Goal: Task Accomplishment & Management: Manage account settings

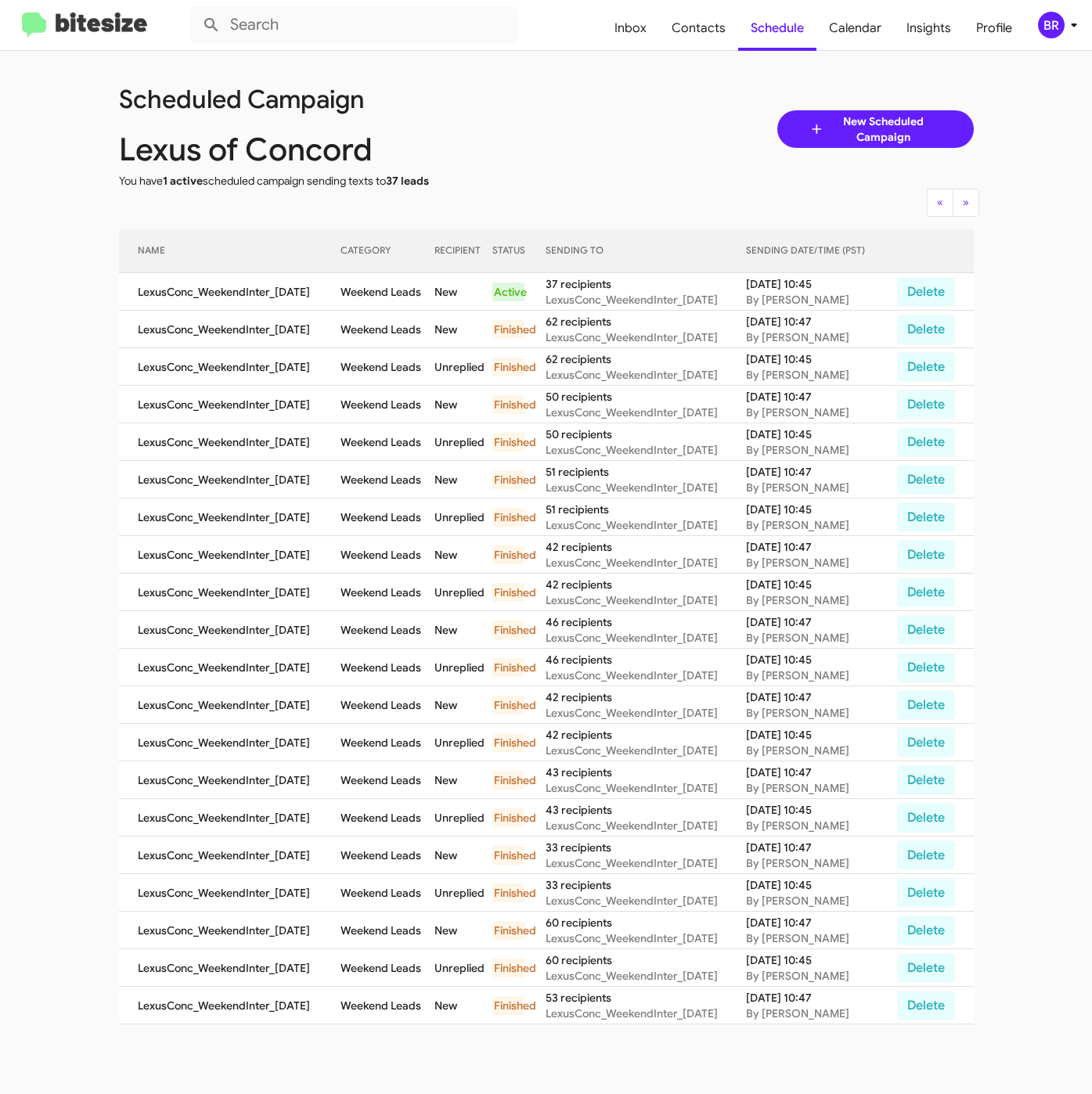
click at [1053, 24] on div "BR" at bounding box center [1051, 25] width 27 height 27
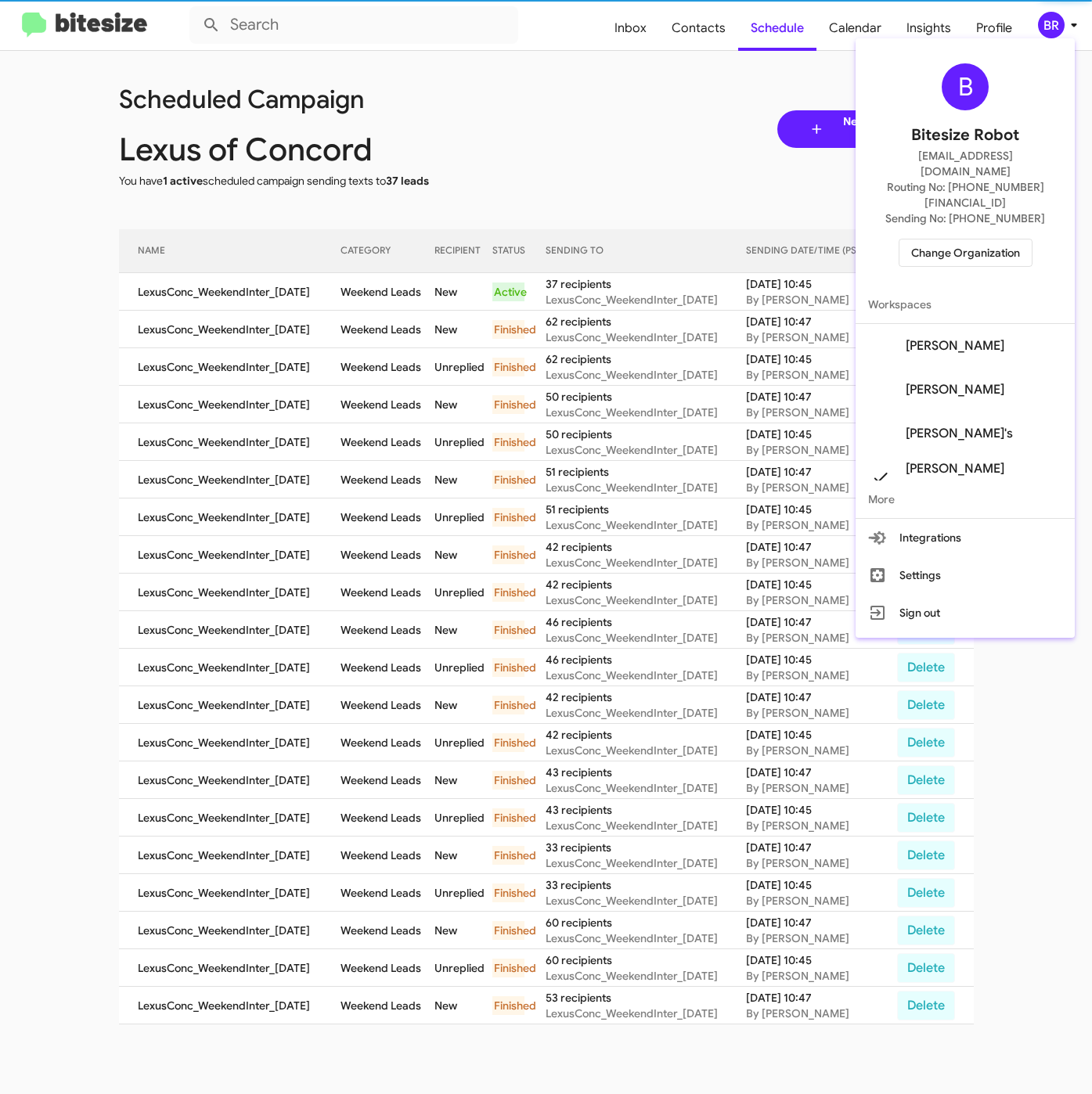
click at [954, 239] on span "Change Organization" at bounding box center [965, 253] width 109 height 27
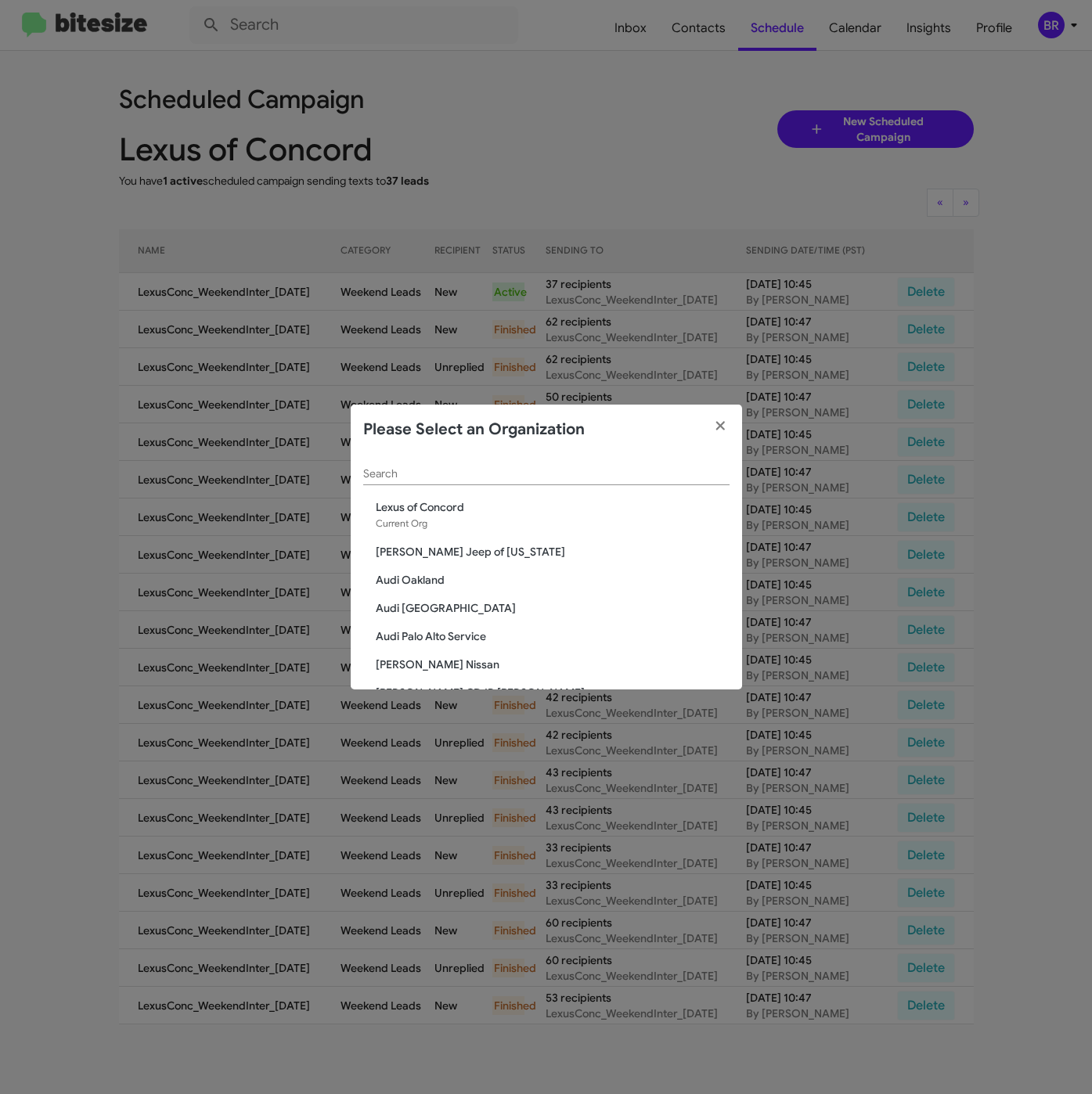
click at [435, 472] on input "Search" at bounding box center [546, 474] width 367 height 13
paste input "SERVICE: Hyundai of Bowie"
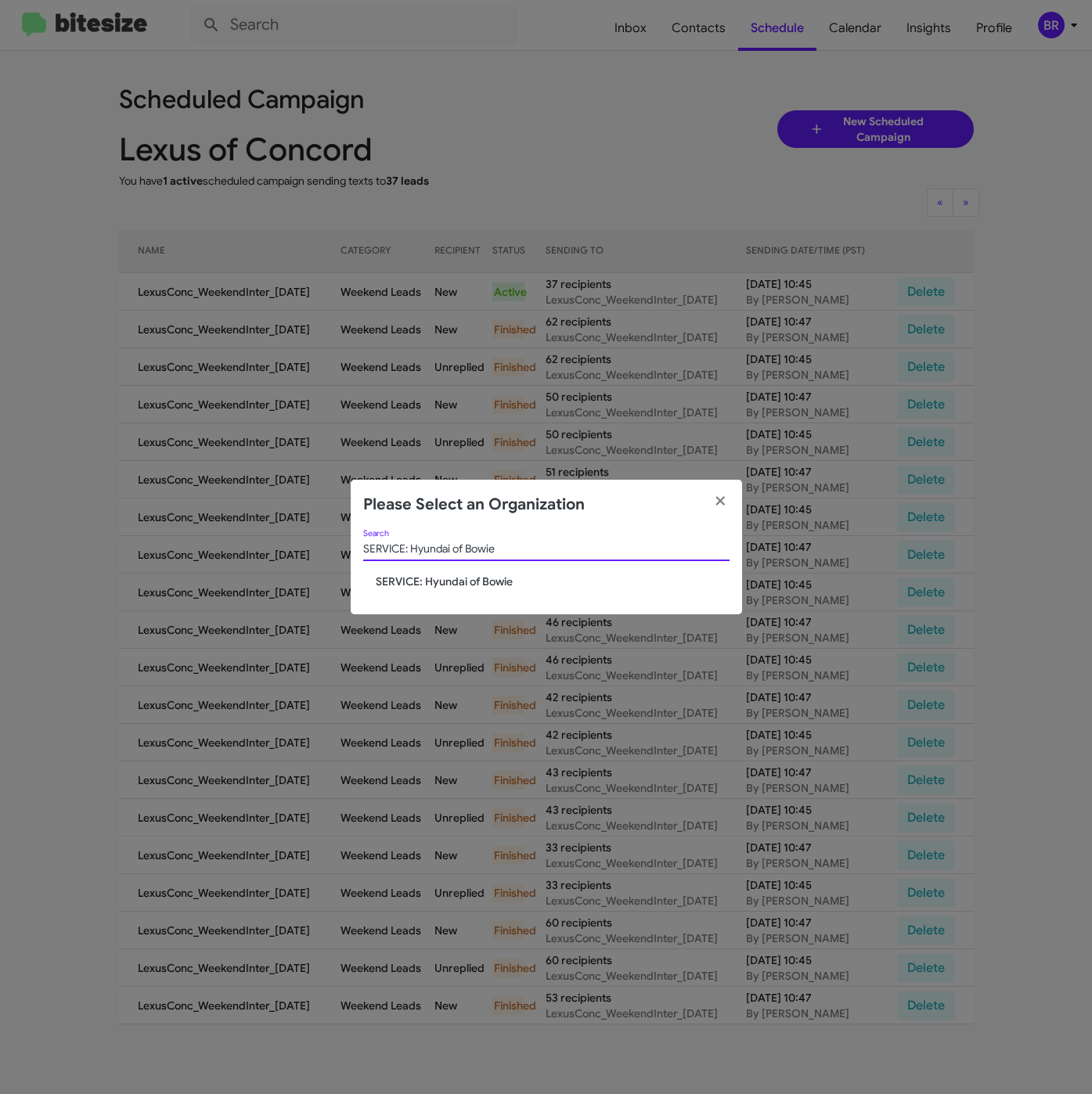
type input "SERVICE: Hyundai of Bowie"
click at [401, 580] on span "SERVICE: Hyundai of Bowie" at bounding box center [553, 582] width 354 height 16
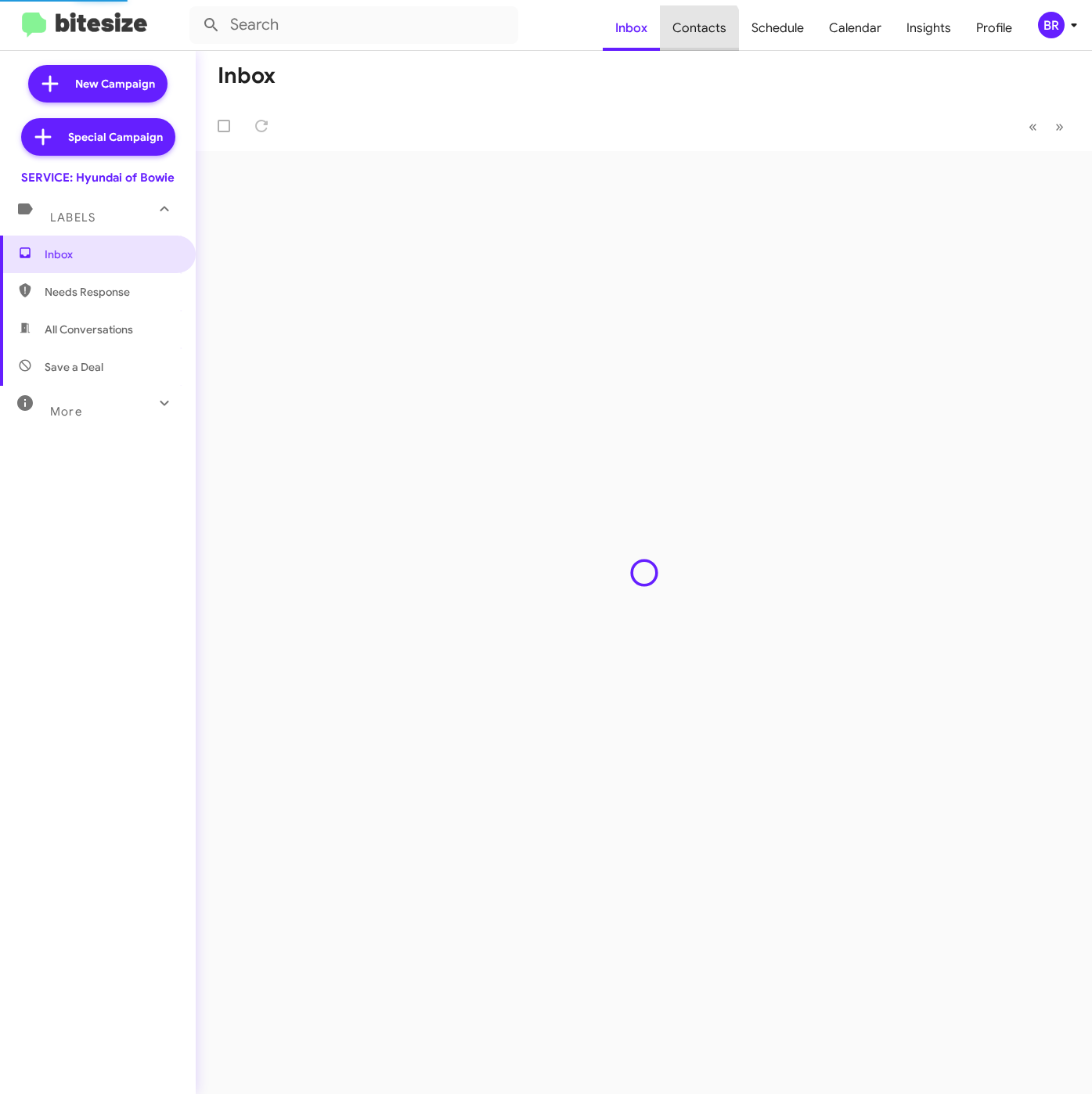
click at [702, 31] on span "Contacts" at bounding box center [699, 28] width 79 height 46
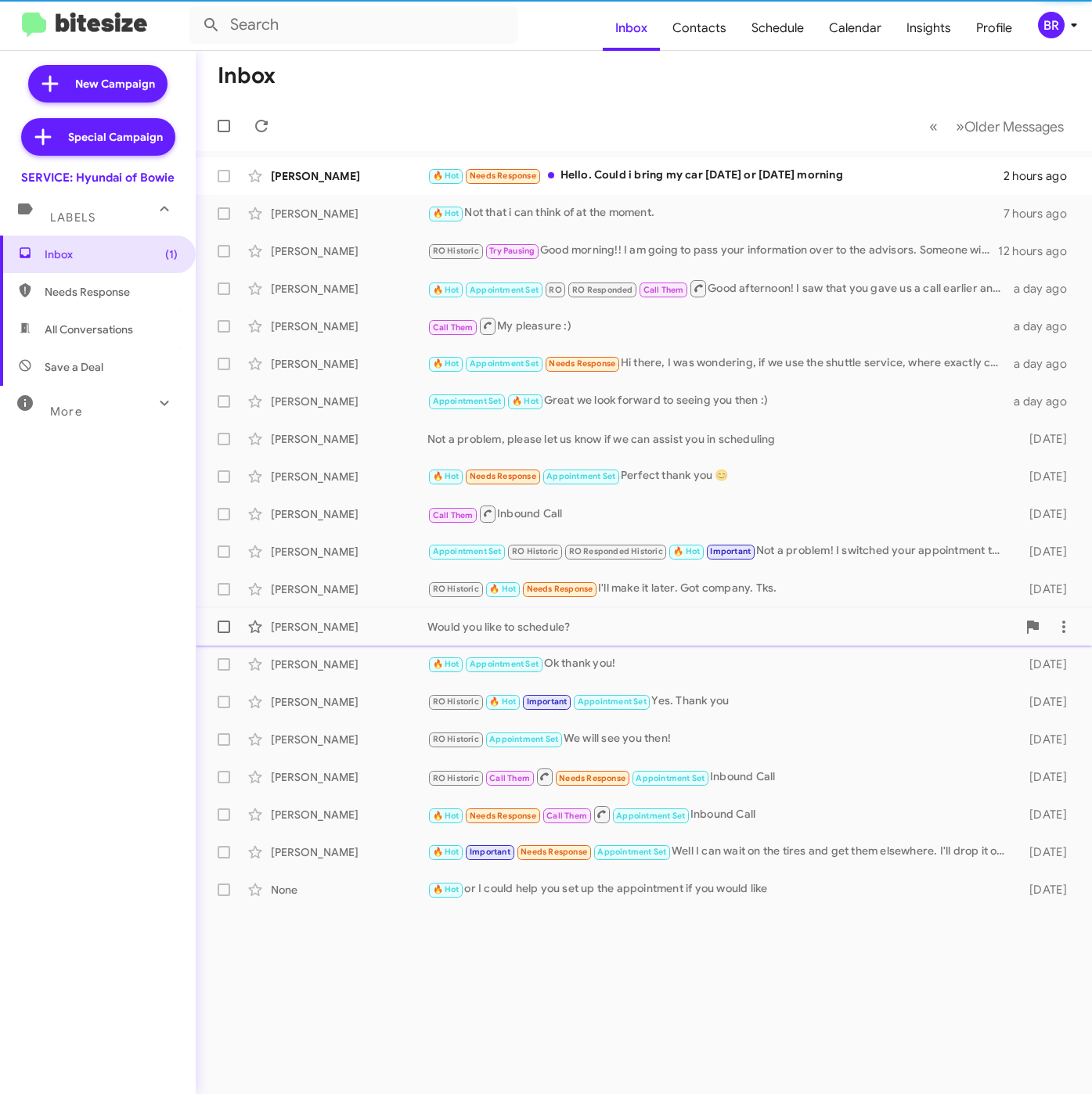
type input "in:groups"
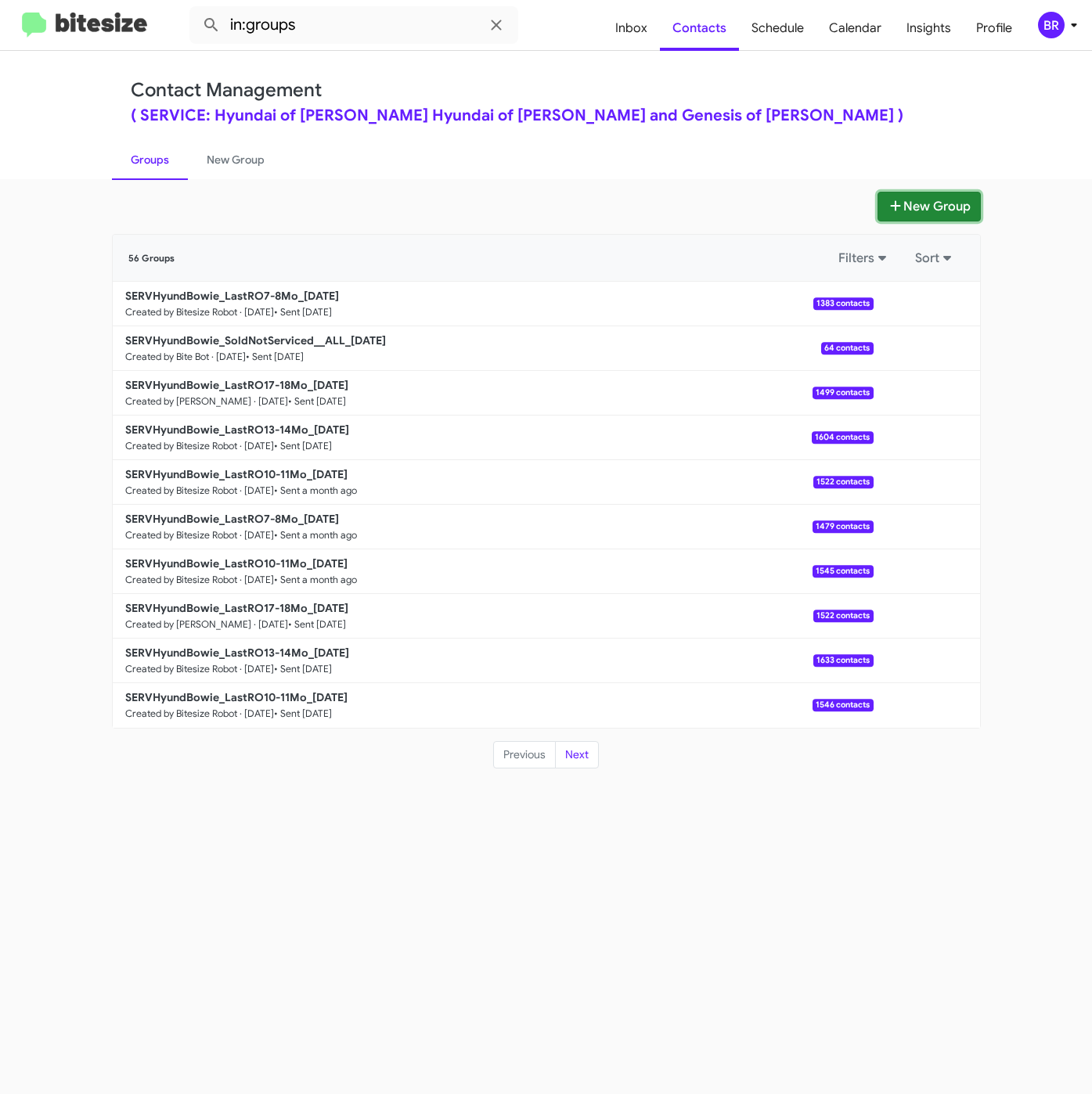
click at [893, 202] on icon at bounding box center [895, 205] width 10 height 10
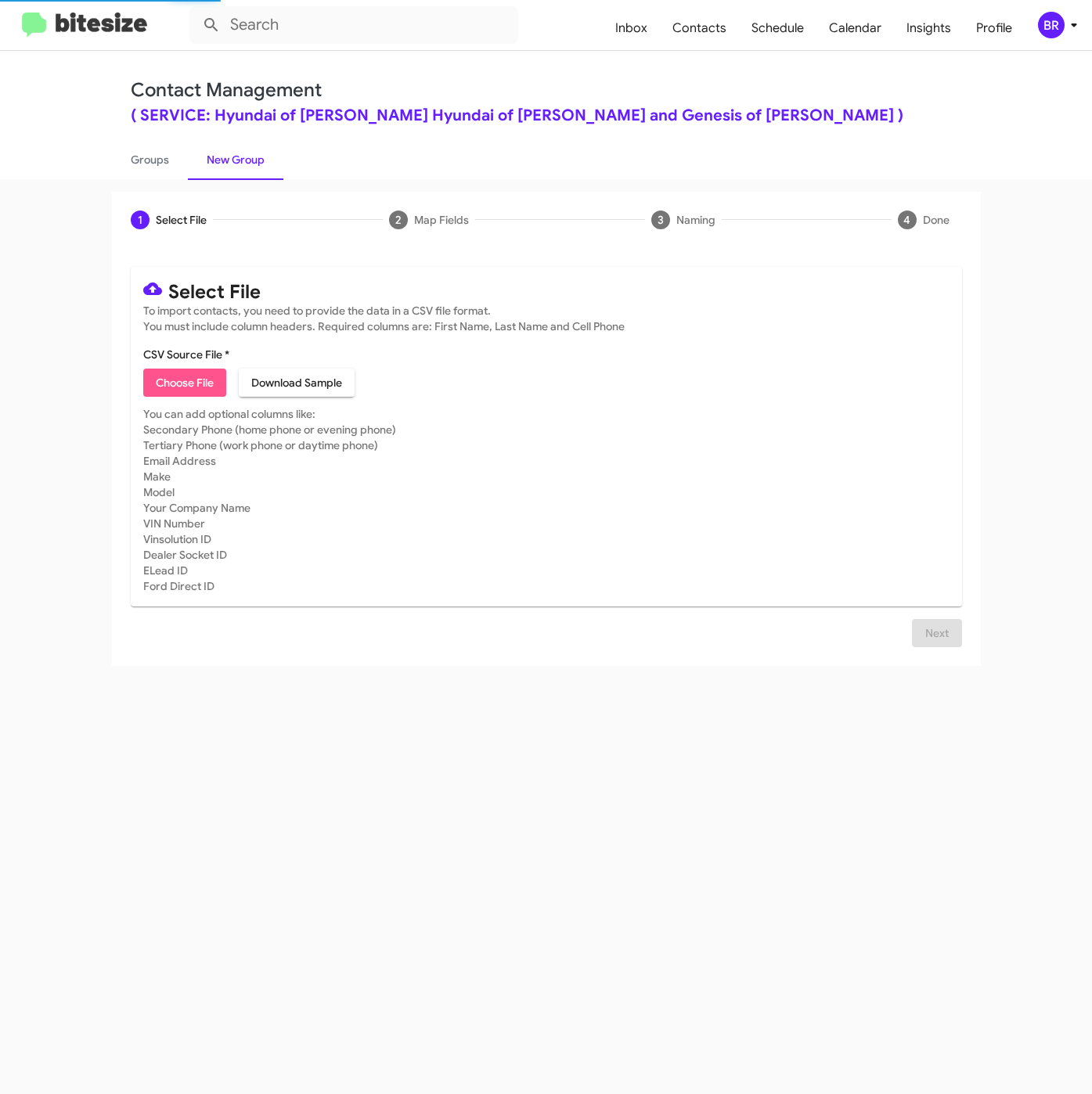
click at [169, 390] on span "Choose File" at bounding box center [184, 383] width 58 height 28
type input "SERVHyundBowie_LastRO10-11Mo_09-10-25"
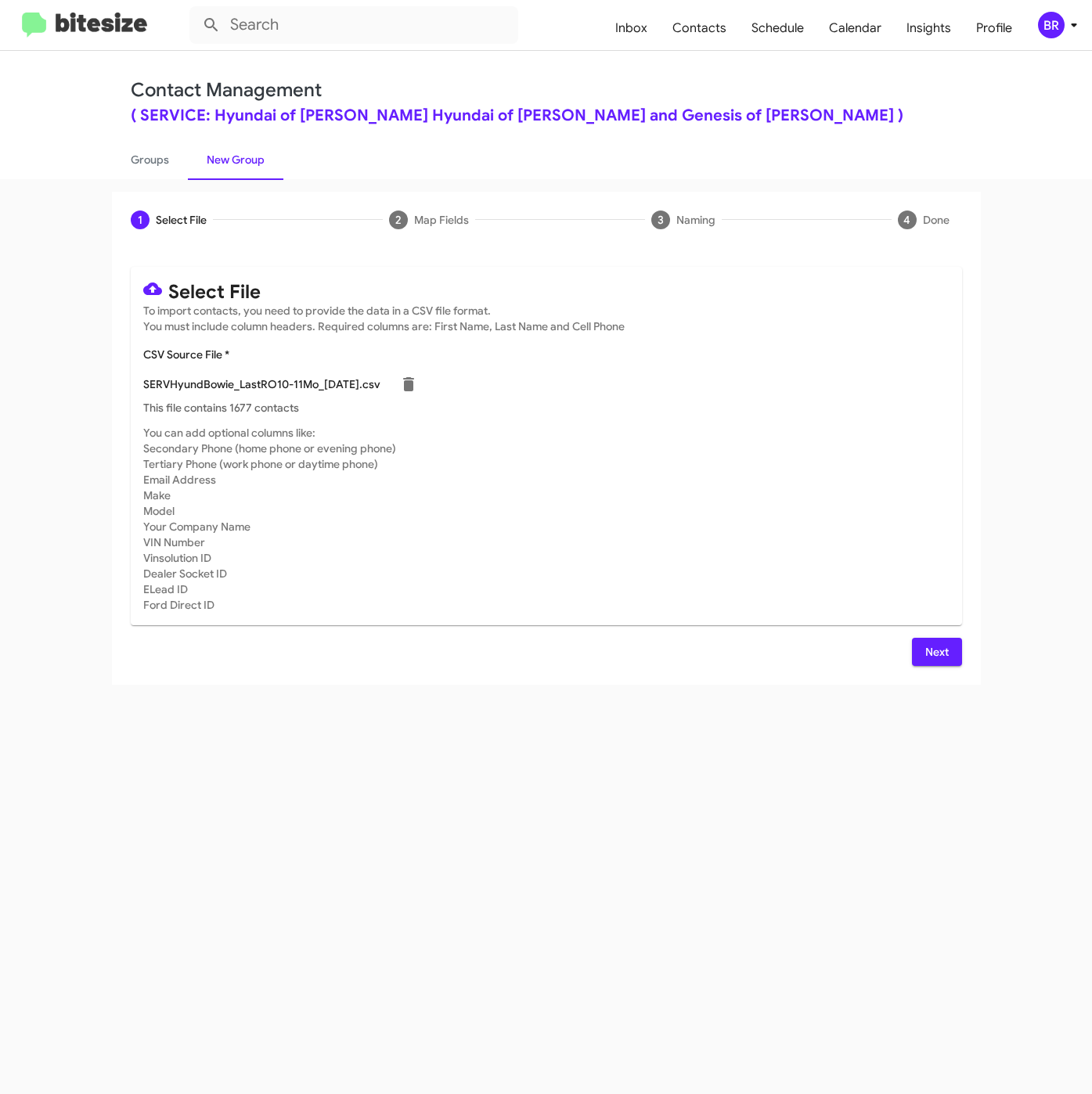
click at [927, 651] on span "Next" at bounding box center [937, 652] width 25 height 28
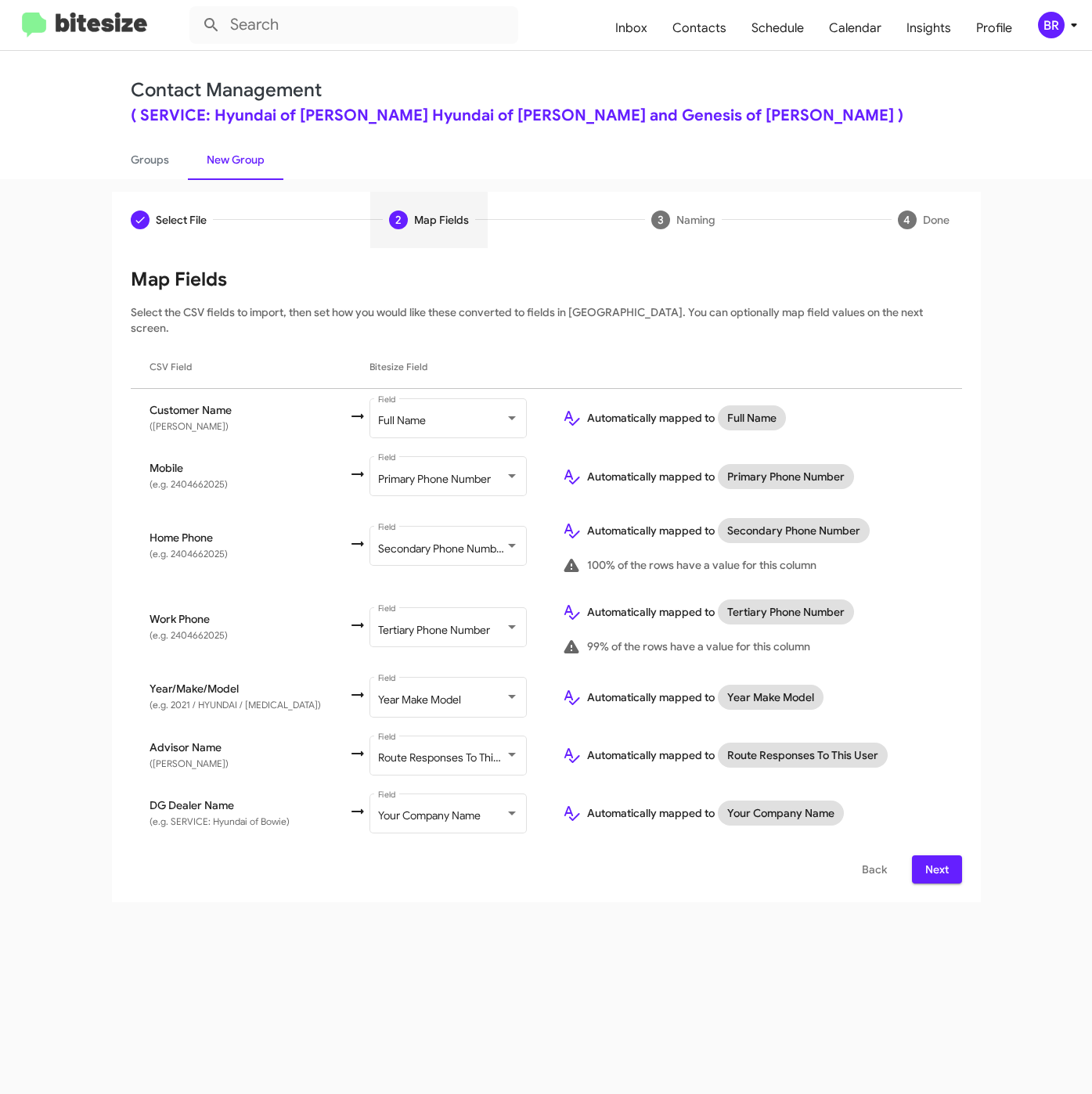
click at [929, 855] on span "Next" at bounding box center [937, 870] width 25 height 28
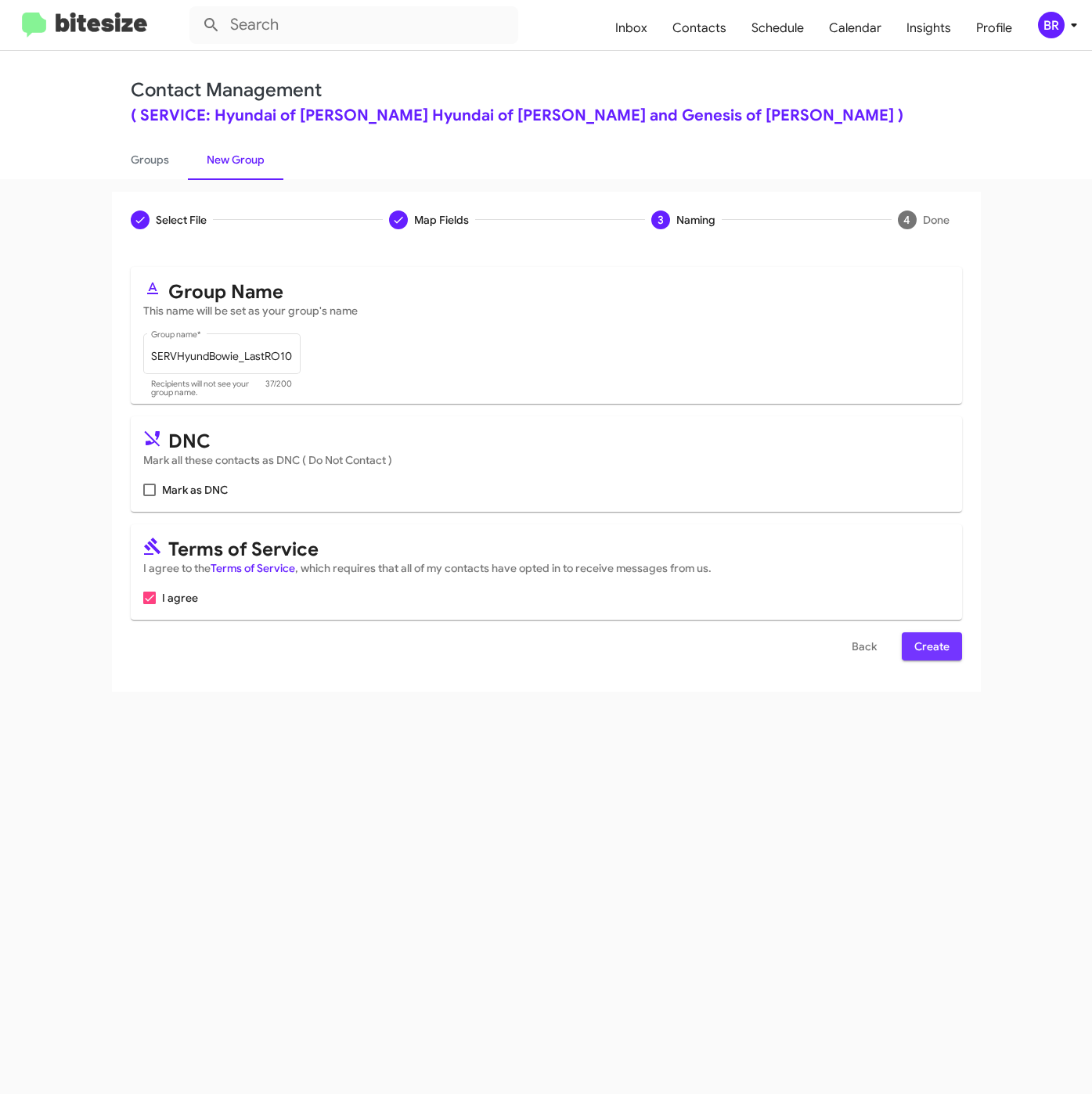
click at [940, 647] on span "Create" at bounding box center [931, 647] width 35 height 28
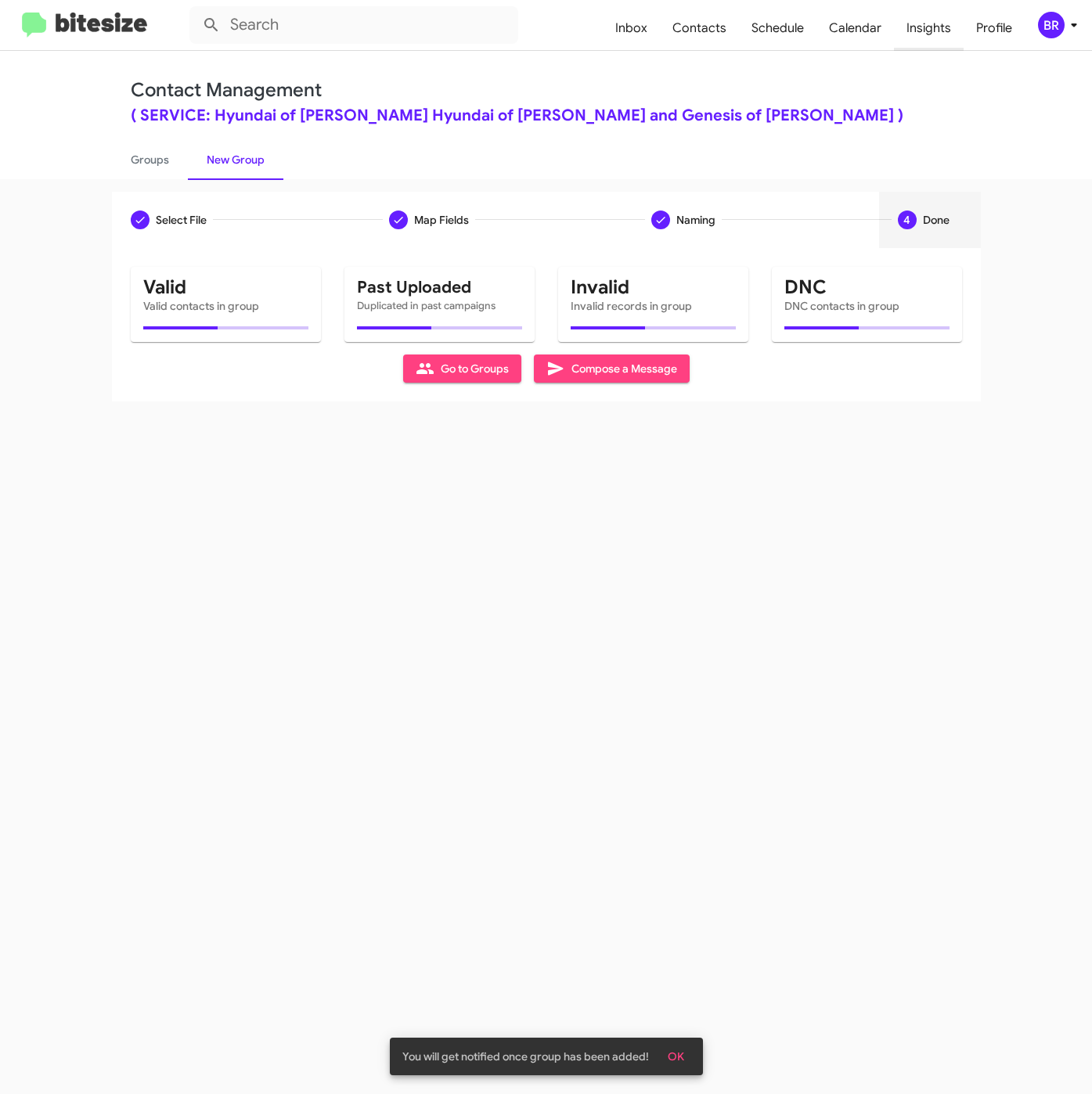
click at [923, 33] on span "Insights" at bounding box center [929, 28] width 70 height 46
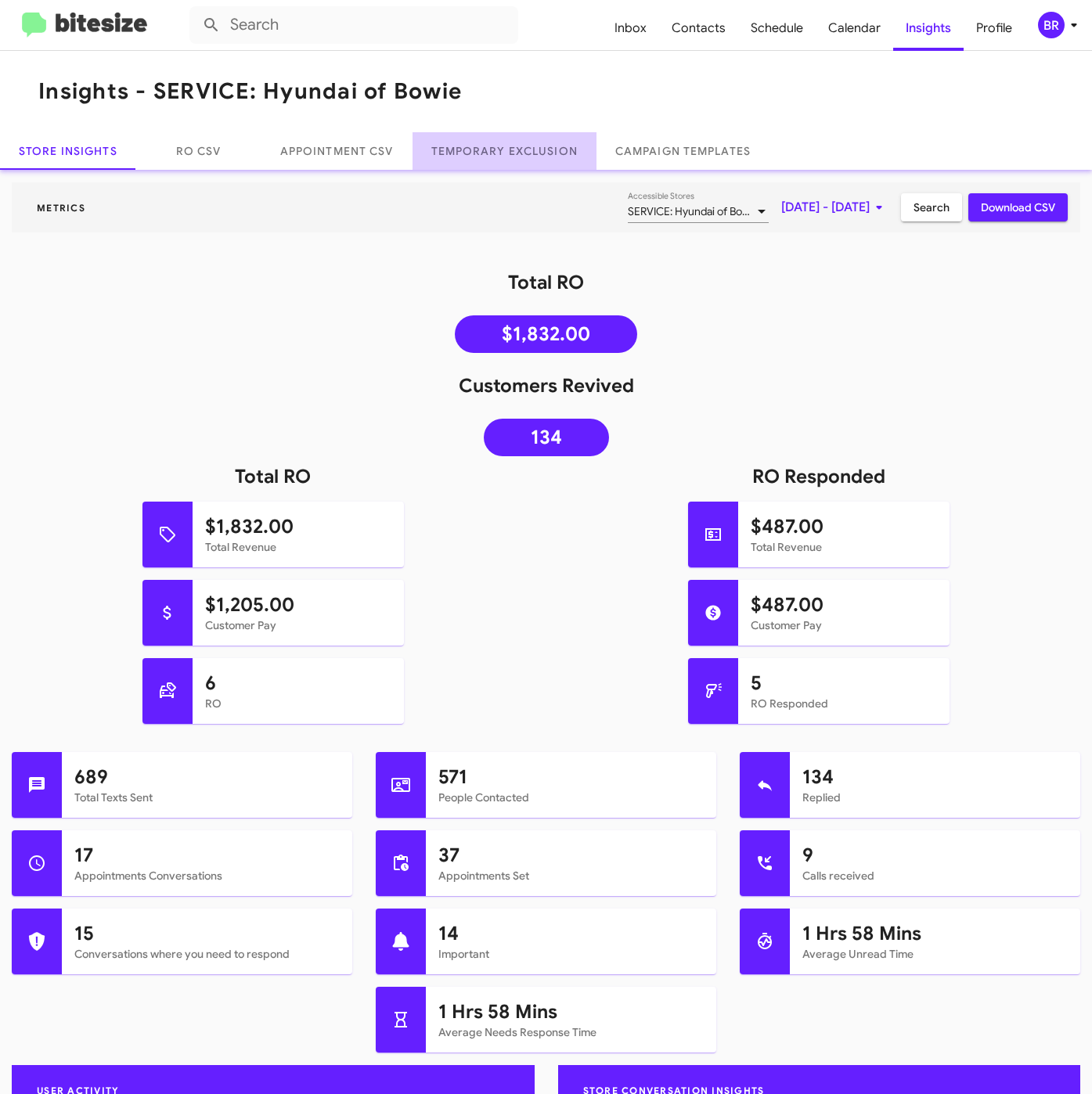
click at [505, 137] on link "Temporary Exclusion" at bounding box center [504, 151] width 184 height 38
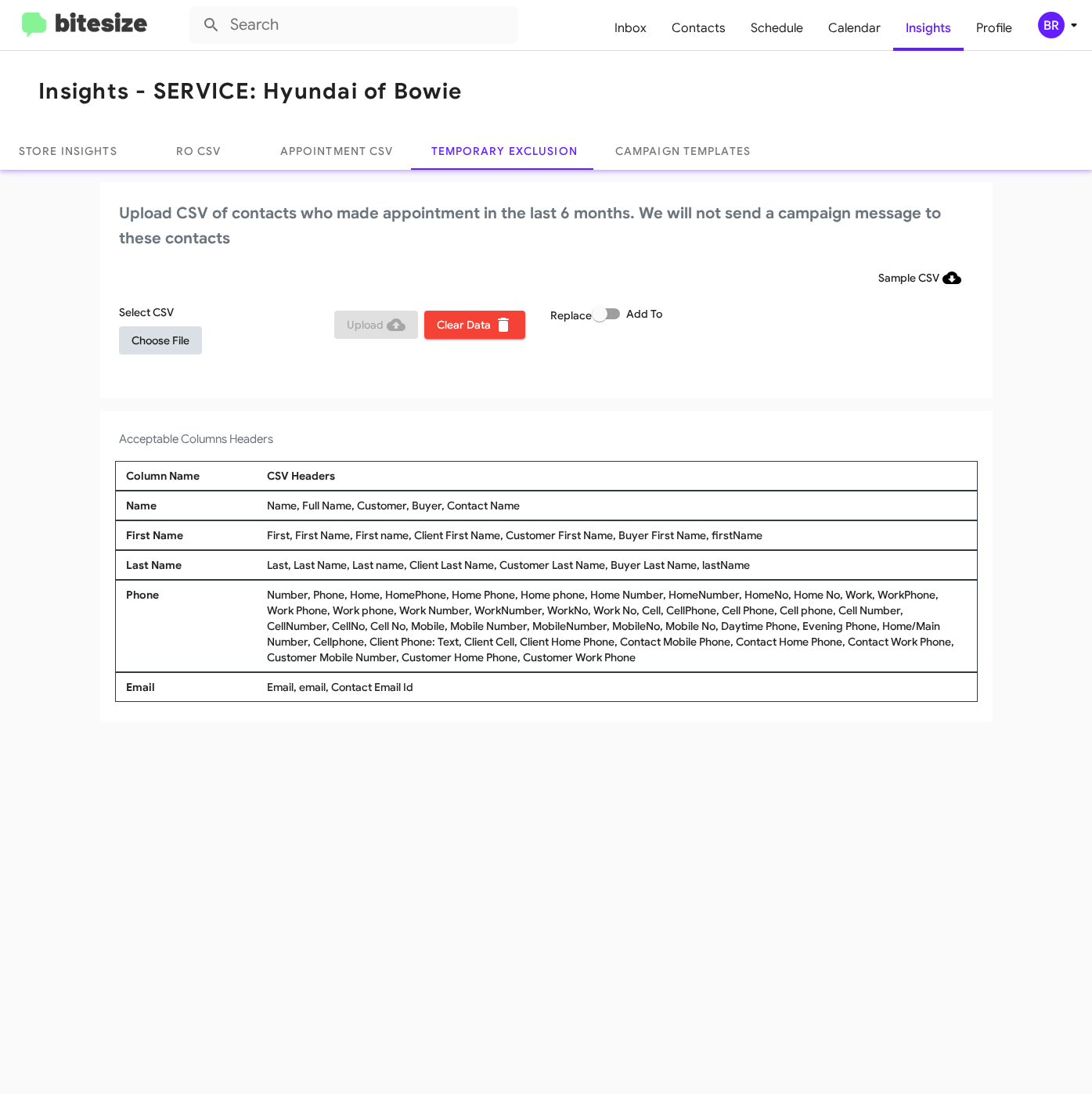
click at [159, 345] on span "Choose File" at bounding box center [160, 341] width 58 height 28
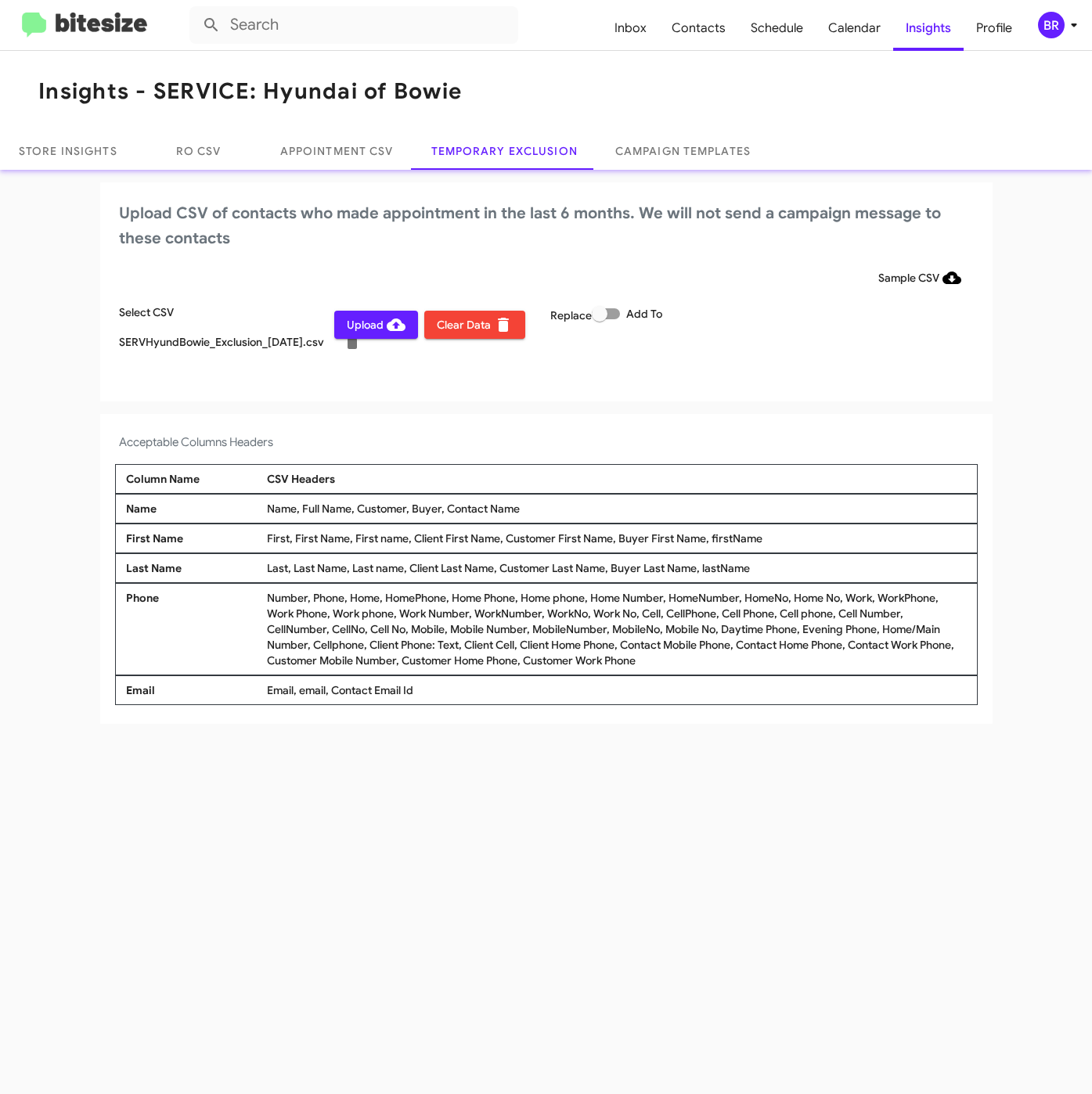
click at [1048, 26] on div "BR" at bounding box center [1051, 25] width 27 height 27
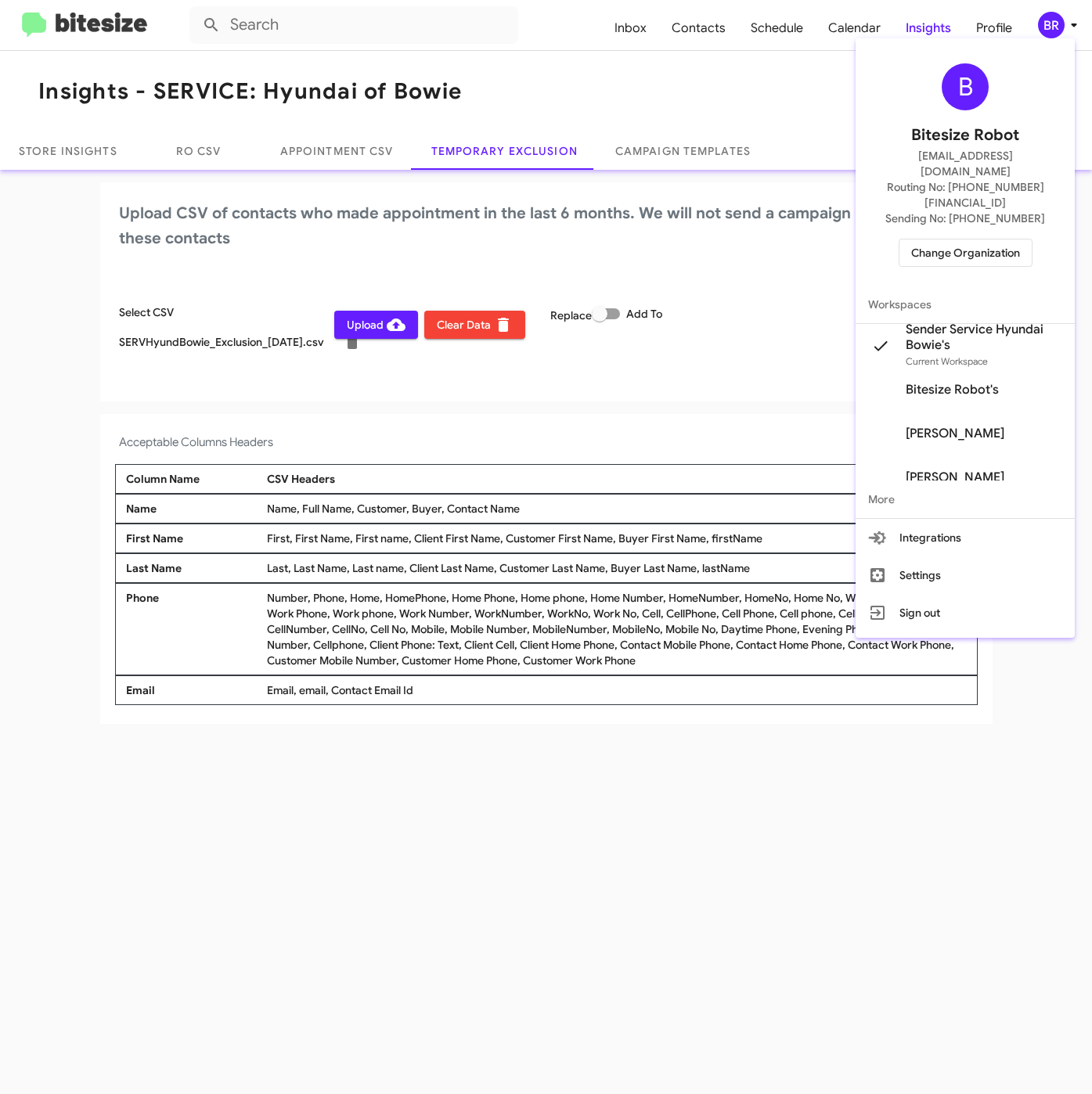
click at [411, 413] on div at bounding box center [546, 547] width 1092 height 1094
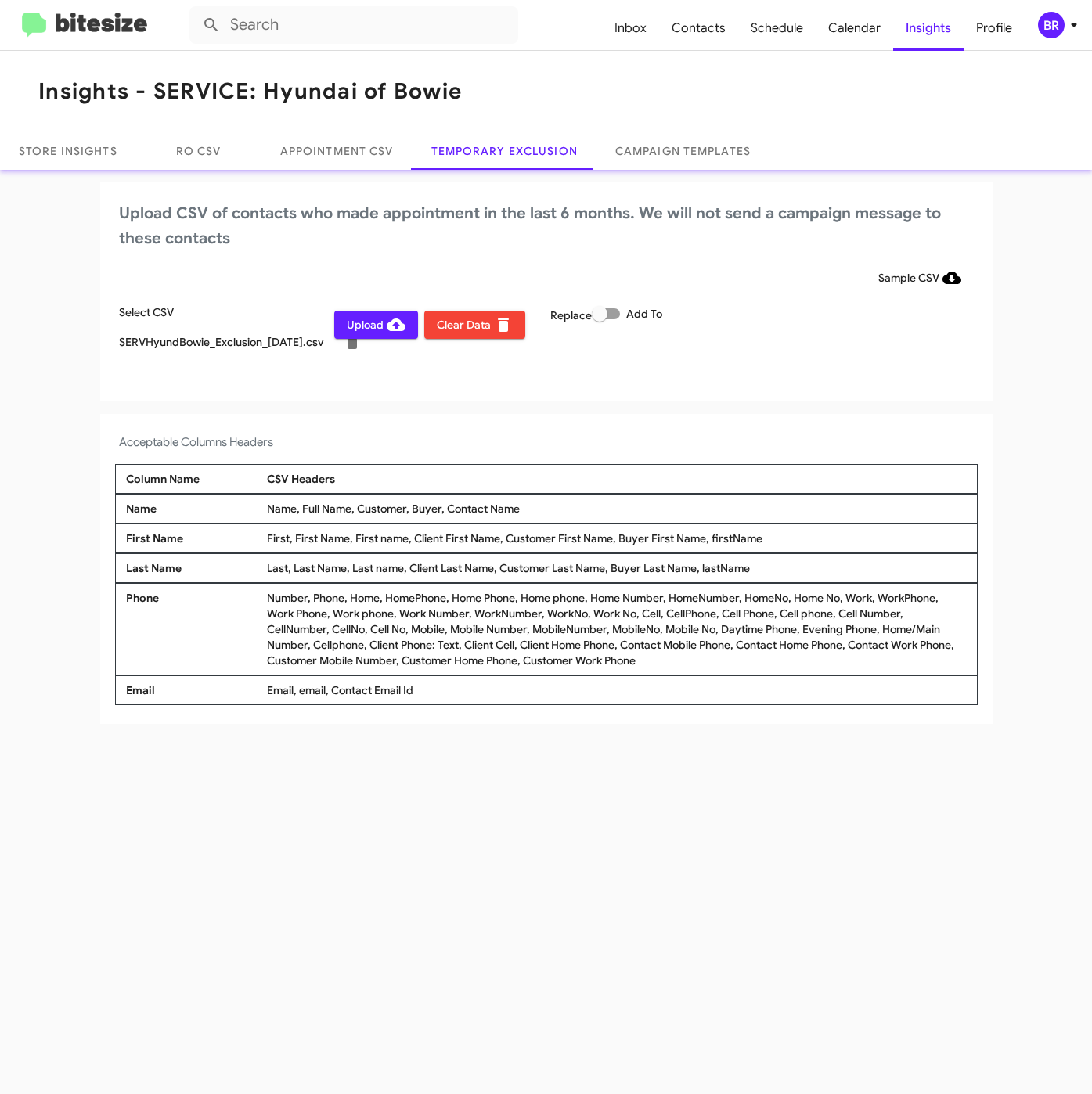
click at [377, 326] on span "Upload" at bounding box center [376, 325] width 59 height 28
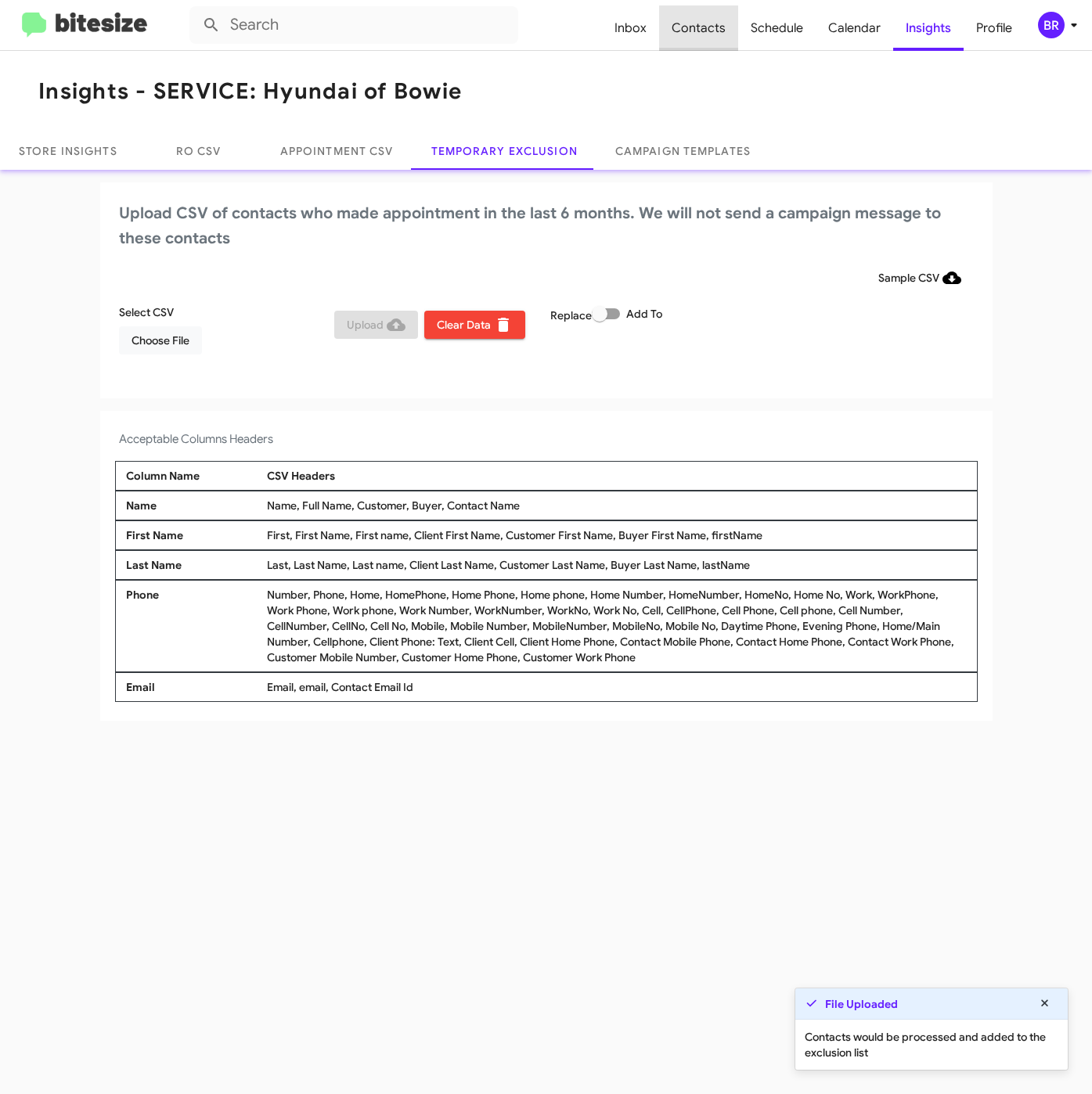
click at [704, 41] on span "Contacts" at bounding box center [698, 28] width 79 height 46
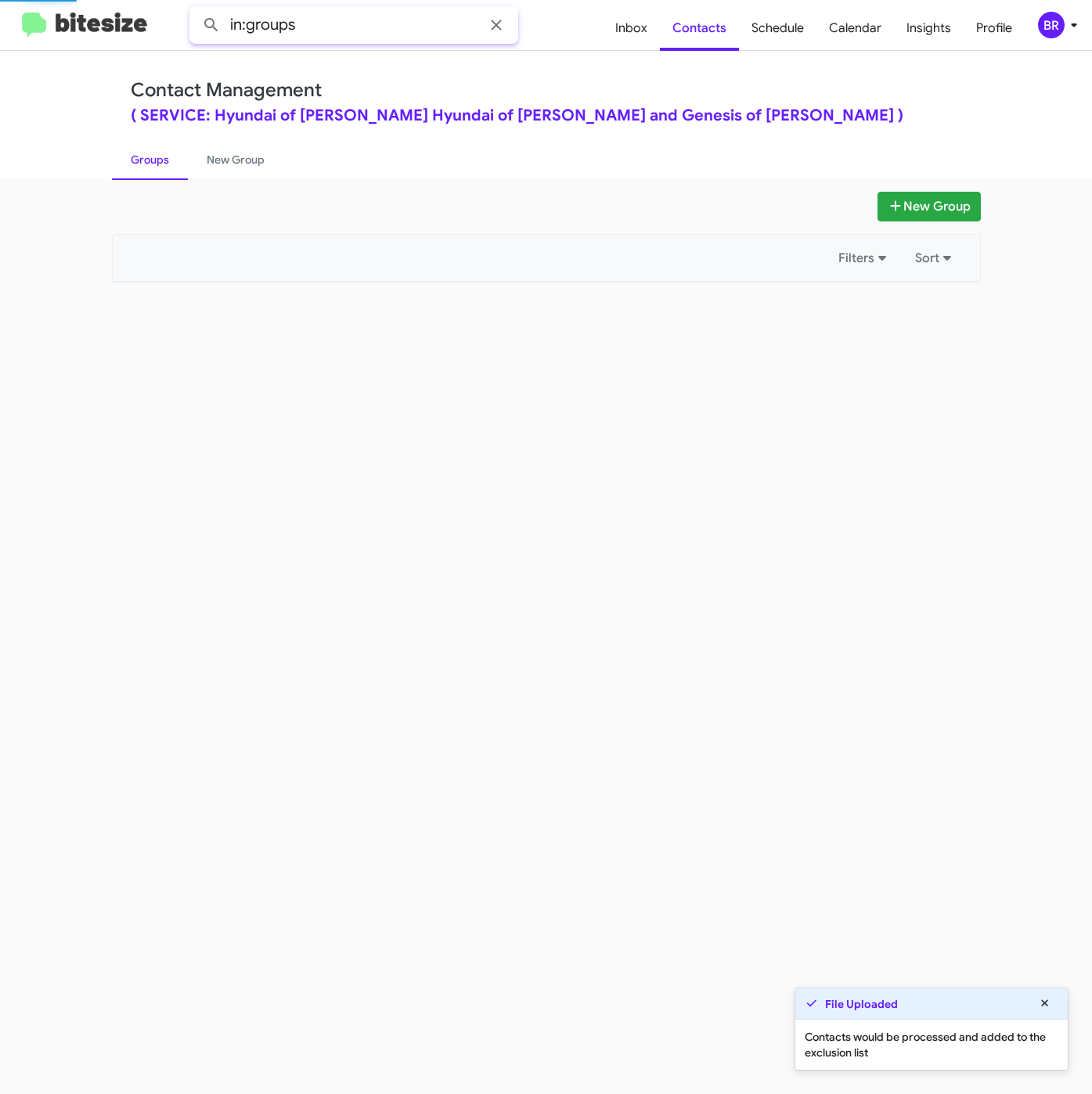
click at [389, 21] on input "in:groups" at bounding box center [353, 25] width 329 height 38
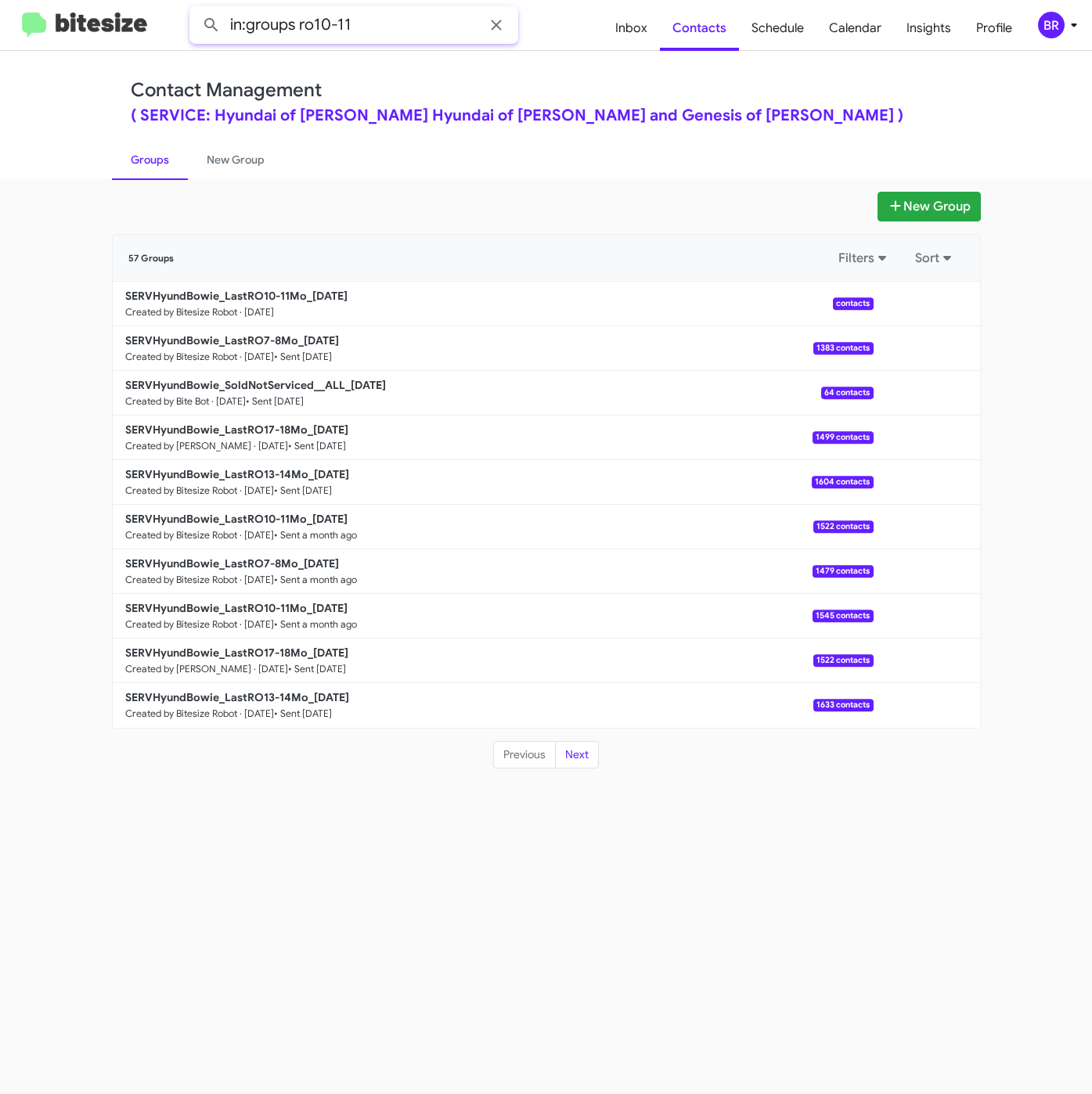
click at [195, 9] on button at bounding box center [211, 25] width 31 height 31
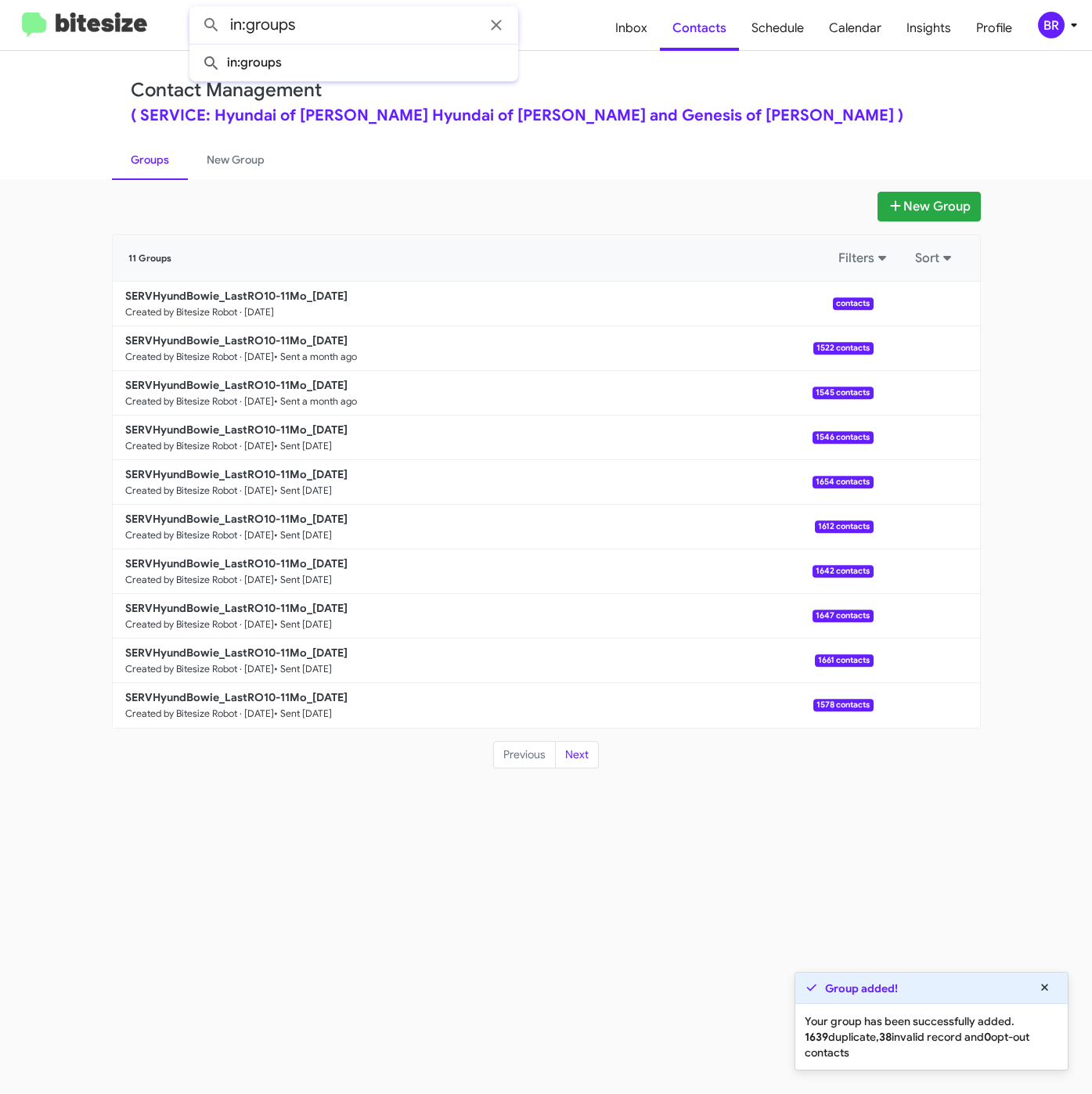
click at [195, 9] on button at bounding box center [211, 25] width 31 height 31
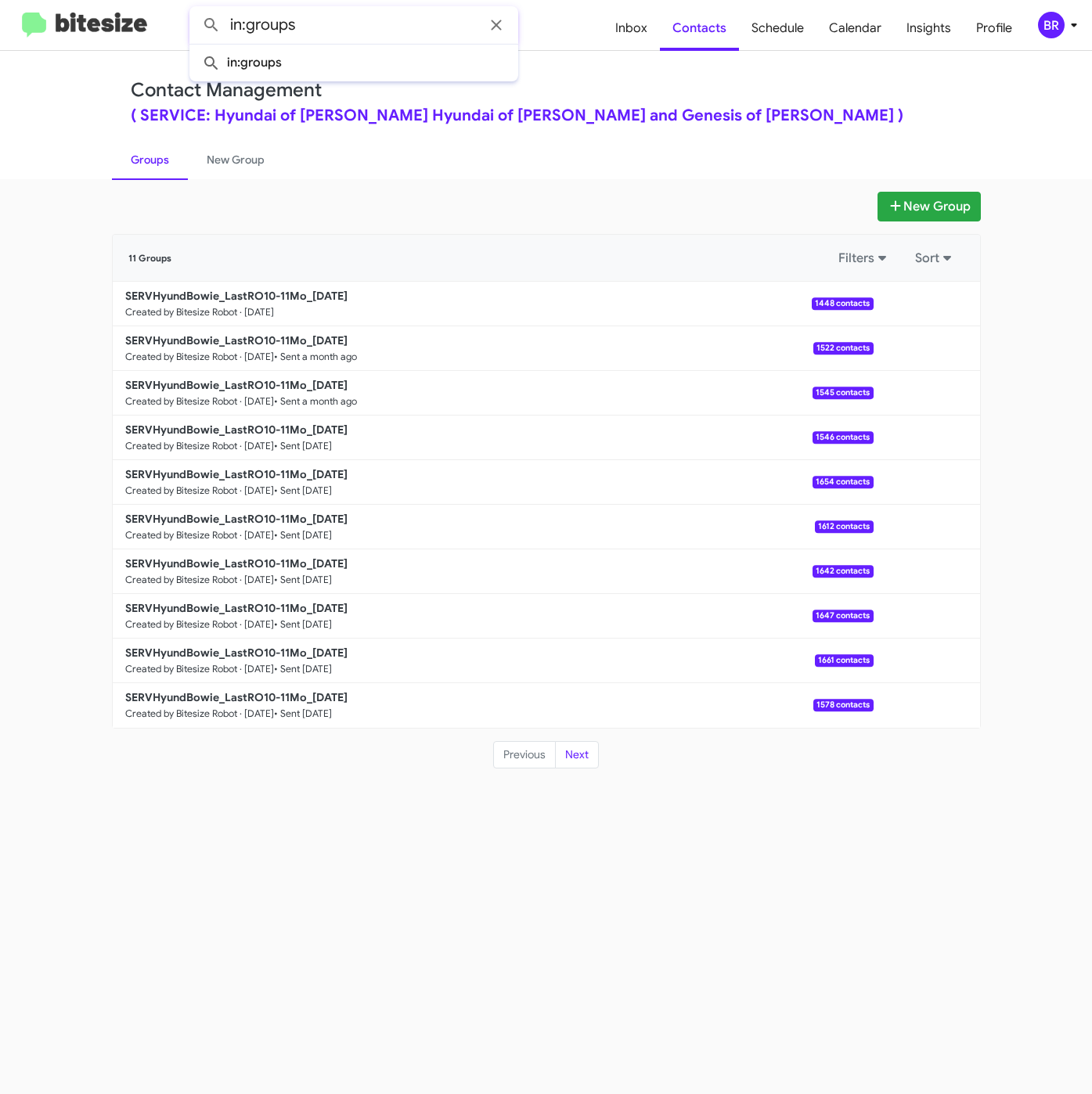
click at [195, 9] on button at bounding box center [211, 25] width 31 height 31
type input "in:groups"
click at [379, 866] on div "New Group 57 Groups Filters Sort SERVHyundBowie_LastRO10-11Mo_09-10-25 Created …" at bounding box center [546, 636] width 1092 height 914
click at [315, 292] on b "SERVHyundBowie_LastRO10-11Mo_09-10-25" at bounding box center [236, 296] width 222 height 14
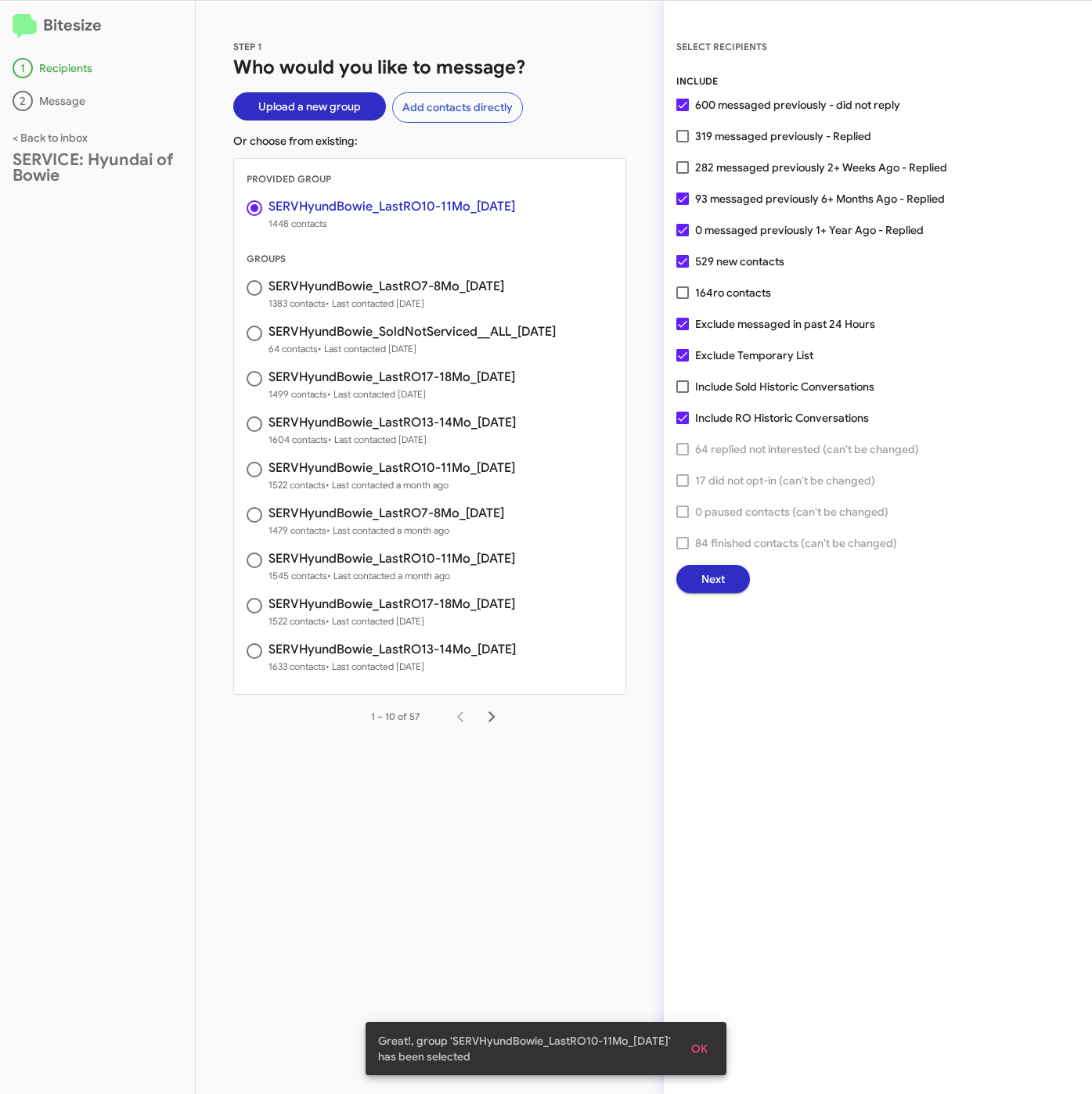
click at [714, 575] on span "Next" at bounding box center [713, 579] width 24 height 28
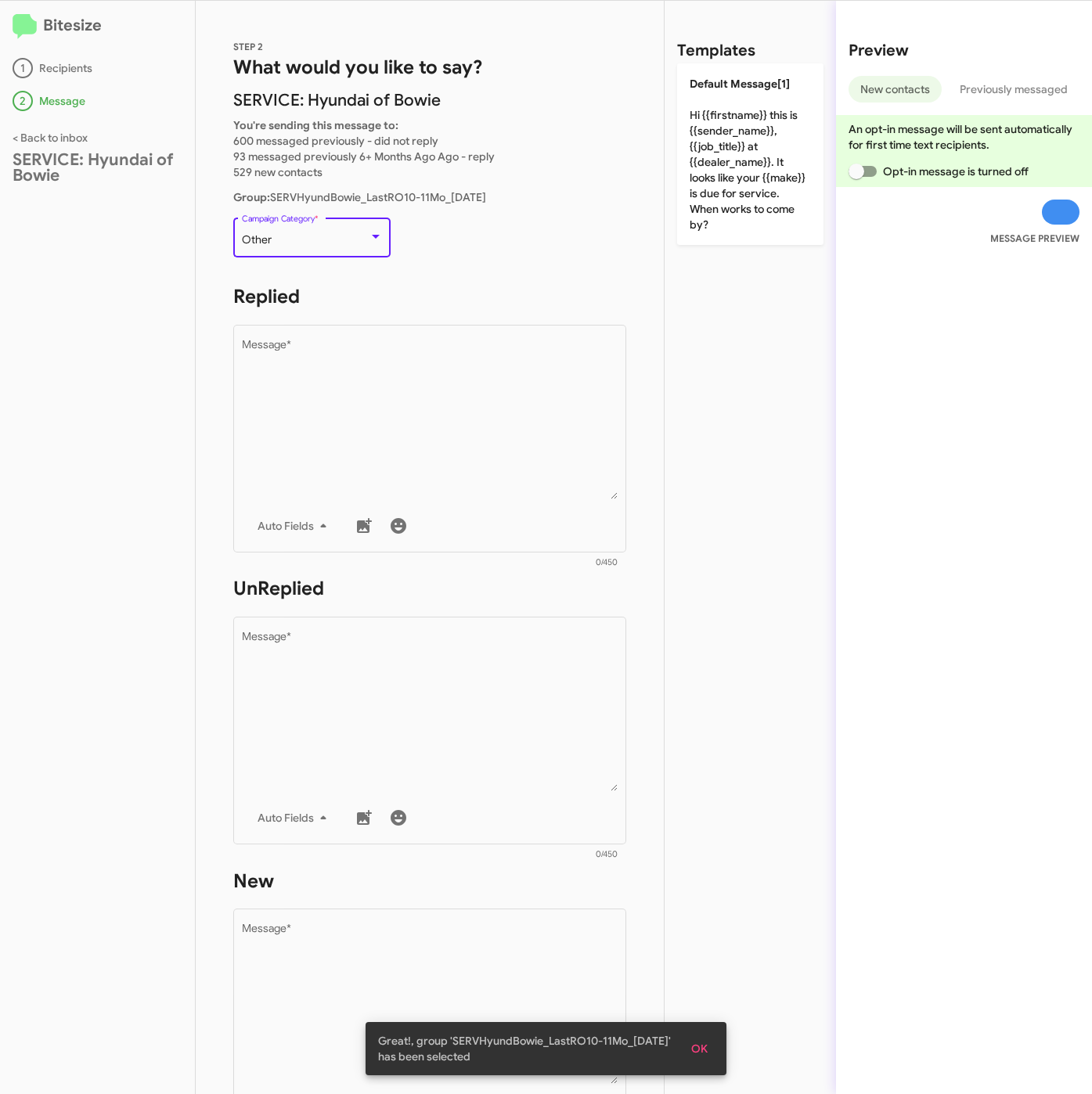
click at [303, 234] on div "Other" at bounding box center [305, 240] width 127 height 13
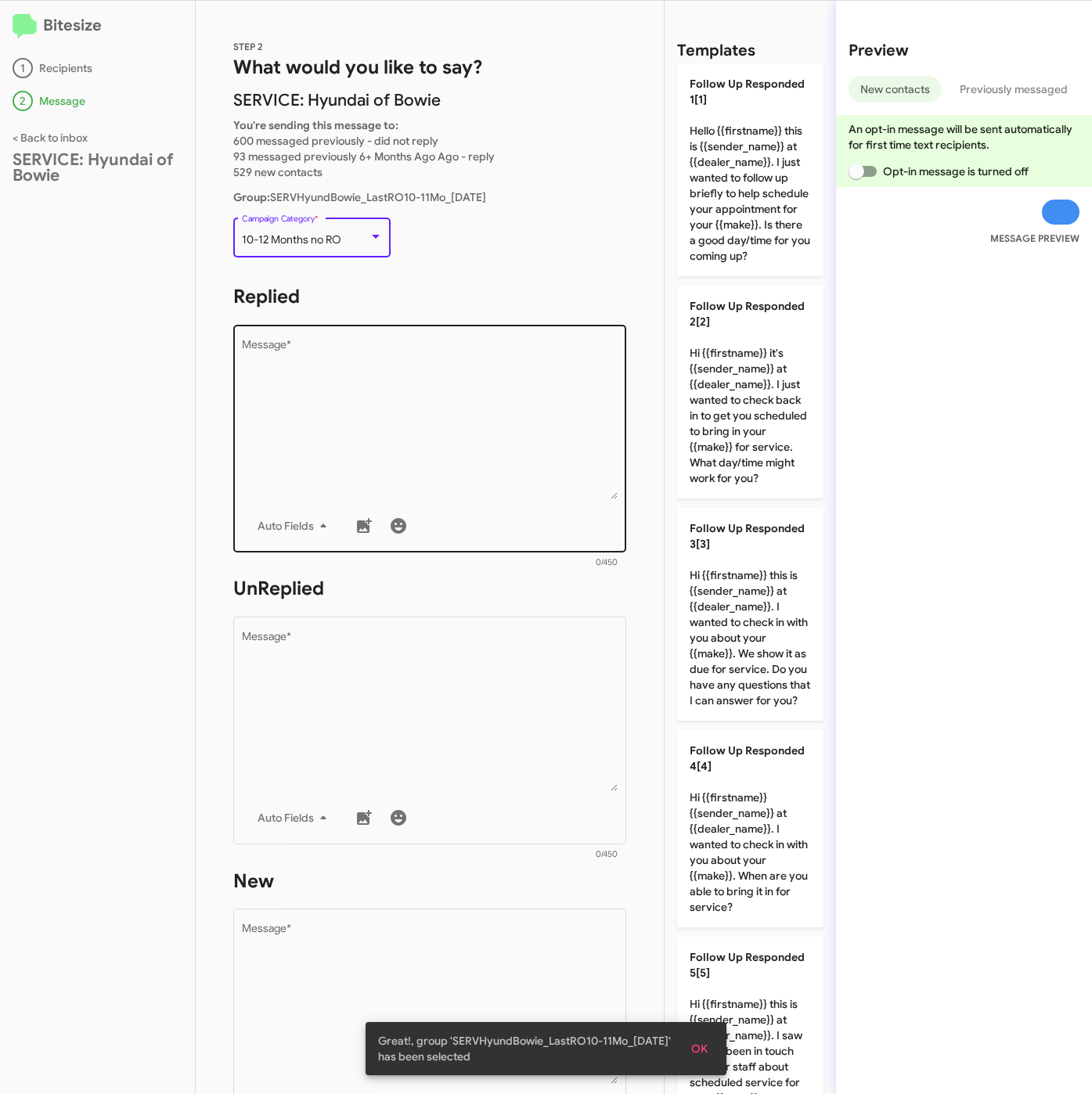
drag, startPoint x: 369, startPoint y: 399, endPoint x: 389, endPoint y: 402, distance: 20.2
click at [369, 399] on textarea "Message *" at bounding box center [430, 419] width 377 height 159
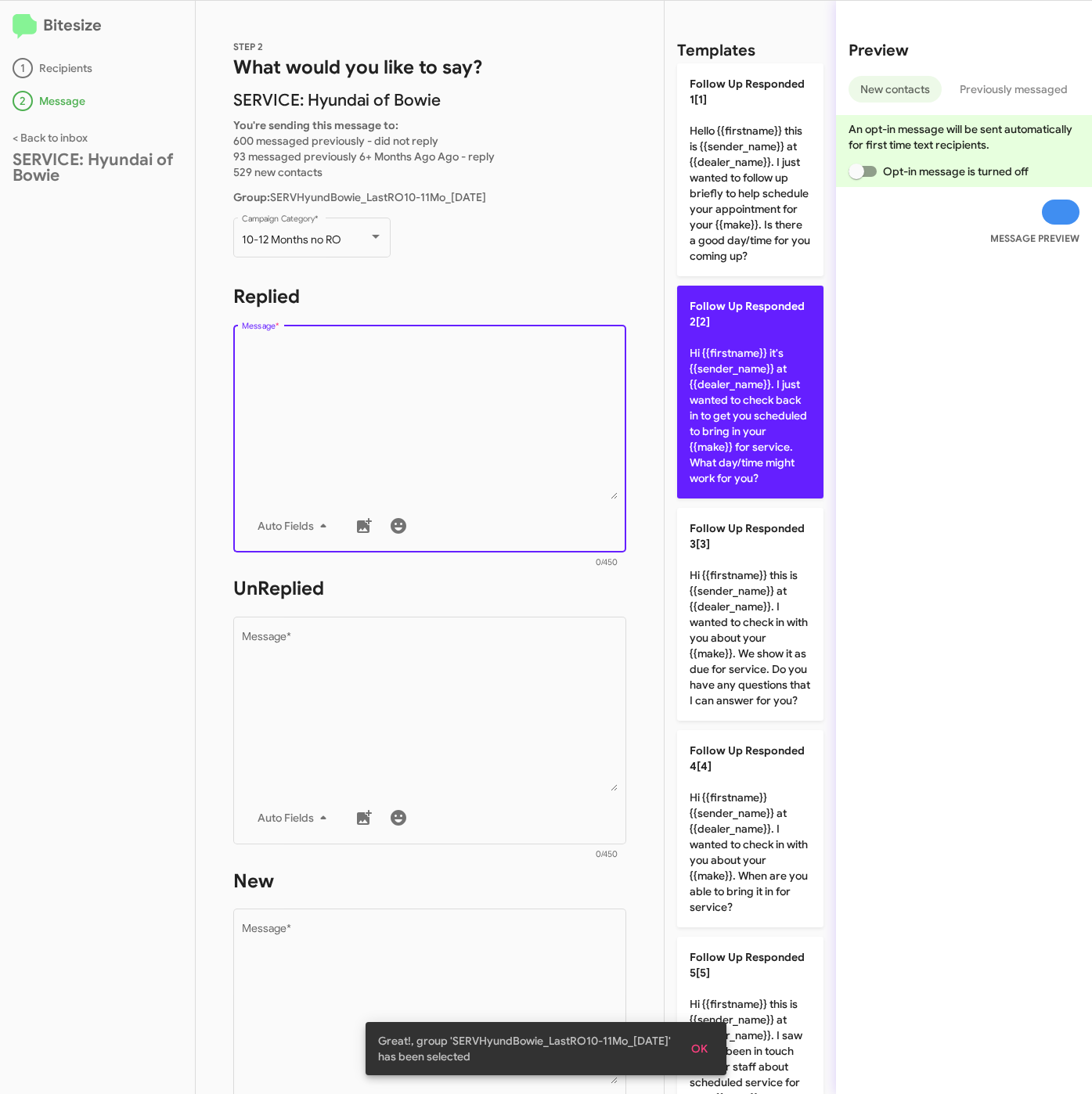
click at [745, 476] on p "Follow Up Responded 2[2] Hi {{firstname}} it's {{sender_name}} at {{dealer_name…" at bounding box center [750, 392] width 146 height 213
type textarea "Hi {{firstname}} it's {{sender_name}} at {{dealer_name}}. I just wanted to chec…"
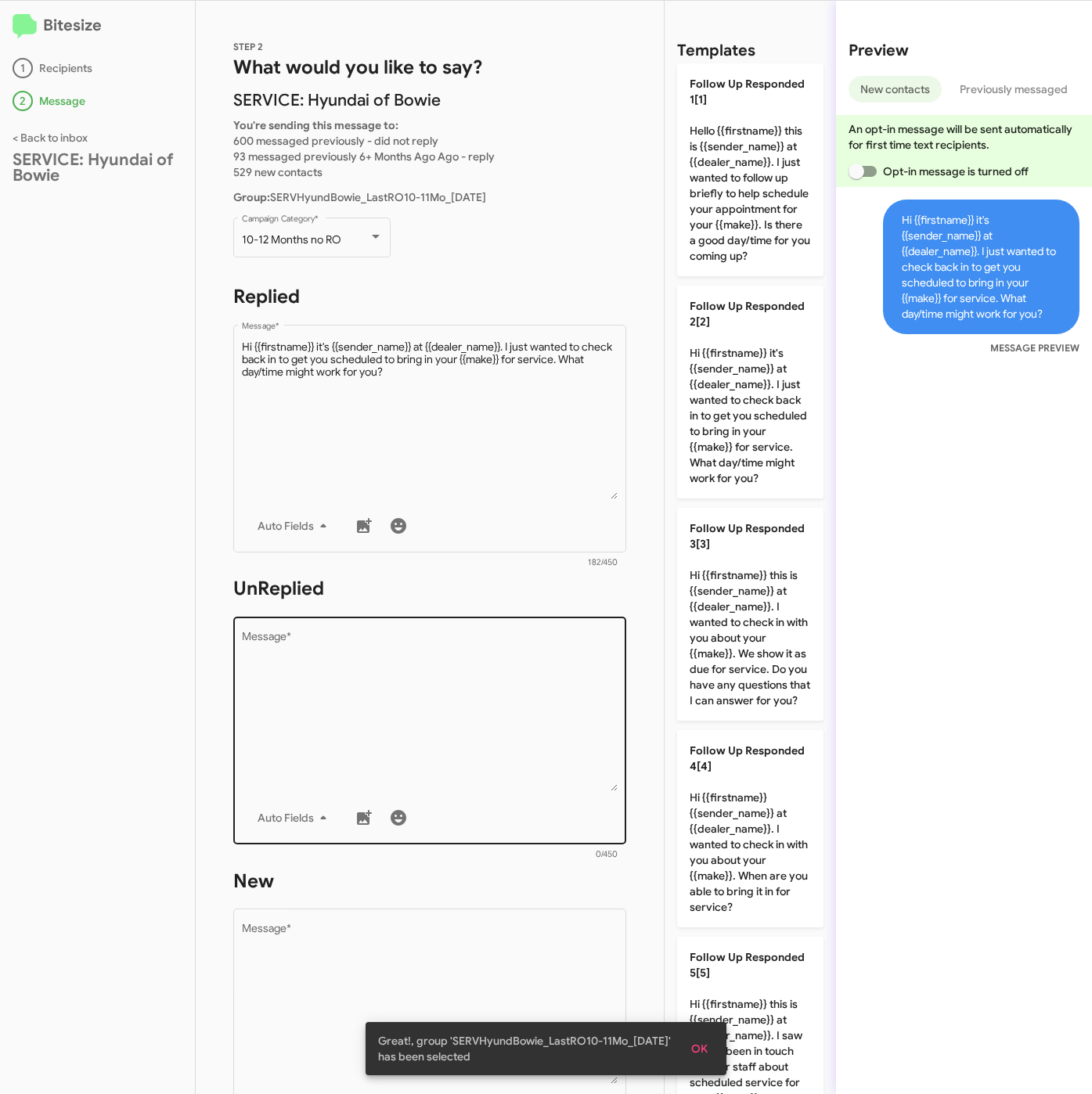
click at [513, 684] on textarea "Message *" at bounding box center [430, 711] width 377 height 159
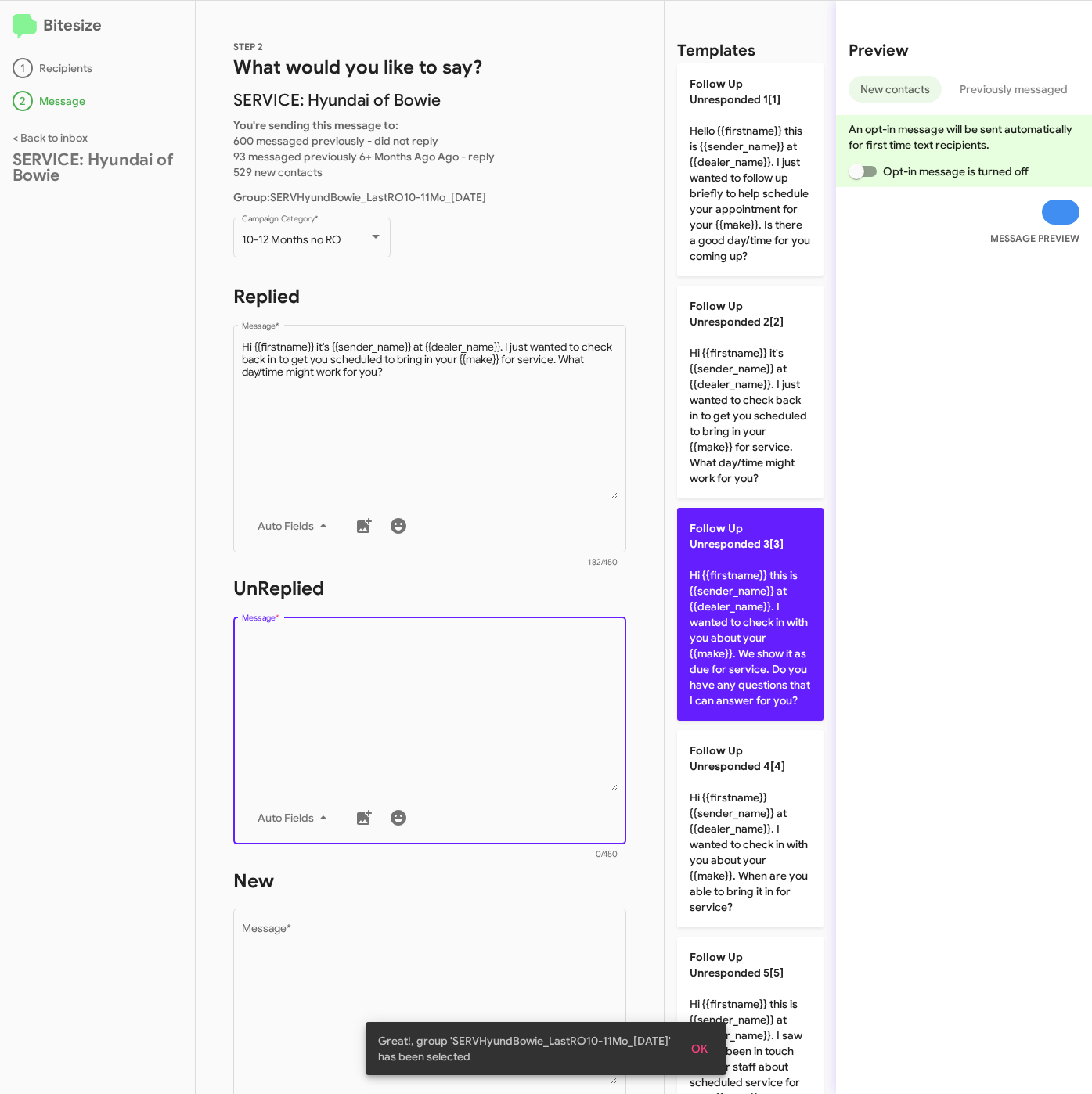
click at [740, 695] on p "Follow Up Unresponded 3[3] Hi {{firstname}} this is {{sender_name}} at {{dealer…" at bounding box center [750, 614] width 146 height 213
type textarea "Hi {{firstname}} this is {{sender_name}} at {{dealer_name}}. I wanted to check …"
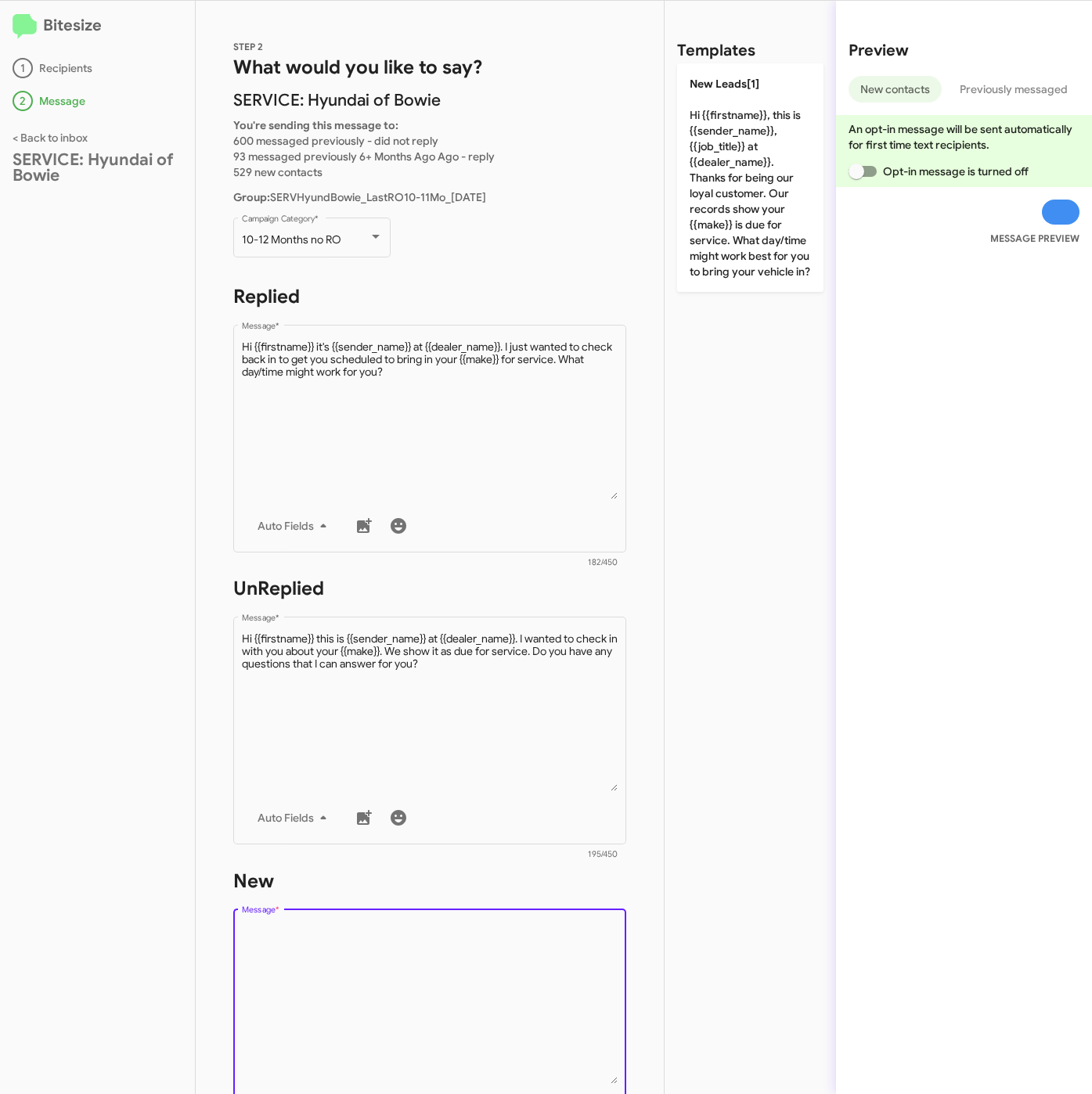
click at [458, 970] on textarea "Message *" at bounding box center [430, 1003] width 377 height 159
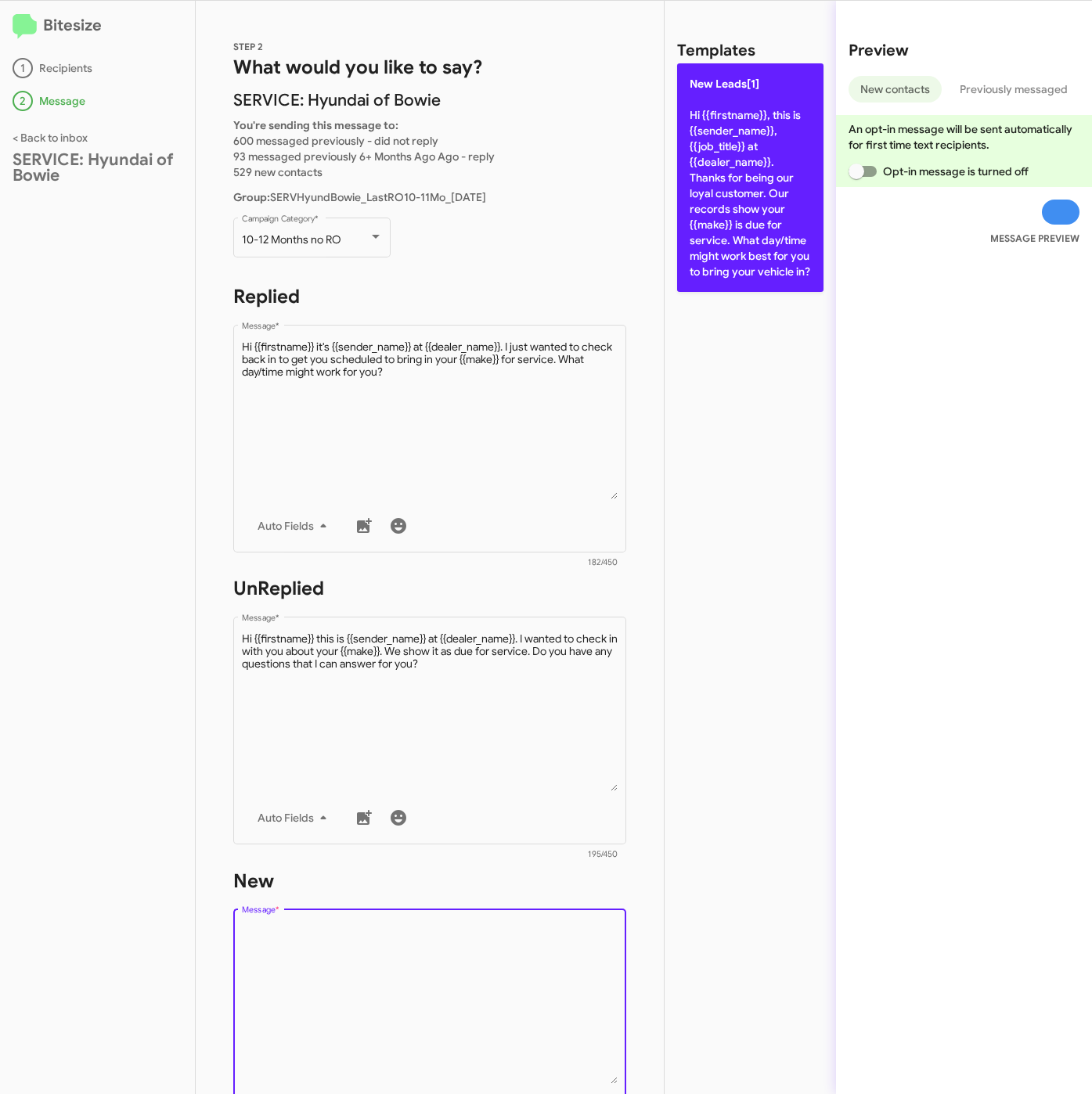
click at [718, 258] on p "New Leads[1] Hi {{firstname}}, this is {{sender_name}}, {{job_title}} at {{deal…" at bounding box center [750, 177] width 146 height 228
type textarea "Hi {{firstname}}, this is {{sender_name}}, {{job_title}} at {{dealer_name}}. Th…"
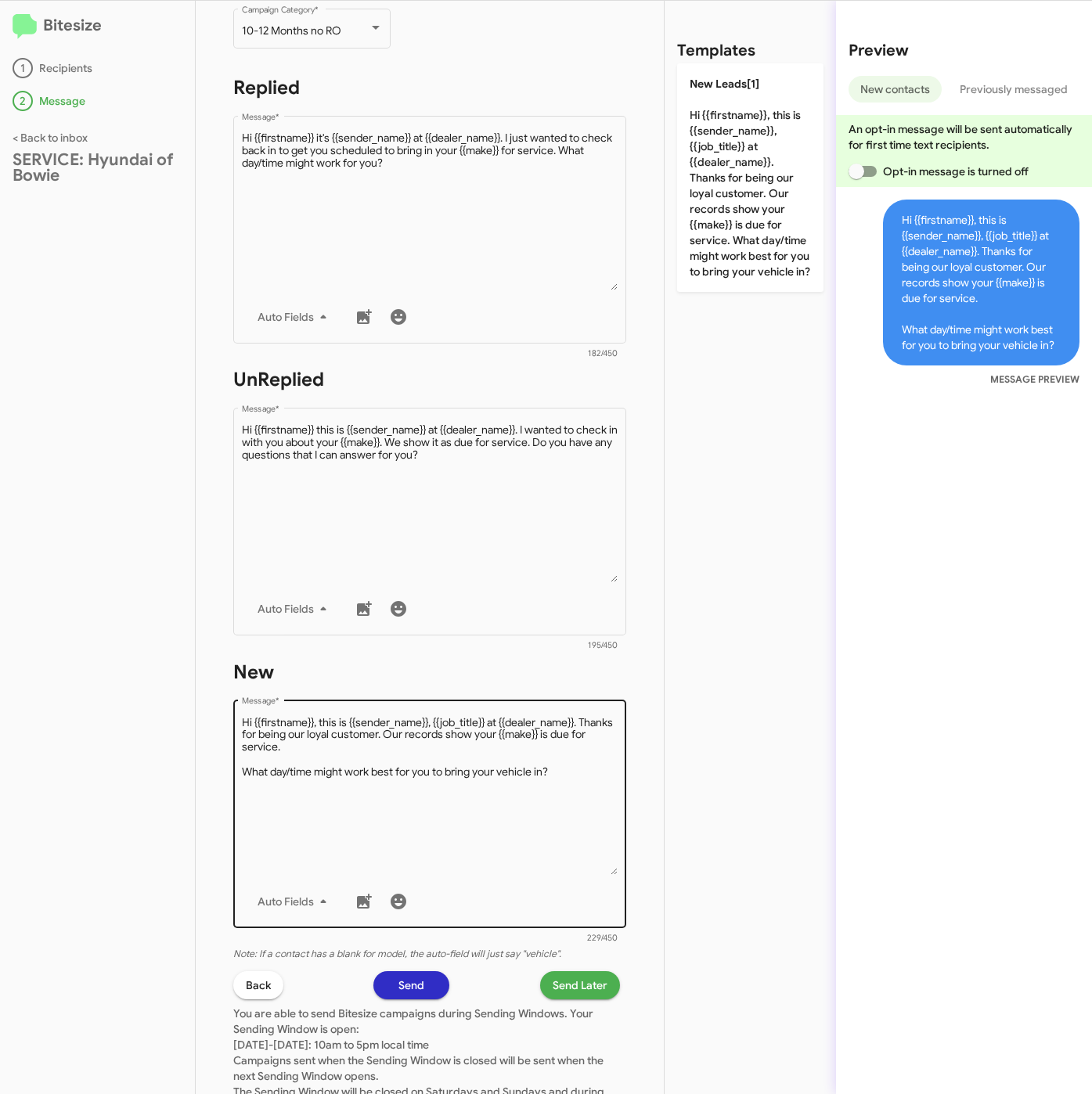
scroll to position [337, 0]
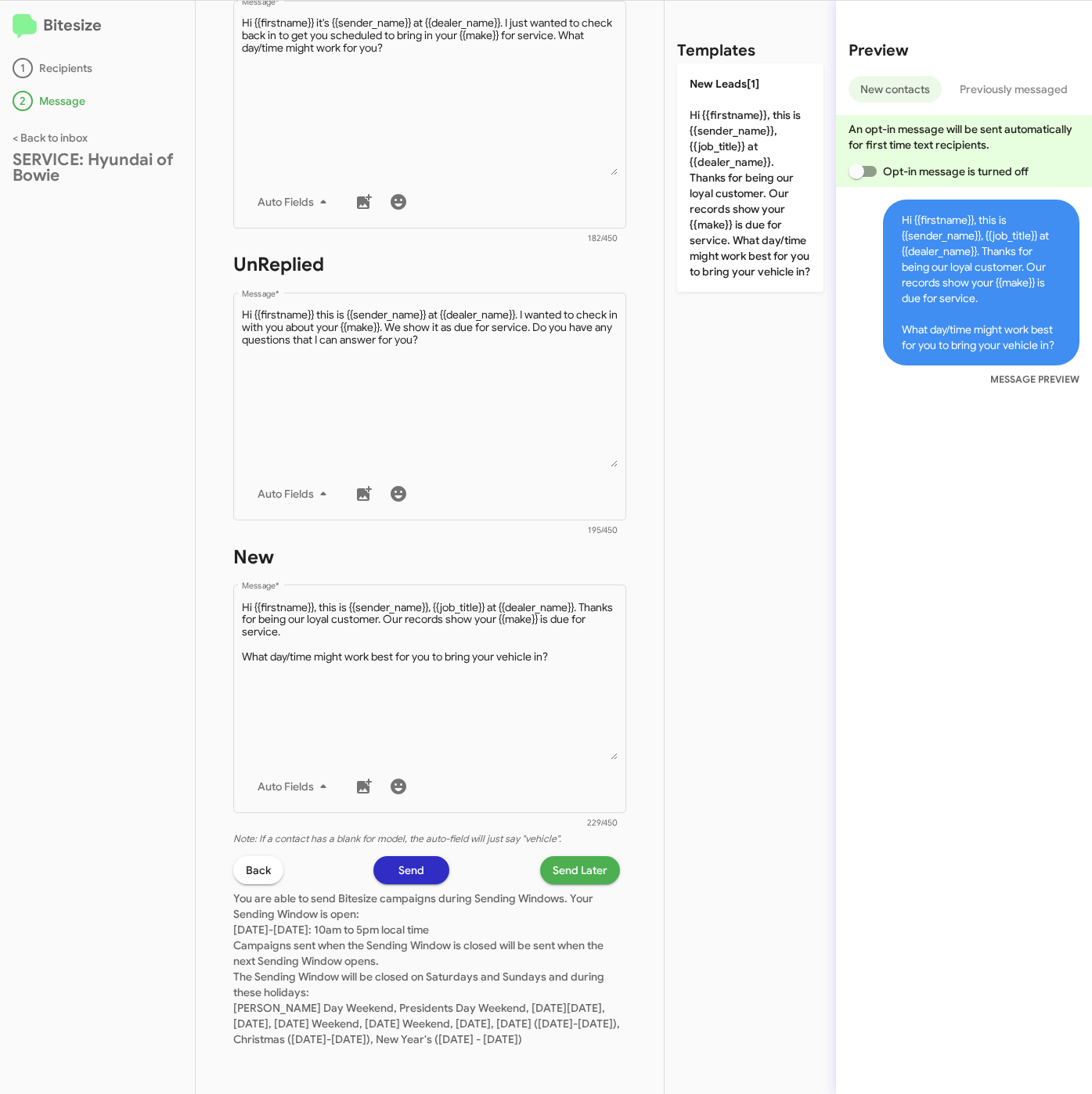
click at [553, 856] on span "Send Later" at bounding box center [580, 870] width 55 height 28
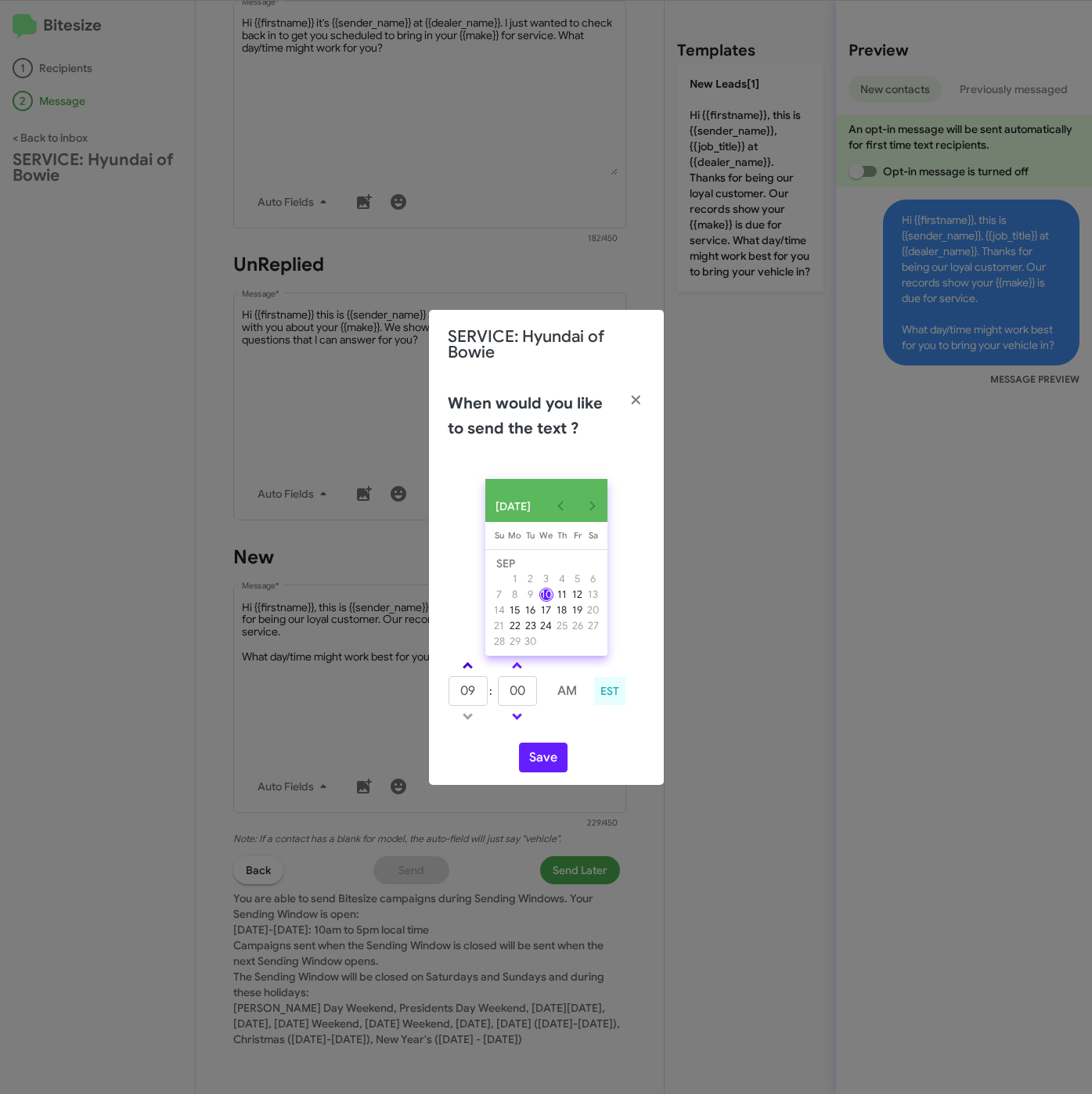
click at [465, 666] on span at bounding box center [467, 666] width 10 height 10
type input "10"
click at [531, 686] on input "00" at bounding box center [517, 691] width 39 height 30
type input "03"
click at [534, 757] on button "Save" at bounding box center [543, 757] width 49 height 30
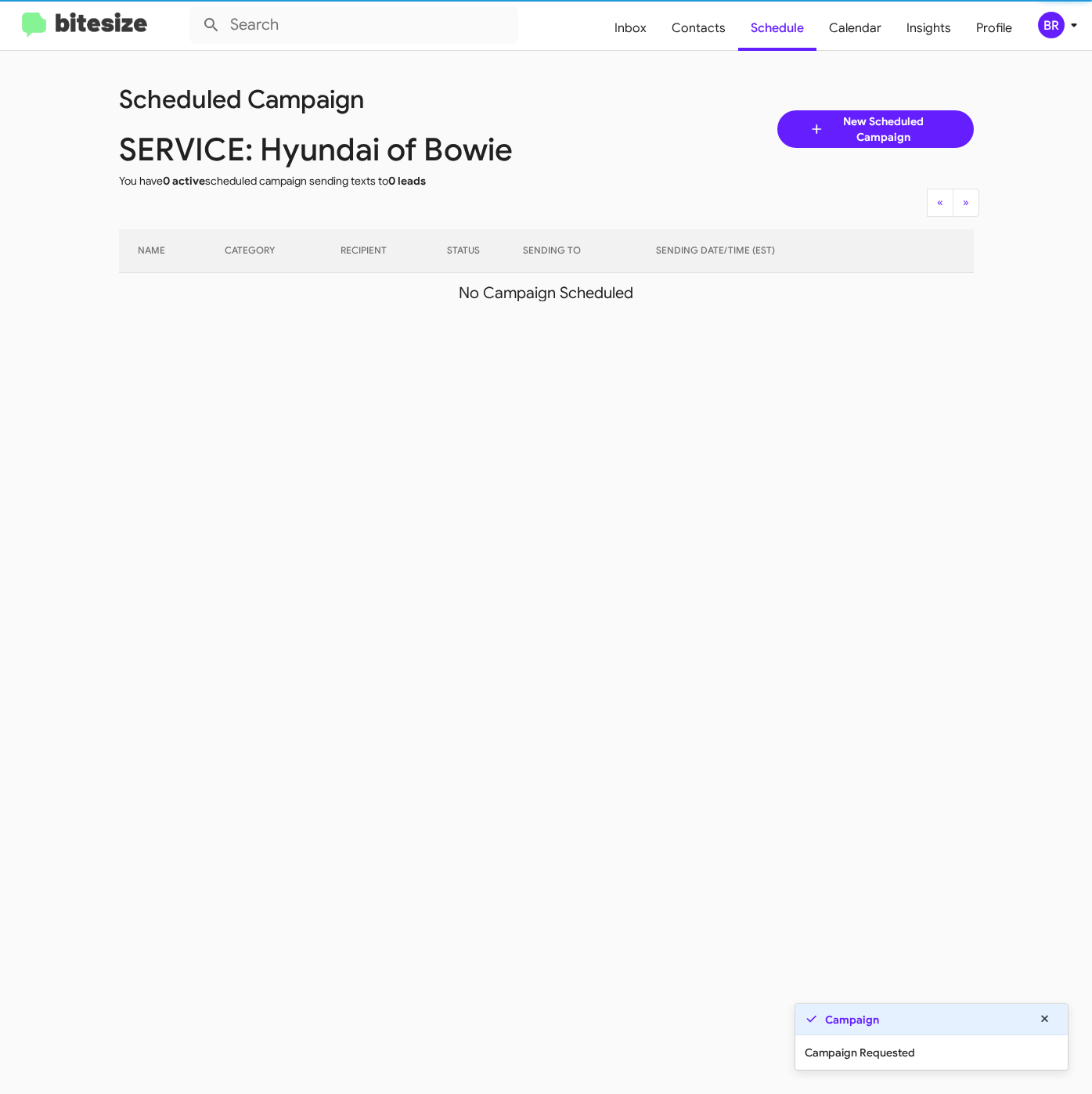
click at [1057, 27] on div "BR" at bounding box center [1051, 25] width 27 height 27
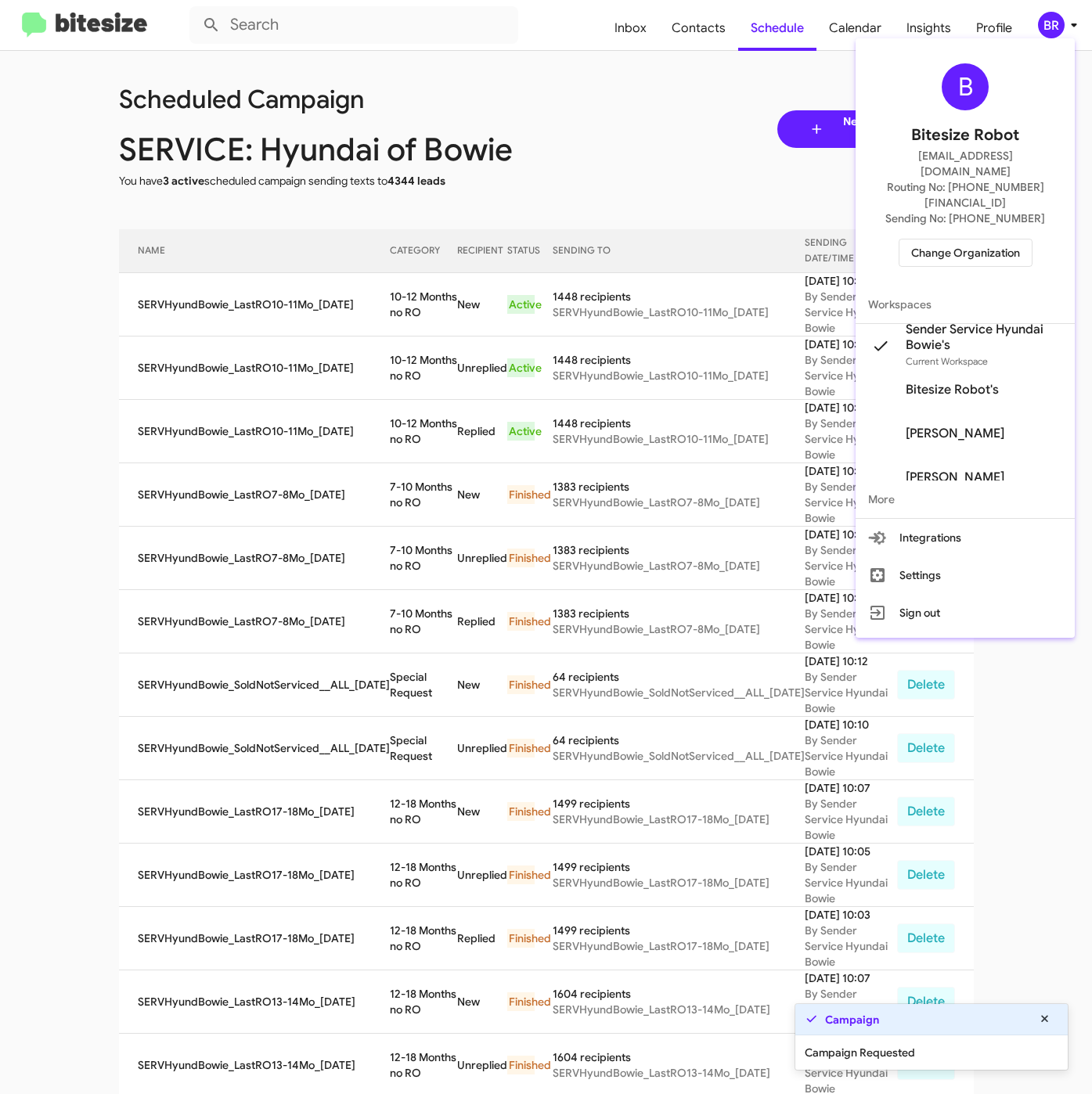
click at [392, 292] on div at bounding box center [546, 547] width 1092 height 1094
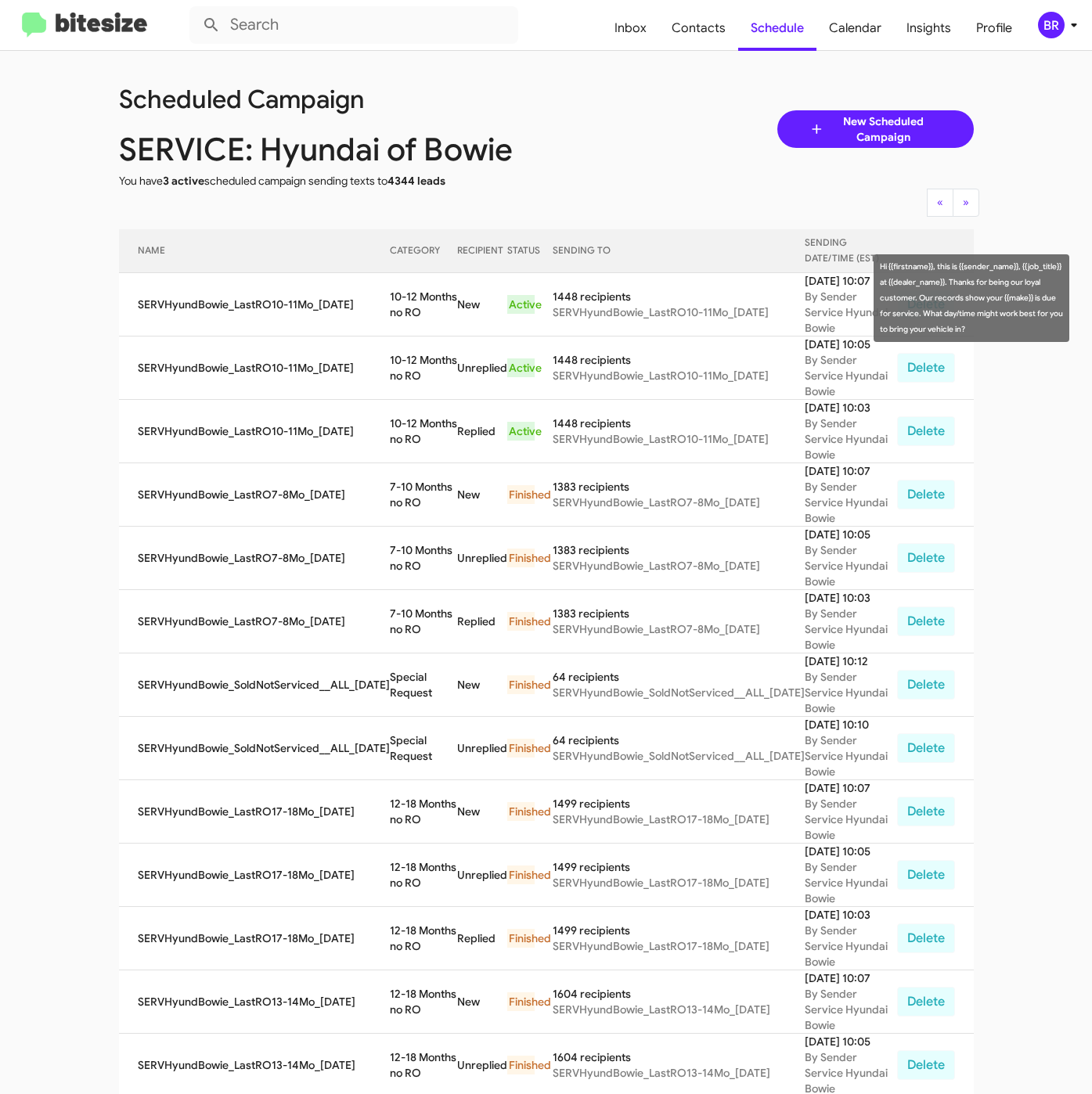
drag, startPoint x: 383, startPoint y: 287, endPoint x: 413, endPoint y: 304, distance: 34.5
click at [413, 304] on td "10-12 Months no RO" at bounding box center [423, 304] width 68 height 64
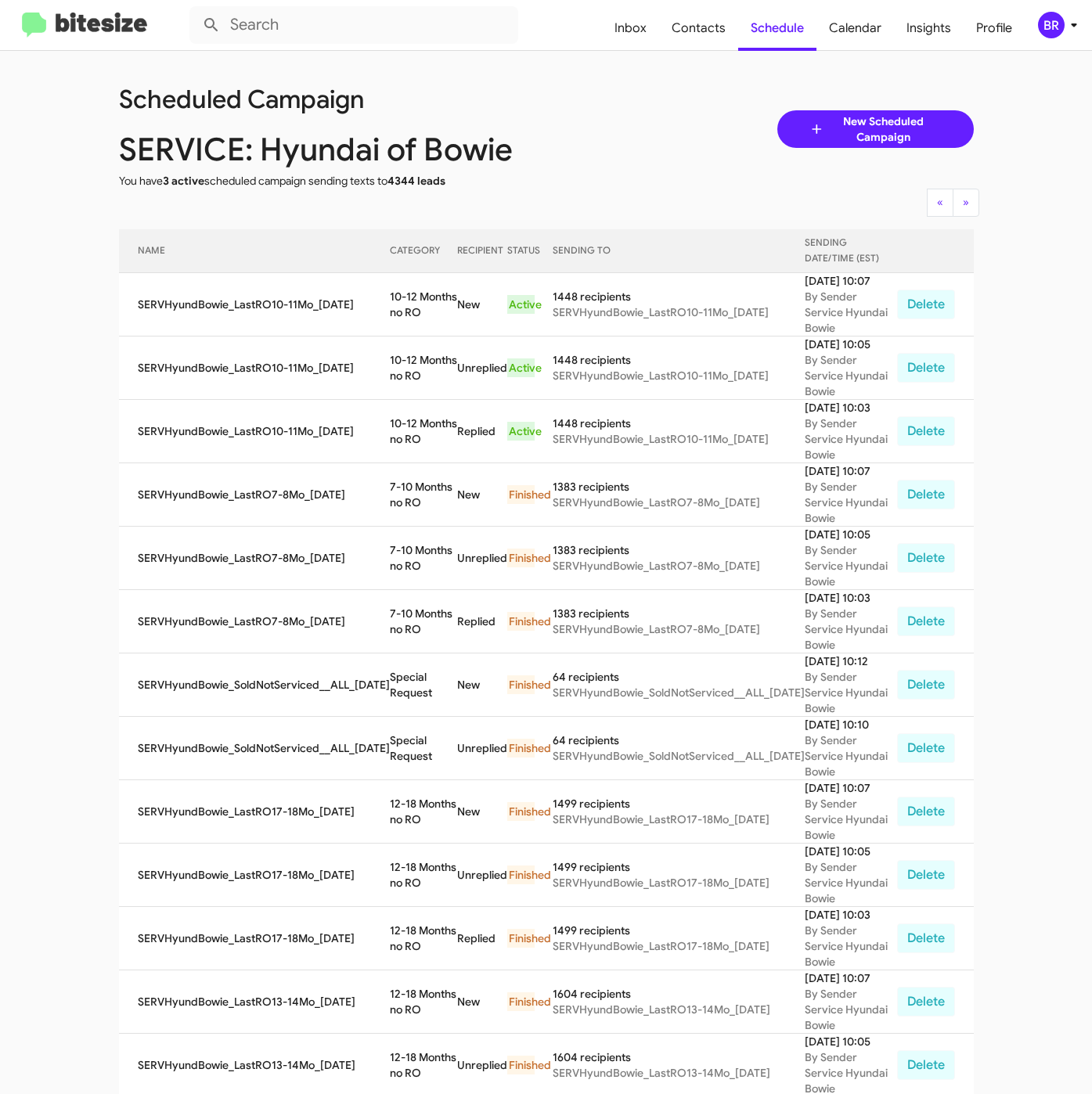
click at [615, 152] on div "Scheduled Campaign SERVICE: Hyundai of Bowie You have 3 active scheduled campai…" at bounding box center [546, 129] width 878 height 119
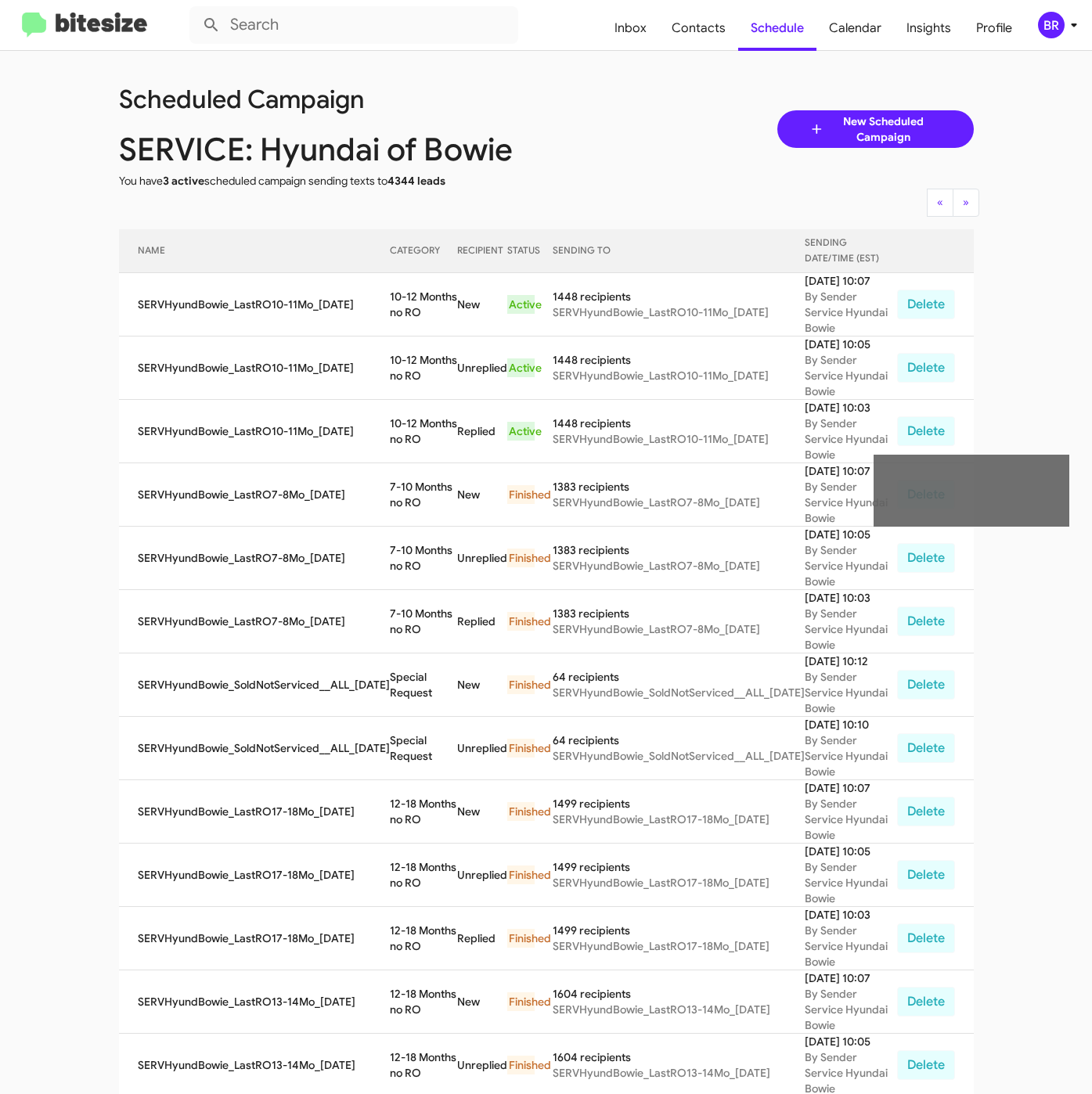
click at [535, 549] on div "Finished" at bounding box center [520, 558] width 27 height 19
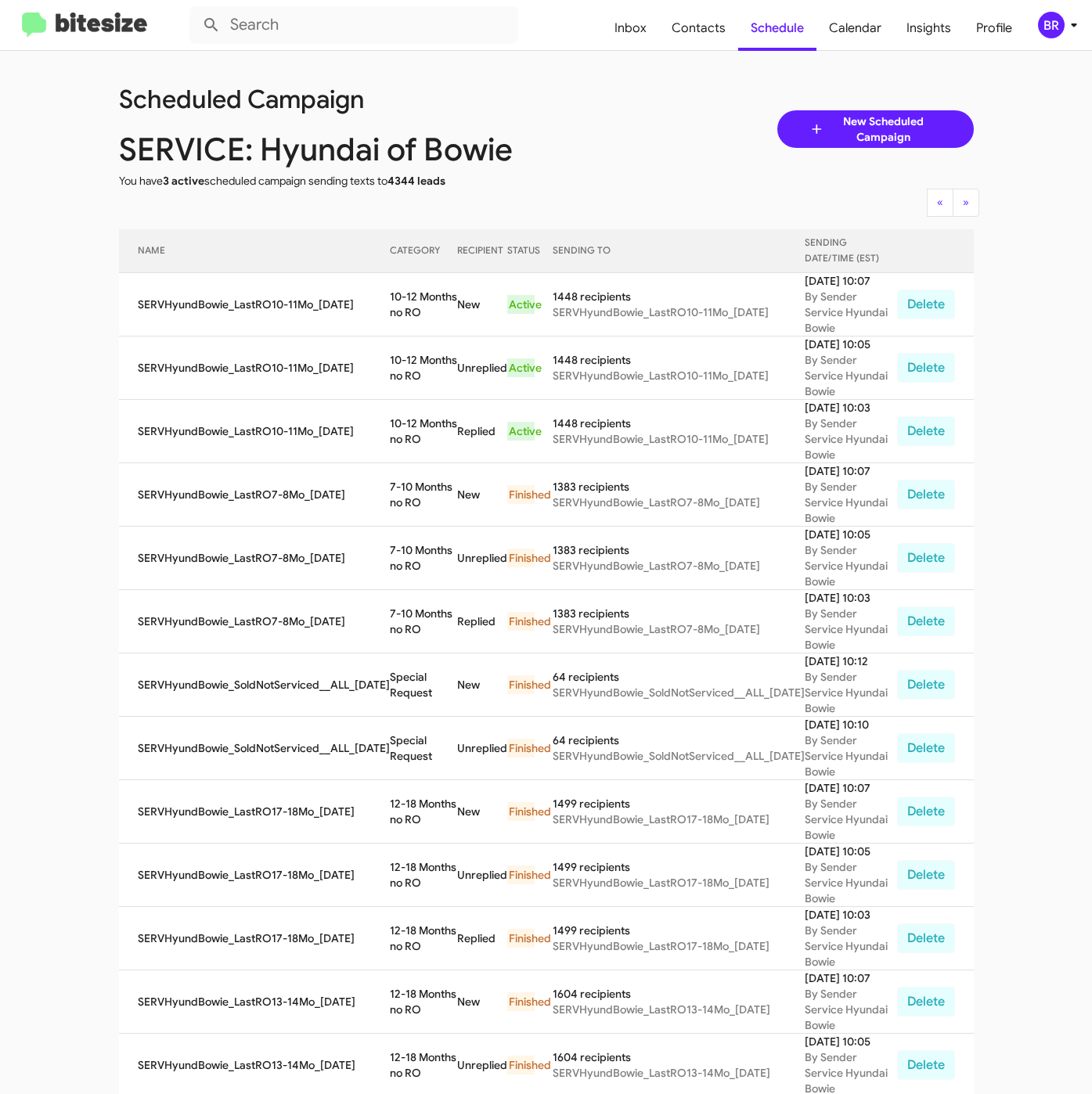
click at [1073, 20] on icon at bounding box center [1074, 25] width 19 height 19
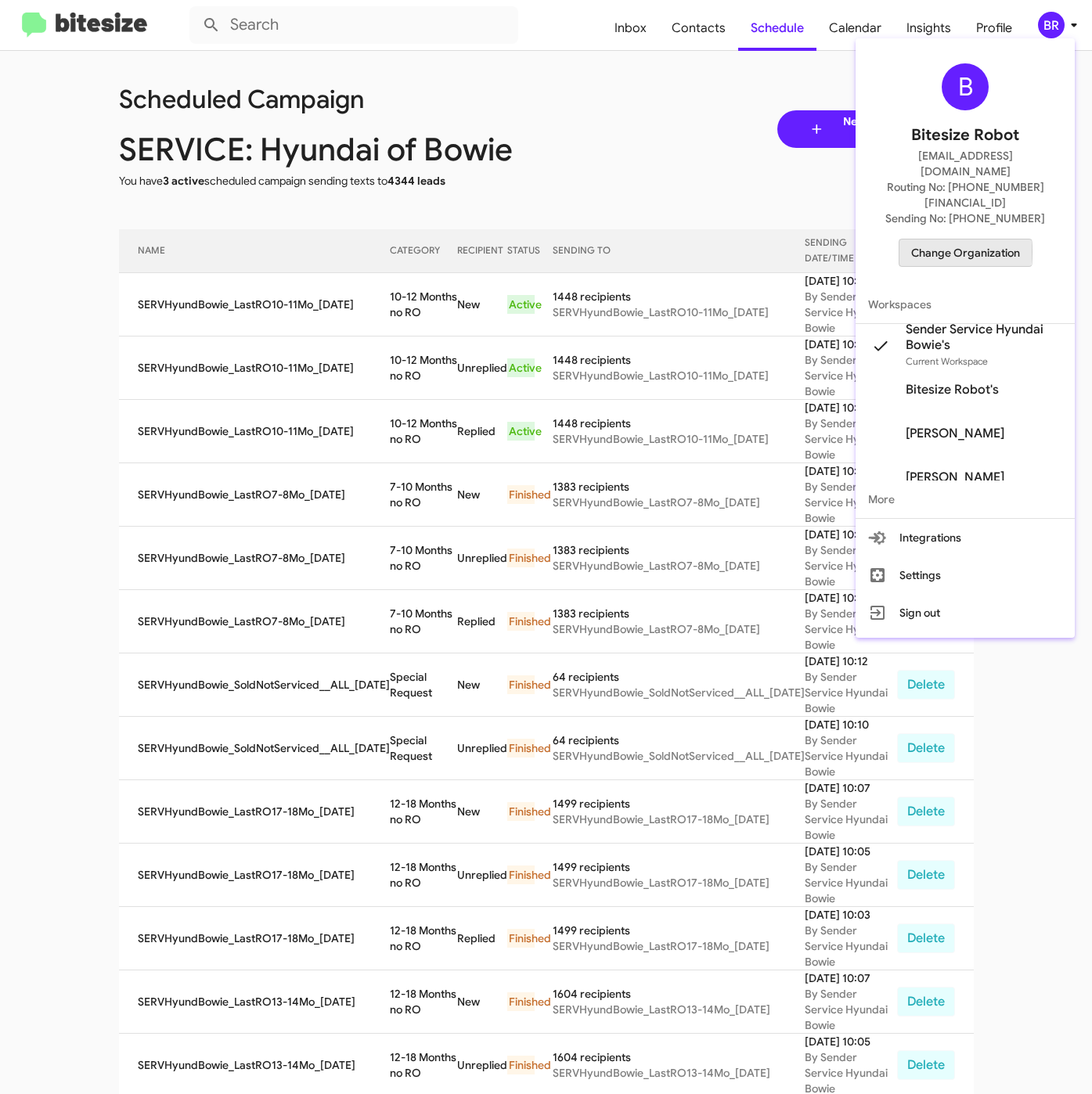
click at [959, 239] on span "Change Organization" at bounding box center [965, 253] width 109 height 27
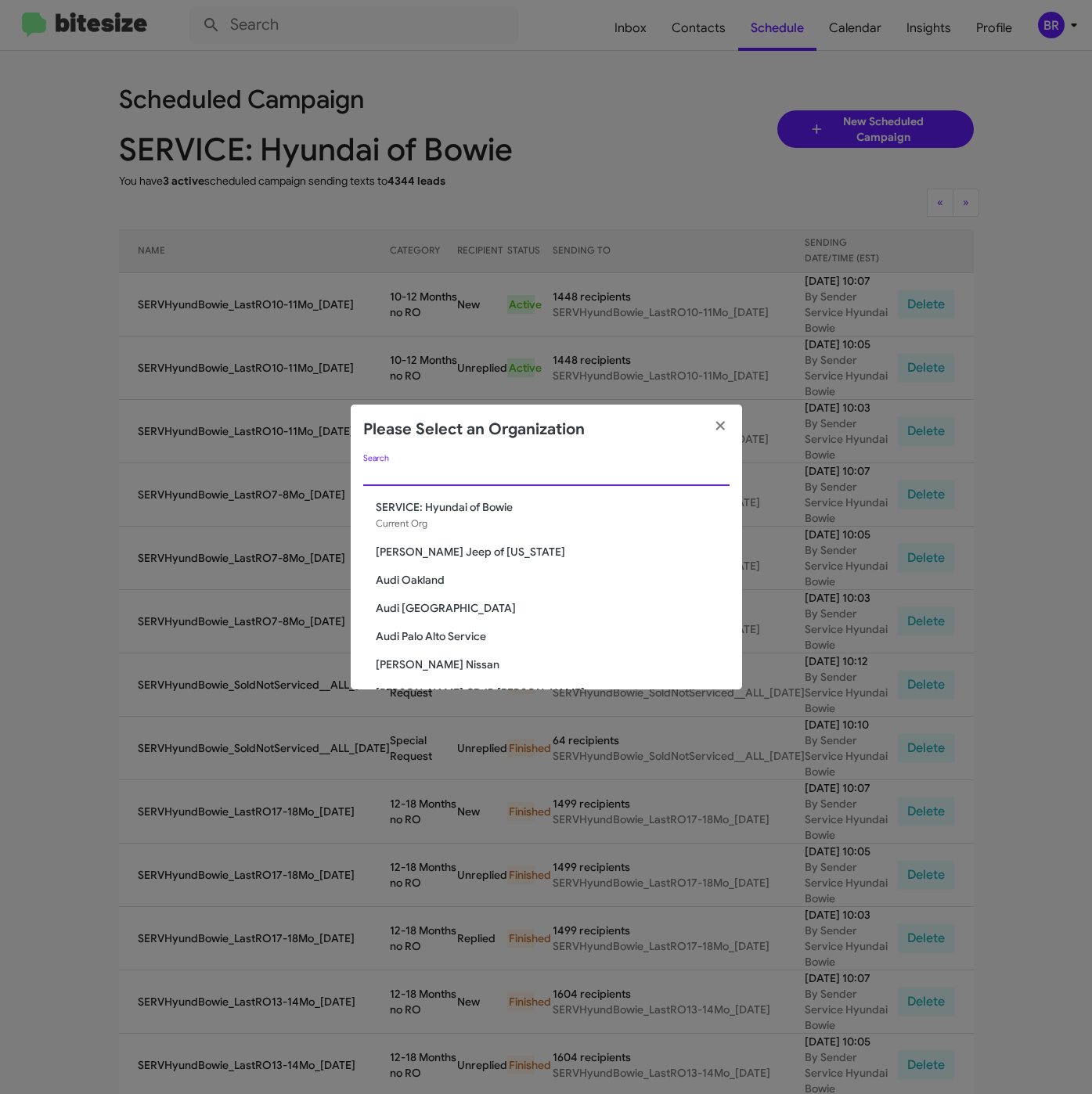
click at [460, 477] on input "Search" at bounding box center [546, 474] width 367 height 13
click at [496, 468] on input "Search" at bounding box center [546, 474] width 367 height 13
paste input "Team Toyota Princeton"
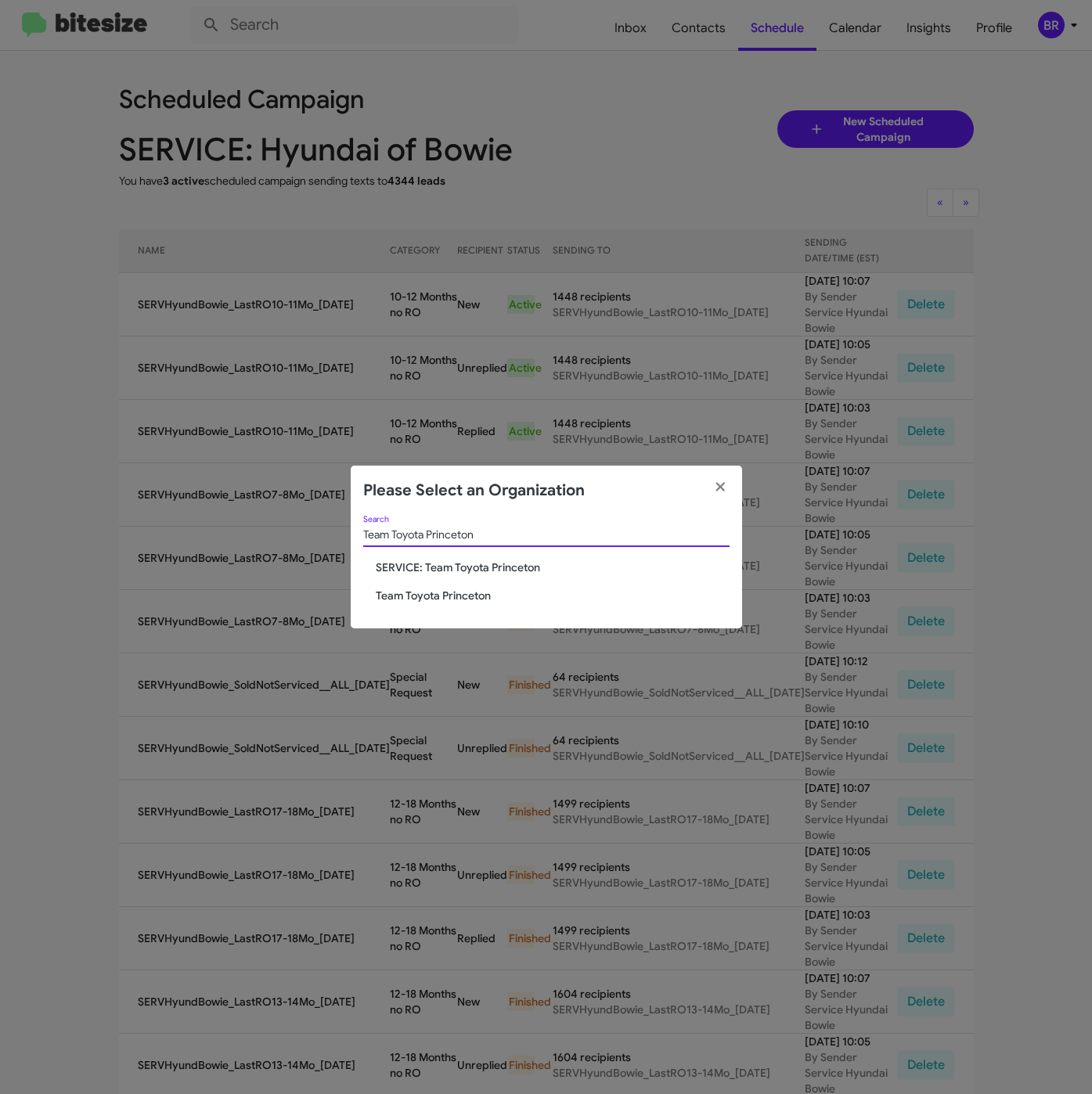
type input "Team Toyota Princeton"
click at [416, 596] on span "Team Toyota Princeton" at bounding box center [553, 596] width 354 height 16
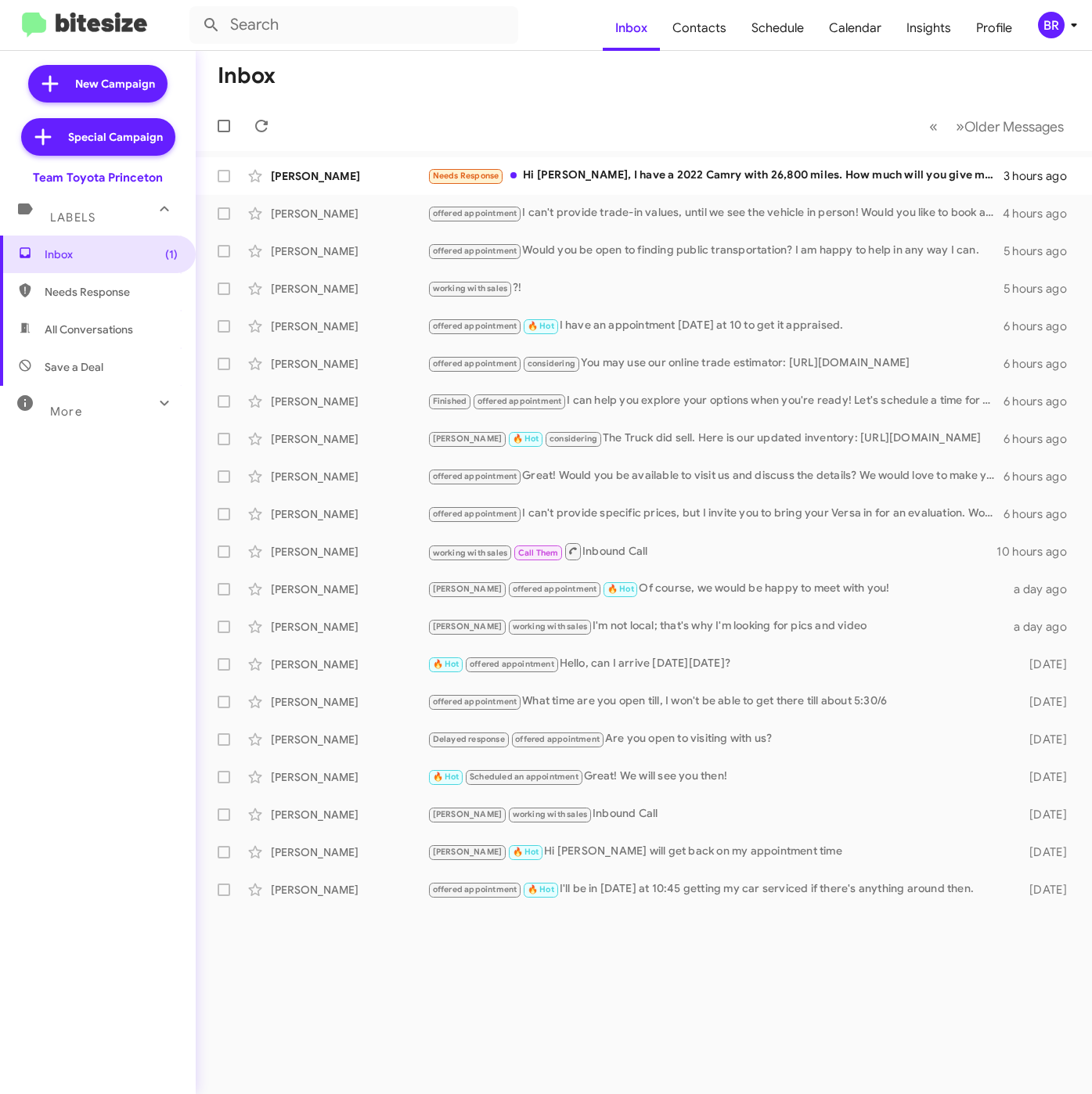
click at [1061, 19] on div "BR" at bounding box center [1051, 25] width 27 height 27
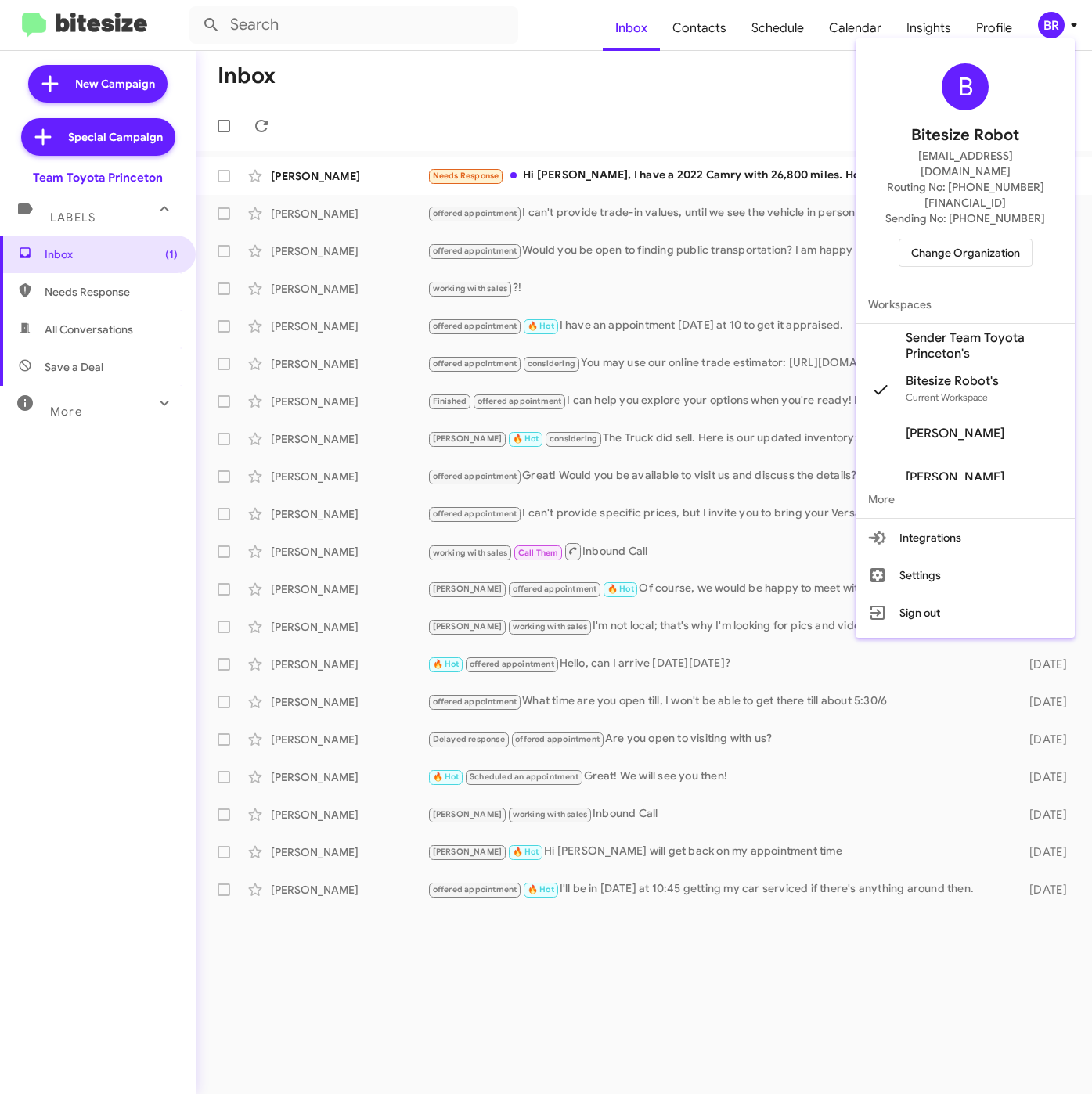
click at [922, 330] on span "Sender Team Toyota Princeton's" at bounding box center [984, 346] width 156 height 31
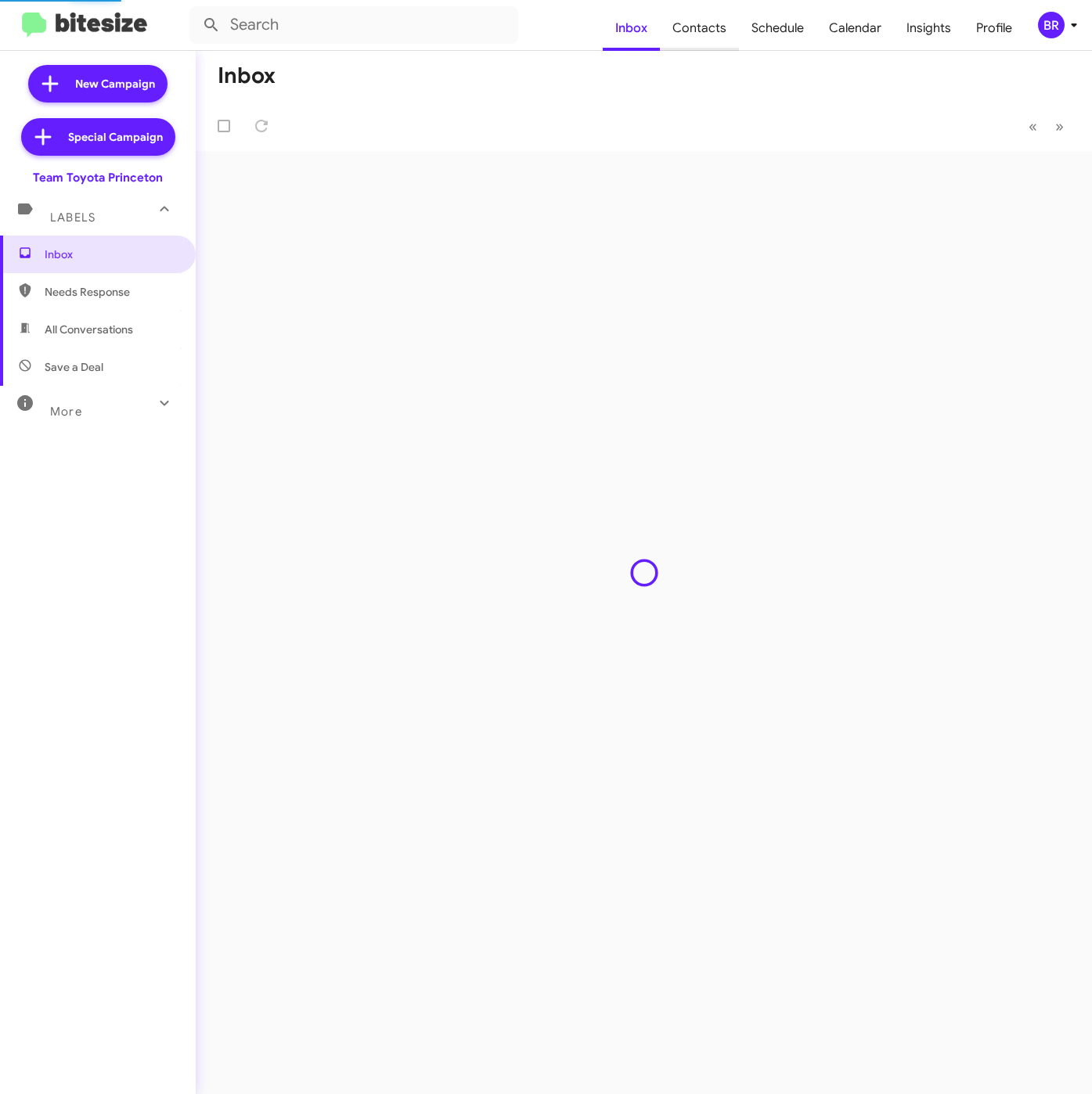
click at [700, 28] on span "Contacts" at bounding box center [699, 28] width 79 height 46
type input "in:groups"
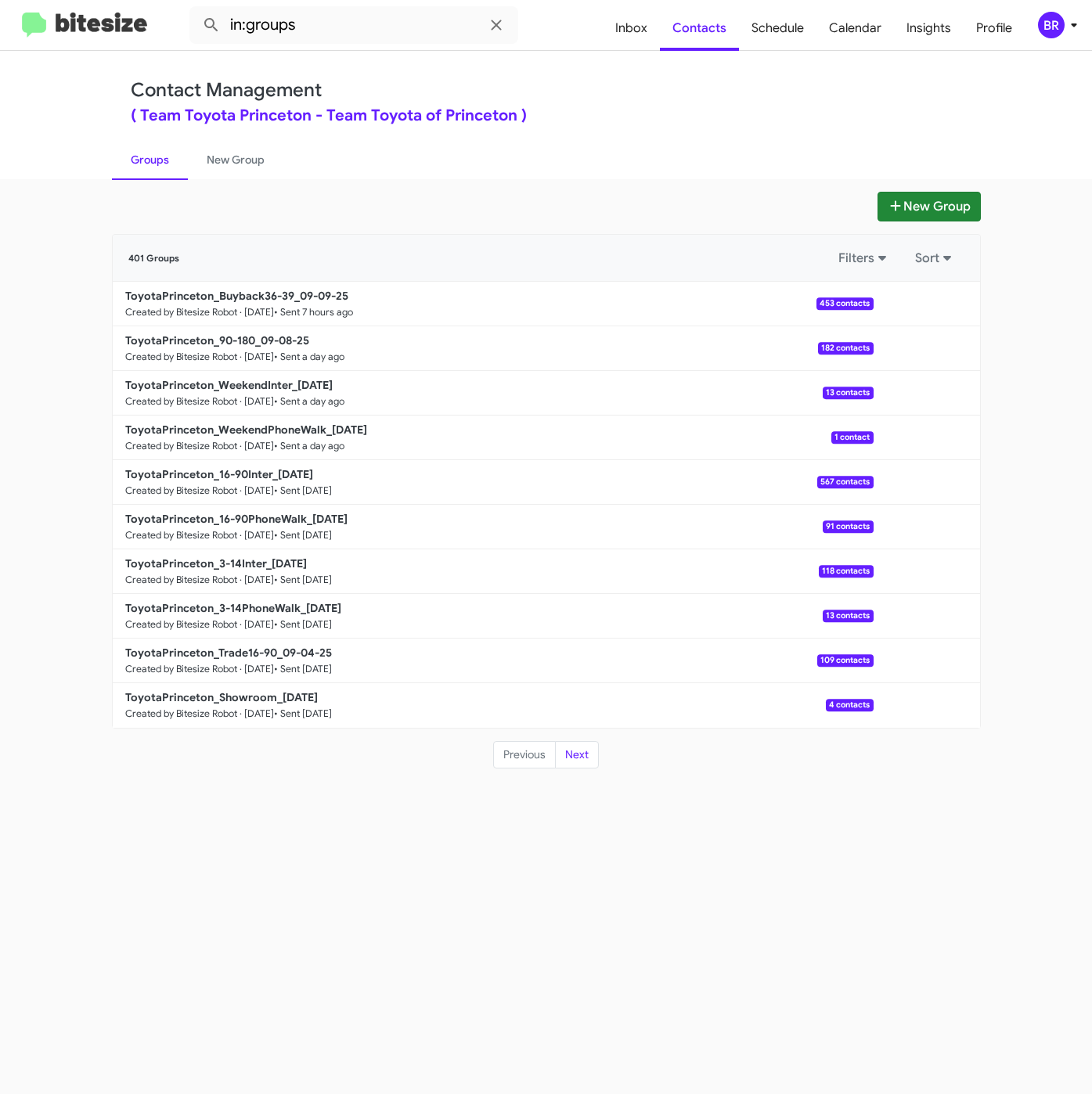
click at [955, 188] on div "New Group 401 Groups Filters Sort ToyotaPrinceton_Buyback36-39_09-09-25 Created…" at bounding box center [546, 636] width 1092 height 914
click at [888, 207] on icon at bounding box center [896, 206] width 16 height 13
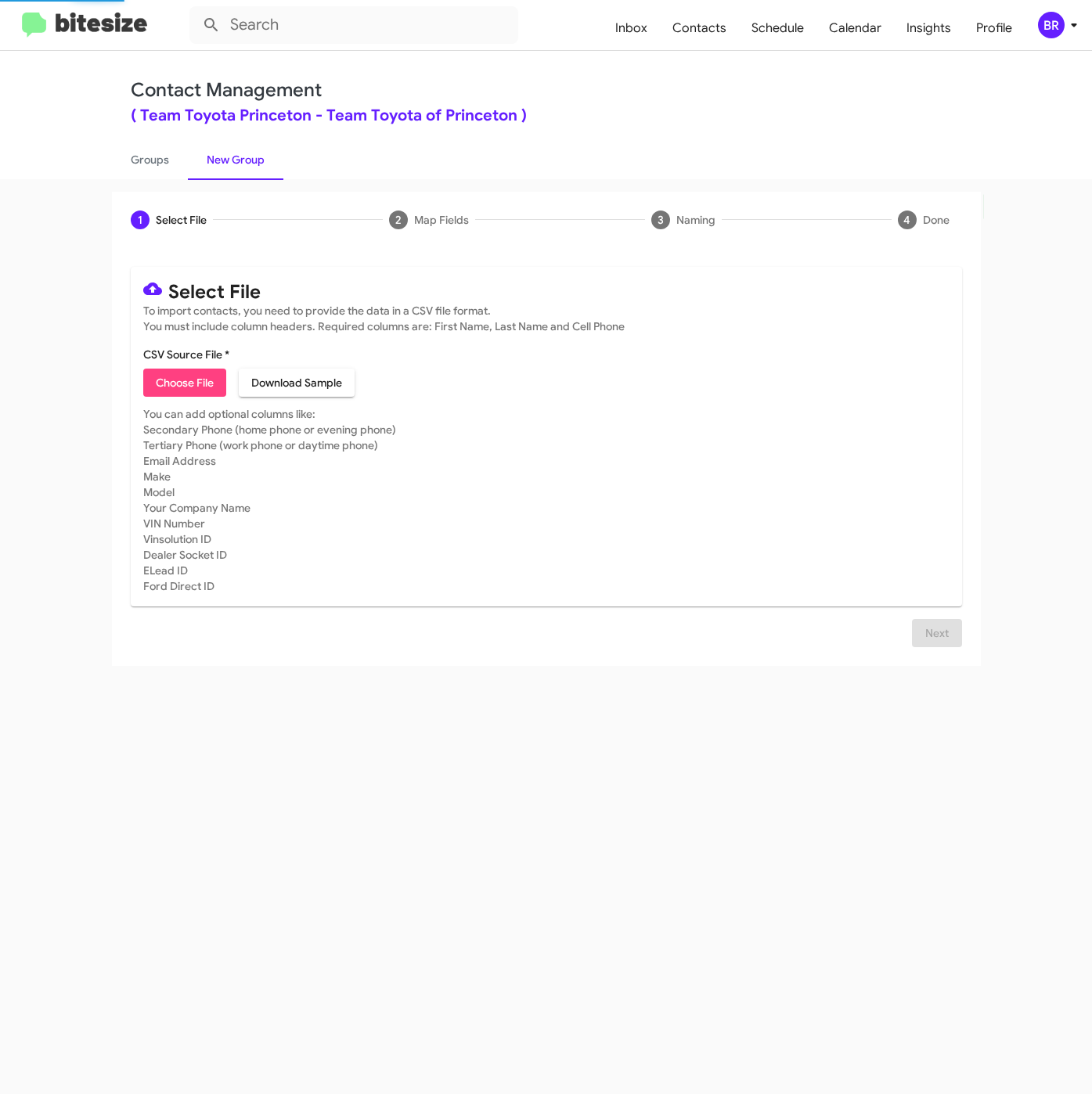
click at [170, 376] on span "Choose File" at bounding box center [184, 383] width 58 height 28
type input "ToyotaPrinceton_Trade3-14_09-10-25"
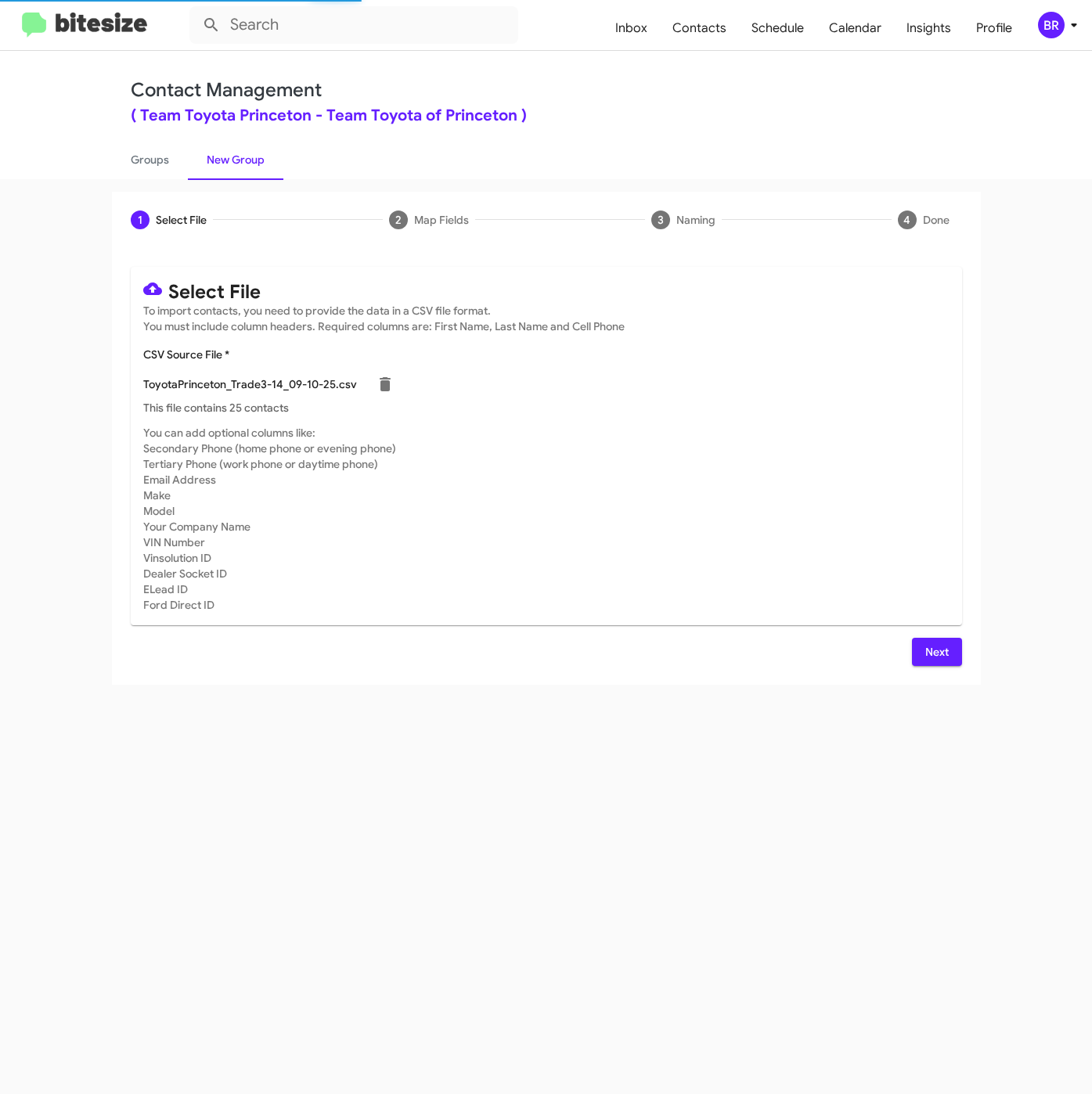
click at [948, 665] on span "Next" at bounding box center [937, 652] width 25 height 28
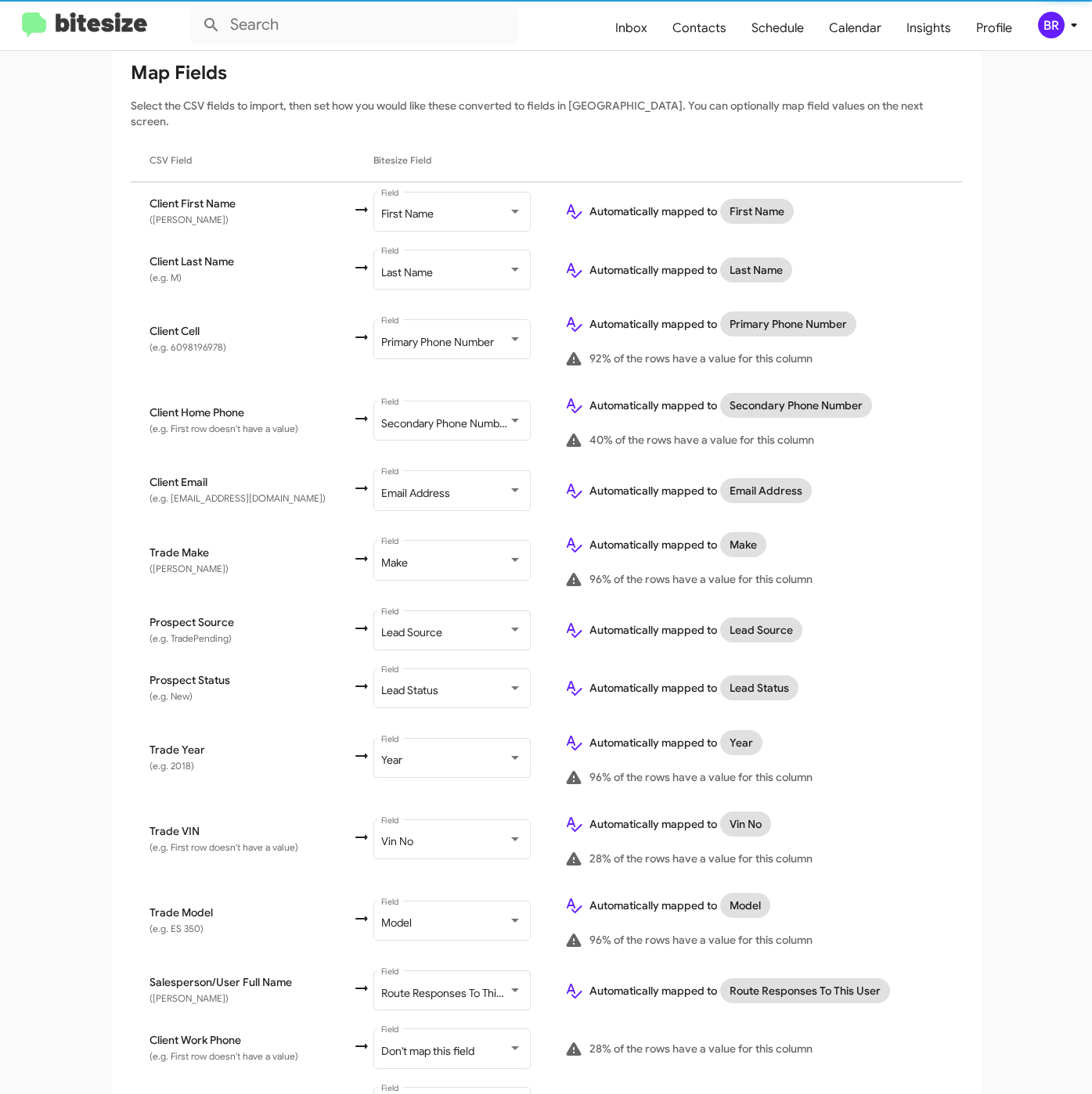
scroll to position [289, 0]
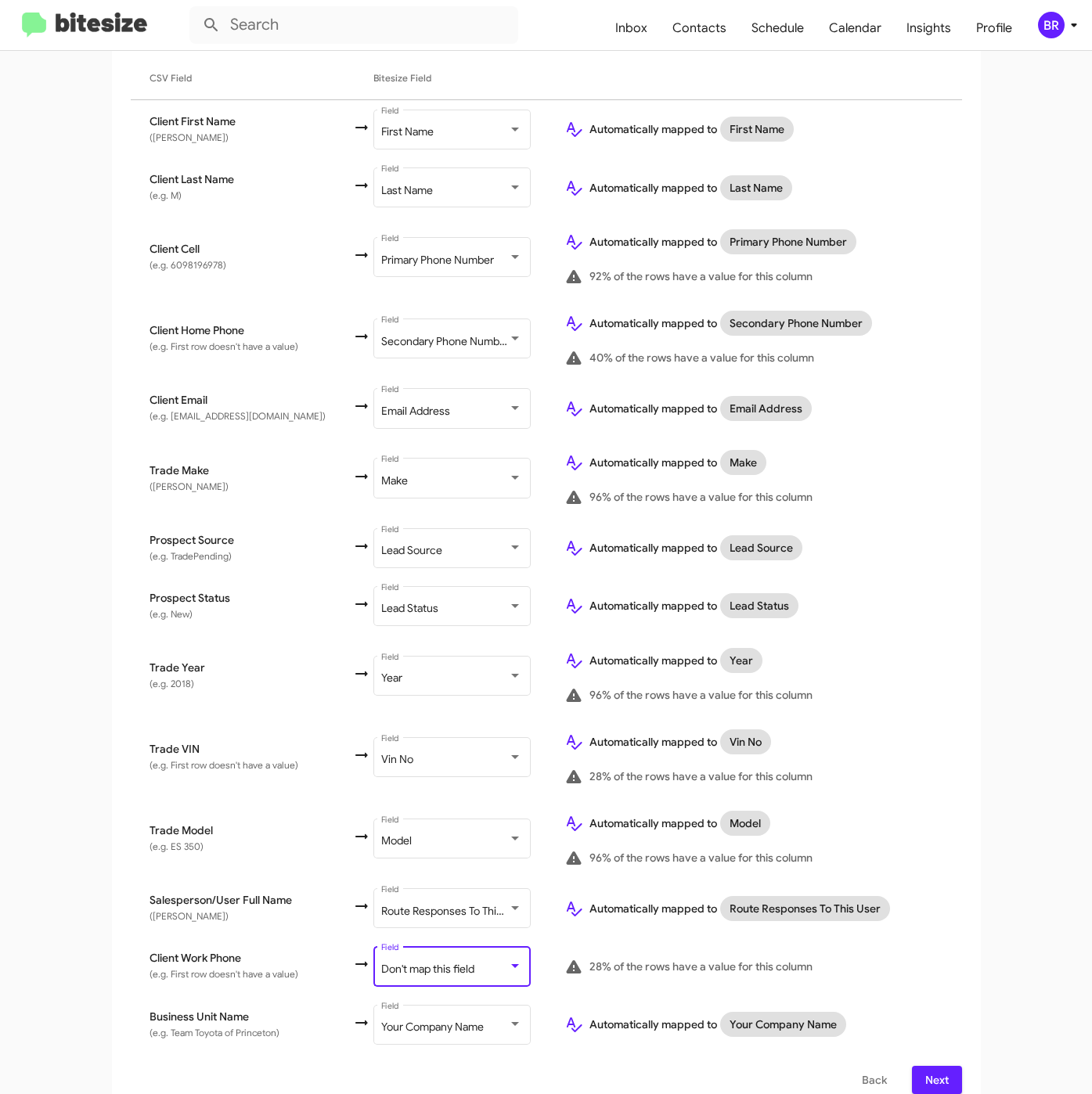
click at [451, 963] on div "Don't map this field" at bounding box center [445, 969] width 127 height 13
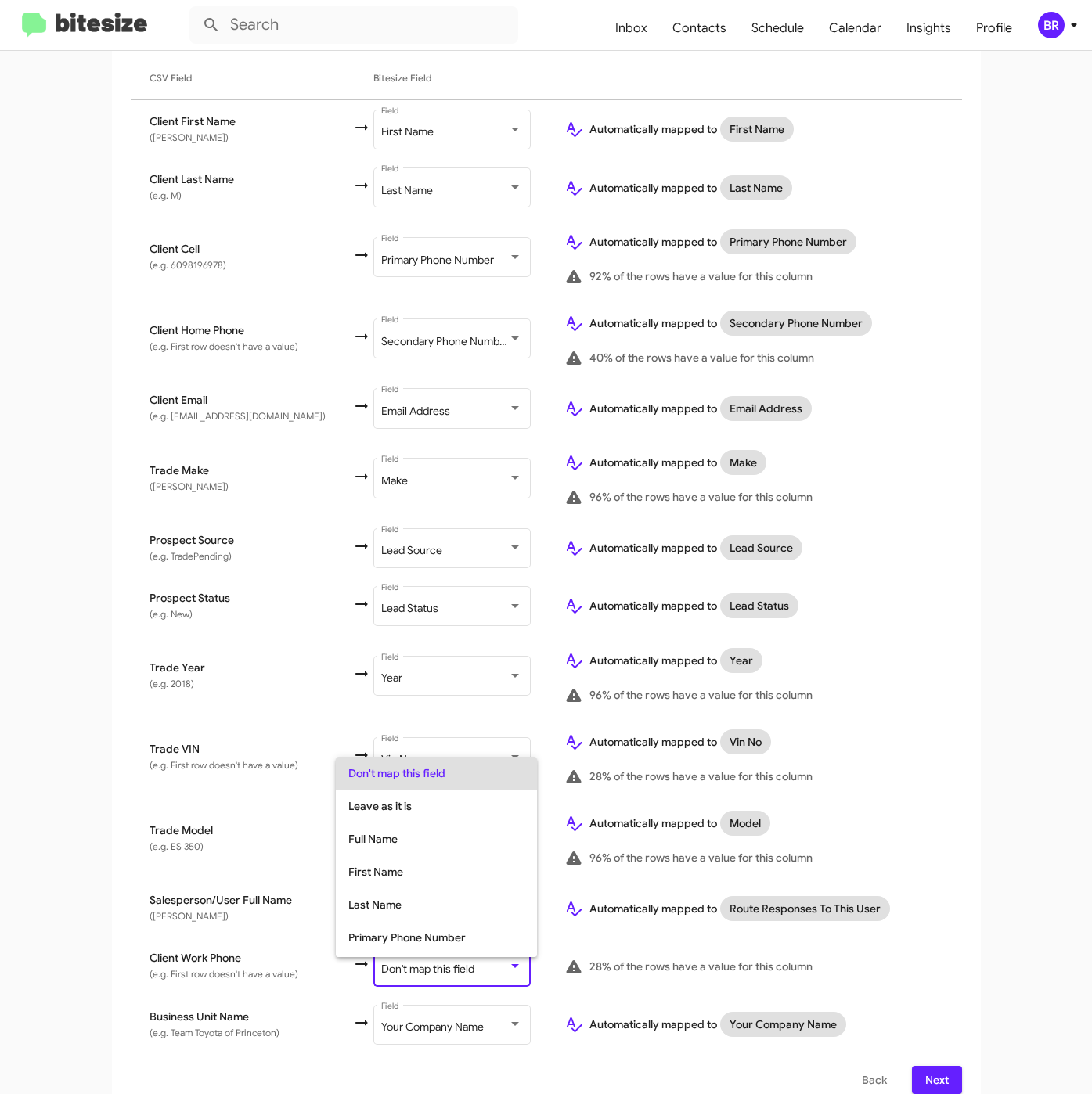
scroll to position [62, 0]
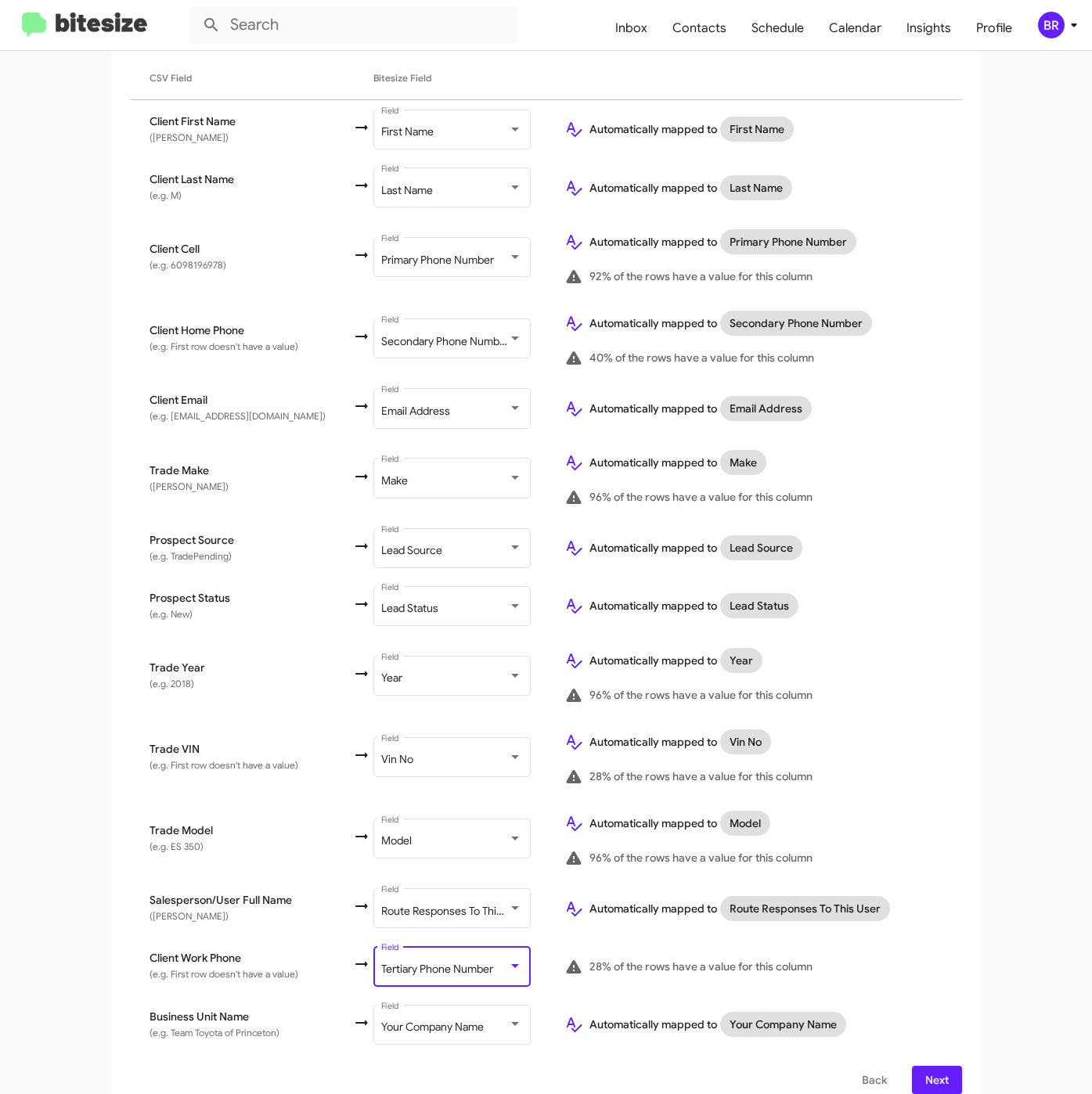
click at [927, 1066] on span "Next" at bounding box center [937, 1080] width 25 height 28
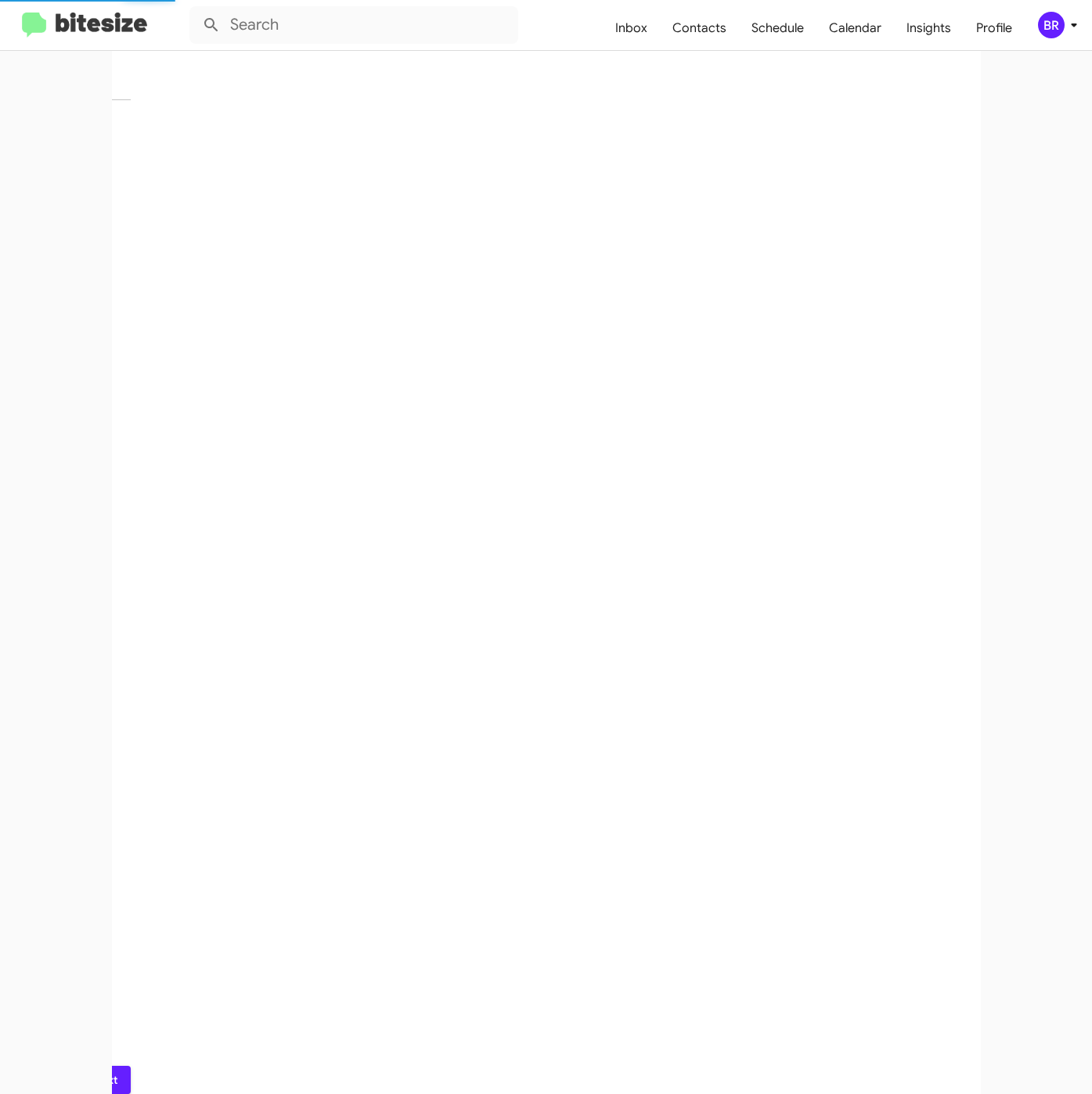
scroll to position [0, 0]
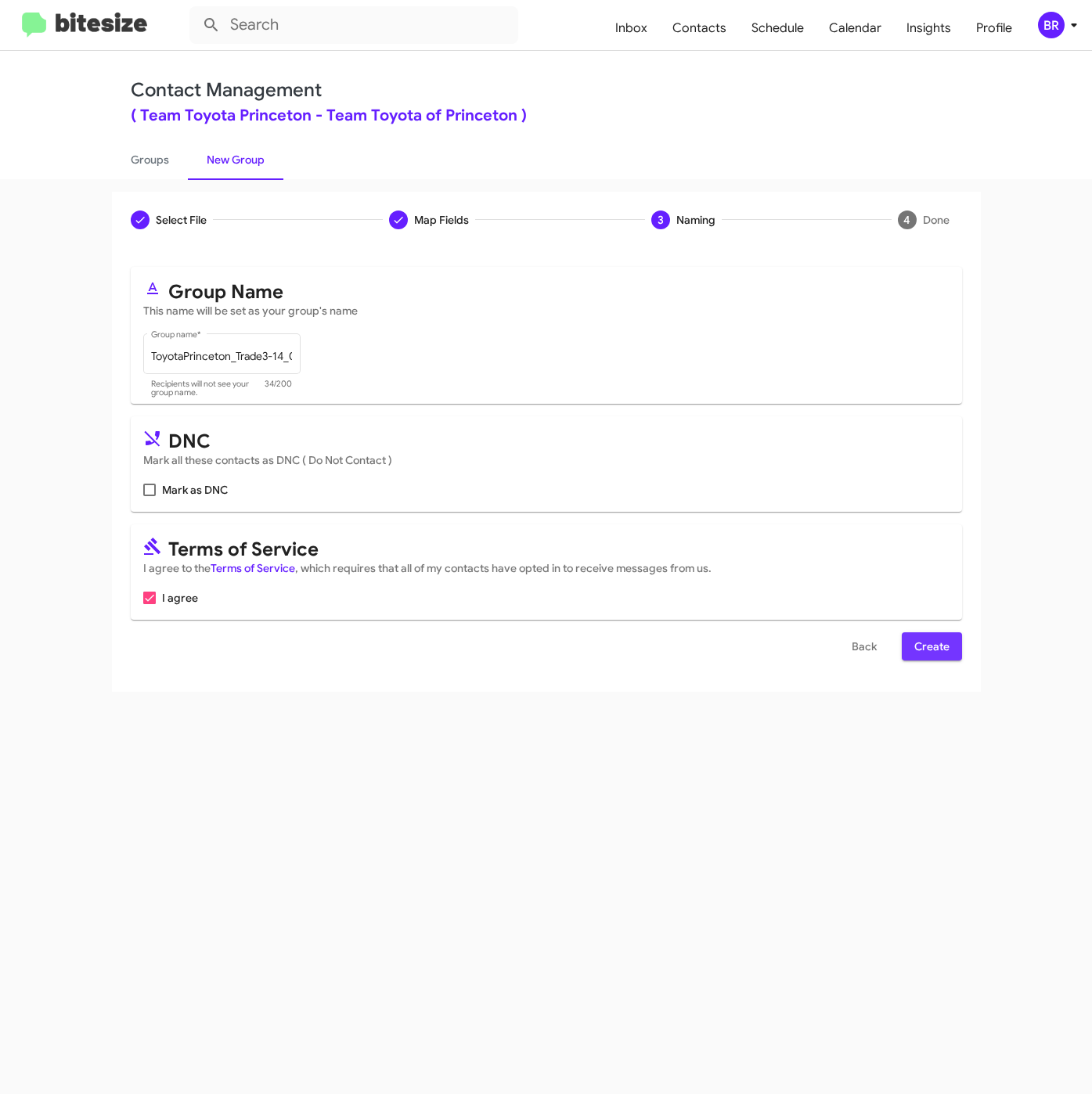
click at [925, 653] on span "Create" at bounding box center [931, 647] width 35 height 28
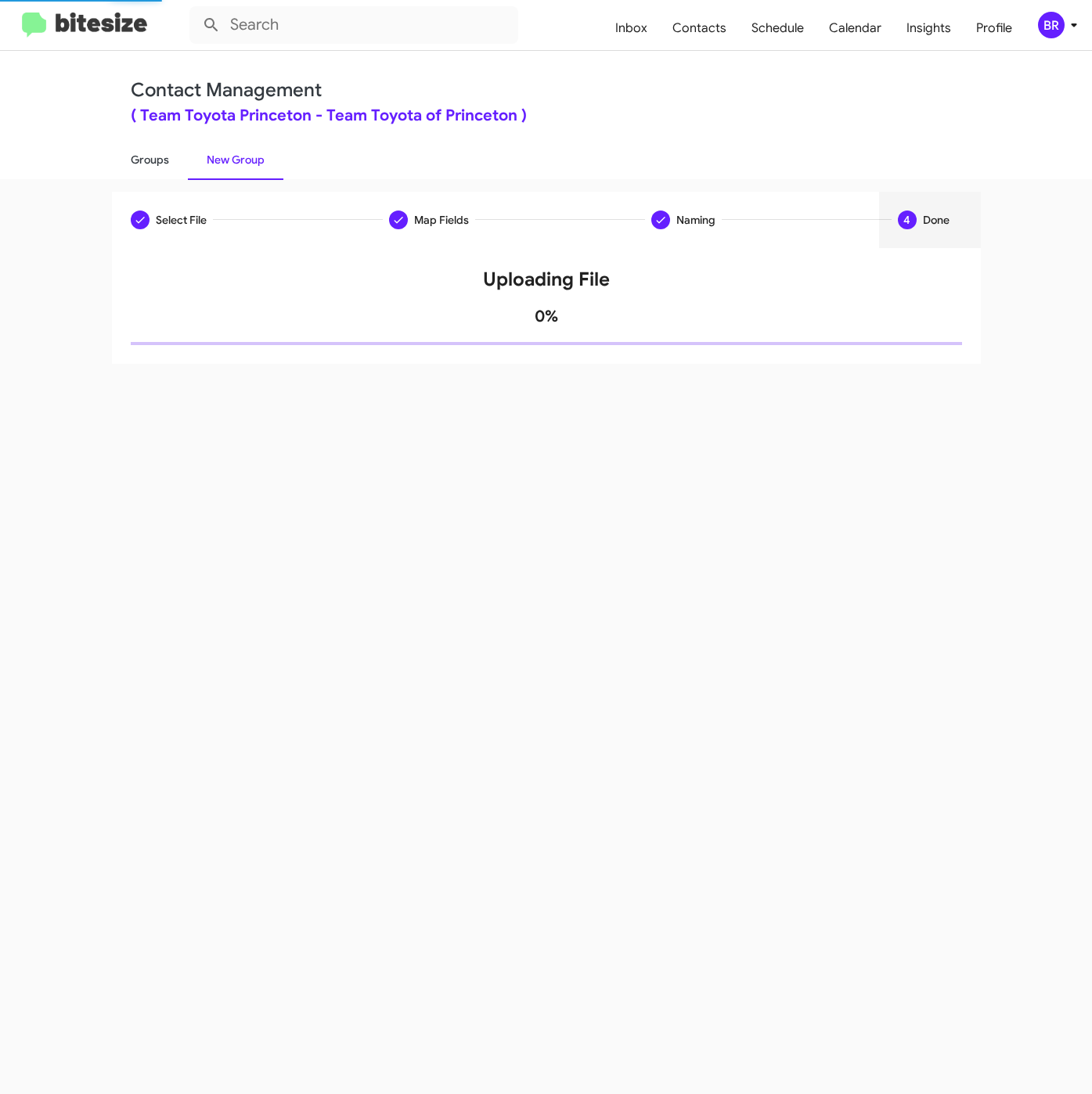
drag, startPoint x: 130, startPoint y: 162, endPoint x: 159, endPoint y: 173, distance: 31.0
click at [130, 162] on link "Groups" at bounding box center [150, 159] width 76 height 41
type input "in:groups"
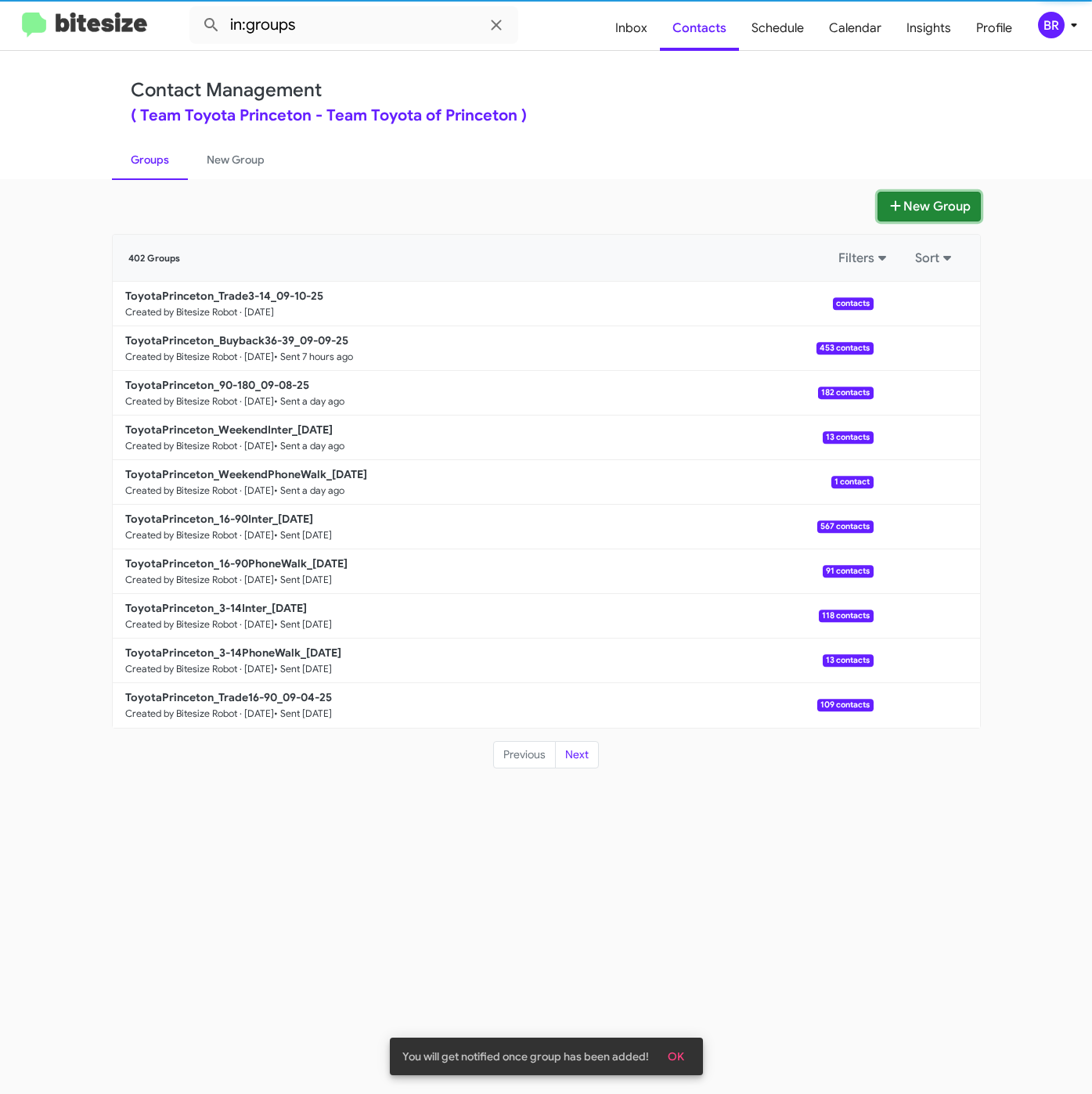
click at [953, 213] on button "New Group" at bounding box center [929, 206] width 104 height 30
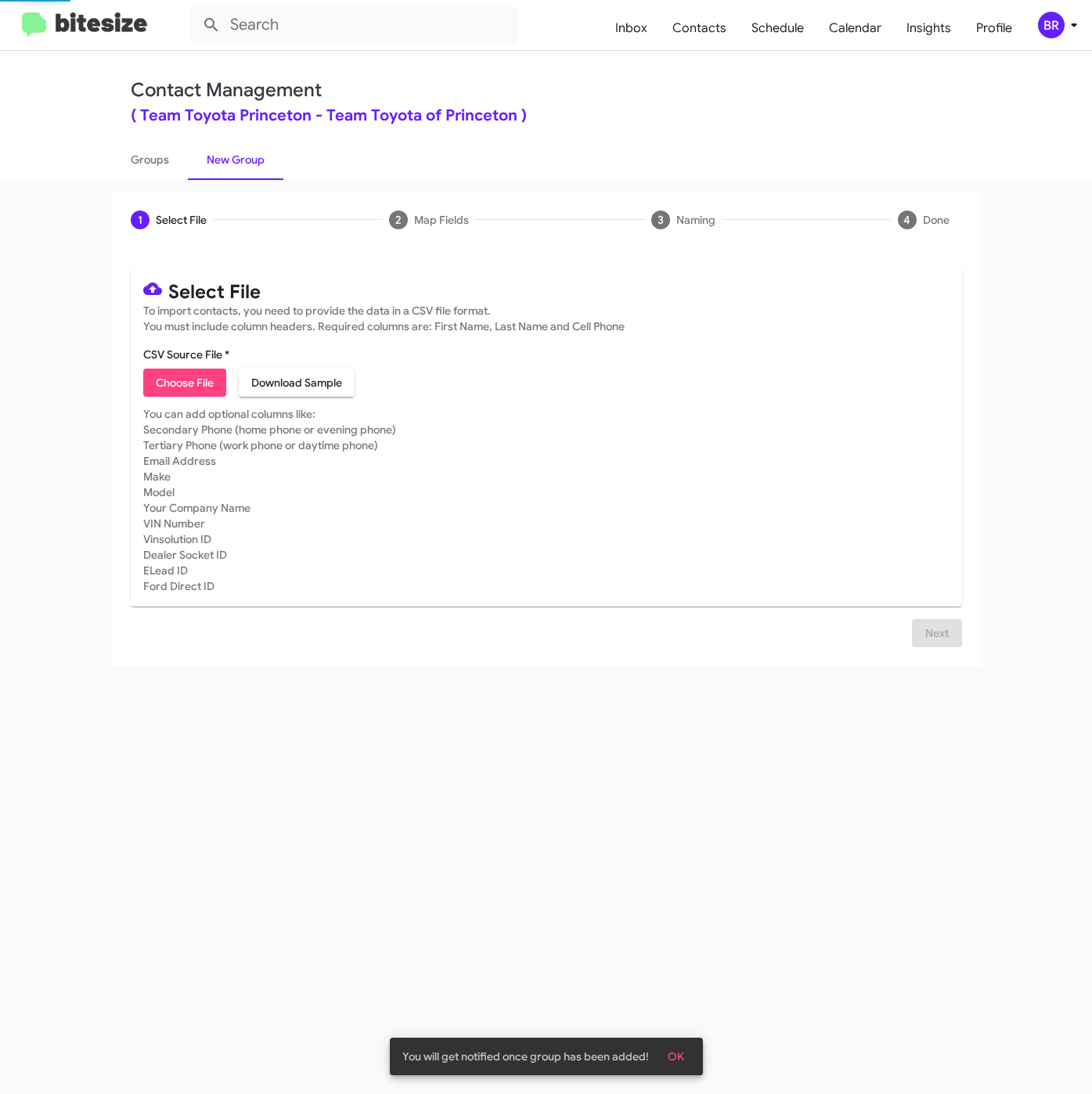
click at [211, 381] on span "Choose File" at bounding box center [184, 383] width 58 height 28
type input "ToyotaPrinceton_Showroom_09-10-25"
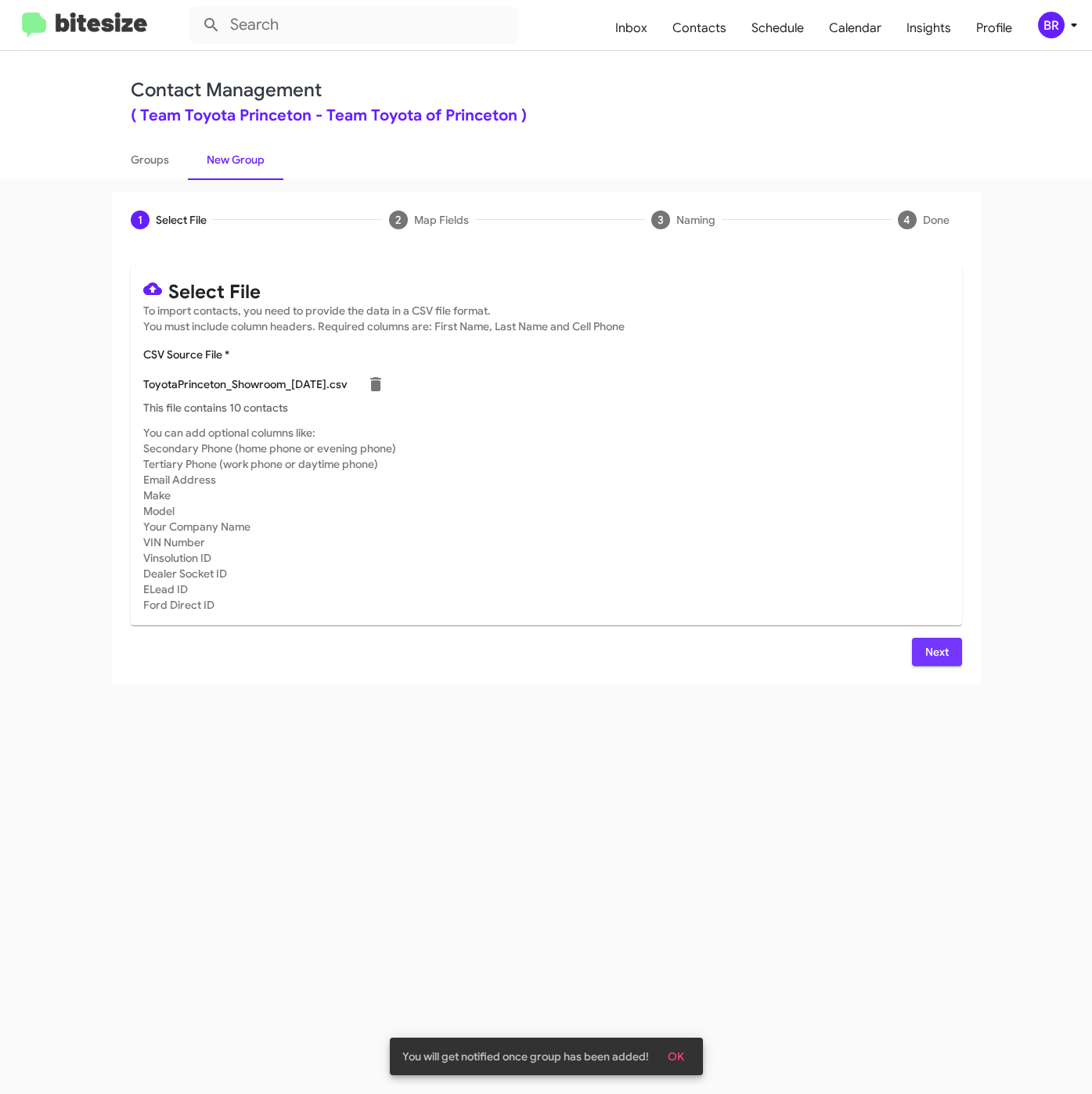
click at [928, 657] on span "Next" at bounding box center [937, 652] width 25 height 28
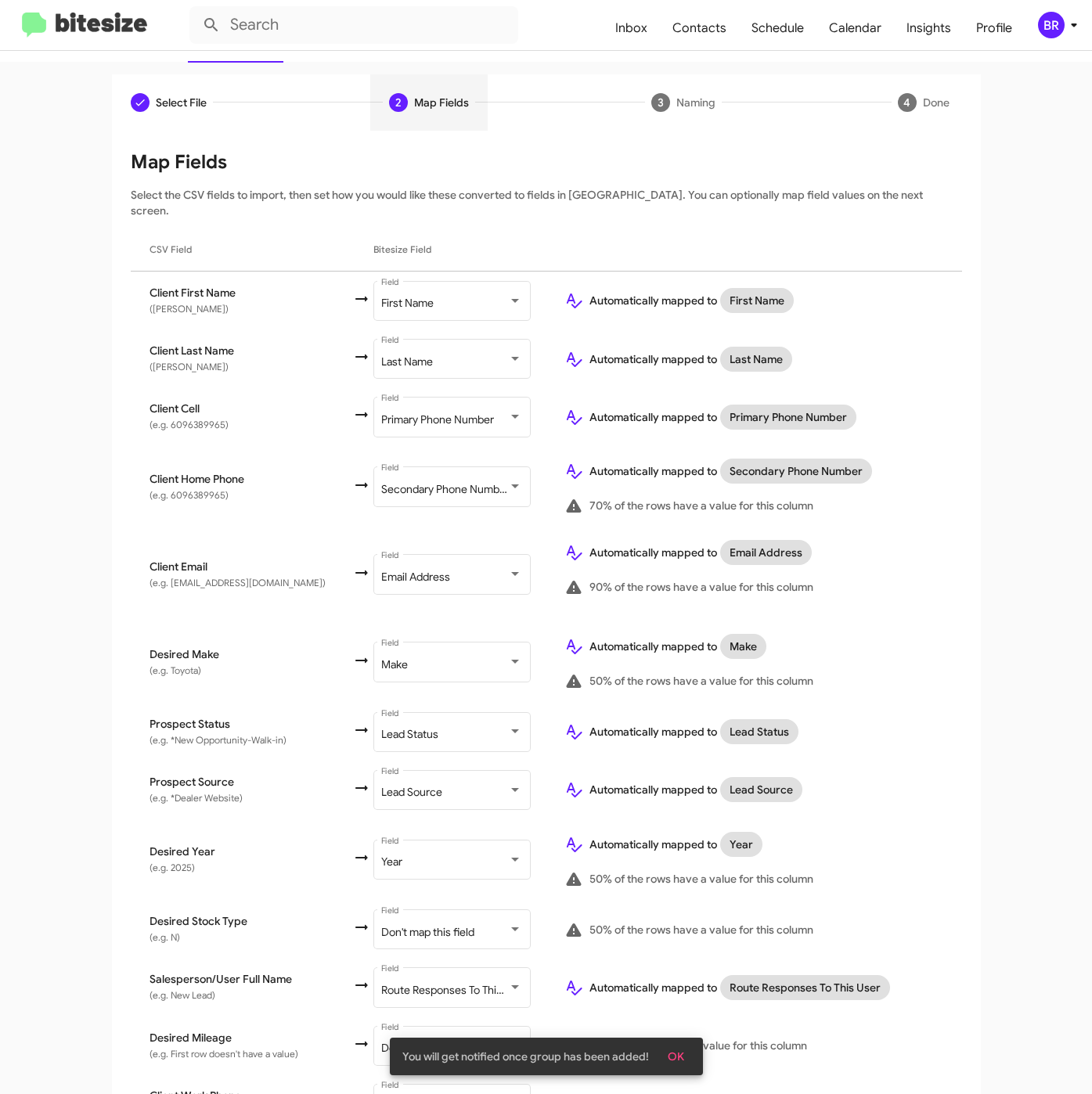
scroll to position [254, 0]
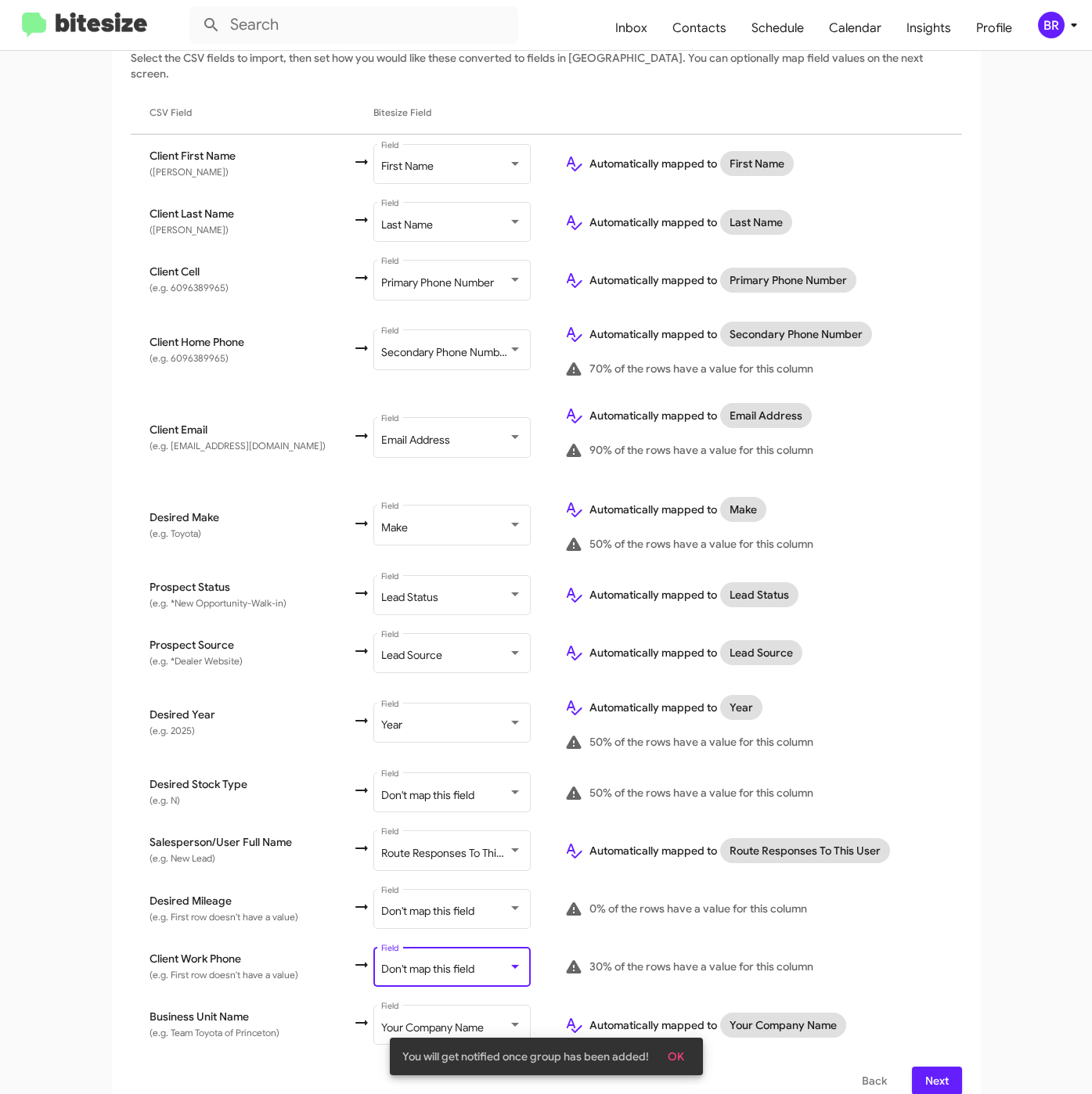
click at [444, 963] on div "Don't map this field" at bounding box center [445, 969] width 127 height 13
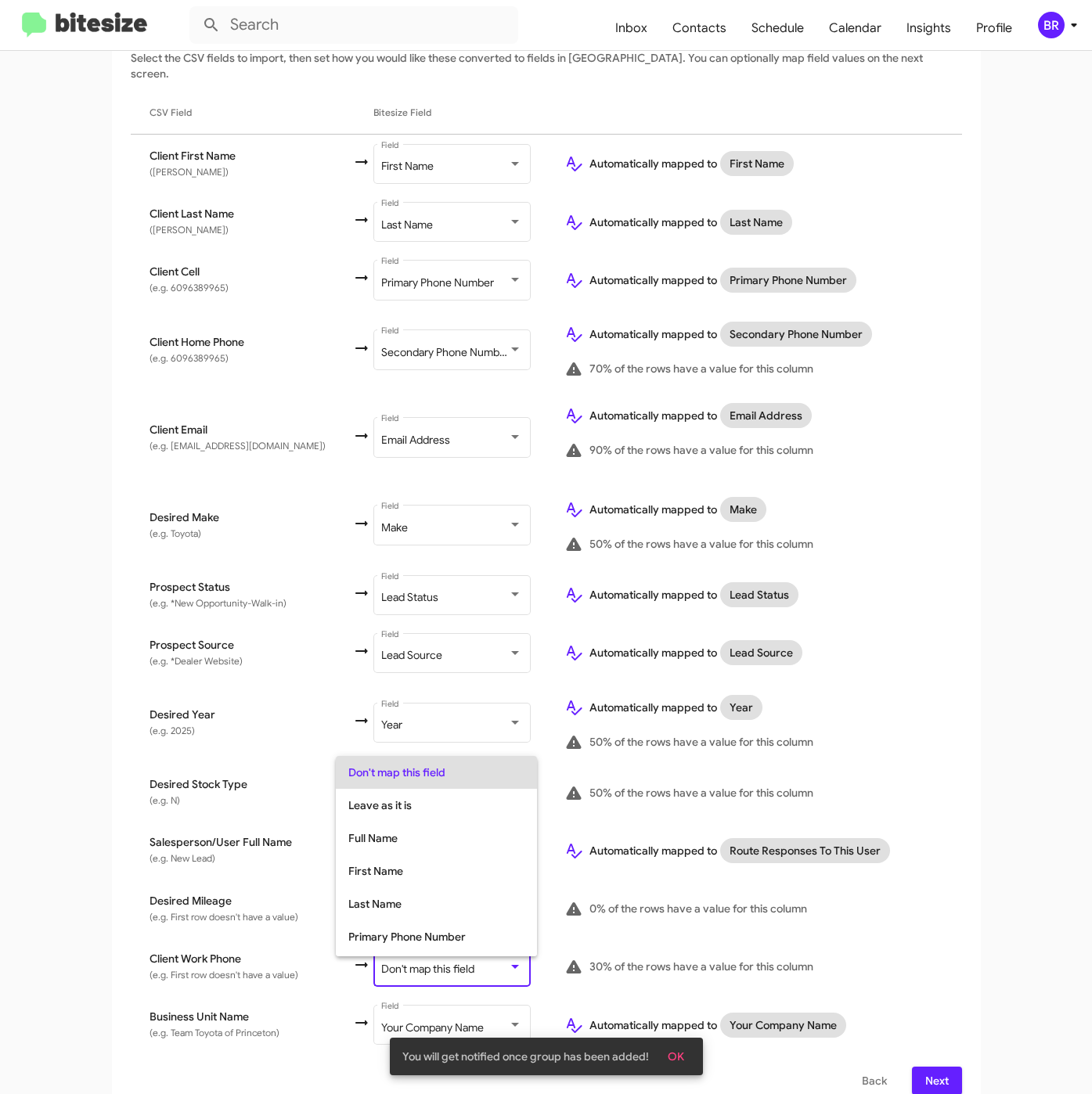
scroll to position [62, 0]
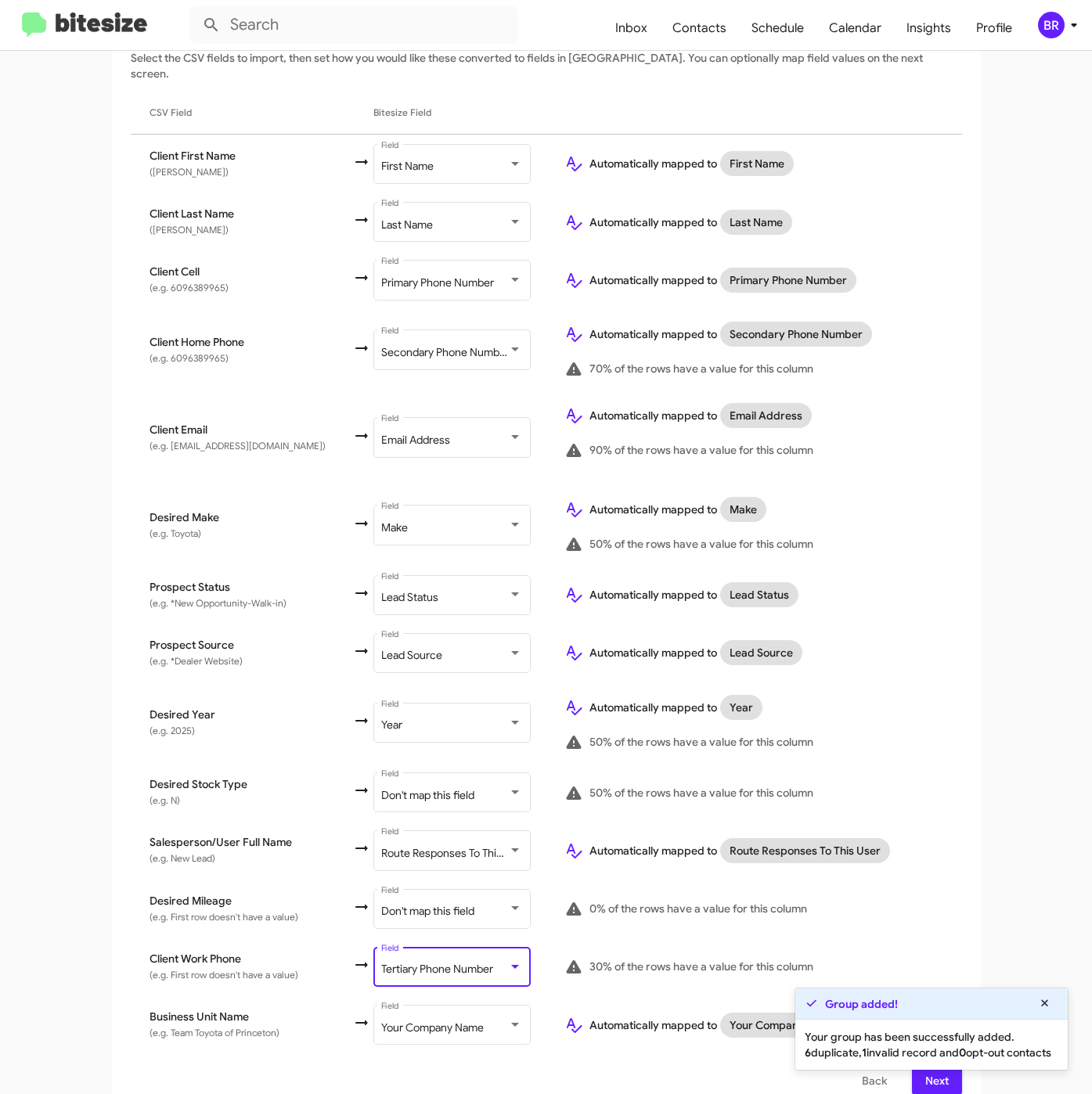
click at [911, 1074] on button "Next" at bounding box center [937, 1081] width 50 height 28
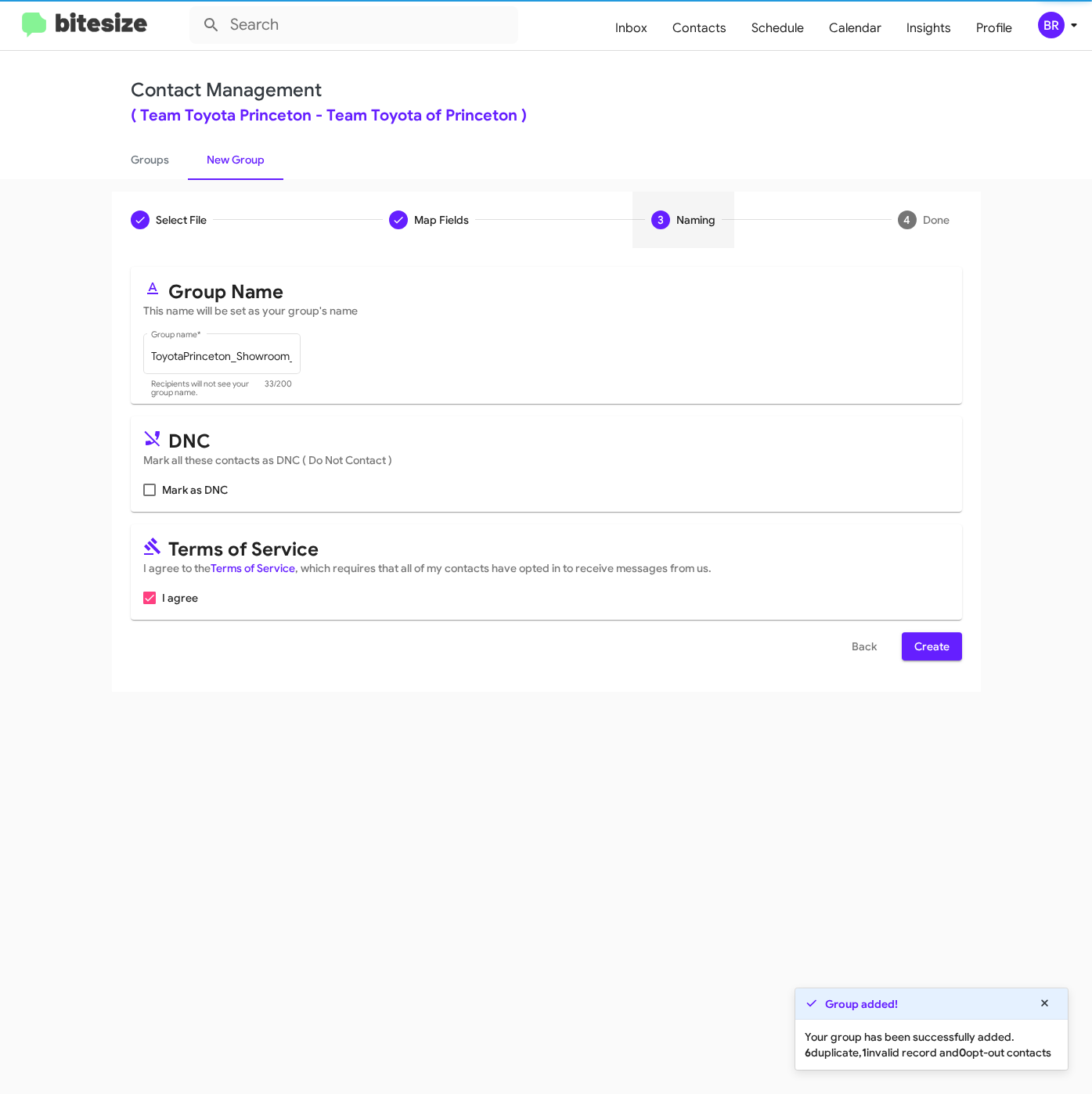
scroll to position [0, 0]
click at [944, 649] on span "Create" at bounding box center [931, 647] width 35 height 28
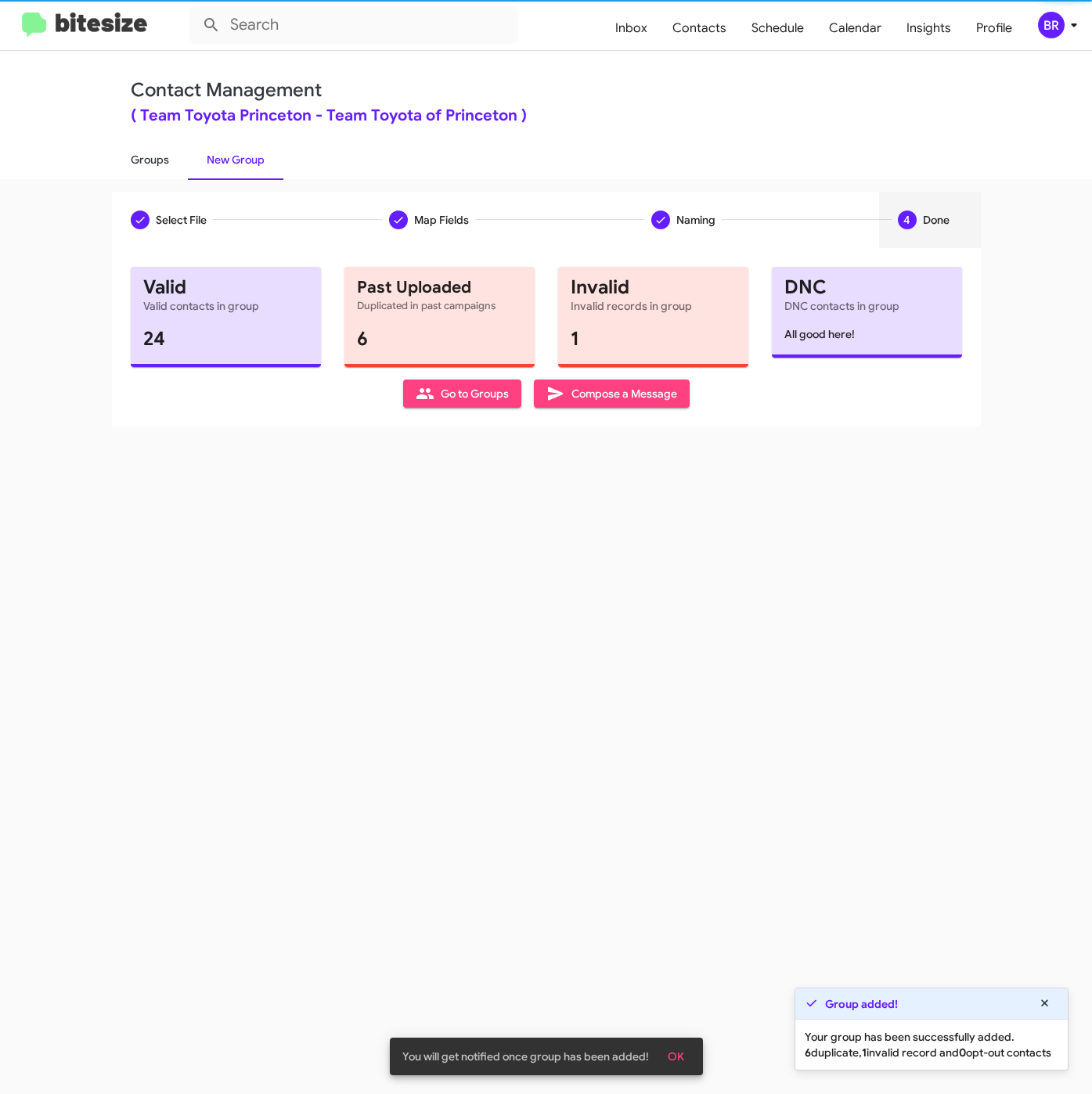
click at [148, 155] on link "Groups" at bounding box center [150, 159] width 76 height 41
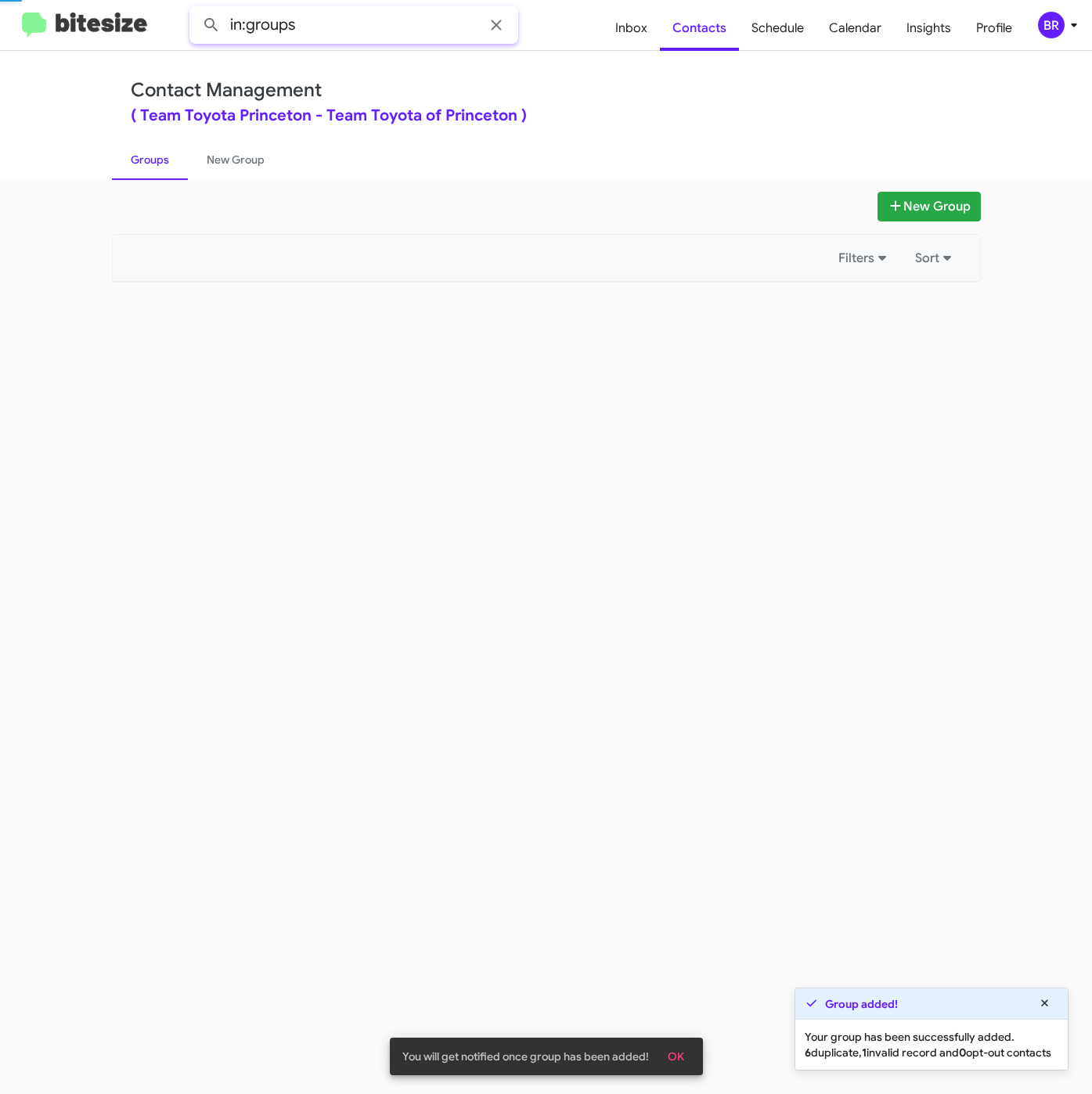
click at [343, 27] on input "in:groups" at bounding box center [353, 25] width 329 height 38
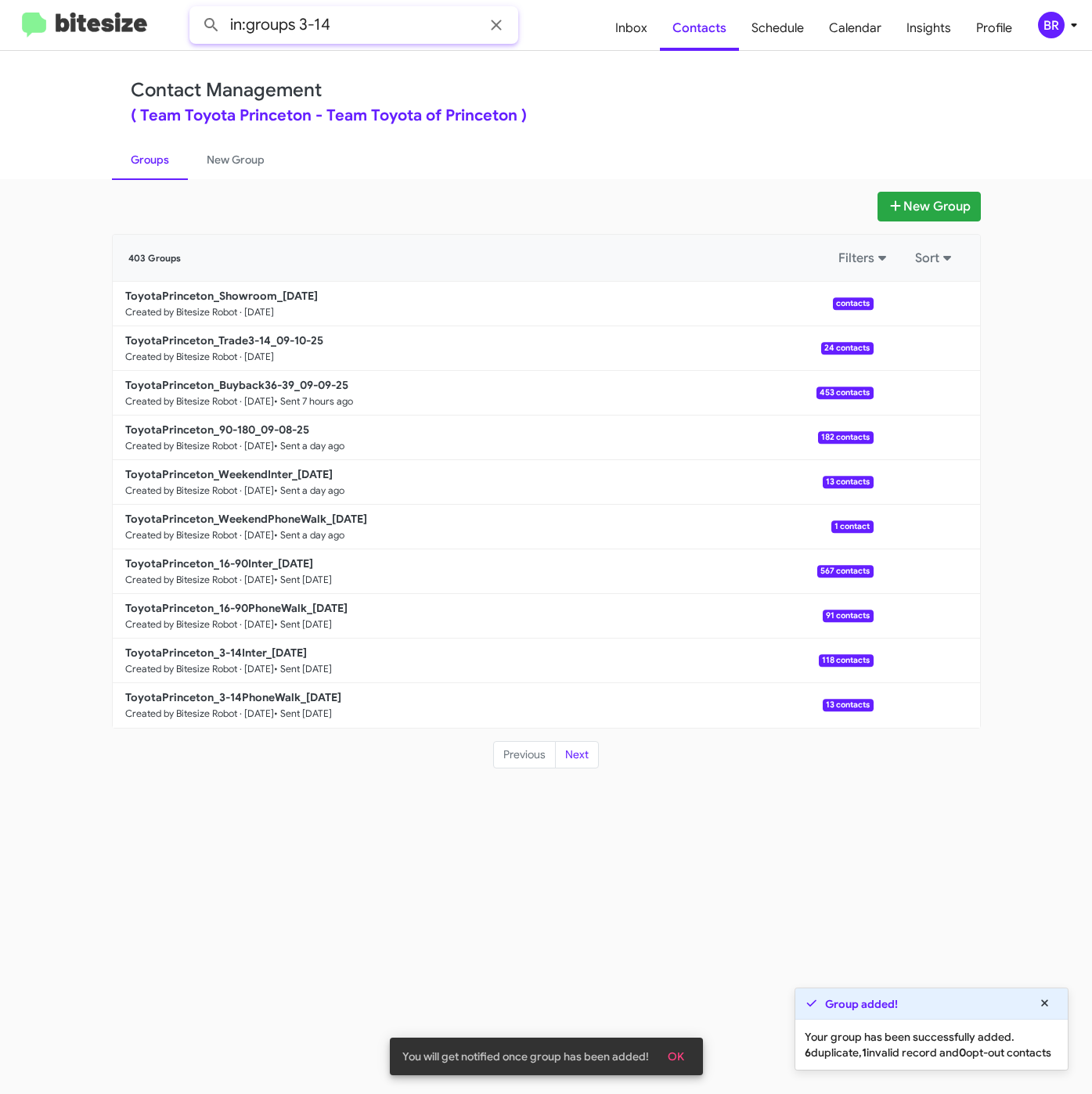
click at [195, 9] on button at bounding box center [211, 25] width 31 height 31
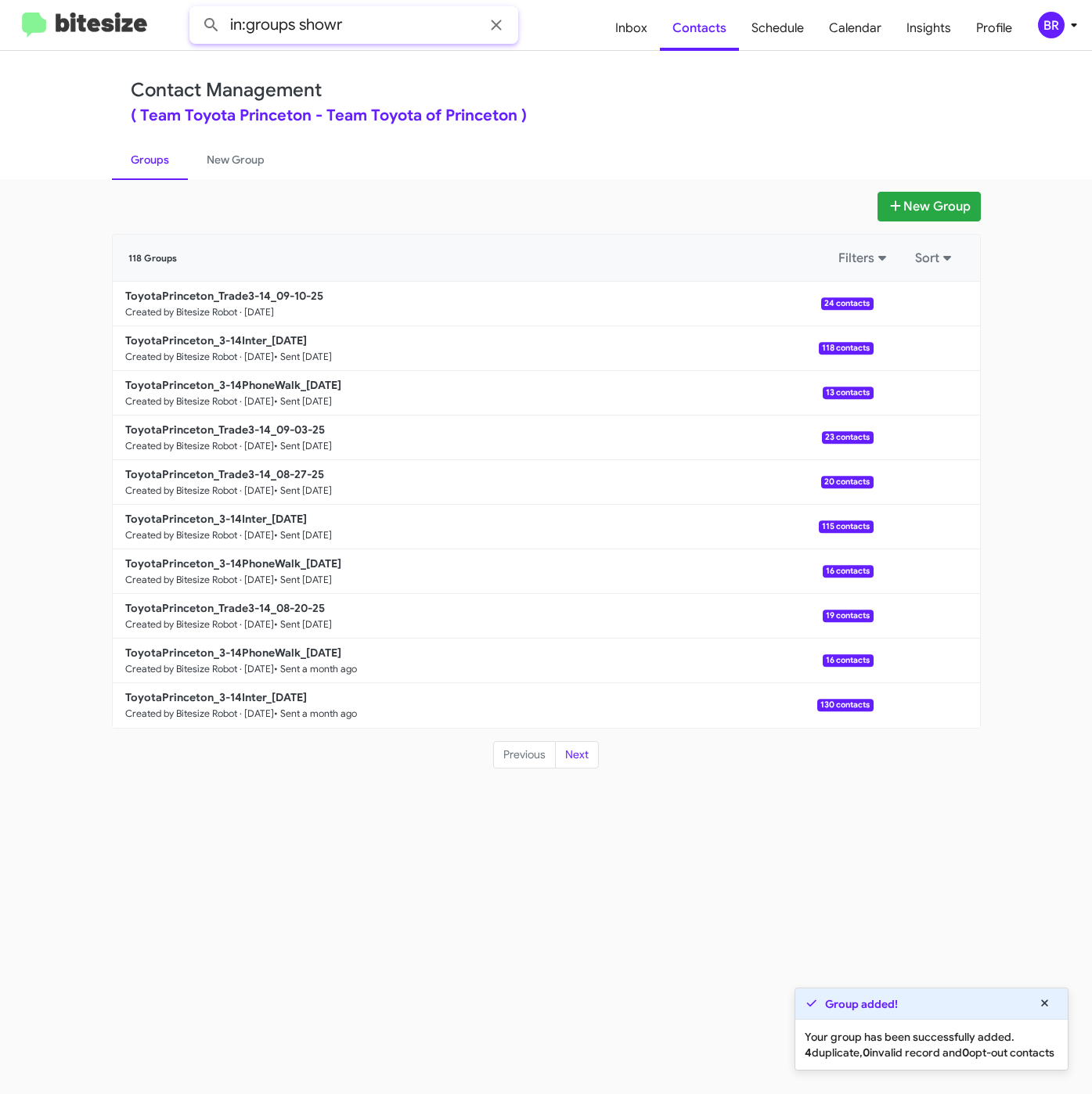
click at [195, 9] on button at bounding box center [211, 25] width 31 height 31
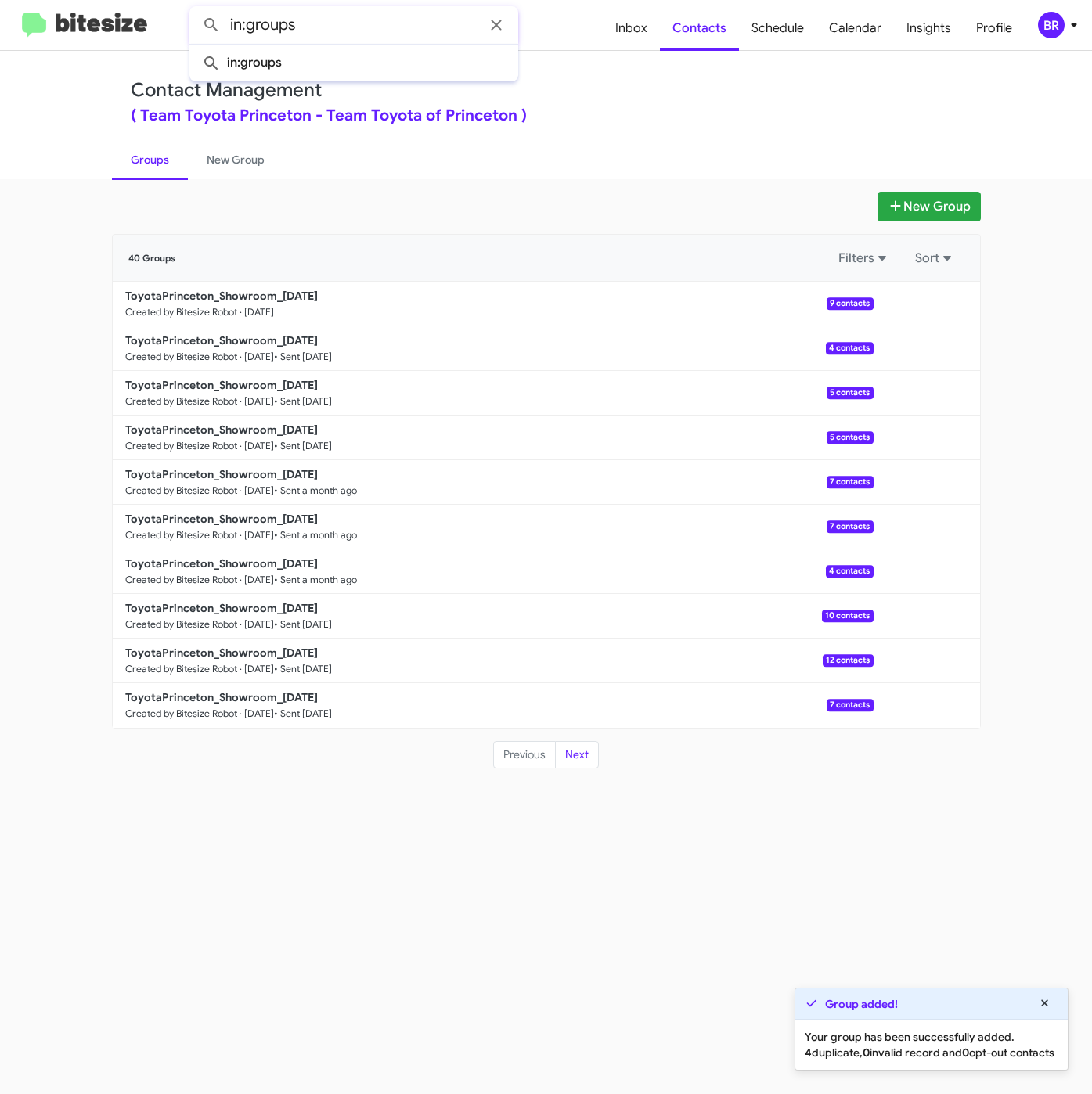
click at [195, 9] on button at bounding box center [211, 25] width 31 height 31
type input "in:groups"
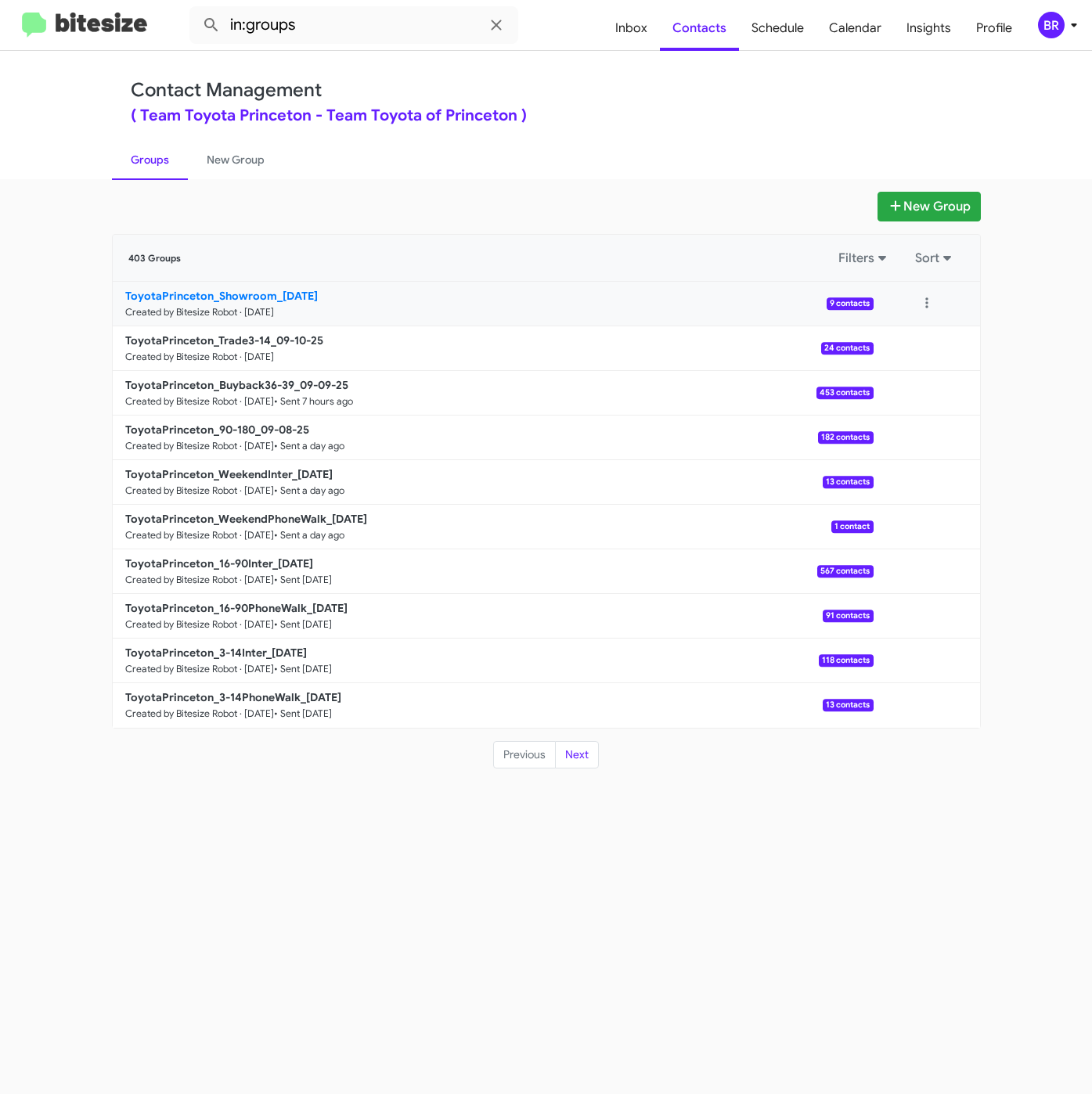
click at [284, 297] on b "ToyotaPrinceton_Showroom_09-10-25" at bounding box center [221, 296] width 192 height 14
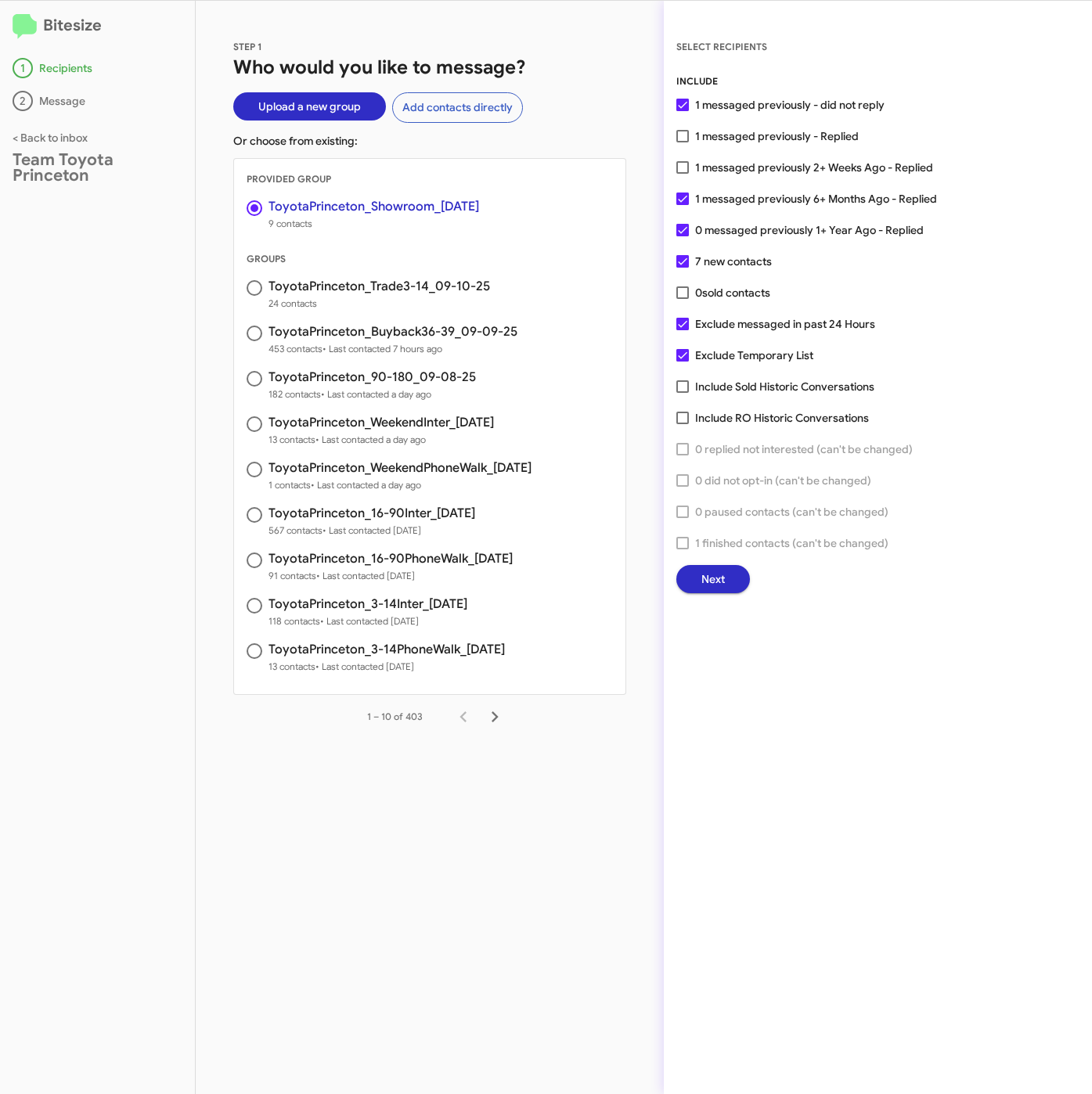
click at [732, 571] on button "Next" at bounding box center [713, 579] width 74 height 28
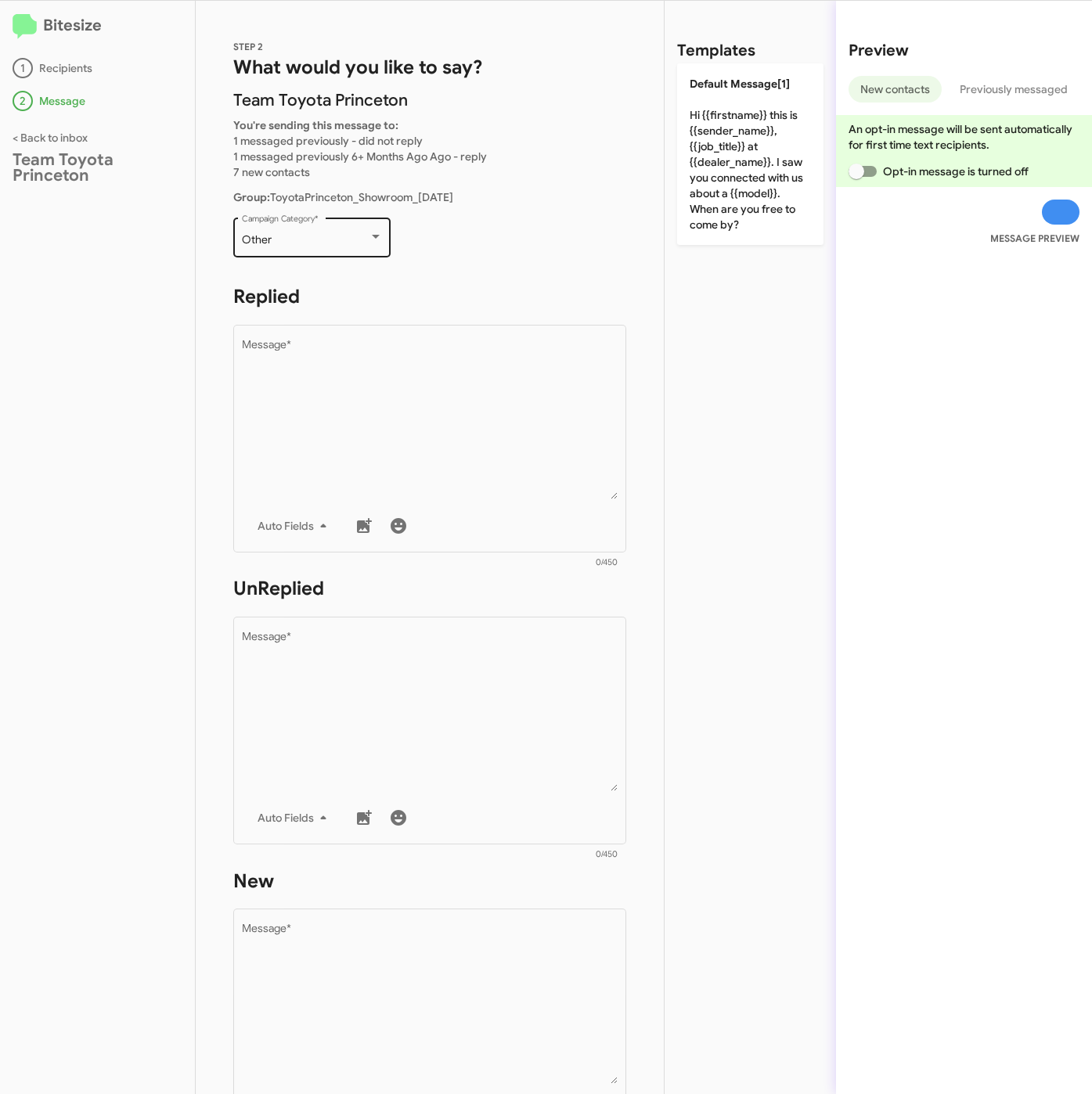
click at [358, 238] on div "Other" at bounding box center [305, 240] width 127 height 13
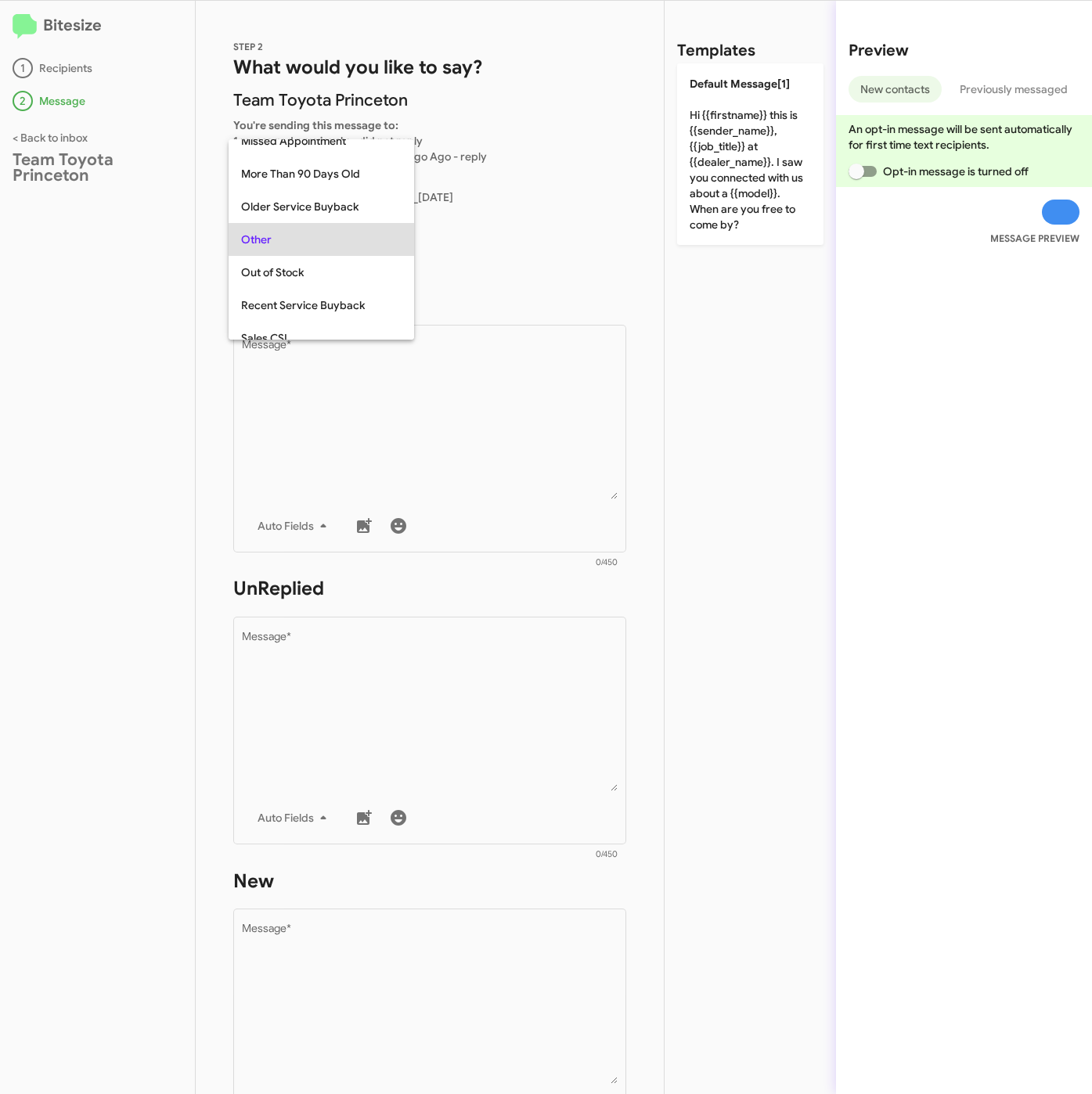
scroll to position [423, 0]
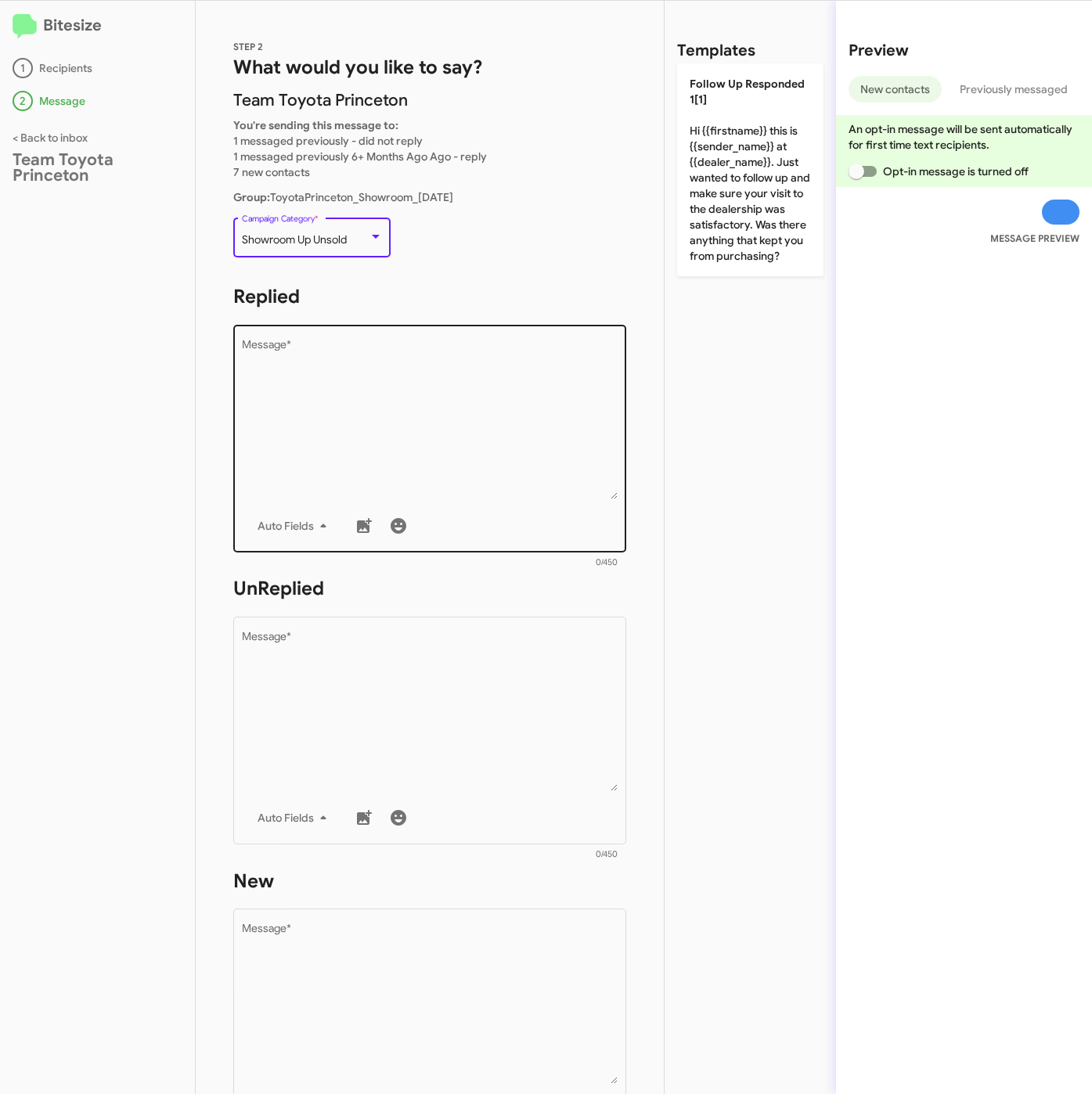
click at [381, 446] on textarea "Message *" at bounding box center [430, 419] width 377 height 159
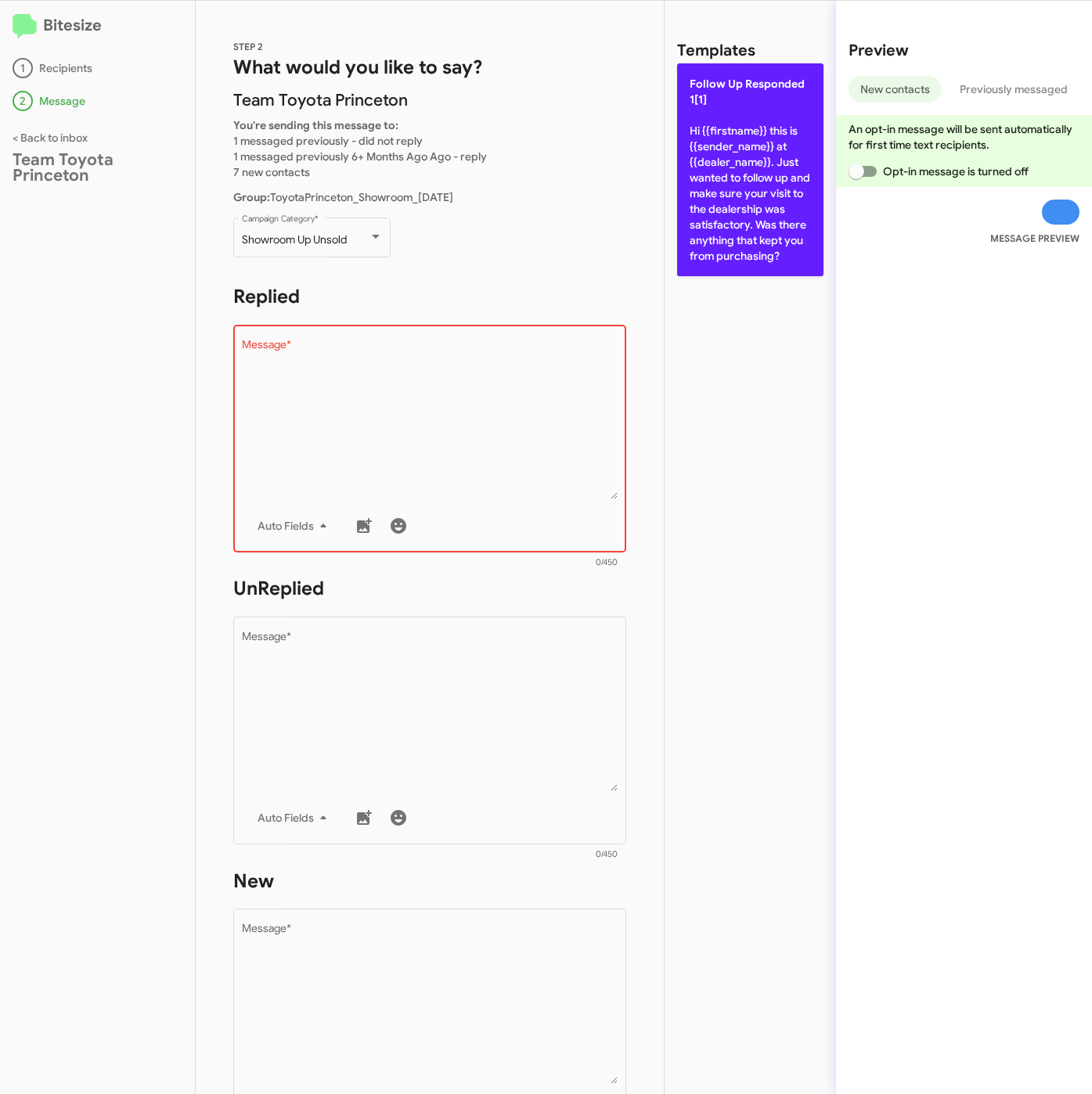
click at [721, 216] on p "Follow Up Responded 1[1] Hi {{firstname}} this is {{sender_name}} at {{dealer_n…" at bounding box center [750, 170] width 146 height 213
type textarea "Hi {{firstname}} this is {{sender_name}} at {{dealer_name}}. Just wanted to fol…"
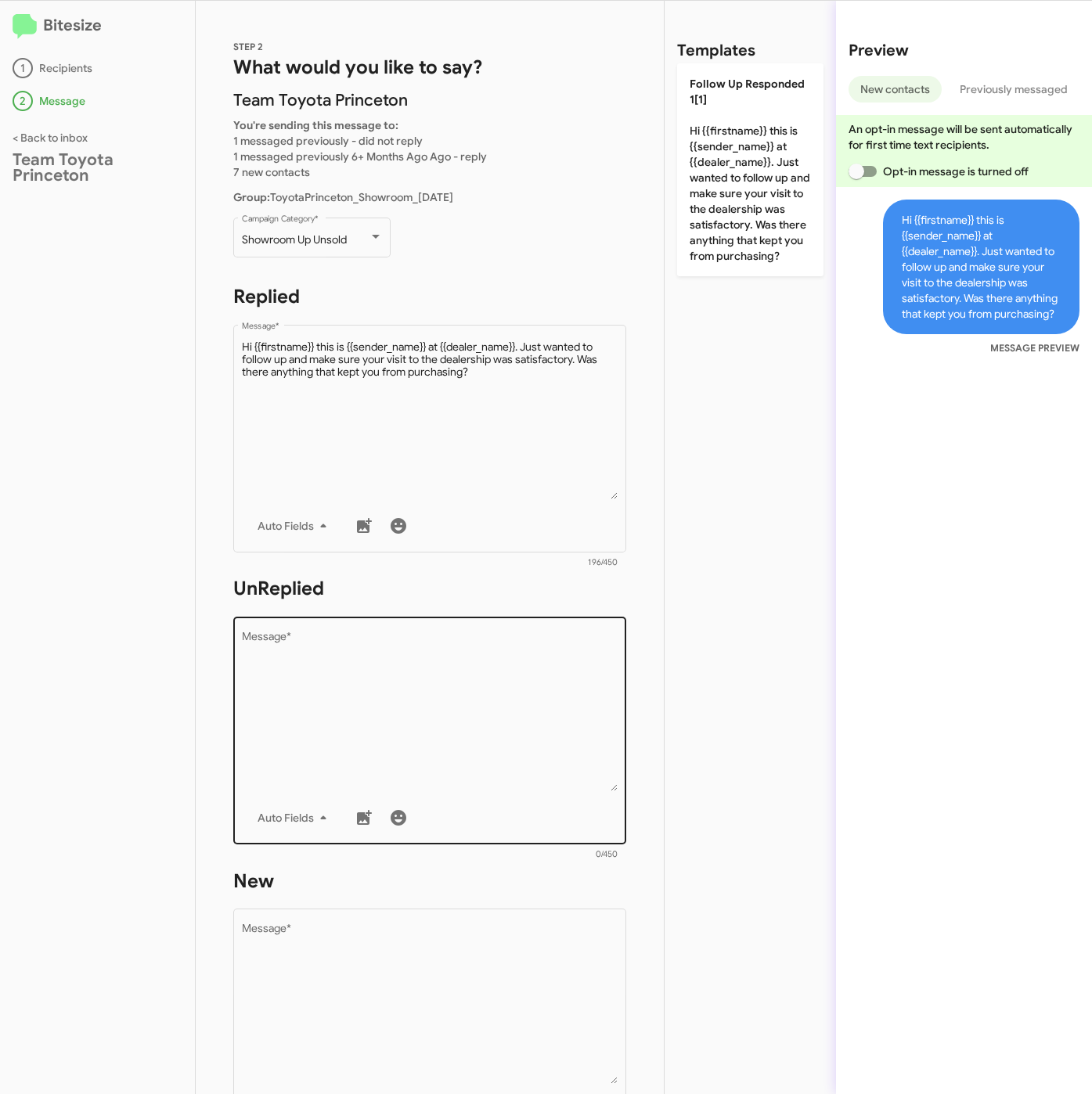
click at [466, 642] on textarea "Message *" at bounding box center [430, 711] width 377 height 159
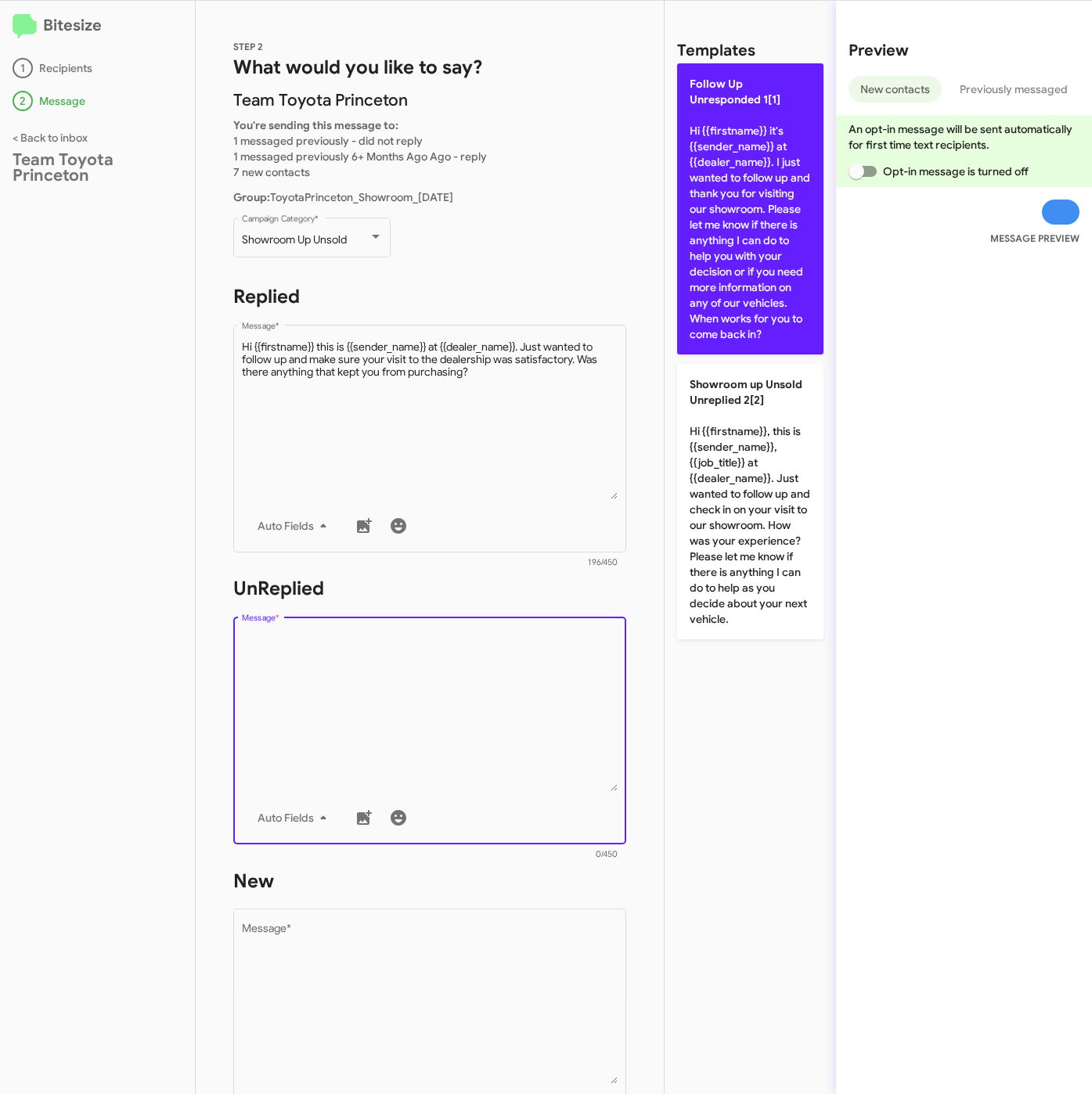
drag, startPoint x: 735, startPoint y: 299, endPoint x: 621, endPoint y: 728, distance: 443.9
click at [735, 303] on p "Follow Up Unresponded 1[1] Hi {{firstname}} it's {{sender_name}} at {{dealer_na…" at bounding box center [750, 209] width 146 height 291
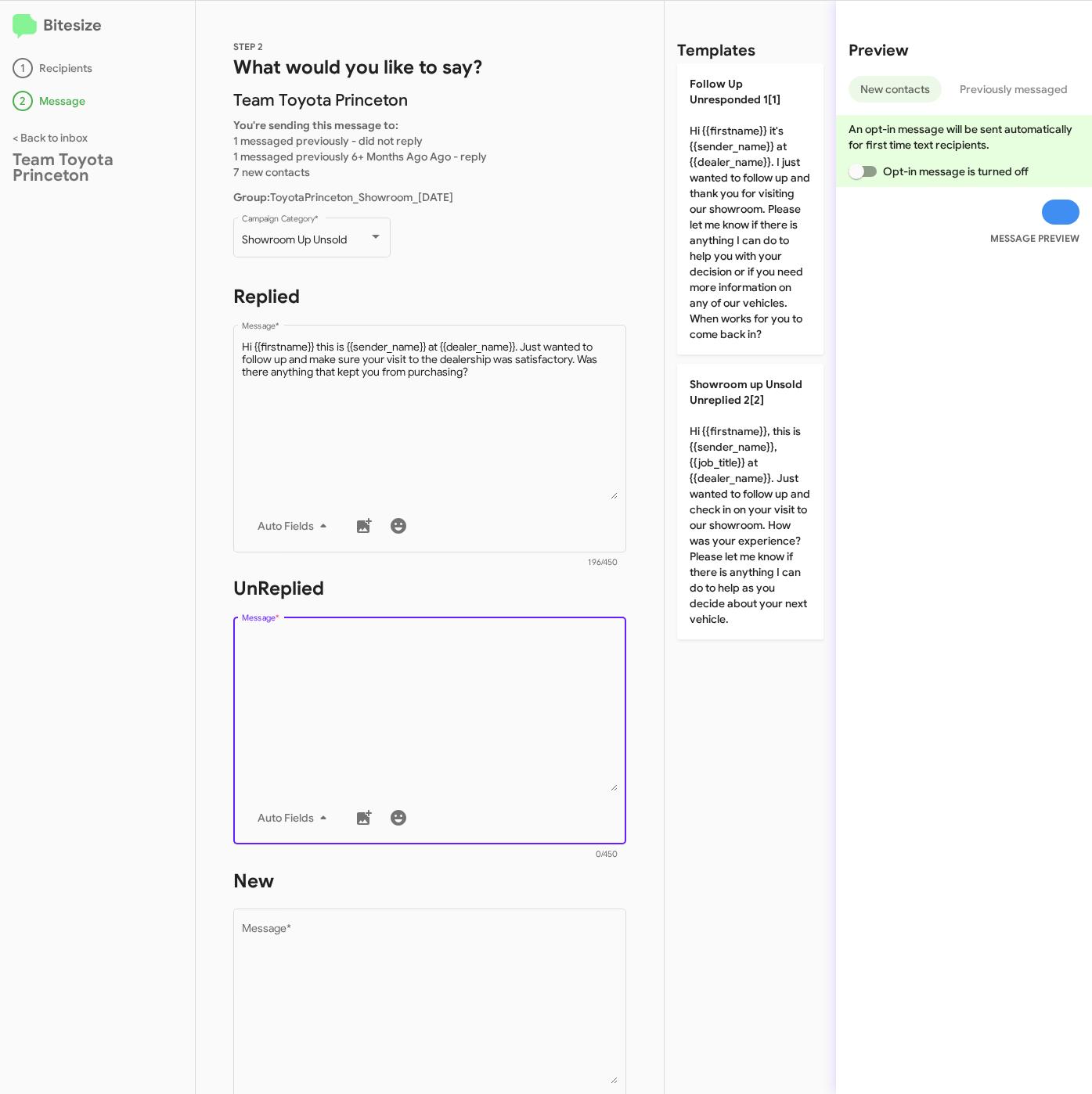
type textarea "Hi {{firstname}} it's {{sender_name}} at {{dealer_name}}. I just wanted to foll…"
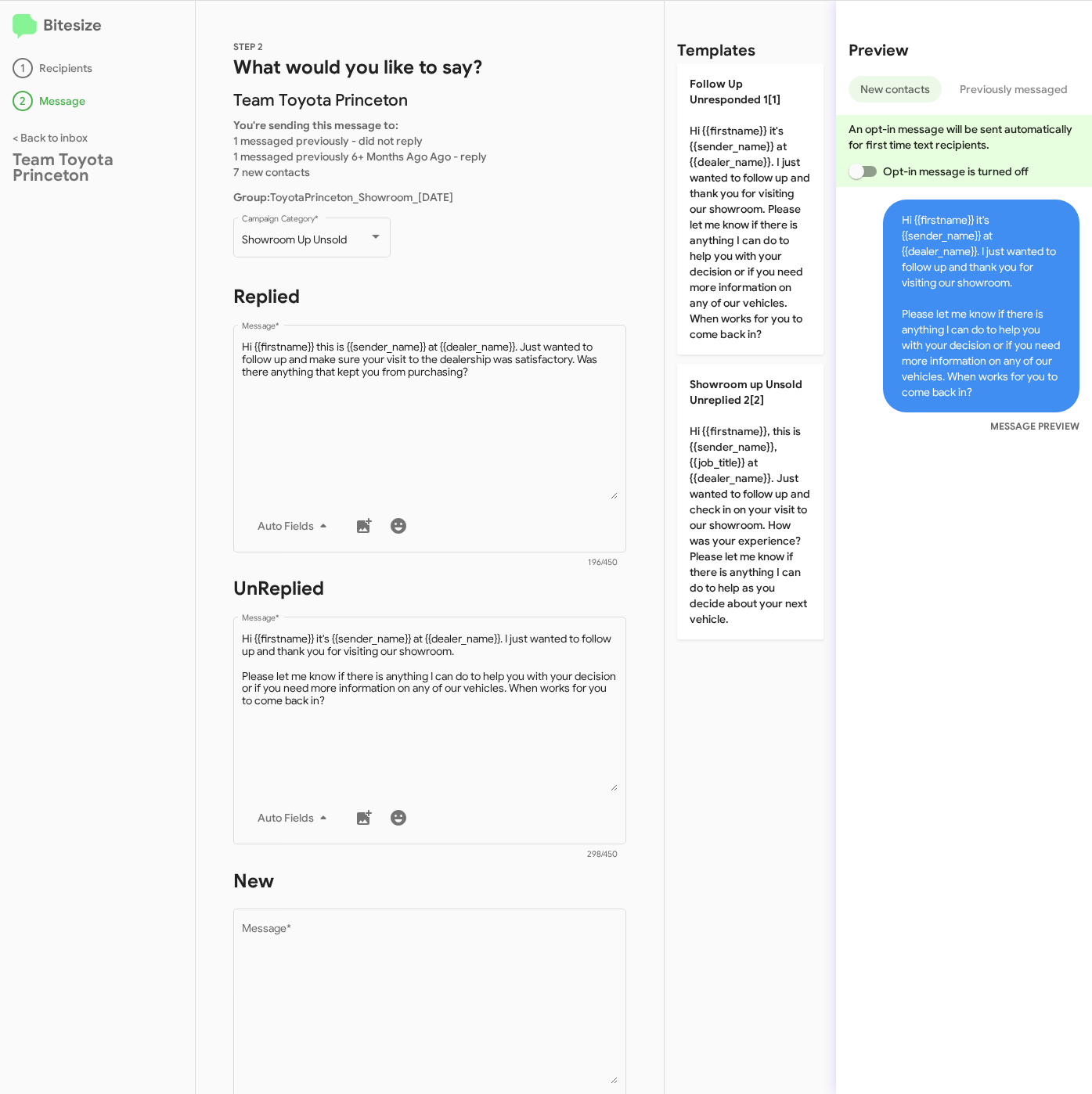
drag, startPoint x: 493, startPoint y: 1005, endPoint x: 623, endPoint y: 704, distance: 327.9
click at [491, 1007] on textarea "Message *" at bounding box center [430, 1003] width 377 height 159
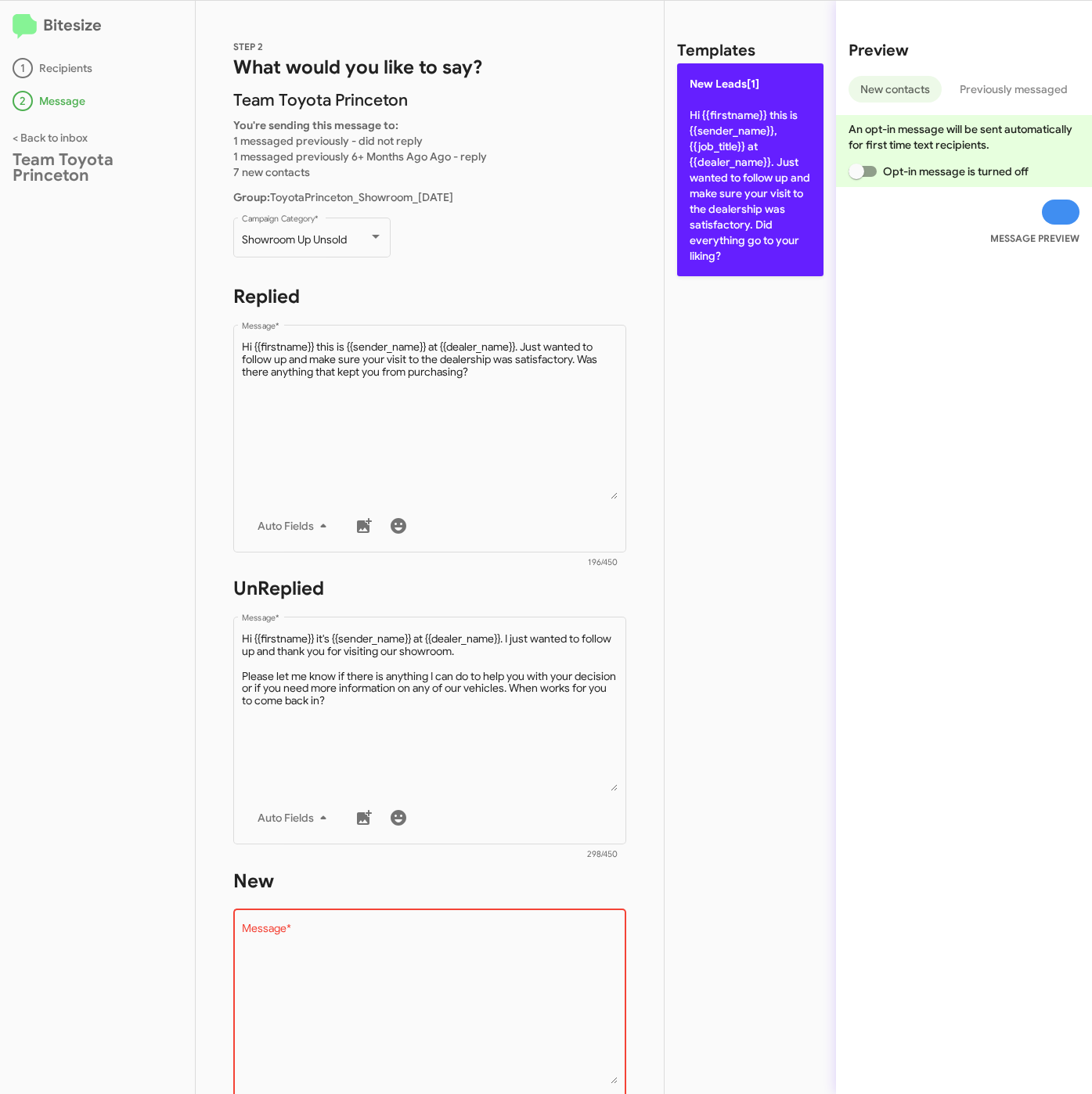
click at [756, 265] on p "New Leads[1] Hi {{firstname}} this is {{sender_name}}, {{job_title}} at {{deale…" at bounding box center [750, 170] width 146 height 213
type textarea "Hi {{firstname}} this is {{sender_name}}, {{job_title}} at {{dealer_name}}. Jus…"
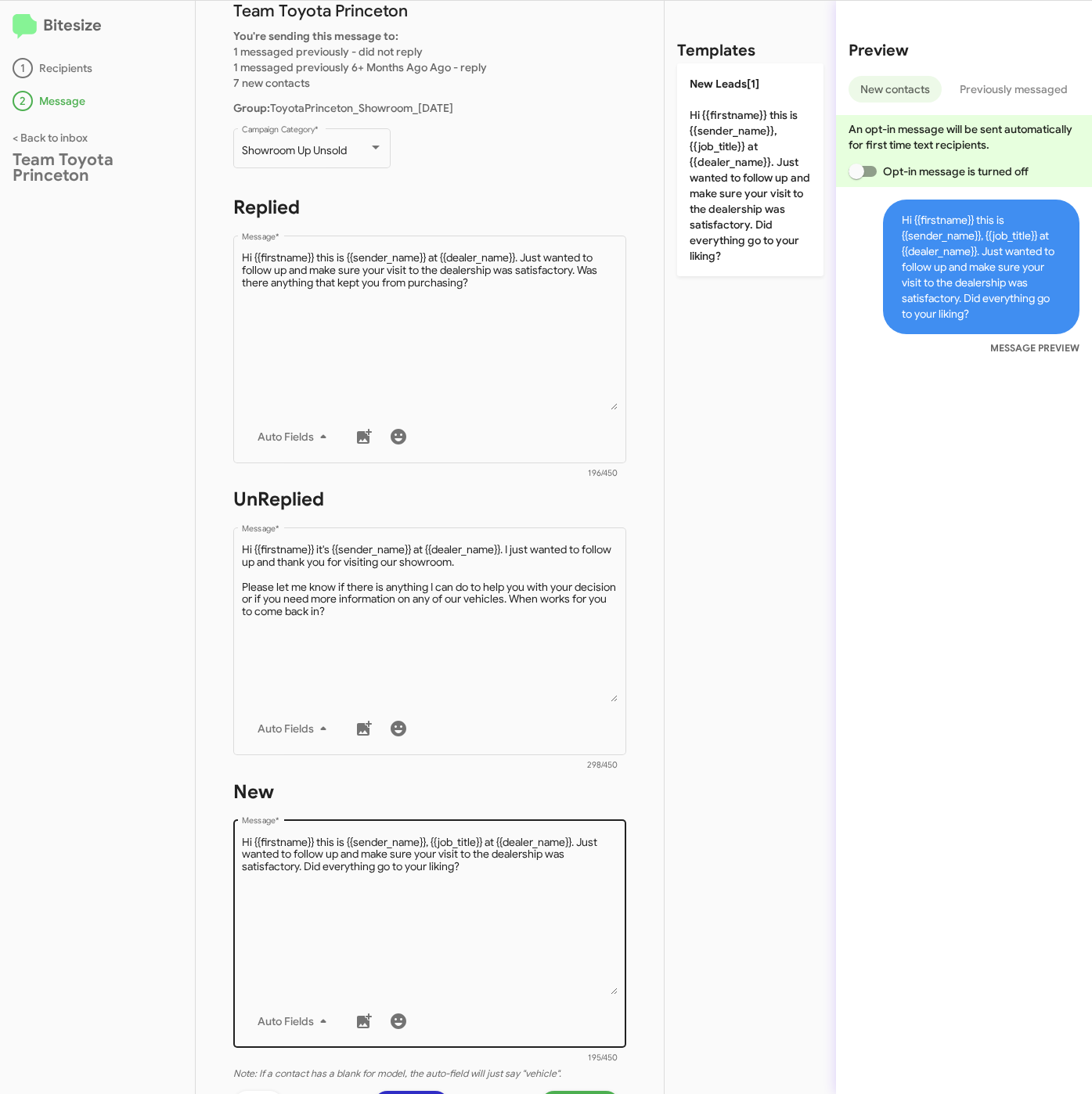
scroll to position [337, 0]
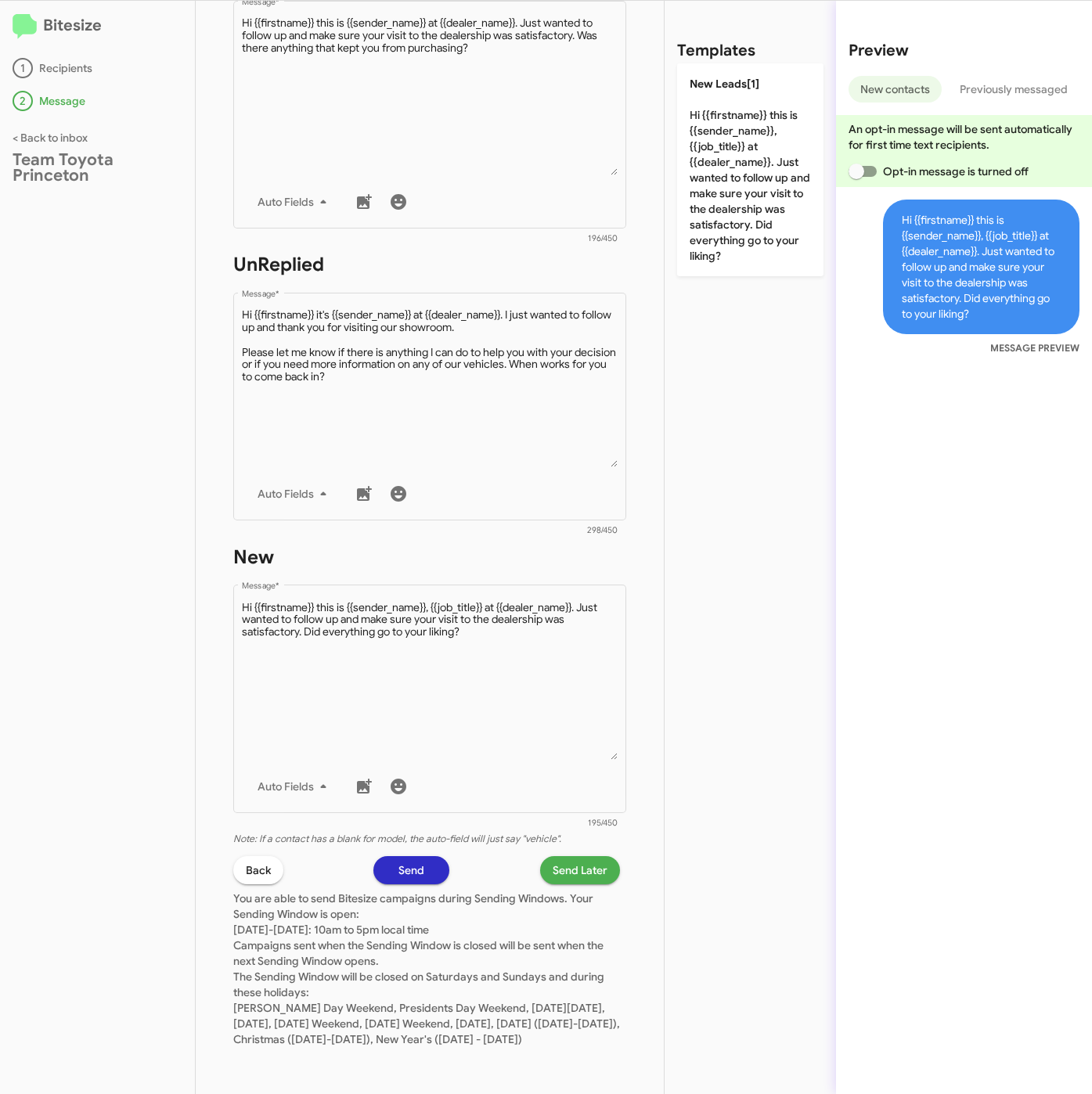
click at [553, 856] on span "Send Later" at bounding box center [580, 870] width 55 height 28
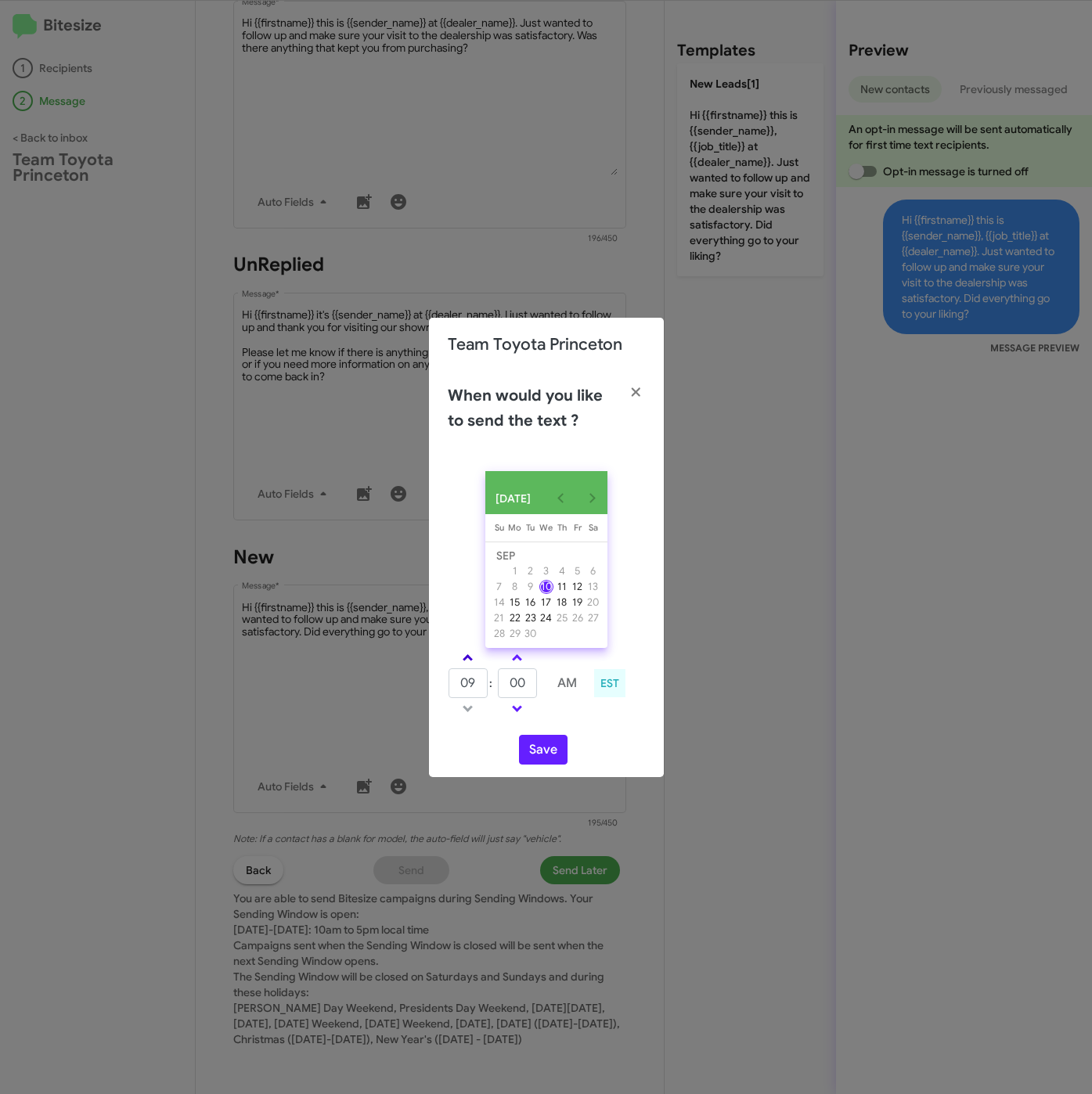
click at [472, 666] on link at bounding box center [467, 658] width 27 height 18
click at [473, 666] on link at bounding box center [467, 658] width 27 height 18
type input "01"
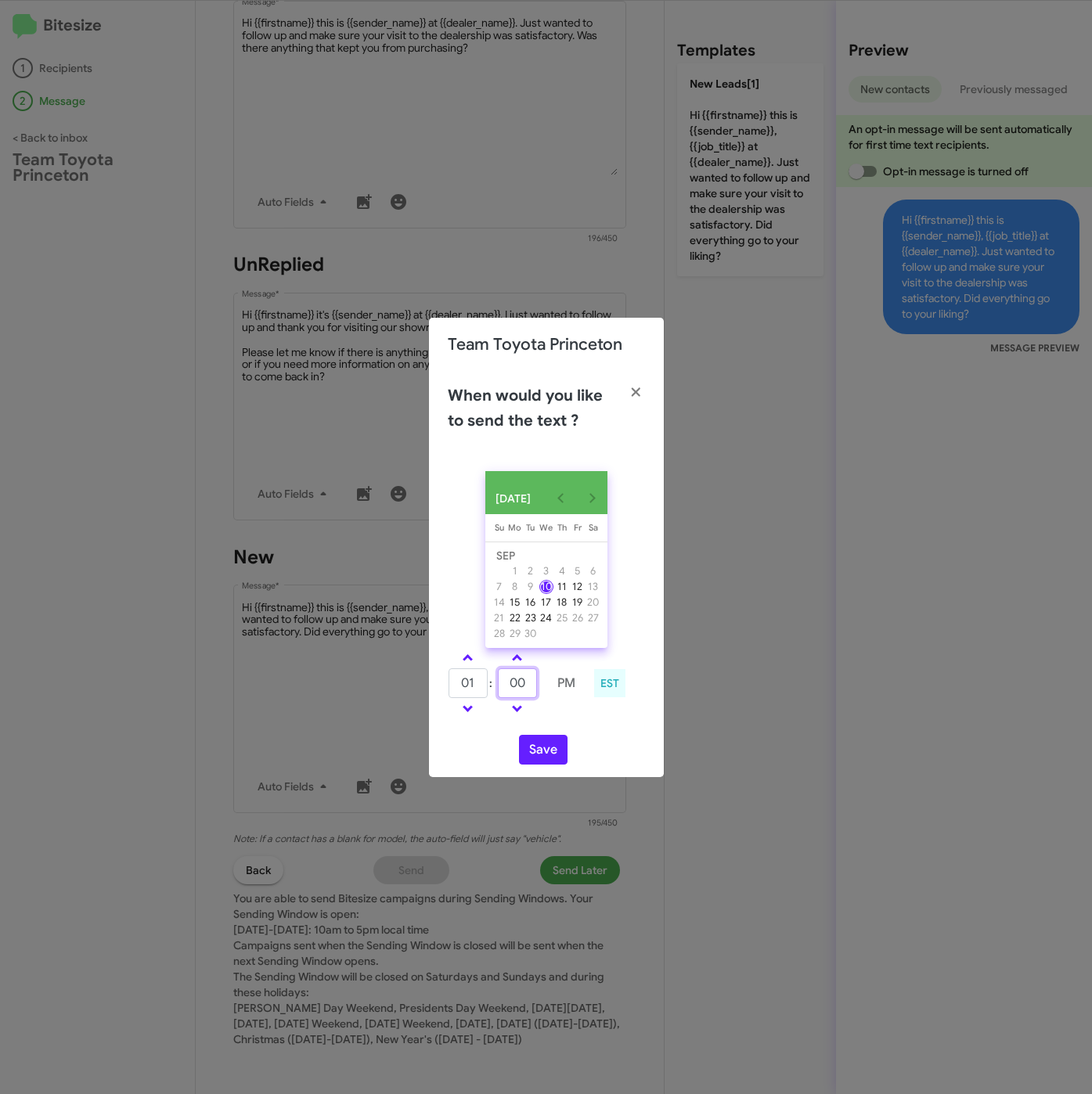
click at [486, 692] on tr "01 : 00 PM" at bounding box center [517, 683] width 138 height 31
type input "45"
click at [535, 742] on button "Save" at bounding box center [543, 749] width 49 height 30
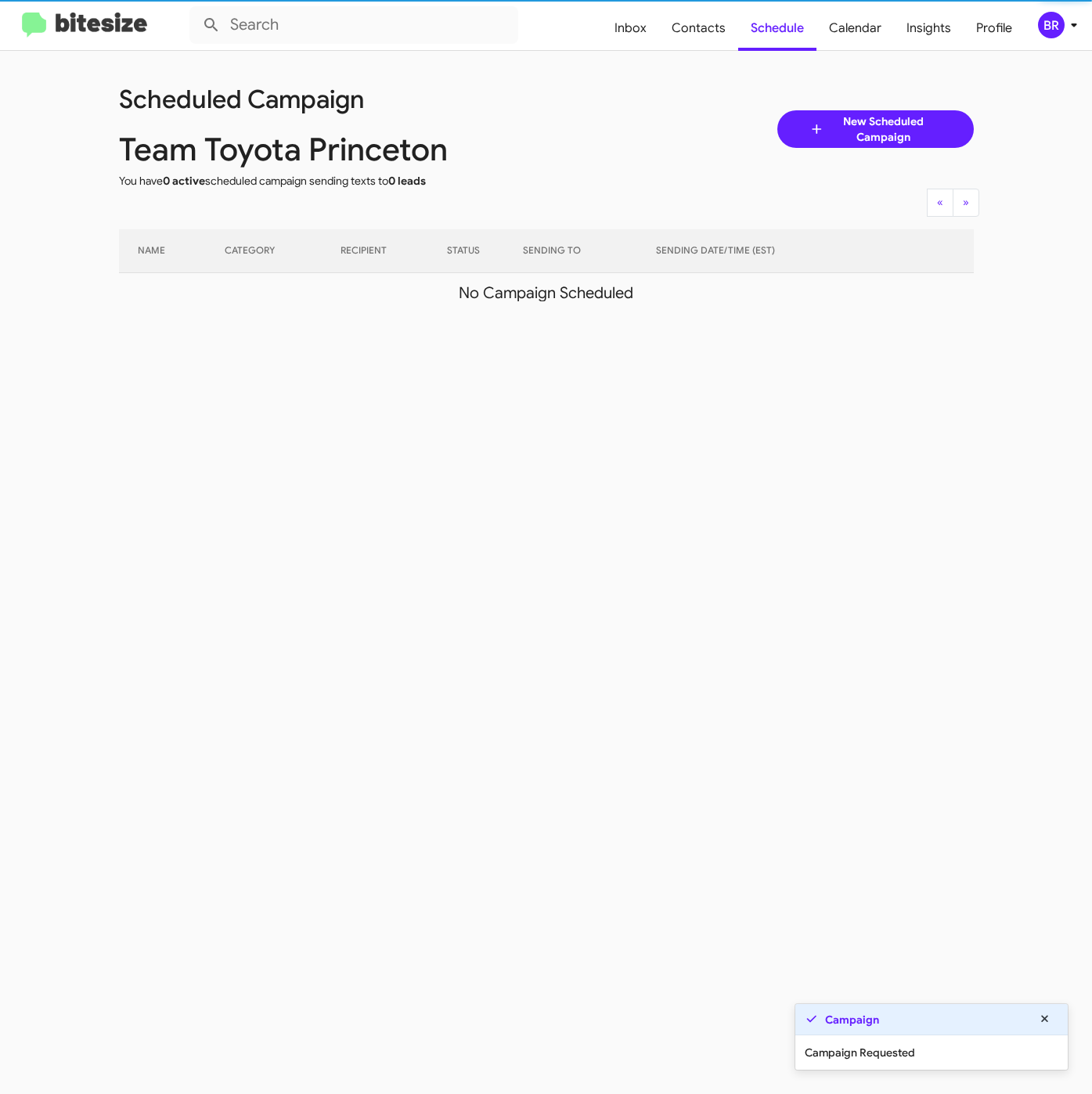
click at [1065, 33] on icon at bounding box center [1074, 25] width 19 height 19
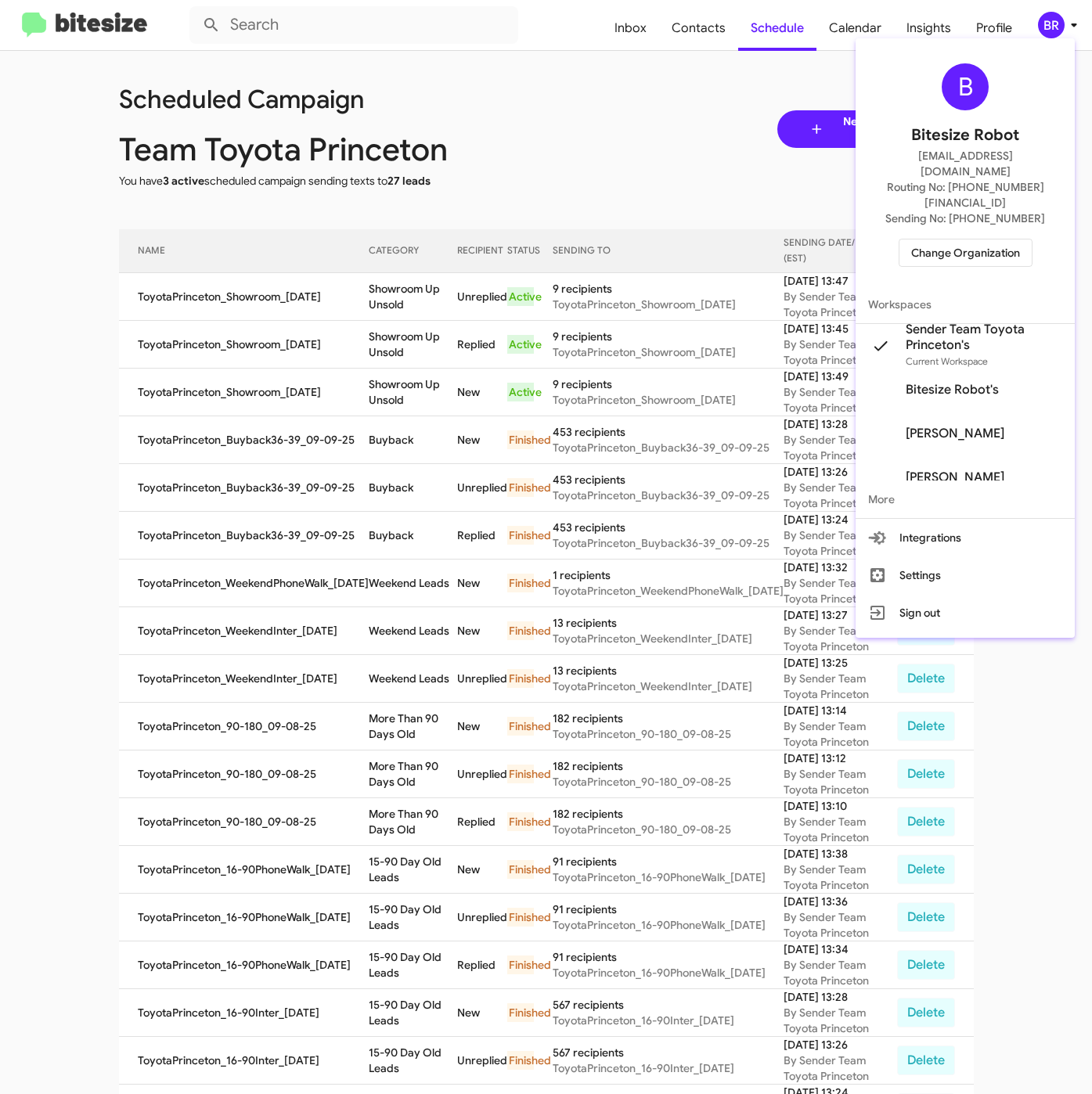
click at [705, 29] on div at bounding box center [546, 547] width 1092 height 1094
click at [705, 29] on span "Contacts" at bounding box center [698, 28] width 79 height 46
type input "in:groups"
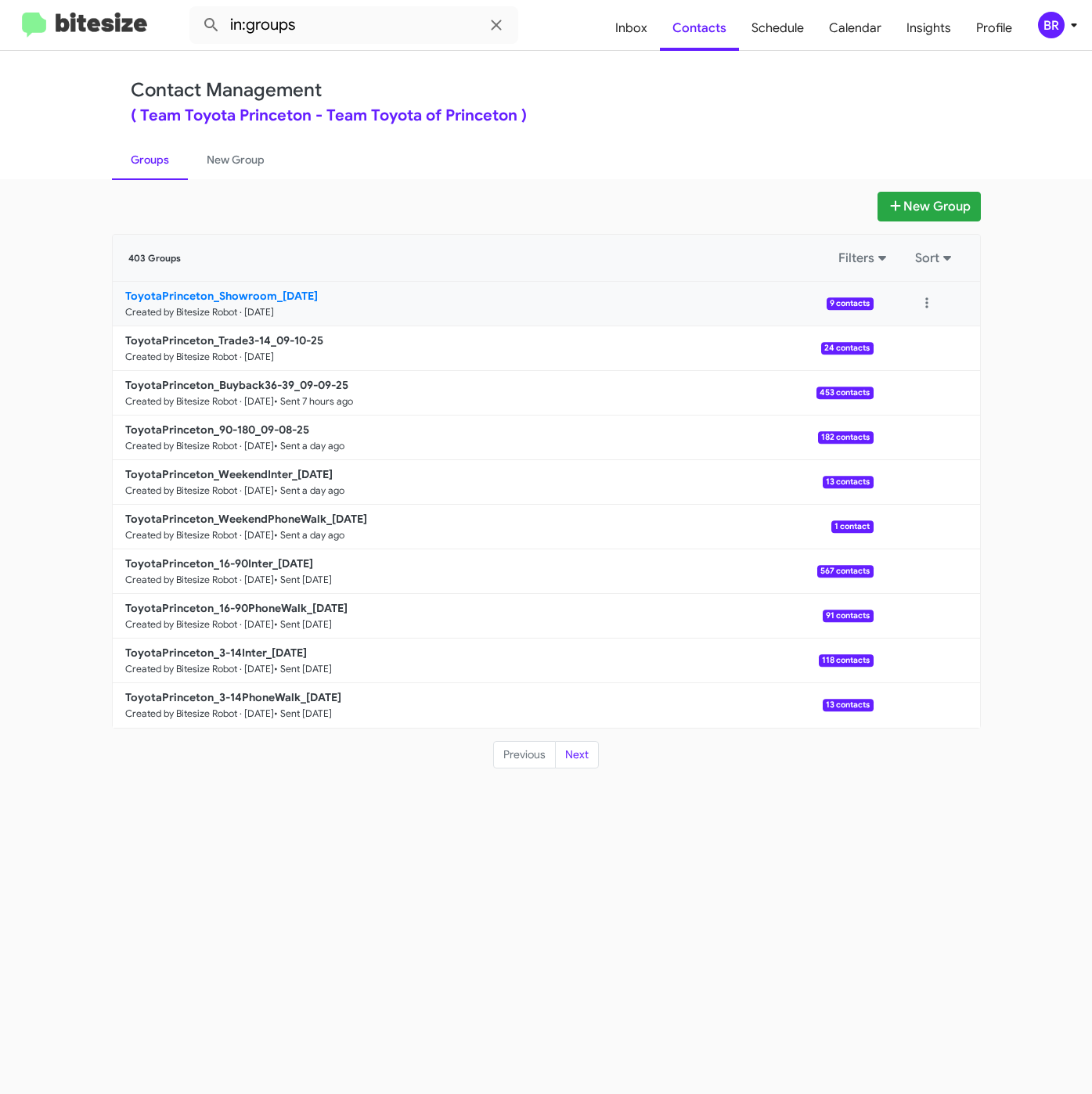
click at [316, 299] on b "ToyotaPrinceton_Showroom_09-10-25" at bounding box center [221, 296] width 192 height 14
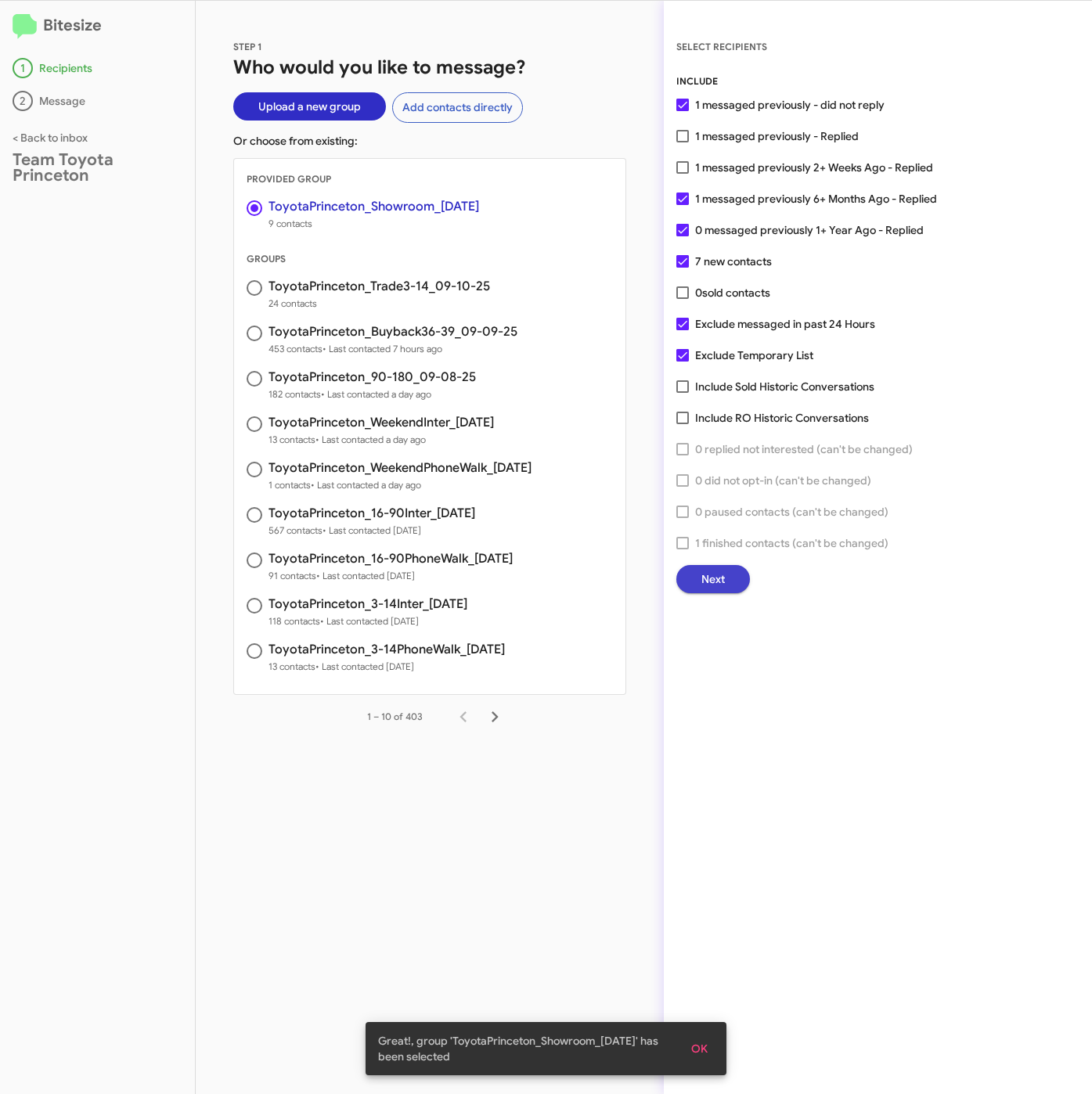
click at [703, 585] on span "Next" at bounding box center [713, 579] width 24 height 28
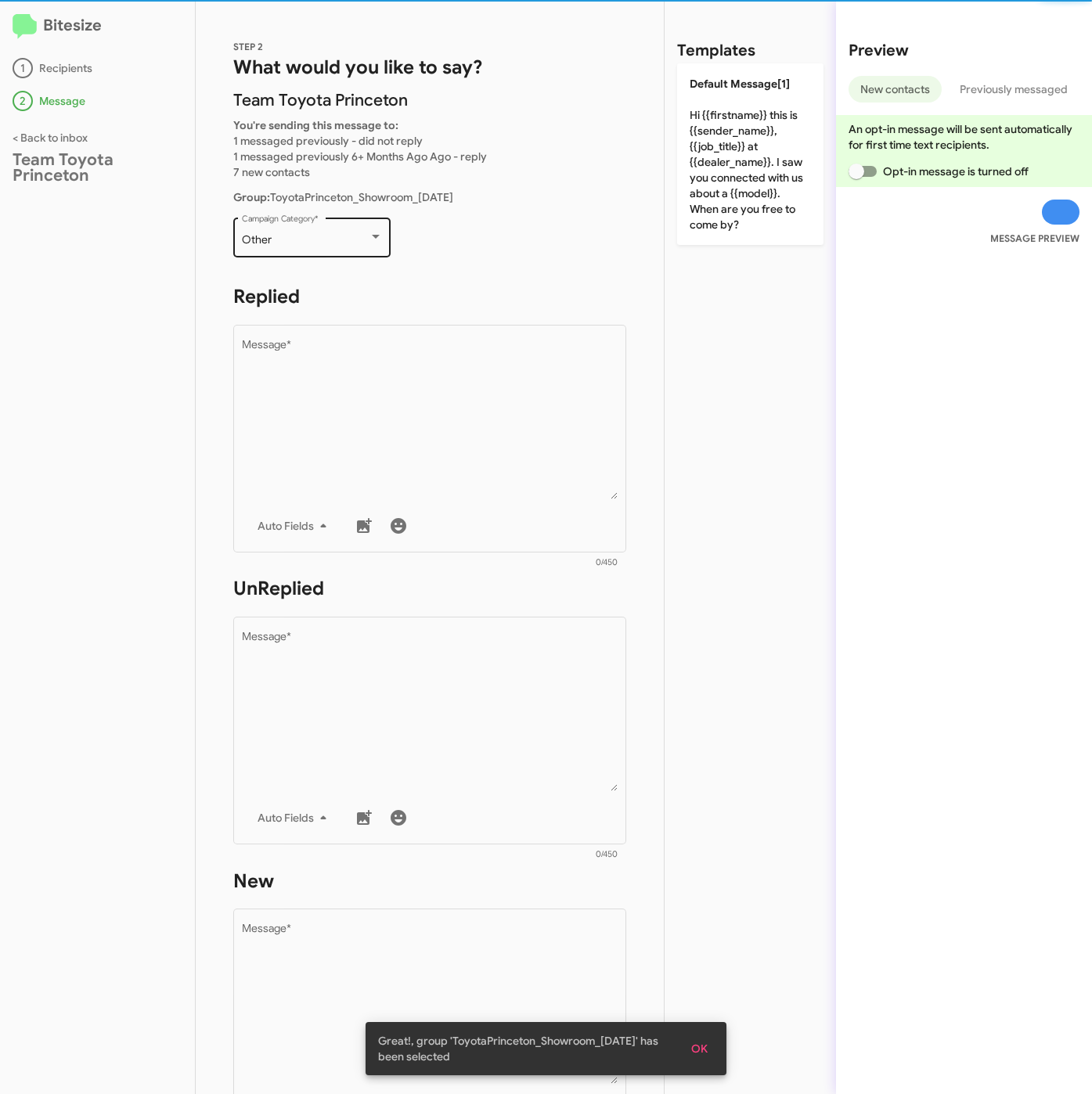
click at [363, 249] on div "Other Campaign Category *" at bounding box center [312, 235] width 141 height 43
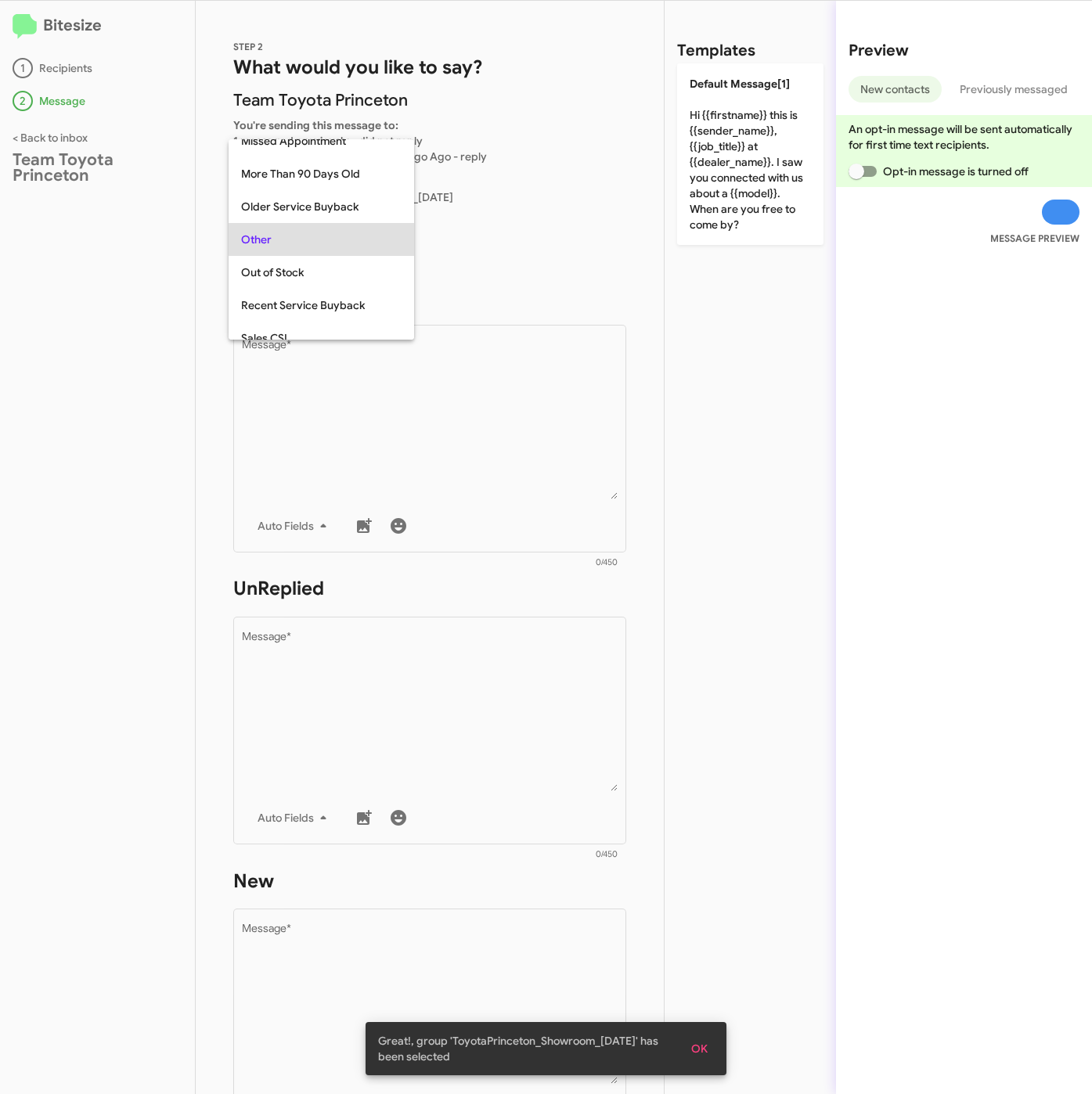
scroll to position [423, 0]
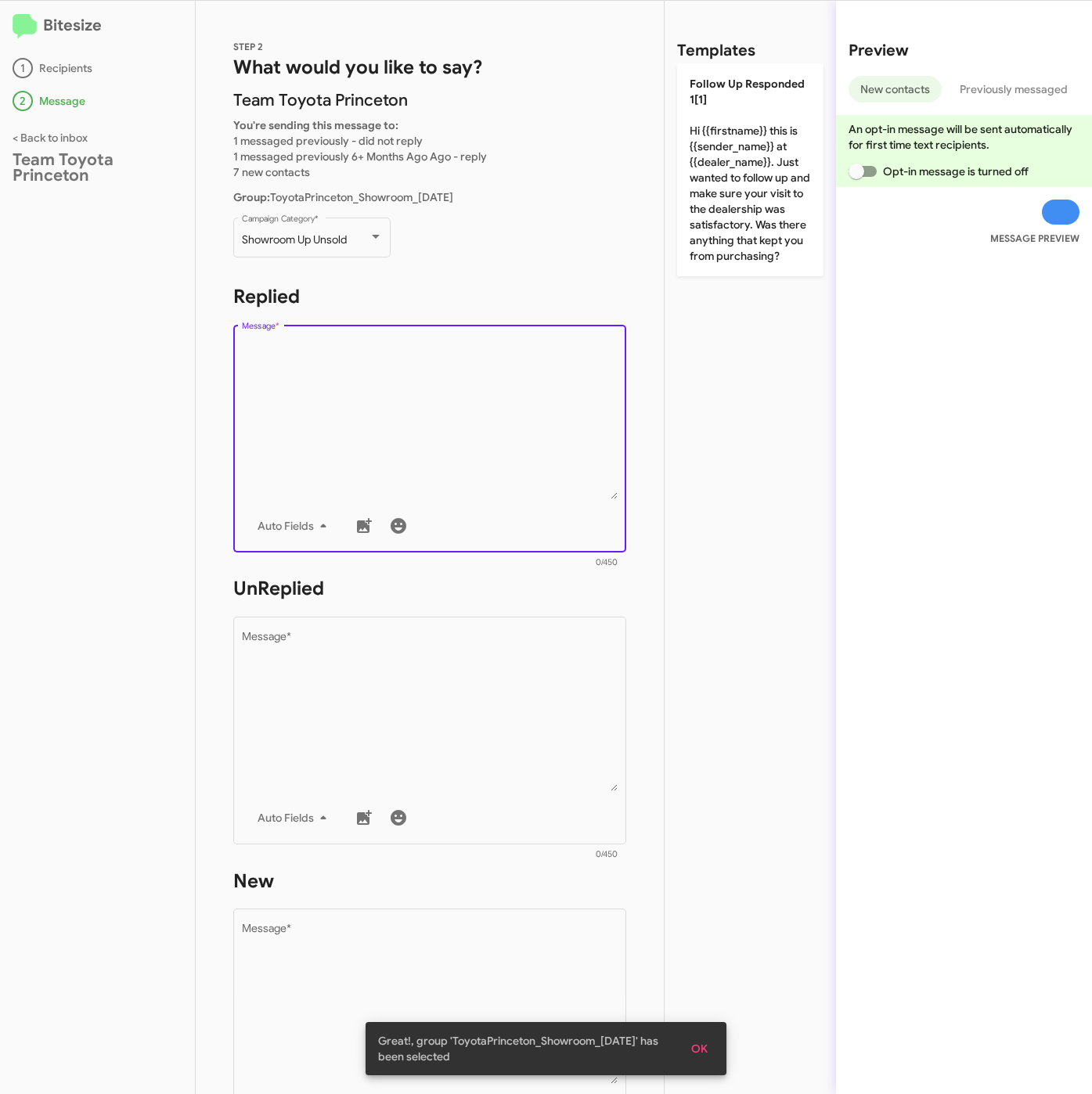
click at [371, 367] on textarea "Message *" at bounding box center [430, 419] width 377 height 159
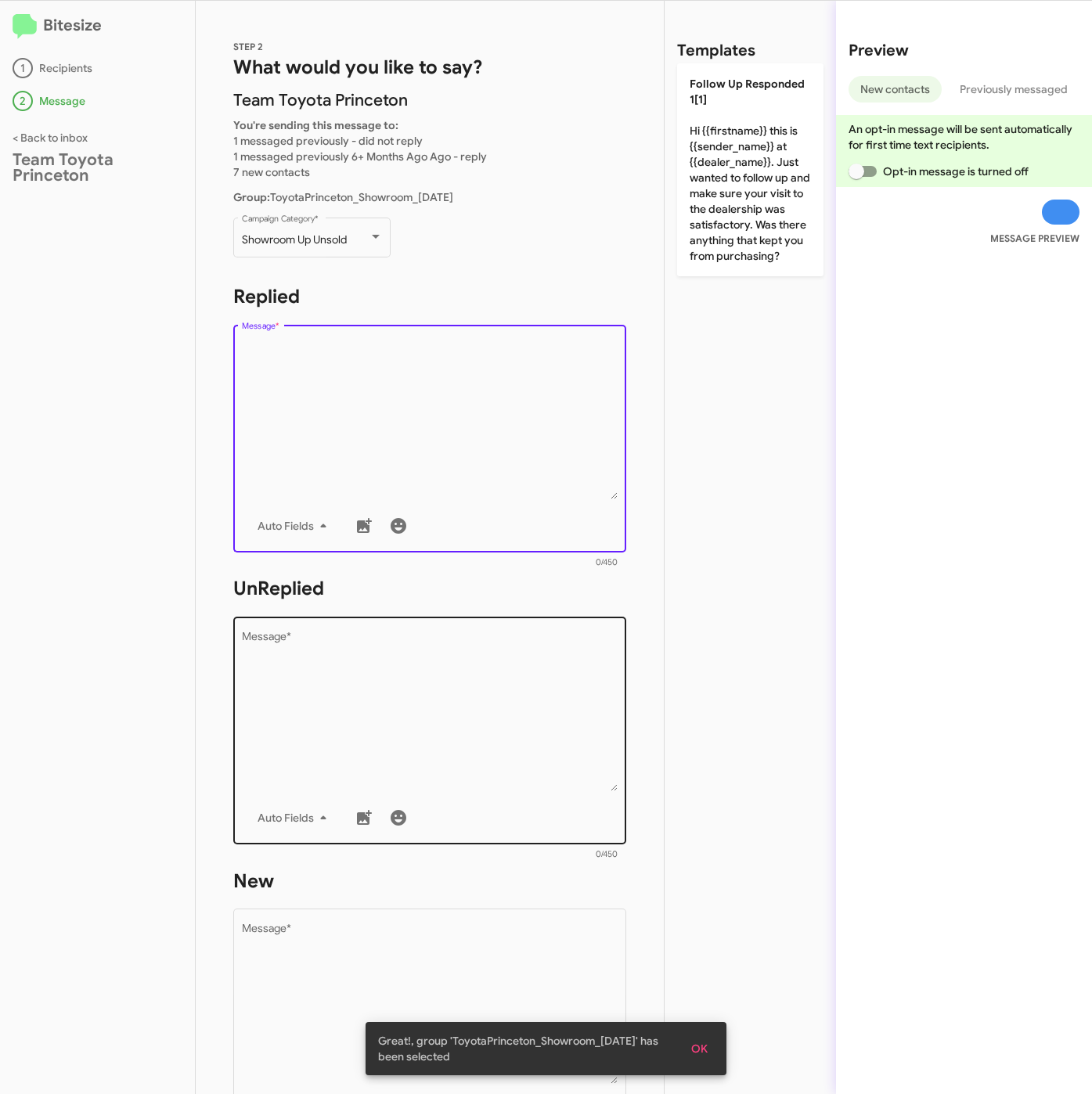
click at [547, 787] on textarea "Message *" at bounding box center [430, 711] width 377 height 159
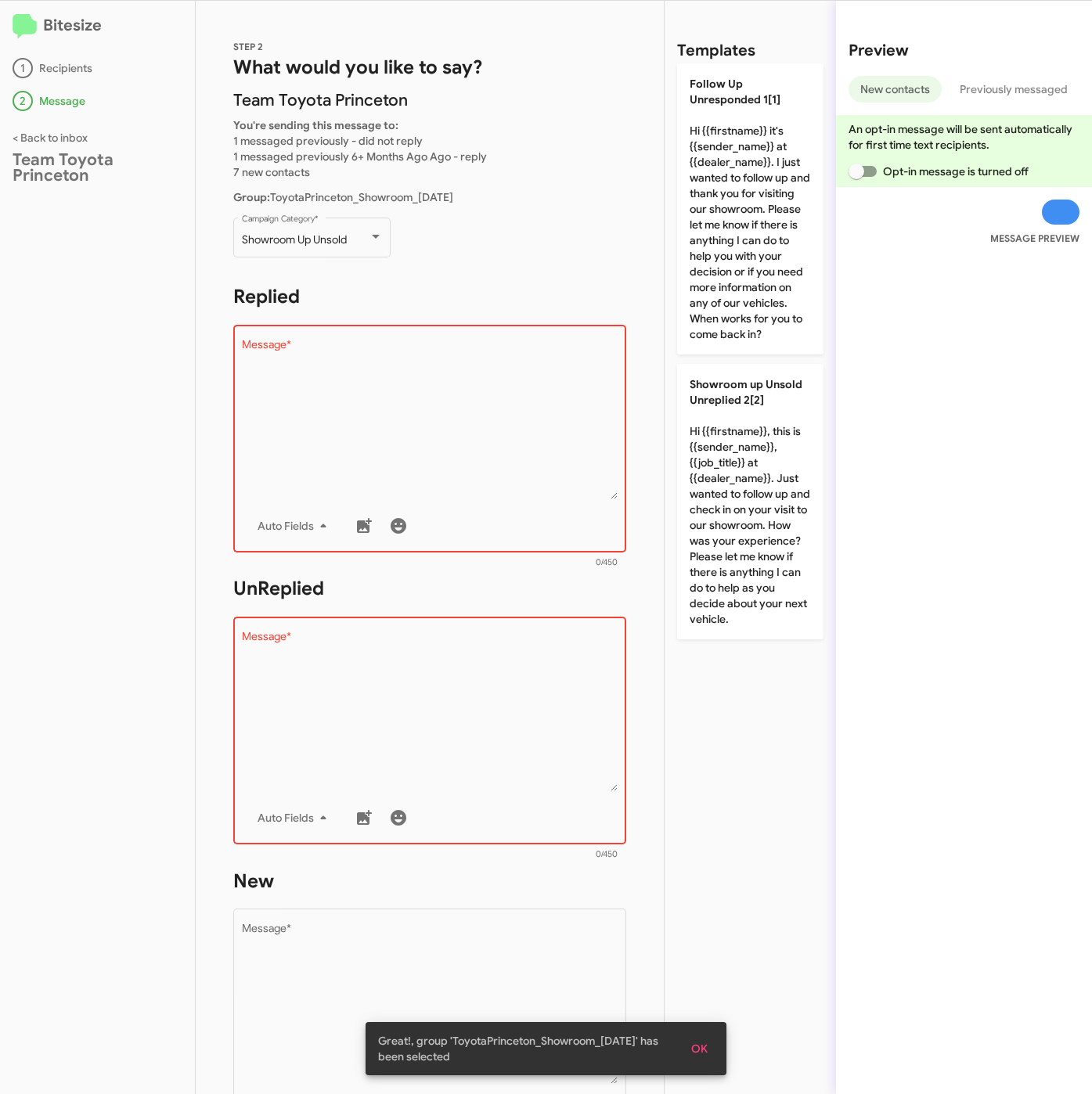
click at [763, 822] on div "Templates Follow Up Unresponded 1[1] Hi {{firstname}} it's {{sender_name}} at {…" at bounding box center [750, 547] width 171 height 1093
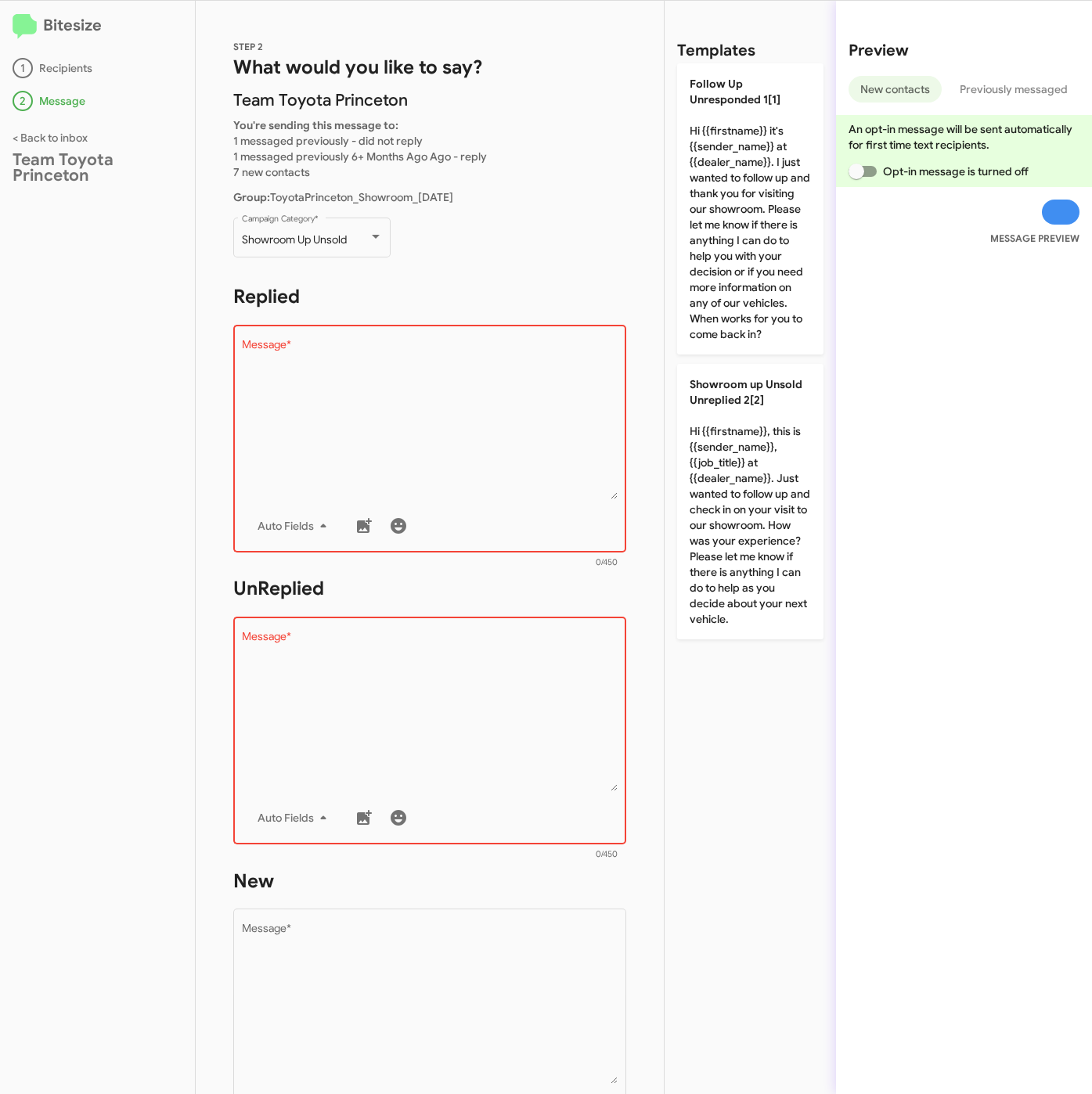
click at [757, 826] on div "Templates Follow Up Unresponded 1[1] Hi {{firstname}} it's {{sender_name}} at {…" at bounding box center [750, 547] width 171 height 1093
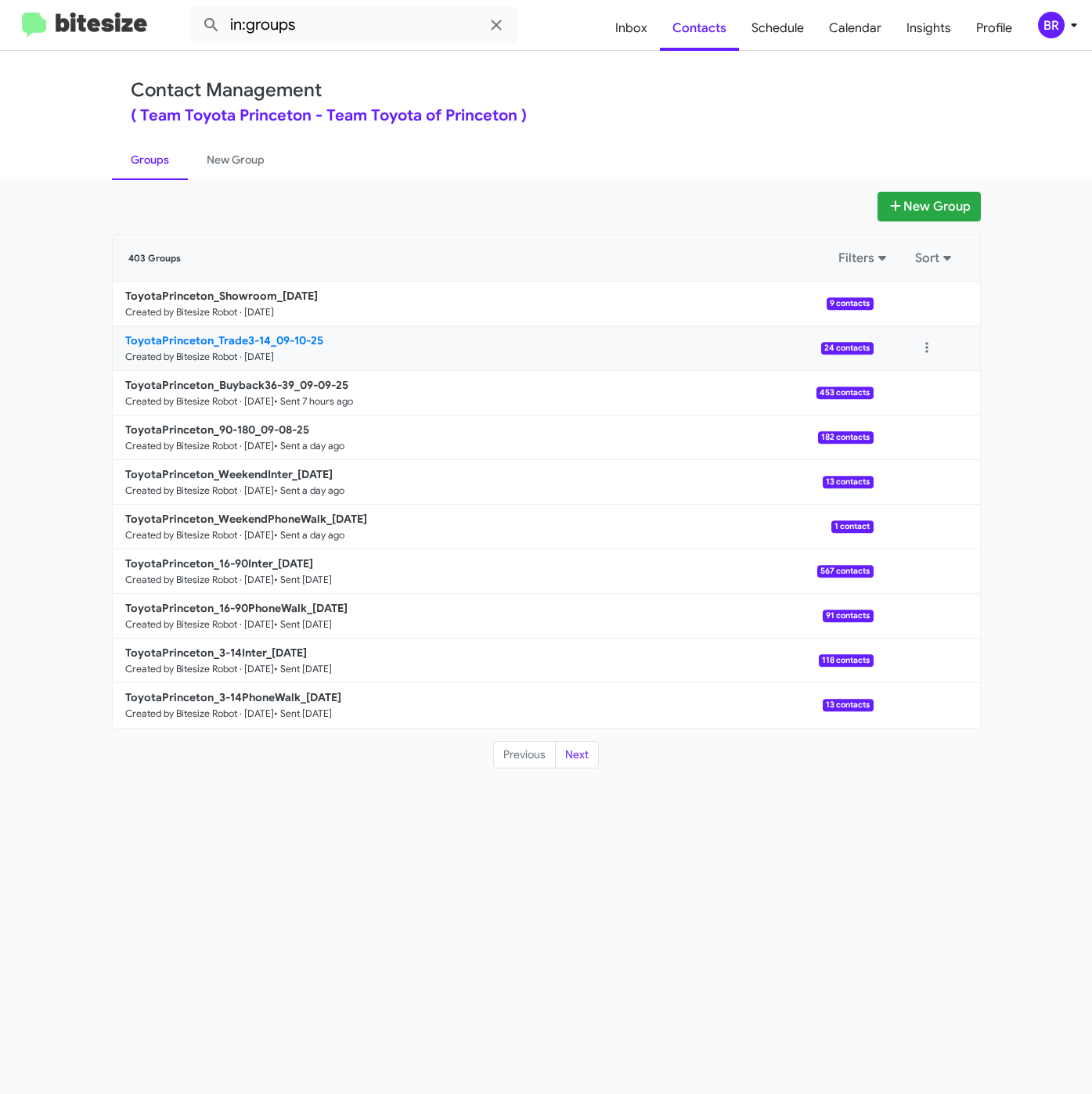
click at [223, 343] on b "ToyotaPrinceton_Trade3-14_09-10-25" at bounding box center [225, 341] width 198 height 14
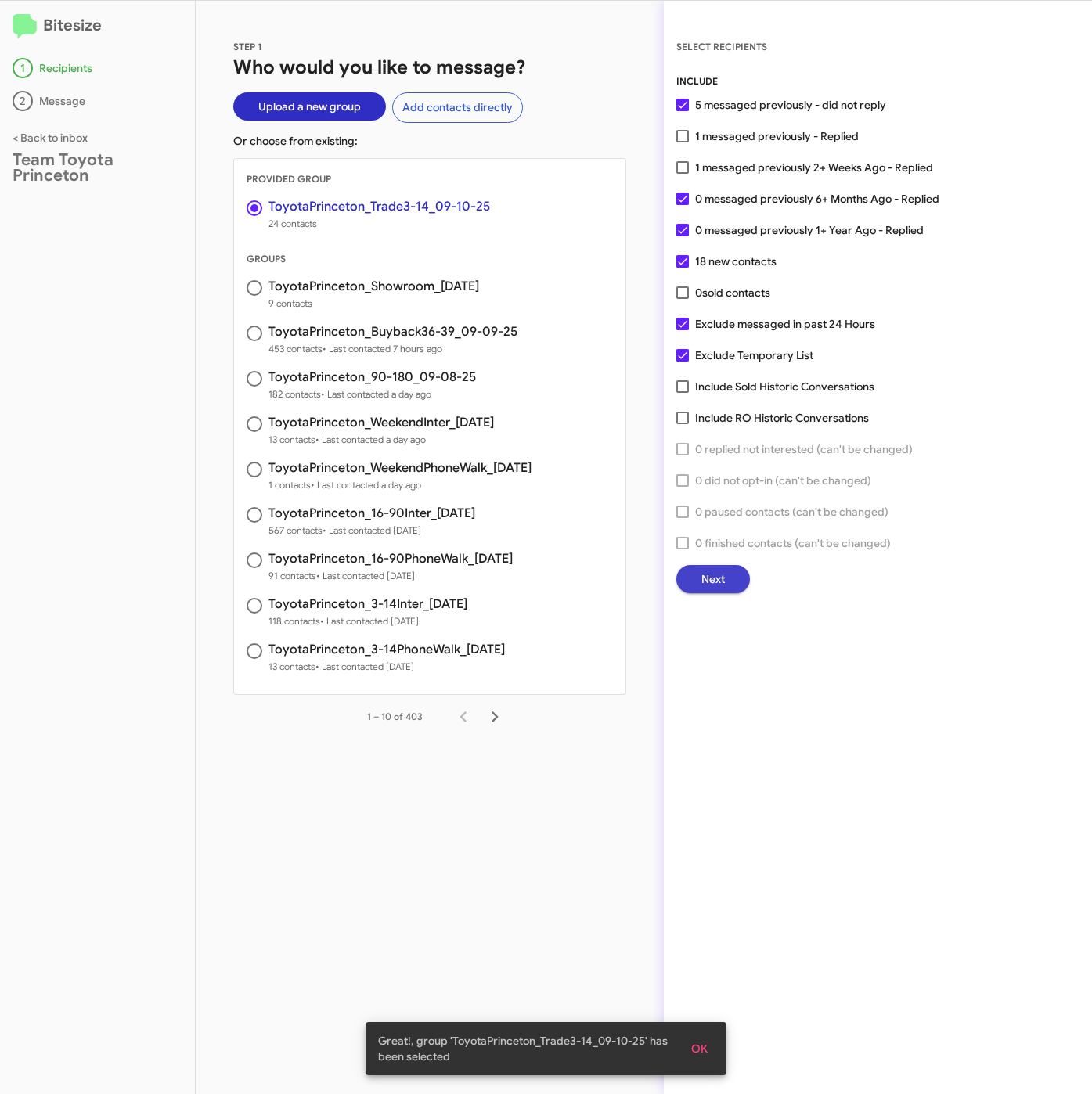
click at [698, 573] on button "Next" at bounding box center [713, 579] width 74 height 28
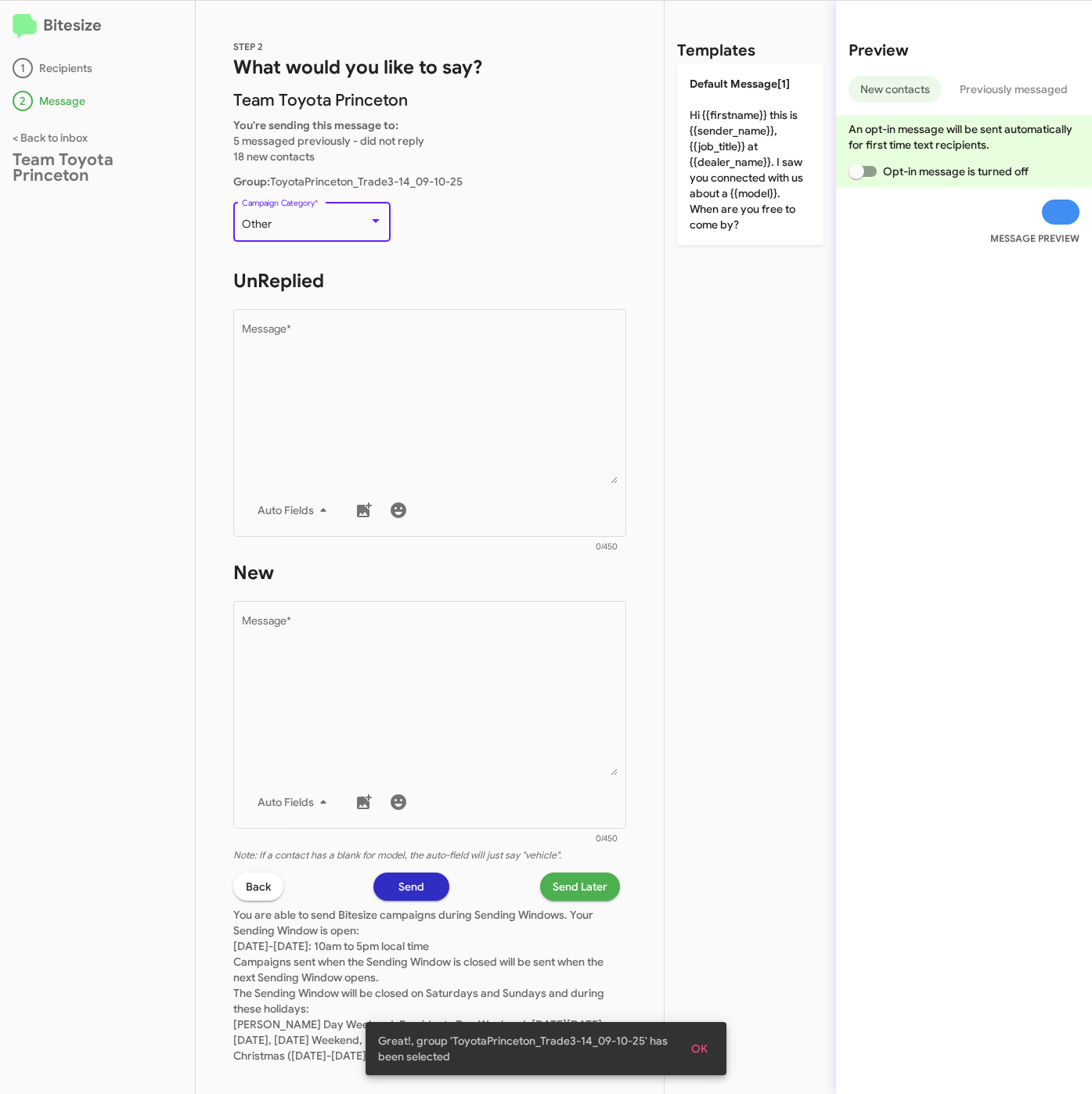
click at [324, 219] on div "Other" at bounding box center [305, 224] width 127 height 13
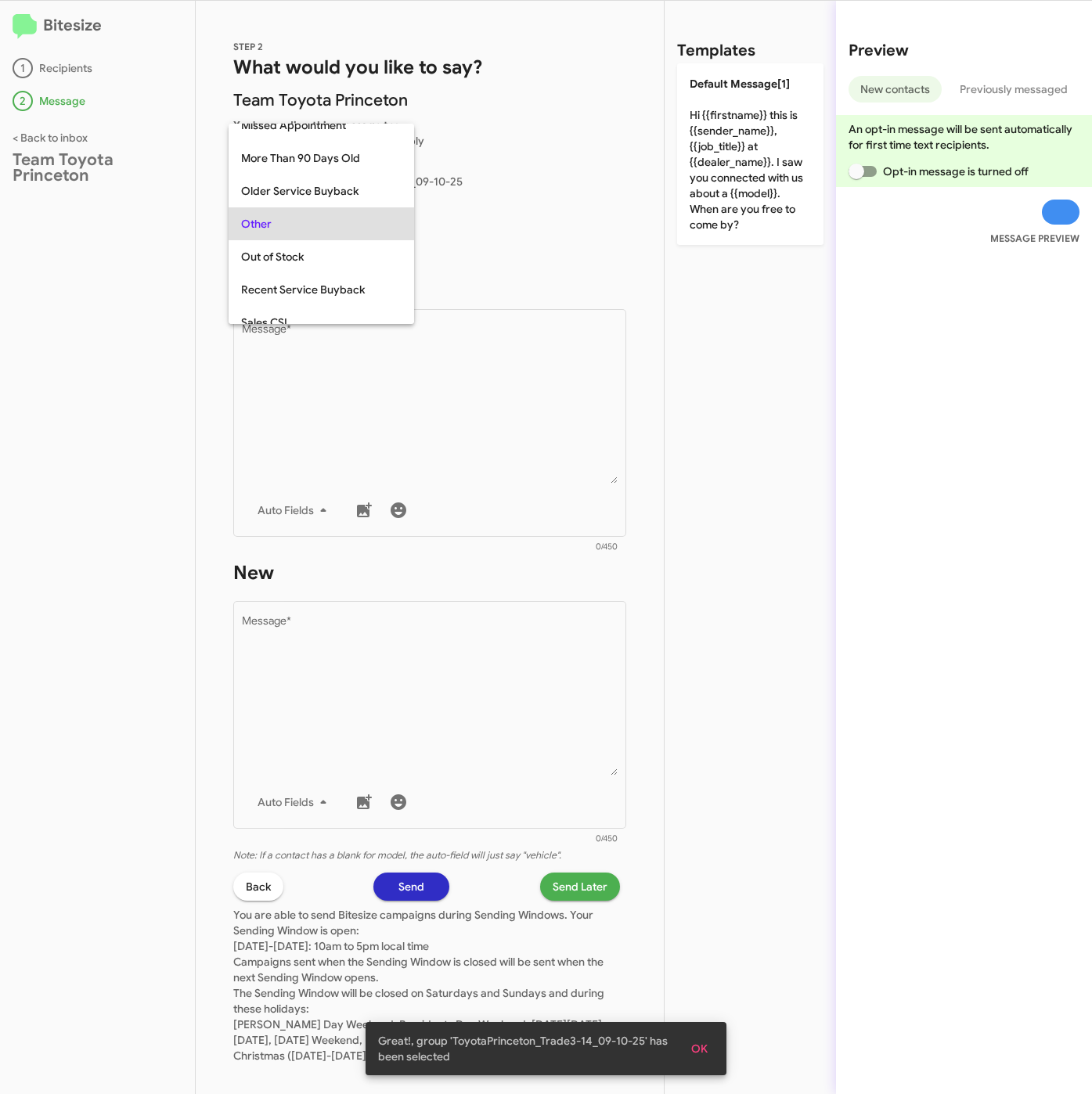
scroll to position [555, 0]
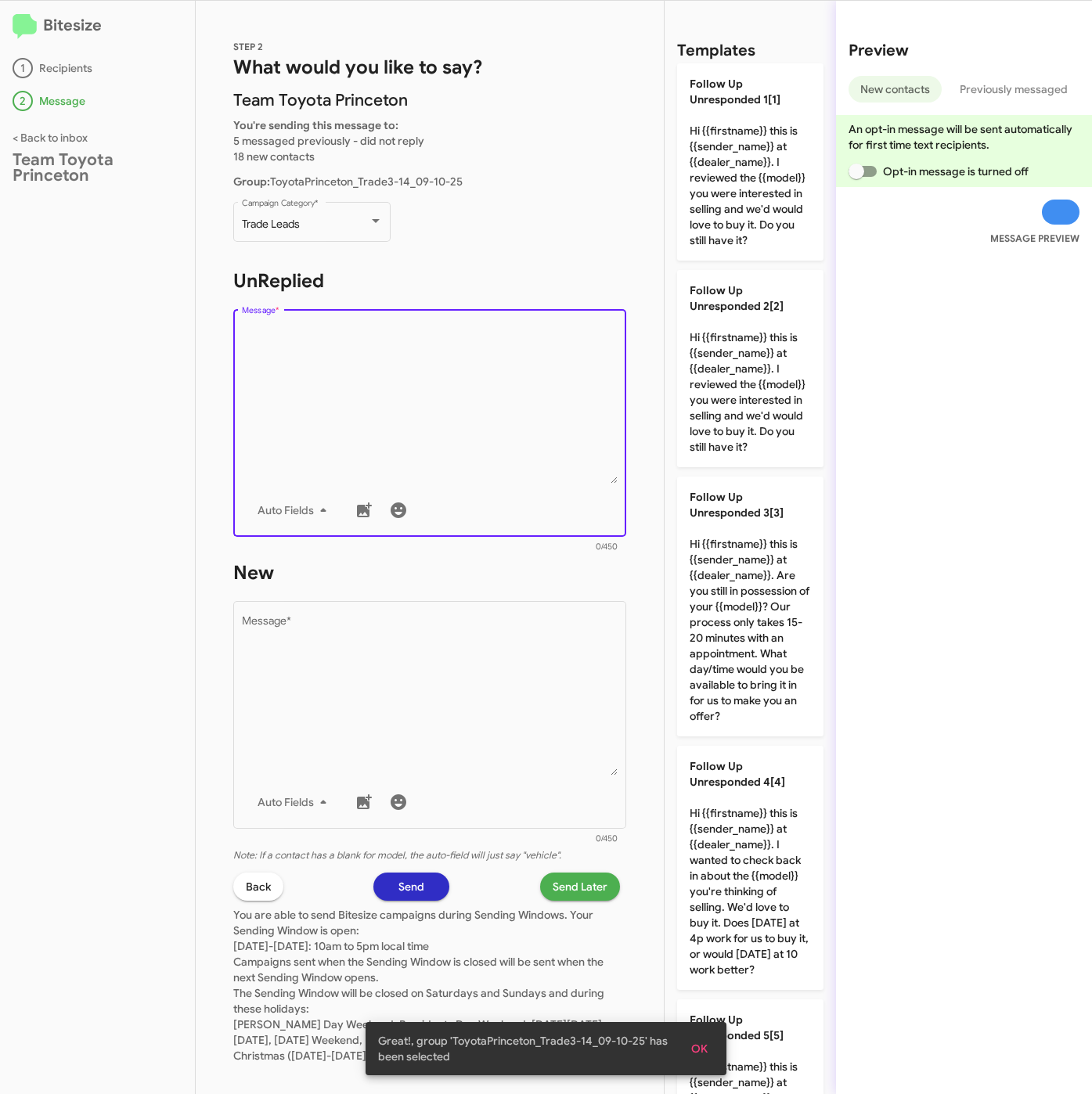
click at [360, 366] on textarea "Message *" at bounding box center [430, 403] width 377 height 159
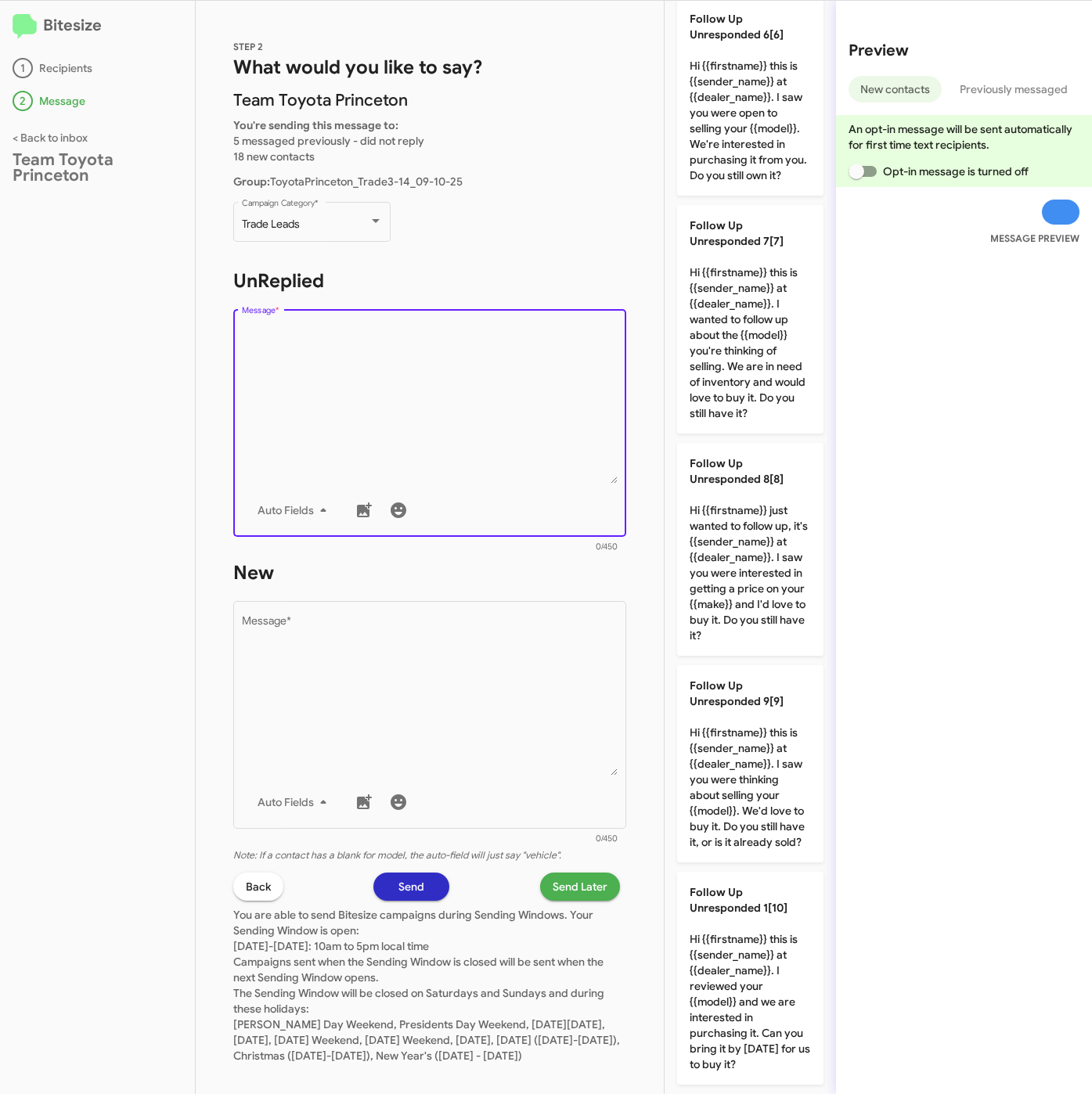
scroll to position [1351, 0]
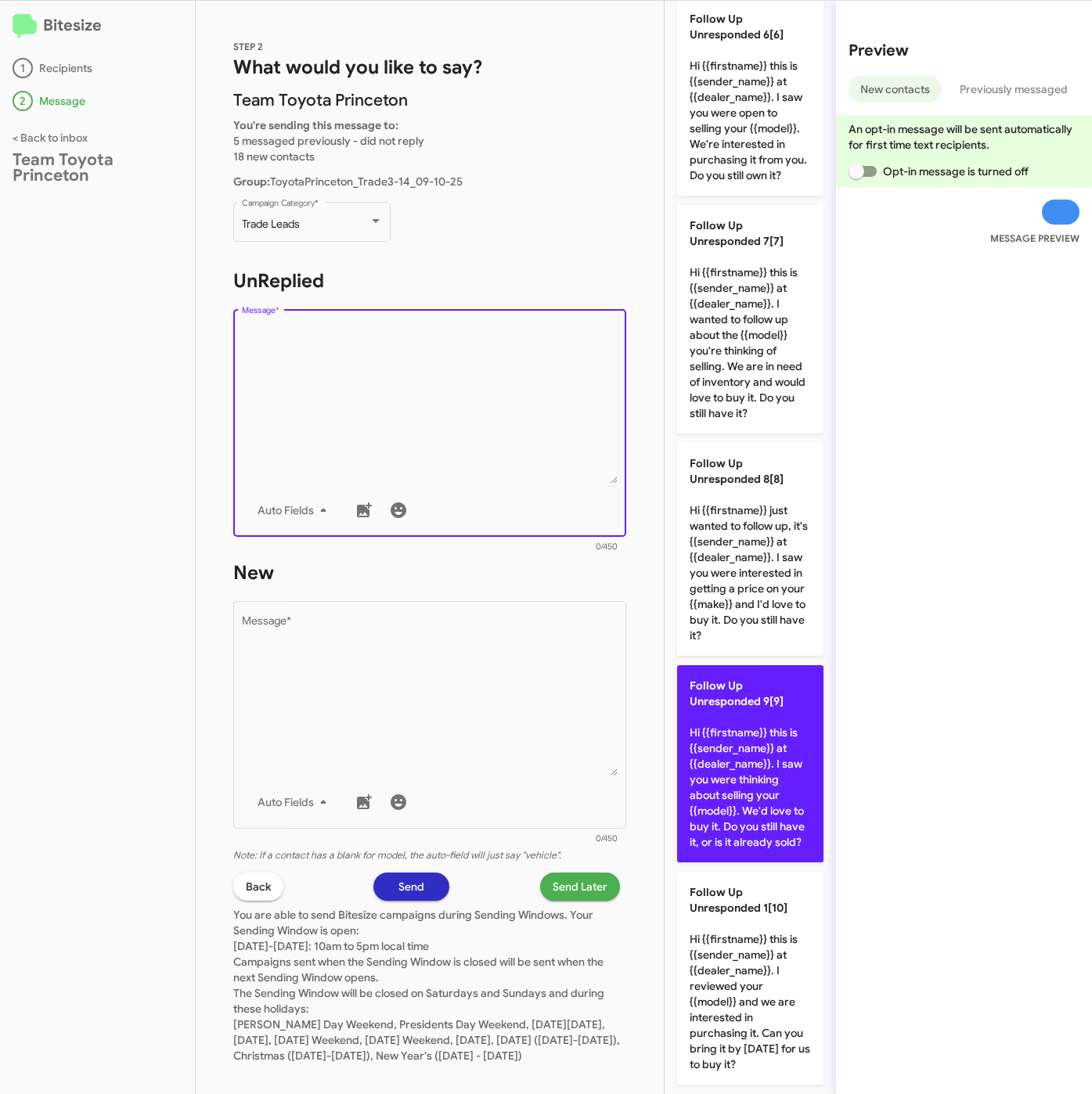
click at [752, 822] on p "Follow Up Unresponded 9[9] Hi {{firstname}} this is {{sender_name}} at {{dealer…" at bounding box center [750, 763] width 146 height 197
type textarea "Hi {{firstname}} this is {{sender_name}} at {{dealer_name}}. I saw you were thi…"
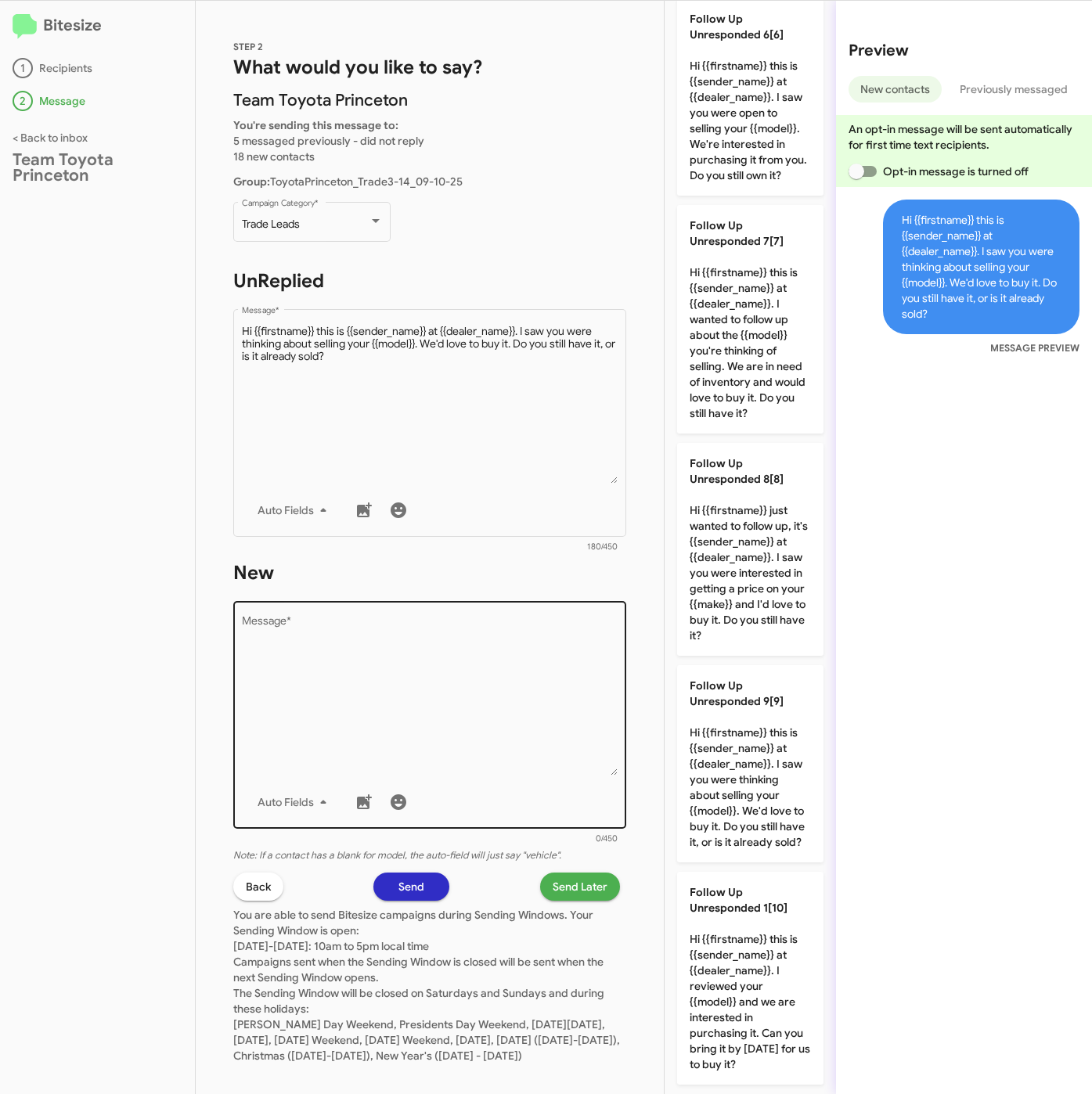
click at [513, 657] on textarea "Message *" at bounding box center [430, 695] width 377 height 159
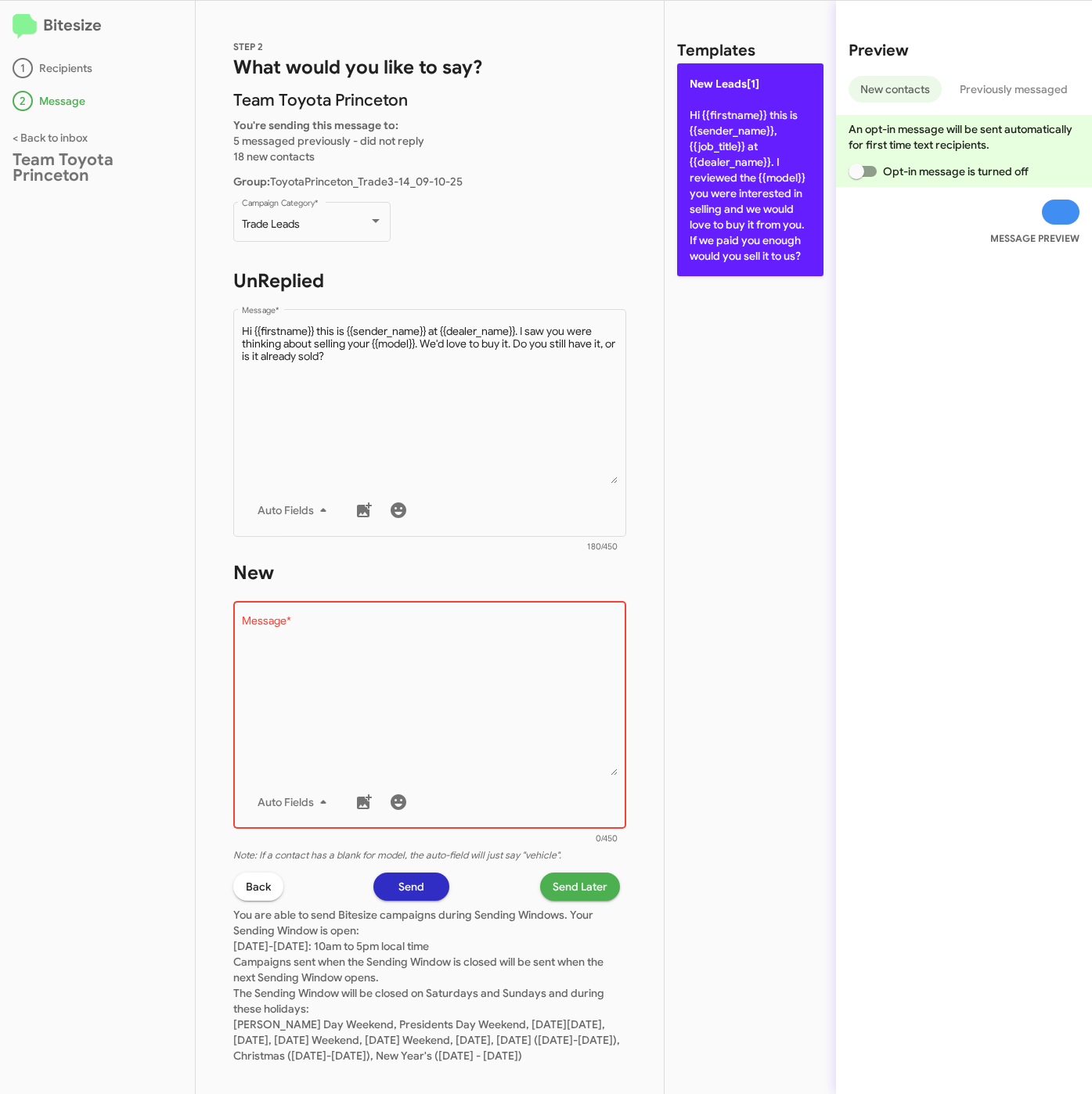
click at [752, 254] on p "New Leads[1] Hi {{firstname}} this is {{sender_name}}, {{job_title}} at {{deale…" at bounding box center [750, 170] width 146 height 213
type textarea "Hi {{firstname}} this is {{sender_name}}, {{job_title}} at {{dealer_name}}. I r…"
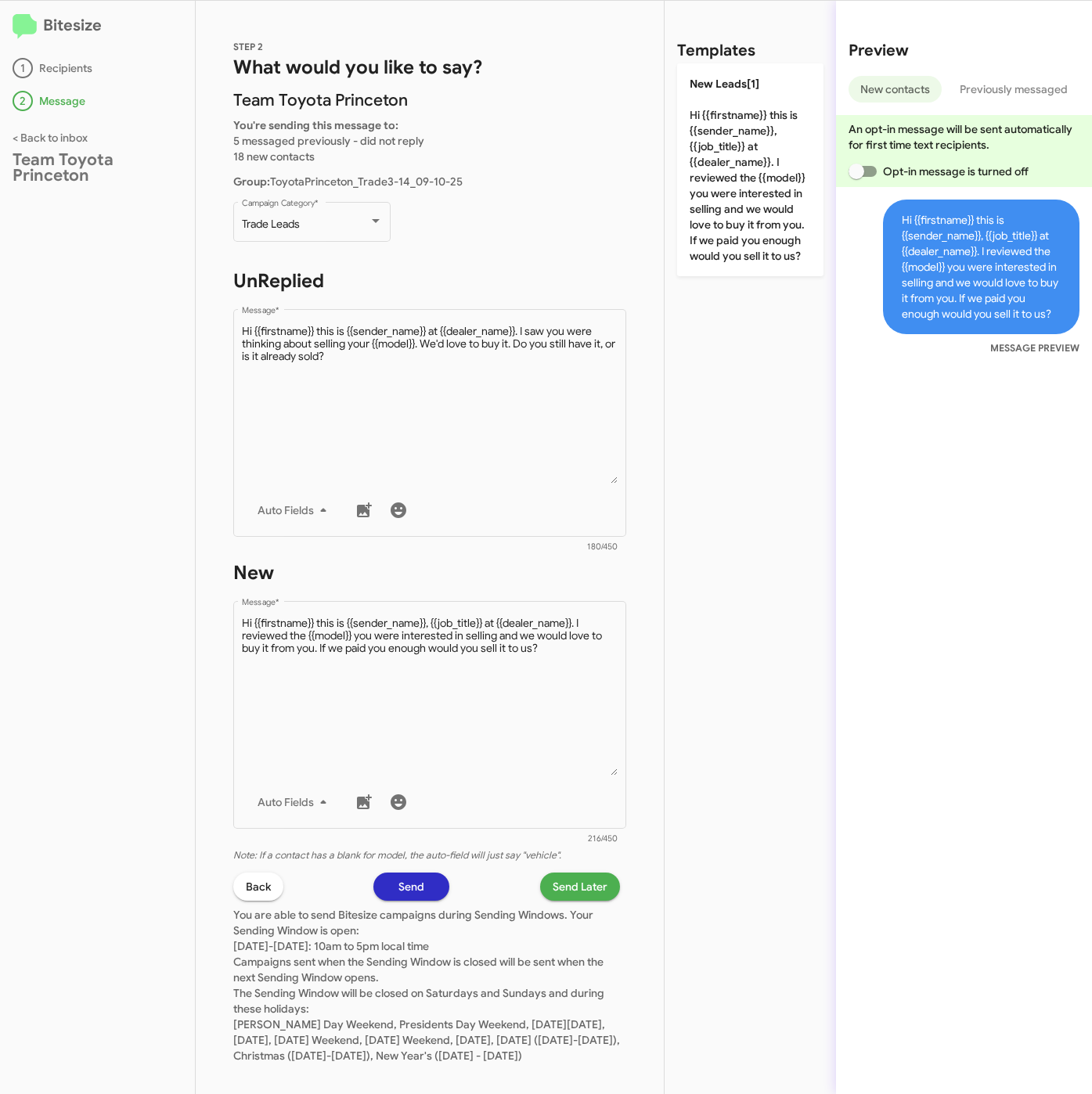
click at [583, 873] on span "Send Later" at bounding box center [580, 887] width 55 height 28
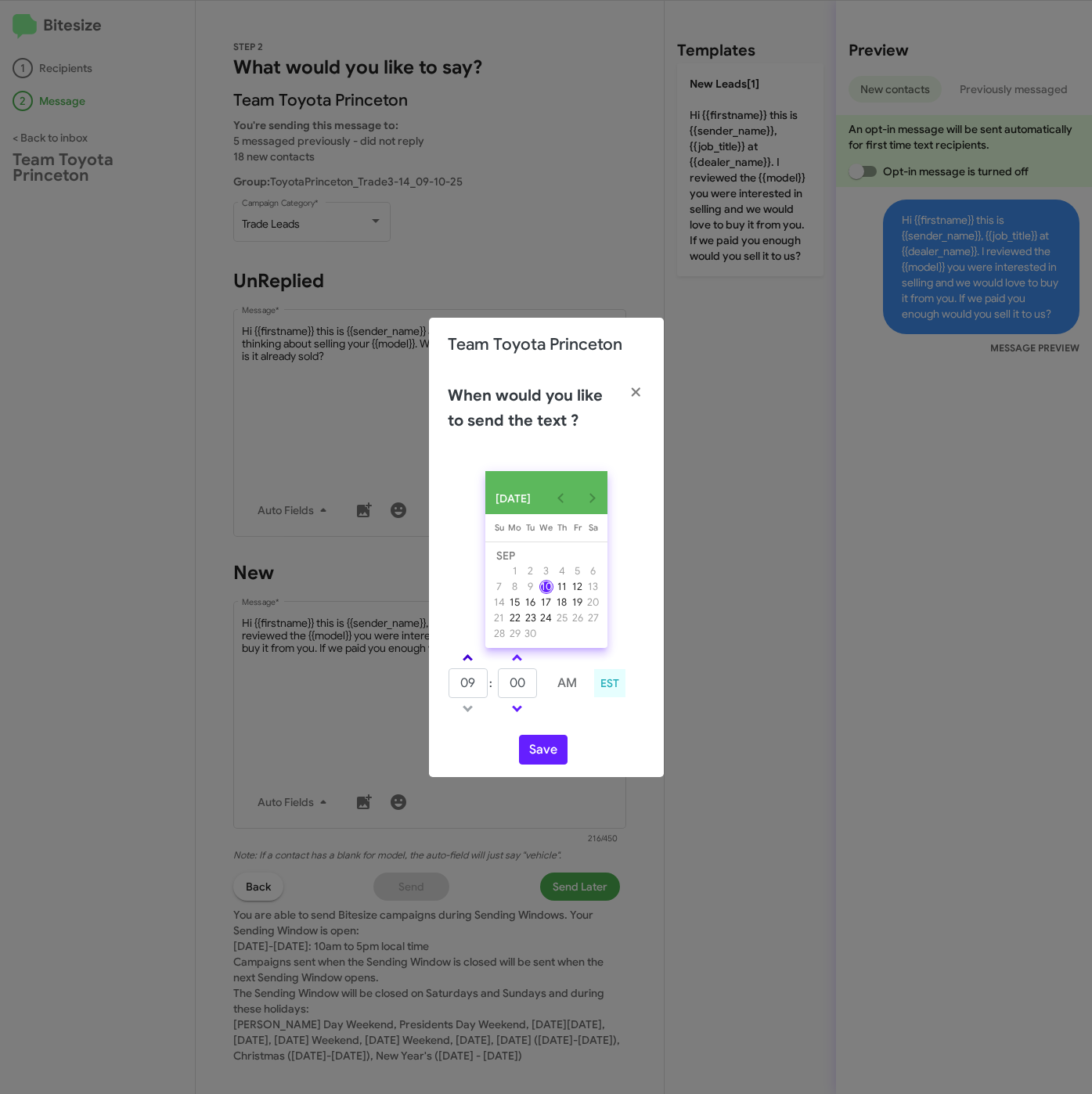
click at [469, 660] on span at bounding box center [467, 658] width 10 height 10
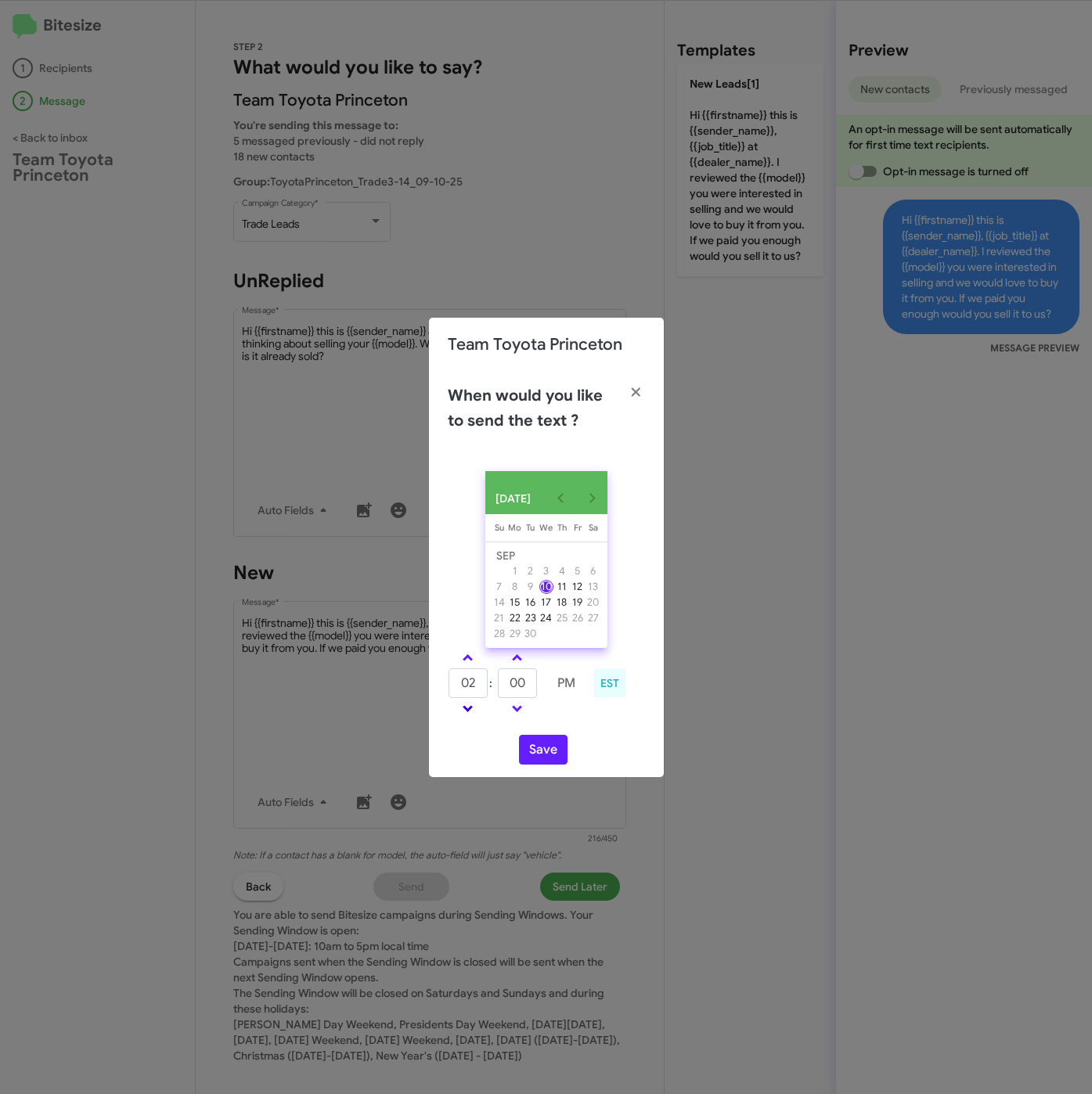
click at [466, 704] on link at bounding box center [467, 708] width 27 height 18
type input "01"
click at [517, 690] on input "00" at bounding box center [517, 683] width 39 height 30
type input "19"
click at [531, 751] on button "Save" at bounding box center [543, 749] width 49 height 30
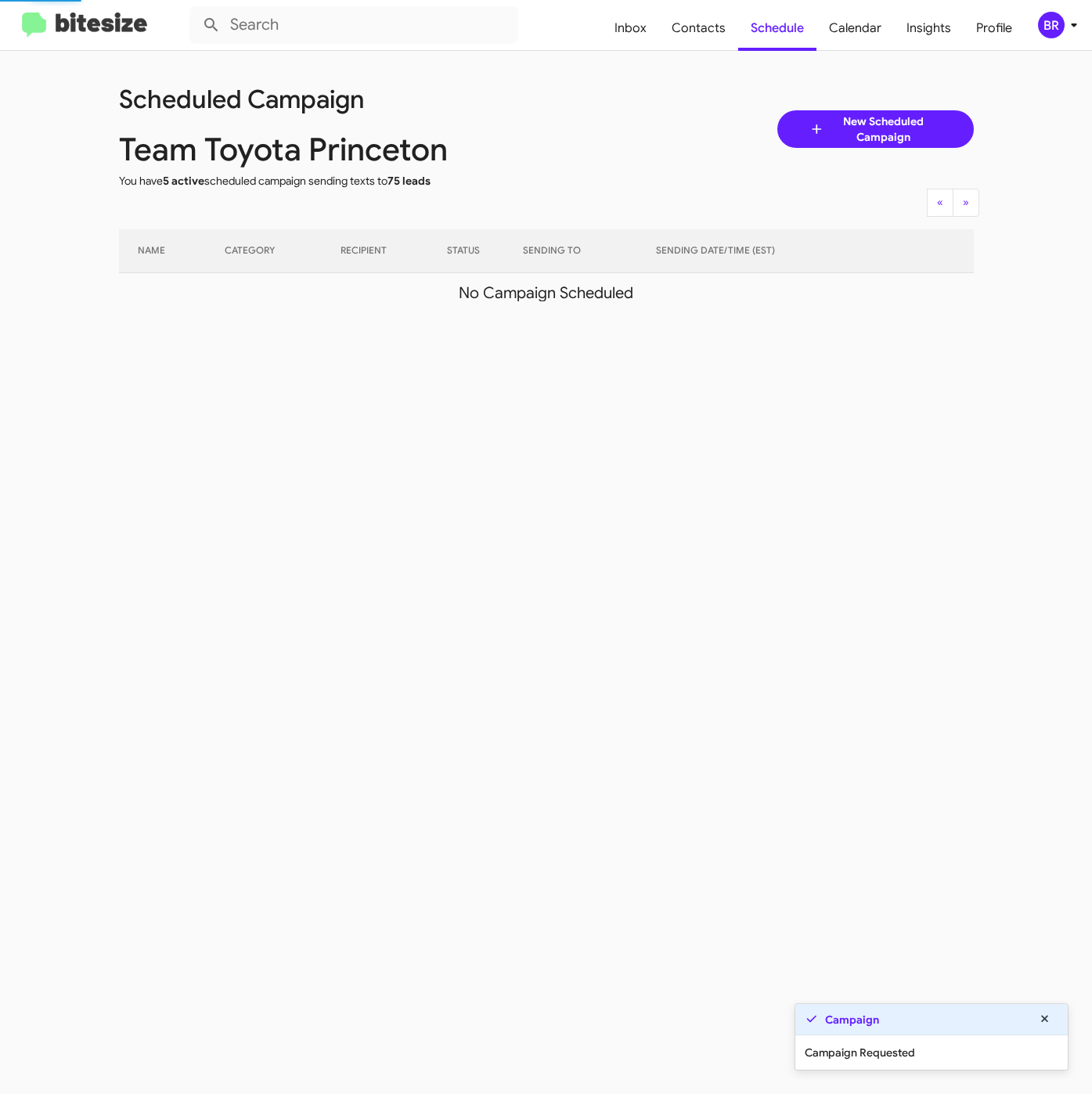
click at [1054, 36] on div "BR" at bounding box center [1051, 25] width 27 height 27
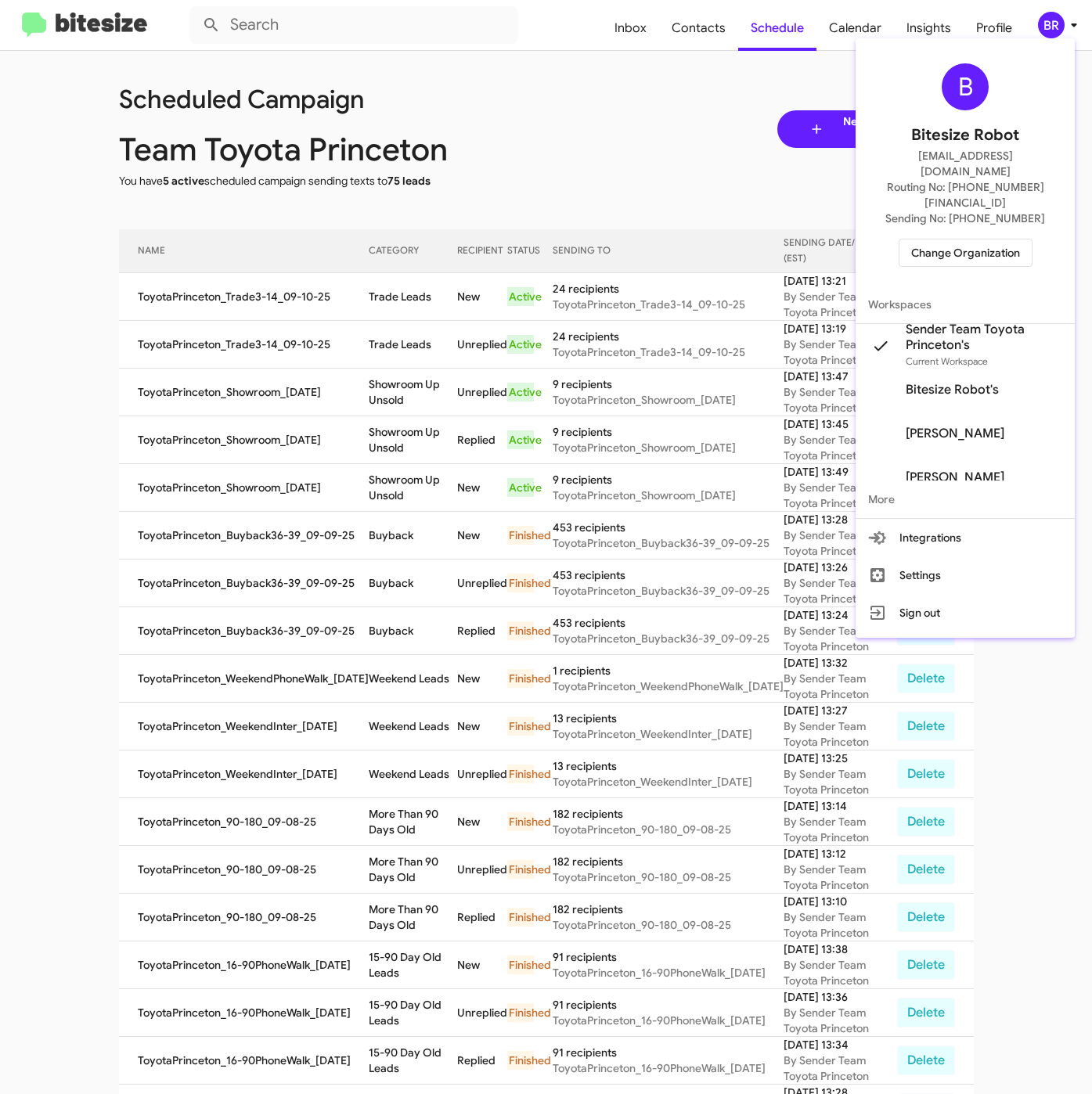
click at [932, 239] on span "Change Organization" at bounding box center [965, 253] width 109 height 27
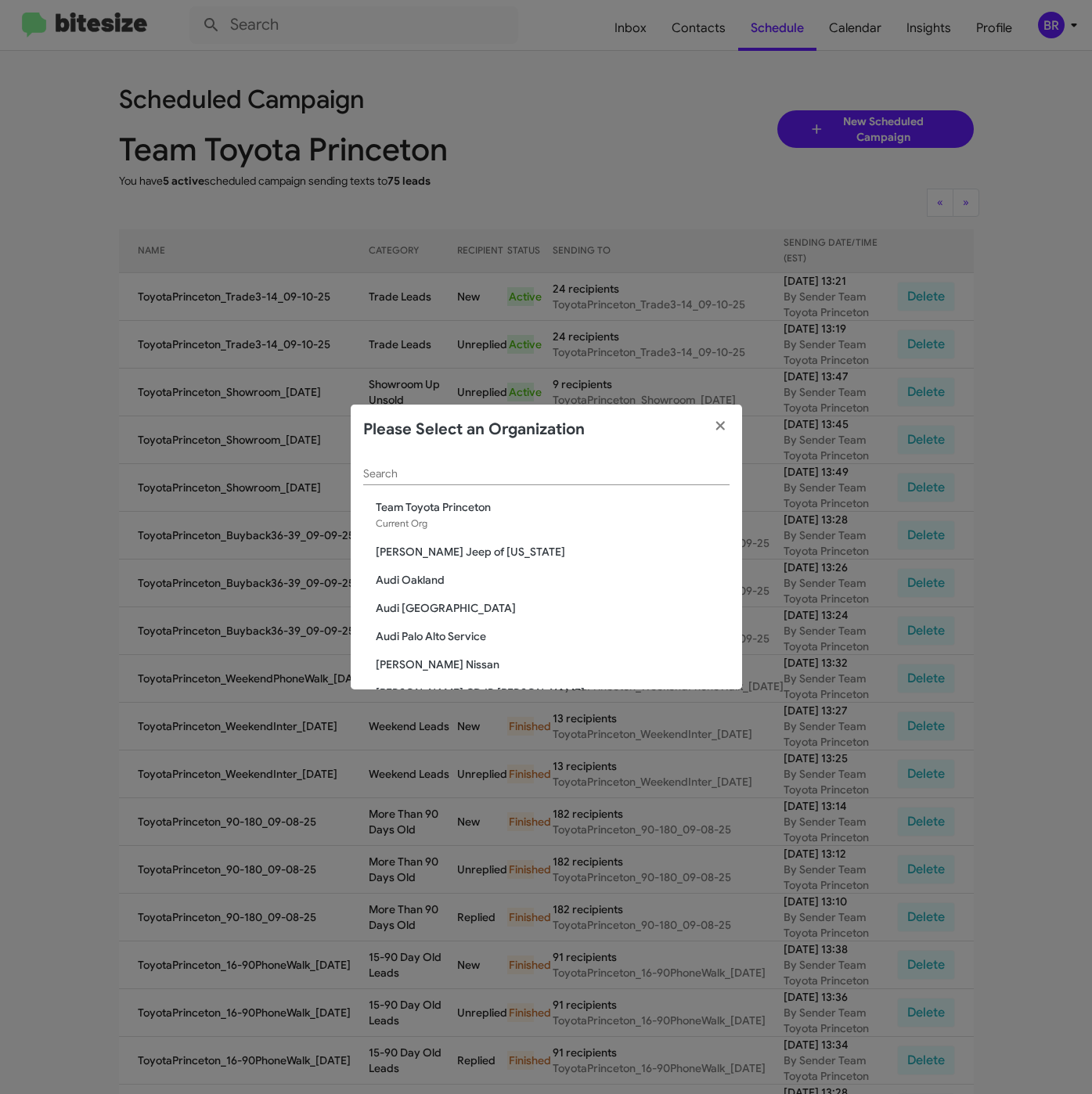
click at [427, 455] on div "Search" at bounding box center [546, 469] width 367 height 31
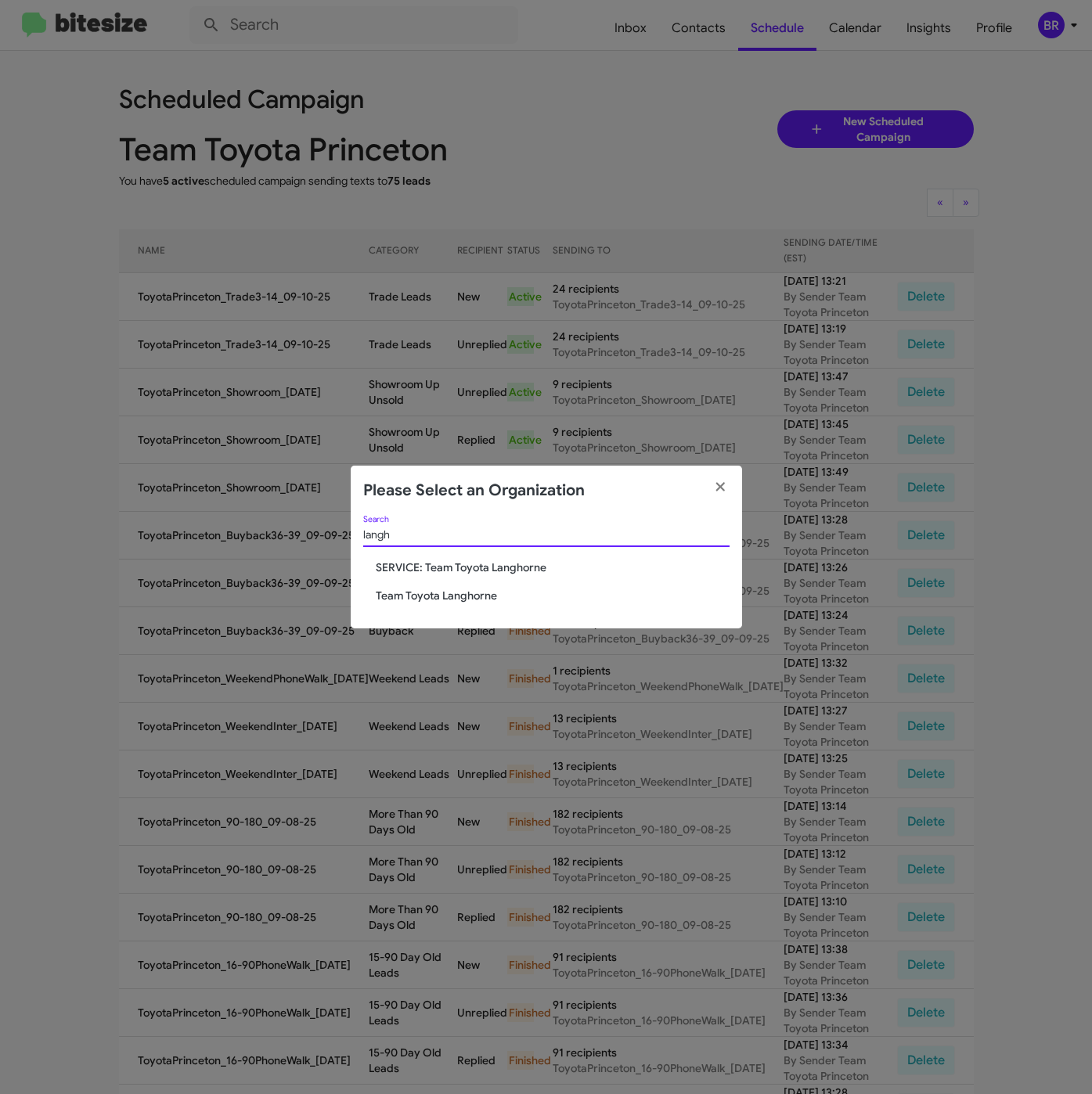
type input "langh"
click at [413, 597] on span "Team Toyota Langhorne" at bounding box center [553, 596] width 354 height 16
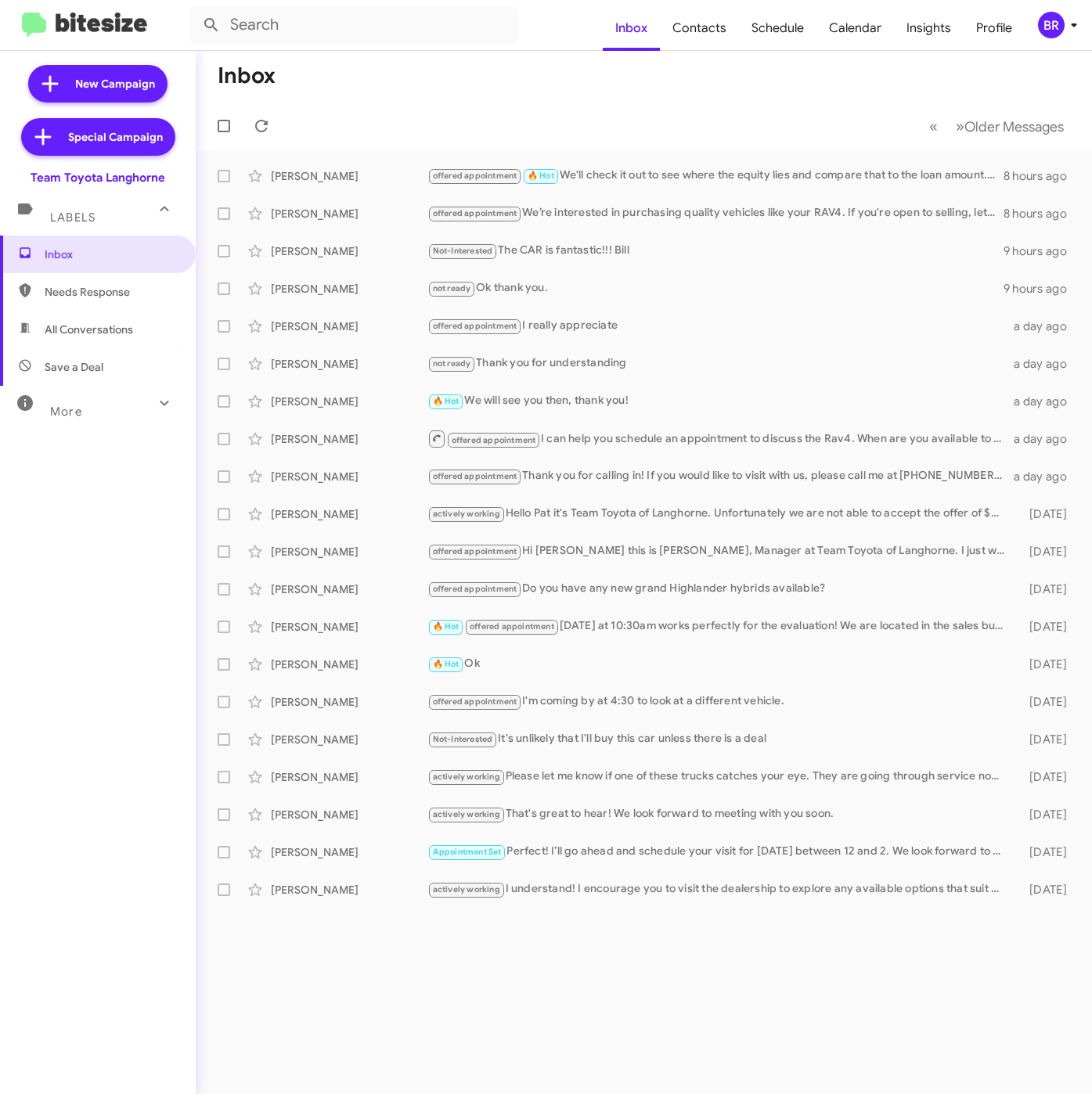
click at [1053, 24] on div "BR" at bounding box center [1051, 25] width 27 height 27
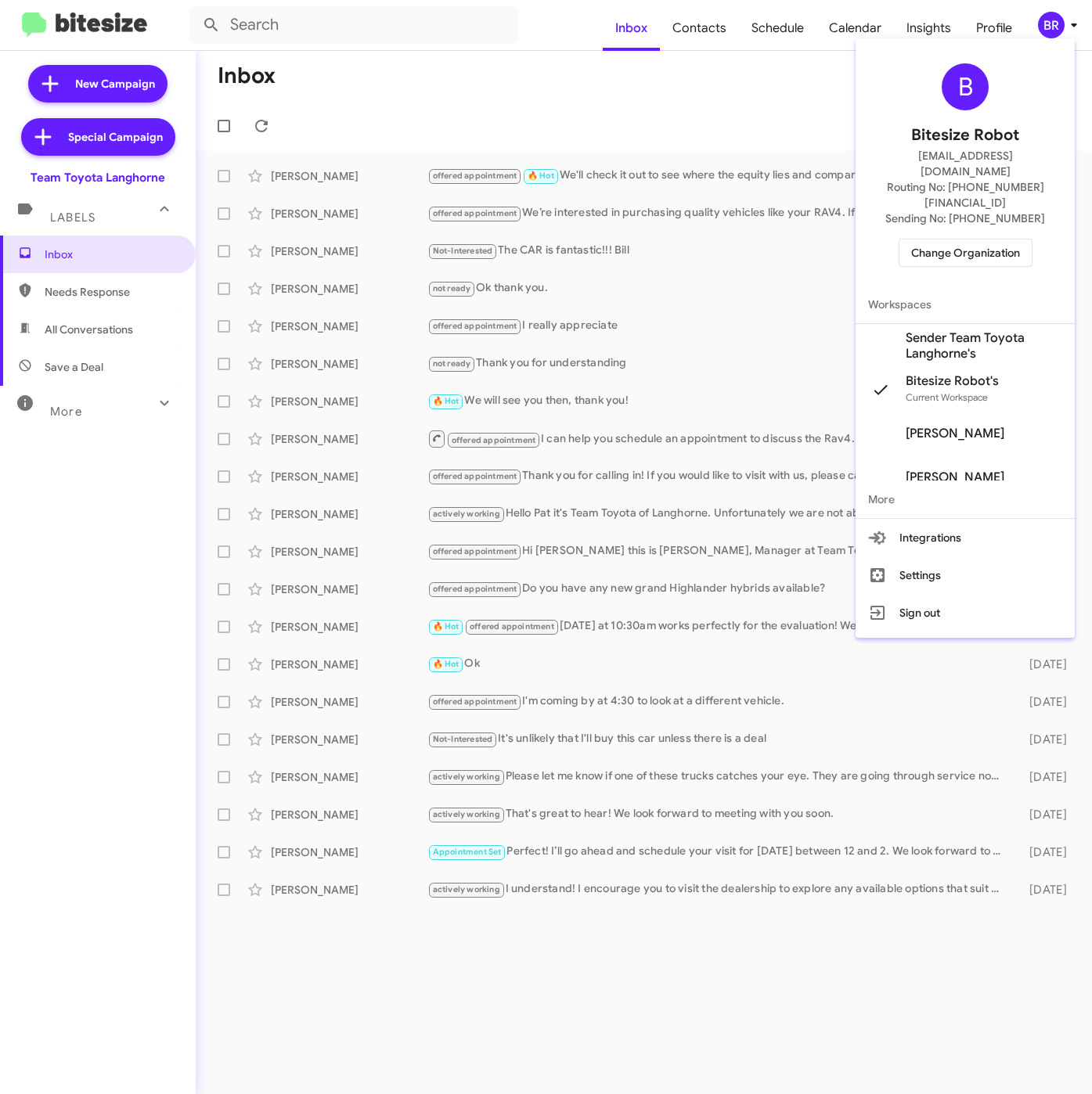
click at [933, 330] on span "Sender Team Toyota Langhorne's" at bounding box center [984, 346] width 156 height 31
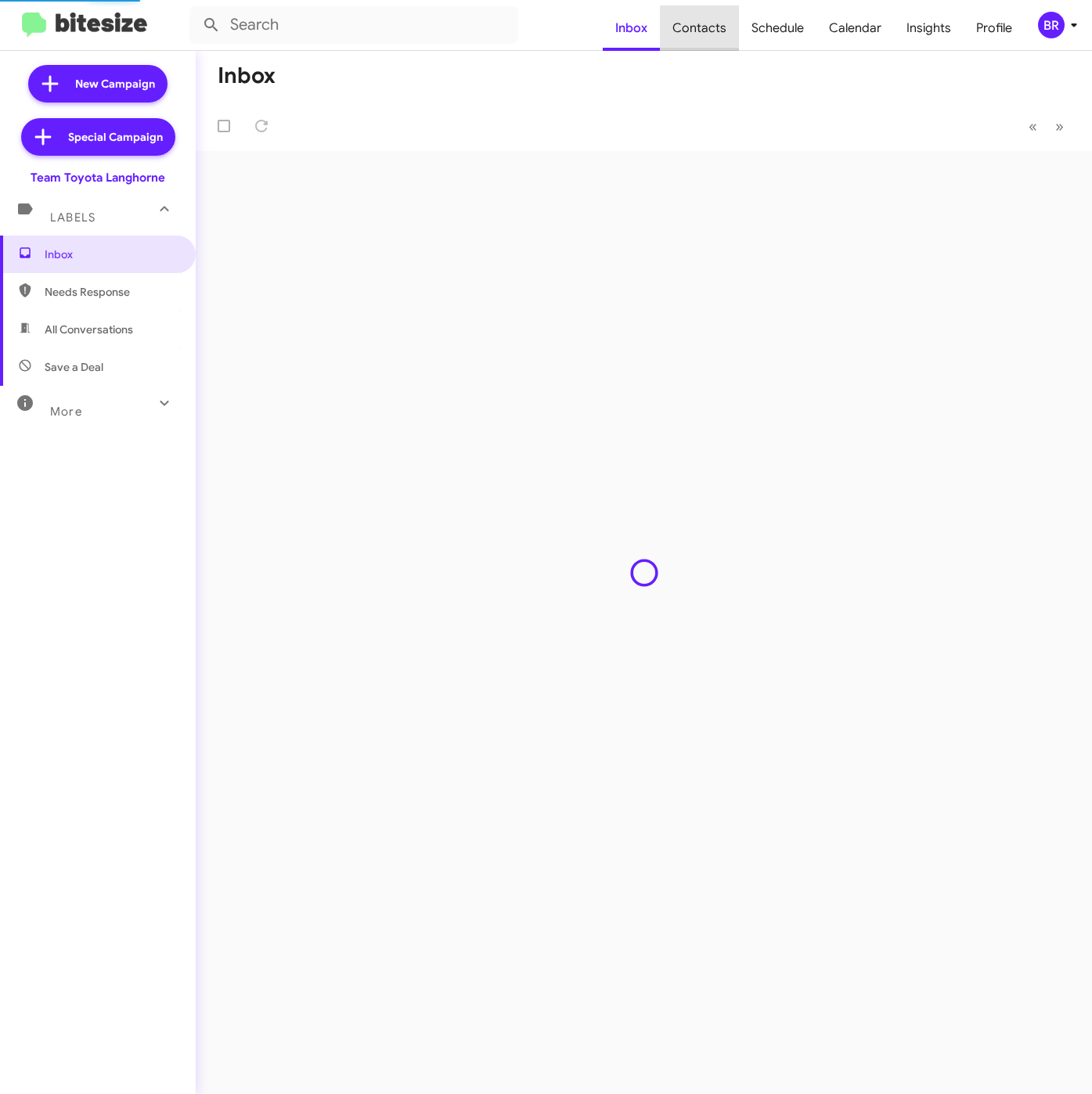
click at [718, 35] on span "Contacts" at bounding box center [699, 28] width 79 height 46
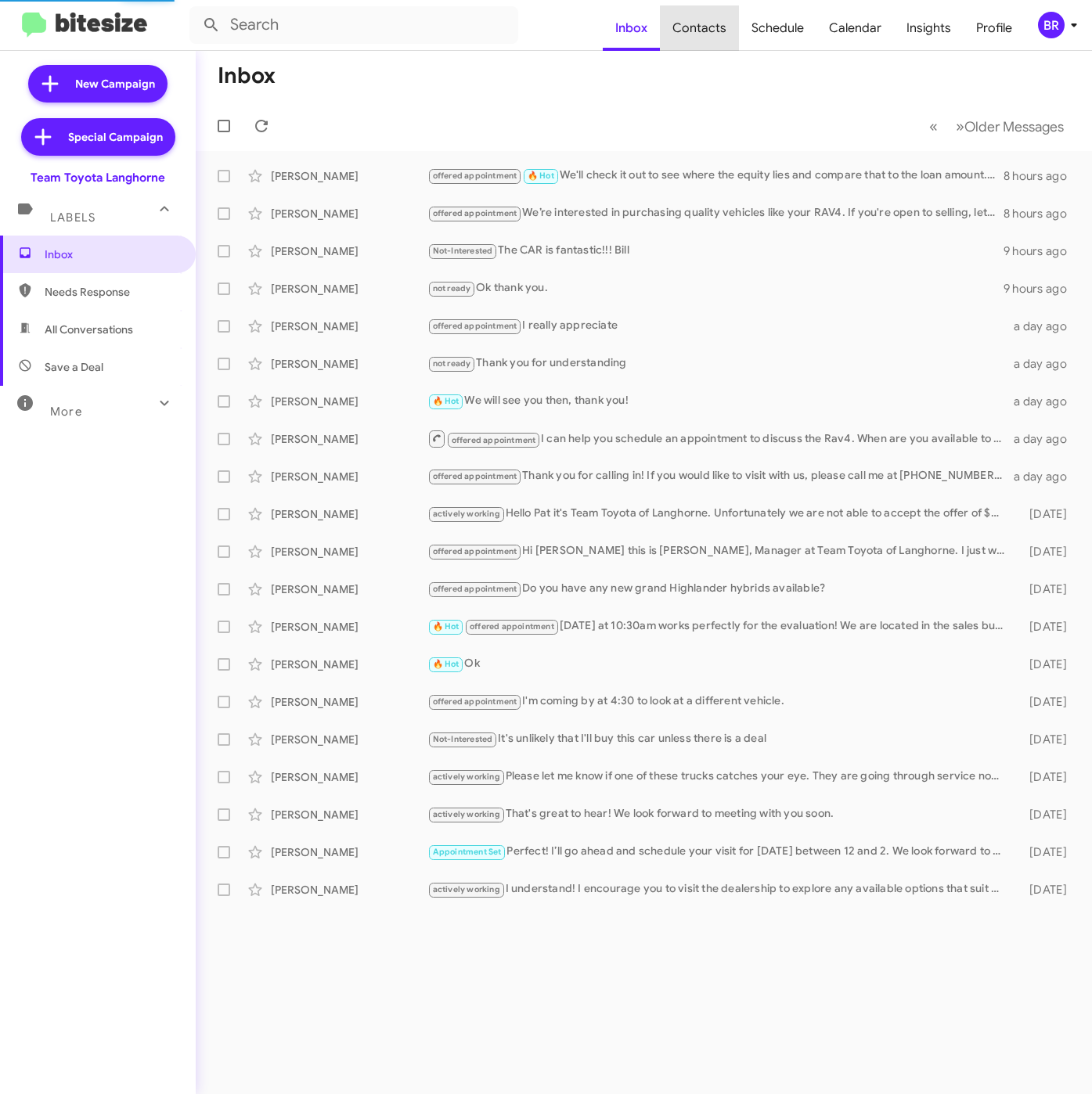
type input "in:groups"
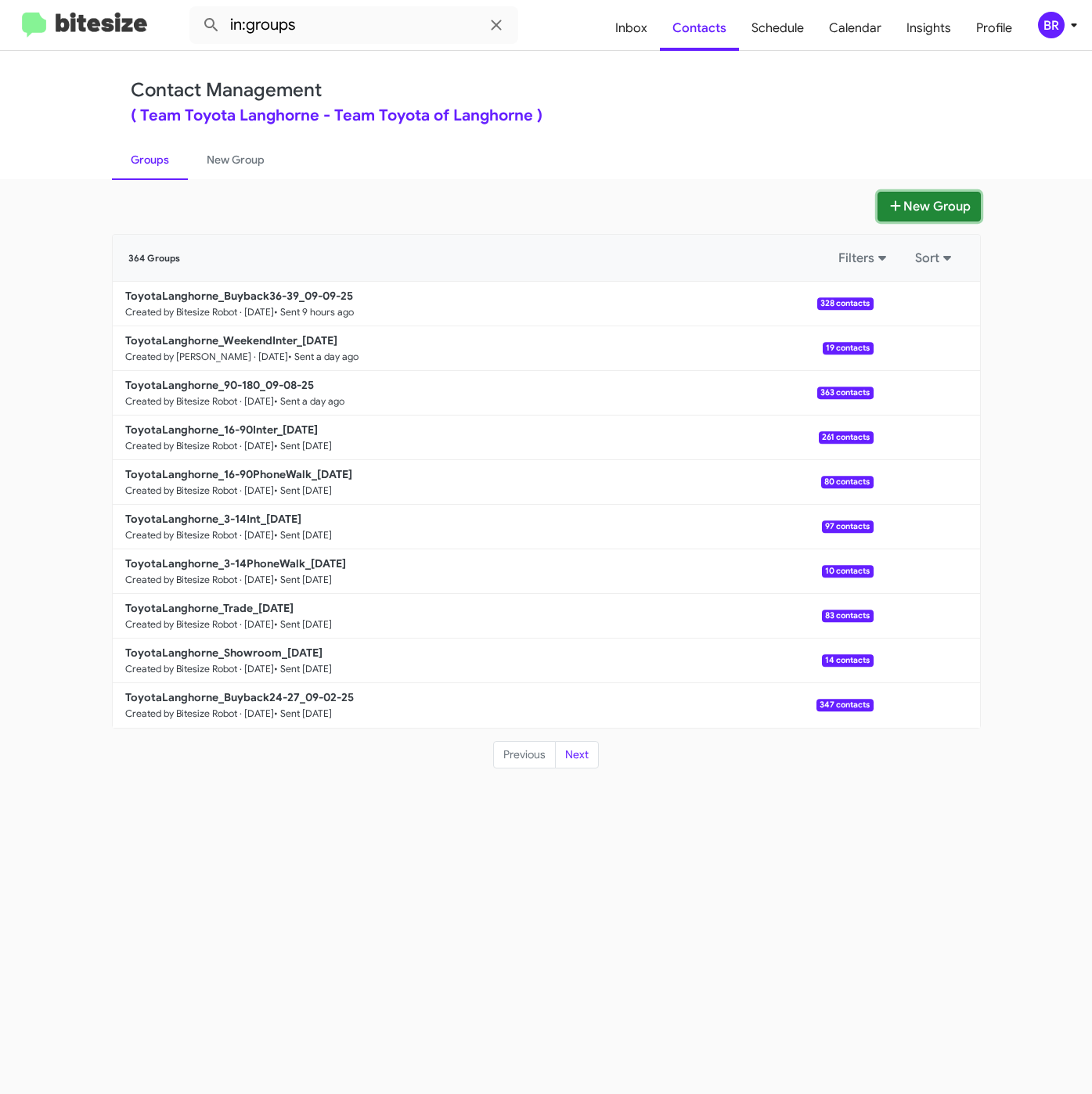
click at [919, 197] on button "New Group" at bounding box center [929, 206] width 104 height 30
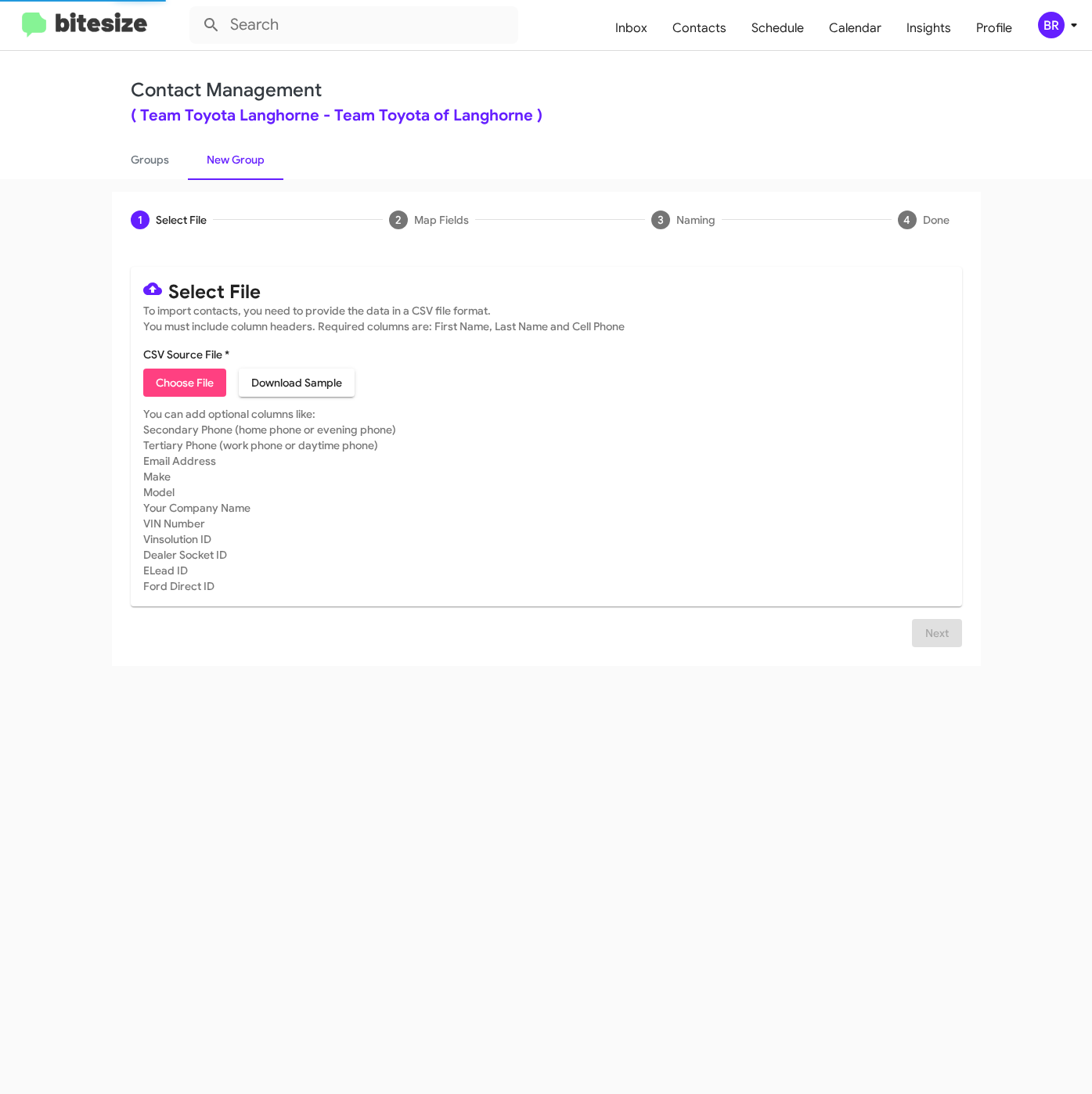
click at [174, 381] on span "Choose File" at bounding box center [184, 383] width 58 height 28
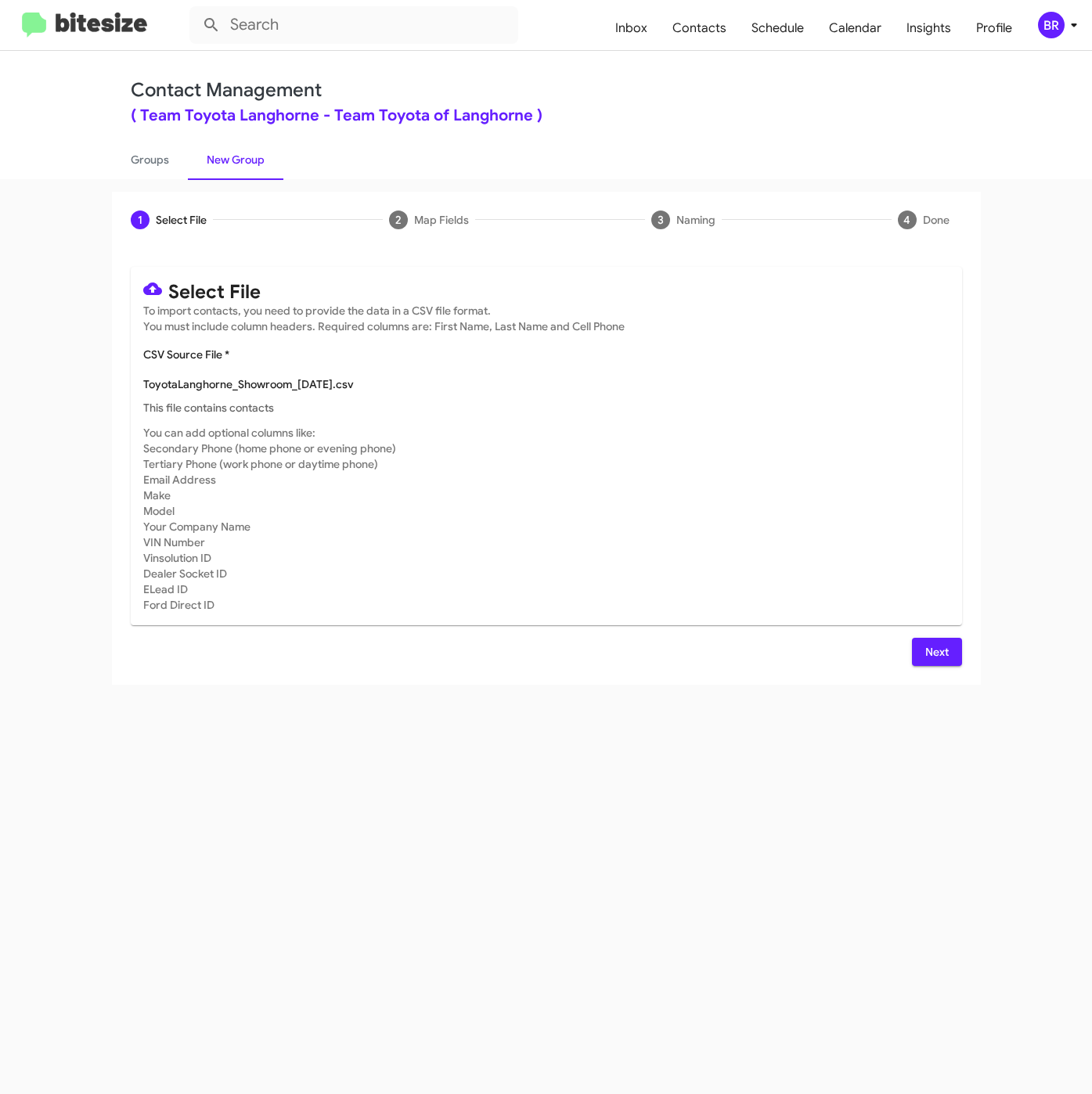
type input "ToyotaLanghorne_Showroom_09-10-25"
click at [933, 660] on span "Next" at bounding box center [937, 652] width 25 height 28
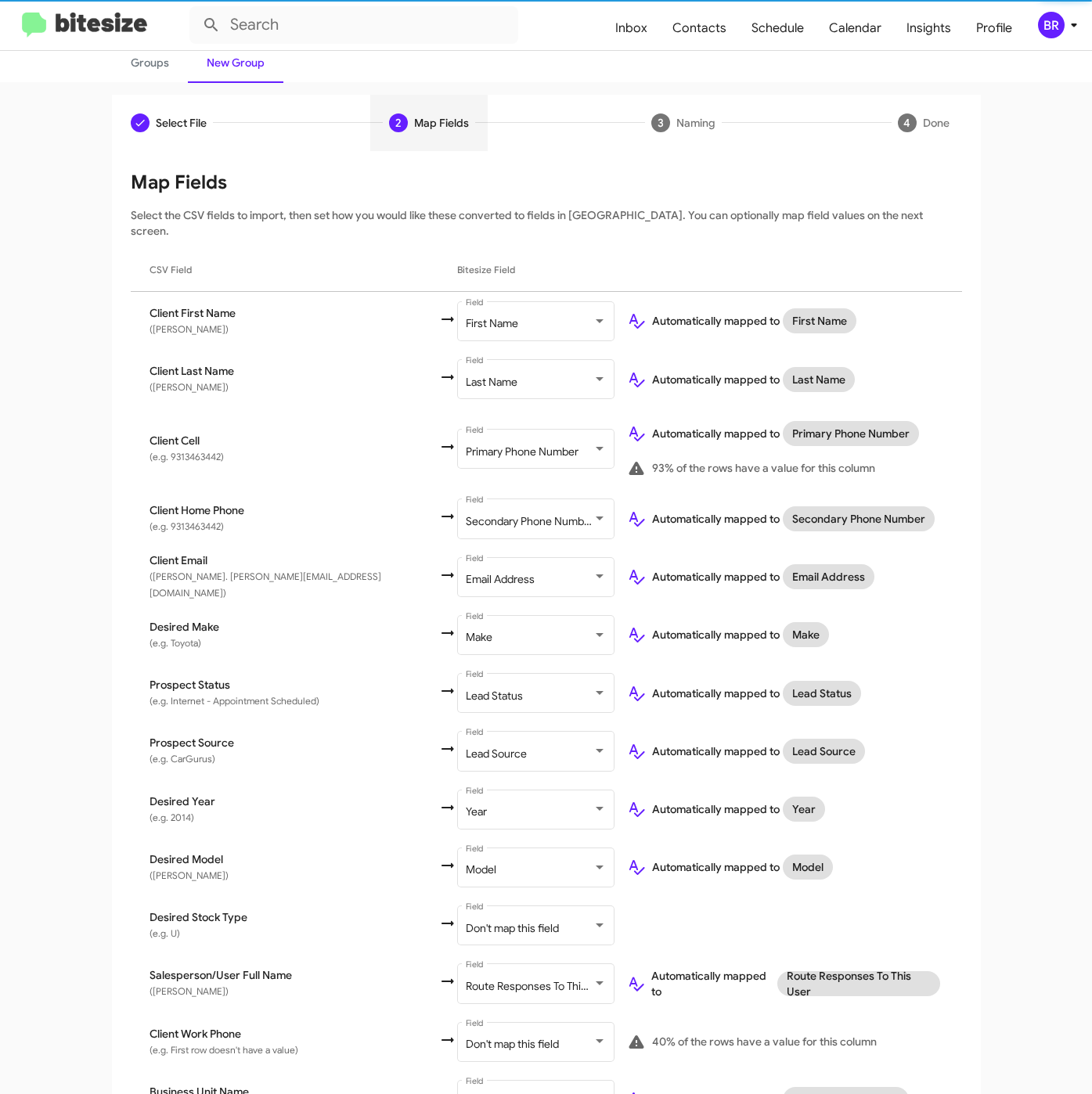
scroll to position [170, 0]
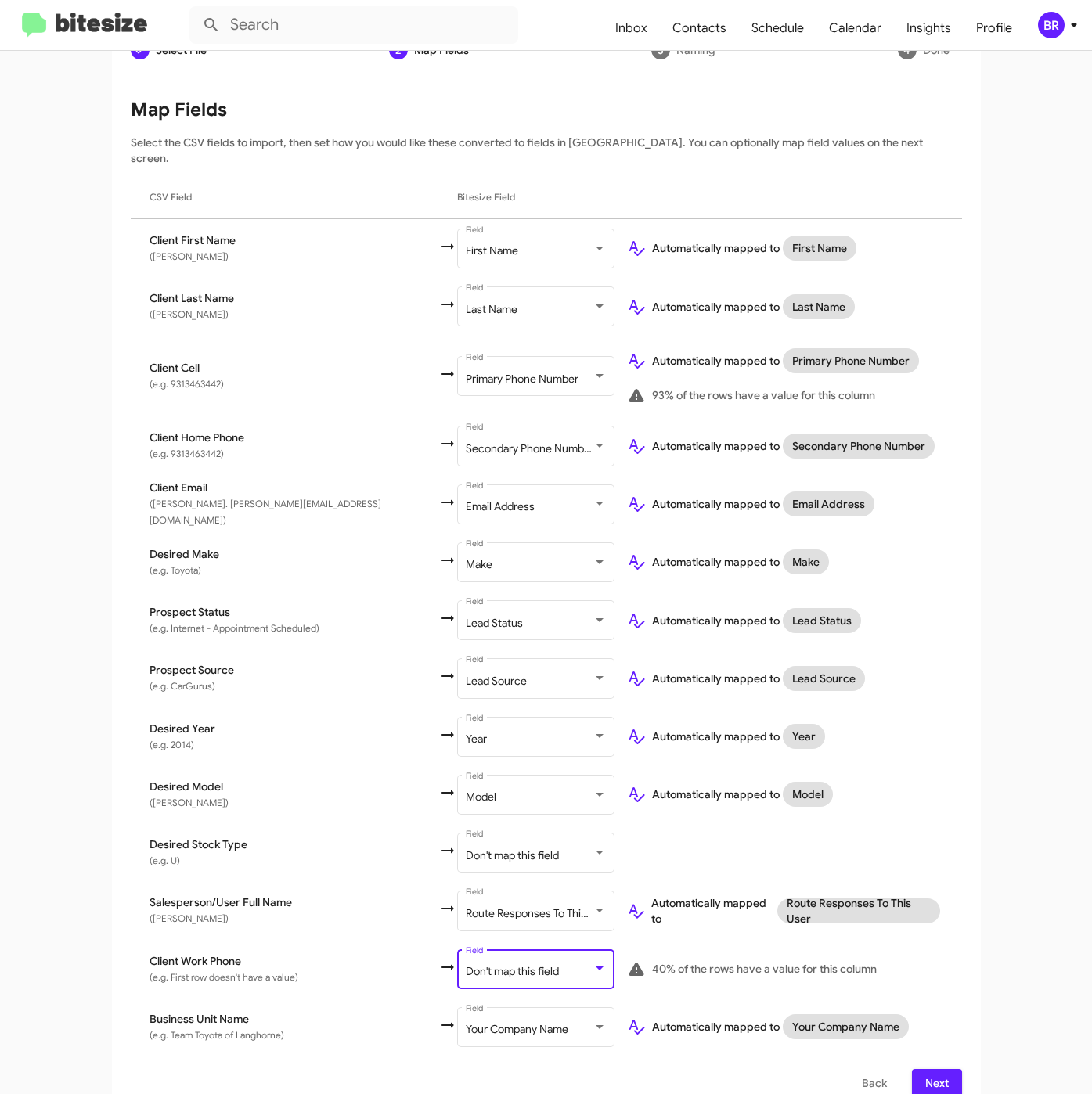
click at [466, 964] on span "Don't map this field" at bounding box center [512, 971] width 93 height 14
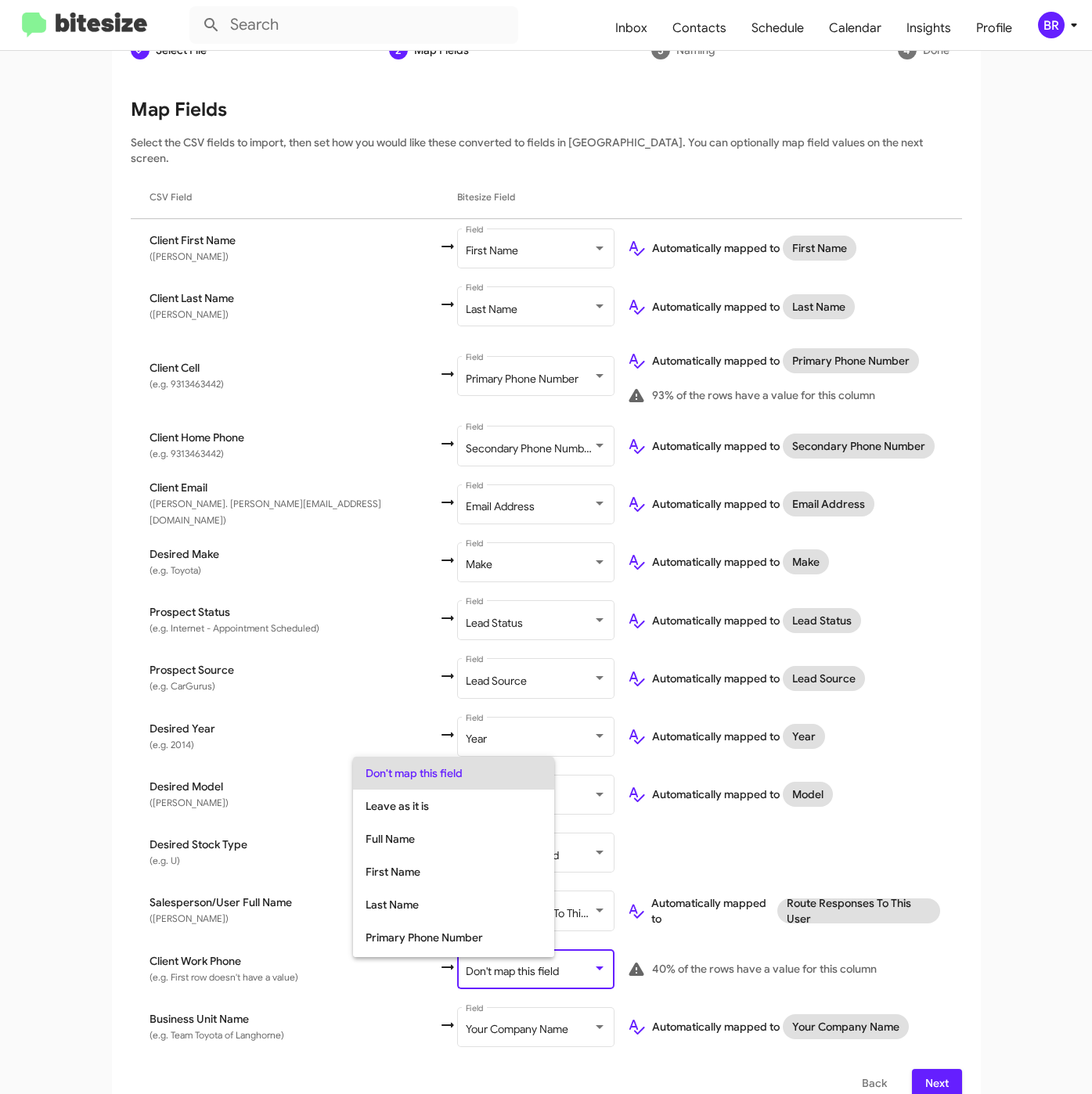
scroll to position [62, 0]
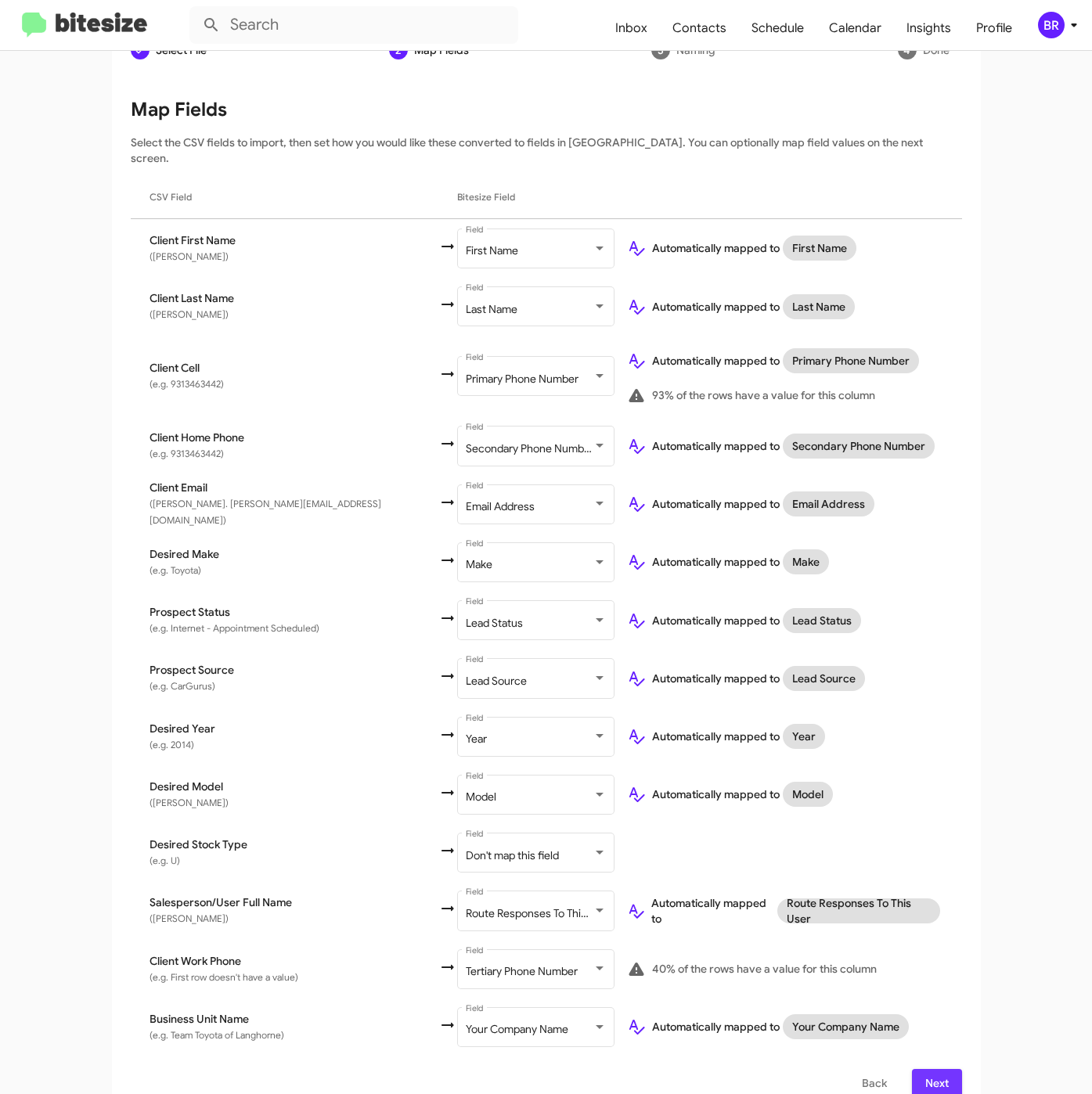
click at [926, 1069] on span "Next" at bounding box center [937, 1083] width 25 height 28
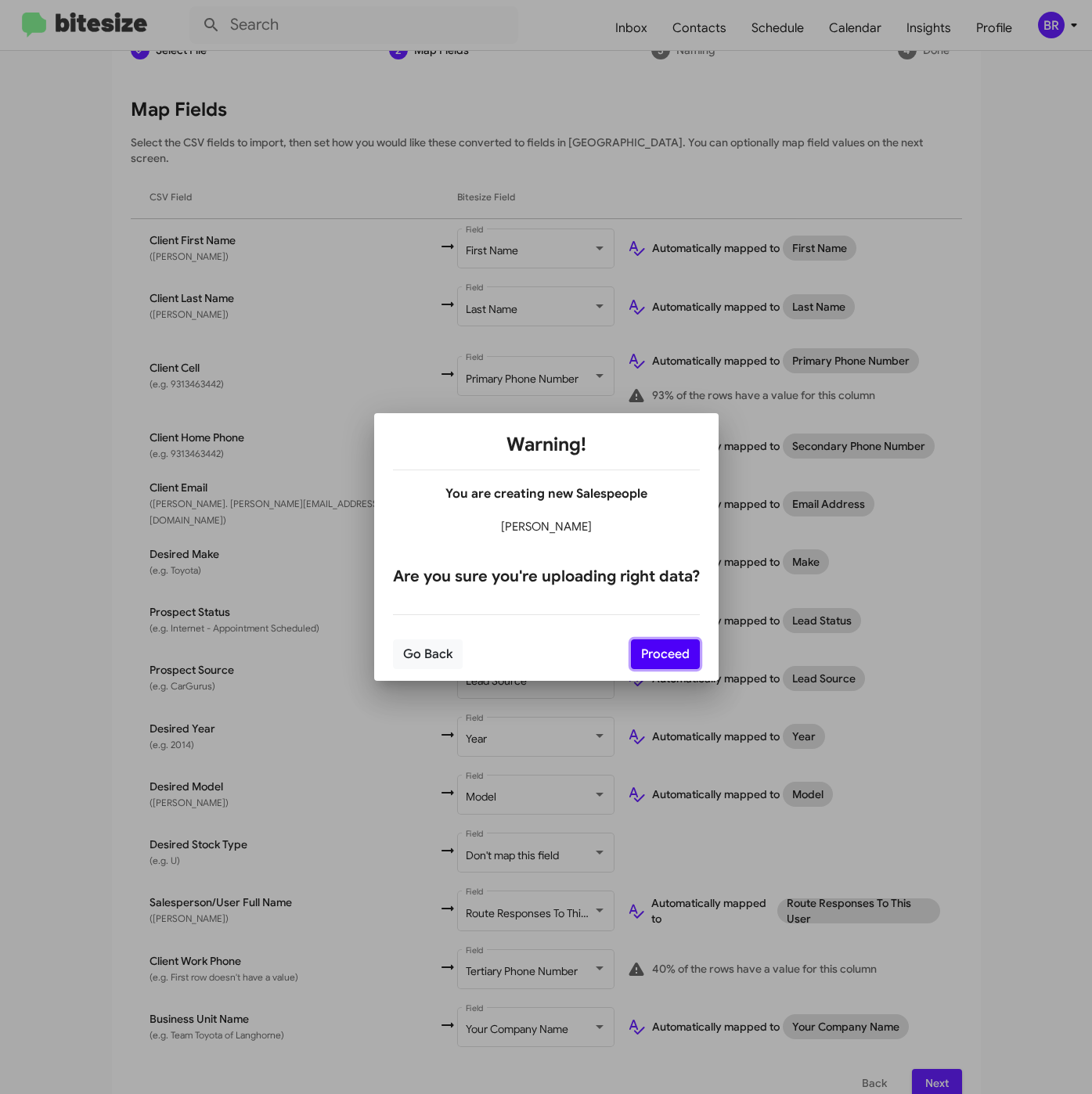
click at [684, 652] on button "Proceed" at bounding box center [666, 655] width 69 height 30
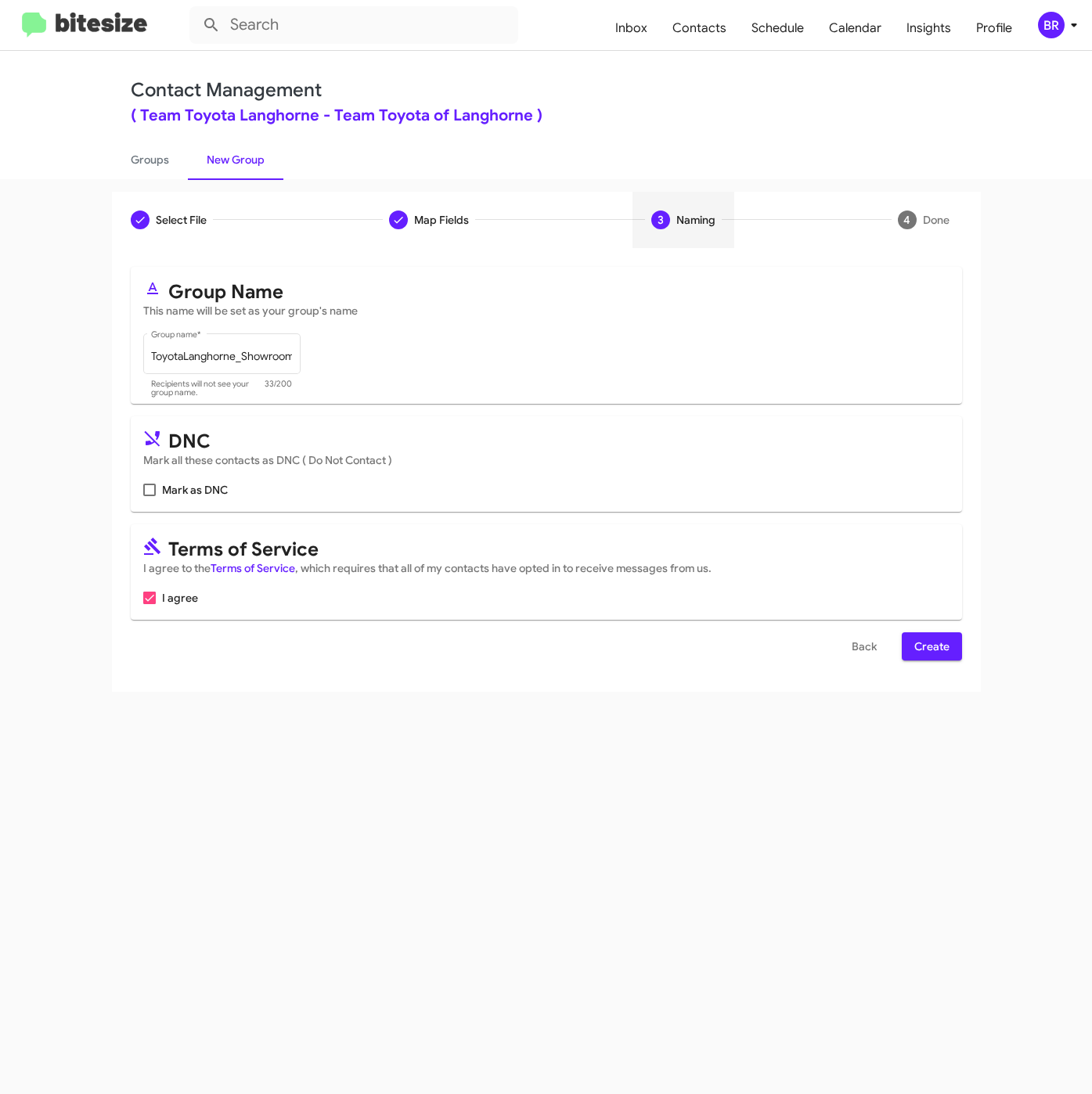
click at [914, 633] on form "Group Name This name will be set as your group's name ToyotaLanghorne_Showroom_…" at bounding box center [546, 463] width 831 height 393
click at [915, 650] on span "Create" at bounding box center [931, 647] width 35 height 28
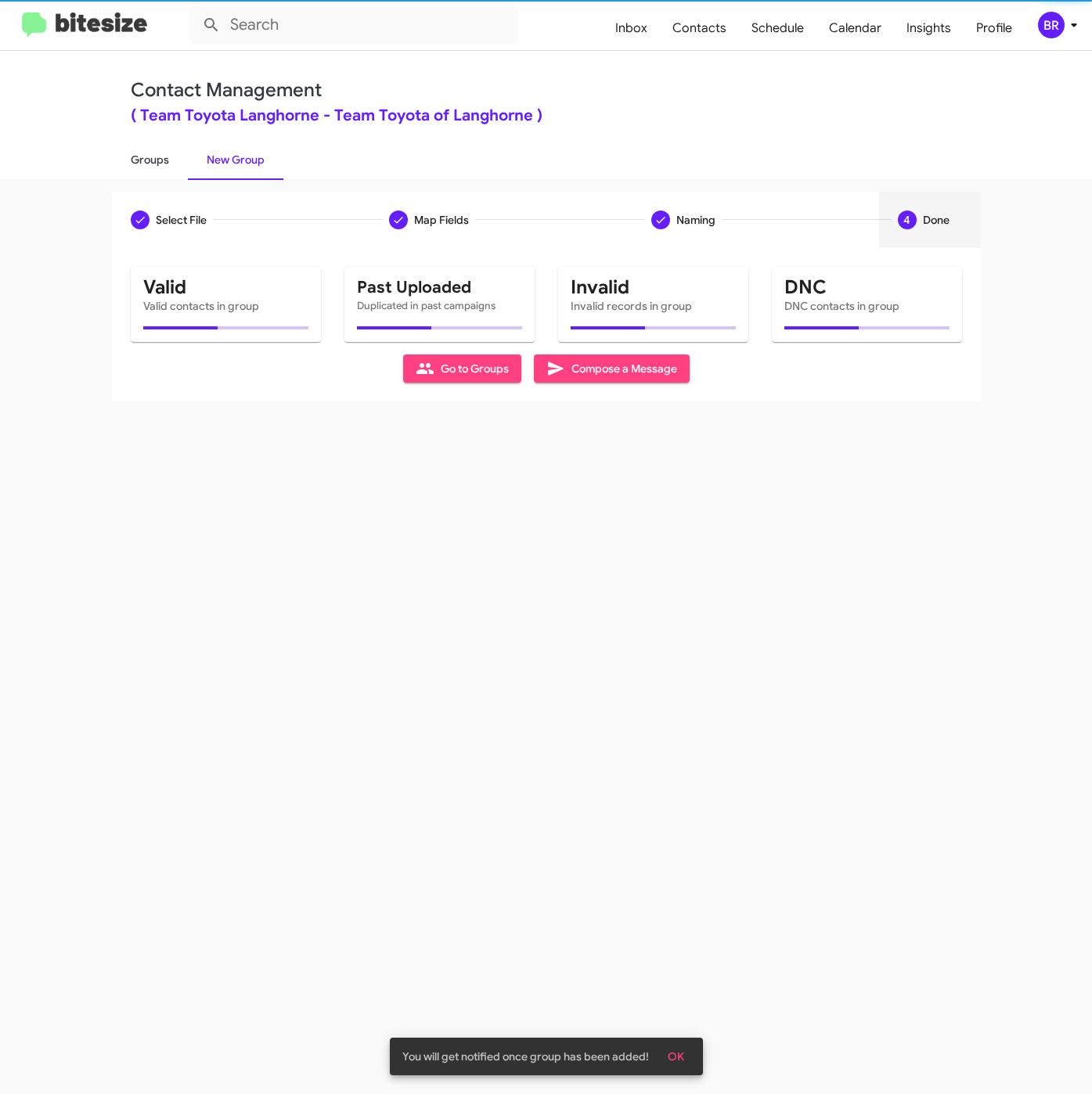
click at [145, 160] on link "Groups" at bounding box center [150, 159] width 76 height 41
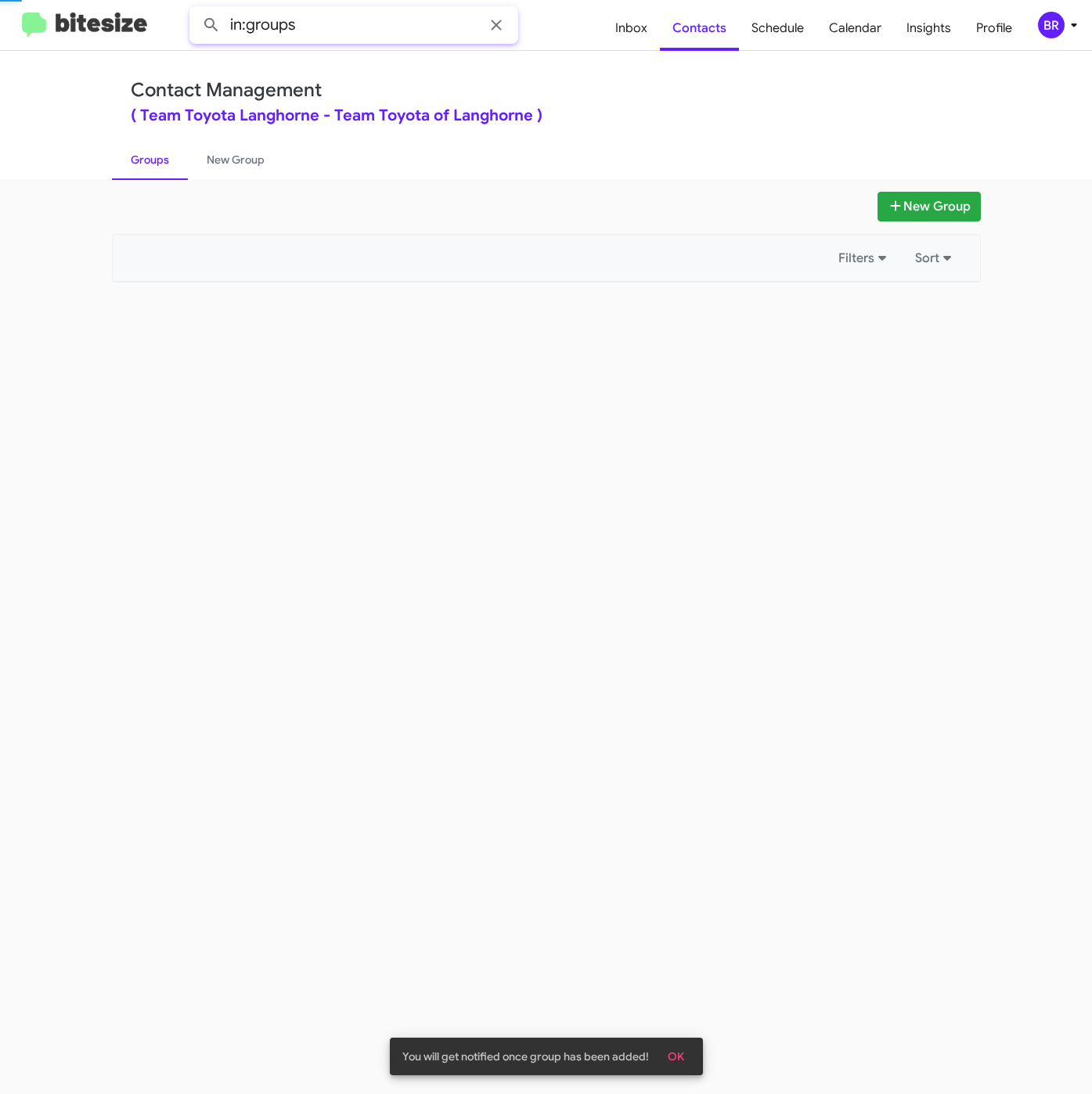
click at [349, 41] on input "in:groups" at bounding box center [353, 25] width 329 height 38
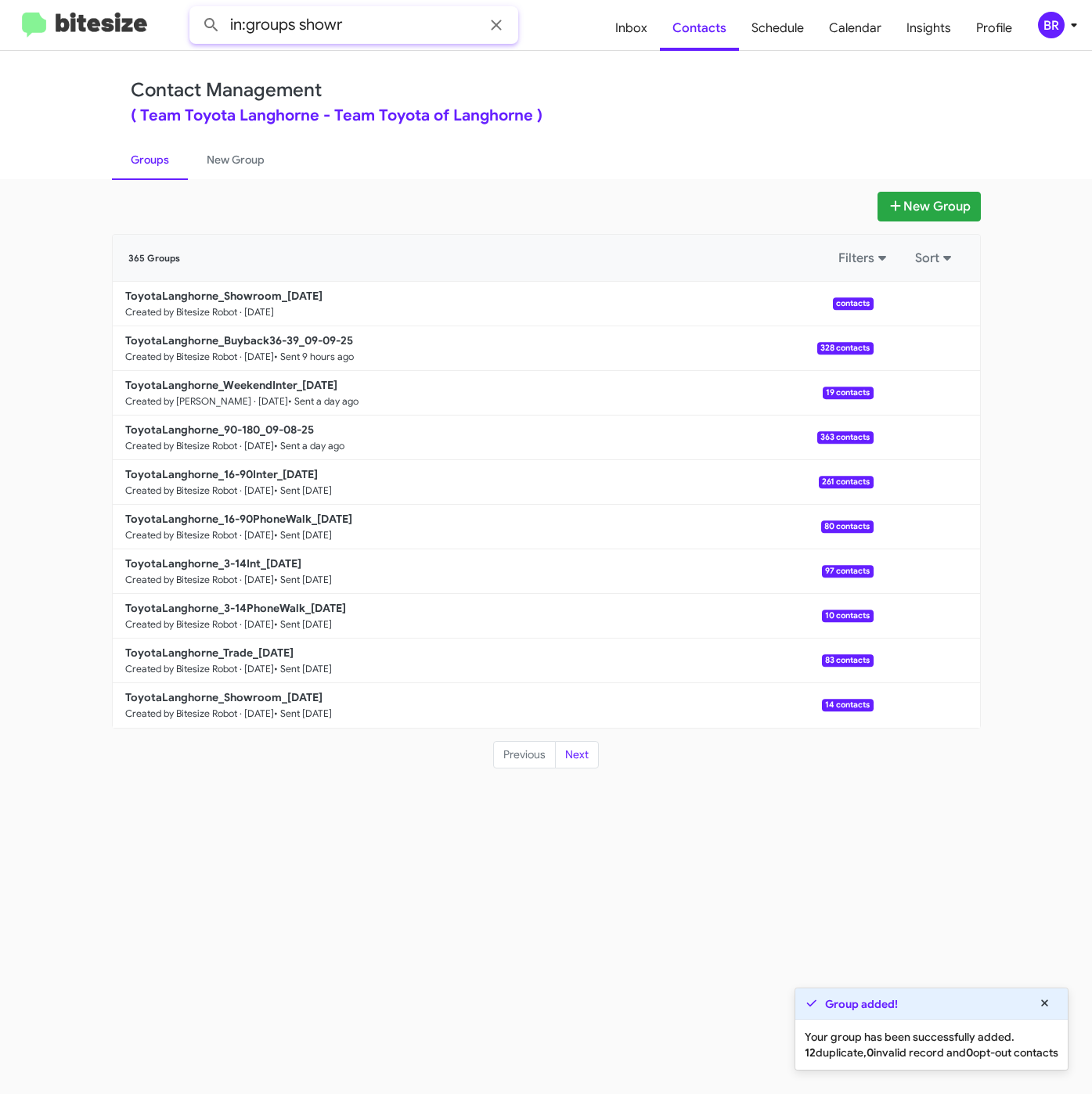
type input "in:groups showr"
click at [195, 9] on button at bounding box center [211, 25] width 31 height 31
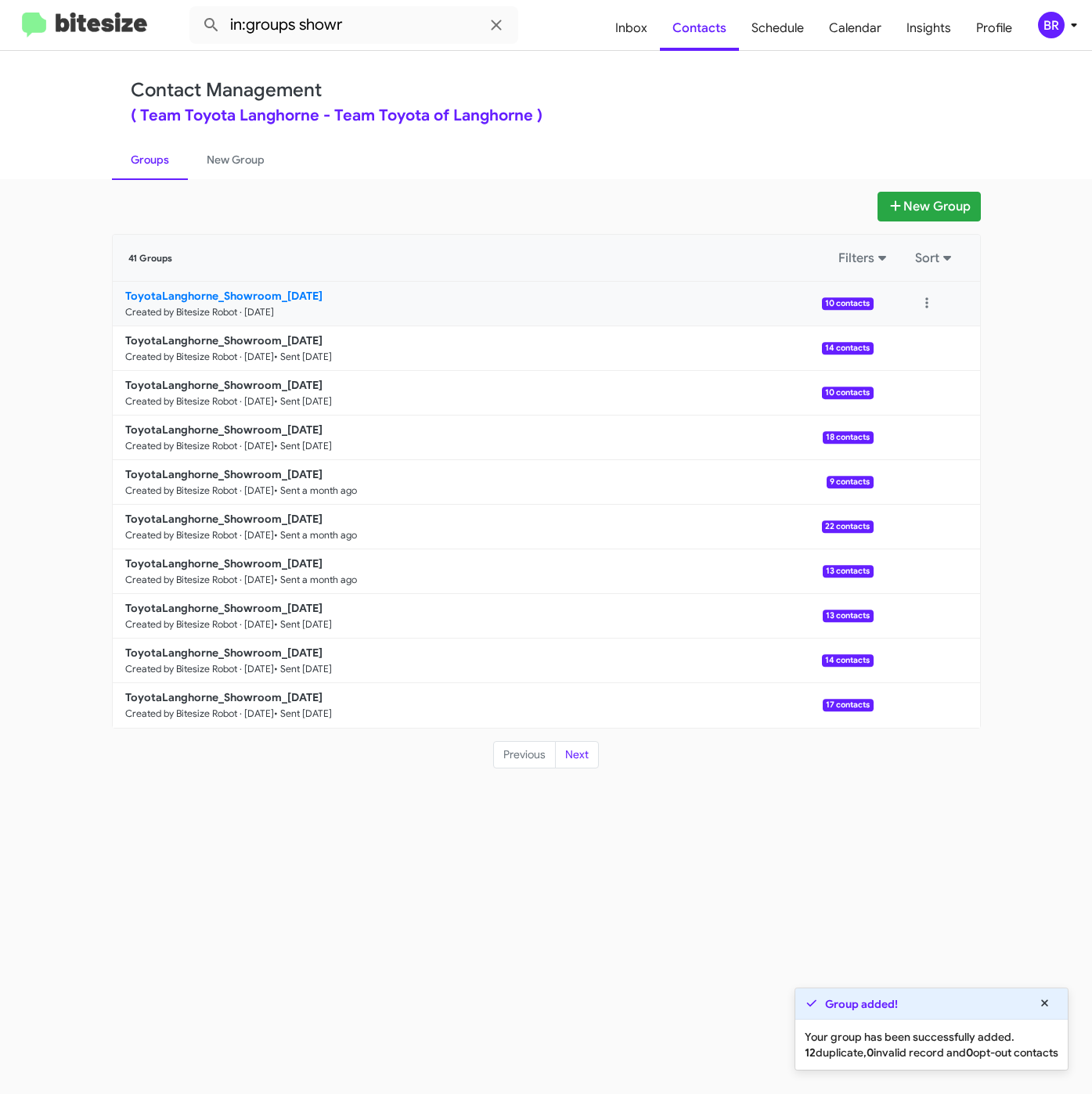
click at [268, 290] on b "ToyotaLanghorne_Showroom_09-10-25" at bounding box center [224, 296] width 197 height 14
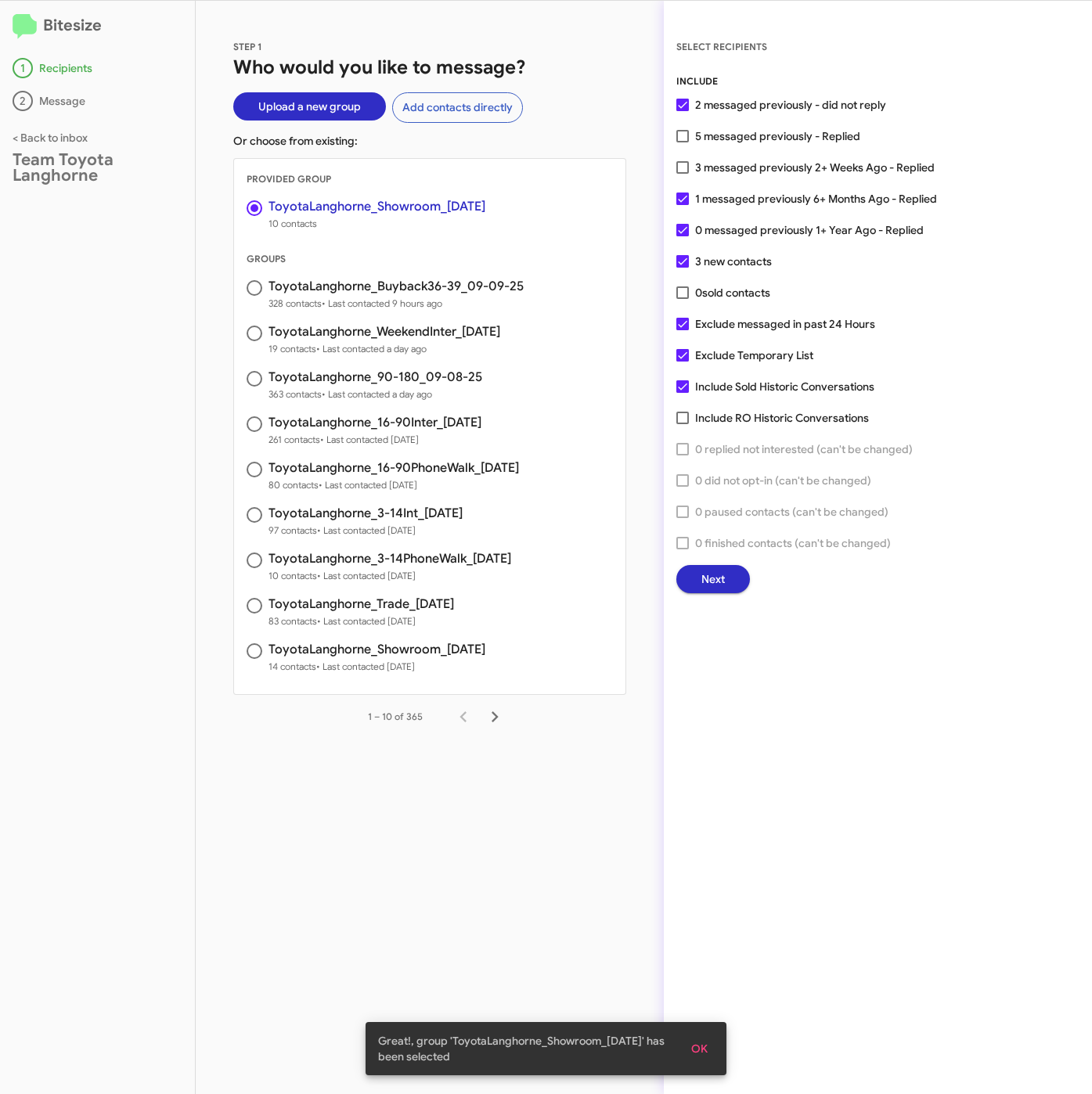
click at [809, 608] on div "SELECT RECIPIENTS INCLUDE 2 messaged previously - did not reply 5 messaged prev…" at bounding box center [877, 547] width 428 height 1093
click at [732, 576] on button "Next" at bounding box center [713, 579] width 74 height 28
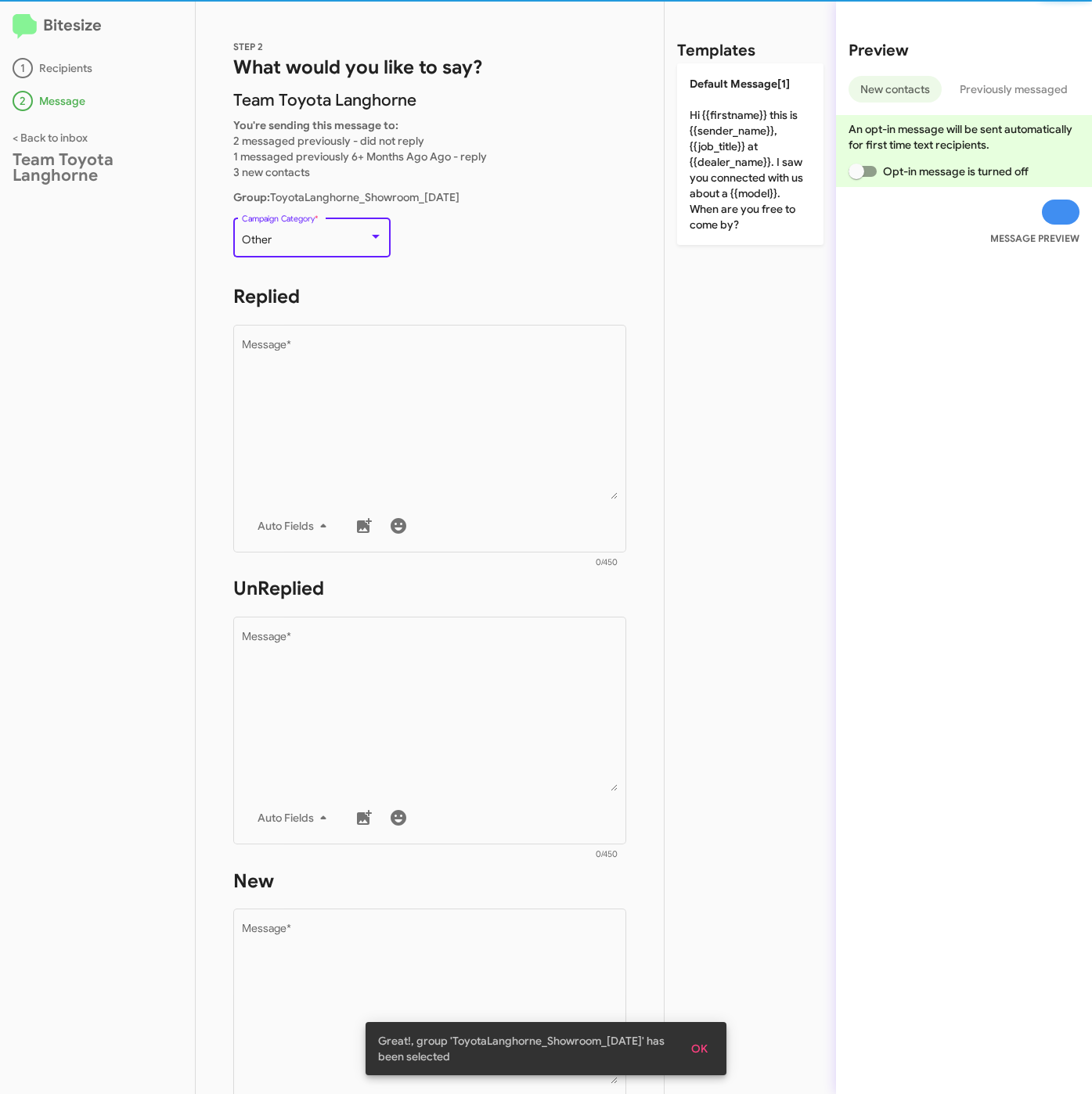
click at [318, 237] on div "Other" at bounding box center [305, 240] width 127 height 13
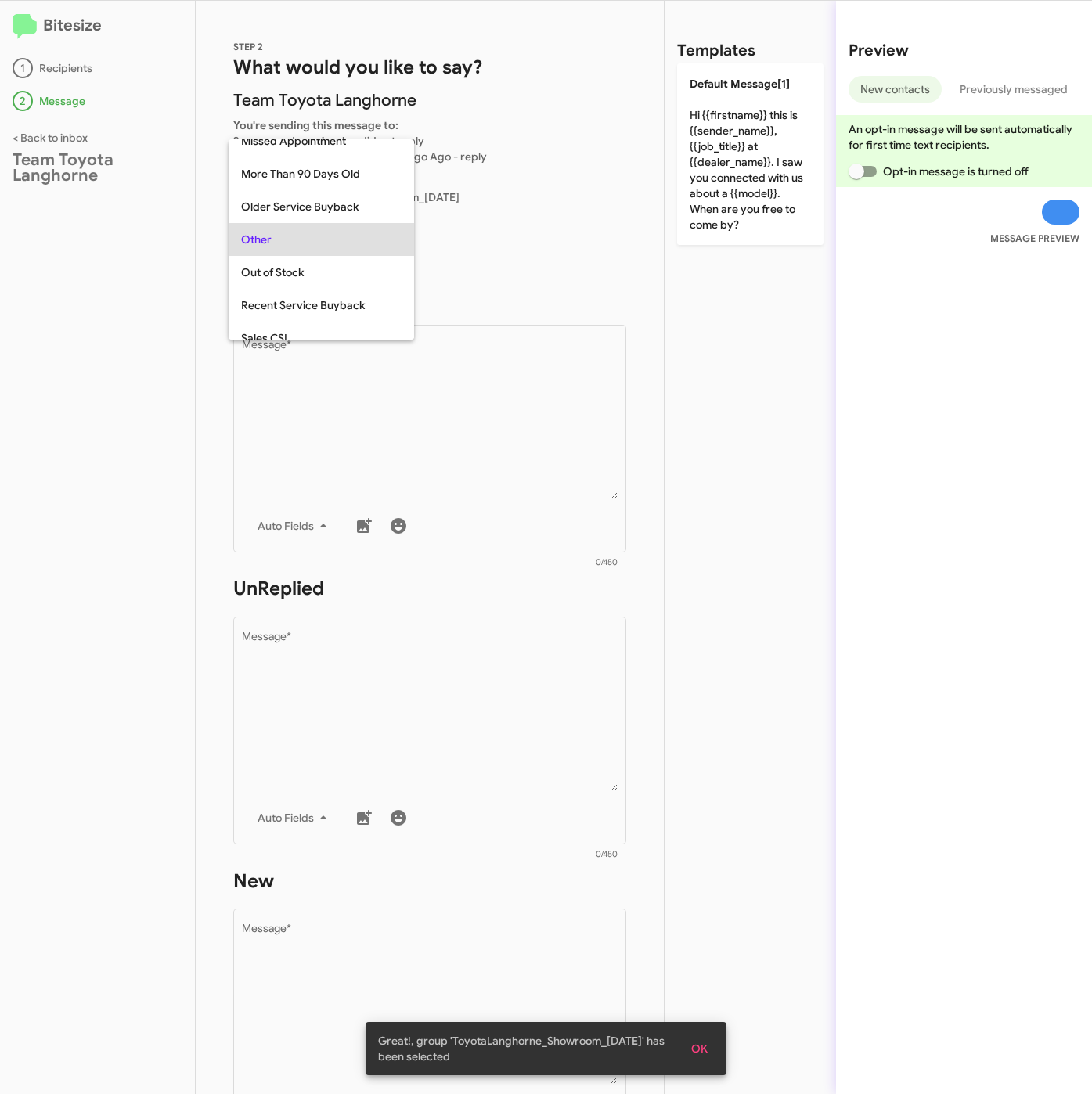
scroll to position [423, 0]
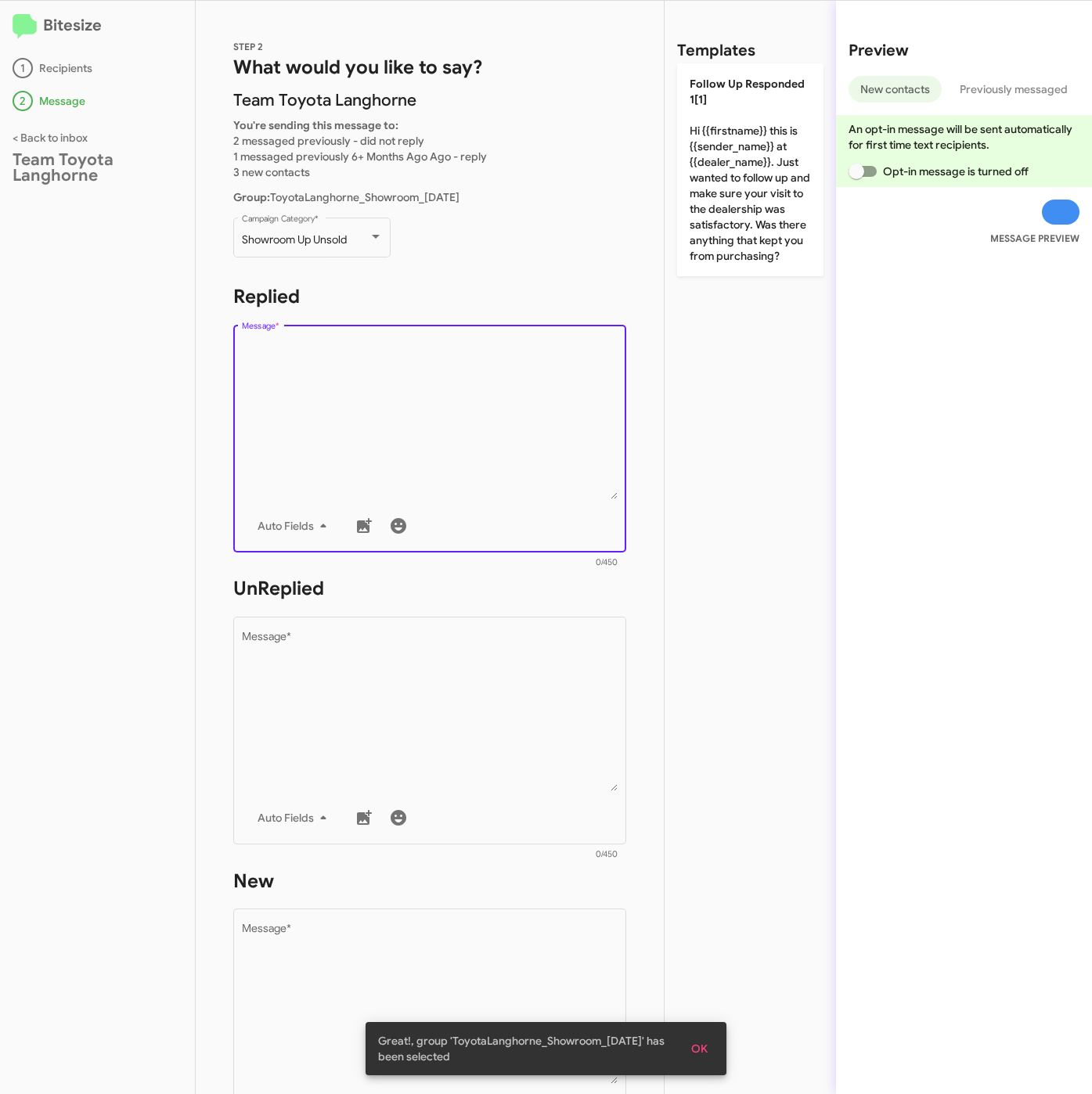
drag, startPoint x: 329, startPoint y: 365, endPoint x: 583, endPoint y: 334, distance: 255.9
click at [329, 366] on textarea "Message *" at bounding box center [430, 419] width 377 height 159
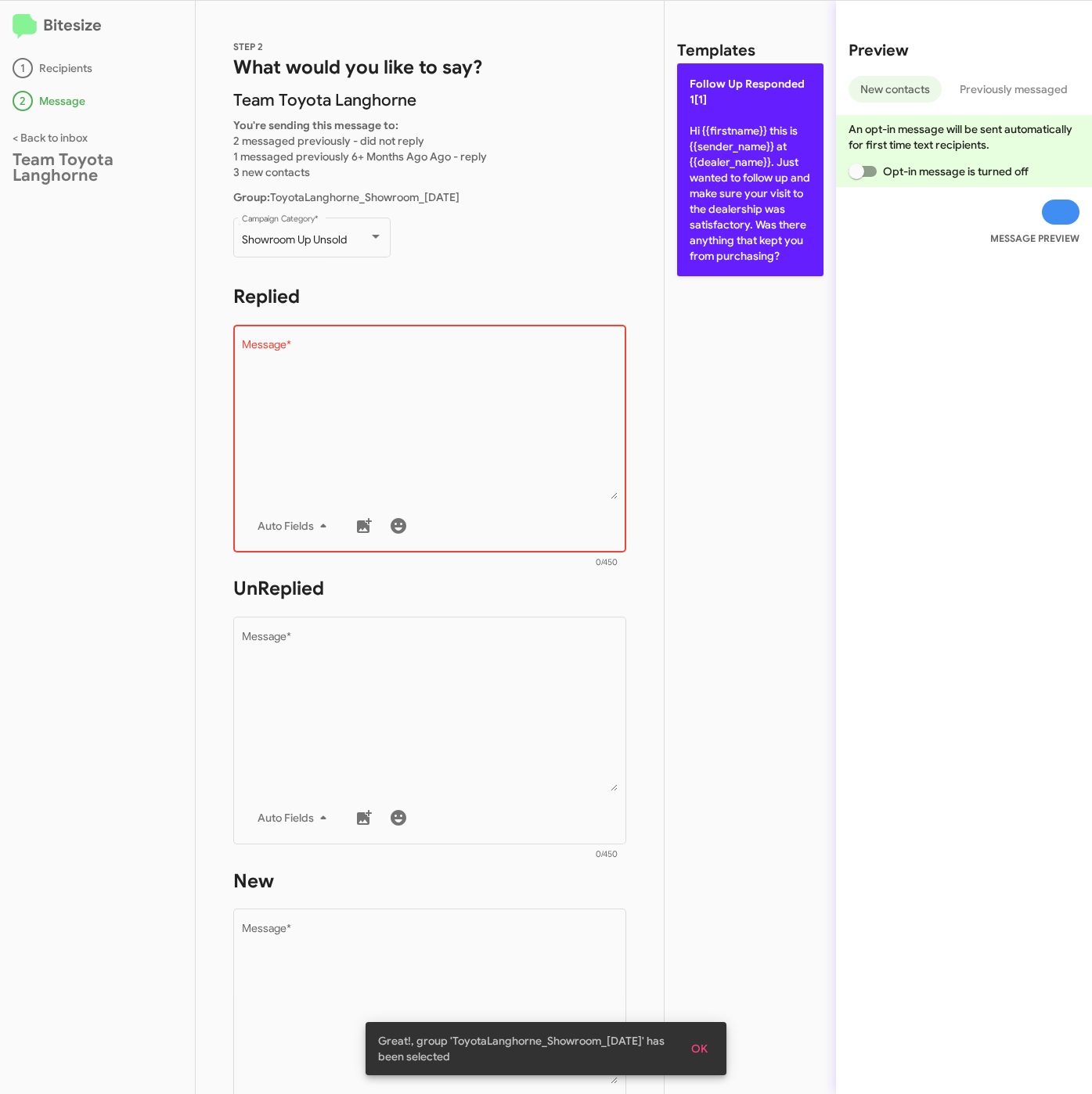
click at [726, 232] on p "Follow Up Responded 1[1] Hi {{firstname}} this is {{sender_name}} at {{dealer_n…" at bounding box center [750, 170] width 146 height 213
type textarea "Hi {{firstname}} this is {{sender_name}} at {{dealer_name}}. Just wanted to fol…"
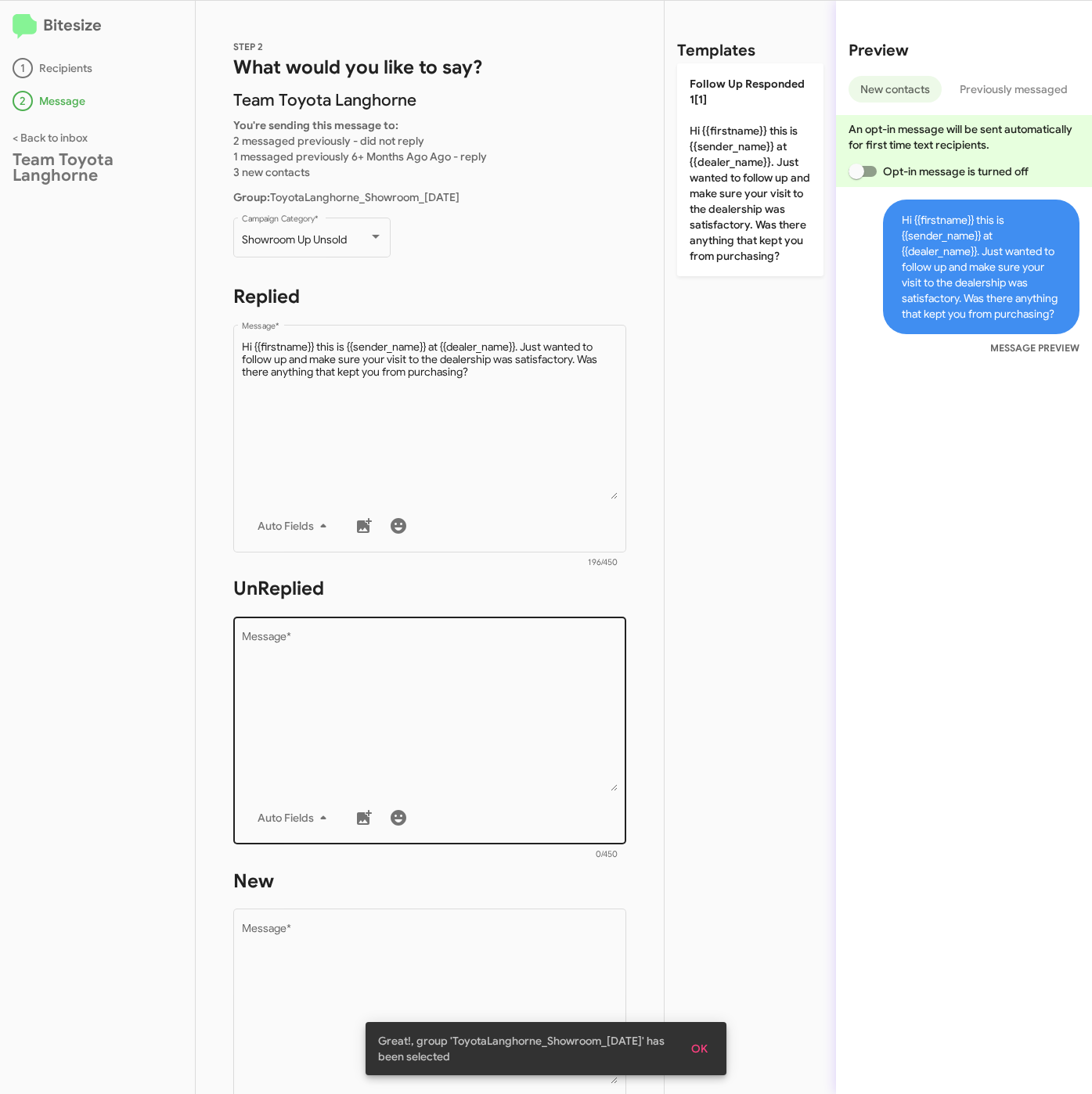
click at [508, 629] on div "Drop image here to insert Auto Fields Message *" at bounding box center [430, 729] width 377 height 231
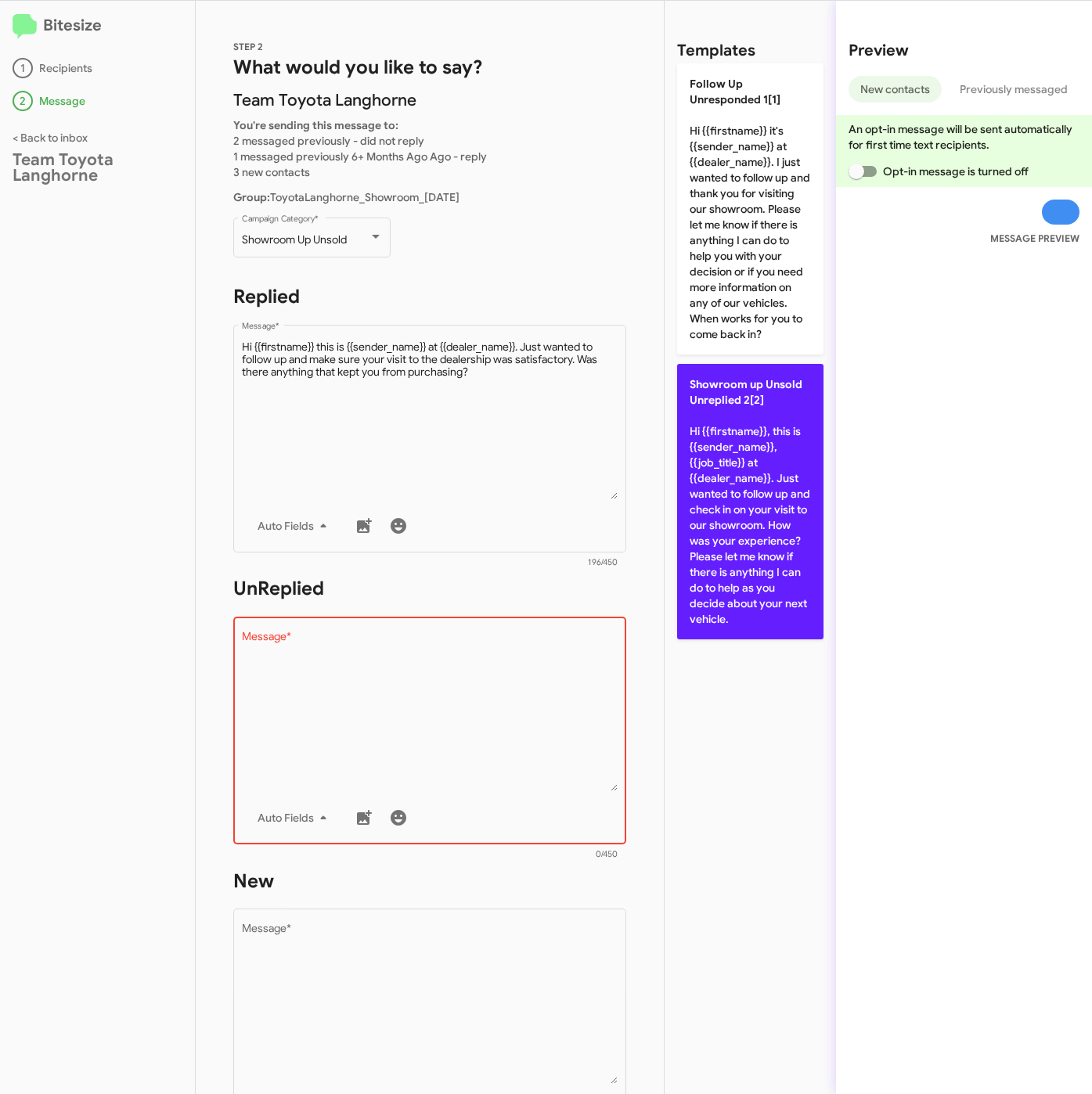
click at [698, 410] on p "Showroom up Unsold Unreplied 2[2] Hi {{firstname}}, this is {{sender_name}}, {{…" at bounding box center [750, 501] width 146 height 275
type textarea "Hi {{firstname}}, this is {{sender_name}}, {{job_title}} at {{dealer_name}}. Ju…"
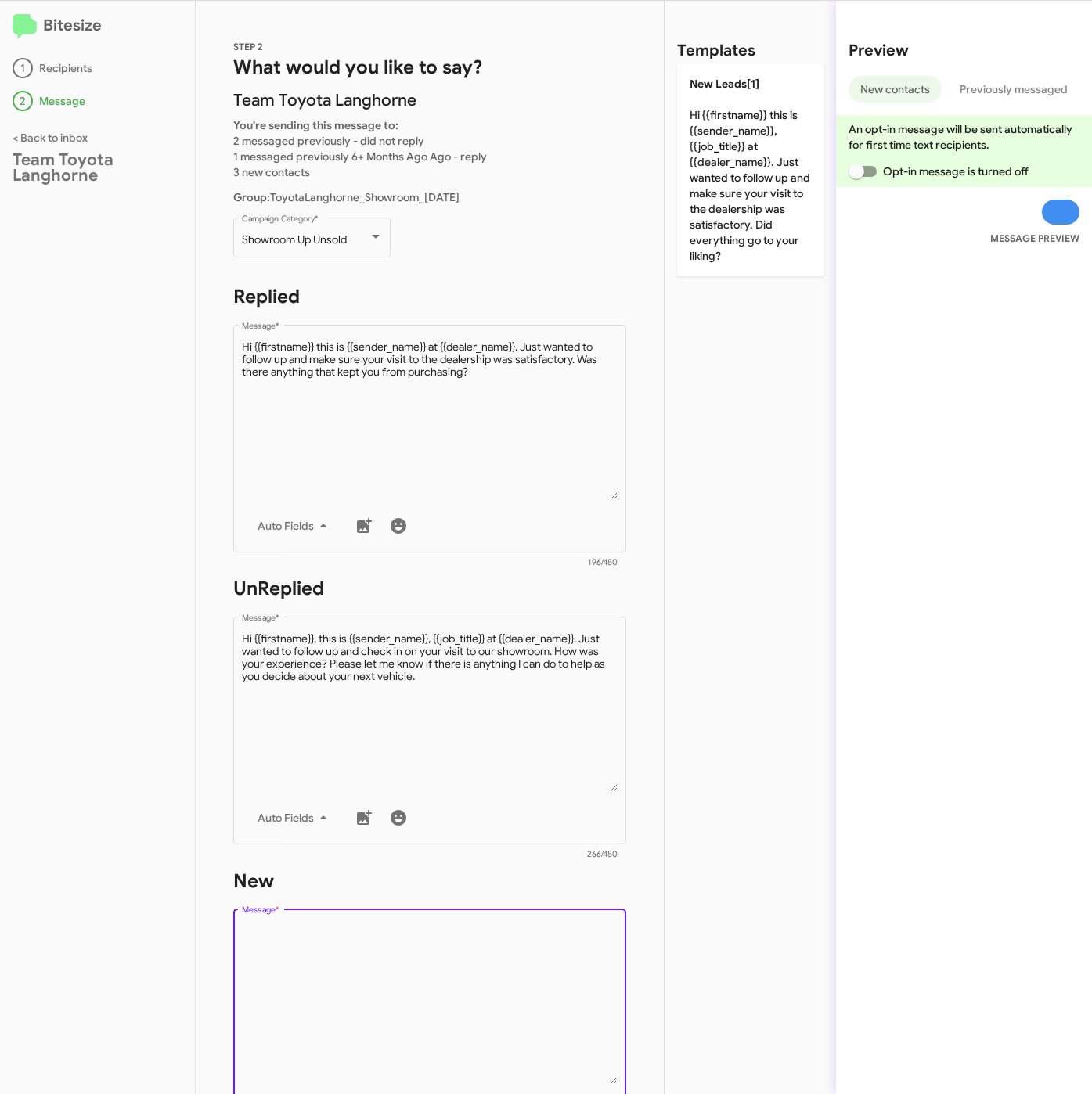
click at [384, 962] on textarea "Message *" at bounding box center [430, 1003] width 377 height 159
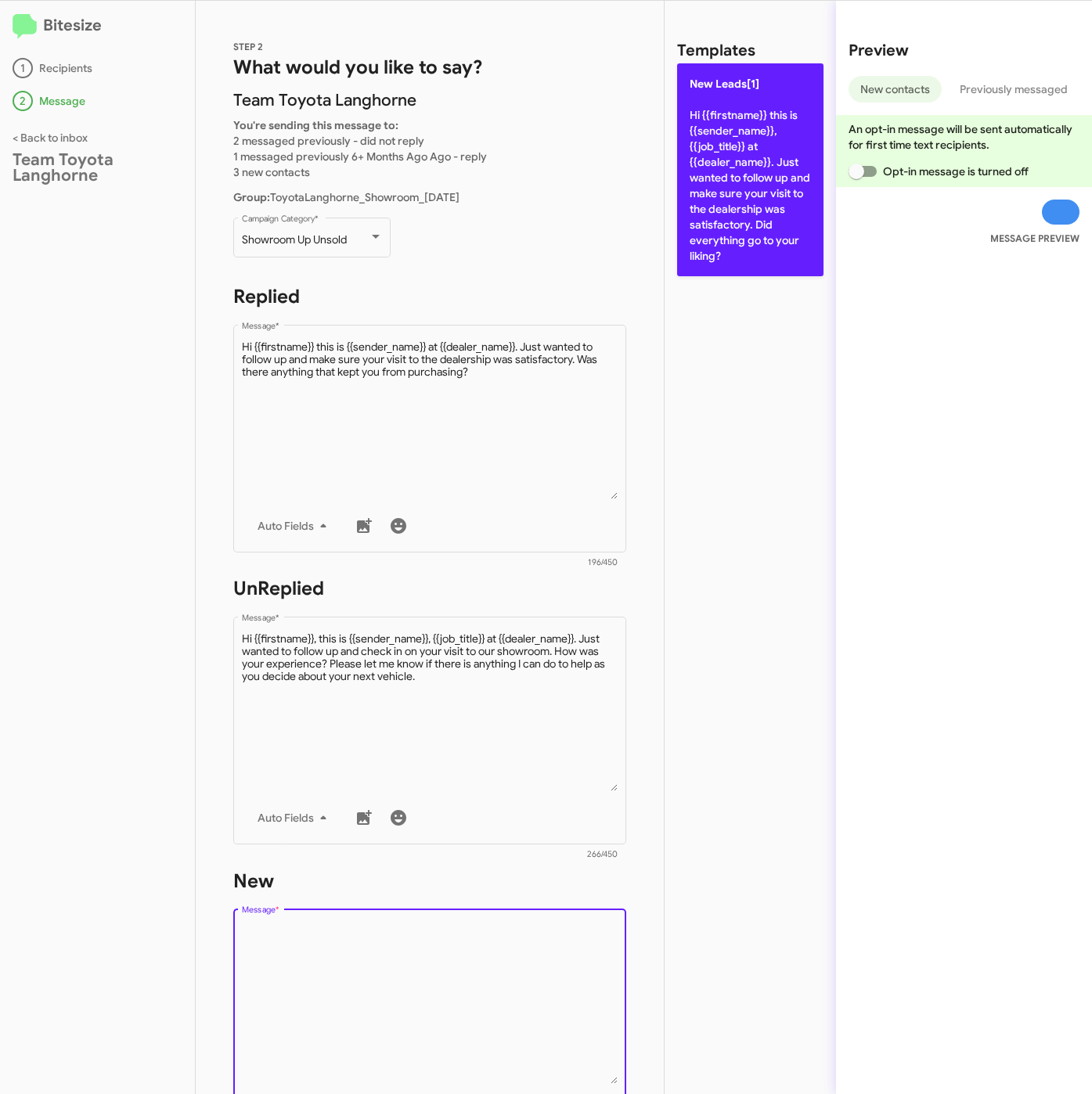
click at [803, 186] on p "New Leads[1] Hi {{firstname}} this is {{sender_name}}, {{job_title}} at {{deale…" at bounding box center [750, 170] width 146 height 213
type textarea "Hi {{firstname}} this is {{sender_name}}, {{job_title}} at {{dealer_name}}. Jus…"
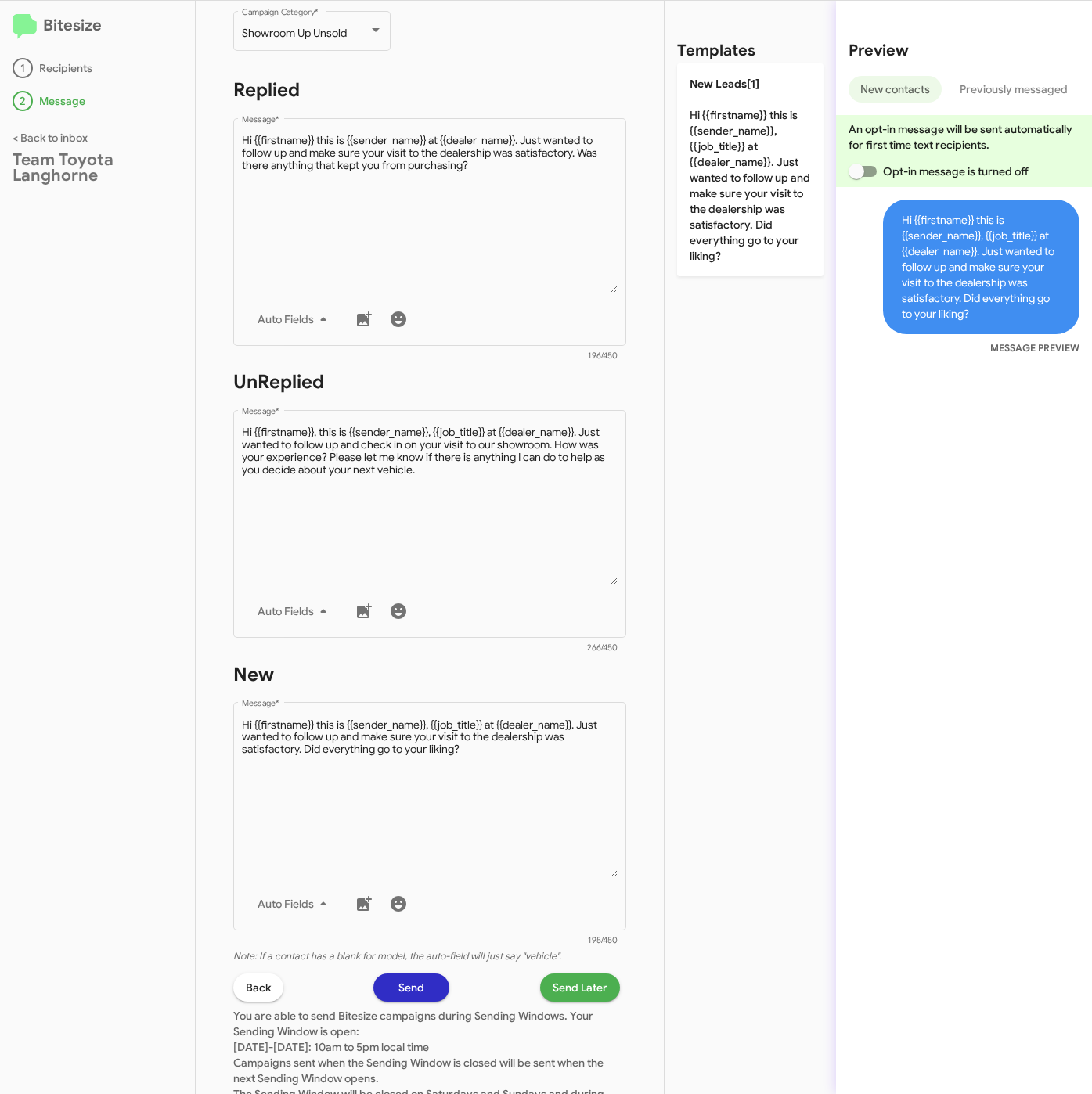
scroll to position [337, 0]
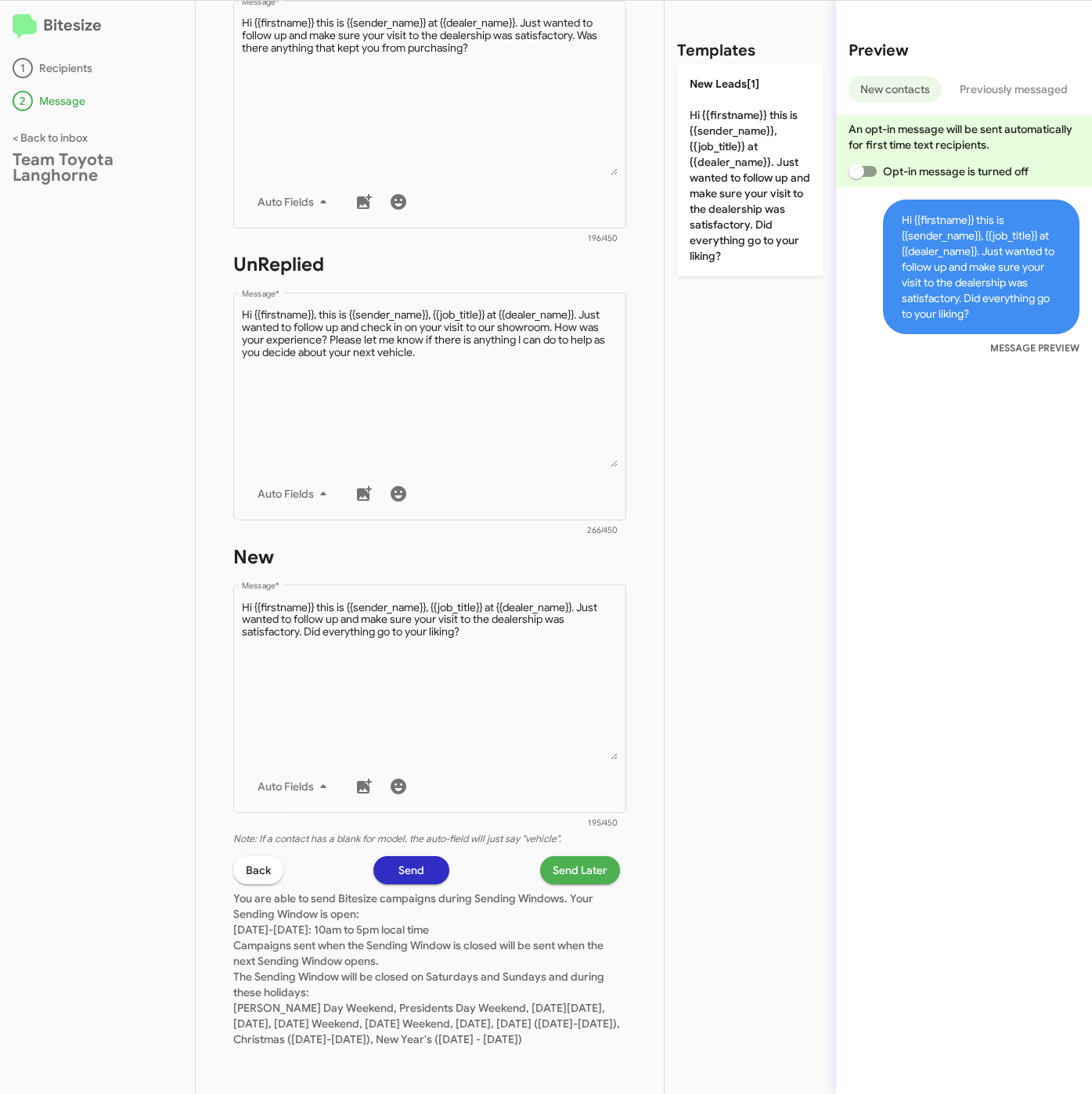
click at [553, 856] on span "Send Later" at bounding box center [580, 870] width 55 height 28
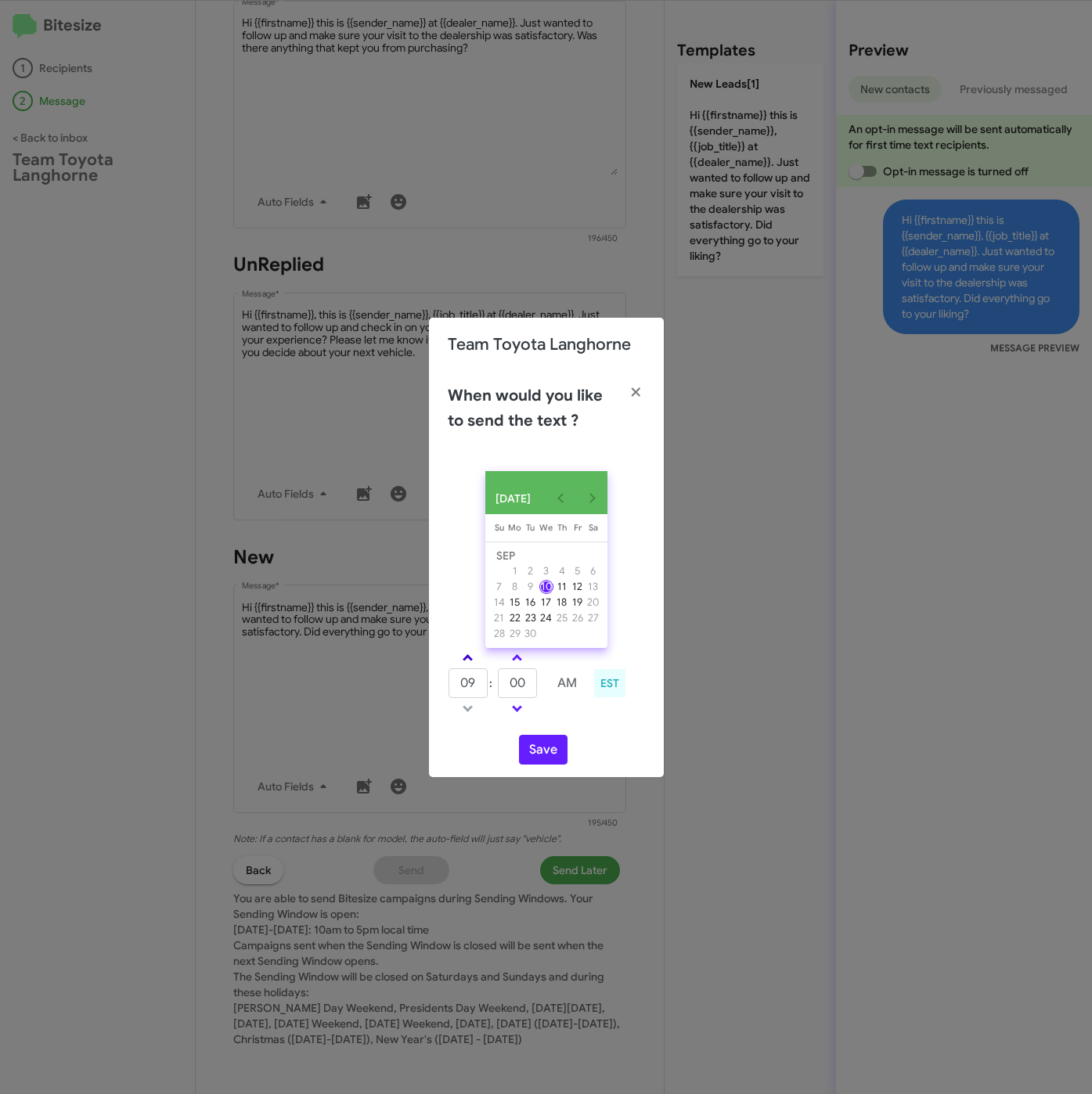
click at [473, 662] on link at bounding box center [467, 658] width 27 height 18
drag, startPoint x: 473, startPoint y: 662, endPoint x: 513, endPoint y: 676, distance: 42.4
click at [474, 662] on link at bounding box center [467, 658] width 27 height 18
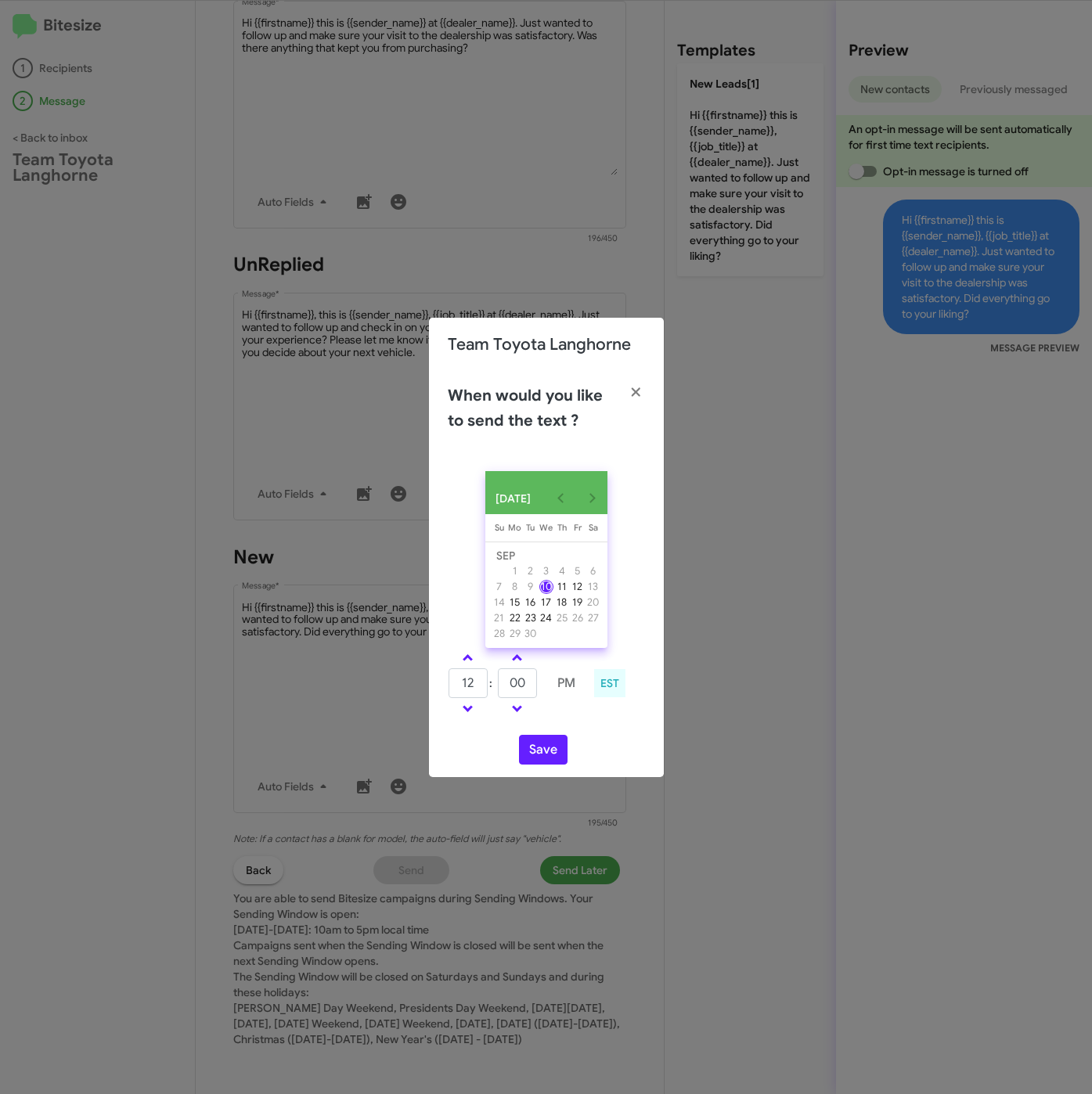
type input "01"
drag, startPoint x: 515, startPoint y: 684, endPoint x: 503, endPoint y: 684, distance: 12.0
click at [503, 684] on input "00" at bounding box center [517, 683] width 39 height 30
type input "42"
click at [543, 758] on button "Save" at bounding box center [543, 749] width 49 height 30
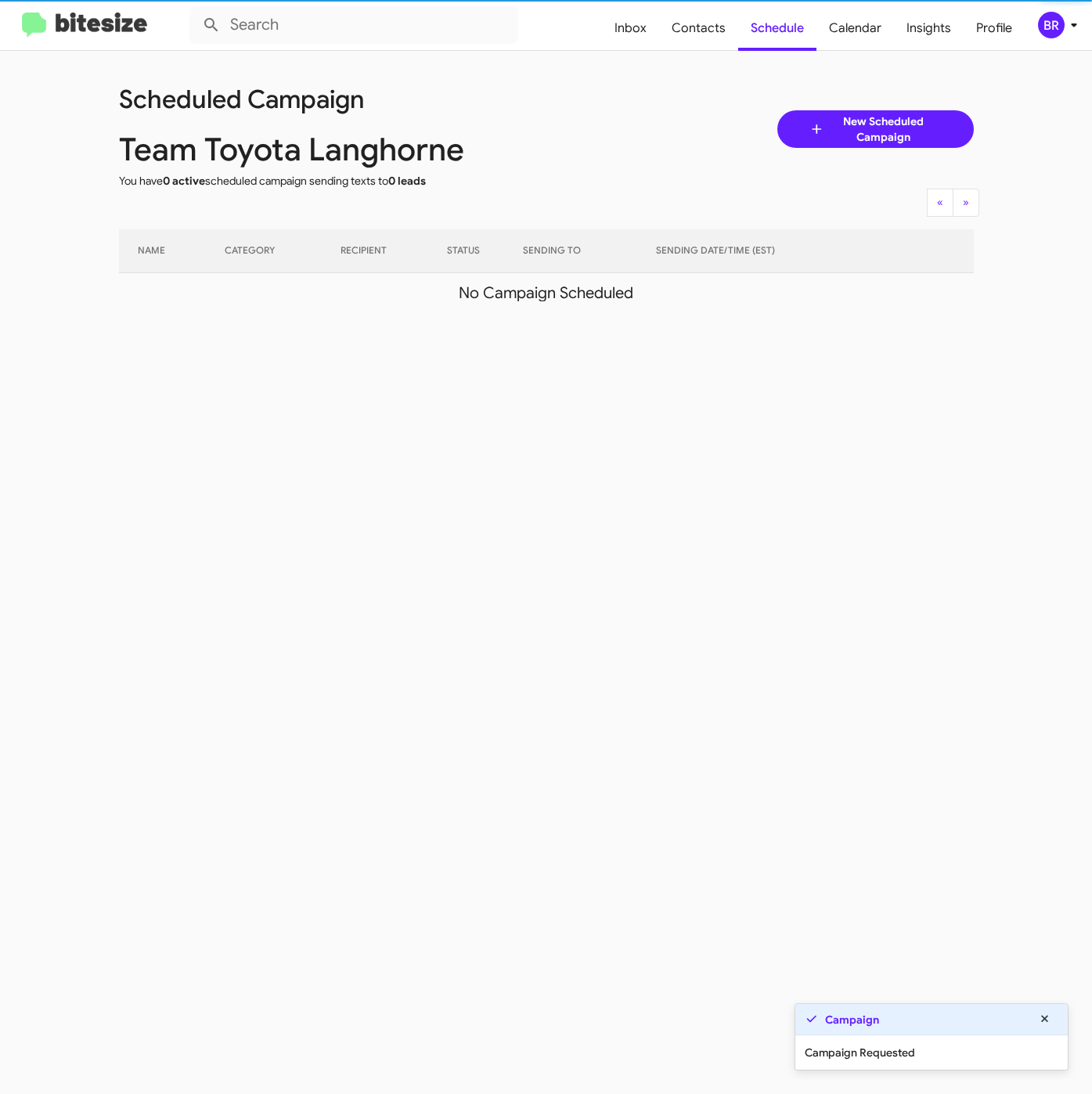
click at [1052, 22] on div "BR" at bounding box center [1051, 25] width 27 height 27
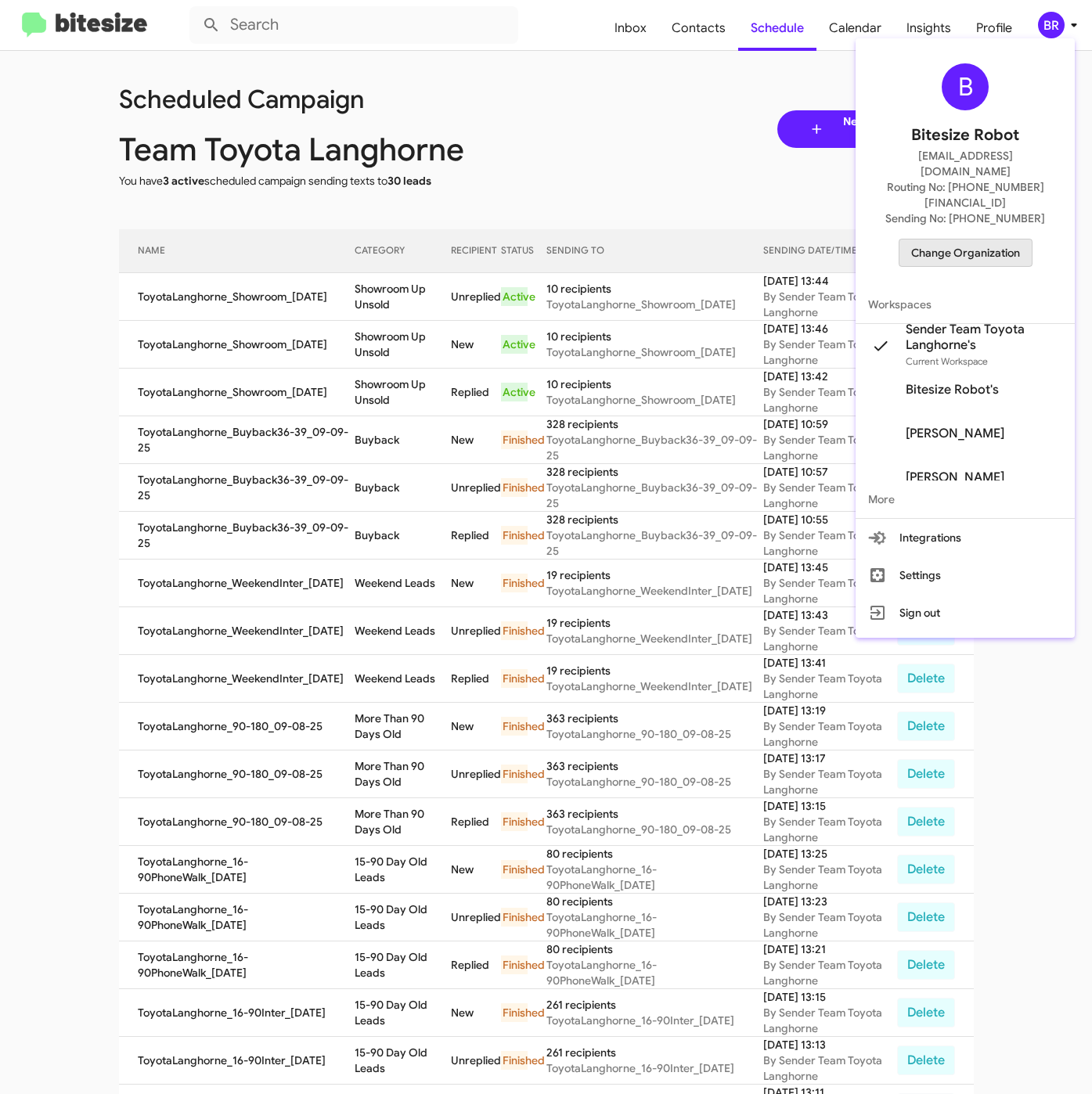
click at [1007, 239] on span "Change Organization" at bounding box center [965, 253] width 109 height 27
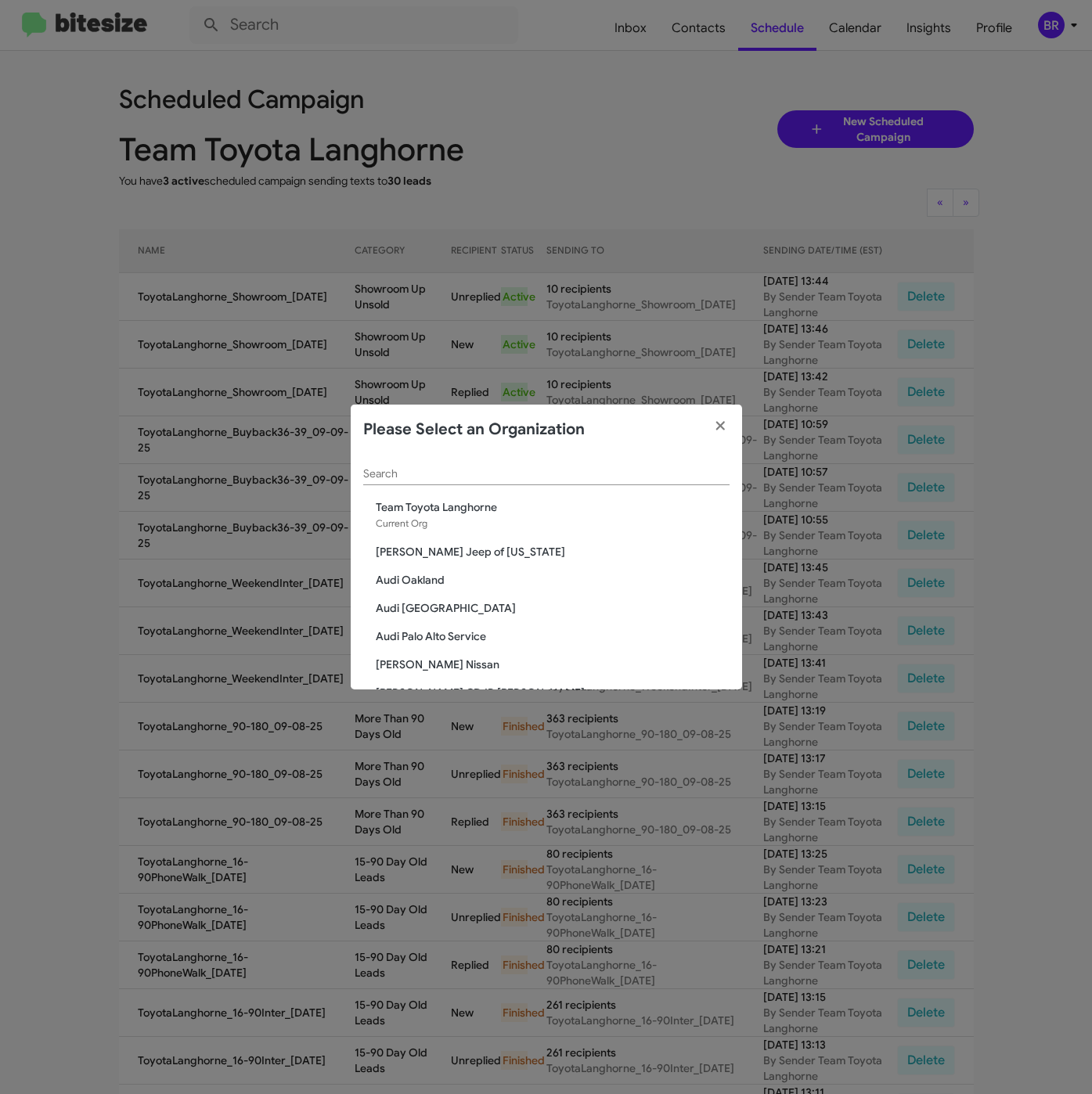
click at [535, 465] on div "Search" at bounding box center [546, 469] width 367 height 31
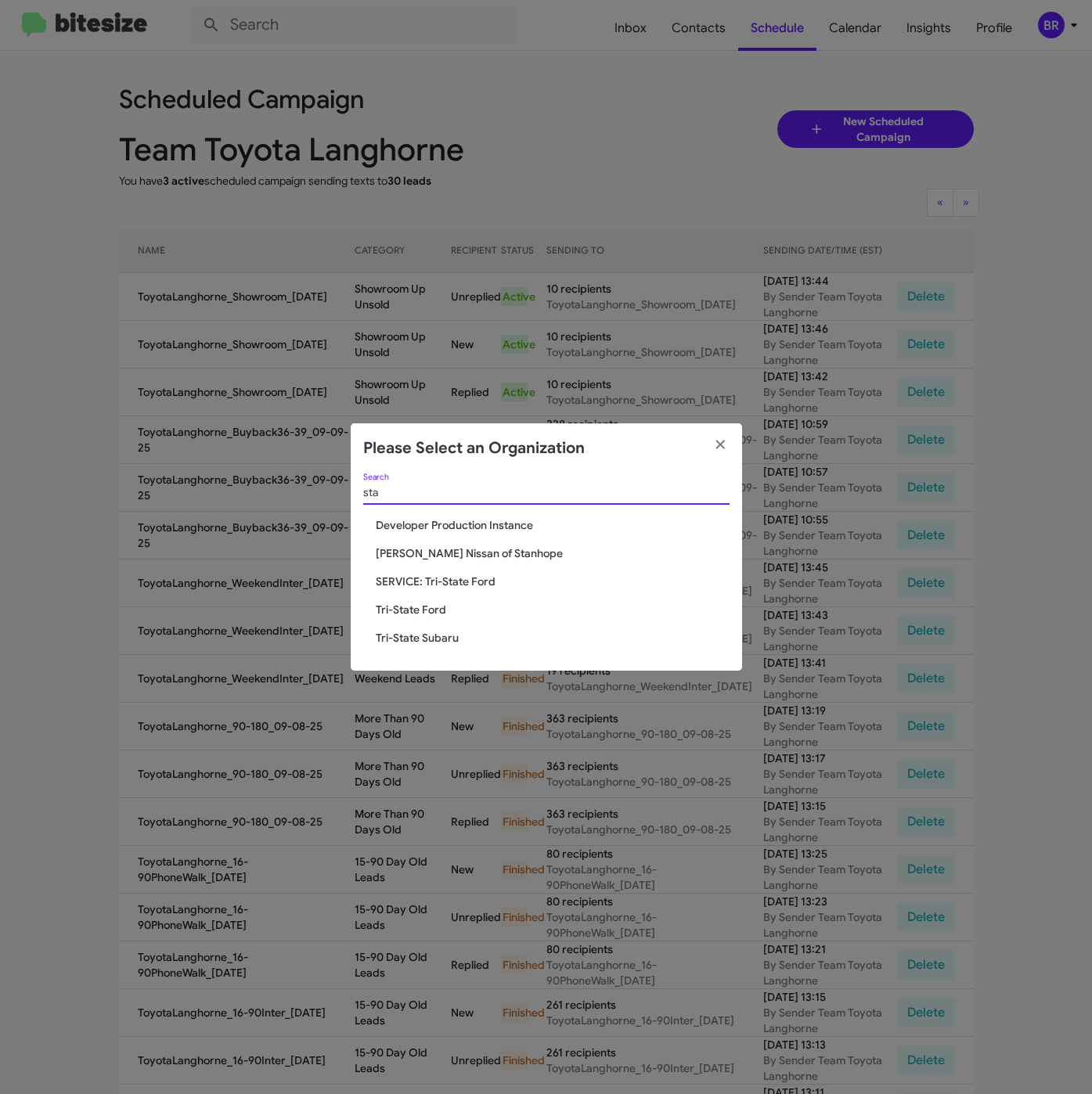
type input "sta"
click at [434, 555] on span "Nielsen Nissan of Stanhope" at bounding box center [553, 553] width 354 height 16
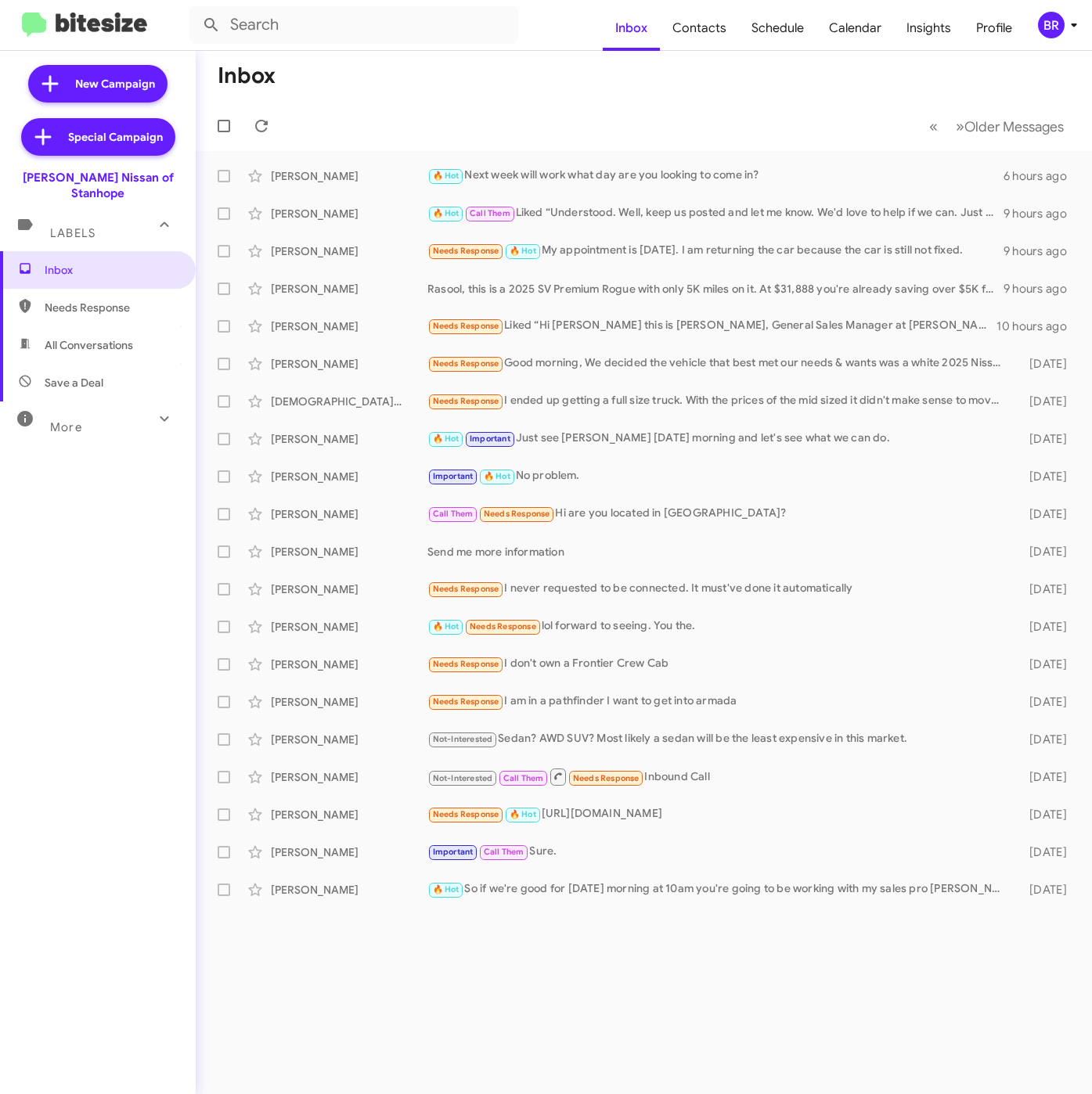
click at [1066, 20] on icon at bounding box center [1074, 25] width 19 height 19
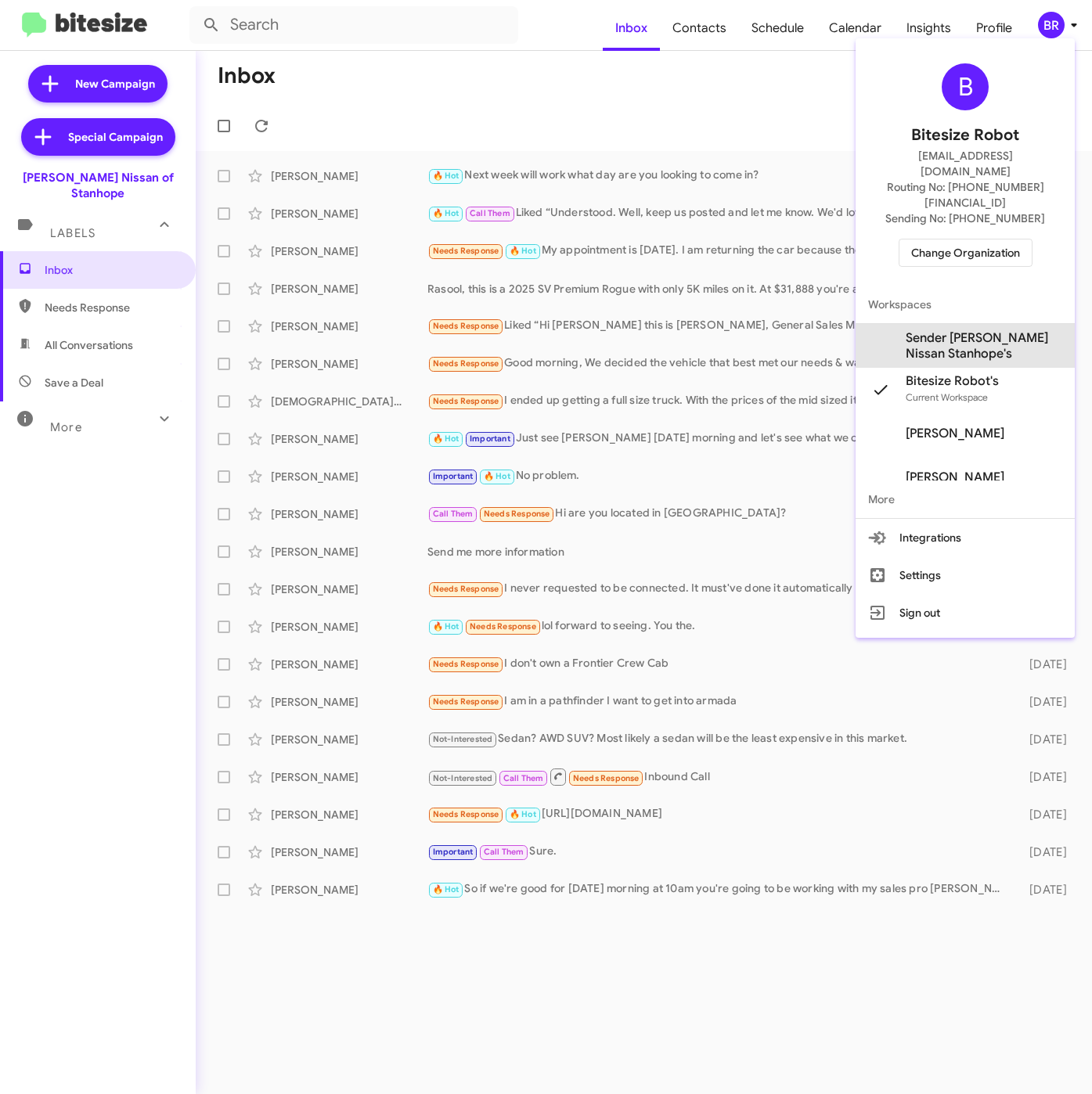
click at [970, 330] on span "Sender [PERSON_NAME] Nissan Stanhope's" at bounding box center [984, 346] width 156 height 31
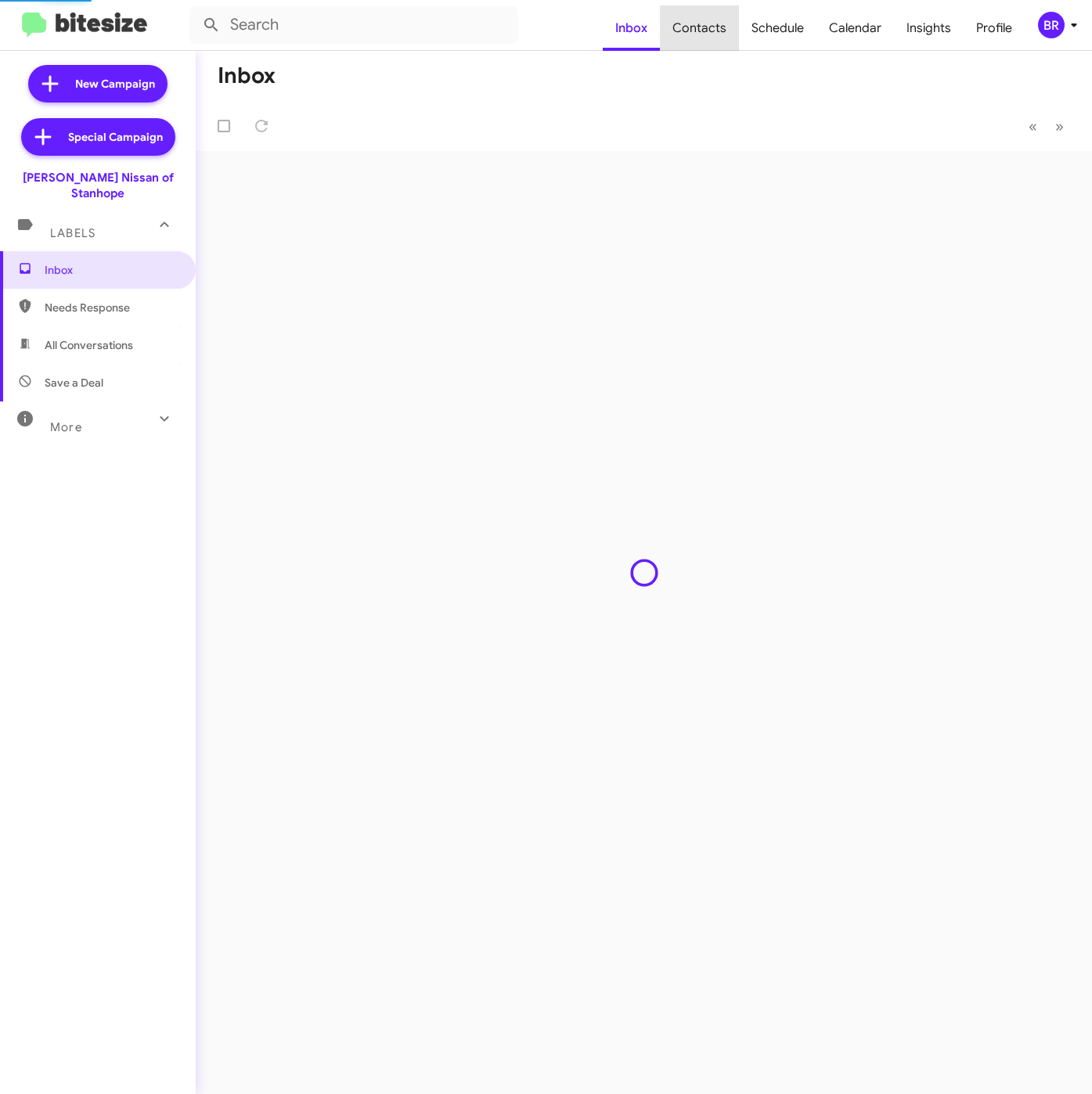
click at [709, 36] on span "Contacts" at bounding box center [699, 28] width 79 height 46
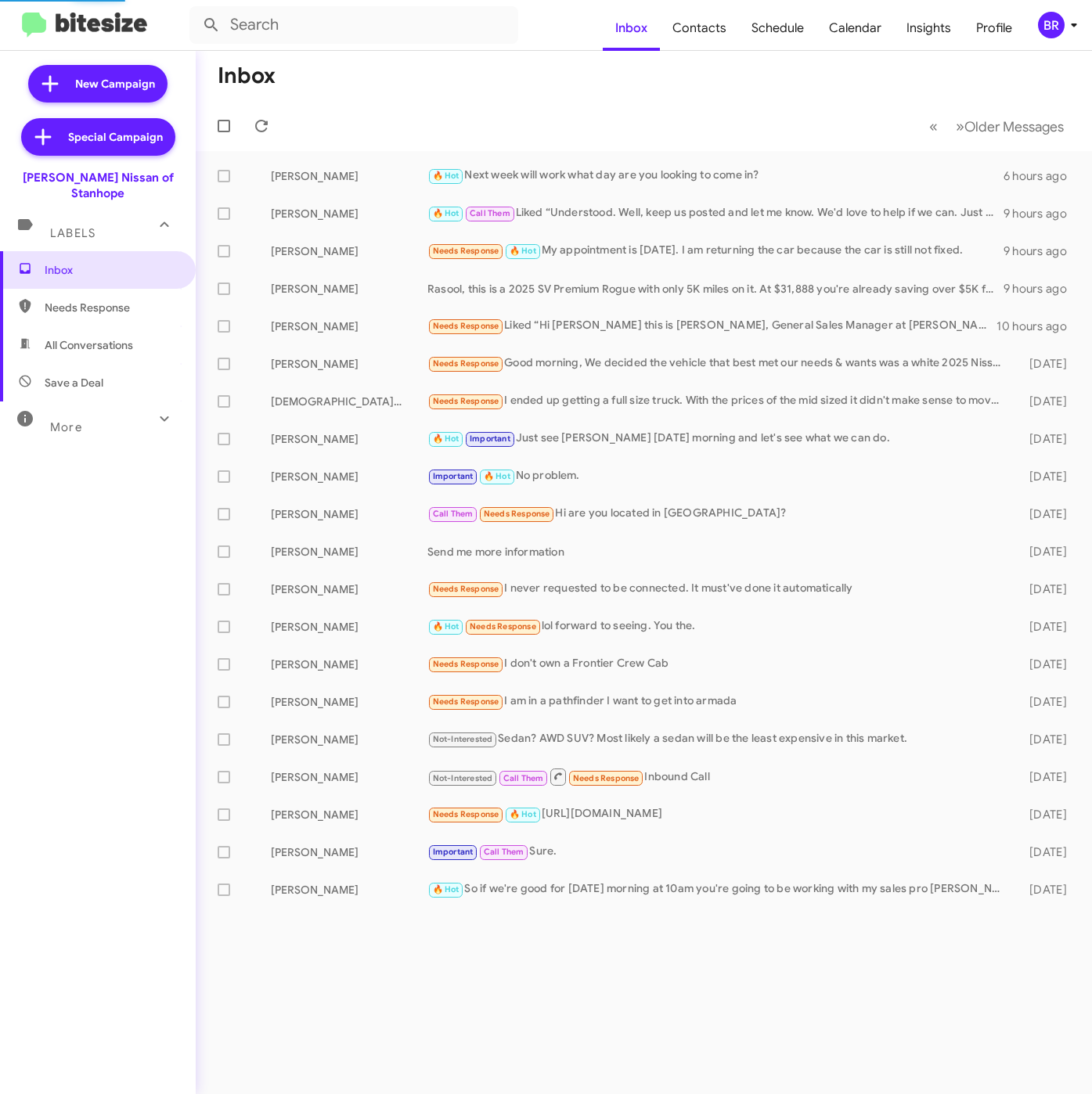
type input "in:groups"
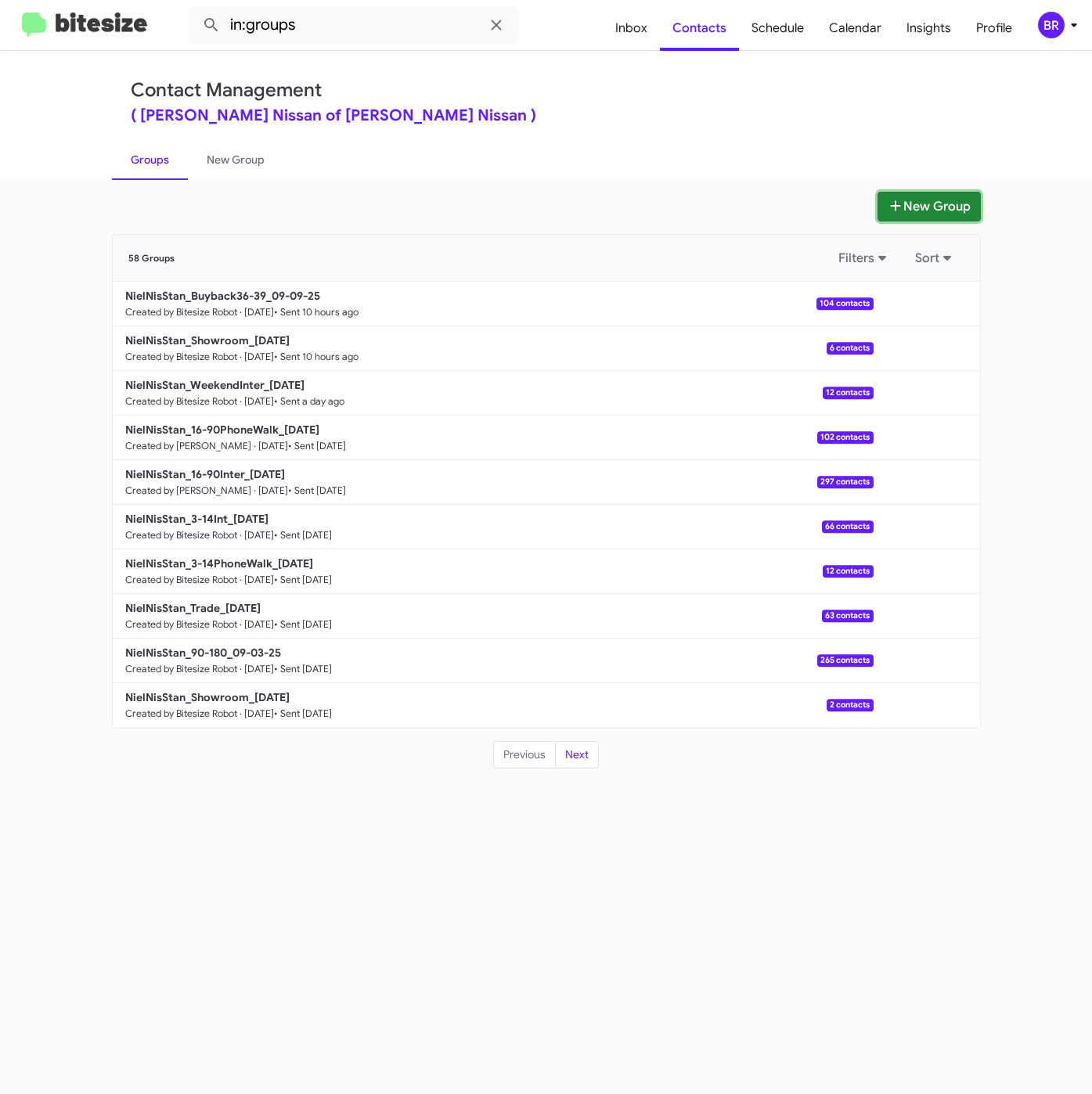
click at [923, 202] on button "New Group" at bounding box center [929, 206] width 104 height 30
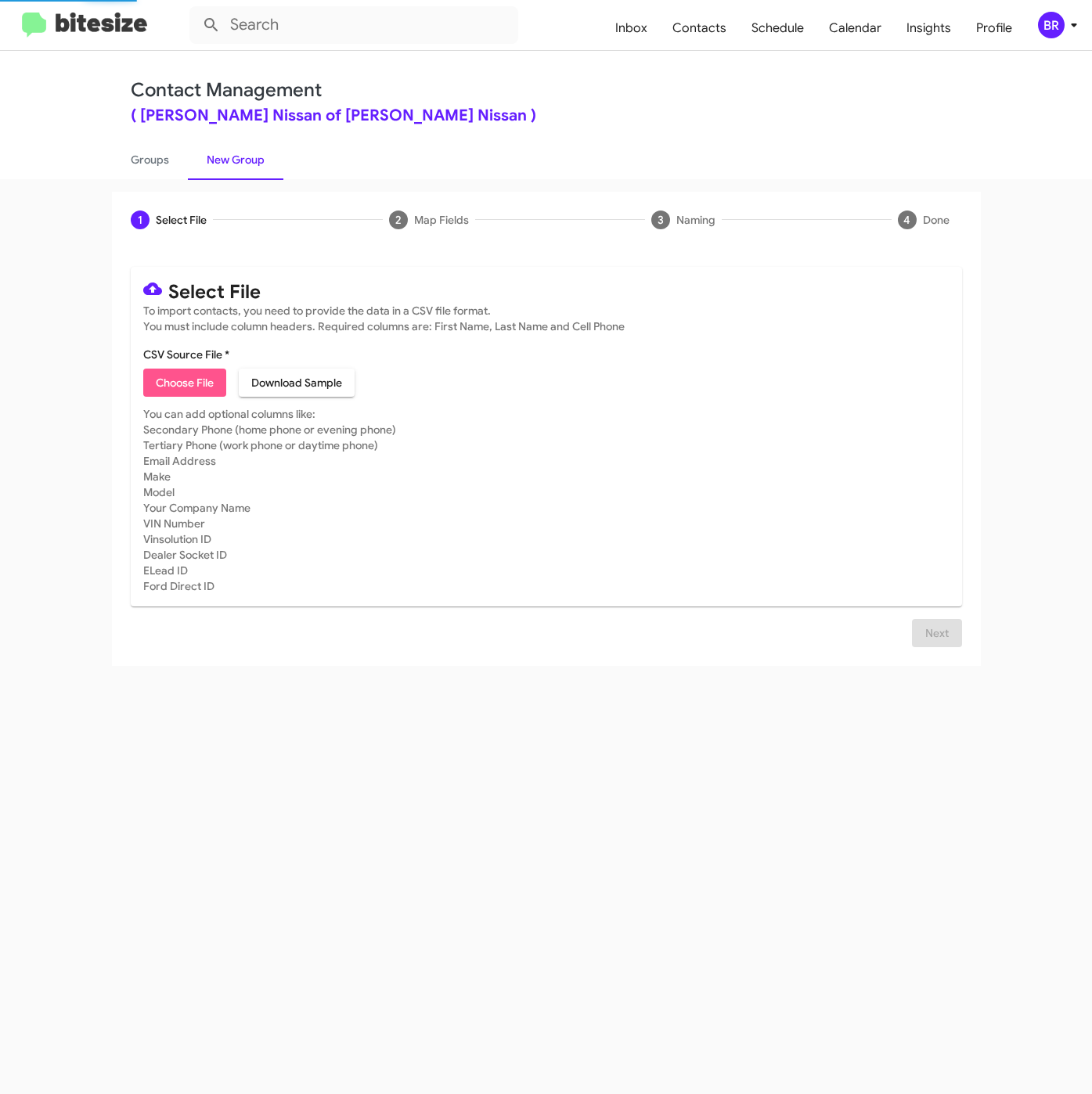
click at [179, 374] on span "Choose File" at bounding box center [184, 383] width 58 height 28
type input "NielNisStan_90-180_09-10-25"
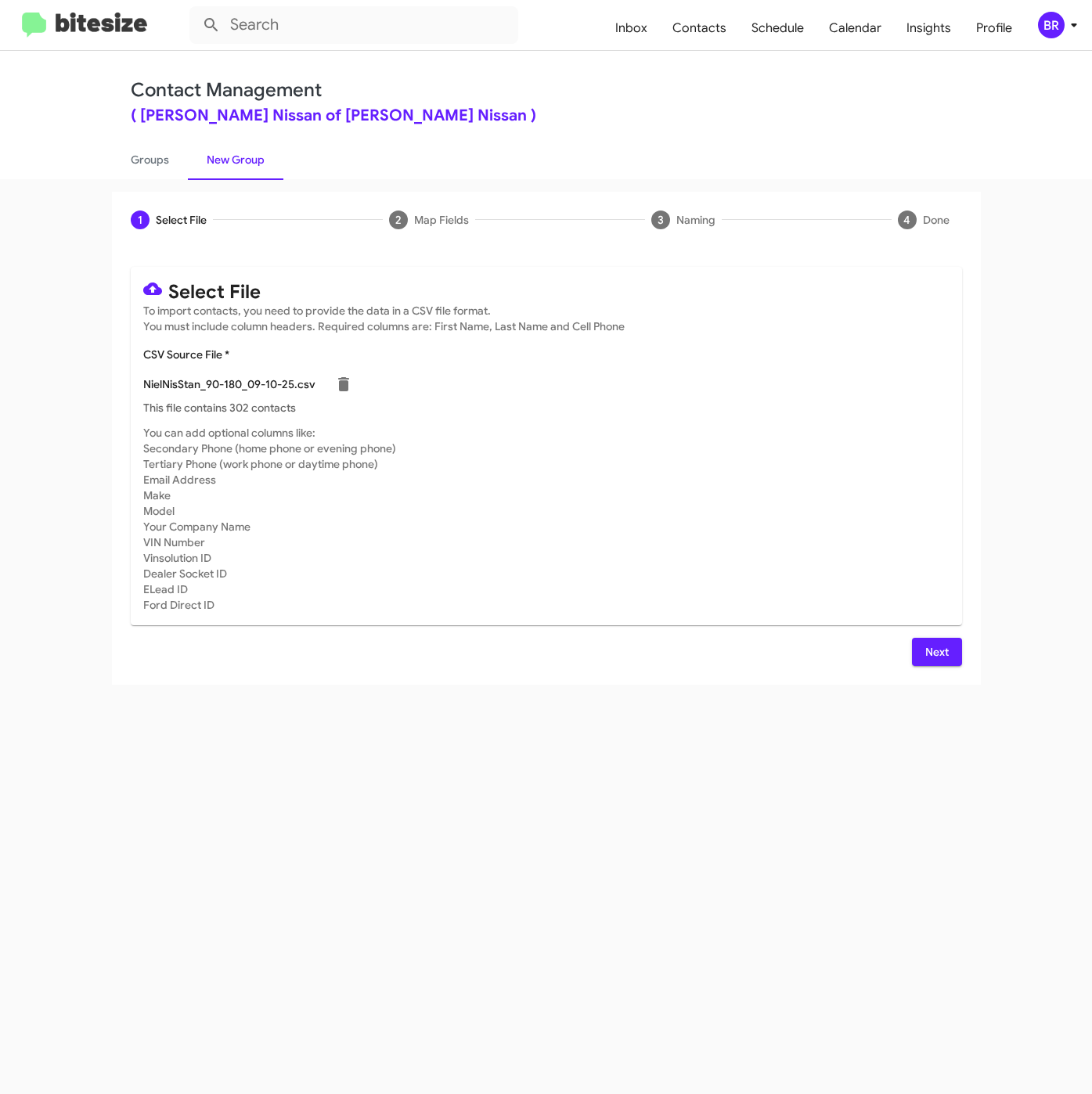
click at [922, 662] on button "Next" at bounding box center [937, 652] width 50 height 28
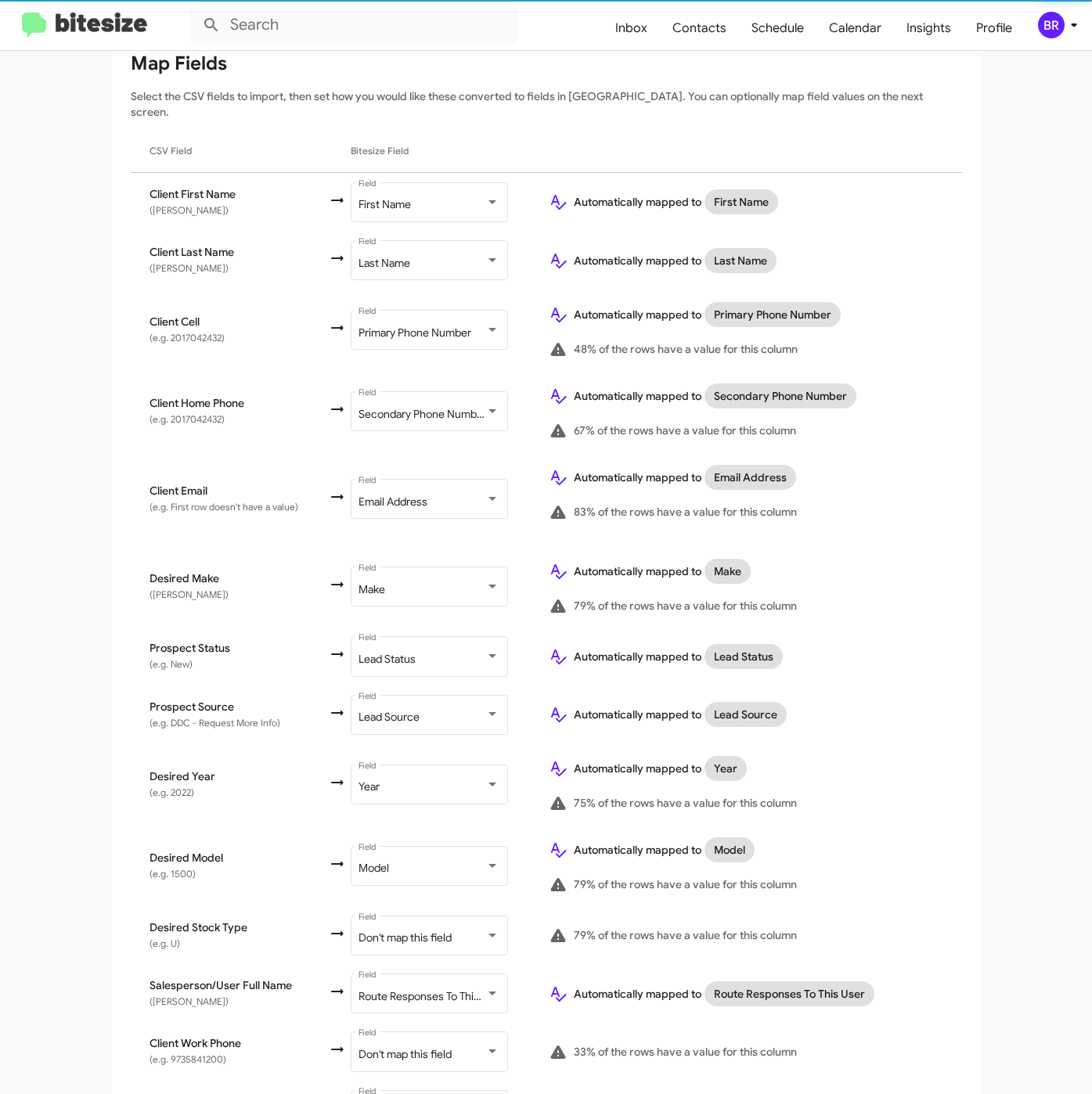
scroll to position [301, 0]
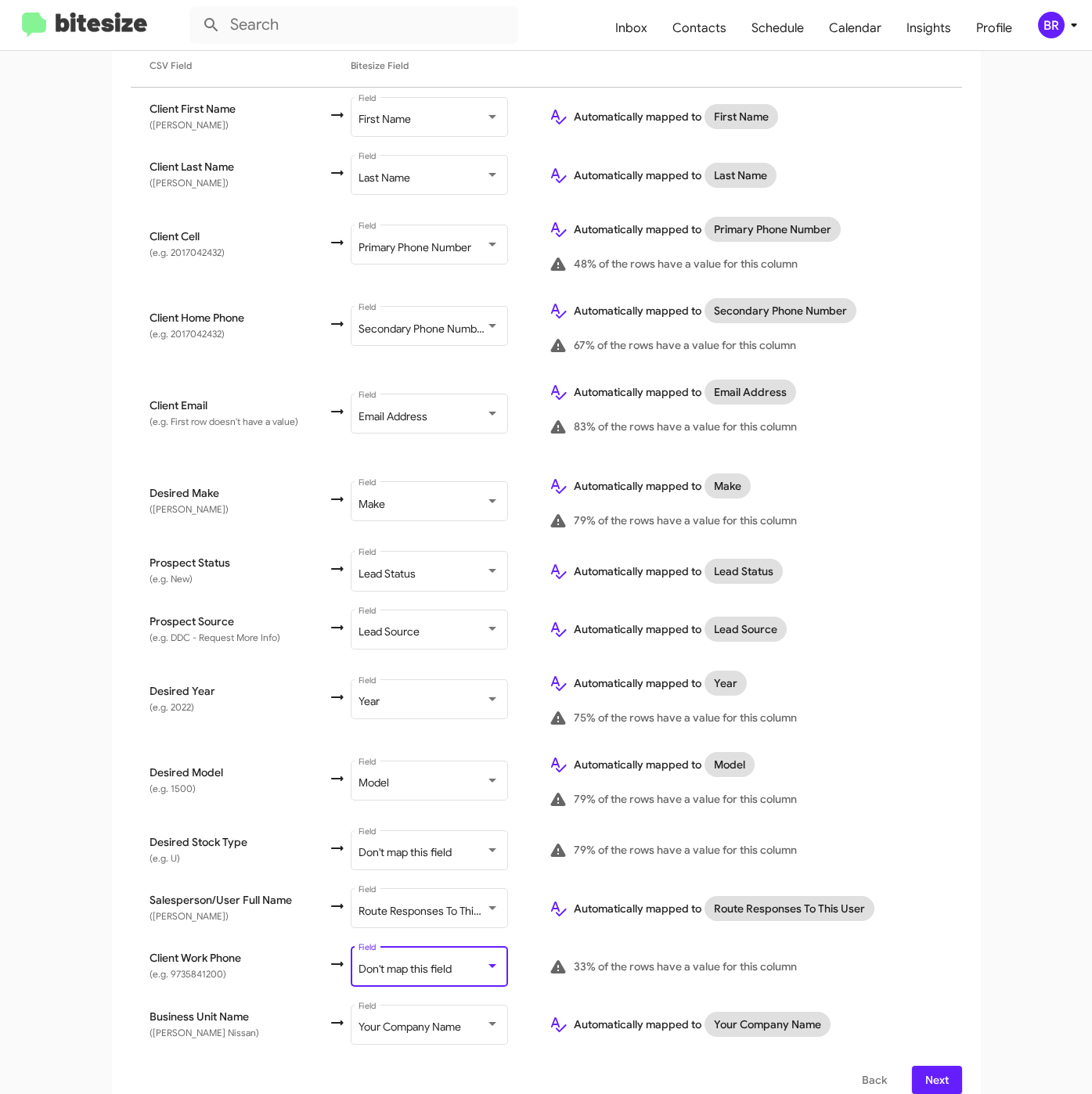
click at [454, 963] on div "Don't map this field" at bounding box center [422, 969] width 127 height 13
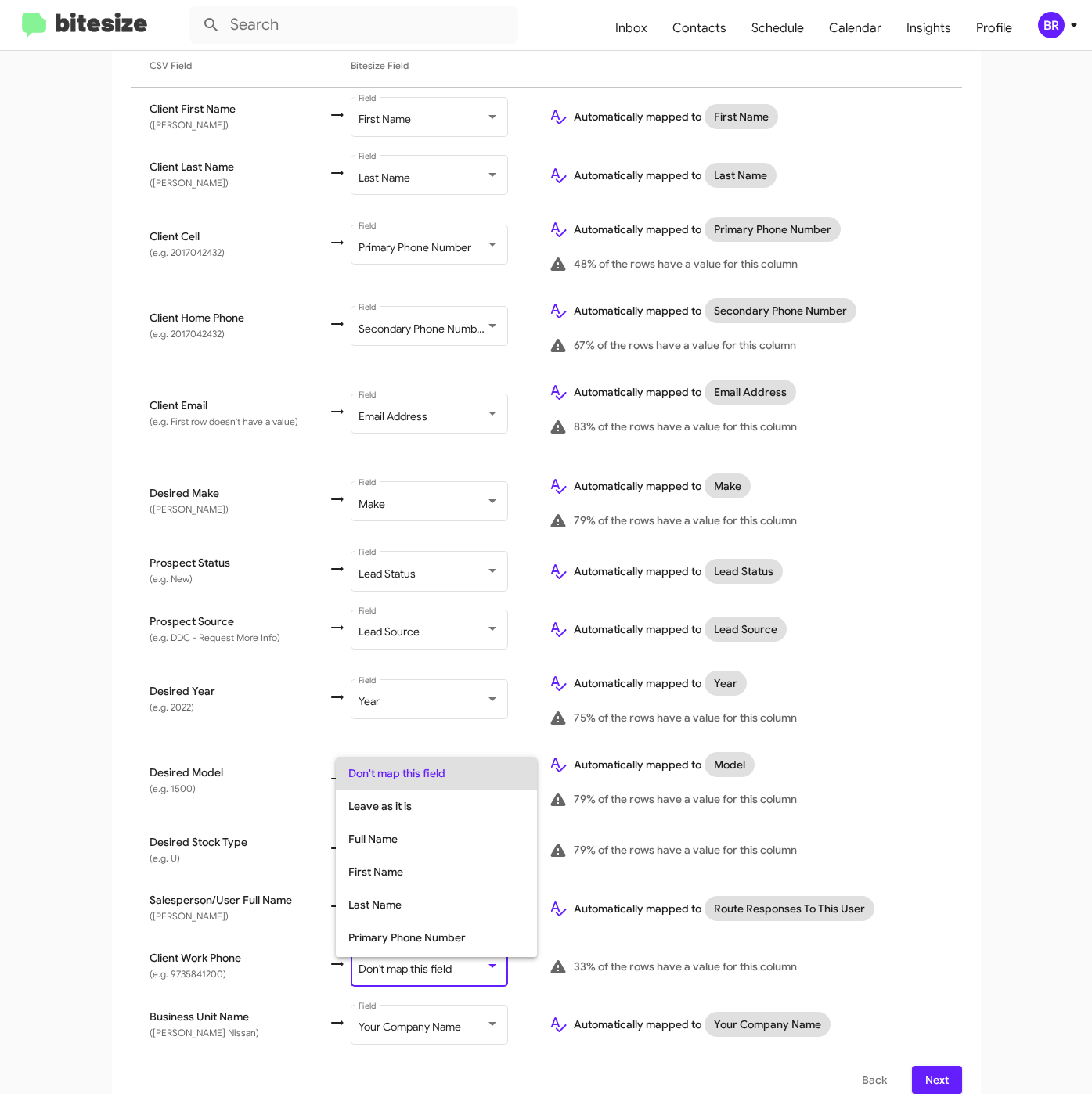
scroll to position [62, 0]
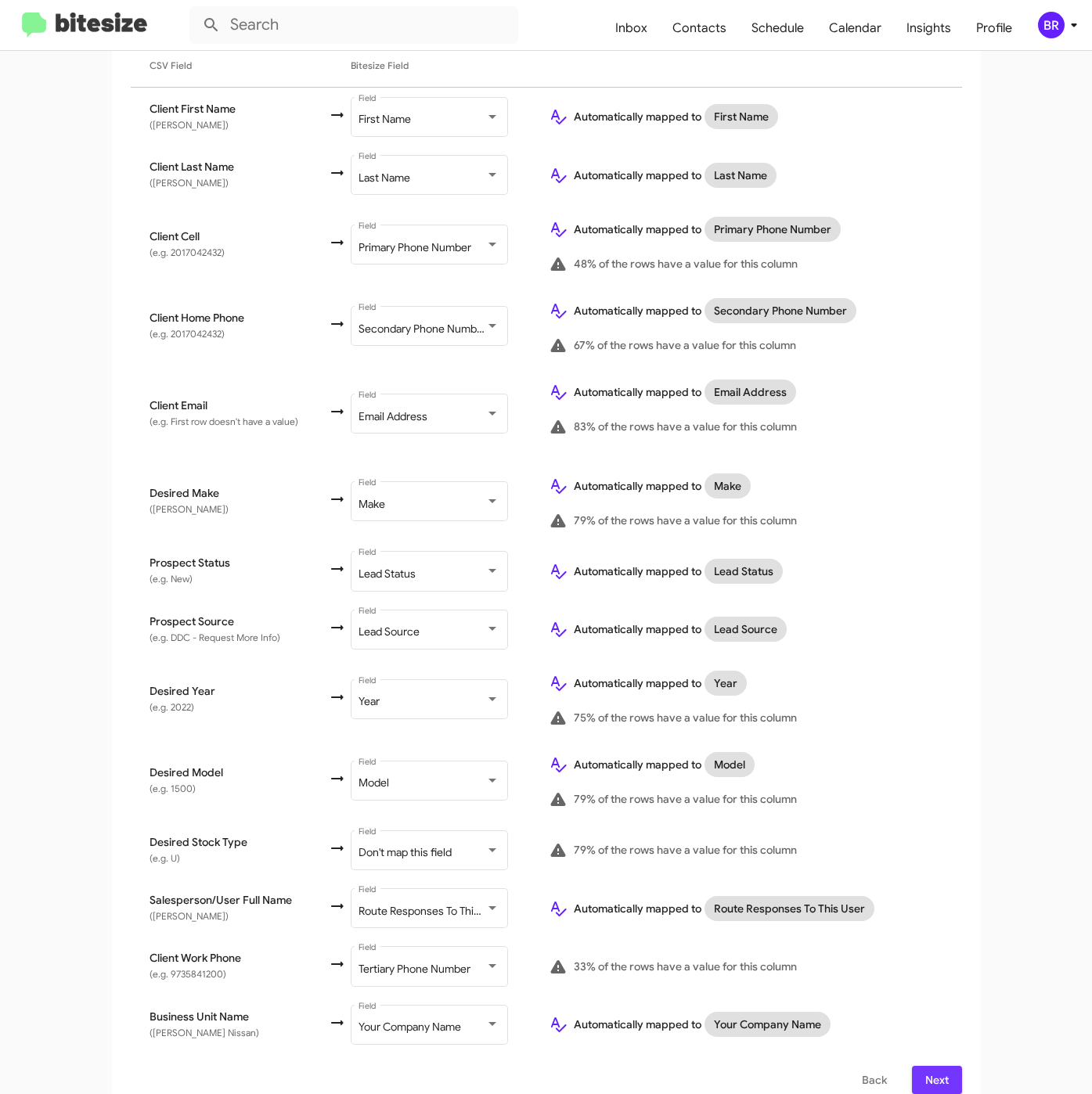
click at [928, 1066] on span "Next" at bounding box center [937, 1080] width 25 height 28
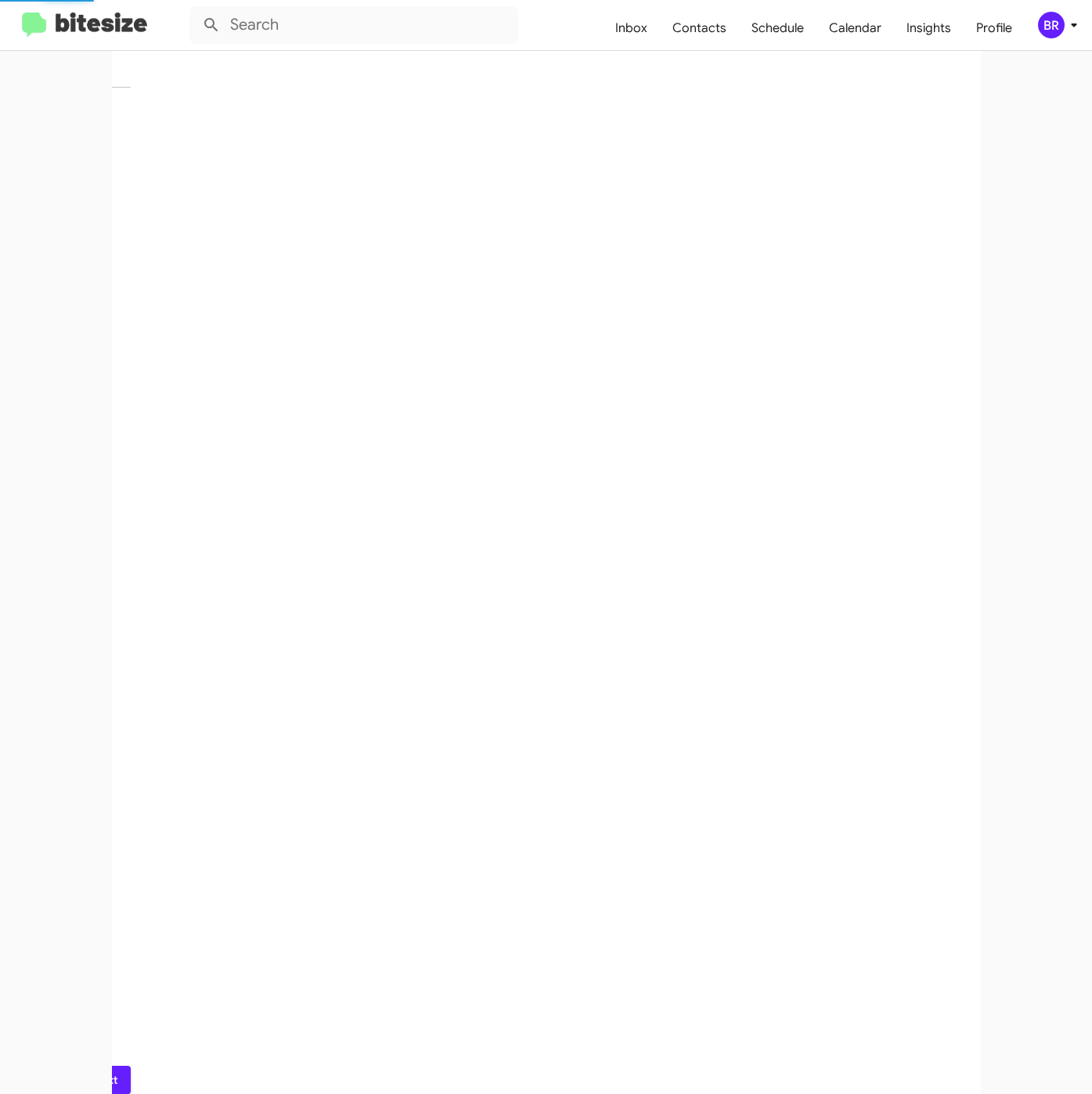
scroll to position [0, 0]
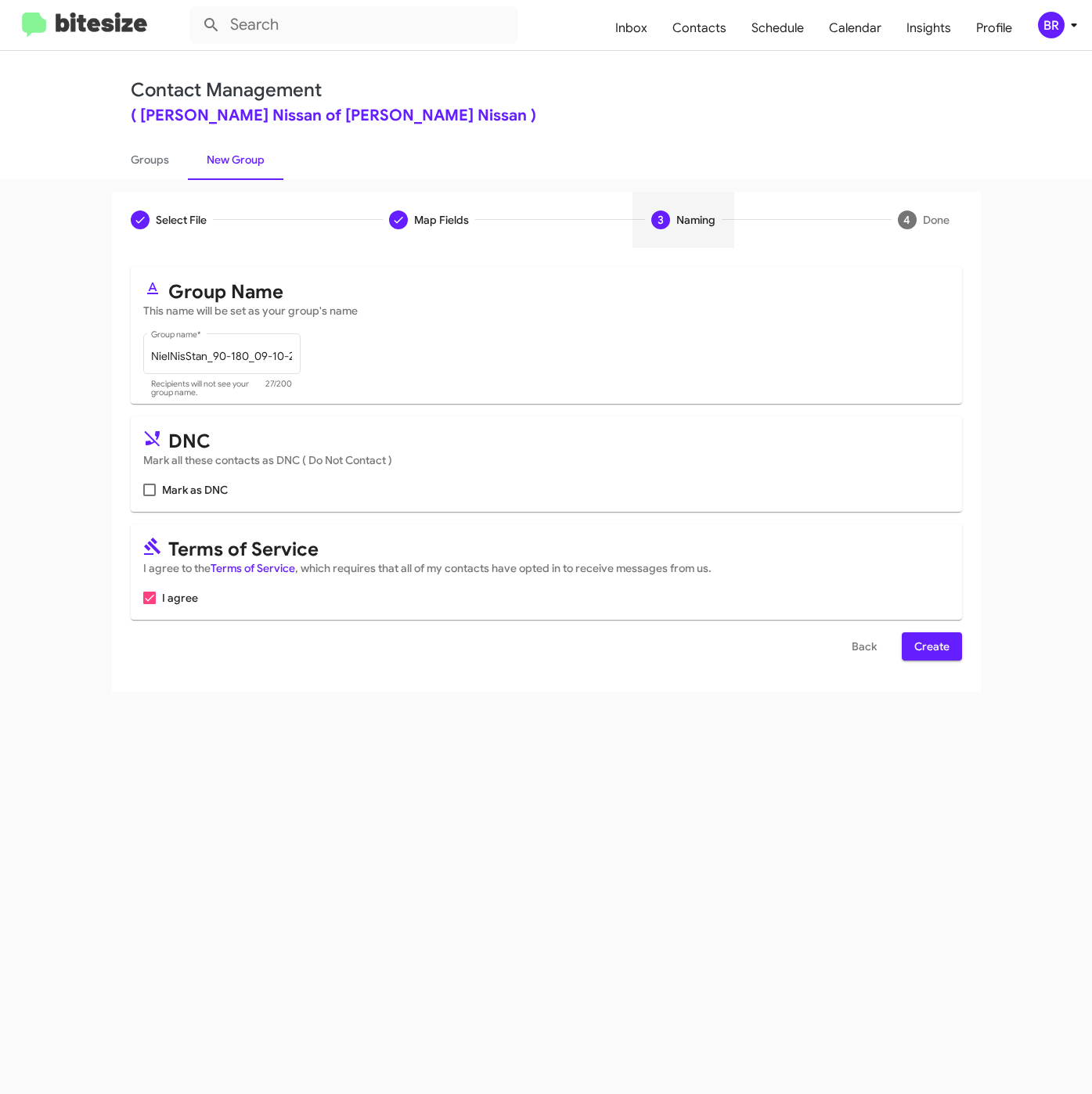
click at [933, 647] on span "Create" at bounding box center [931, 647] width 35 height 28
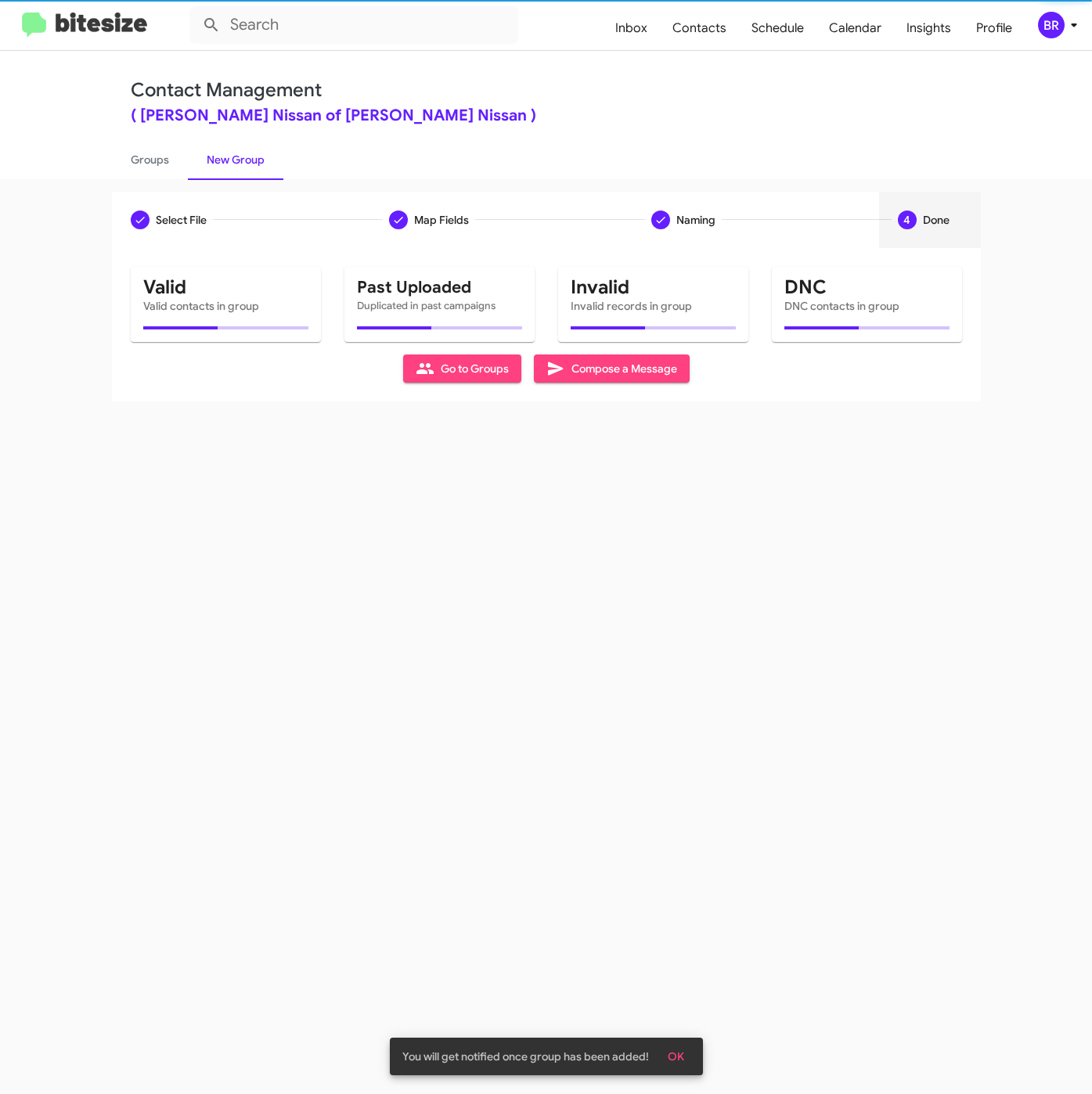
click at [1047, 26] on div "BR" at bounding box center [1051, 25] width 27 height 27
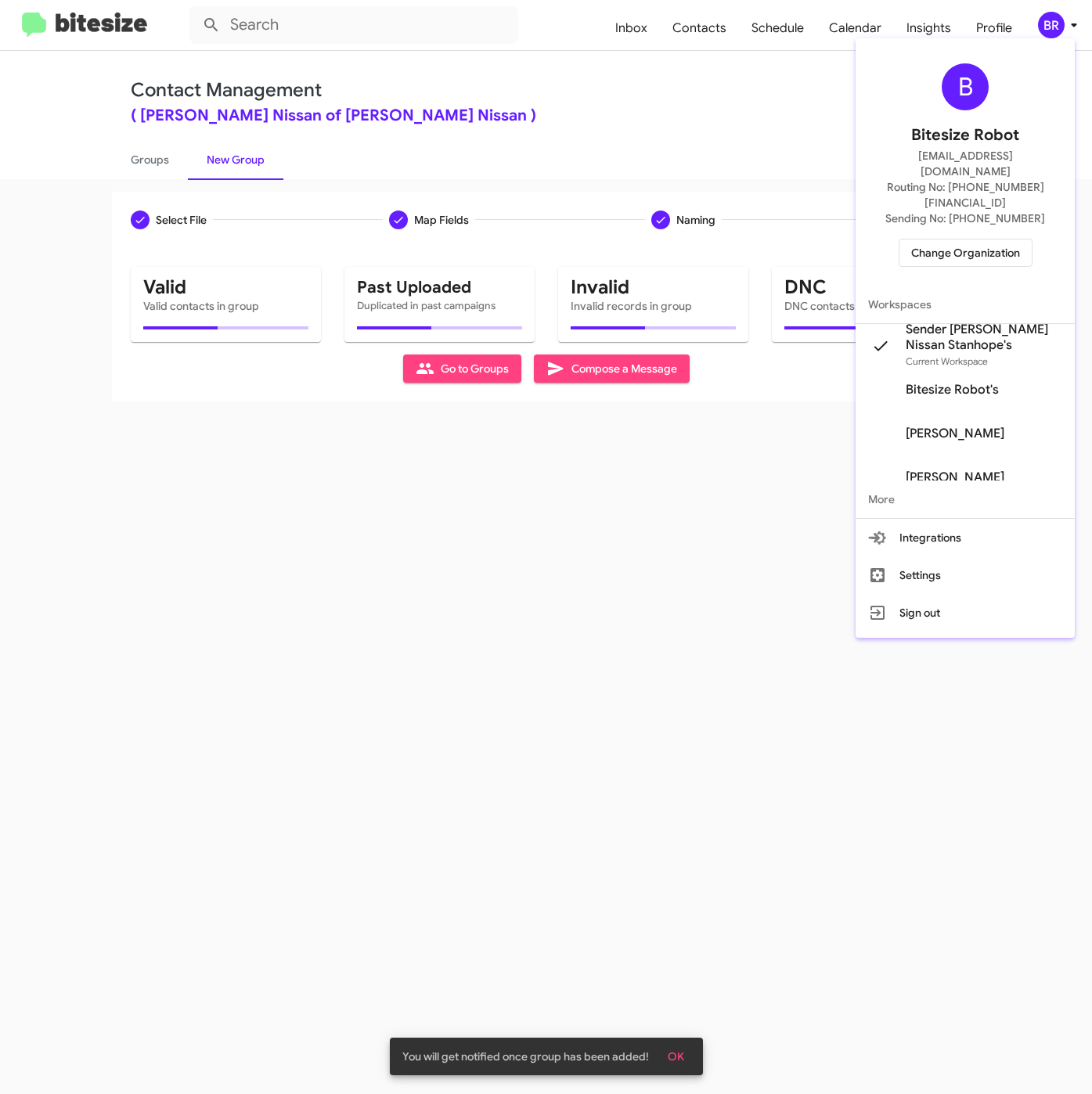
click at [143, 158] on div at bounding box center [546, 547] width 1092 height 1094
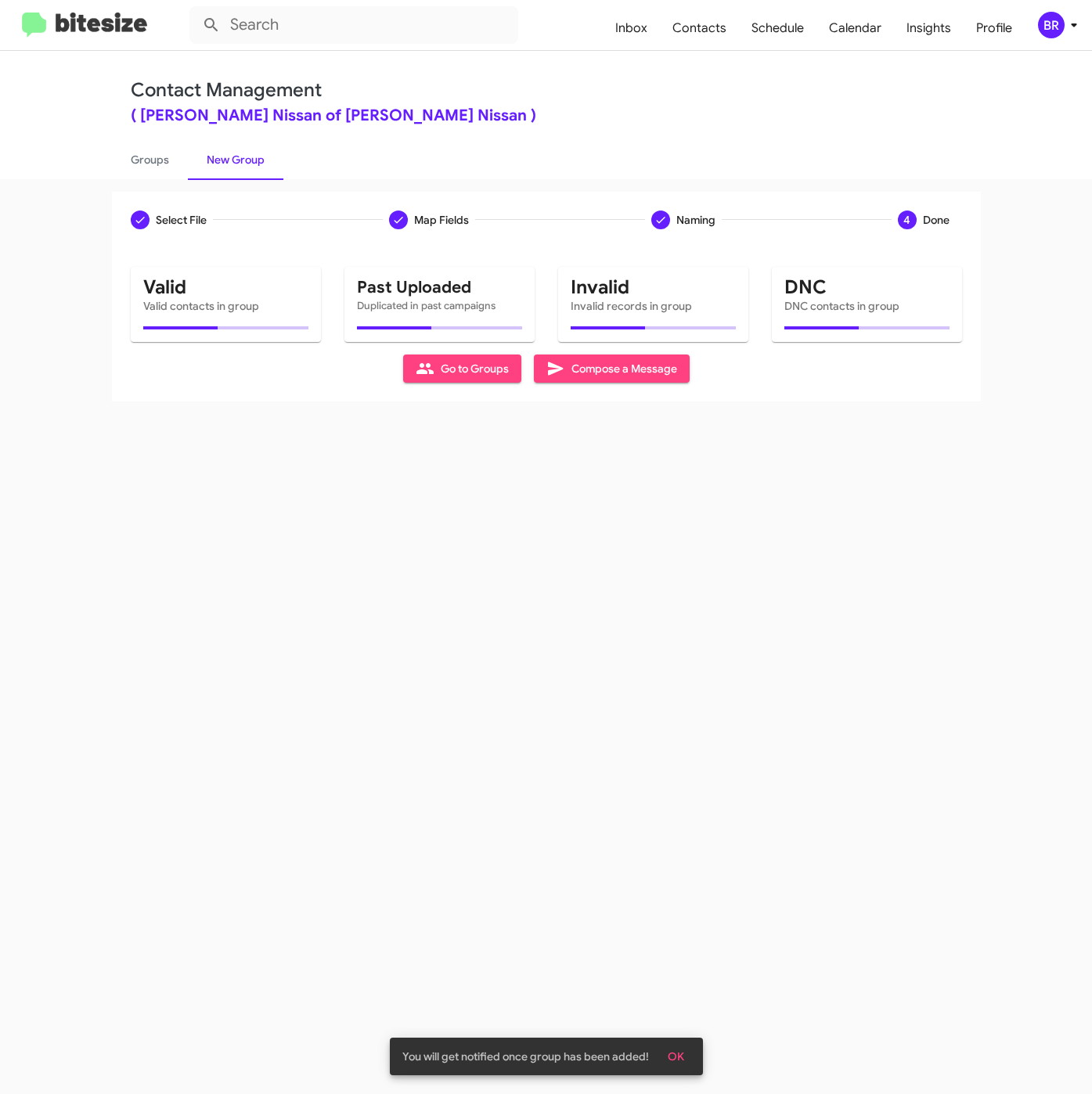
click at [143, 158] on link "Groups" at bounding box center [150, 159] width 76 height 41
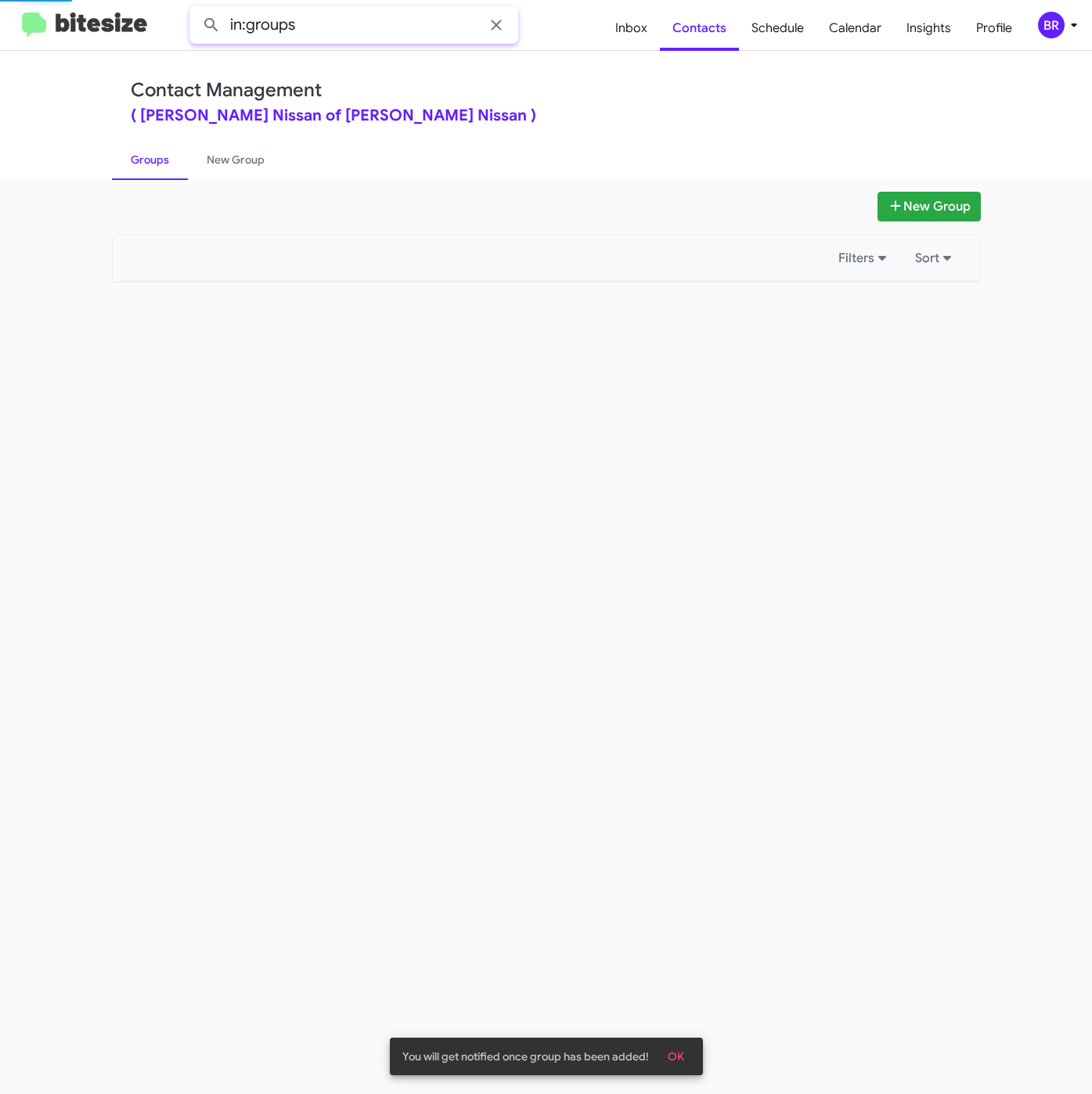
click at [370, 31] on input "in:groups" at bounding box center [353, 25] width 329 height 38
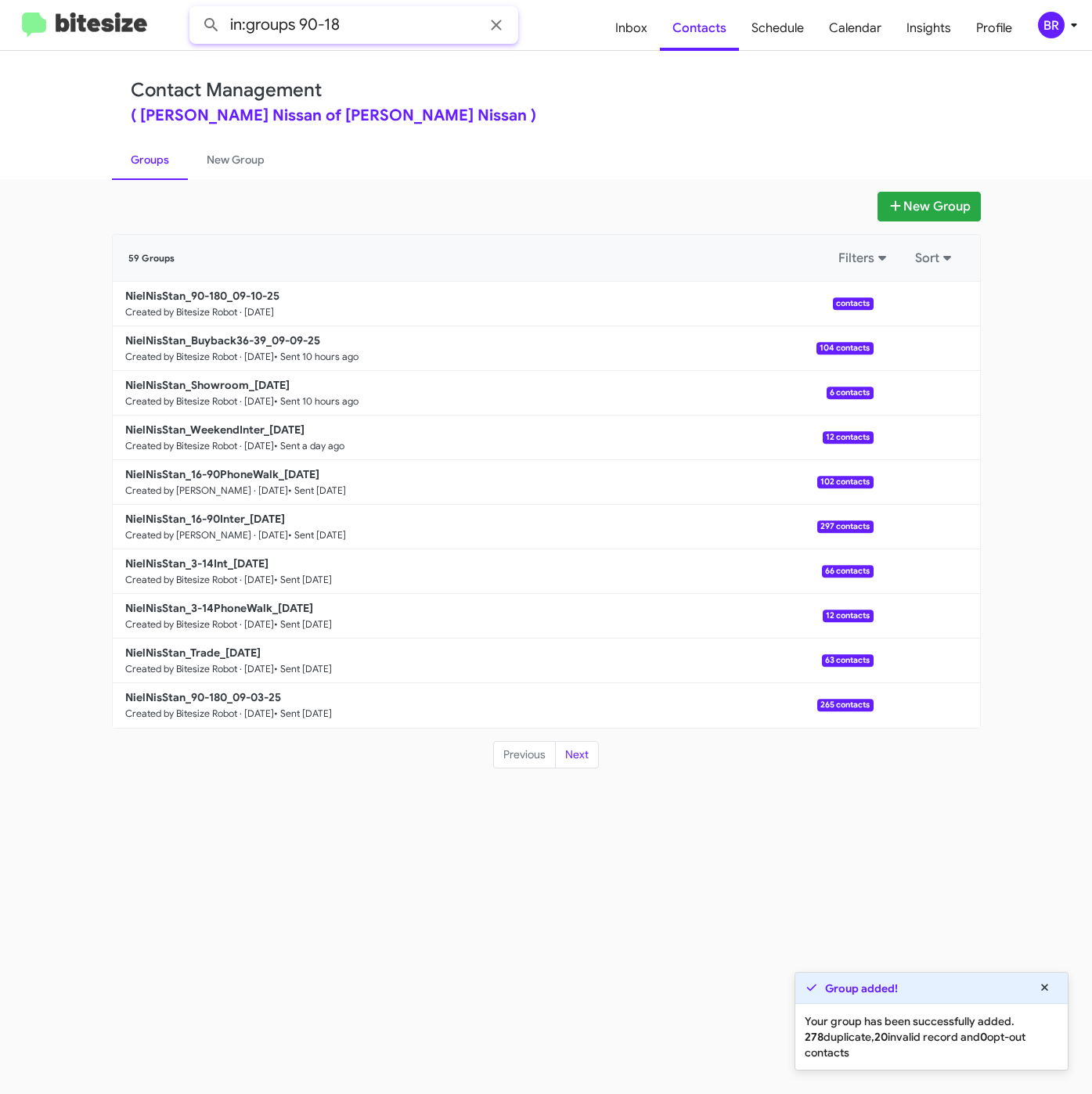
type input "in:groups 90-18"
click at [195, 9] on button at bounding box center [211, 25] width 31 height 31
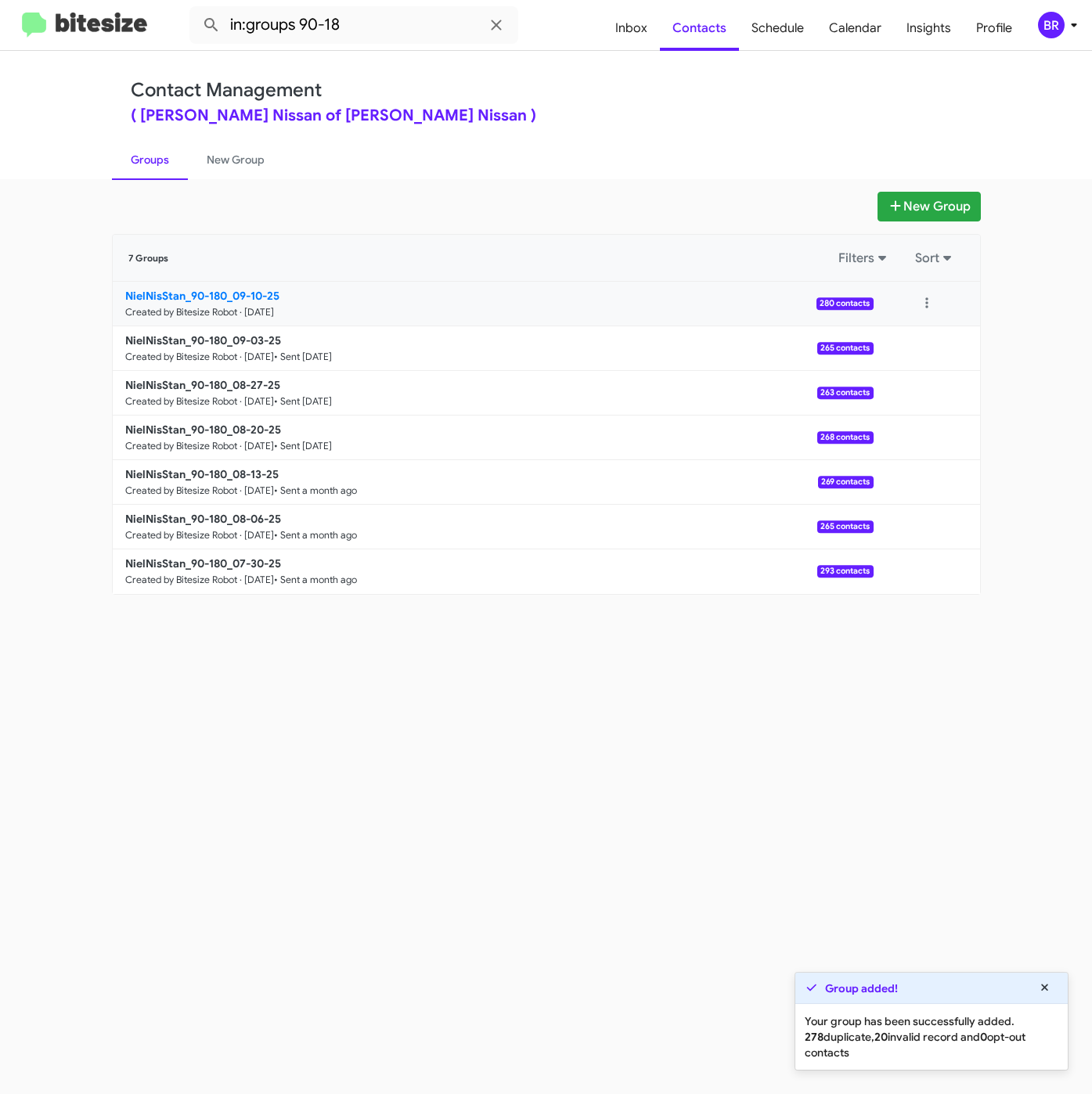
click at [199, 294] on b "NielNisStan_90-180_09-10-25" at bounding box center [203, 296] width 154 height 14
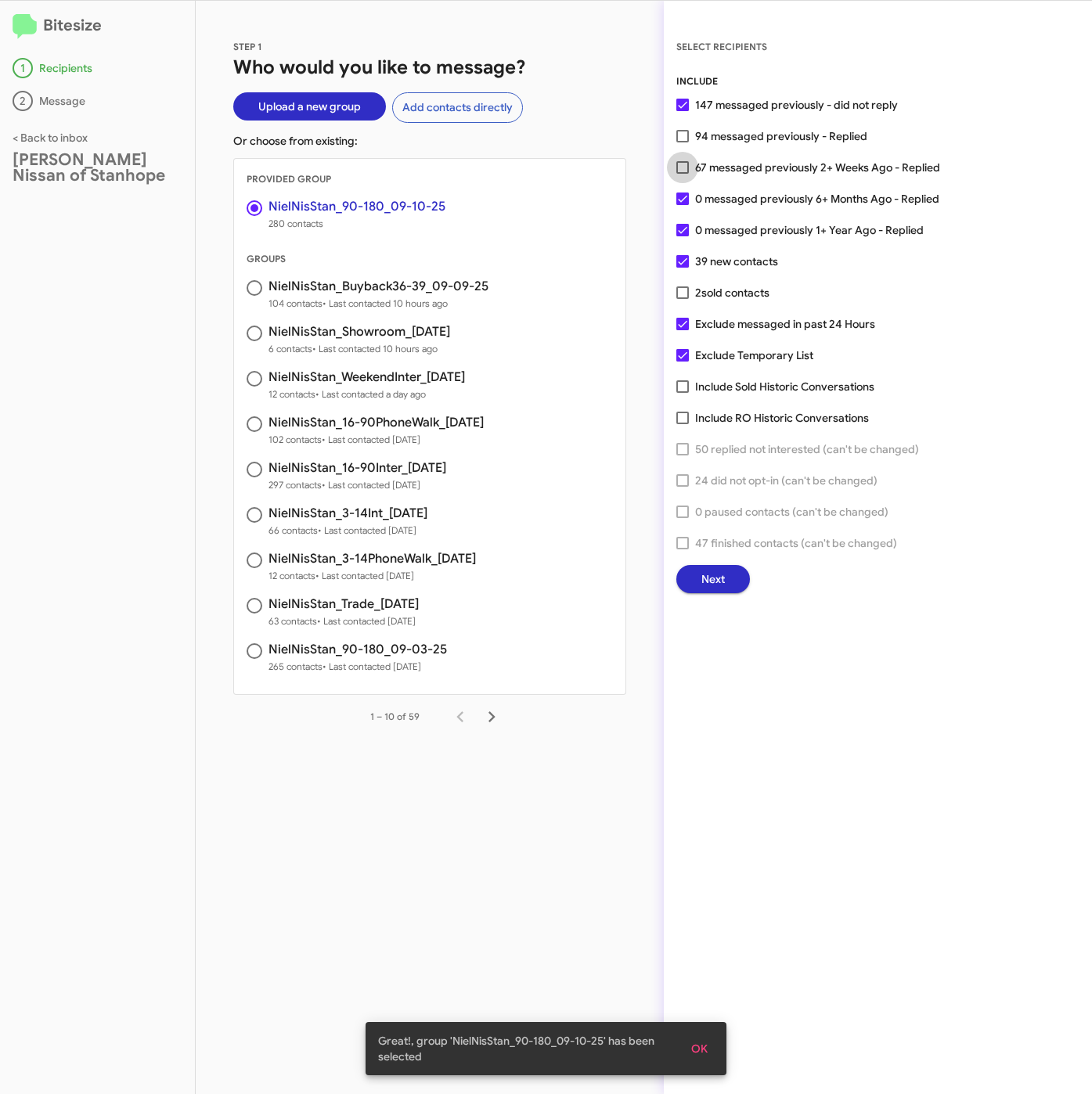
drag, startPoint x: 737, startPoint y: 162, endPoint x: 738, endPoint y: 183, distance: 21.0
click at [738, 162] on span "67 messaged previously 2+ Weeks Ago - Replied" at bounding box center [817, 167] width 245 height 19
click at [682, 173] on input "67 messaged previously 2+ Weeks Ago - Replied" at bounding box center [681, 173] width 1 height 1
checkbox input "true"
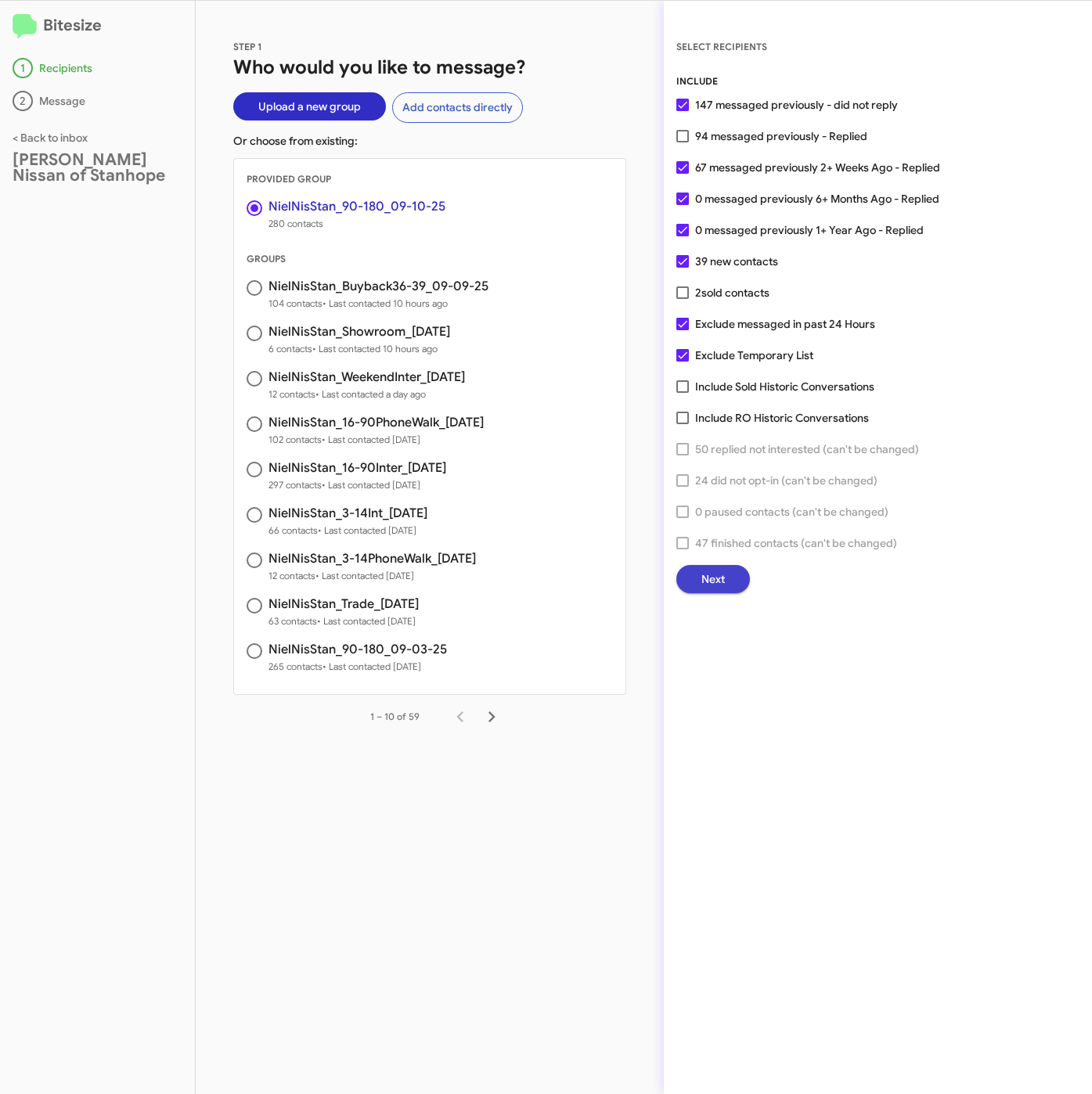
click at [730, 585] on button "Next" at bounding box center [713, 579] width 74 height 28
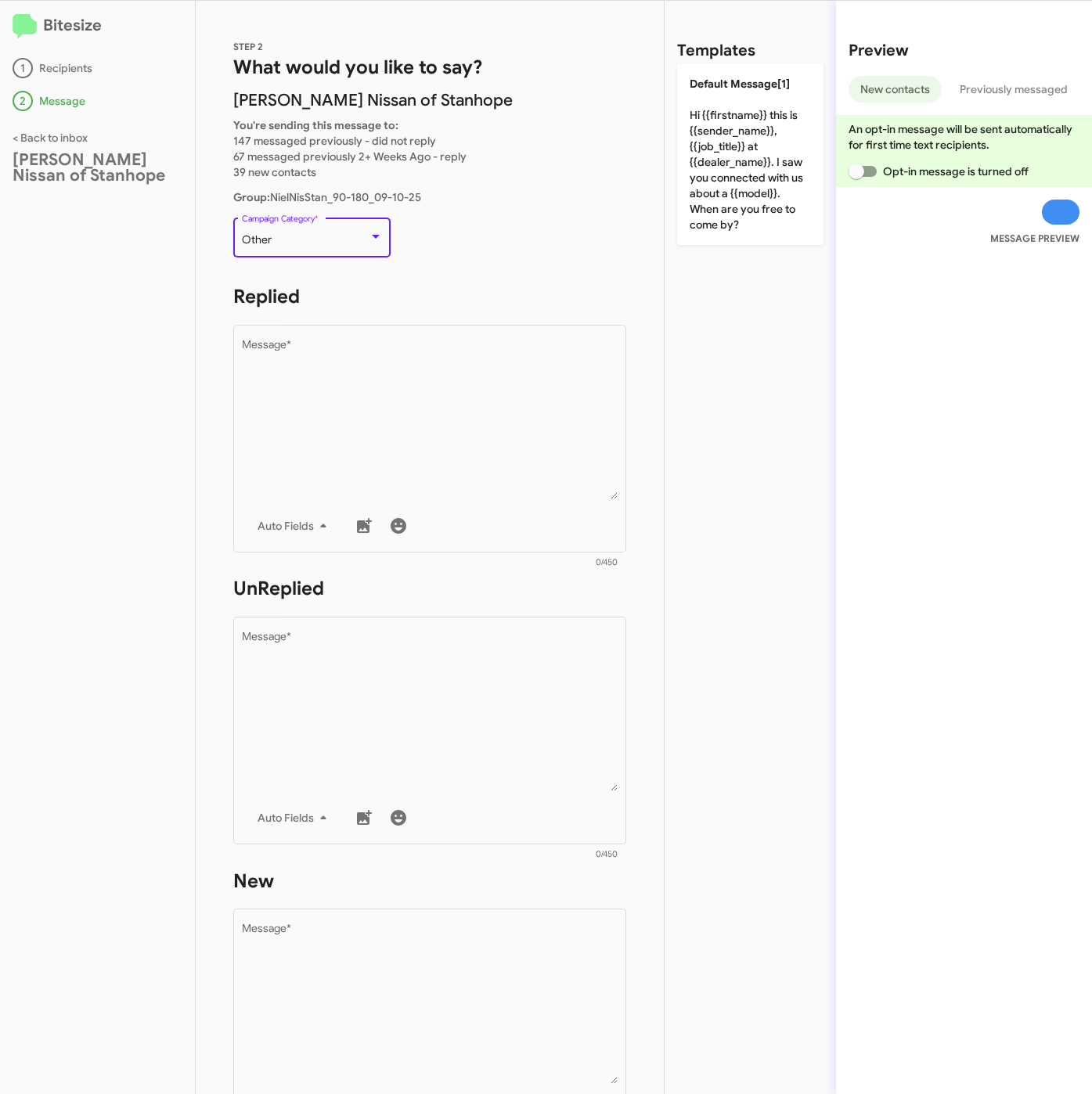
click at [318, 235] on div "Other" at bounding box center [305, 240] width 127 height 13
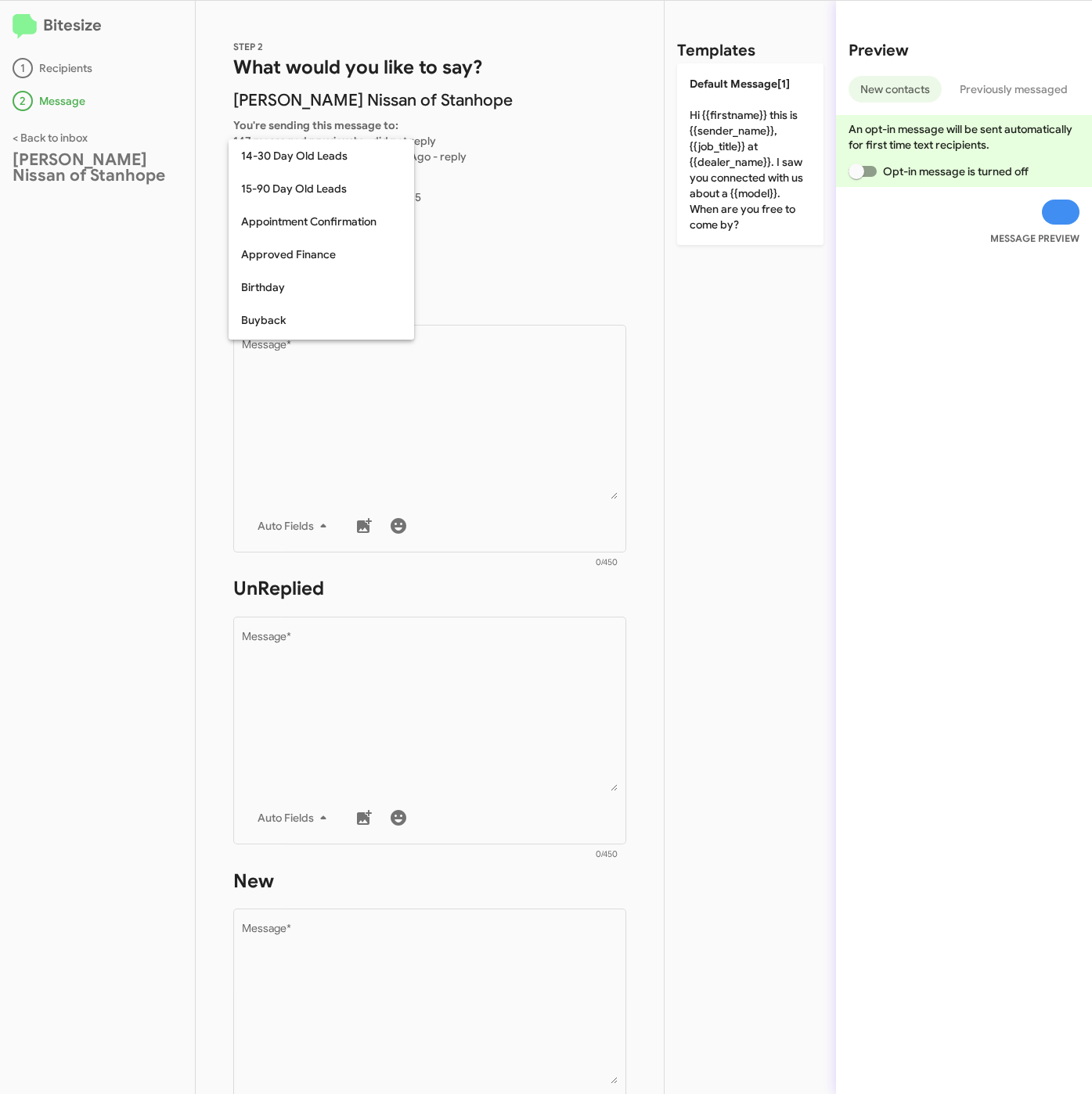
scroll to position [344, 0]
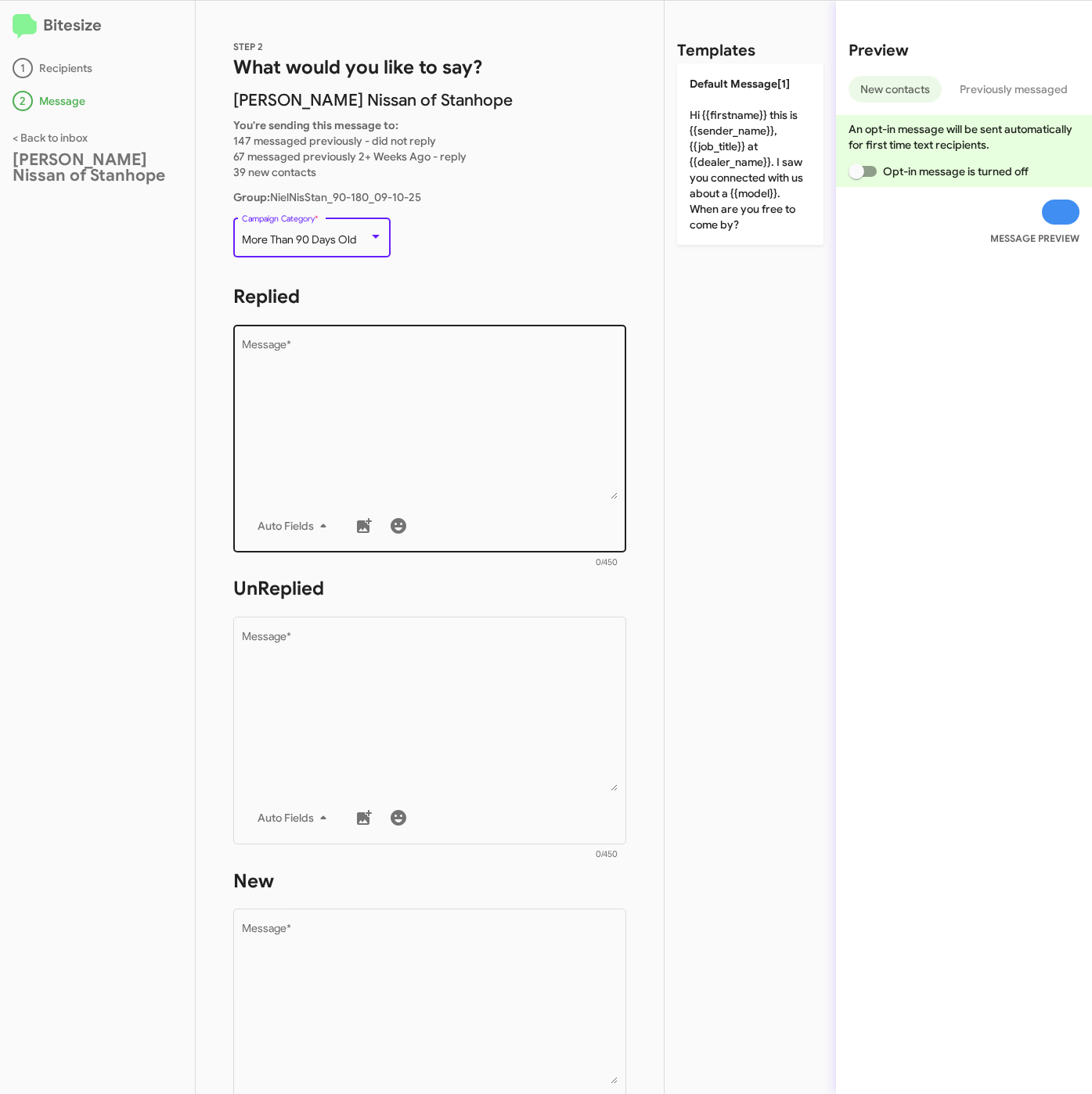
click at [345, 408] on textarea "Message *" at bounding box center [430, 419] width 377 height 159
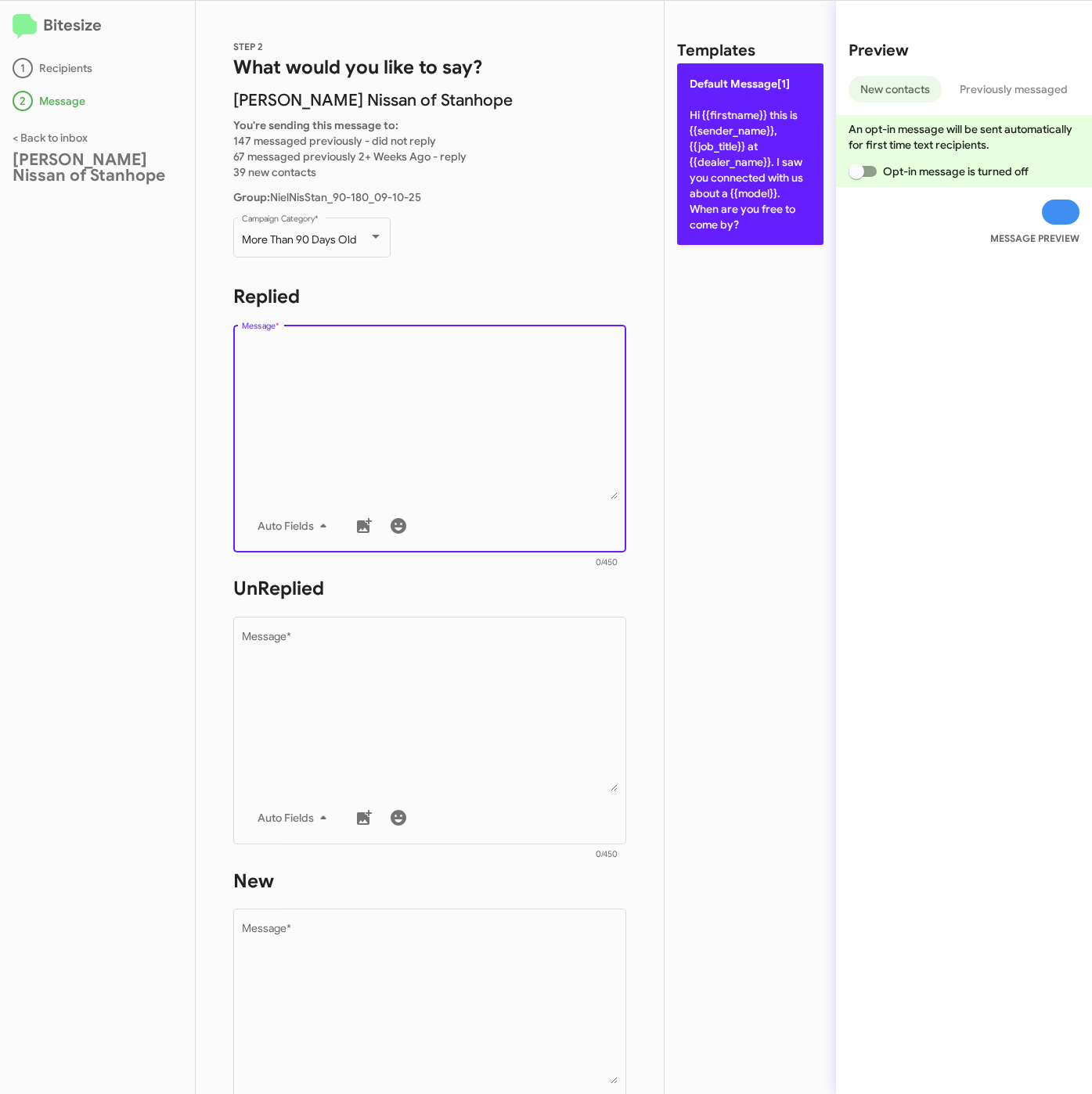
click at [683, 206] on p "Default Message[1] Hi {{firstname}} this is {{sender_name}}, {{job_title}} at {…" at bounding box center [750, 154] width 146 height 181
type textarea "Hi {{firstname}} this is {{sender_name}}, {{job_title}} at {{dealer_name}}. I s…"
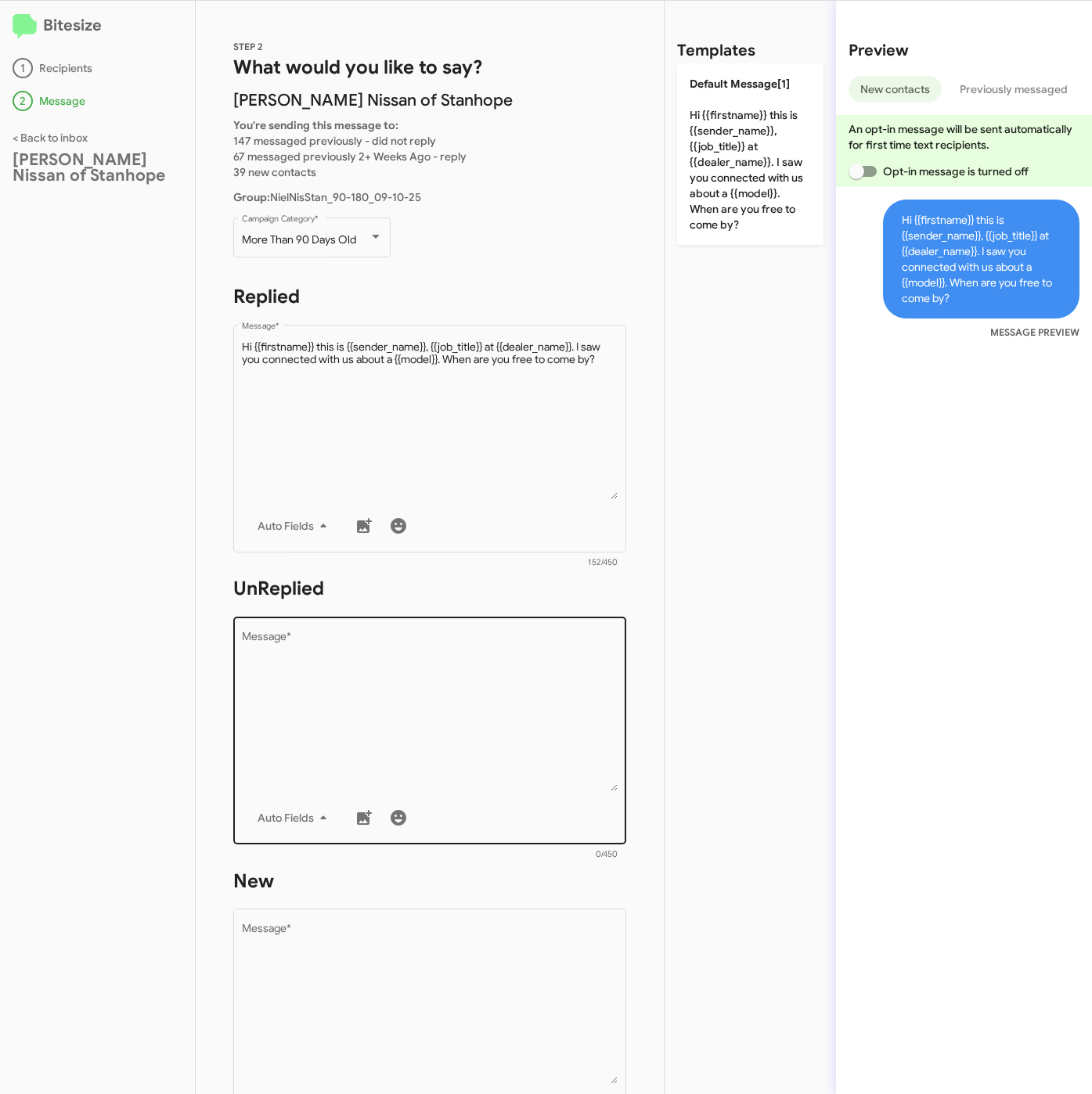
click at [495, 702] on textarea "Message *" at bounding box center [430, 711] width 377 height 159
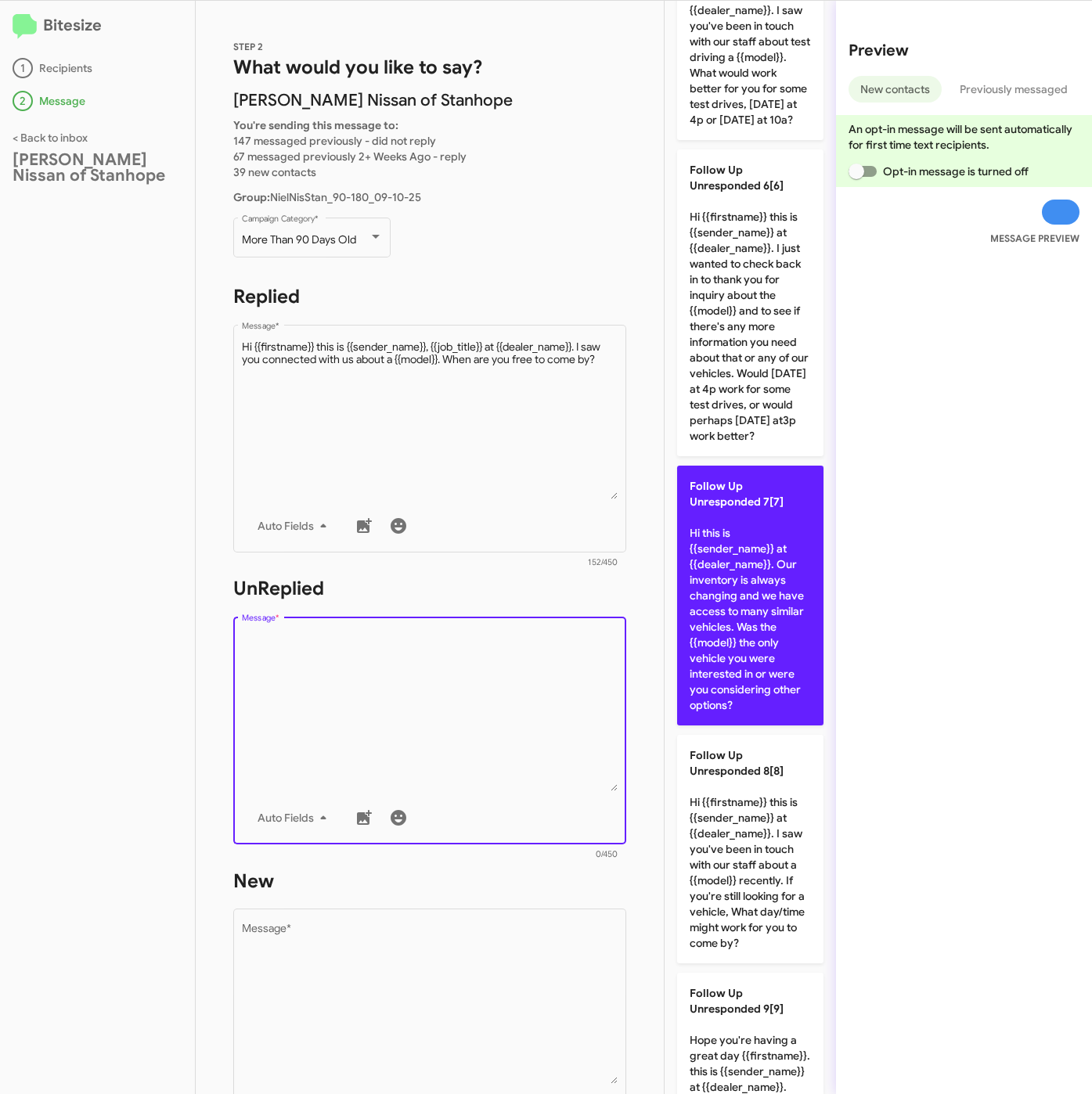
scroll to position [1409, 0]
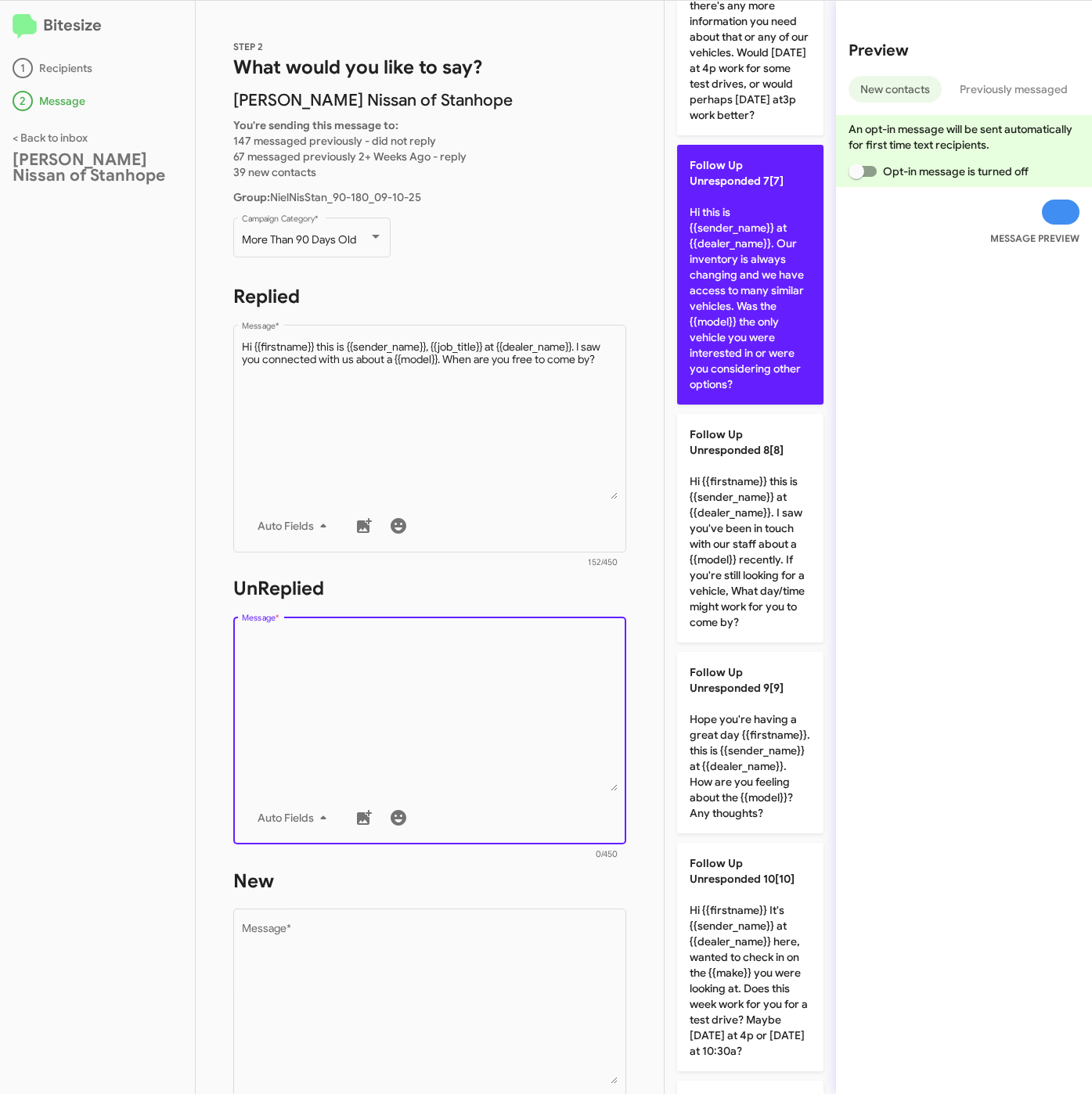
click at [725, 404] on p "Follow Up Unresponded 7[7] Hi this is {{sender_name}} at {{dealer_name}}. Our i…" at bounding box center [750, 274] width 146 height 260
type textarea "Hi this is {{sender_name}} at {{dealer_name}}. Our inventory is always changing…"
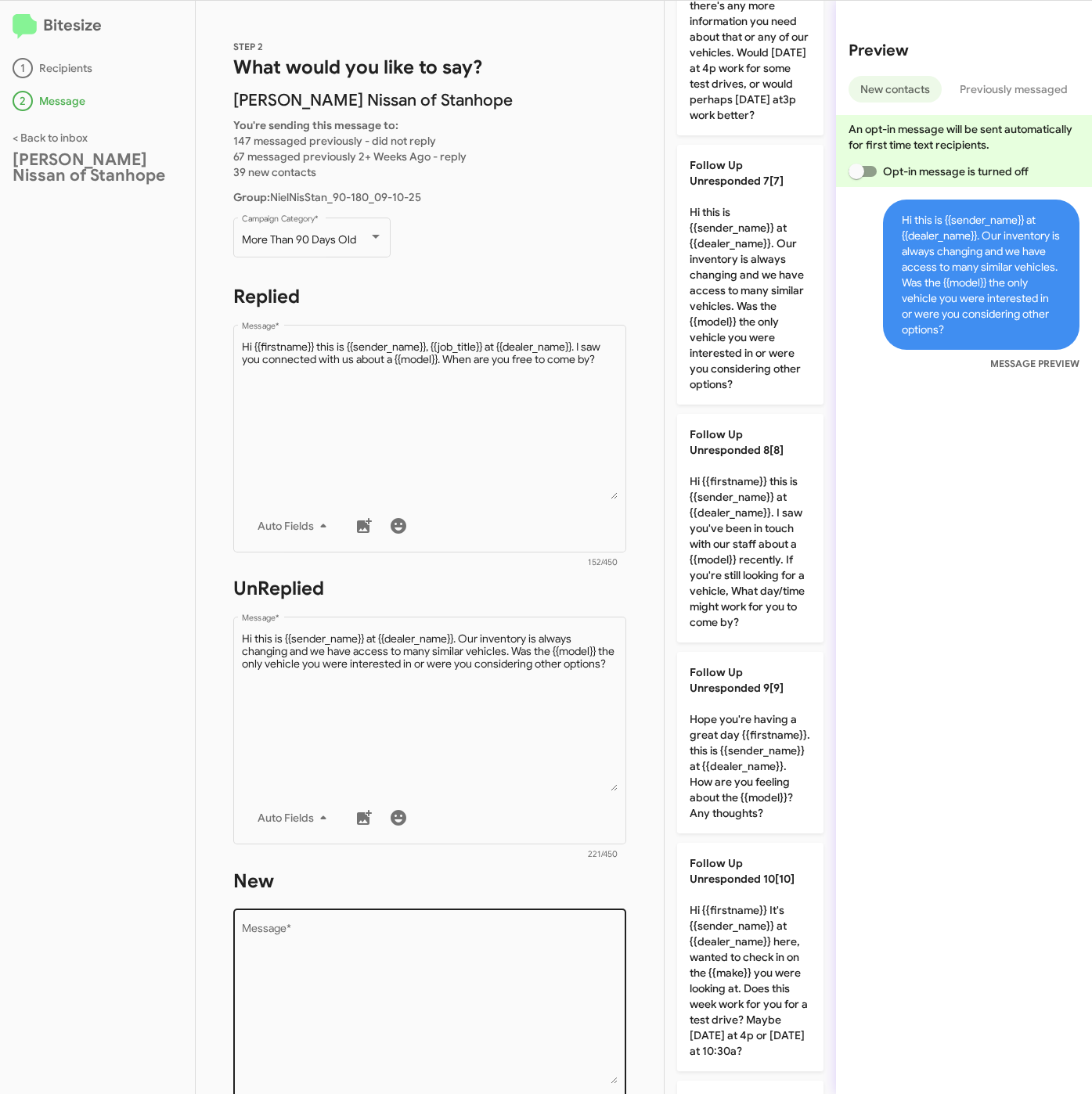
click at [521, 906] on div "Drop image here to insert Auto Fields Message *" at bounding box center [430, 1022] width 377 height 231
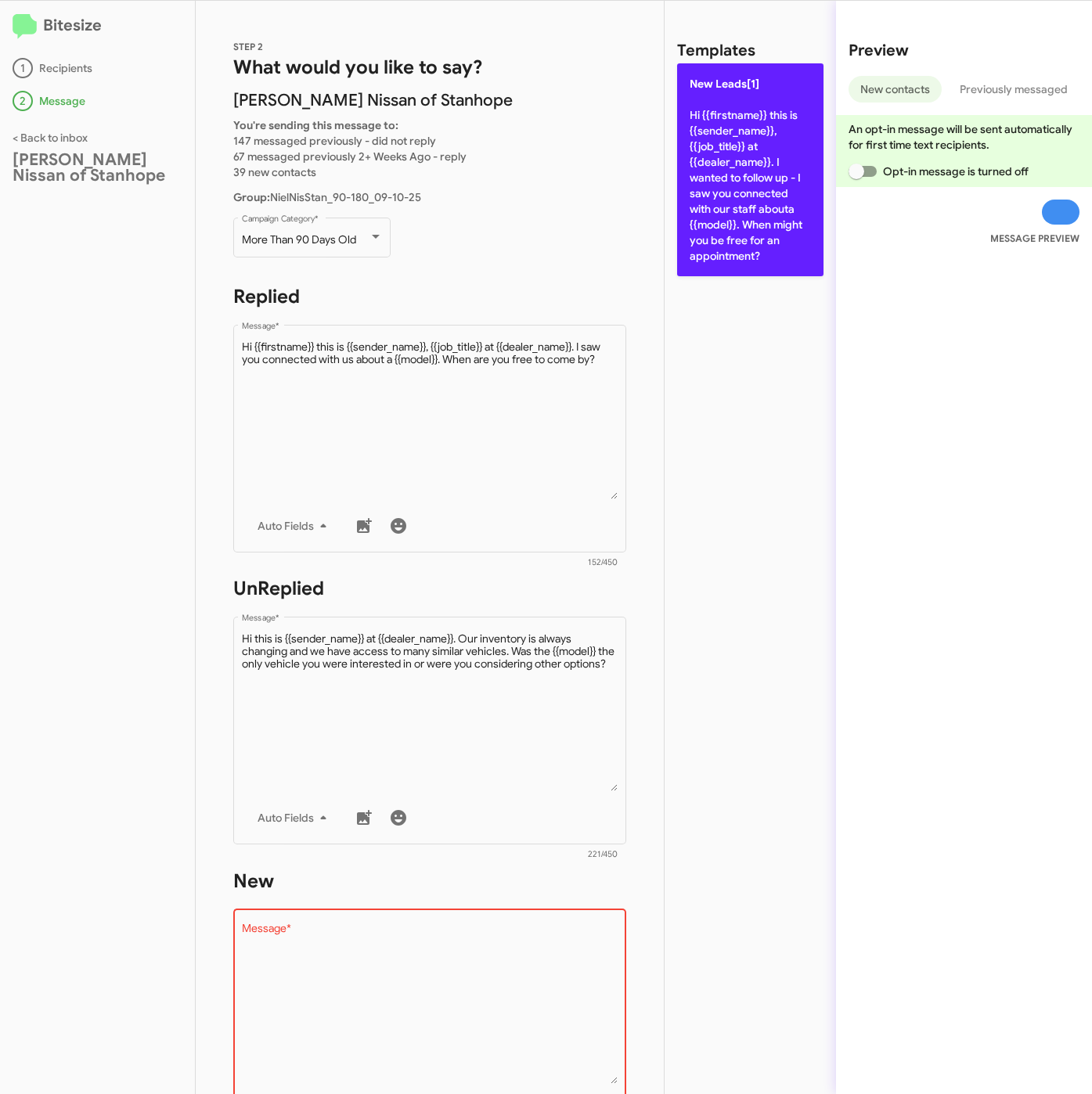
click at [754, 214] on p "New Leads[1] Hi {{firstname}} this is {{sender_name}}, {{job_title}} at {{deale…" at bounding box center [750, 170] width 146 height 213
type textarea "Hi {{firstname}} this is {{sender_name}}, {{job_title}} at {{dealer_name}}. I w…"
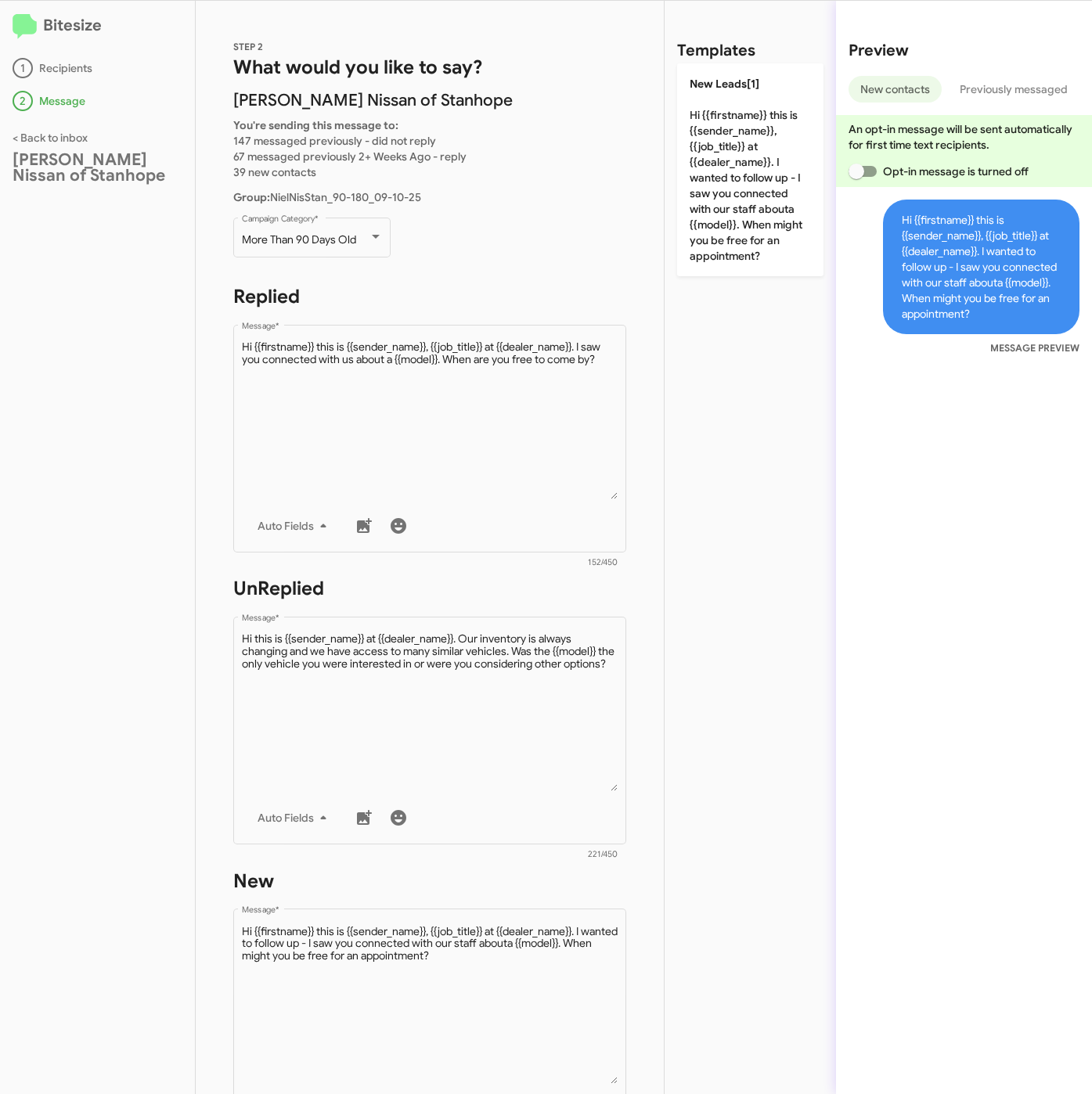
scroll to position [337, 0]
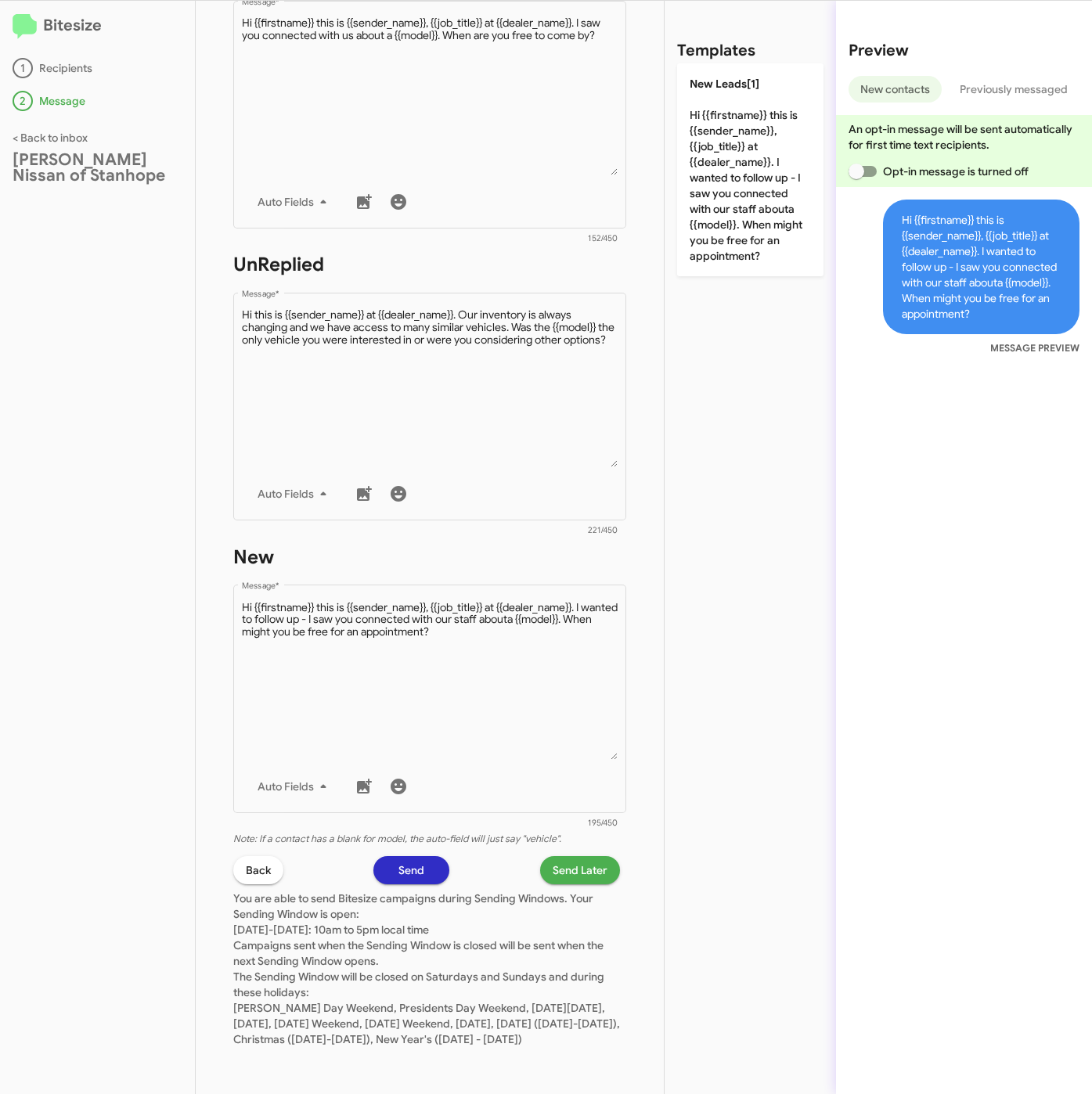
click at [560, 856] on span "Send Later" at bounding box center [580, 870] width 55 height 28
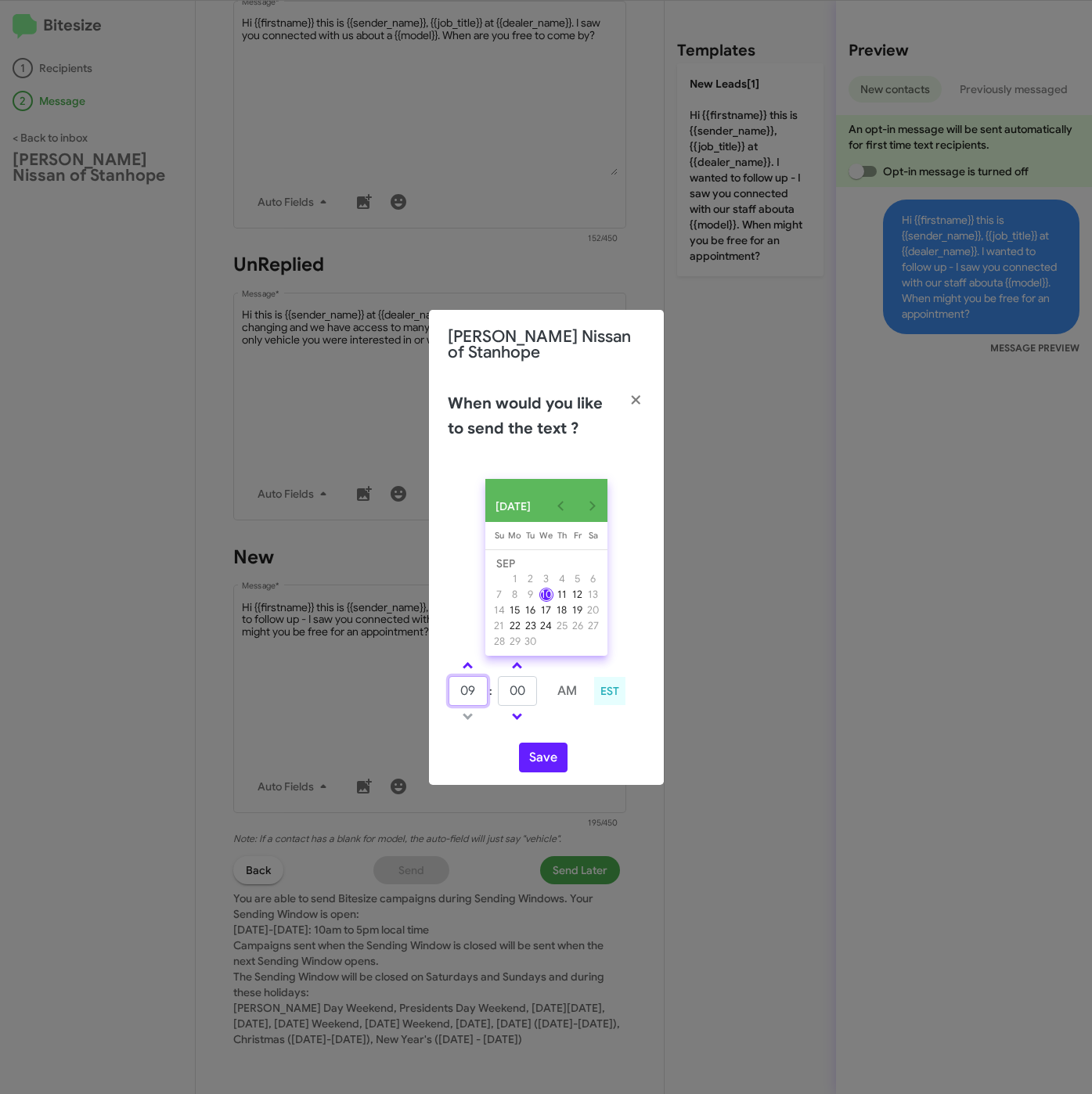
drag, startPoint x: 477, startPoint y: 693, endPoint x: 451, endPoint y: 690, distance: 26.2
click at [451, 690] on input "09" at bounding box center [468, 691] width 39 height 30
type input "10"
type input "31"
click at [529, 770] on button "Save" at bounding box center [543, 757] width 49 height 30
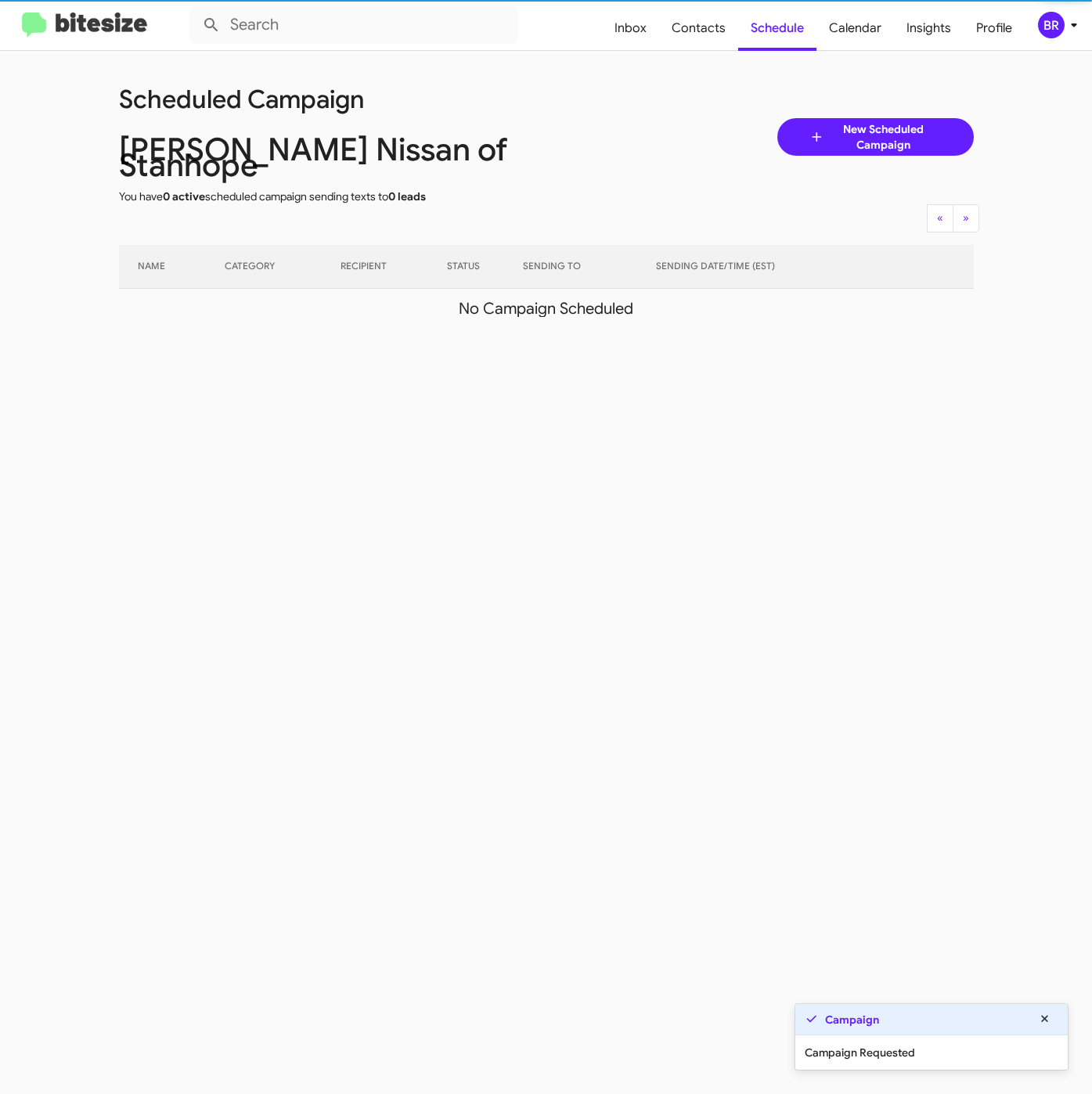
click at [1065, 31] on icon at bounding box center [1074, 25] width 19 height 19
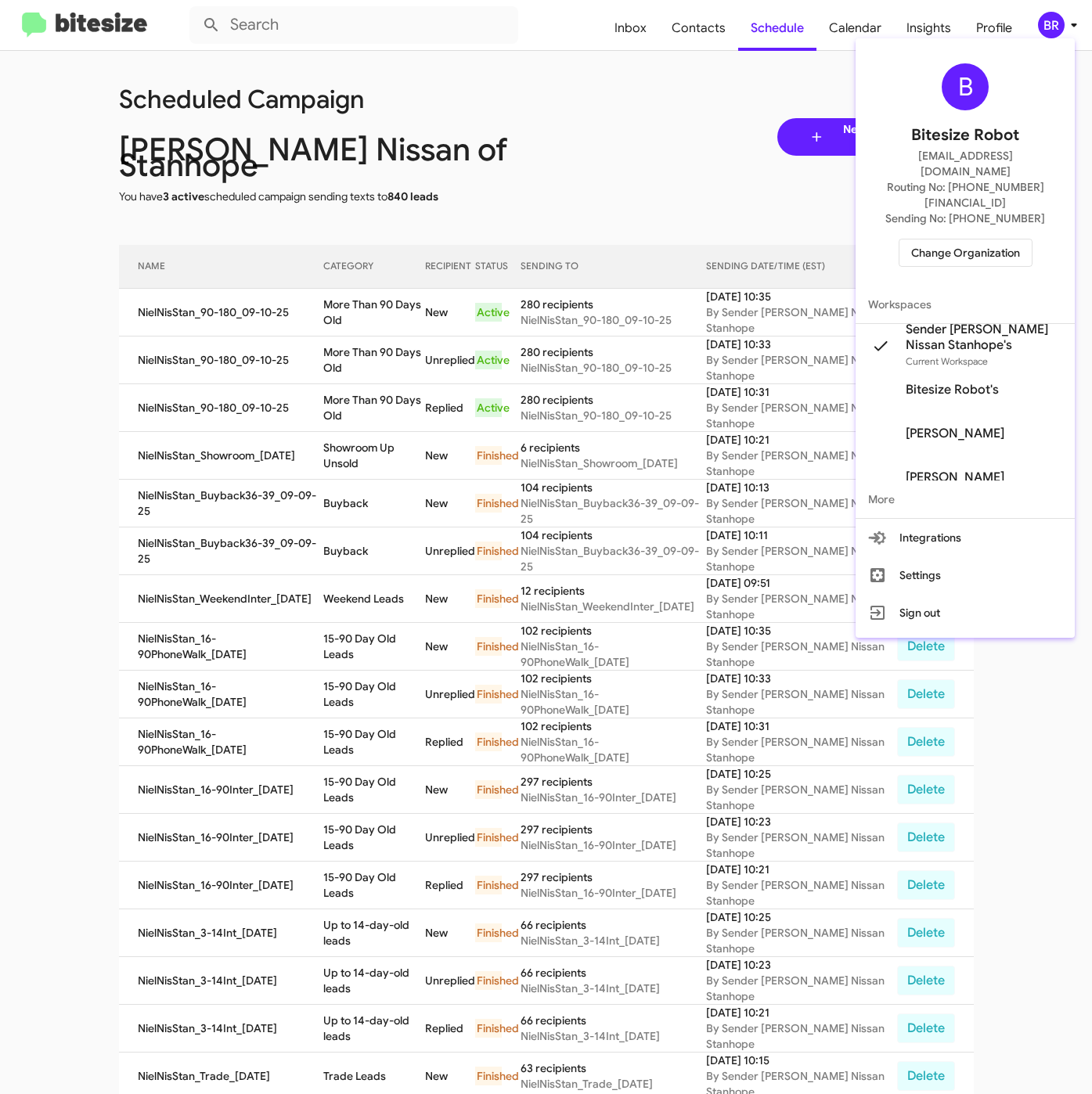
click at [961, 239] on span "Change Organization" at bounding box center [965, 253] width 109 height 27
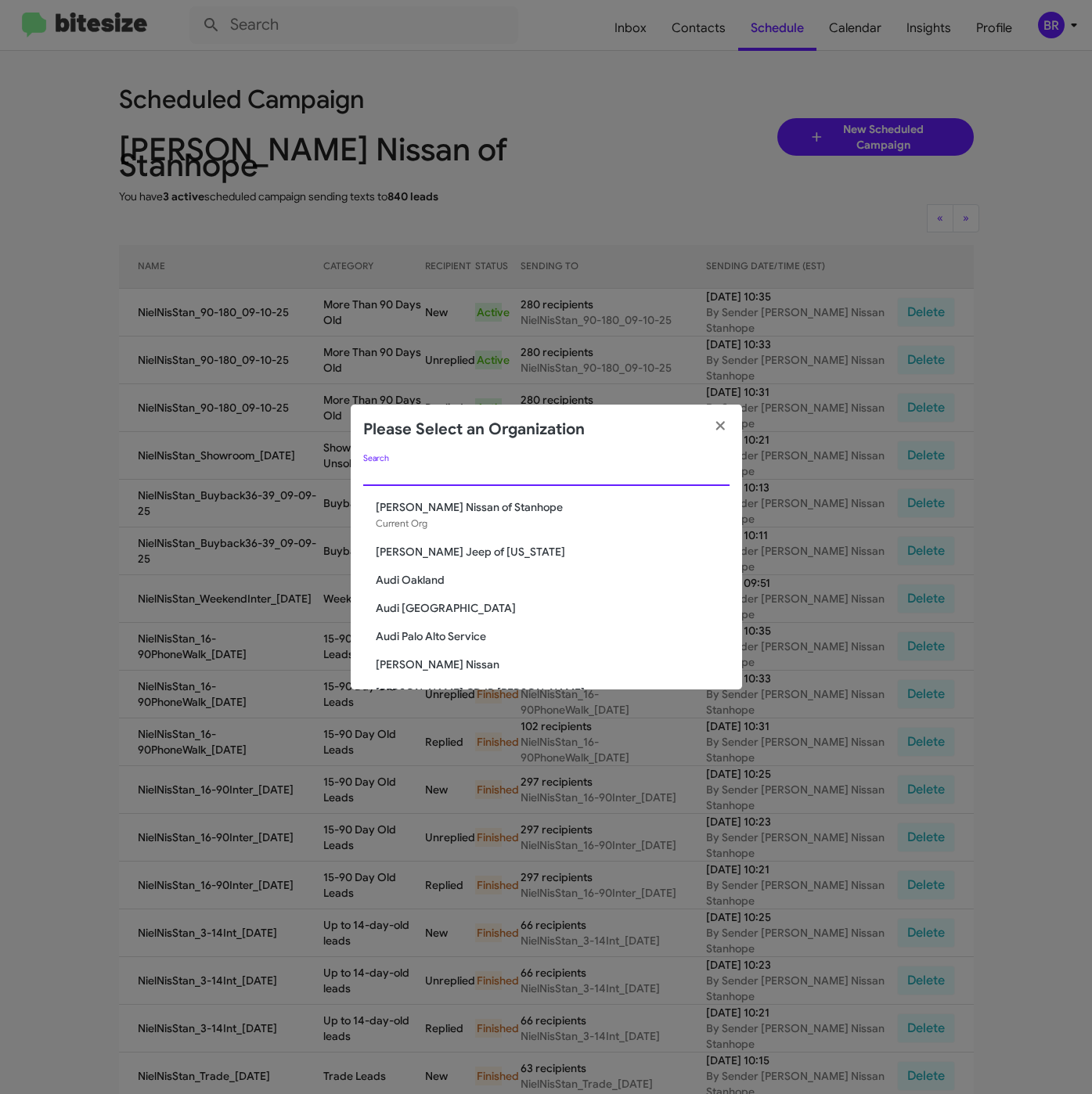
click at [493, 474] on input "Search" at bounding box center [546, 474] width 367 height 13
paste input "[PERSON_NAME] Nissan of Denville"
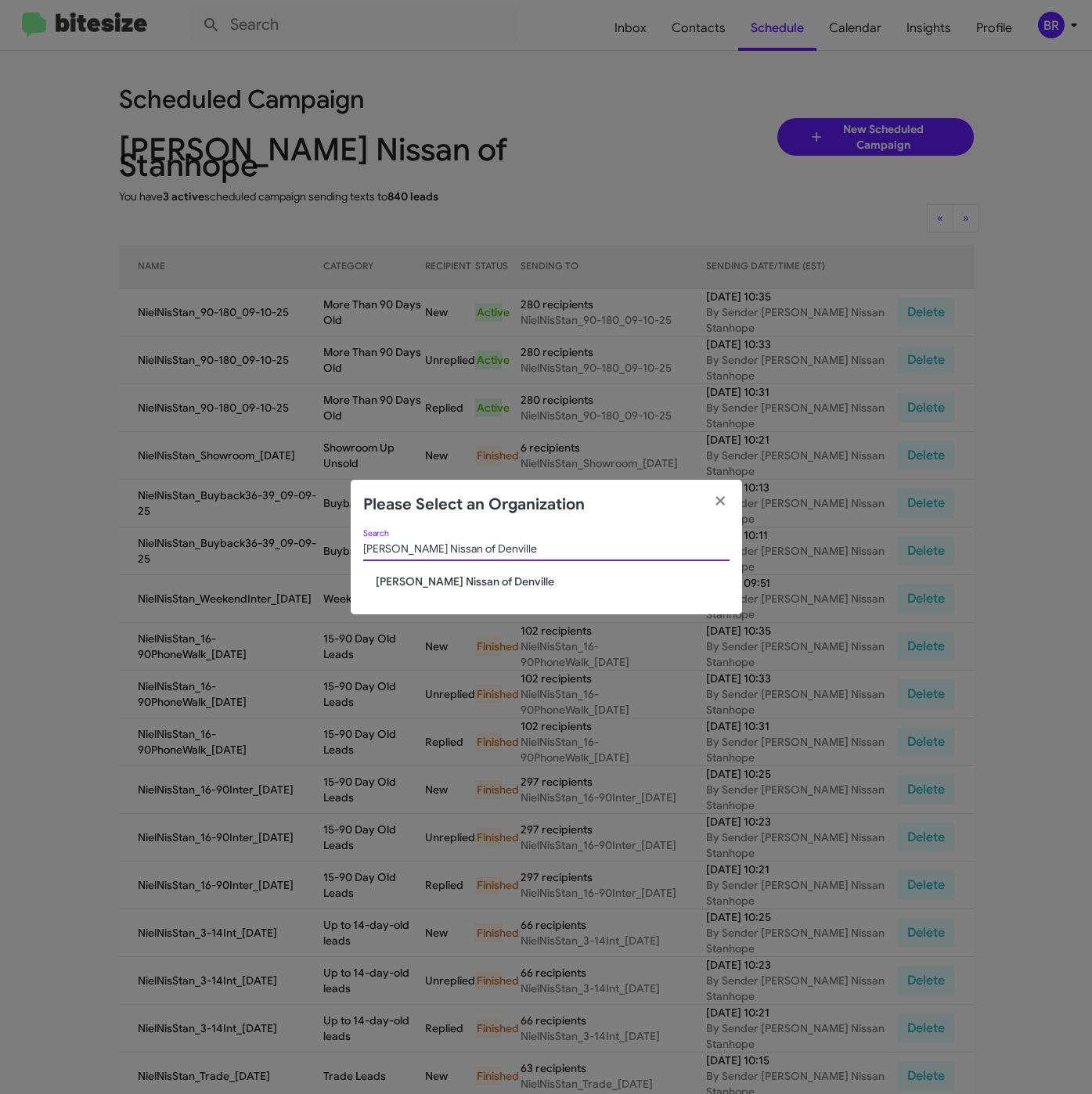
type input "[PERSON_NAME] Nissan of Denville"
click at [428, 578] on span "[PERSON_NAME] Nissan of Denville" at bounding box center [553, 582] width 354 height 16
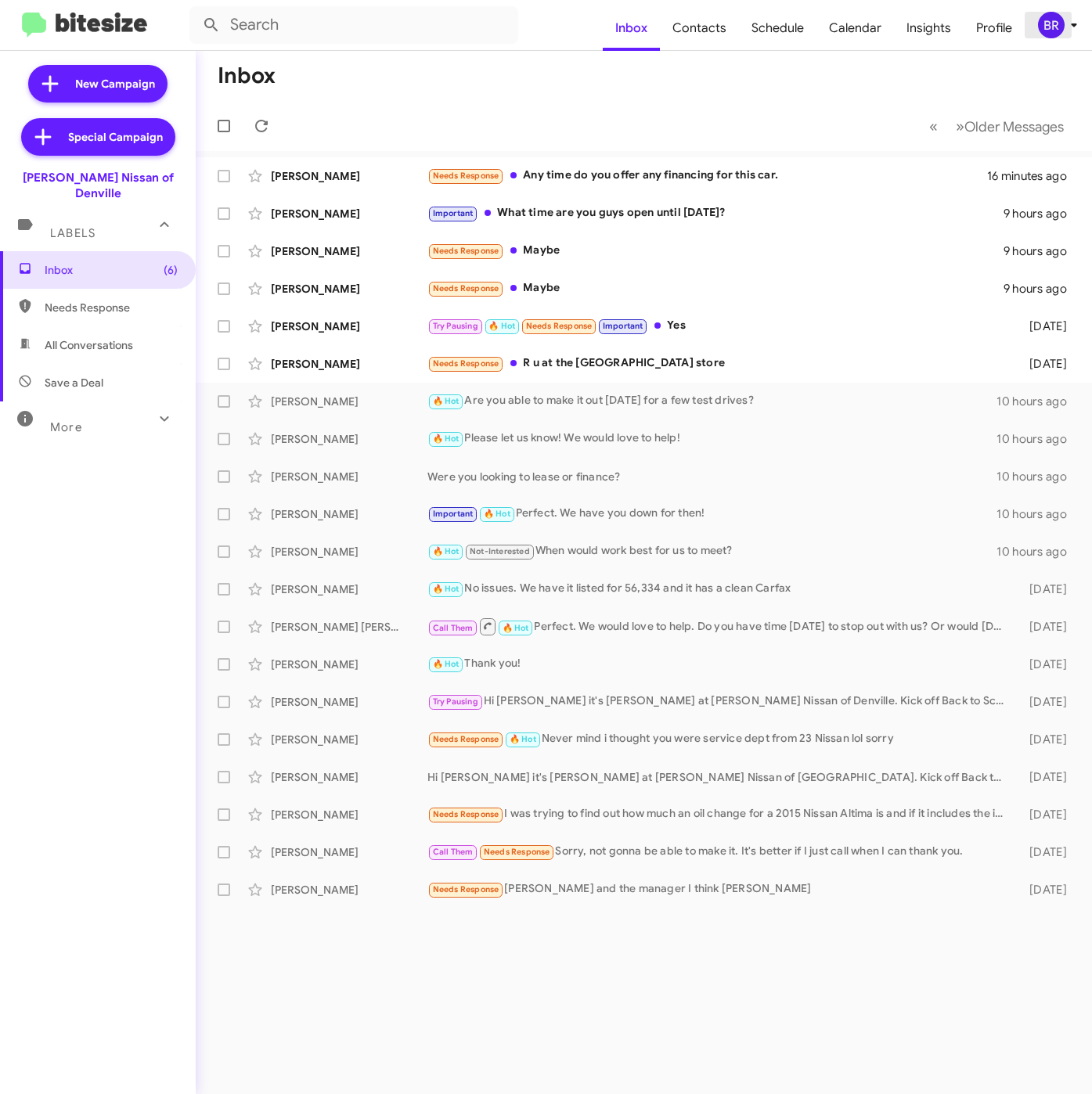
click at [1060, 28] on div "BR" at bounding box center [1051, 25] width 27 height 27
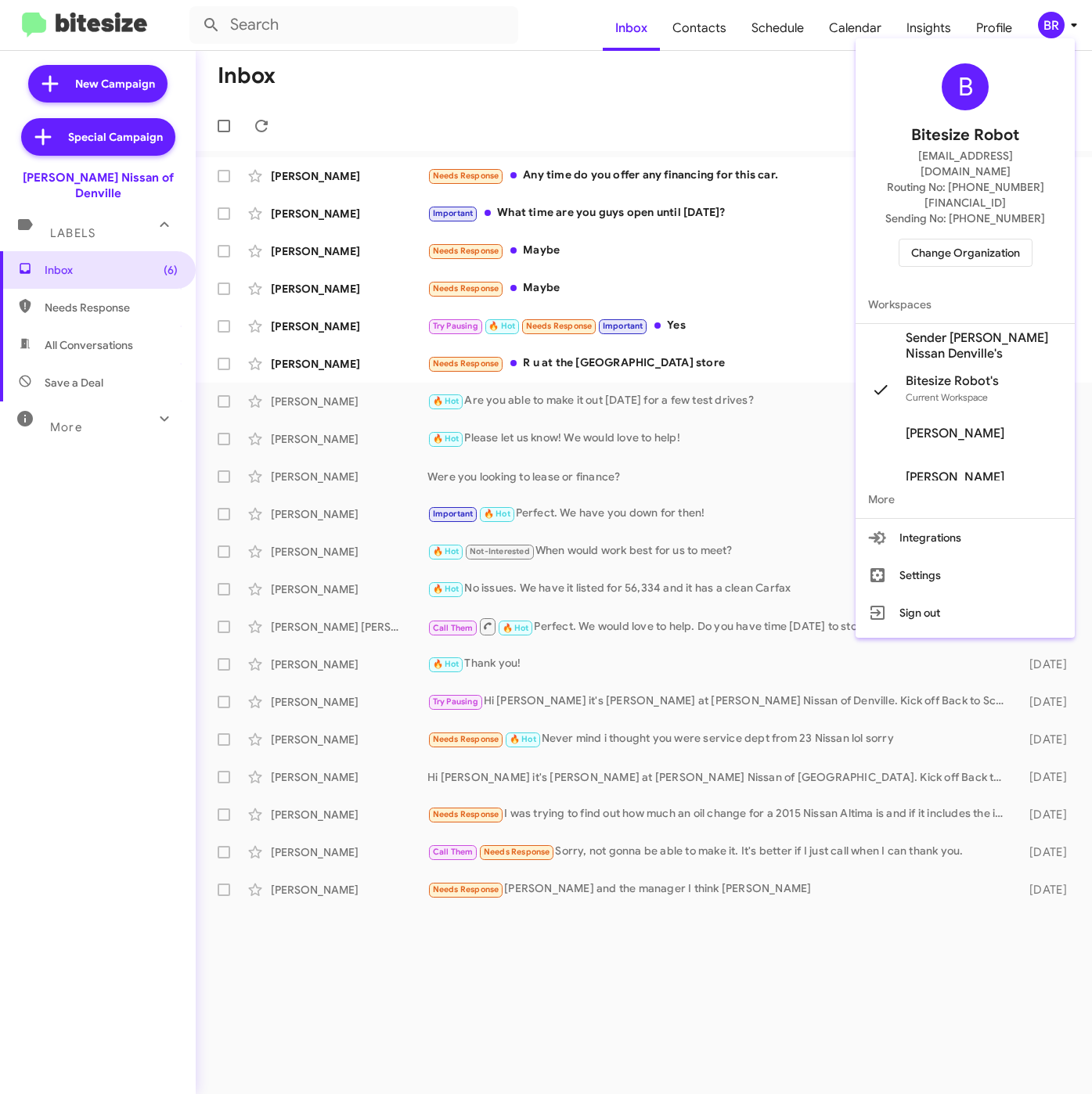
click at [967, 330] on span "Sender [PERSON_NAME] Nissan Denville's" at bounding box center [984, 346] width 156 height 31
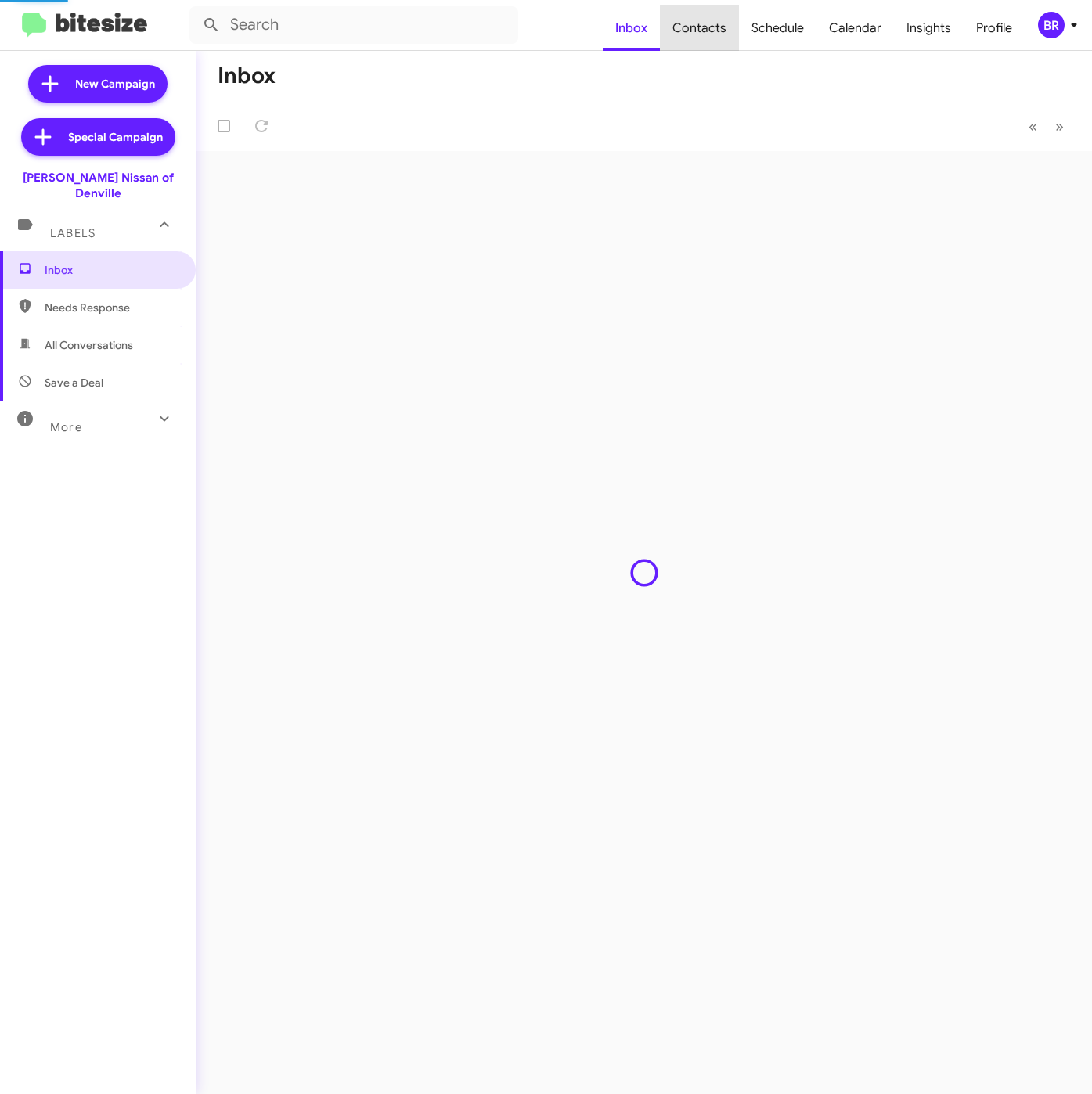
click at [714, 31] on span "Contacts" at bounding box center [699, 28] width 79 height 46
type input "in:groups"
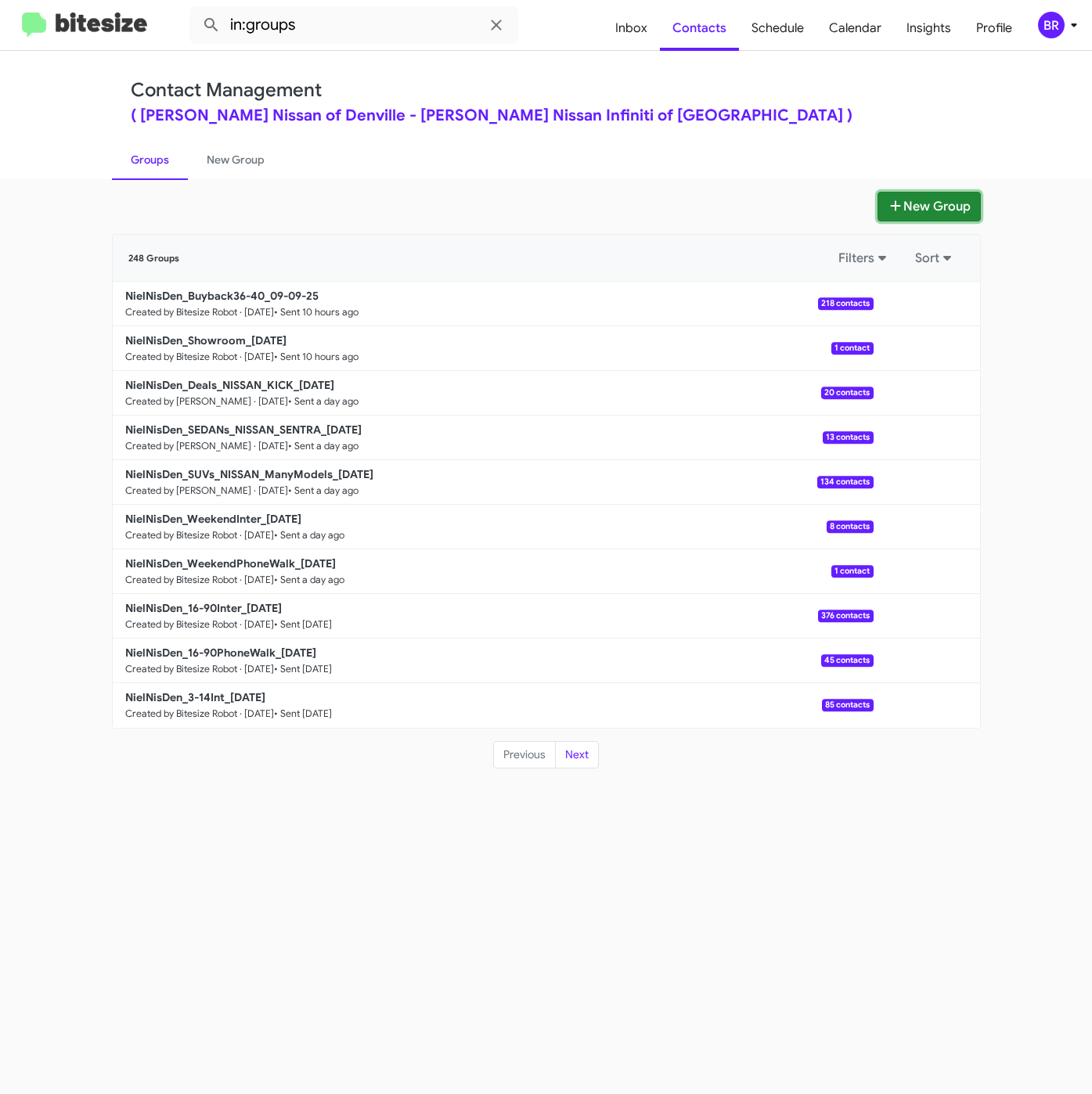
click at [928, 202] on button "New Group" at bounding box center [929, 206] width 104 height 30
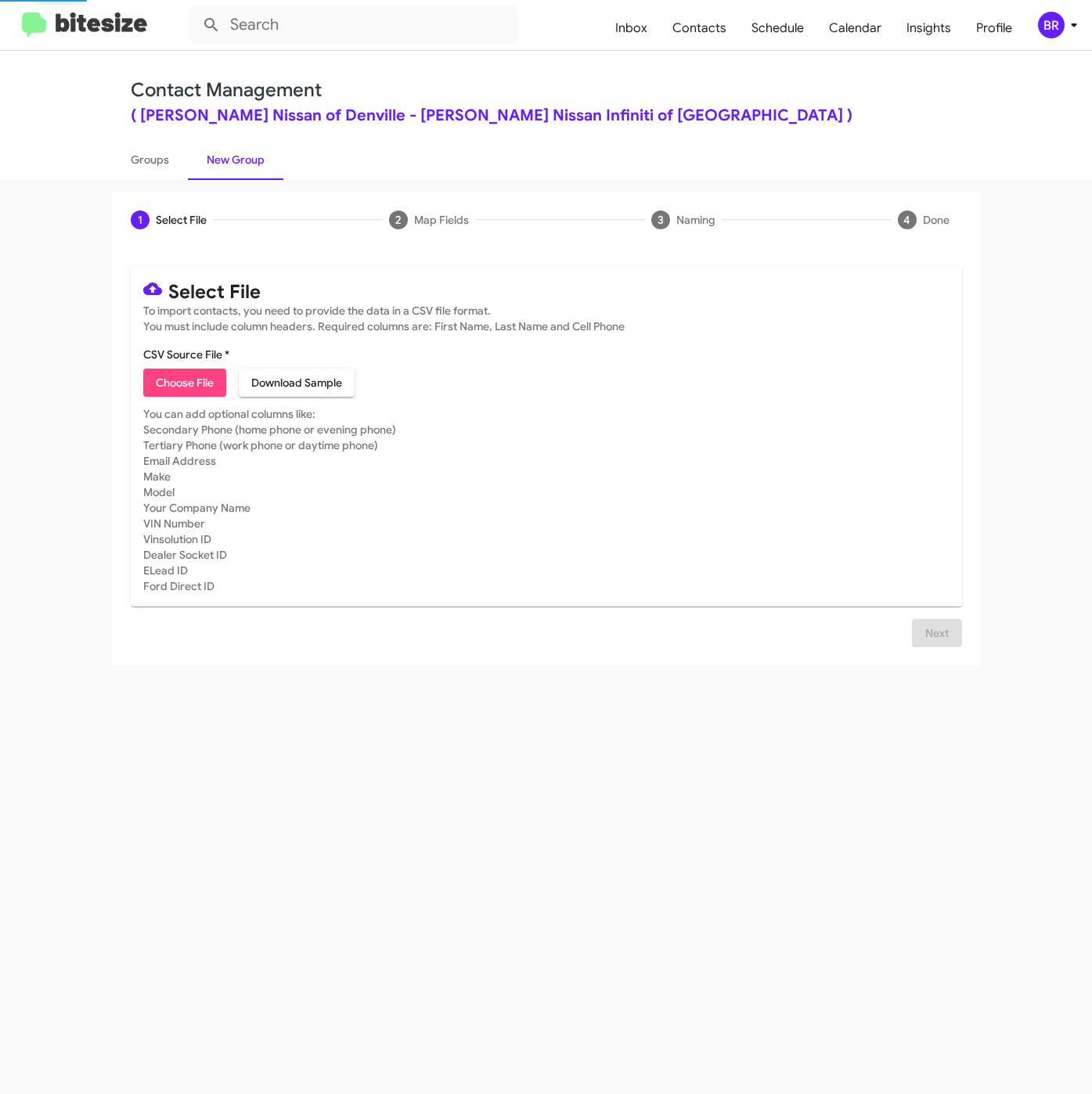
click span "Choose File"
type input "NielNisDen_90-180_09-10-25"
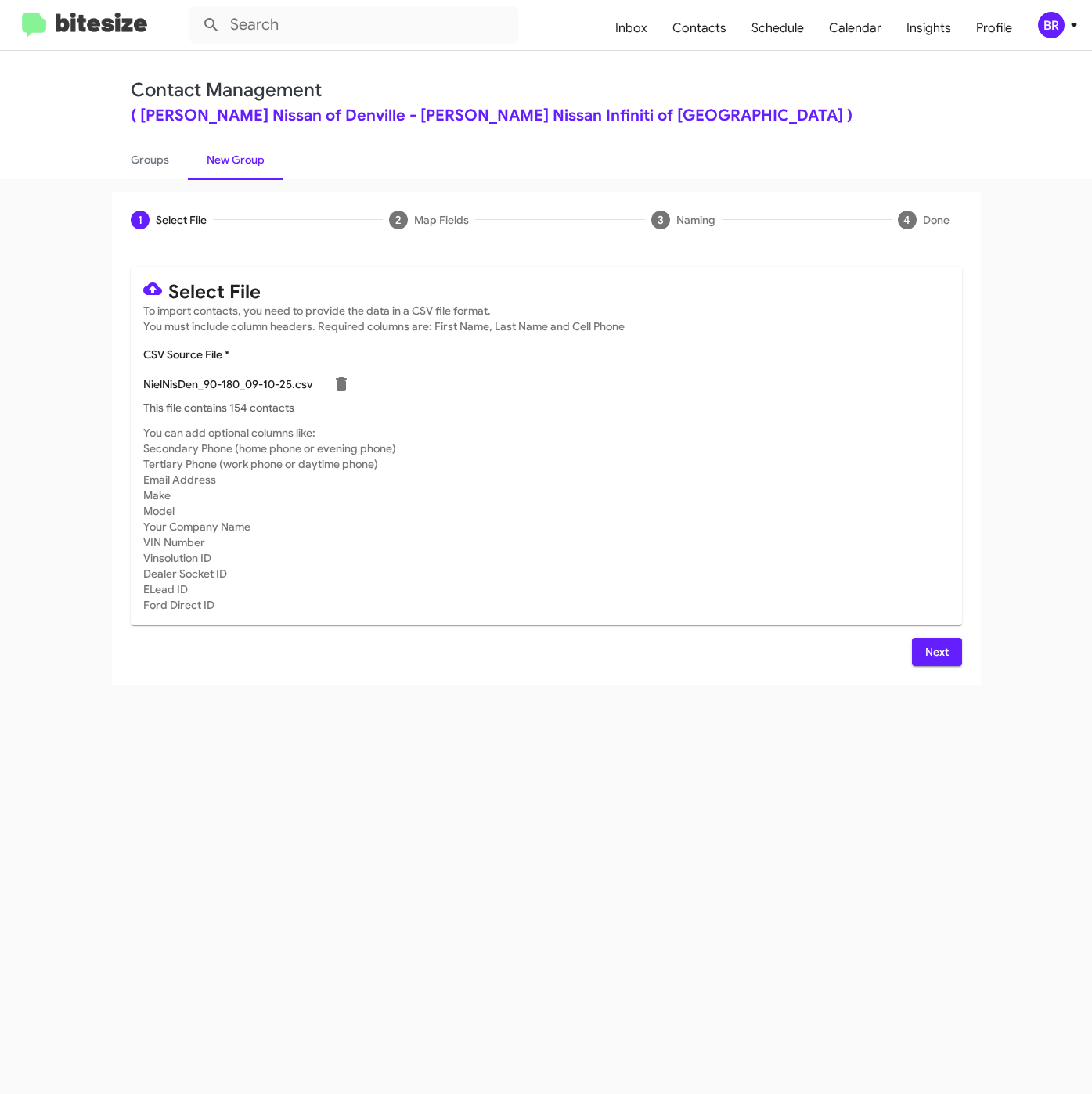
click span "Next"
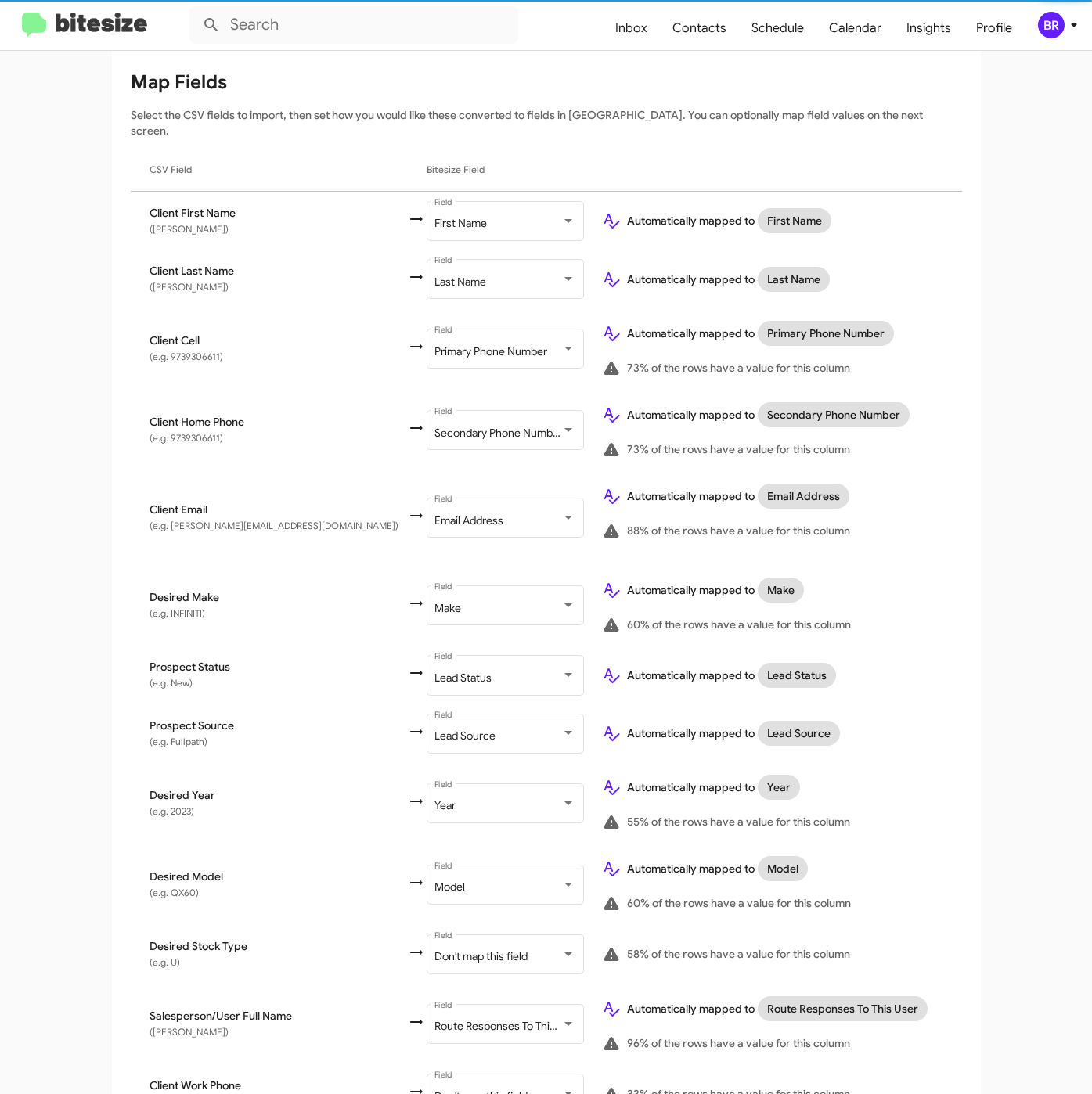
scroll to position [325, 0]
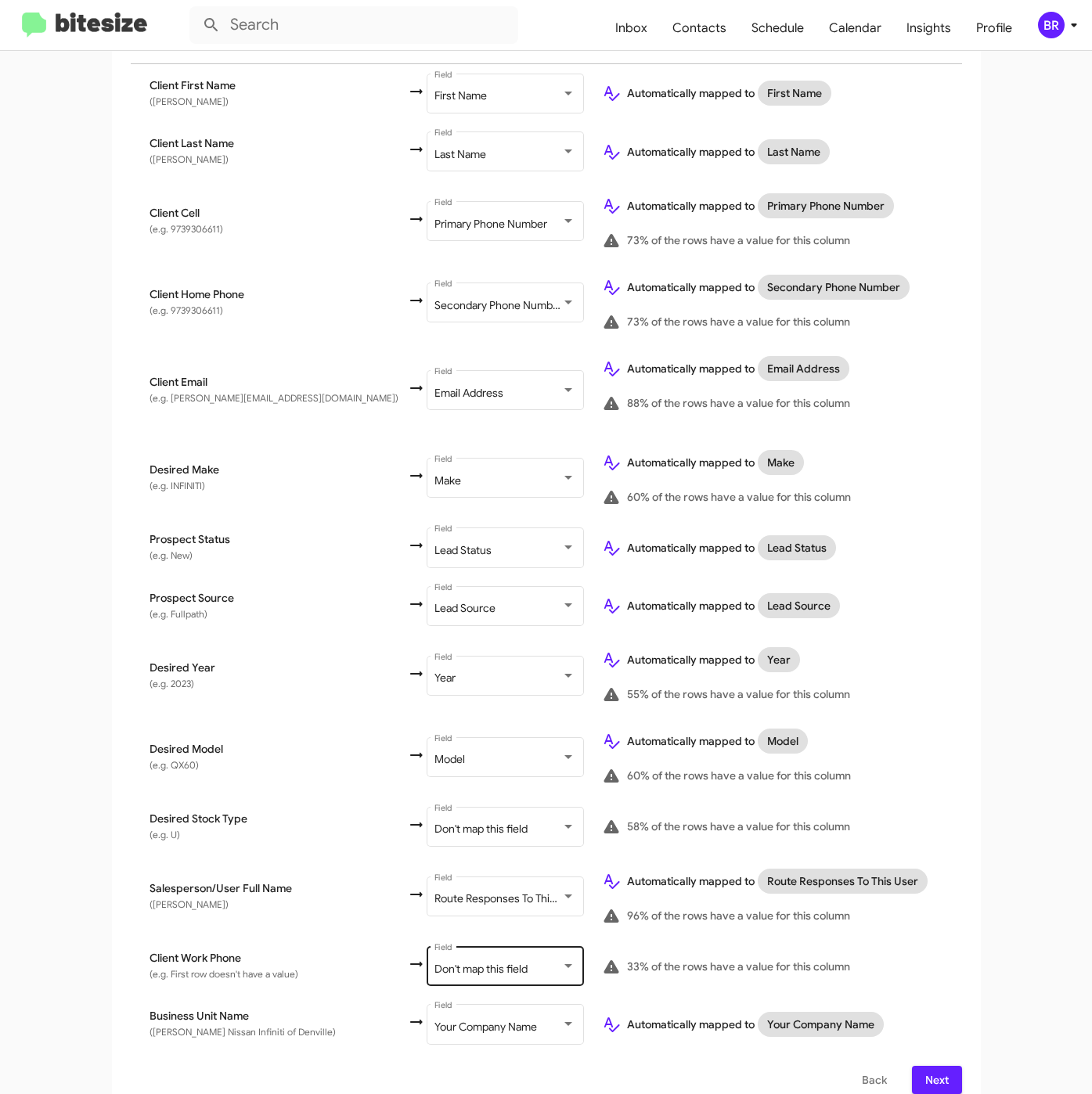
click div "Don't map this field Field"
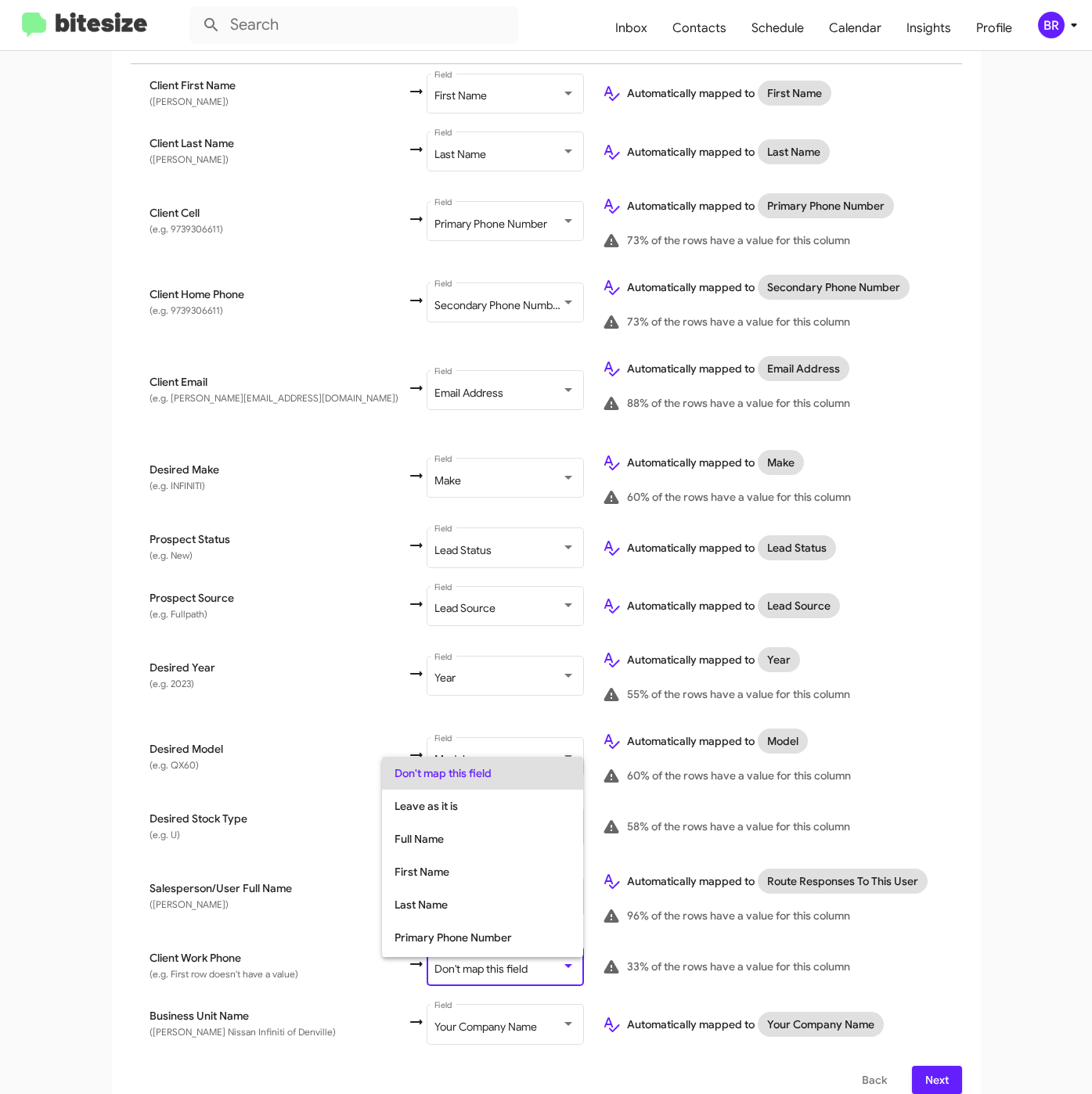
scroll to position [62, 0]
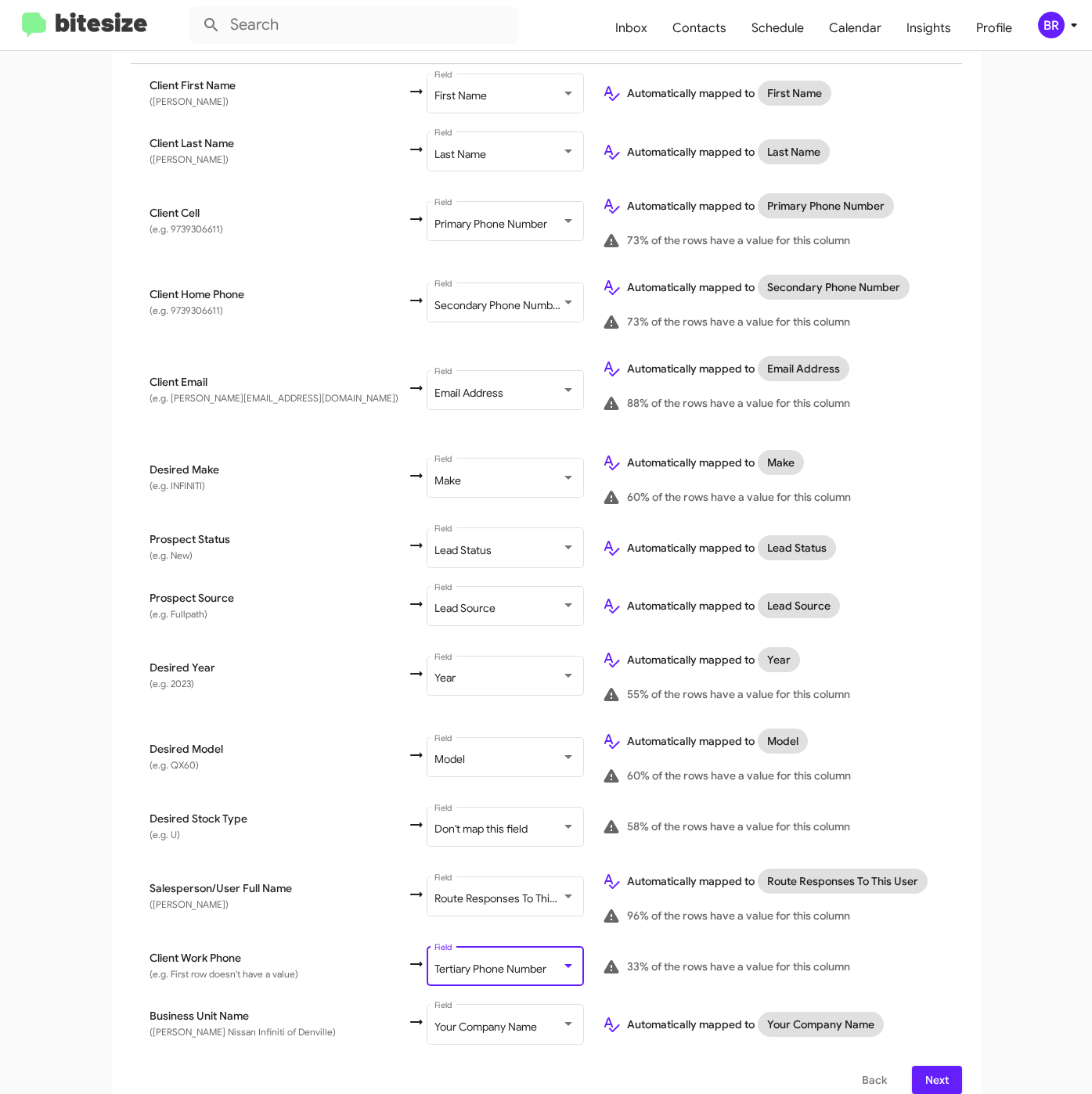
click span "Next"
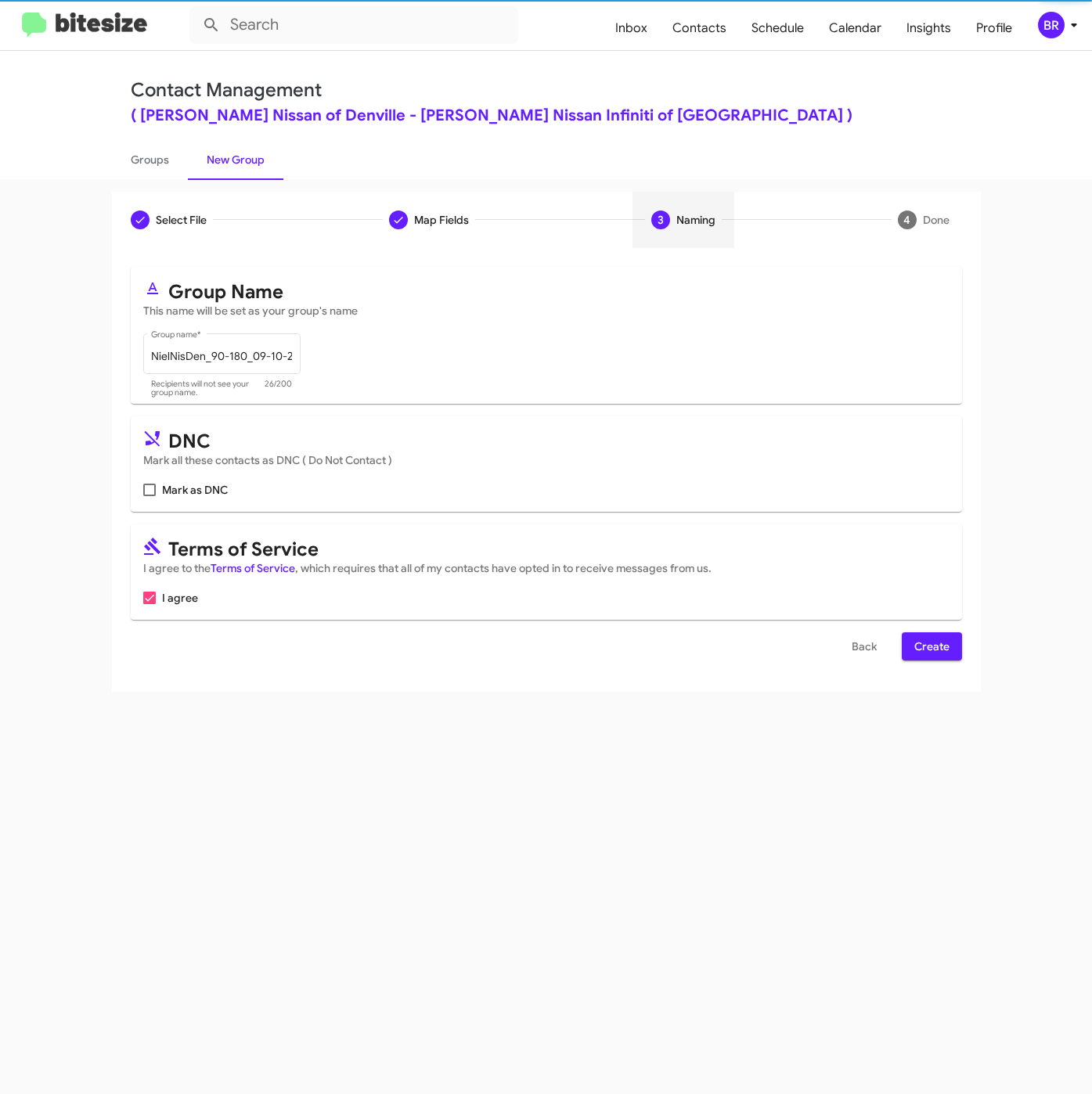
scroll to position [0, 0]
click span "Create"
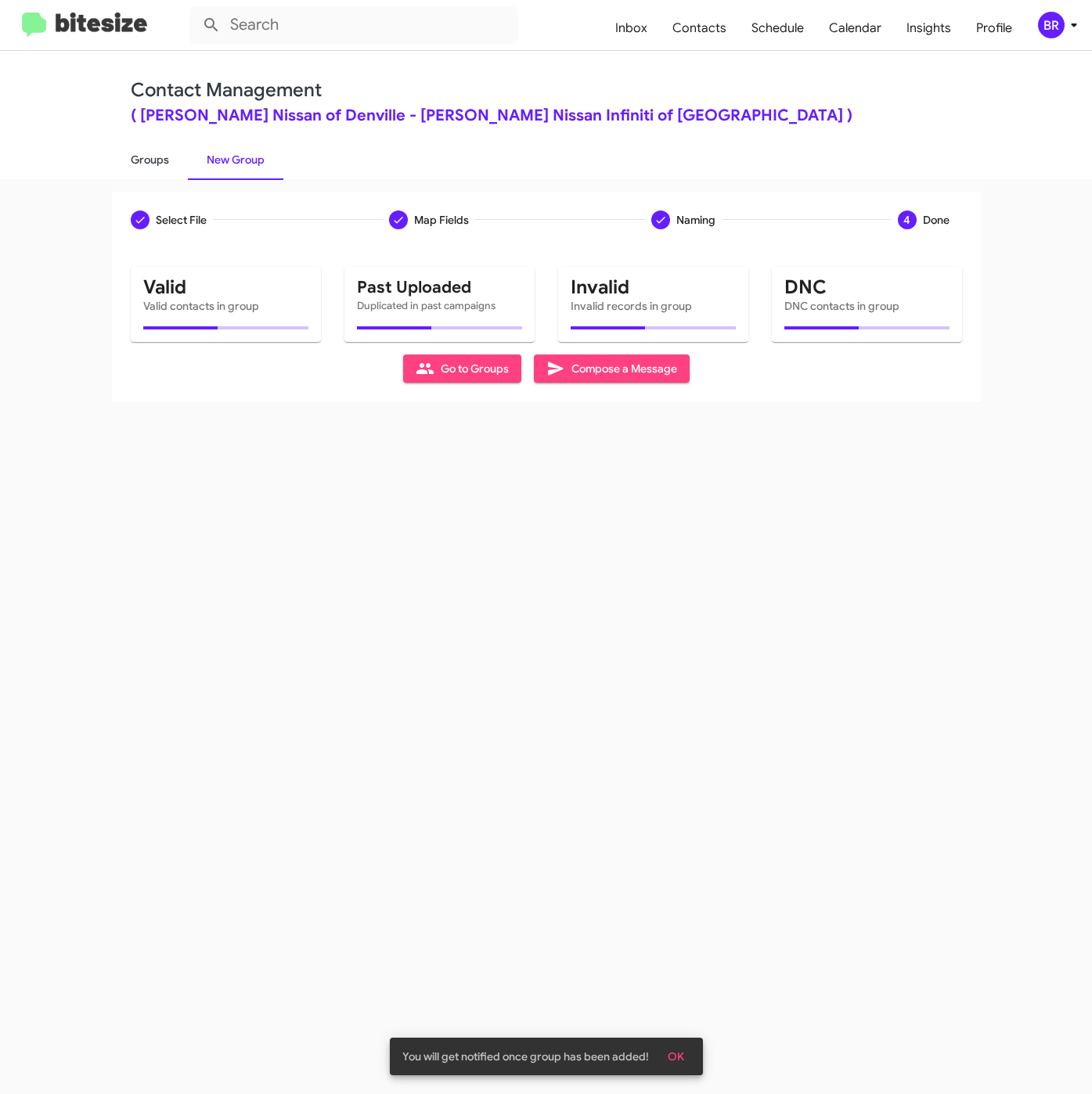
click link "Groups"
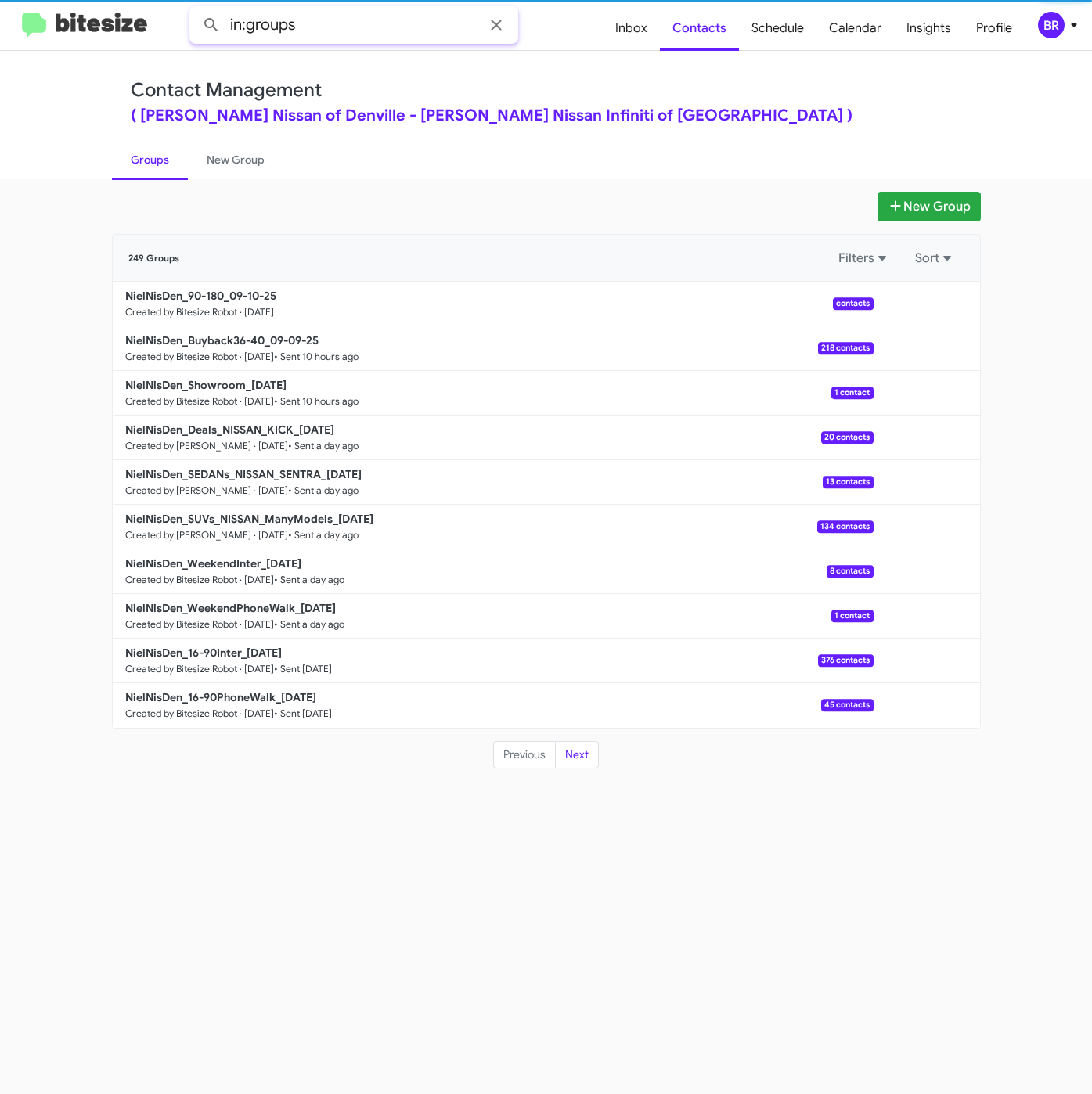
click input "in:groups"
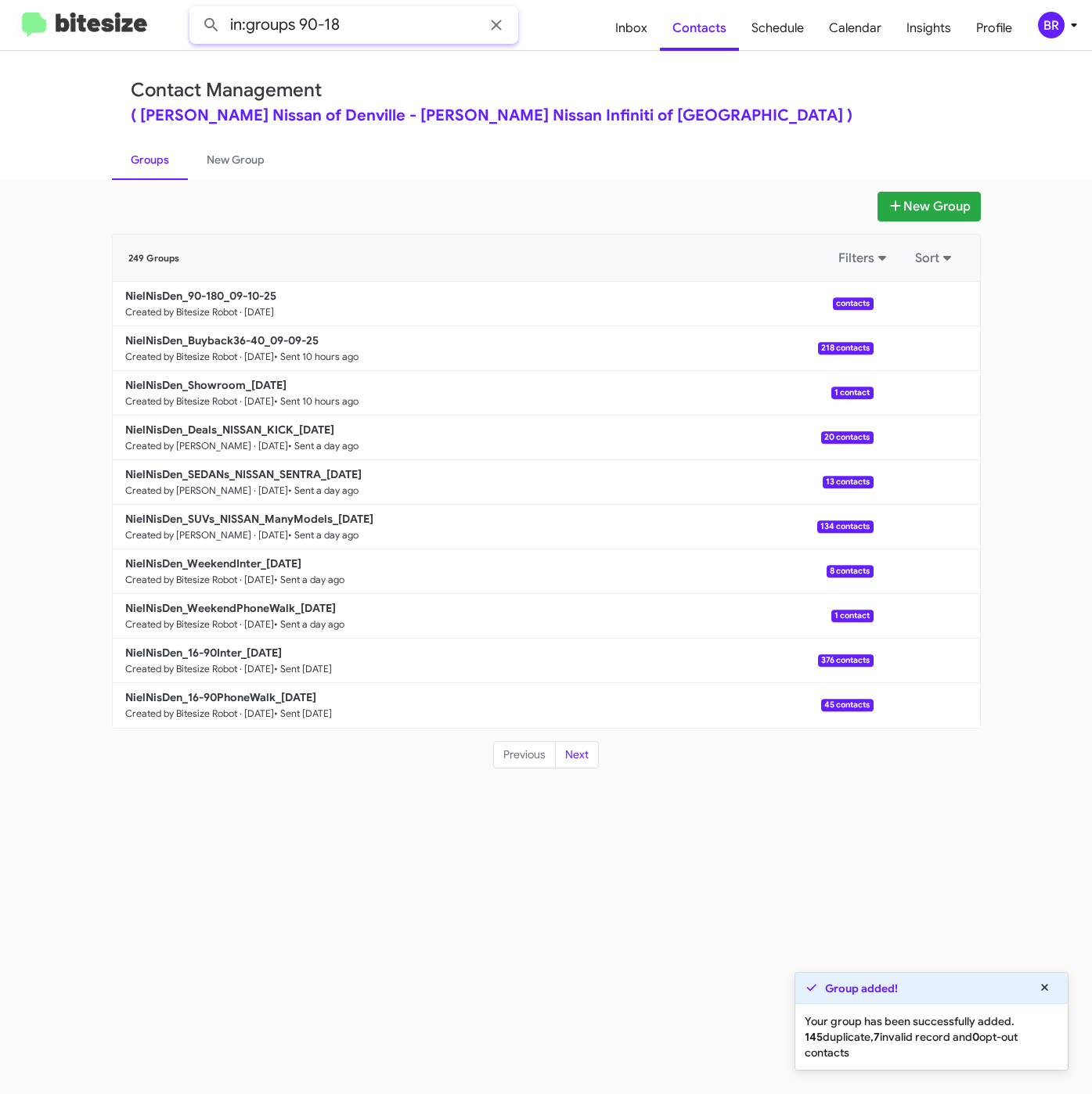
type input "in:groups 90-18"
click button
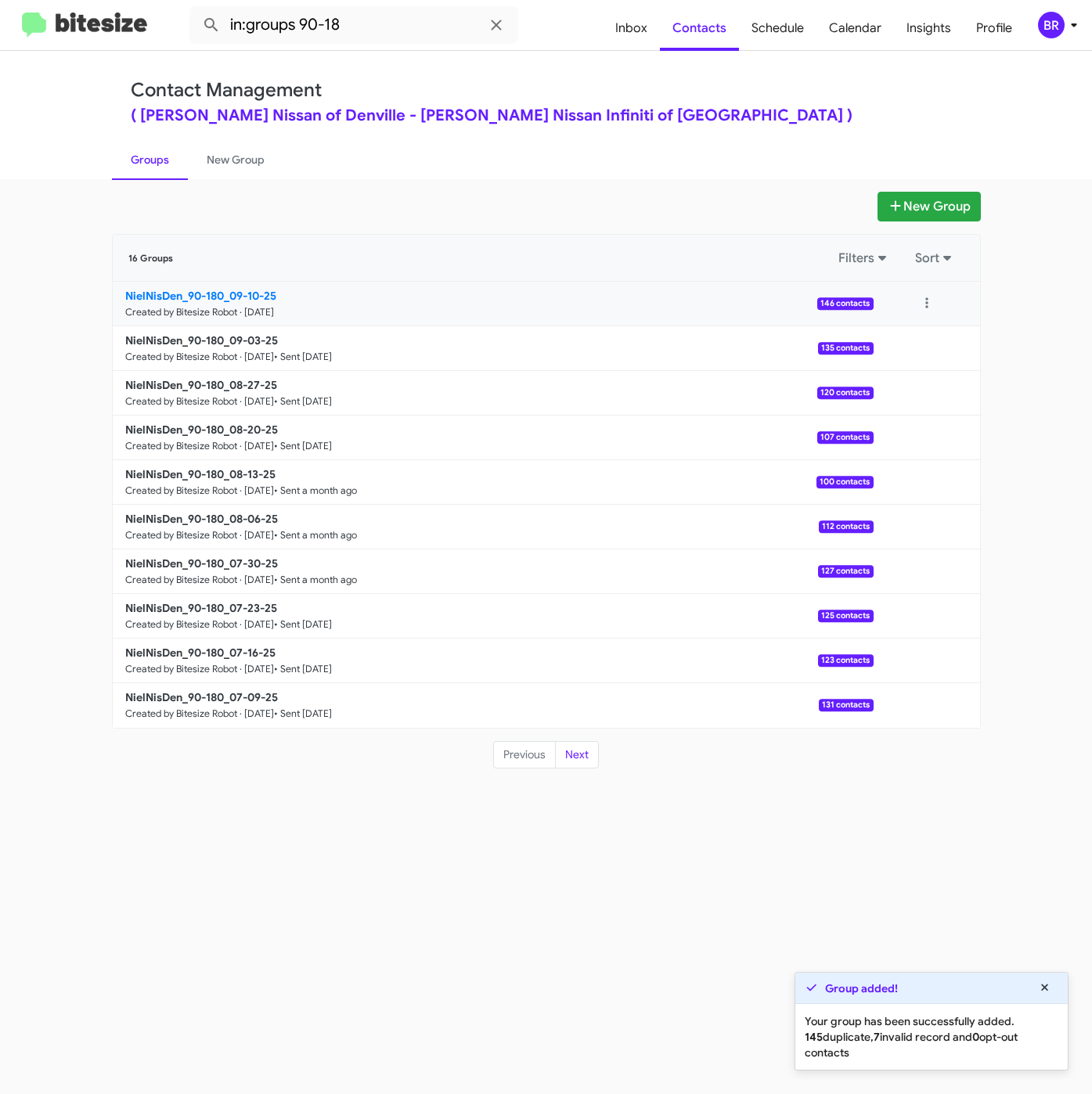
click b "NielNisDen_90-180_09-10-25"
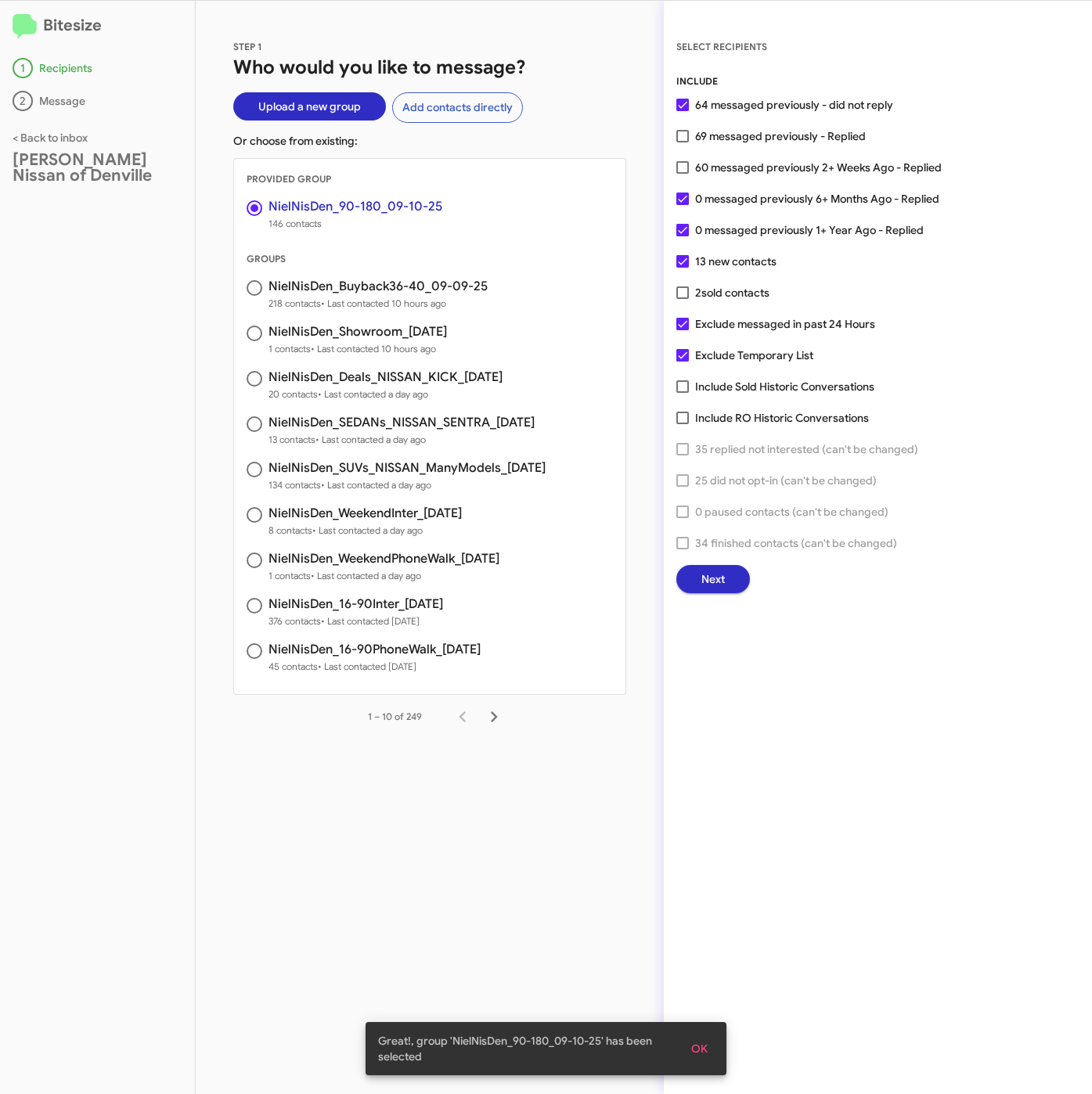
click span "60 messaged previously 2+ Weeks Ago - Replied"
click input "60 messaged previously 2+ Weeks Ago - Replied"
checkbox input "true"
click span "Next"
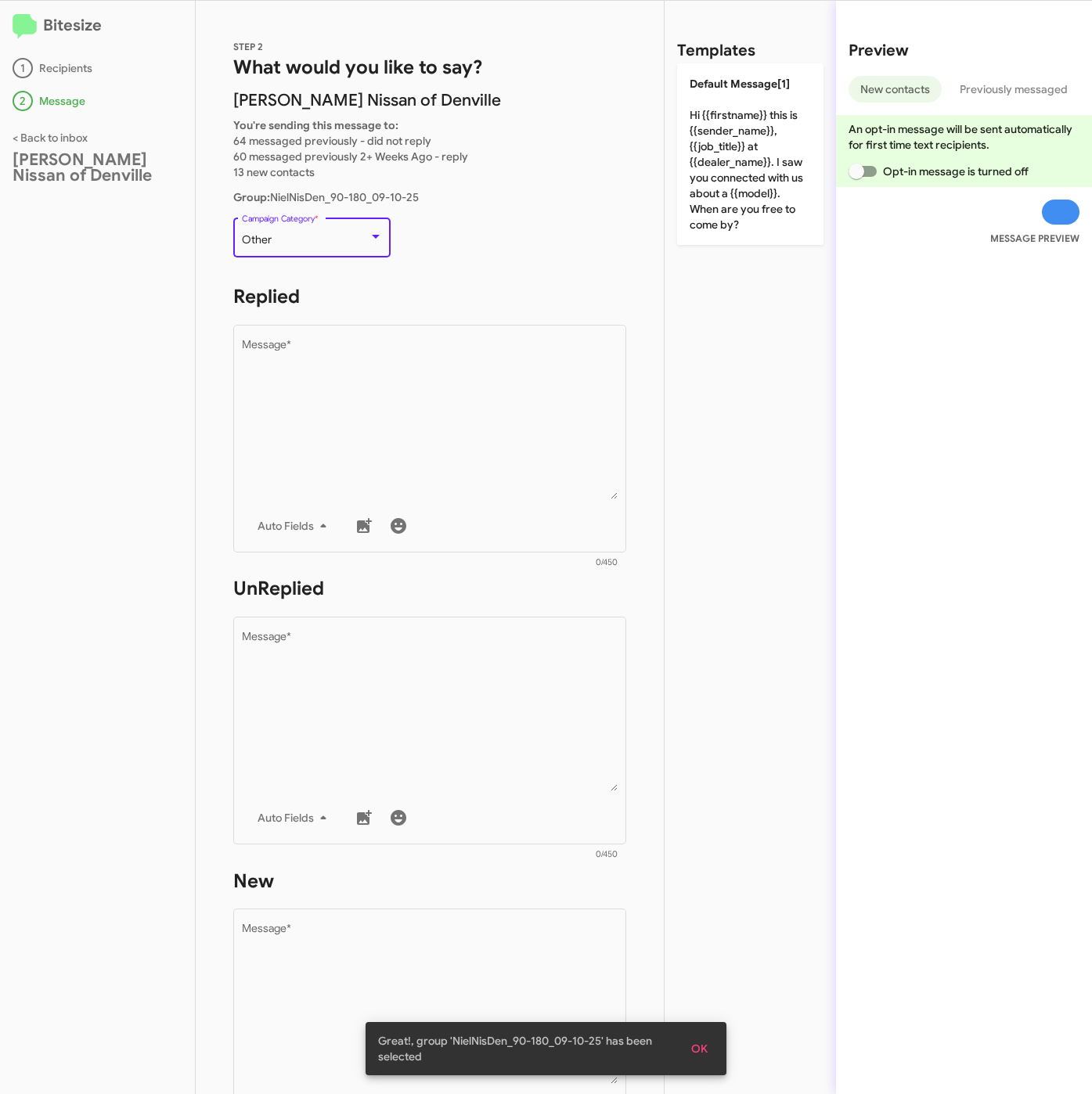
click div "Other"
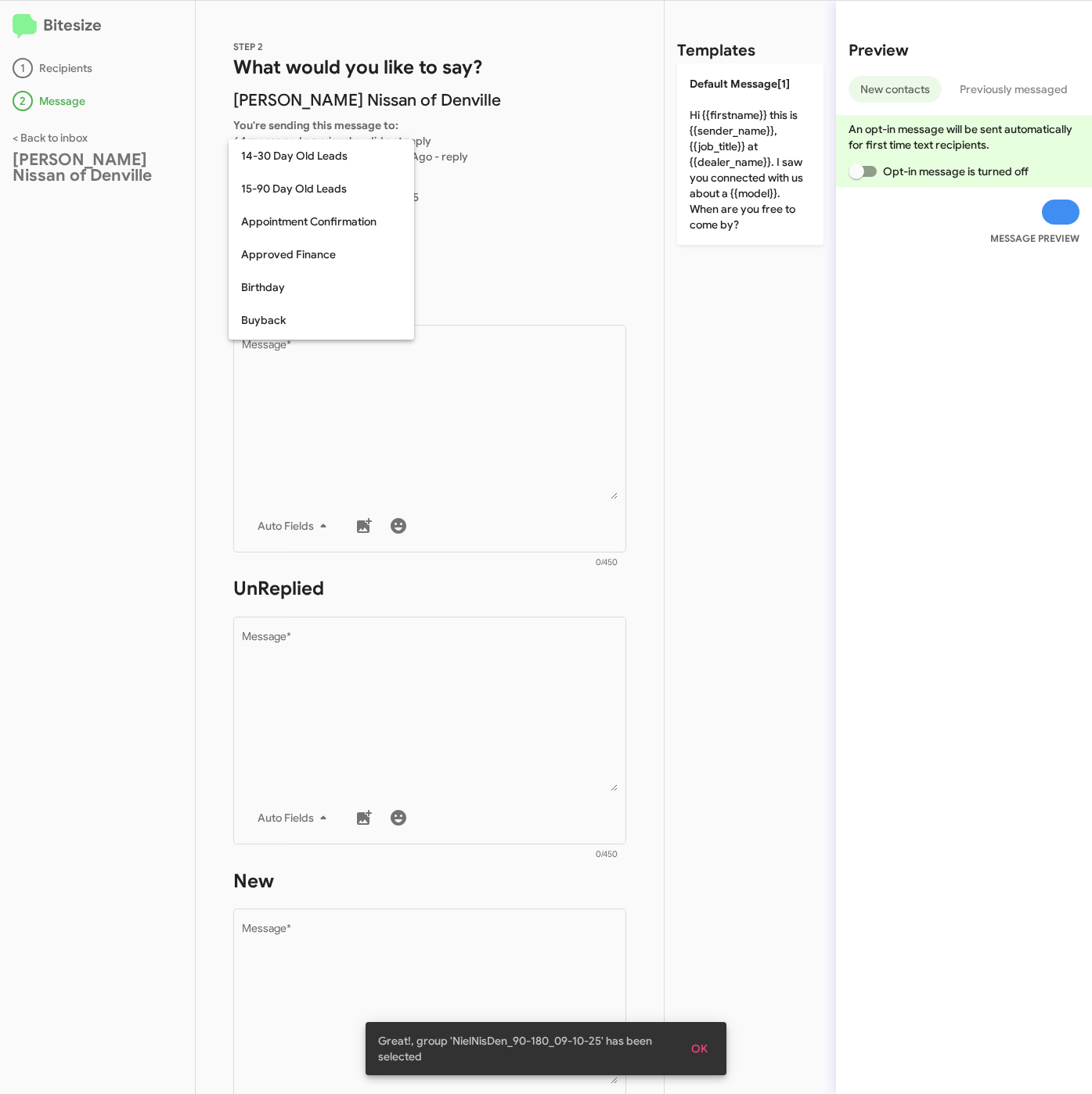
scroll to position [344, 0]
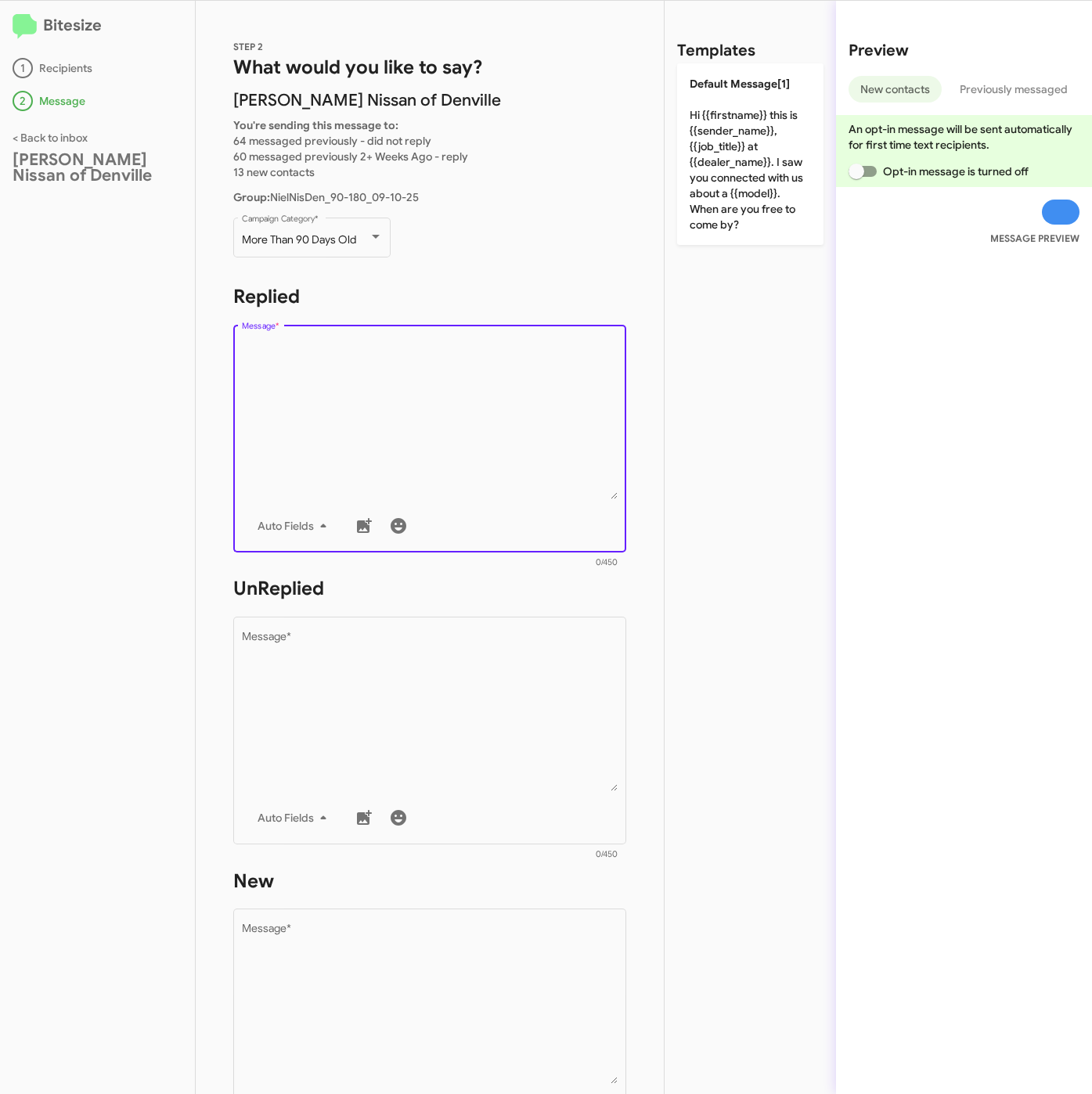
click textarea "Message *"
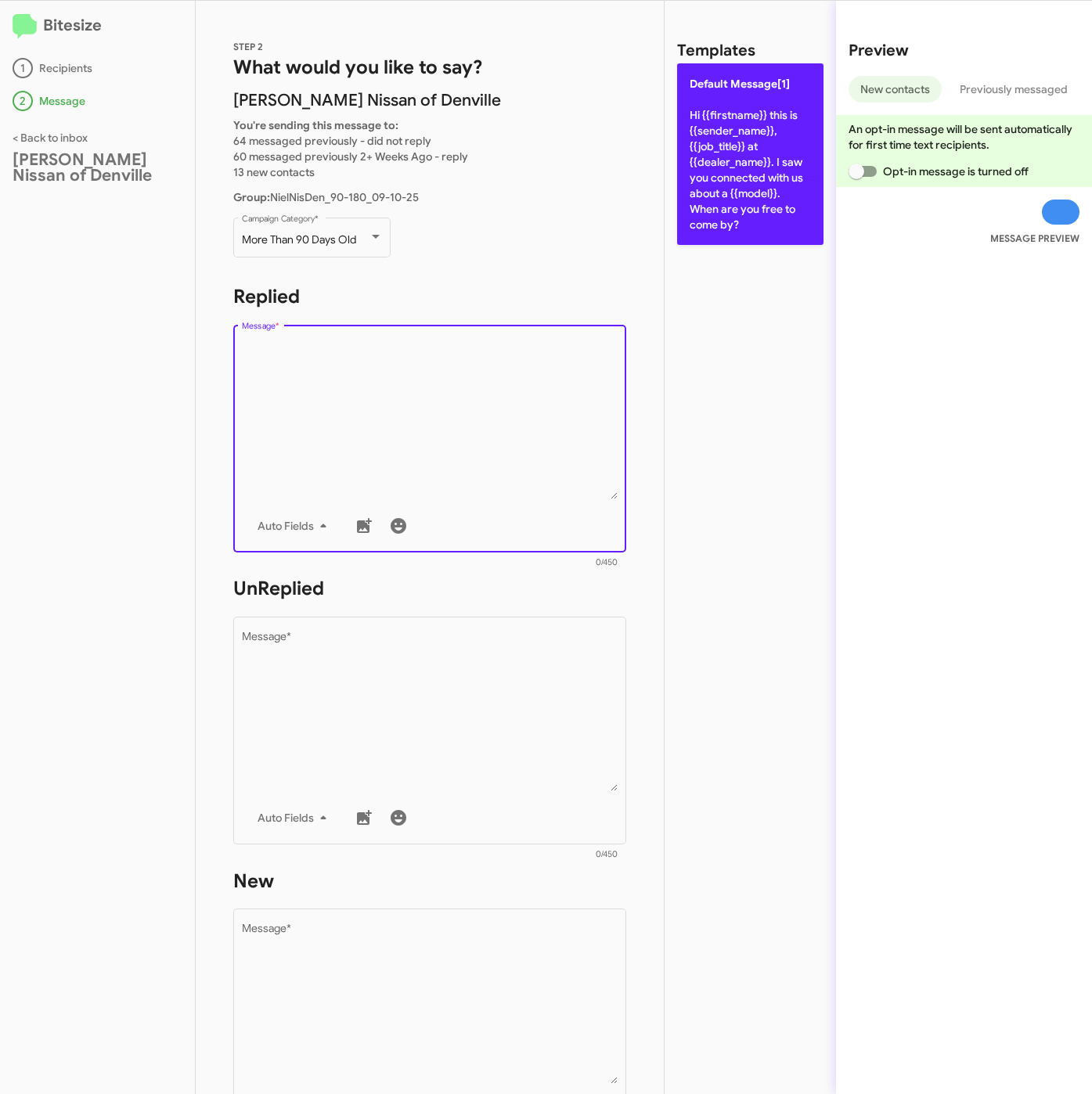
click p "Default Message[1] Hi {{firstname}} this is {{sender_name}}, {{job_title}} at {…"
type textarea "Hi {{firstname}} this is {{sender_name}}, {{job_title}} at {{dealer_name}}. I s…"
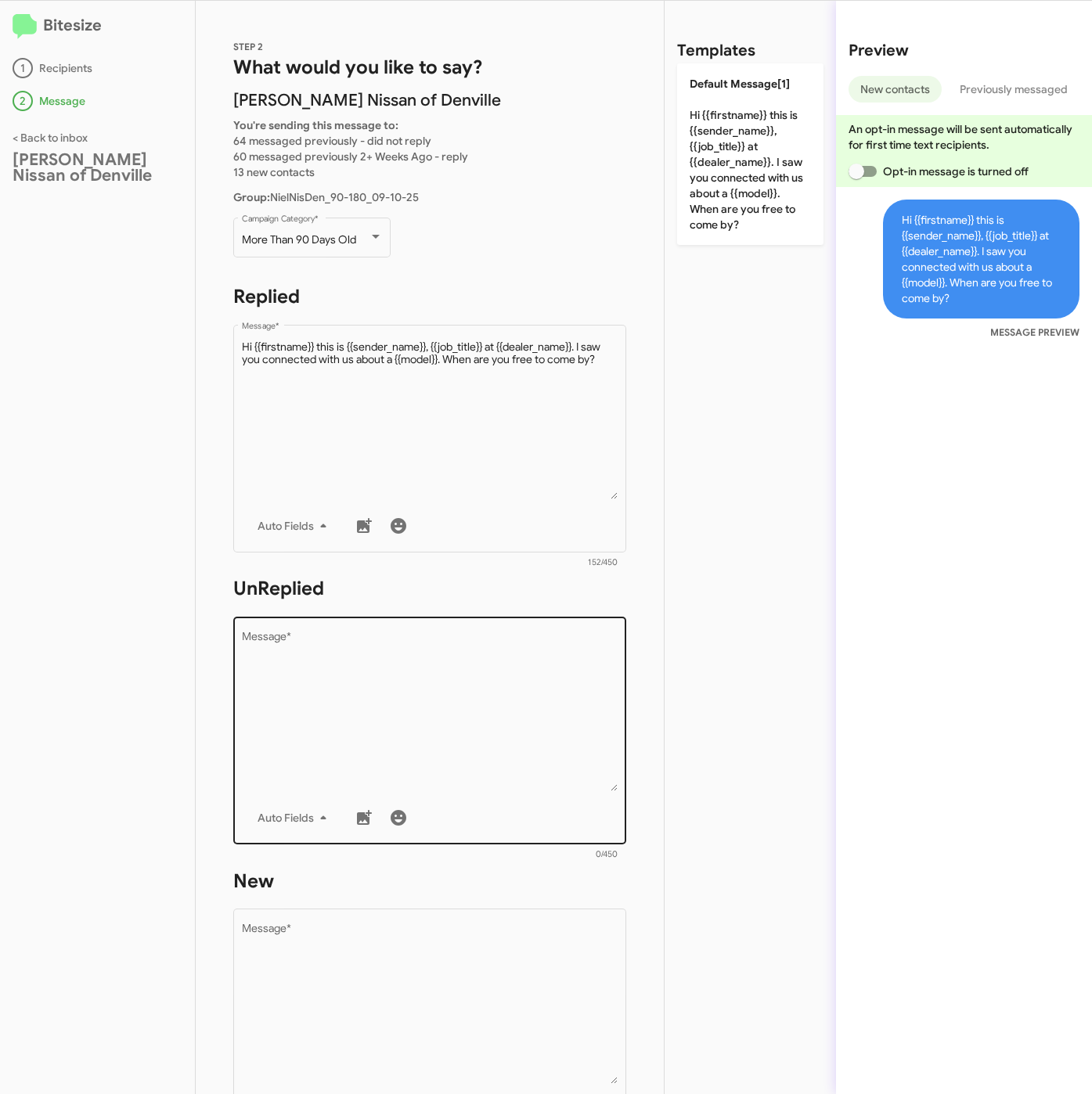
click textarea "Message *"
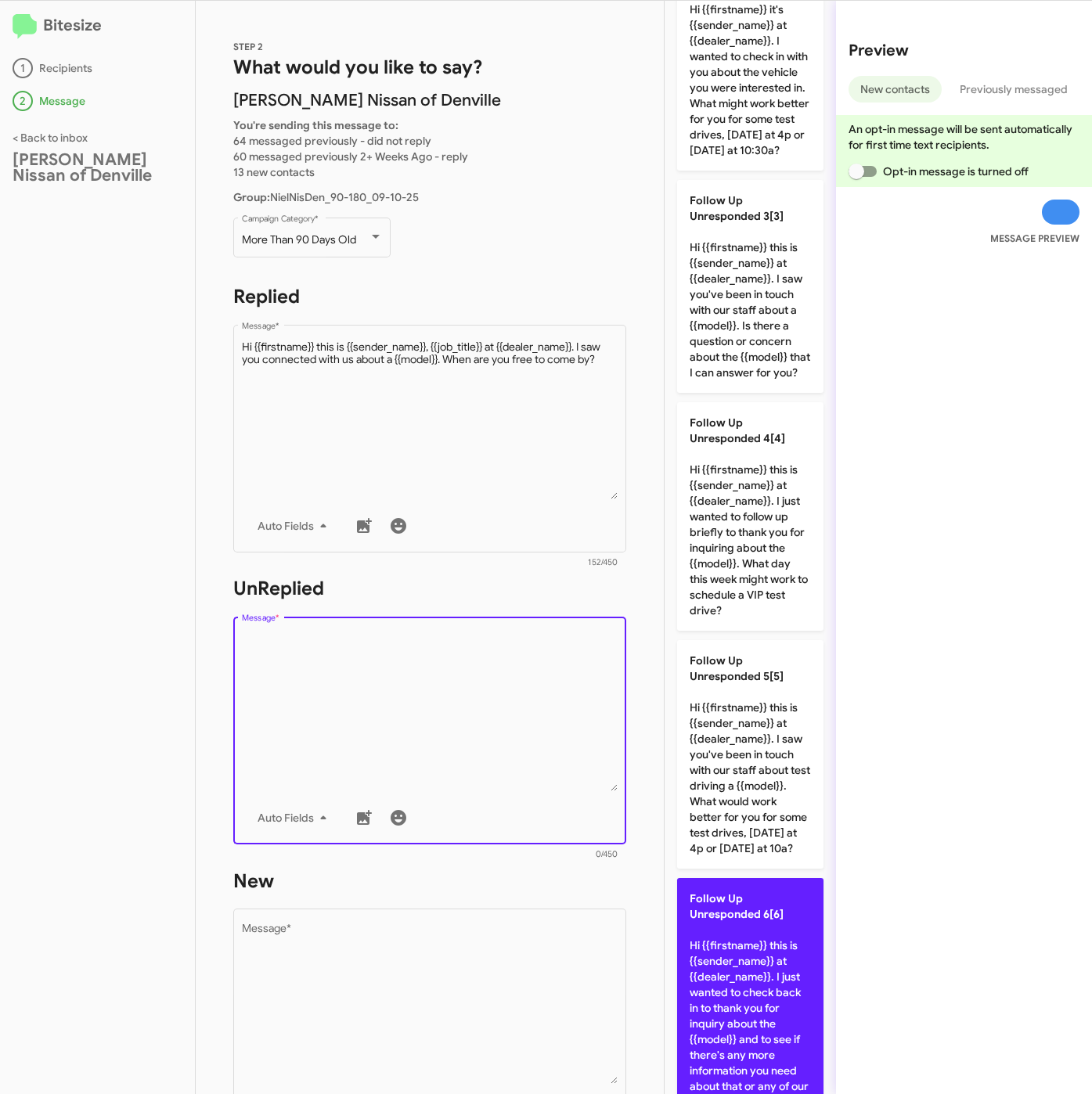
scroll to position [822, 0]
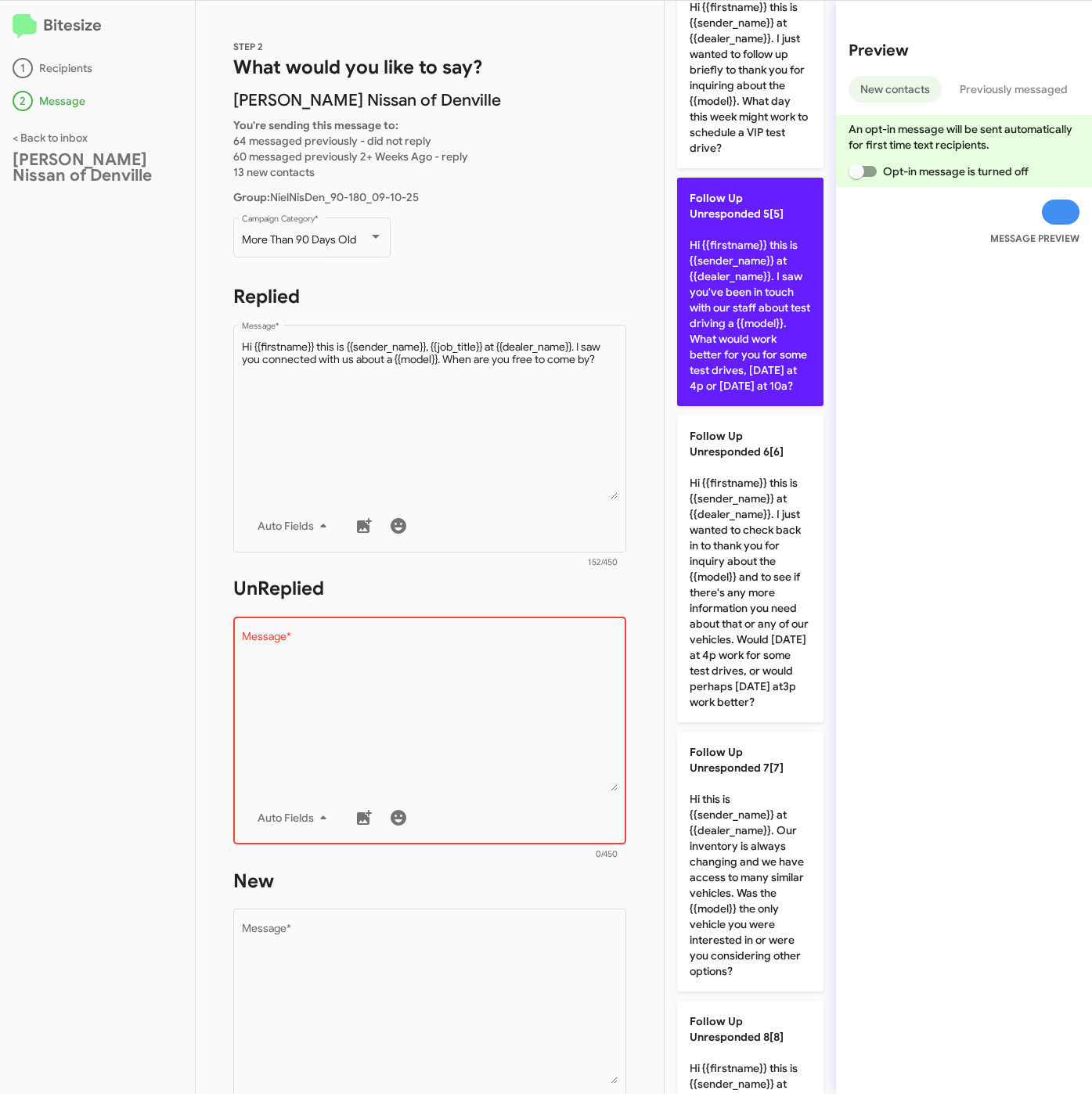
click p "Follow Up Unresponded 5[5] Hi {{firstname}} this is {{sender_name}} at {{dealer…"
type textarea "Hi {{firstname}} this is {{sender_name}} at {{dealer_name}}. I saw you've been …"
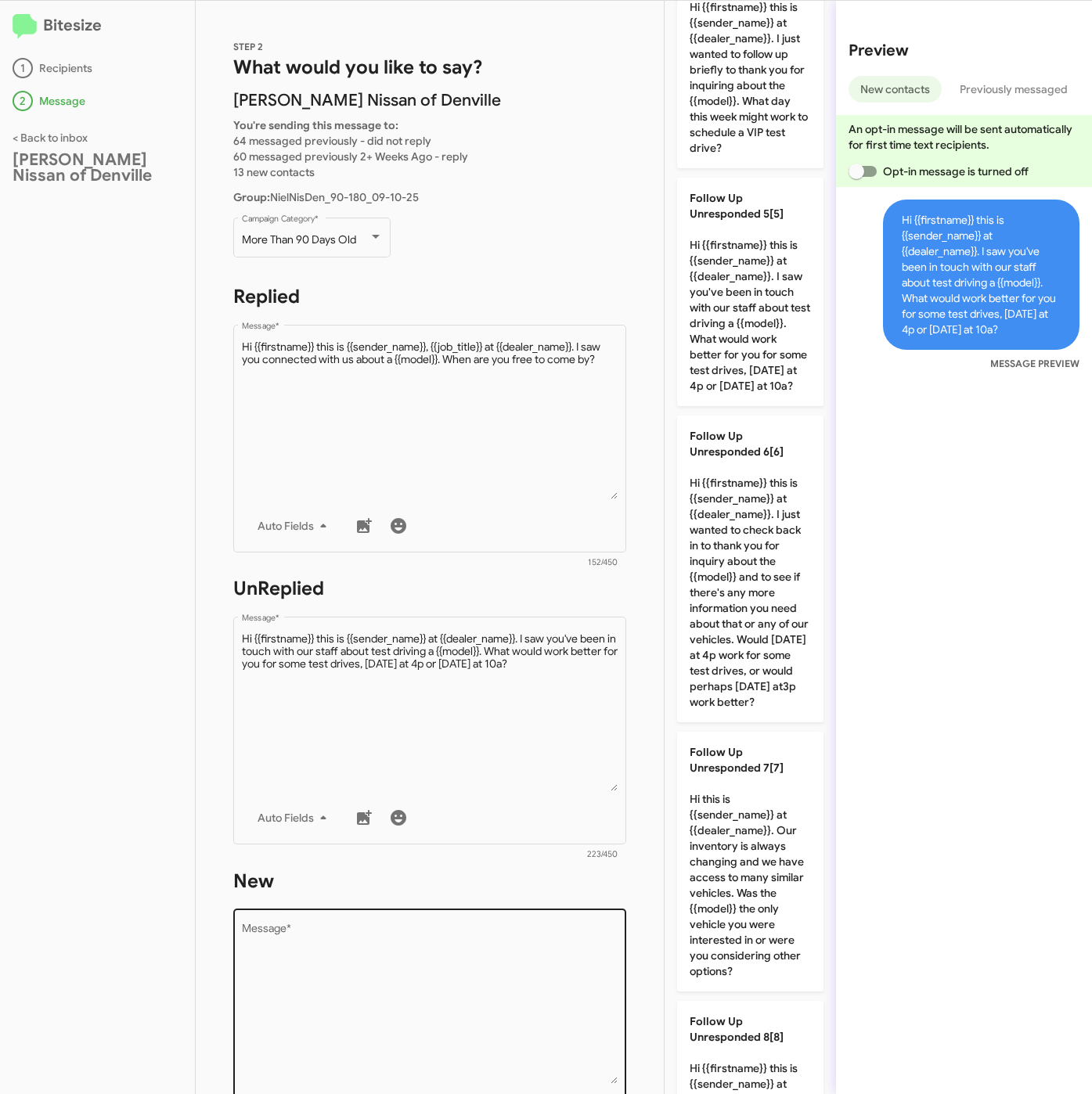
click textarea "Message *"
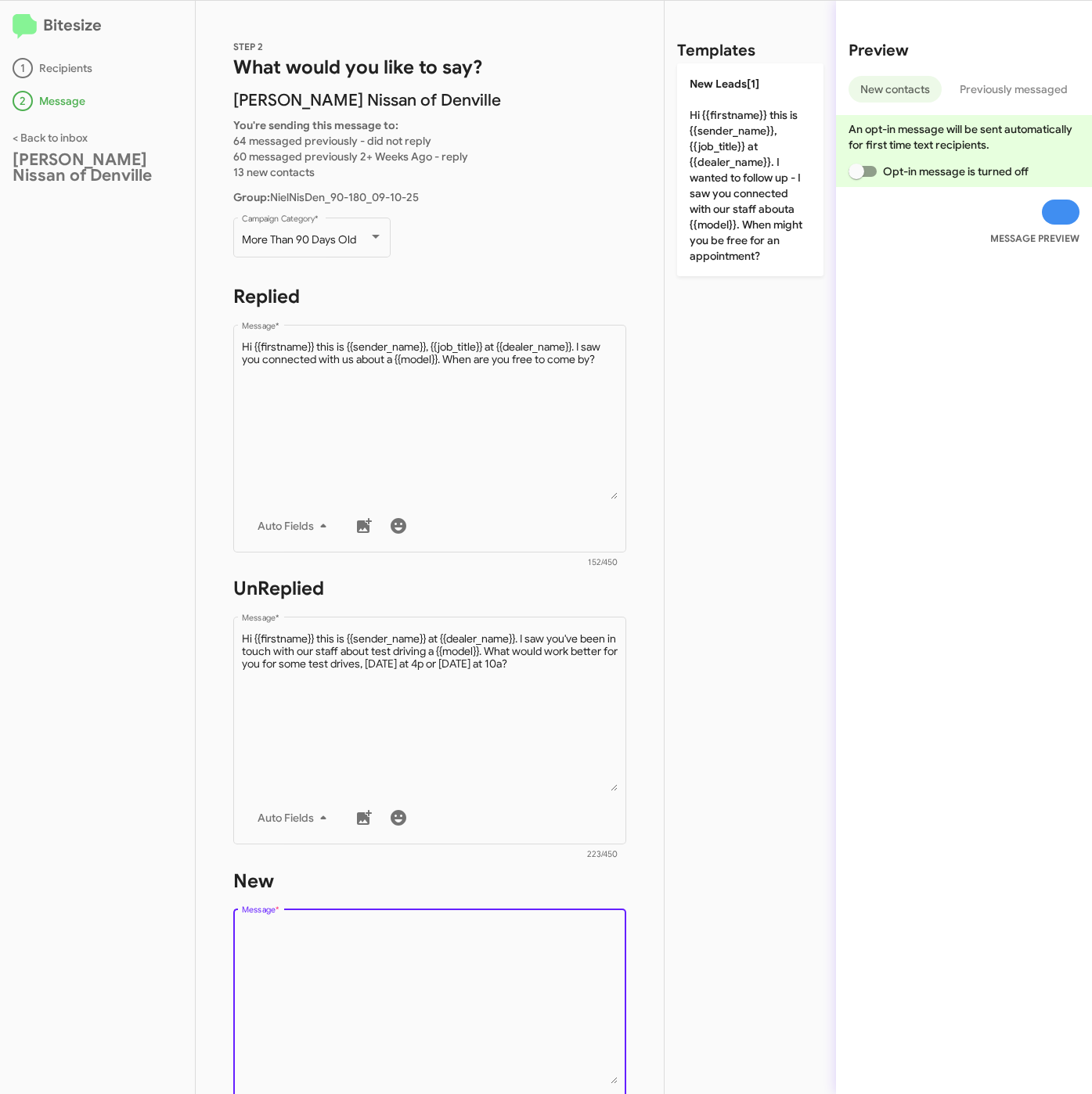
scroll to position [0, 0]
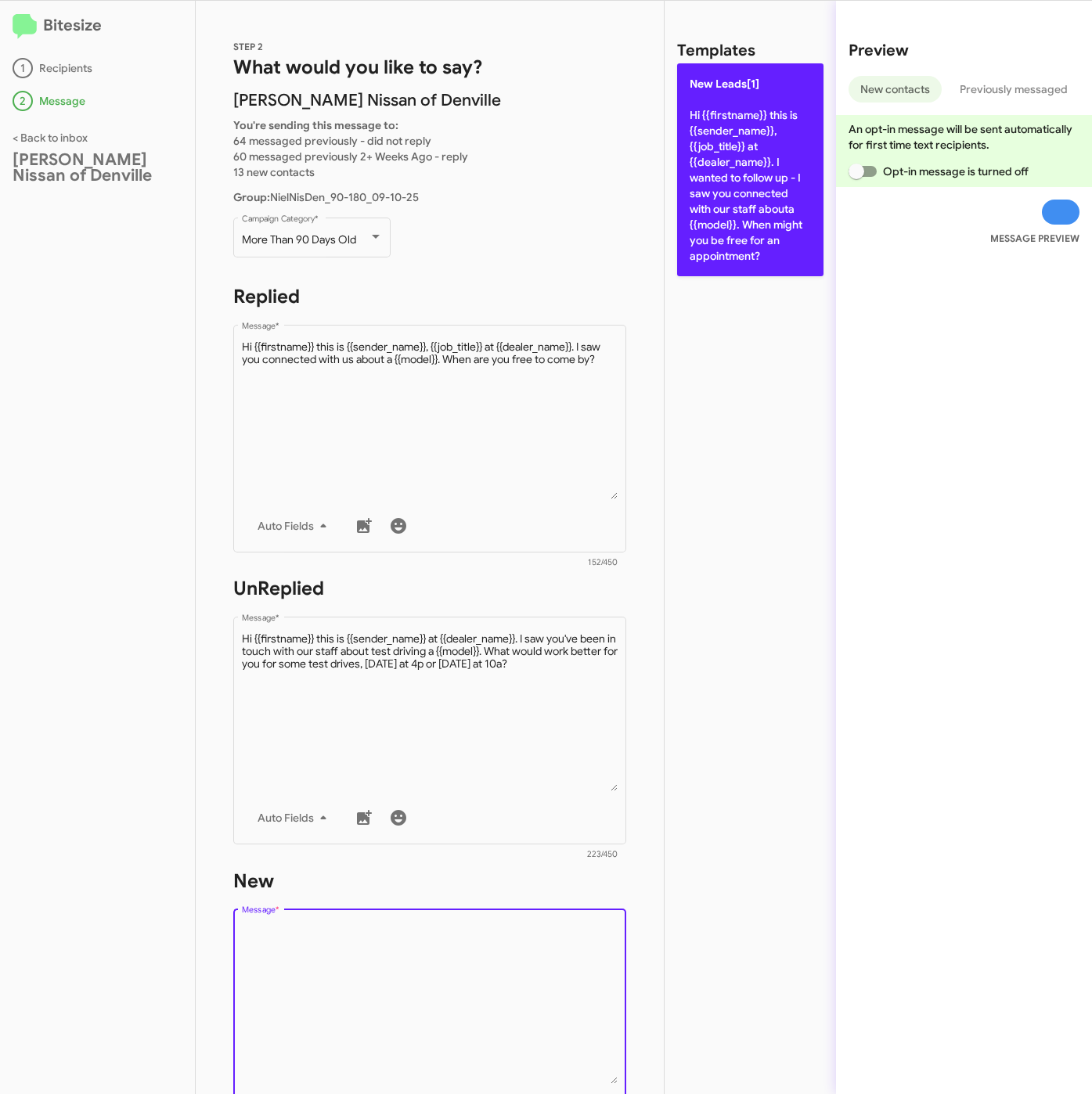
click p "New Leads[1] Hi {{firstname}} this is {{sender_name}}, {{job_title}} at {{deale…"
type textarea "Hi {{firstname}} this is {{sender_name}}, {{job_title}} at {{dealer_name}}. I w…"
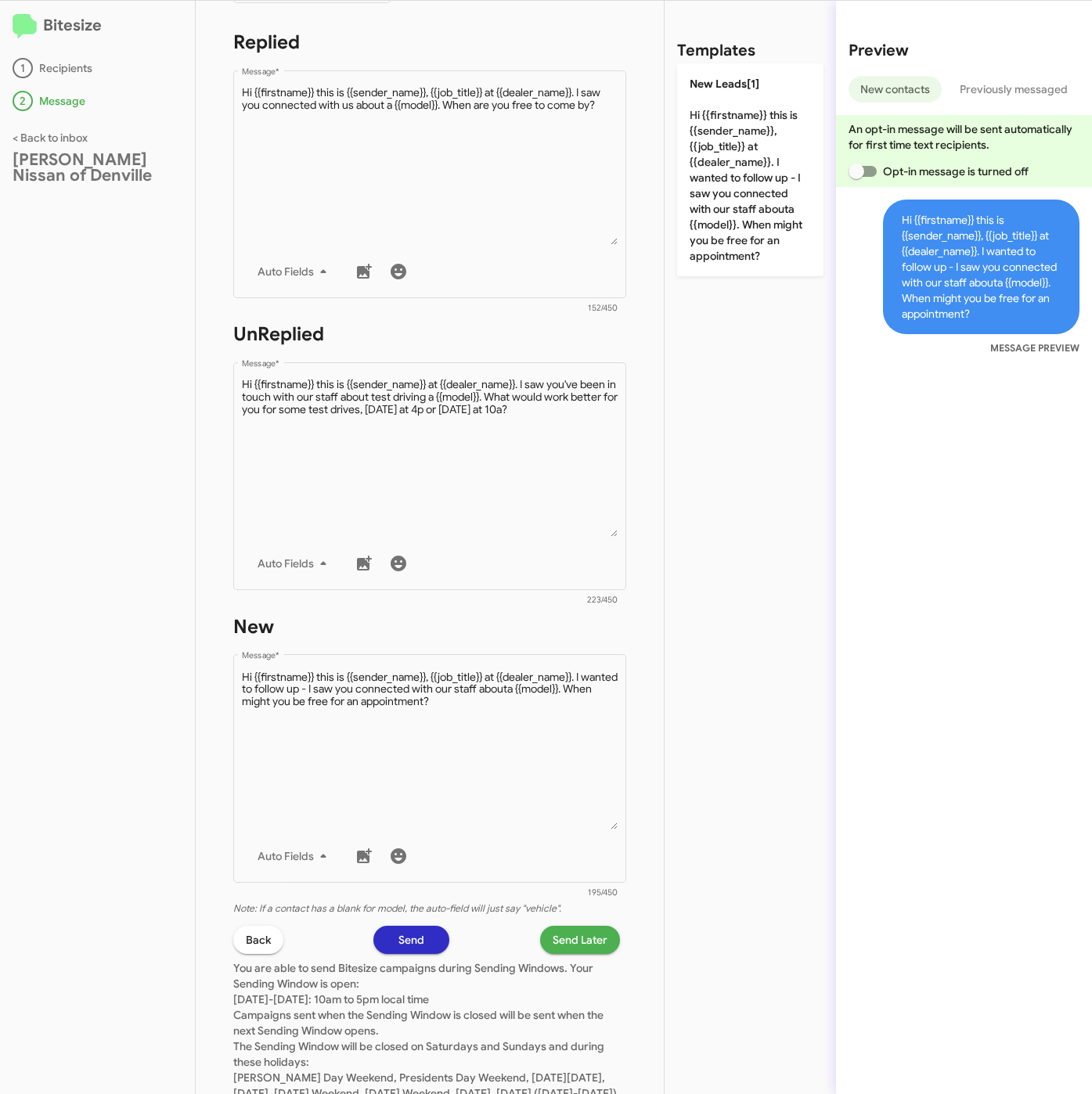
scroll to position [337, 0]
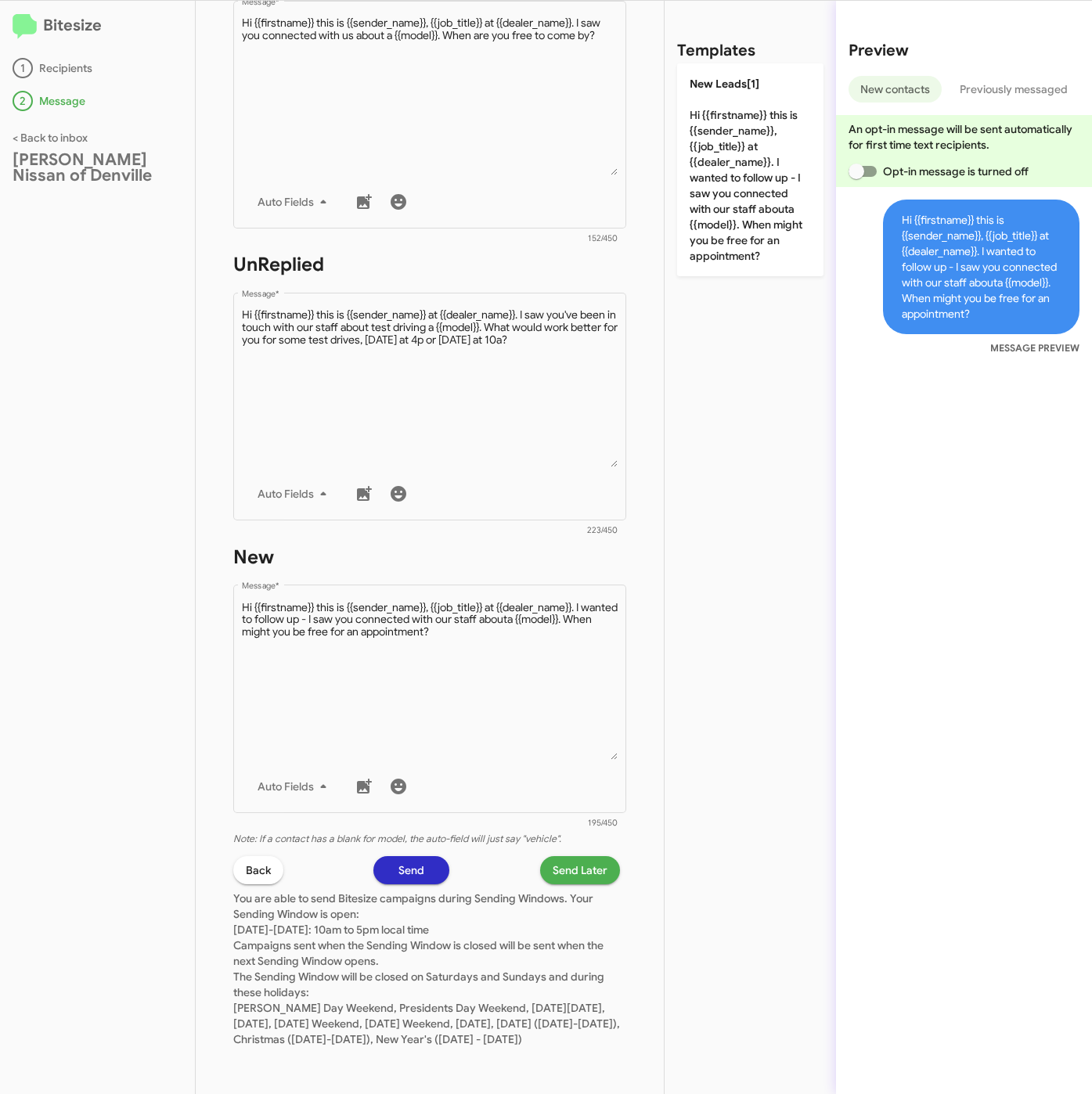
click span "Send Later"
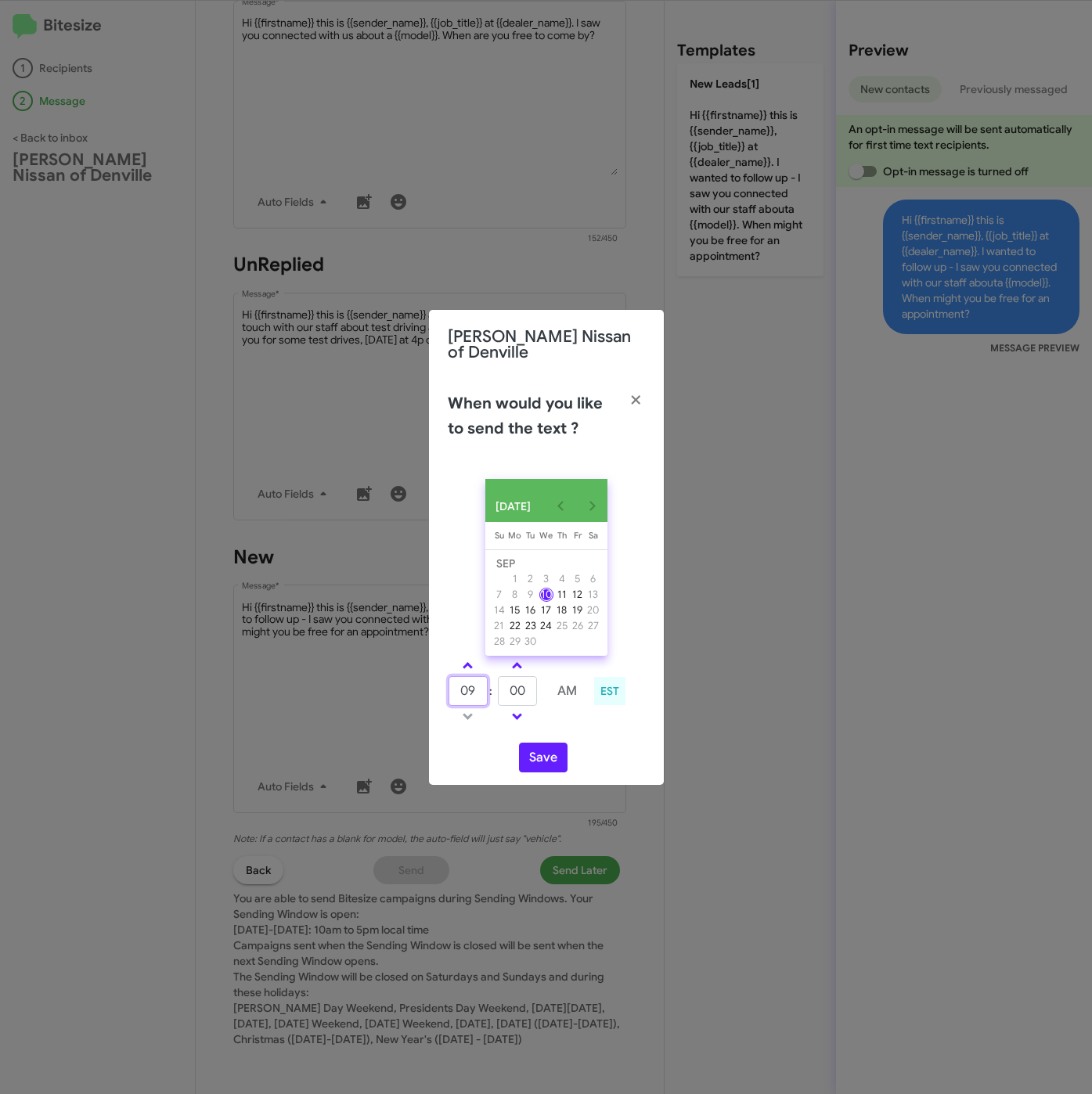
click div "09 : 00 AM EST"
type input "10"
type input "30"
click button "Save"
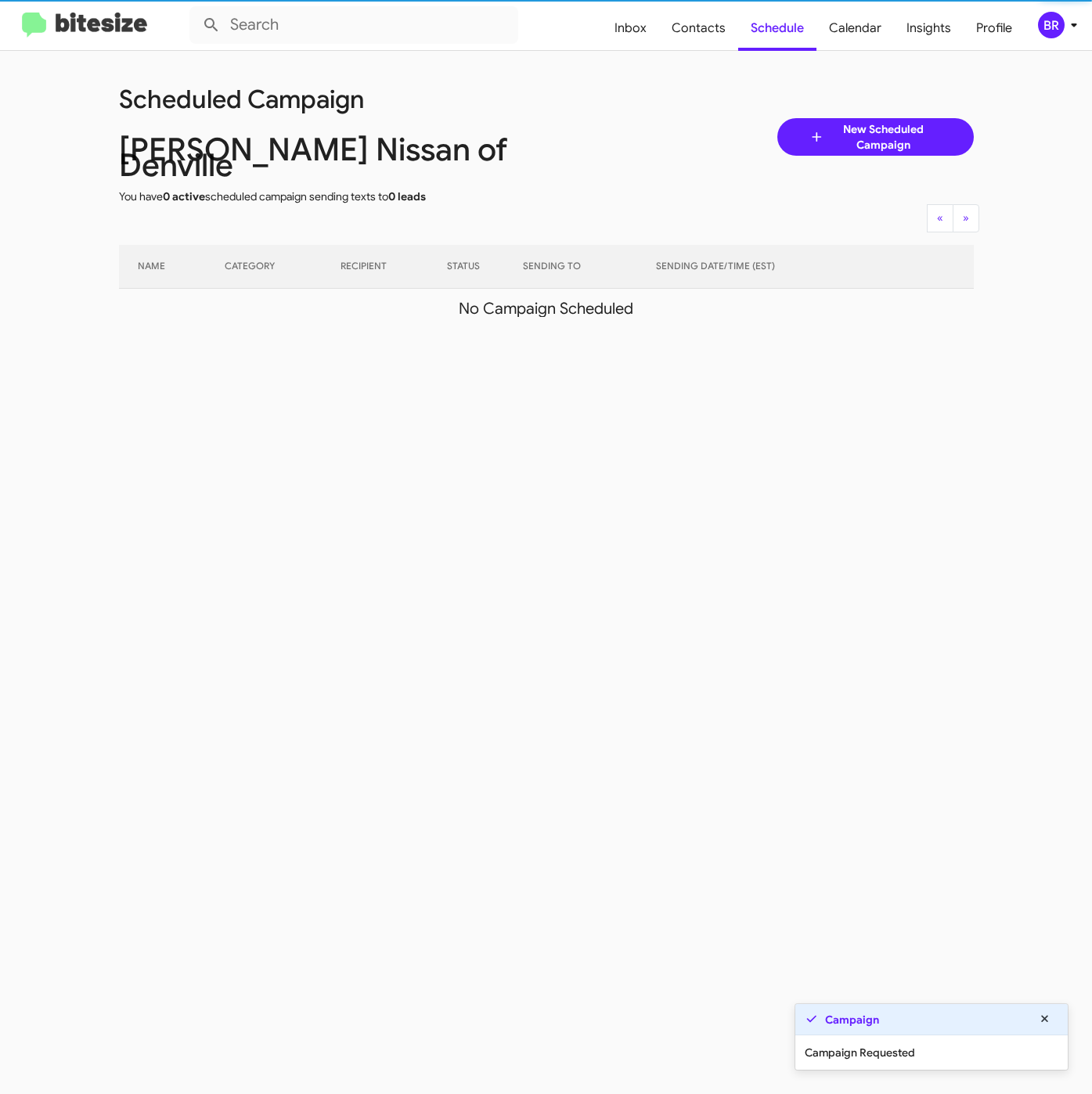
click div "BR"
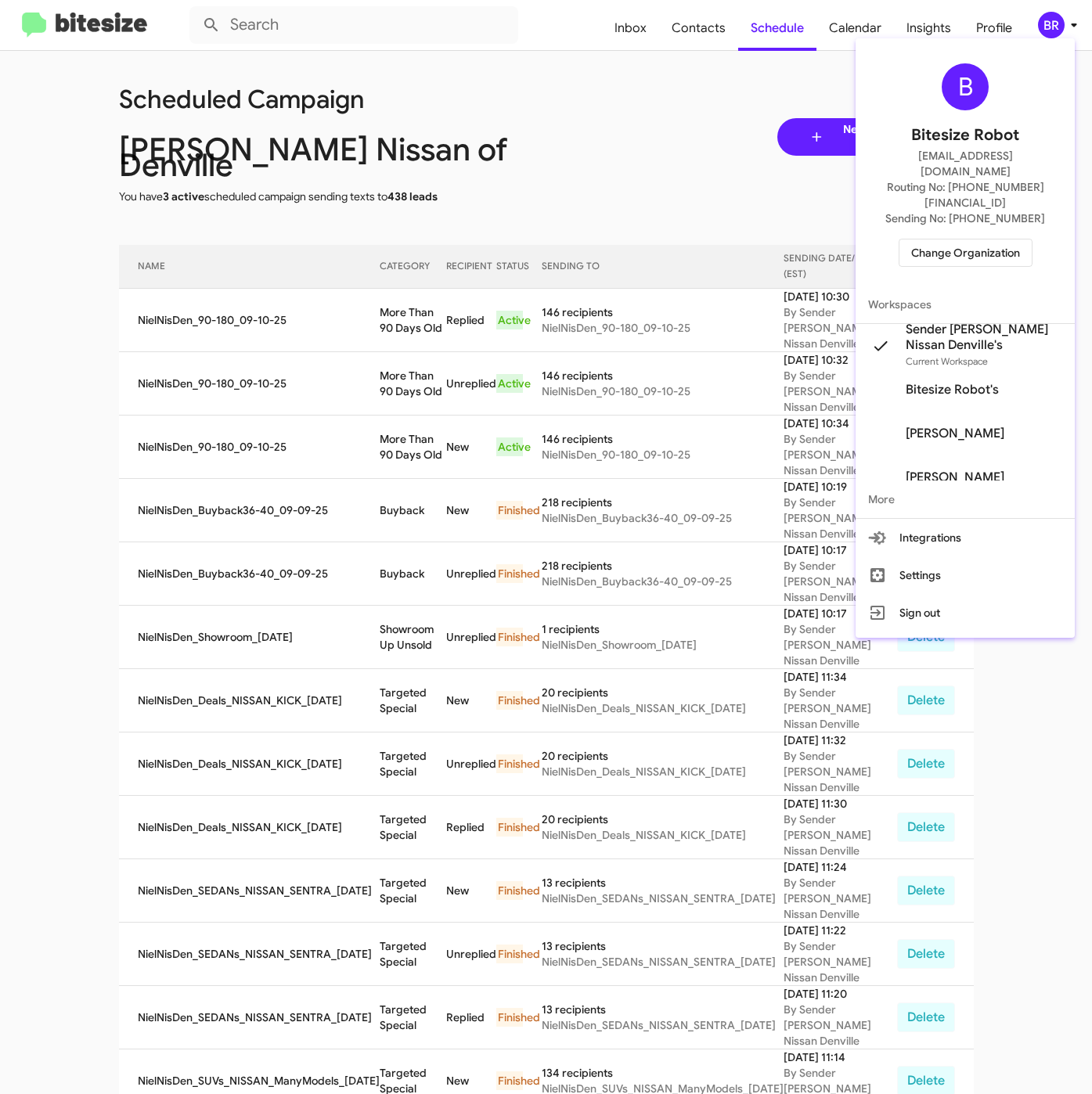
click span "Change Organization"
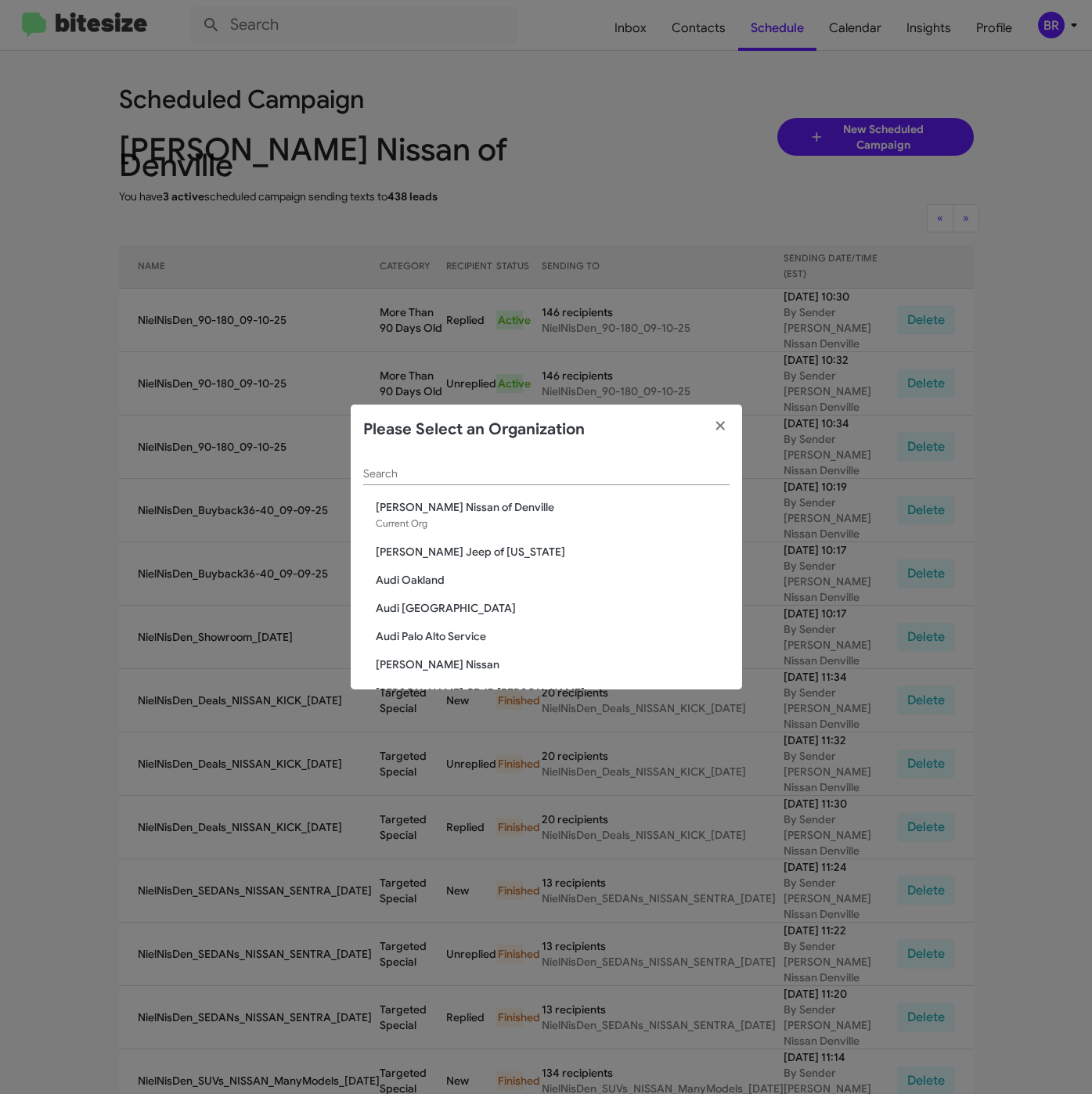
click input "Search"
paste input "[PERSON_NAME] Kia of [PERSON_NAME]"
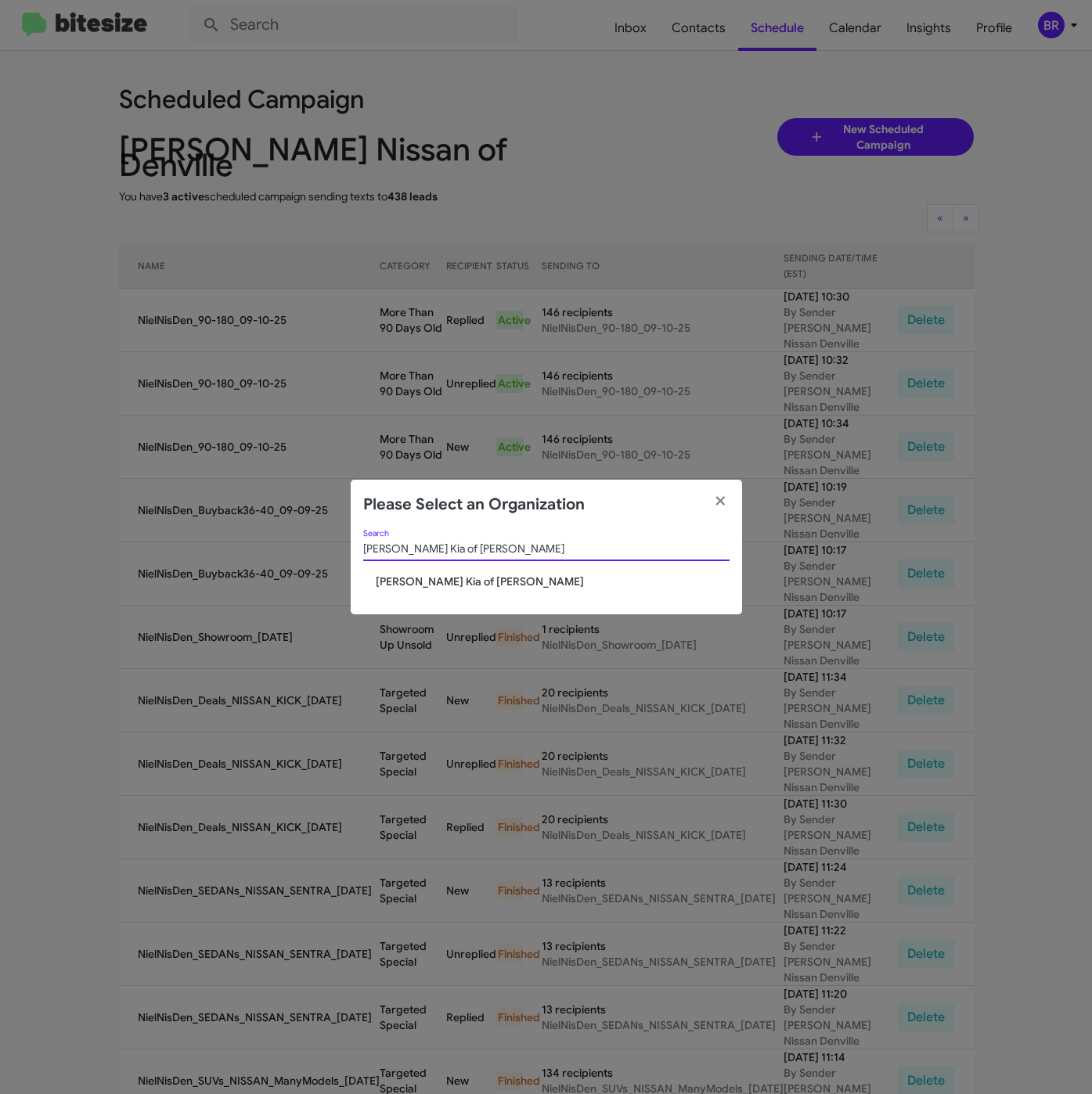
type input "[PERSON_NAME] Kia of [PERSON_NAME]"
click div "Nielsen Kia of Newton Search Nielsen Kia of Newton"
click span "[PERSON_NAME] Kia of [PERSON_NAME]"
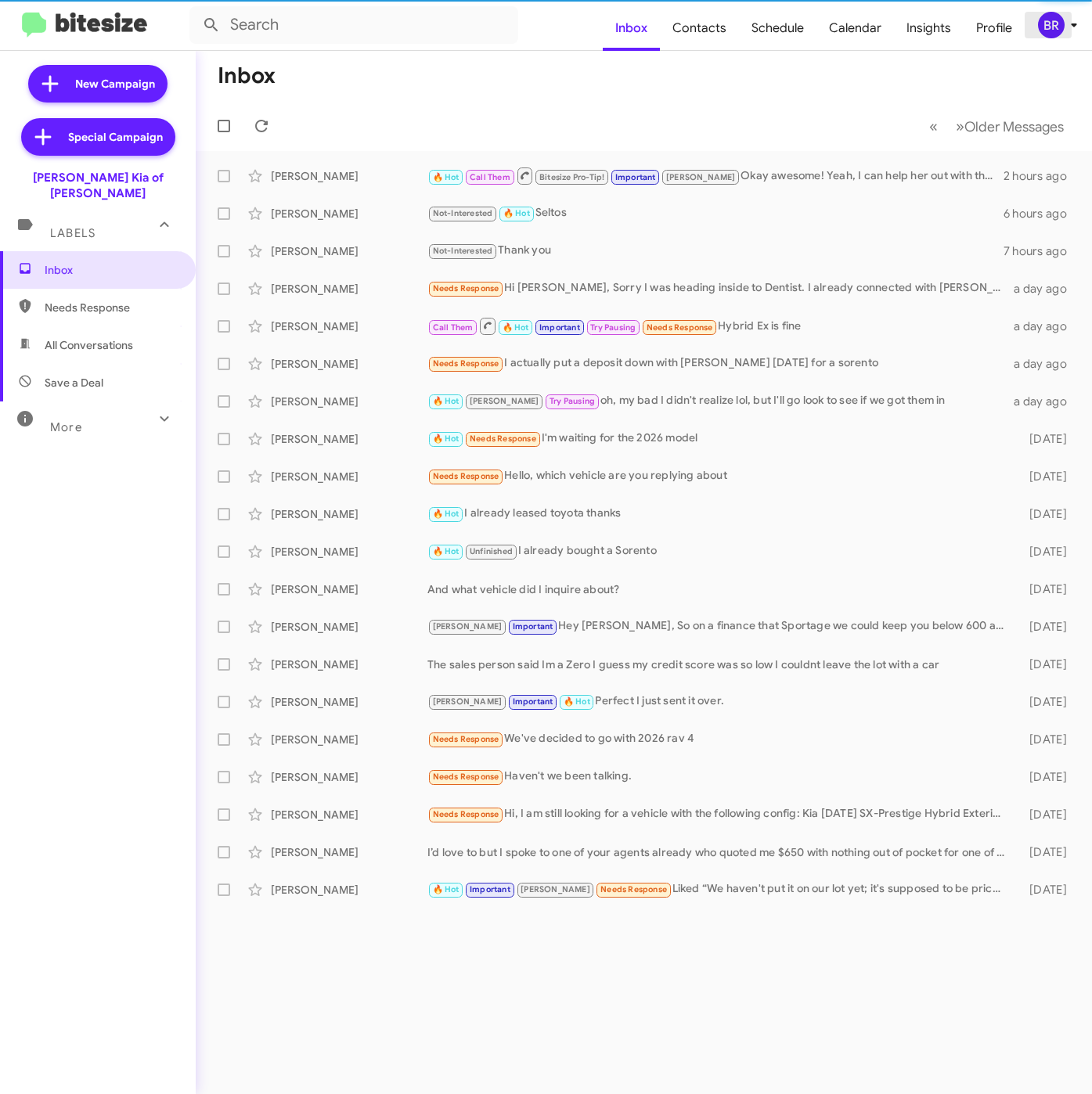
click at [1055, 24] on div "BR" at bounding box center [1051, 25] width 27 height 27
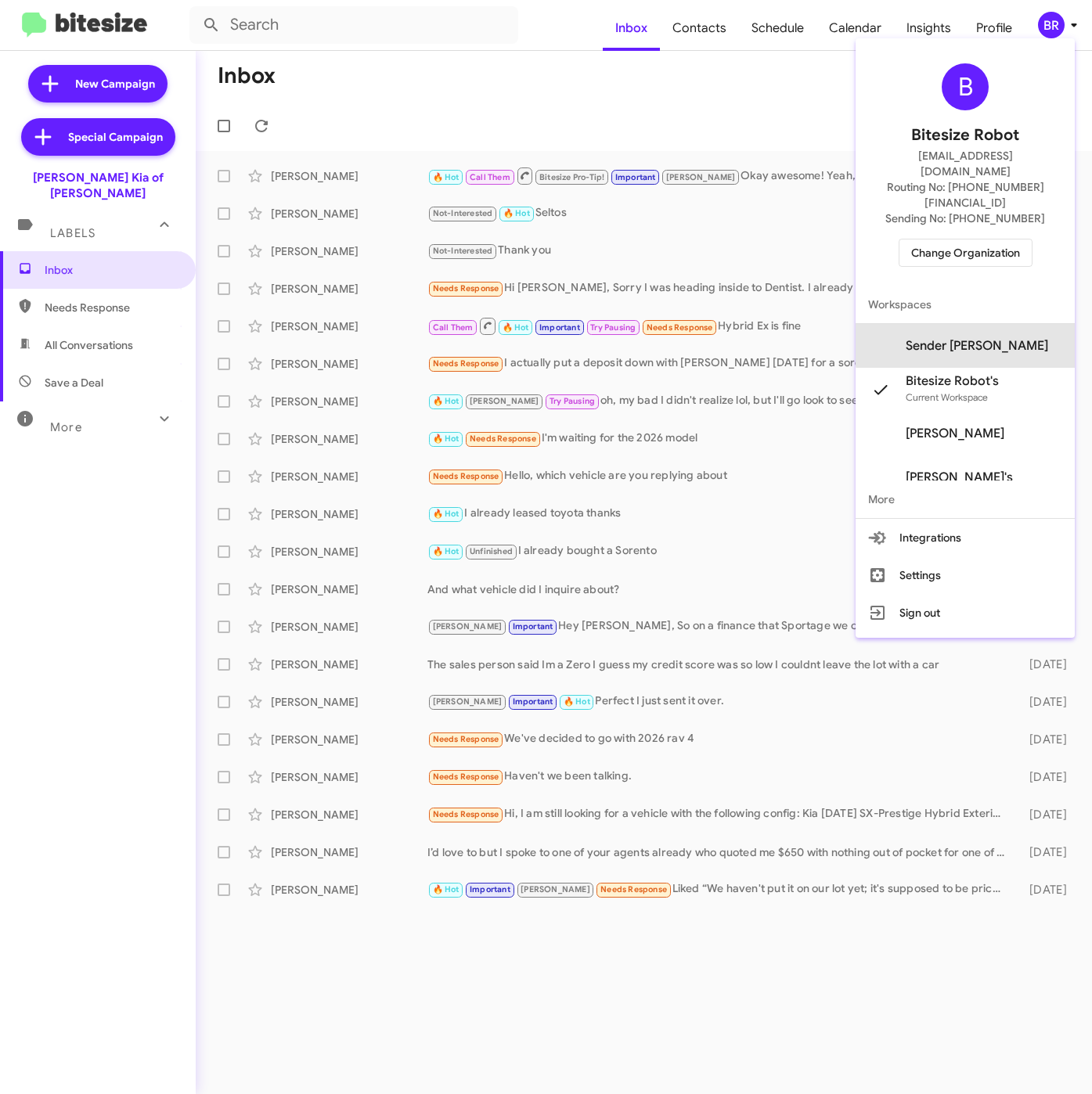
click at [973, 338] on span "Sender [PERSON_NAME]" at bounding box center [977, 346] width 142 height 16
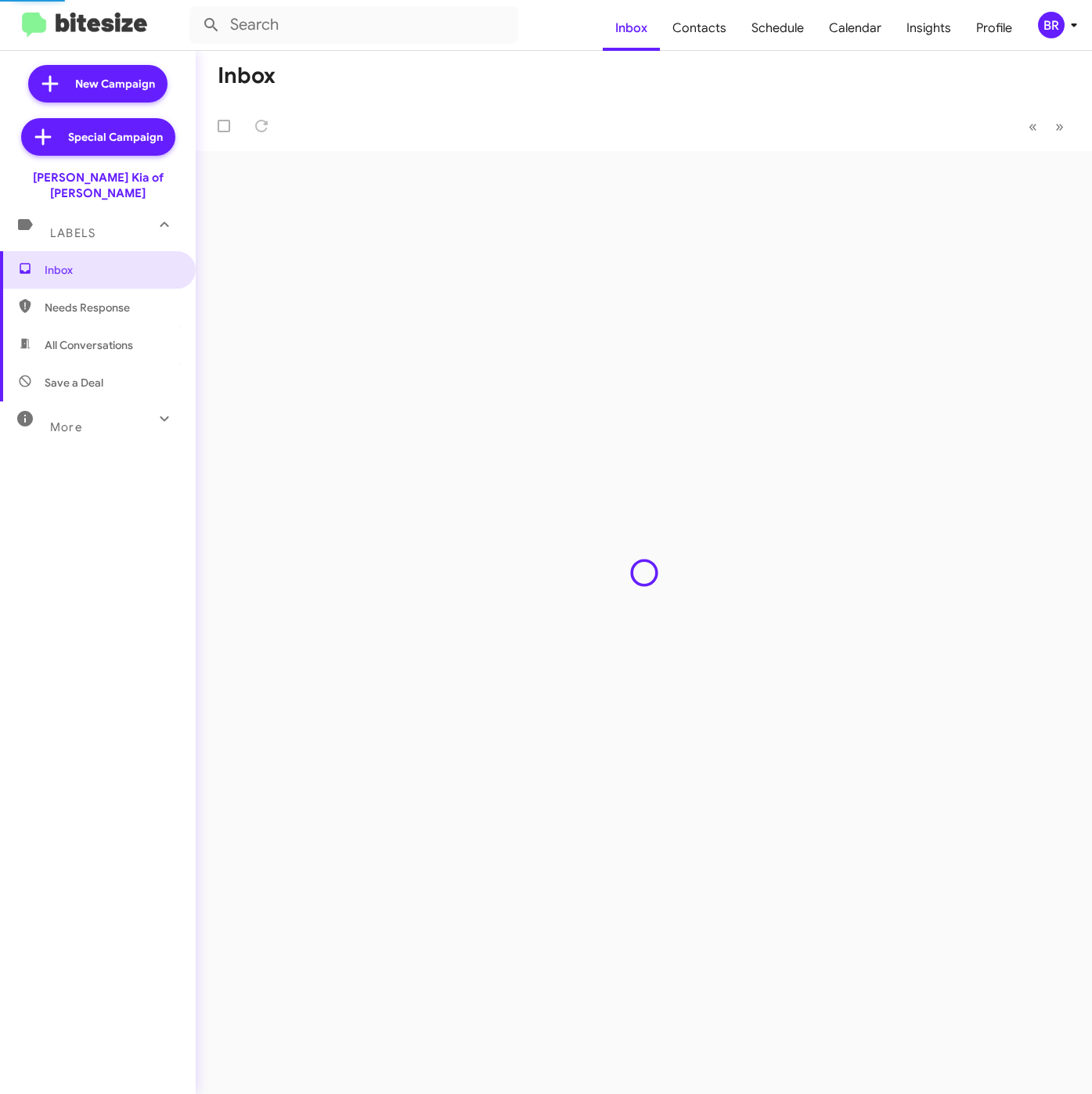
click at [726, 33] on span "Contacts" at bounding box center [699, 28] width 79 height 46
type input "in:groups"
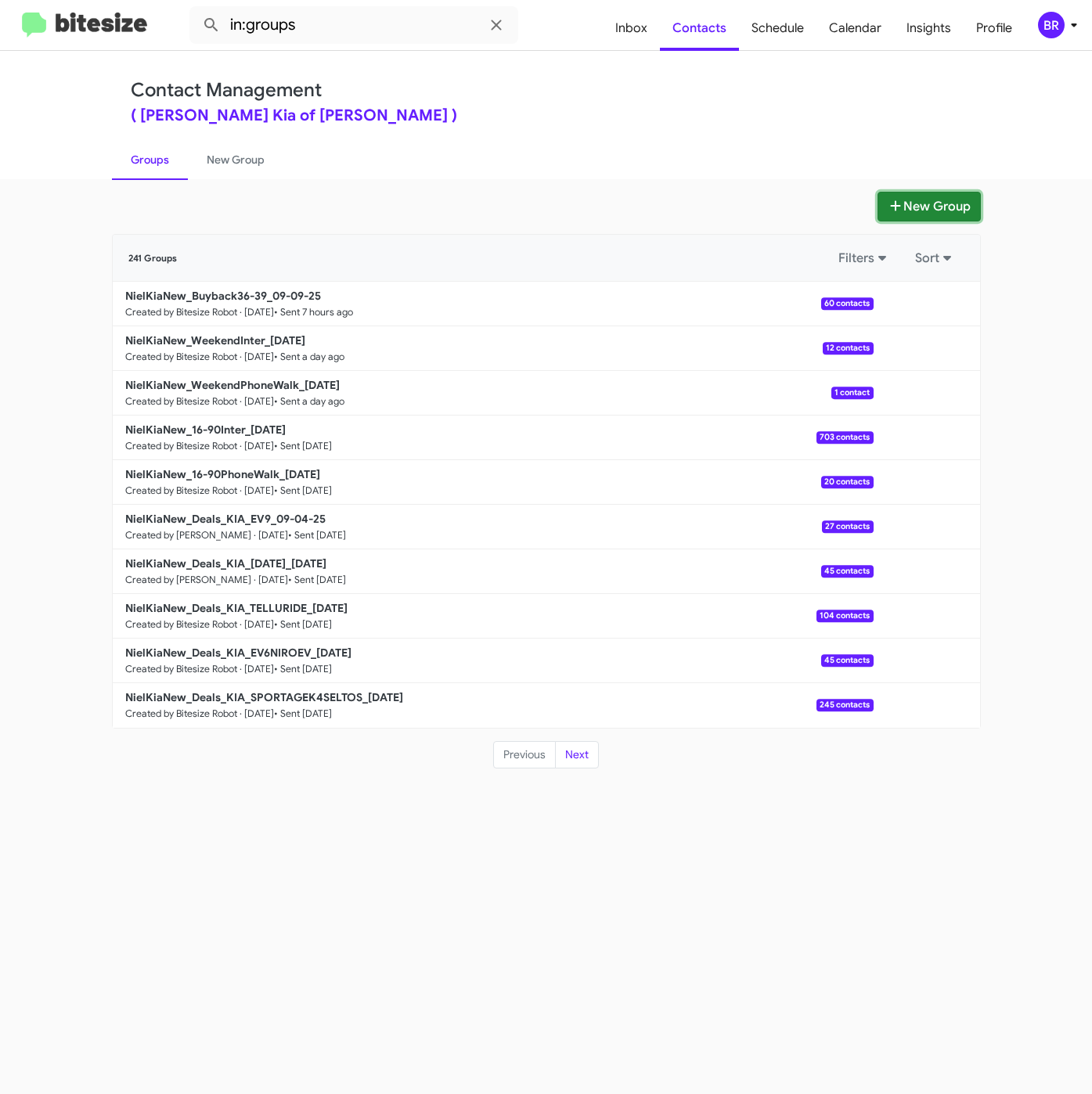
click at [926, 206] on button "New Group" at bounding box center [929, 206] width 104 height 30
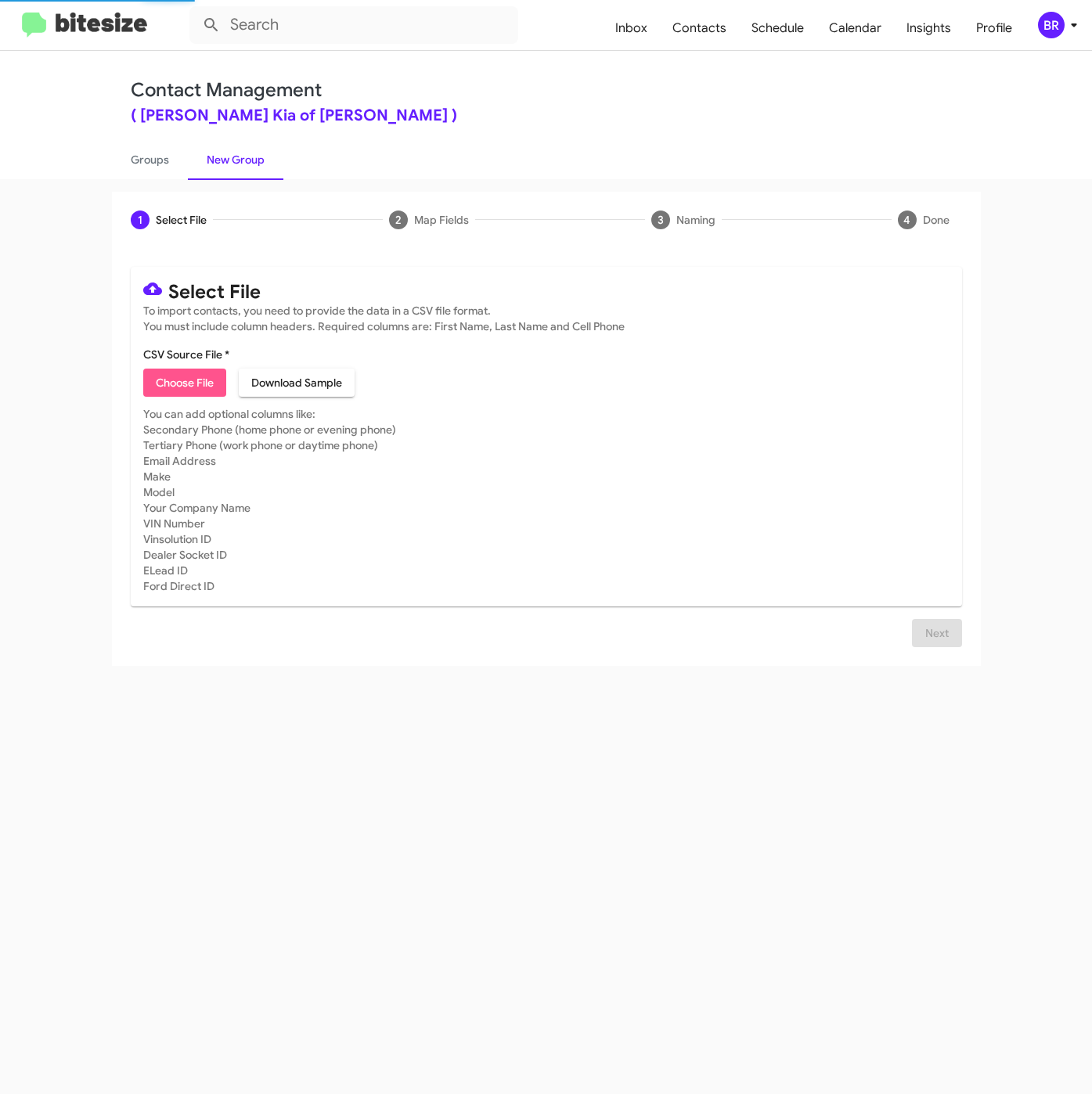
click at [171, 388] on span "Choose File" at bounding box center [184, 383] width 58 height 28
type input "NielKiaNew_ServBuyback24-27mo_09-10-25"
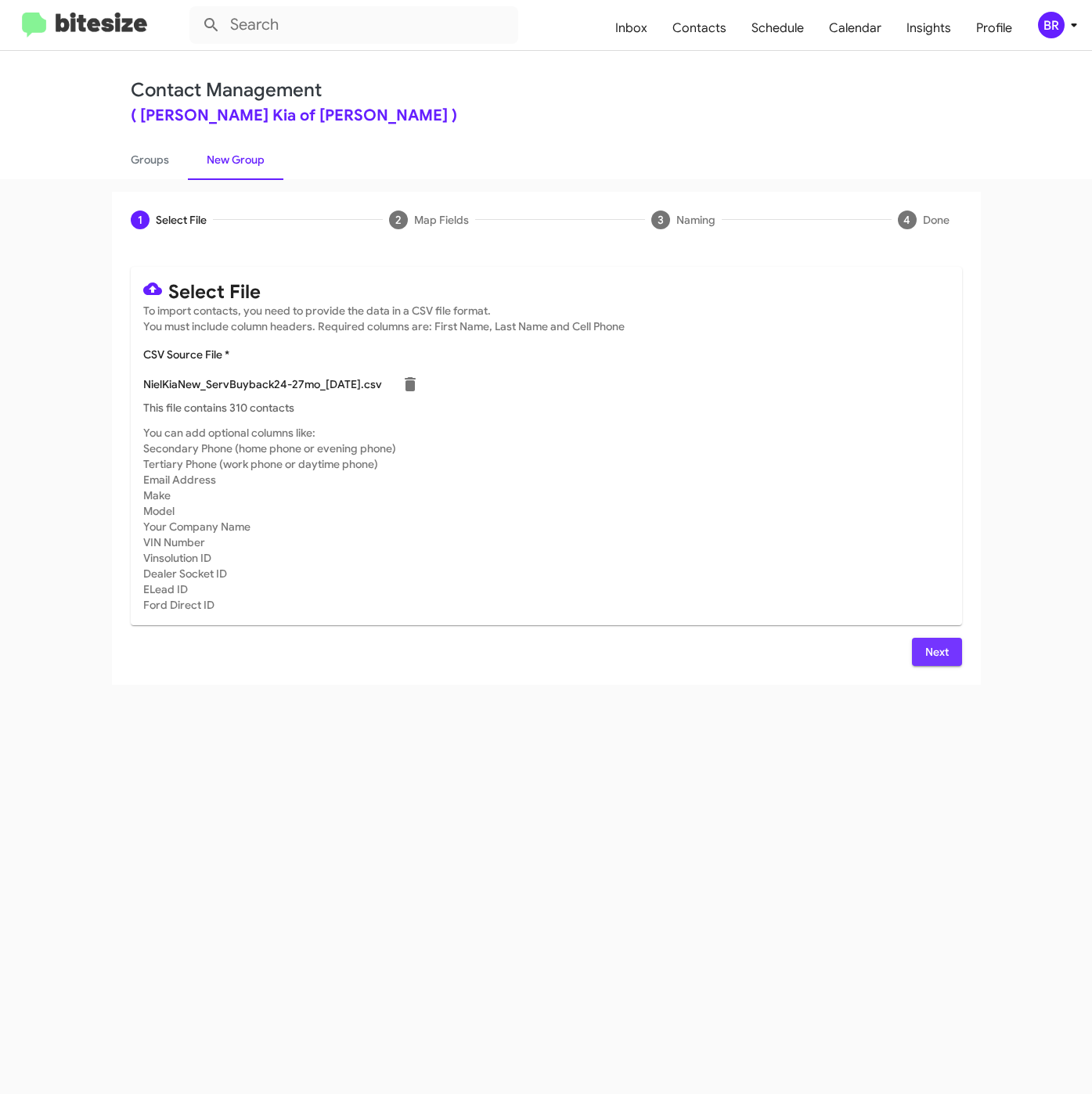
click at [913, 642] on button "Next" at bounding box center [937, 652] width 50 height 28
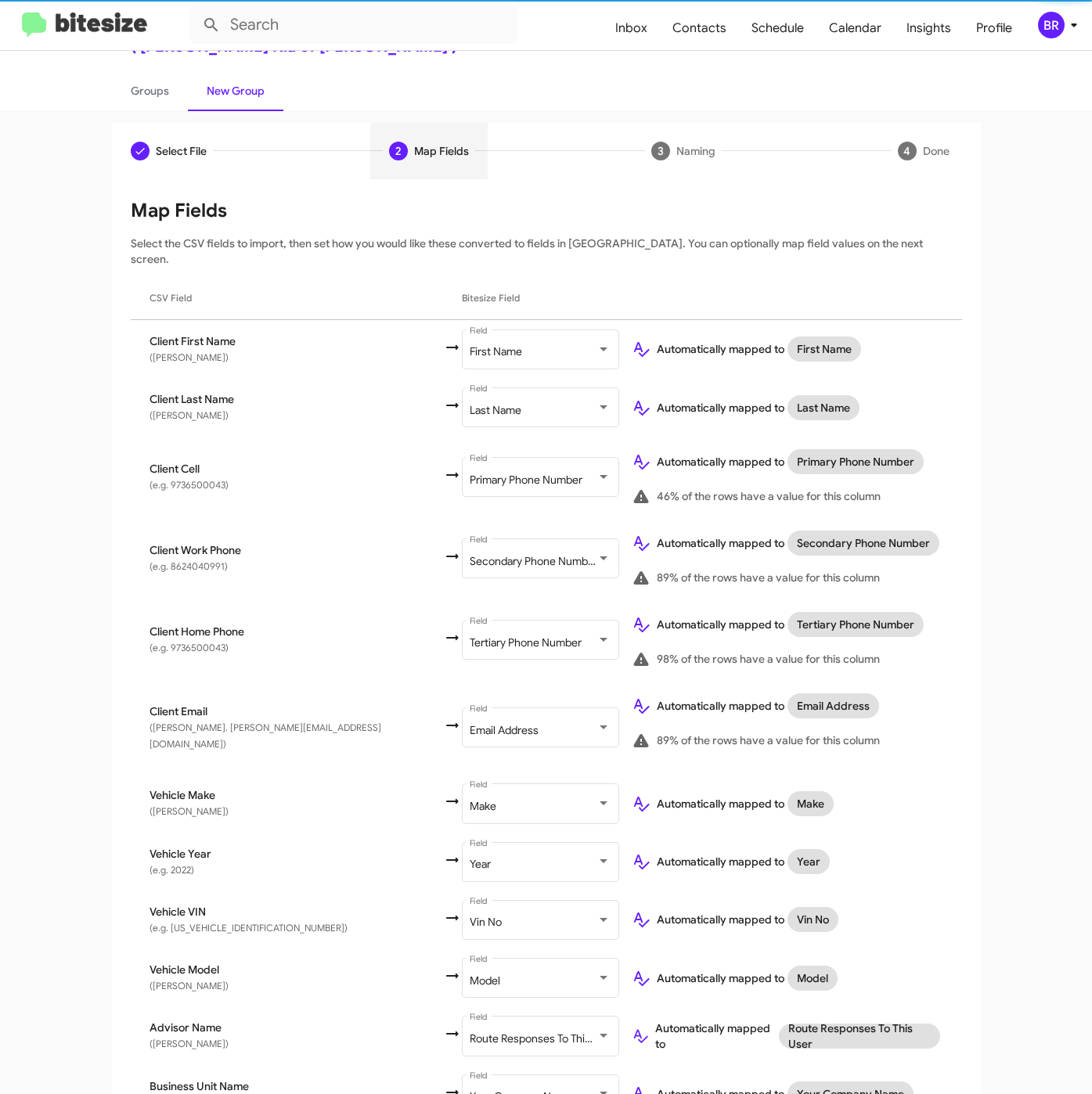
scroll to position [138, 0]
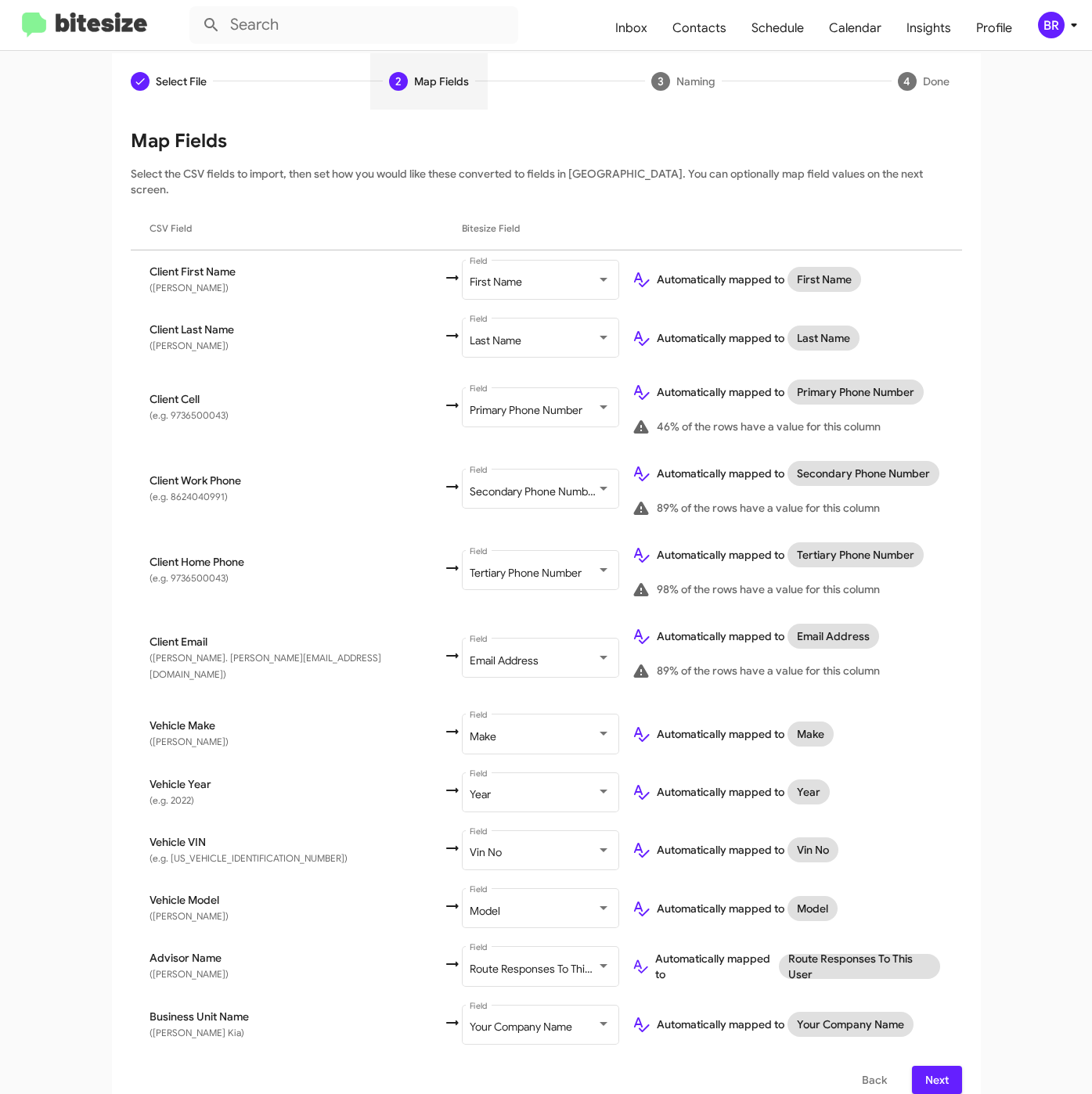
click at [928, 1073] on span "Next" at bounding box center [937, 1080] width 25 height 28
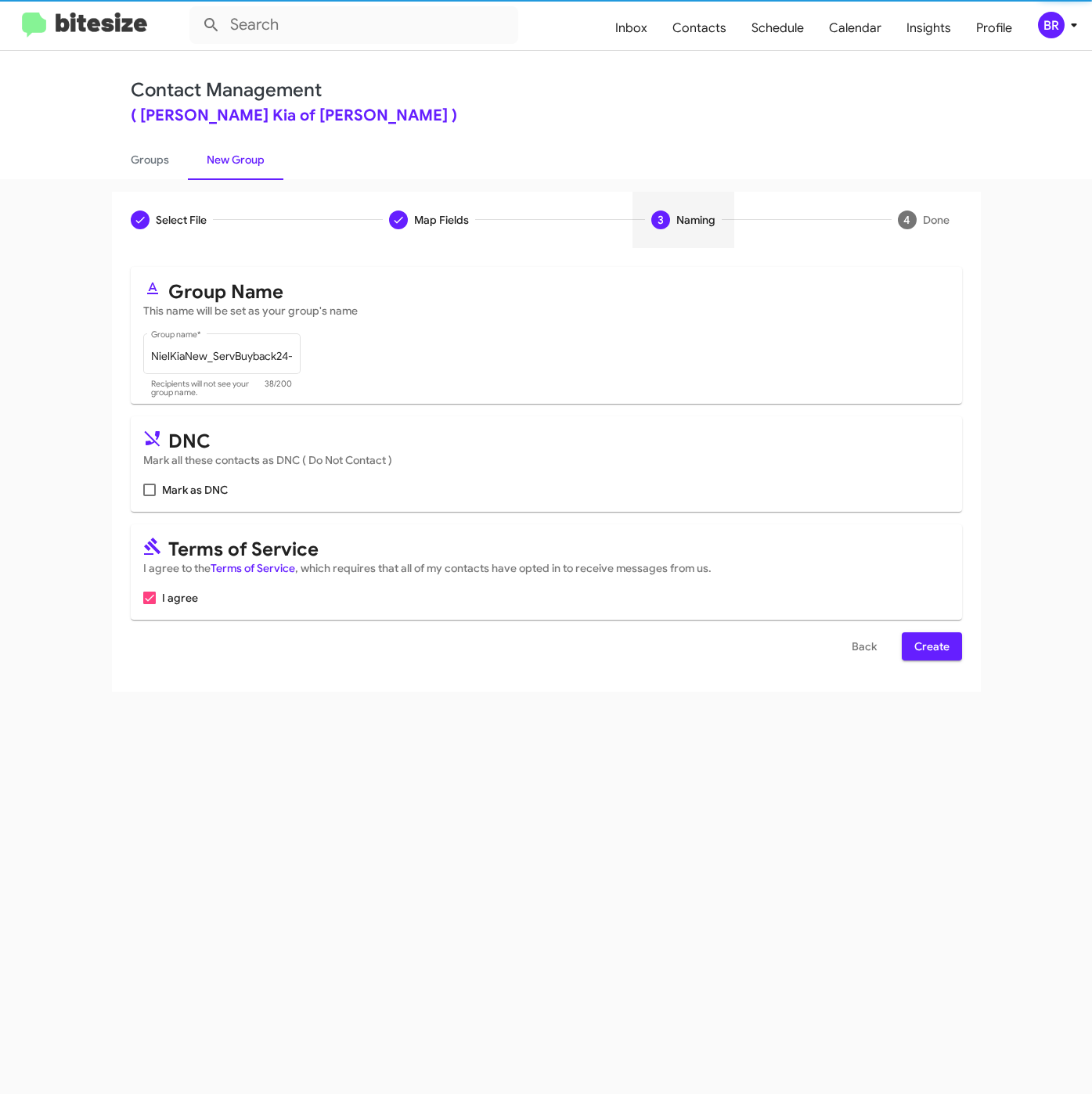
scroll to position [0, 0]
click at [925, 644] on span "Create" at bounding box center [931, 647] width 35 height 28
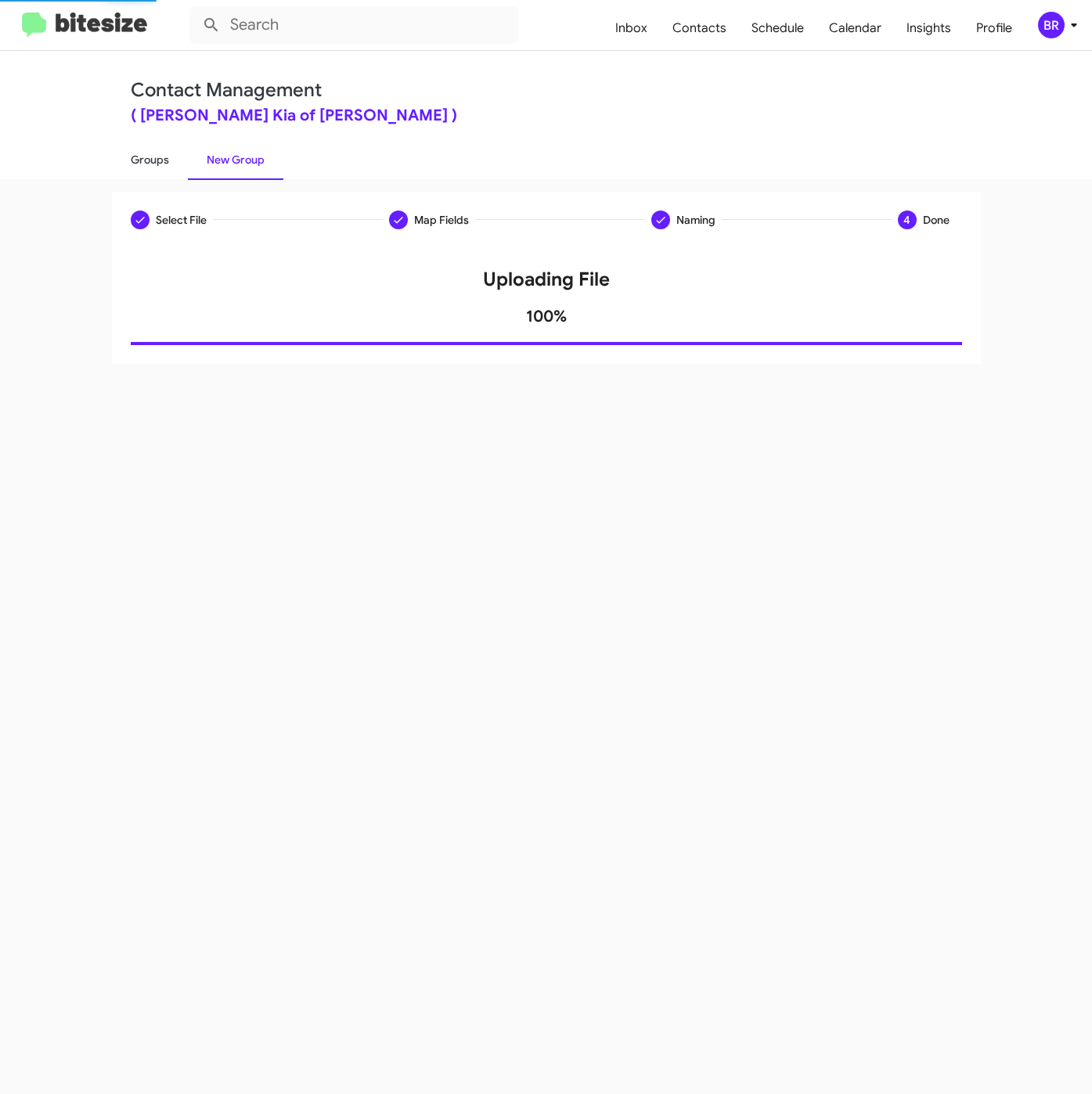
click at [150, 157] on link "Groups" at bounding box center [150, 159] width 76 height 41
type input "in:groups"
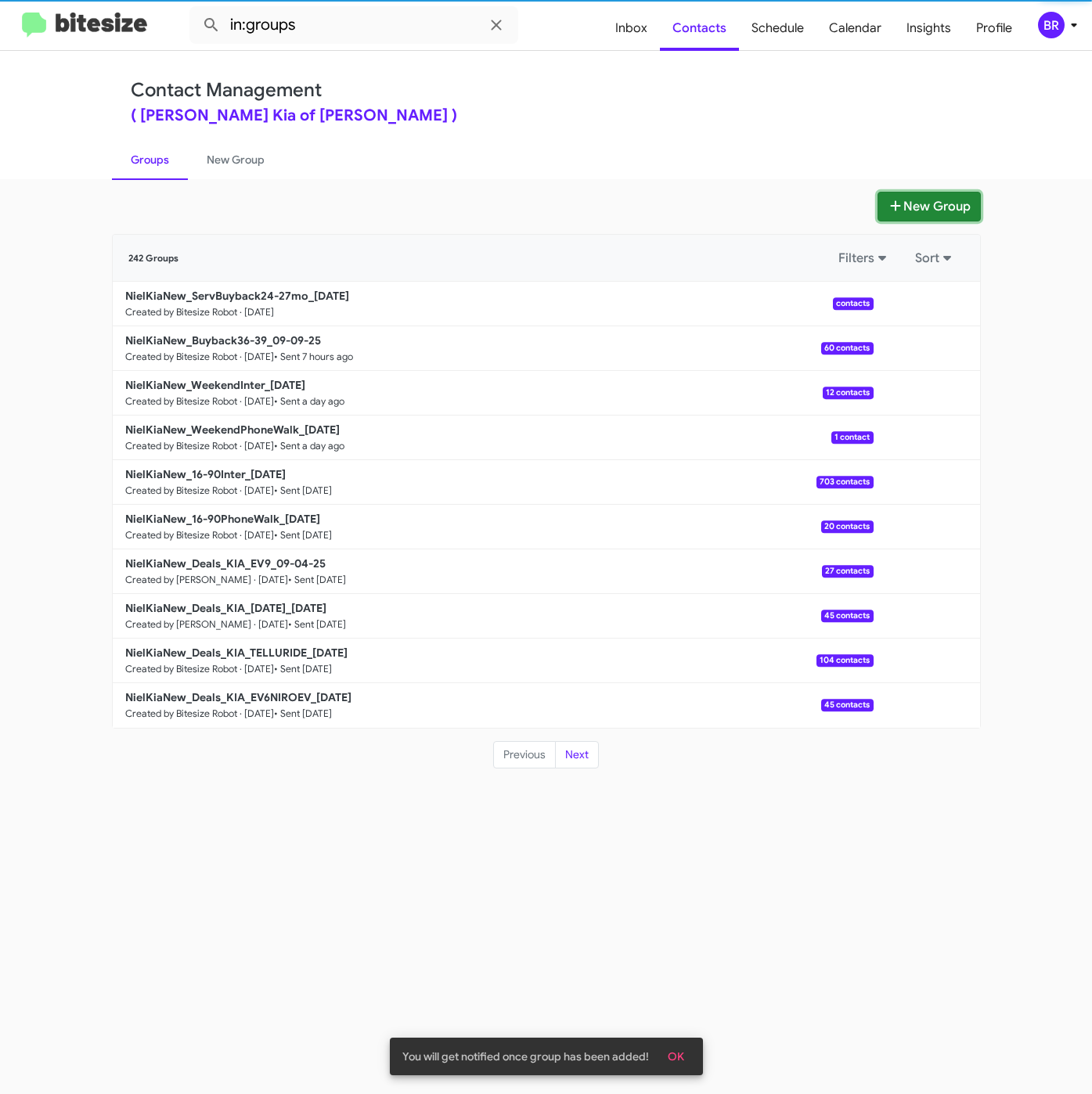
click at [951, 205] on button "New Group" at bounding box center [929, 206] width 104 height 30
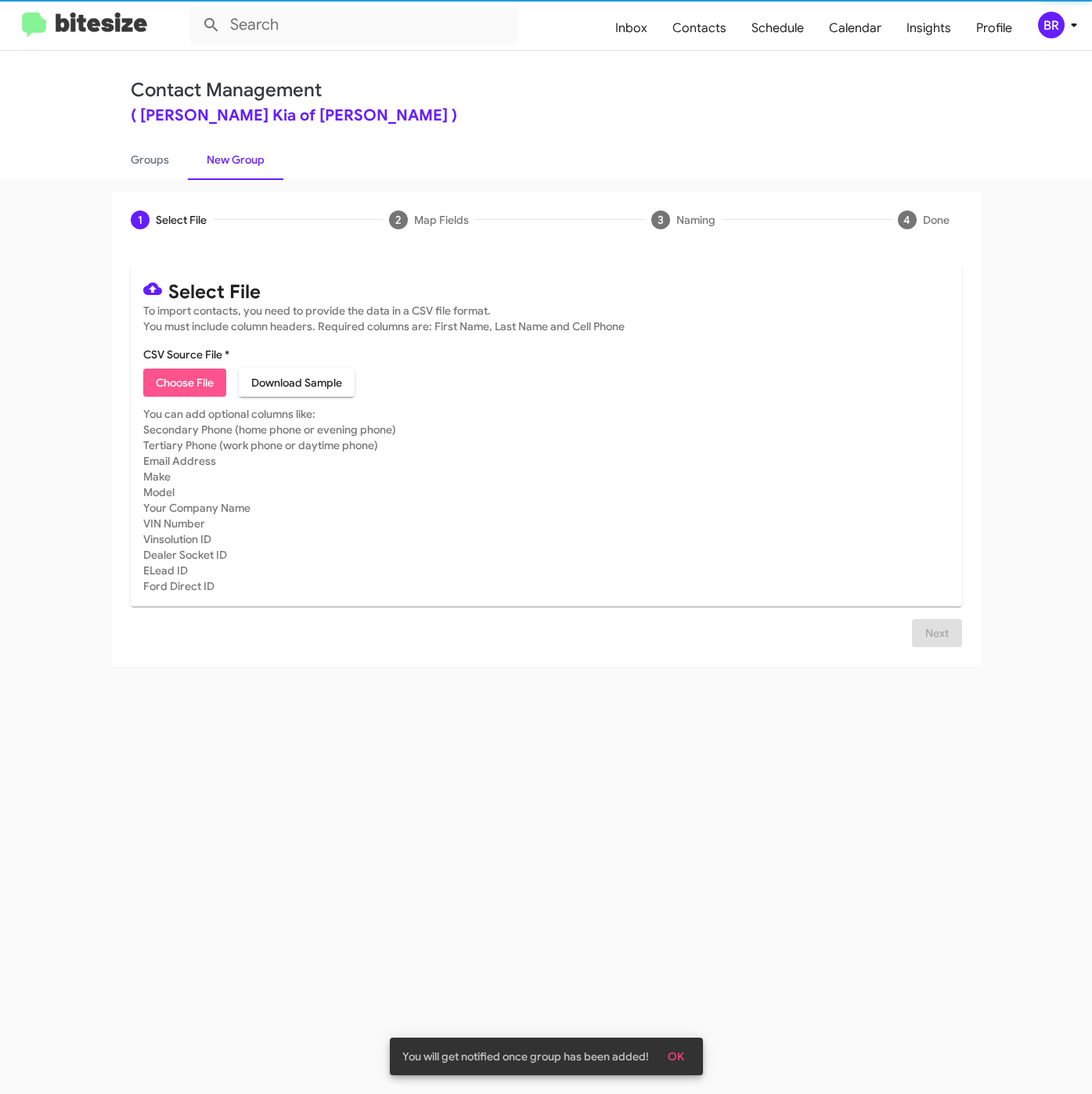
click at [185, 371] on span "Choose File" at bounding box center [184, 383] width 58 height 28
type input "NielKiaNew_90-180_09-10-25"
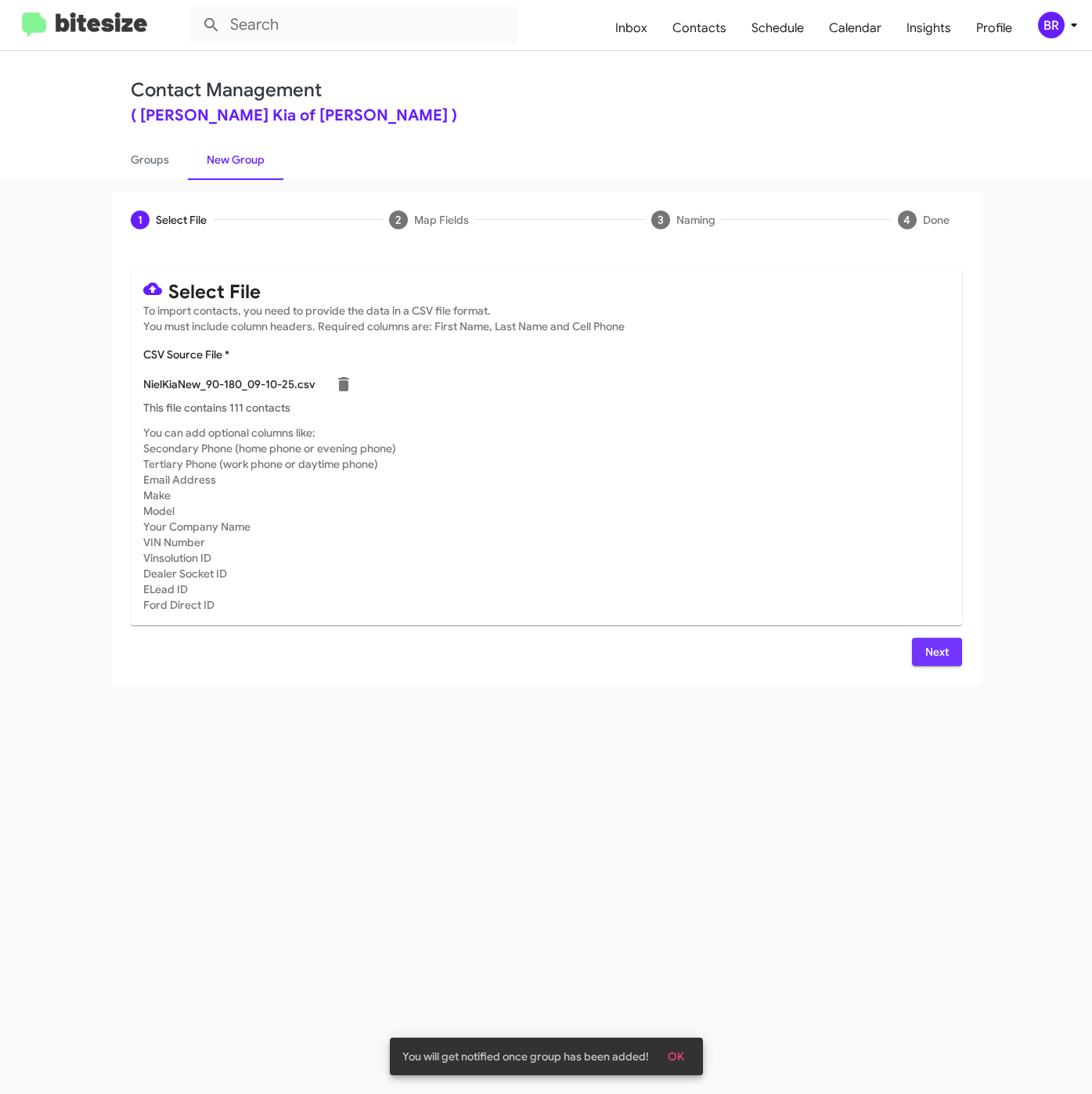
click at [911, 642] on button "Next" at bounding box center [937, 652] width 50 height 28
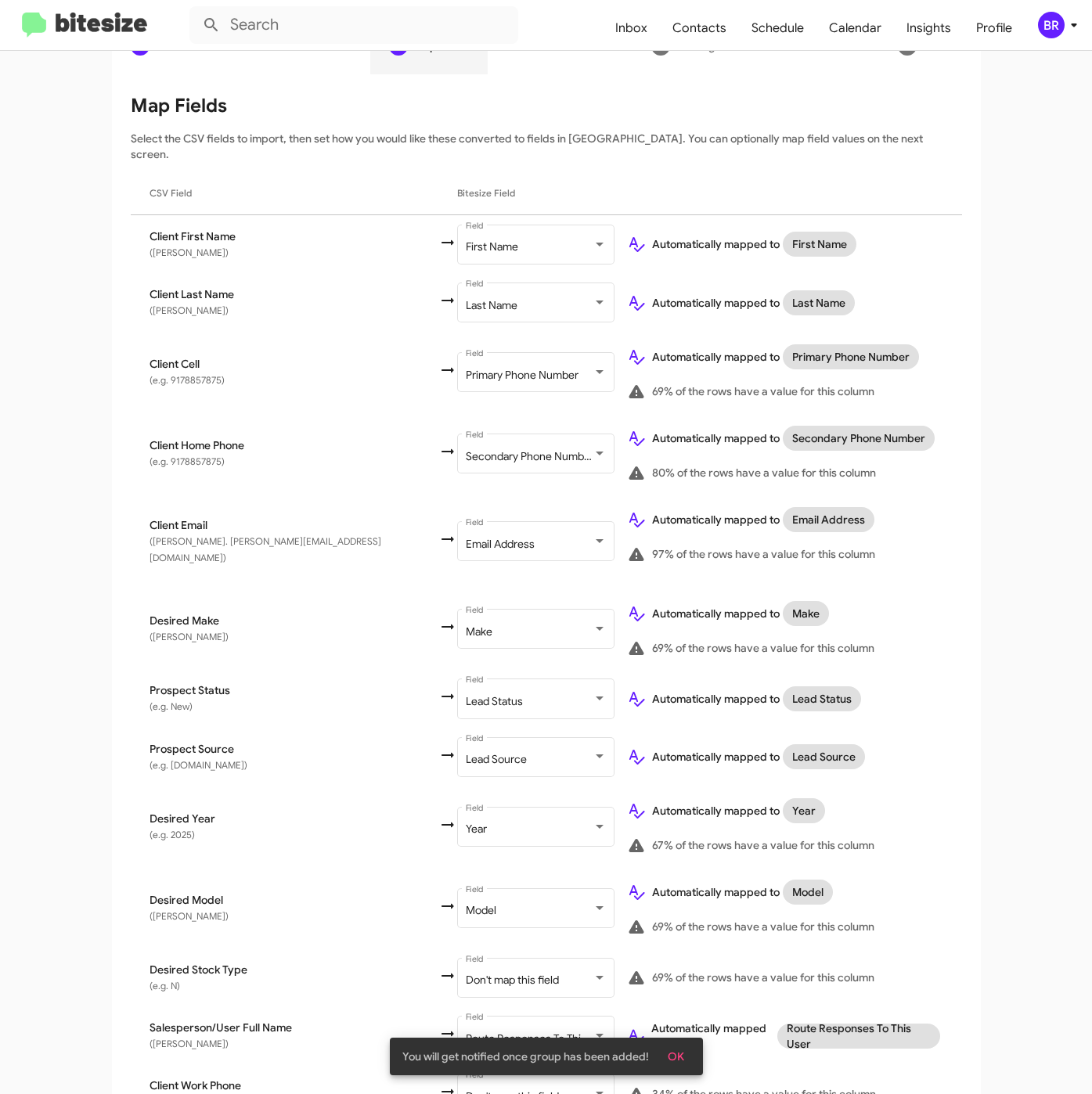
scroll to position [301, 0]
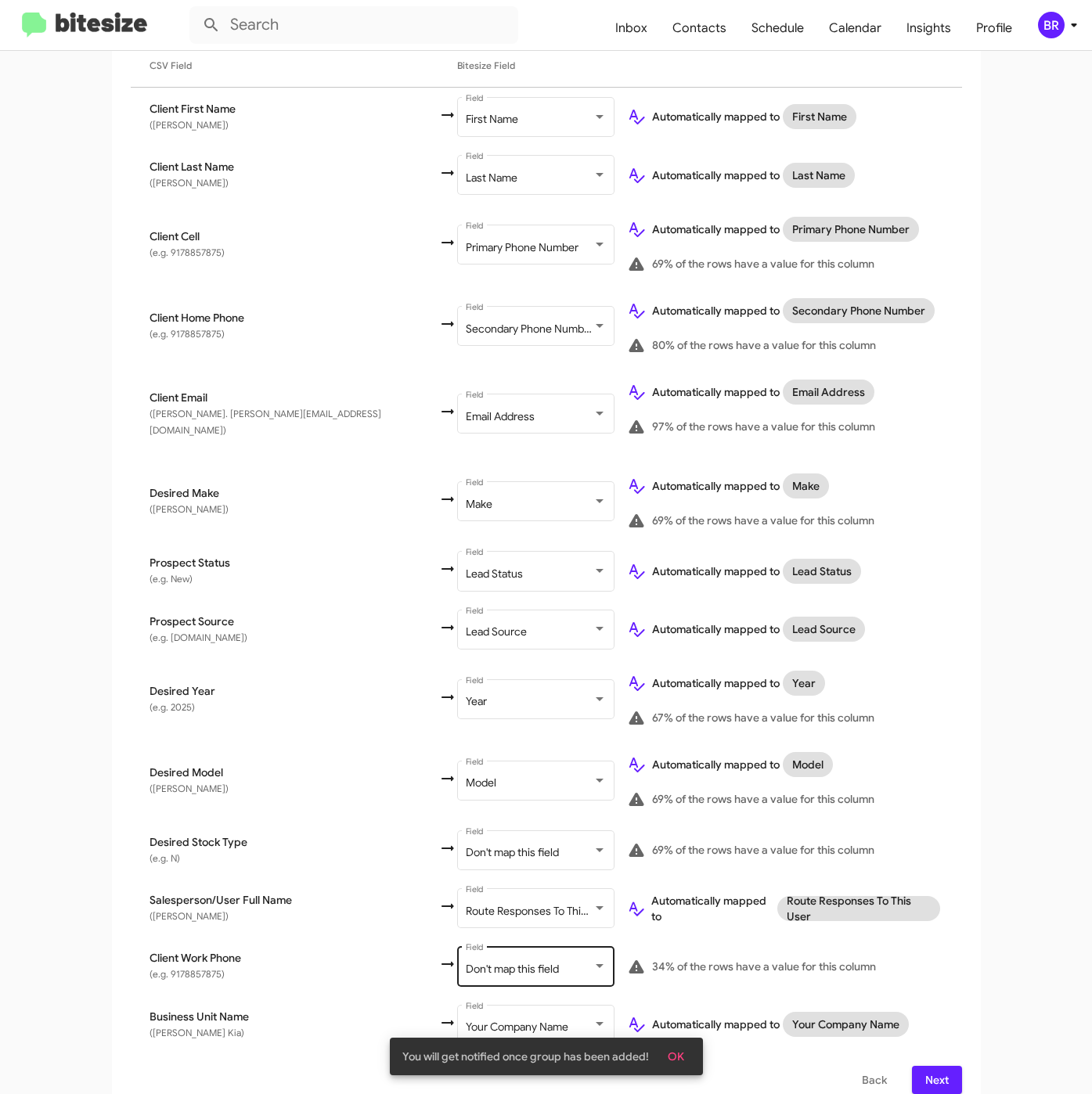
click at [466, 961] on span "Don't map this field" at bounding box center [512, 968] width 93 height 14
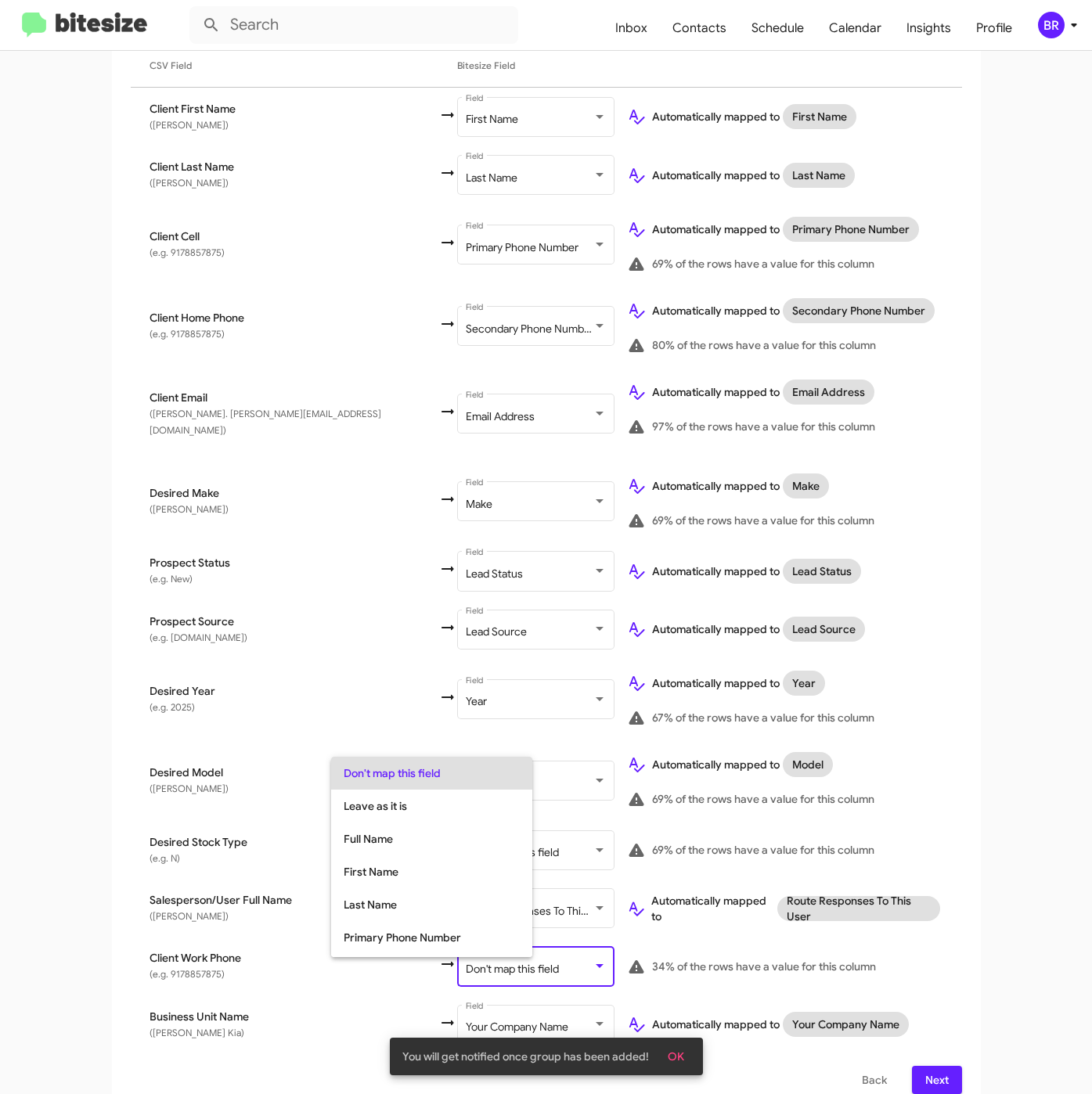
scroll to position [62, 0]
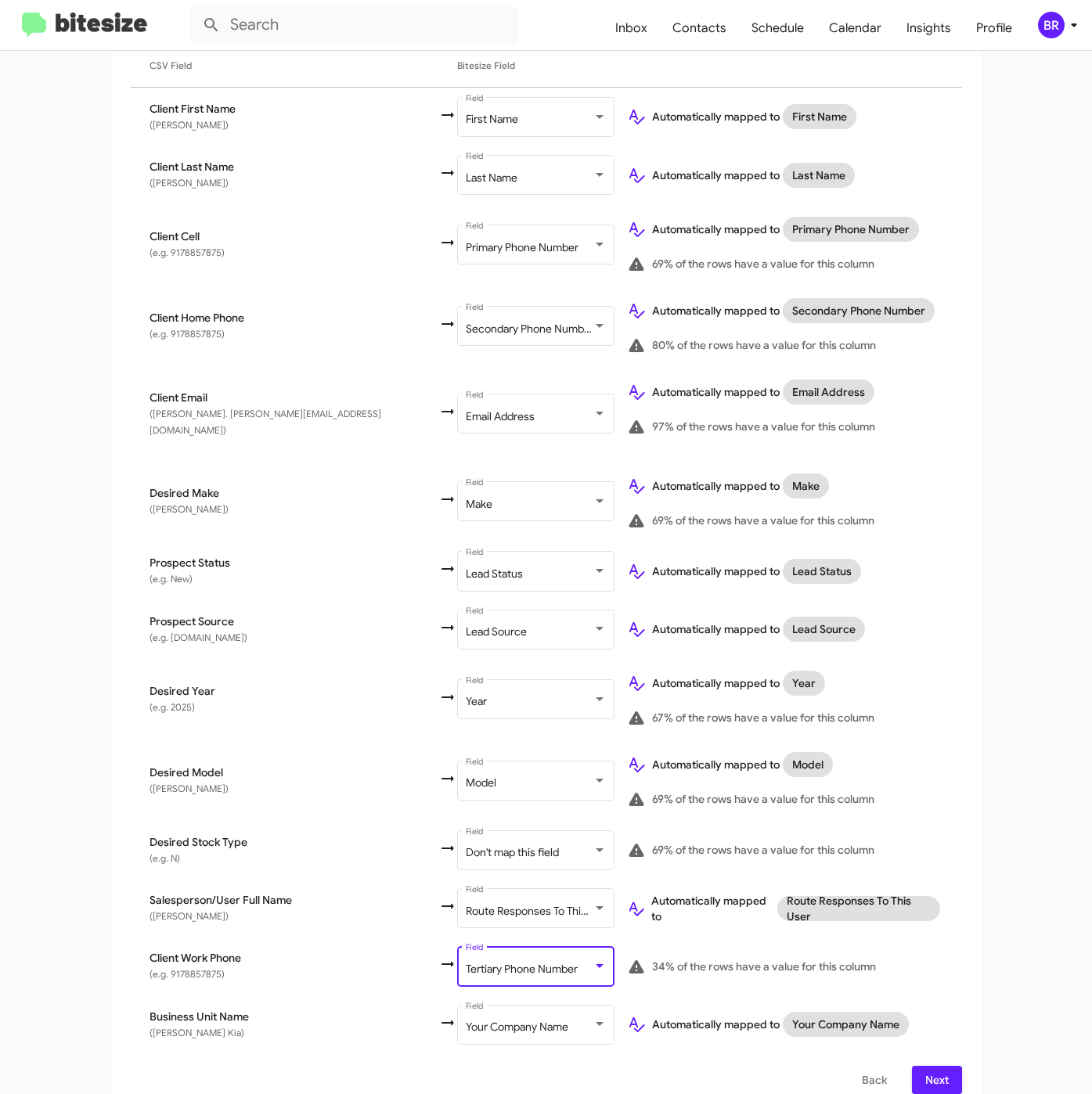
click at [940, 1066] on button "Next" at bounding box center [937, 1080] width 50 height 28
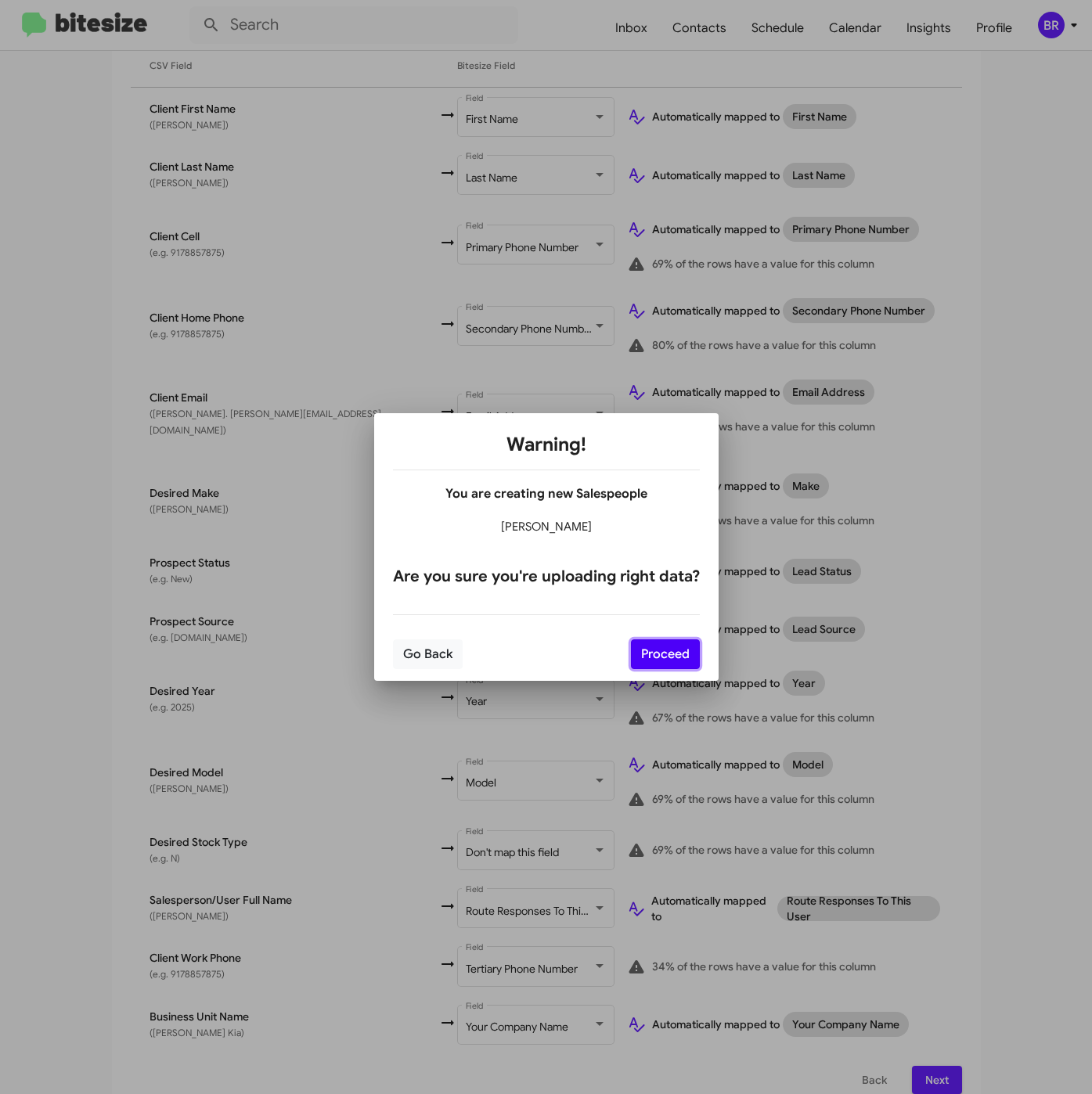
click at [662, 657] on button "Proceed" at bounding box center [666, 655] width 69 height 30
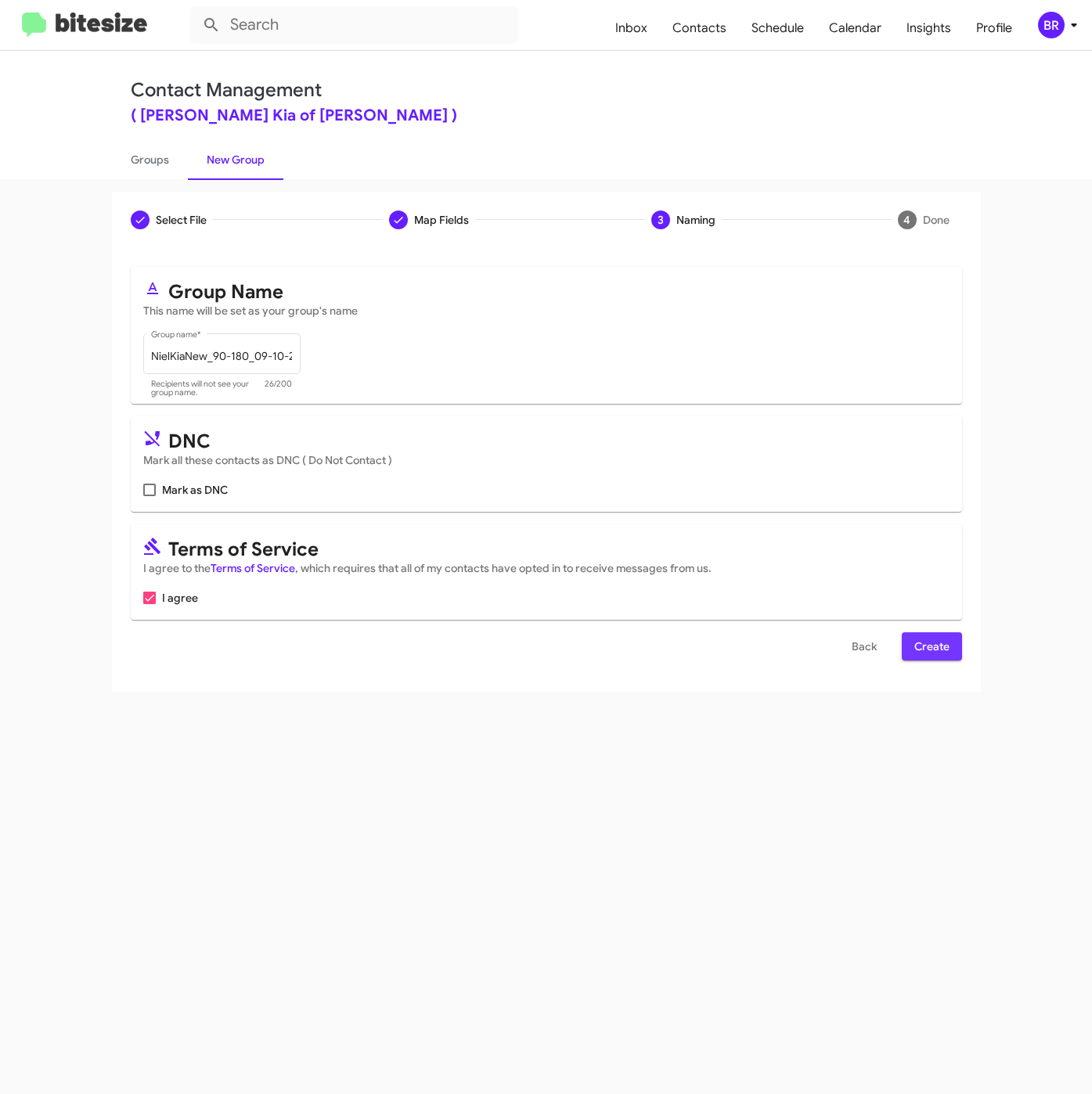
click at [916, 640] on span "Create" at bounding box center [931, 647] width 35 height 28
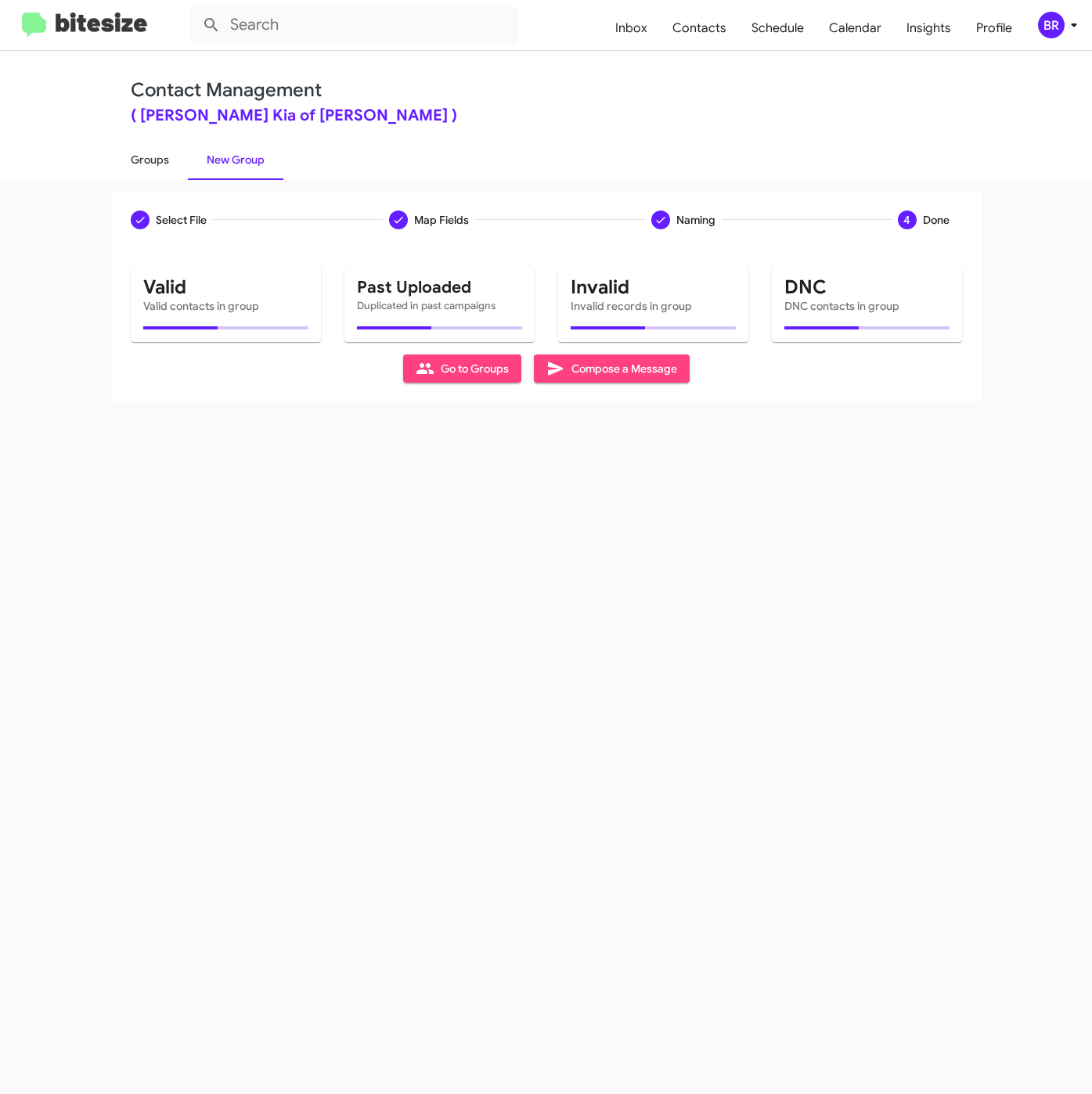
click at [153, 159] on link "Groups" at bounding box center [150, 159] width 76 height 41
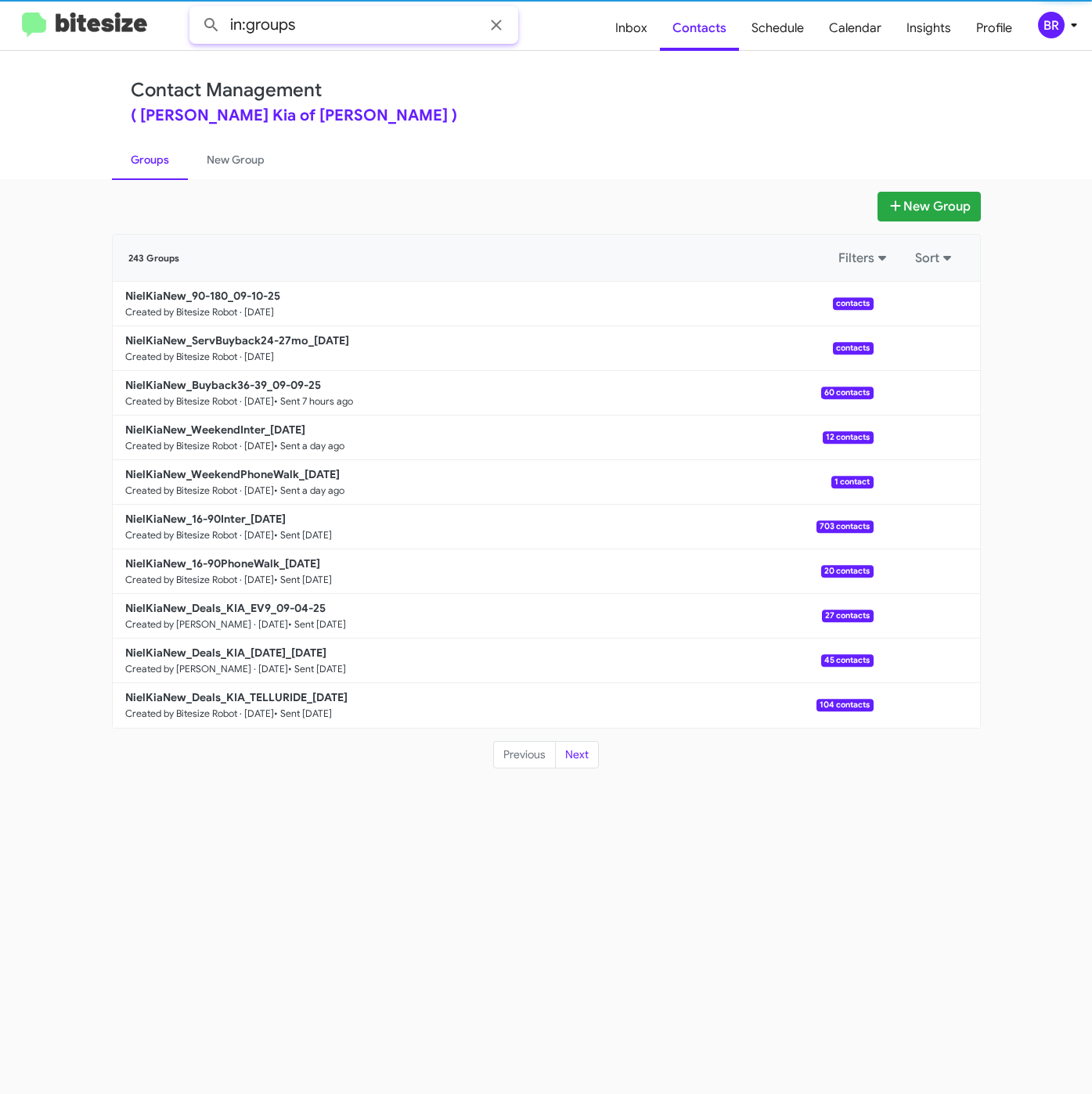
click at [332, 29] on input "in:groups" at bounding box center [353, 25] width 329 height 38
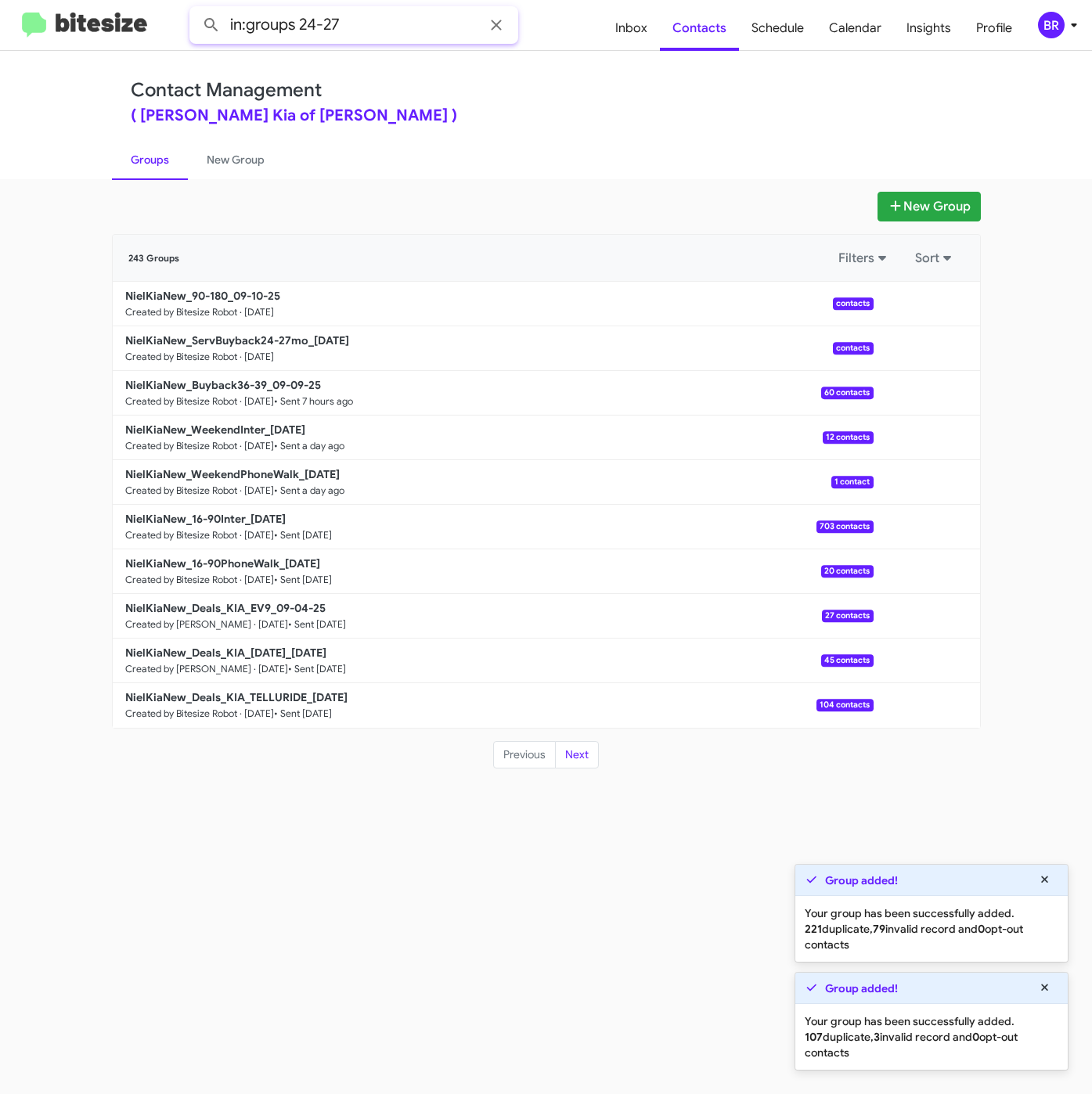
click at [195, 9] on button at bounding box center [211, 25] width 31 height 31
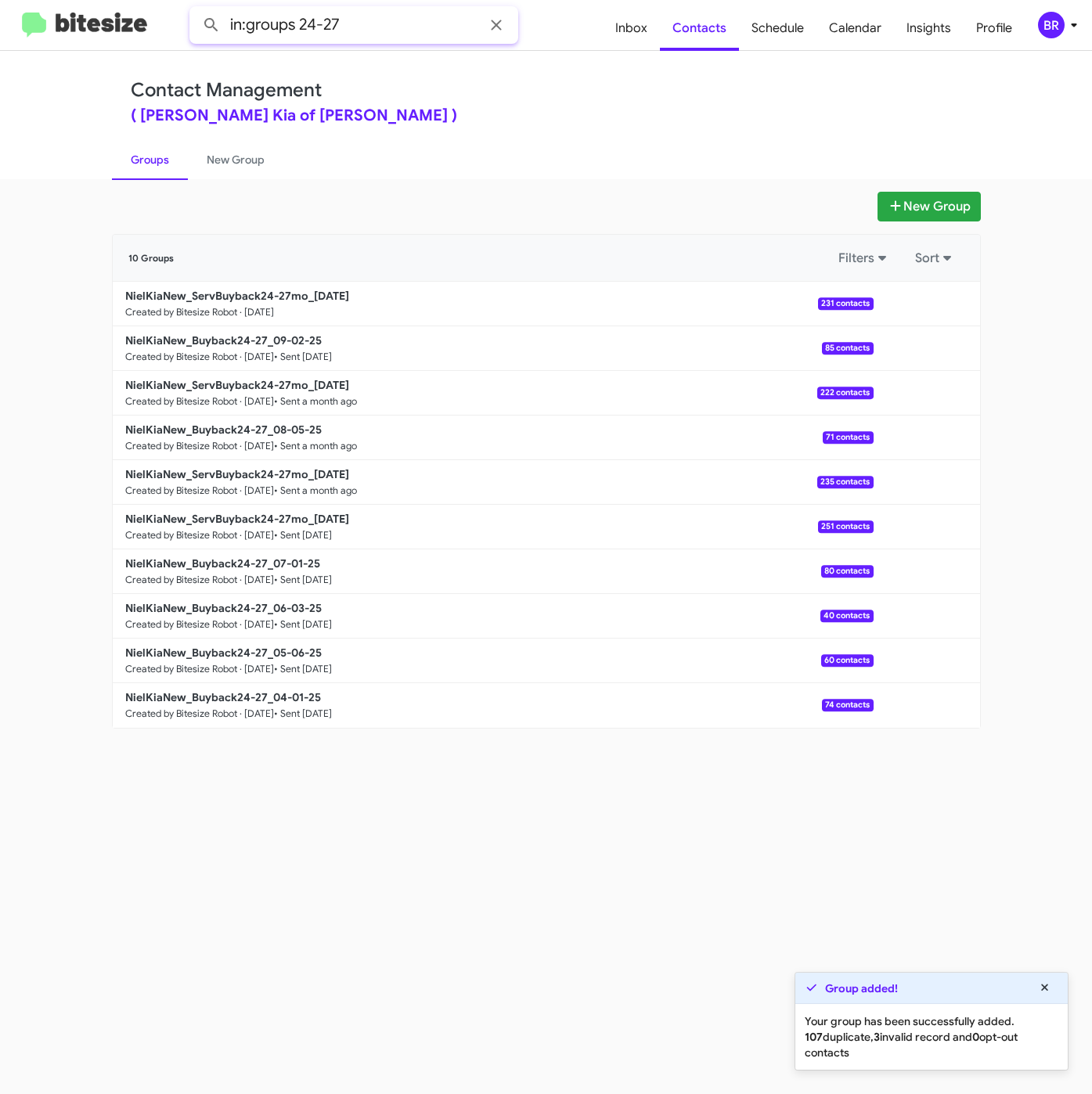
drag, startPoint x: 299, startPoint y: 22, endPoint x: 385, endPoint y: 27, distance: 86.1
click at [385, 27] on input "in:groups 24-27" at bounding box center [353, 25] width 329 height 38
click at [195, 9] on button at bounding box center [211, 25] width 31 height 31
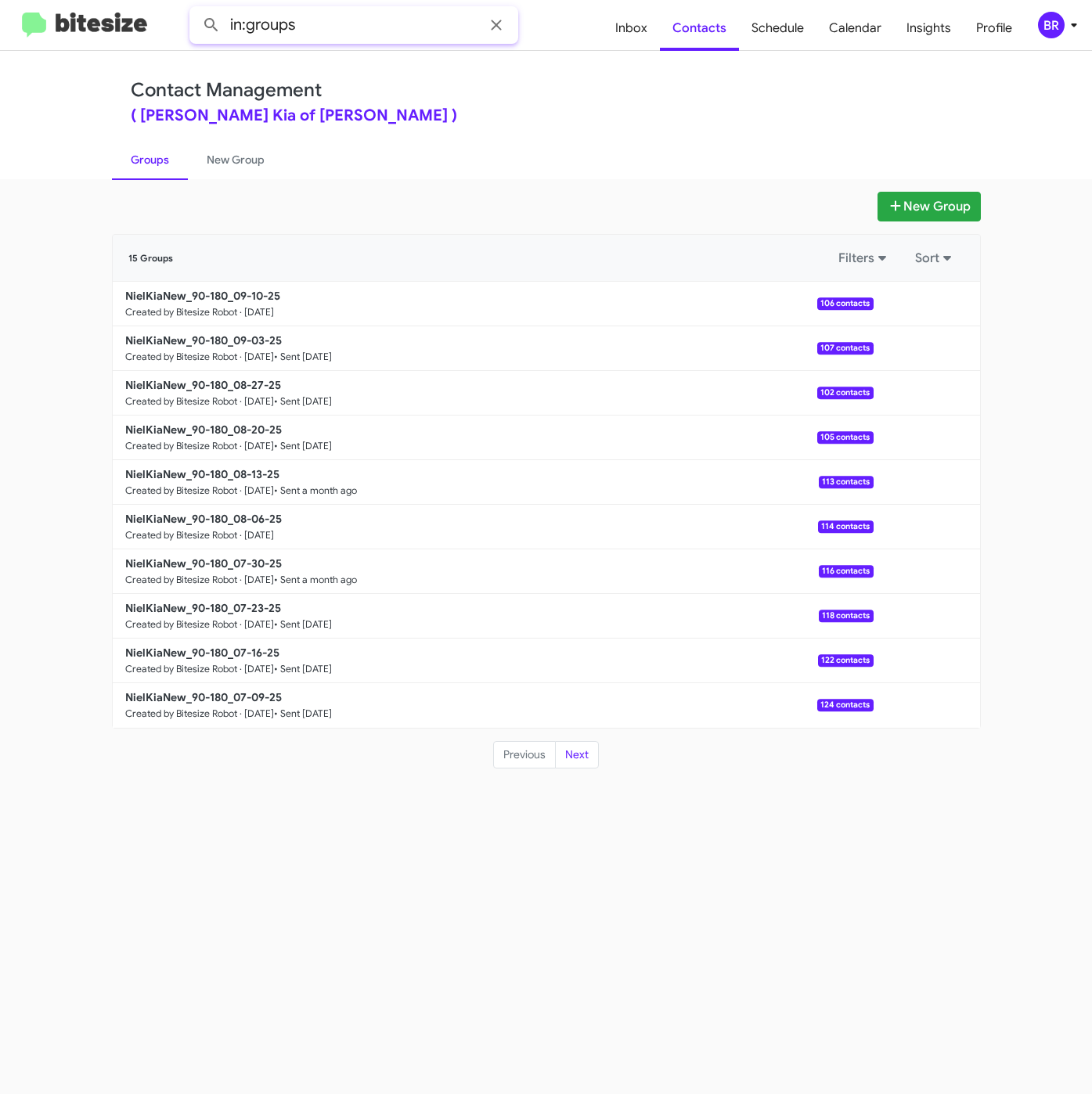
type input "in:groups"
click at [195, 9] on button at bounding box center [211, 25] width 31 height 31
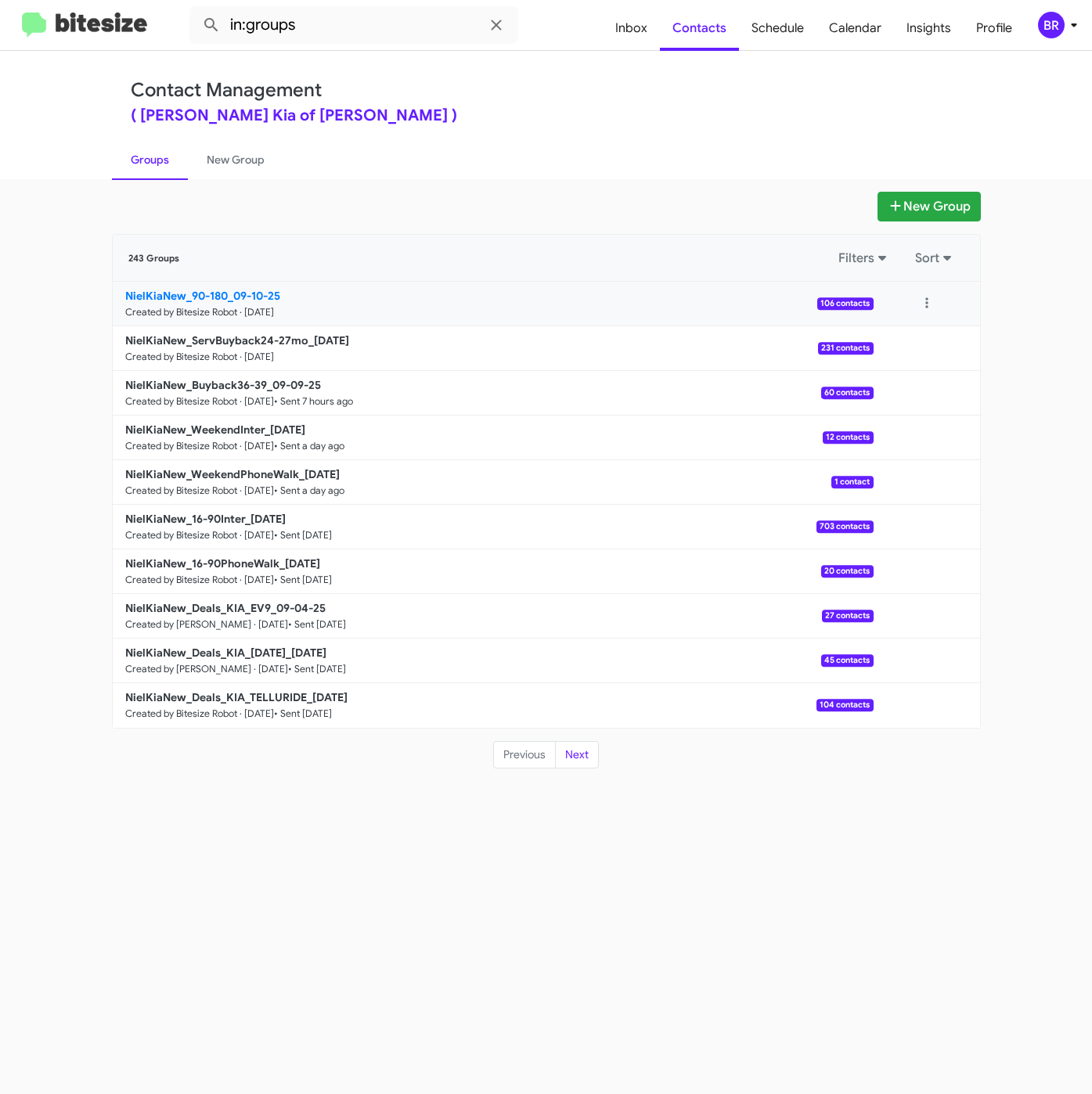
click at [257, 286] on link "NielKiaNew_90-180_09-10-25 Created by Bitesize Robot · Sep 10, 2025 106 contacts" at bounding box center [493, 304] width 761 height 45
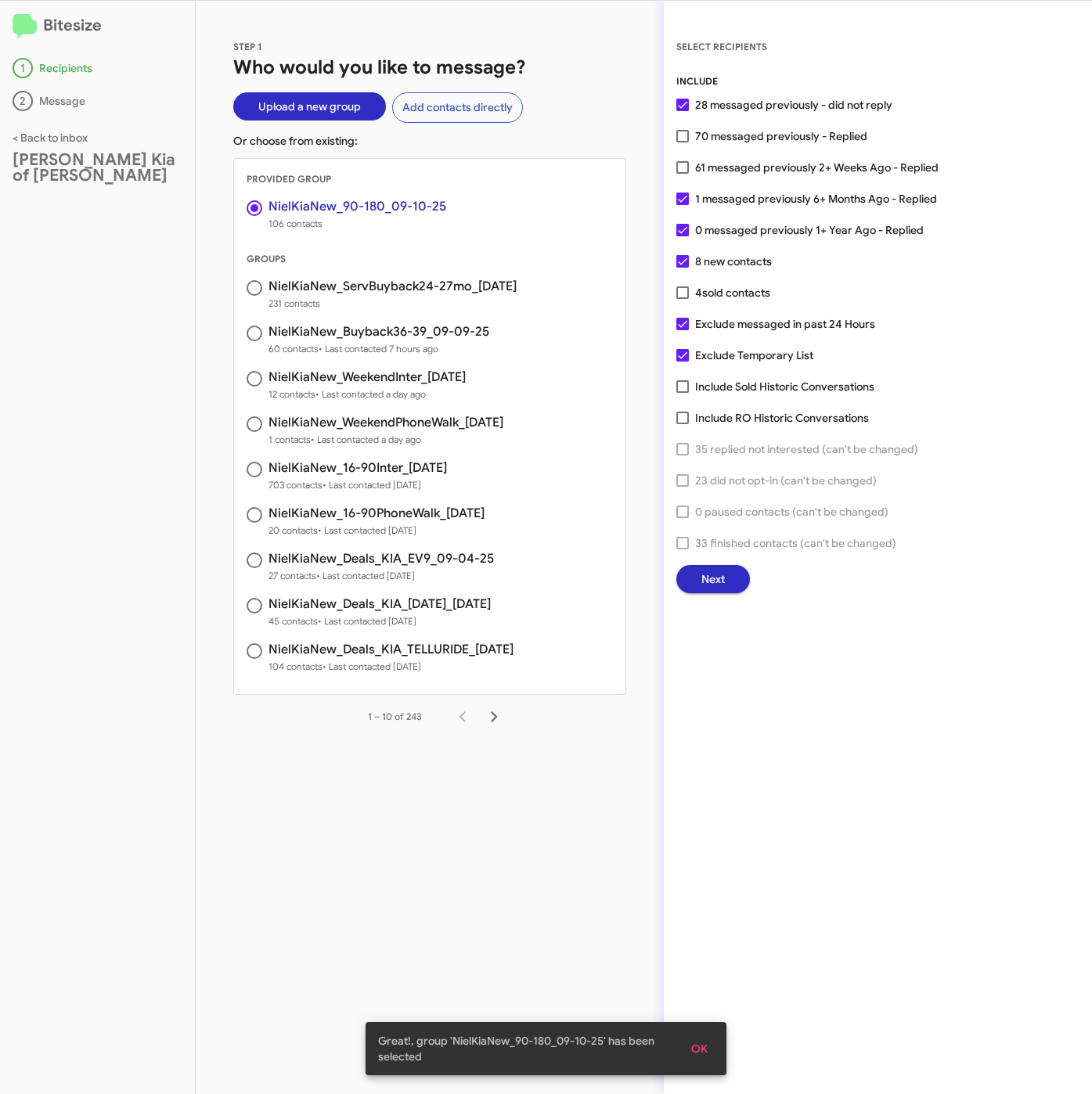
drag, startPoint x: 743, startPoint y: 159, endPoint x: 743, endPoint y: 200, distance: 41.0
click at [743, 159] on span "61 messaged previously 2+ Weeks Ago - Replied" at bounding box center [816, 167] width 243 height 19
click at [682, 173] on input "61 messaged previously 2+ Weeks Ago - Replied" at bounding box center [681, 173] width 1 height 1
checkbox input "true"
click at [738, 573] on button "Next" at bounding box center [713, 579] width 74 height 28
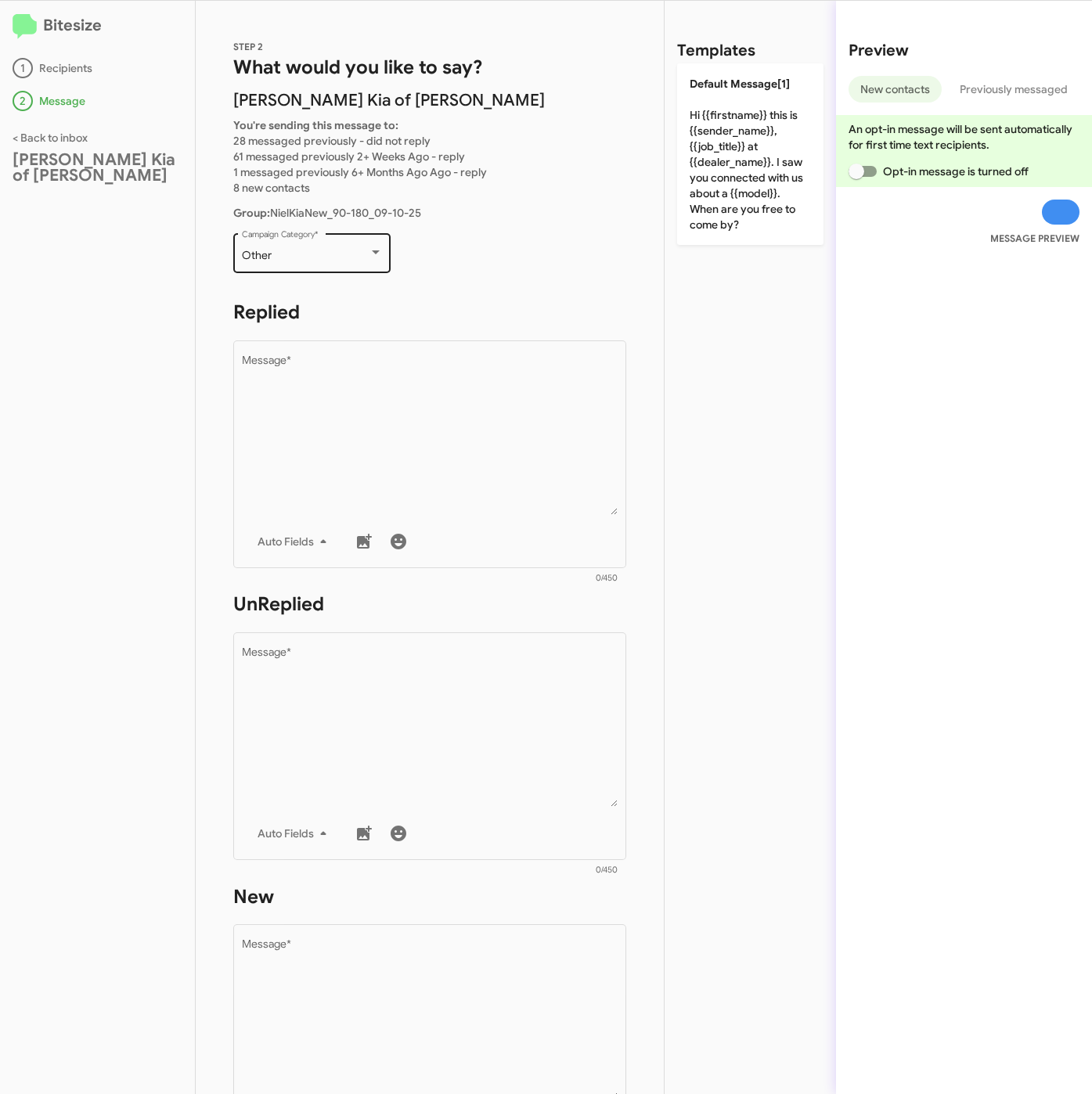
click at [287, 254] on div "Other" at bounding box center [305, 256] width 127 height 13
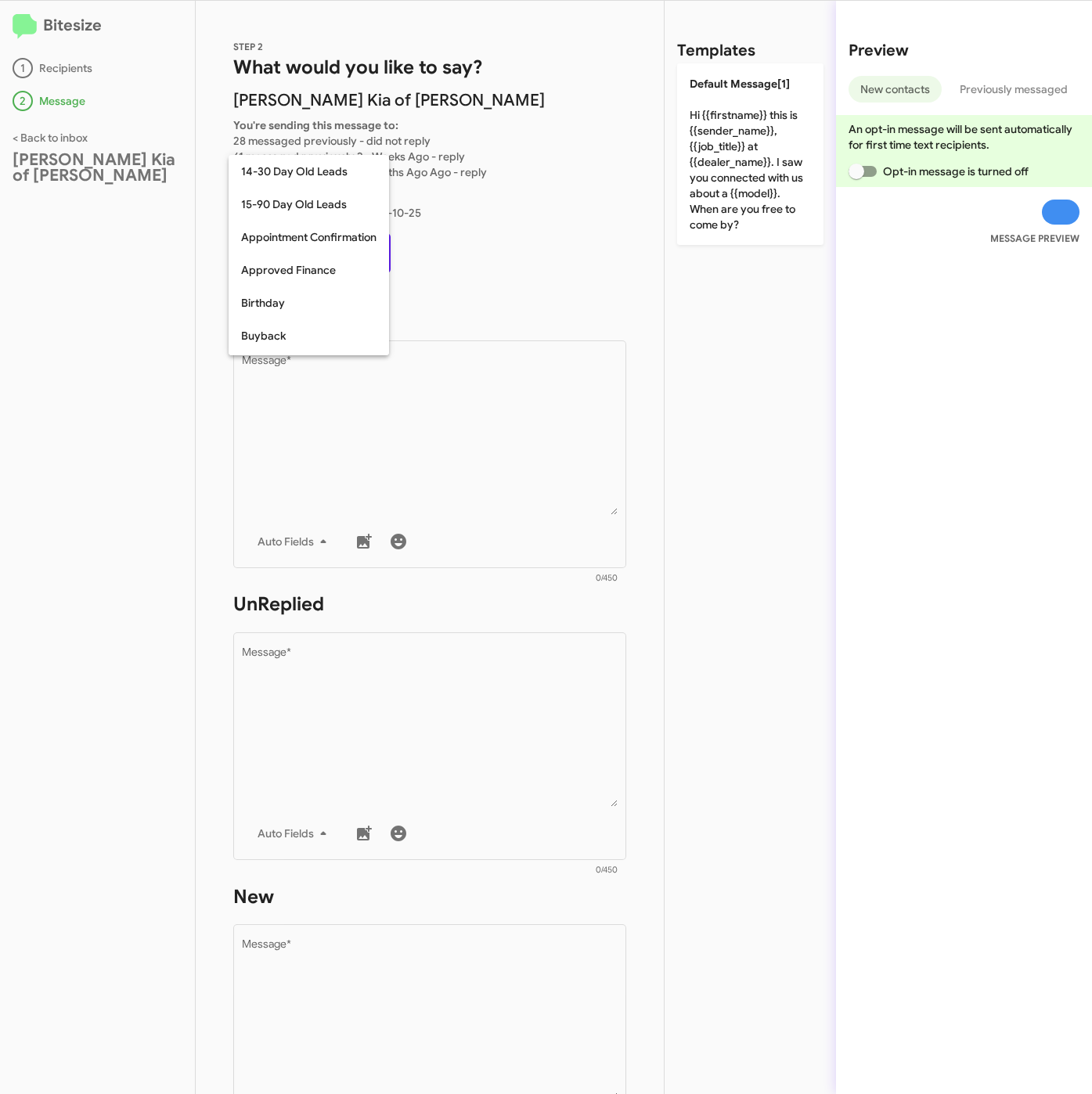
scroll to position [344, 0]
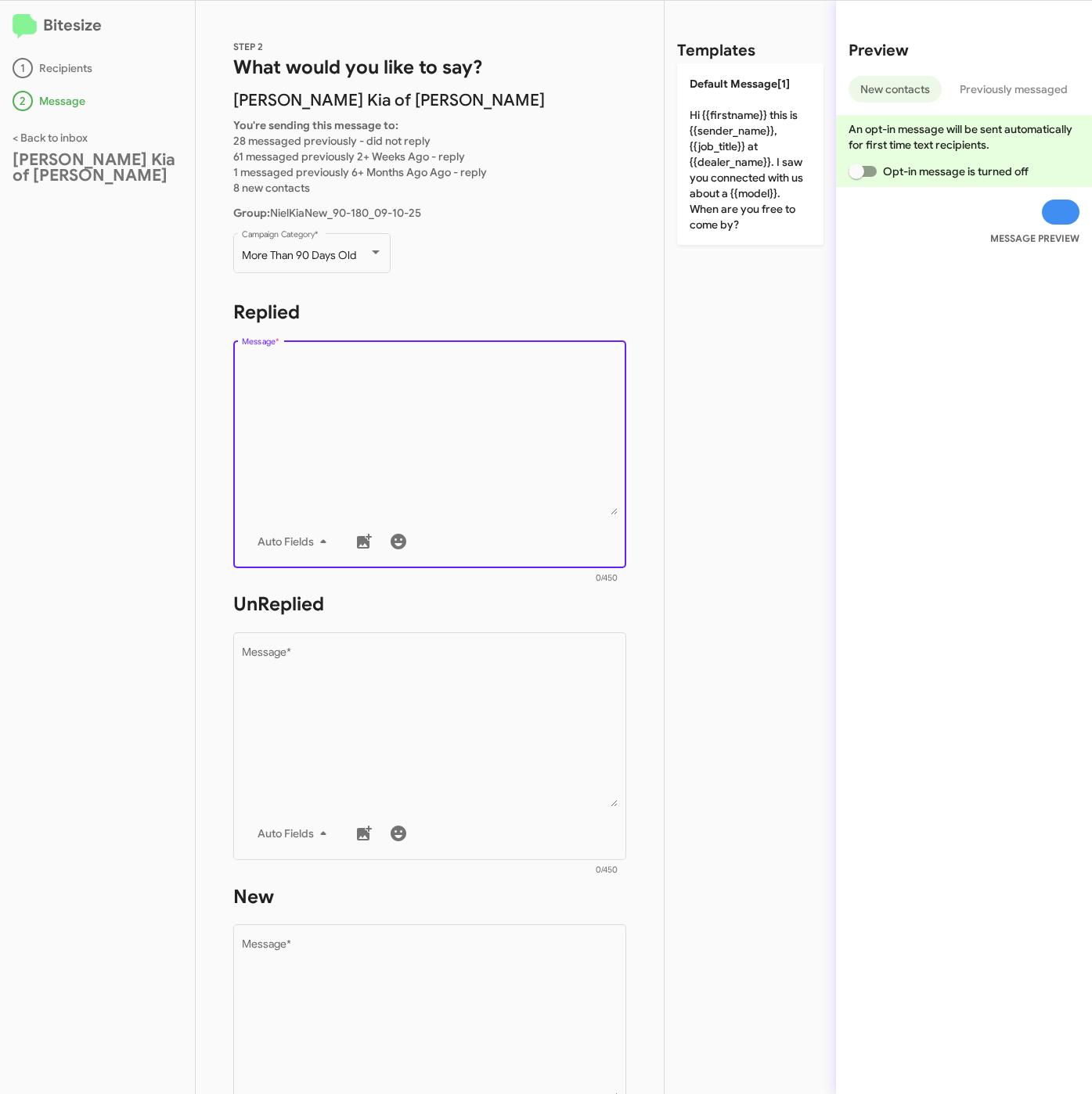
click at [336, 415] on textarea "Message *" at bounding box center [430, 435] width 377 height 159
drag, startPoint x: 790, startPoint y: 148, endPoint x: 665, endPoint y: 331, distance: 221.6
click at [791, 148] on p "Default Message[1] Hi {{firstname}} this is {{sender_name}}, {{job_title}} at {…" at bounding box center [750, 154] width 146 height 181
type textarea "Hi {{firstname}} this is {{sender_name}}, {{job_title}} at {{dealer_name}}. I s…"
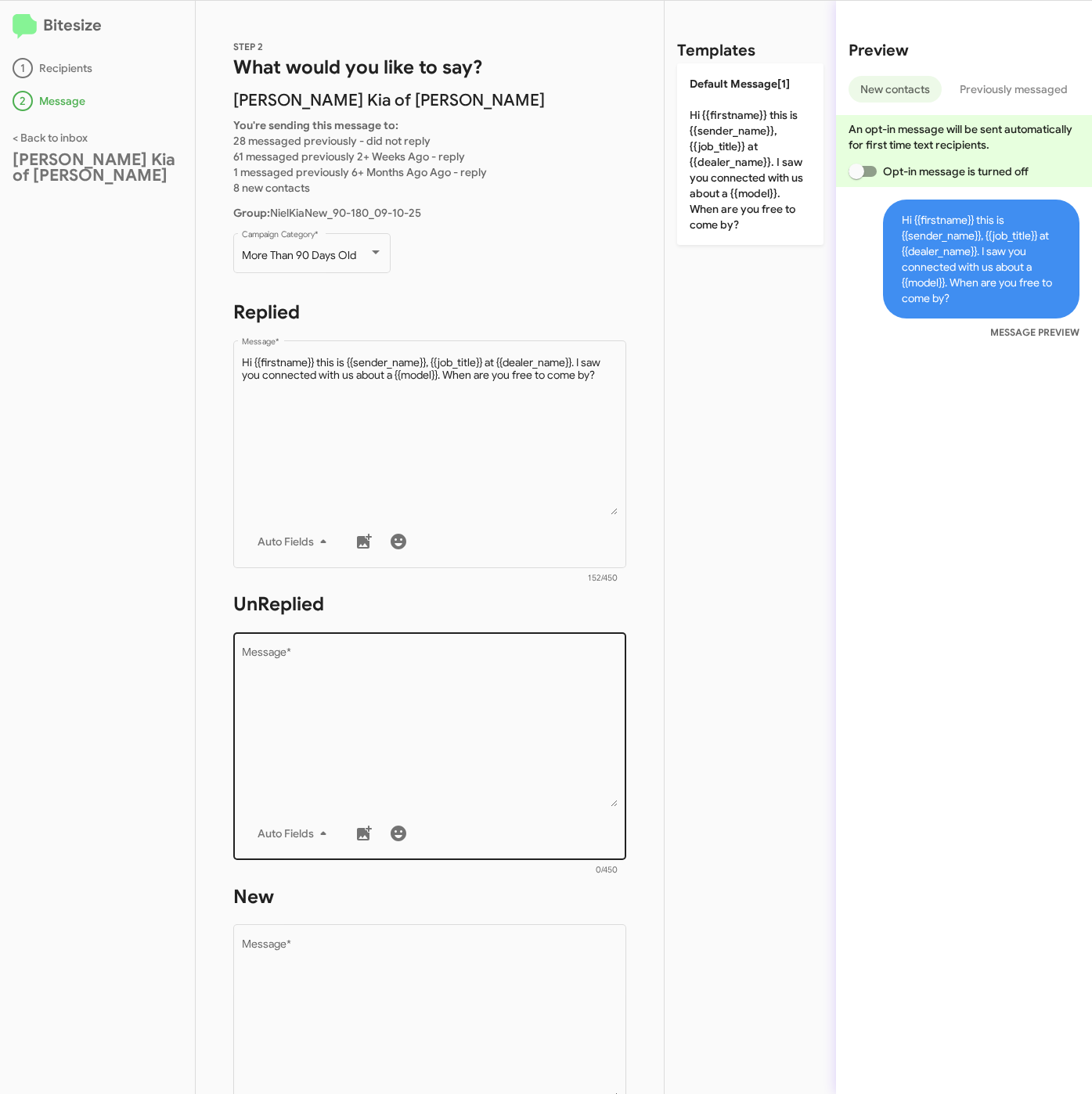
click at [382, 695] on textarea "Message *" at bounding box center [430, 727] width 377 height 159
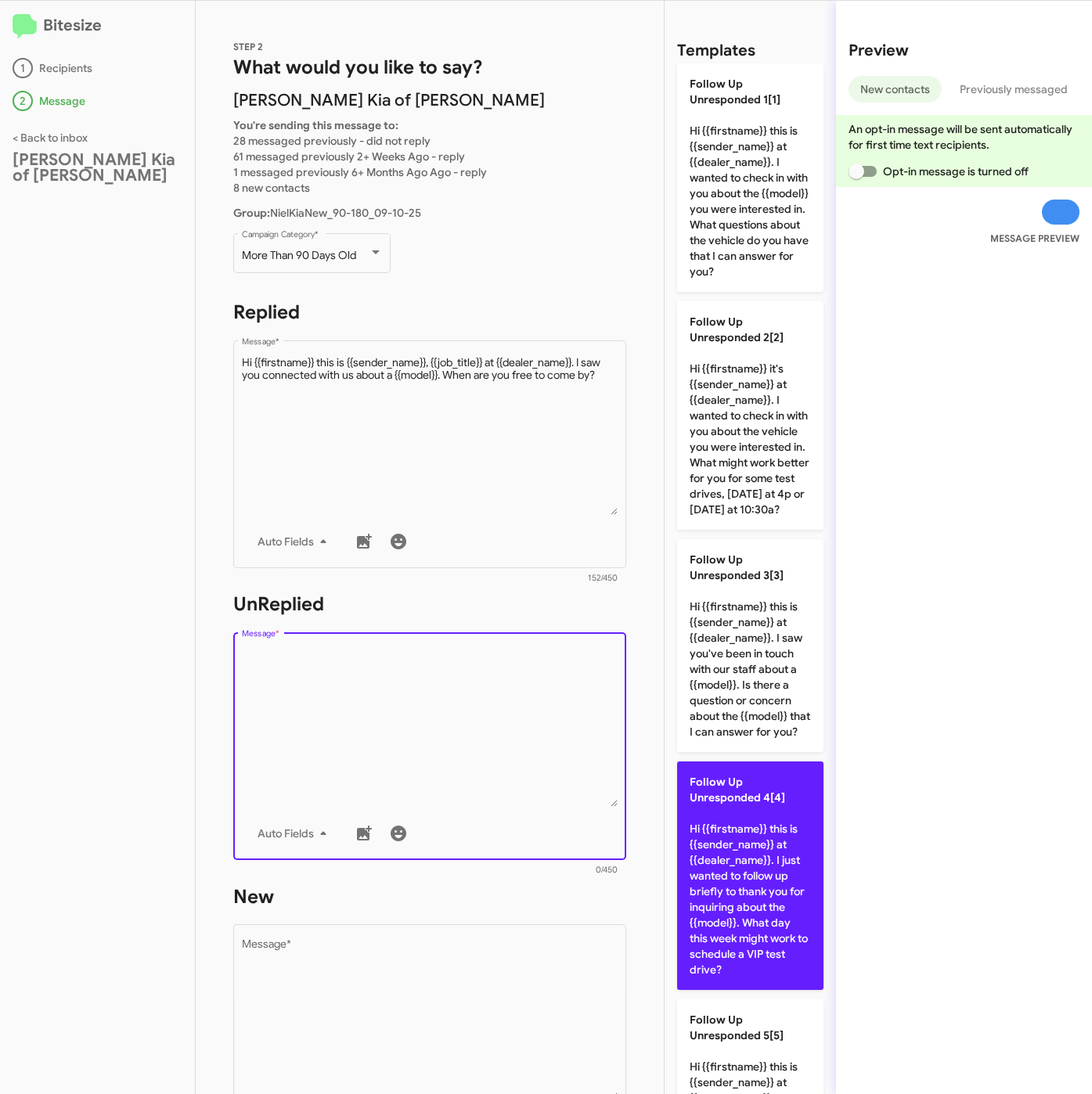
click at [751, 911] on p "Follow Up Unresponded 4[4] Hi {{firstname}} this is {{sender_name}} at {{dealer…" at bounding box center [750, 875] width 146 height 228
type textarea "Hi {{firstname}} this is {{sender_name}} at {{dealer_name}}. I just wanted to f…"
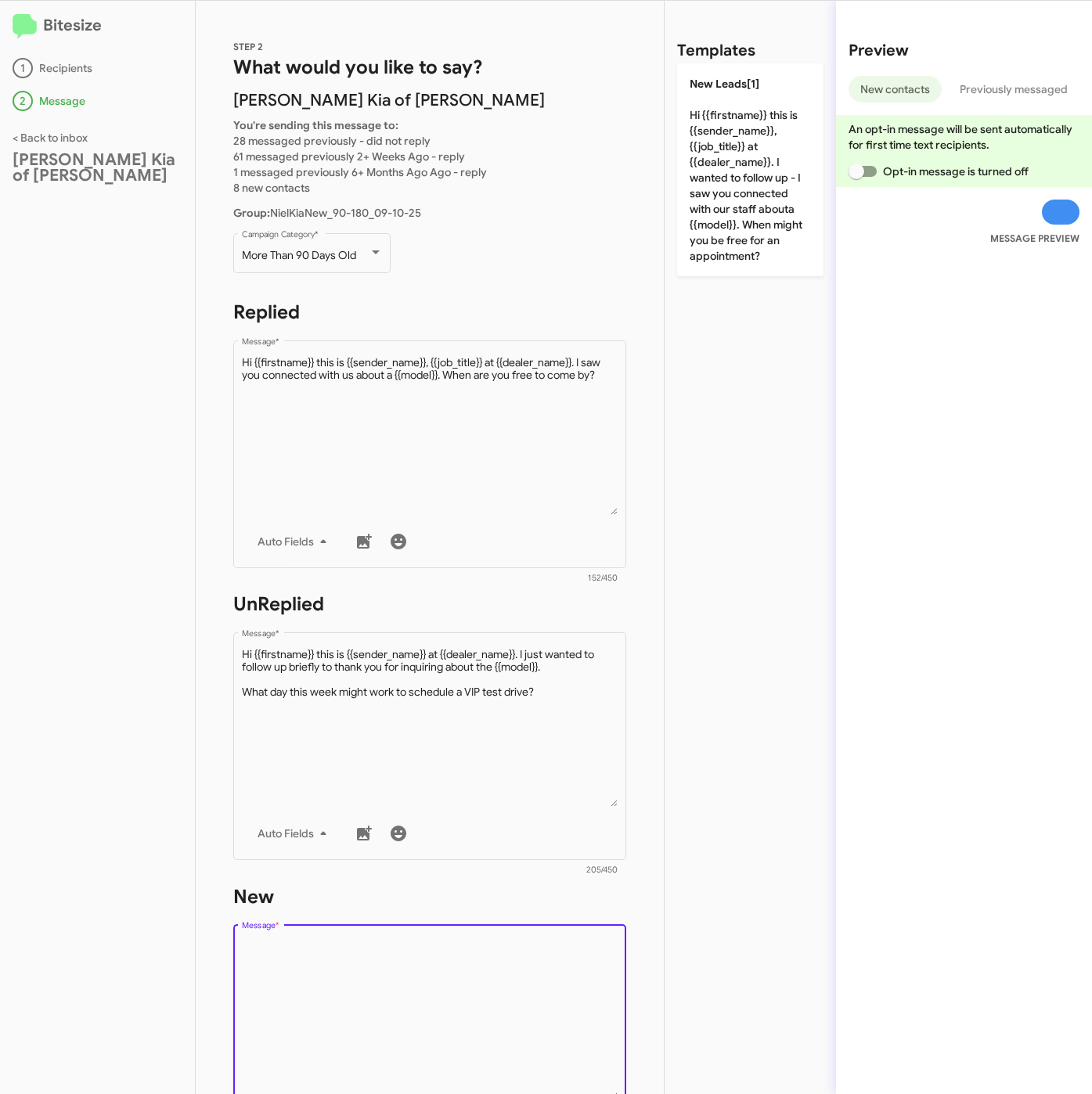
click at [484, 997] on textarea "Message *" at bounding box center [430, 1019] width 377 height 159
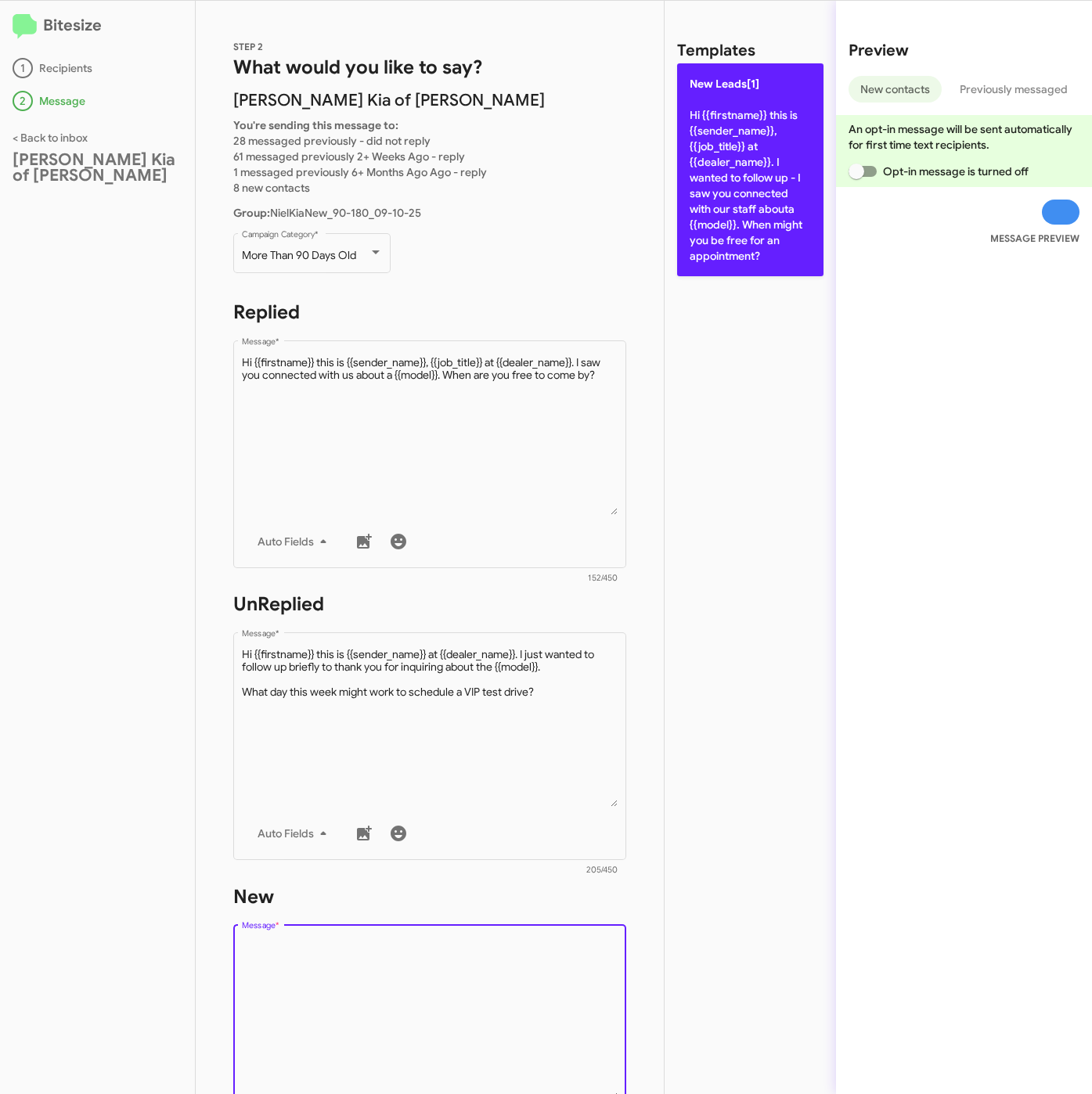
click at [797, 249] on p "New Leads[1] Hi {{firstname}} this is {{sender_name}}, {{job_title}} at {{deale…" at bounding box center [750, 170] width 146 height 213
type textarea "Hi {{firstname}} this is {{sender_name}}, {{job_title}} at {{dealer_name}}. I w…"
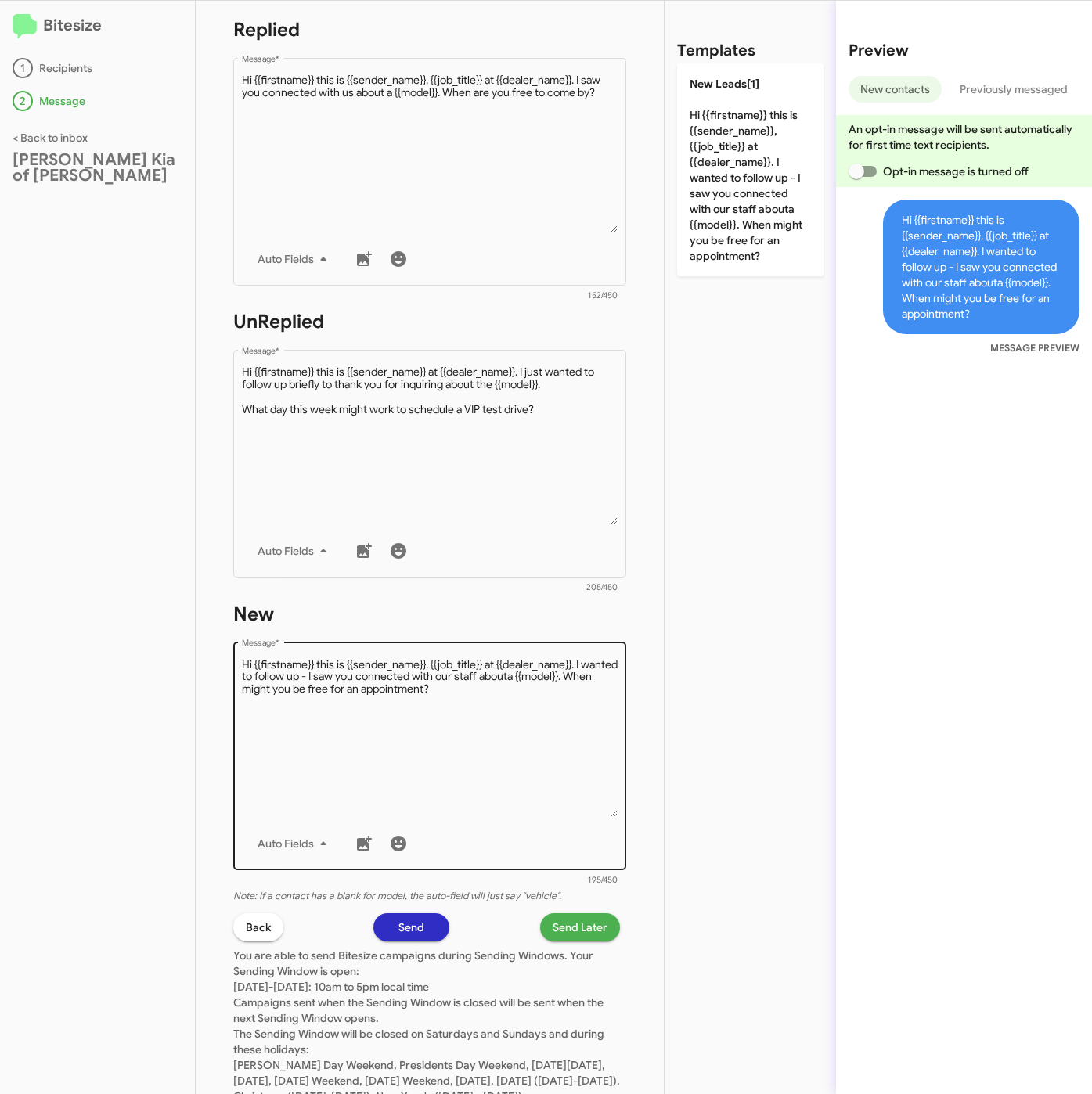
scroll to position [352, 0]
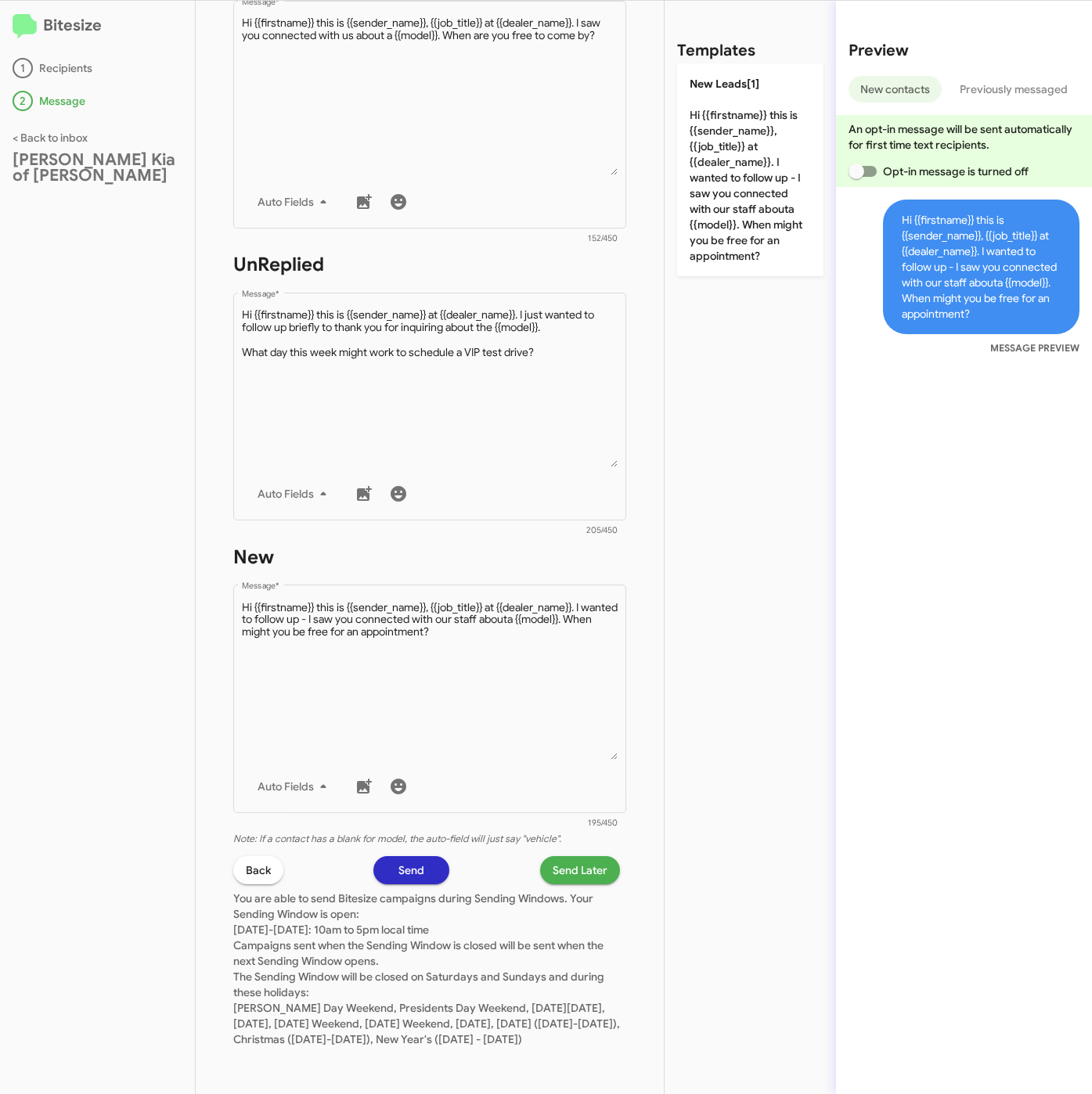
click at [571, 856] on span "Send Later" at bounding box center [580, 870] width 55 height 28
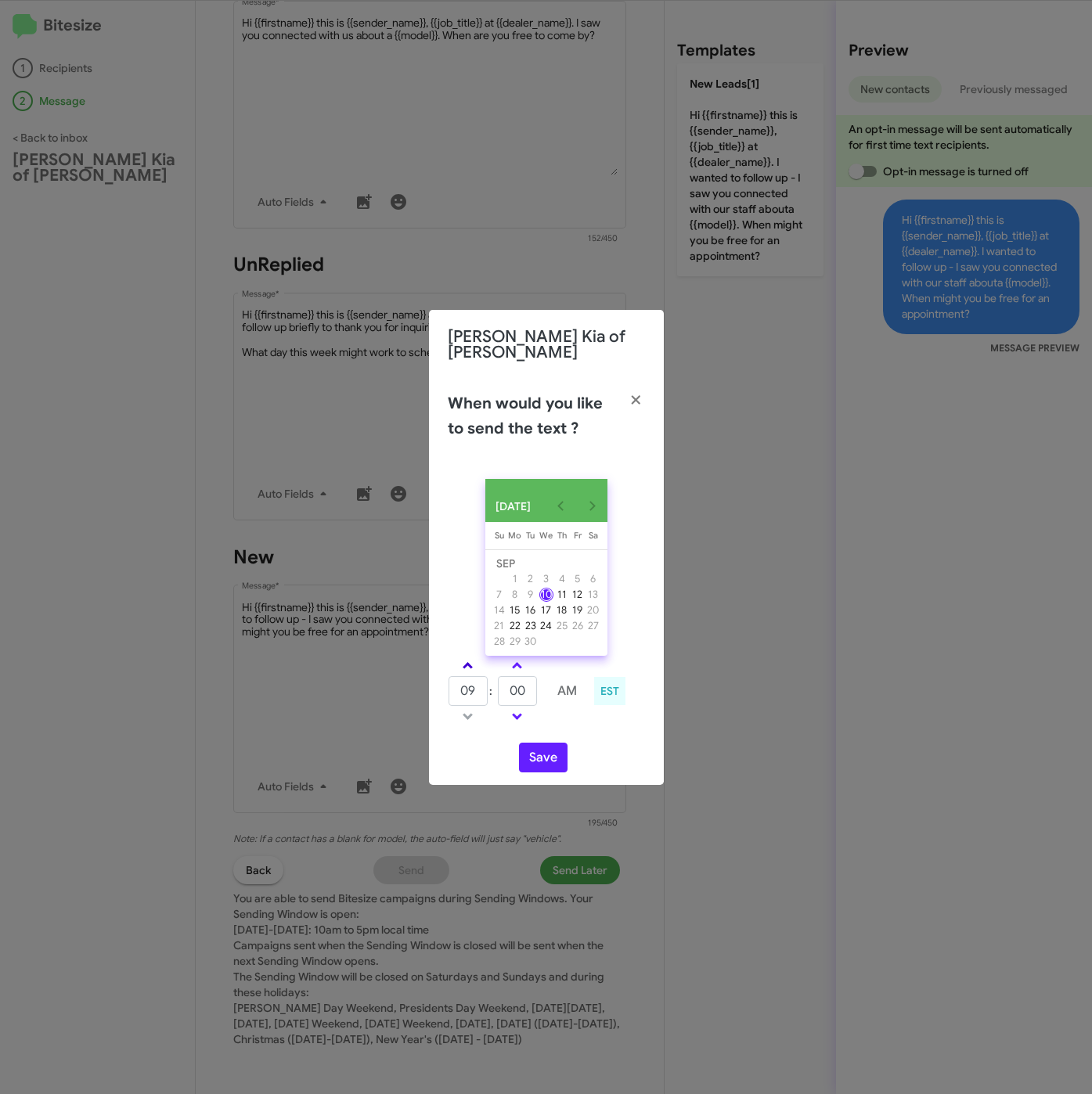
click at [469, 656] on link at bounding box center [467, 665] width 27 height 18
type input "01"
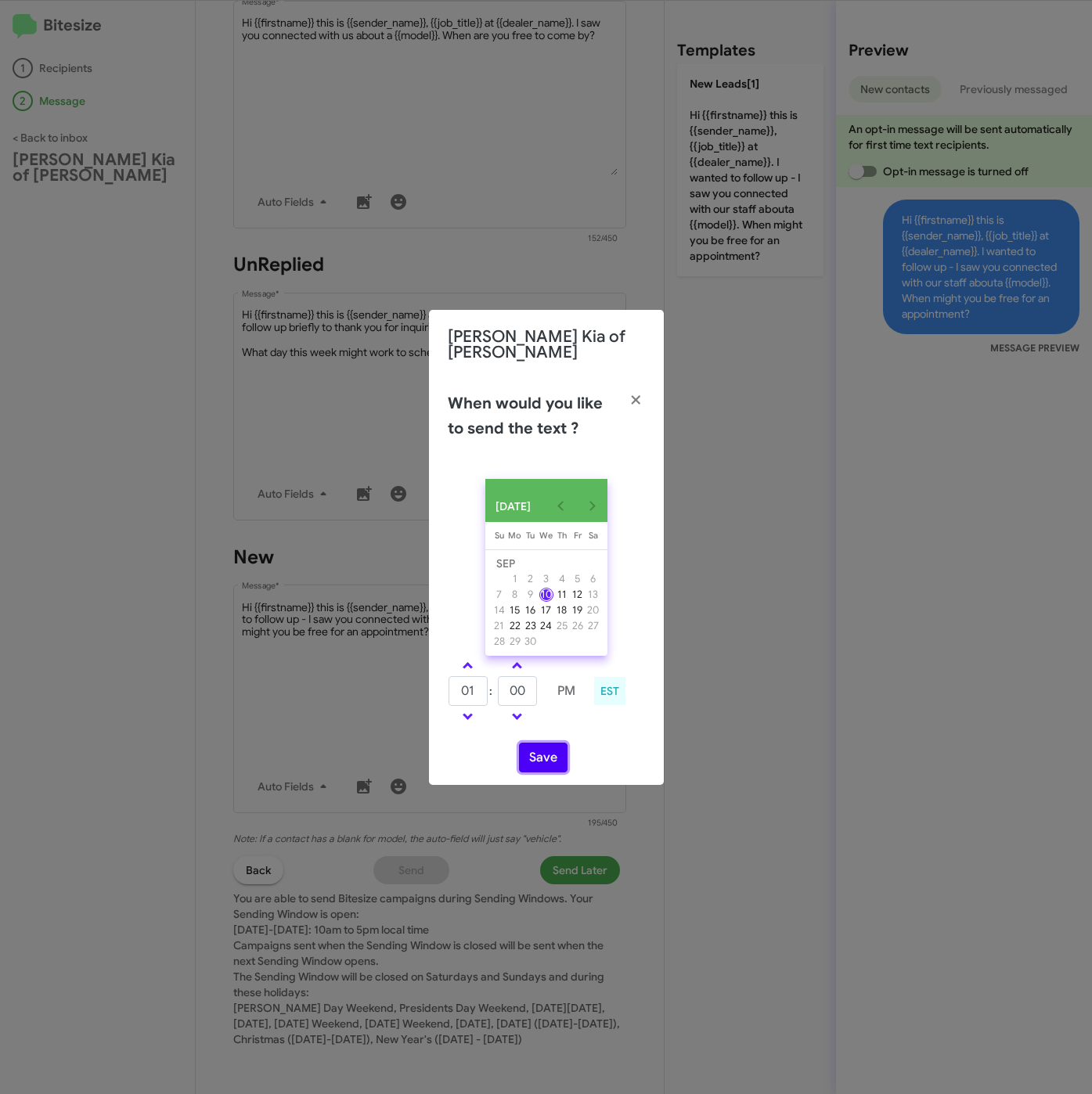
click at [539, 761] on button "Save" at bounding box center [543, 757] width 49 height 30
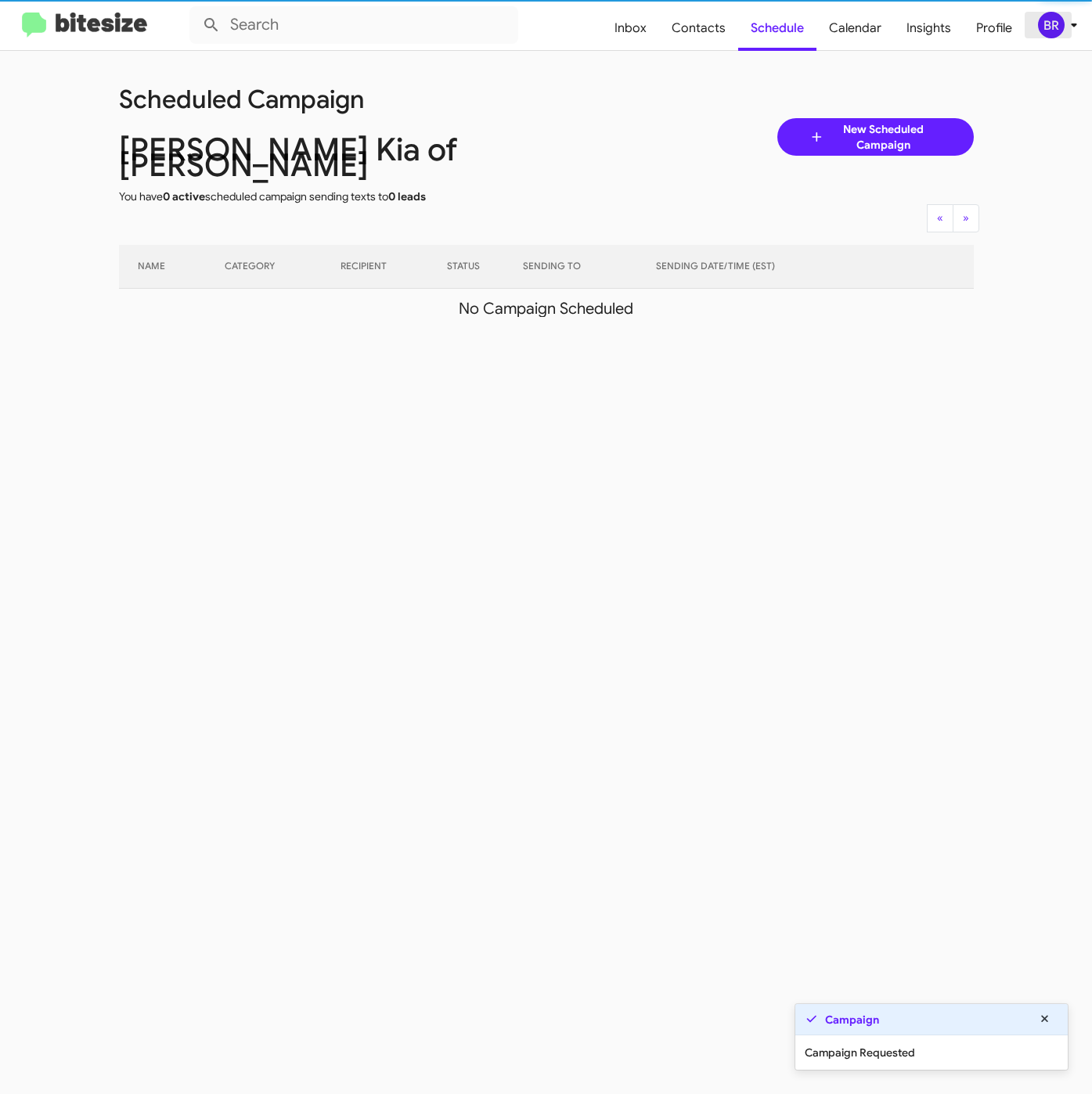
click at [1048, 34] on div "BR" at bounding box center [1051, 25] width 27 height 27
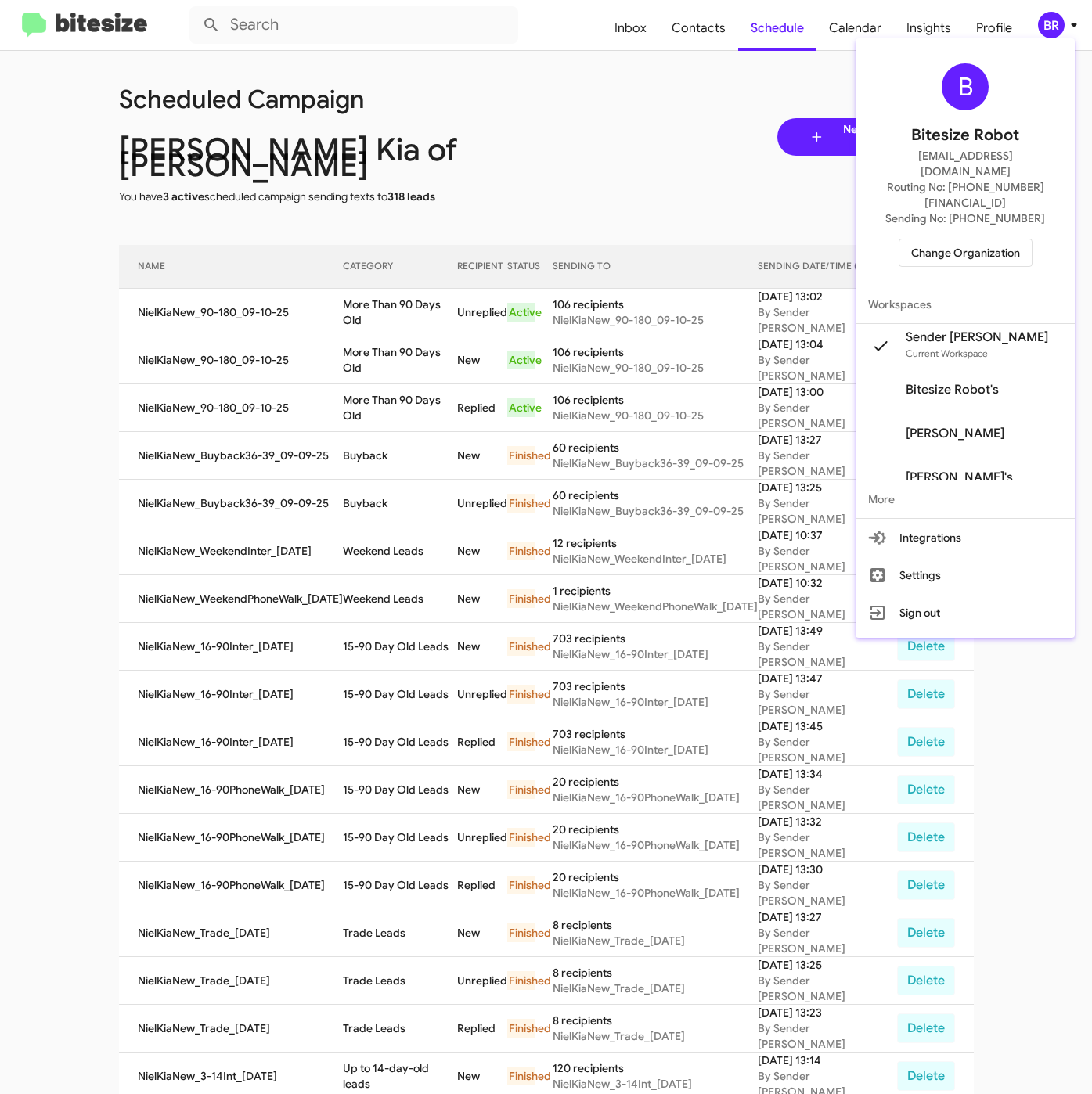
click at [678, 34] on div at bounding box center [546, 547] width 1092 height 1094
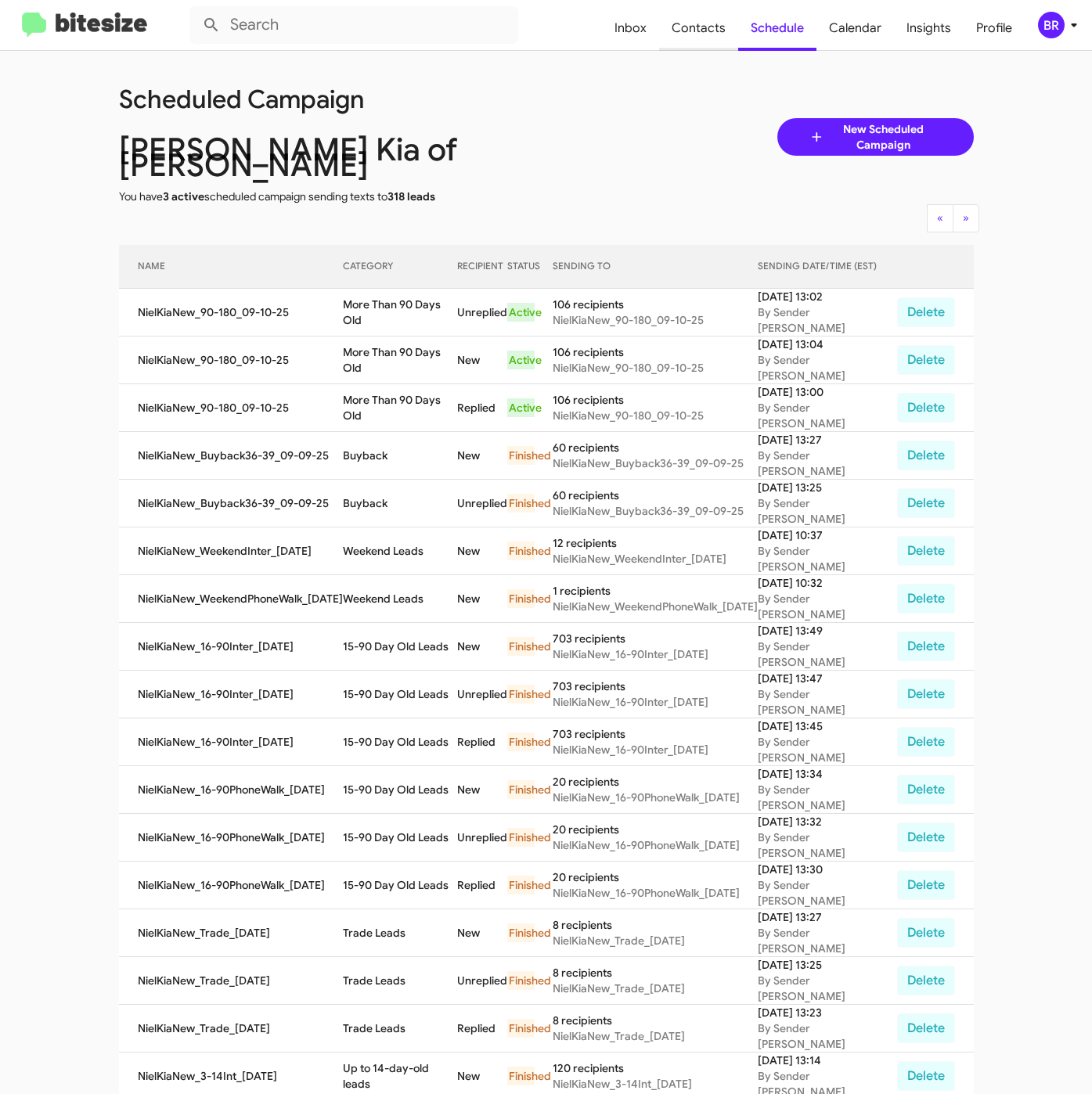
click at [696, 20] on span "Contacts" at bounding box center [698, 28] width 79 height 46
type input "in:groups"
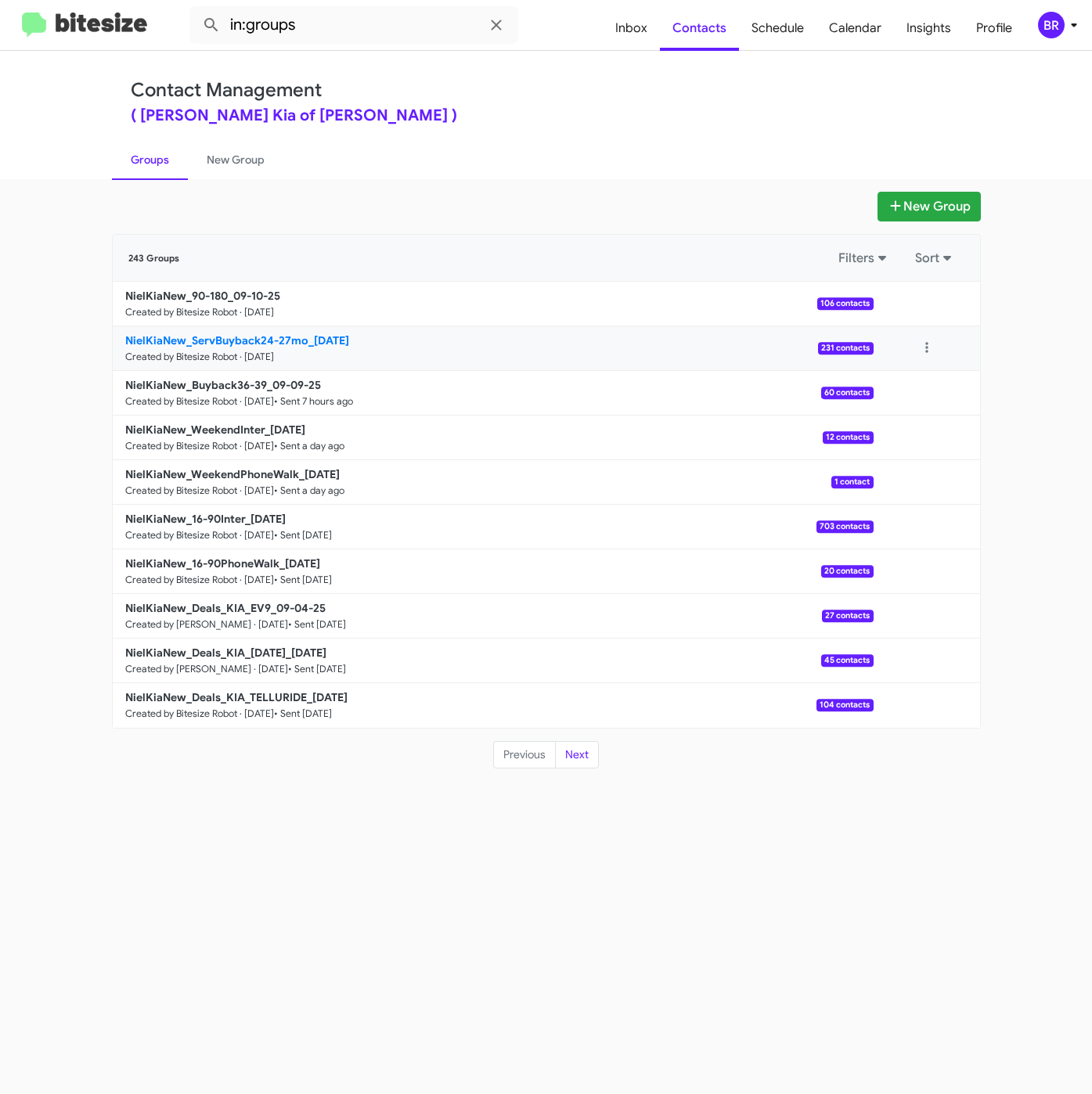
click at [299, 339] on b "NielKiaNew_ServBuyback24-27mo_09-10-25" at bounding box center [237, 341] width 224 height 14
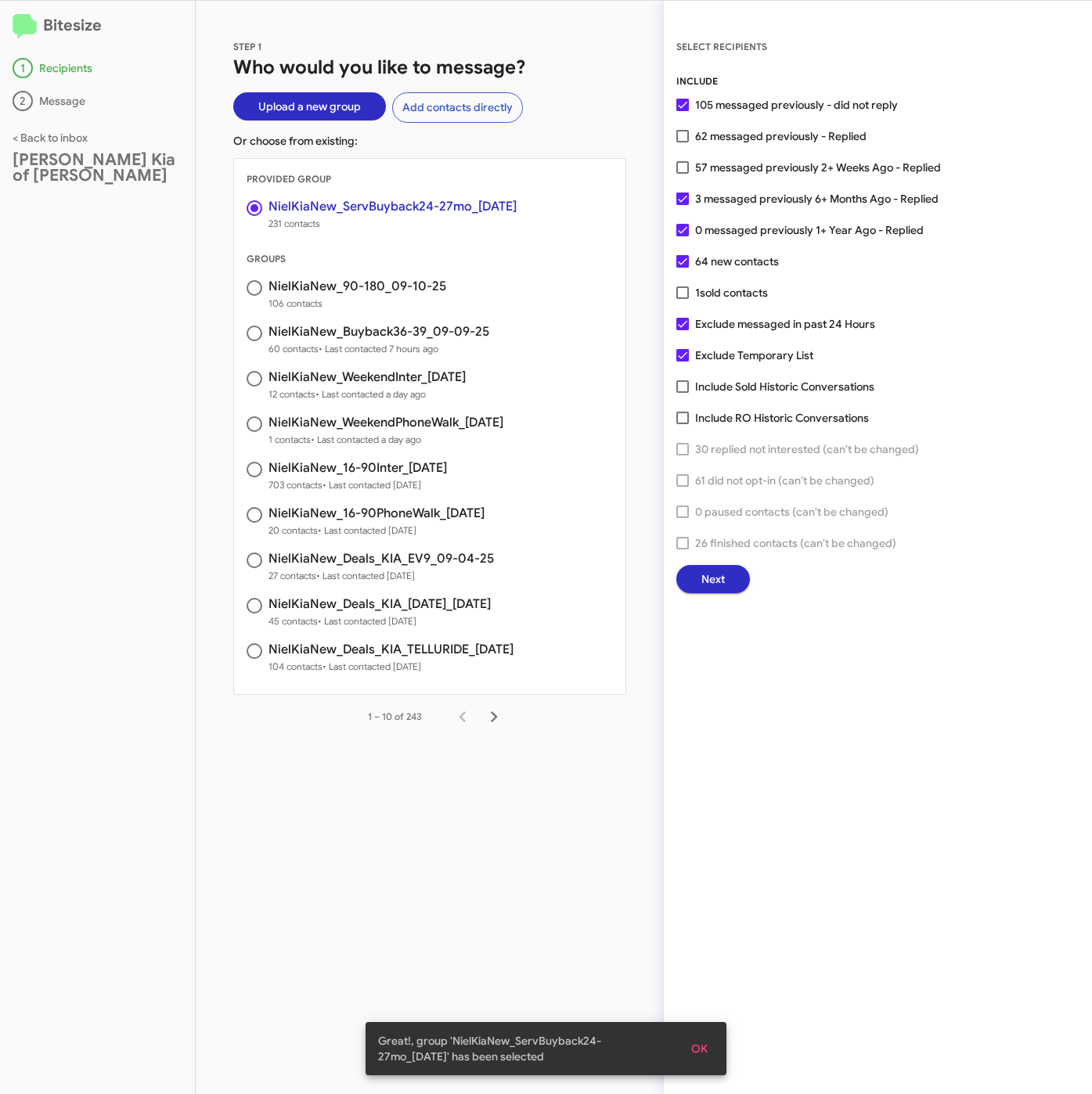
click at [724, 578] on span "Next" at bounding box center [713, 579] width 24 height 28
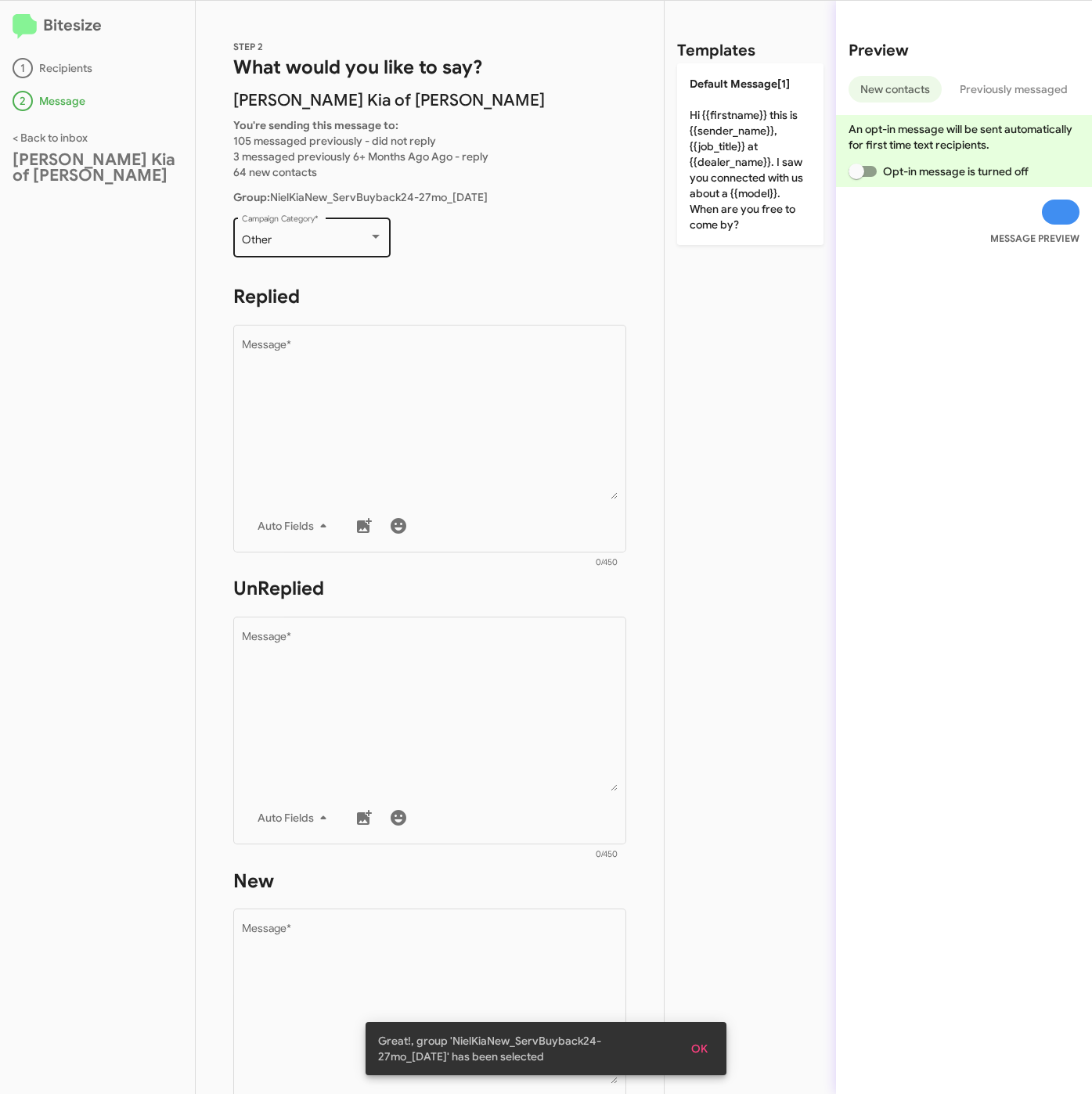
click at [371, 243] on div "Other" at bounding box center [312, 240] width 141 height 13
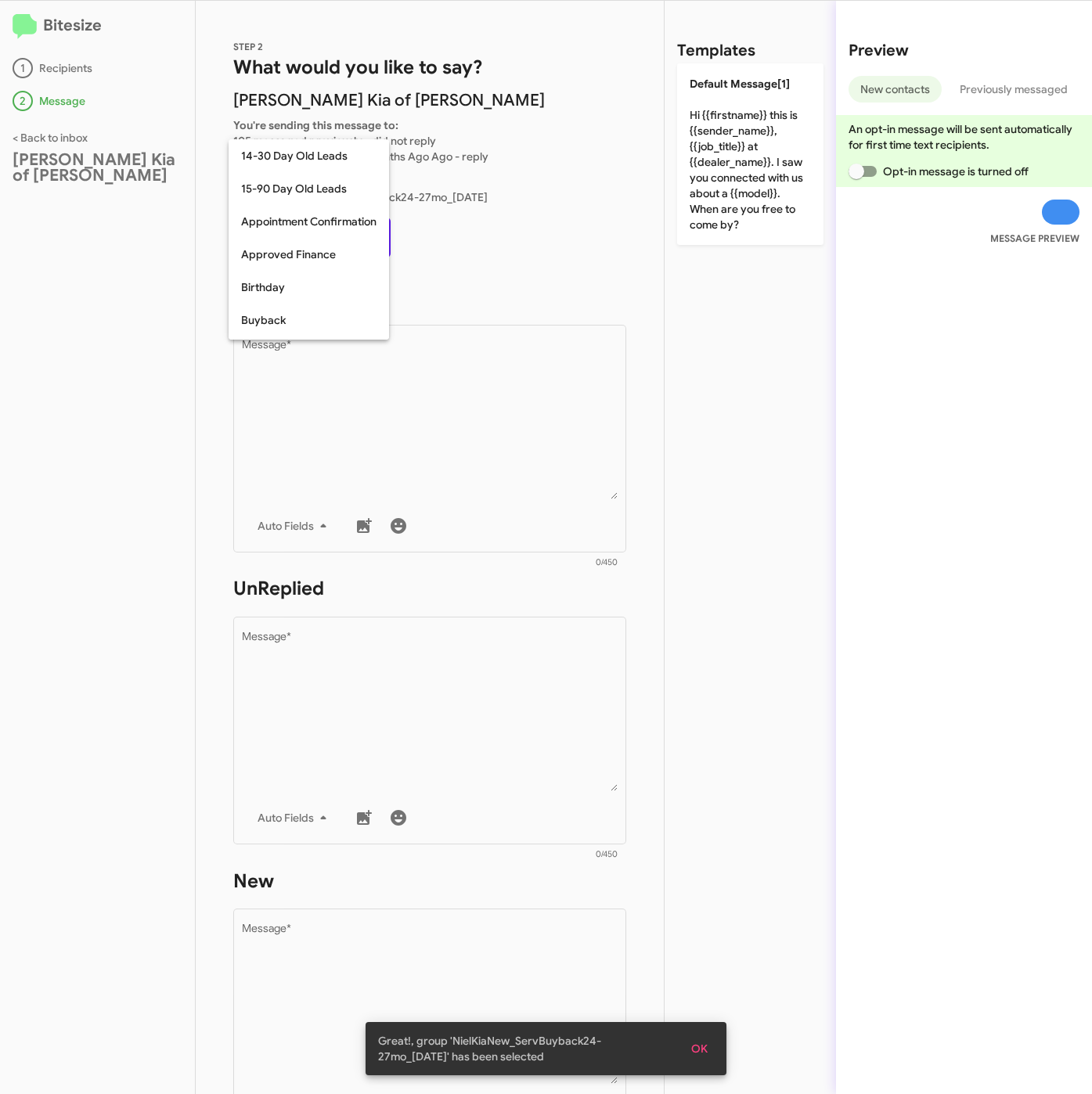
scroll to position [344, 0]
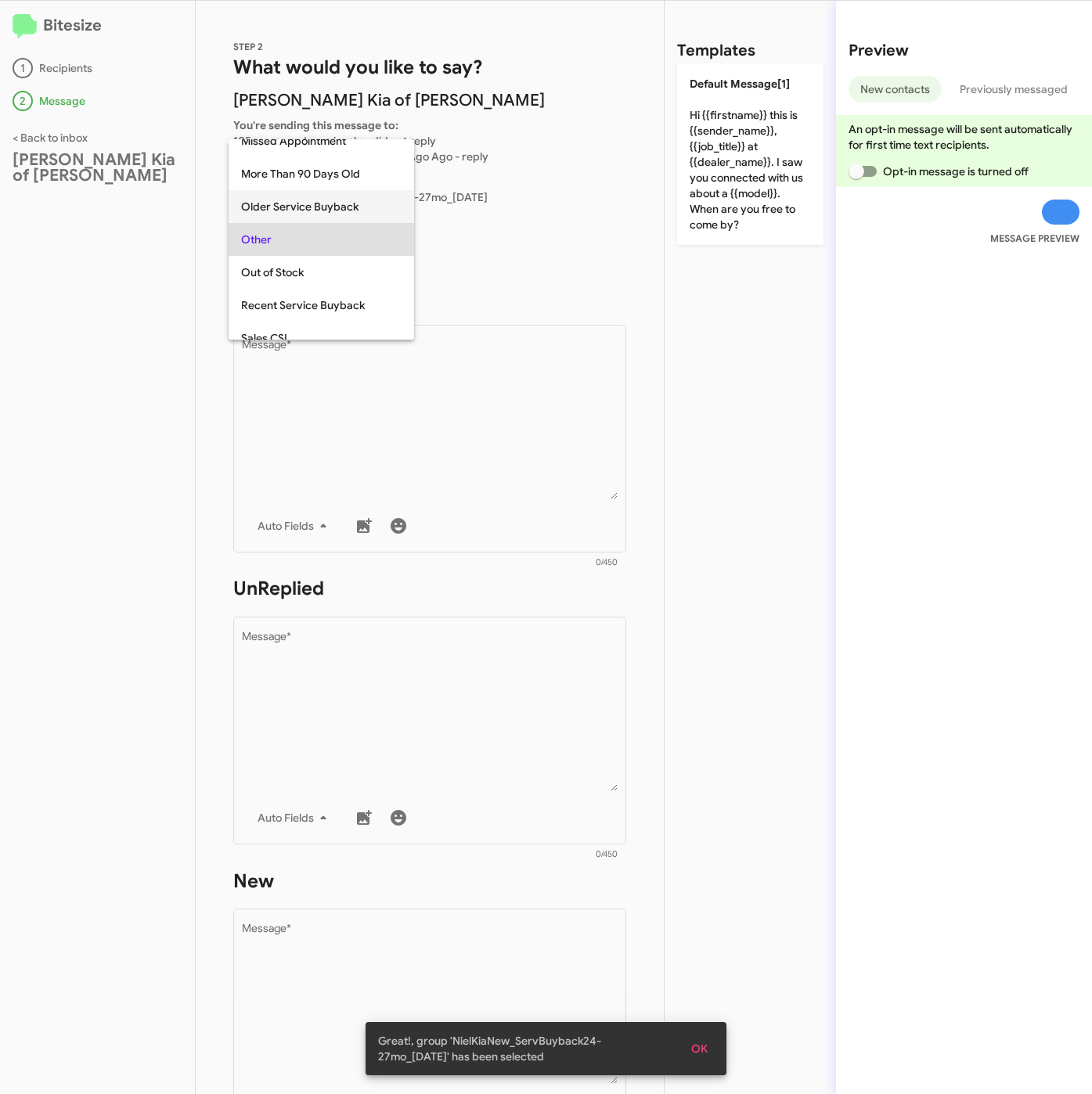
click at [323, 211] on span "Older Service Buyback" at bounding box center [321, 206] width 160 height 33
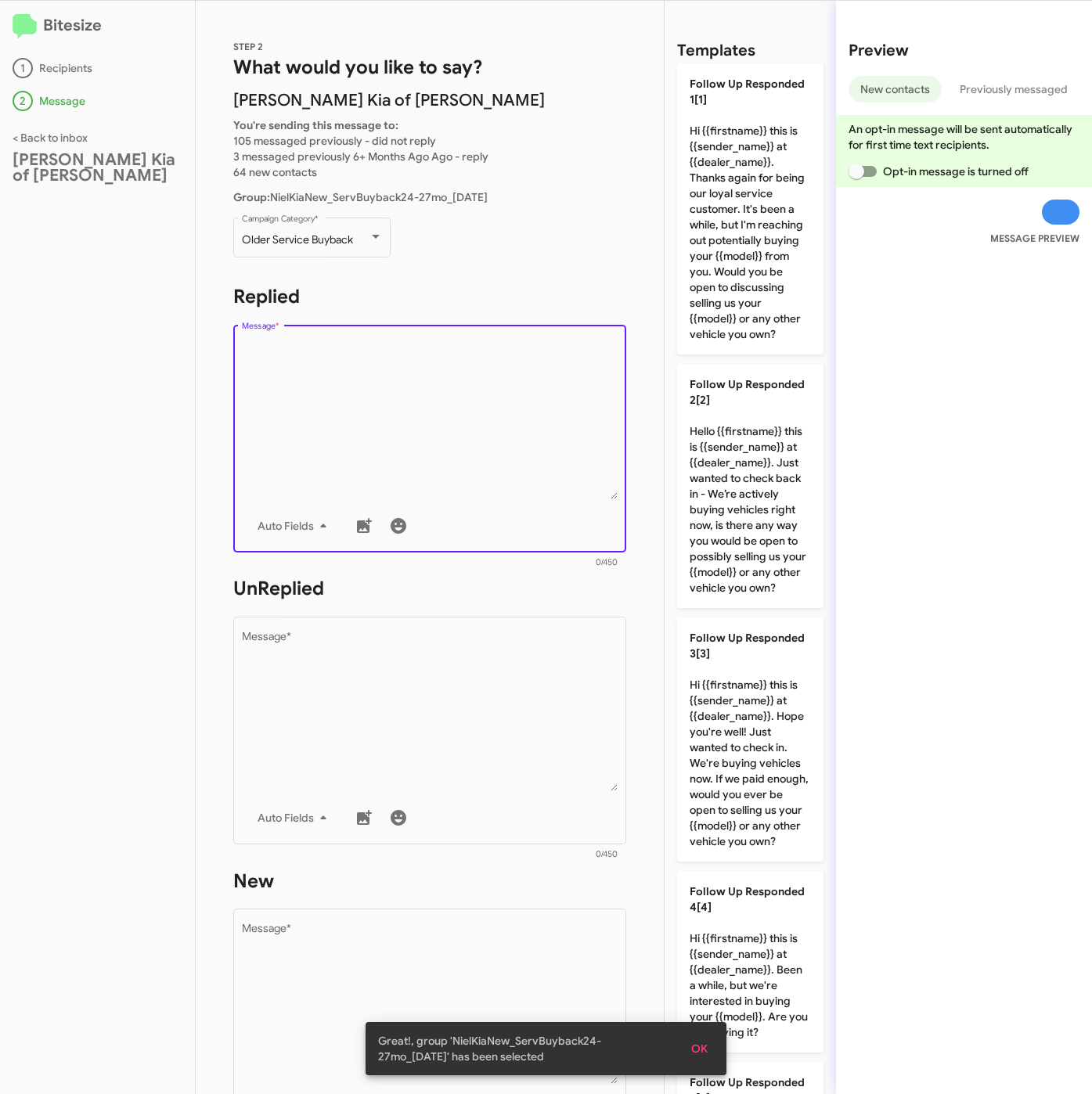
click at [397, 418] on textarea "Message *" at bounding box center [430, 419] width 377 height 159
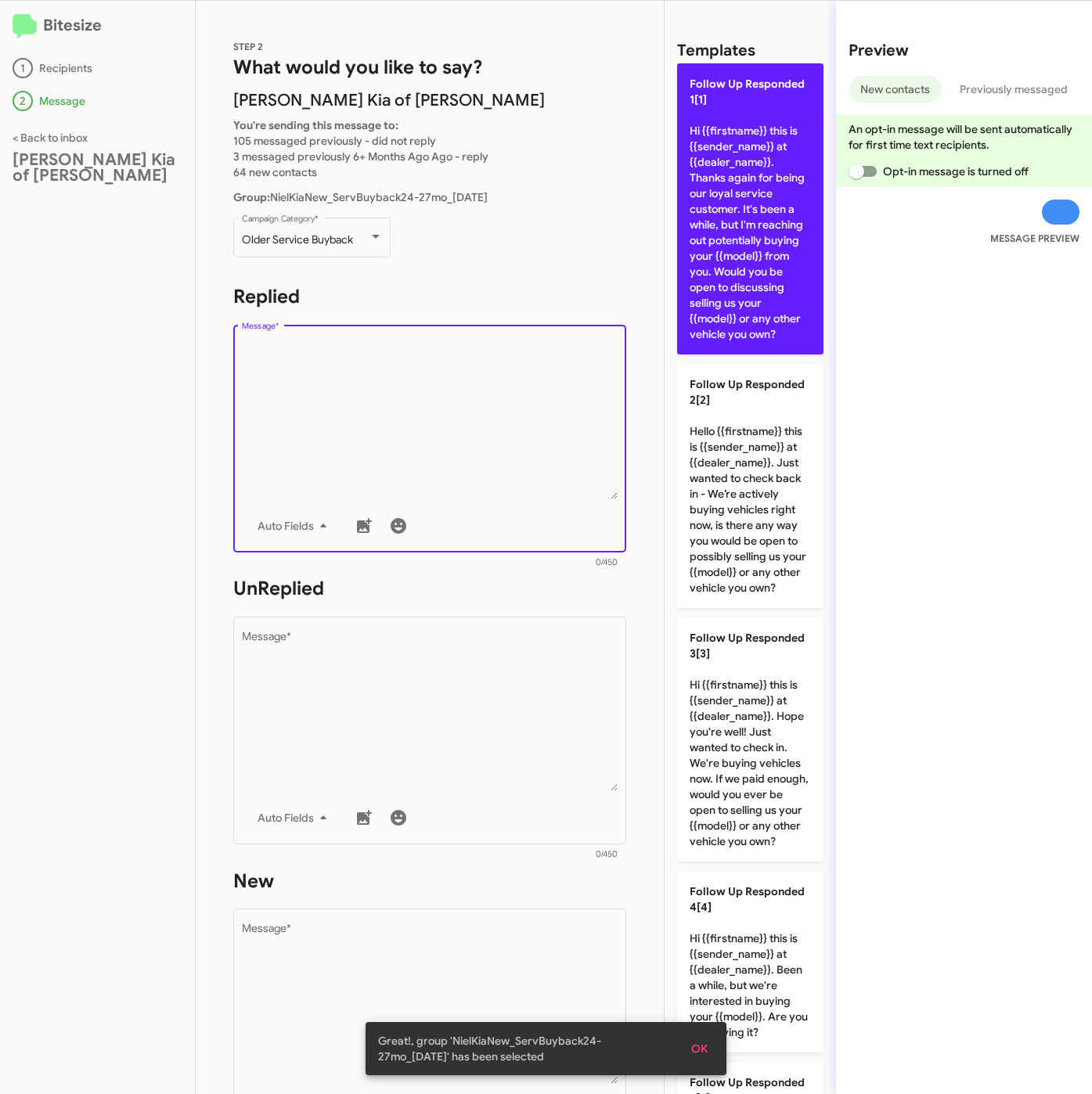
click at [718, 277] on p "Follow Up Responded 1[1] Hi {{firstname}} this is {{sender_name}} at {{dealer_n…" at bounding box center [750, 209] width 146 height 291
type textarea "Hi {{firstname}} this is {{sender_name}} at {{dealer_name}}. Thanks again for b…"
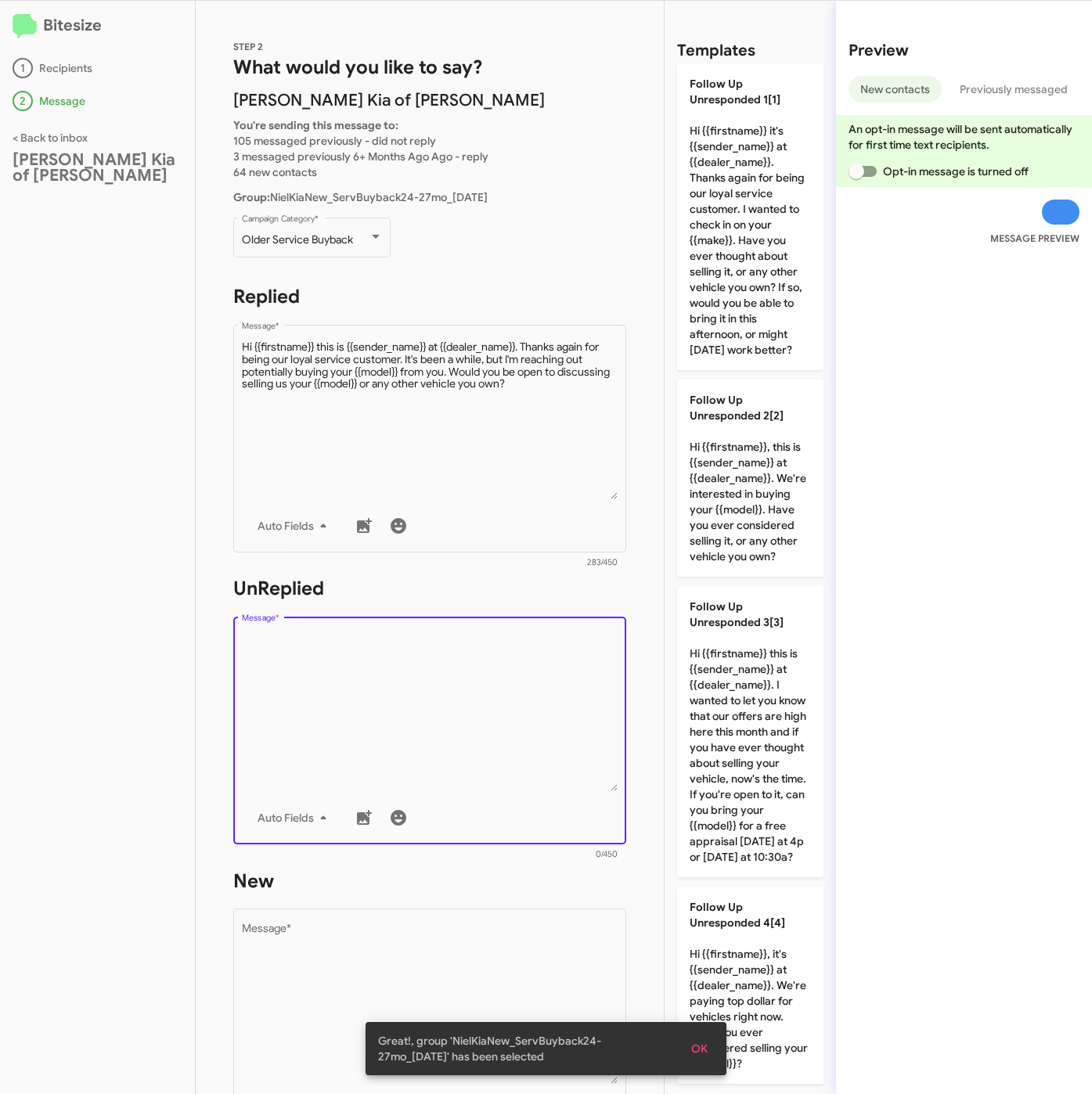
click at [423, 691] on textarea "Message *" at bounding box center [430, 711] width 377 height 159
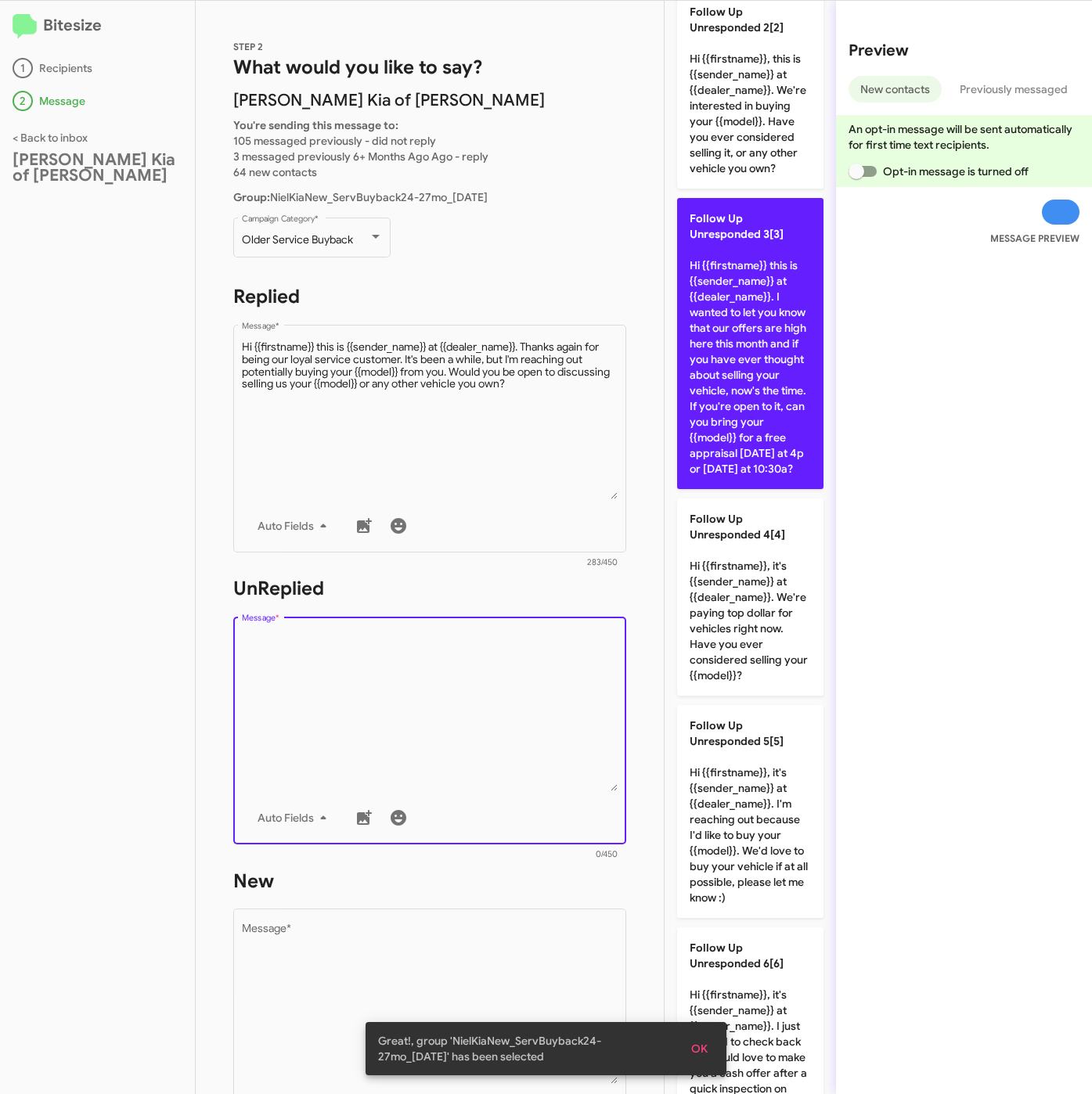
scroll to position [469, 0]
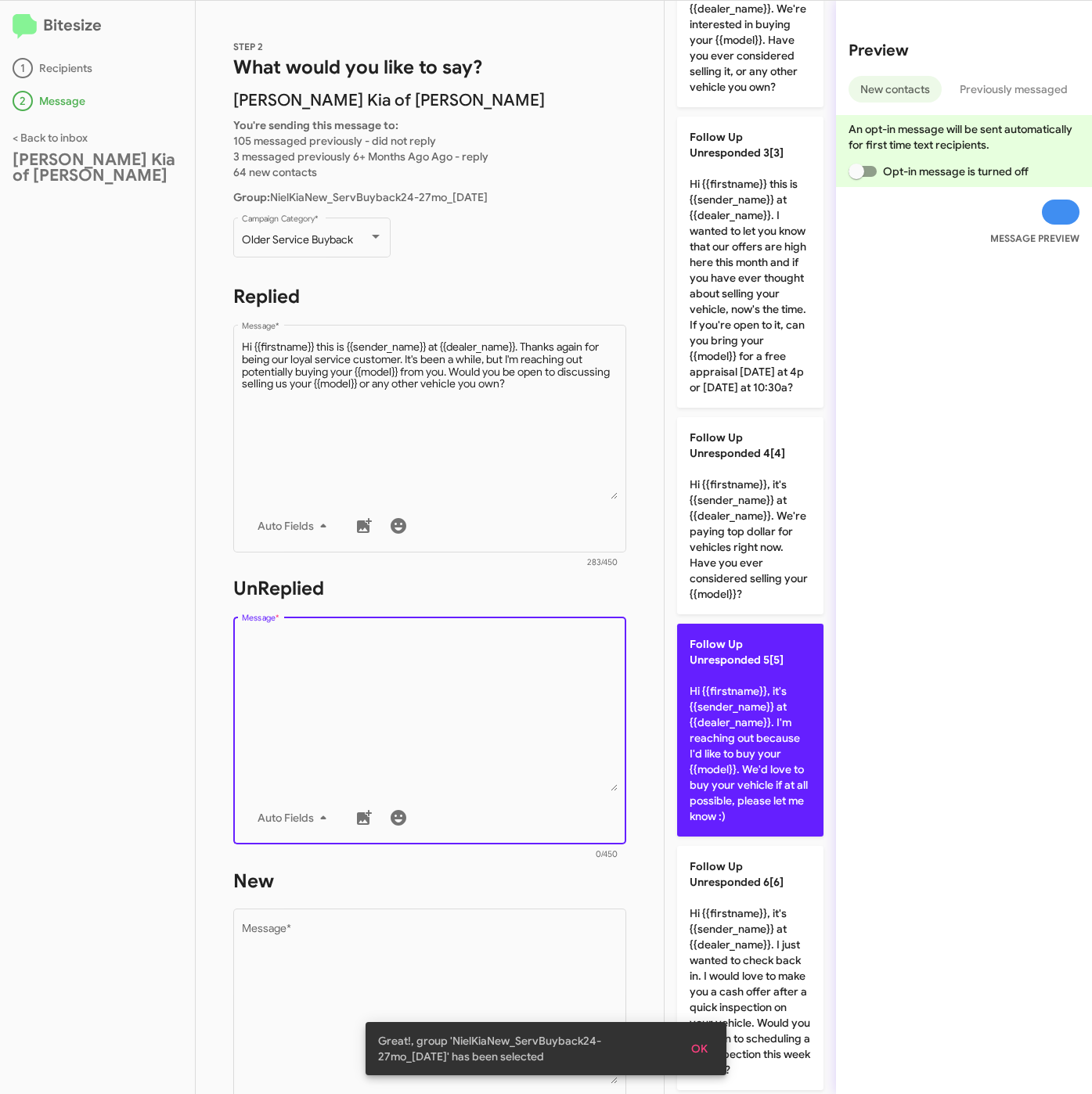
click at [744, 779] on p "Follow Up Unresponded 5[5] Hi {{firstname}}, it's {{sender_name}} at {{dealer_n…" at bounding box center [750, 730] width 146 height 213
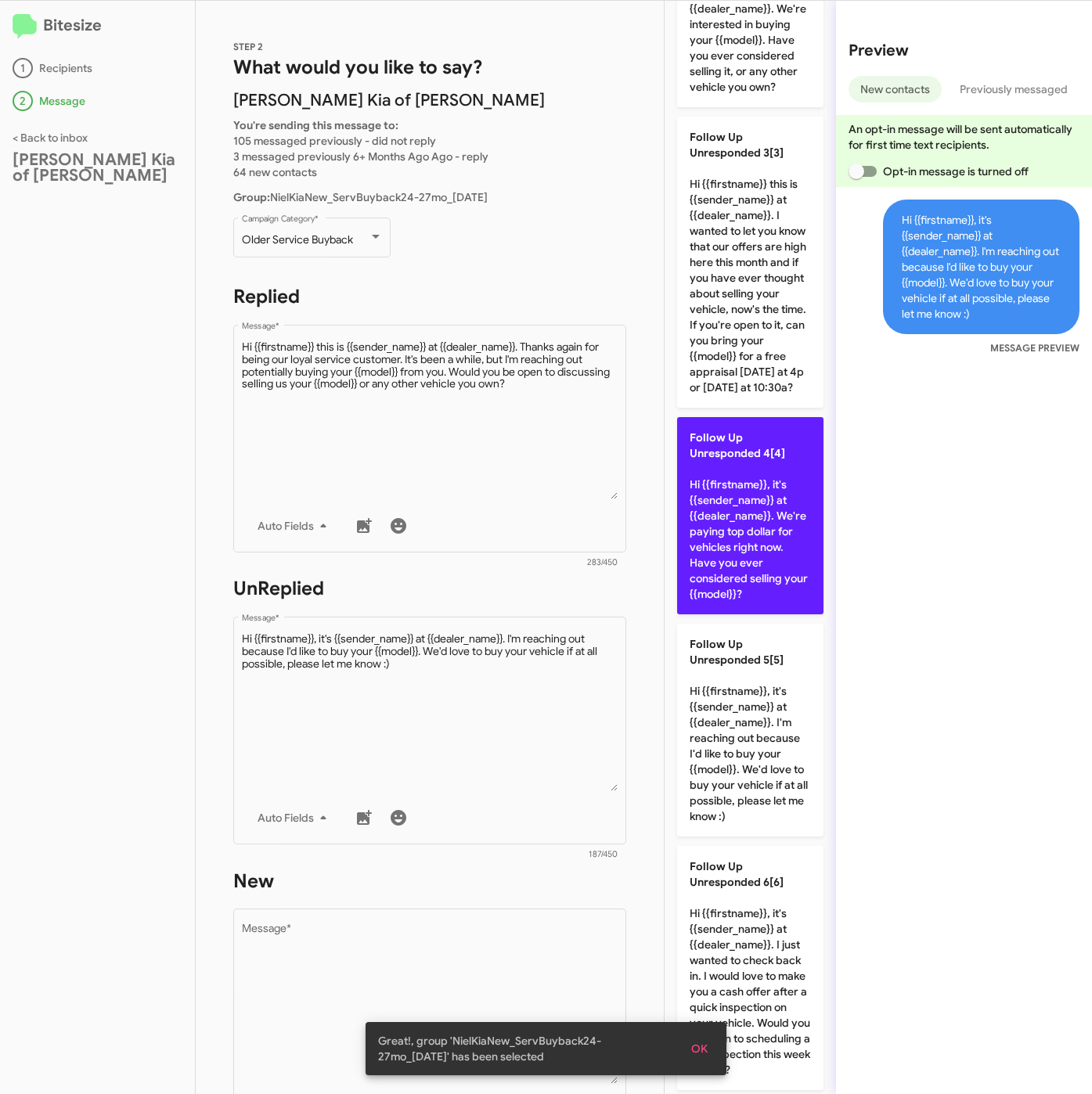
click at [744, 614] on p "Follow Up Unresponded 4[4] Hi {{firstname}}, it's {{sender_name}} at {{dealer_n…" at bounding box center [750, 515] width 146 height 197
type textarea "Hi {{firstname}}, it's {{sender_name}} at {{dealer_name}}. We're paying top dol…"
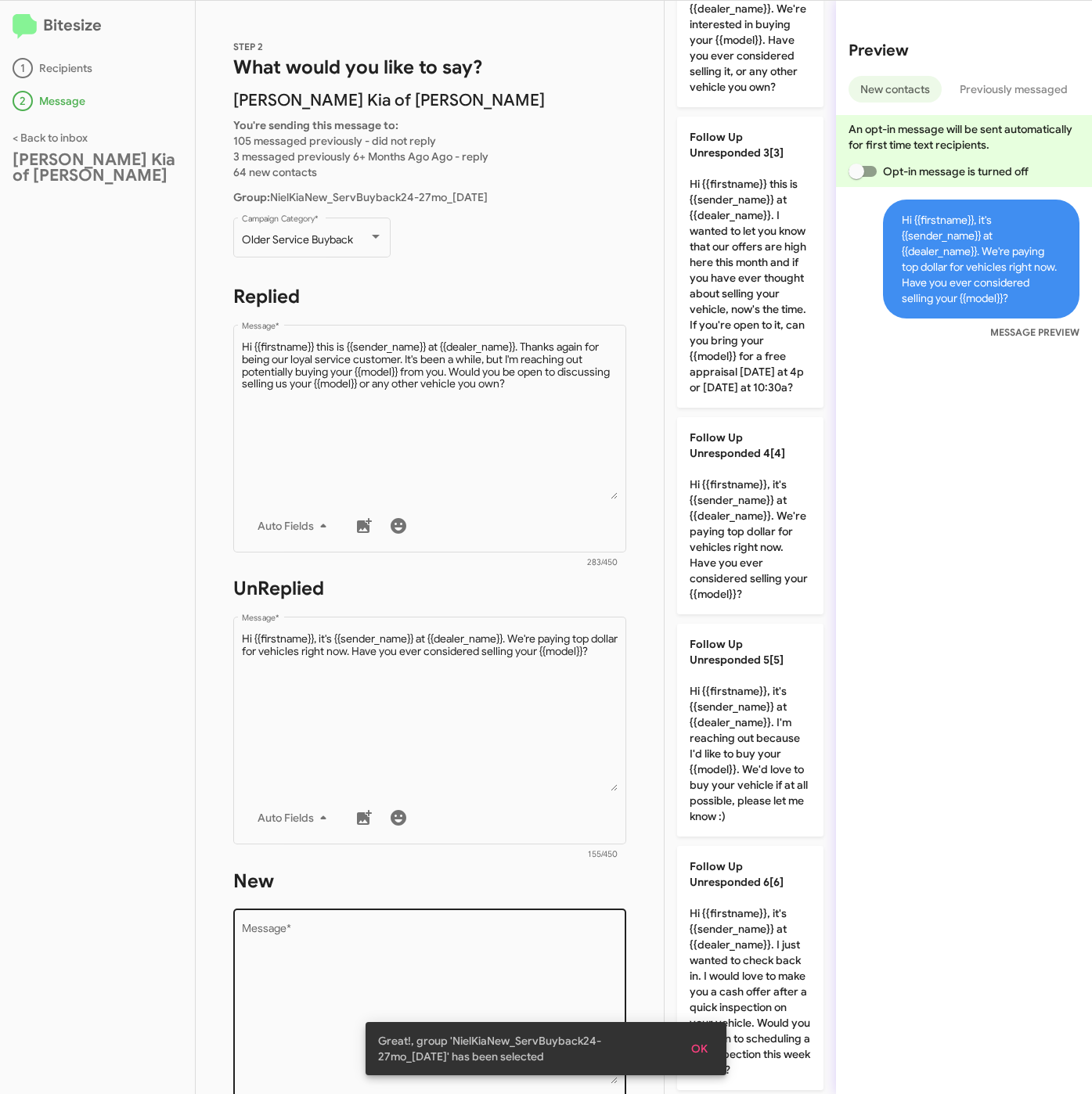
click at [484, 915] on div "Drop image here to insert Auto Fields Message *" at bounding box center [430, 1022] width 377 height 231
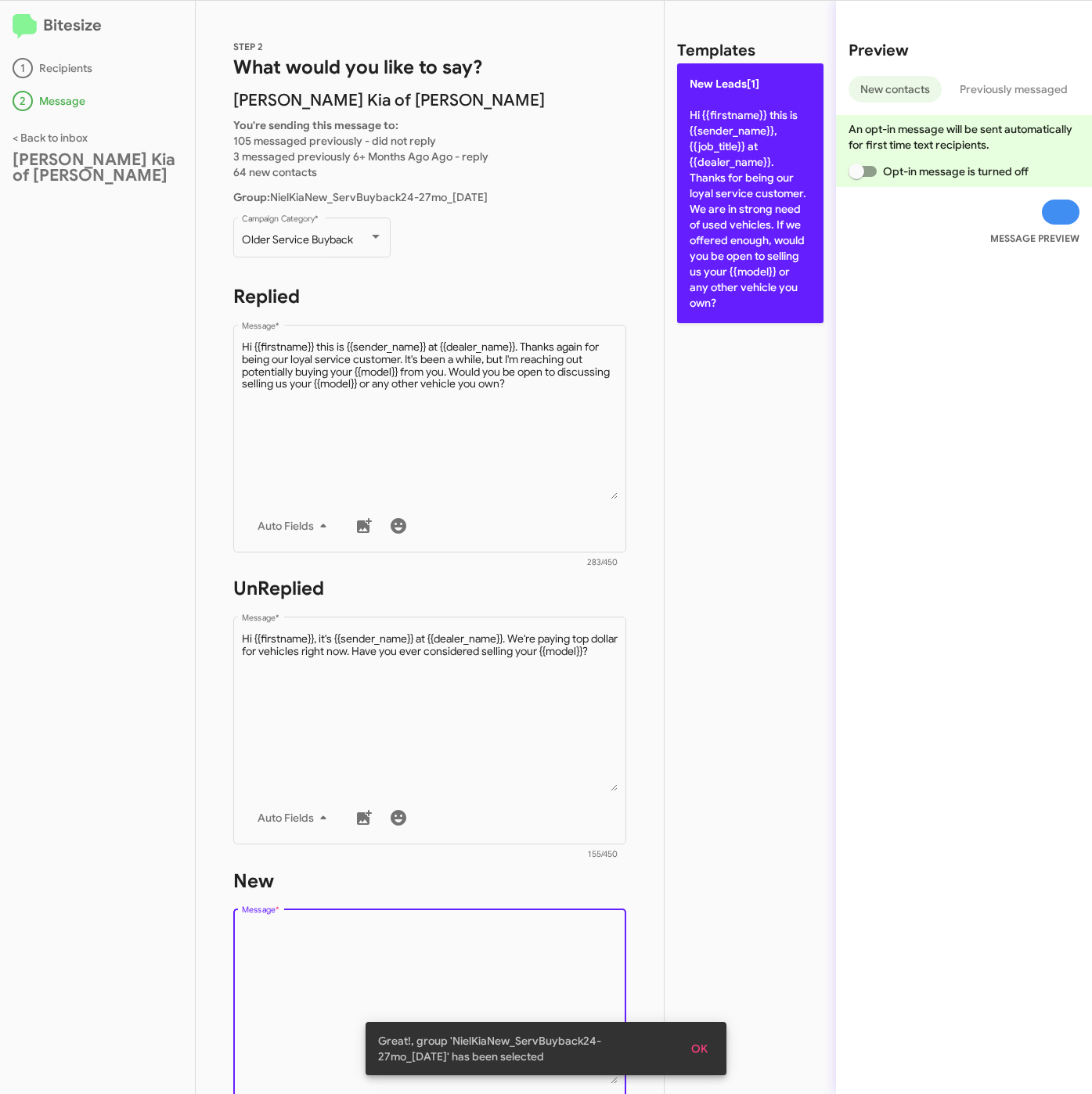
click at [776, 216] on p "New Leads[1] Hi {{firstname}} this is {{sender_name}}, {{job_title}} at {{deale…" at bounding box center [750, 193] width 146 height 260
type textarea "Hi {{firstname}} this is {{sender_name}}, {{job_title}} at {{dealer_name}}. Tha…"
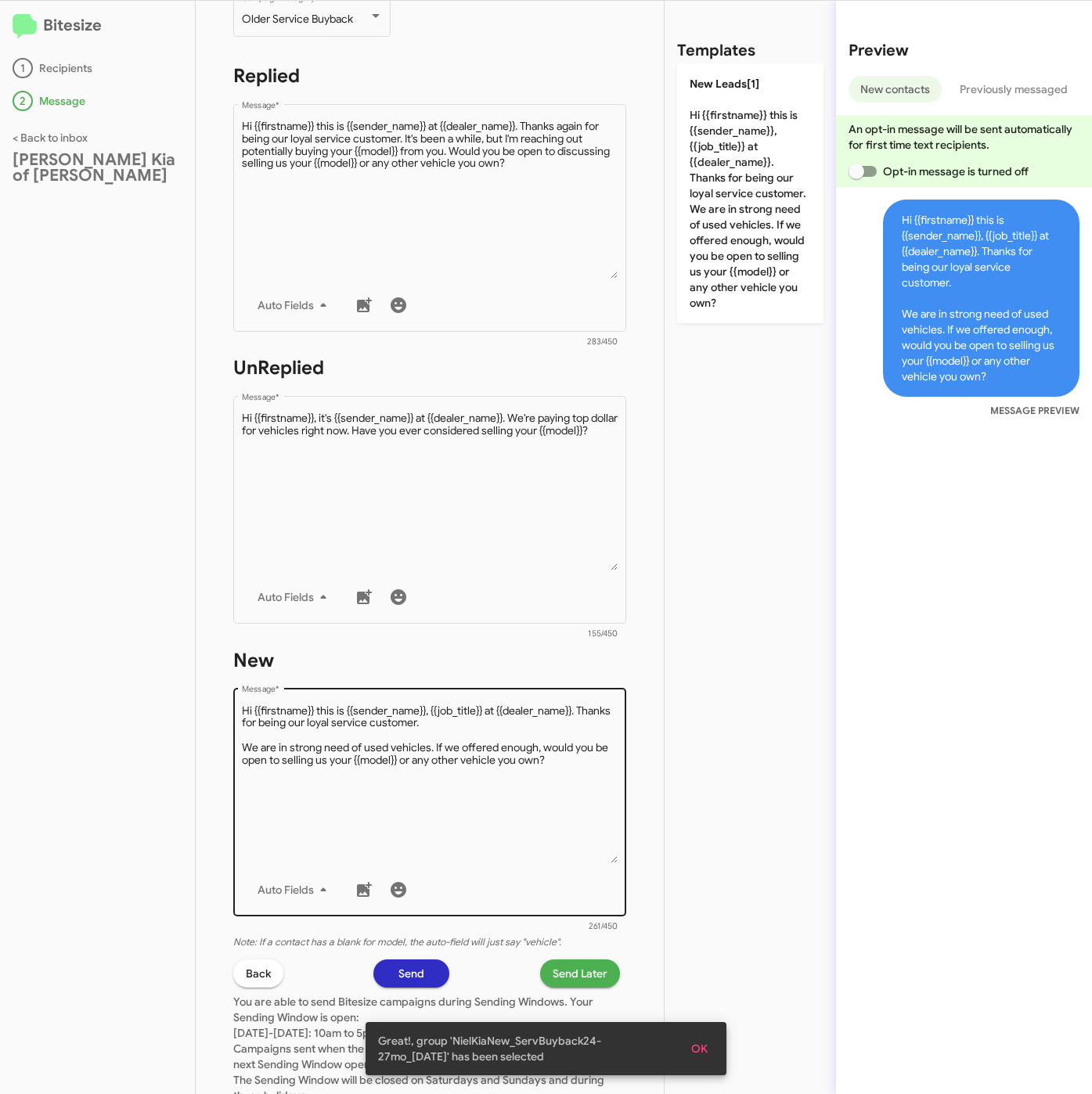
scroll to position [337, 0]
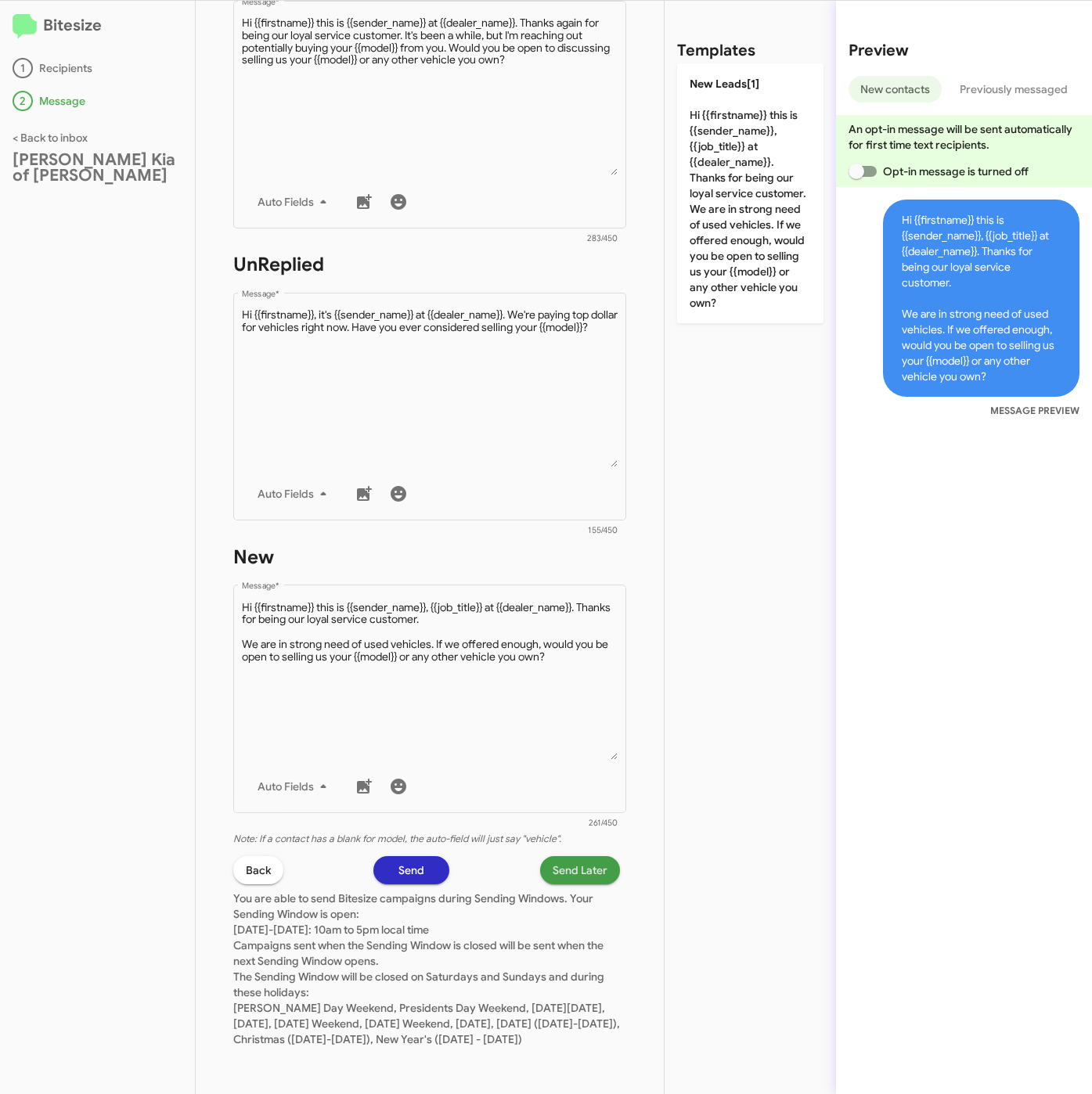
click at [574, 856] on span "Send Later" at bounding box center [580, 870] width 55 height 28
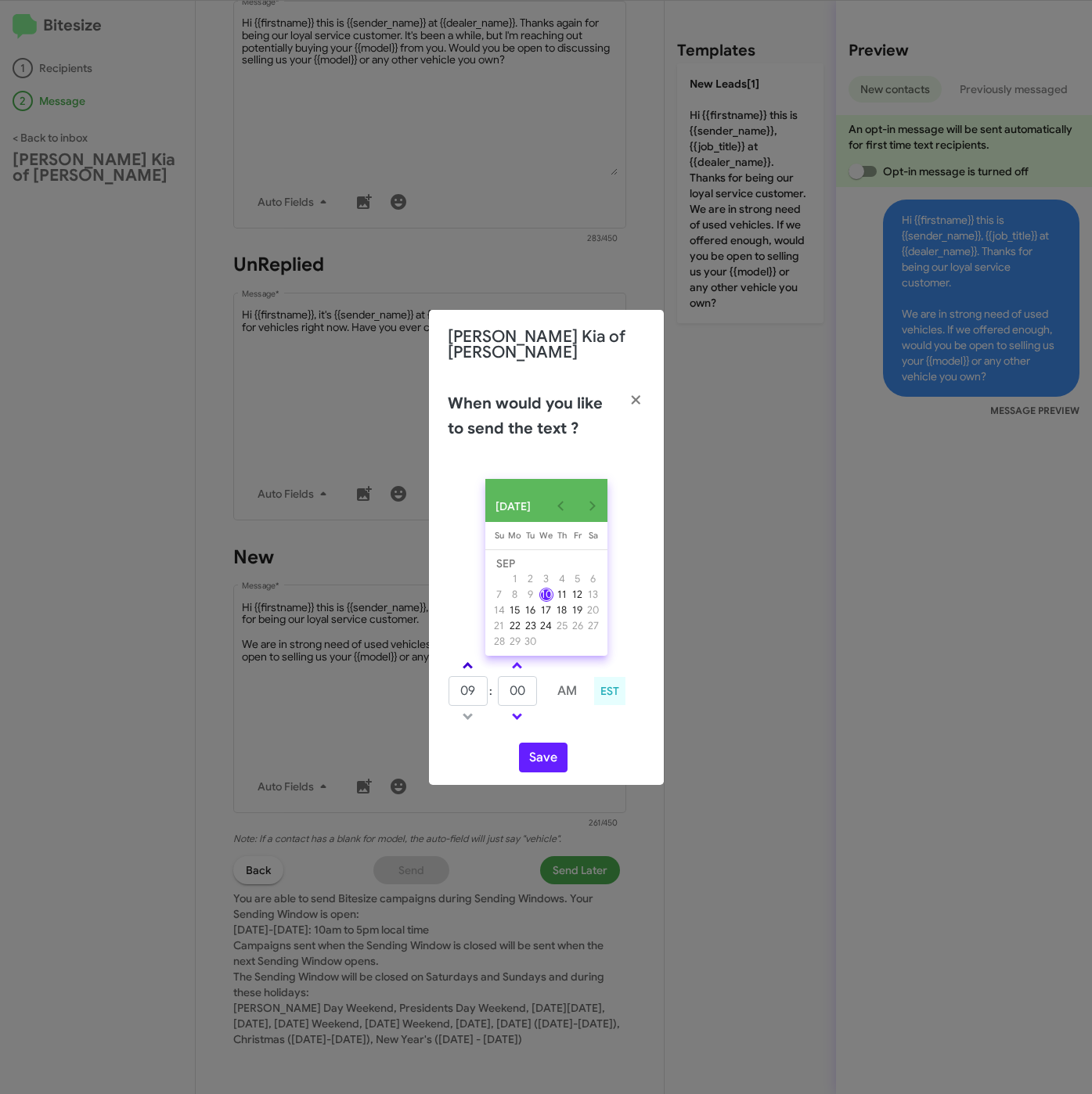
click at [473, 659] on link at bounding box center [467, 665] width 27 height 18
type input "01"
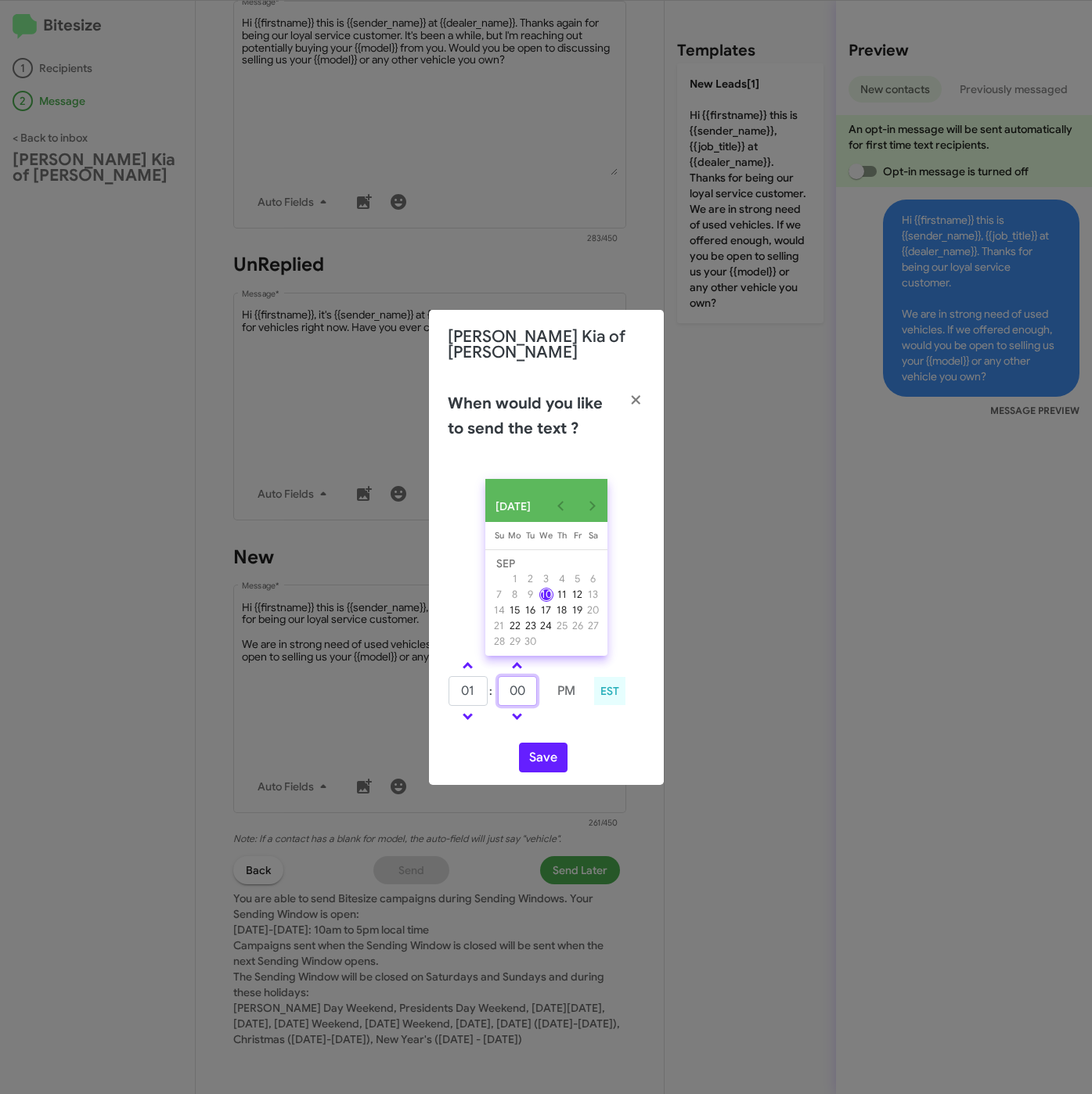
click at [486, 683] on tr "01 : 00 PM" at bounding box center [517, 691] width 138 height 31
type input "35"
click at [540, 758] on button "Save" at bounding box center [543, 757] width 49 height 30
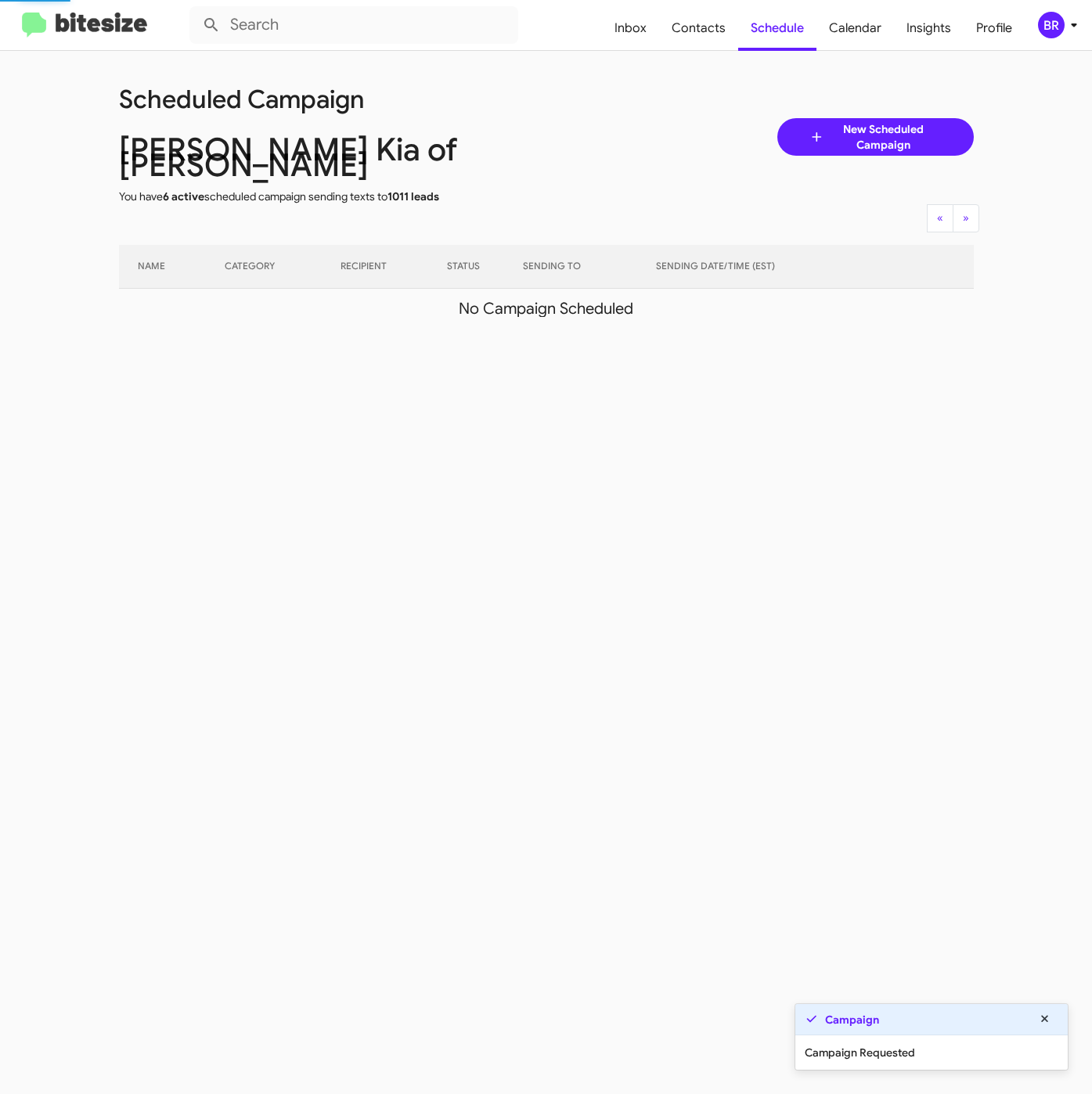
click at [1054, 24] on div "BR" at bounding box center [1051, 25] width 27 height 27
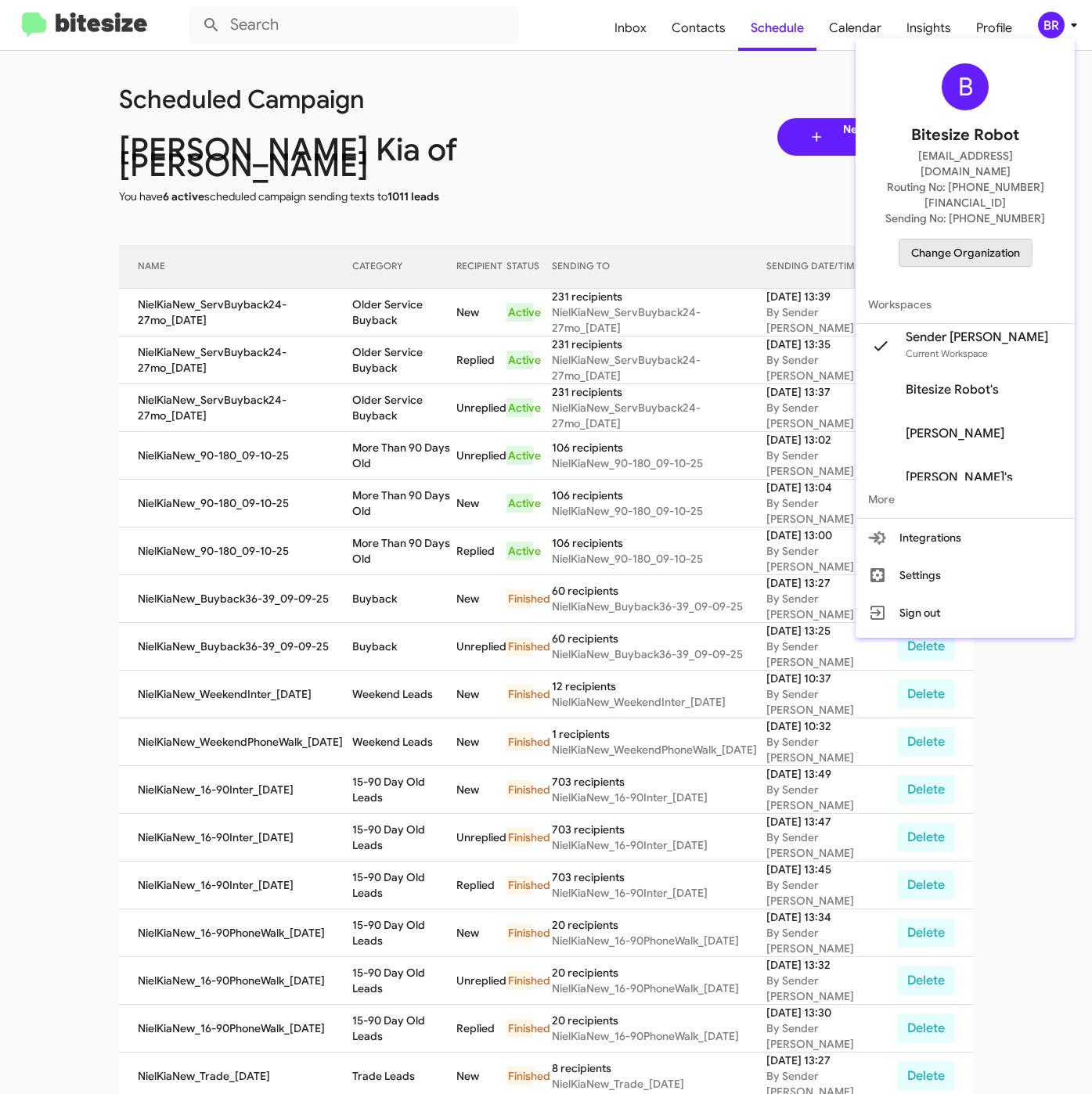
click at [960, 239] on span "Change Organization" at bounding box center [965, 253] width 109 height 27
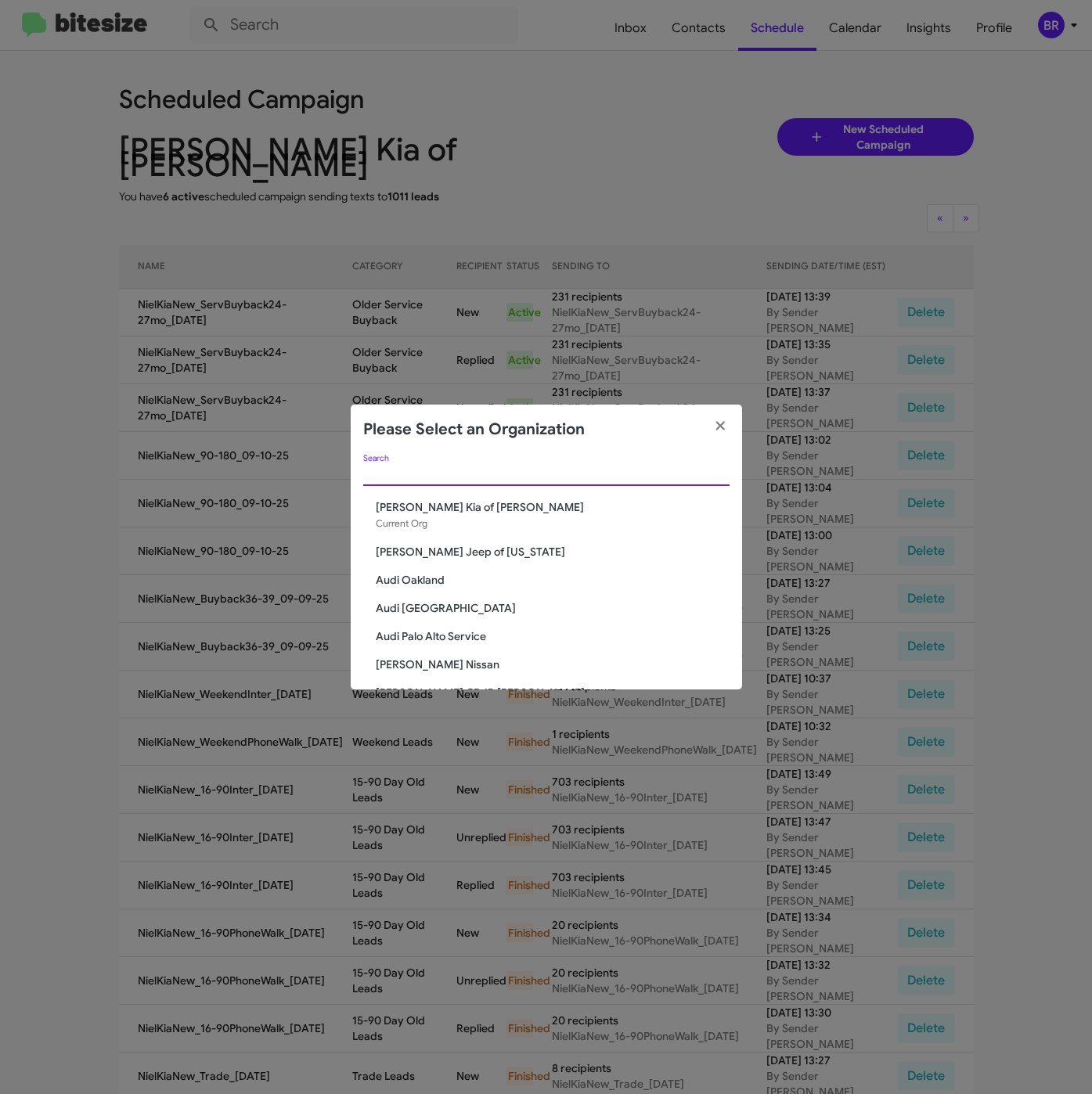
click at [572, 468] on input "Search" at bounding box center [546, 474] width 367 height 13
paste input "Nielsen Dodge Chrysler Jeep"
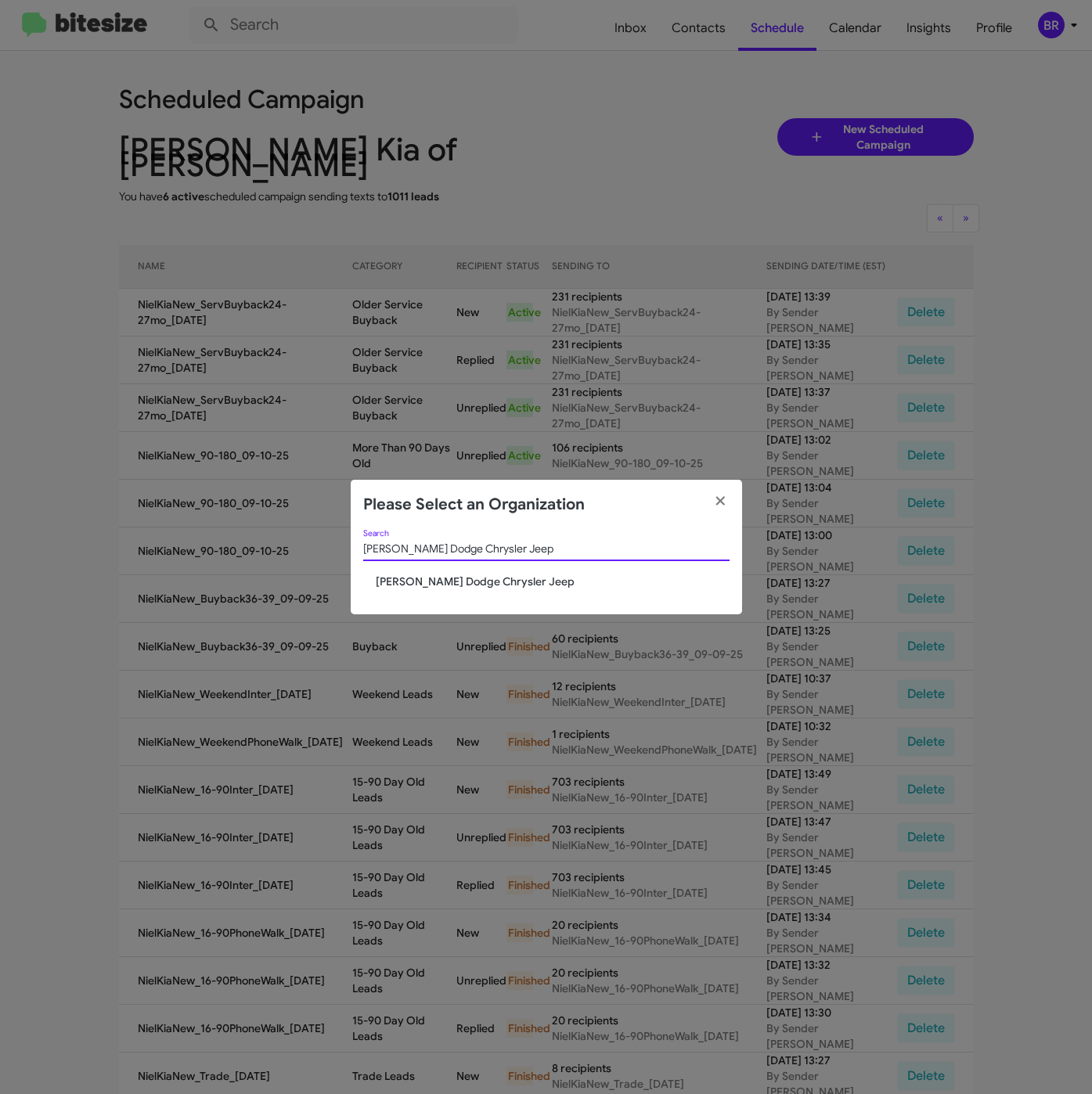
type input "Nielsen Dodge Chrysler Jeep"
click at [441, 581] on span "Nielsen Dodge Chrysler Jeep" at bounding box center [553, 582] width 354 height 16
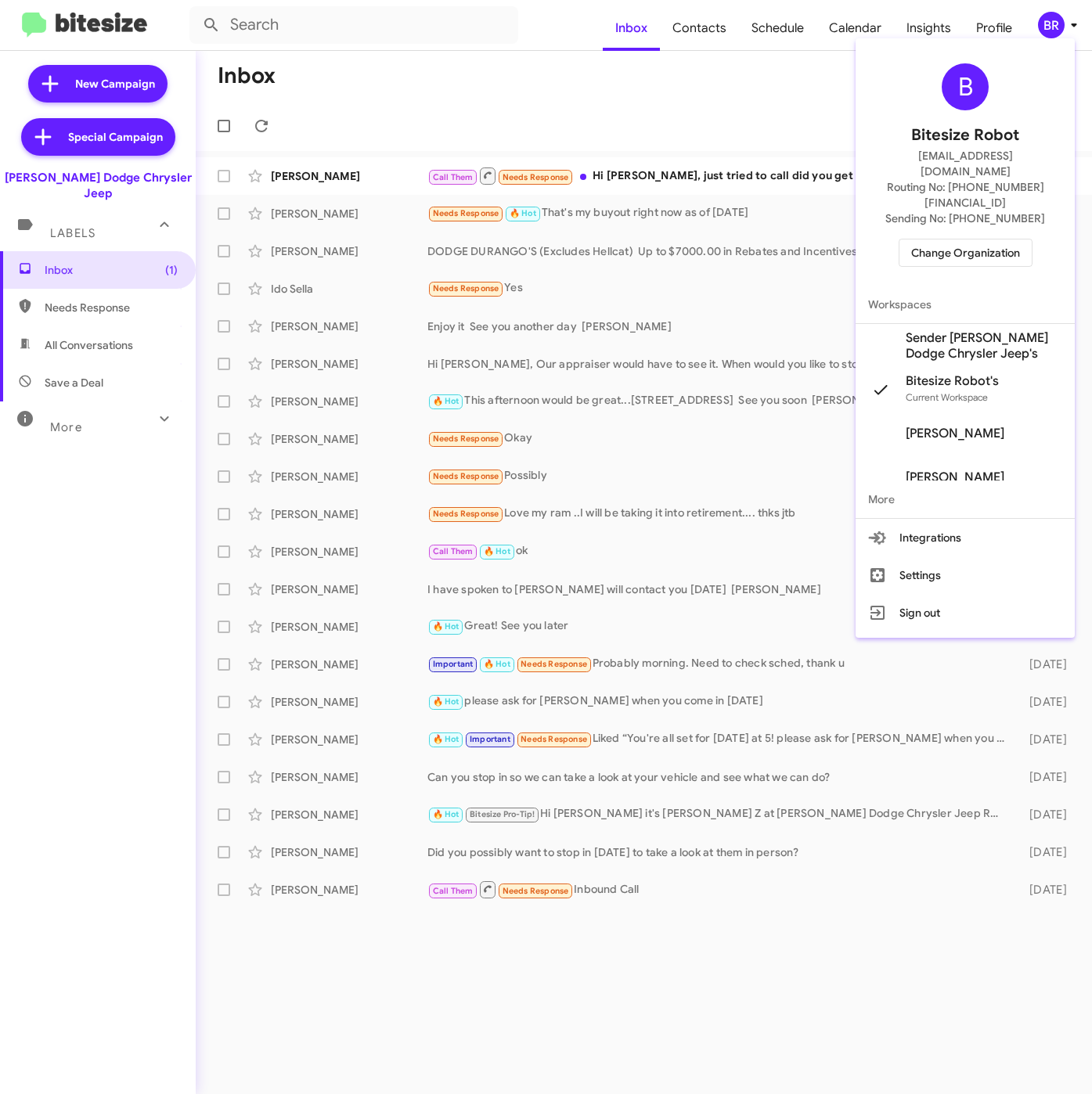
click at [981, 330] on span "Sender [PERSON_NAME] Dodge Chrysler Jeep's" at bounding box center [984, 346] width 156 height 31
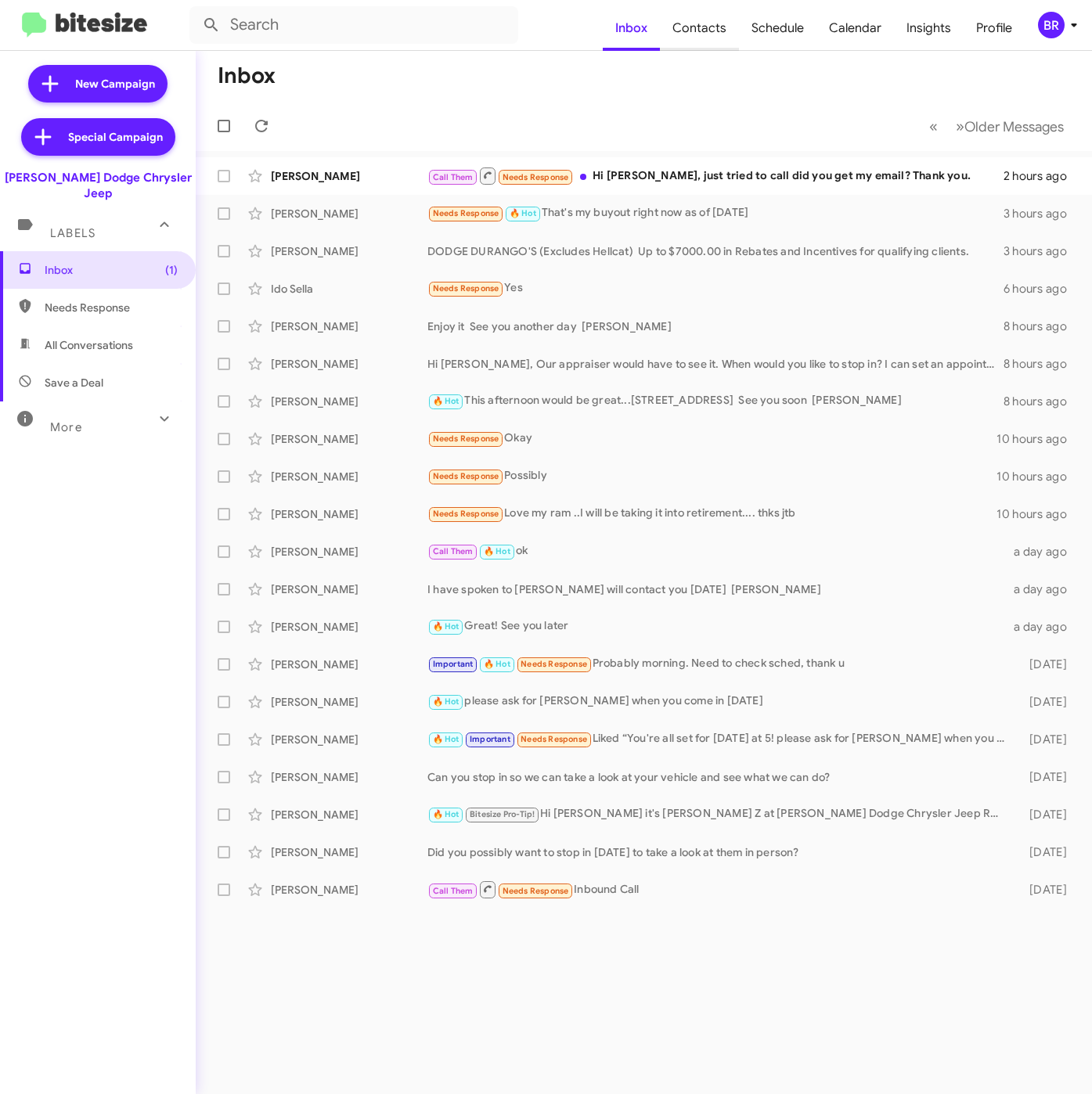
click at [710, 26] on span "Contacts" at bounding box center [699, 28] width 79 height 46
type input "in:groups"
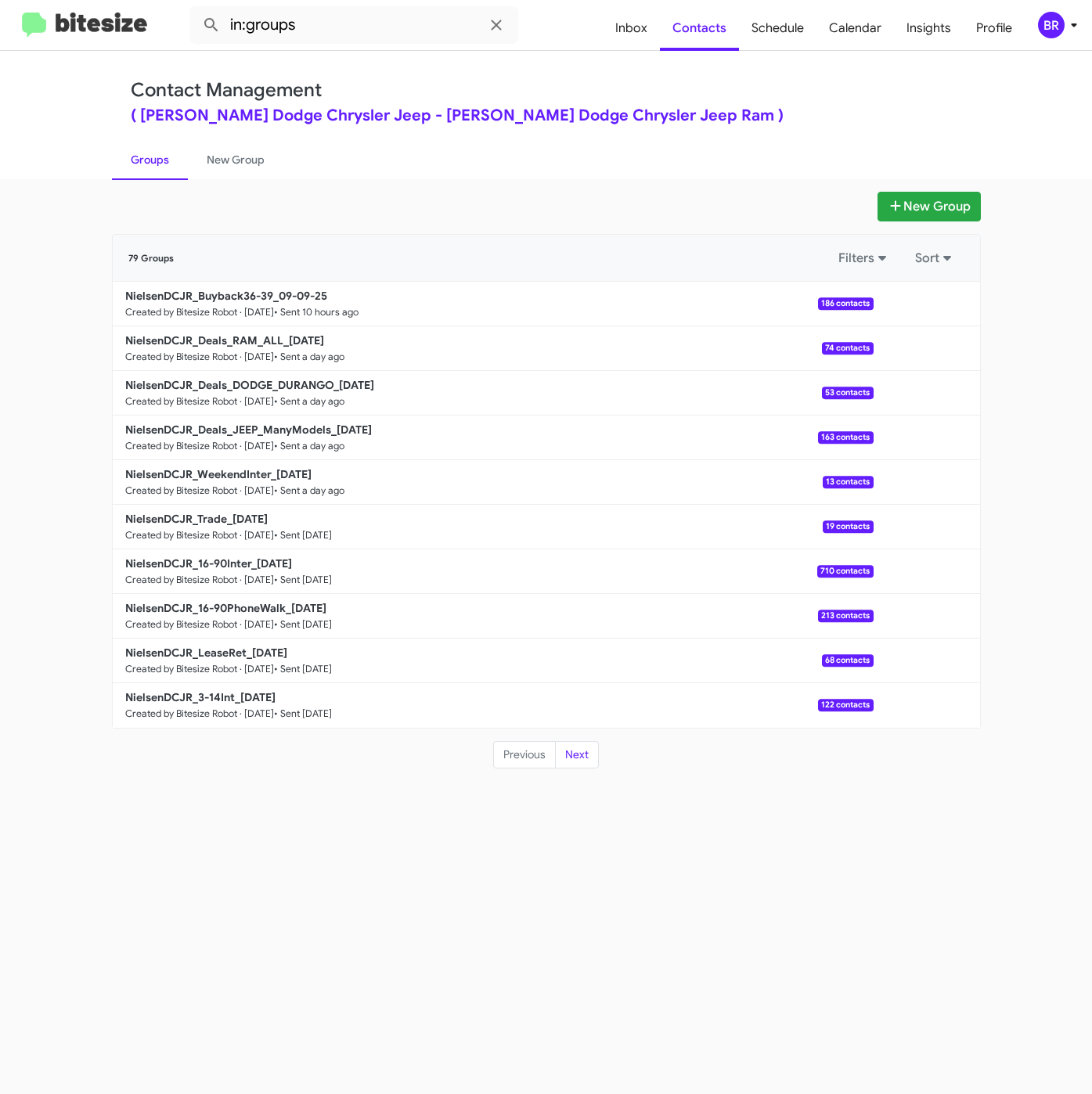
click at [1050, 36] on div "BR" at bounding box center [1051, 25] width 27 height 27
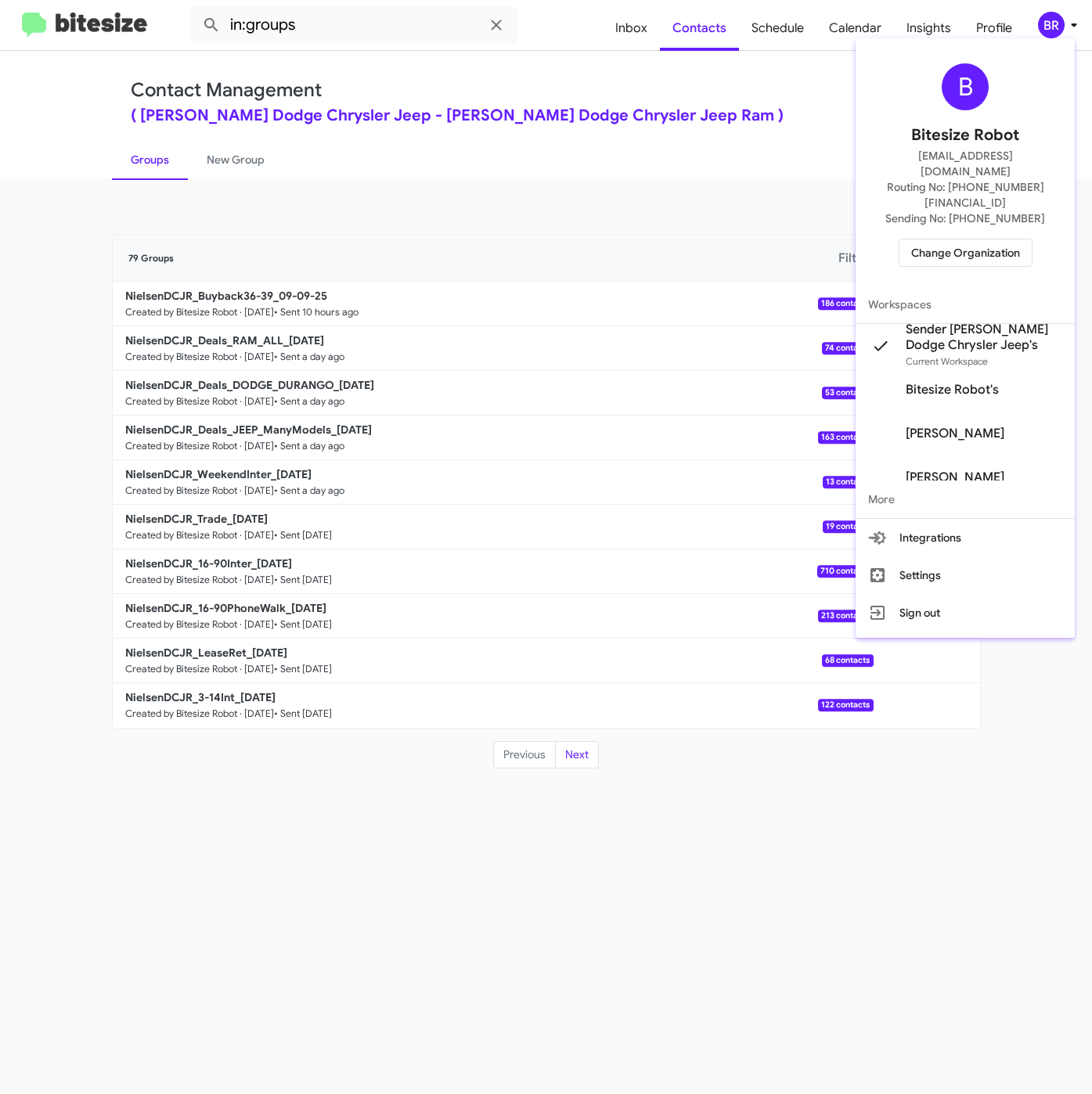
click at [718, 167] on div at bounding box center [546, 547] width 1092 height 1094
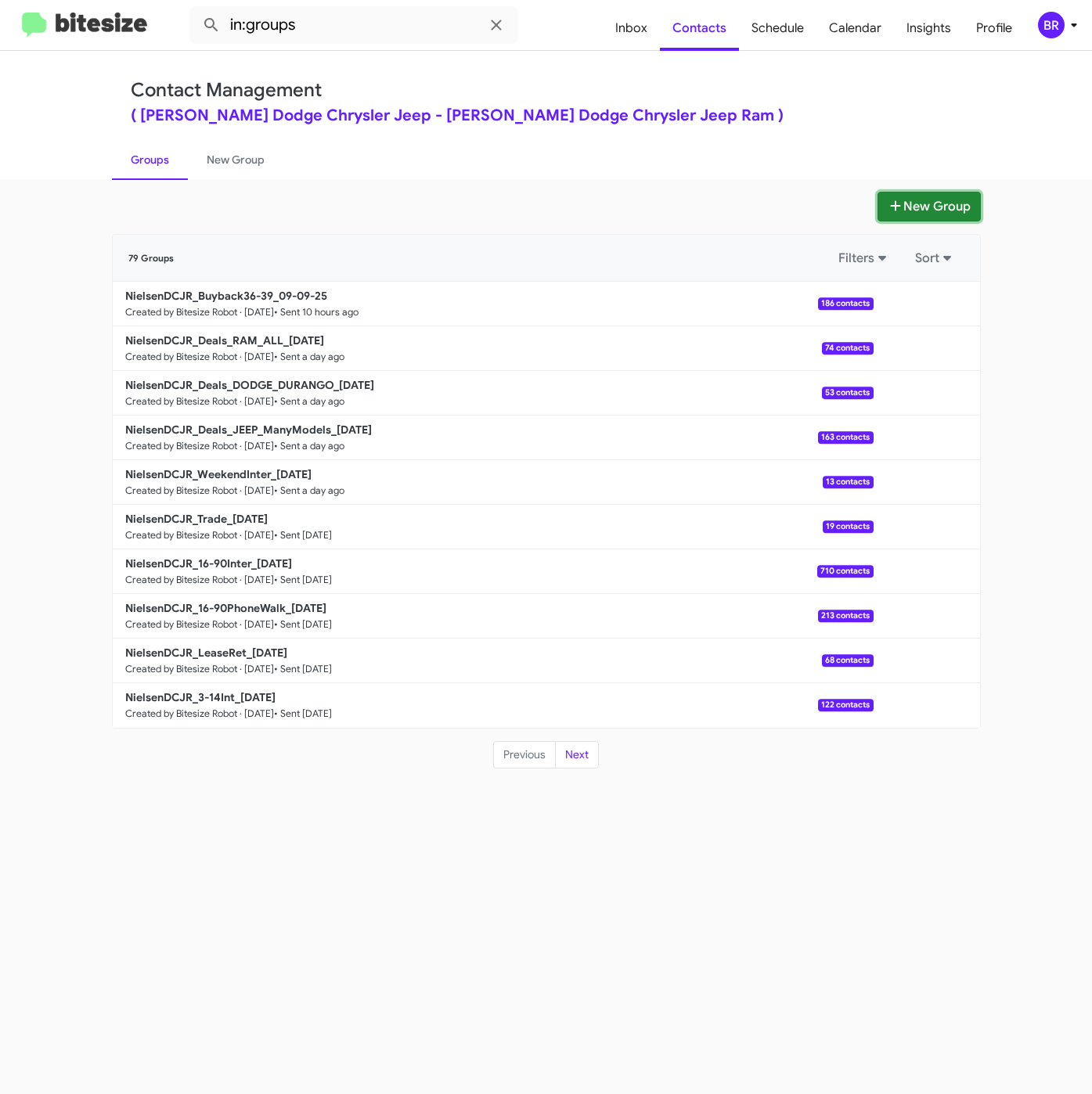
click at [921, 217] on button "New Group" at bounding box center [929, 206] width 104 height 30
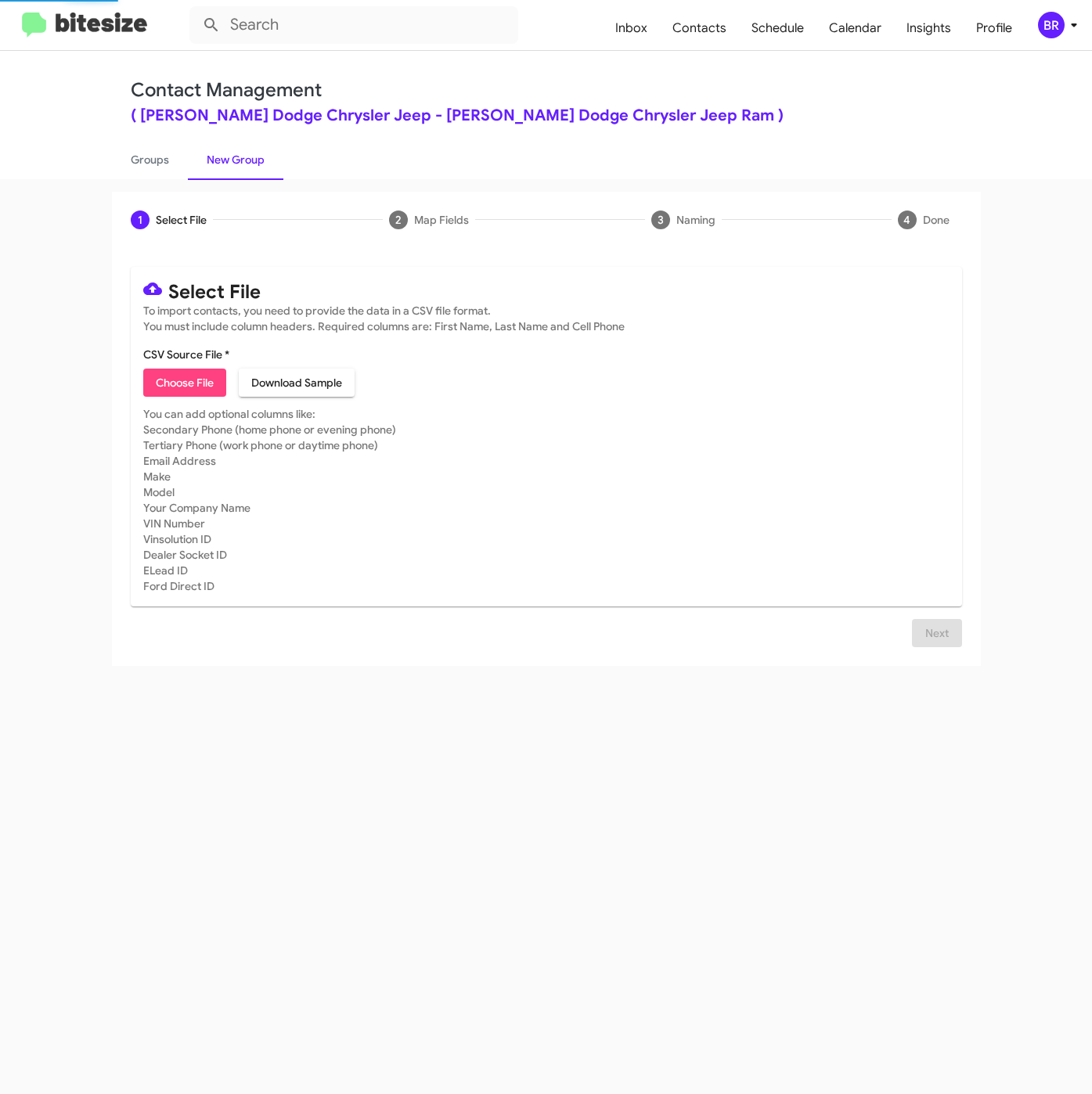
click at [216, 381] on button "Choose File" at bounding box center [184, 383] width 83 height 28
type input "NielsenDCJR_Showroom_[DATE]"
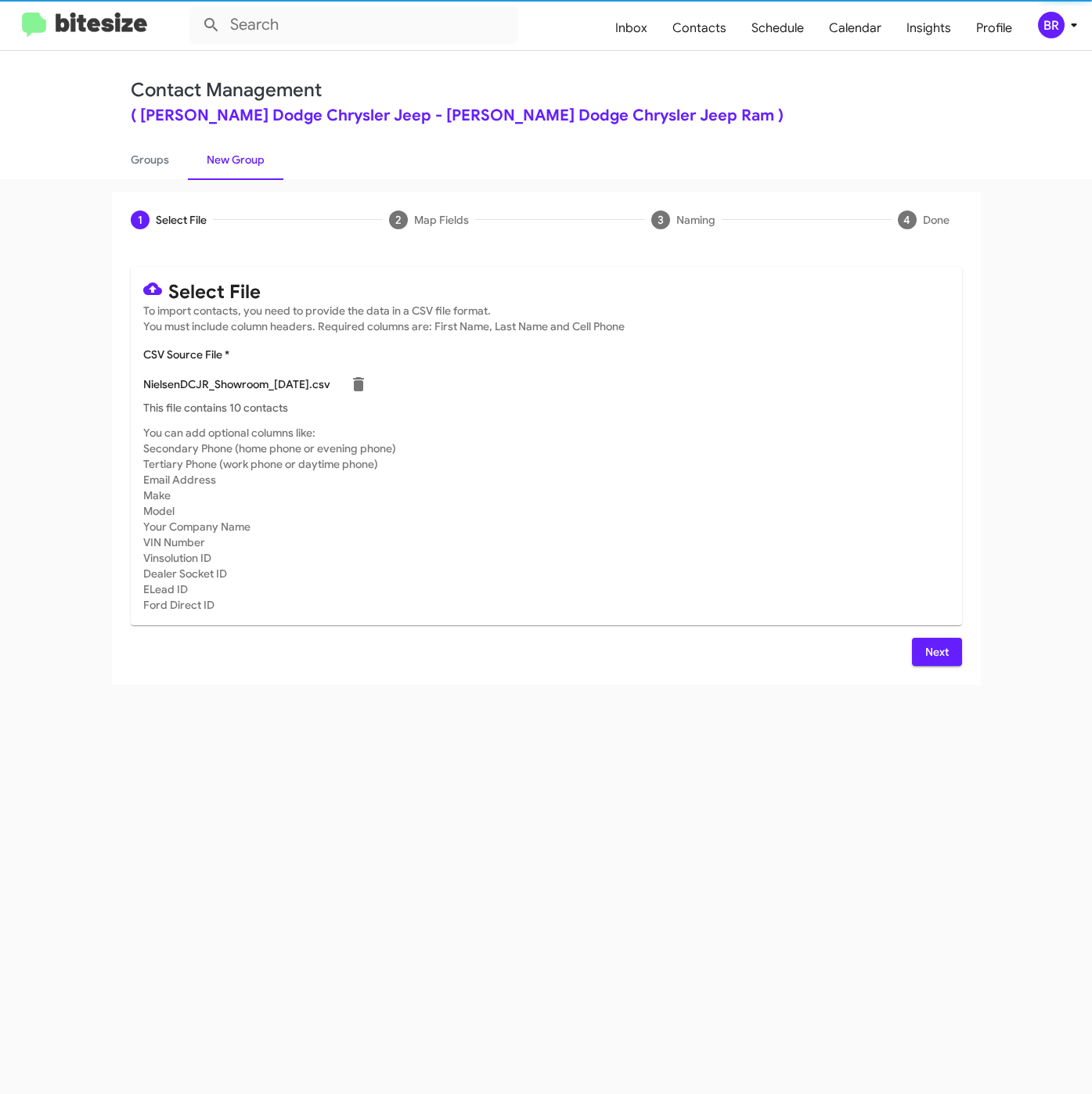
click at [920, 658] on button "Next" at bounding box center [937, 652] width 50 height 28
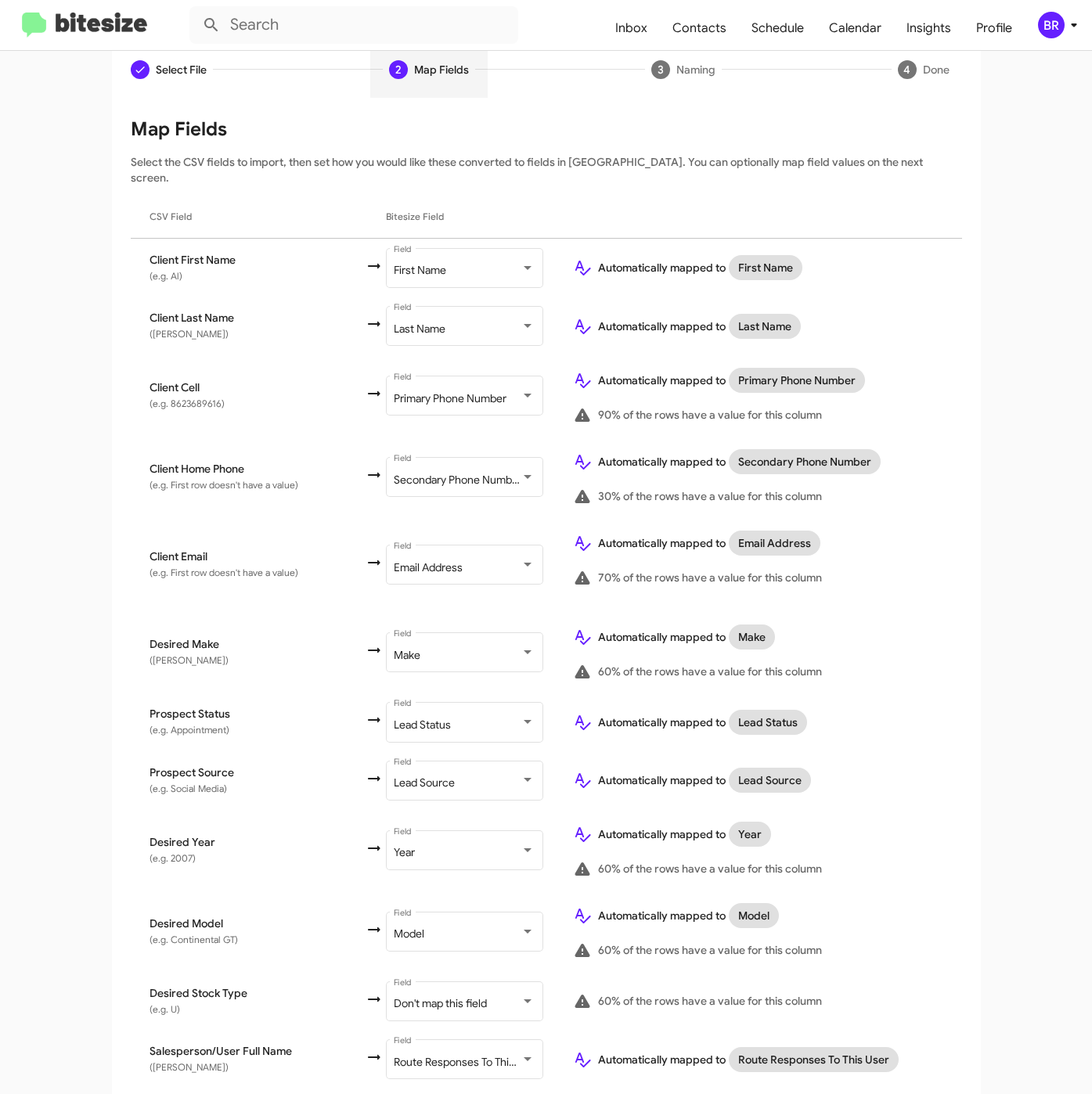
scroll to position [301, 0]
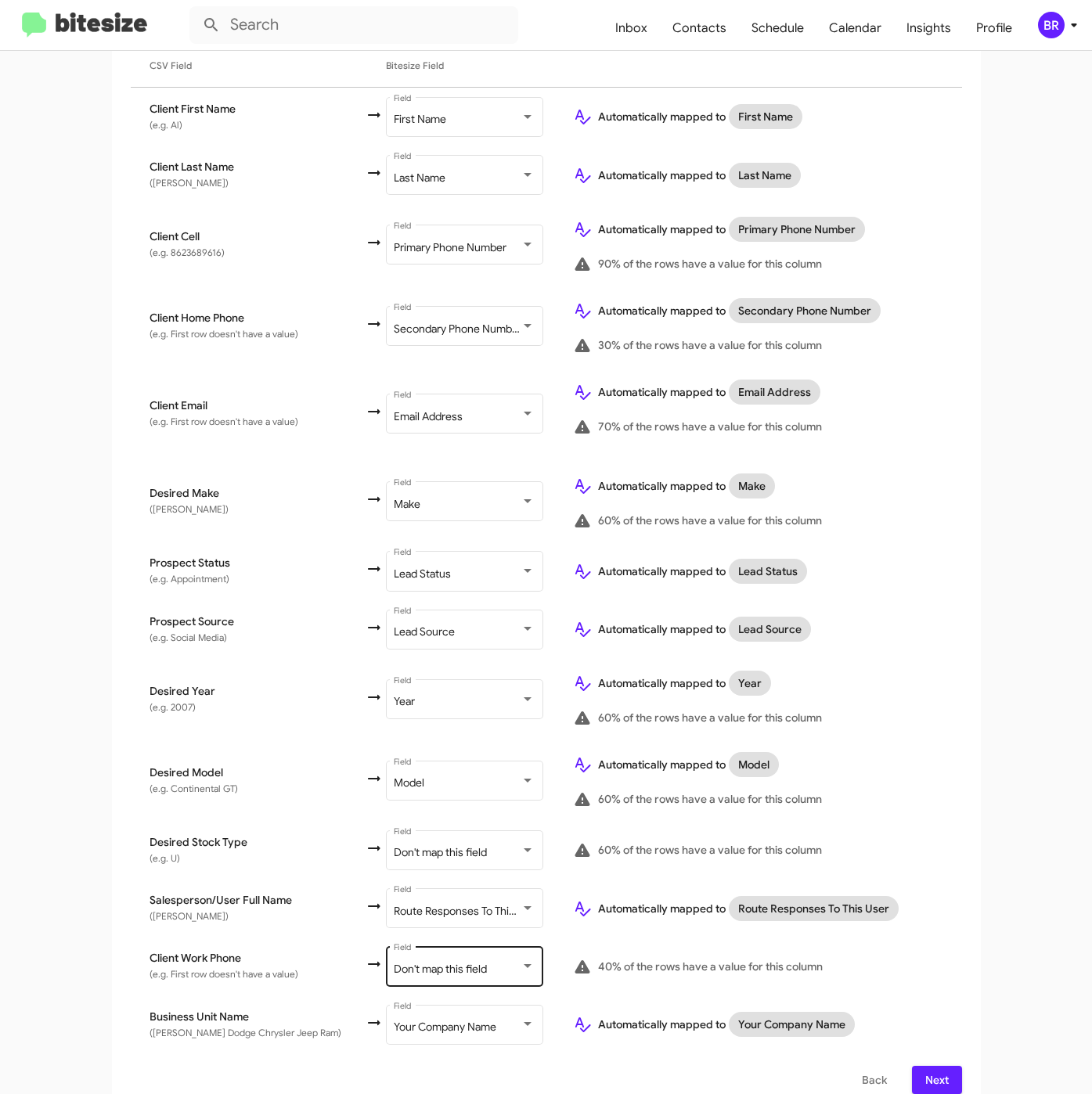
click at [468, 958] on div "Don't map this field Field" at bounding box center [463, 965] width 141 height 43
click at [927, 1075] on div "Select File To import contacts, you need to provide the data in a CSV file form…" at bounding box center [546, 530] width 869 height 1167
click at [926, 1066] on span "Next" at bounding box center [937, 1080] width 25 height 28
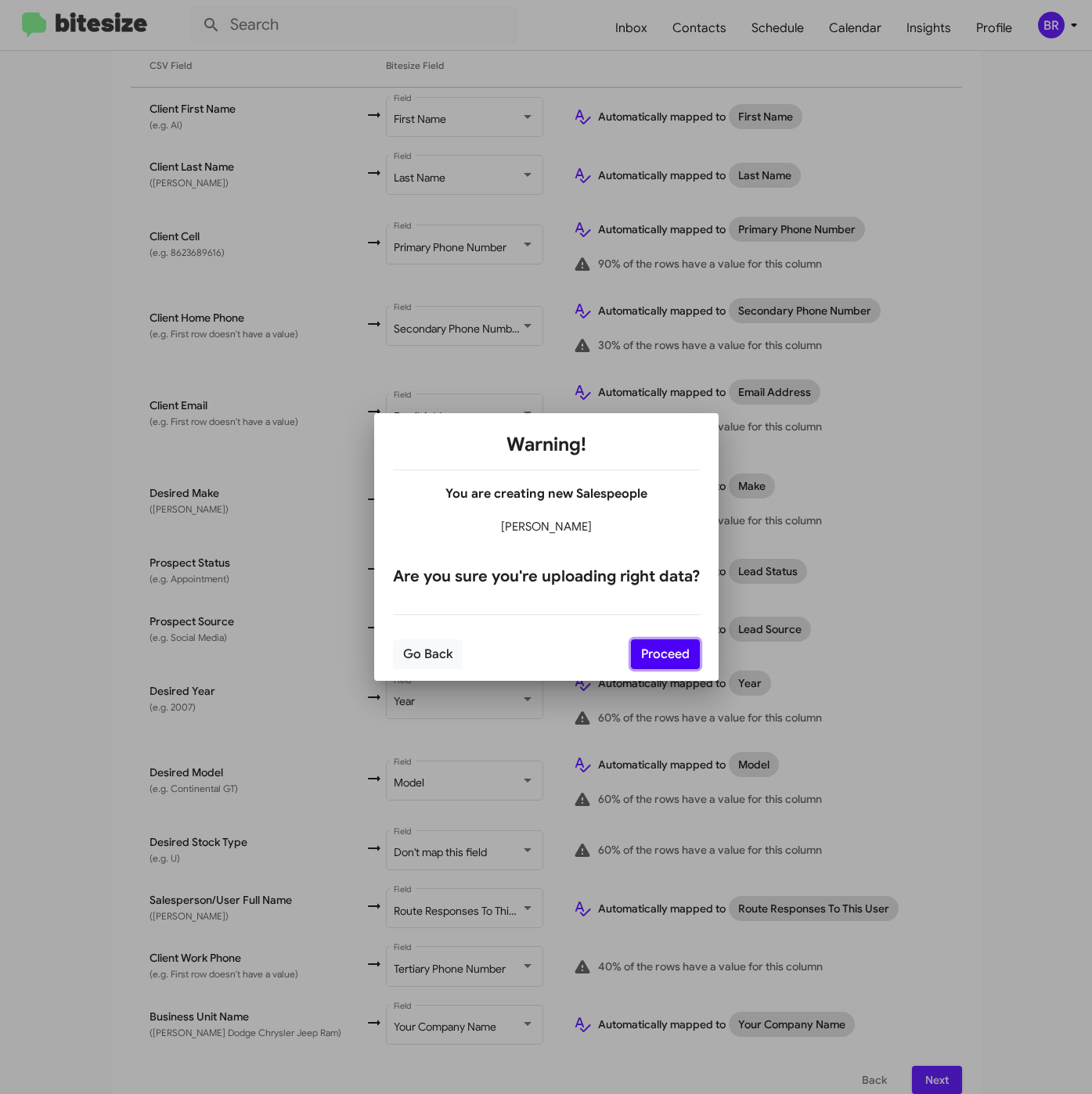
click at [674, 651] on button "Proceed" at bounding box center [666, 655] width 69 height 30
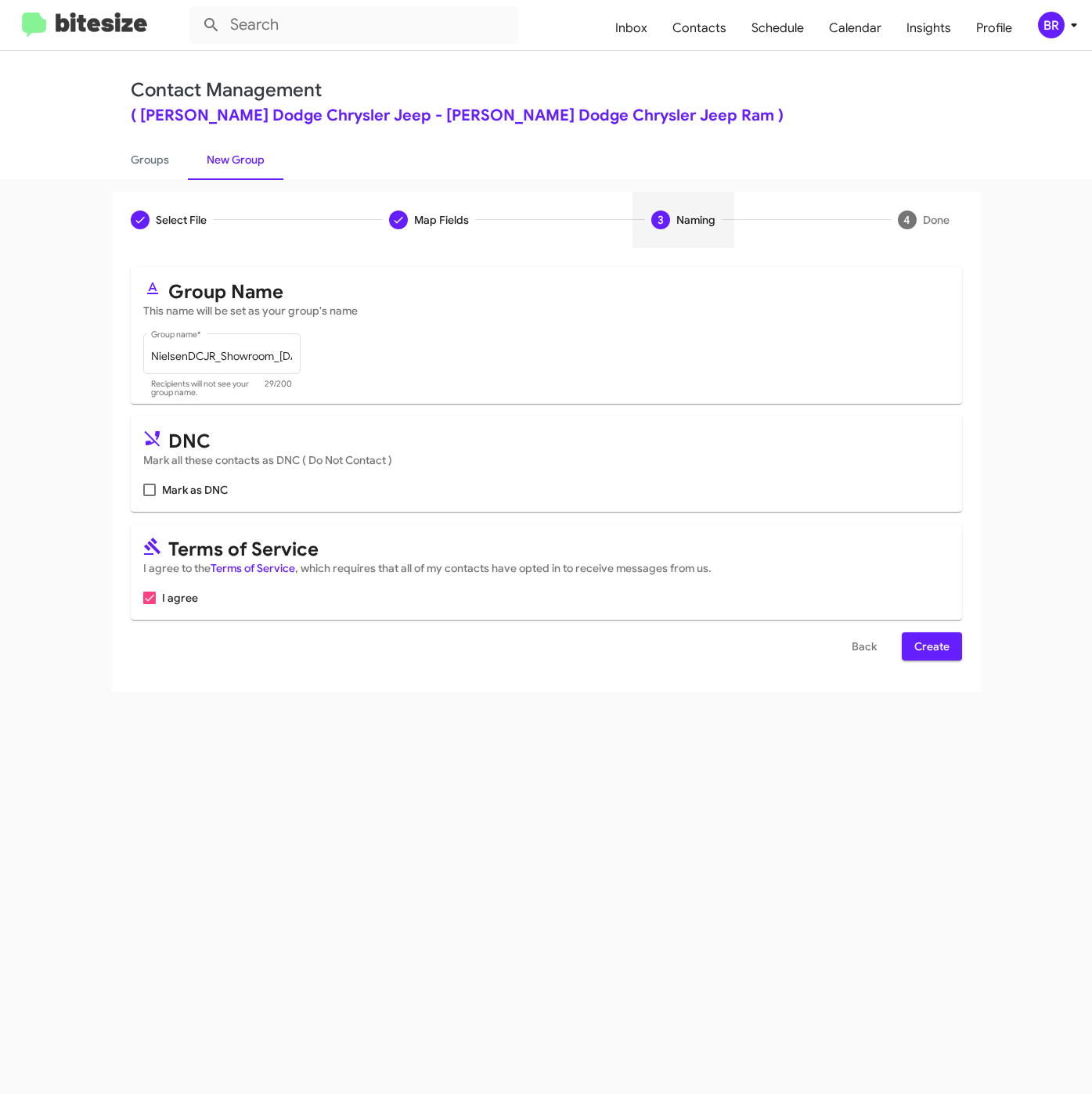
click at [911, 651] on button "Create" at bounding box center [932, 647] width 60 height 28
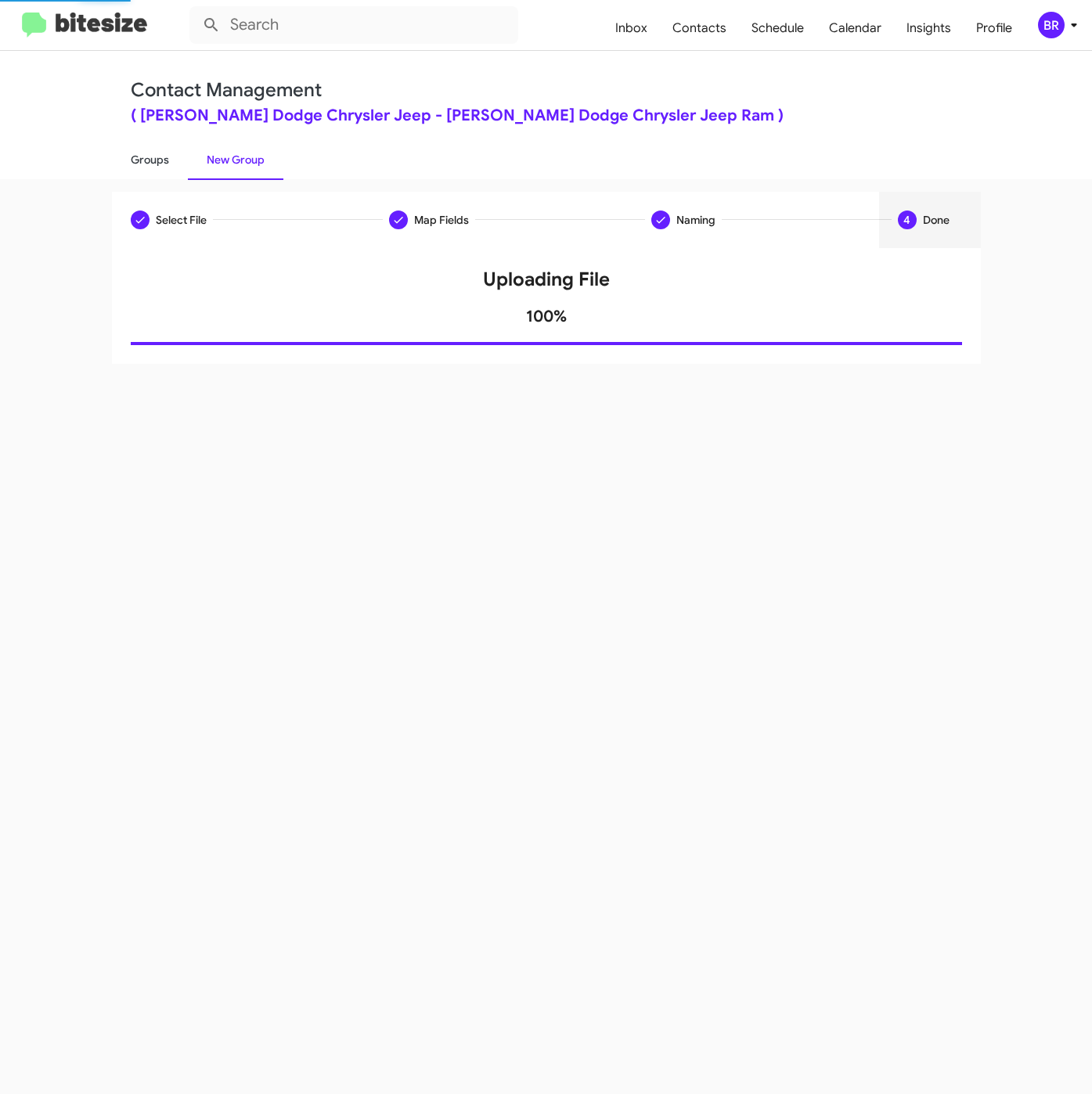
click at [143, 159] on link "Groups" at bounding box center [150, 159] width 76 height 41
type input "in:groups"
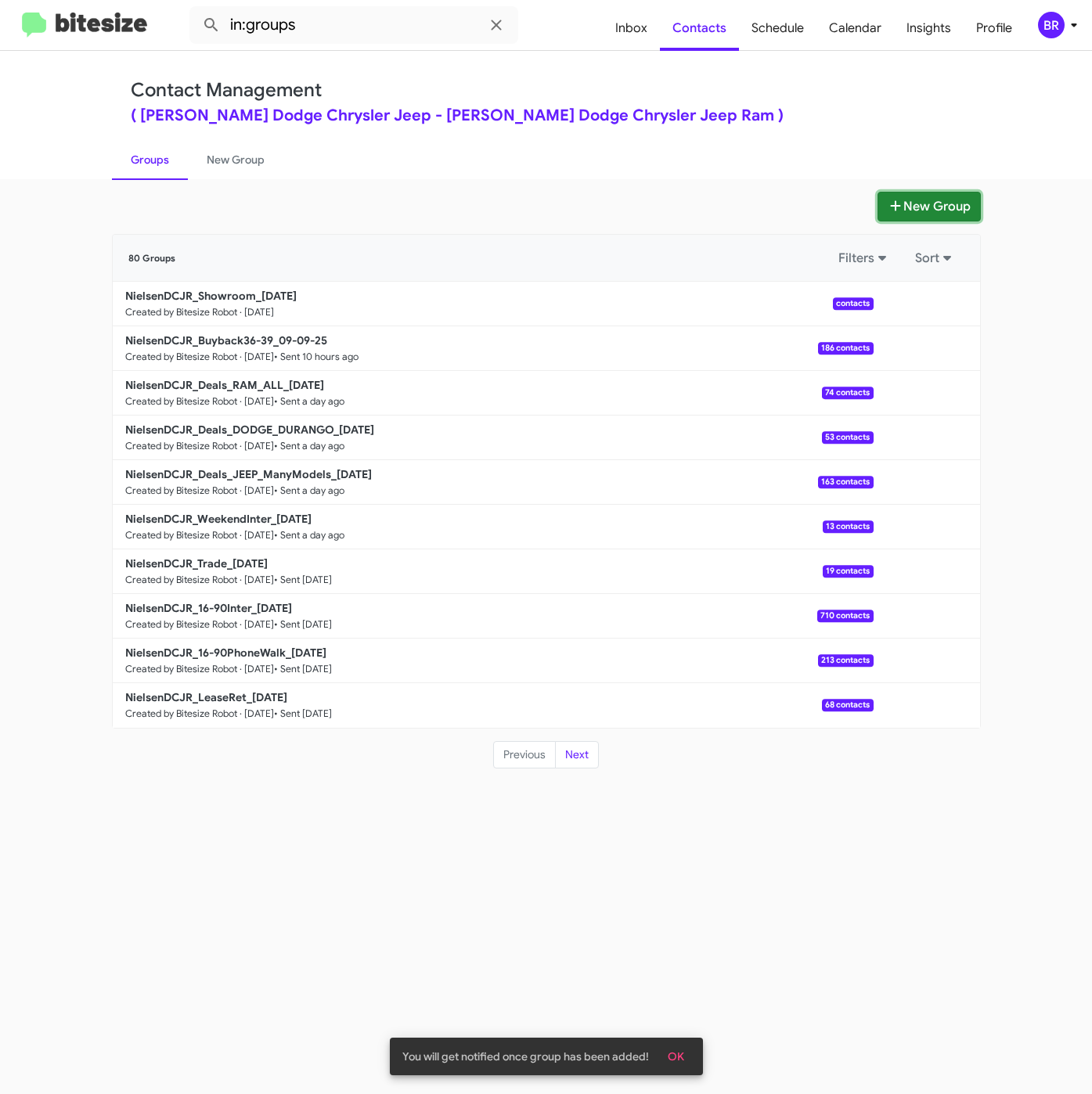
click at [888, 202] on icon at bounding box center [896, 206] width 16 height 13
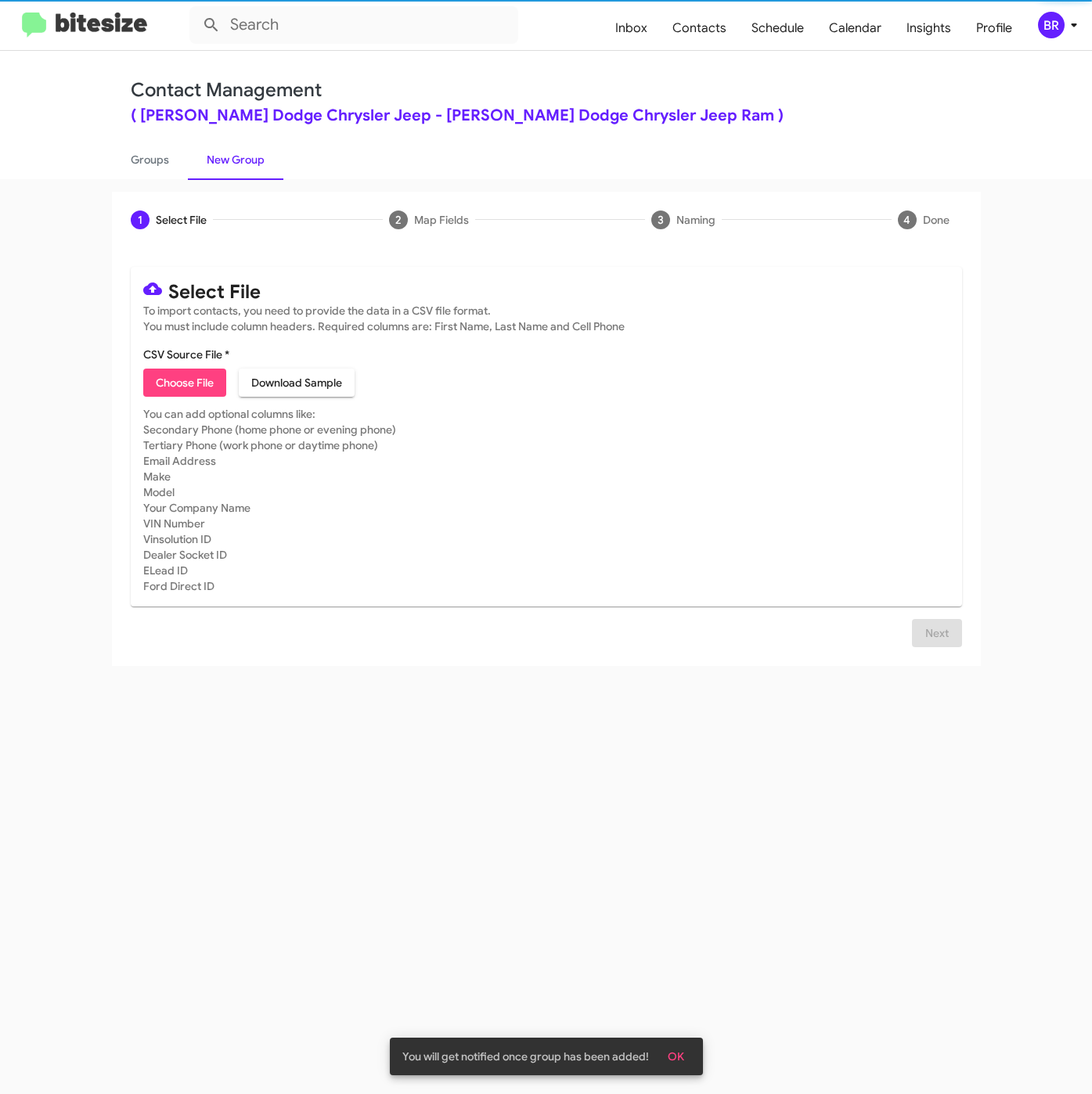
click at [148, 377] on button "Choose File" at bounding box center [184, 383] width 83 height 28
type input "NielsenDCJR_90-120_09-10-25"
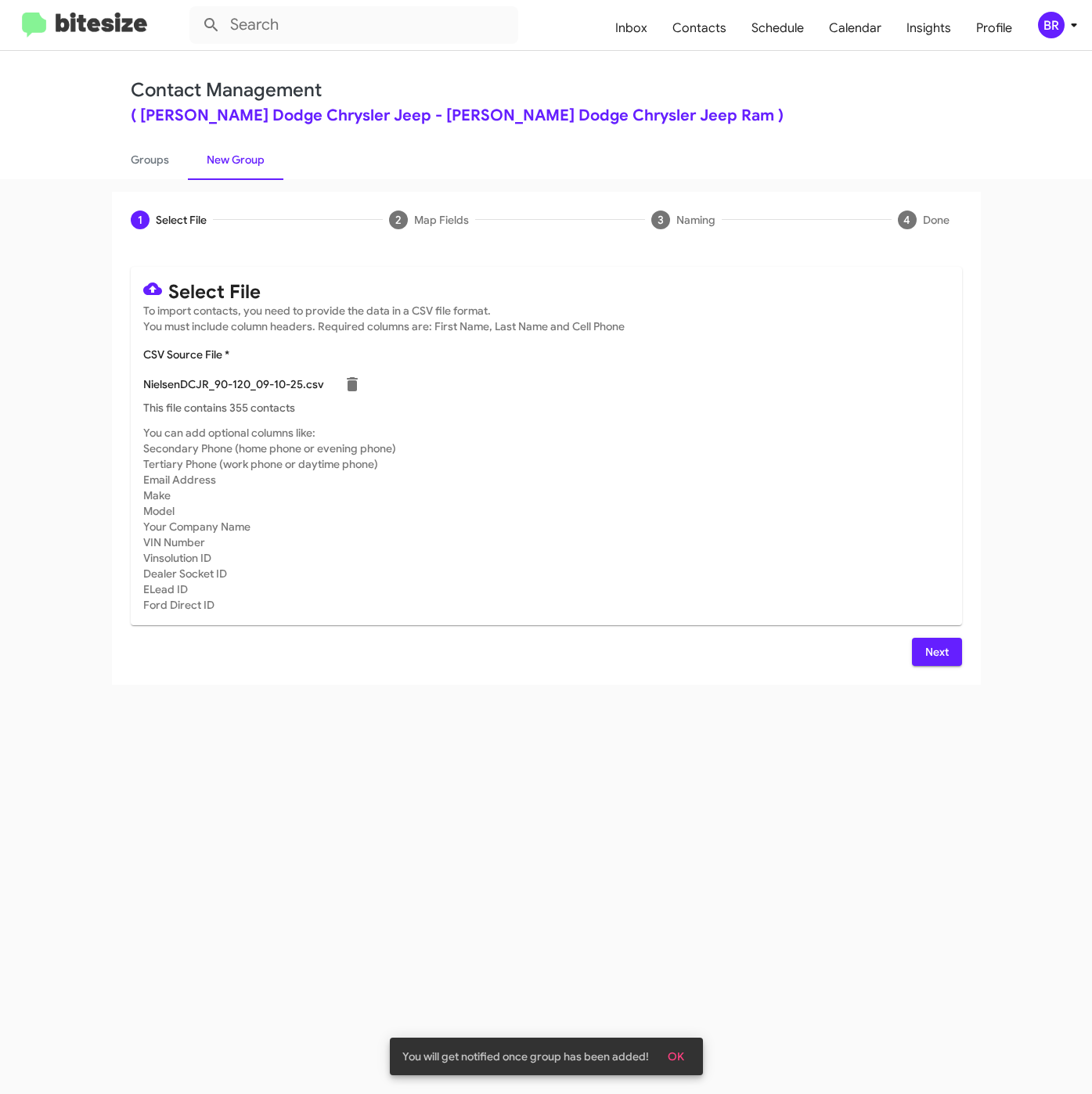
click at [944, 657] on span "Next" at bounding box center [937, 652] width 25 height 28
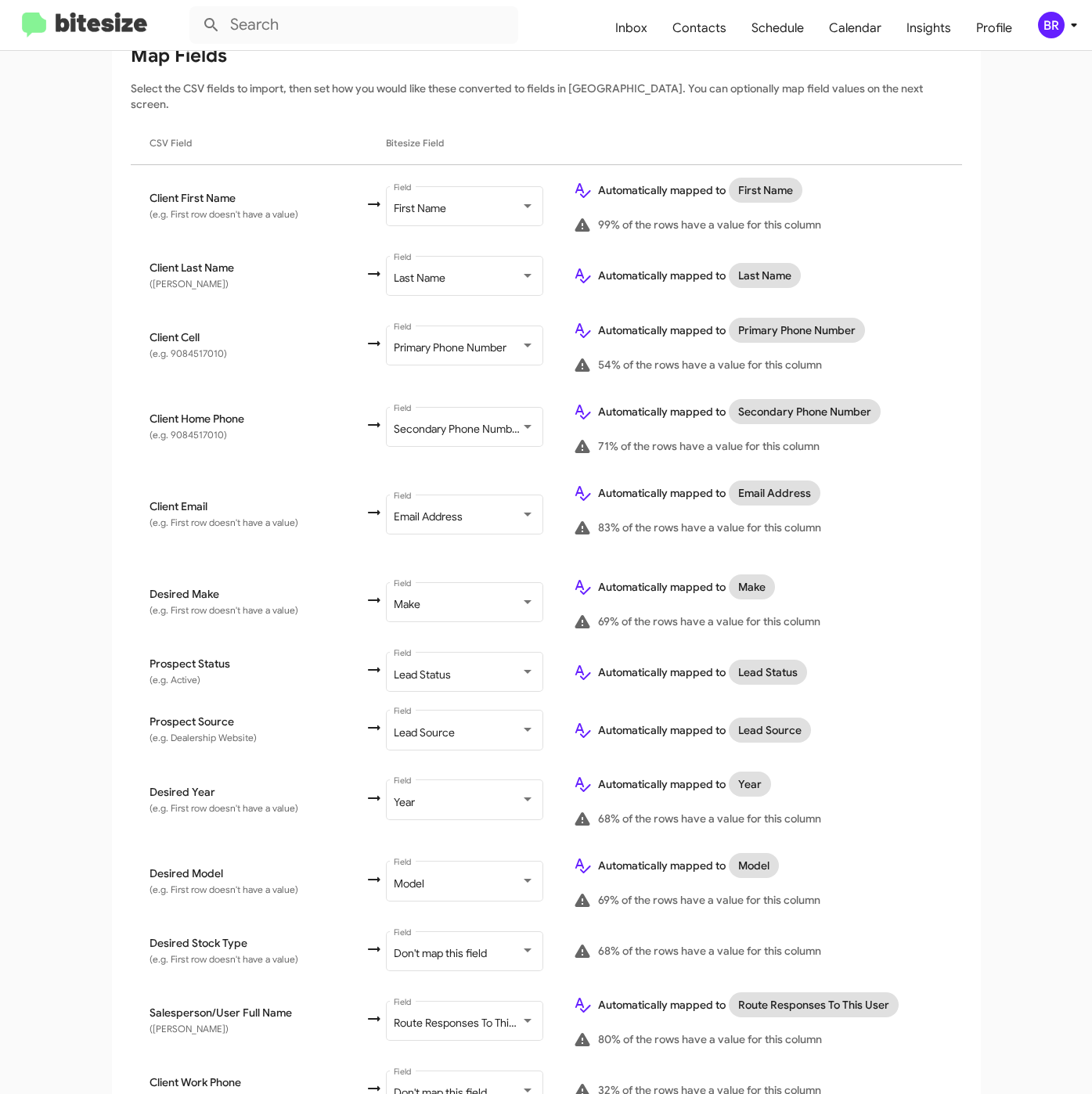
scroll to position [348, 0]
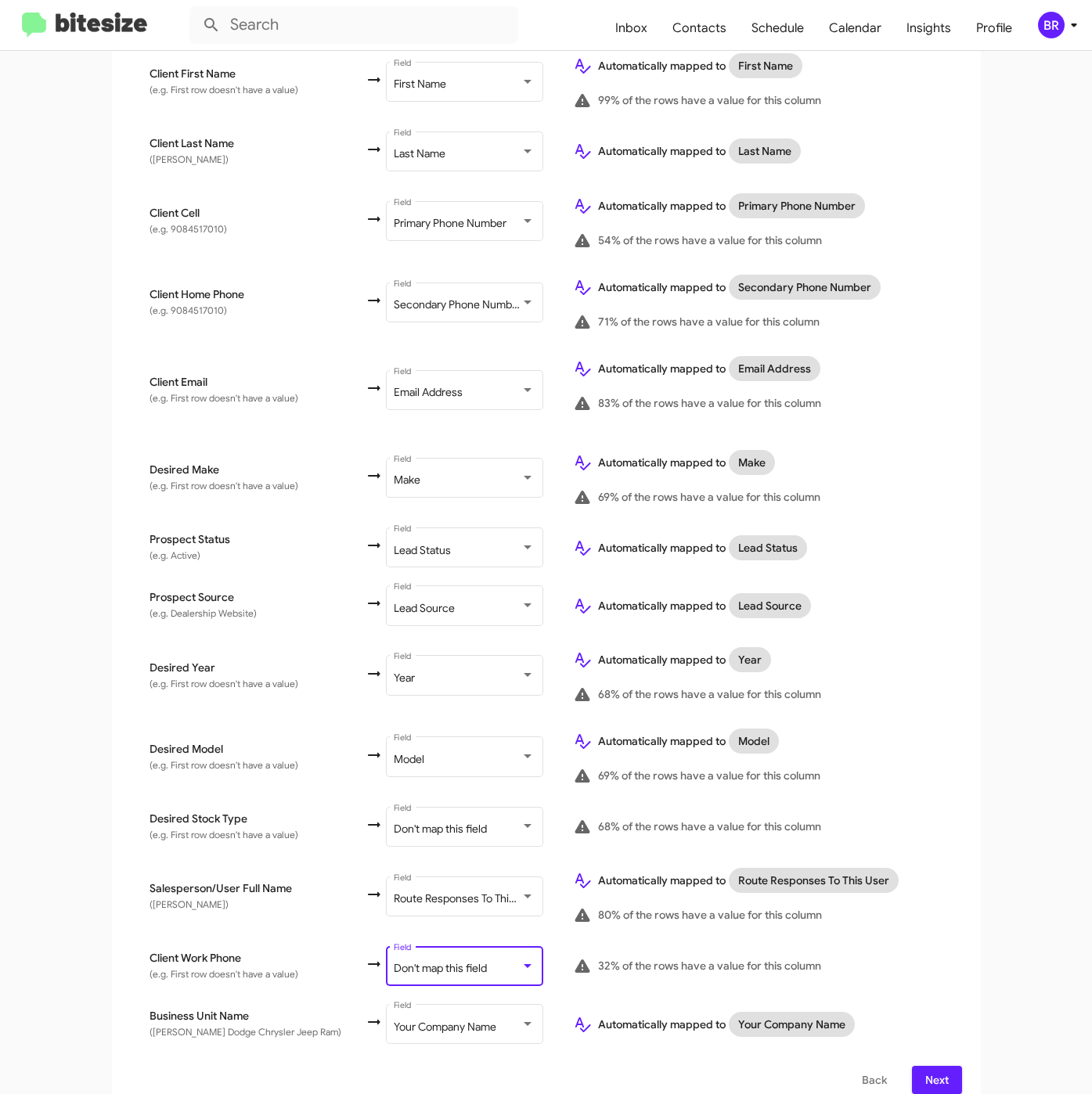
click at [414, 961] on span "Don't map this field" at bounding box center [440, 968] width 93 height 14
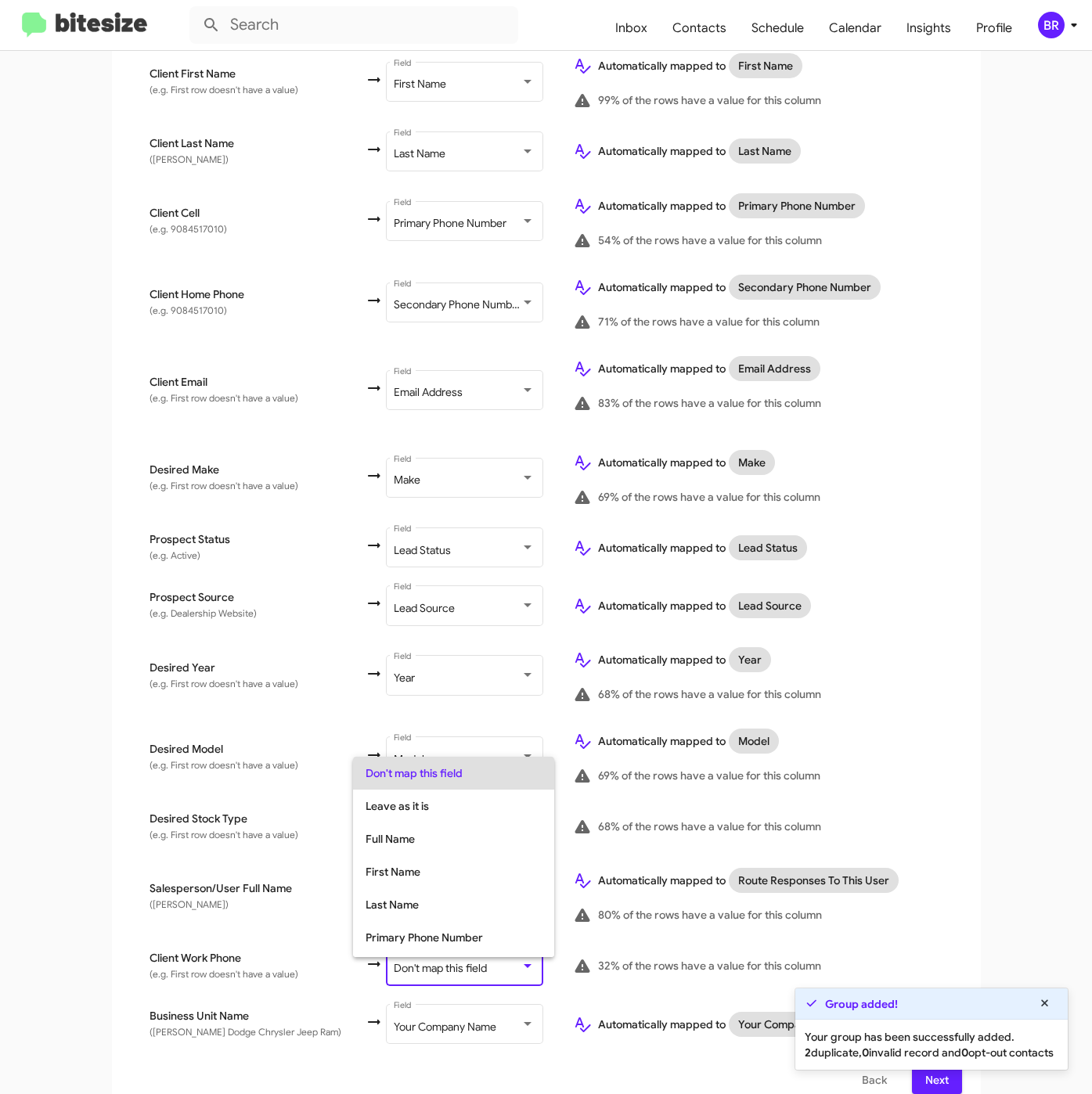
scroll to position [62, 0]
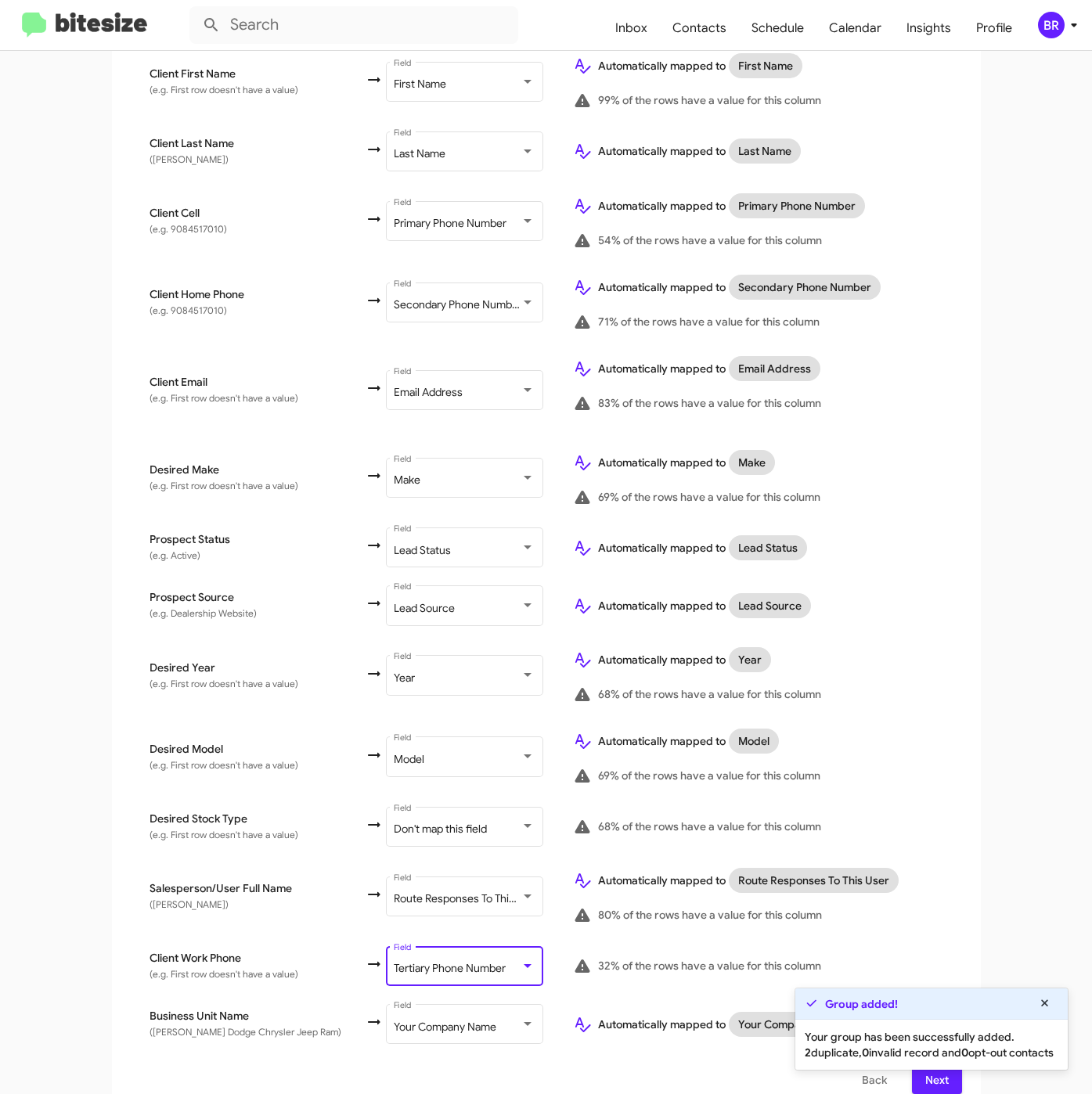
click at [913, 1069] on div "Group added! Your group has been successfully added. 2 duplicate, 0 invalid rec…" at bounding box center [931, 1029] width 274 height 83
click at [921, 1076] on div "Select File To import contacts, you need to provide the data in a CSV file form…" at bounding box center [546, 505] width 869 height 1213
click at [934, 1073] on span "Next" at bounding box center [937, 1080] width 25 height 28
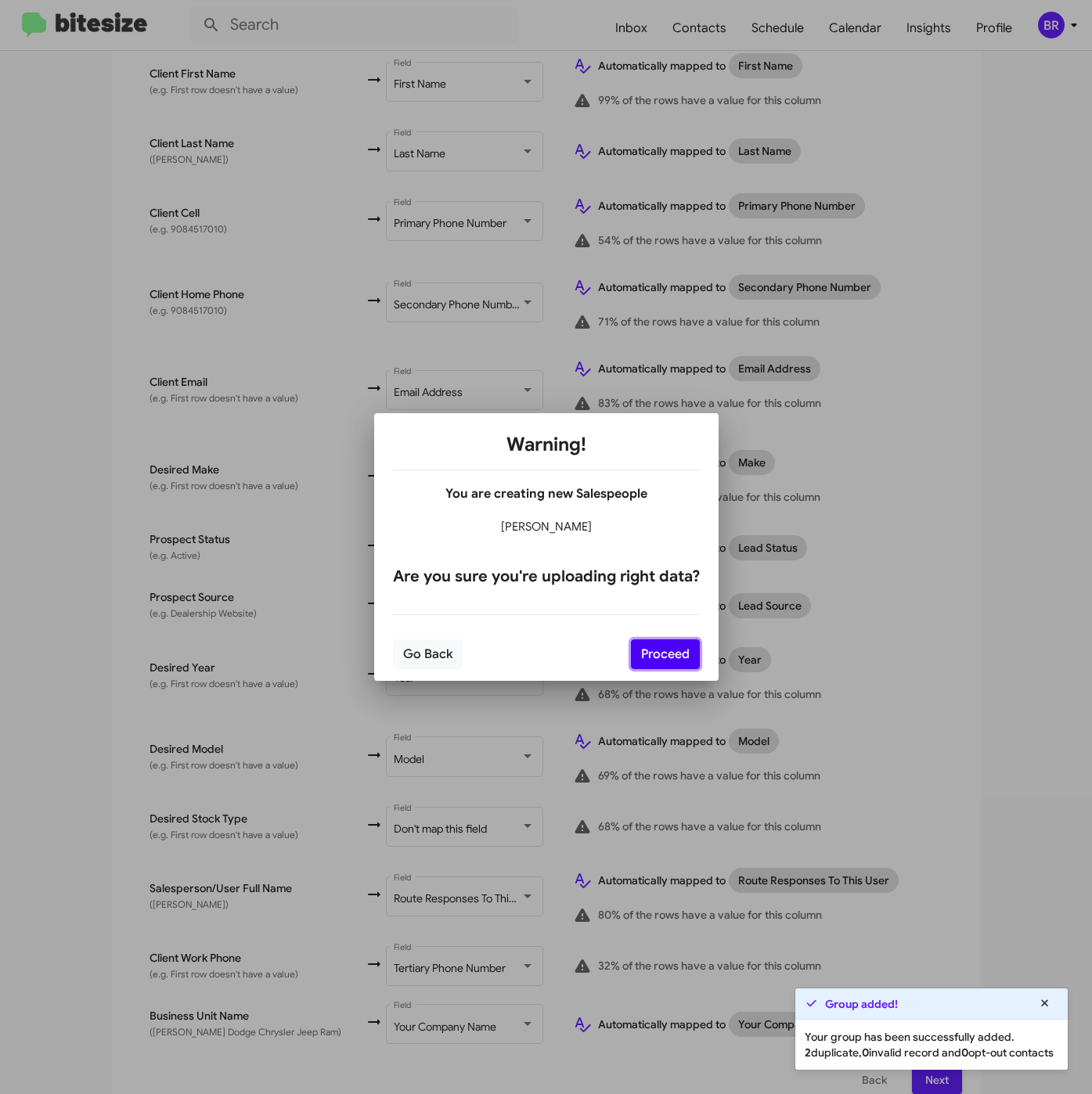
click at [667, 650] on button "Proceed" at bounding box center [666, 655] width 69 height 30
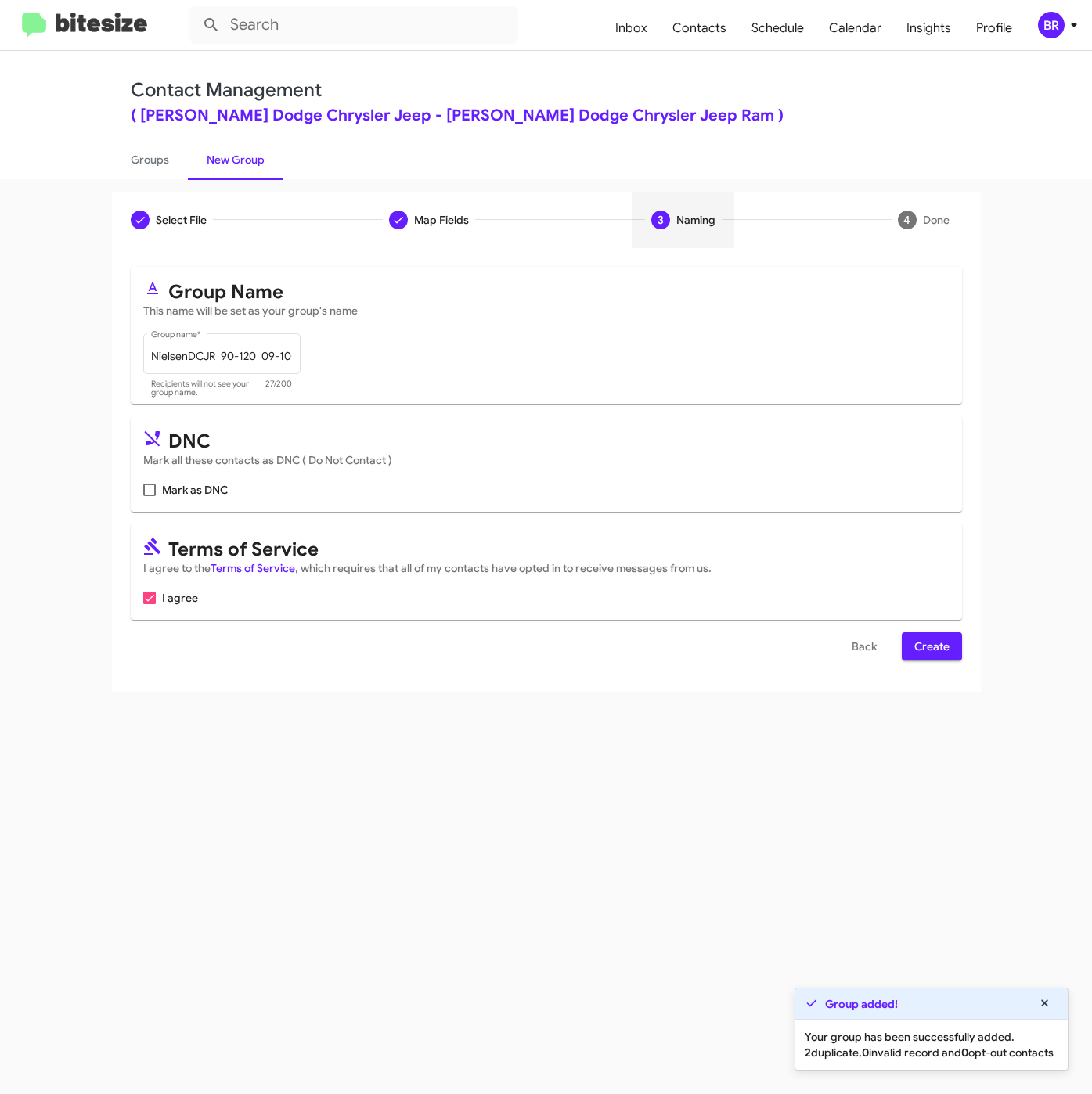
scroll to position [0, 0]
click at [903, 629] on form "Group Name This name will be set as your group's name NielsenDCJR_90-120_09-10-…" at bounding box center [546, 463] width 831 height 393
click at [911, 655] on button "Create" at bounding box center [932, 647] width 60 height 28
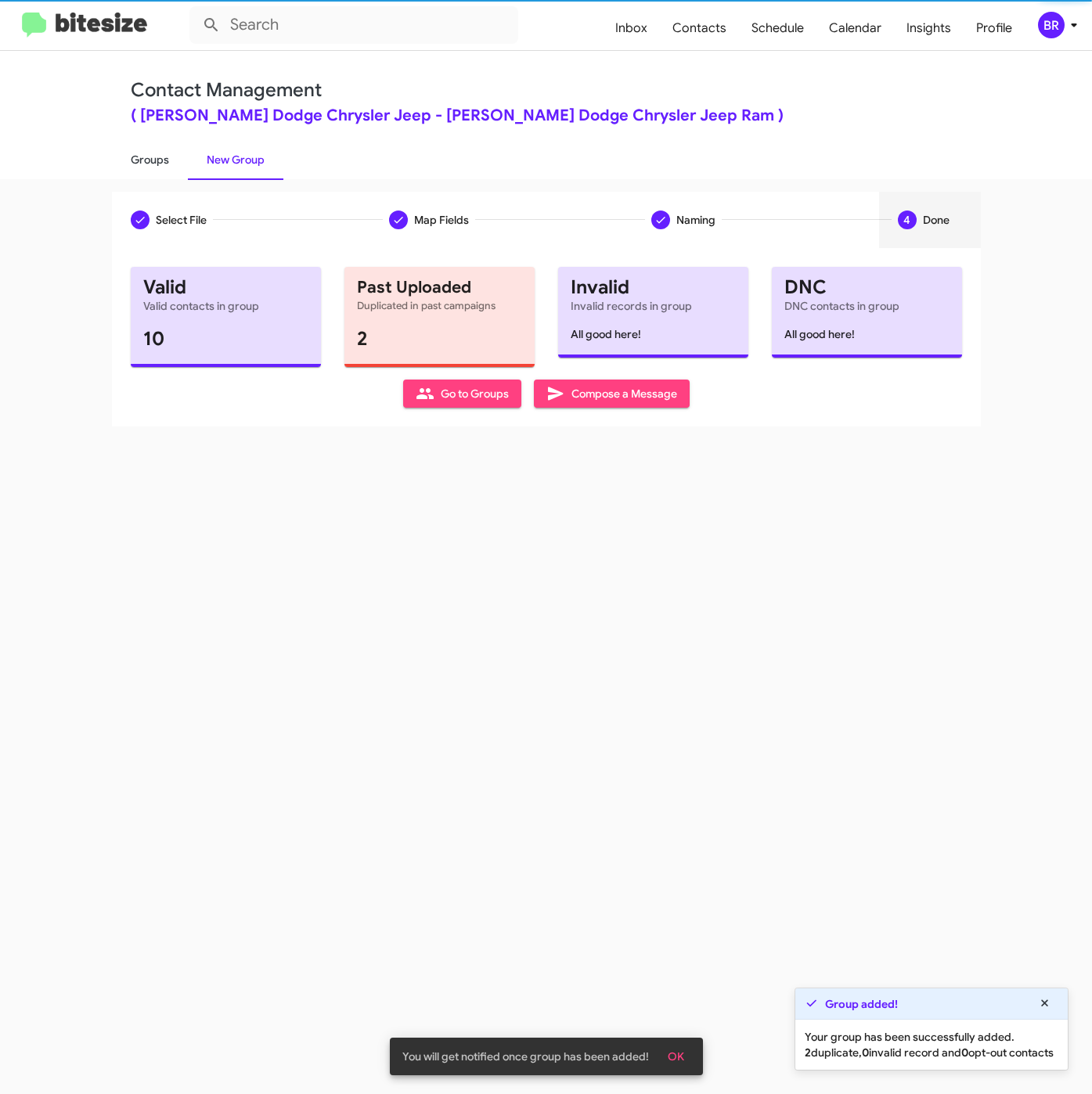
click at [148, 159] on link "Groups" at bounding box center [150, 159] width 76 height 41
type input "in:groups"
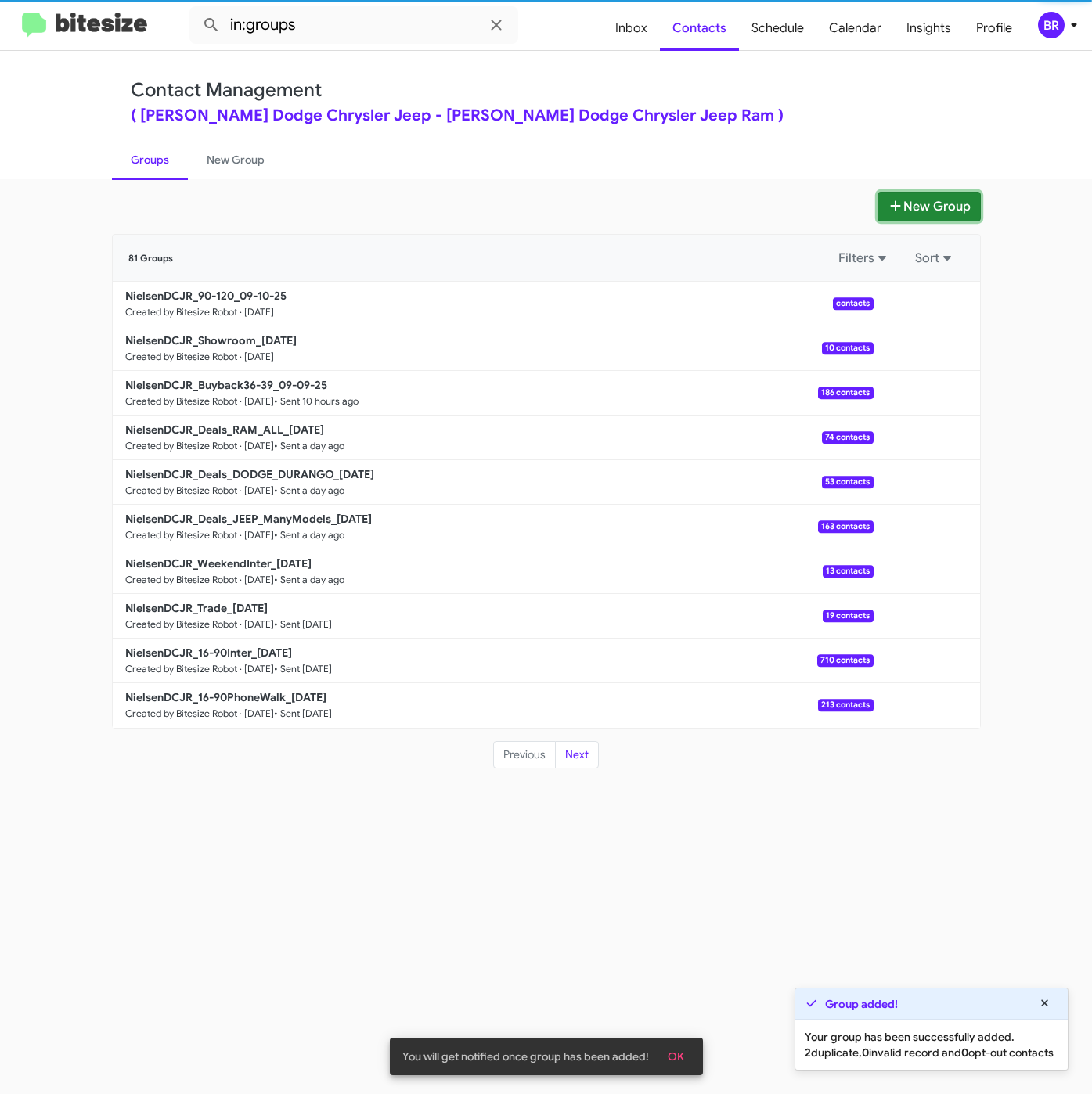
click at [937, 209] on button "New Group" at bounding box center [929, 206] width 104 height 30
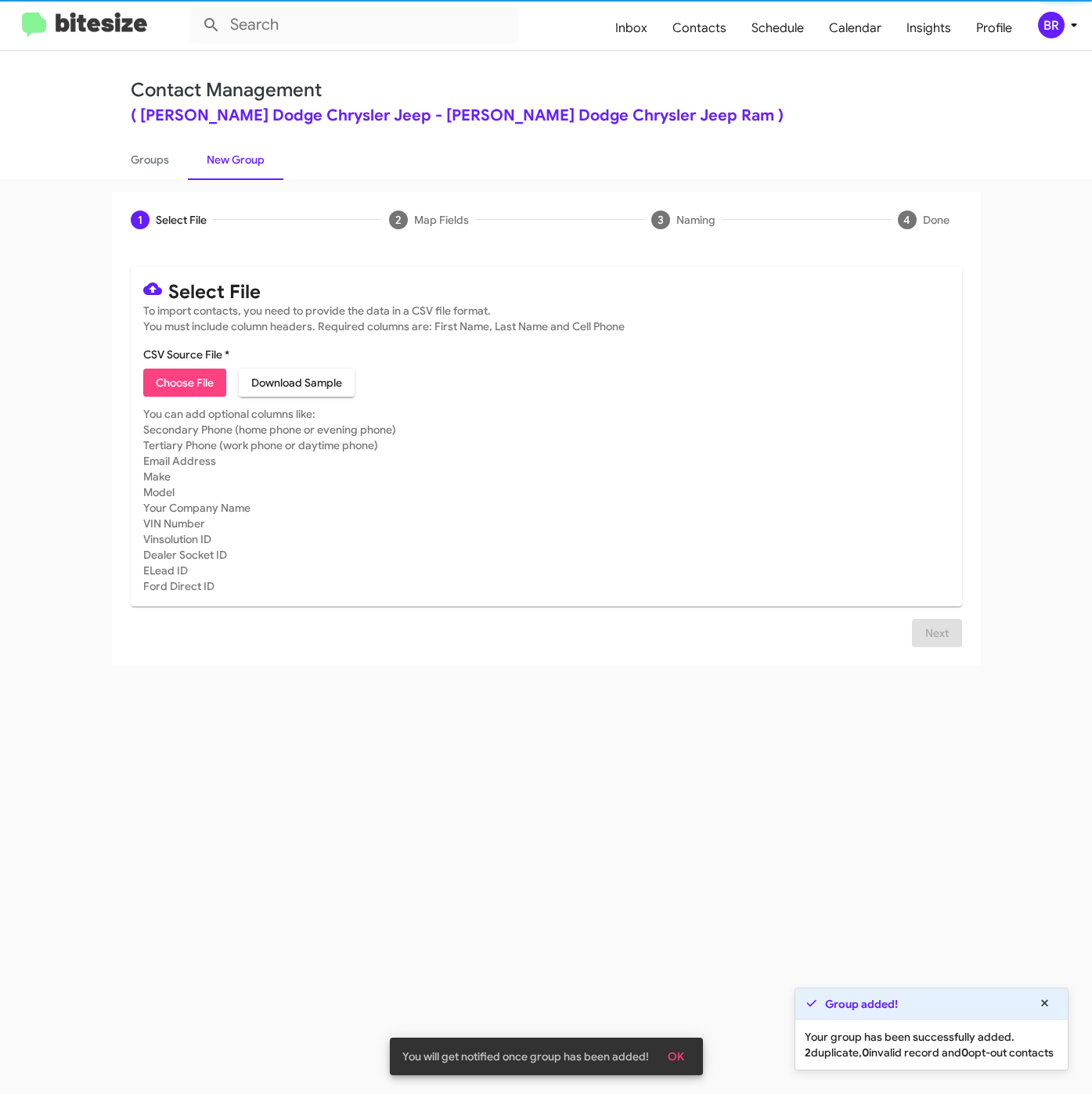
click at [195, 385] on span "Choose File" at bounding box center [184, 383] width 58 height 28
type input "NielsenDCJR_3-14PhoneWalk_09-10-25"
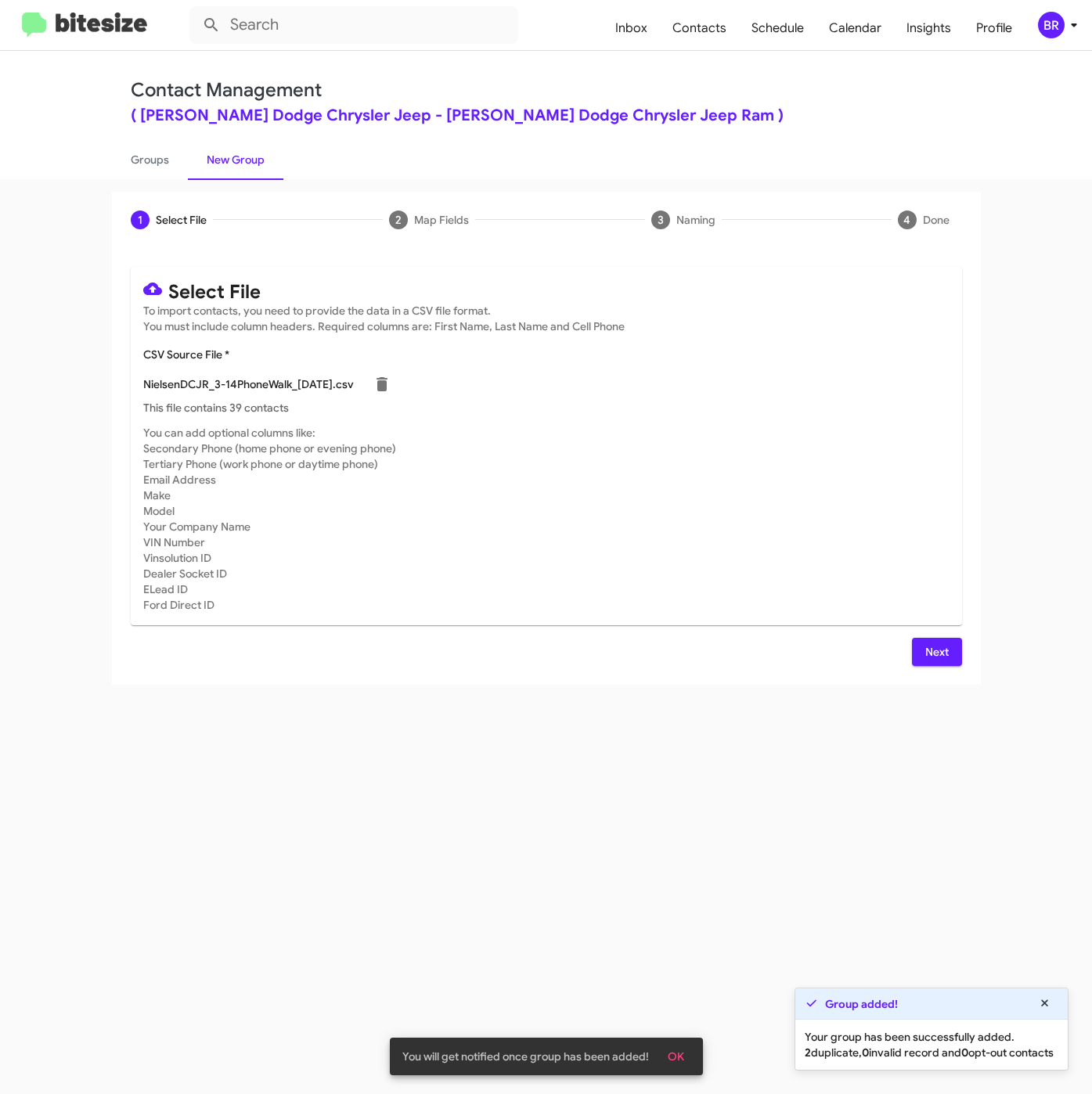
click at [933, 655] on span "Next" at bounding box center [937, 652] width 25 height 28
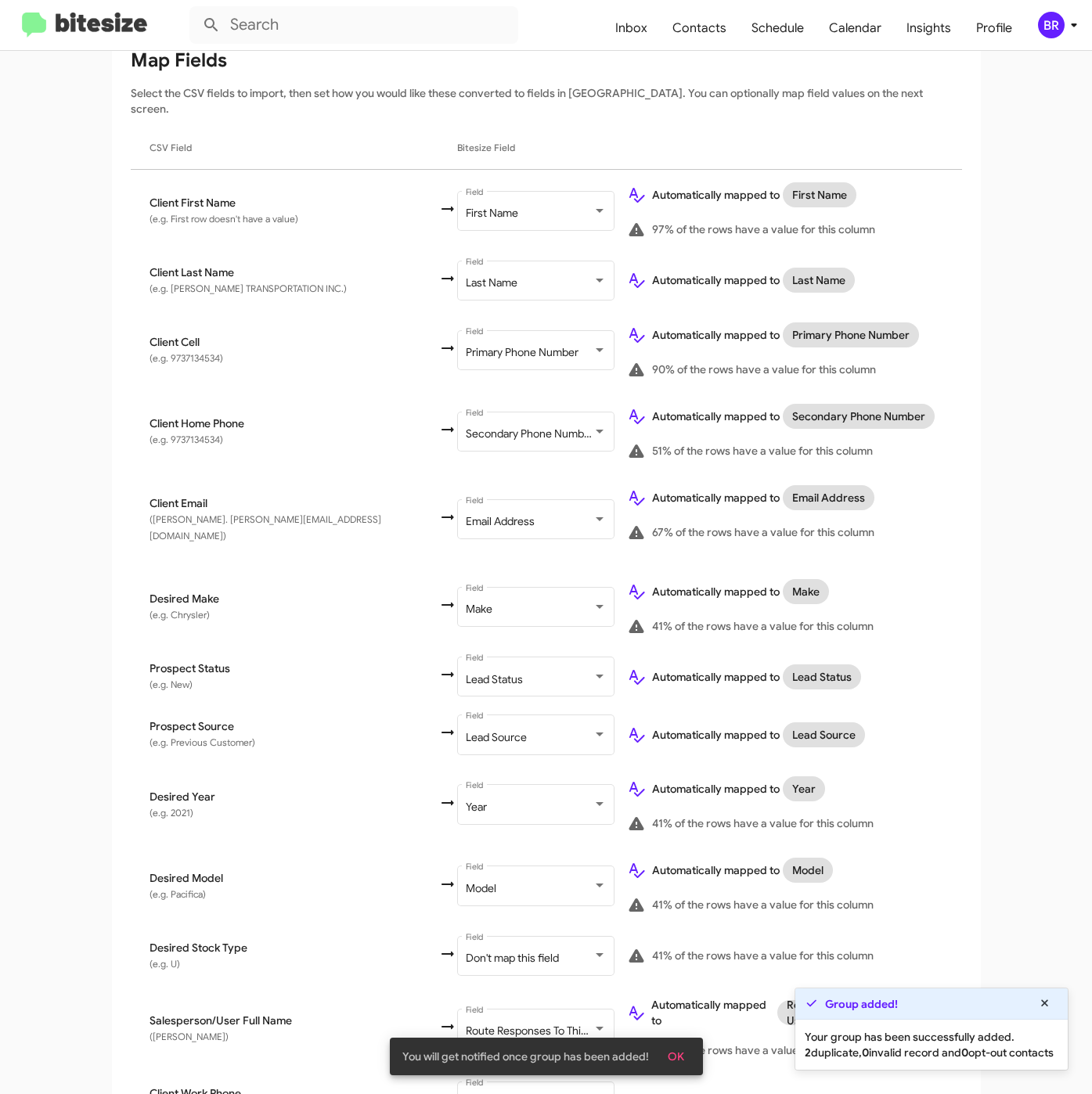
scroll to position [348, 0]
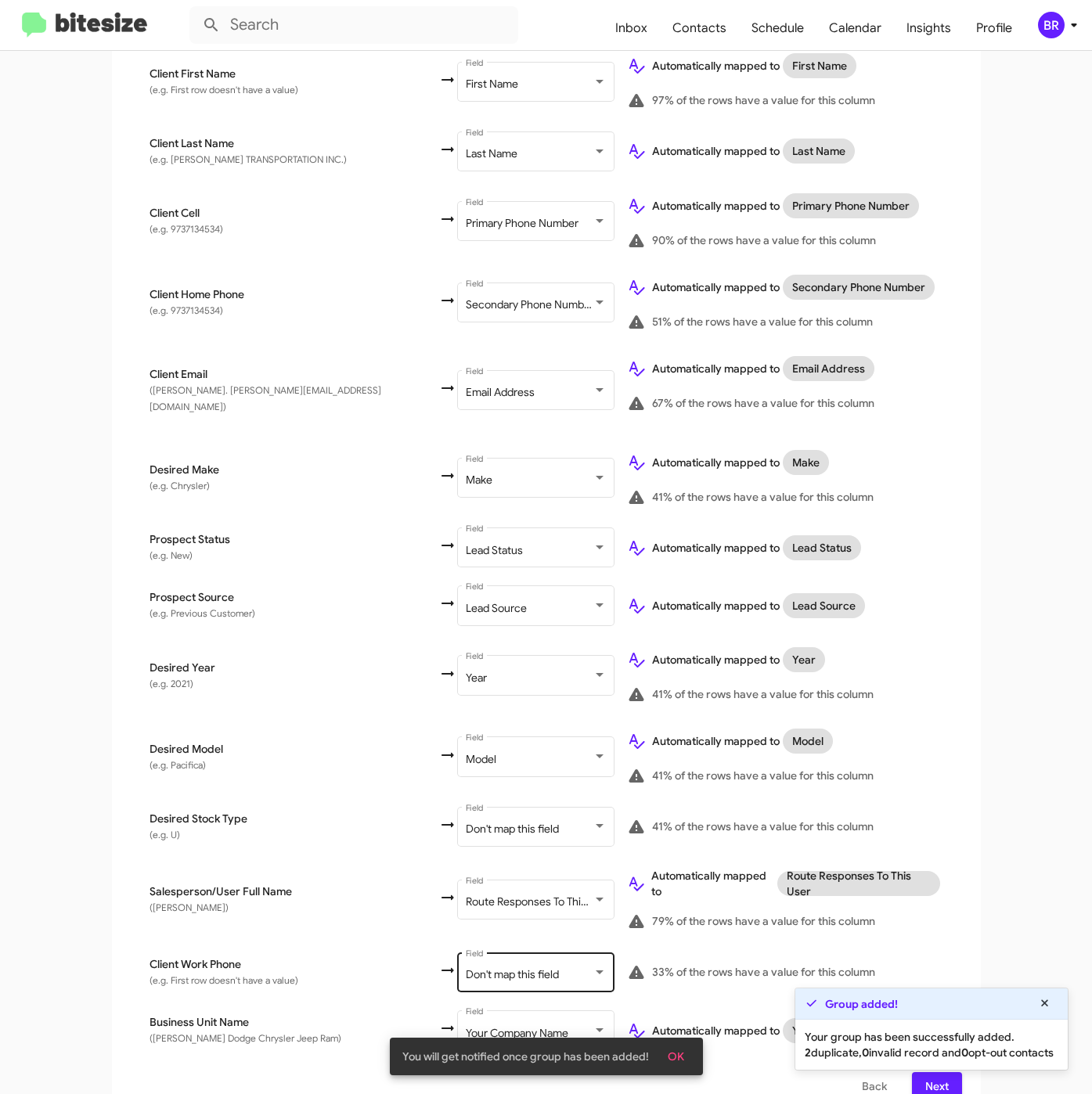
click at [467, 949] on div "Don't map this field Field" at bounding box center [535, 970] width 141 height 43
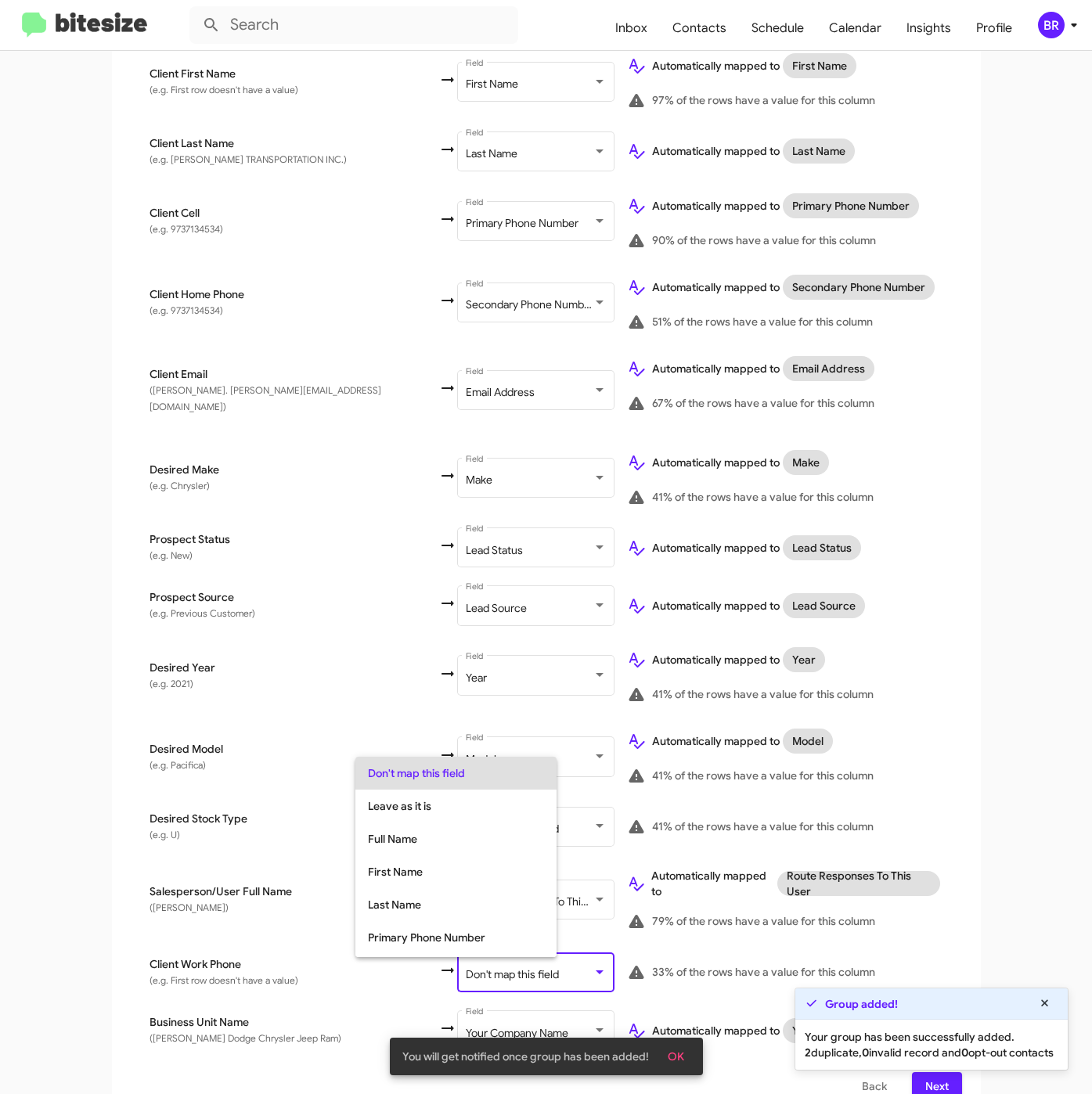
scroll to position [62, 0]
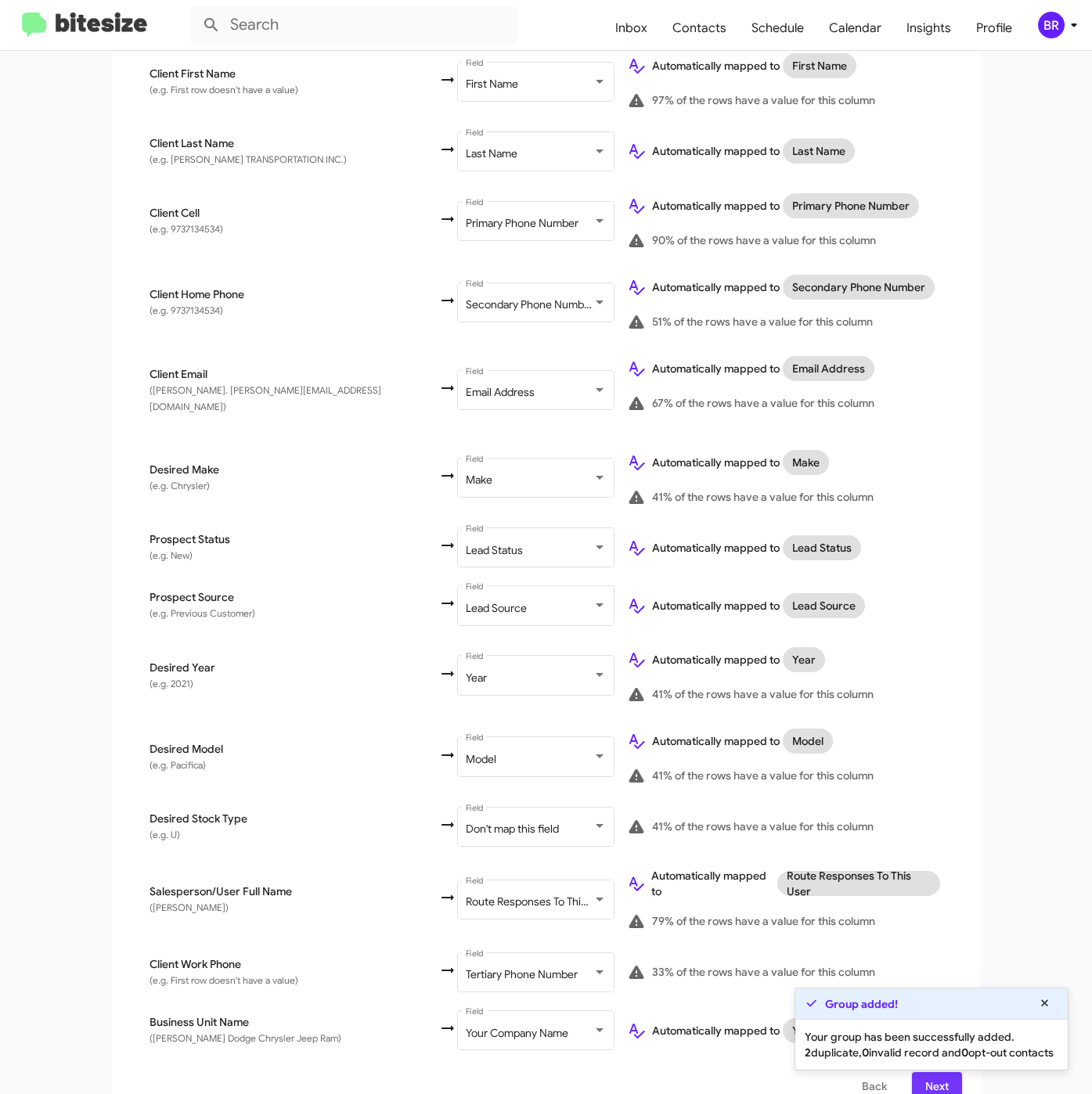
click at [924, 1074] on span "Next" at bounding box center [937, 1086] width 25 height 28
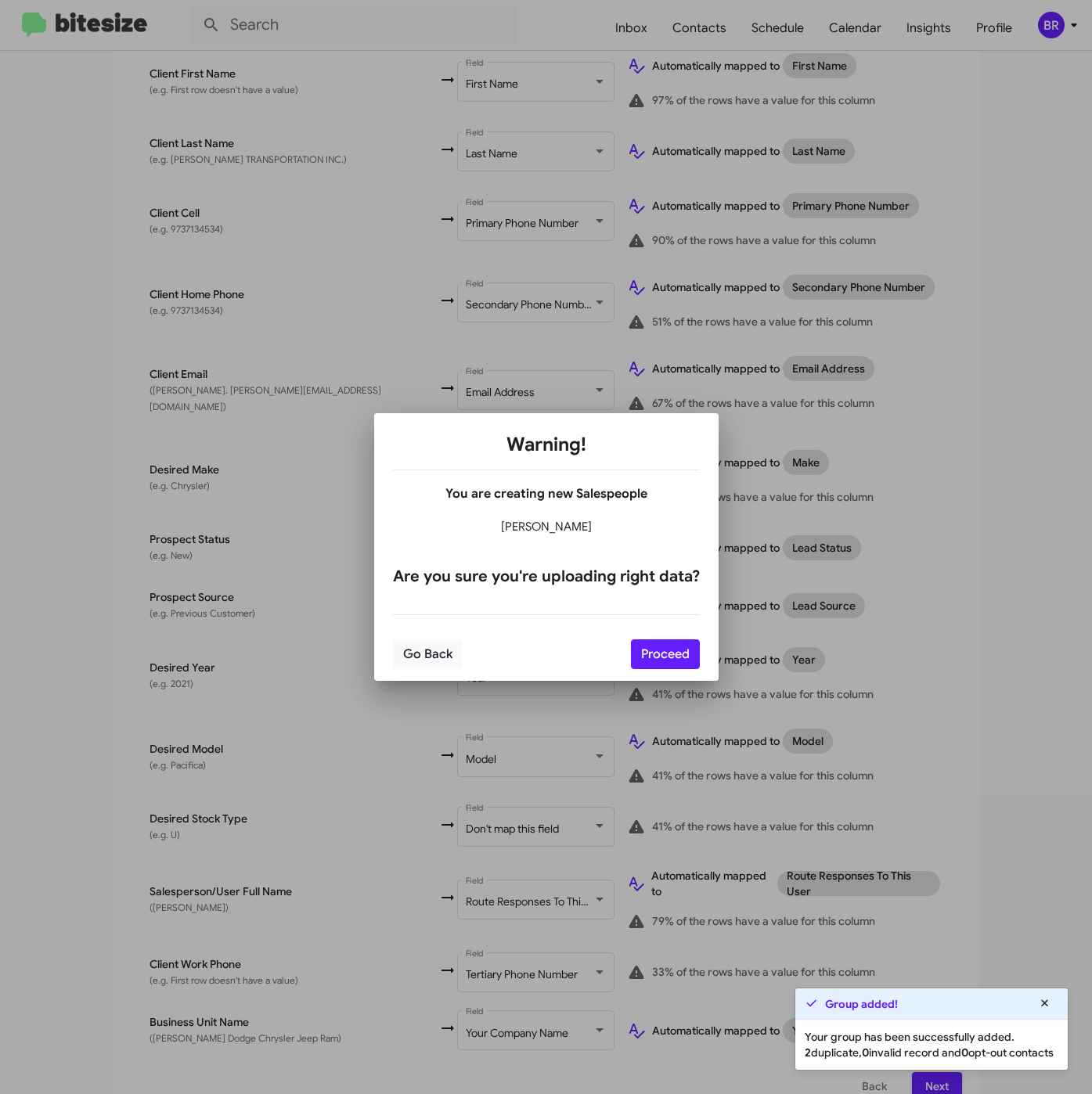
click at [659, 671] on div "Go Back Proceed" at bounding box center [546, 655] width 307 height 53
click at [656, 660] on button "Proceed" at bounding box center [666, 655] width 69 height 30
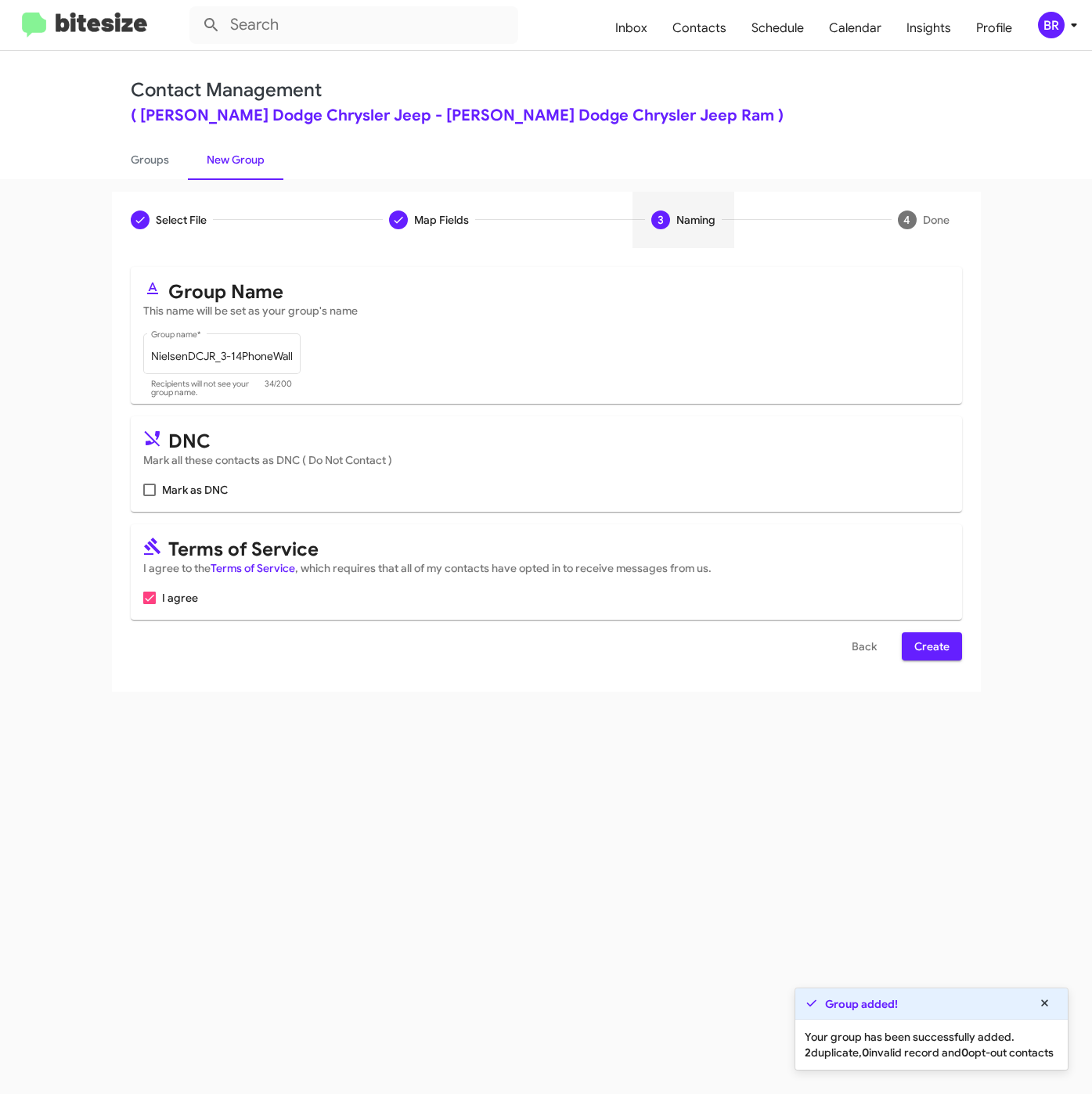
click at [929, 647] on span "Create" at bounding box center [931, 647] width 35 height 28
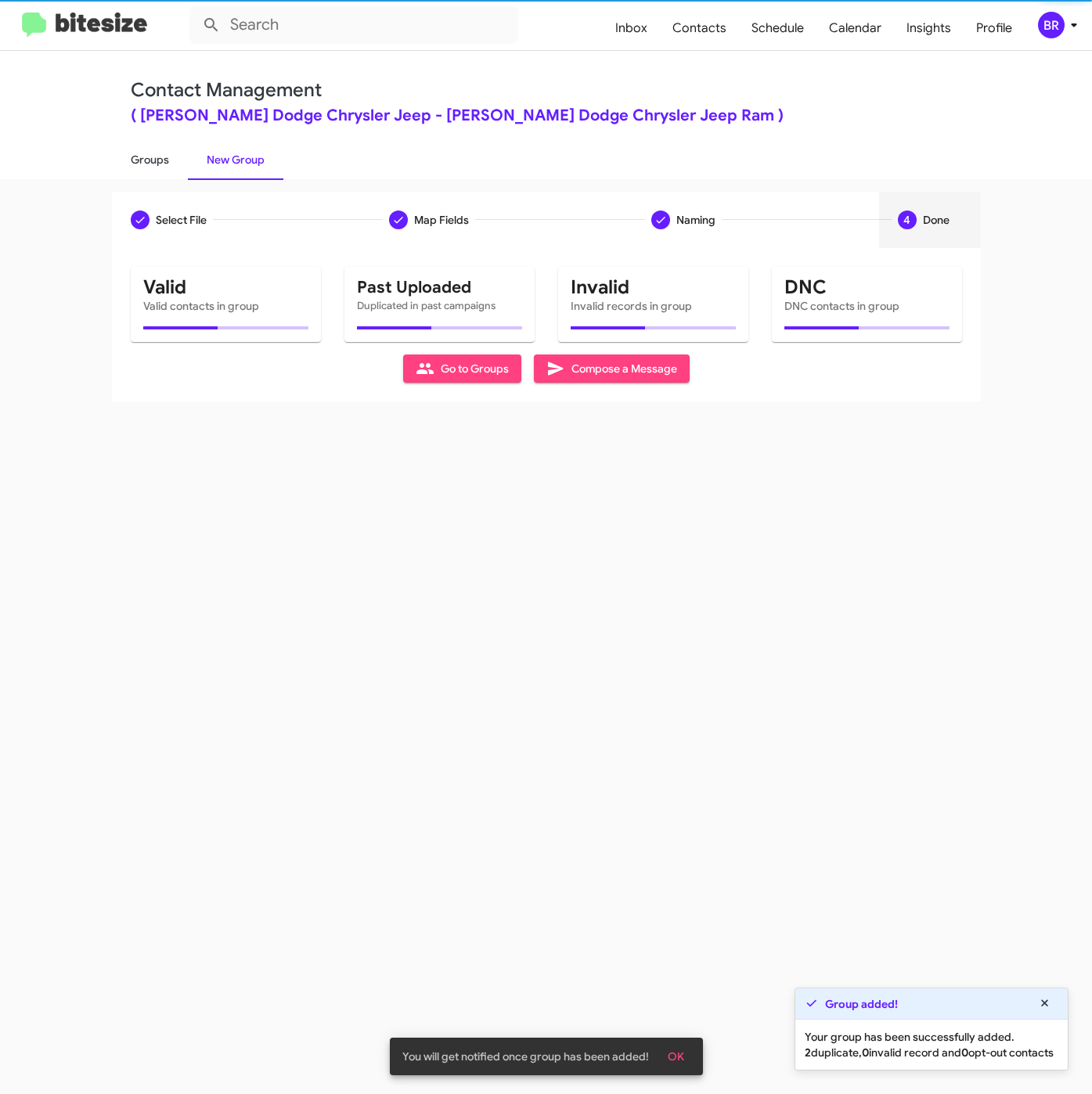
click at [139, 155] on link "Groups" at bounding box center [150, 159] width 76 height 41
type input "in:groups"
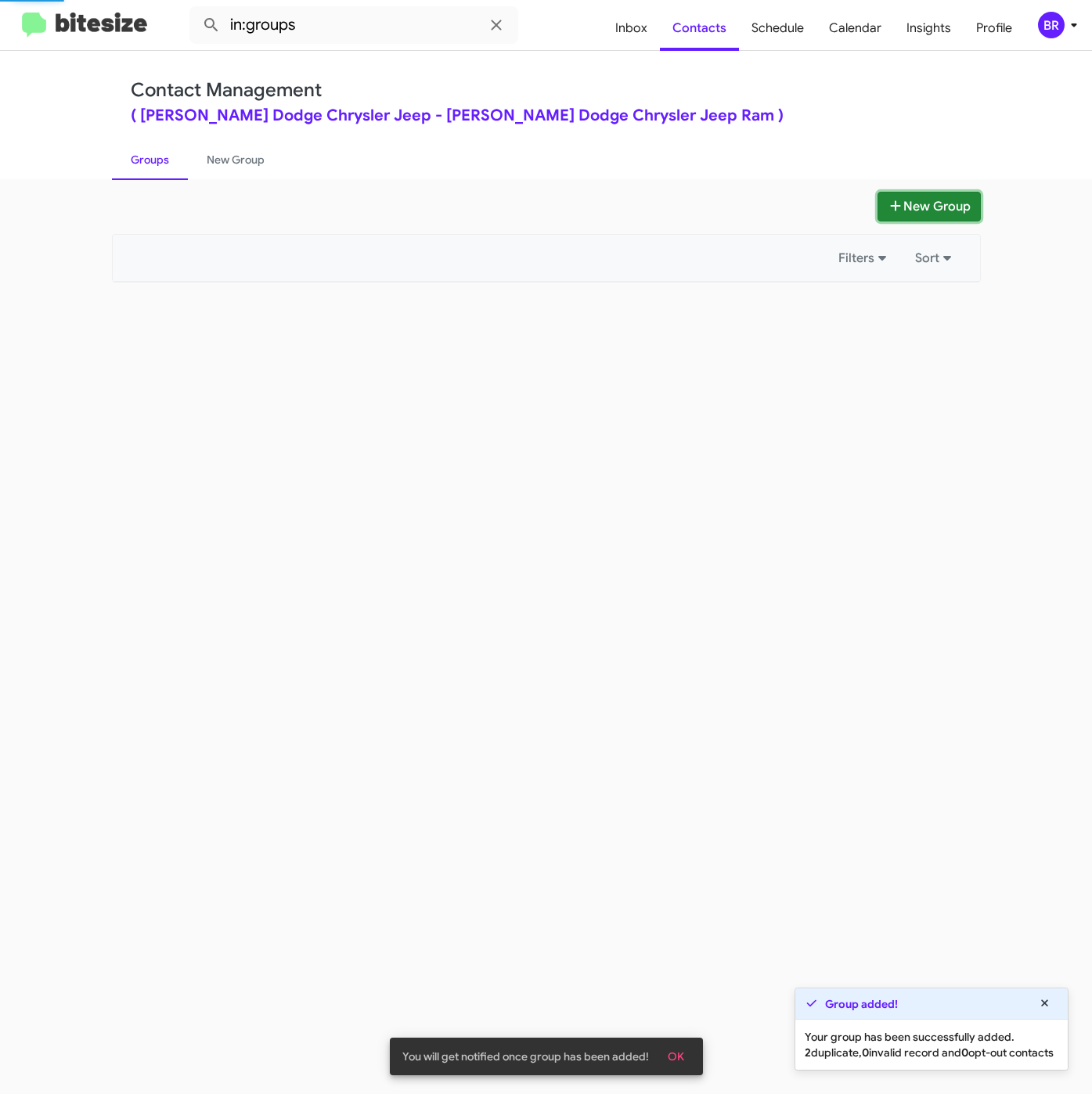
click at [926, 206] on button "New Group" at bounding box center [929, 206] width 104 height 30
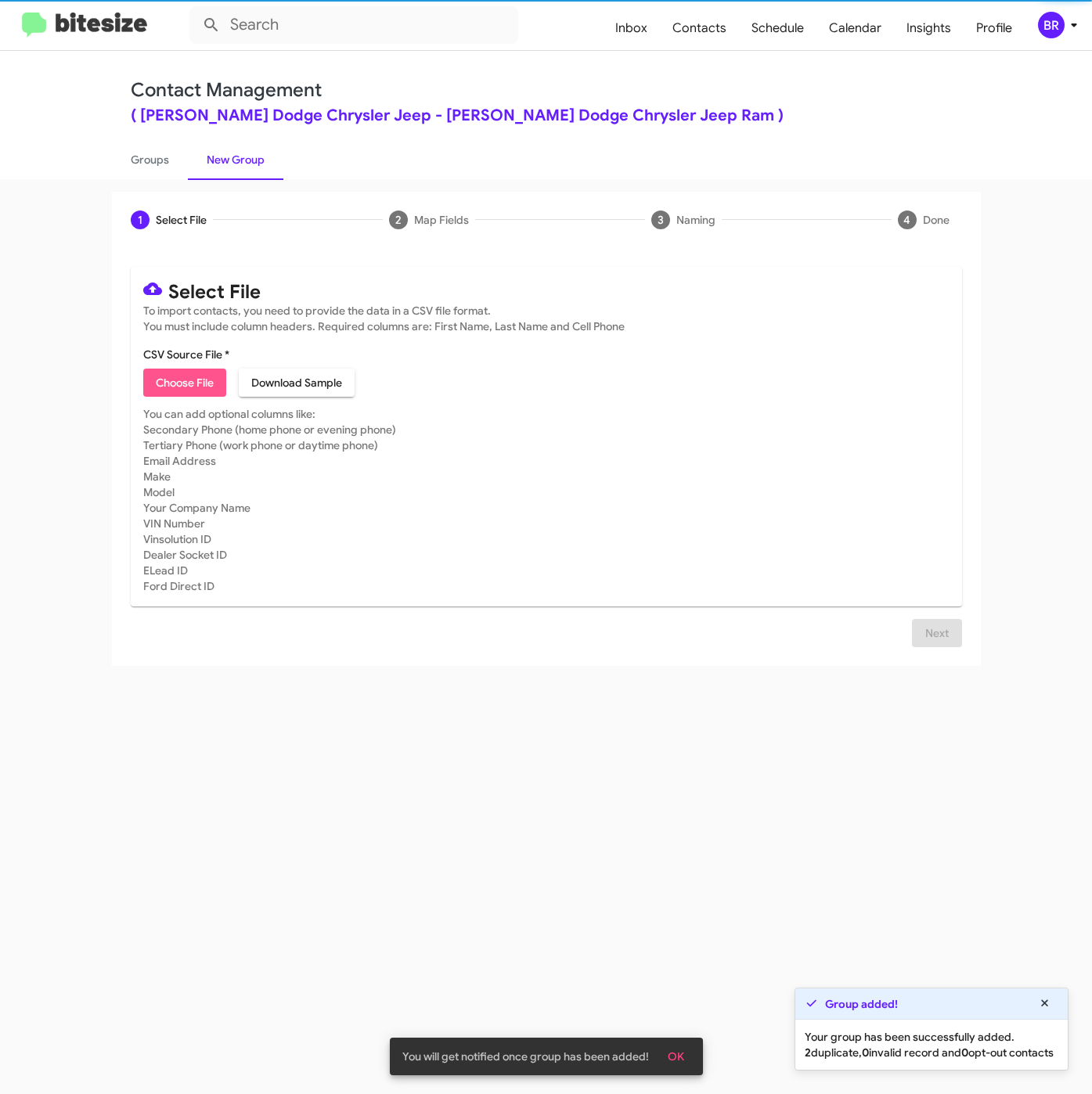
click at [210, 379] on span "Choose File" at bounding box center [184, 383] width 58 height 28
type input "NielsenDCJR_3-14Int_09-10-25"
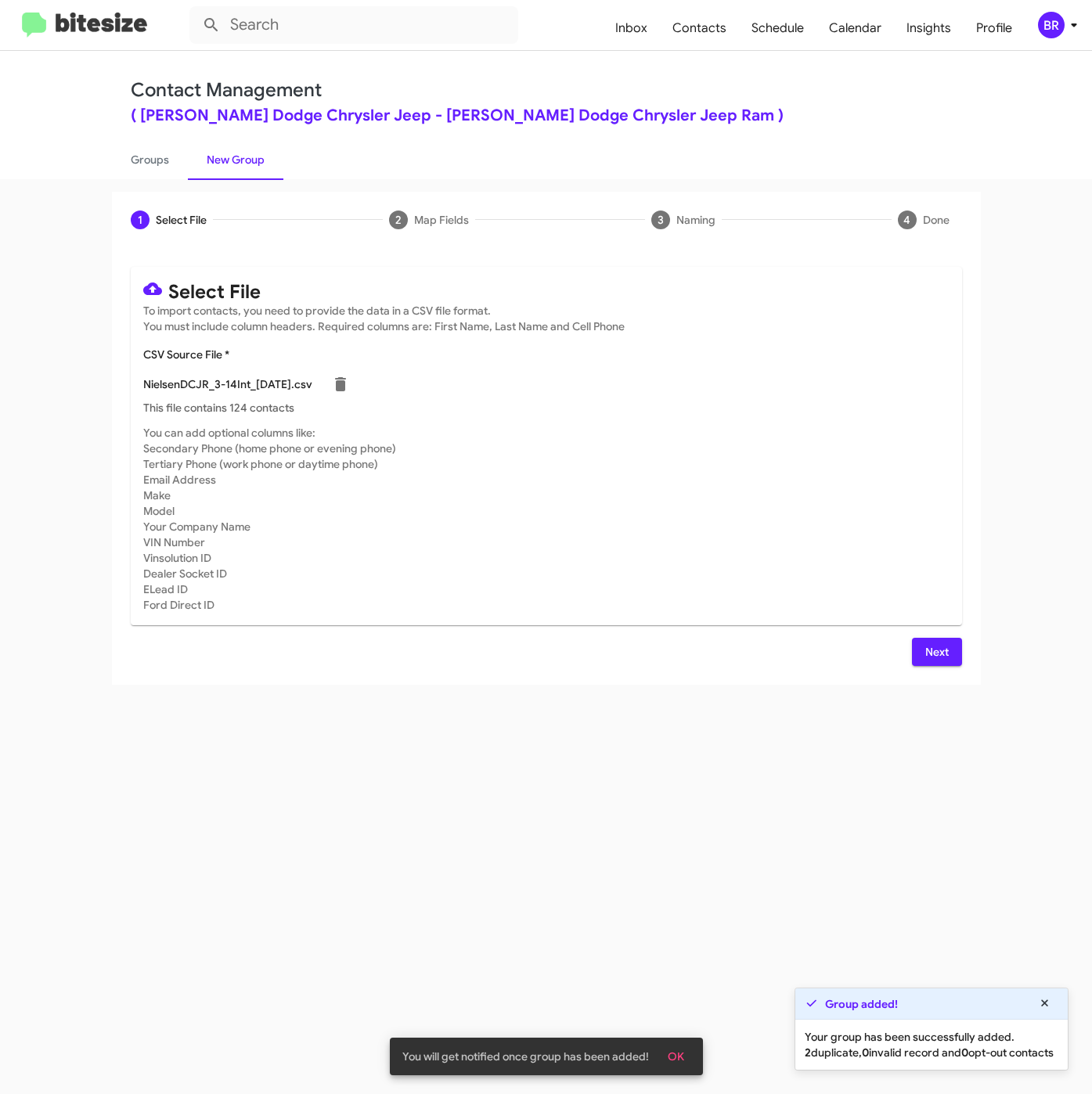
click at [930, 655] on span "Next" at bounding box center [937, 652] width 25 height 28
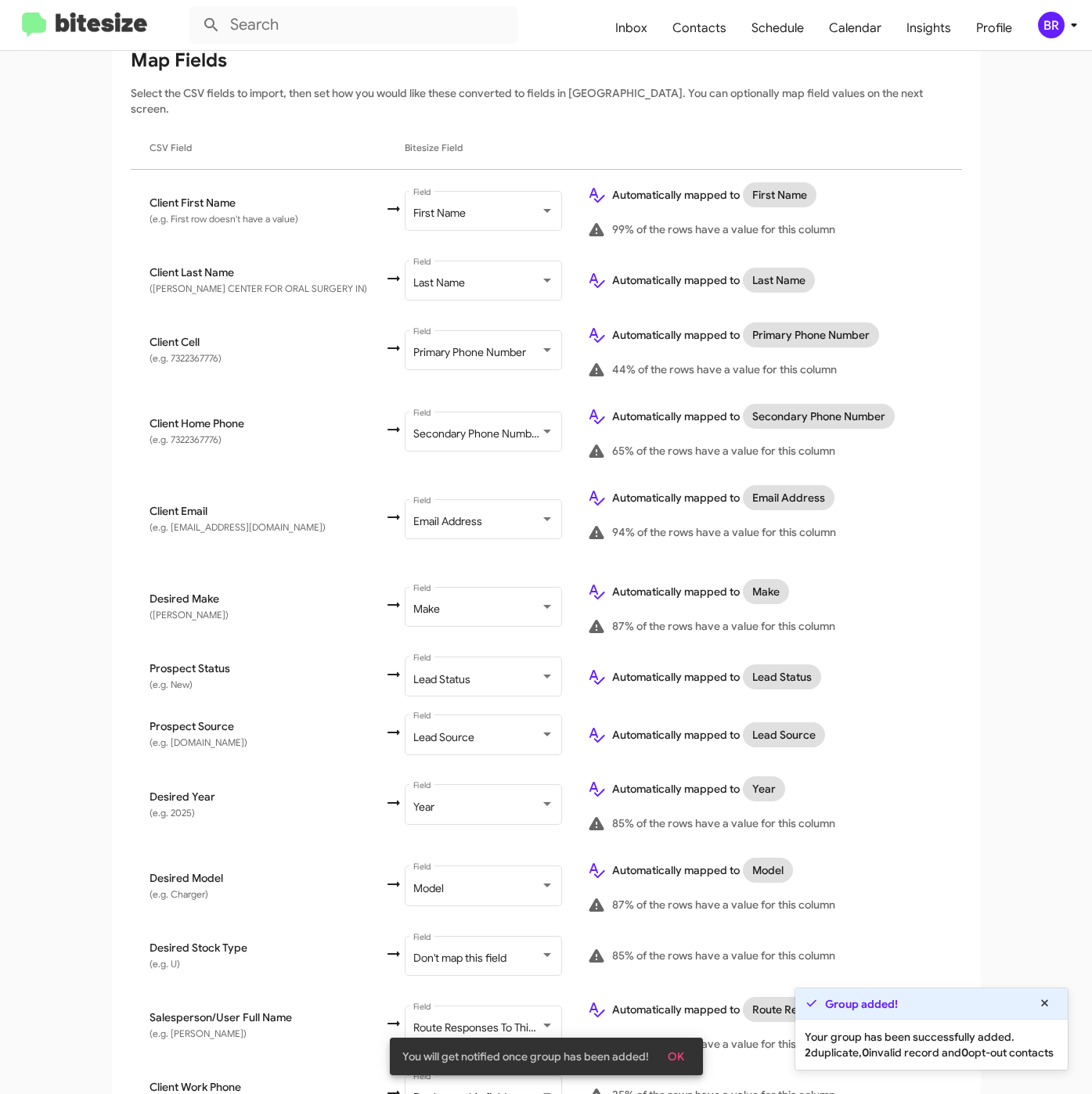
scroll to position [348, 0]
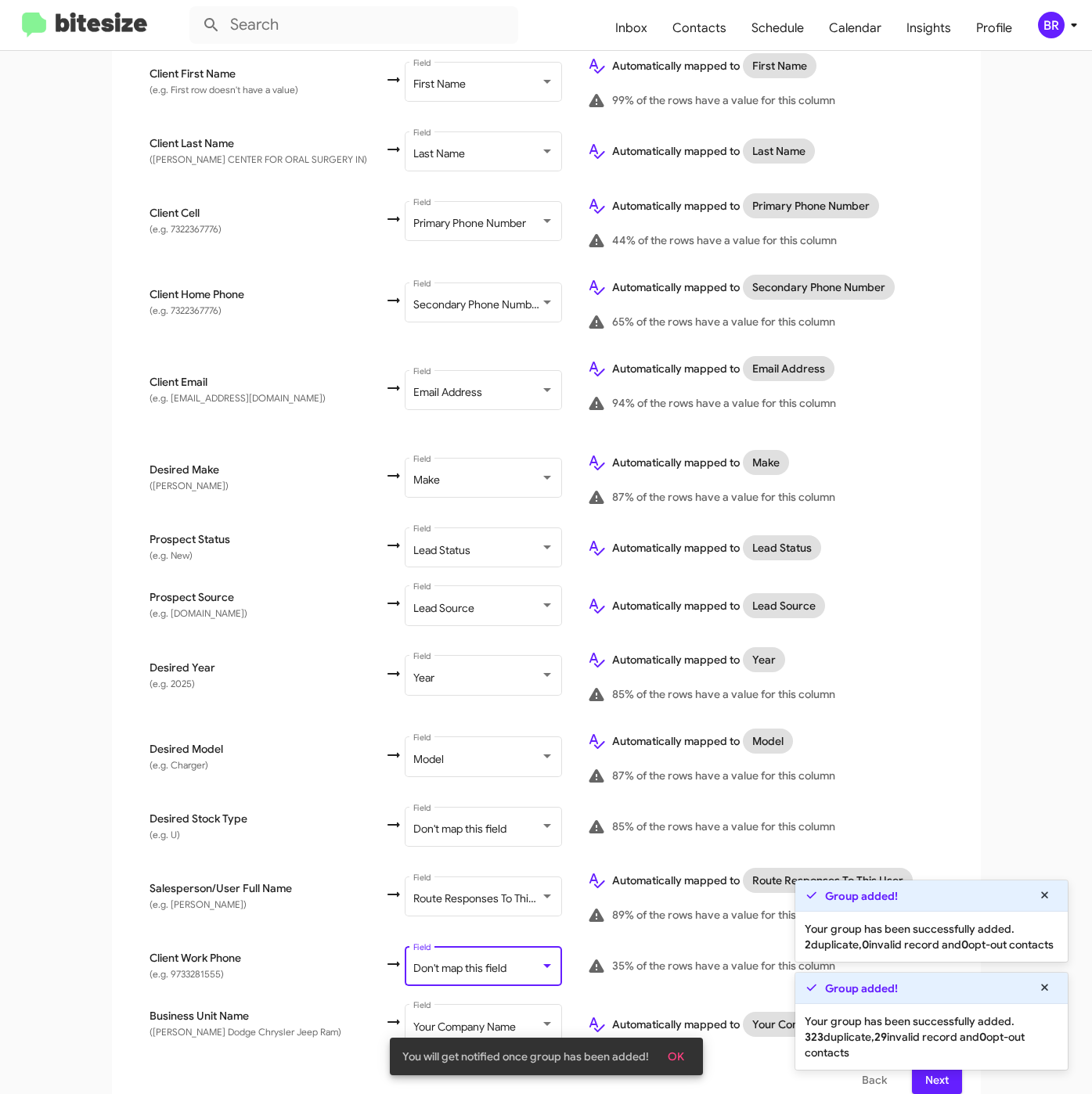
click at [469, 961] on span "Don't map this field" at bounding box center [459, 968] width 93 height 14
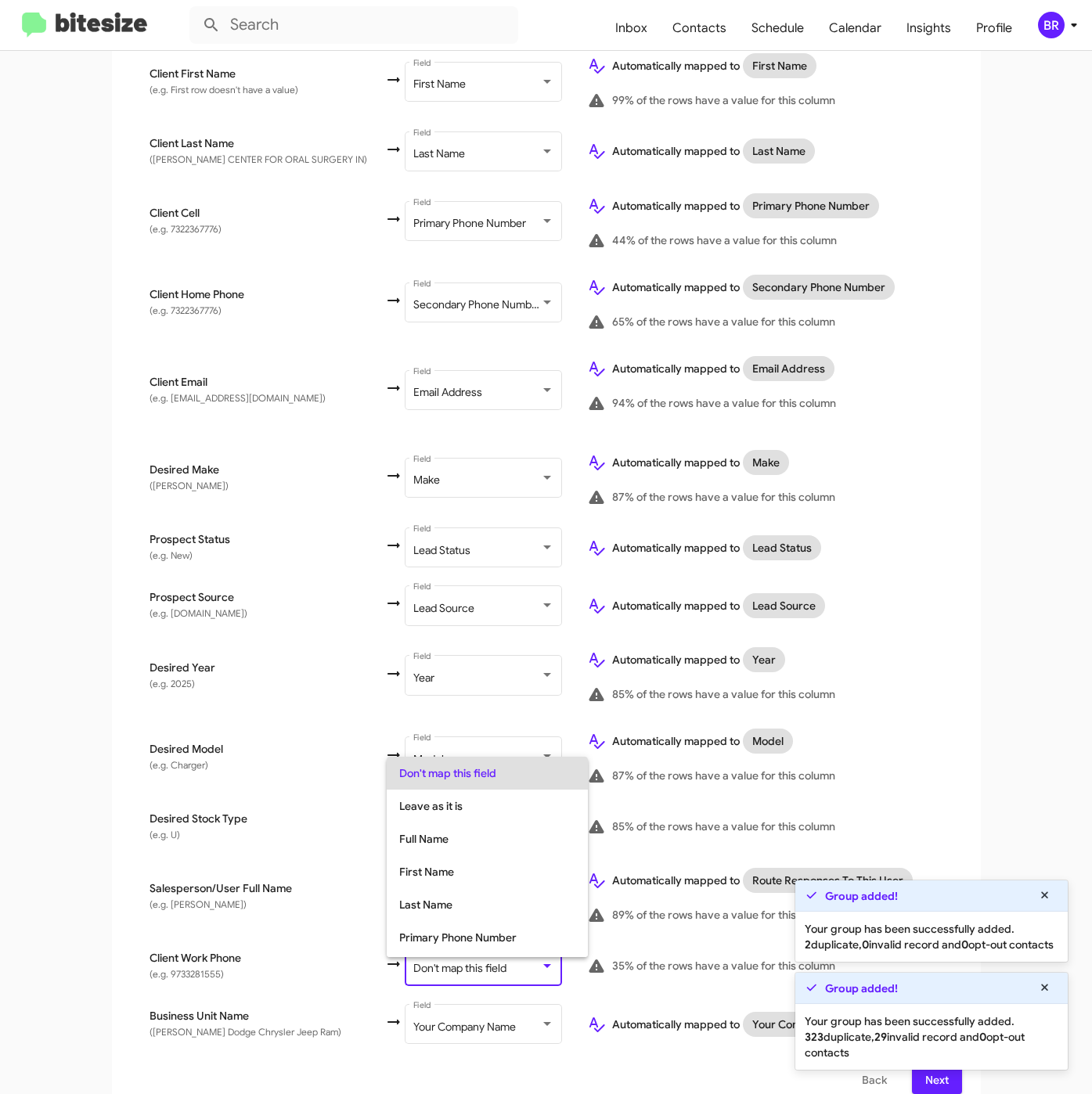
scroll to position [62, 0]
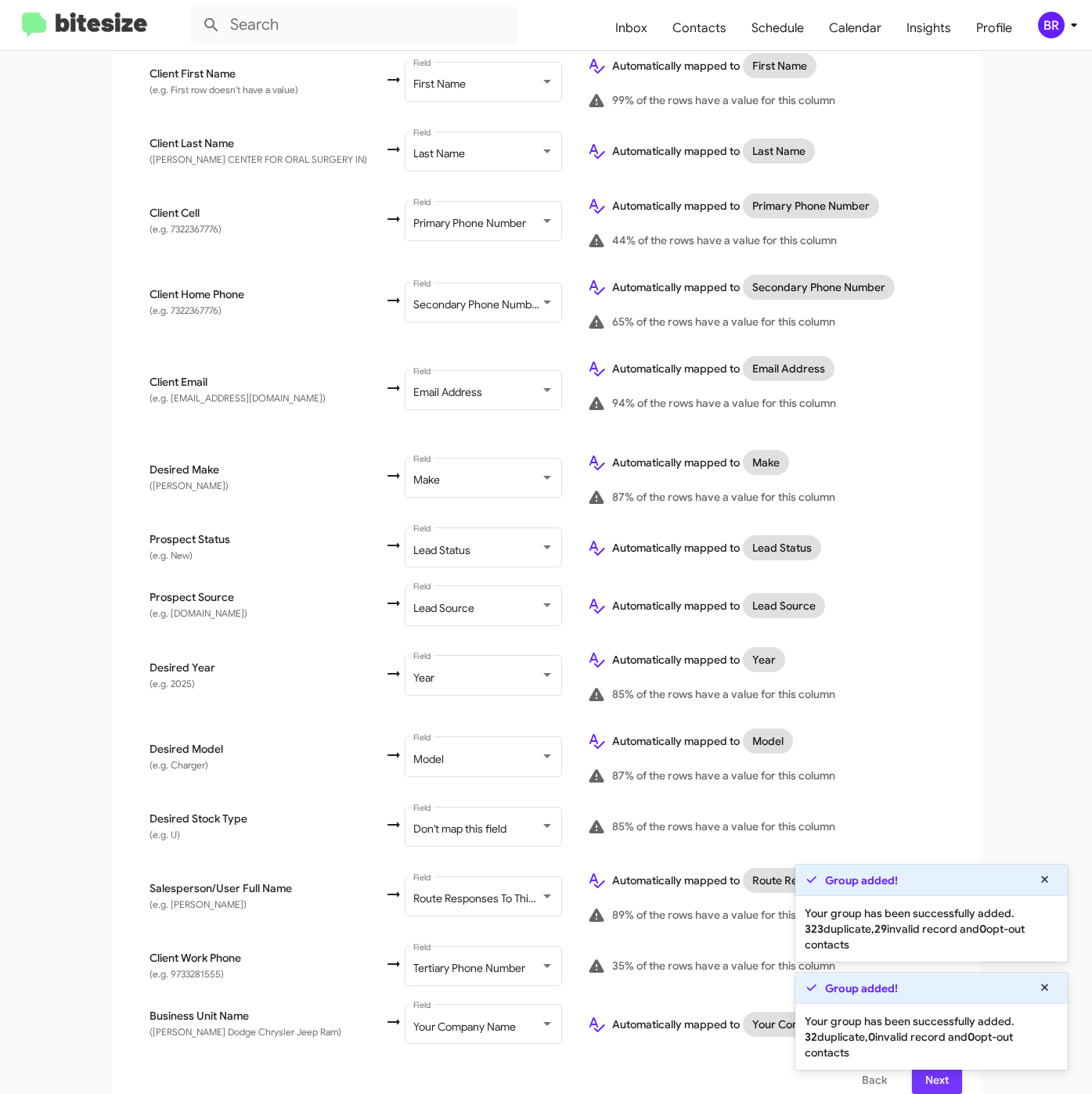
click at [913, 1073] on button "Next" at bounding box center [937, 1080] width 50 height 28
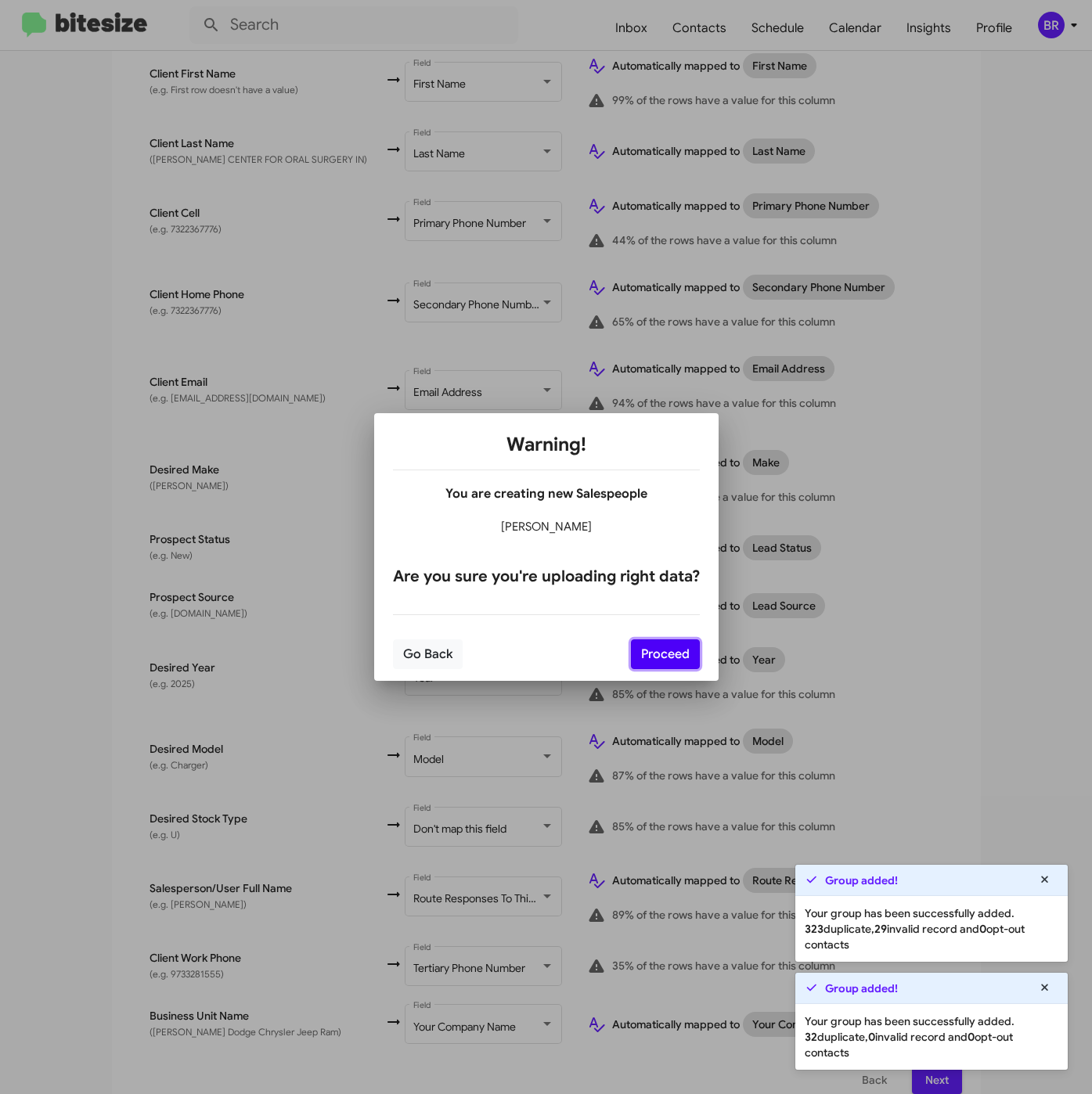
click at [674, 655] on button "Proceed" at bounding box center [666, 655] width 69 height 30
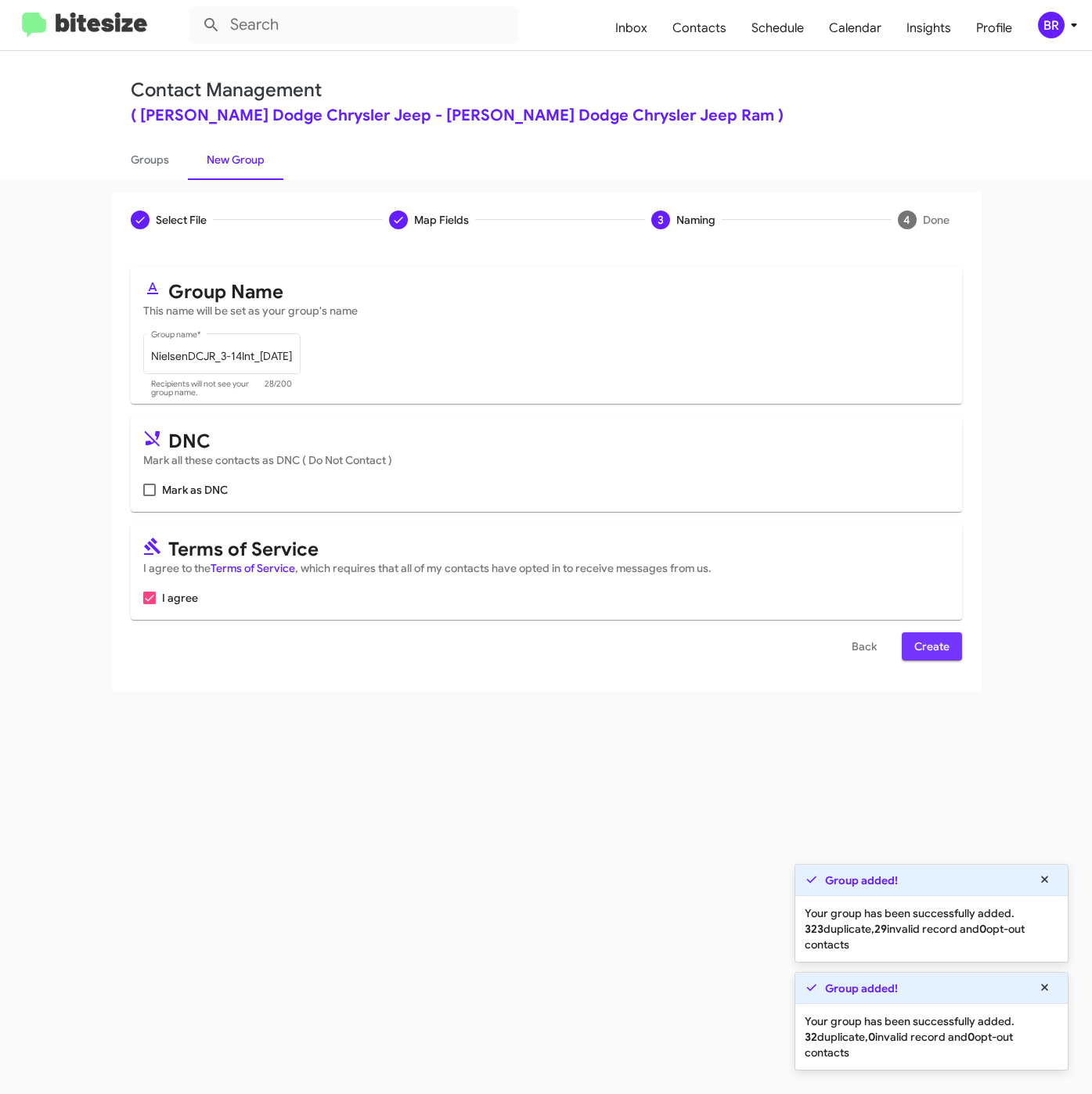
click at [919, 644] on span "Create" at bounding box center [931, 647] width 35 height 28
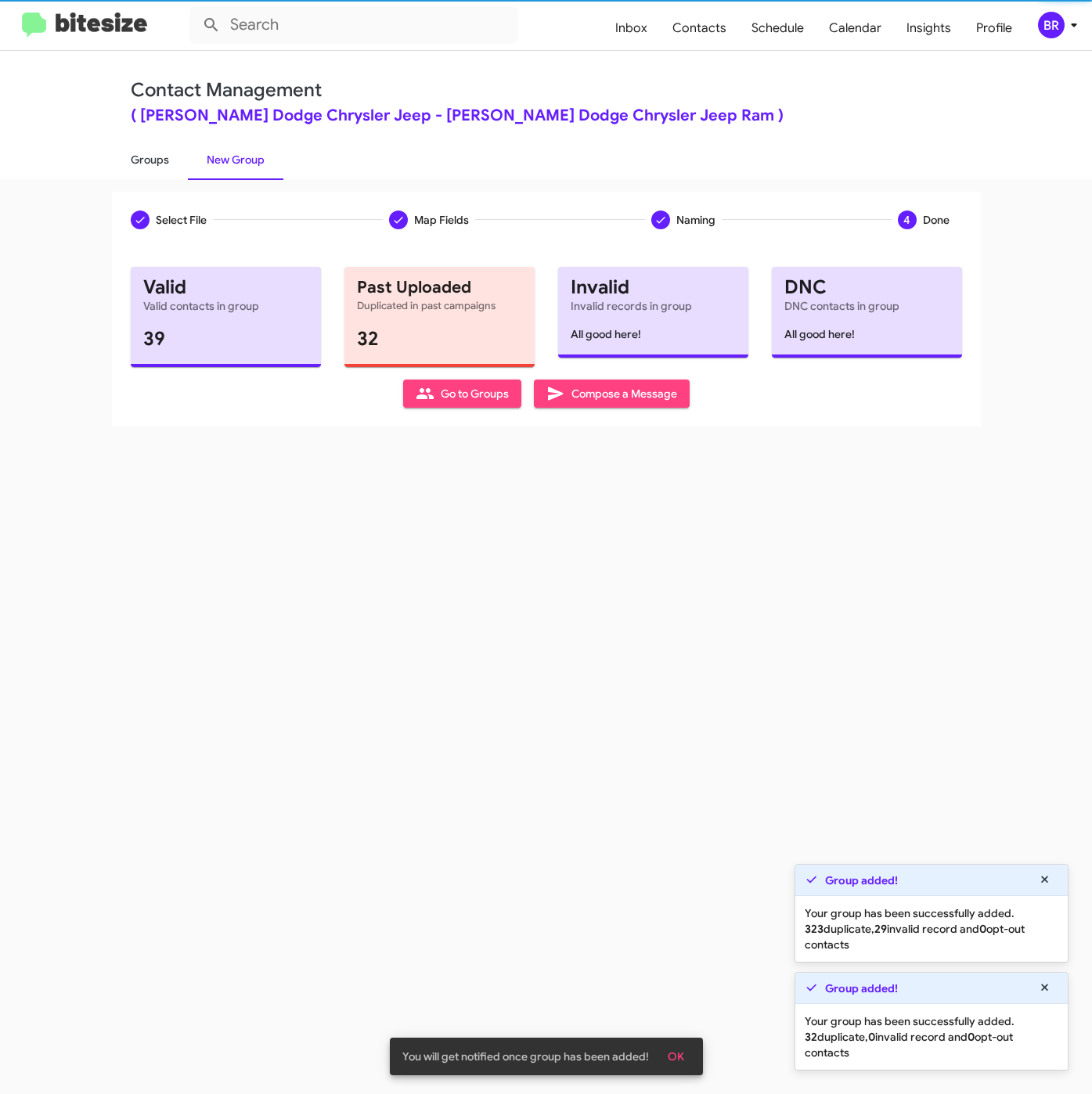
click at [130, 158] on link "Groups" at bounding box center [150, 159] width 76 height 41
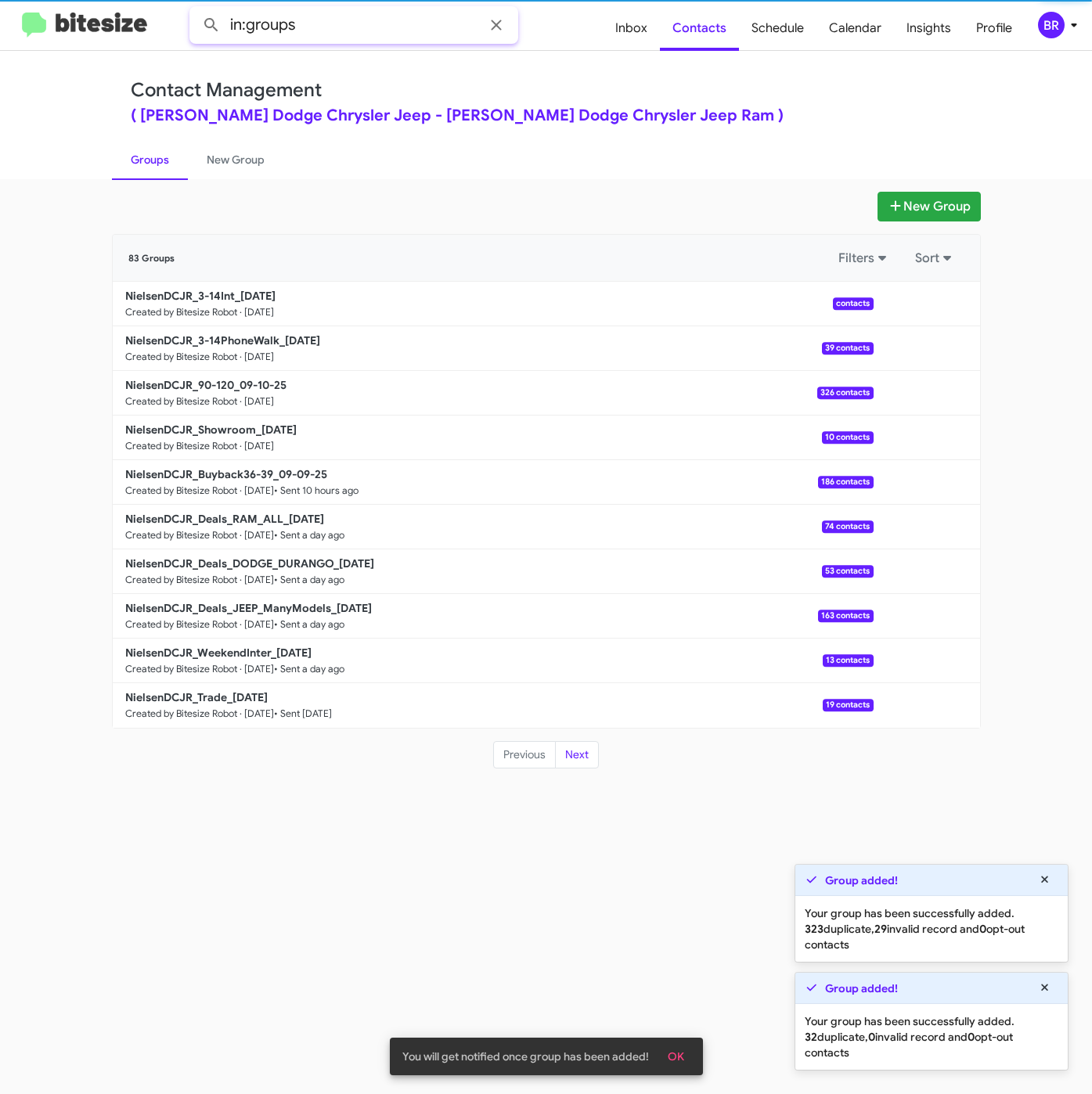
click at [372, 19] on input "in:groups" at bounding box center [353, 25] width 329 height 38
click at [195, 9] on button at bounding box center [211, 25] width 31 height 31
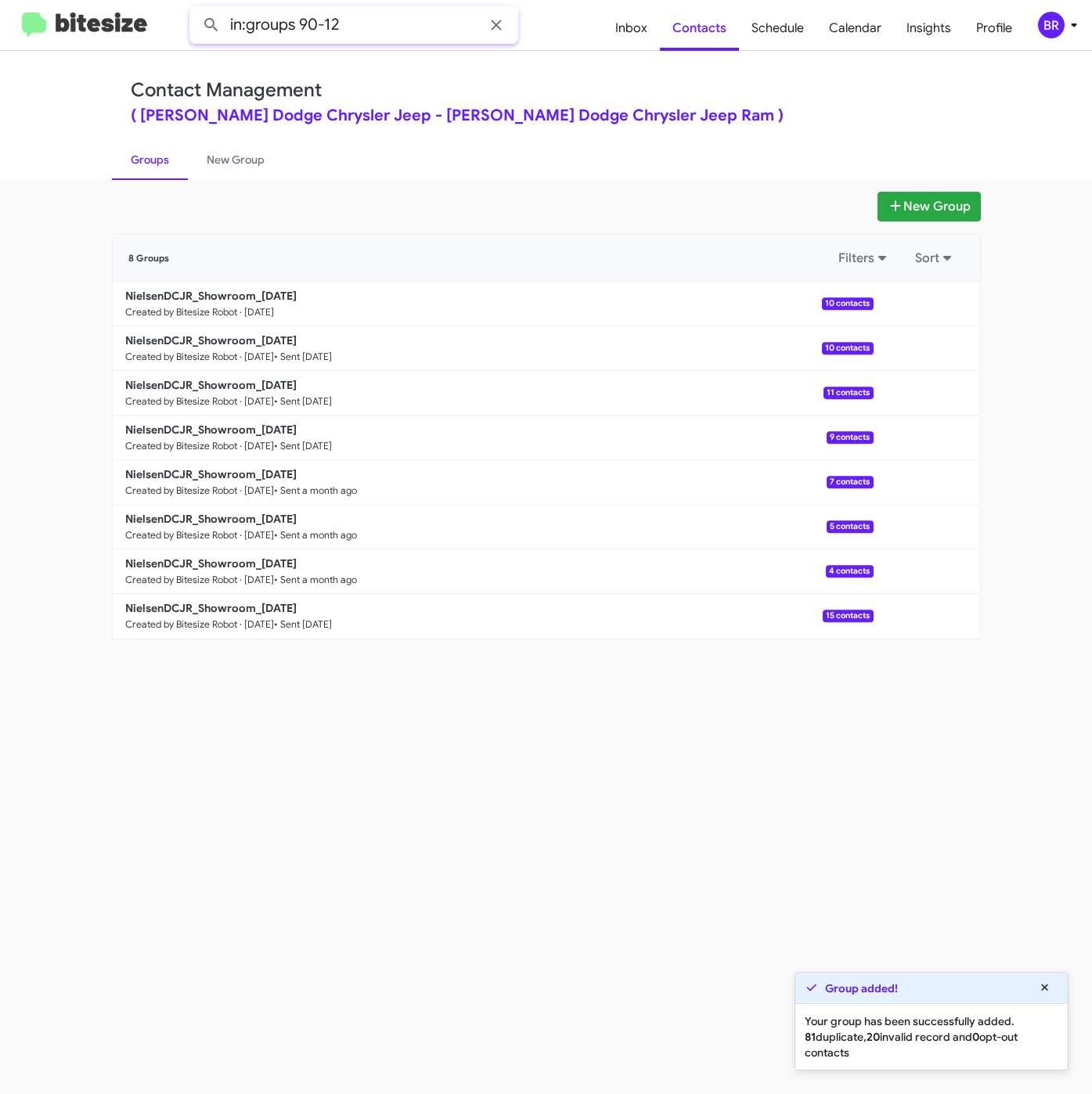
click at [195, 9] on button at bounding box center [211, 25] width 31 height 31
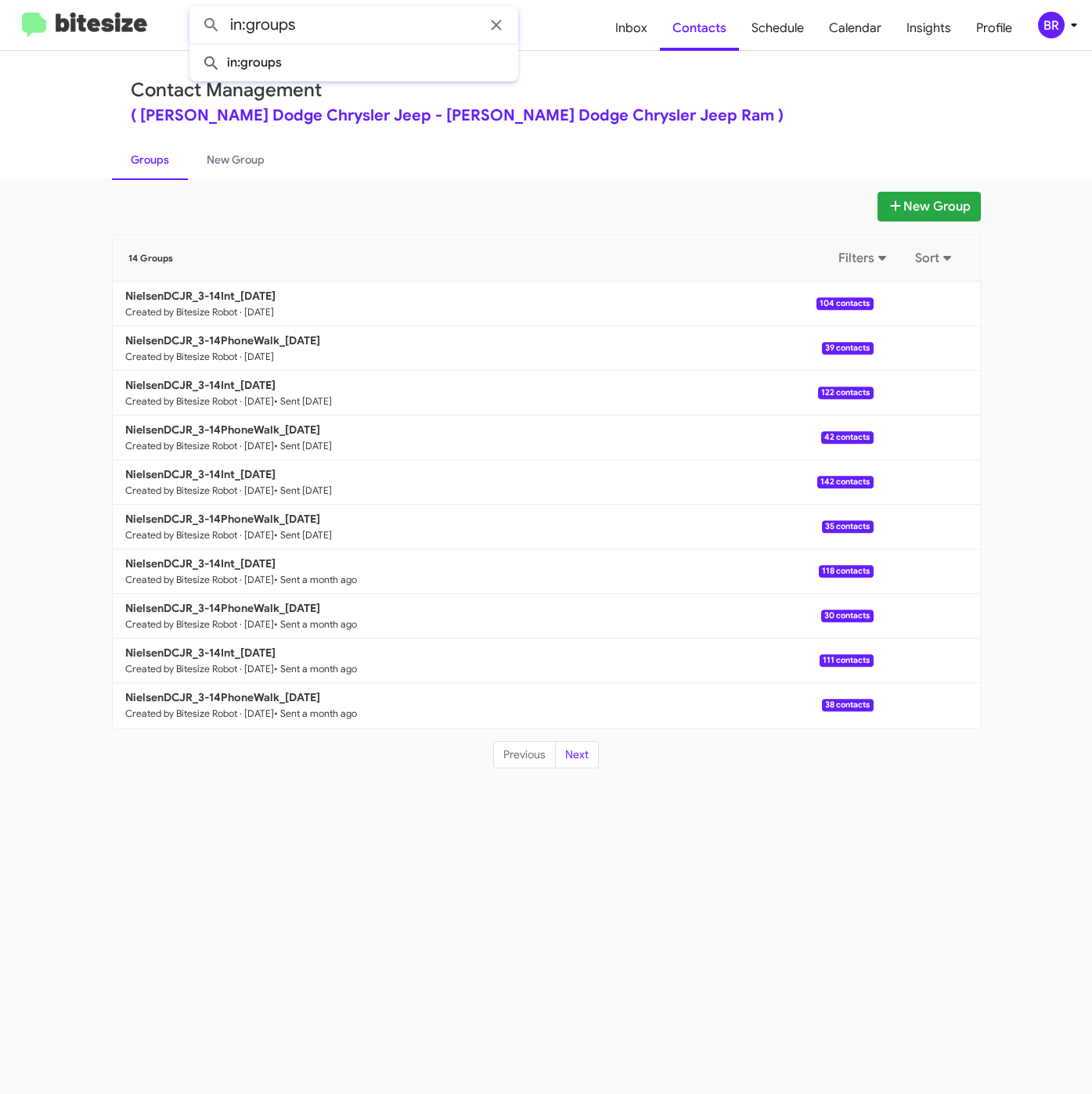
click at [195, 9] on button at bounding box center [211, 25] width 31 height 31
type input "in:groups"
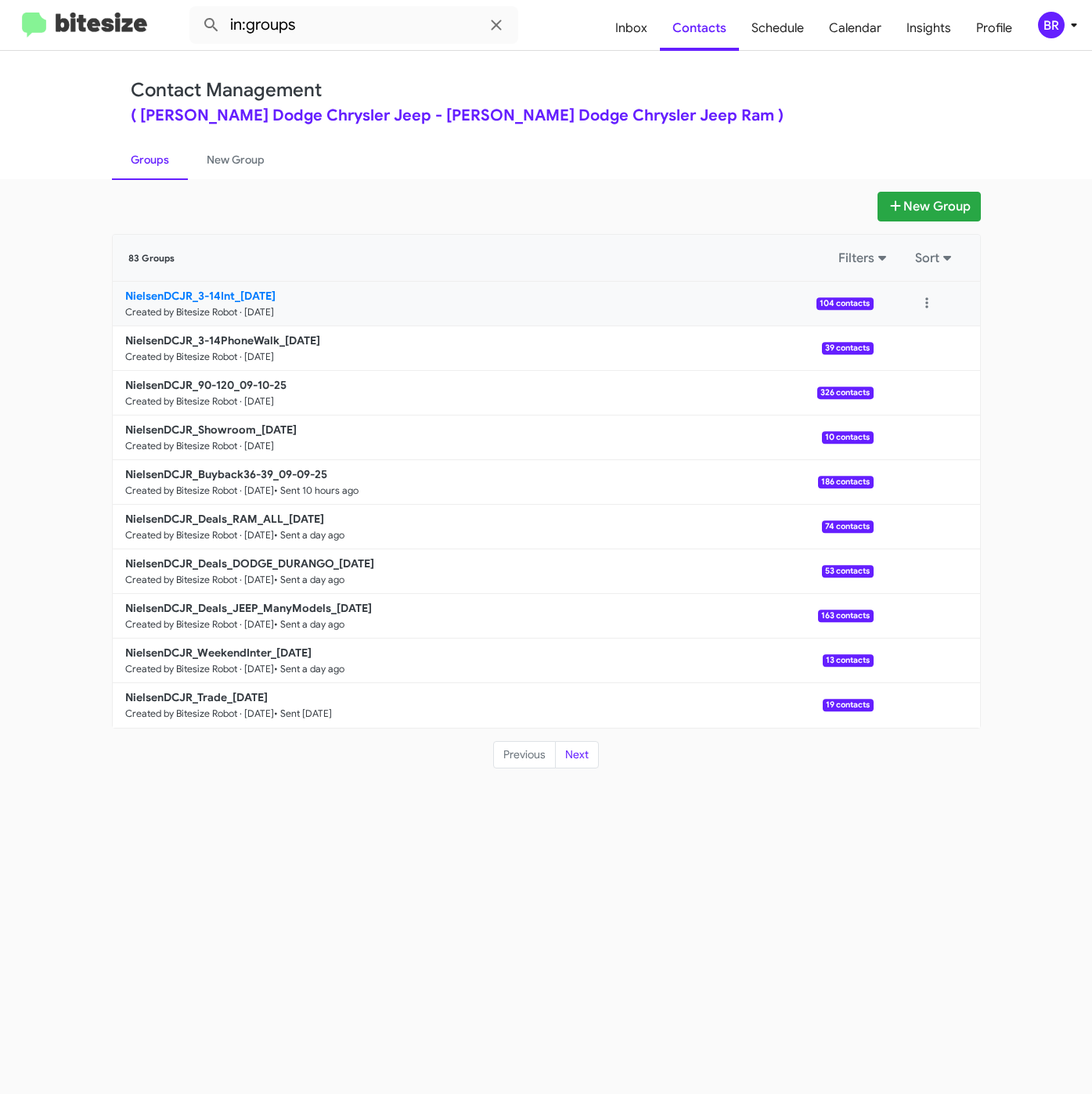
click at [165, 294] on b "NielsenDCJR_3-14Int_09-10-25" at bounding box center [200, 296] width 150 height 14
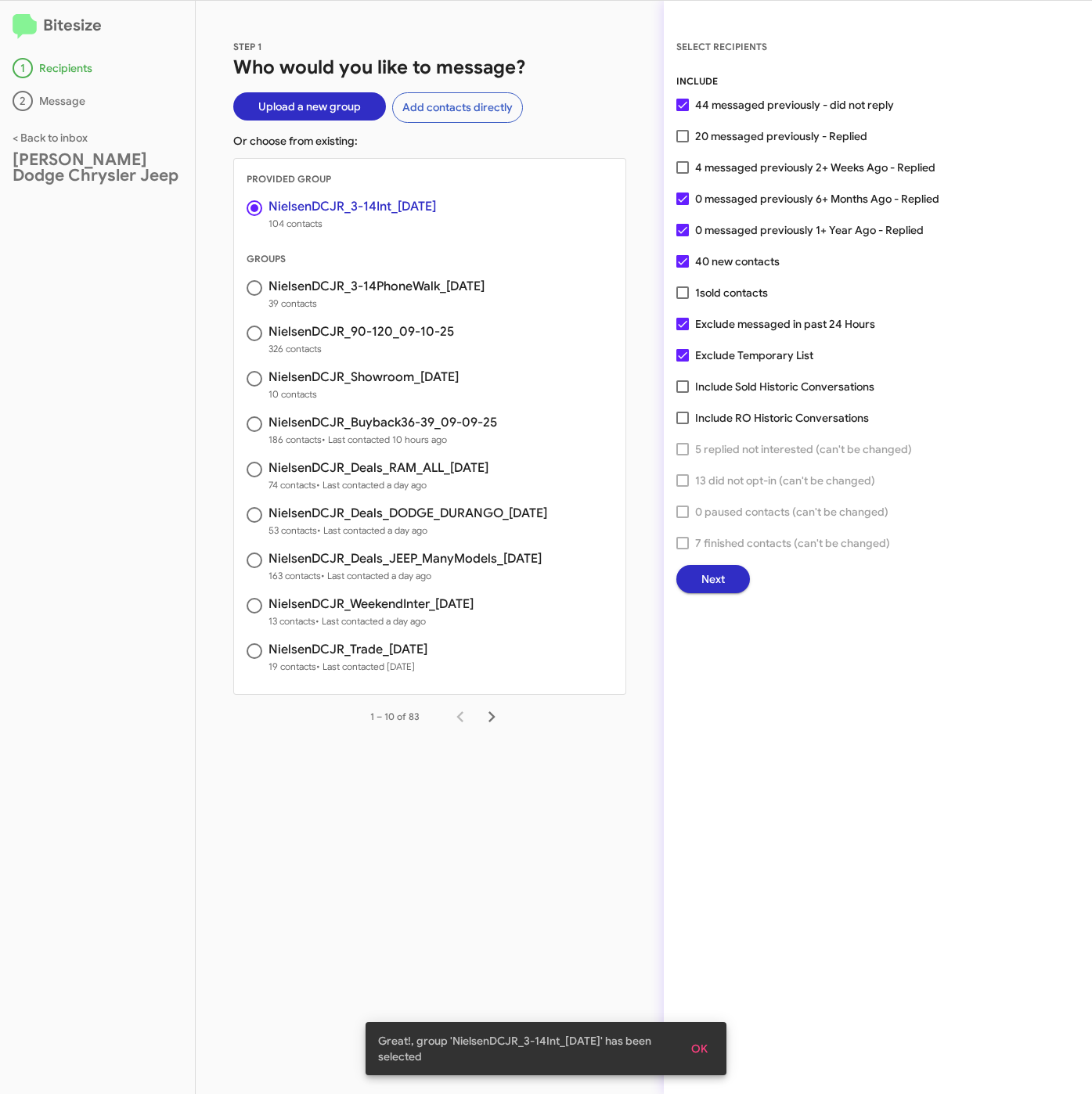
click at [724, 165] on span "4 messaged previously 2+ Weeks Ago - Replied" at bounding box center [815, 167] width 240 height 19
click at [682, 173] on input "4 messaged previously 2+ Weeks Ago - Replied" at bounding box center [681, 173] width 1 height 1
checkbox input "true"
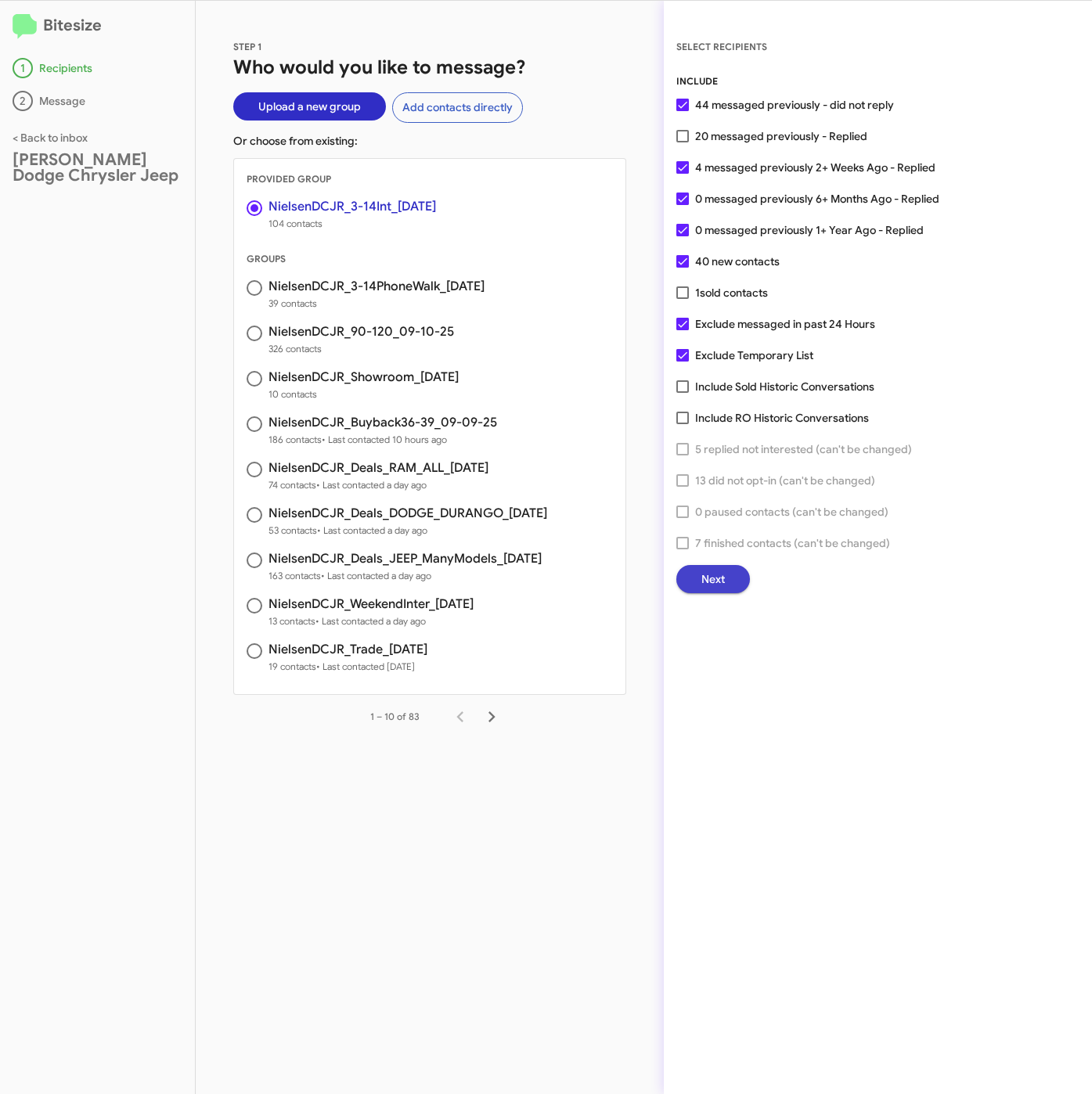
click at [703, 576] on span "Next" at bounding box center [713, 579] width 24 height 28
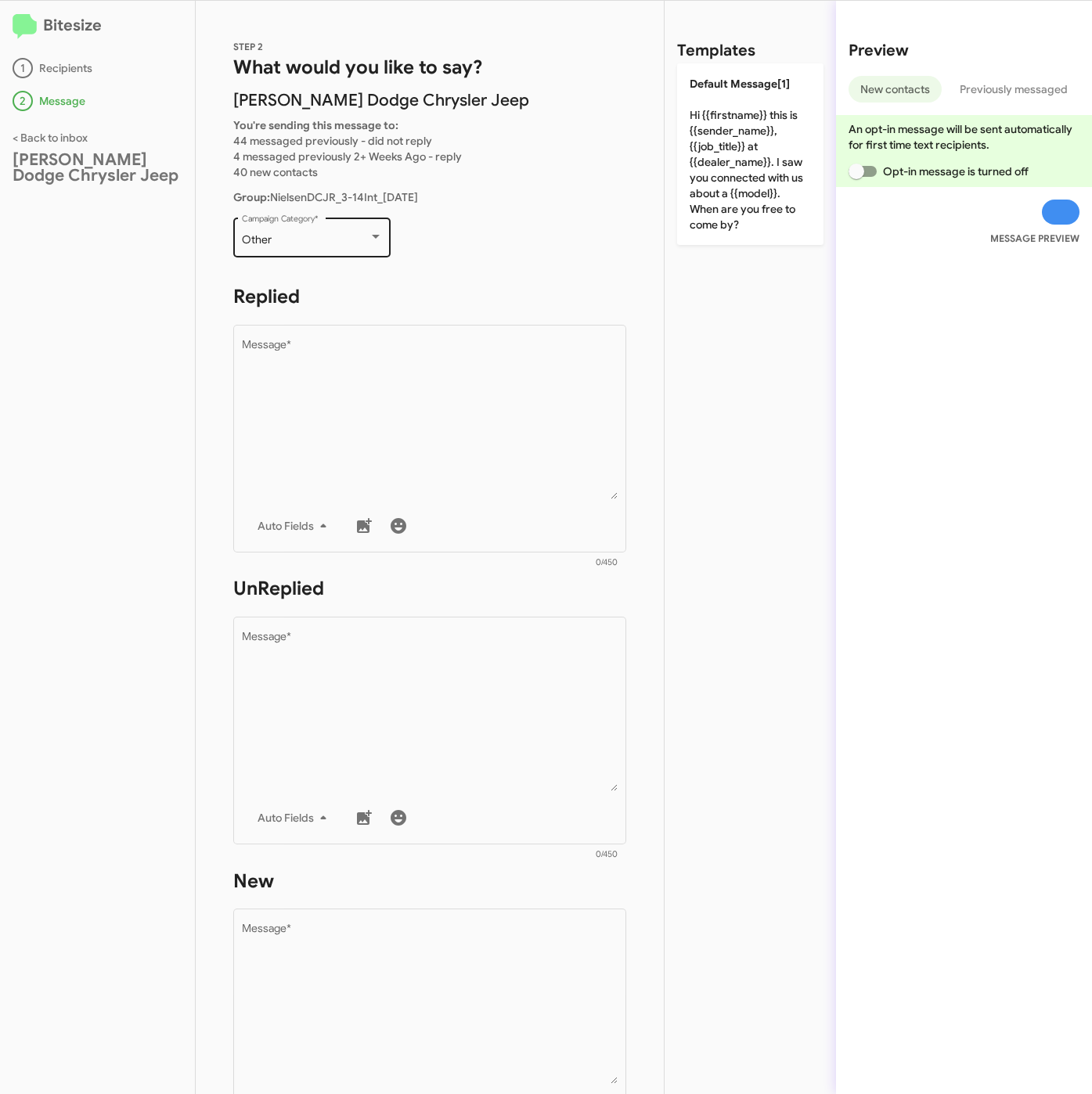
click at [313, 230] on div "Other Campaign Category *" at bounding box center [312, 235] width 141 height 43
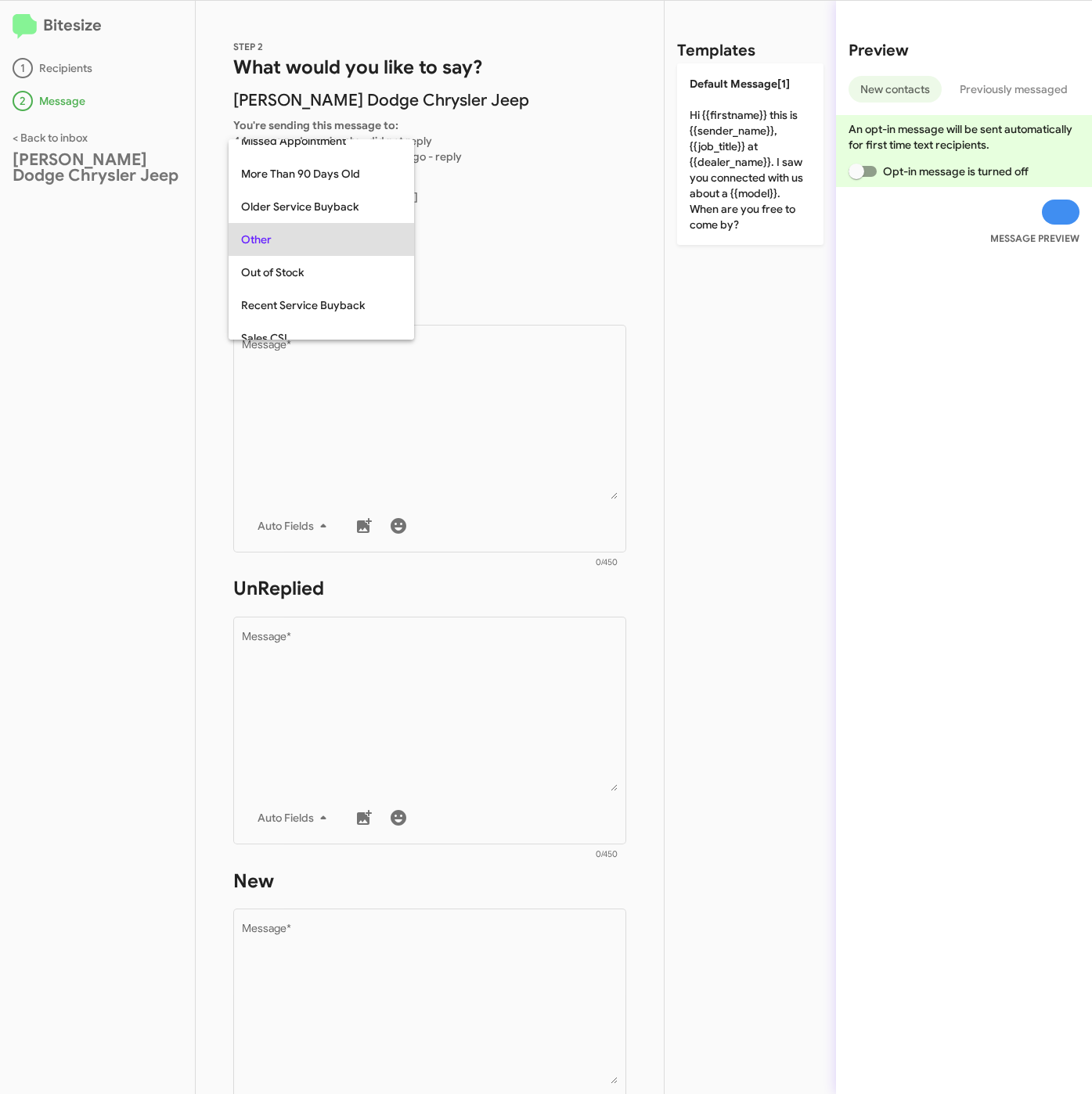
scroll to position [588, 0]
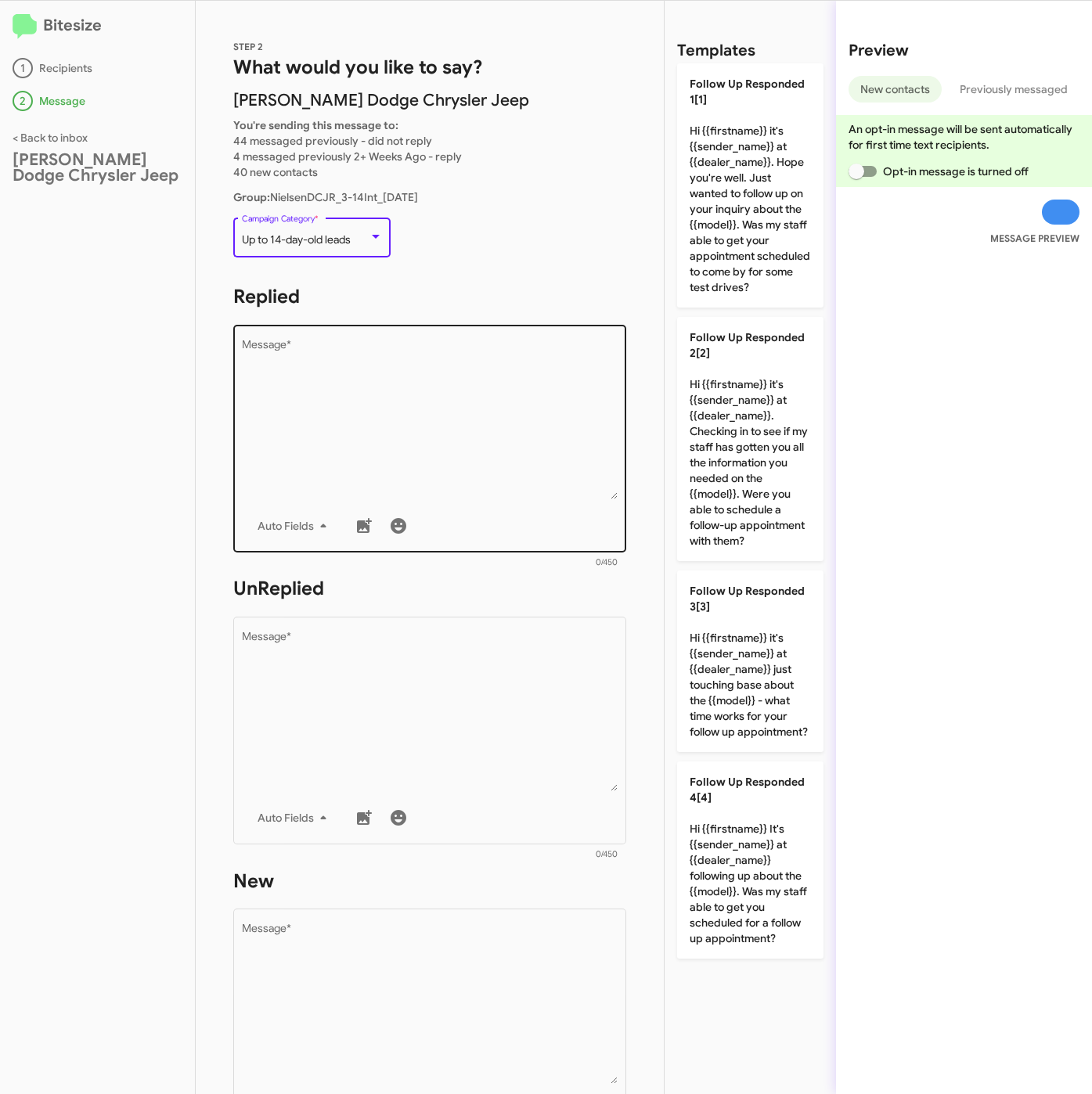
click at [341, 378] on textarea "Message *" at bounding box center [430, 419] width 377 height 159
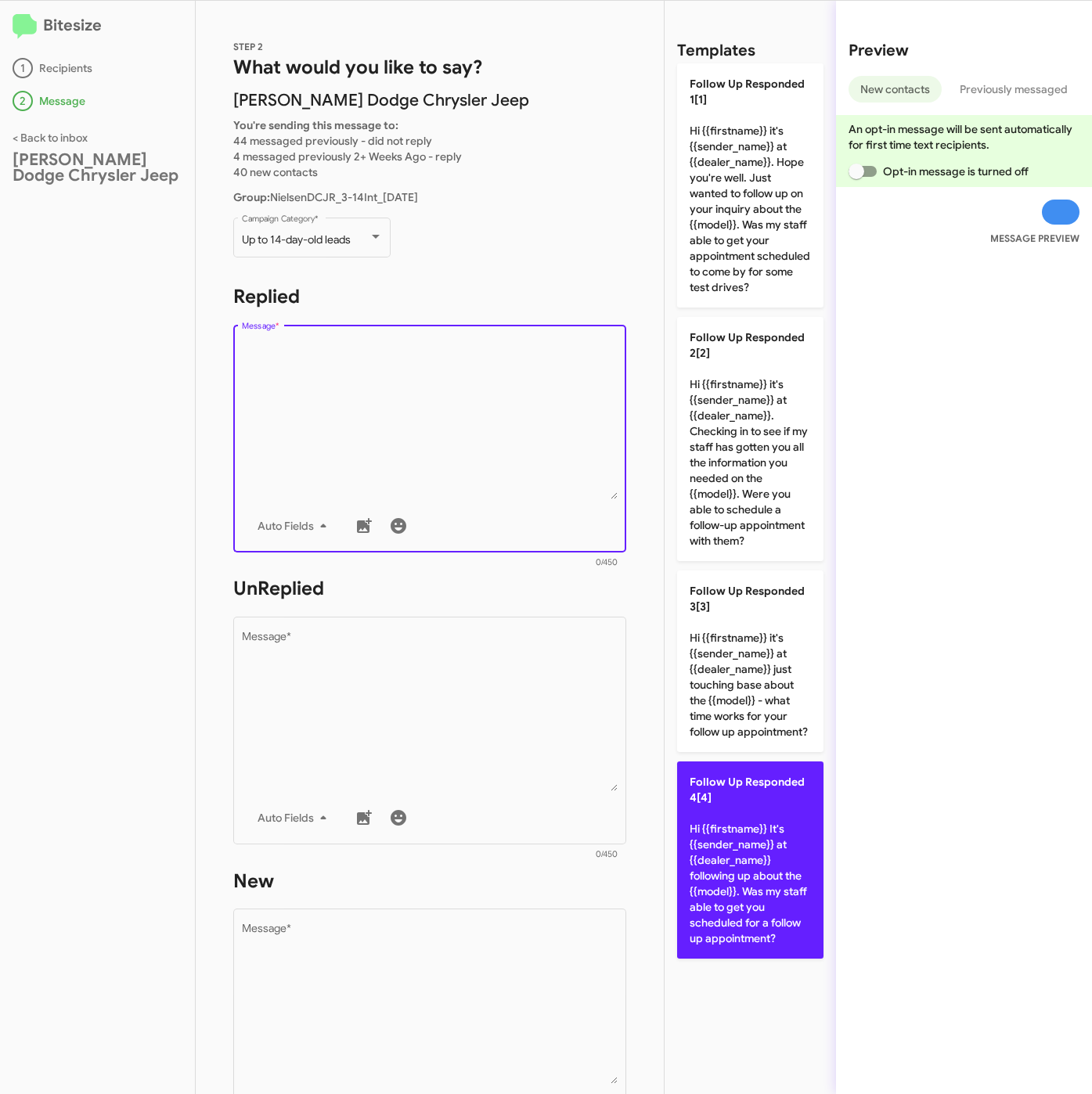
click at [790, 860] on p "Follow Up Responded 4[4] Hi {{firstname}} It's {{sender_name}} at {{dealer_name…" at bounding box center [750, 859] width 146 height 197
type textarea "Hi {{firstname}} It's {{sender_name}} at {{dealer_name}} following up about the…"
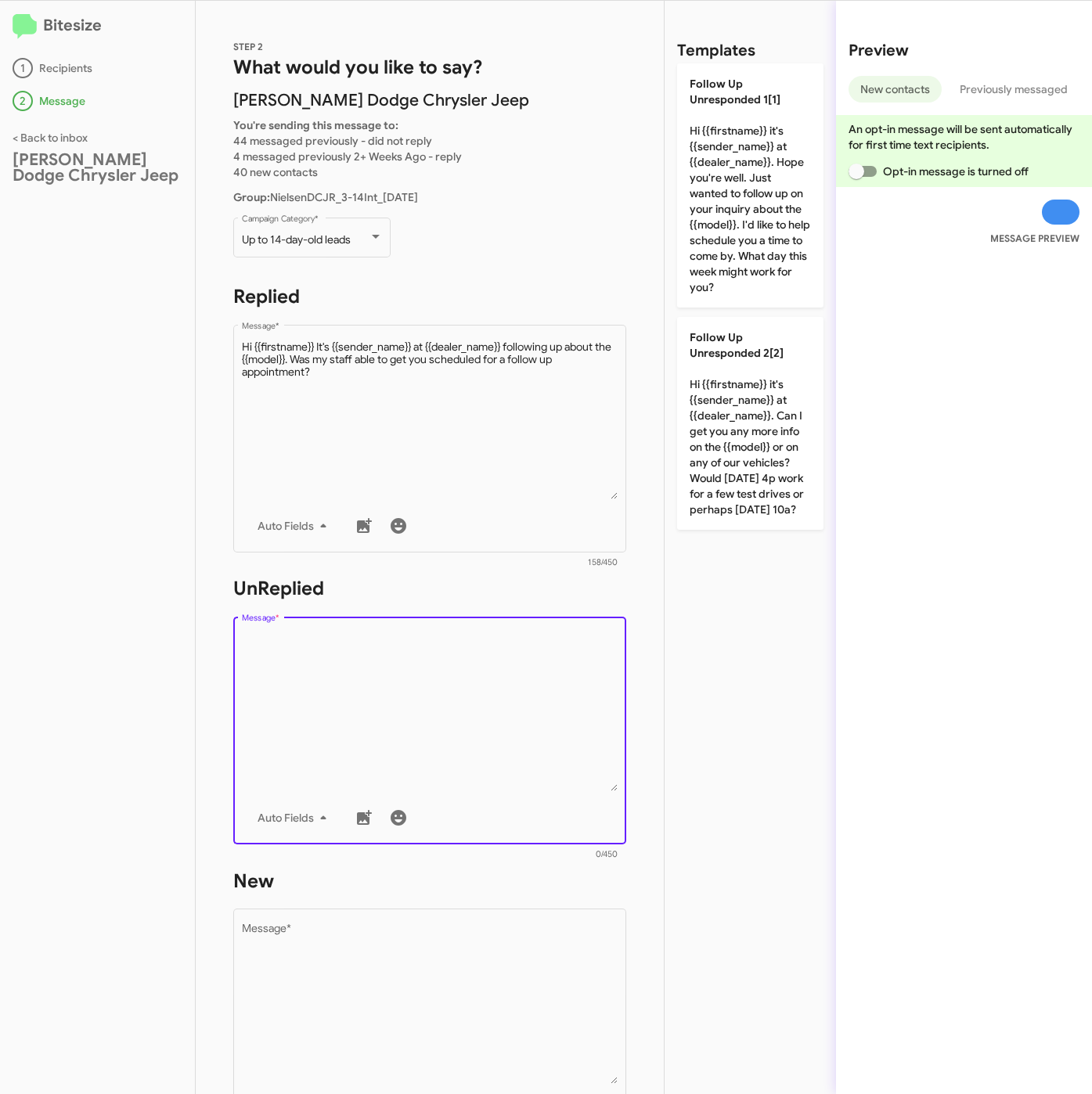
click at [406, 698] on textarea "Message *" at bounding box center [430, 711] width 377 height 159
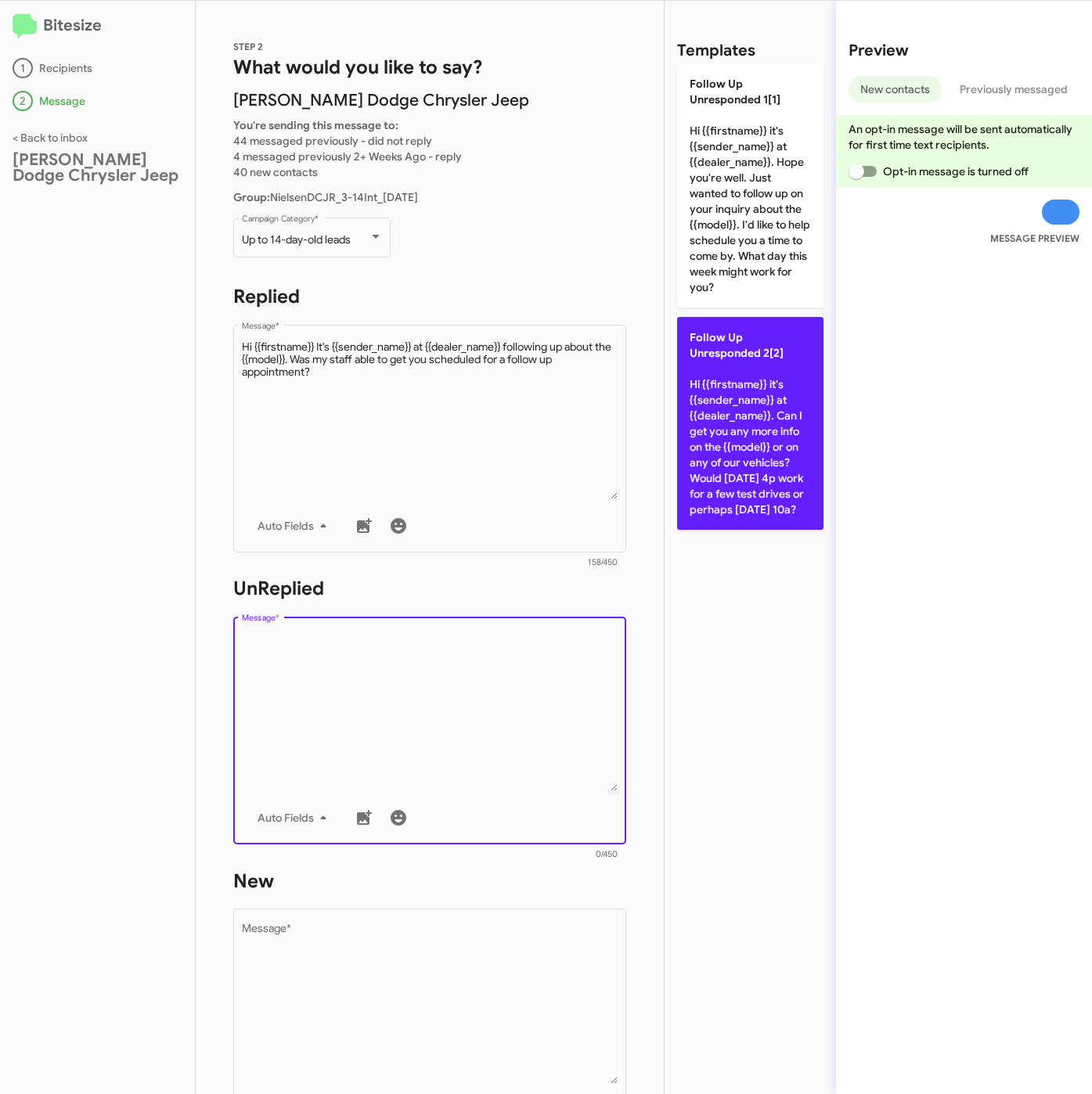
click at [721, 444] on p "Follow Up Unresponded 2[2] Hi {{firstname}} it's {{sender_name}} at {{dealer_na…" at bounding box center [750, 423] width 146 height 213
type textarea "Hi {{firstname}} it's {{sender_name}} at {{dealer_name}}. Can I get you any mor…"
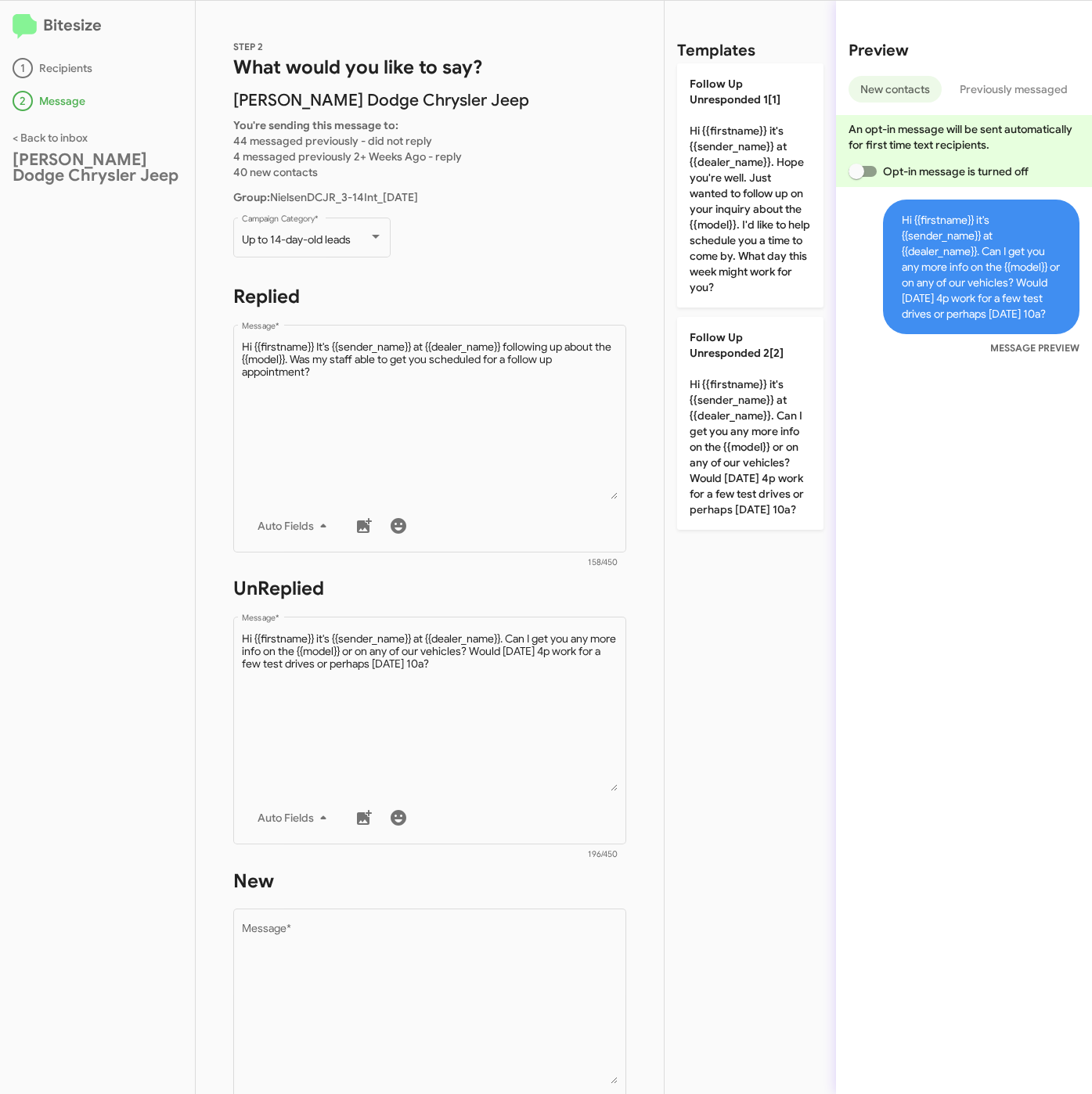
drag, startPoint x: 451, startPoint y: 944, endPoint x: 627, endPoint y: 674, distance: 322.3
click at [451, 946] on textarea "Message *" at bounding box center [430, 1003] width 377 height 159
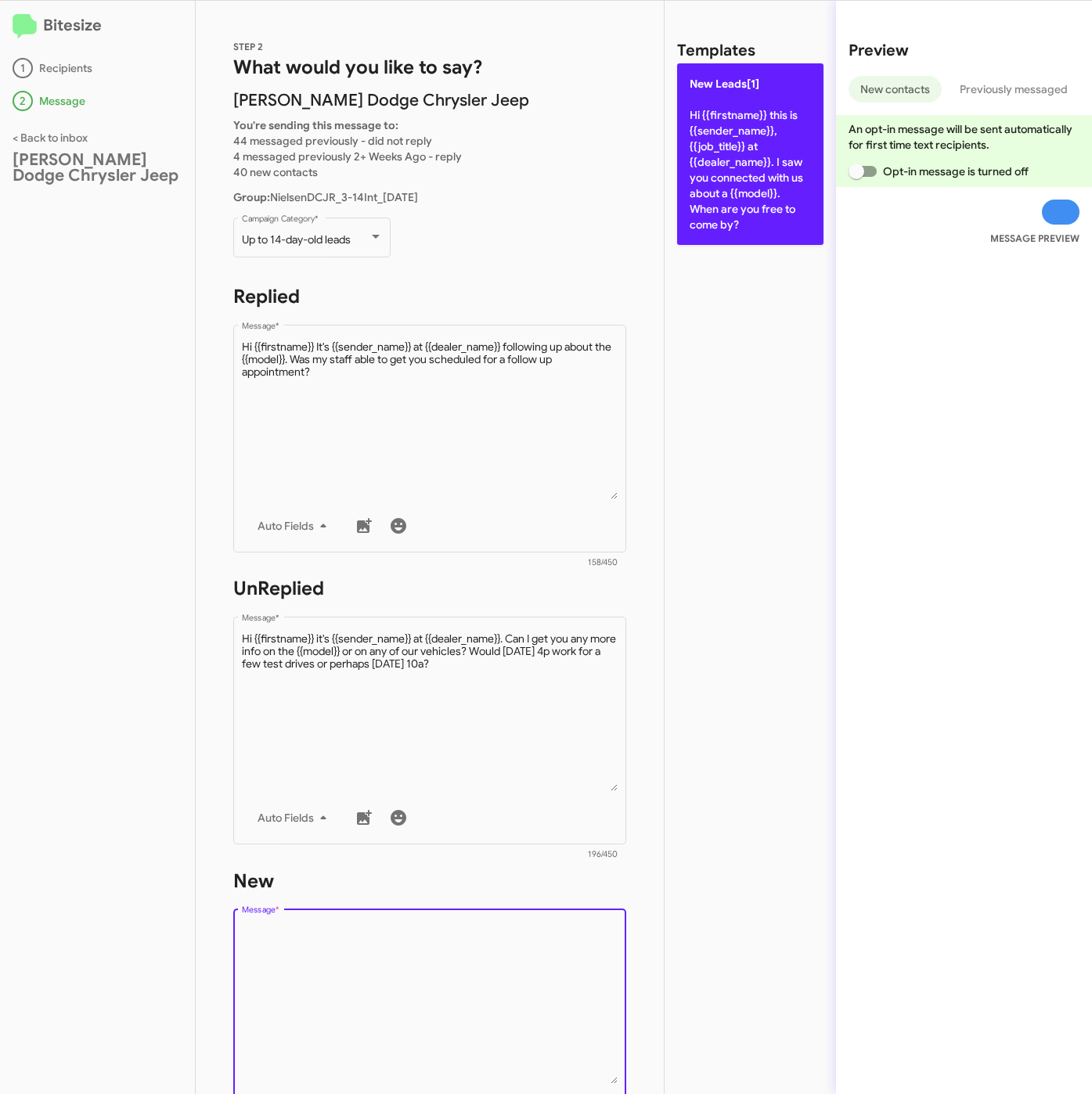
click at [730, 202] on p "New Leads[1] Hi {{firstname}} this is {{sender_name}}, {{job_title}} at {{deale…" at bounding box center [750, 154] width 146 height 181
type textarea "Hi {{firstname}} this is {{sender_name}}, {{job_title}} at {{dealer_name}}. I s…"
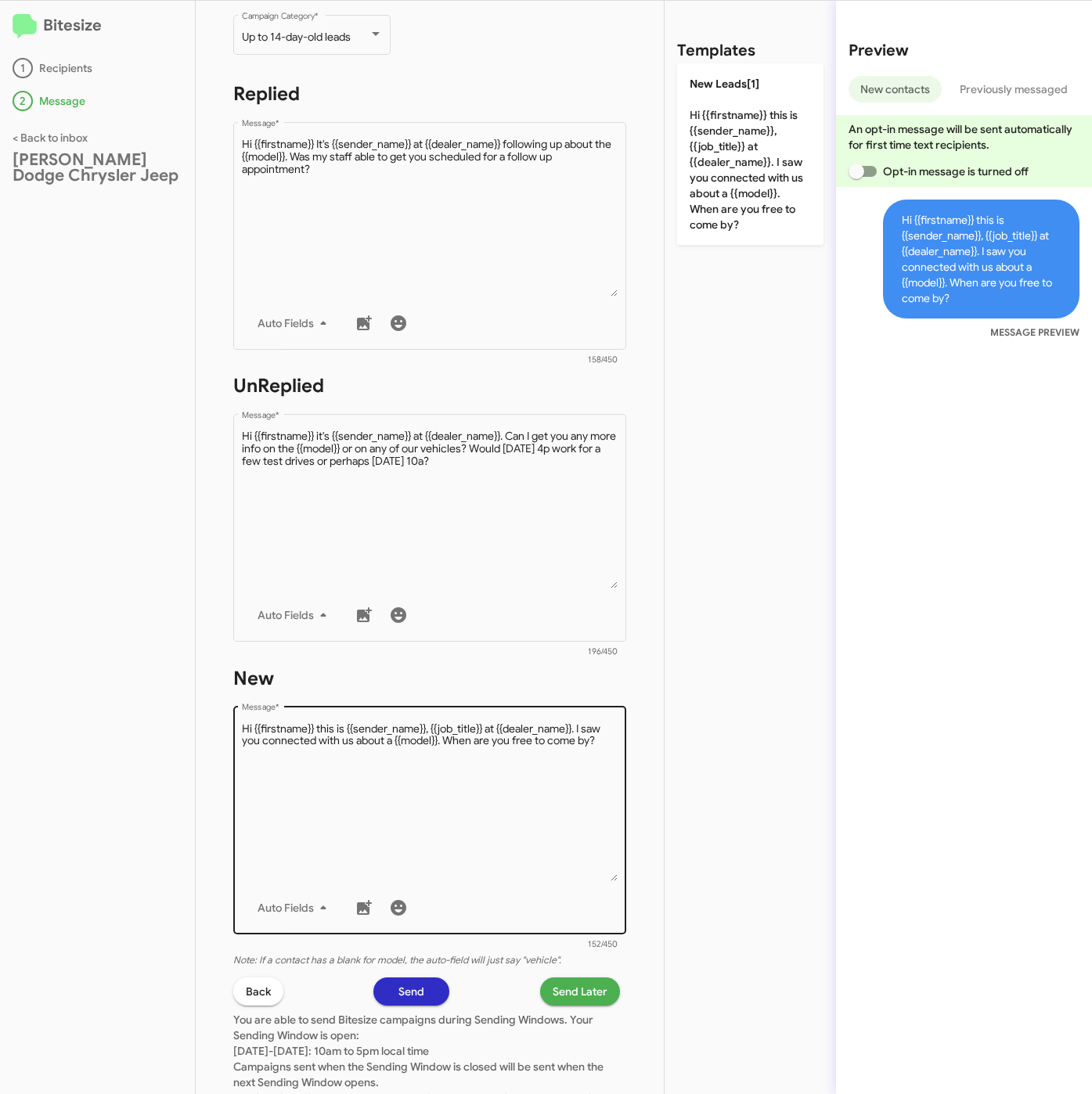
scroll to position [337, 0]
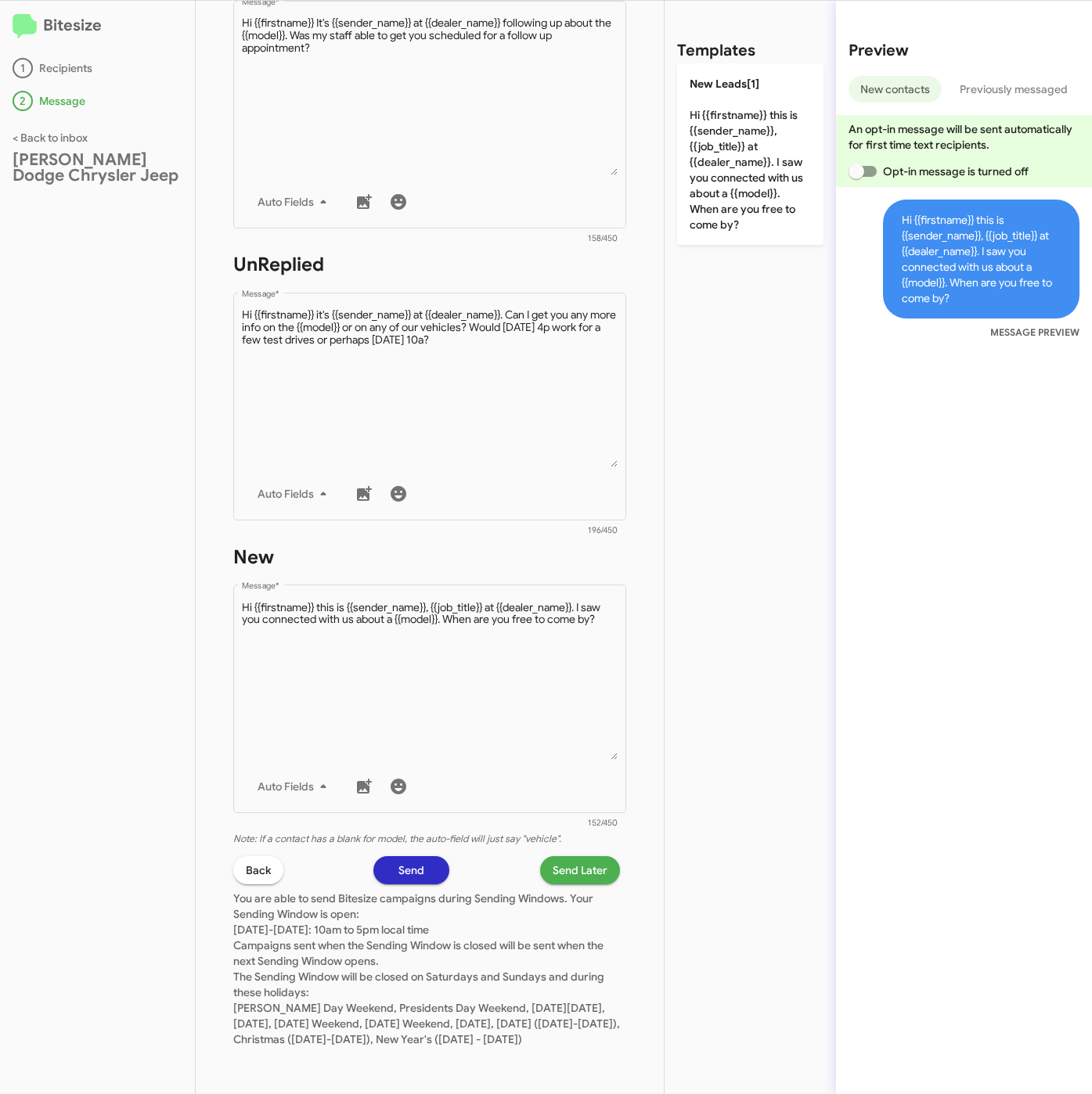
click at [555, 856] on span "Send Later" at bounding box center [580, 870] width 55 height 28
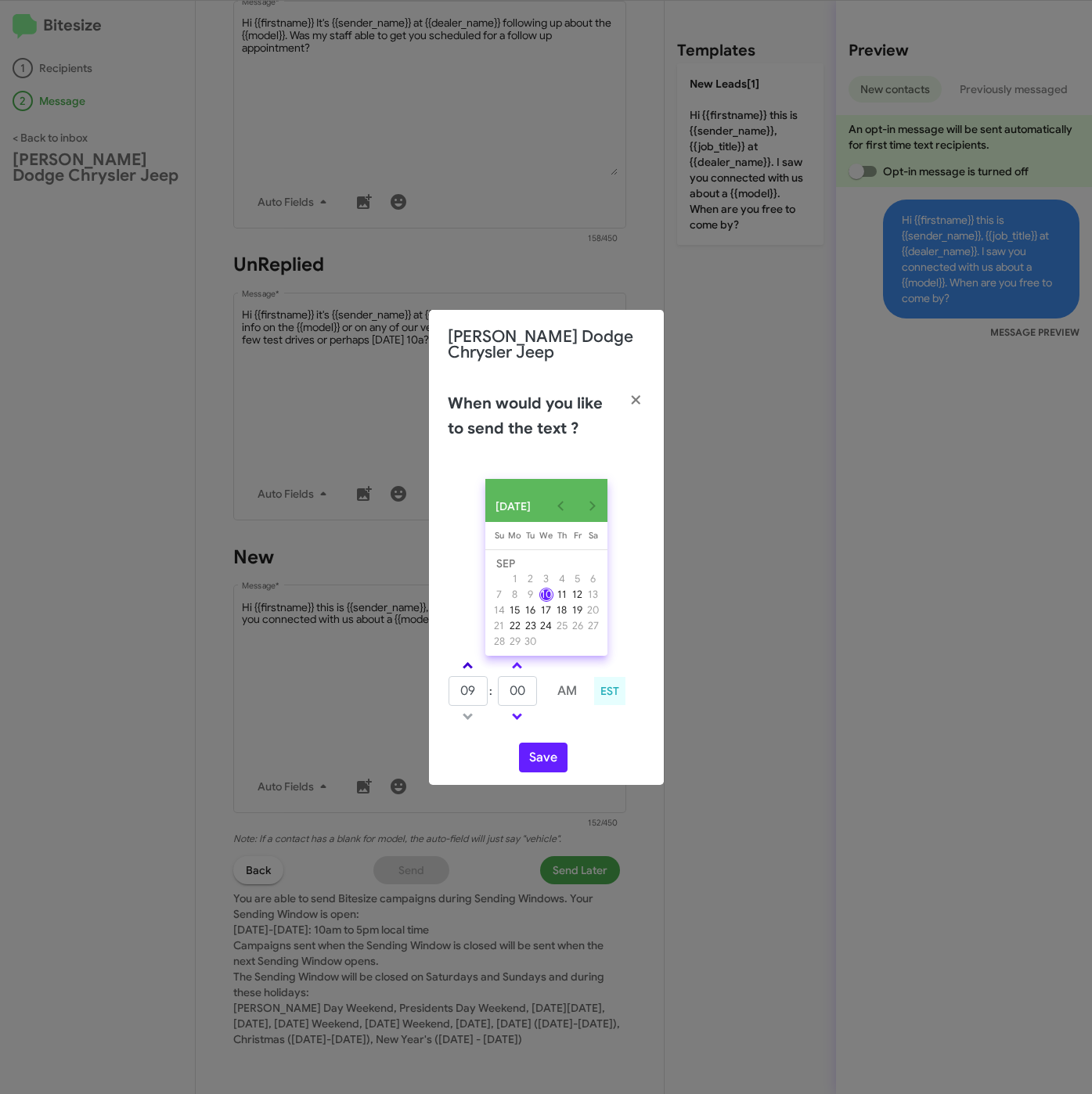
click at [463, 672] on link at bounding box center [467, 665] width 27 height 18
type input "10"
drag, startPoint x: 524, startPoint y: 697, endPoint x: 500, endPoint y: 693, distance: 24.3
click at [500, 695] on input "00" at bounding box center [517, 691] width 39 height 30
type input "29"
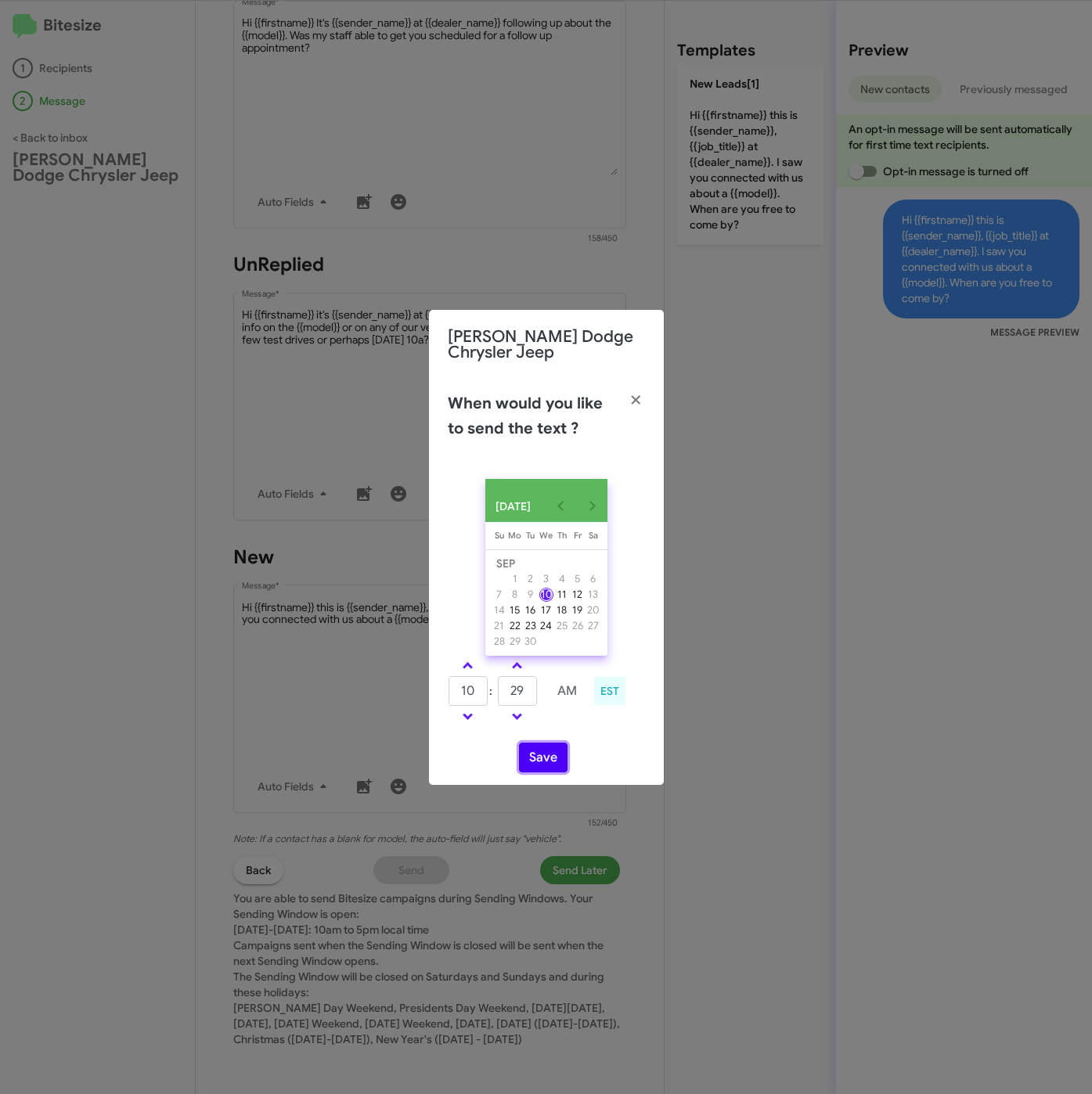
click at [541, 764] on button "Save" at bounding box center [543, 757] width 49 height 30
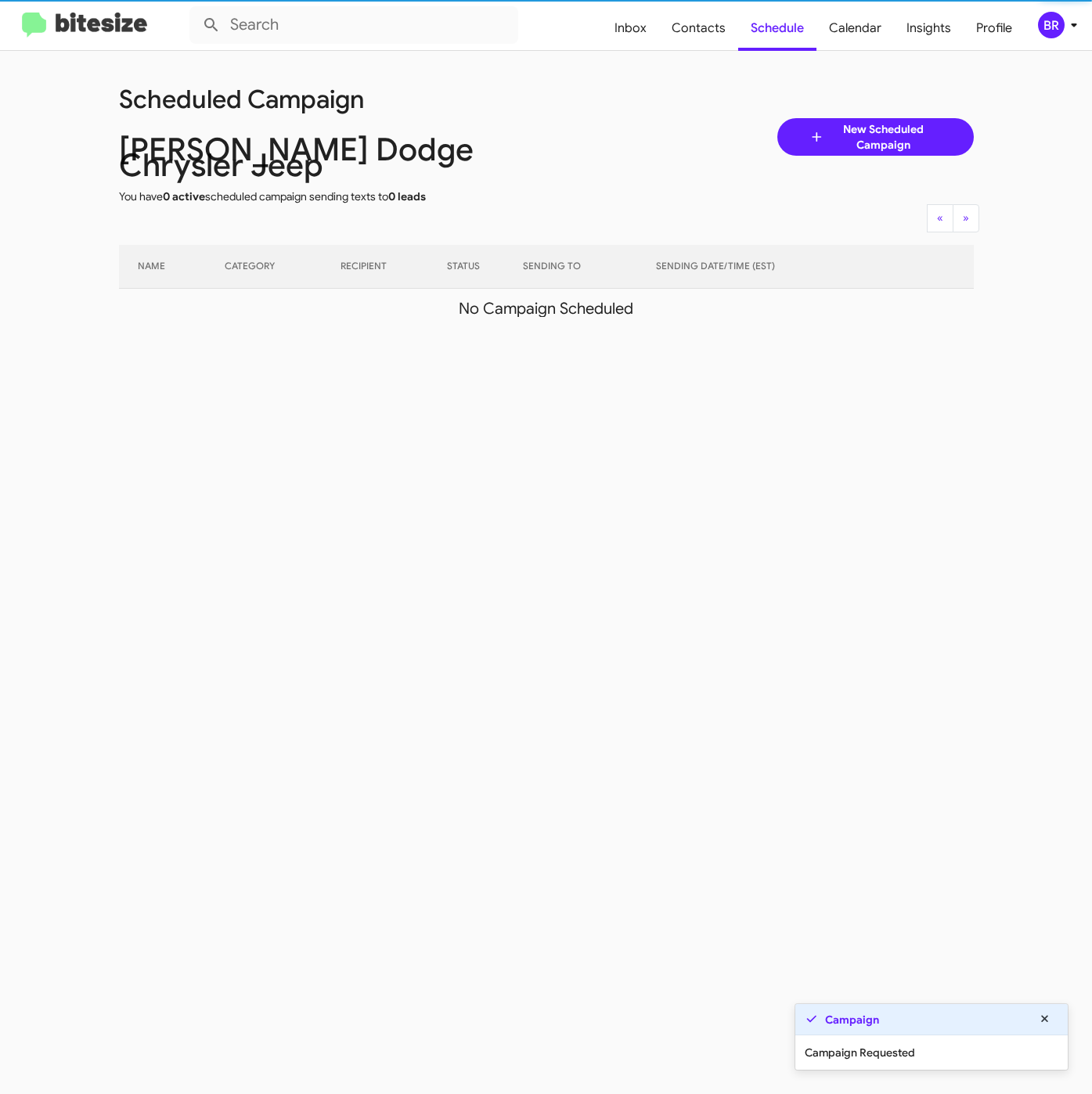
click at [1059, 16] on div "BR" at bounding box center [1051, 25] width 27 height 27
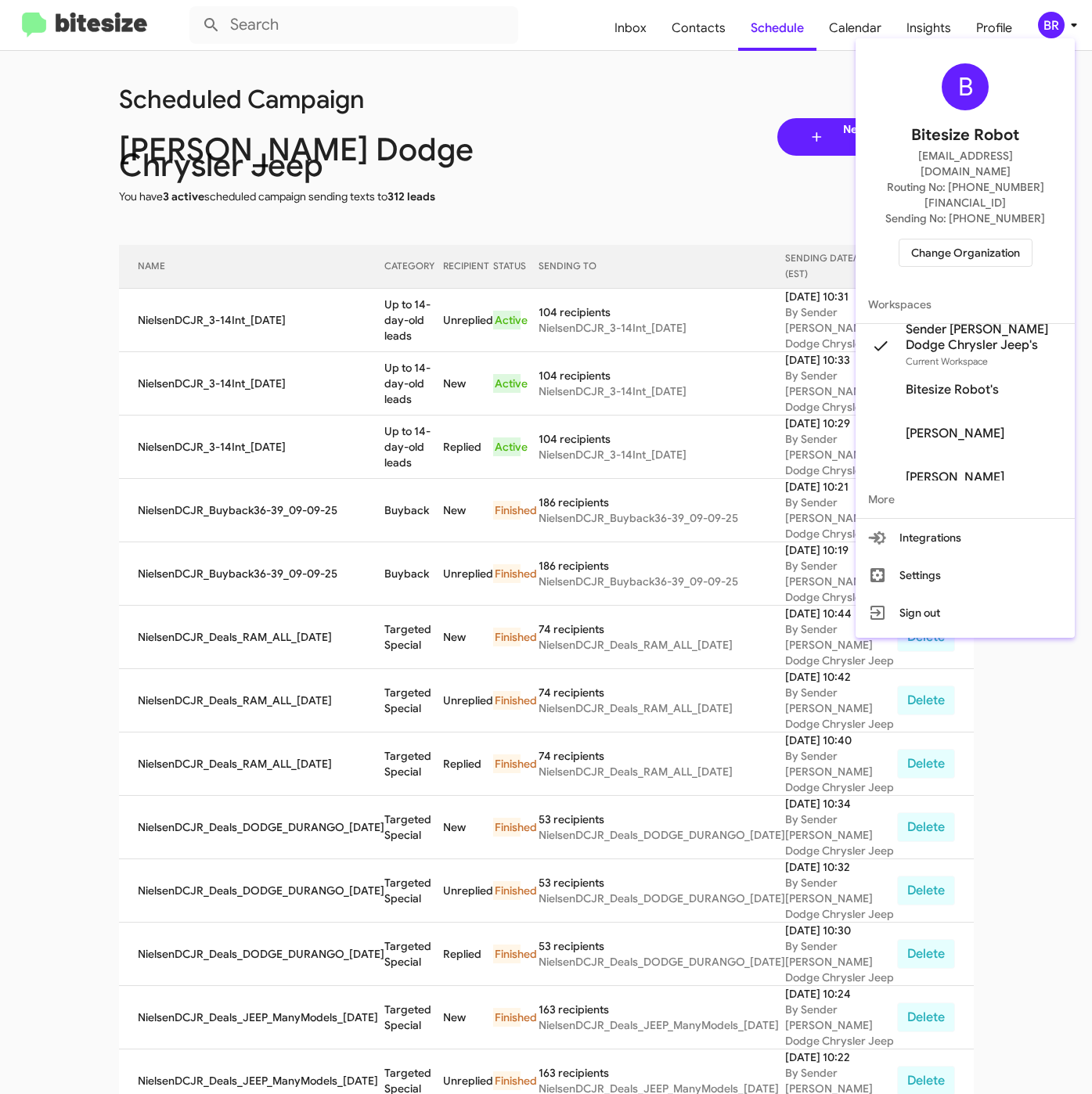
click at [688, 31] on div at bounding box center [546, 547] width 1092 height 1094
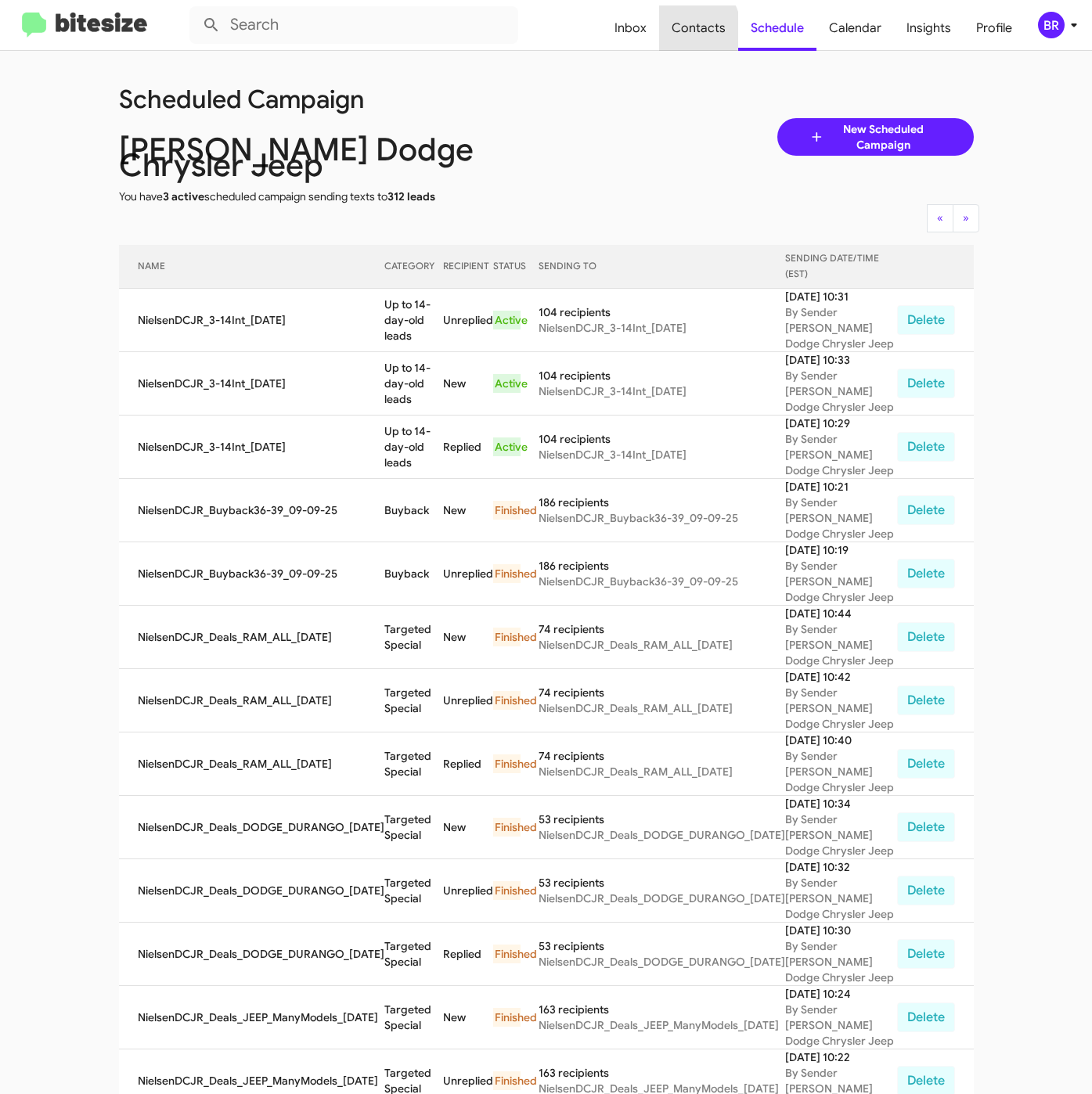
click at [688, 31] on span "Contacts" at bounding box center [698, 28] width 79 height 46
type input "in:groups"
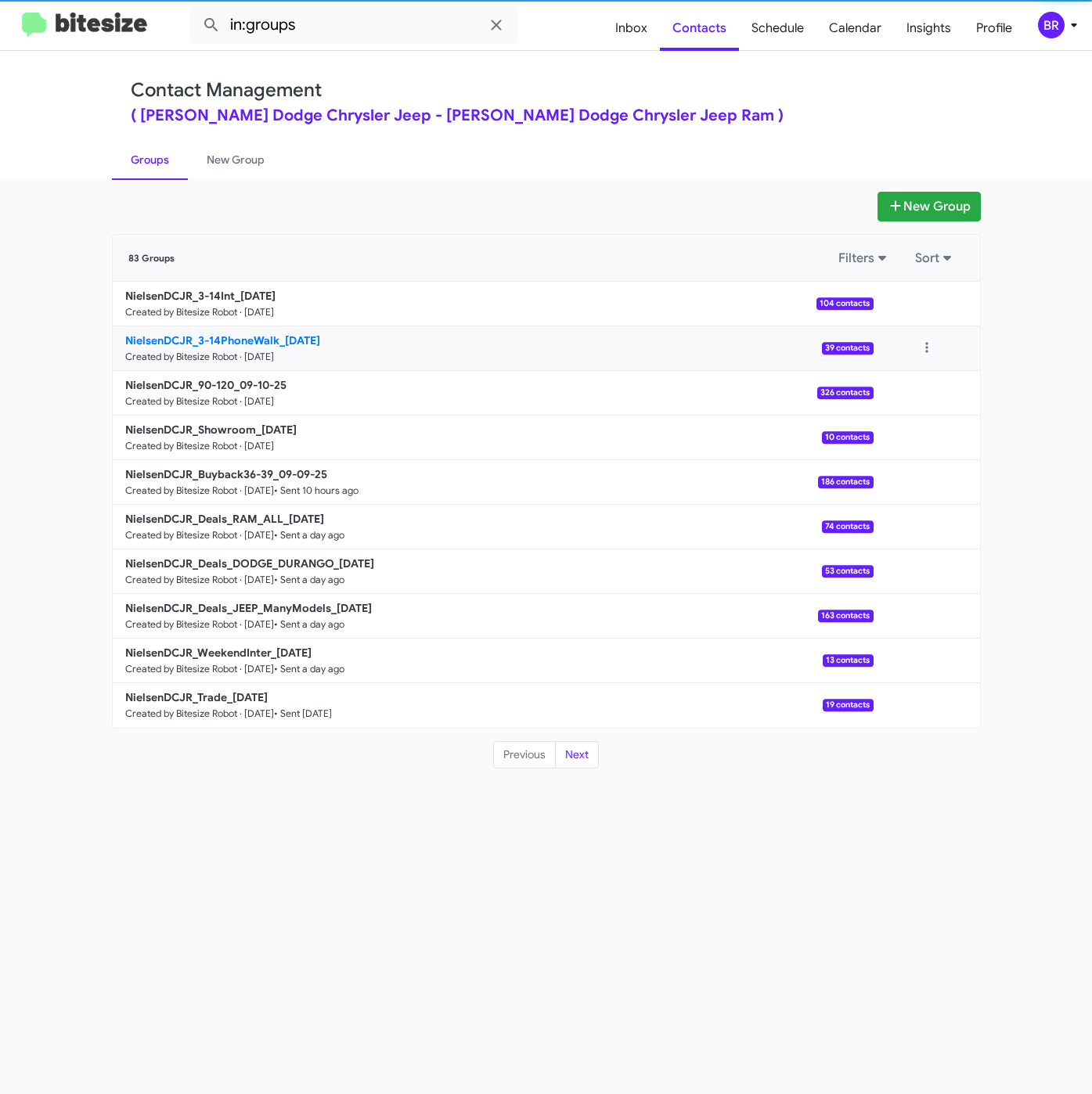
click at [265, 336] on b "NielsenDCJR_3-14PhoneWalk_09-10-25" at bounding box center [223, 341] width 195 height 14
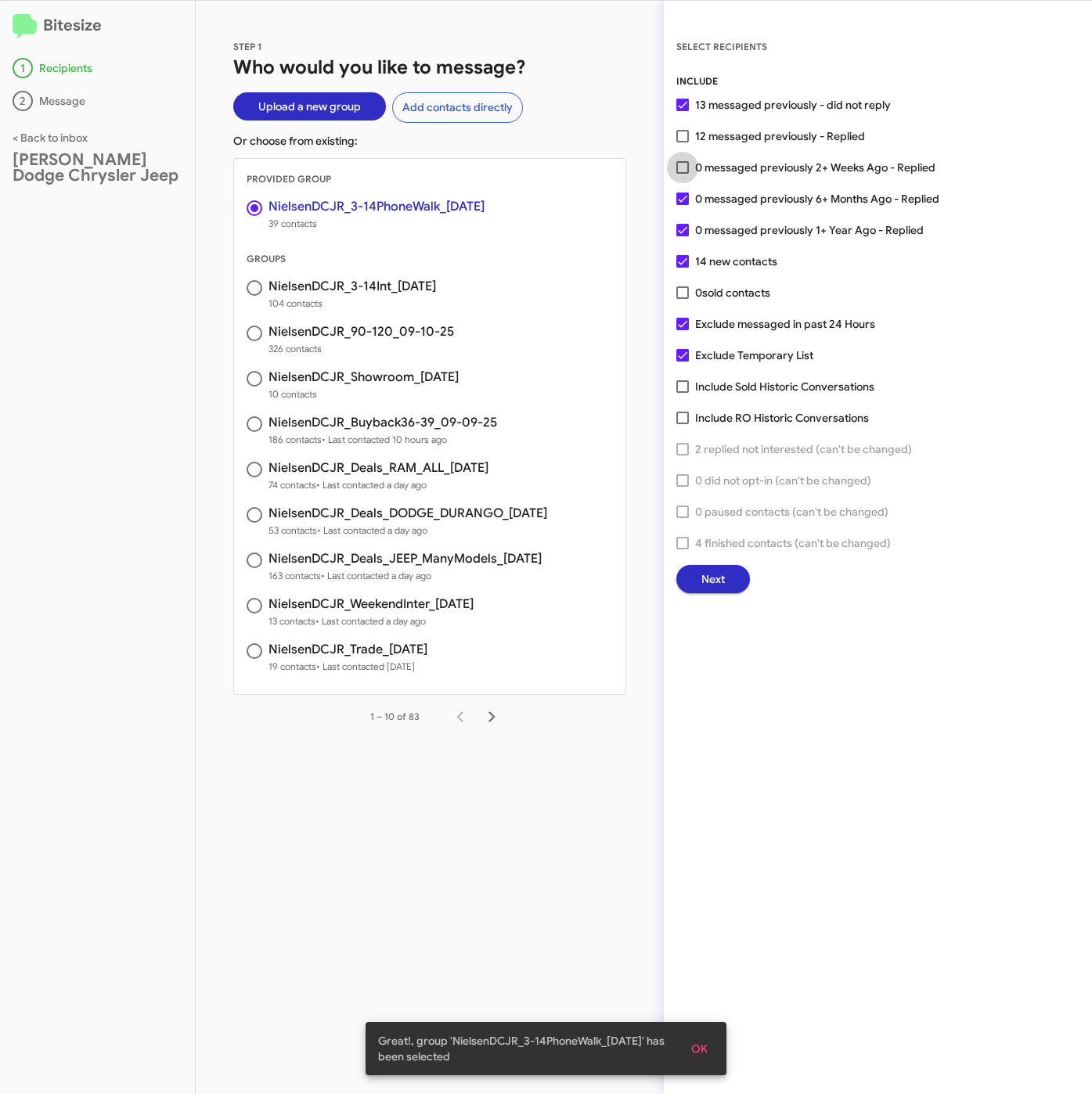
click at [757, 158] on span "0 messaged previously 2+ Weeks Ago - Replied" at bounding box center [815, 167] width 240 height 19
click at [682, 173] on input "0 messaged previously 2+ Weeks Ago - Replied" at bounding box center [681, 173] width 1 height 1
checkbox input "true"
click at [714, 576] on span "Next" at bounding box center [713, 579] width 24 height 28
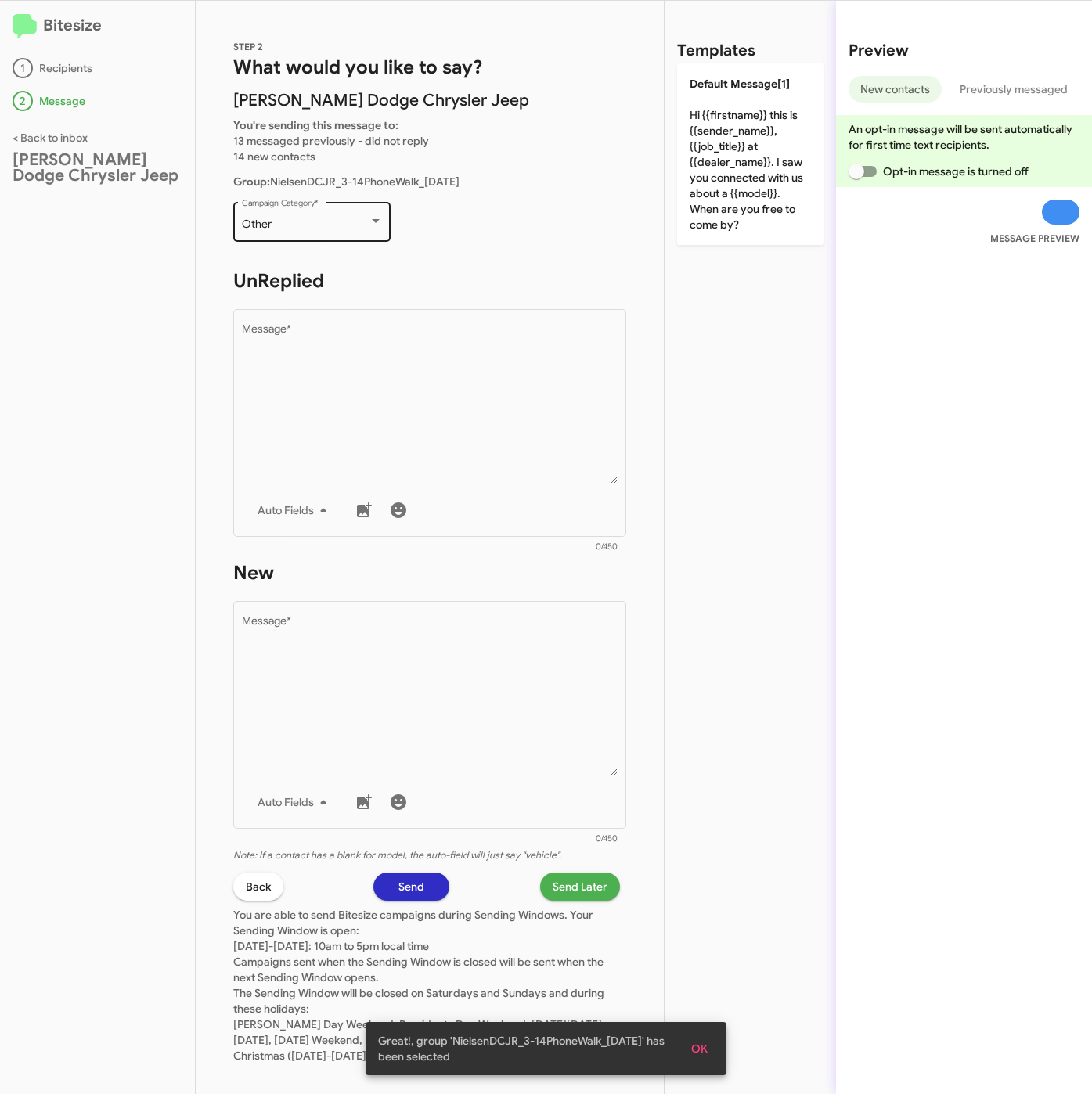
click at [331, 224] on div "Other" at bounding box center [305, 224] width 127 height 13
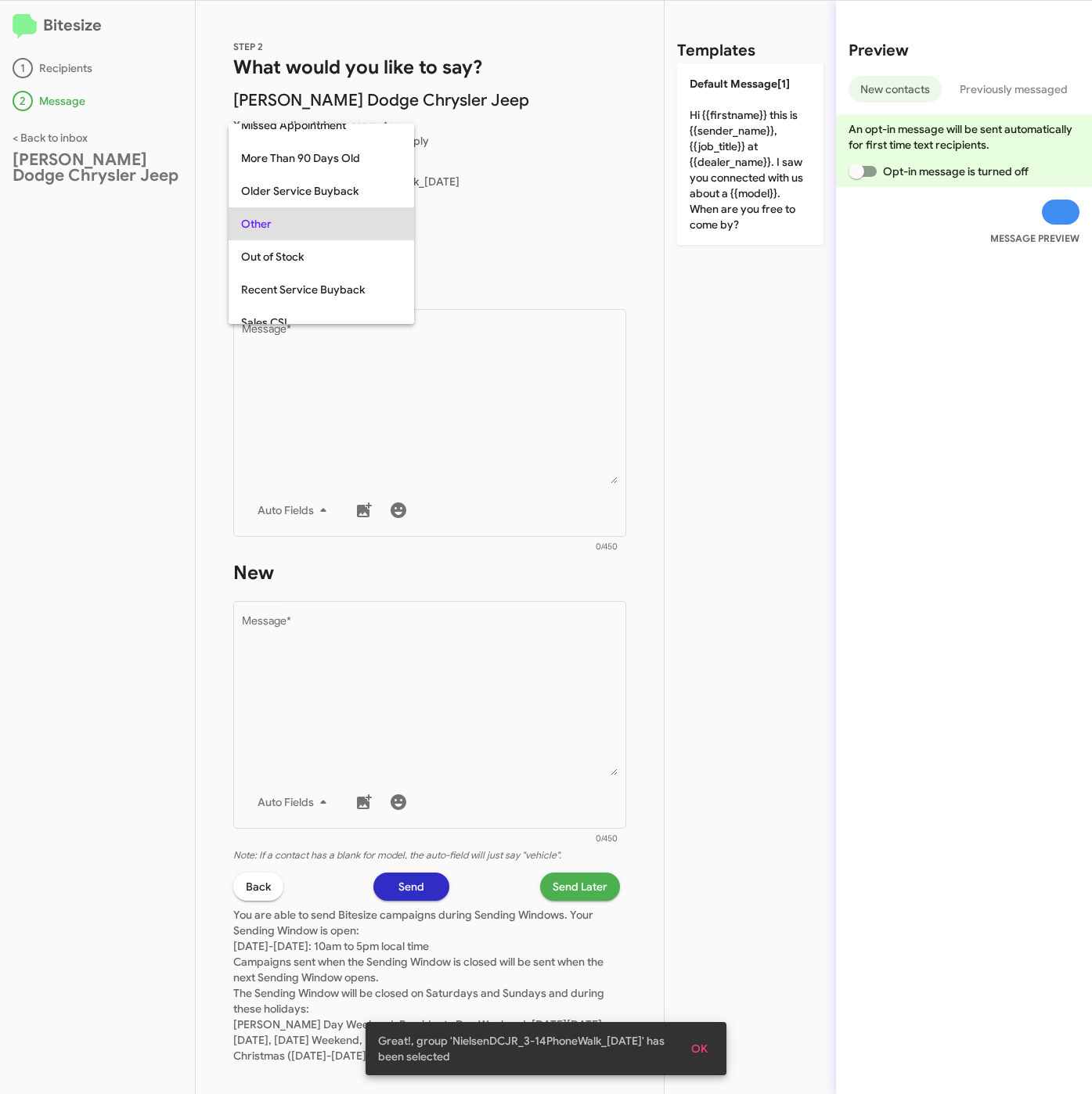
scroll to position [588, 0]
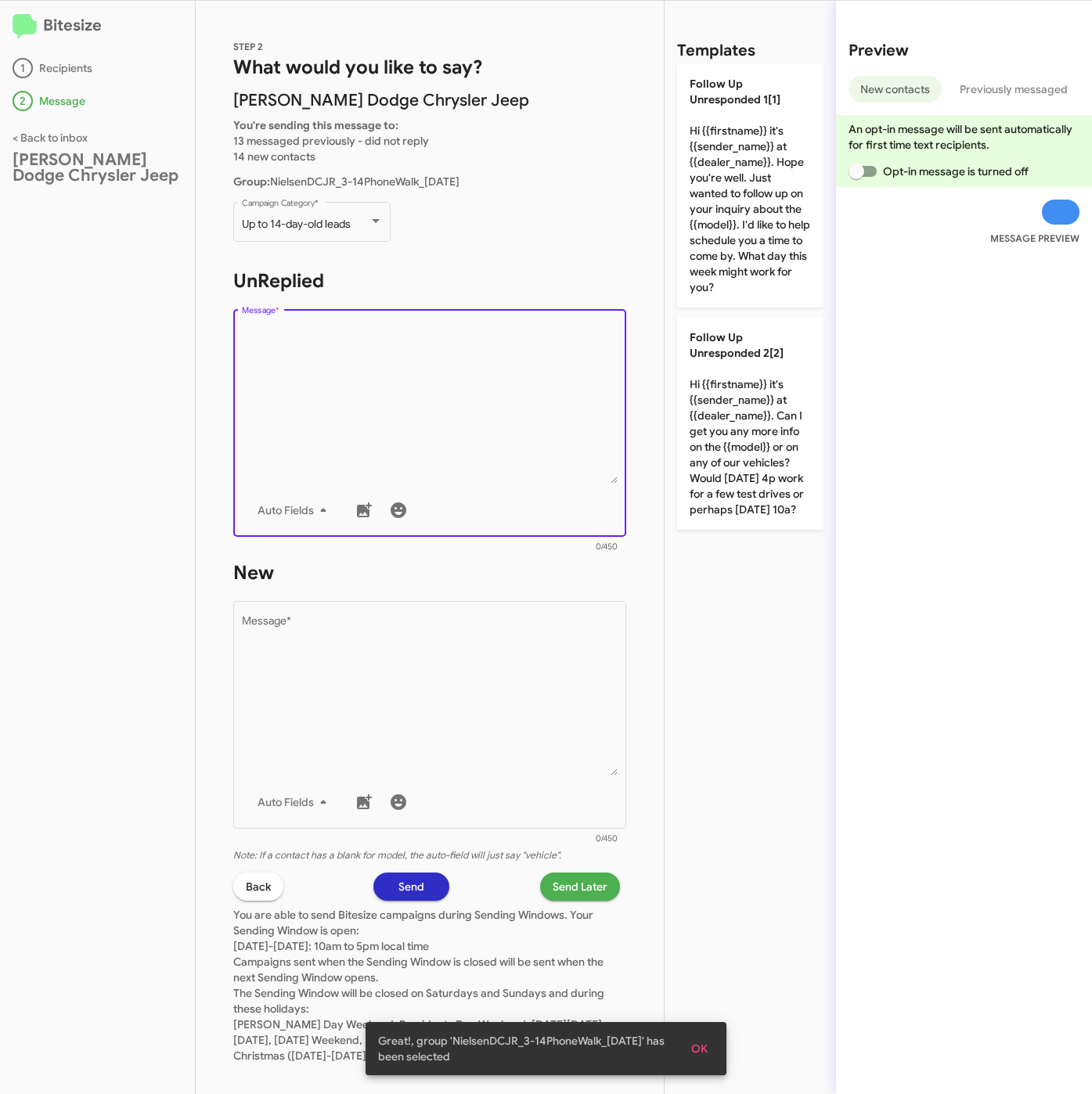
click at [353, 343] on textarea "Message *" at bounding box center [430, 403] width 377 height 159
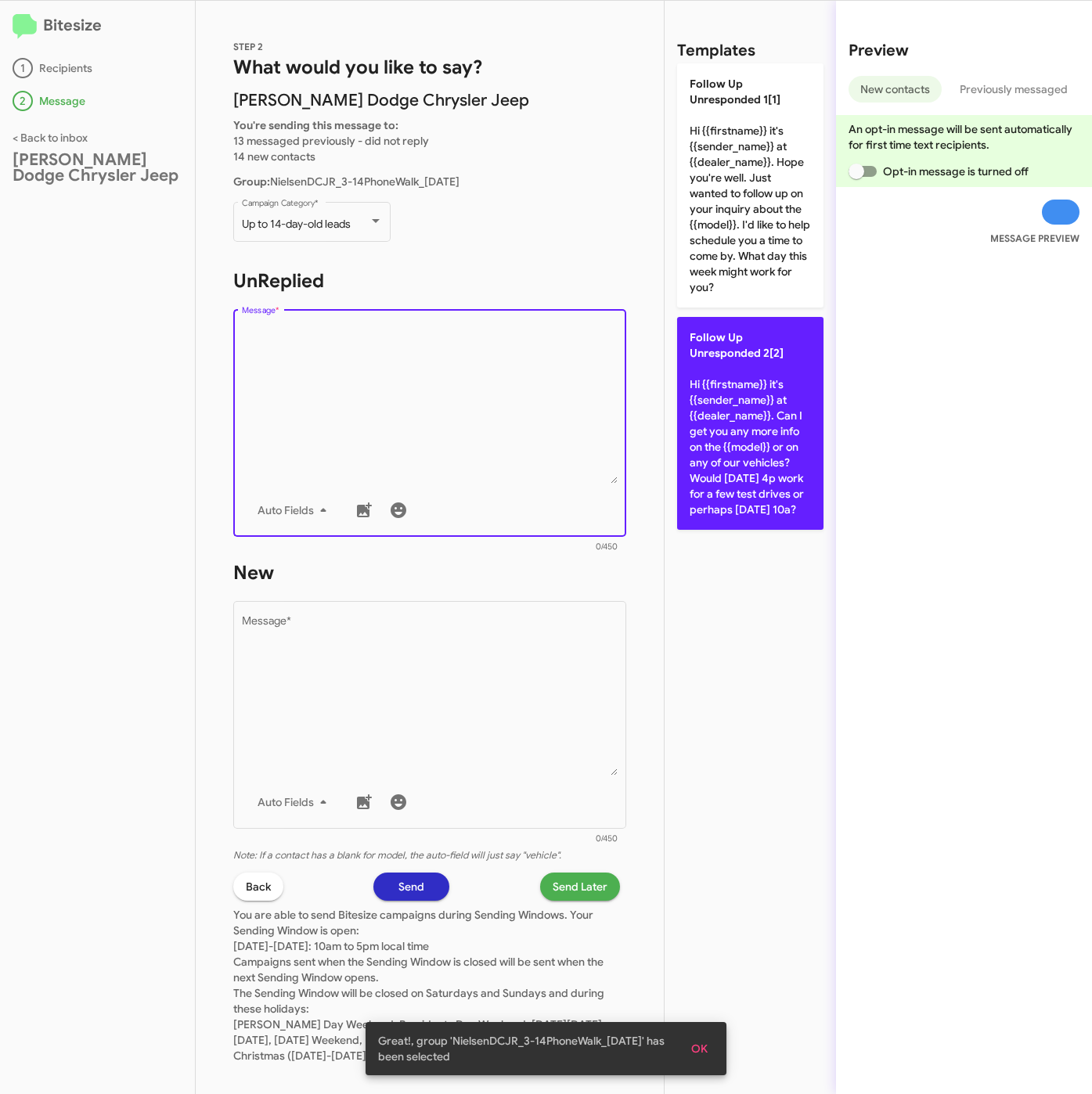
click at [806, 472] on p "Follow Up Unresponded 2[2] Hi {{firstname}} it's {{sender_name}} at {{dealer_na…" at bounding box center [750, 423] width 146 height 213
type textarea "Hi {{firstname}} it's {{sender_name}} at {{dealer_name}}. Can I get you any mor…"
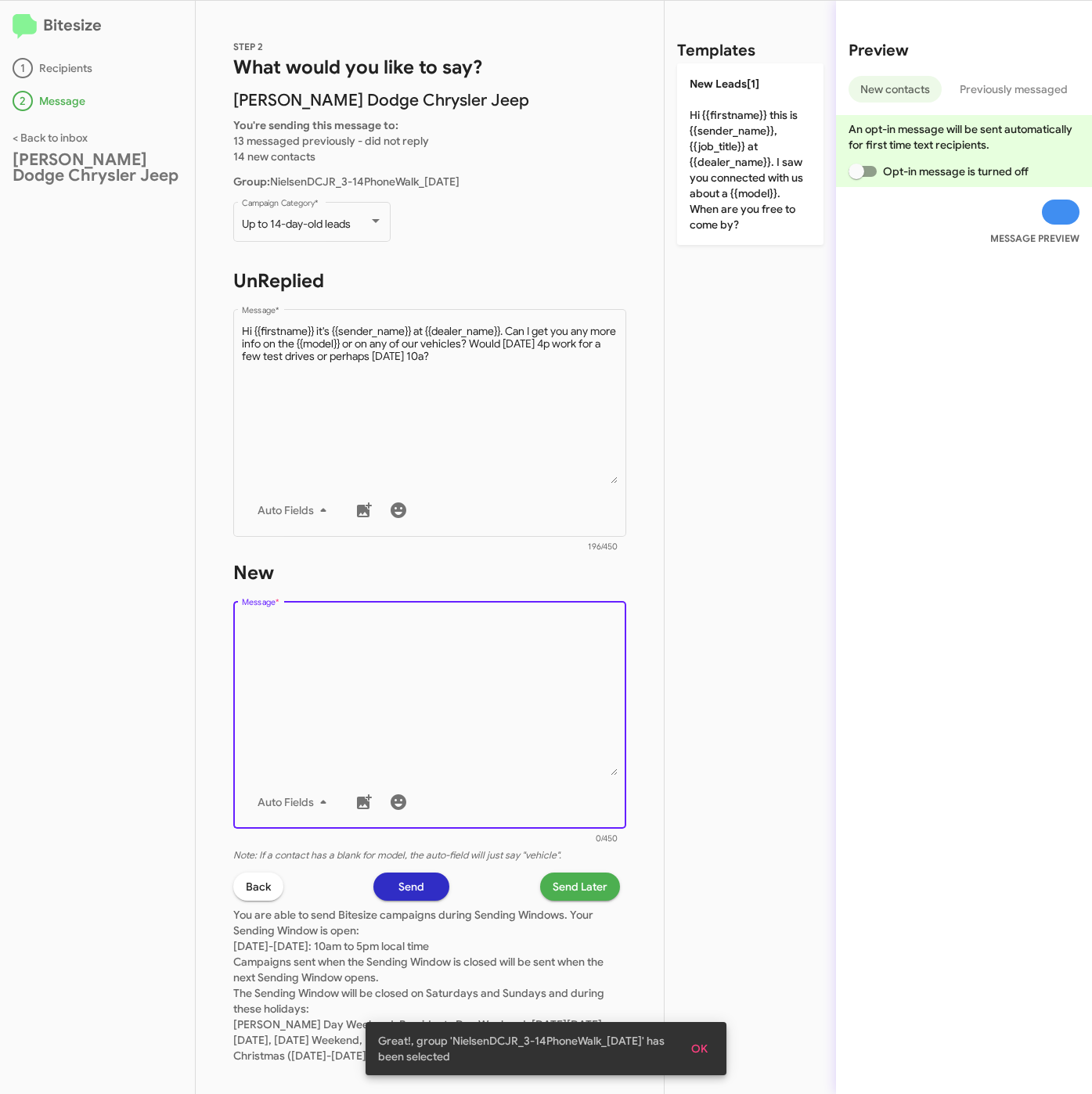
click at [472, 644] on textarea "Message *" at bounding box center [430, 695] width 377 height 159
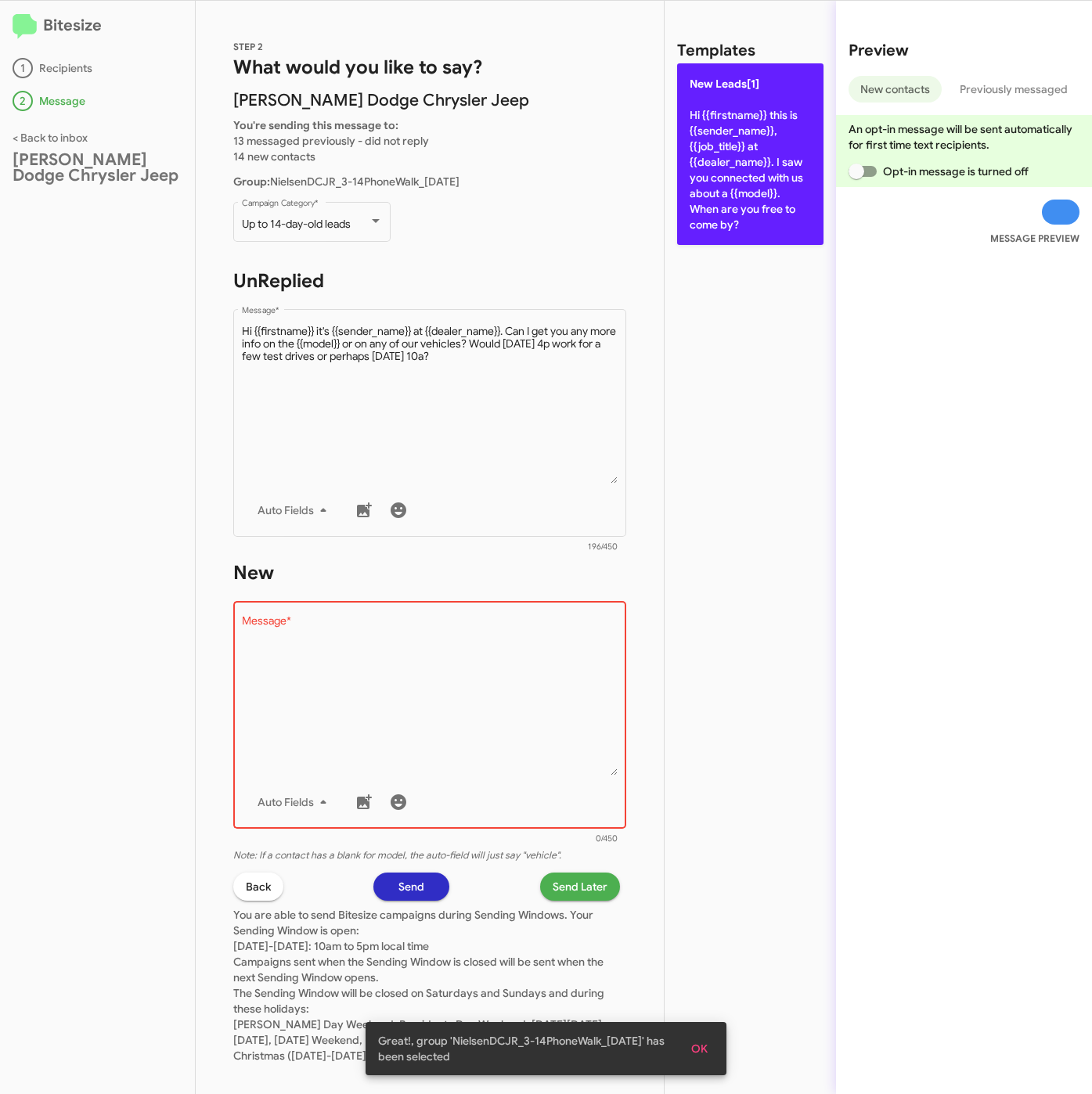
click at [756, 195] on p "New Leads[1] Hi {{firstname}} this is {{sender_name}}, {{job_title}} at {{deale…" at bounding box center [750, 154] width 146 height 181
type textarea "Hi {{firstname}} this is {{sender_name}}, {{job_title}} at {{dealer_name}}. I s…"
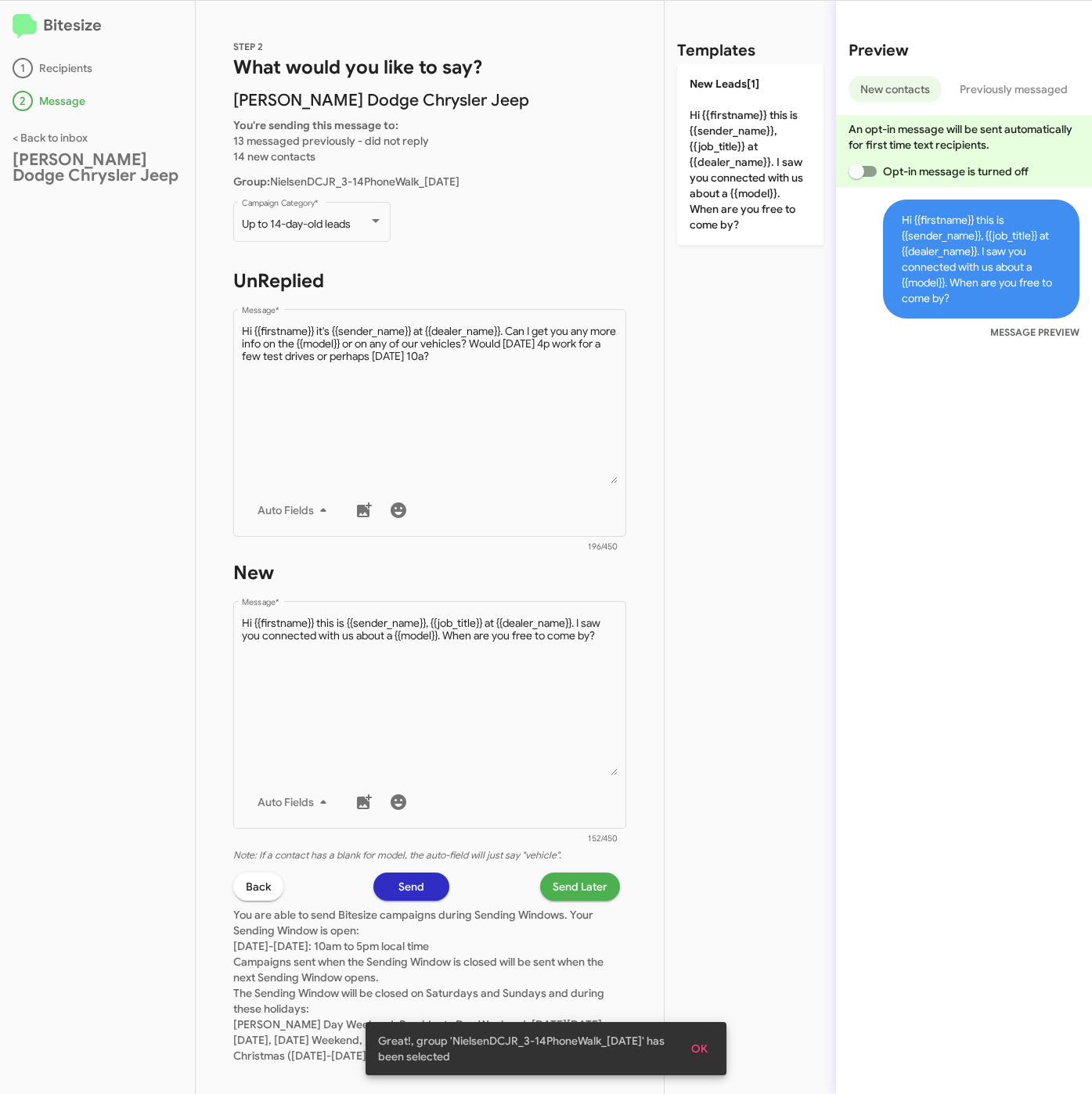
click at [572, 883] on span "Send Later" at bounding box center [580, 887] width 55 height 28
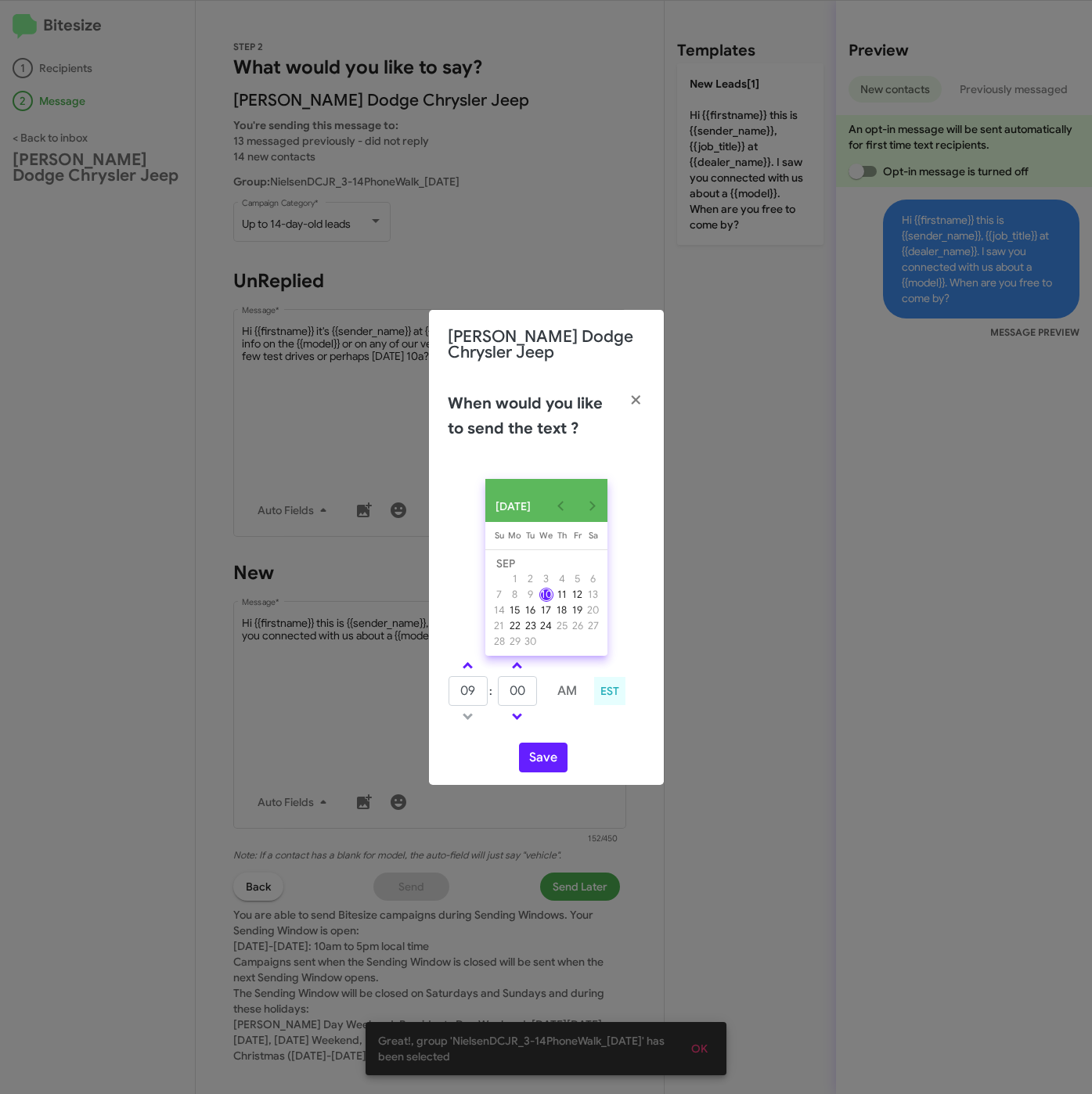
drag, startPoint x: 462, startPoint y: 669, endPoint x: 498, endPoint y: 686, distance: 39.8
click at [466, 669] on span at bounding box center [467, 666] width 10 height 10
type input "10"
drag, startPoint x: 522, startPoint y: 695, endPoint x: 480, endPoint y: 695, distance: 42.0
click at [481, 695] on tr "10 : 00 AM" at bounding box center [517, 691] width 140 height 31
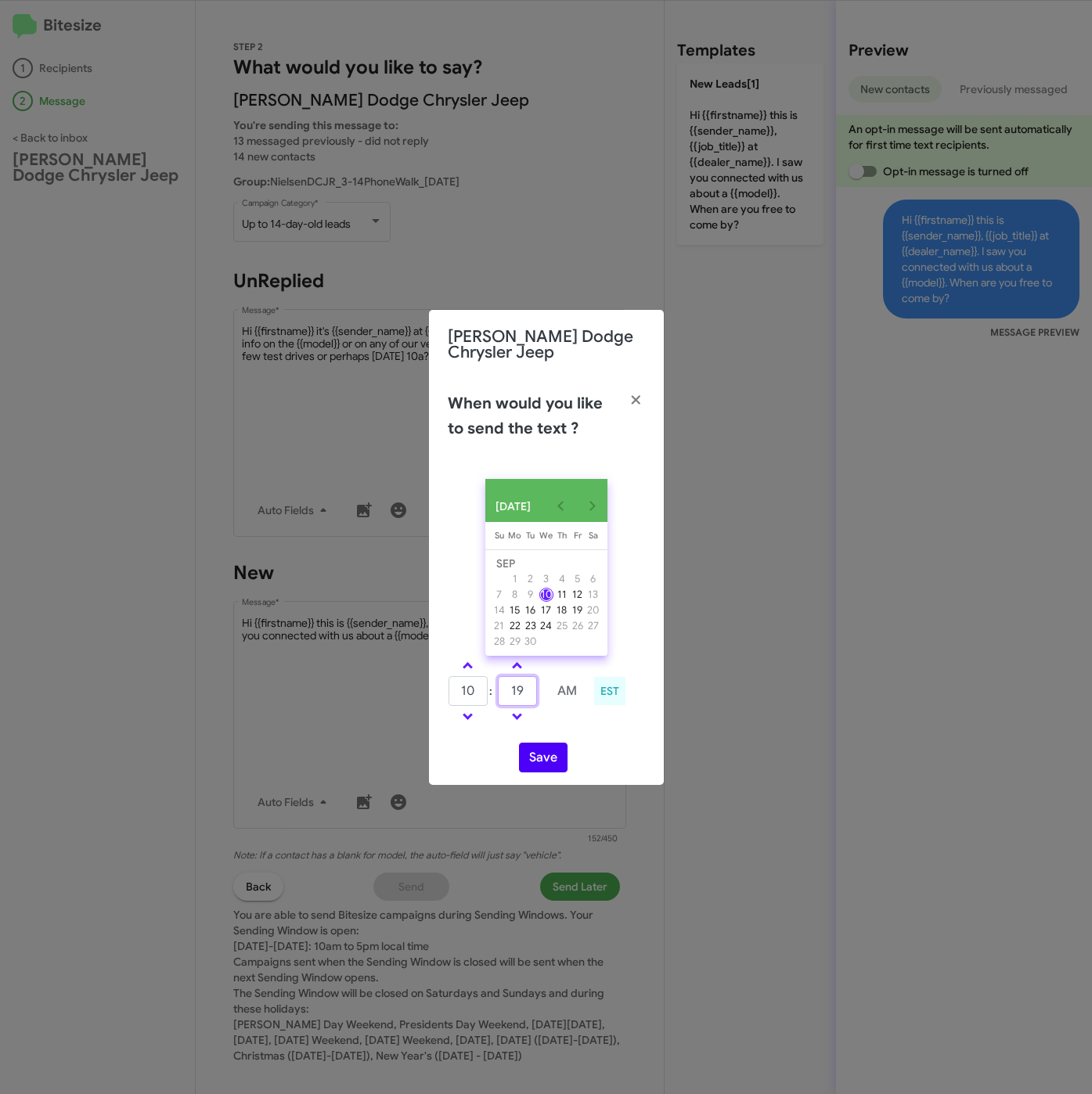
type input "19"
click at [536, 758] on button "Save" at bounding box center [543, 757] width 49 height 30
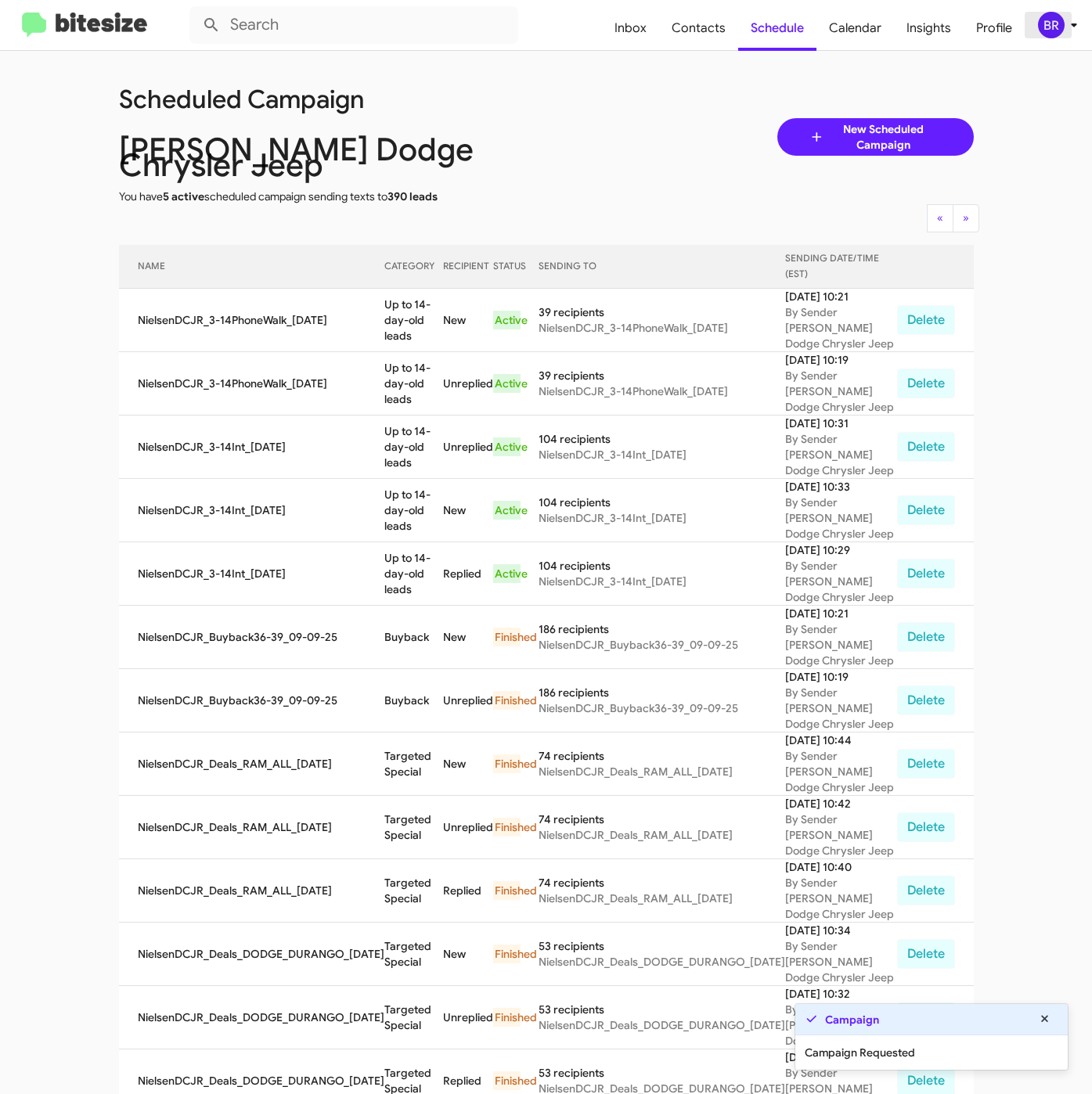
click at [1050, 34] on div "BR" at bounding box center [1051, 25] width 27 height 27
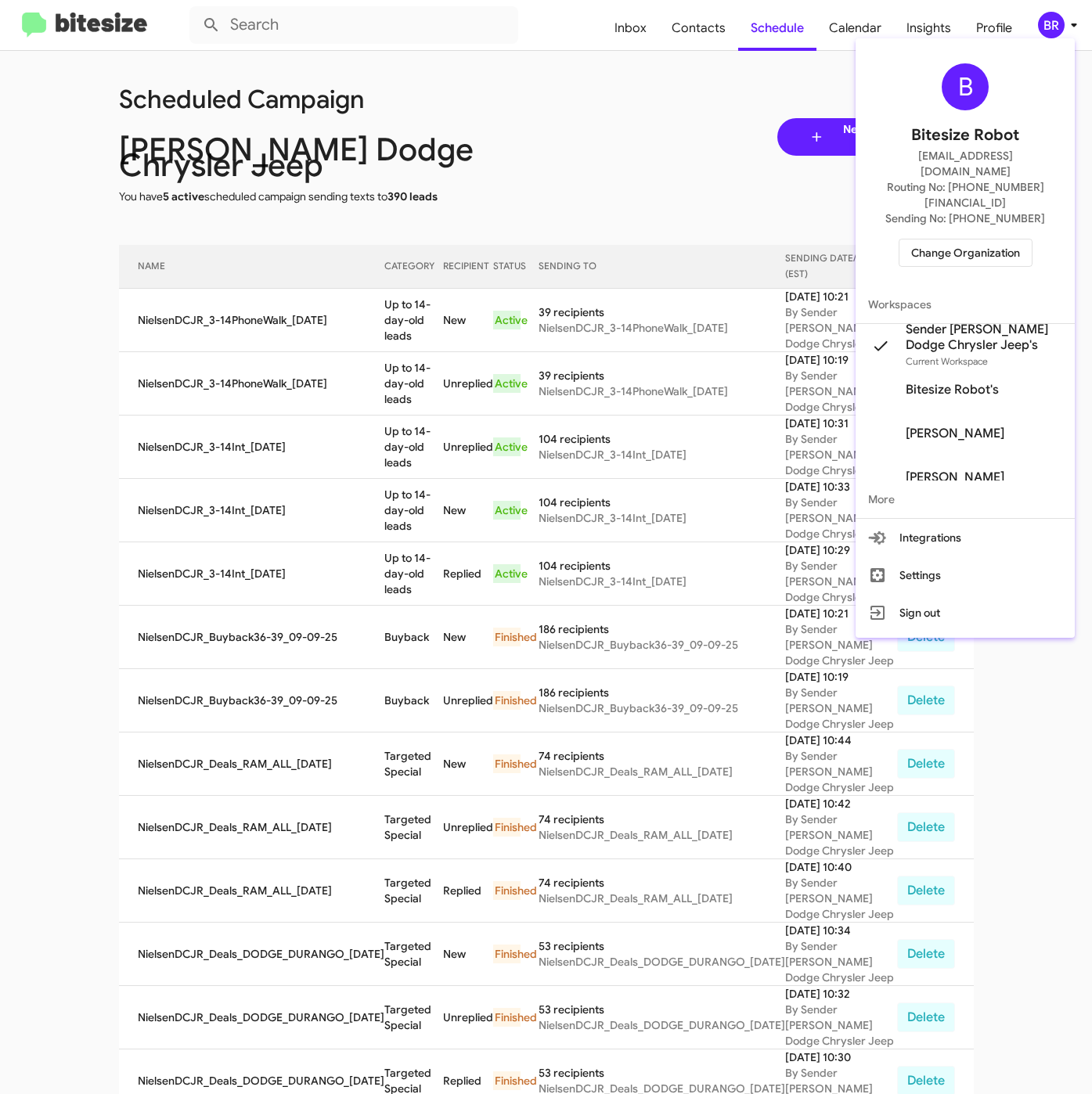
click at [678, 31] on div at bounding box center [546, 547] width 1092 height 1094
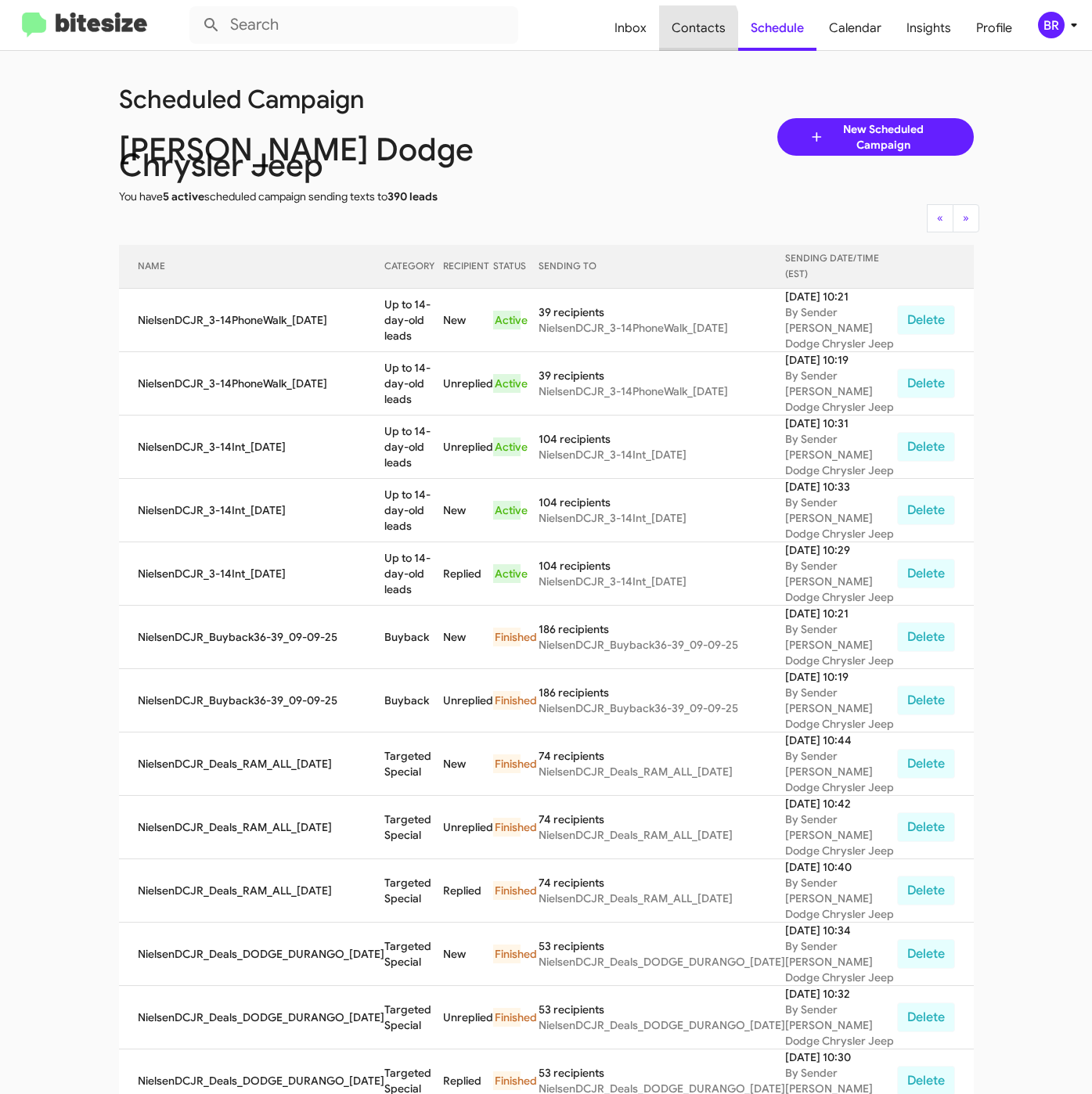
click at [685, 31] on span "Contacts" at bounding box center [698, 28] width 79 height 46
type input "in:groups"
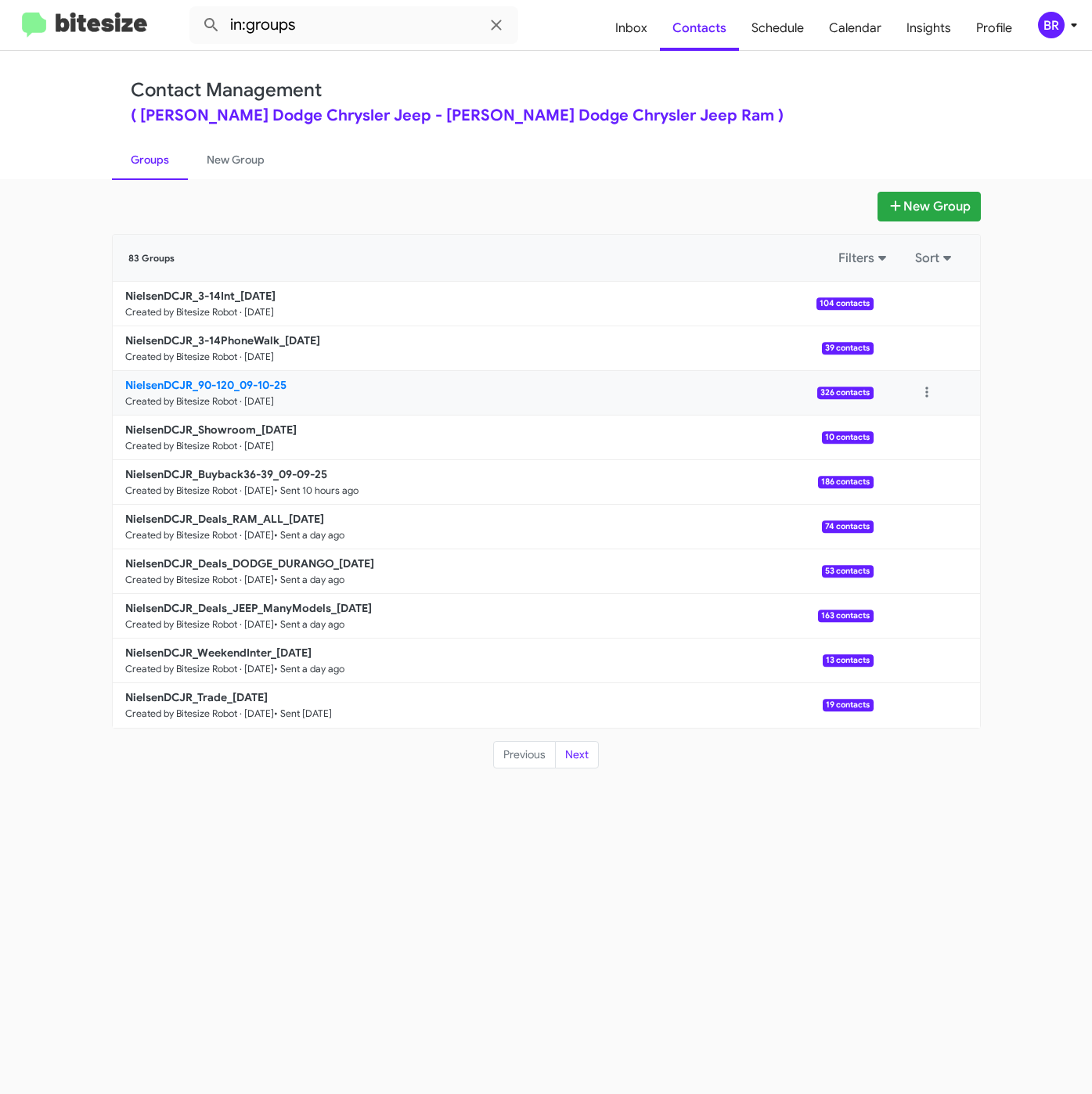
click at [239, 386] on b "NielsenDCJR_90-120_09-10-25" at bounding box center [206, 385] width 161 height 14
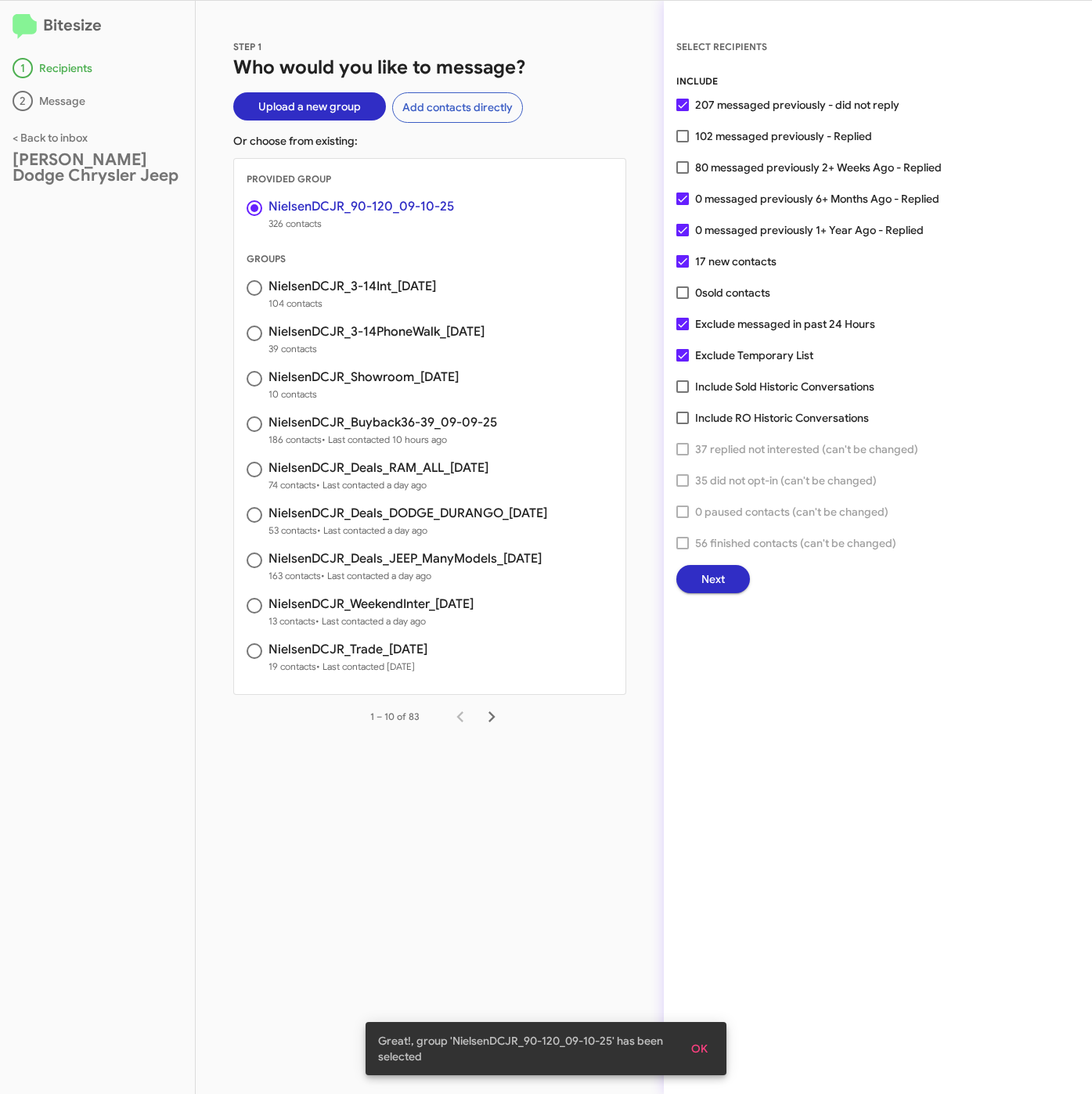
click at [761, 158] on span "80 messaged previously 2+ Weeks Ago - Replied" at bounding box center [818, 167] width 247 height 19
click at [682, 173] on input "80 messaged previously 2+ Weeks Ago - Replied" at bounding box center [681, 173] width 1 height 1
checkbox input "true"
click at [729, 574] on button "Next" at bounding box center [713, 579] width 74 height 28
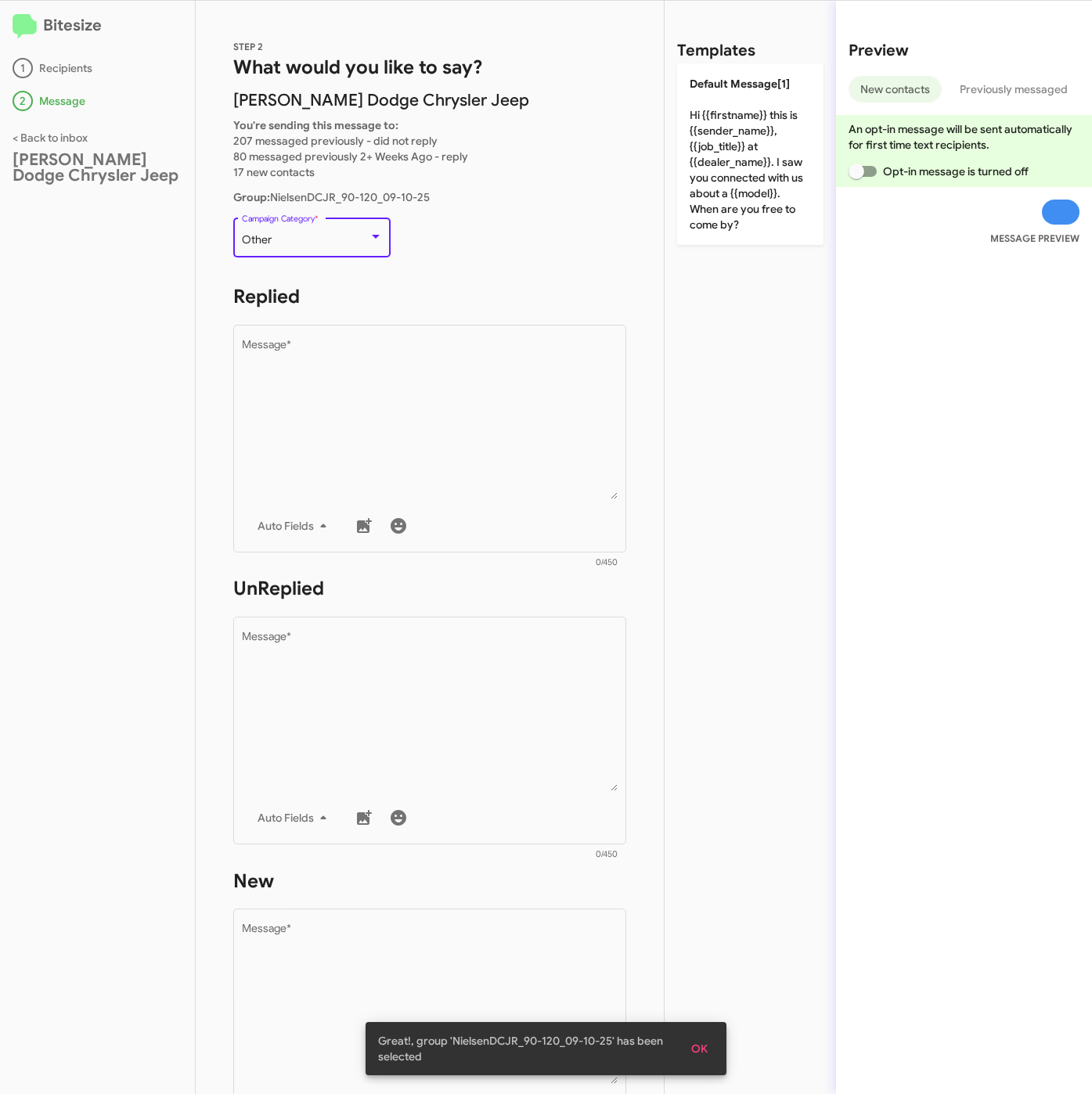
click at [305, 237] on div "Other" at bounding box center [305, 240] width 127 height 13
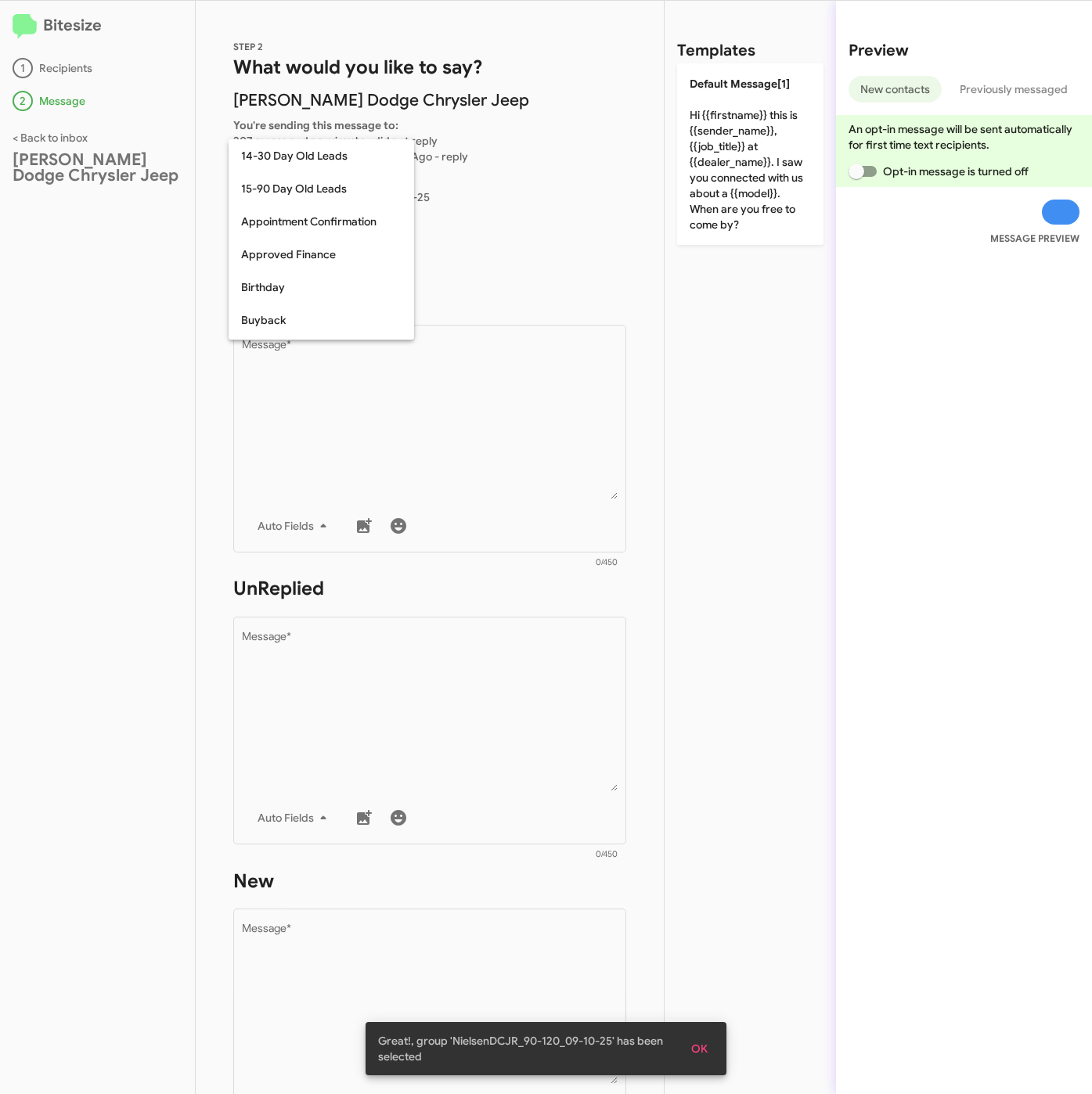
scroll to position [344, 0]
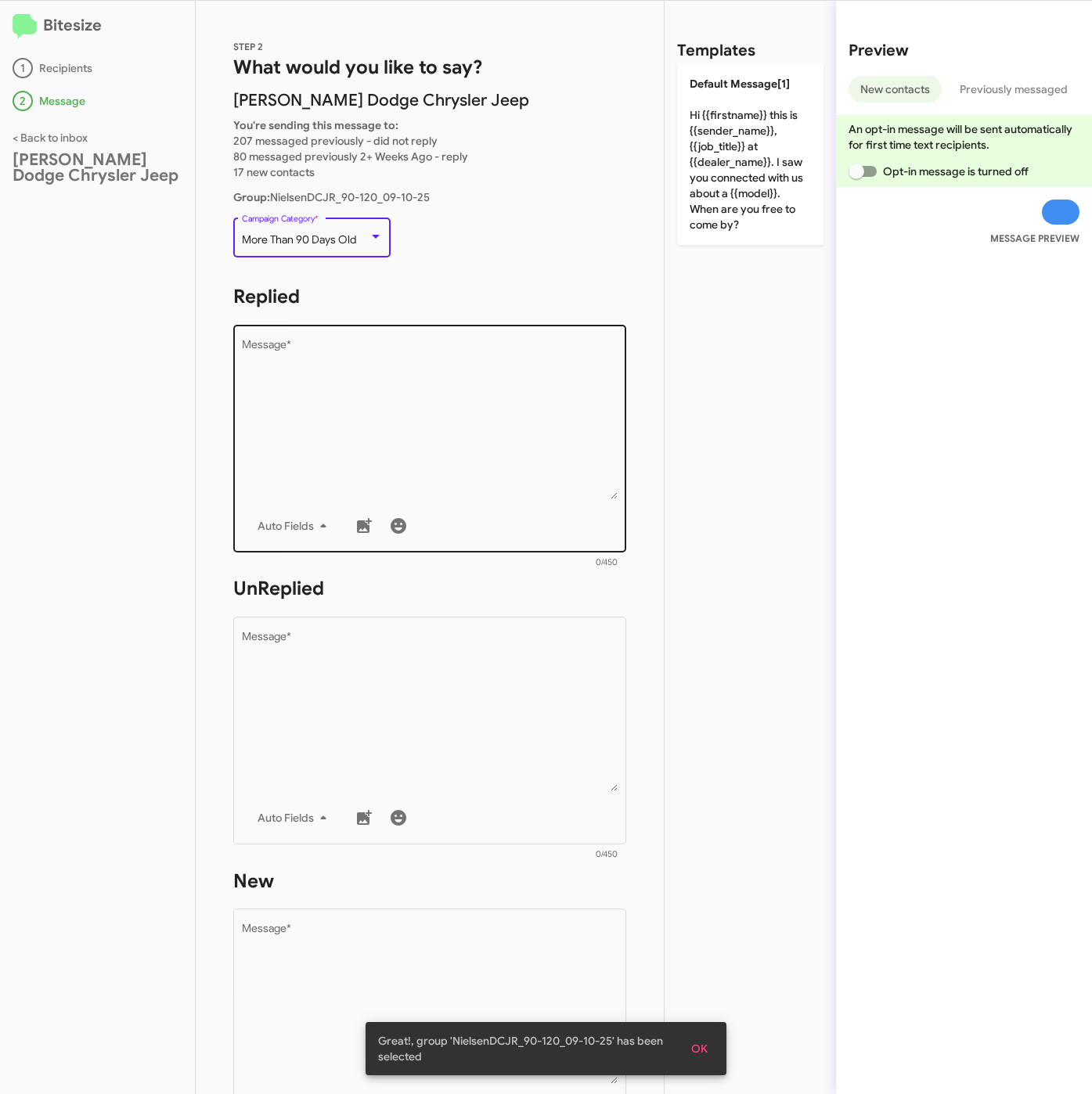
click at [298, 386] on textarea "Message *" at bounding box center [430, 419] width 377 height 159
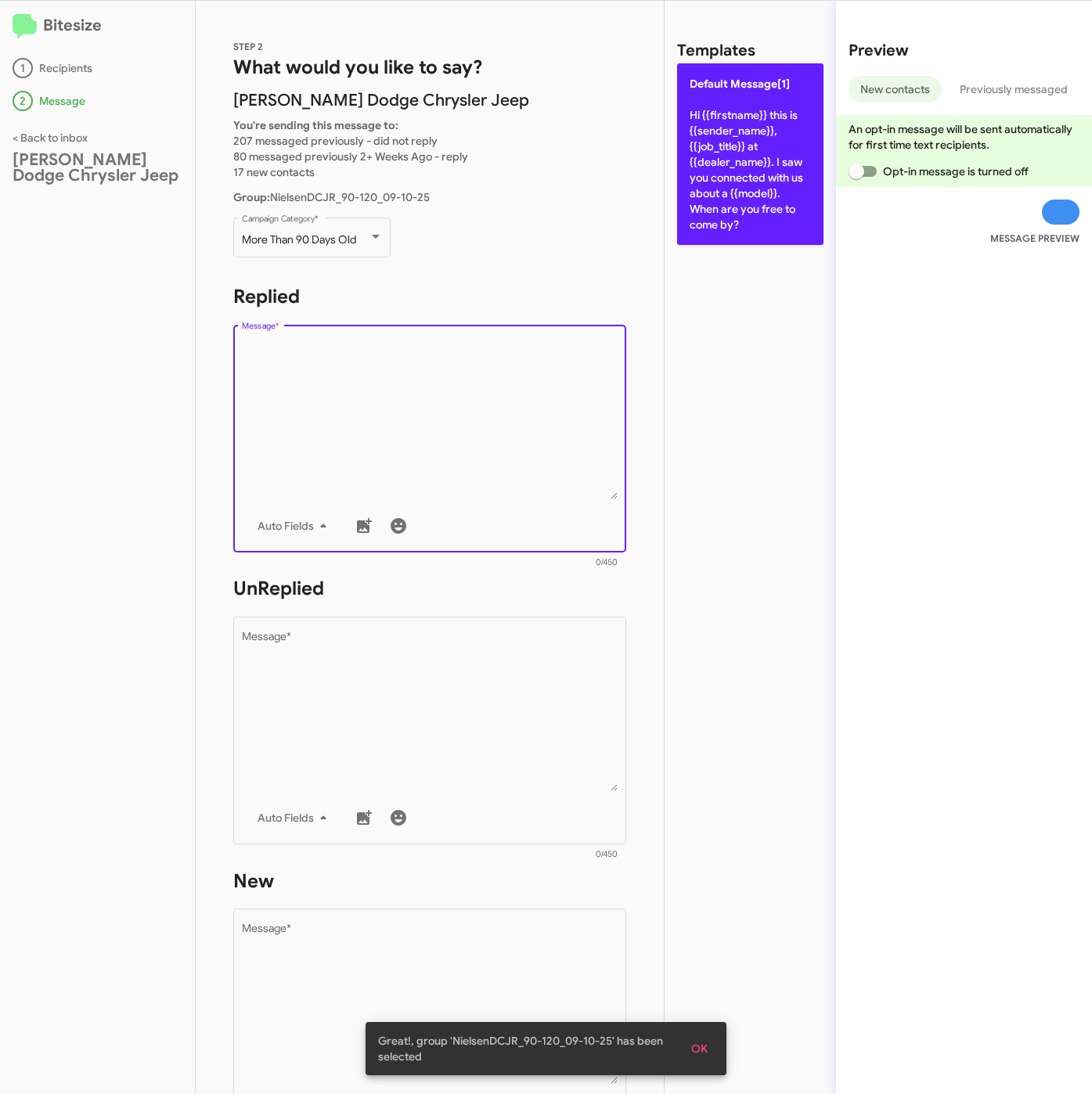
click at [761, 169] on p "Default Message[1] Hi {{firstname}} this is {{sender_name}}, {{job_title}} at {…" at bounding box center [750, 154] width 146 height 181
type textarea "Hi {{firstname}} this is {{sender_name}}, {{job_title}} at {{dealer_name}}. I s…"
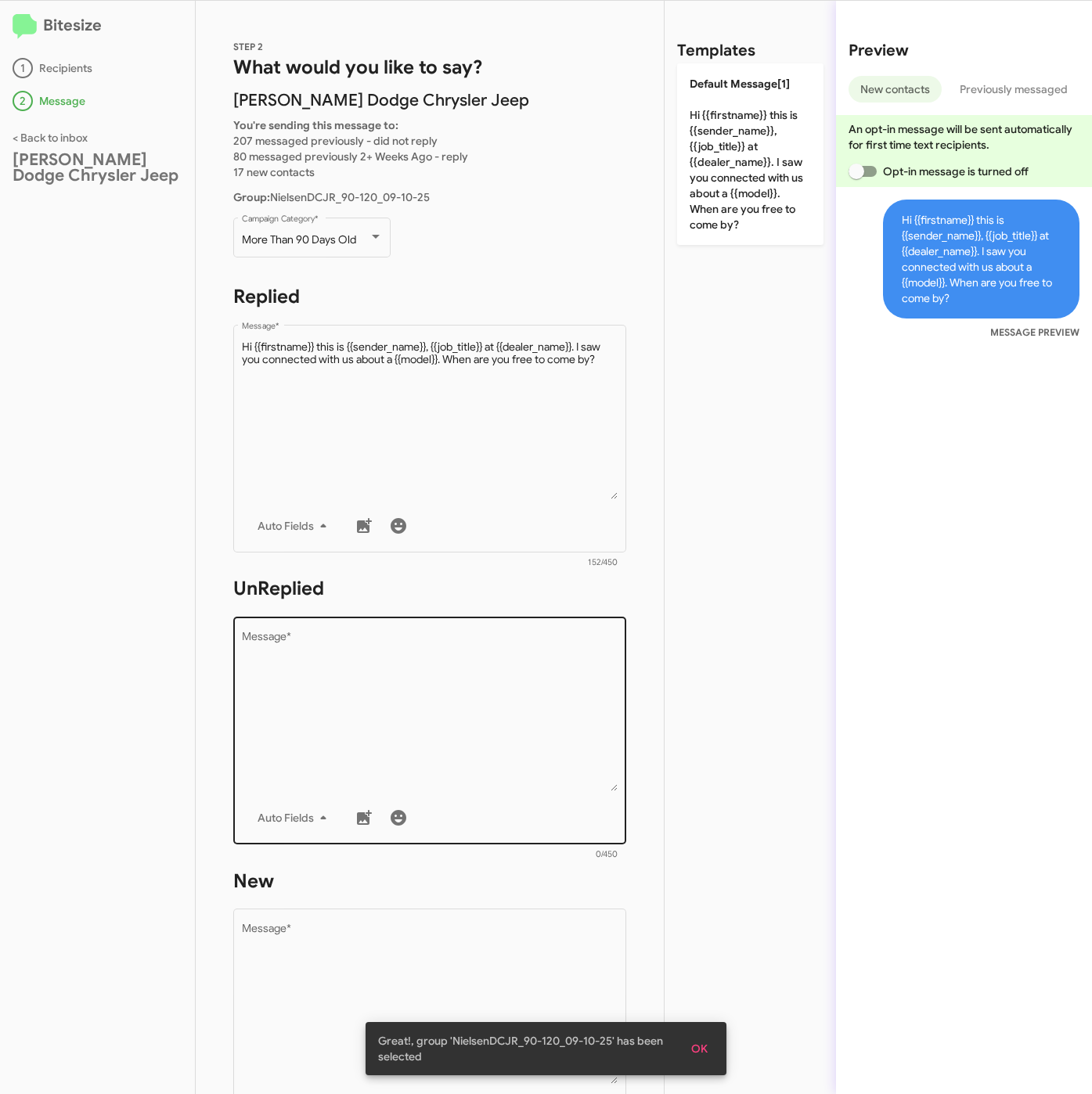
click at [456, 728] on textarea "Message *" at bounding box center [430, 711] width 377 height 159
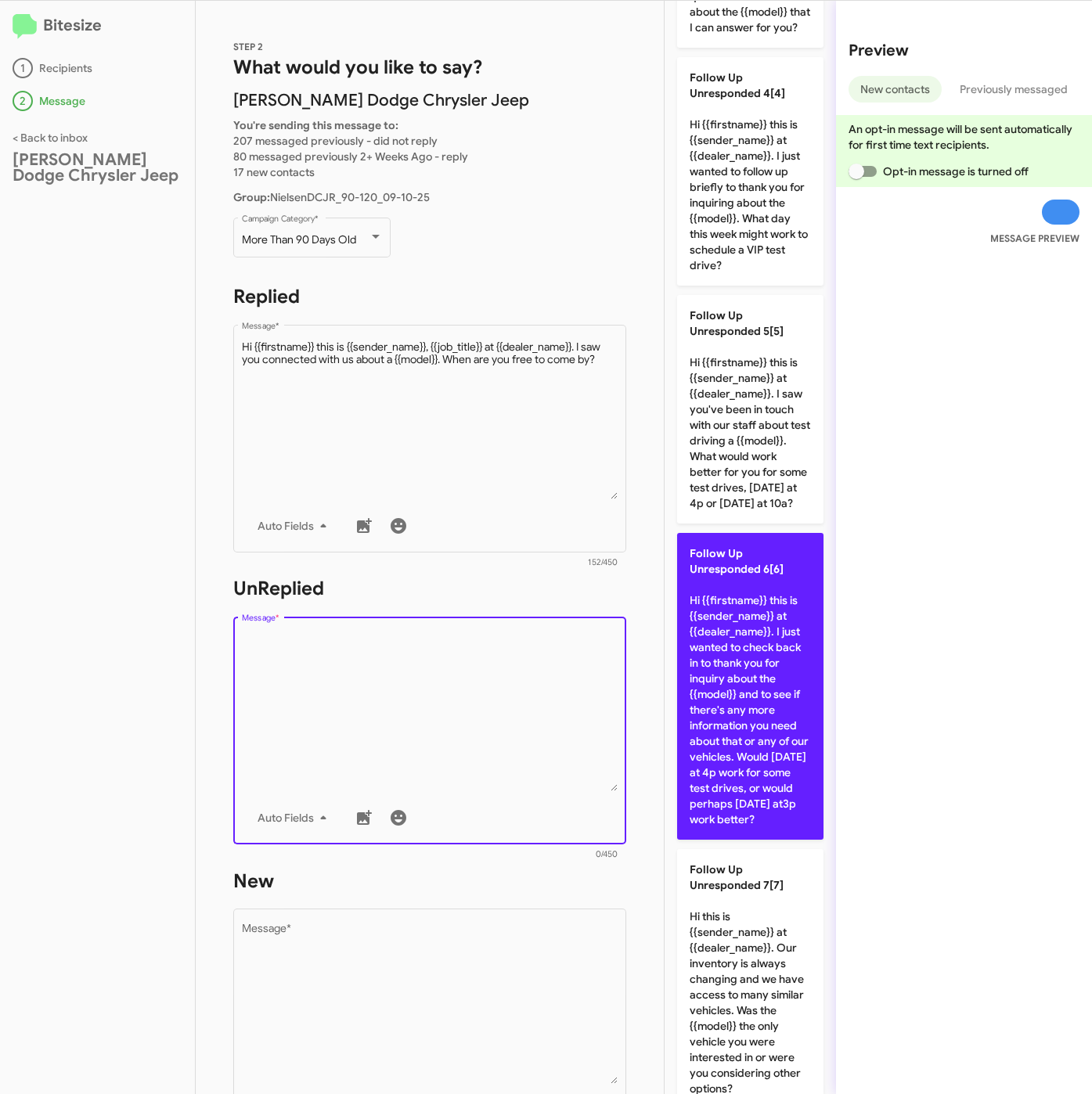
scroll to position [939, 0]
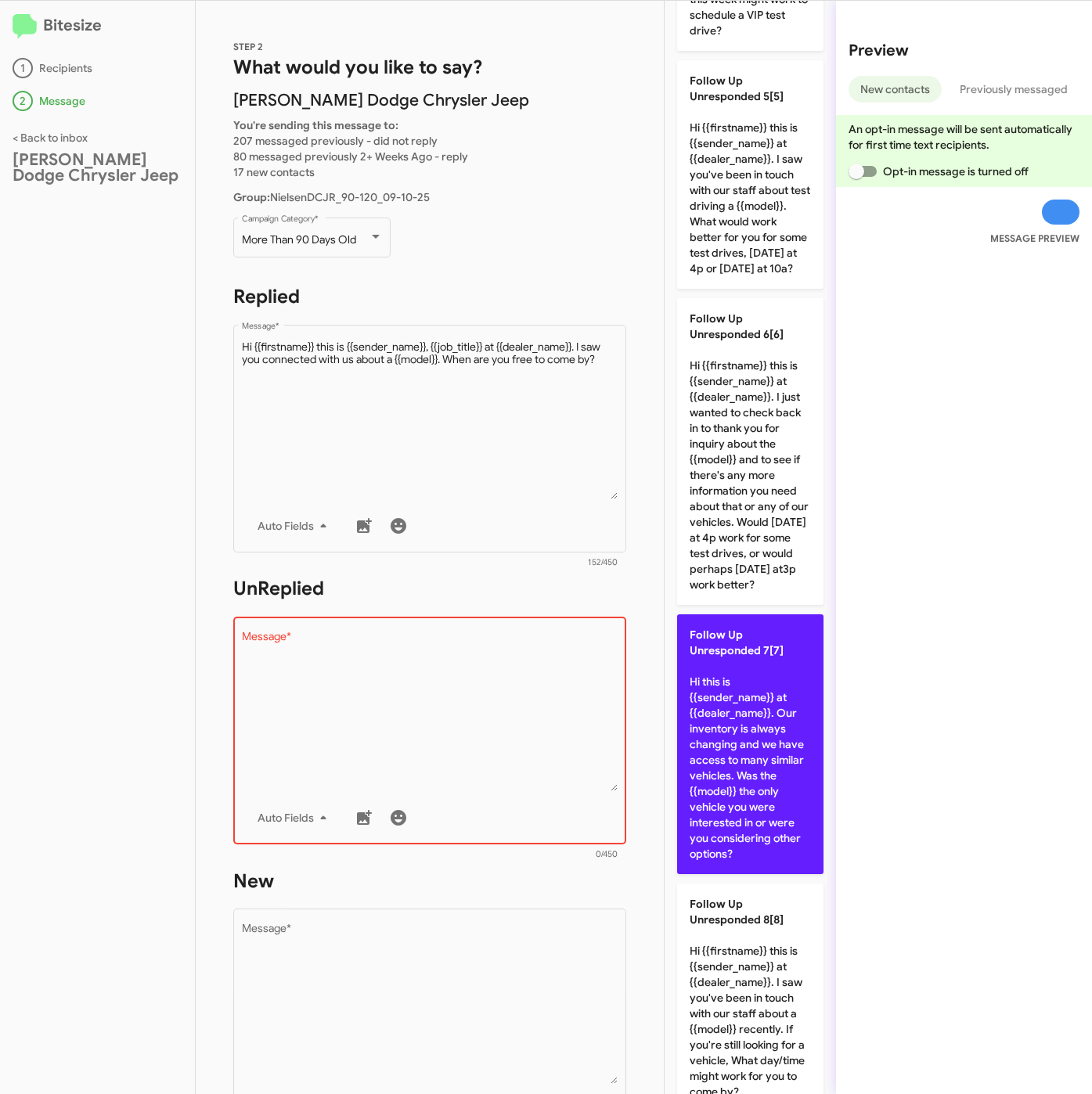
click at [756, 841] on p "Follow Up Unresponded 7[7] Hi this is {{sender_name}} at {{dealer_name}}. Our i…" at bounding box center [750, 744] width 146 height 260
type textarea "Hi this is {{sender_name}} at {{dealer_name}}. Our inventory is always changing…"
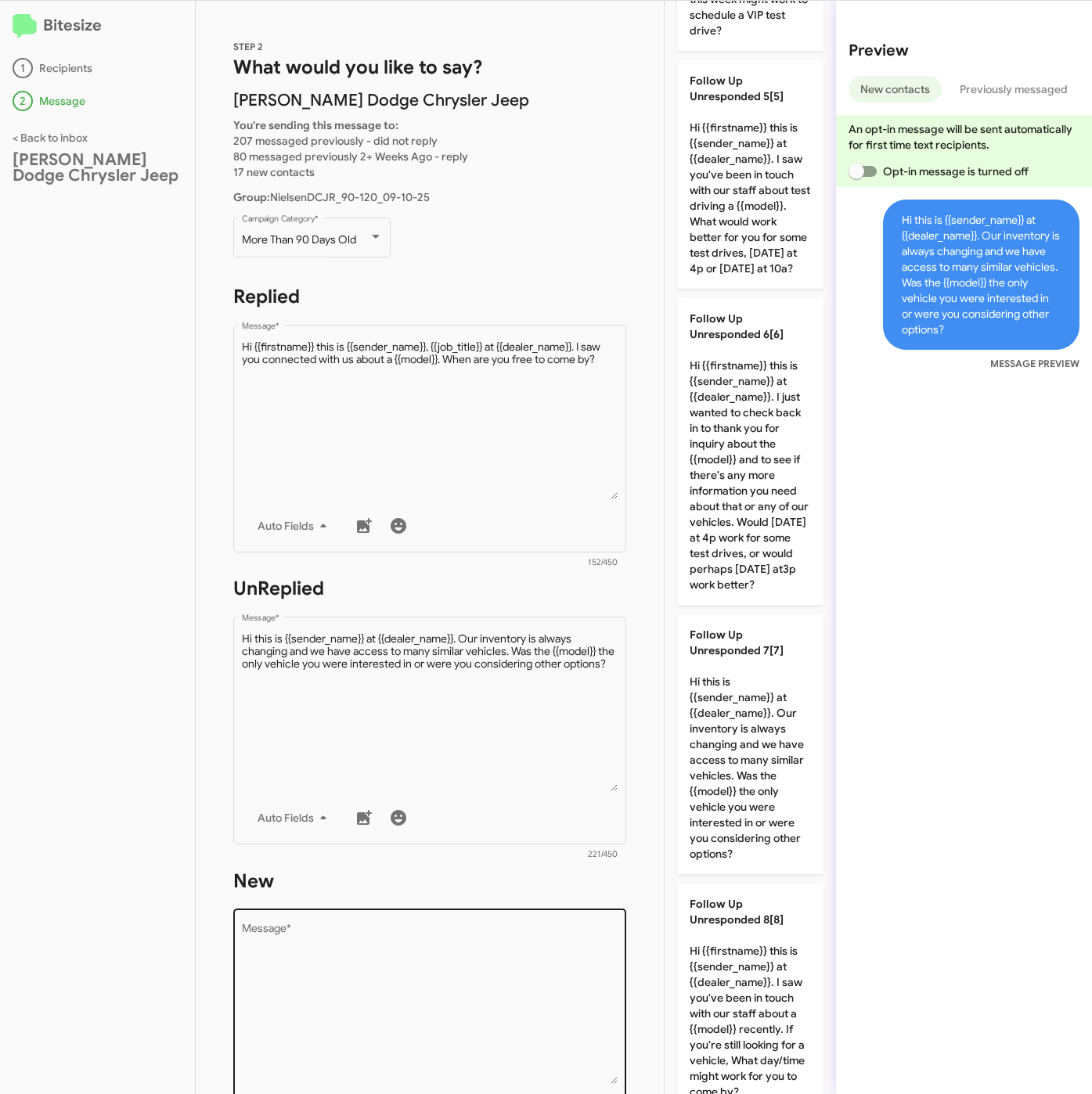
click at [484, 968] on textarea "Message *" at bounding box center [430, 1003] width 377 height 159
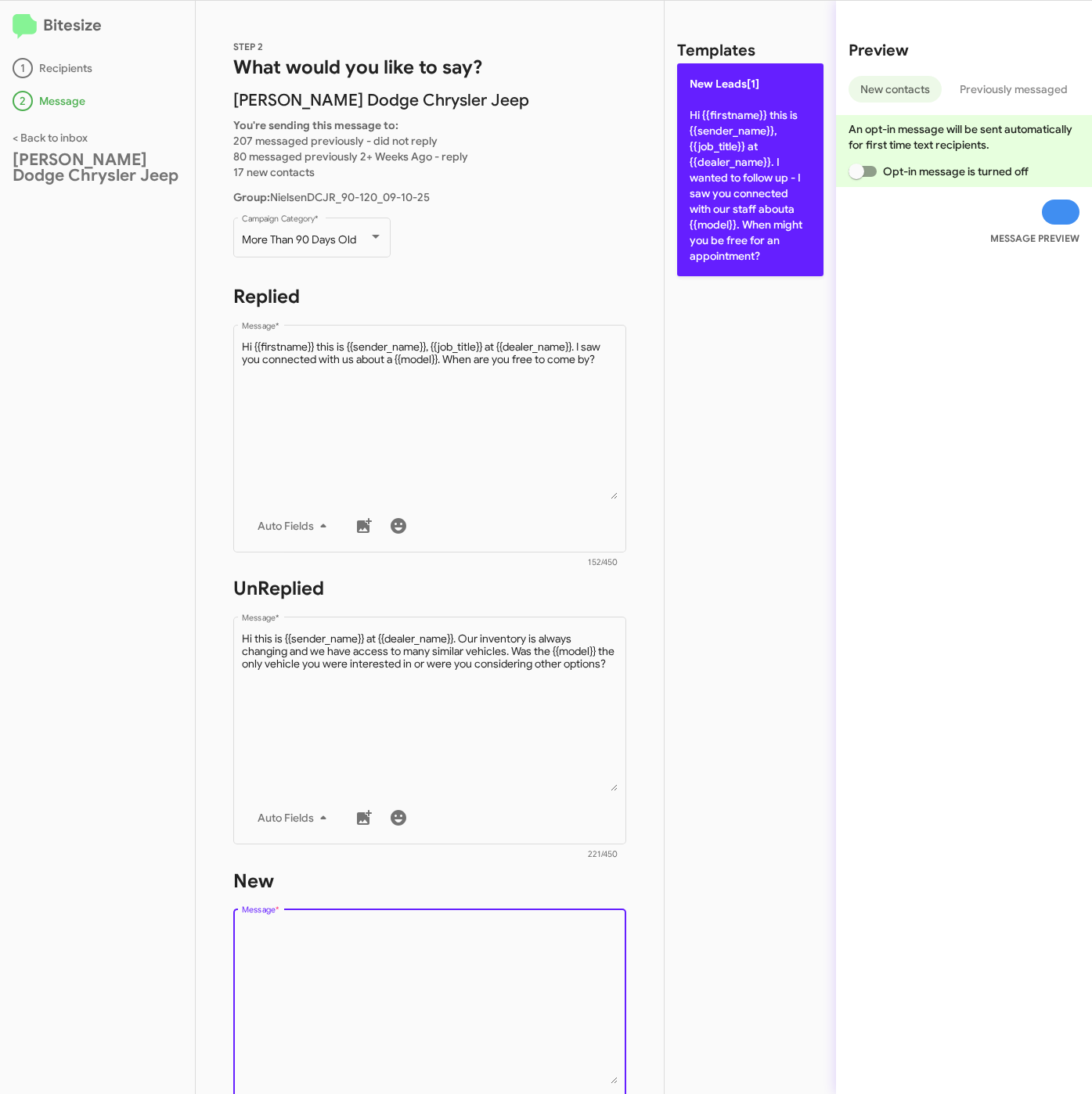
click at [724, 171] on p "New Leads[1] Hi {{firstname}} this is {{sender_name}}, {{job_title}} at {{deale…" at bounding box center [750, 170] width 146 height 213
type textarea "Hi {{firstname}} this is {{sender_name}}, {{job_title}} at {{dealer_name}}. I w…"
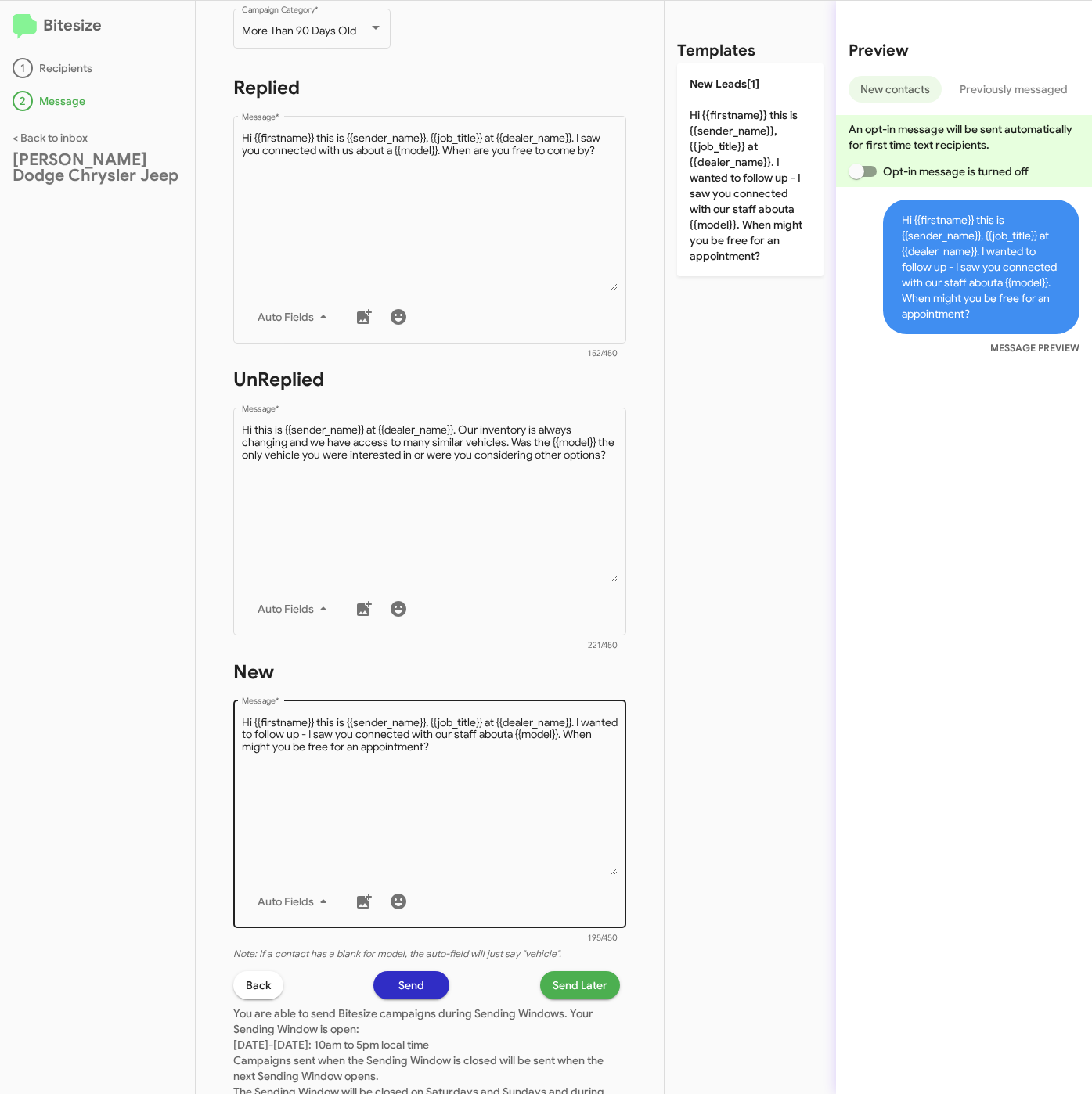
scroll to position [337, 0]
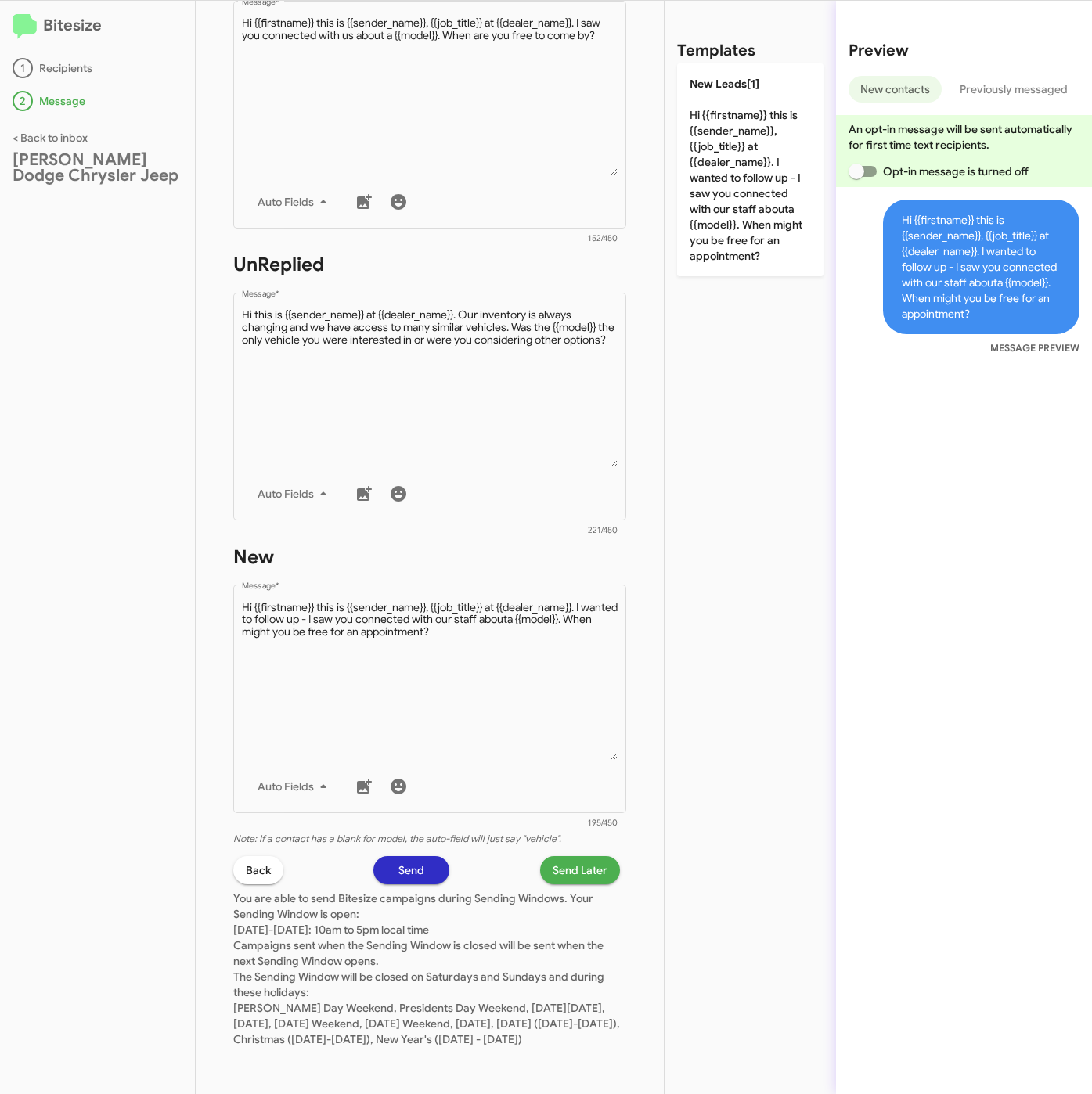
click at [561, 856] on span "Send Later" at bounding box center [580, 870] width 55 height 28
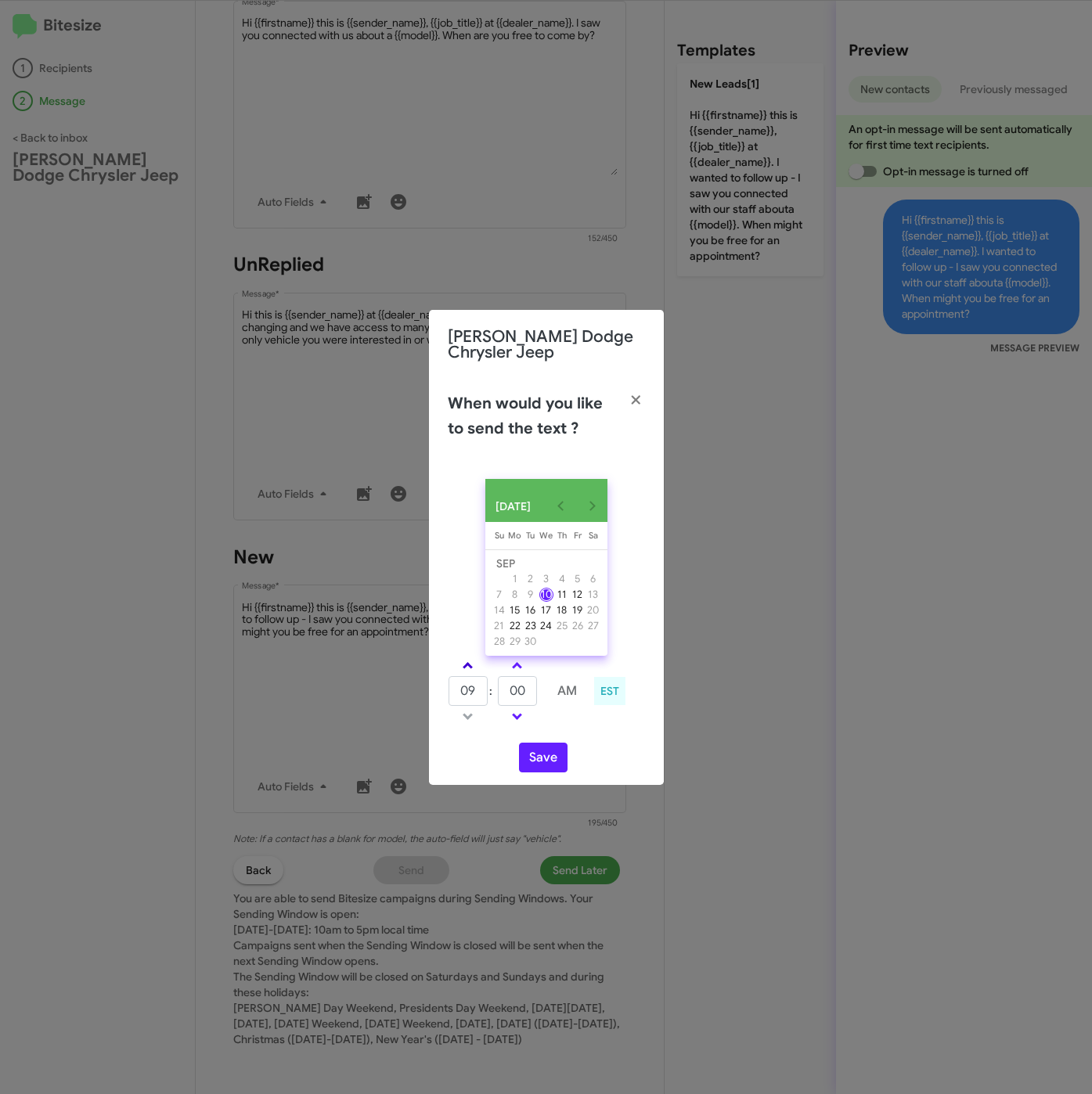
click at [468, 669] on span at bounding box center [467, 666] width 10 height 10
type input "10"
drag, startPoint x: 528, startPoint y: 691, endPoint x: 501, endPoint y: 695, distance: 27.3
click at [501, 695] on input "00" at bounding box center [517, 691] width 39 height 30
type input "39"
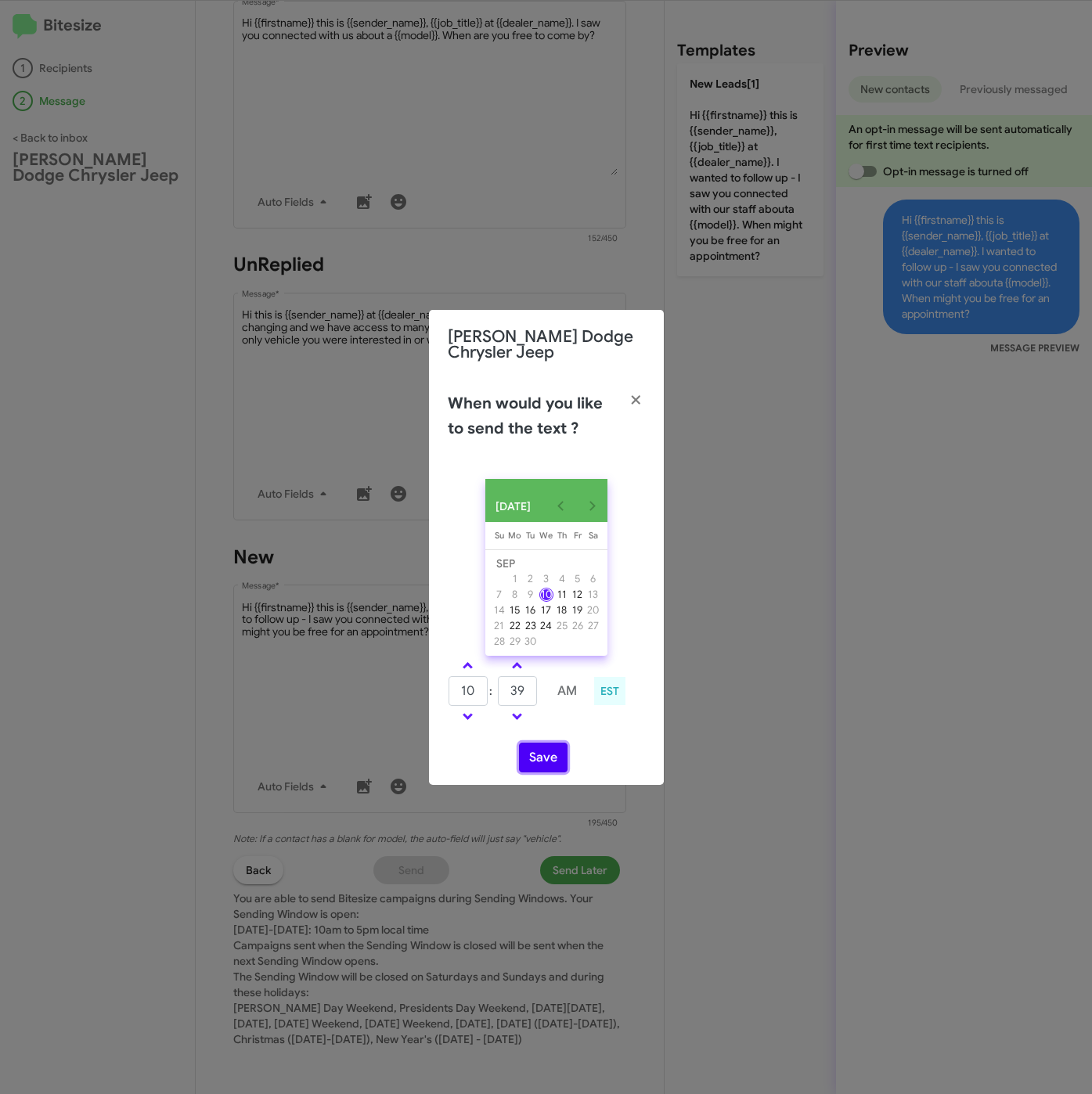
click at [538, 768] on button "Save" at bounding box center [543, 757] width 49 height 30
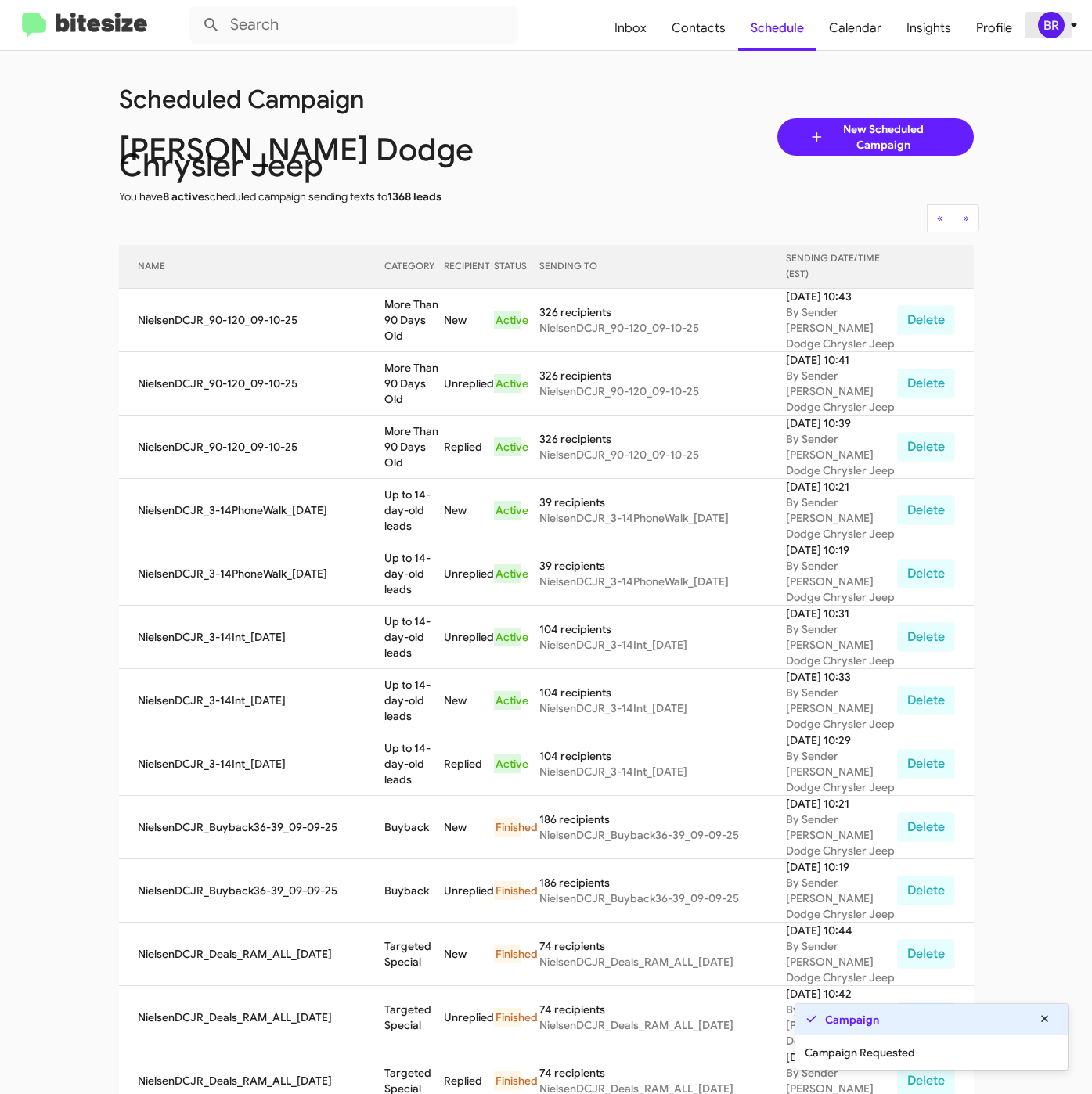
click at [1060, 26] on div "BR" at bounding box center [1051, 25] width 27 height 27
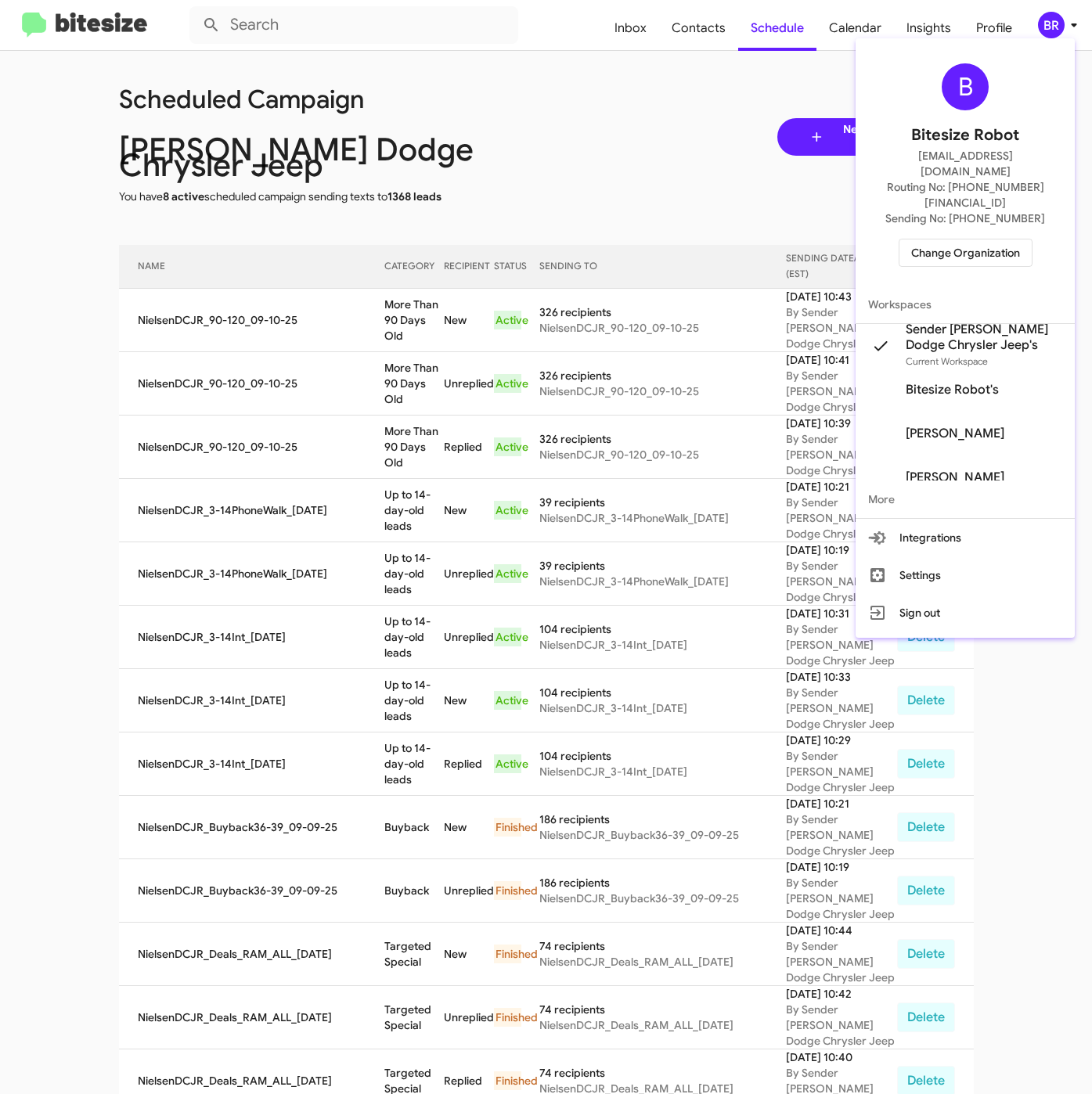
click at [703, 34] on div at bounding box center [546, 547] width 1092 height 1094
click at [703, 34] on span "Contacts" at bounding box center [698, 28] width 79 height 46
type input "in:groups"
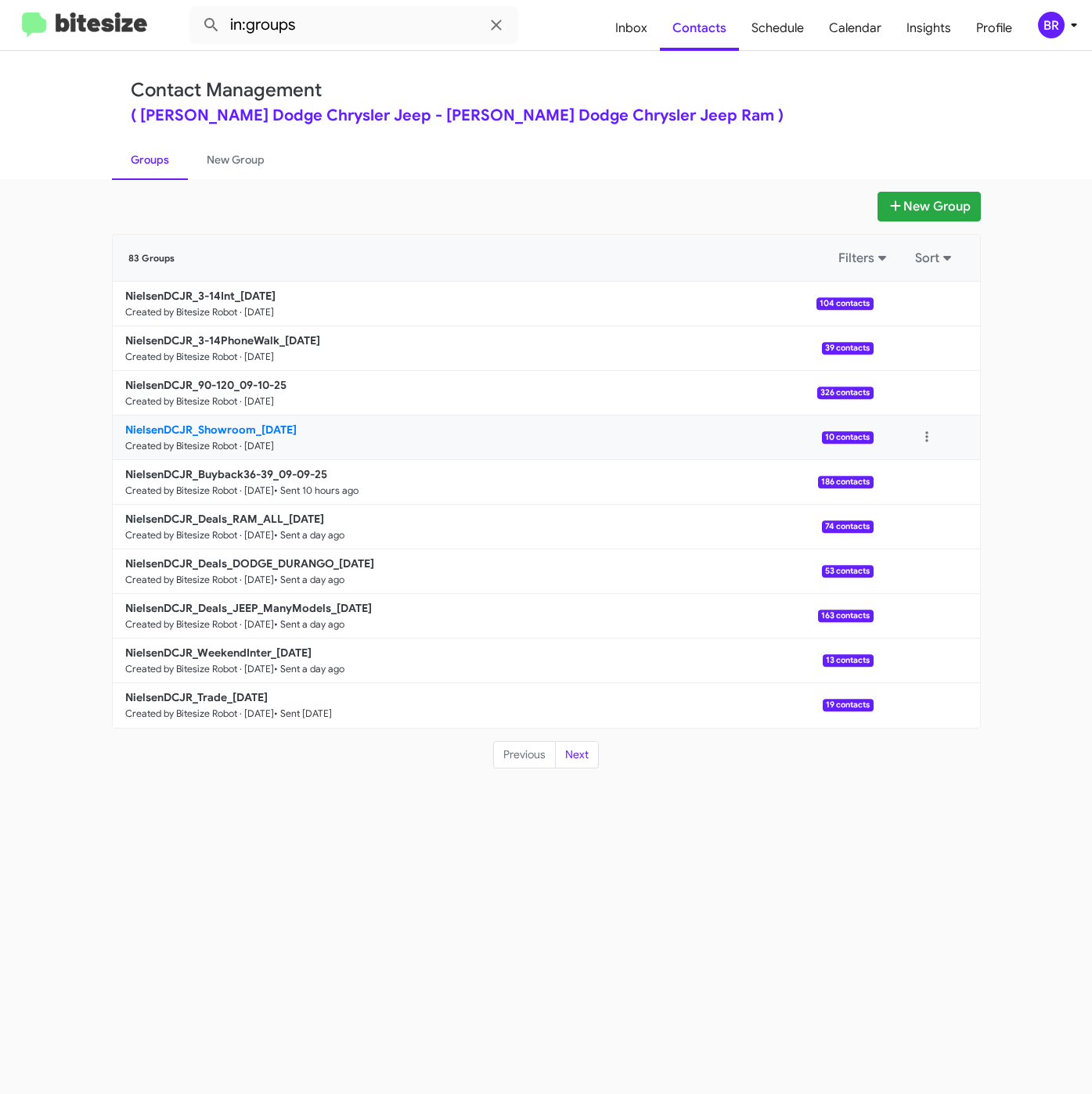
click at [245, 427] on b "NielsenDCJR_Showroom_09-10-25" at bounding box center [211, 429] width 171 height 14
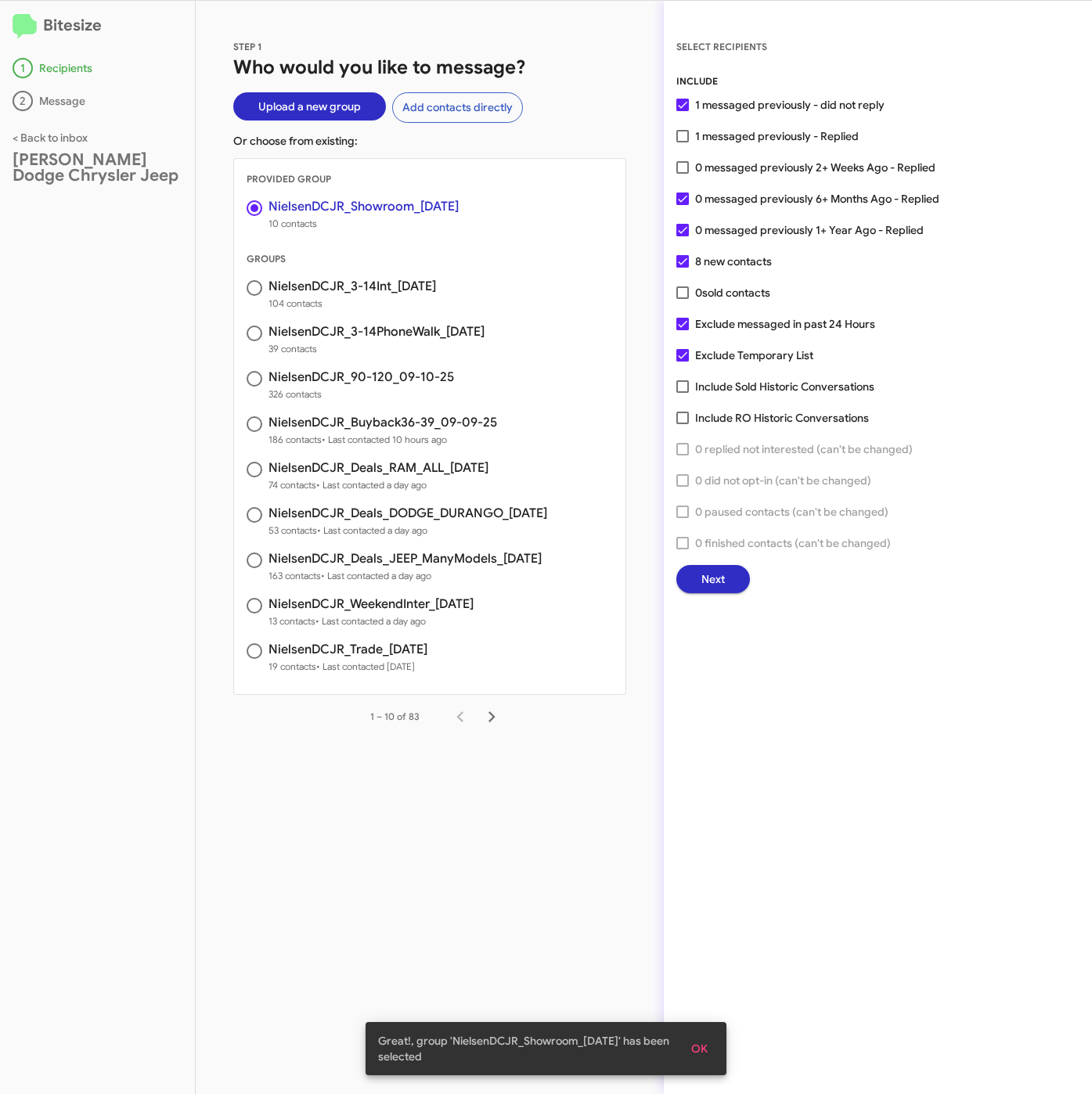
drag, startPoint x: 763, startPoint y: 137, endPoint x: 764, endPoint y: 146, distance: 9.1
click at [764, 136] on span "1 messaged previously - Replied" at bounding box center [776, 137] width 163 height 19
click at [682, 142] on input "1 messaged previously - Replied" at bounding box center [681, 142] width 1 height 1
checkbox input "true"
click at [723, 585] on span "Next" at bounding box center [713, 579] width 24 height 28
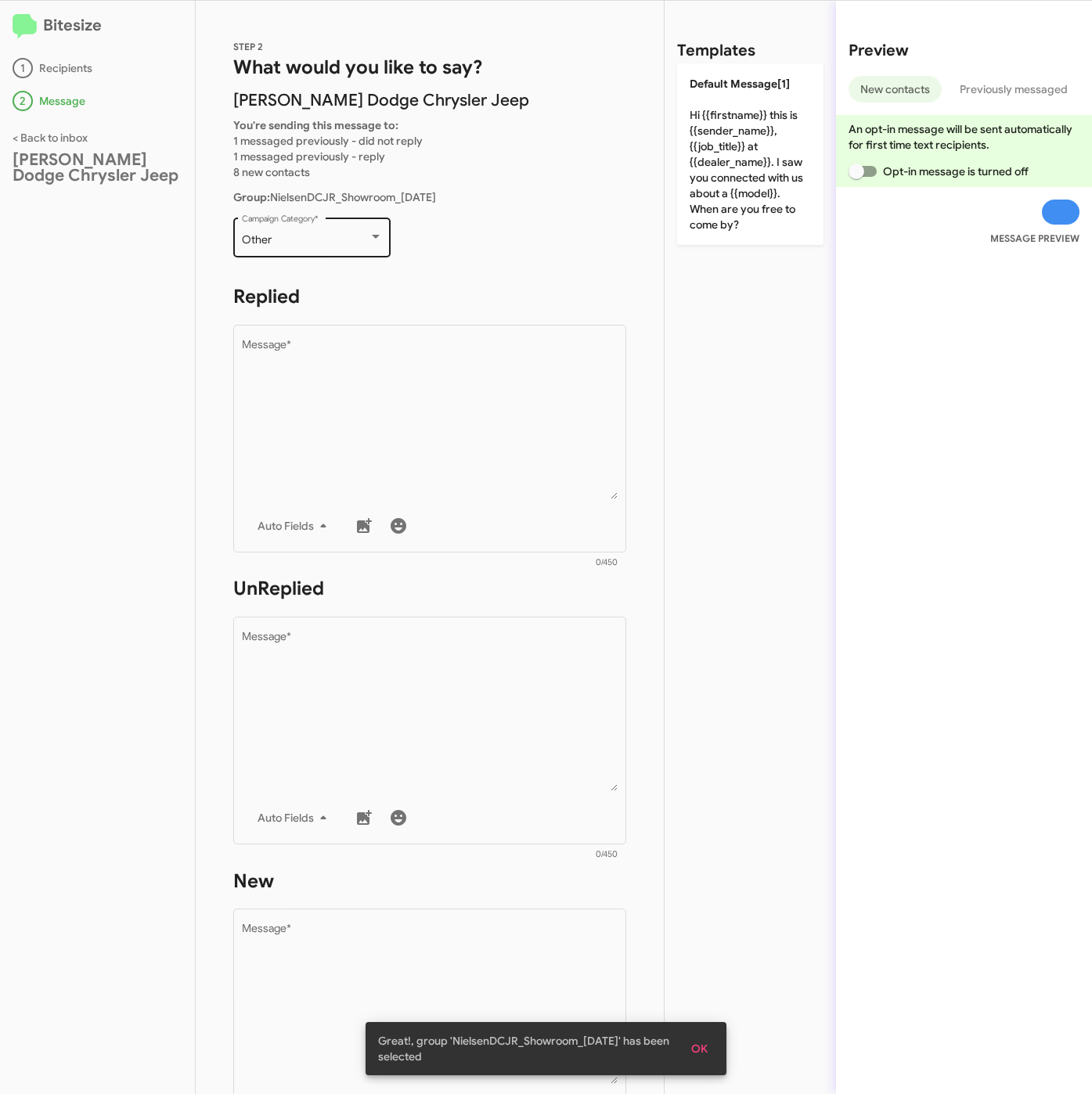
click at [330, 234] on div "Other" at bounding box center [305, 240] width 127 height 13
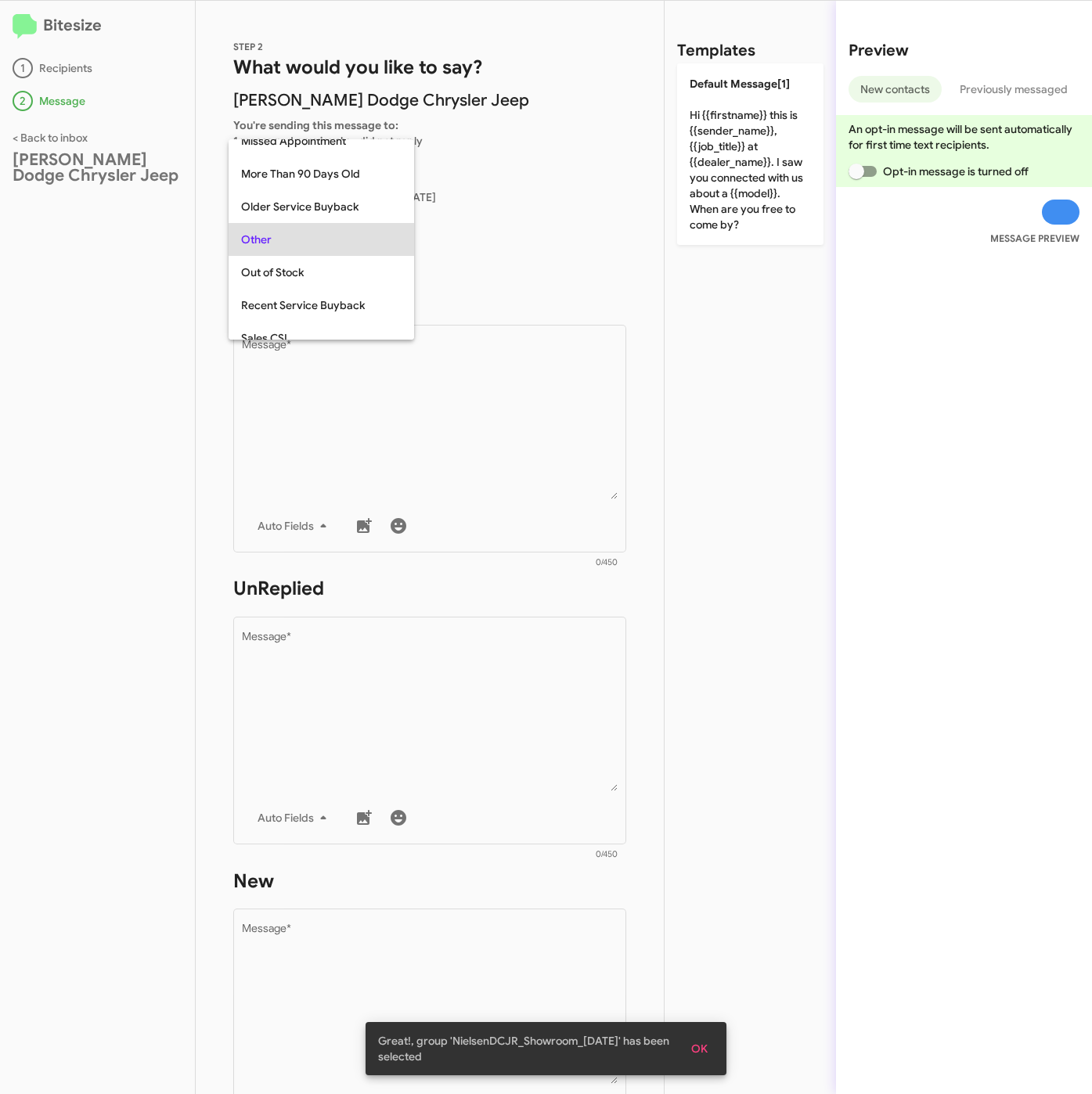
scroll to position [423, 0]
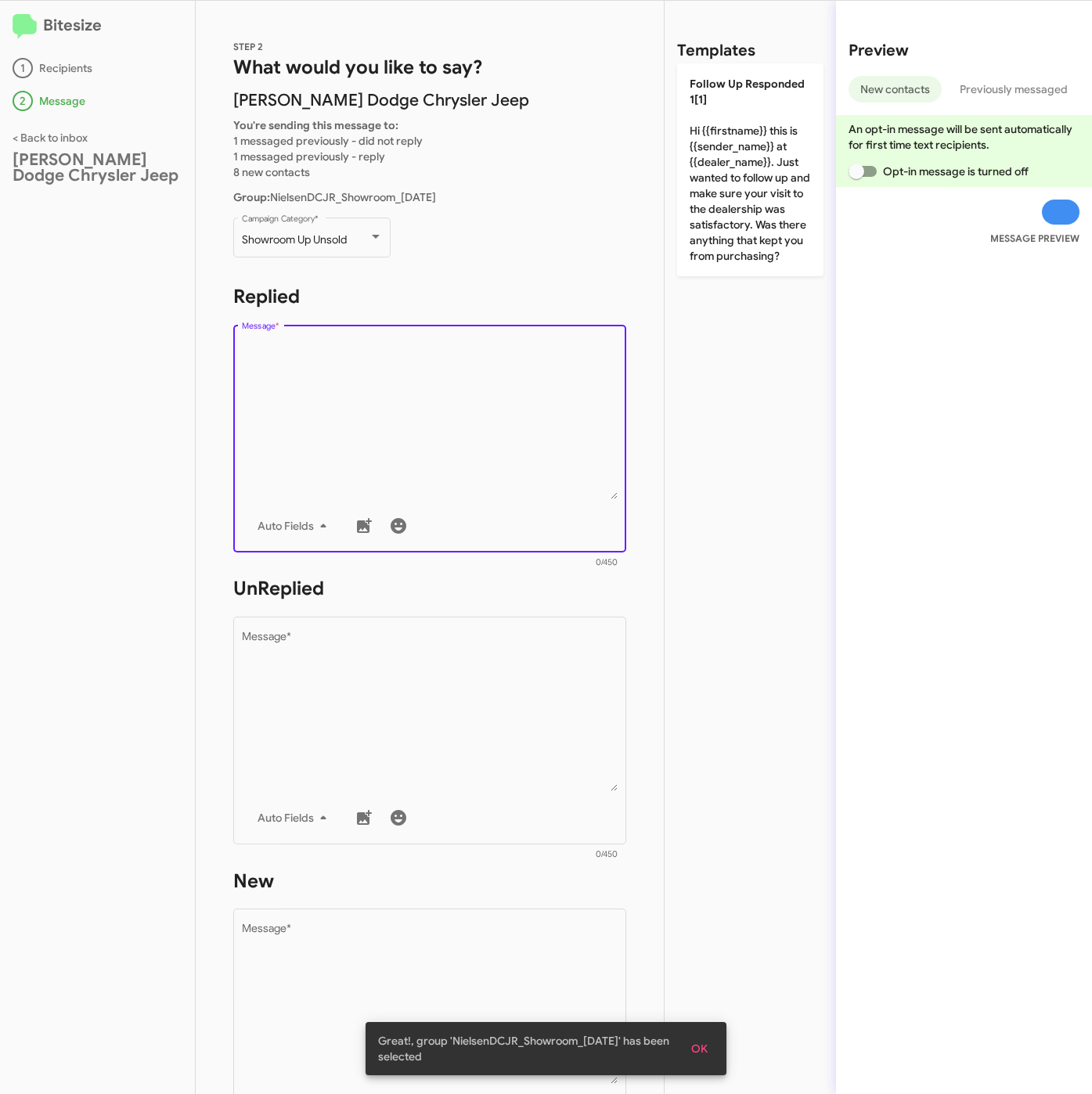
click at [331, 402] on textarea "Message *" at bounding box center [430, 419] width 377 height 159
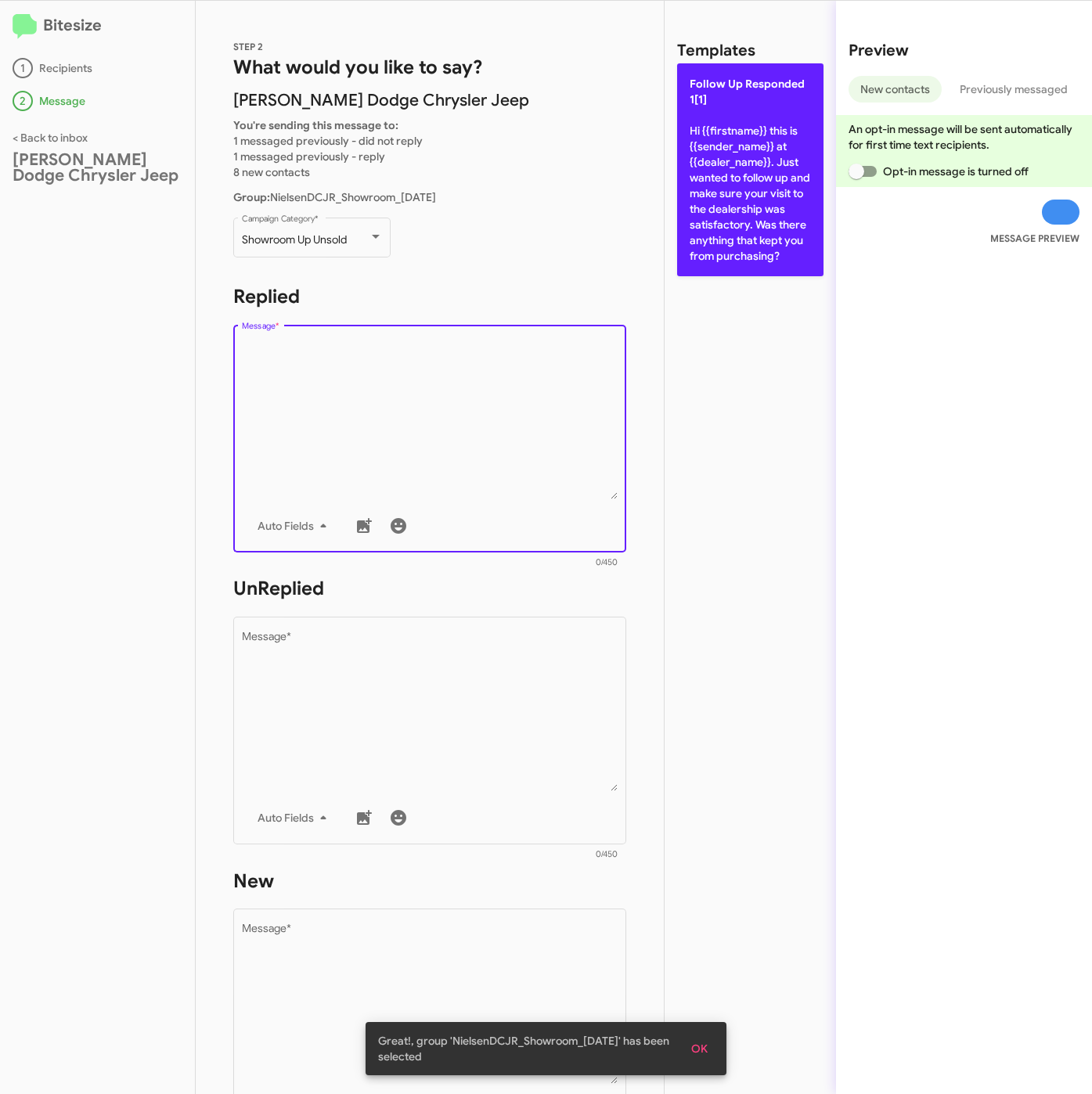
click at [761, 197] on p "Follow Up Responded 1[1] Hi {{firstname}} this is {{sender_name}} at {{dealer_n…" at bounding box center [750, 170] width 146 height 213
type textarea "Hi {{firstname}} this is {{sender_name}} at {{dealer_name}}. Just wanted to fol…"
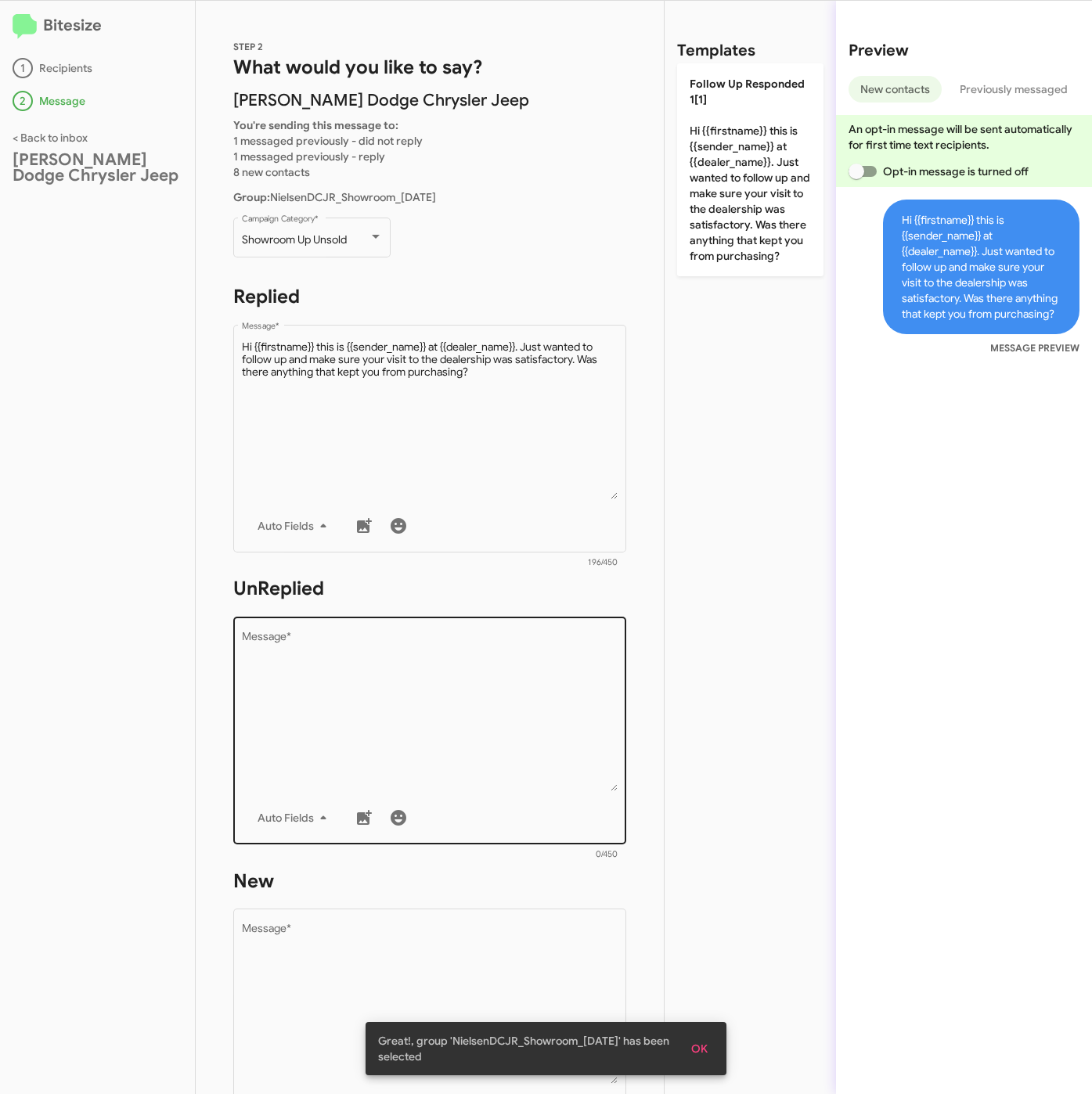
drag, startPoint x: 512, startPoint y: 665, endPoint x: 552, endPoint y: 627, distance: 55.2
click at [510, 666] on textarea "Message *" at bounding box center [430, 711] width 377 height 159
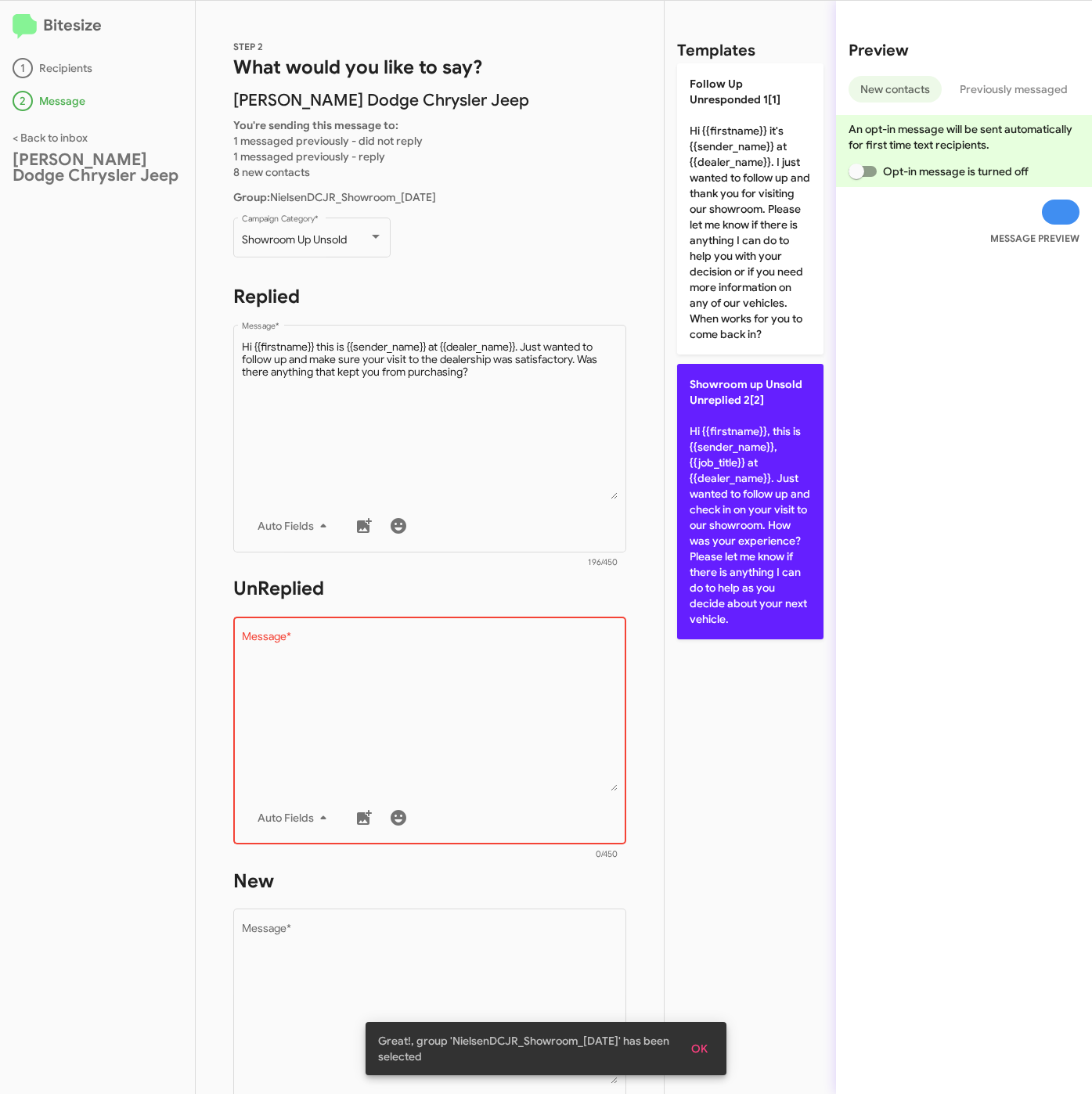
drag, startPoint x: 733, startPoint y: 468, endPoint x: 574, endPoint y: 731, distance: 307.3
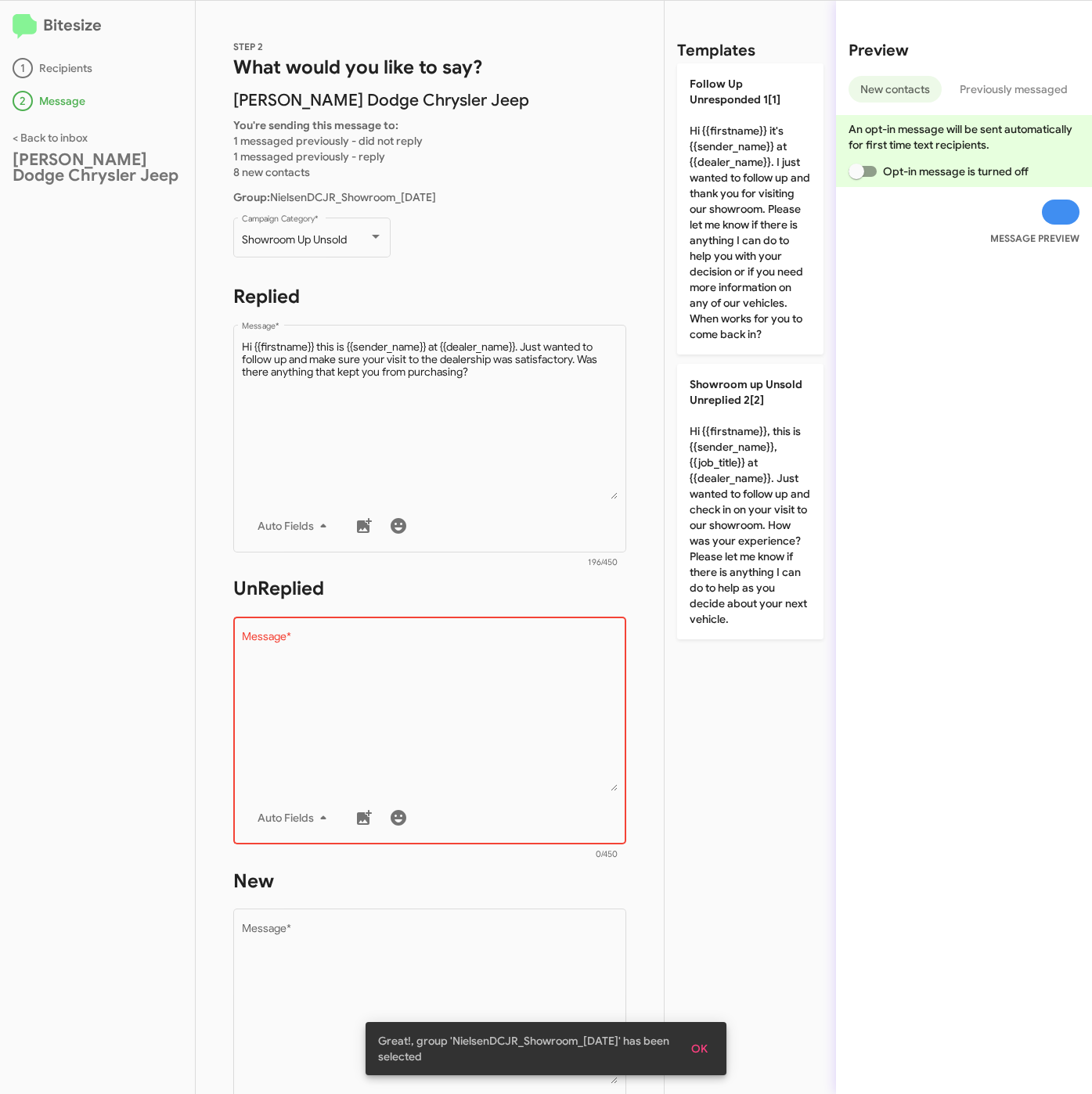
click at [735, 468] on p "Showroom up Unsold Unreplied 2[2] Hi {{firstname}}, this is {{sender_name}}, {{…" at bounding box center [750, 501] width 146 height 275
type textarea "Hi {{firstname}}, this is {{sender_name}}, {{job_title}} at {{dealer_name}}. Ju…"
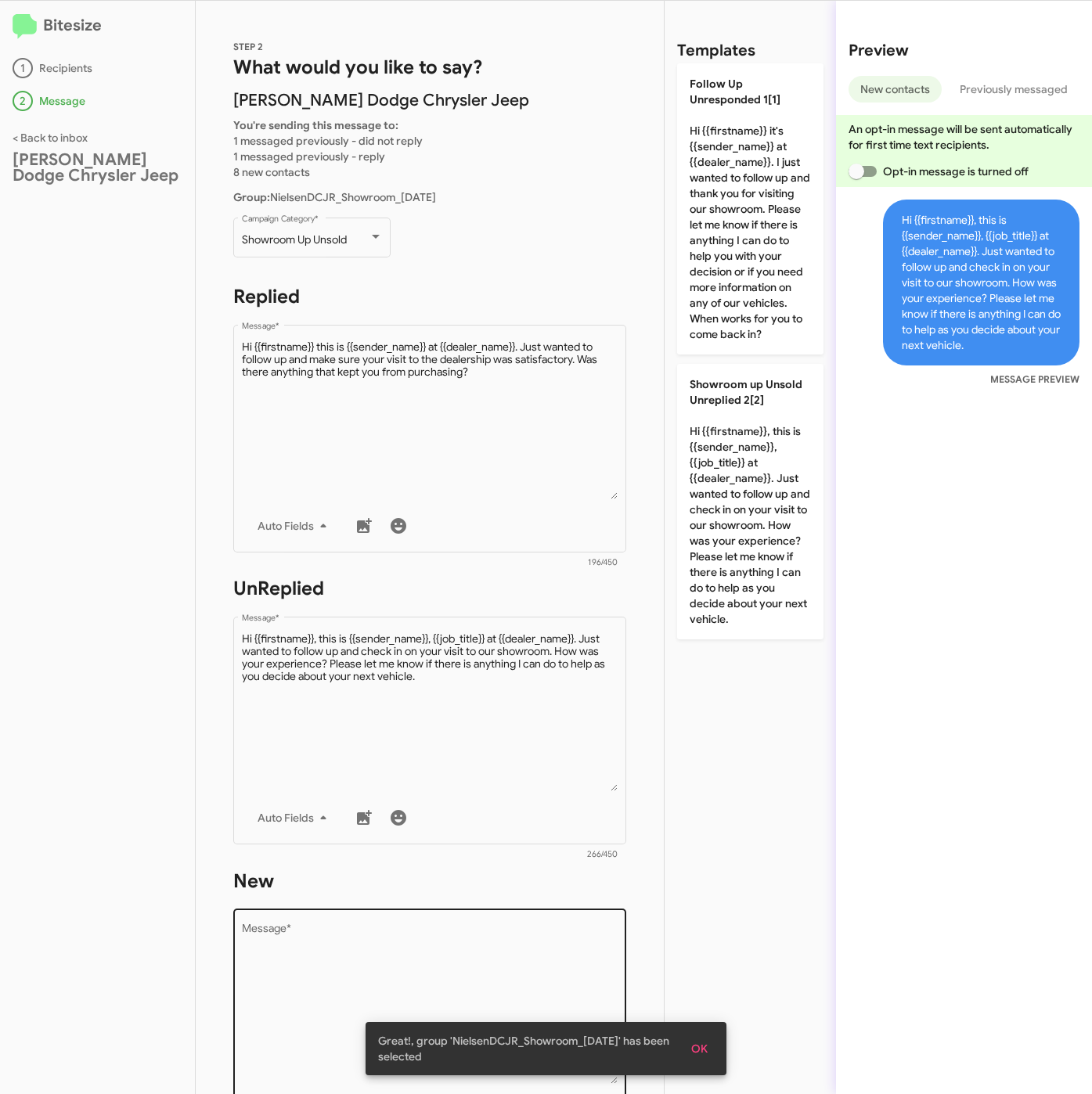
click at [484, 948] on textarea "Message *" at bounding box center [430, 1003] width 377 height 159
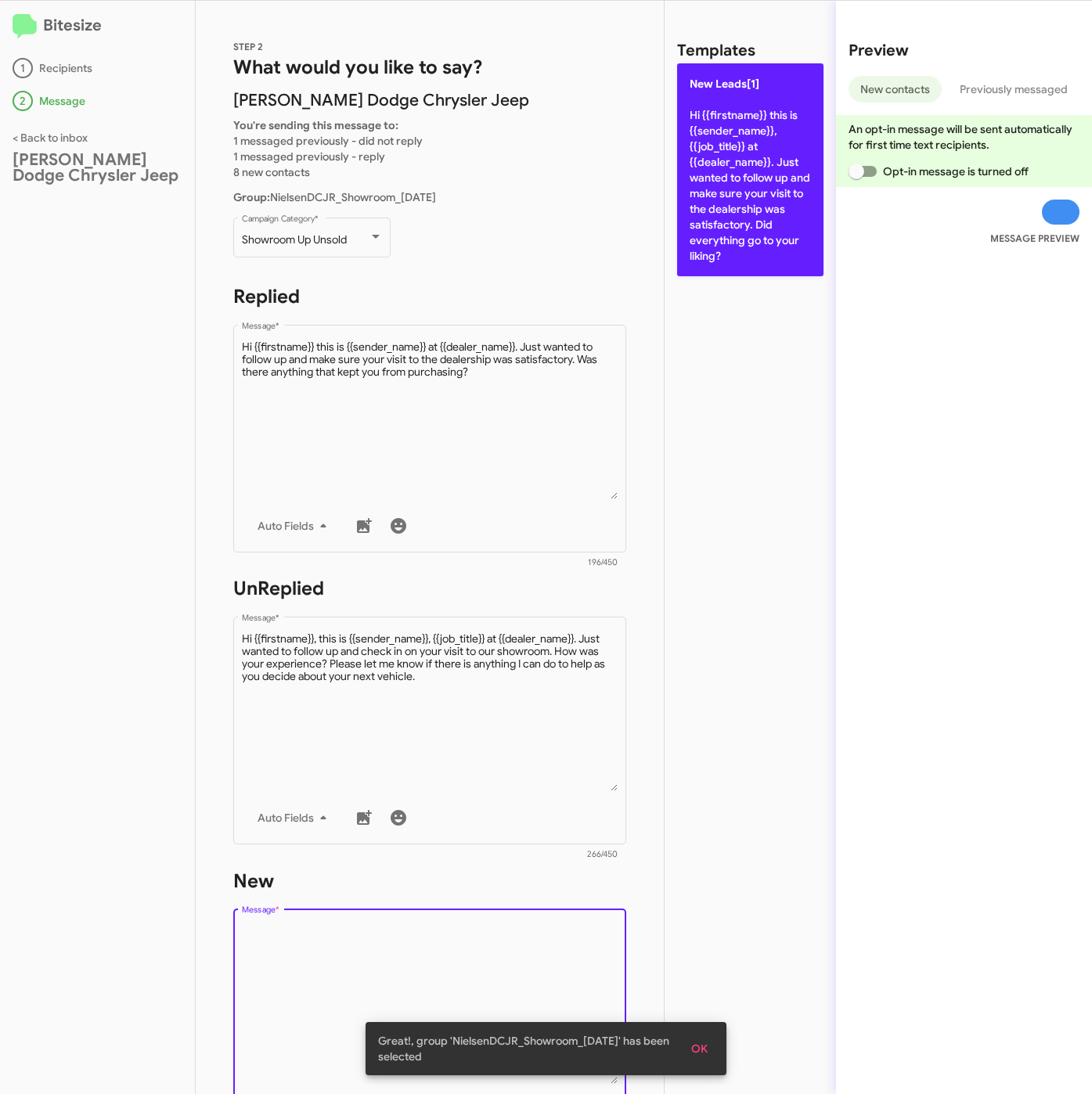
click at [738, 195] on p "New Leads[1] Hi {{firstname}} this is {{sender_name}}, {{job_title}} at {{deale…" at bounding box center [750, 170] width 146 height 213
type textarea "Hi {{firstname}} this is {{sender_name}}, {{job_title}} at {{dealer_name}}. Jus…"
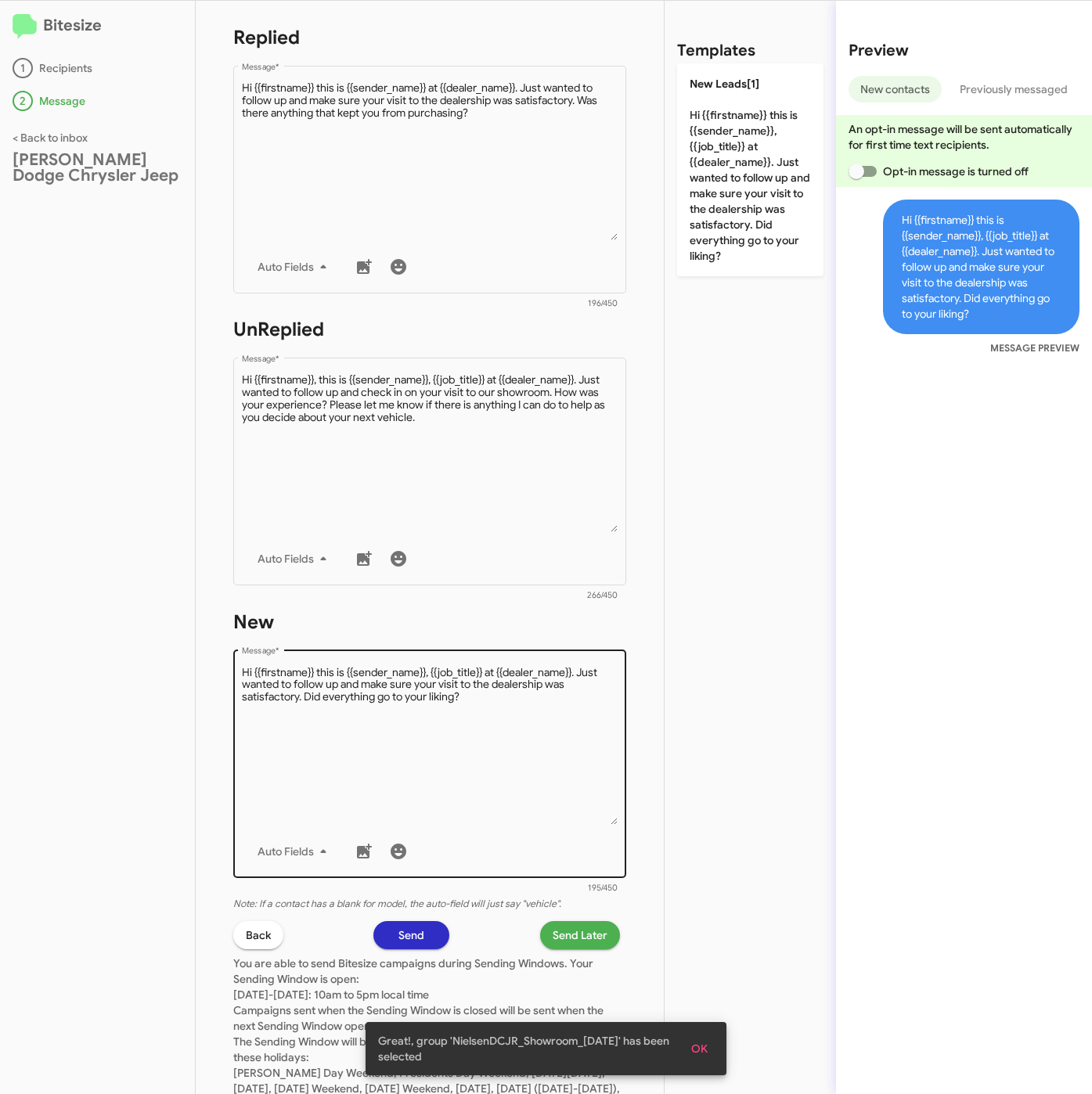
scroll to position [337, 0]
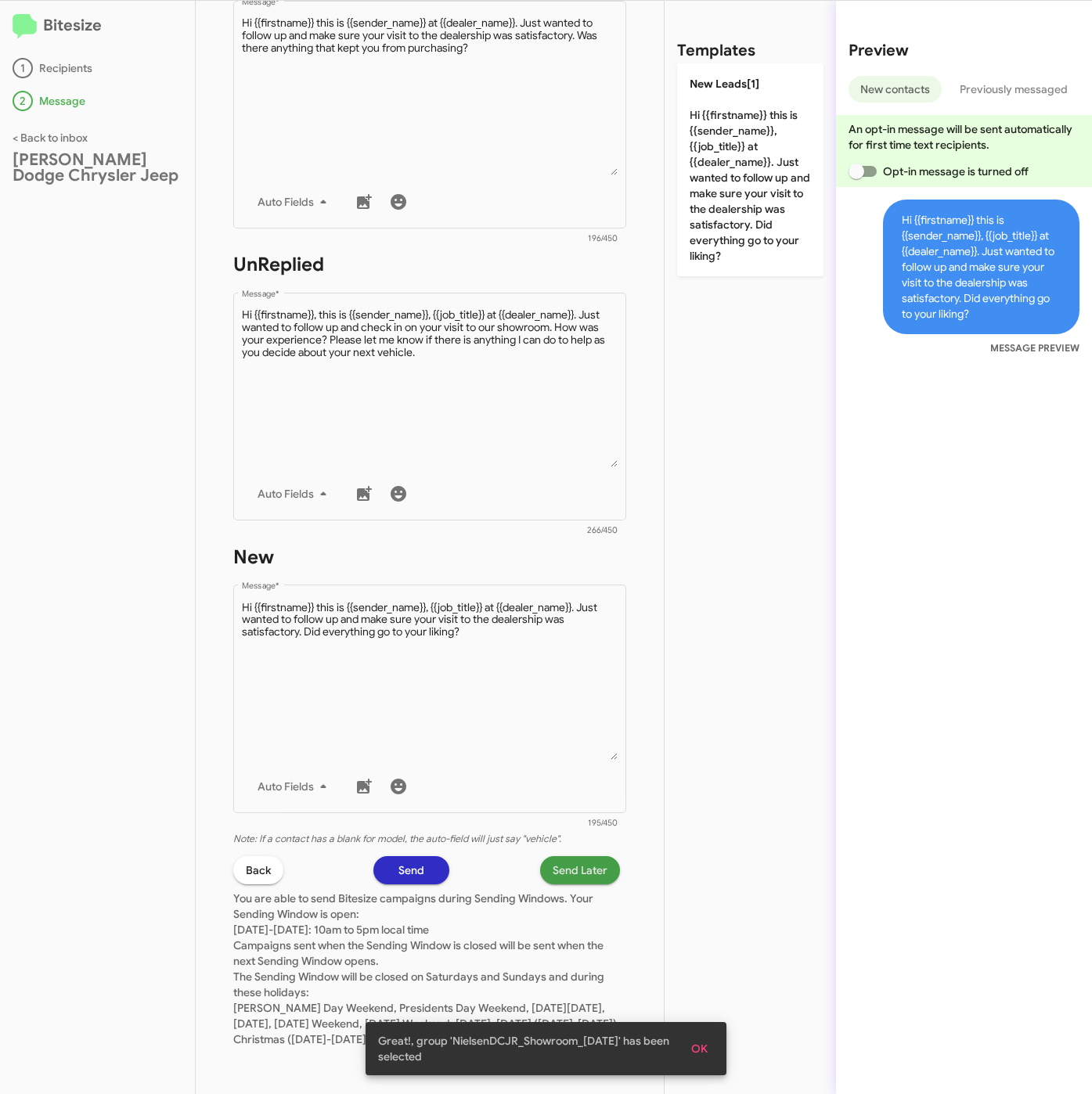
click at [559, 866] on span "Send Later" at bounding box center [580, 870] width 55 height 28
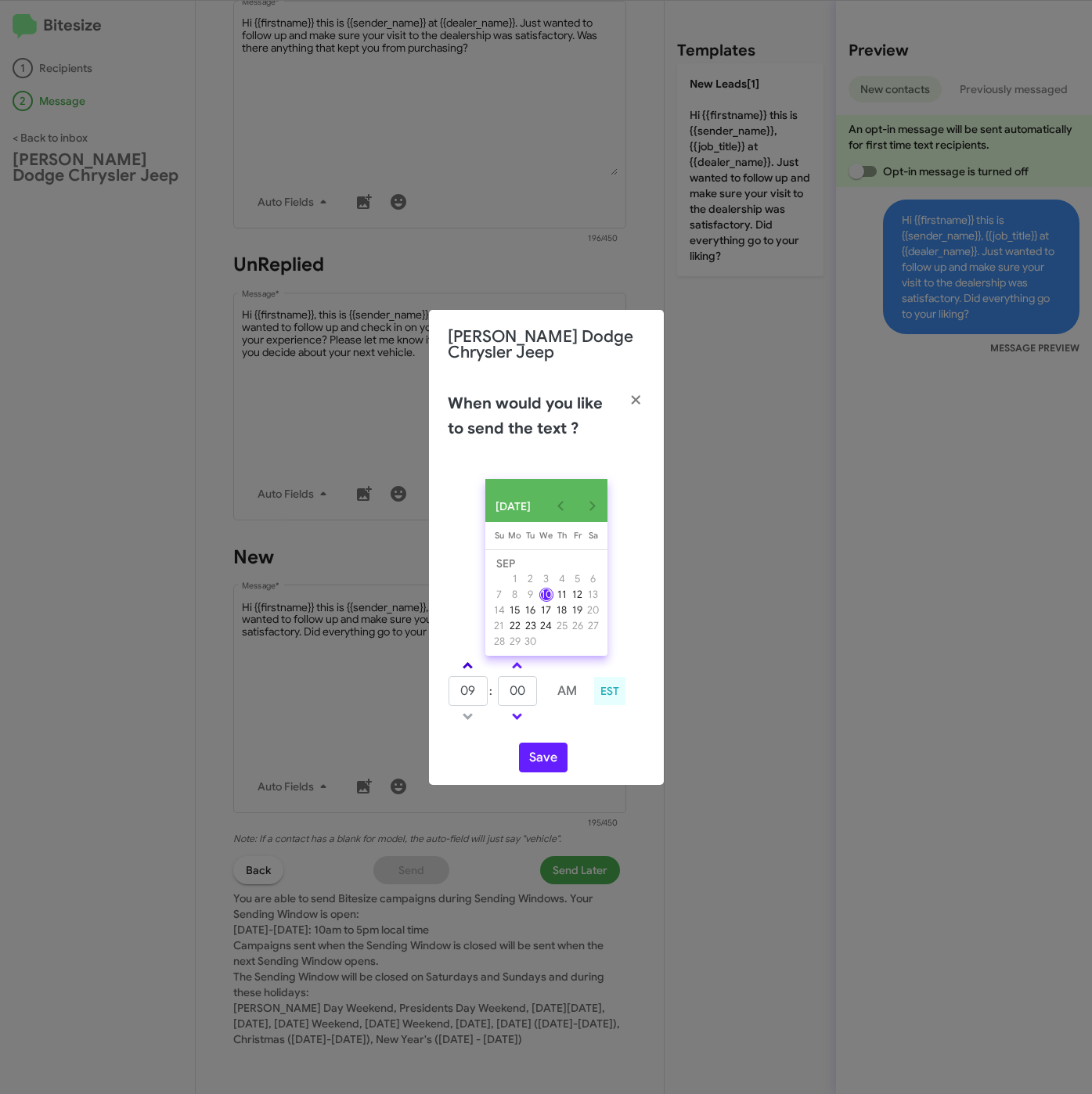
click at [472, 669] on span at bounding box center [467, 666] width 10 height 10
type input "10"
drag, startPoint x: 536, startPoint y: 697, endPoint x: 495, endPoint y: 688, distance: 42.0
click at [495, 688] on tr "10 : 00 AM" at bounding box center [517, 691] width 140 height 31
type input "27"
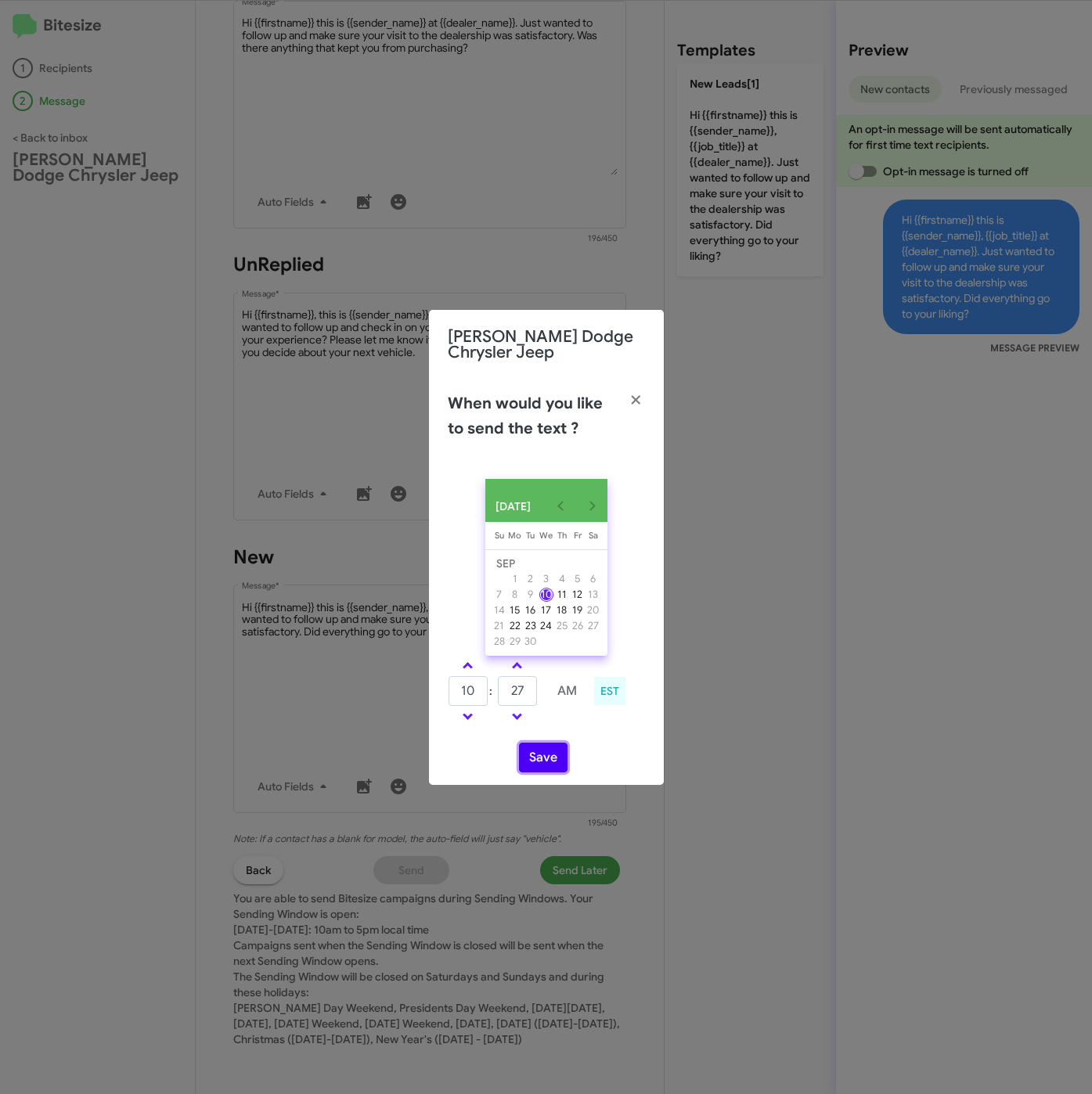
click at [529, 759] on button "Save" at bounding box center [543, 757] width 49 height 30
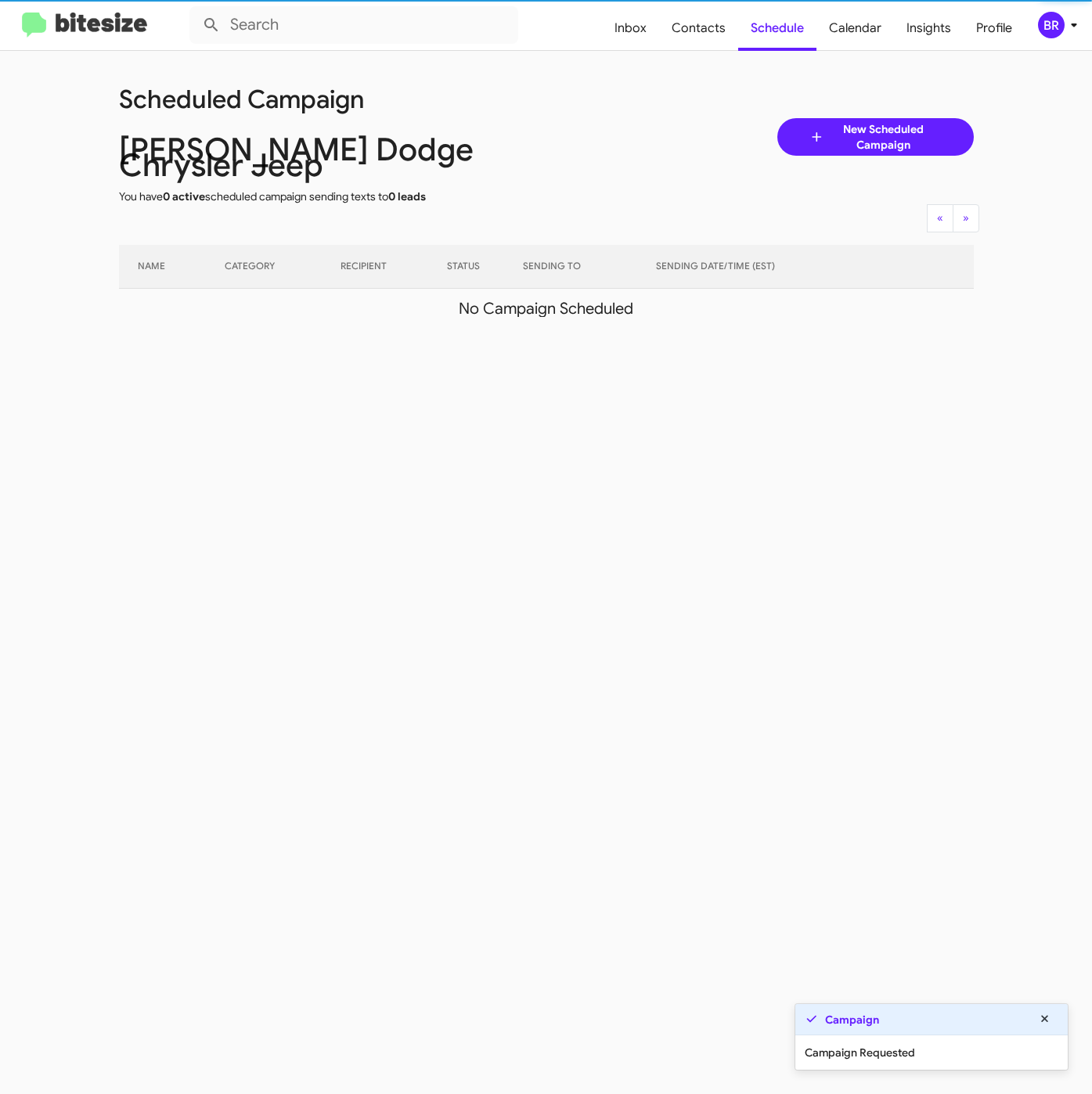
click at [1059, 28] on div "BR" at bounding box center [1051, 25] width 27 height 27
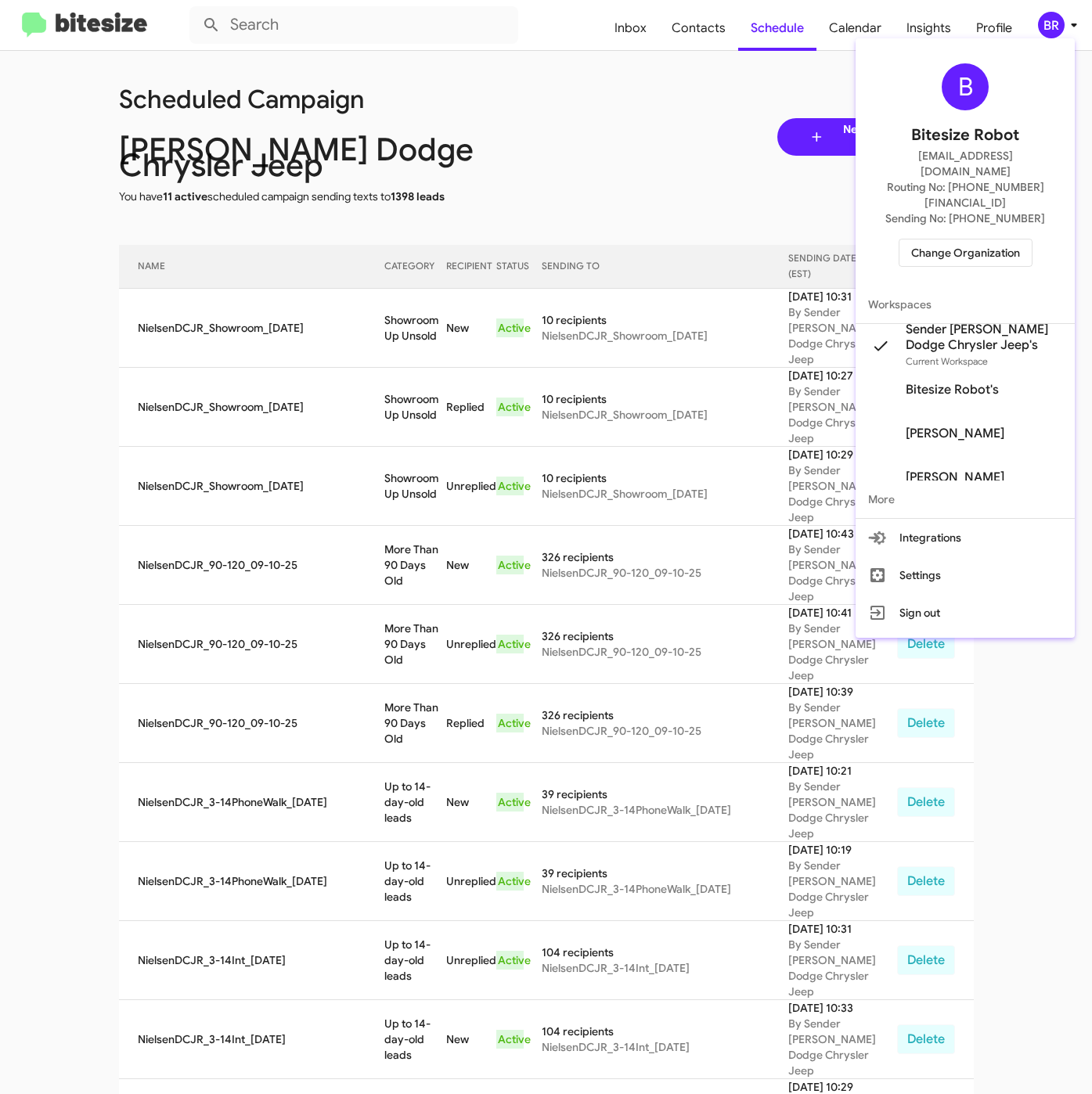
click at [911, 239] on span "Change Organization" at bounding box center [965, 253] width 109 height 27
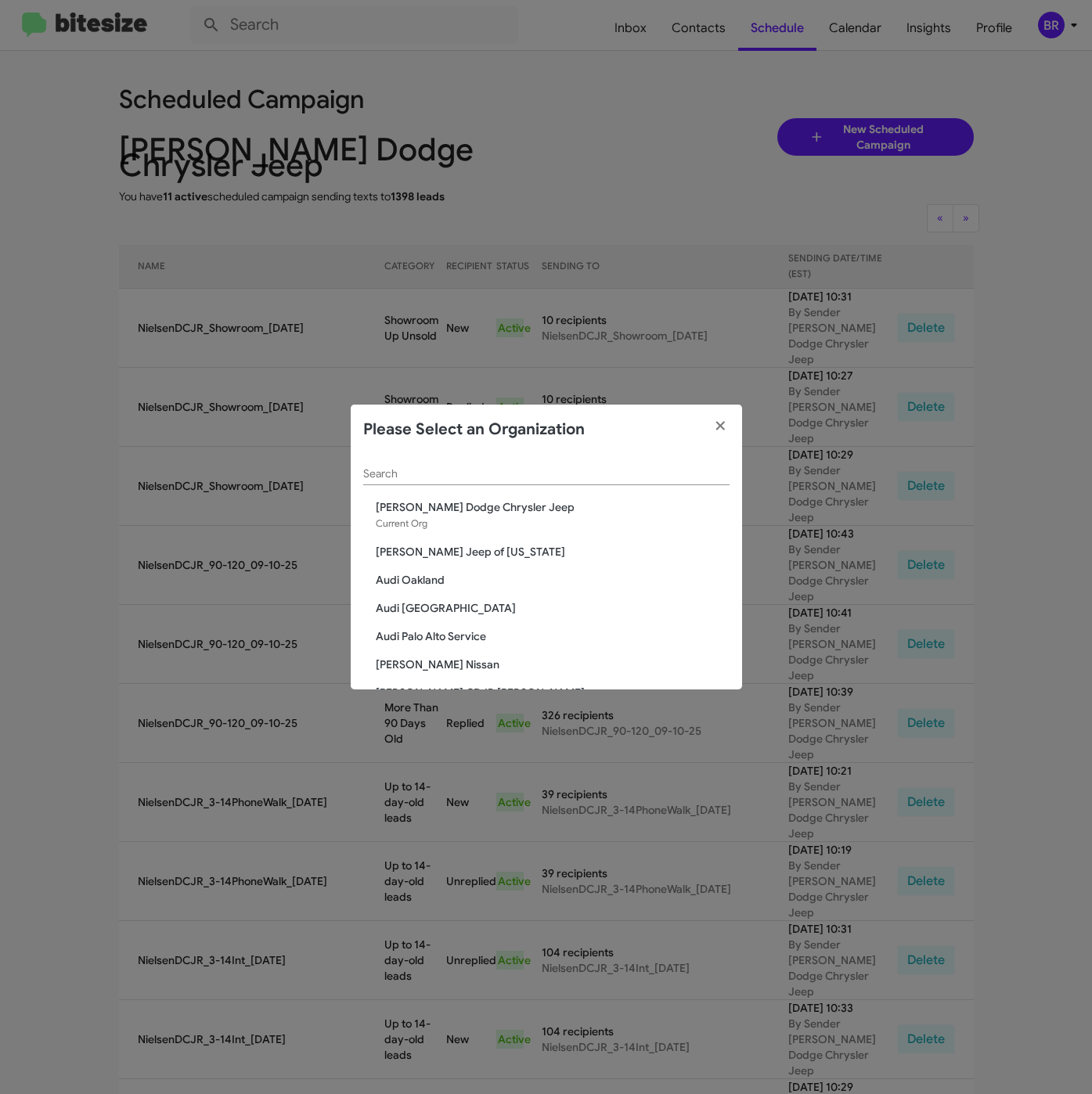
click at [480, 477] on input "Search" at bounding box center [546, 474] width 367 height 13
paste input "Nielsen Chevrolet"
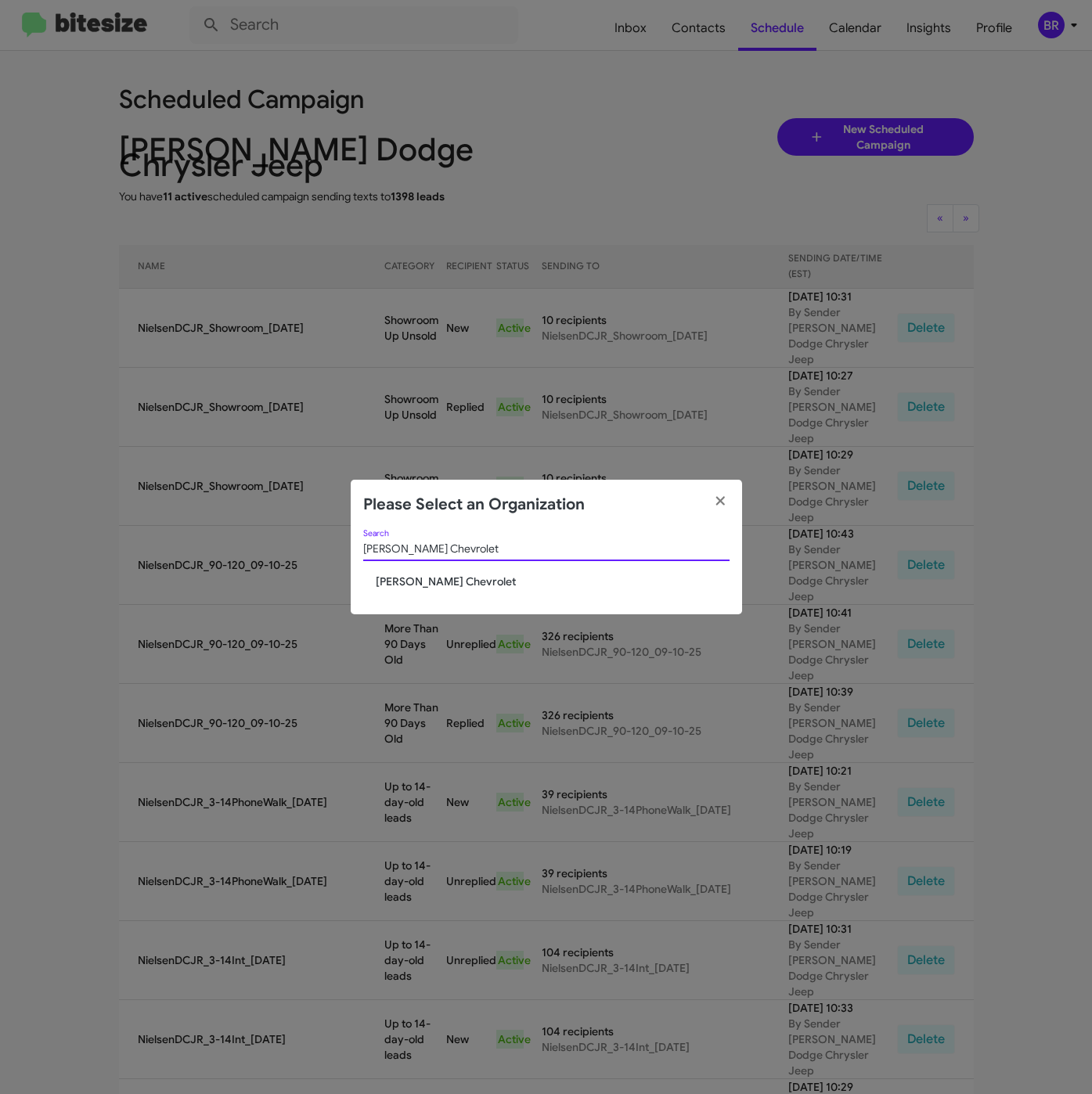
type input "Nielsen Chevrolet"
click at [413, 587] on span "Nielsen Chevrolet" at bounding box center [553, 582] width 354 height 16
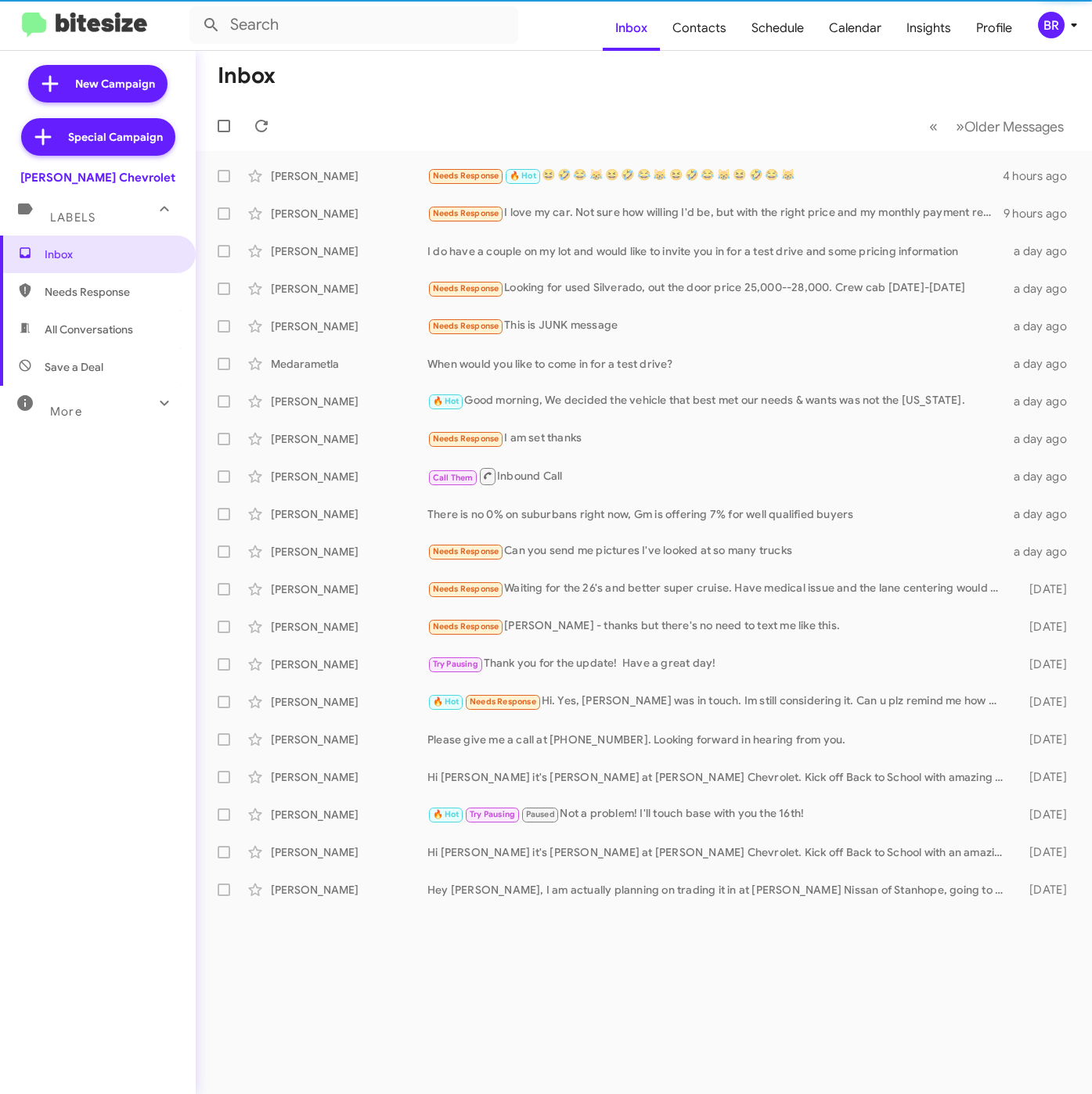
click at [1048, 26] on div "BR" at bounding box center [1051, 25] width 27 height 27
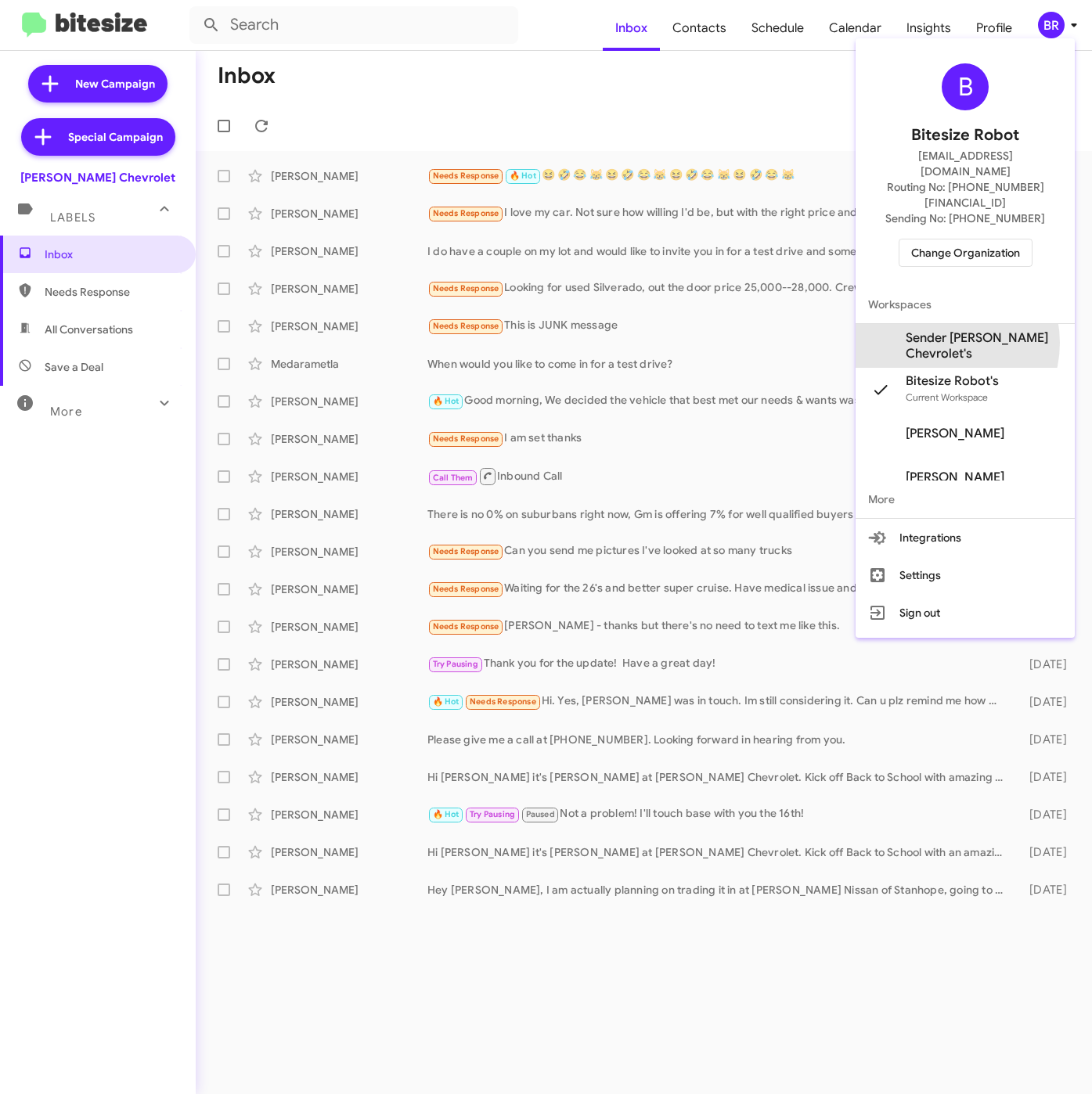
click at [941, 330] on span "Sender [PERSON_NAME] Chevrolet's" at bounding box center [984, 346] width 156 height 31
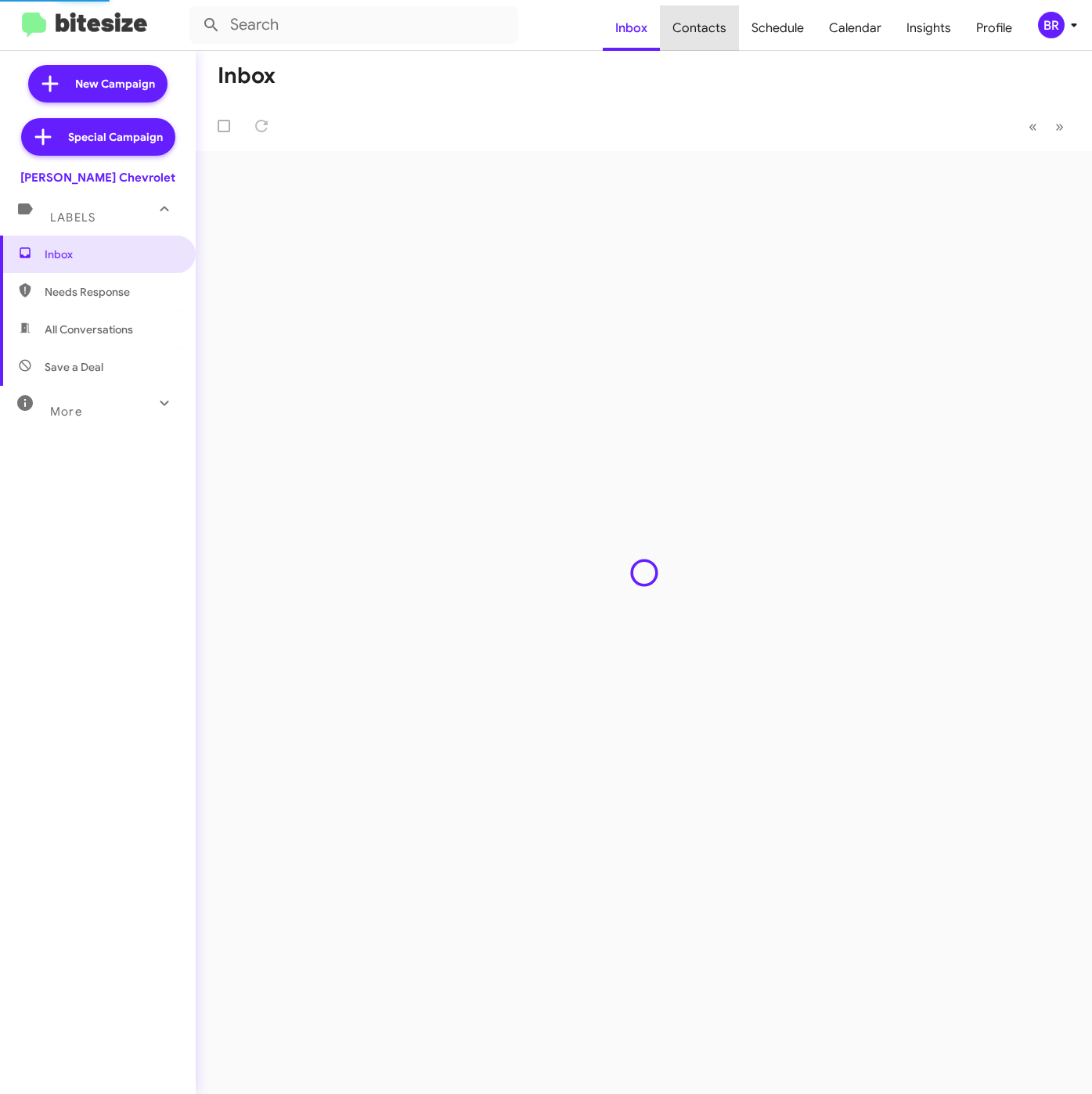
click at [711, 31] on span "Contacts" at bounding box center [699, 28] width 79 height 46
type input "in:groups"
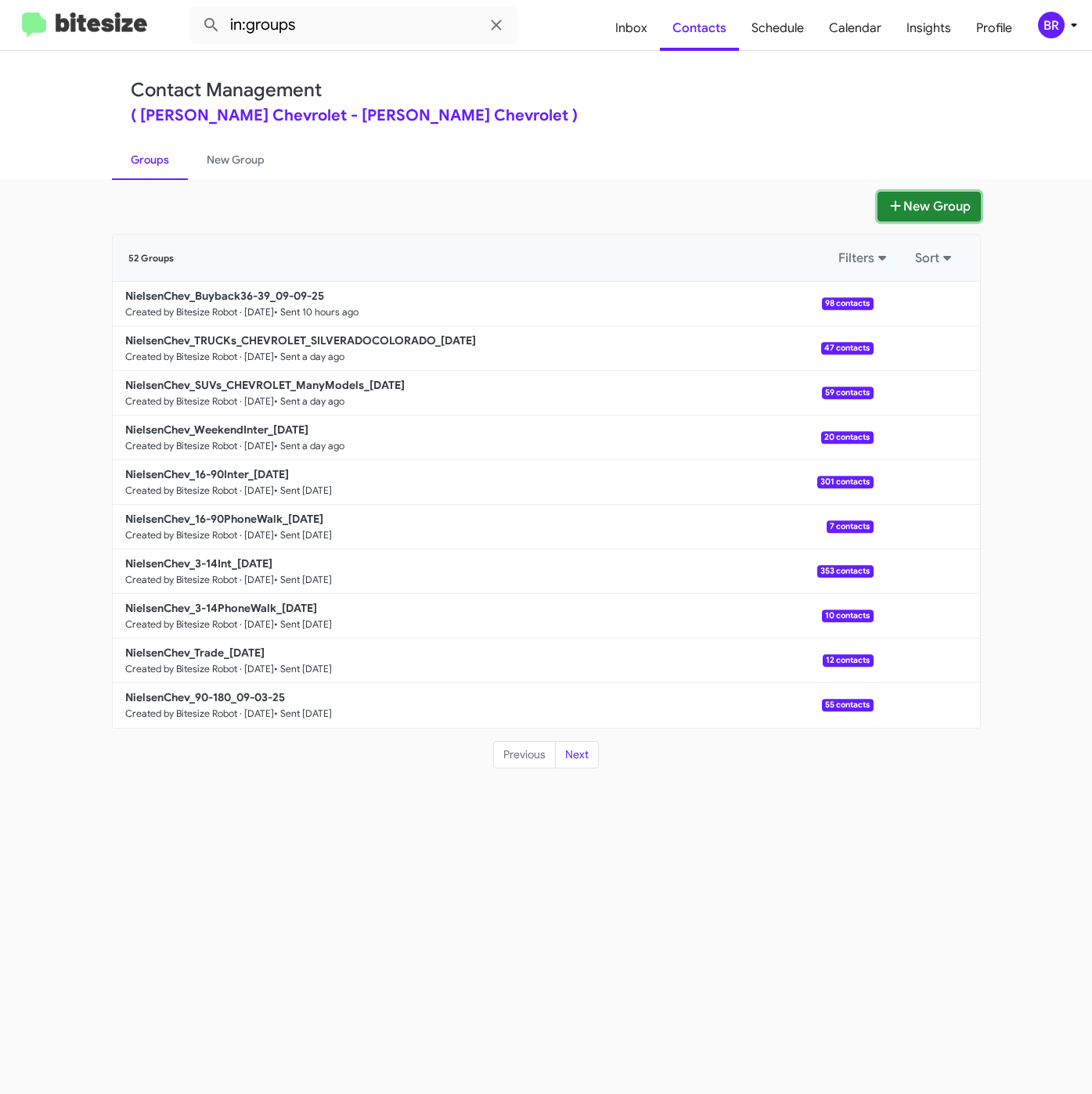
click at [954, 211] on button "New Group" at bounding box center [929, 206] width 104 height 30
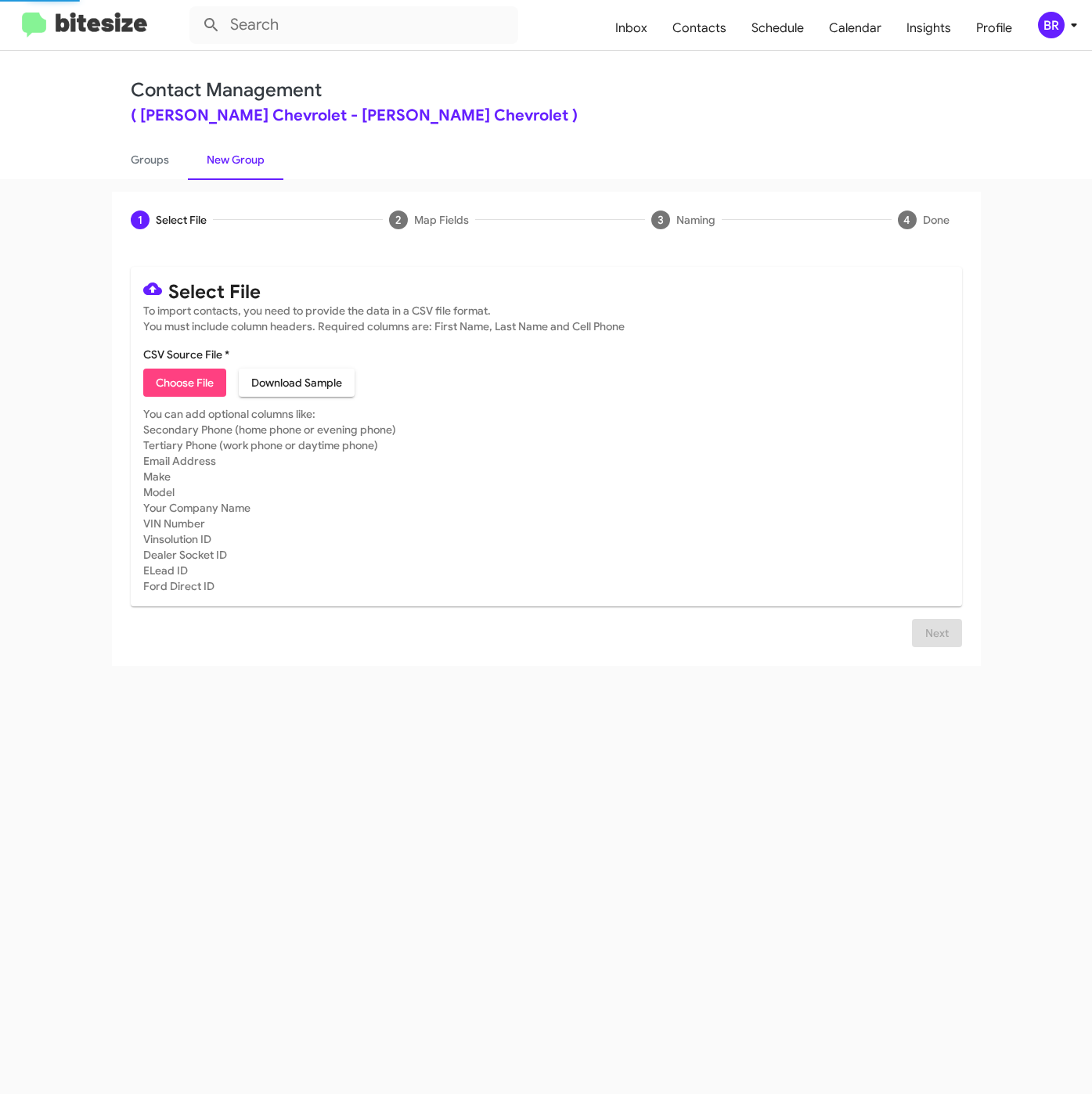
click at [152, 383] on button "Choose File" at bounding box center [184, 383] width 83 height 28
type input "NielsenChev_90-180_09-10-25"
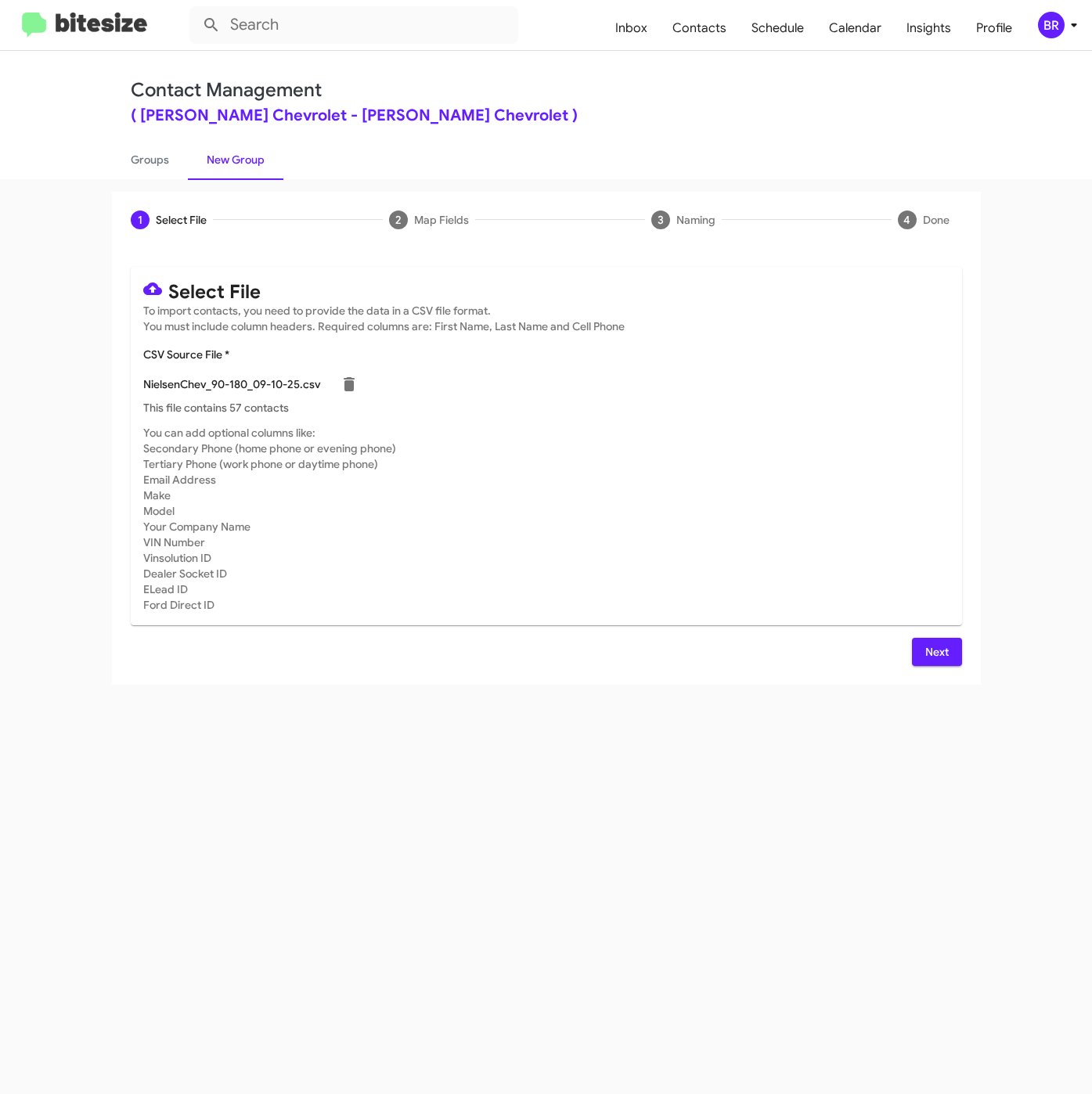
click at [947, 647] on span "Next" at bounding box center [937, 652] width 25 height 28
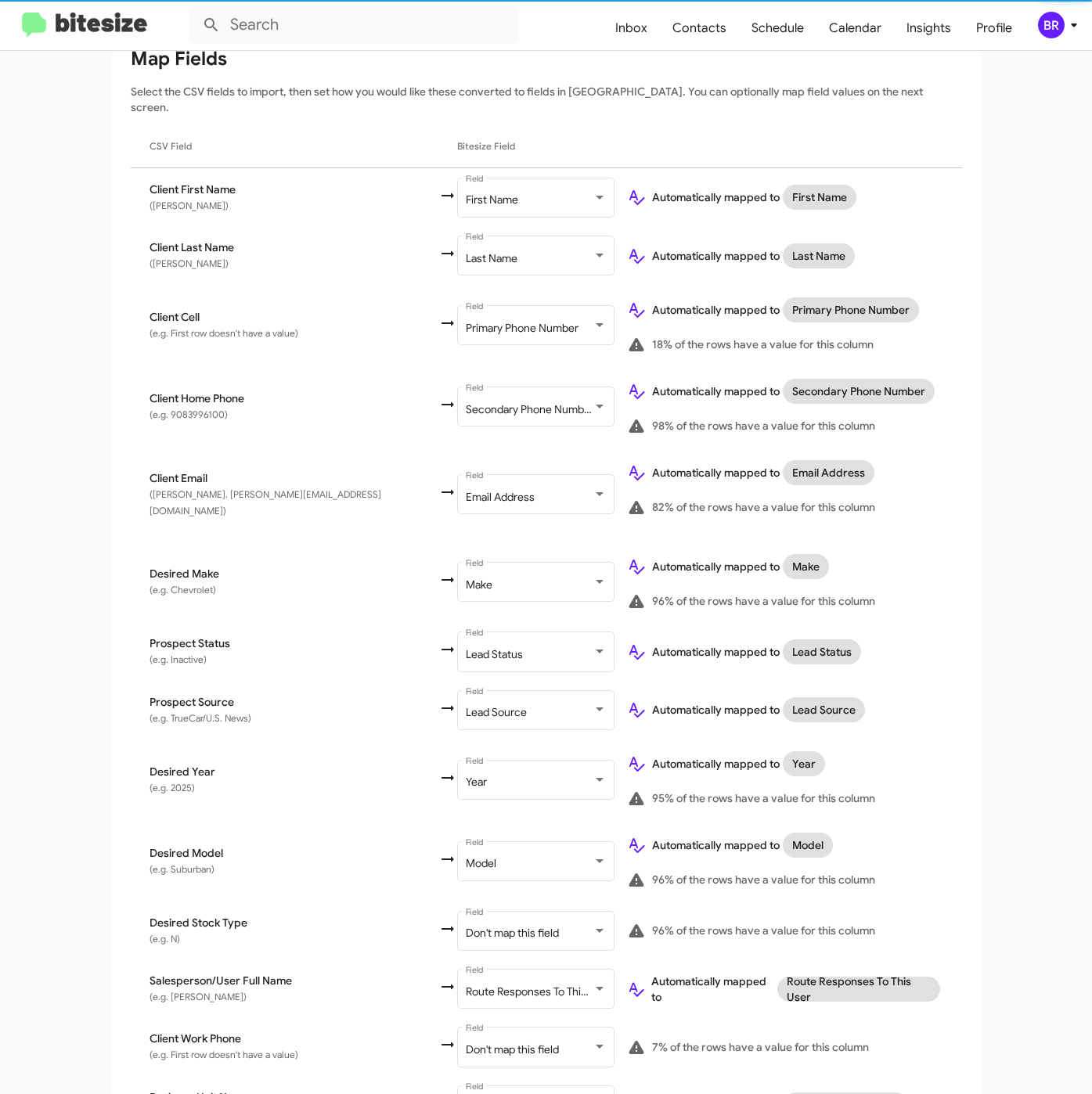
scroll to position [301, 0]
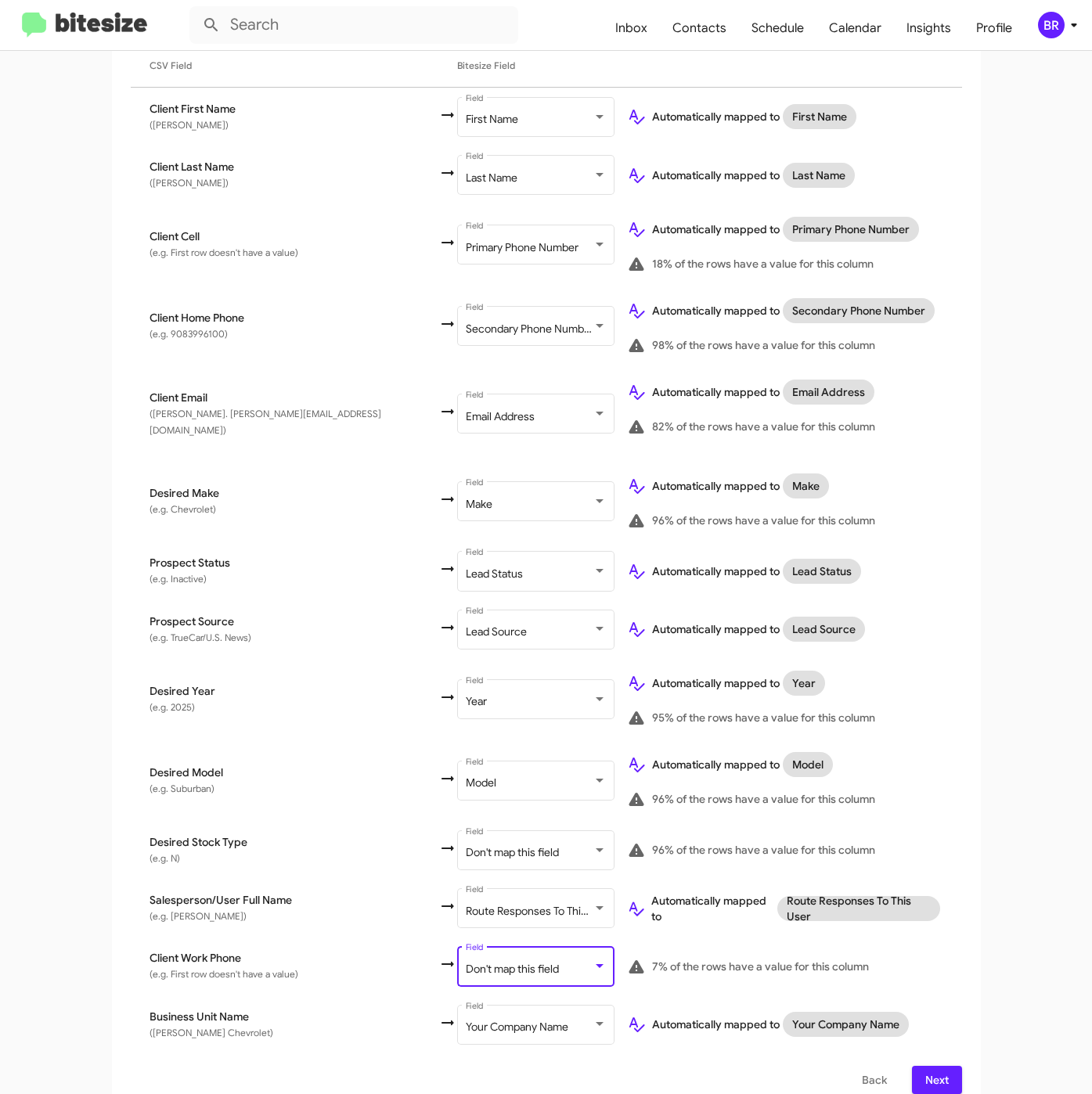
click at [593, 960] on div at bounding box center [600, 966] width 14 height 13
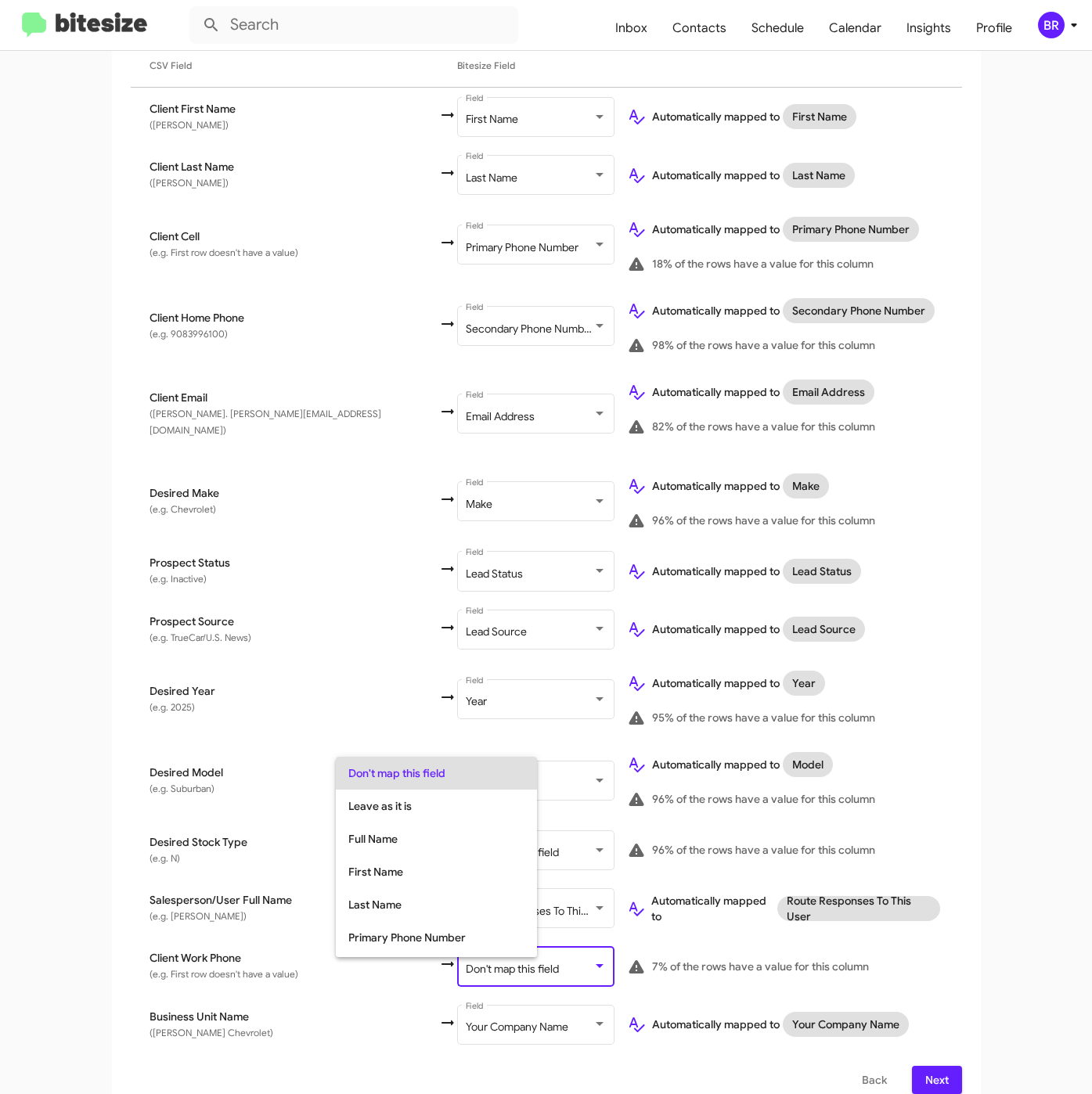
scroll to position [62, 0]
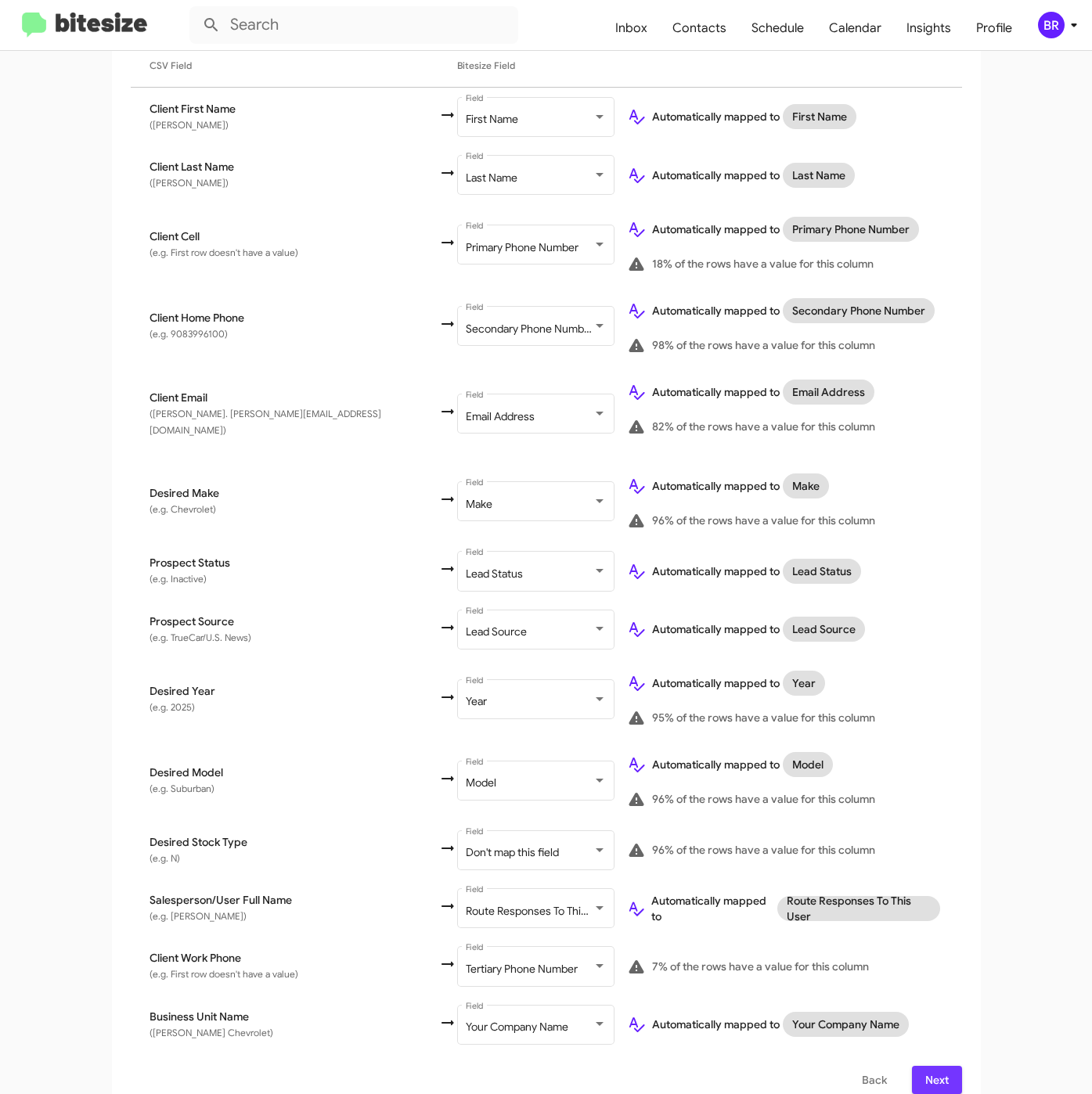
click at [913, 1066] on button "Next" at bounding box center [937, 1080] width 50 height 28
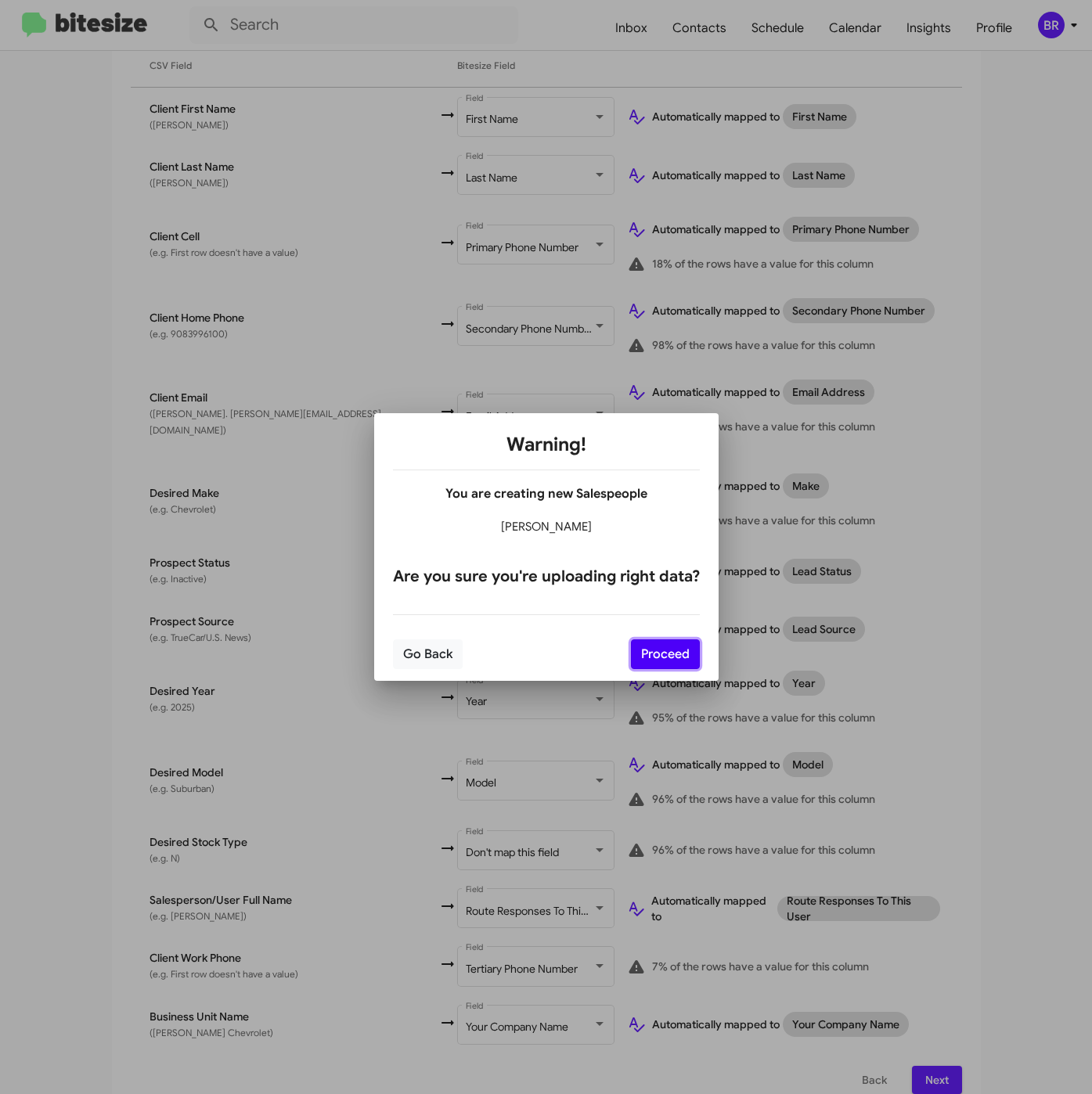
click at [674, 647] on button "Proceed" at bounding box center [666, 655] width 69 height 30
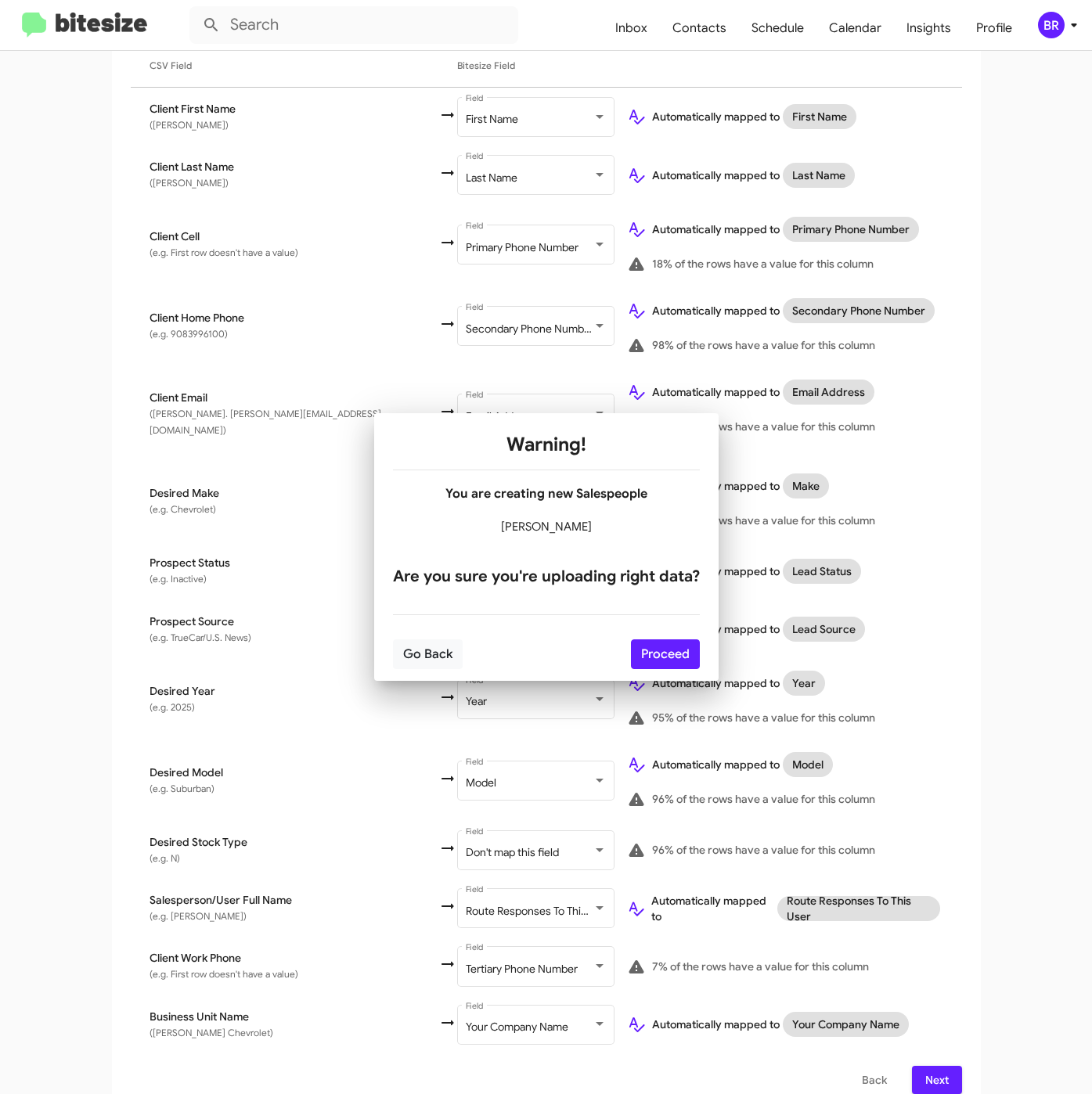
scroll to position [0, 0]
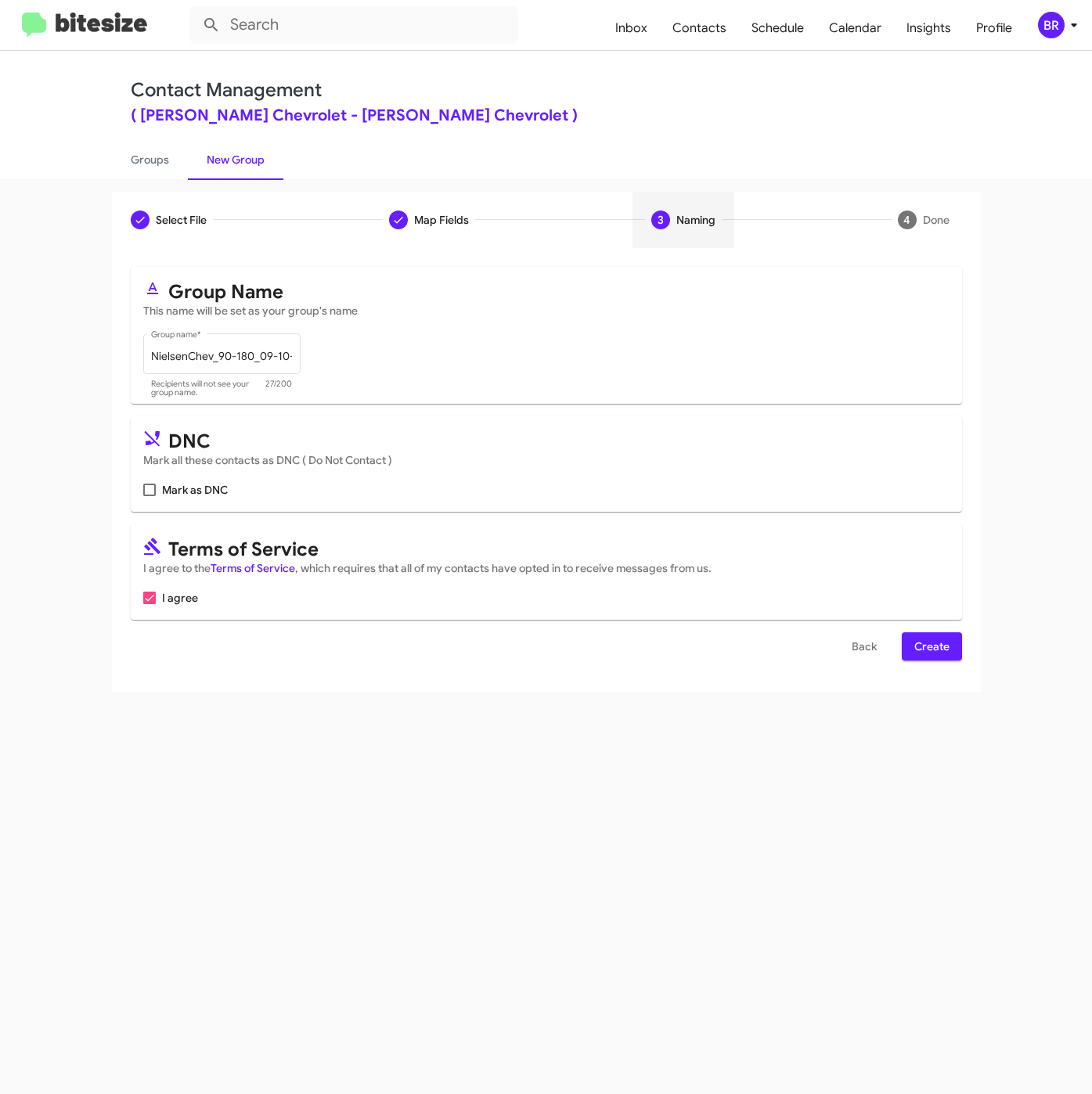
click at [933, 644] on span "Create" at bounding box center [931, 647] width 35 height 28
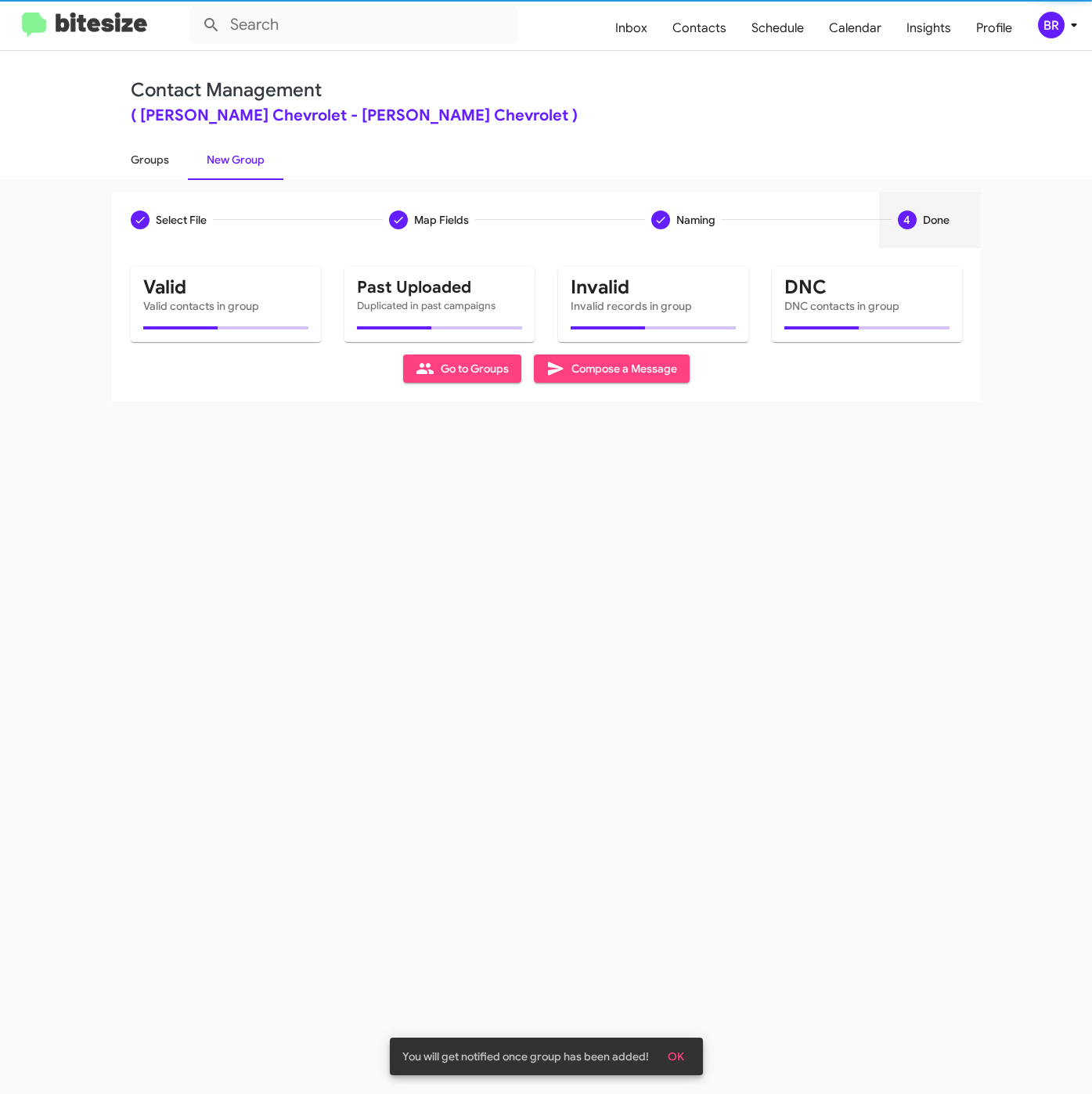
click at [152, 157] on link "Groups" at bounding box center [150, 159] width 76 height 41
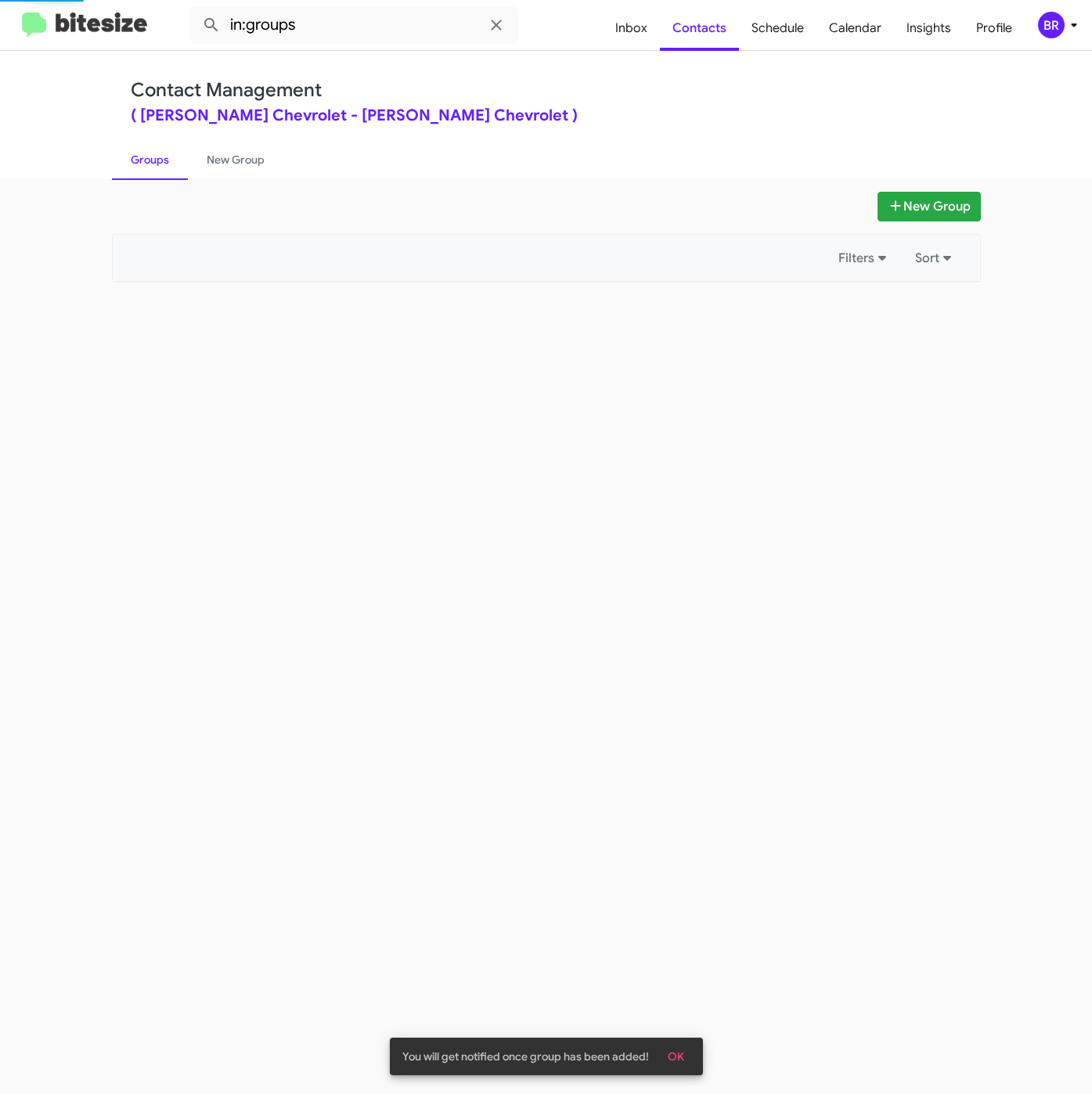
click at [425, 46] on mat-toolbar "in:groups Inbox Contacts Schedule Calendar Insights Profile BR" at bounding box center [546, 25] width 1092 height 50
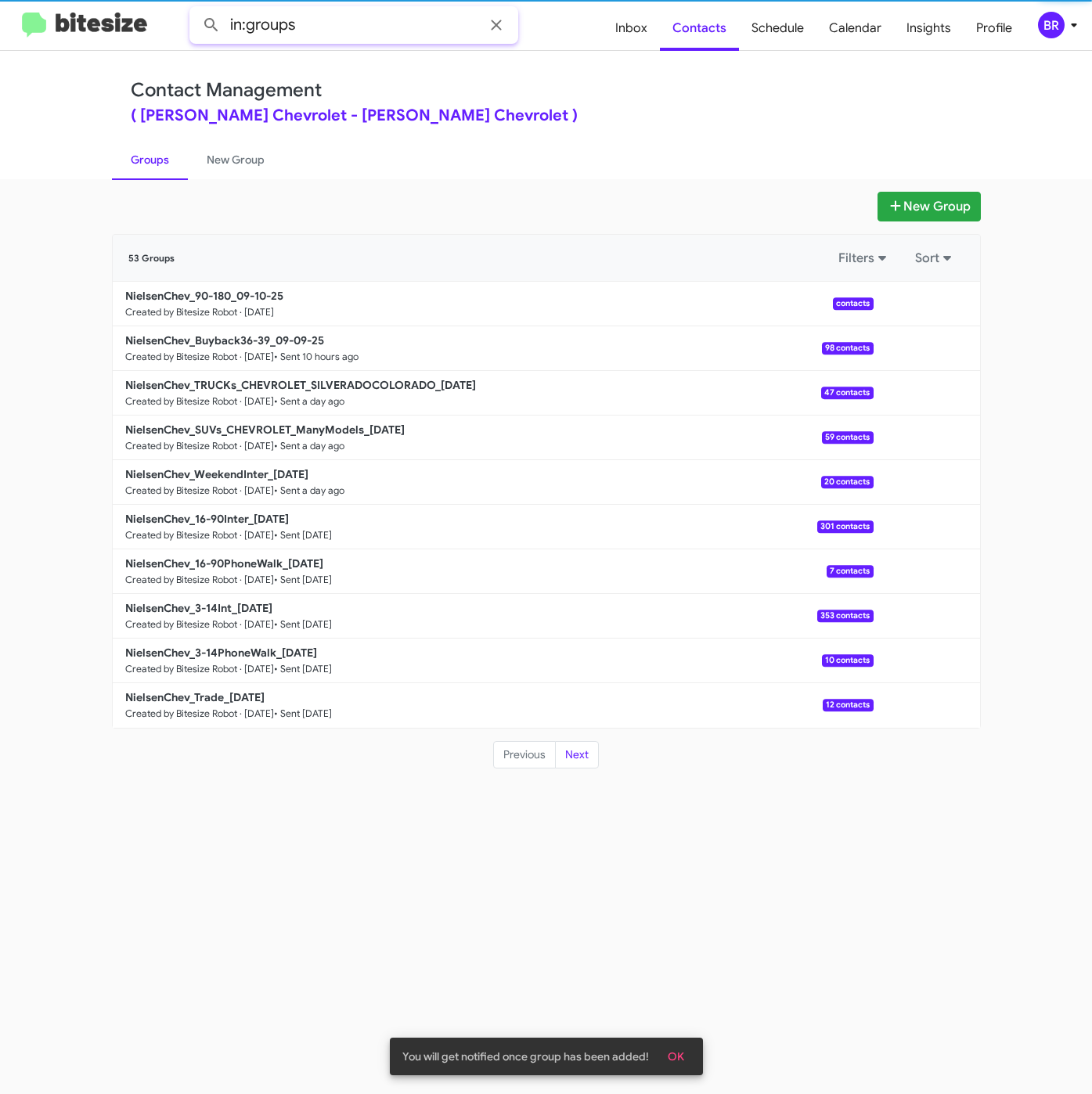
click at [421, 21] on input "in:groups" at bounding box center [353, 25] width 329 height 38
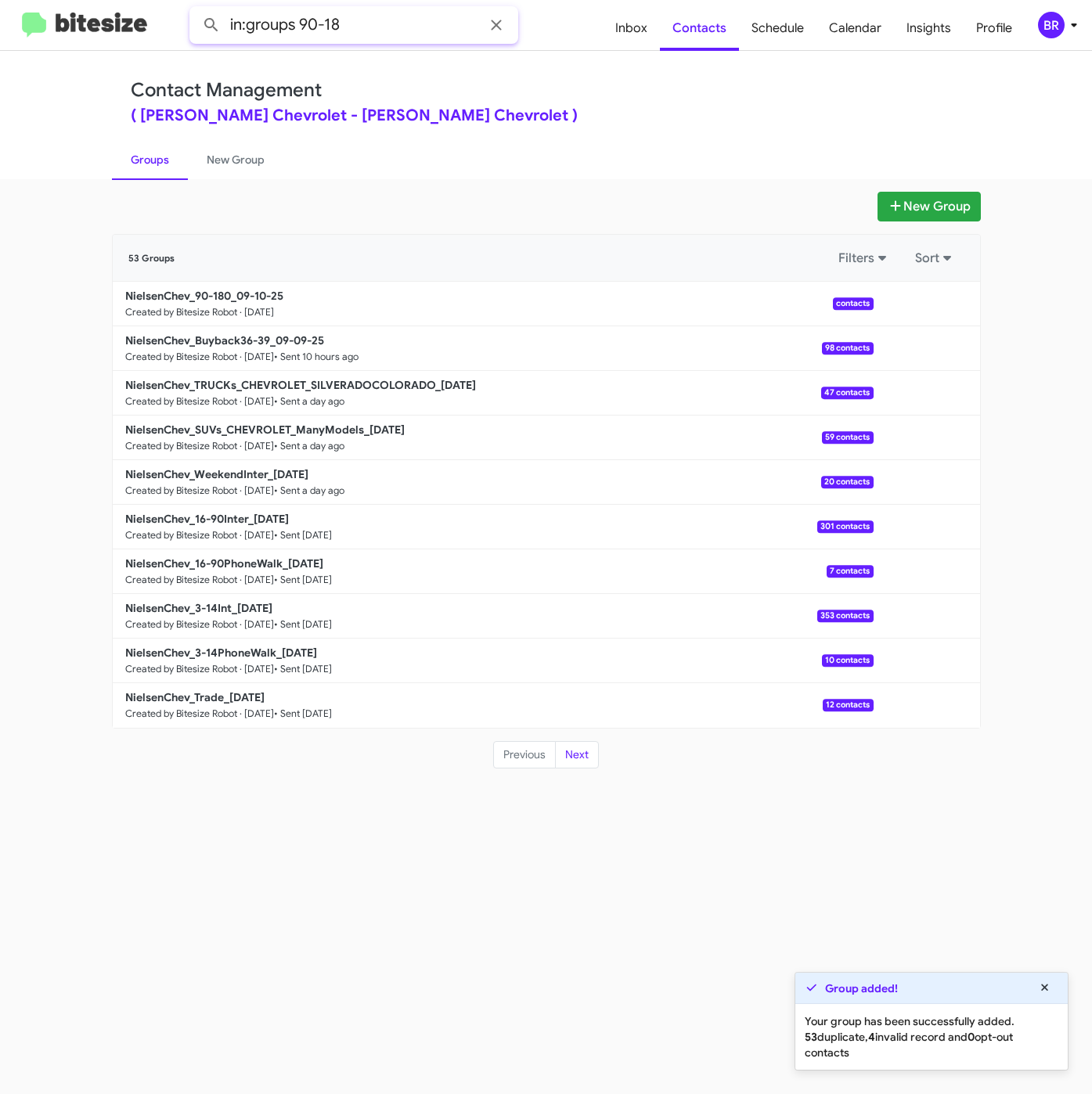
type input "in:groups 90-18"
click at [195, 9] on button at bounding box center [211, 25] width 31 height 31
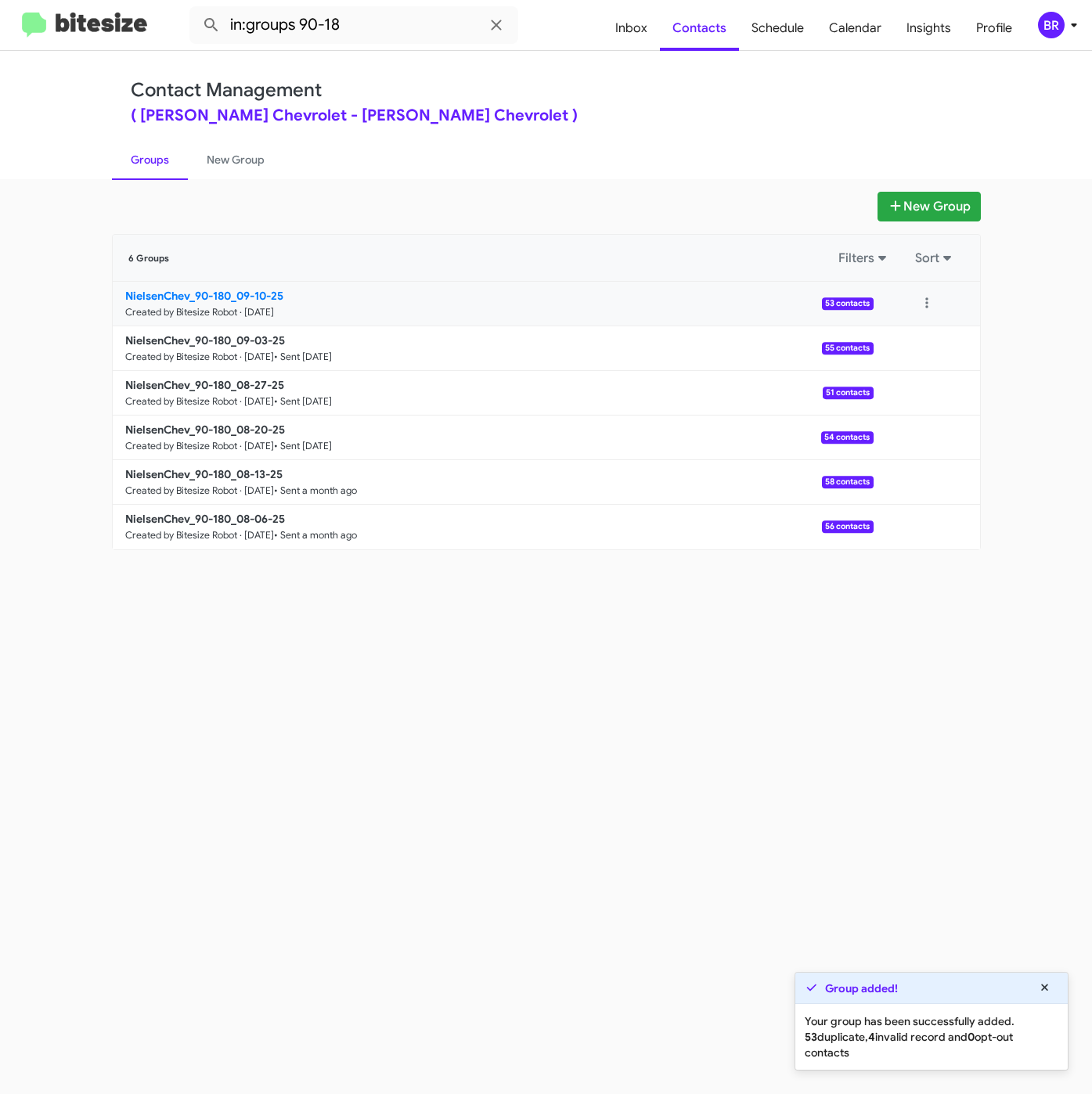
click at [199, 294] on b "NielsenChev_90-180_09-10-25" at bounding box center [204, 296] width 158 height 14
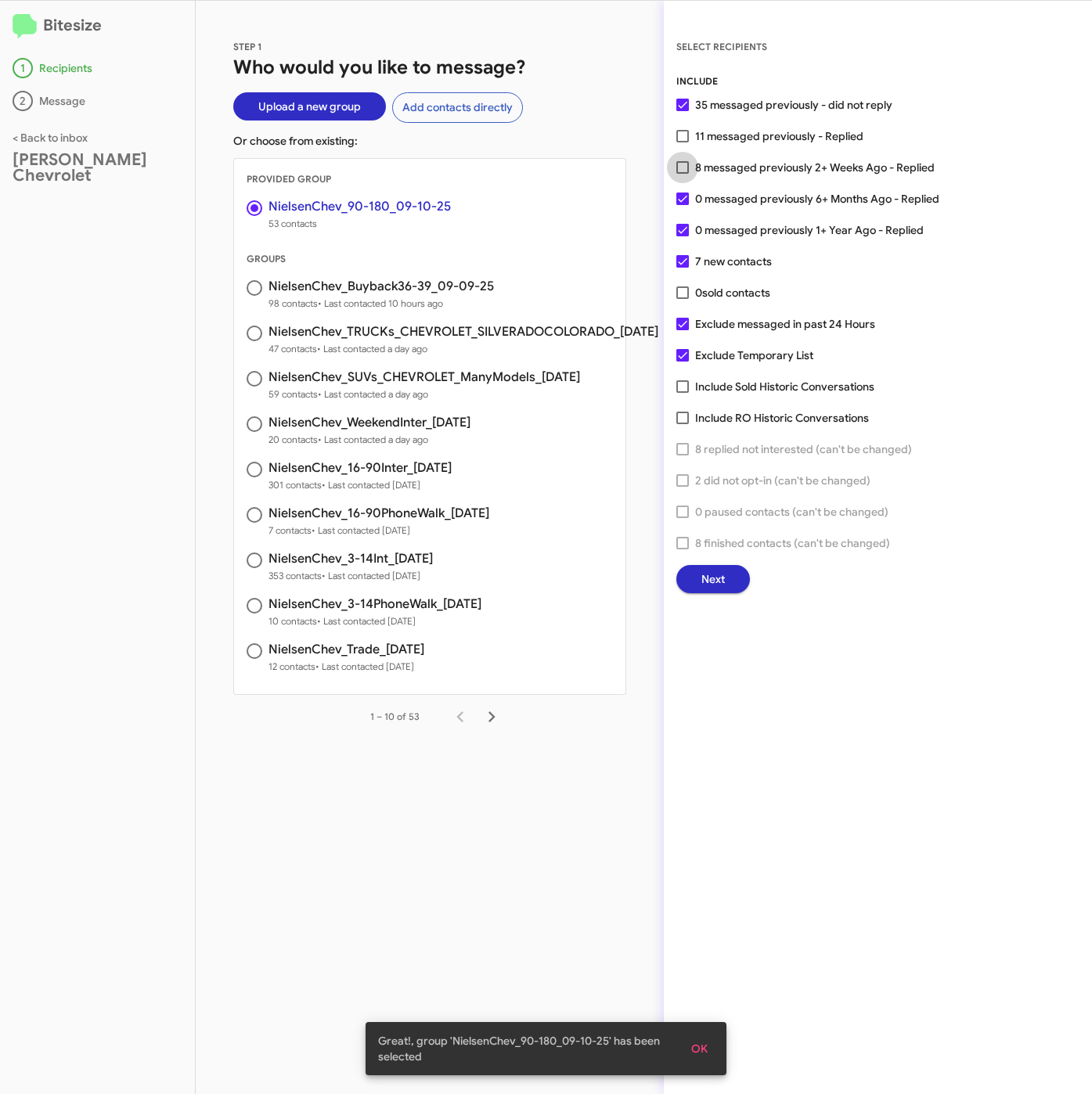
click at [730, 170] on span "8 messaged previously 2+ Weeks Ago - Replied" at bounding box center [814, 167] width 239 height 19
click at [682, 173] on input "8 messaged previously 2+ Weeks Ago - Replied" at bounding box center [681, 173] width 1 height 1
checkbox input "true"
click at [711, 571] on span "Next" at bounding box center [713, 579] width 24 height 28
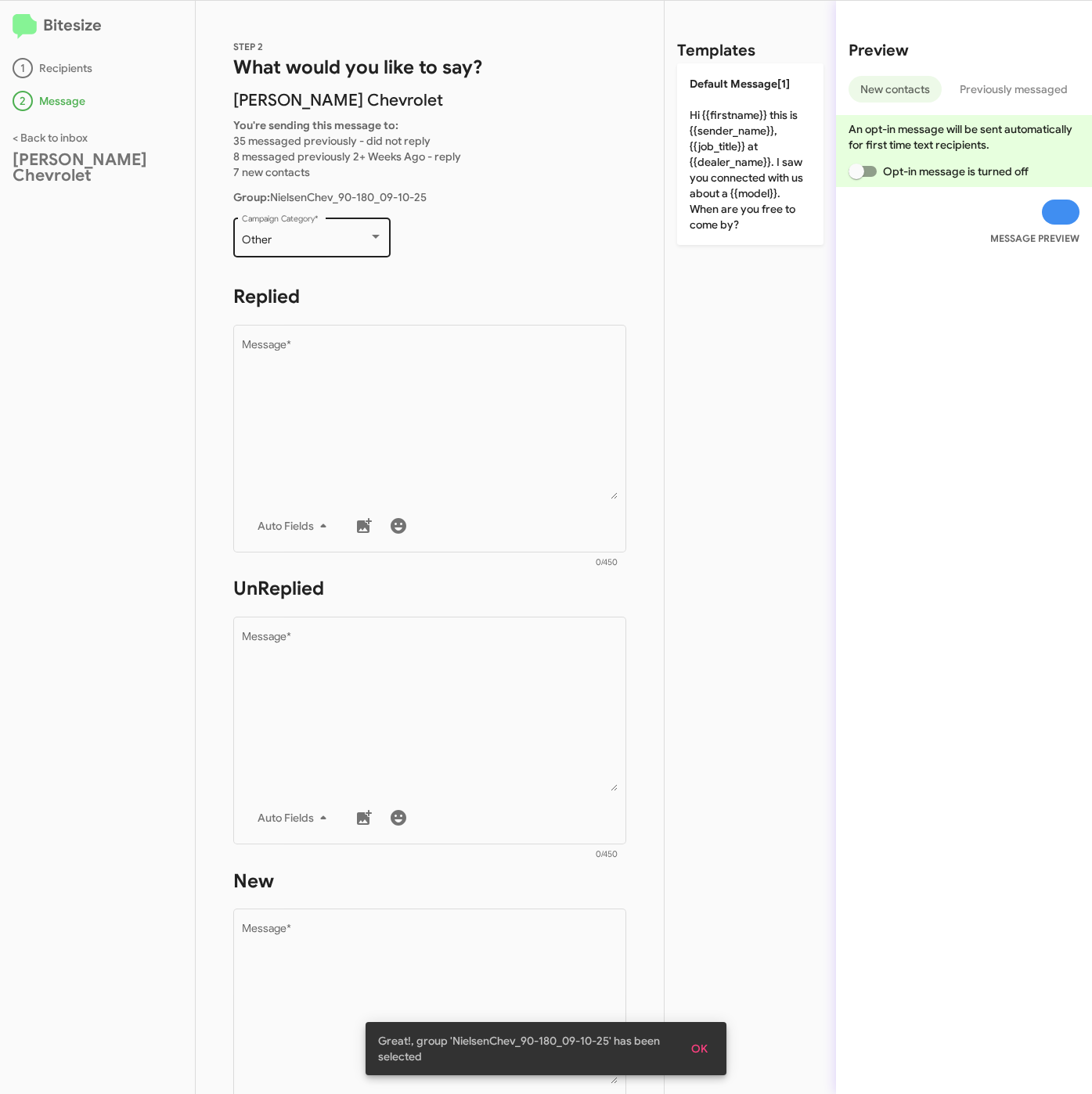
click at [345, 240] on div "Other" at bounding box center [305, 240] width 127 height 13
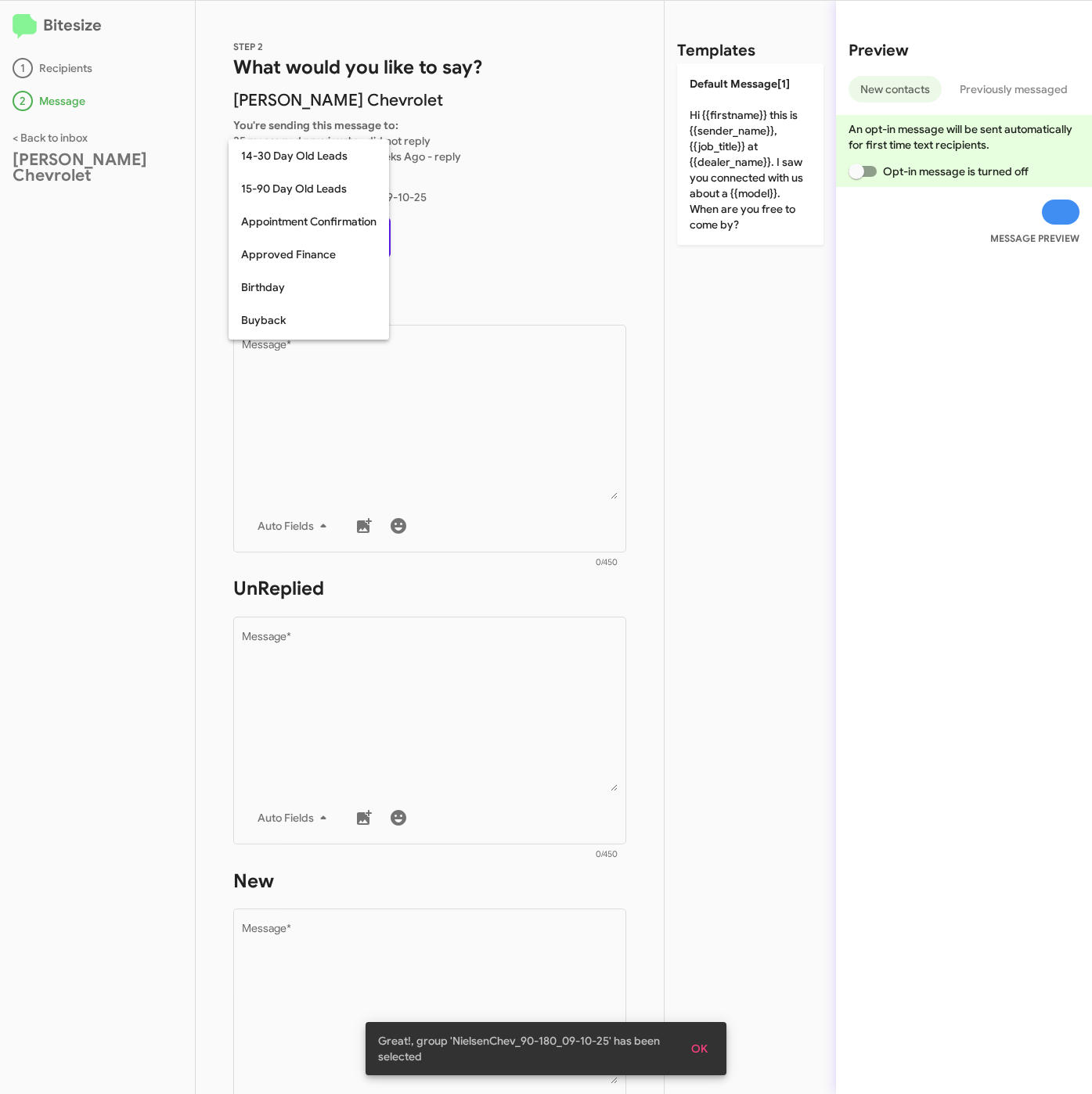
scroll to position [344, 0]
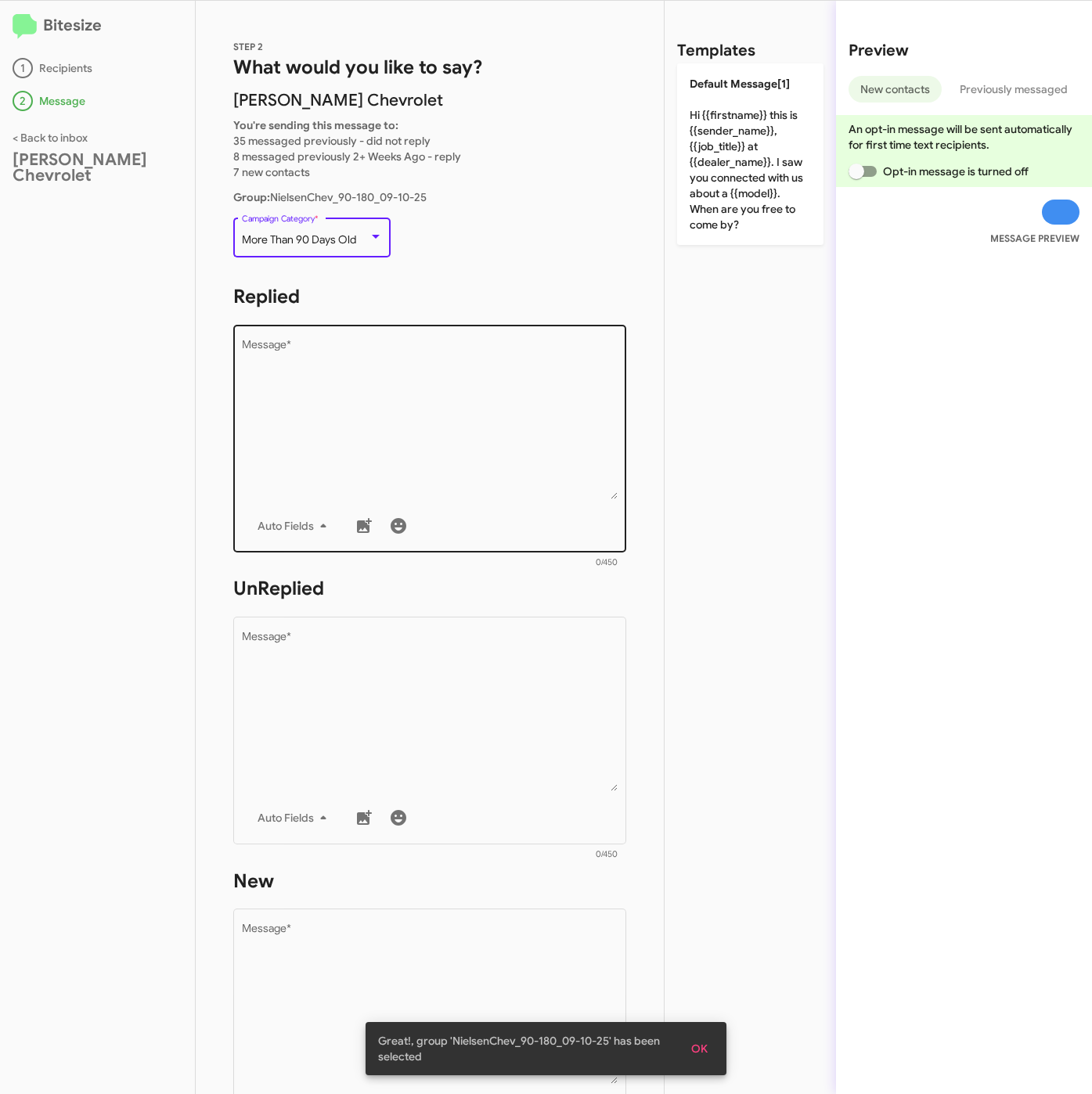
click at [341, 392] on textarea "Message *" at bounding box center [430, 419] width 377 height 159
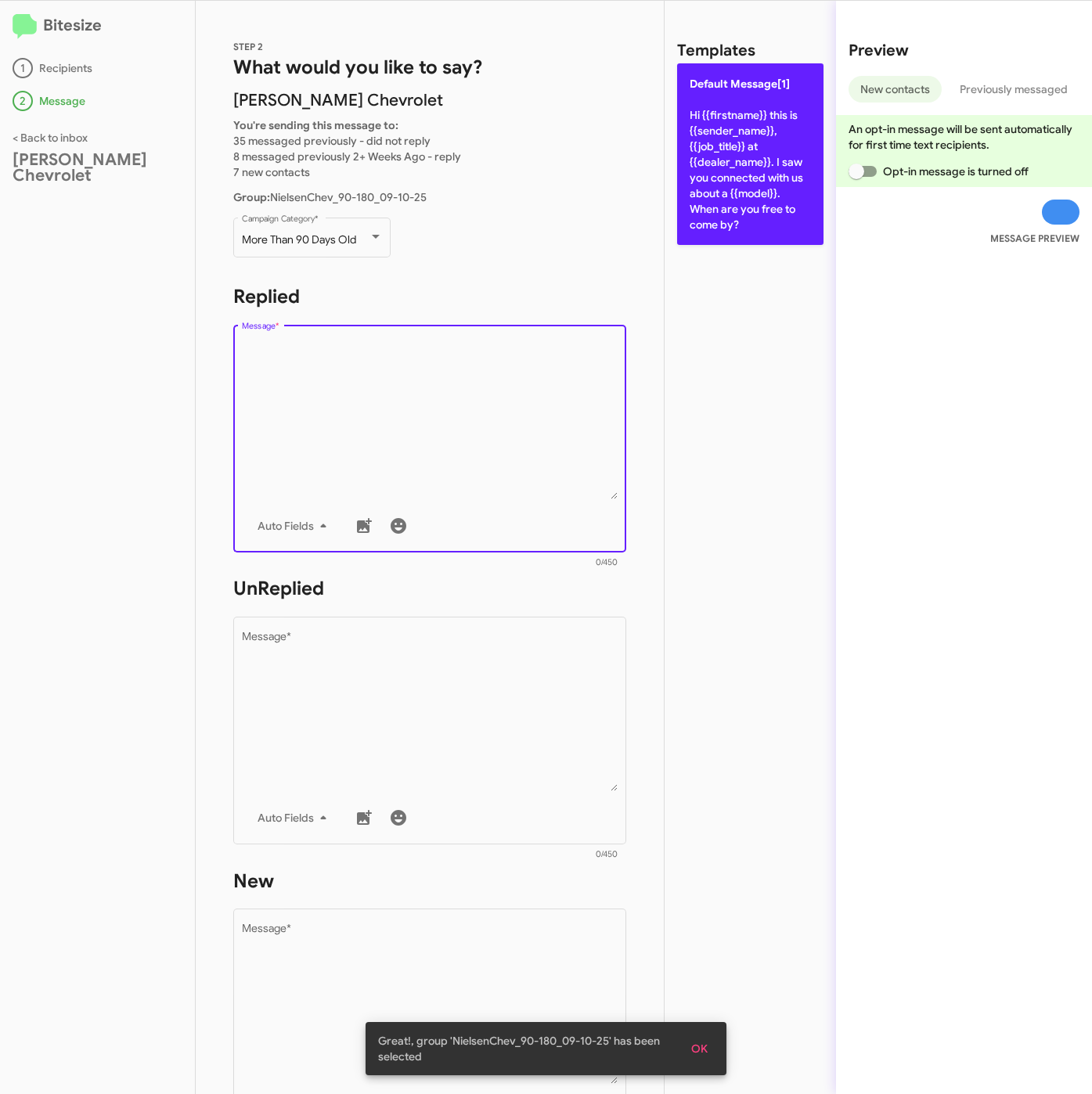
click at [702, 191] on p "Default Message[1] Hi {{firstname}} this is {{sender_name}}, {{job_title}} at {…" at bounding box center [750, 154] width 146 height 181
type textarea "Hi {{firstname}} this is {{sender_name}}, {{job_title}} at {{dealer_name}}. I s…"
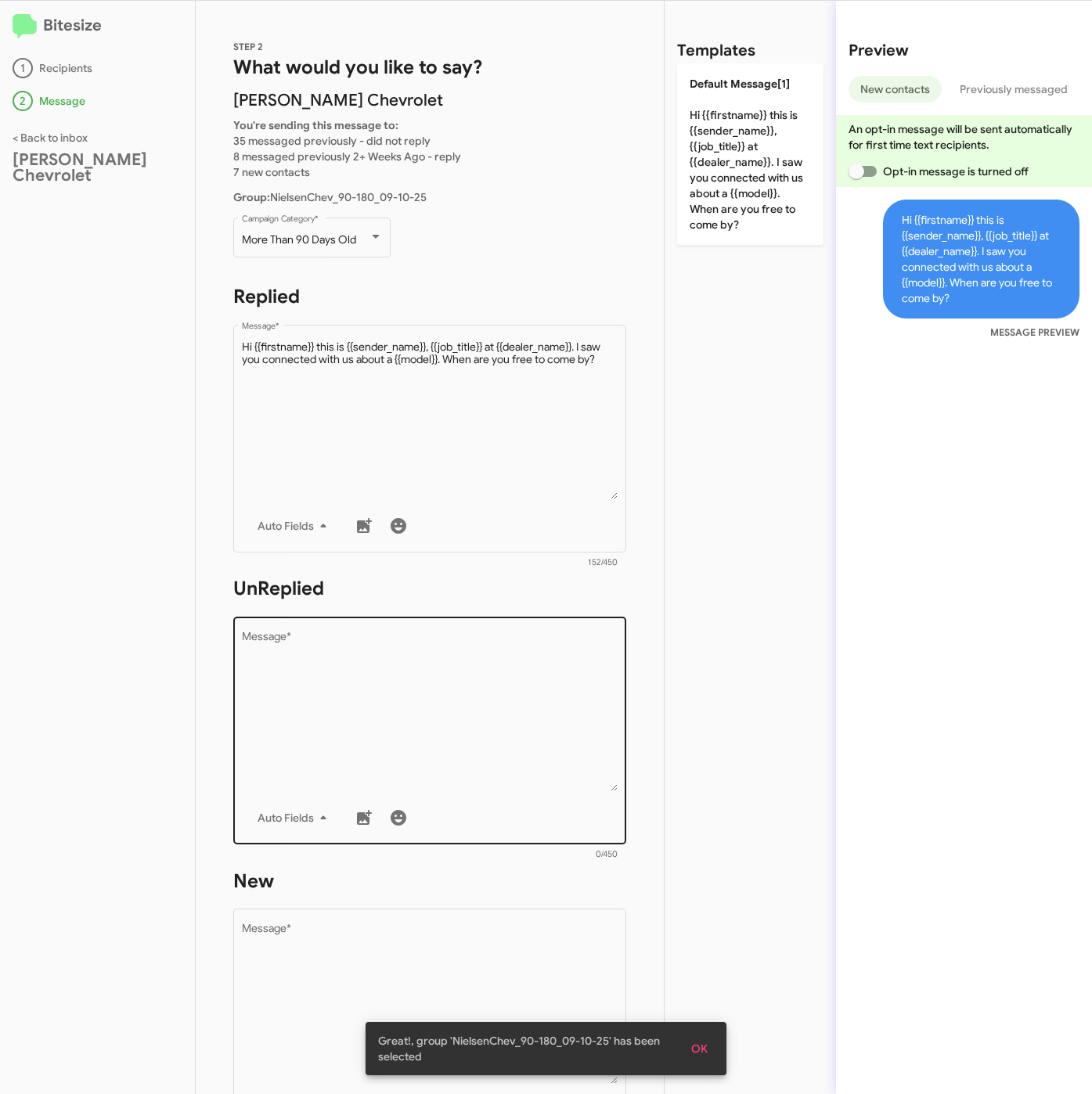
click at [513, 681] on textarea "Message *" at bounding box center [430, 711] width 377 height 159
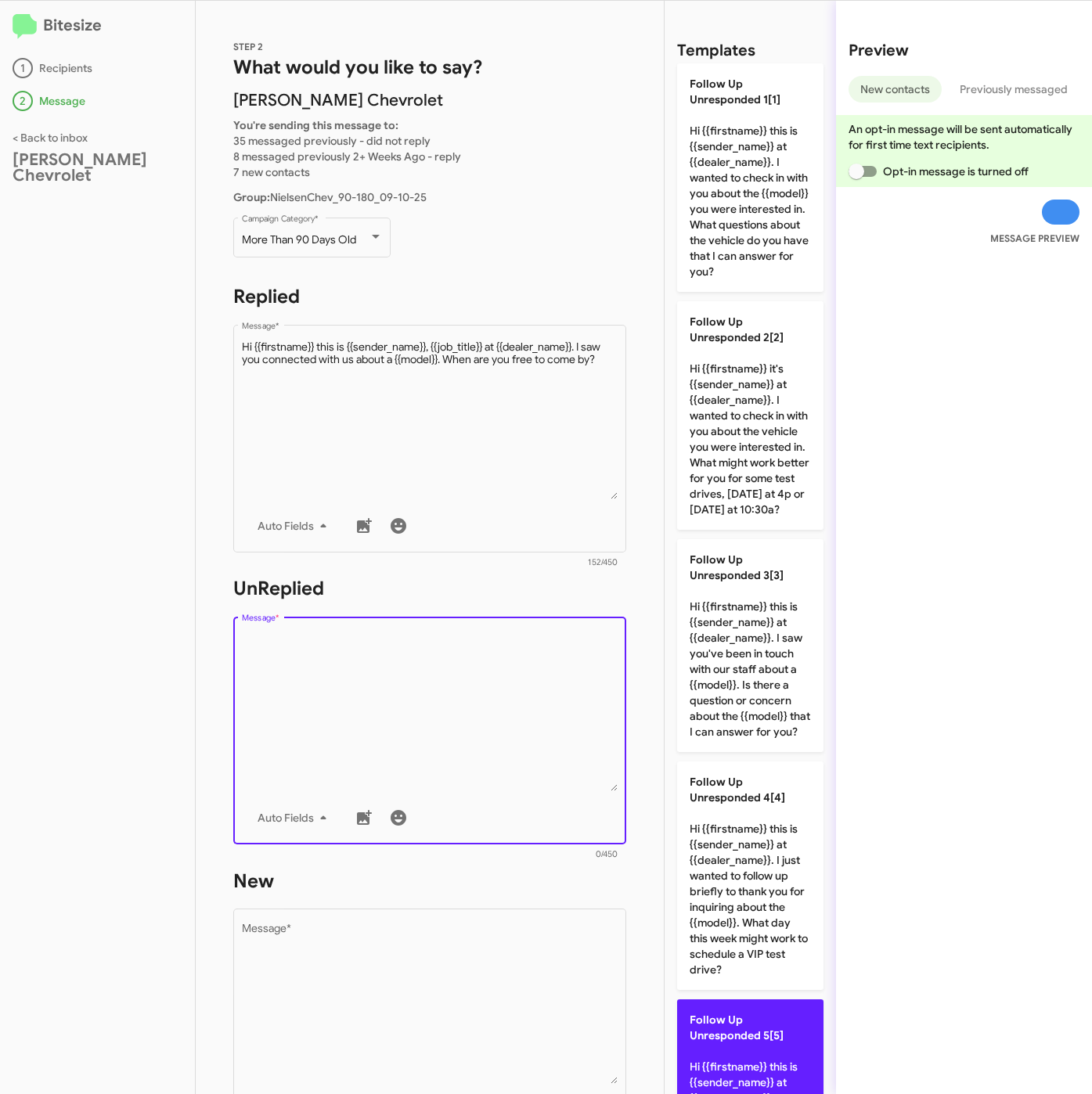
scroll to position [704, 0]
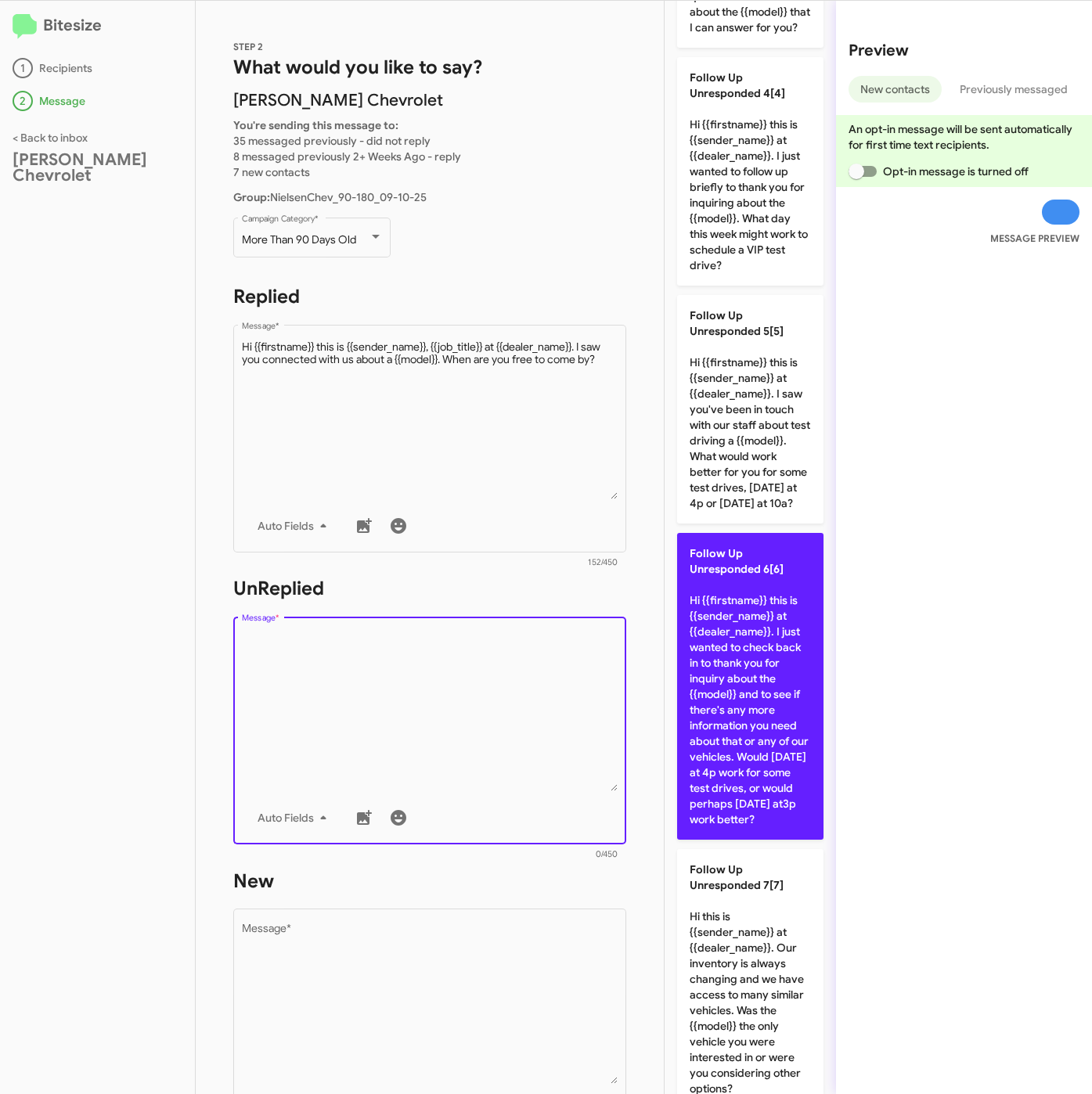
click at [749, 761] on p "Follow Up Unresponded 6[6] Hi {{firstname}} this is {{sender_name}} at {{dealer…" at bounding box center [750, 686] width 146 height 307
type textarea "Hi {{firstname}} this is {{sender_name}} at {{dealer_name}}. I just wanted to c…"
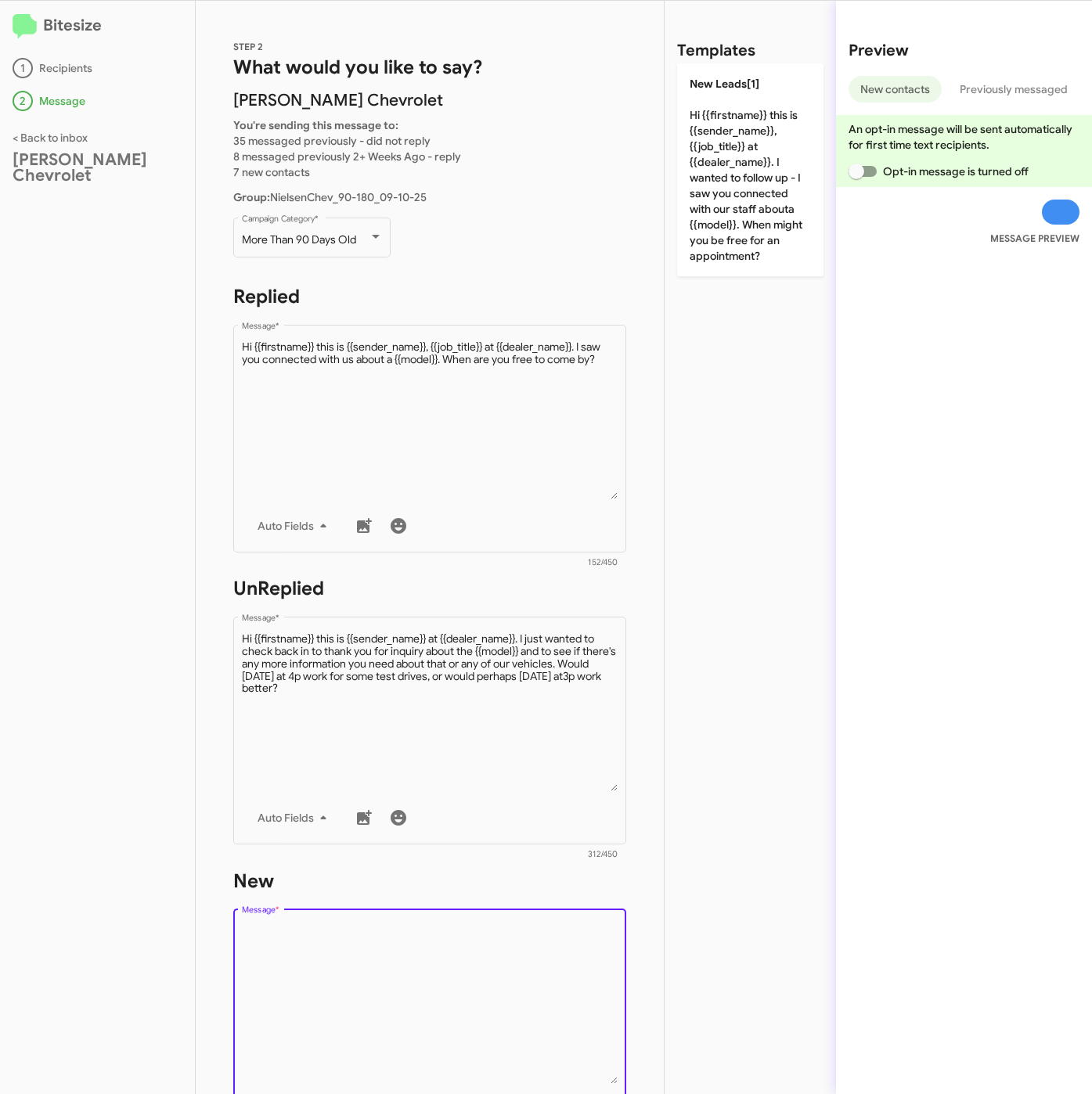
drag, startPoint x: 474, startPoint y: 986, endPoint x: 669, endPoint y: 695, distance: 350.3
click at [474, 988] on textarea "Message *" at bounding box center [430, 1003] width 377 height 159
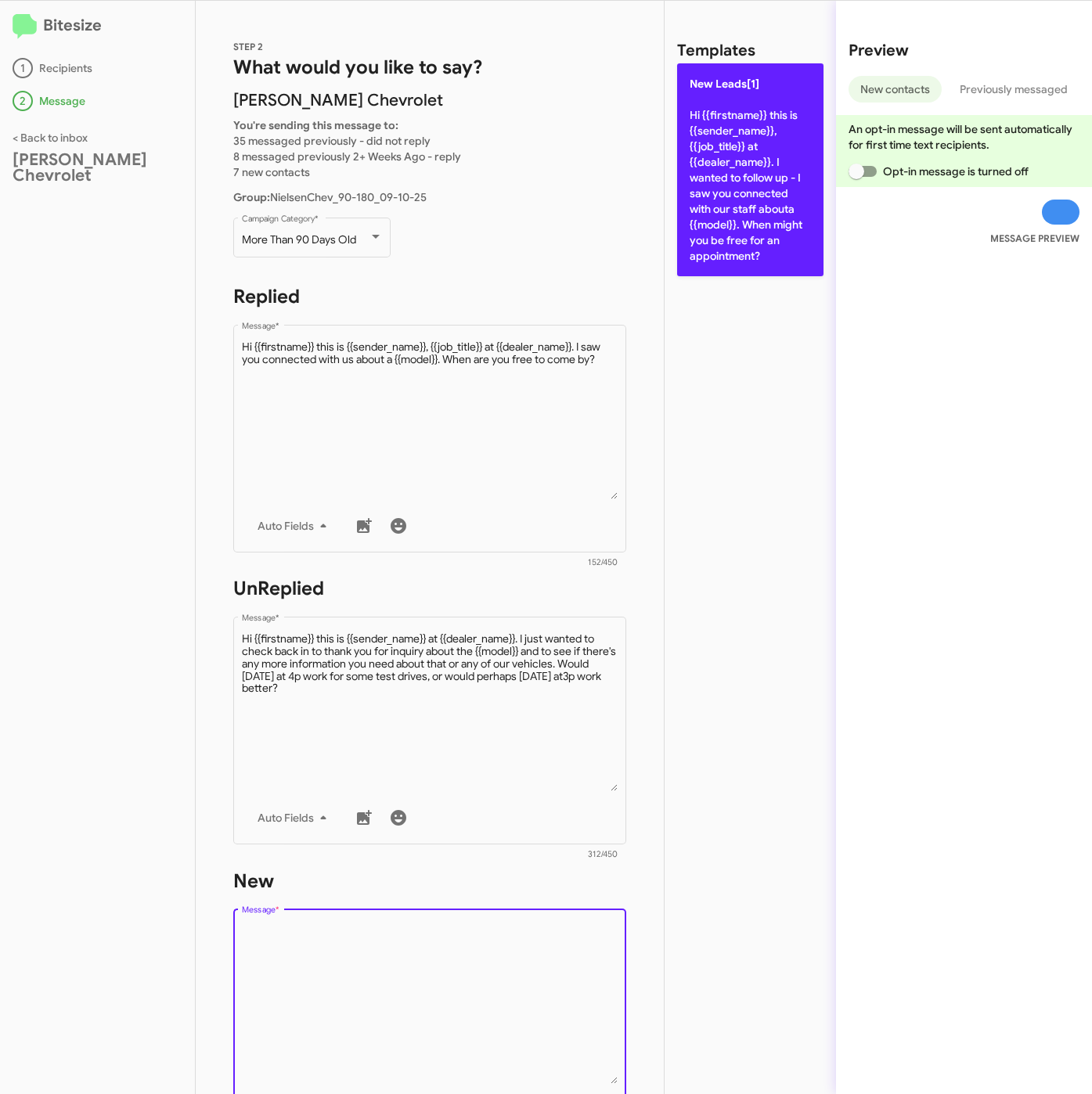
click at [789, 174] on p "New Leads[1] Hi {{firstname}} this is {{sender_name}}, {{job_title}} at {{deale…" at bounding box center [750, 170] width 146 height 213
type textarea "Hi {{firstname}} this is {{sender_name}}, {{job_title}} at {{dealer_name}}. I w…"
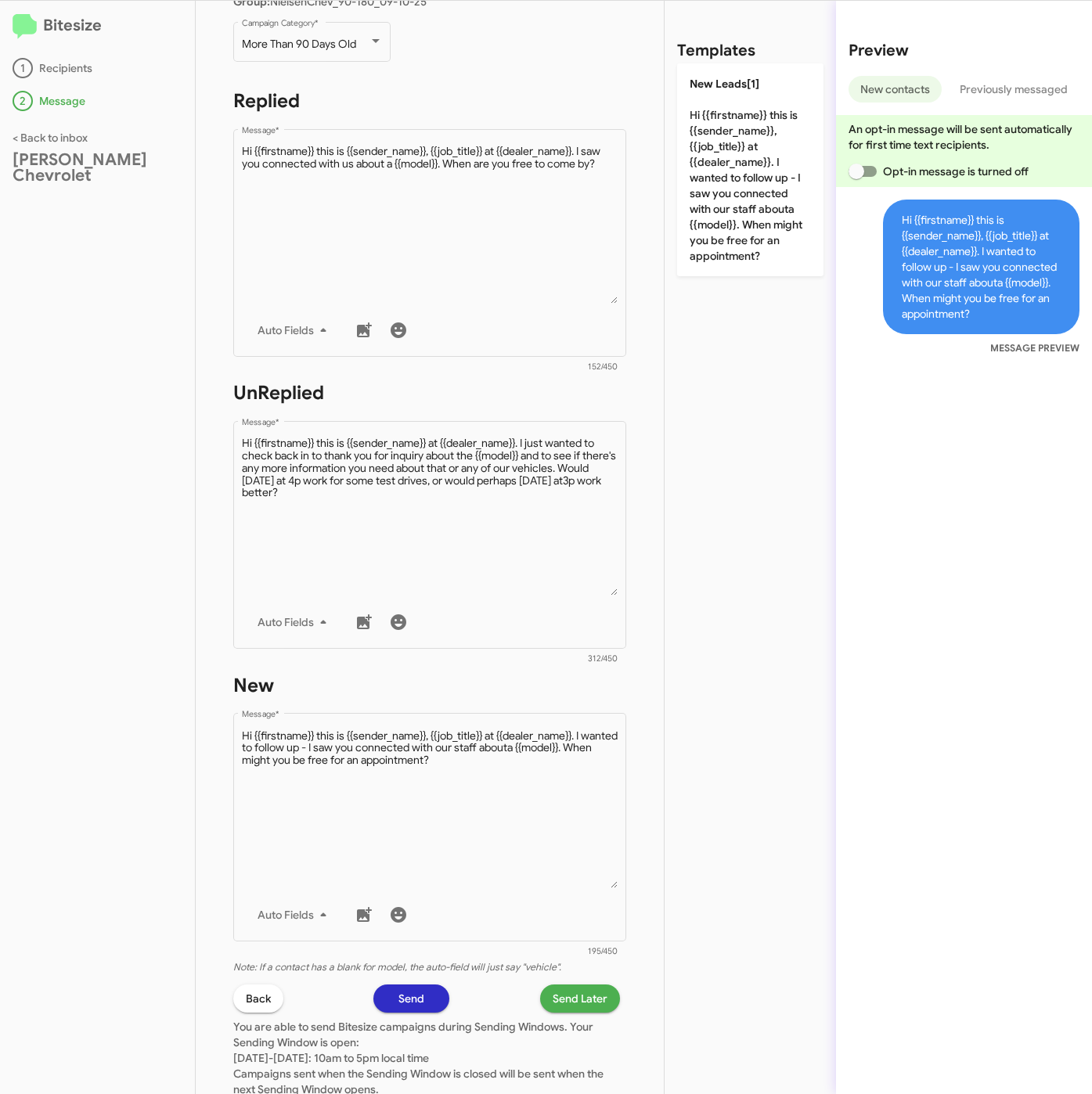
scroll to position [337, 0]
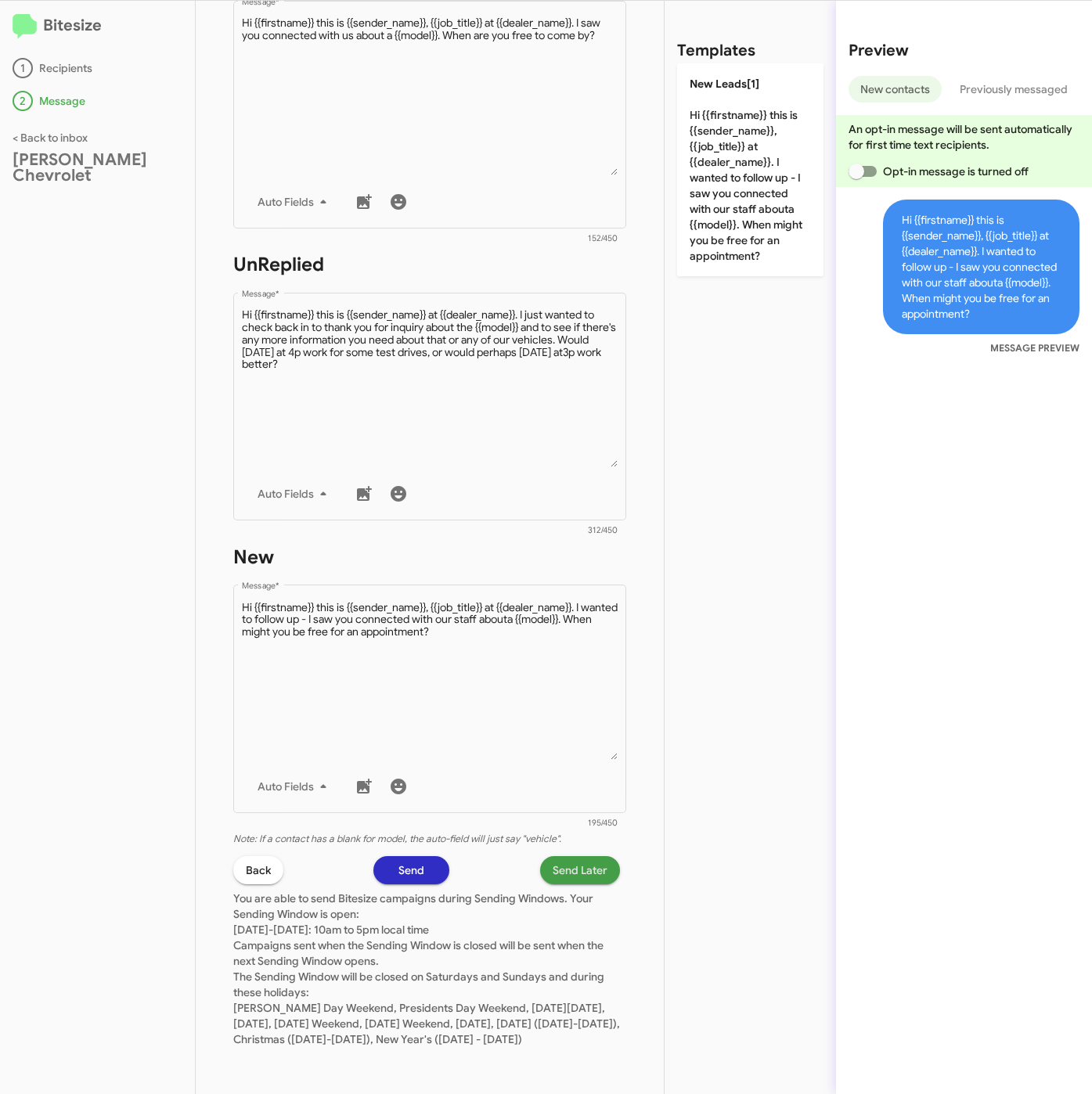
click at [579, 862] on span "Send Later" at bounding box center [580, 870] width 55 height 28
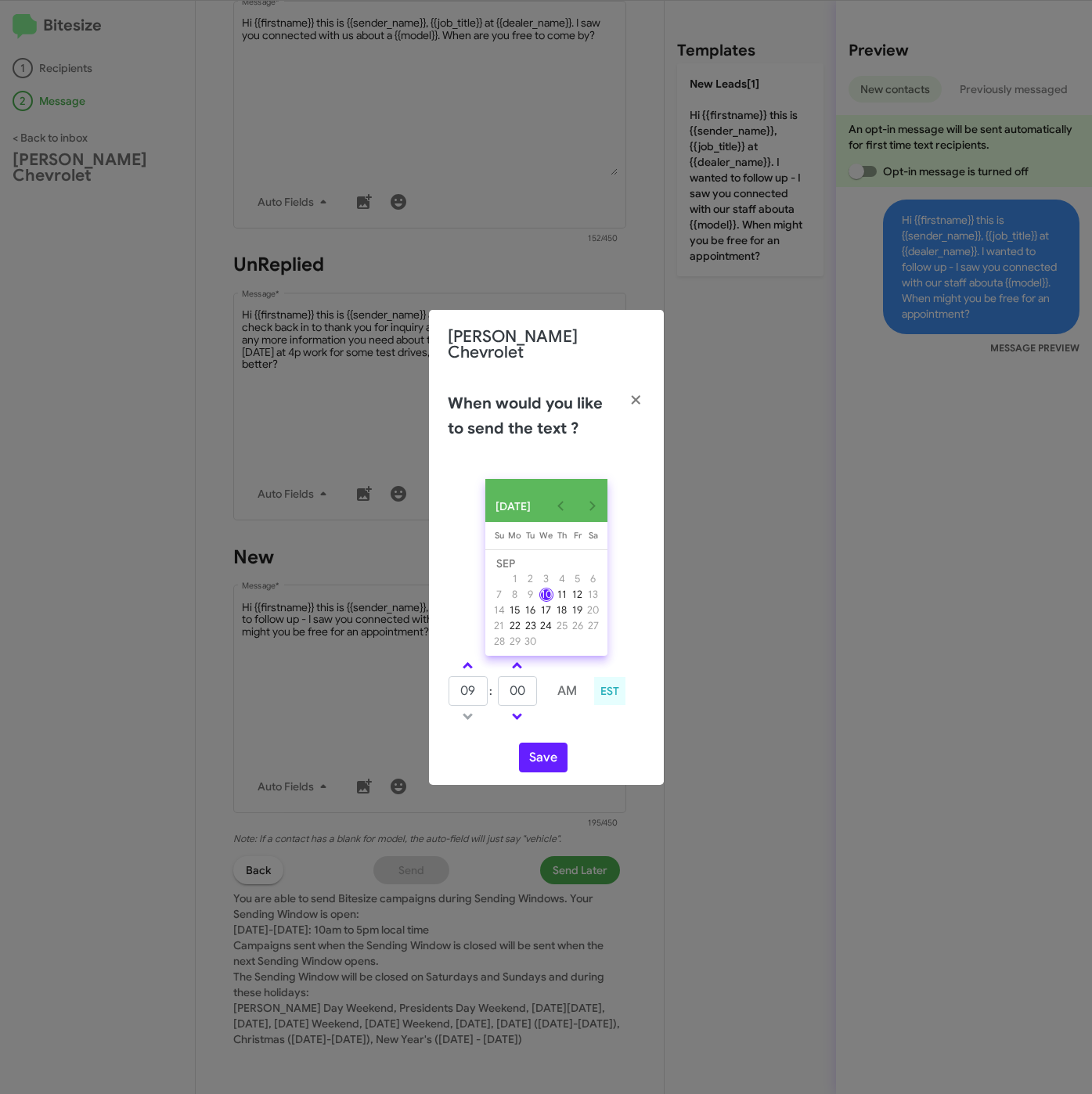
drag, startPoint x: 469, startPoint y: 658, endPoint x: 531, endPoint y: 688, distance: 68.9
click at [469, 662] on span at bounding box center [467, 666] width 10 height 10
type input "10"
drag, startPoint x: 522, startPoint y: 692, endPoint x: 498, endPoint y: 692, distance: 24.0
click at [498, 692] on input "00" at bounding box center [517, 691] width 39 height 30
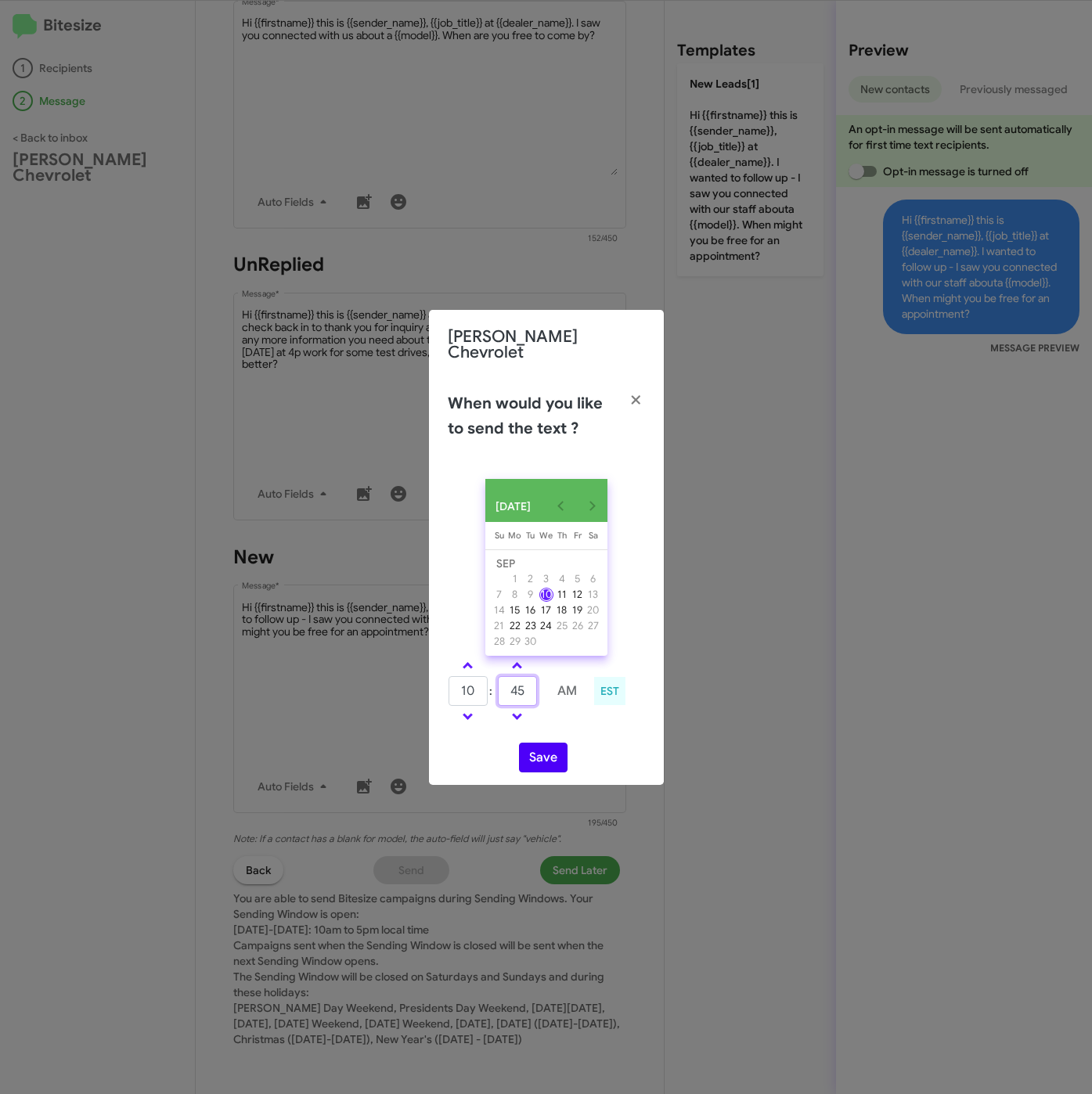
type input "45"
click at [541, 753] on button "Save" at bounding box center [543, 757] width 49 height 30
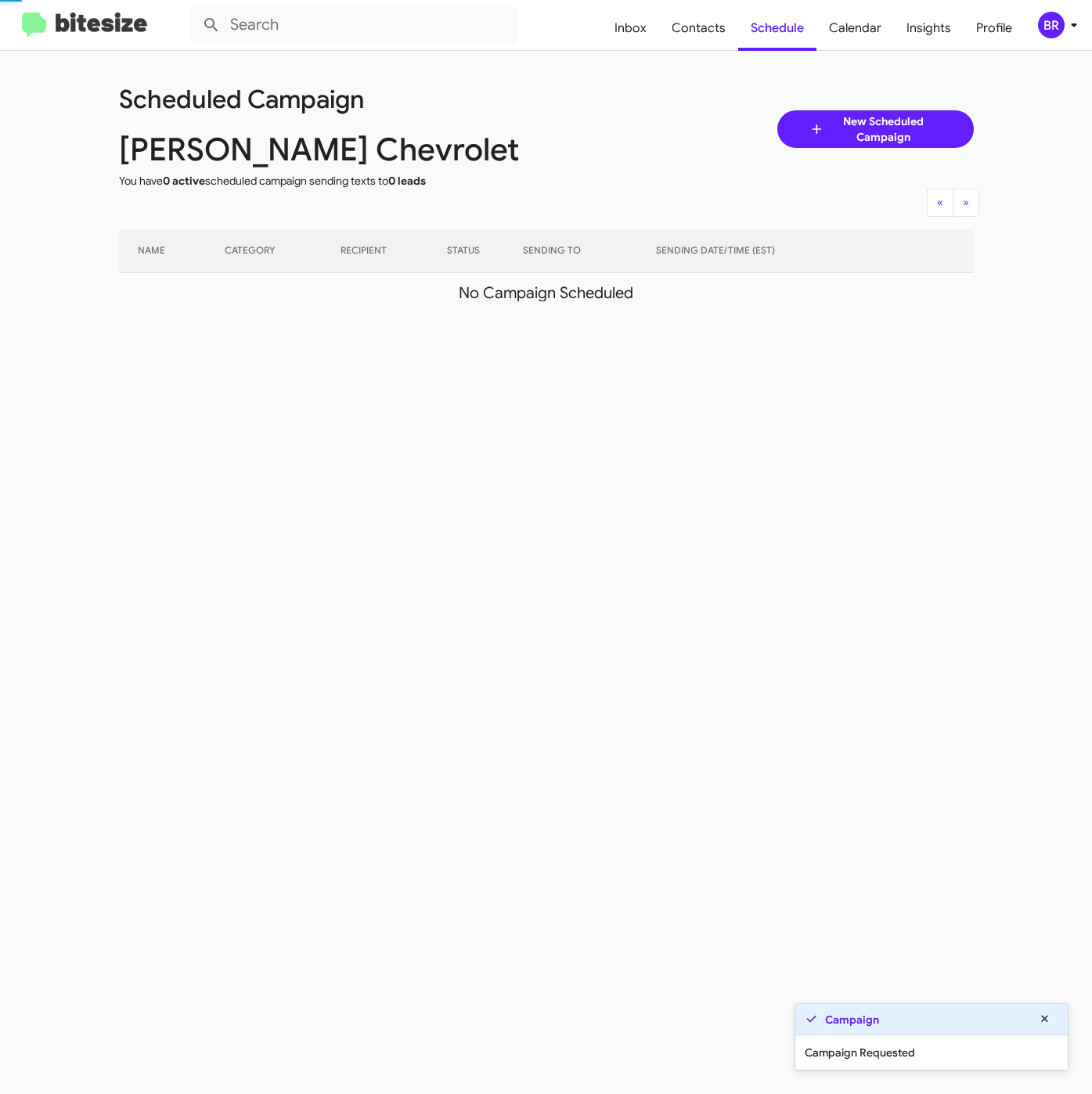
click at [1072, 22] on icon at bounding box center [1074, 25] width 19 height 19
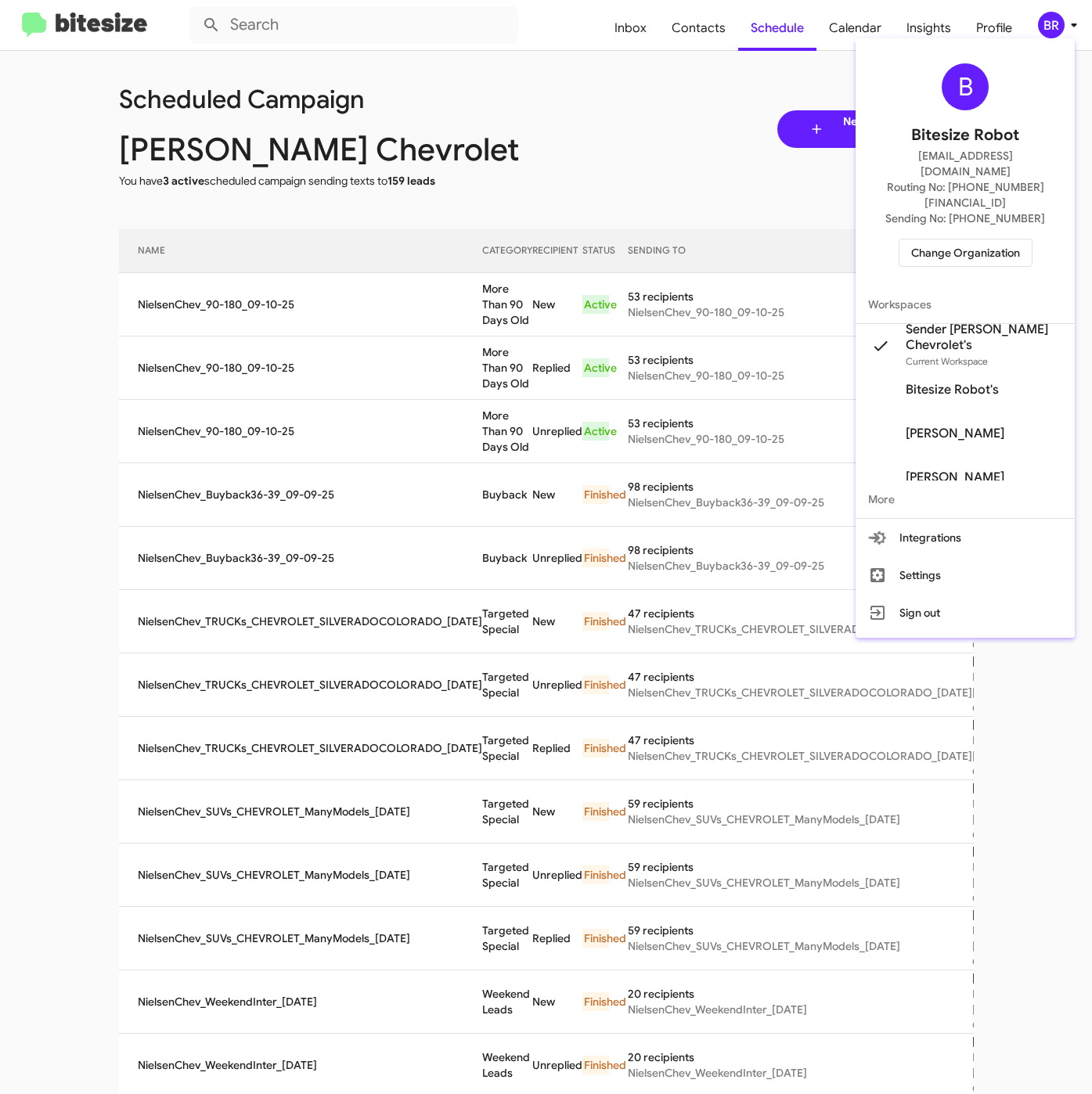
click at [919, 239] on span "Change Organization" at bounding box center [965, 253] width 109 height 27
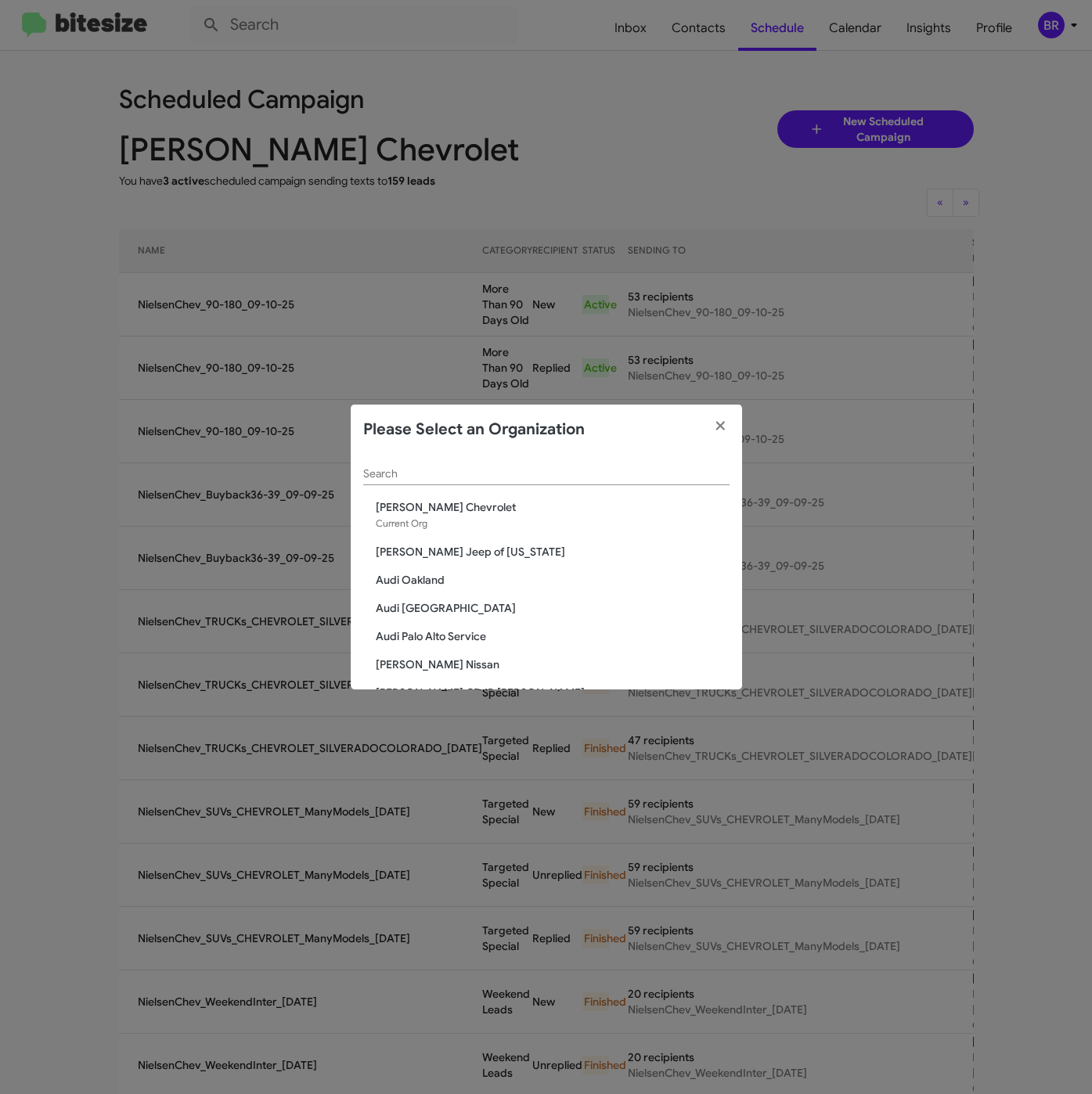
click at [437, 469] on input "Search" at bounding box center [546, 474] width 367 height 13
paste input "Franklin Sussex Hyundai"
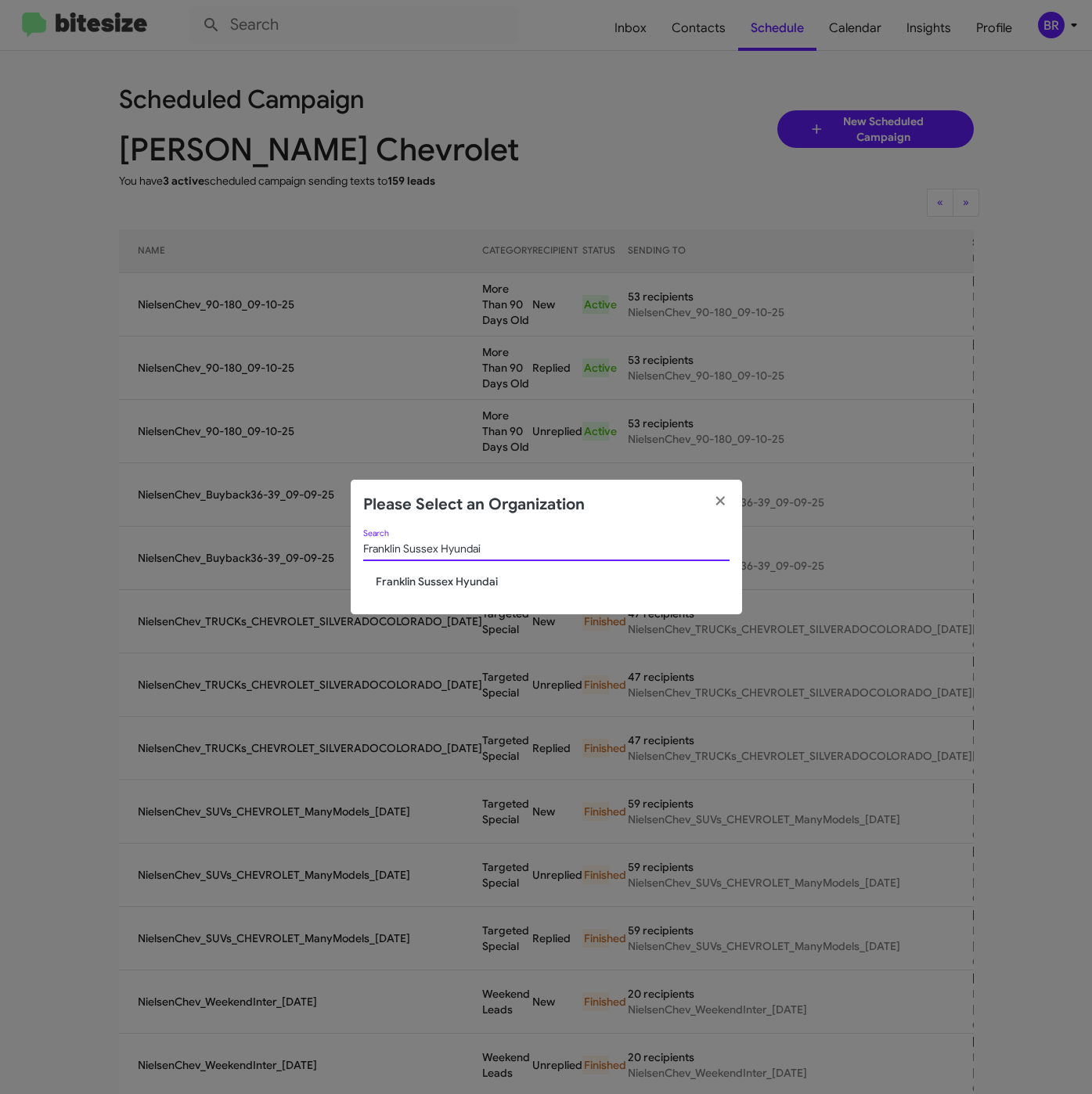
type input "Franklin Sussex Hyundai"
click at [406, 576] on span "Franklin Sussex Hyundai" at bounding box center [553, 582] width 354 height 16
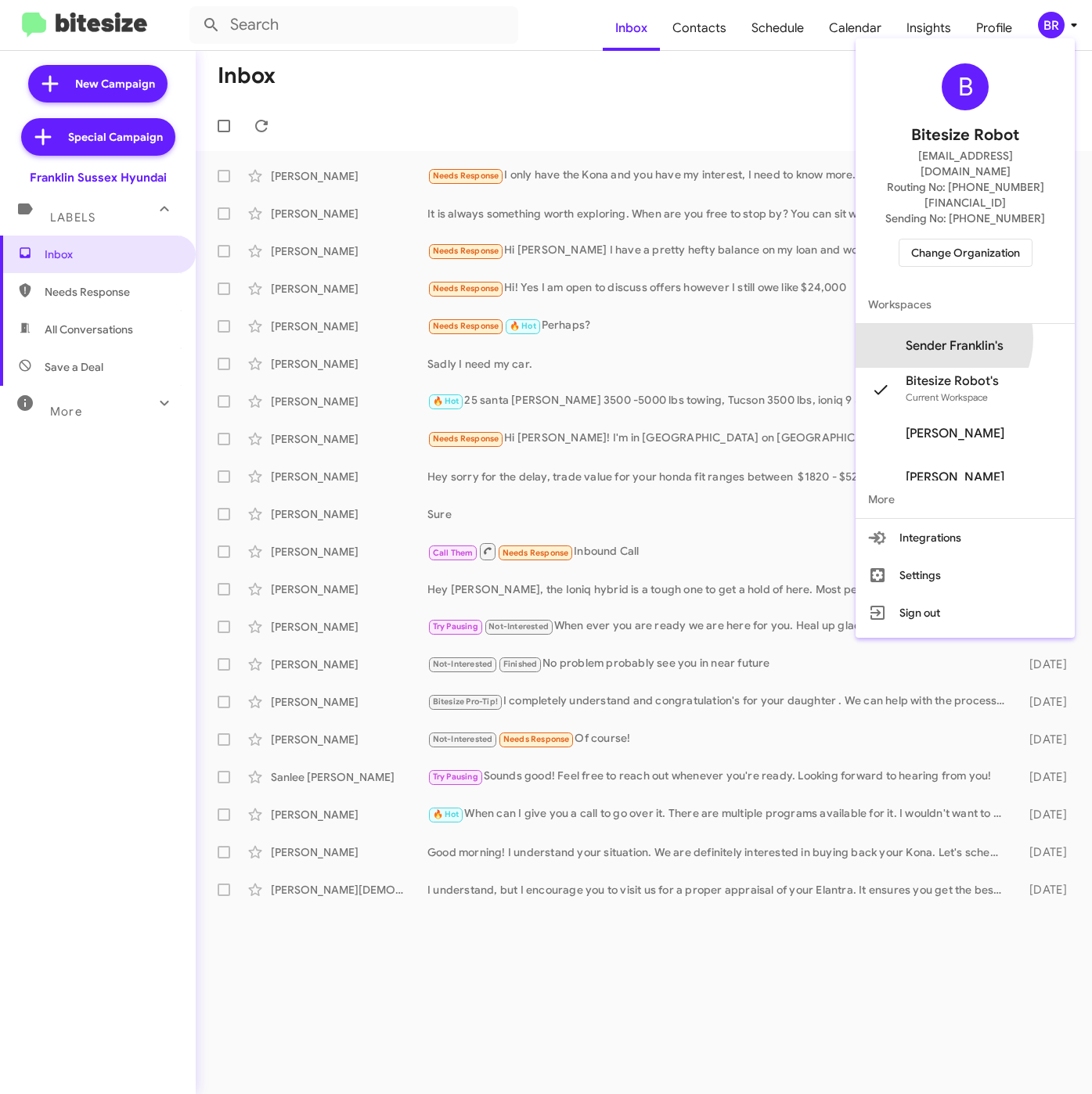
click at [967, 338] on span "Sender Franklin's" at bounding box center [955, 346] width 98 height 16
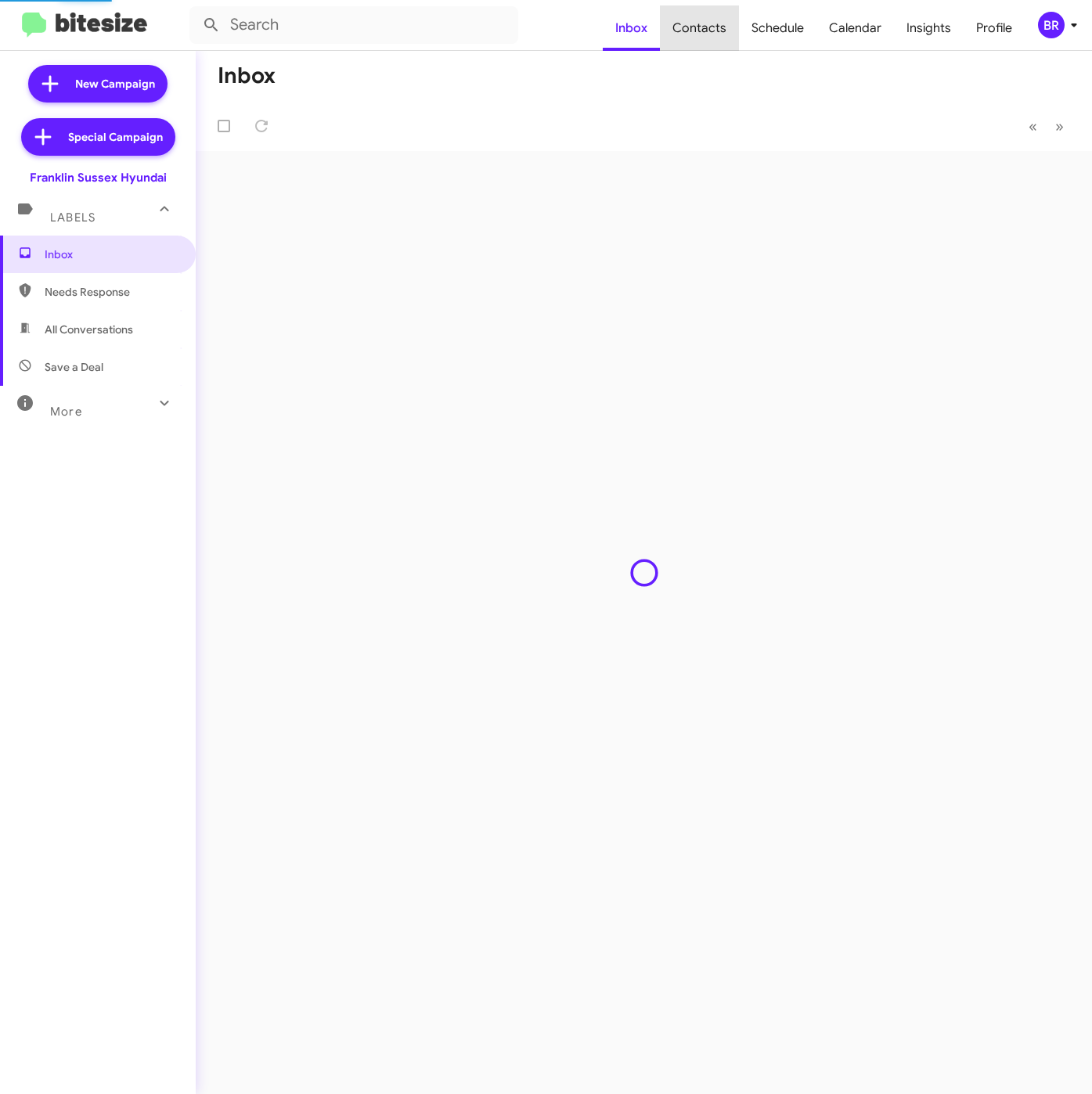
click at [716, 33] on span "Contacts" at bounding box center [699, 28] width 79 height 46
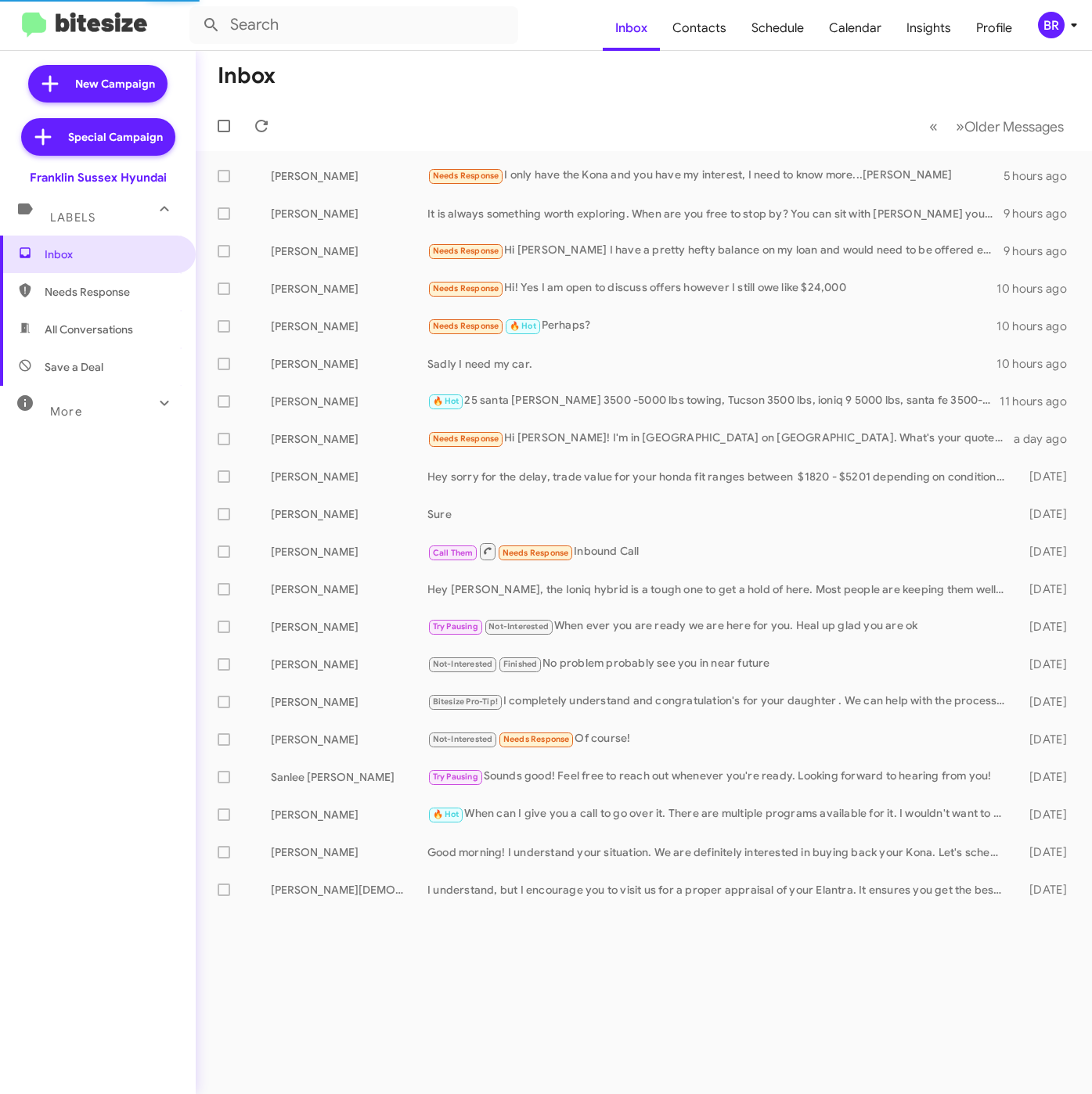
type input "in:groups"
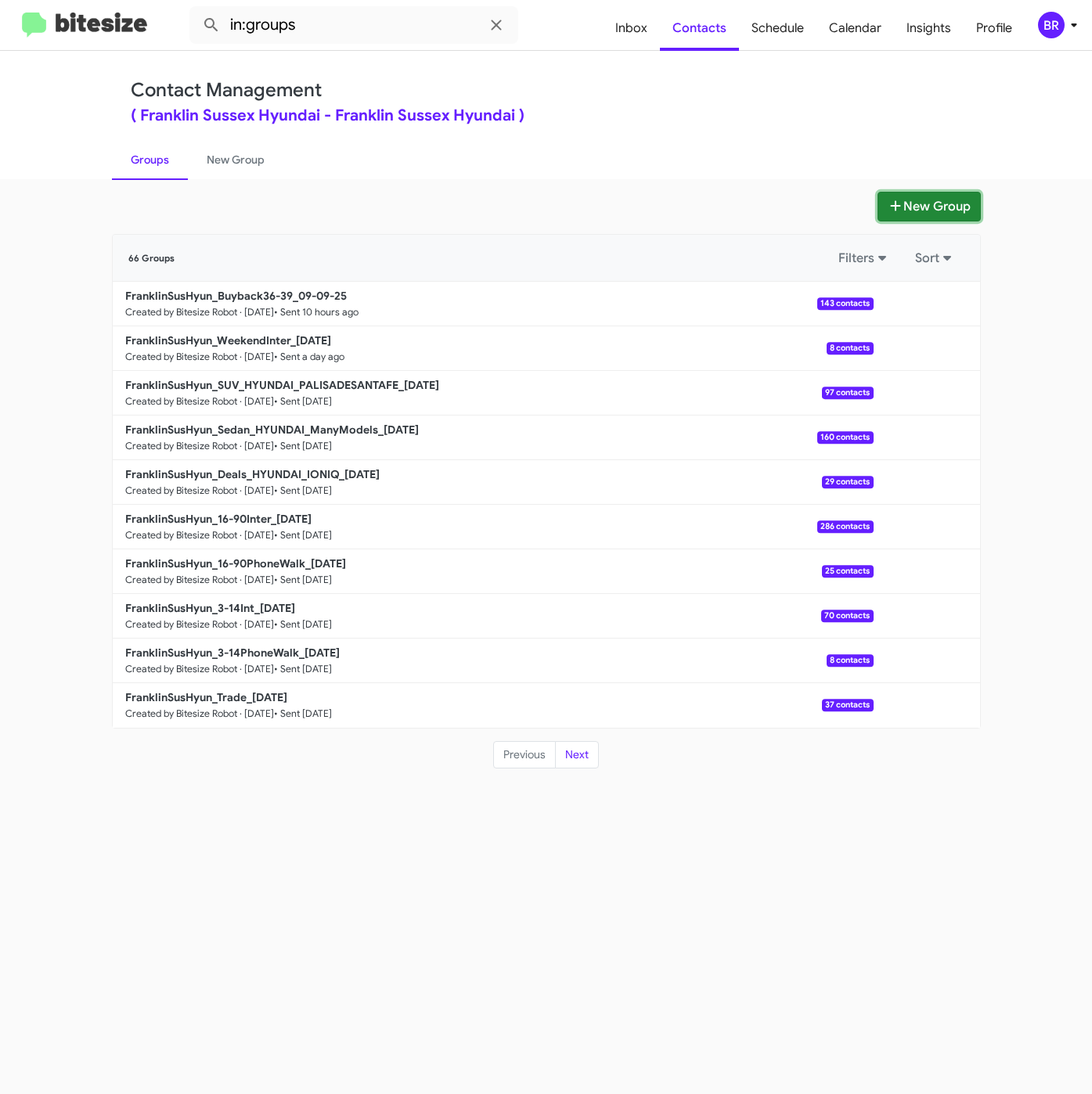
click at [937, 210] on button "New Group" at bounding box center [929, 206] width 104 height 30
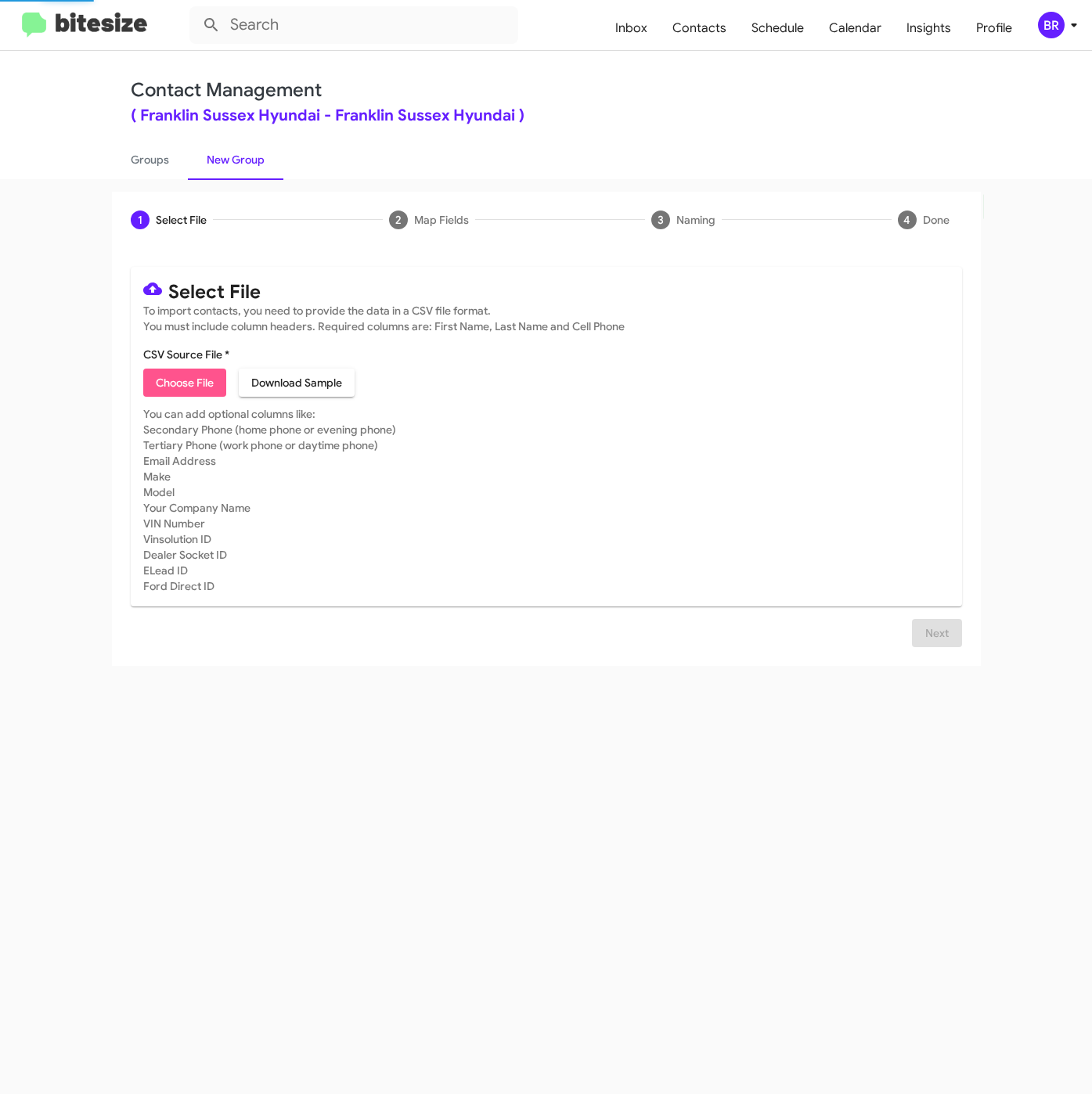
click at [181, 381] on span "Choose File" at bounding box center [184, 383] width 58 height 28
type input "FranklinSusHyun_Showroom_[DATE]"
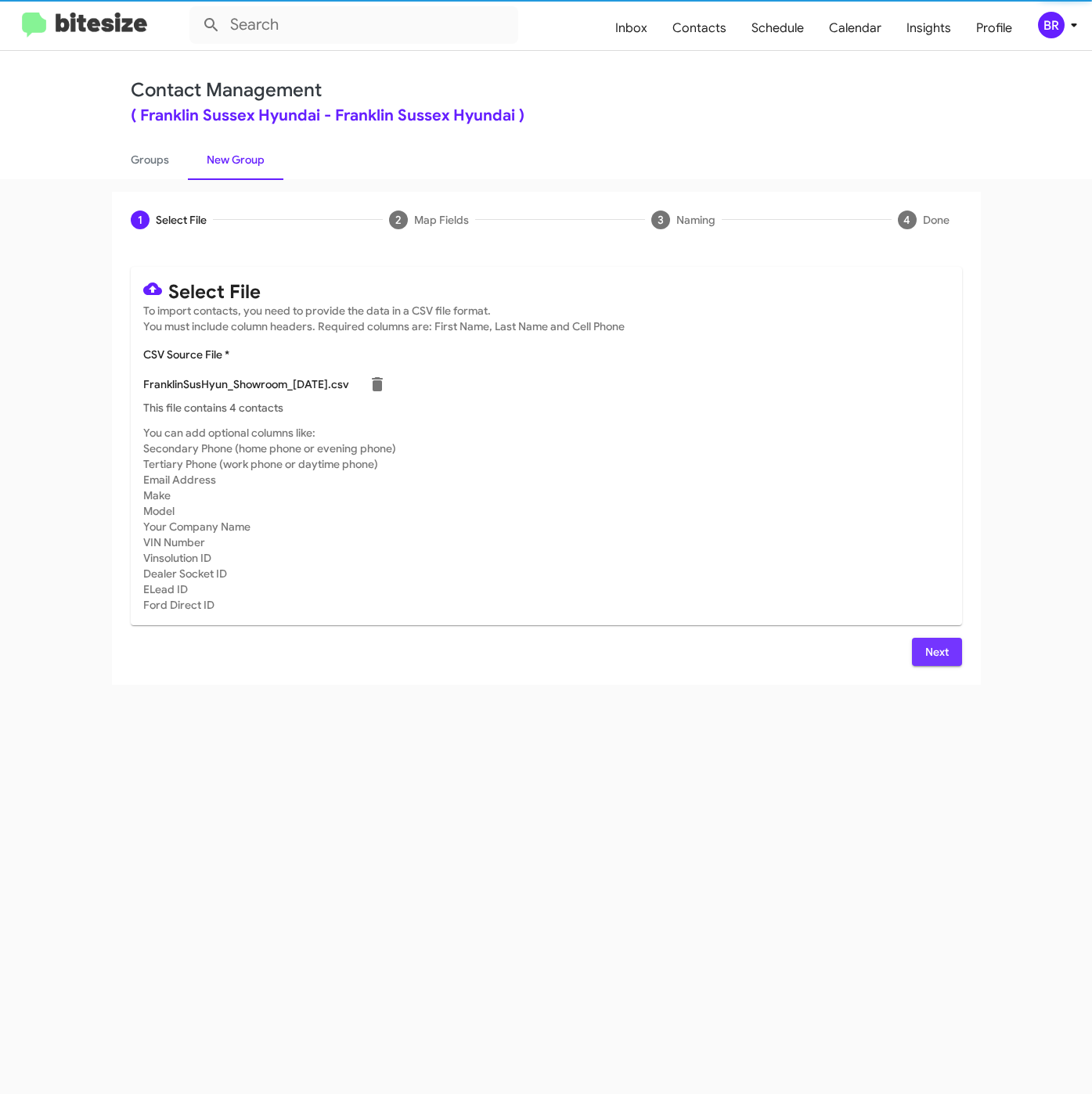
click at [937, 657] on span "Next" at bounding box center [937, 652] width 25 height 28
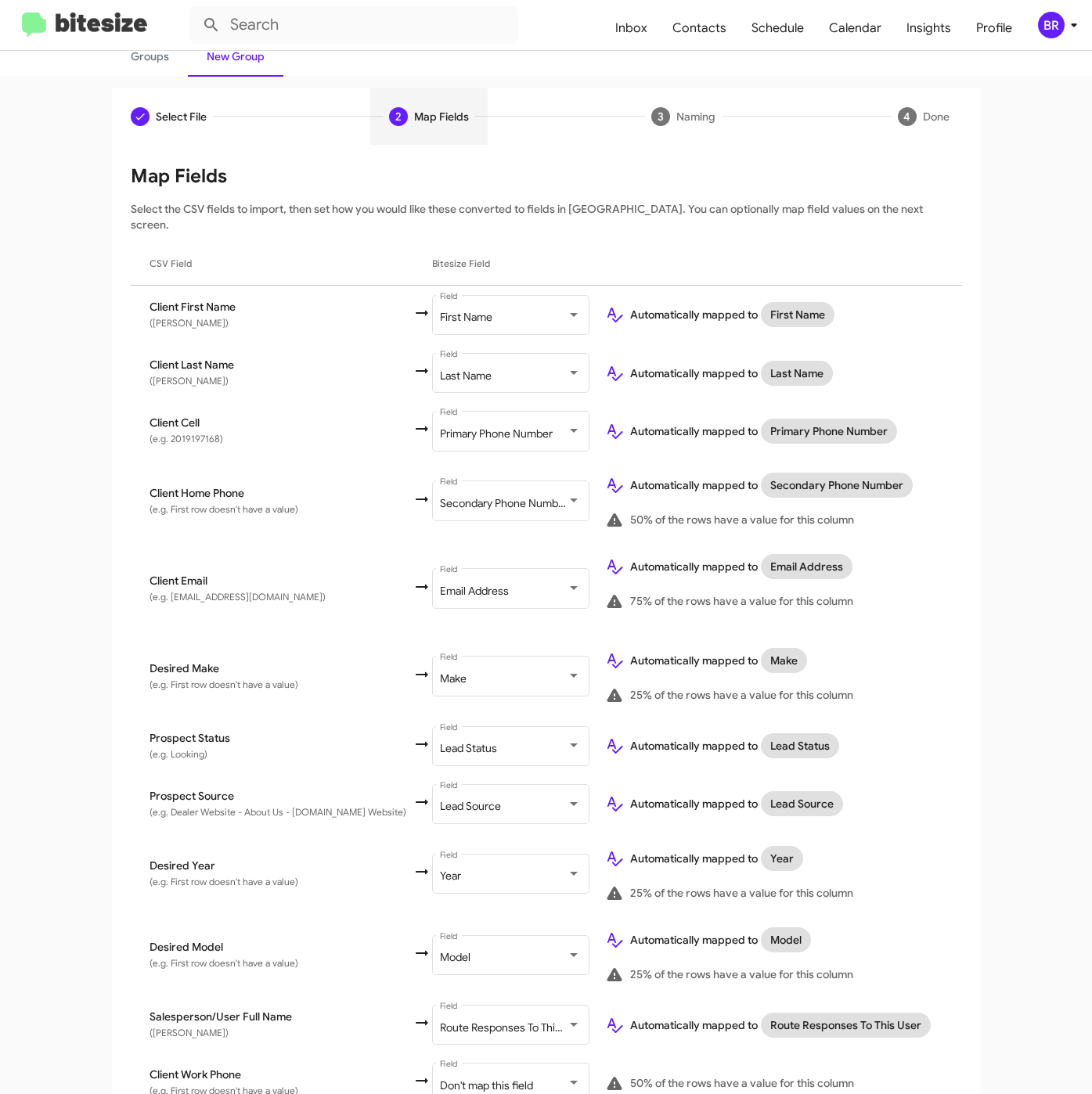
scroll to position [221, 0]
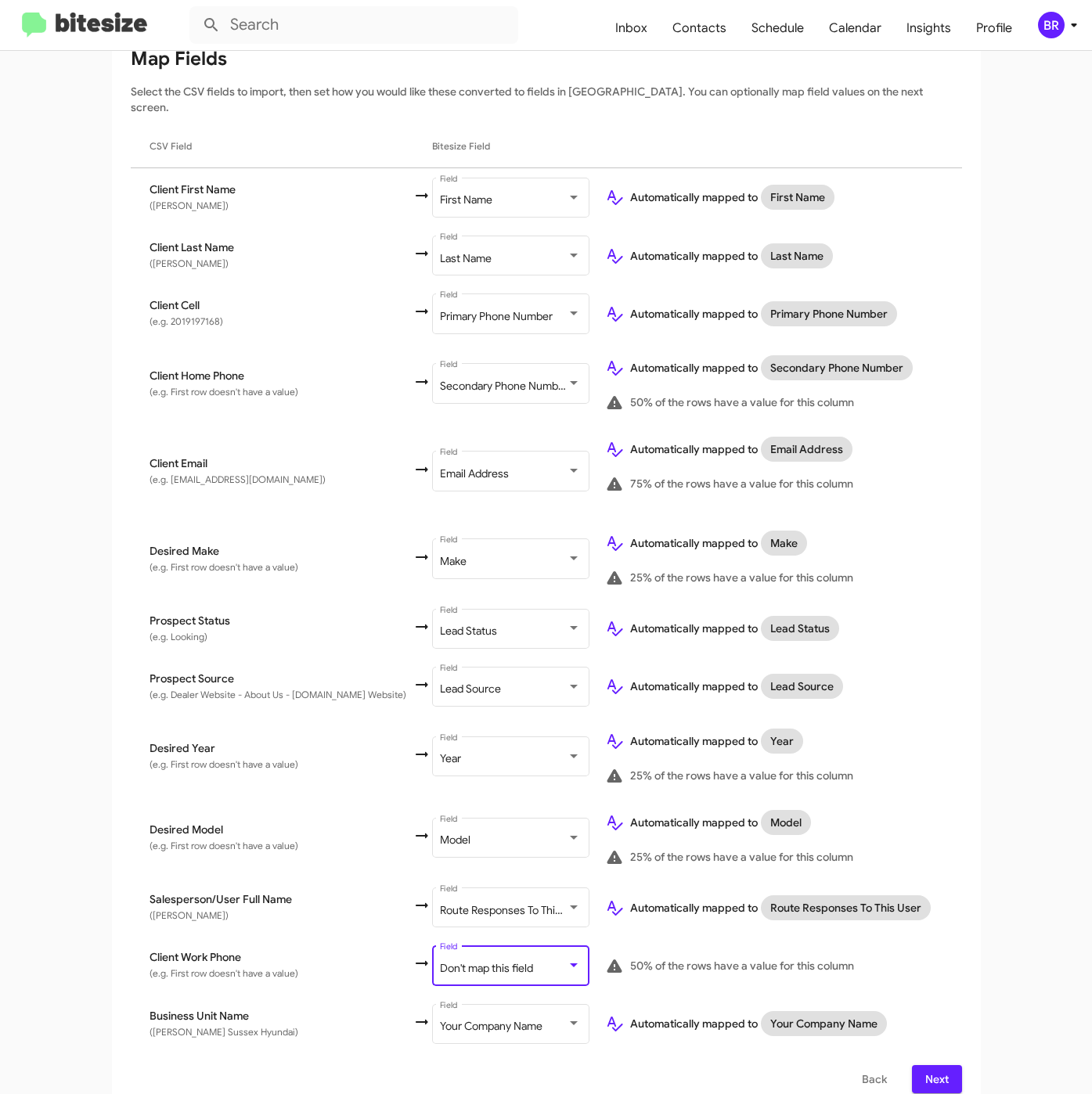
click at [491, 961] on span "Don't map this field" at bounding box center [486, 968] width 93 height 14
click at [929, 1065] on span "Next" at bounding box center [937, 1079] width 25 height 28
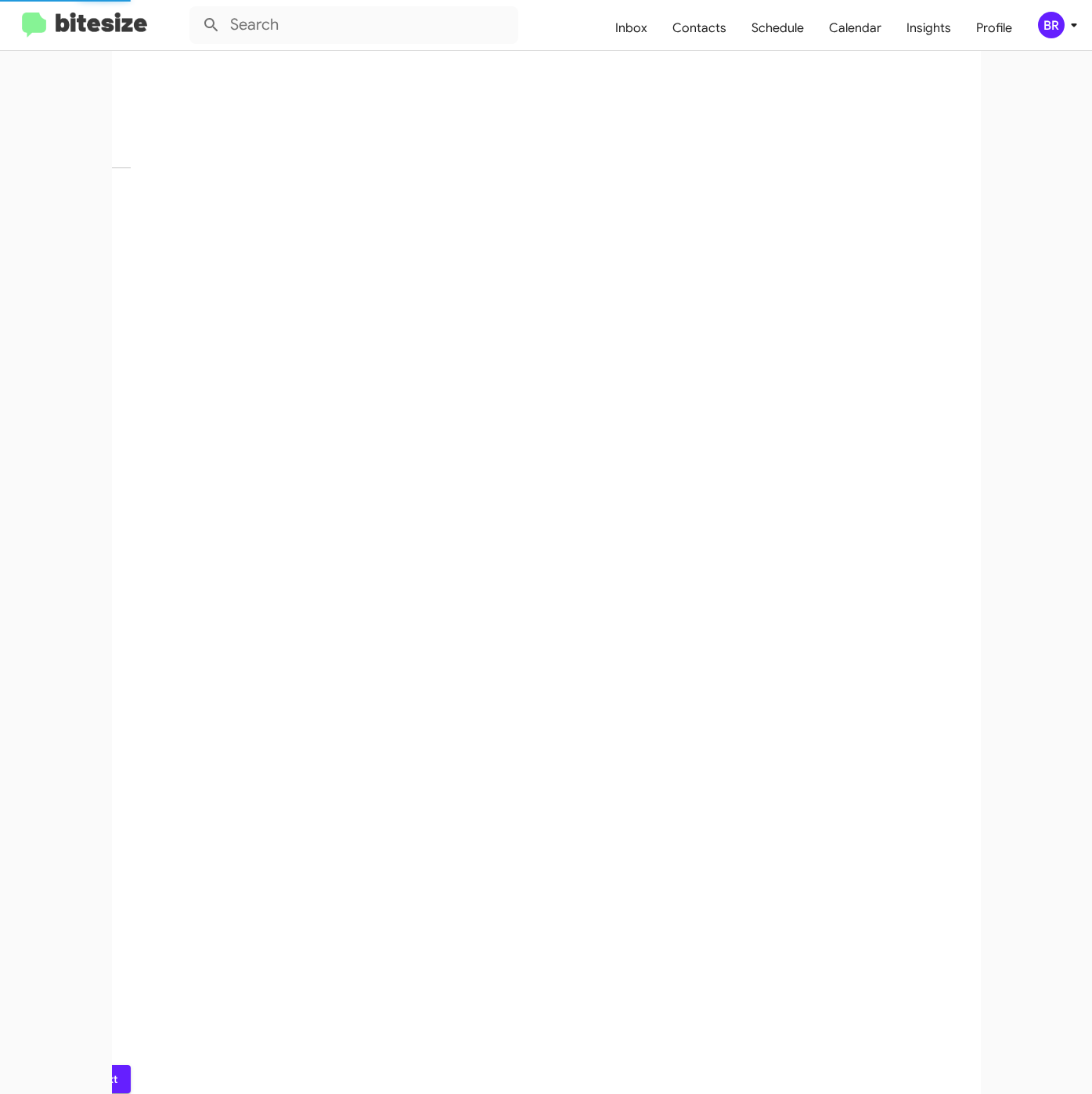
scroll to position [0, 0]
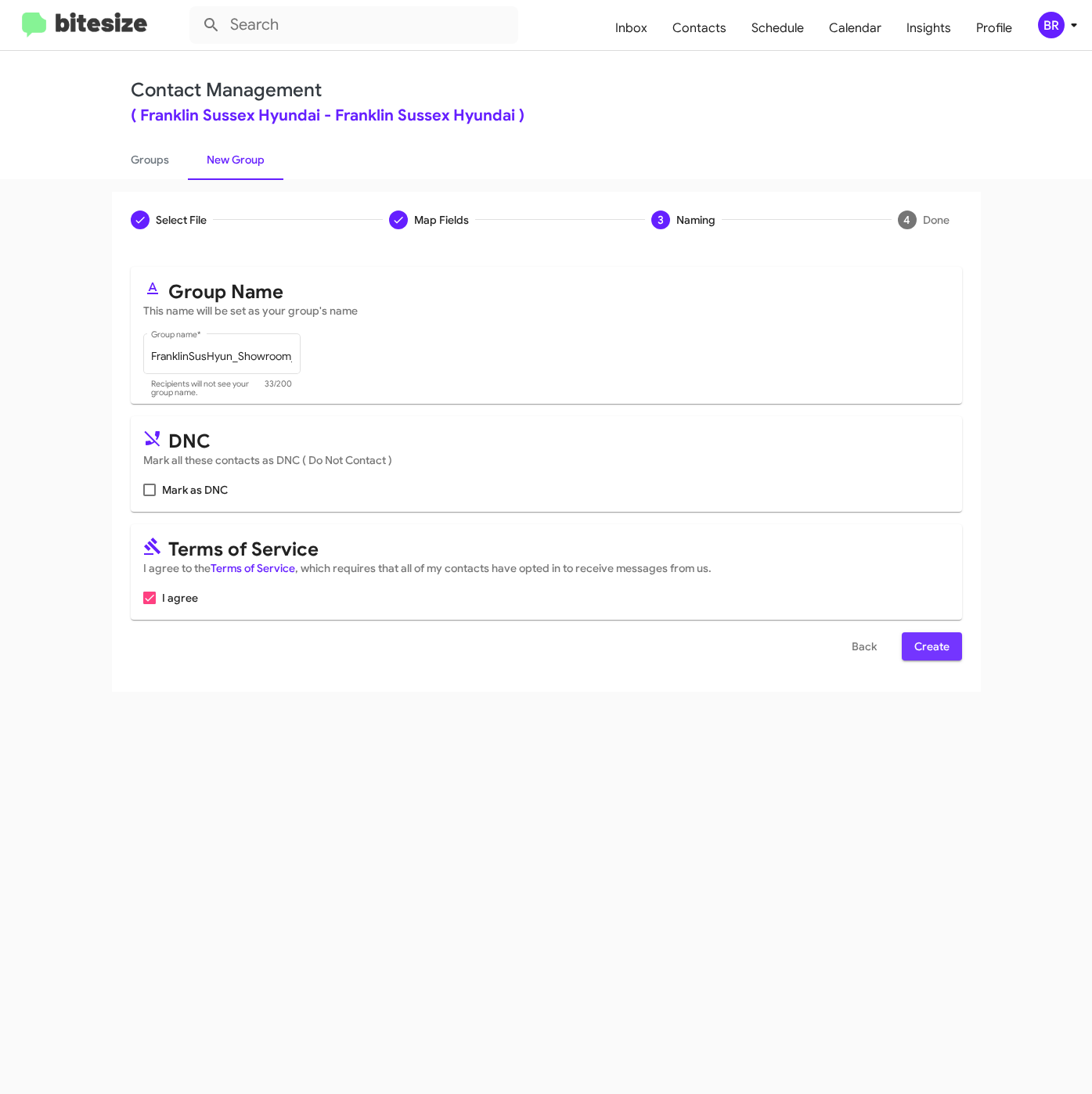
click at [918, 640] on span "Create" at bounding box center [931, 647] width 35 height 28
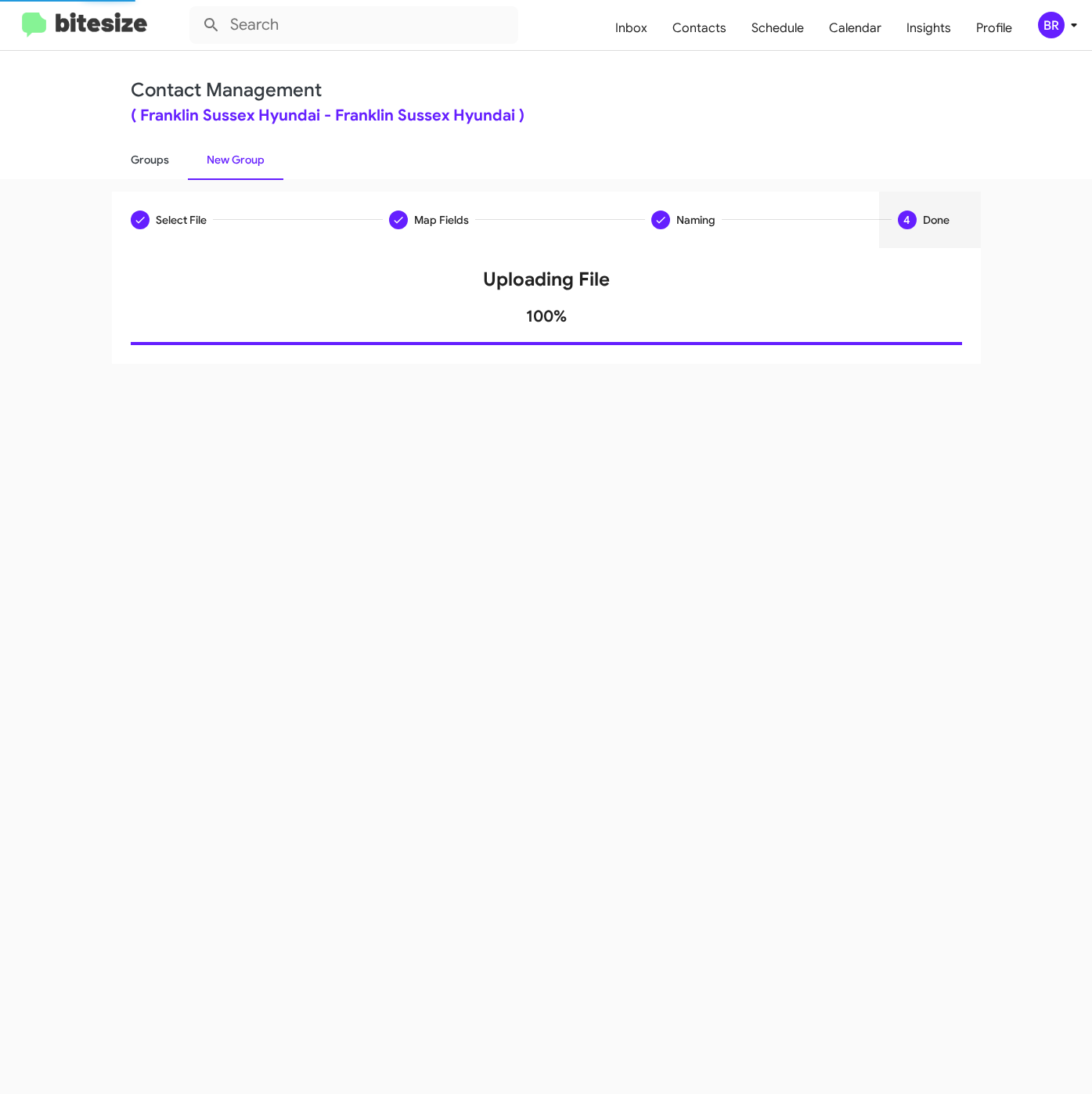
click at [145, 155] on link "Groups" at bounding box center [150, 159] width 76 height 41
type input "in:groups"
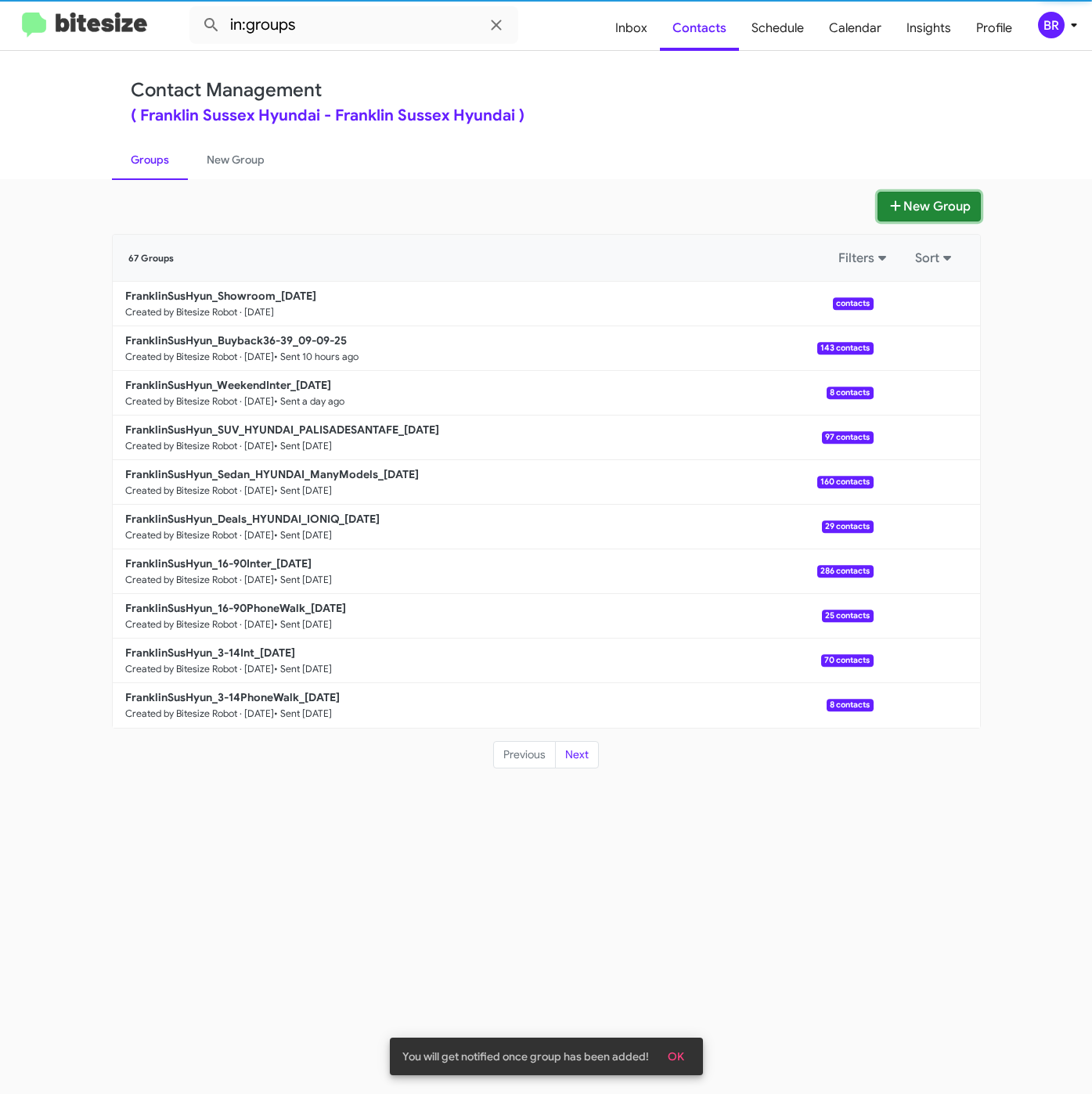
click at [903, 206] on button "New Group" at bounding box center [929, 206] width 104 height 30
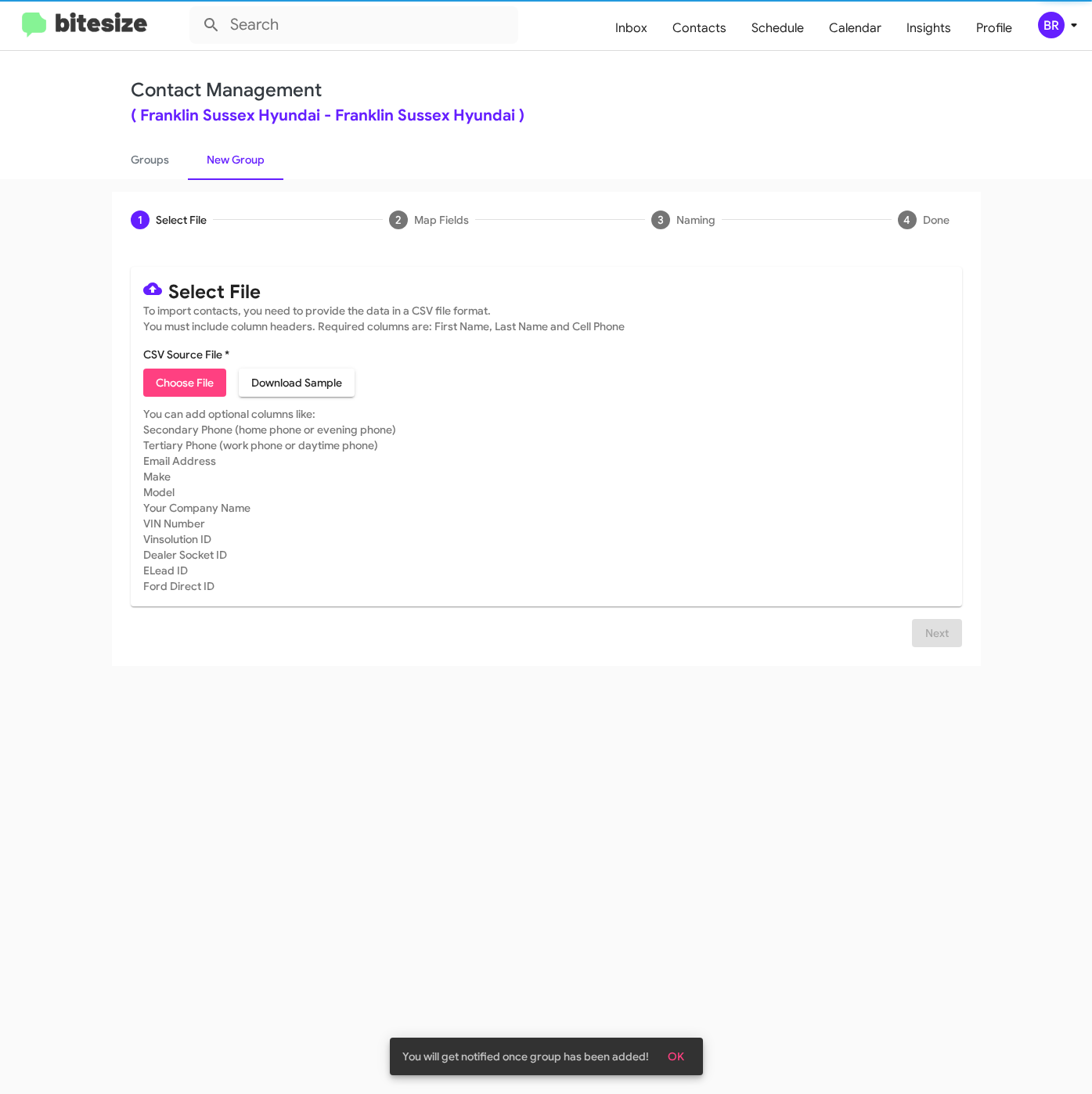
click at [177, 381] on span "Choose File" at bounding box center [184, 383] width 58 height 28
type input "FranklinSusHyun_90-180_09-10-25"
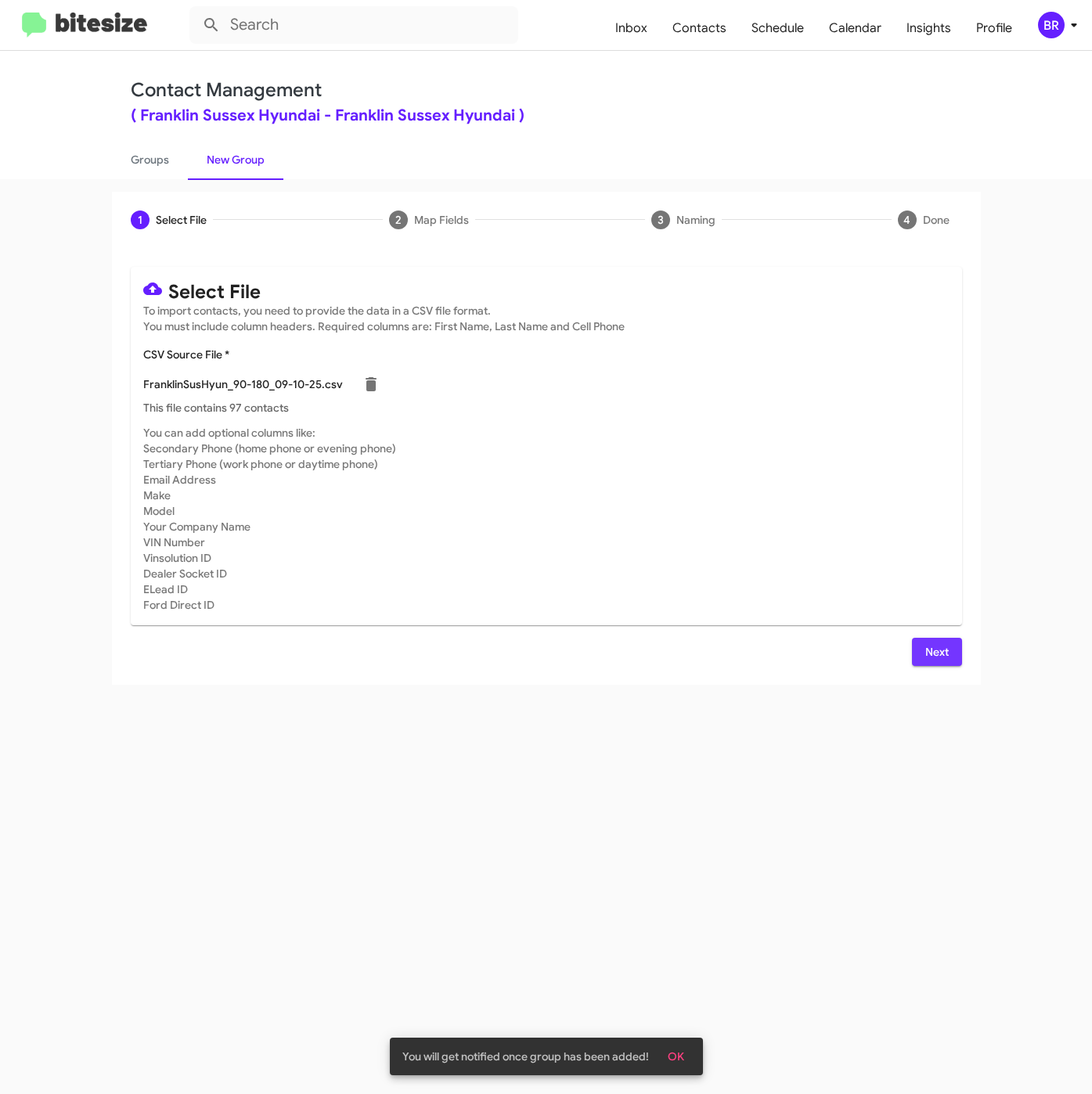
click at [946, 660] on span "Next" at bounding box center [937, 652] width 25 height 28
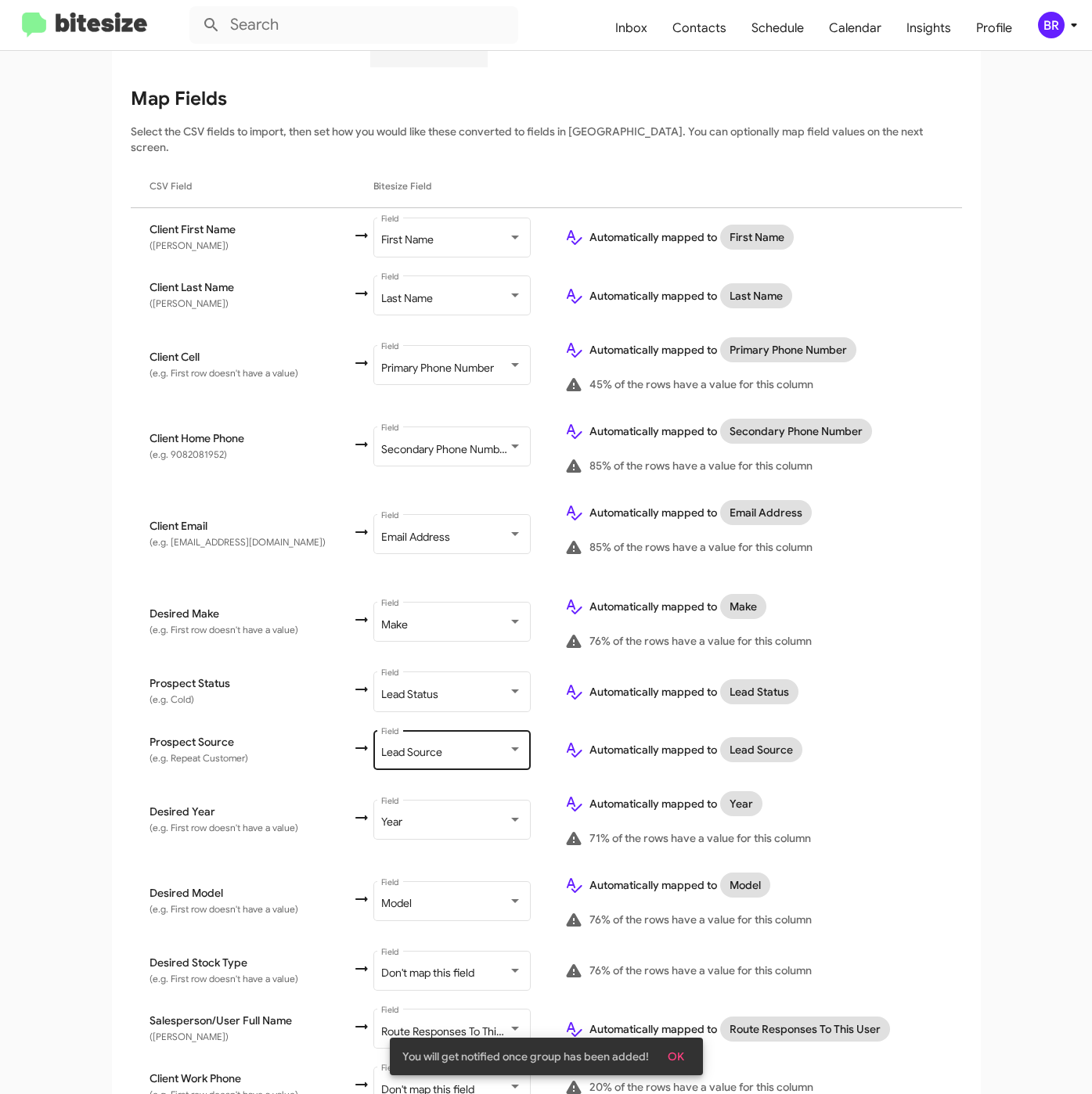
scroll to position [301, 0]
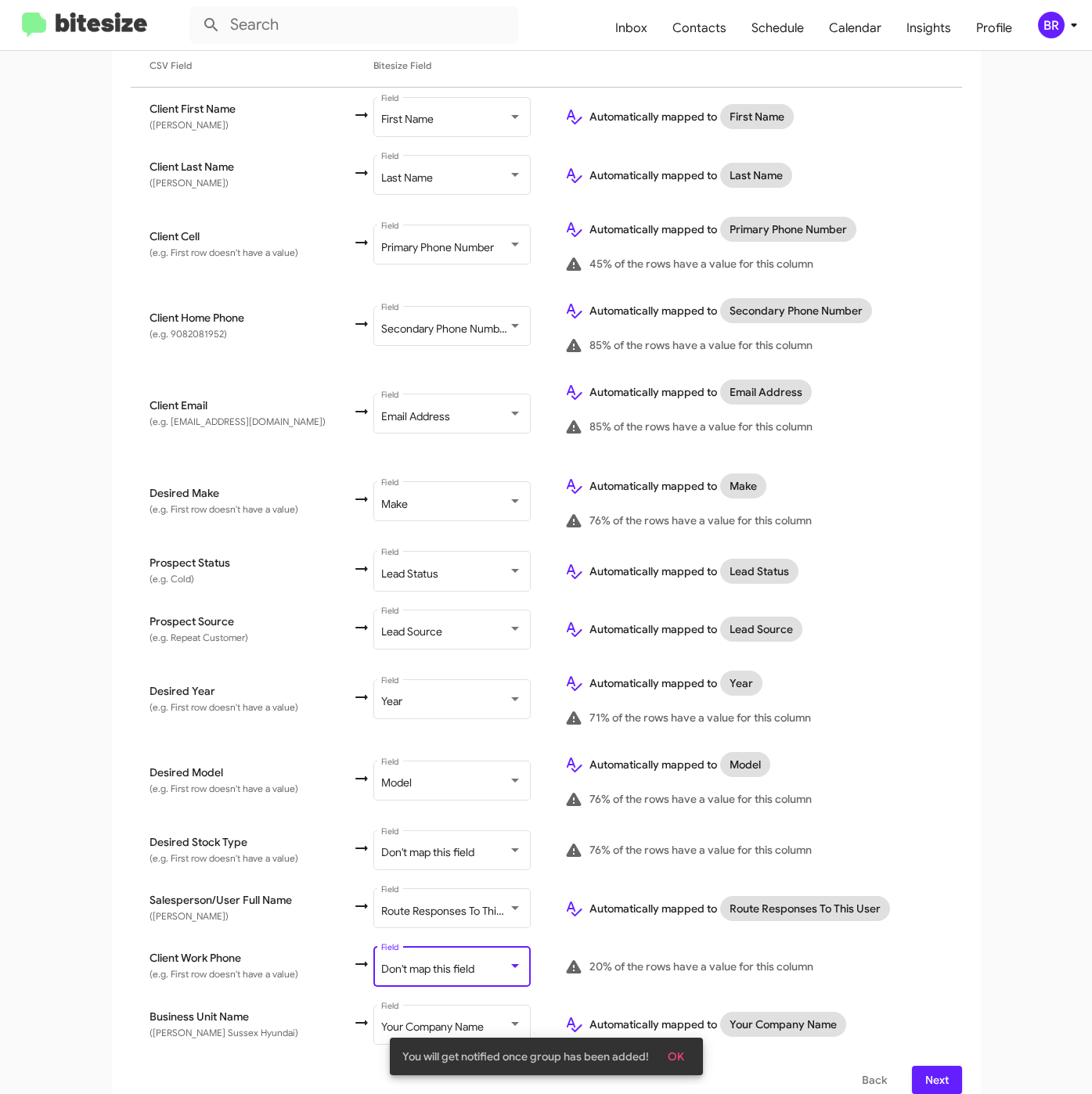
click at [455, 963] on div "Don't map this field" at bounding box center [445, 969] width 127 height 13
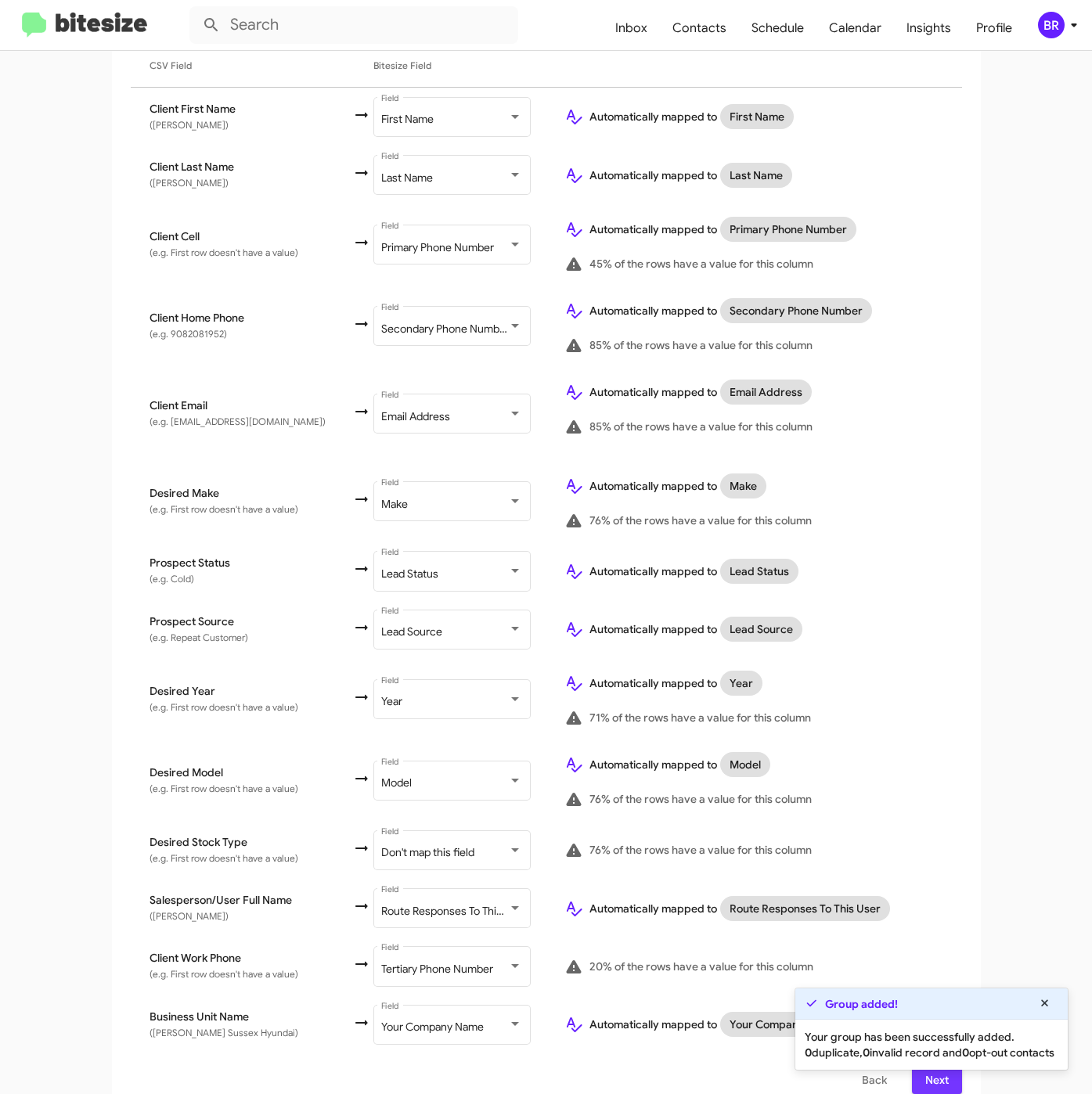
click at [924, 1071] on span "Next" at bounding box center [937, 1080] width 25 height 28
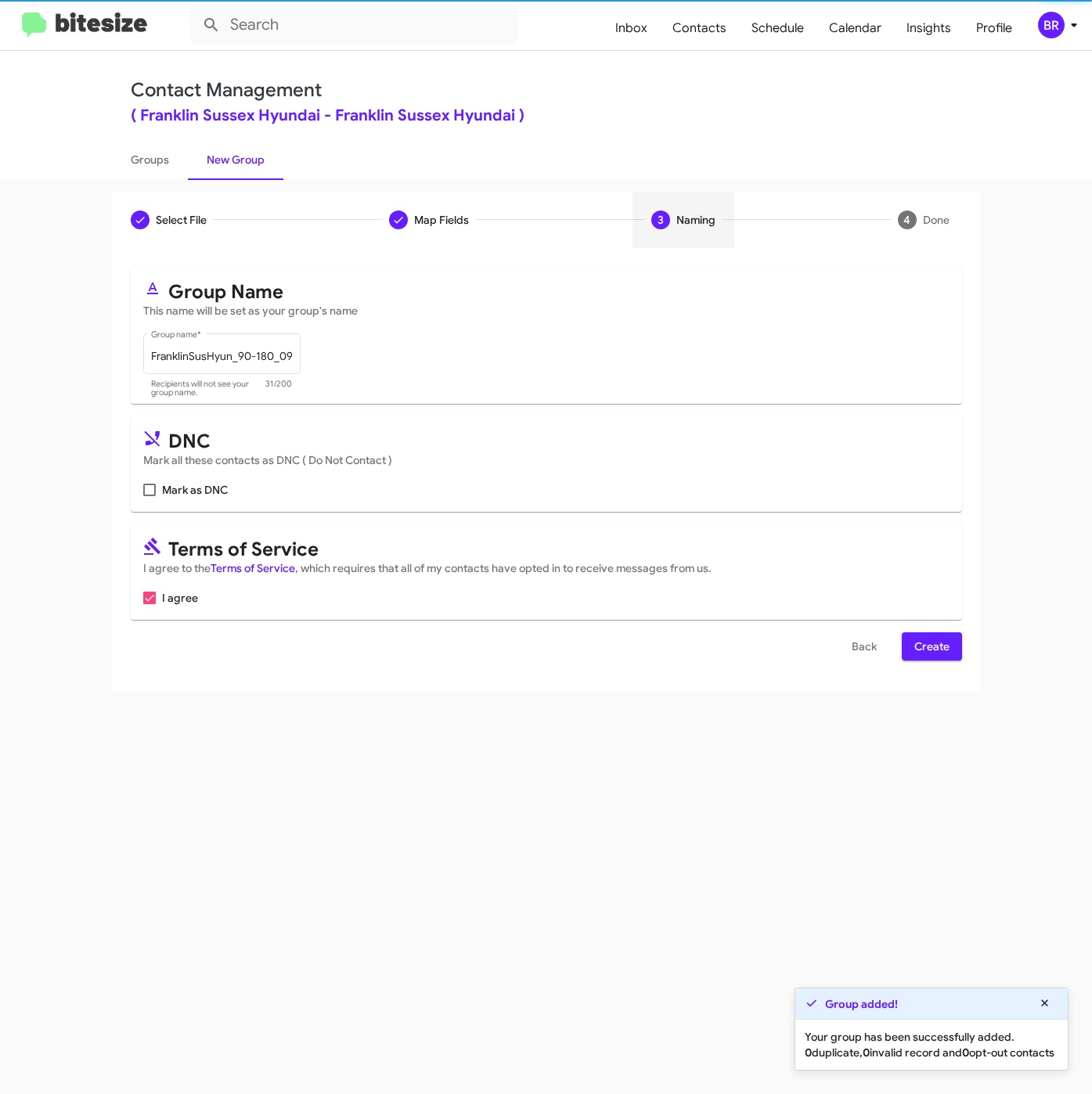
scroll to position [0, 0]
drag, startPoint x: 929, startPoint y: 649, endPoint x: 934, endPoint y: 657, distance: 9.4
click at [930, 649] on span "Create" at bounding box center [931, 647] width 35 height 28
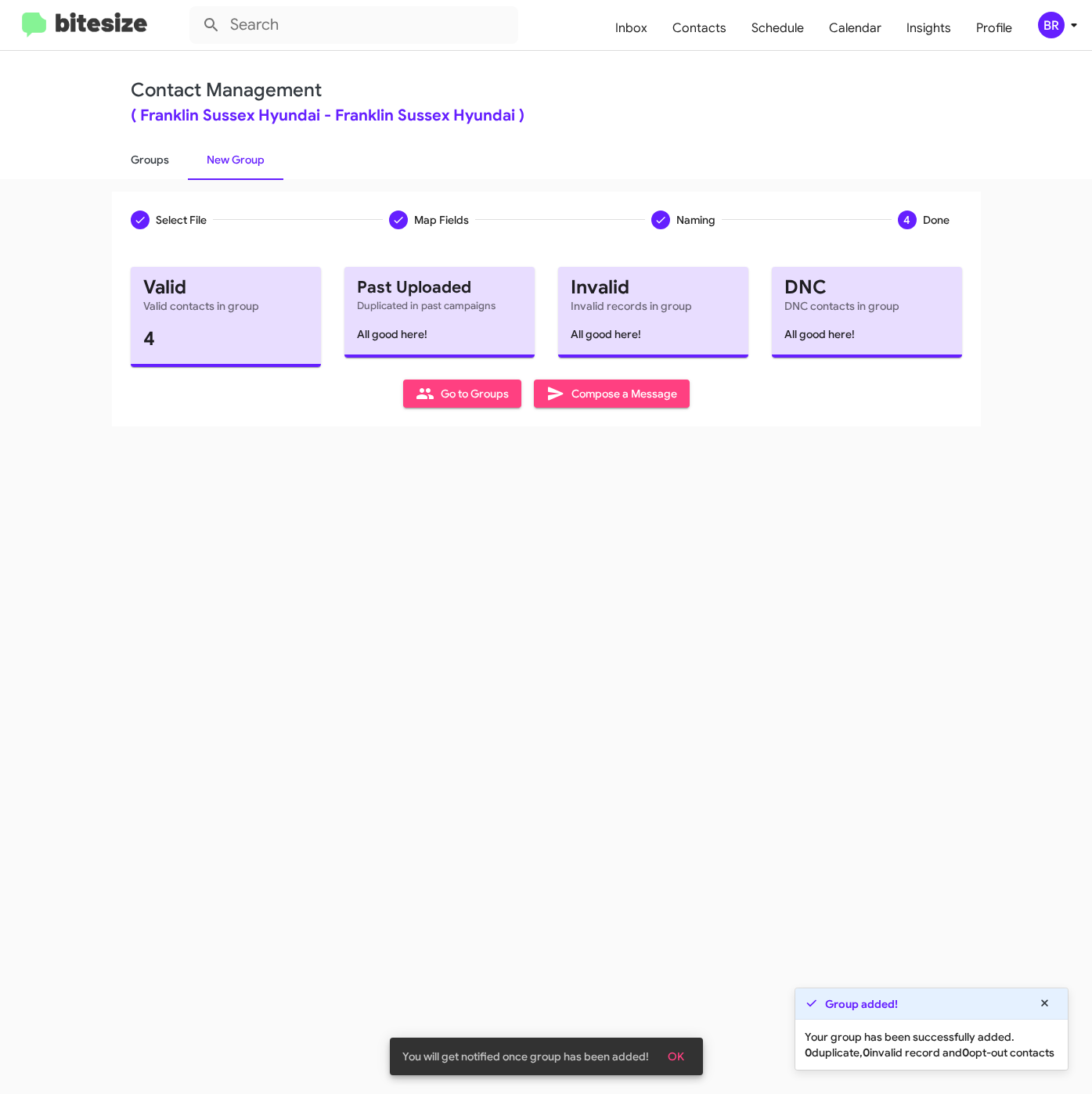
click at [151, 153] on link "Groups" at bounding box center [150, 159] width 76 height 41
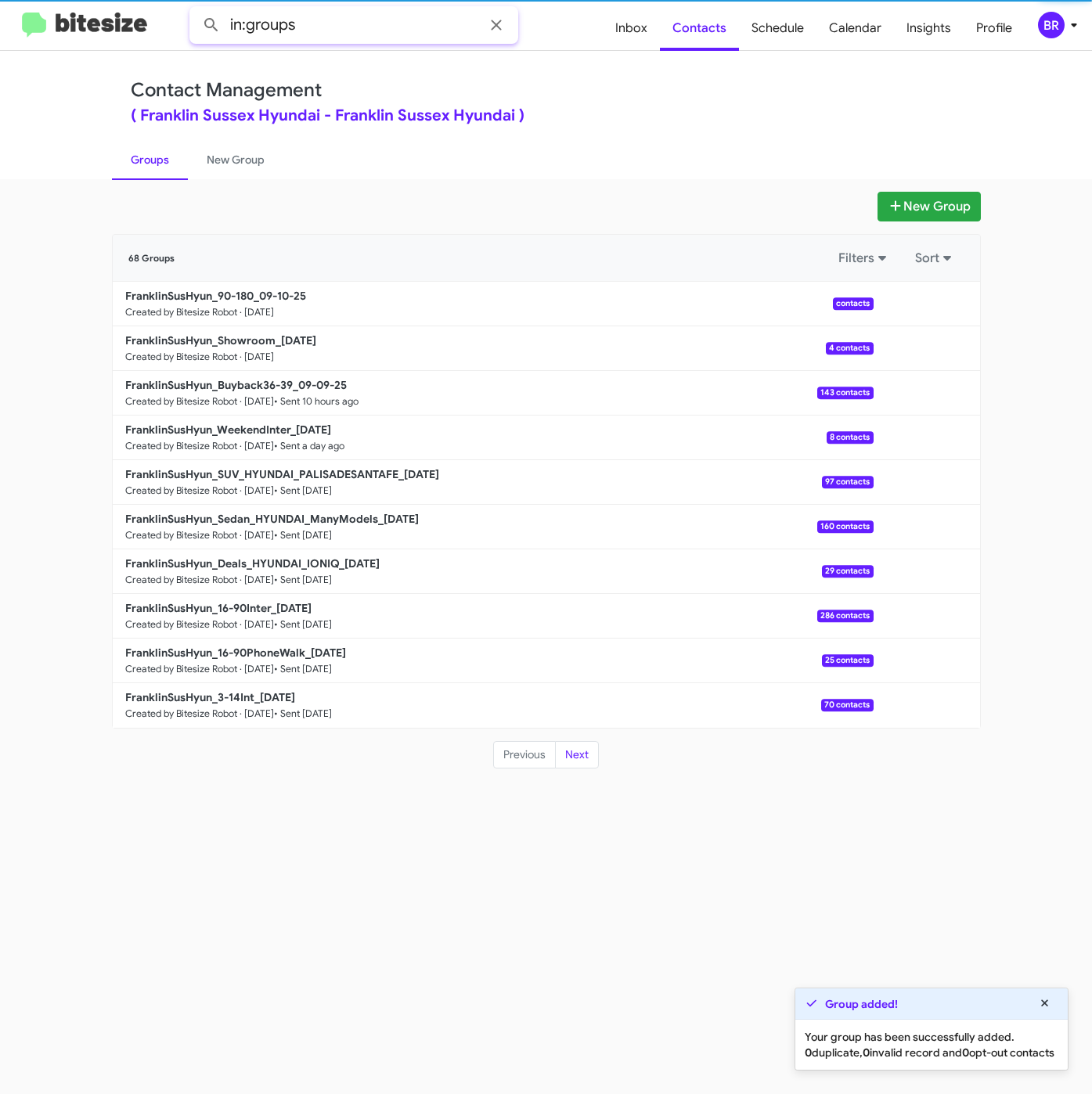
click at [351, 16] on input "in:groups" at bounding box center [353, 25] width 329 height 38
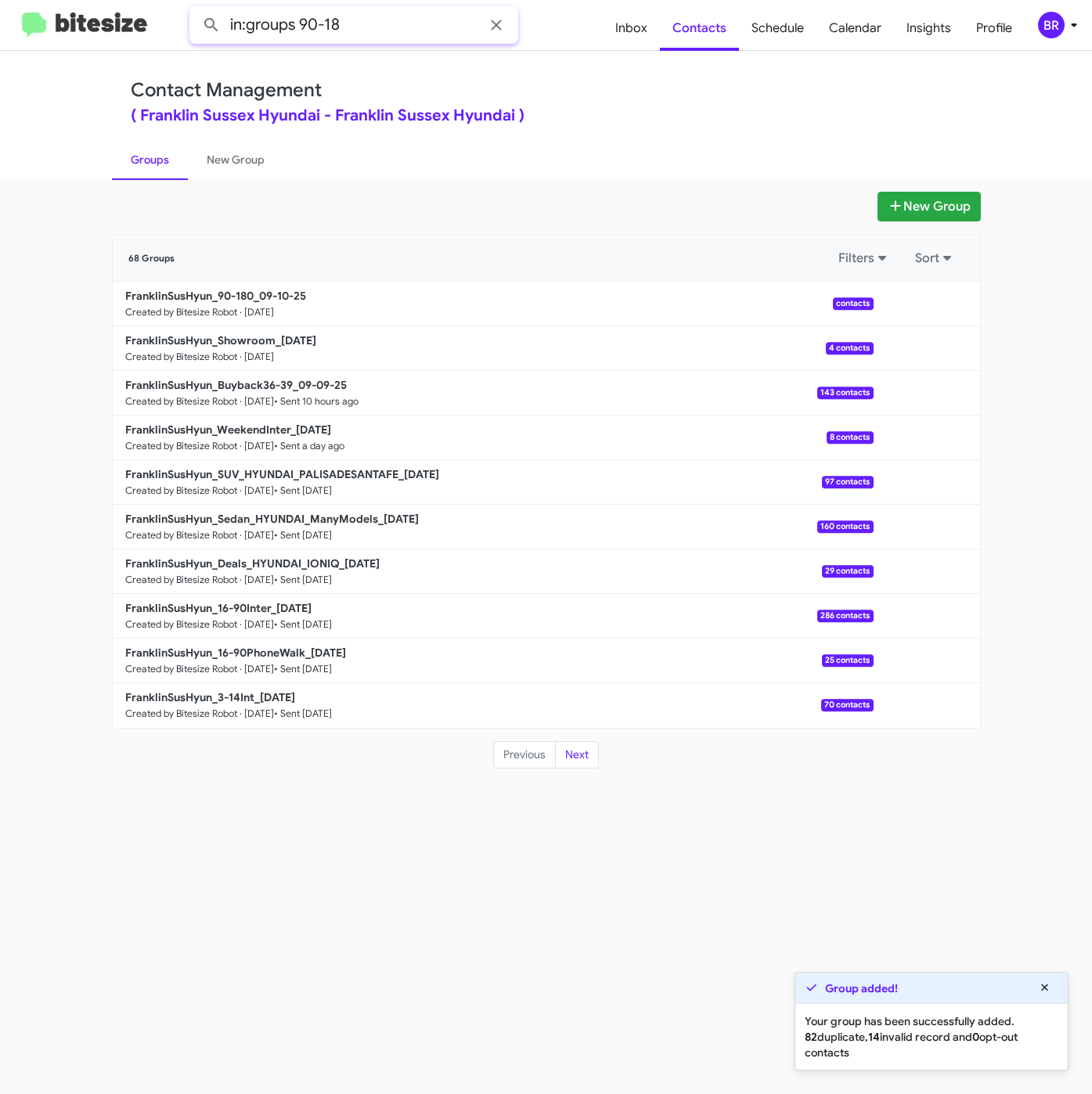
click at [195, 9] on button at bounding box center [211, 25] width 31 height 31
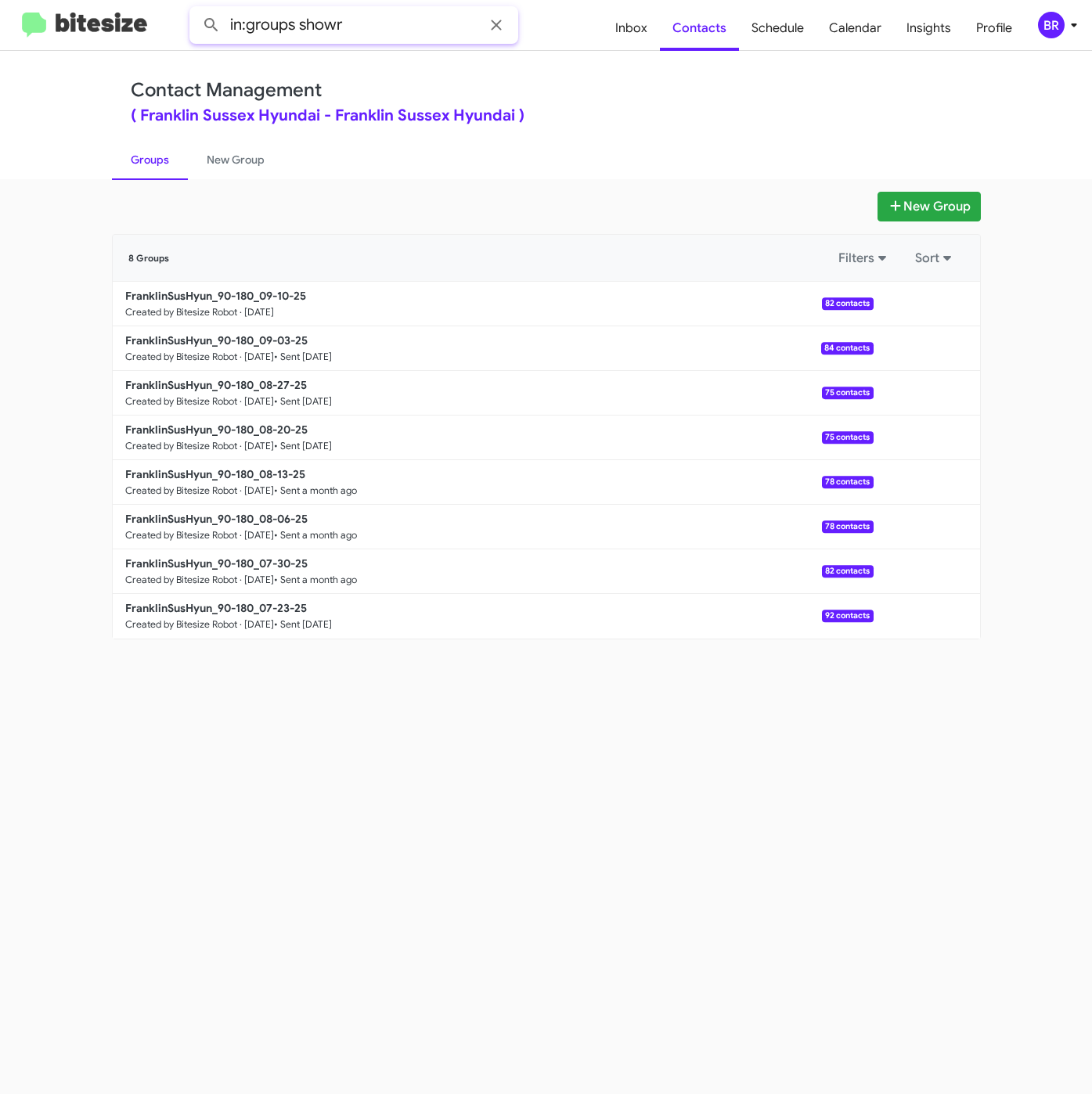
click at [195, 9] on button at bounding box center [211, 25] width 31 height 31
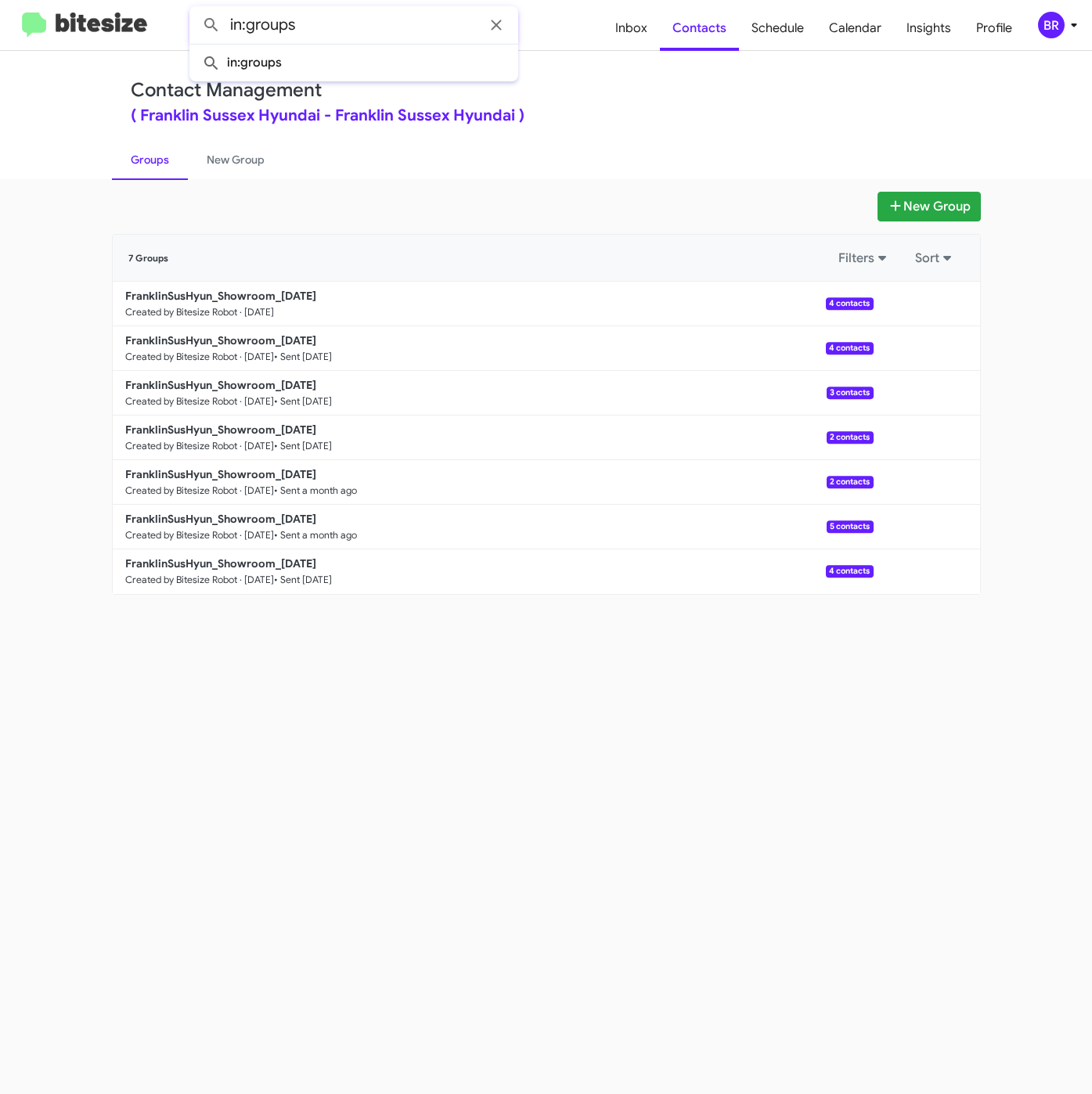
click at [195, 9] on button at bounding box center [211, 25] width 31 height 31
type input "in:groups"
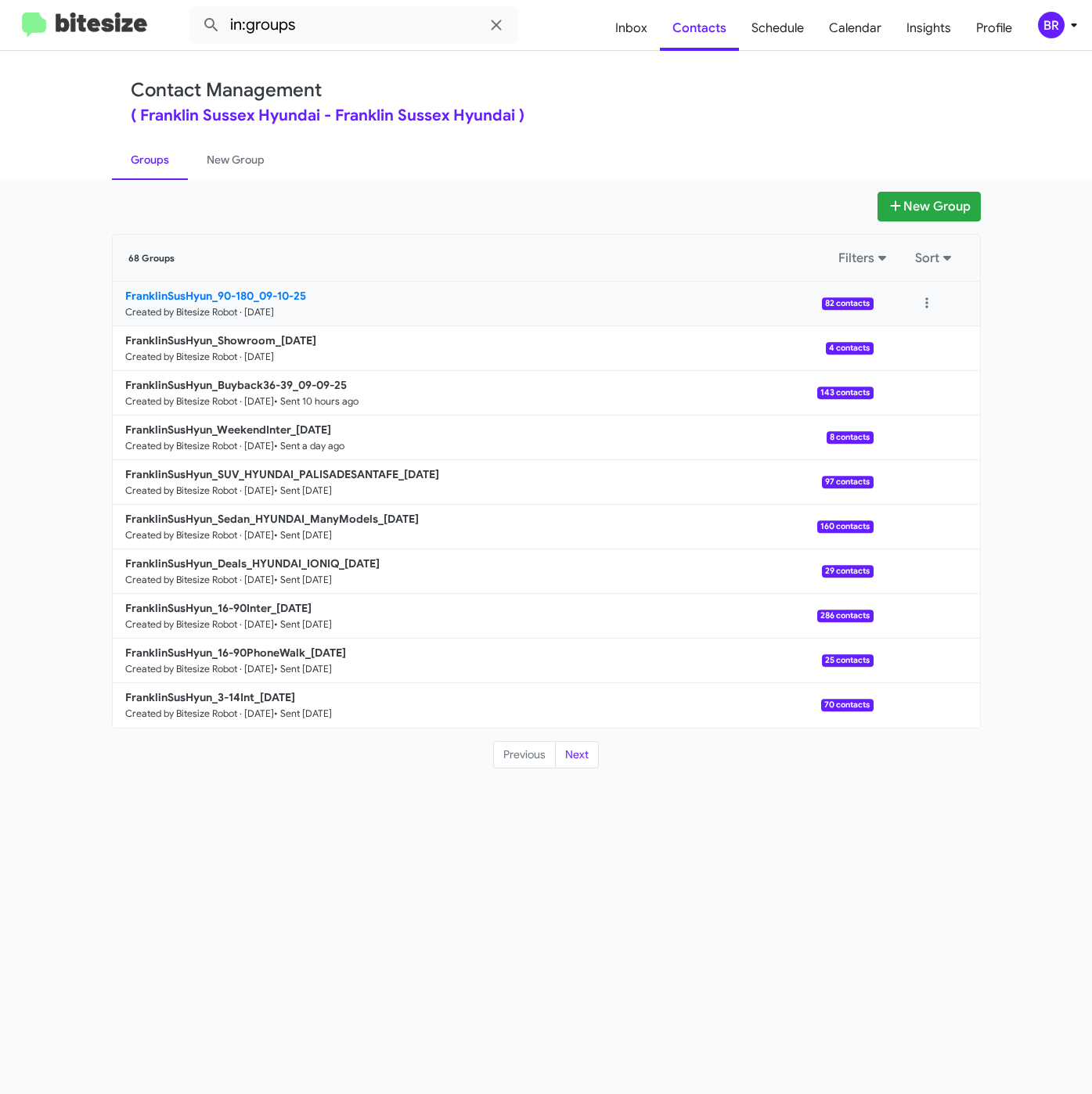
click at [251, 296] on b "FranklinSusHyun_90-180_09-10-25" at bounding box center [216, 296] width 181 height 14
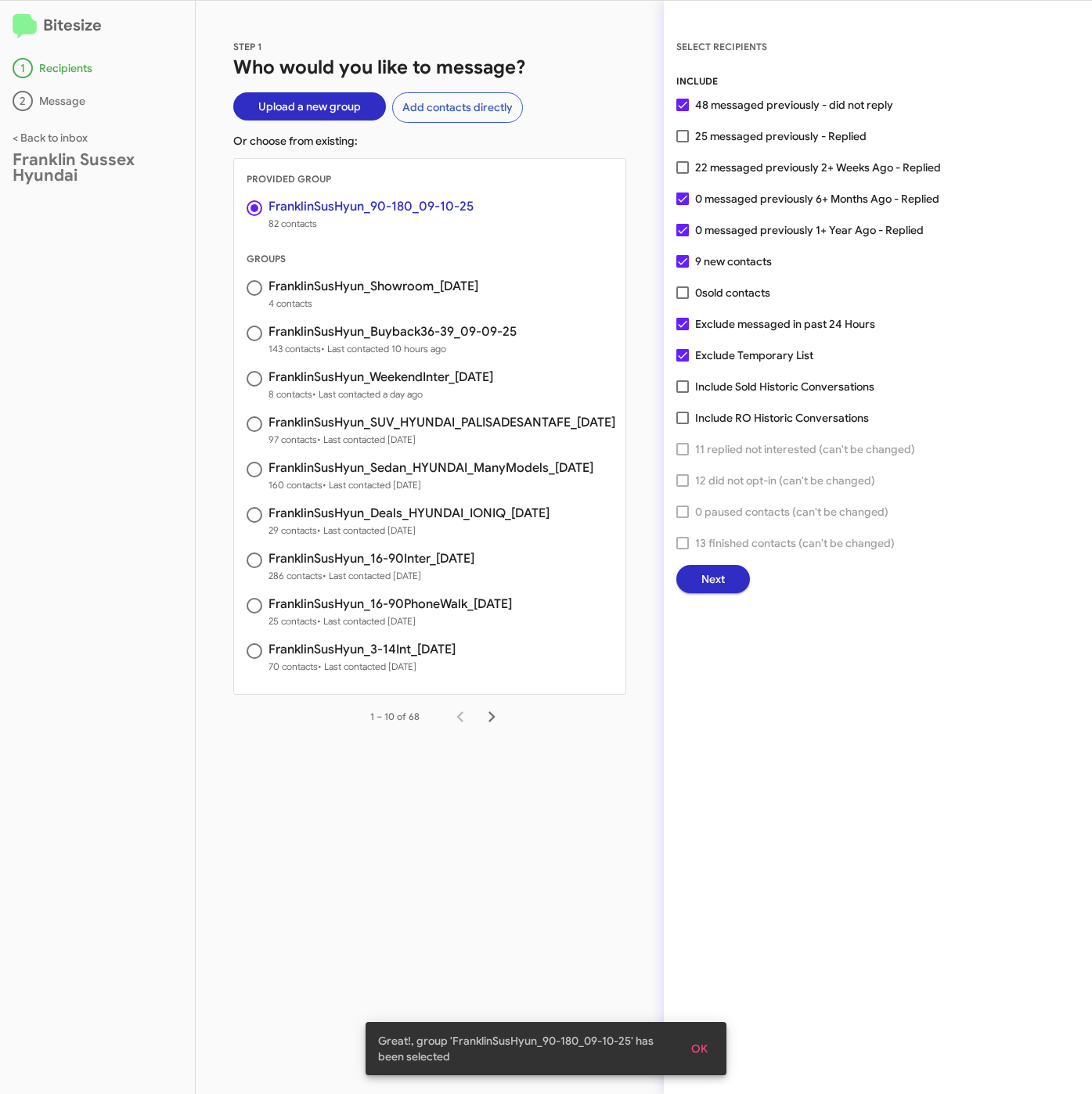
click at [705, 575] on span "Next" at bounding box center [713, 579] width 24 height 28
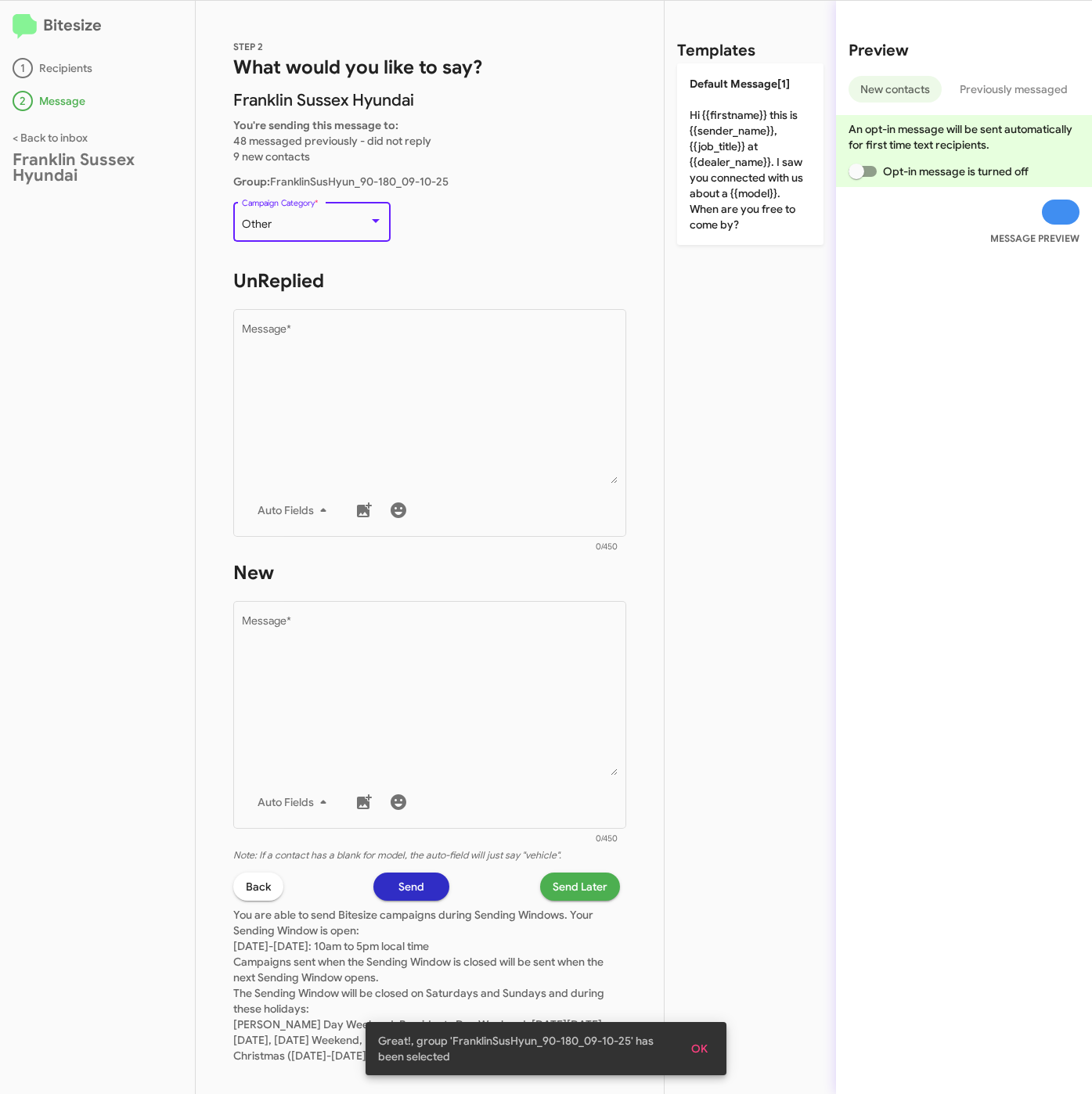
click at [350, 221] on div "Other" at bounding box center [305, 224] width 127 height 13
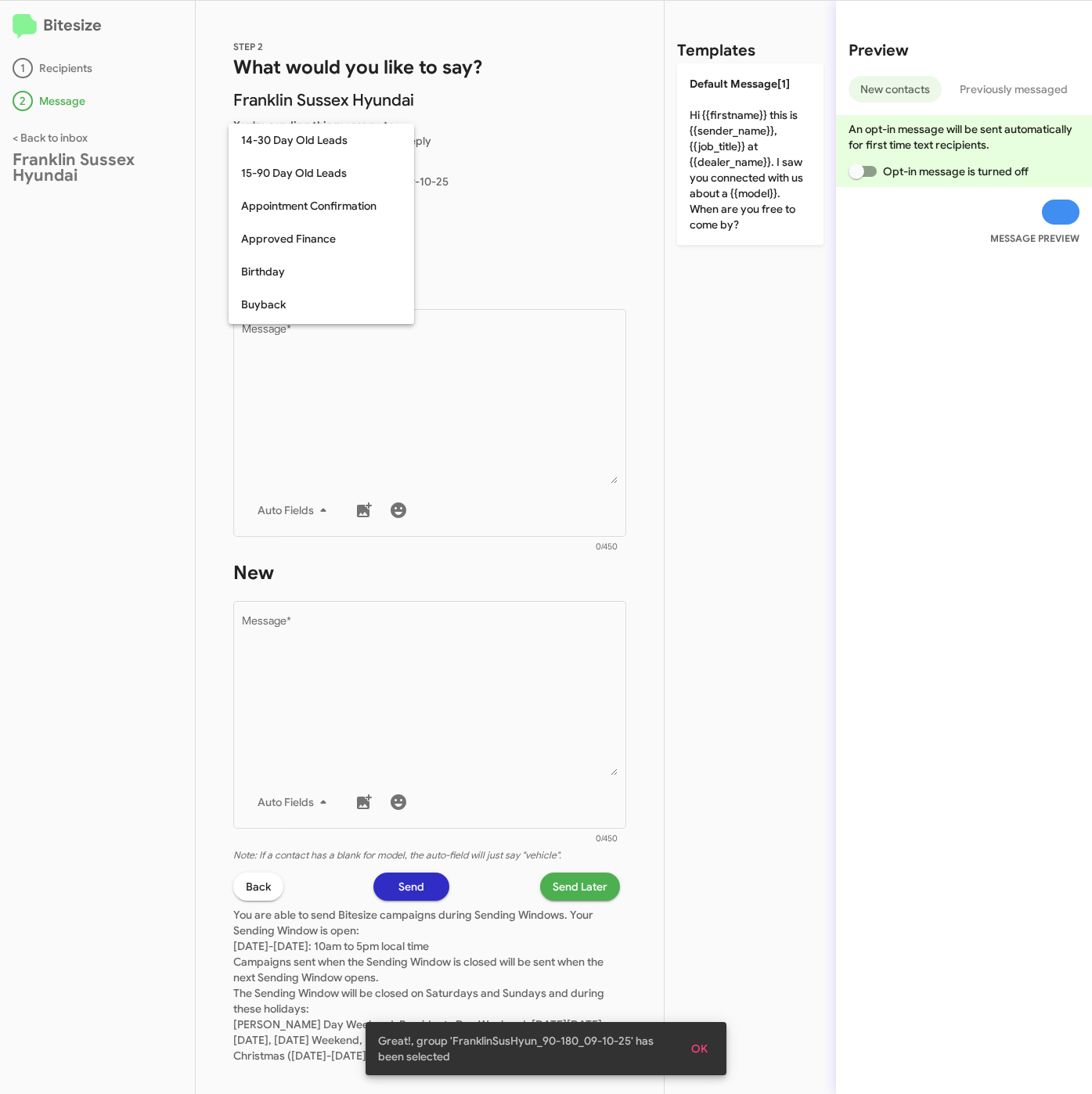
scroll to position [344, 0]
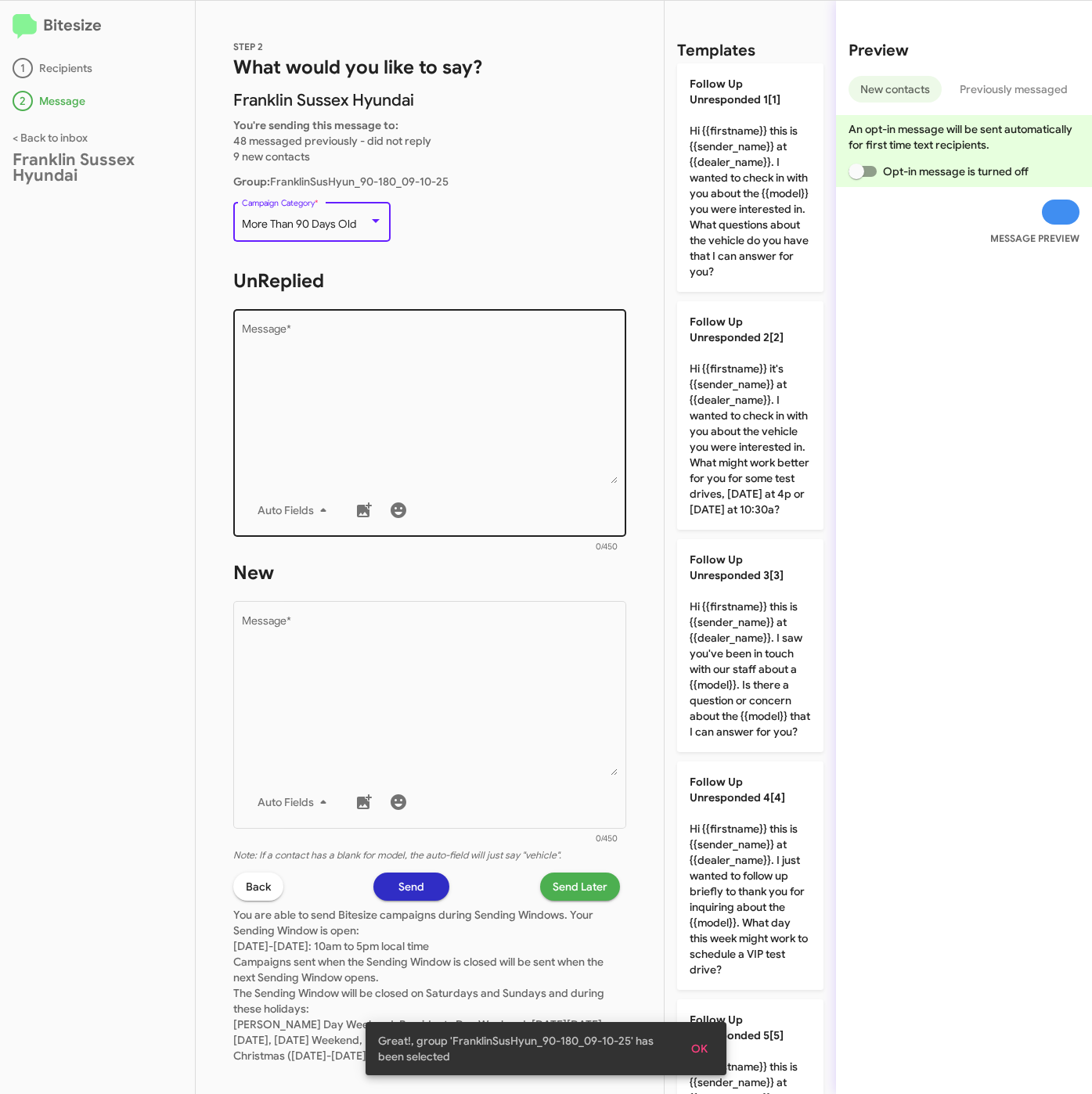
click at [390, 334] on textarea "Message *" at bounding box center [430, 403] width 377 height 159
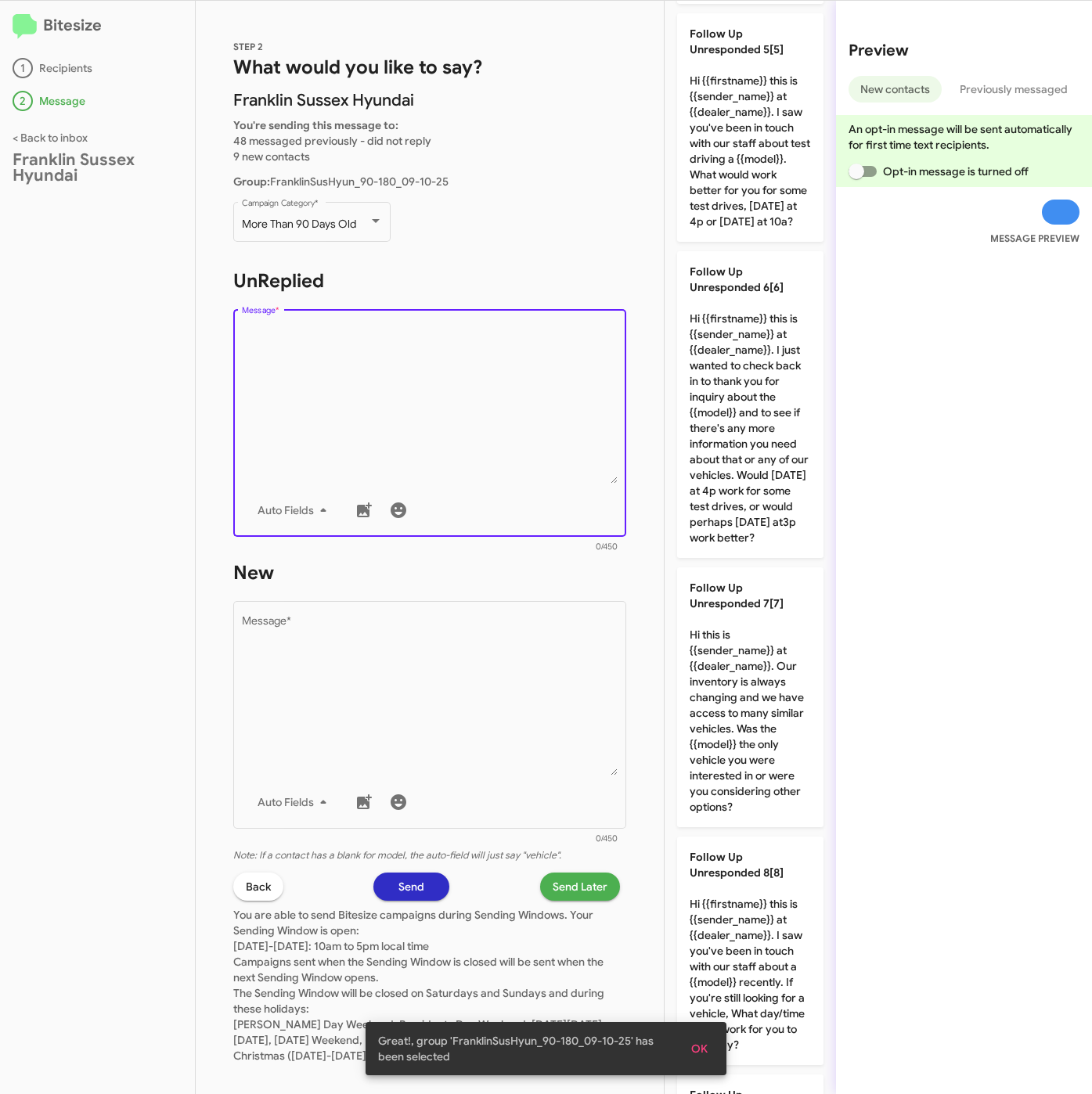
scroll to position [1329, 0]
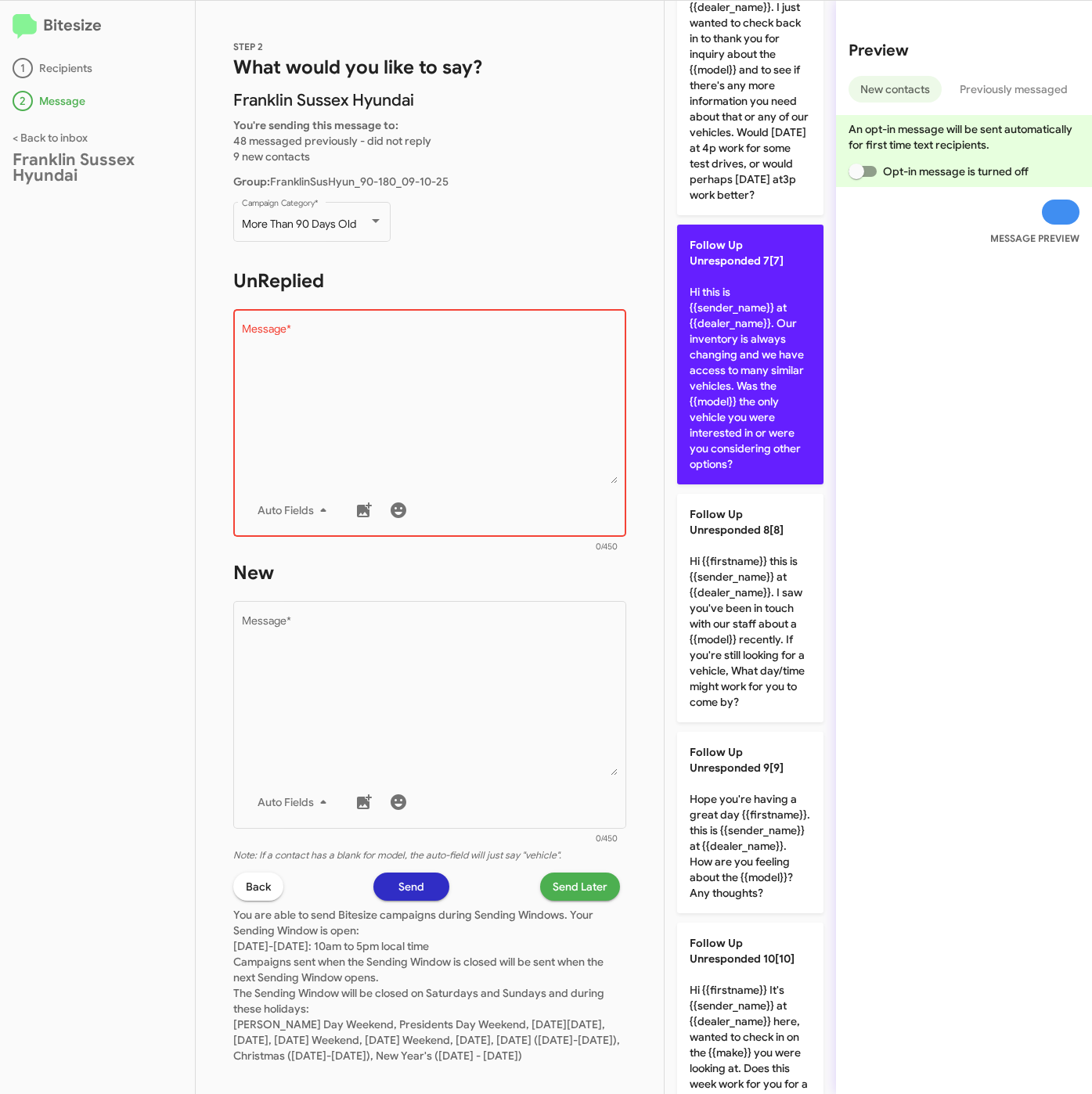
click at [742, 484] on p "Follow Up Unresponded 7[7] Hi this is {{sender_name}} at {{dealer_name}}. Our i…" at bounding box center [750, 354] width 146 height 260
type textarea "Hi this is {{sender_name}} at {{dealer_name}}. Our inventory is always changing…"
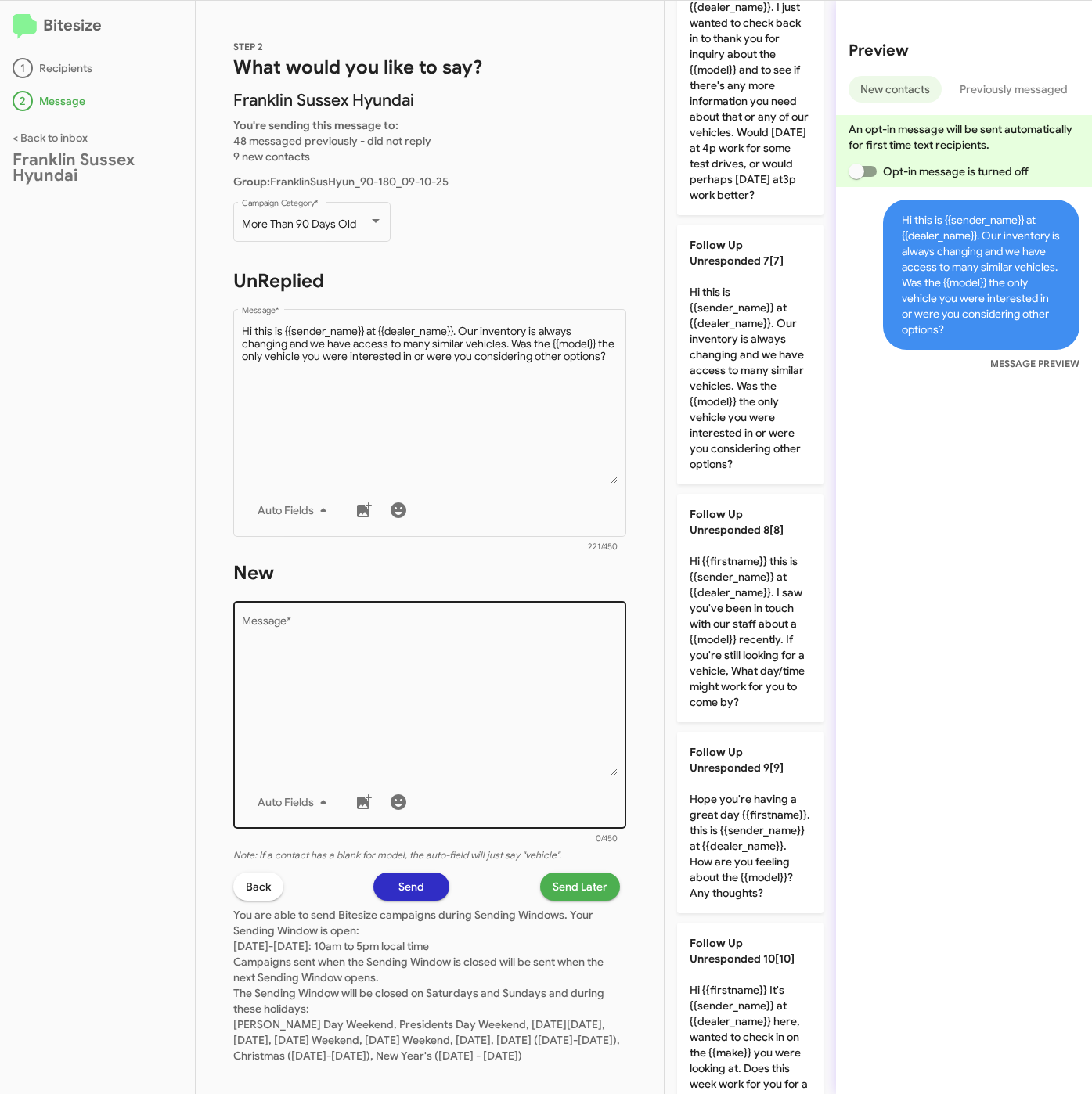
click at [512, 732] on textarea "Message *" at bounding box center [430, 695] width 377 height 159
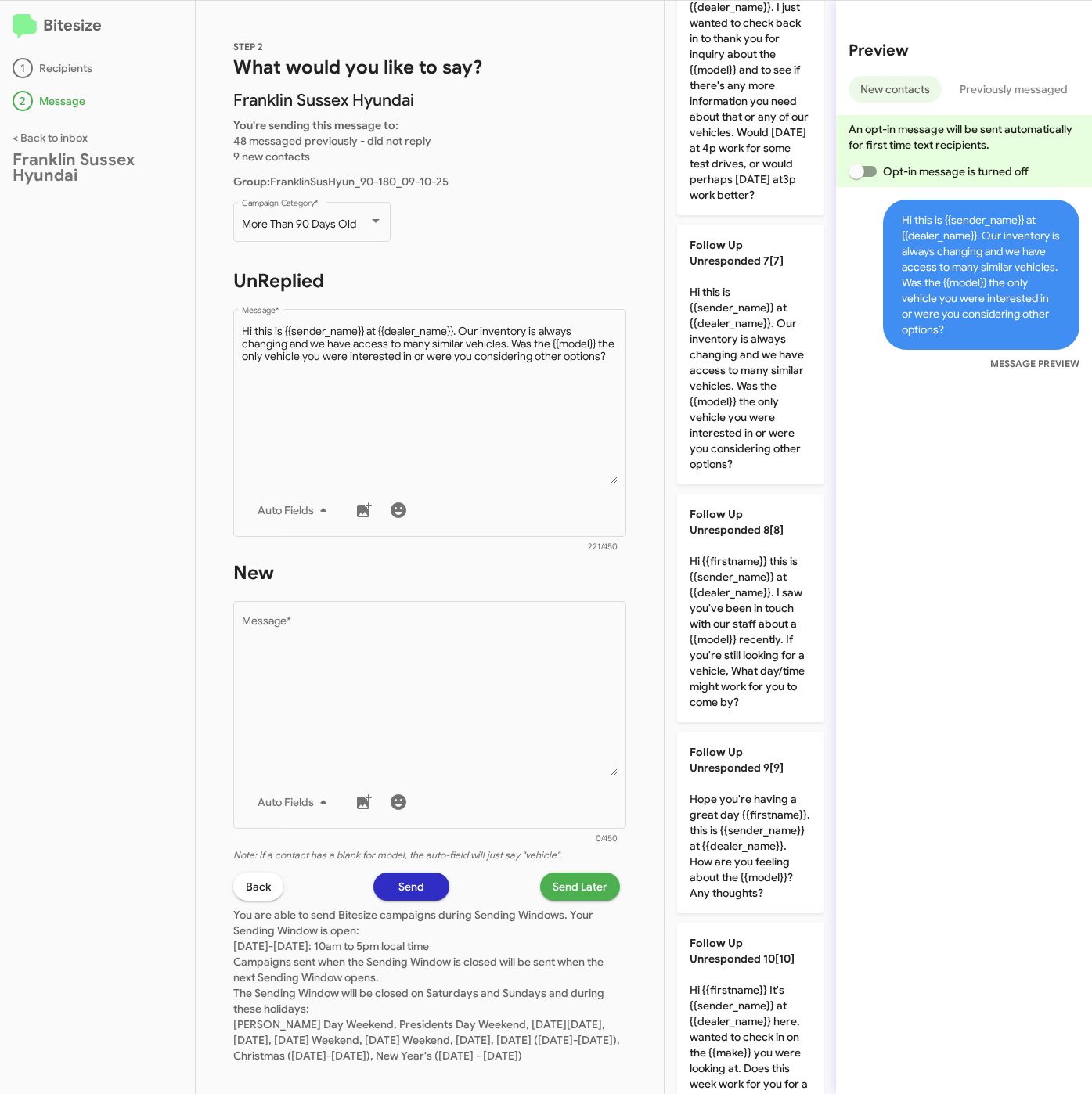
scroll to position [0, 0]
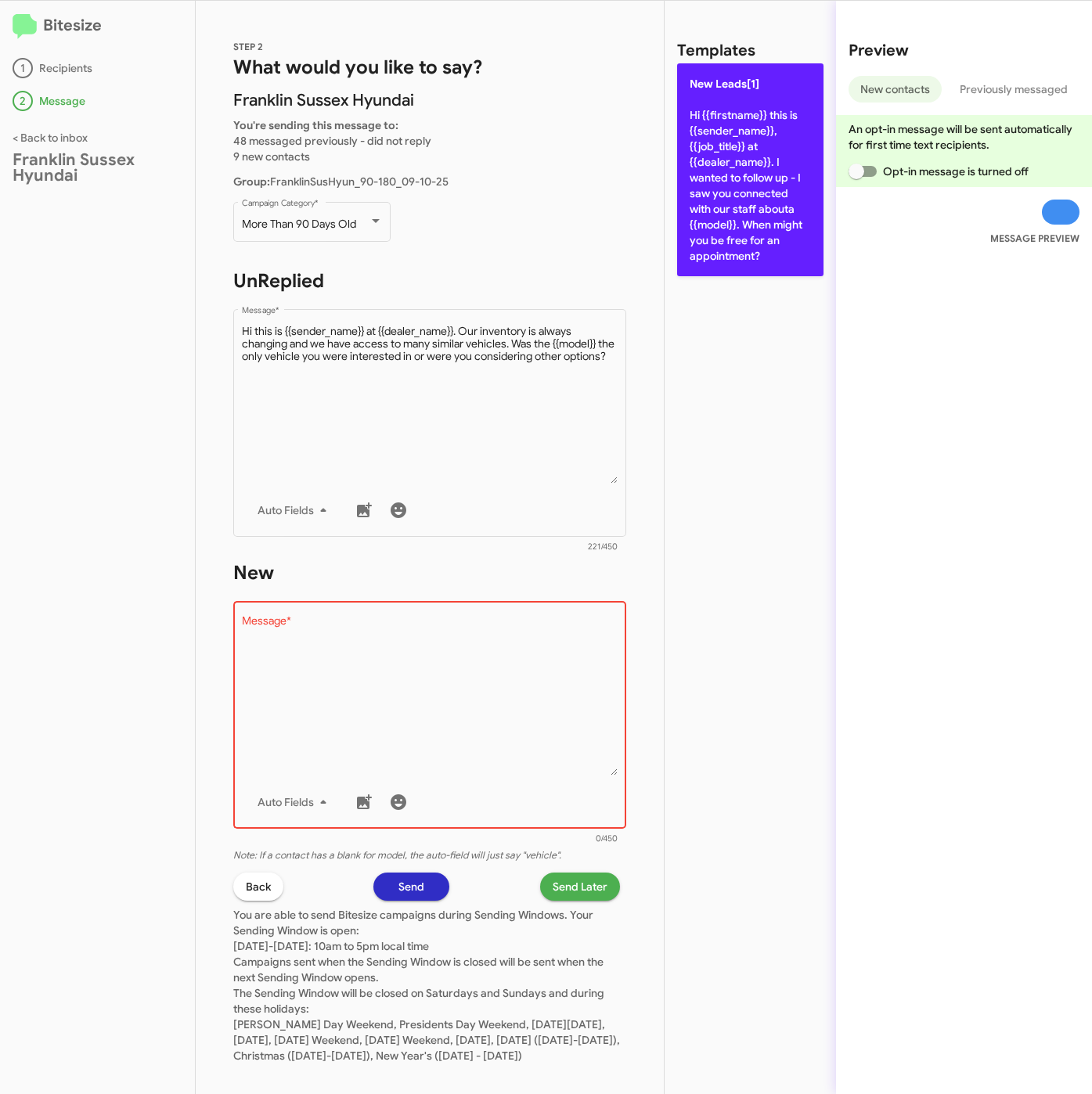
click at [782, 195] on p "New Leads[1] Hi {{firstname}} this is {{sender_name}}, {{job_title}} at {{deale…" at bounding box center [750, 170] width 146 height 213
type textarea "Hi {{firstname}} this is {{sender_name}}, {{job_title}} at {{dealer_name}}. I w…"
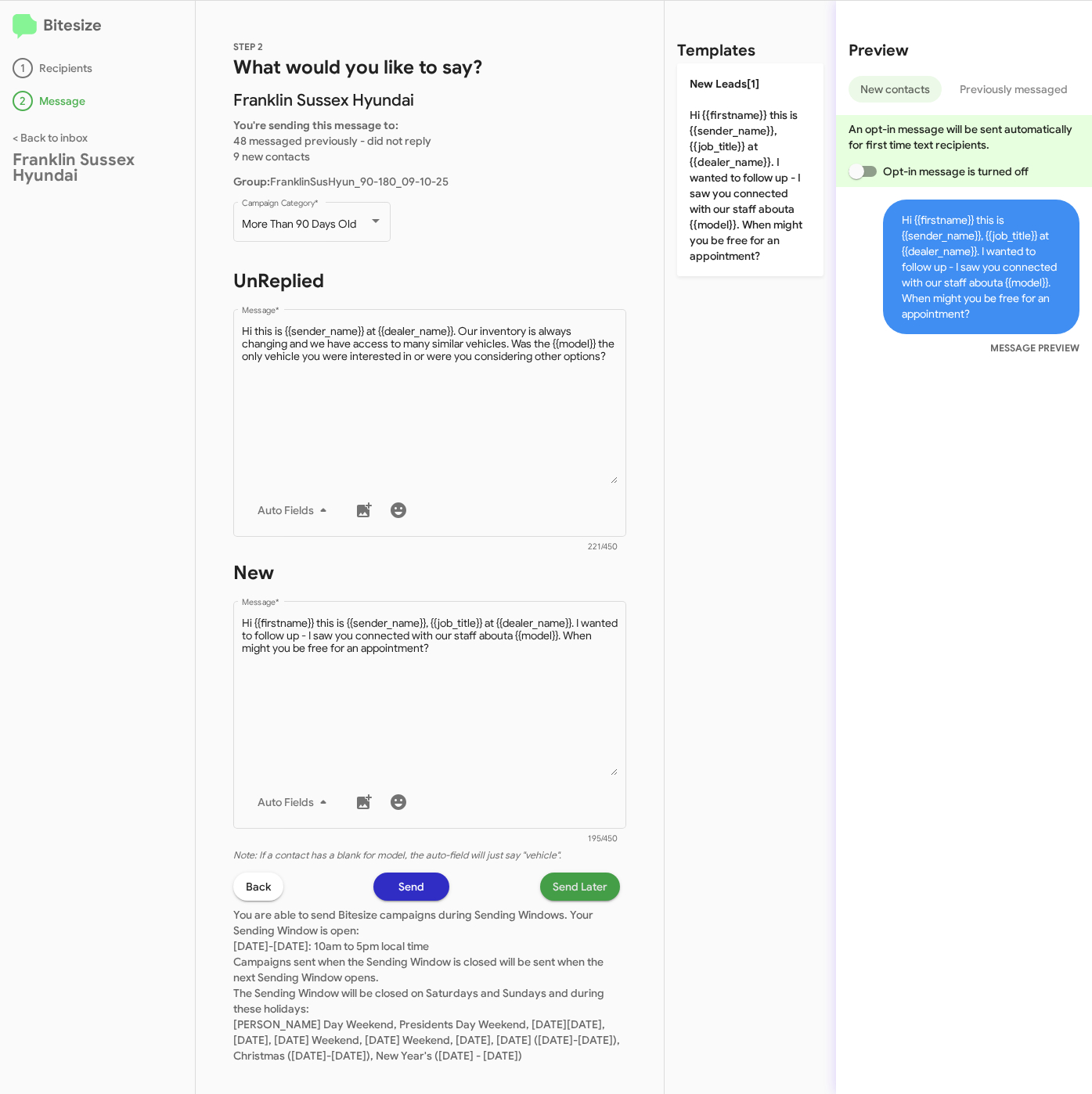
click at [588, 881] on span "Send Later" at bounding box center [580, 887] width 55 height 28
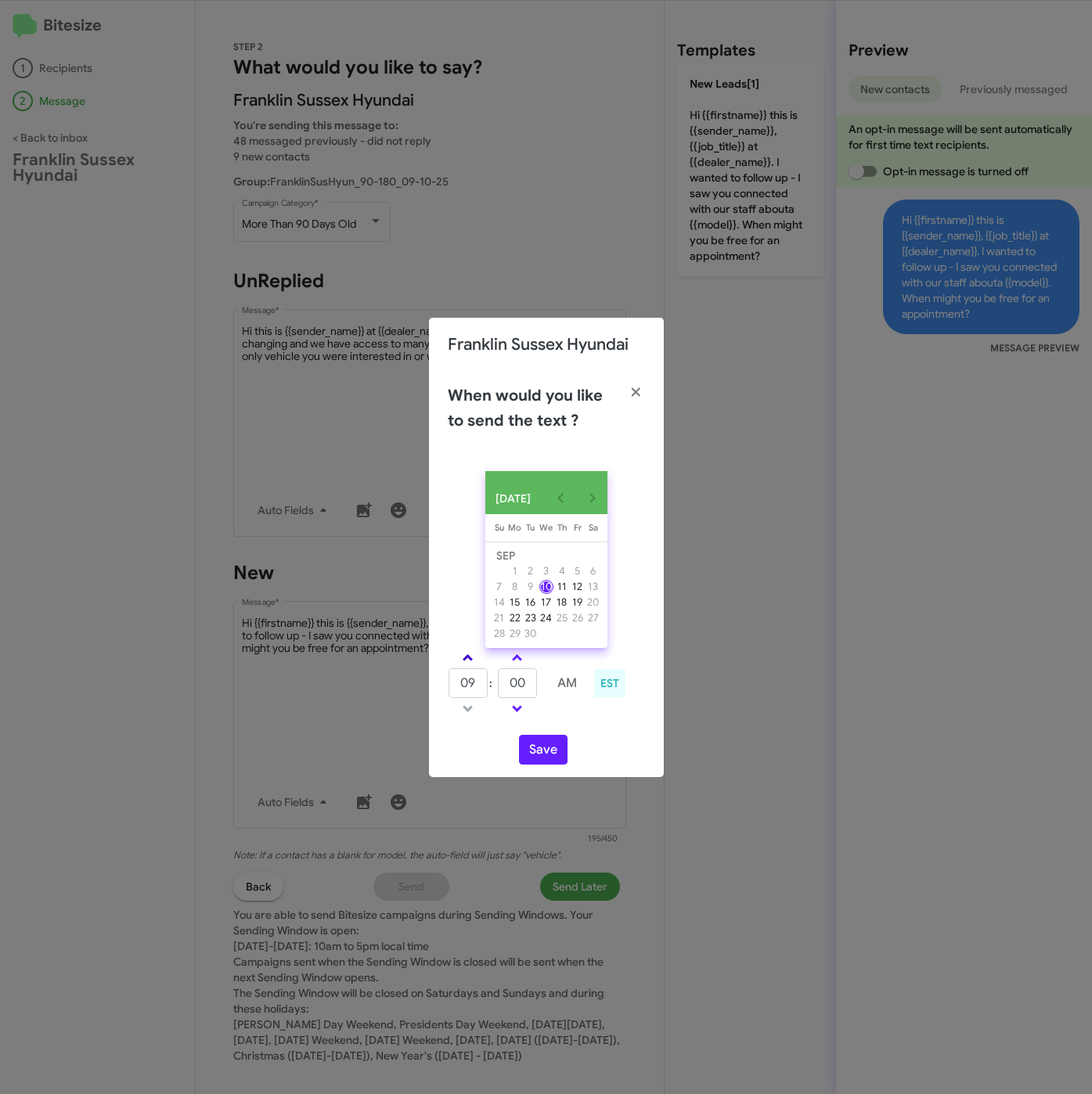
click at [475, 655] on link at bounding box center [467, 658] width 27 height 18
type input "10"
click at [535, 695] on input "00" at bounding box center [517, 683] width 39 height 30
type input "05"
click at [541, 751] on button "Save" at bounding box center [543, 749] width 49 height 30
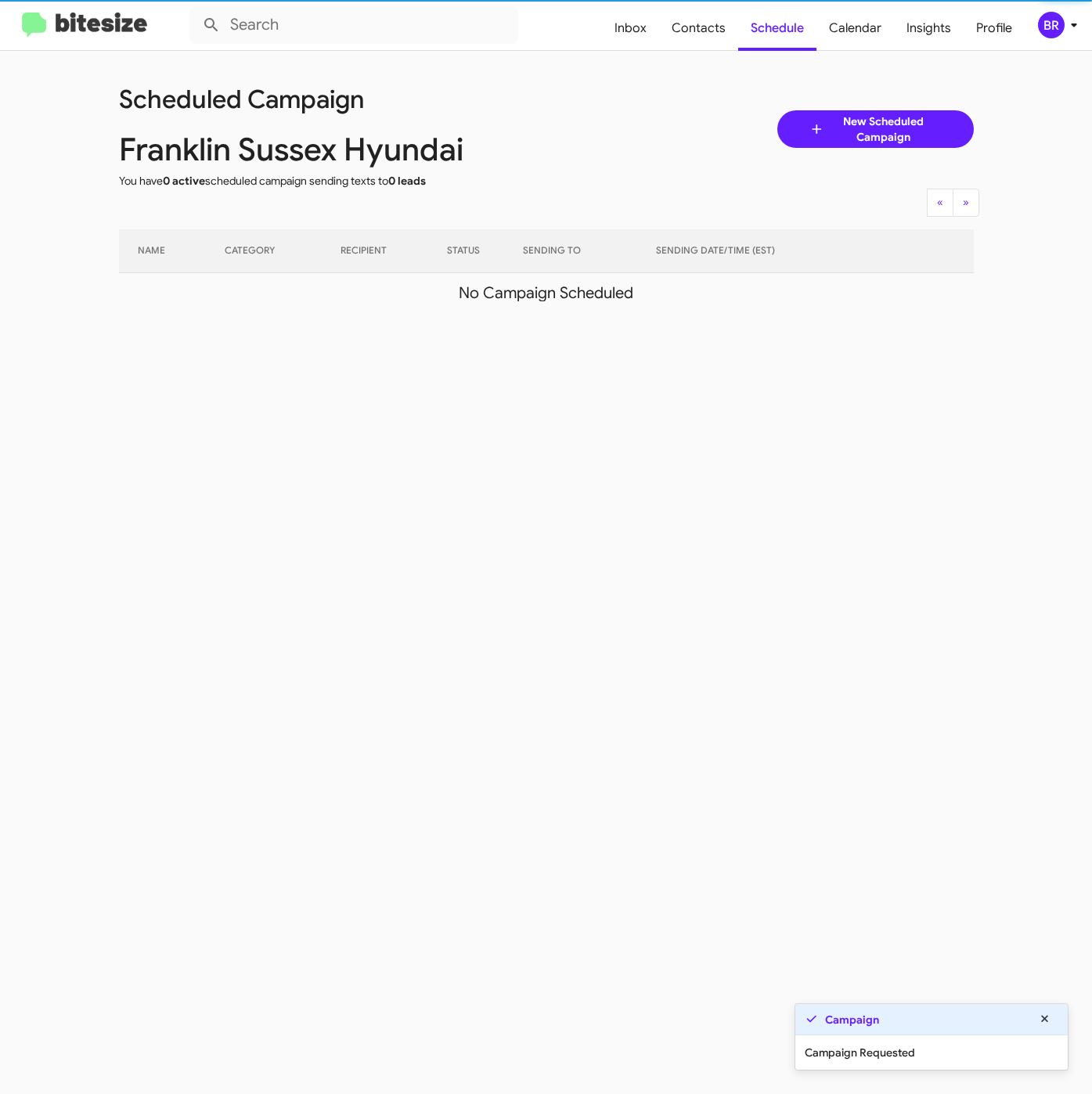
click at [1073, 21] on icon at bounding box center [1074, 25] width 19 height 19
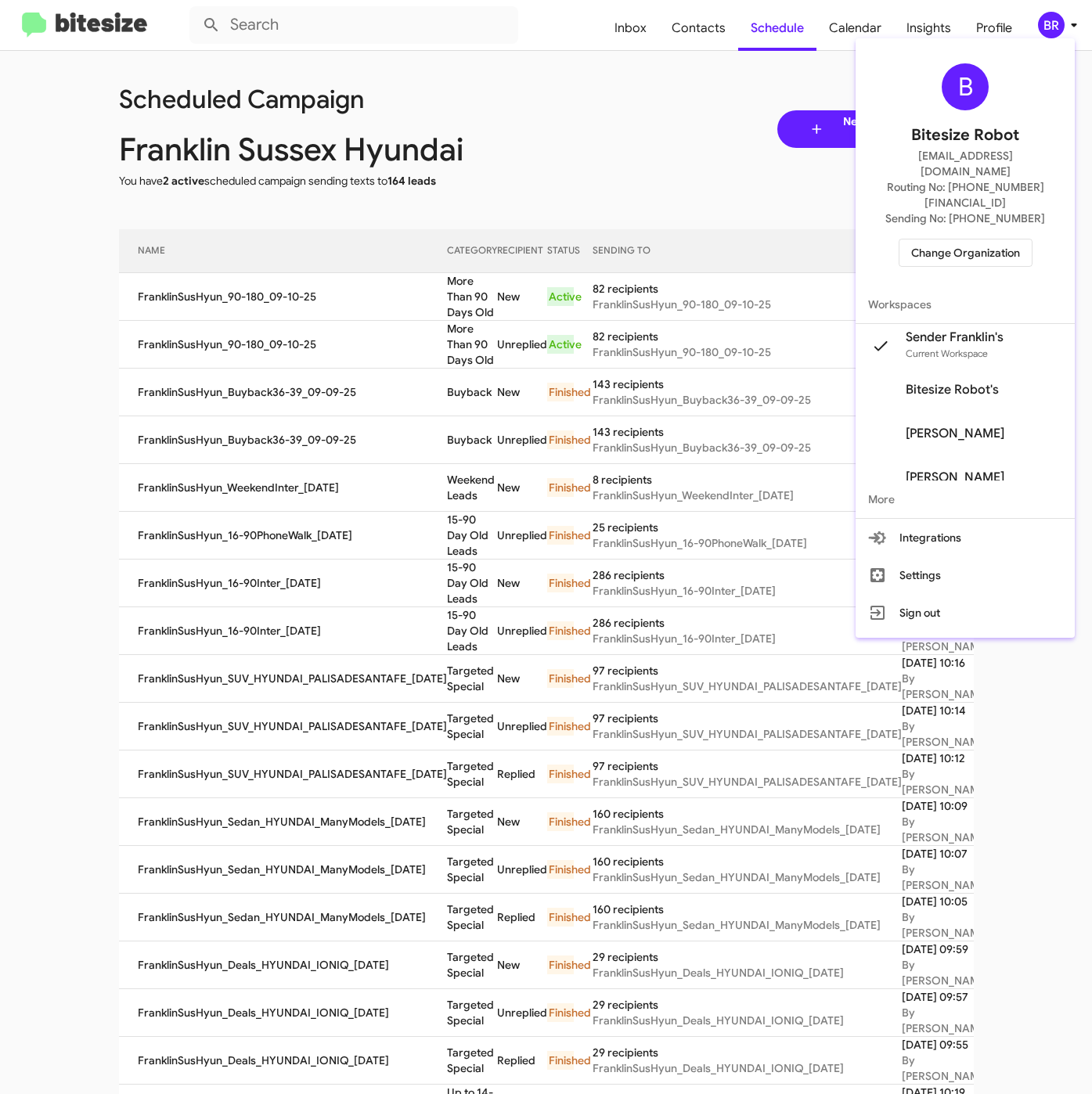
click at [315, 386] on div at bounding box center [546, 547] width 1092 height 1094
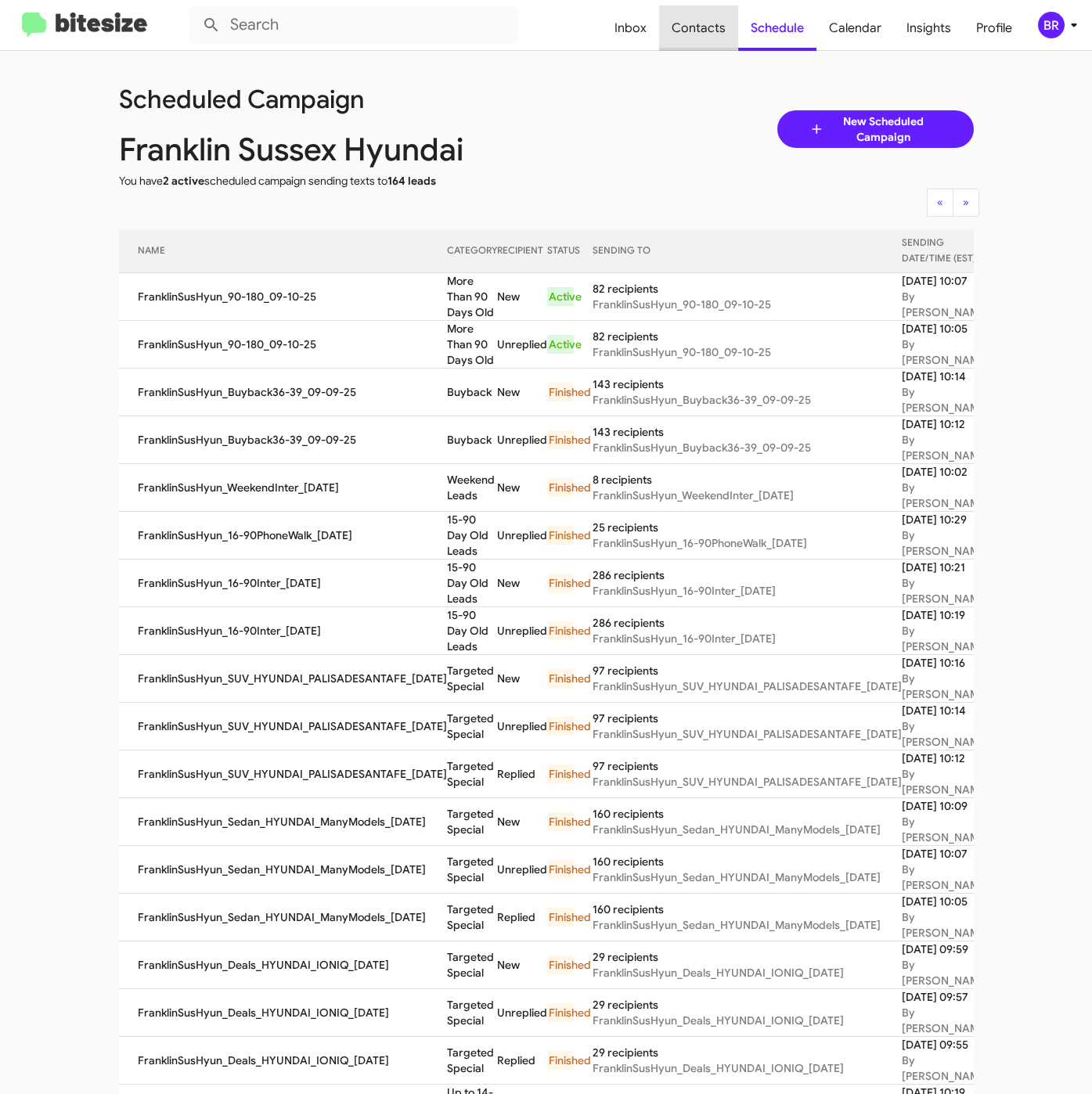
click at [697, 16] on span "Contacts" at bounding box center [698, 28] width 79 height 46
type input "in:groups"
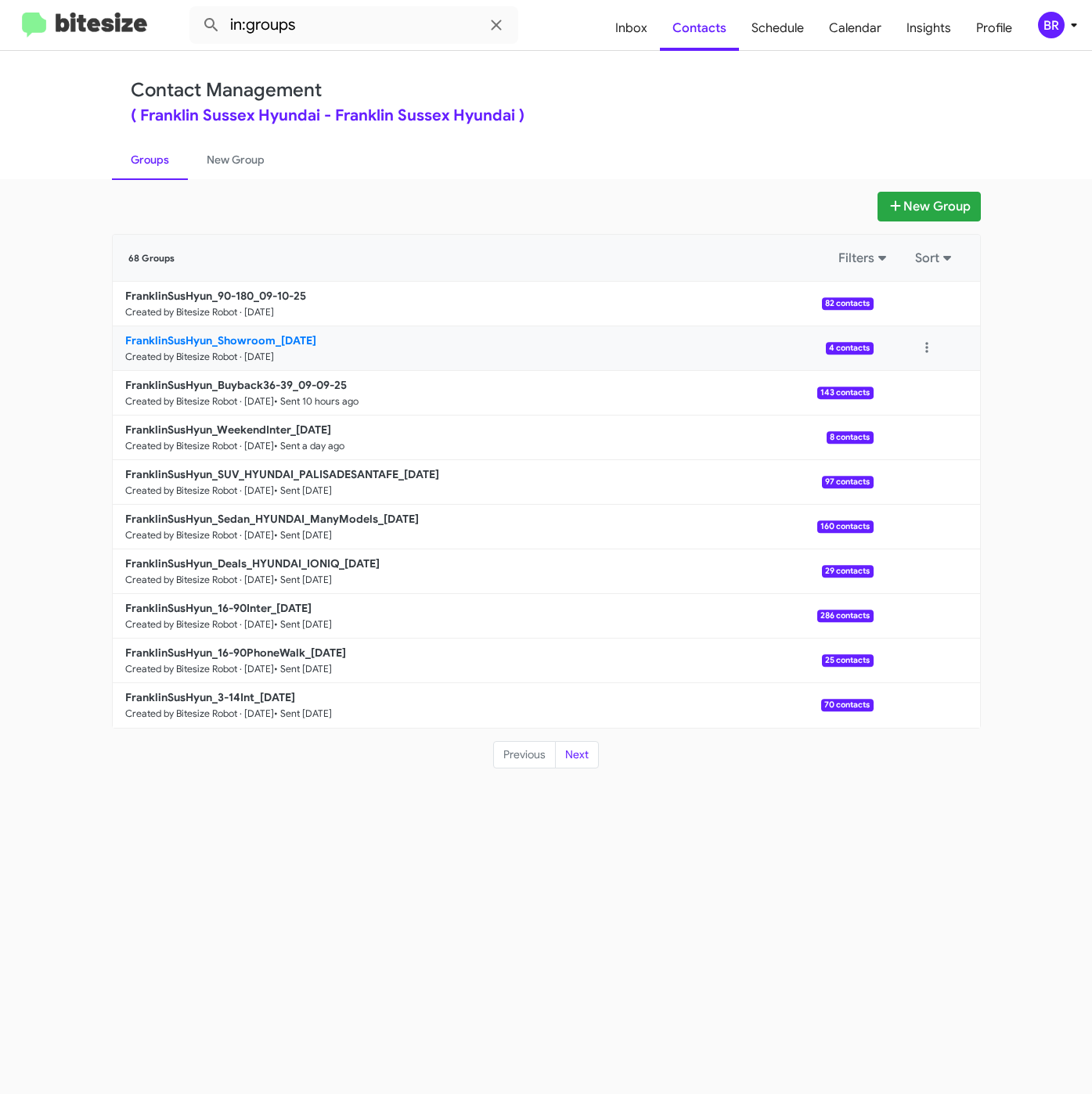
click at [250, 348] on p "FranklinSusHyun_Showroom_[DATE]" at bounding box center [493, 341] width 736 height 16
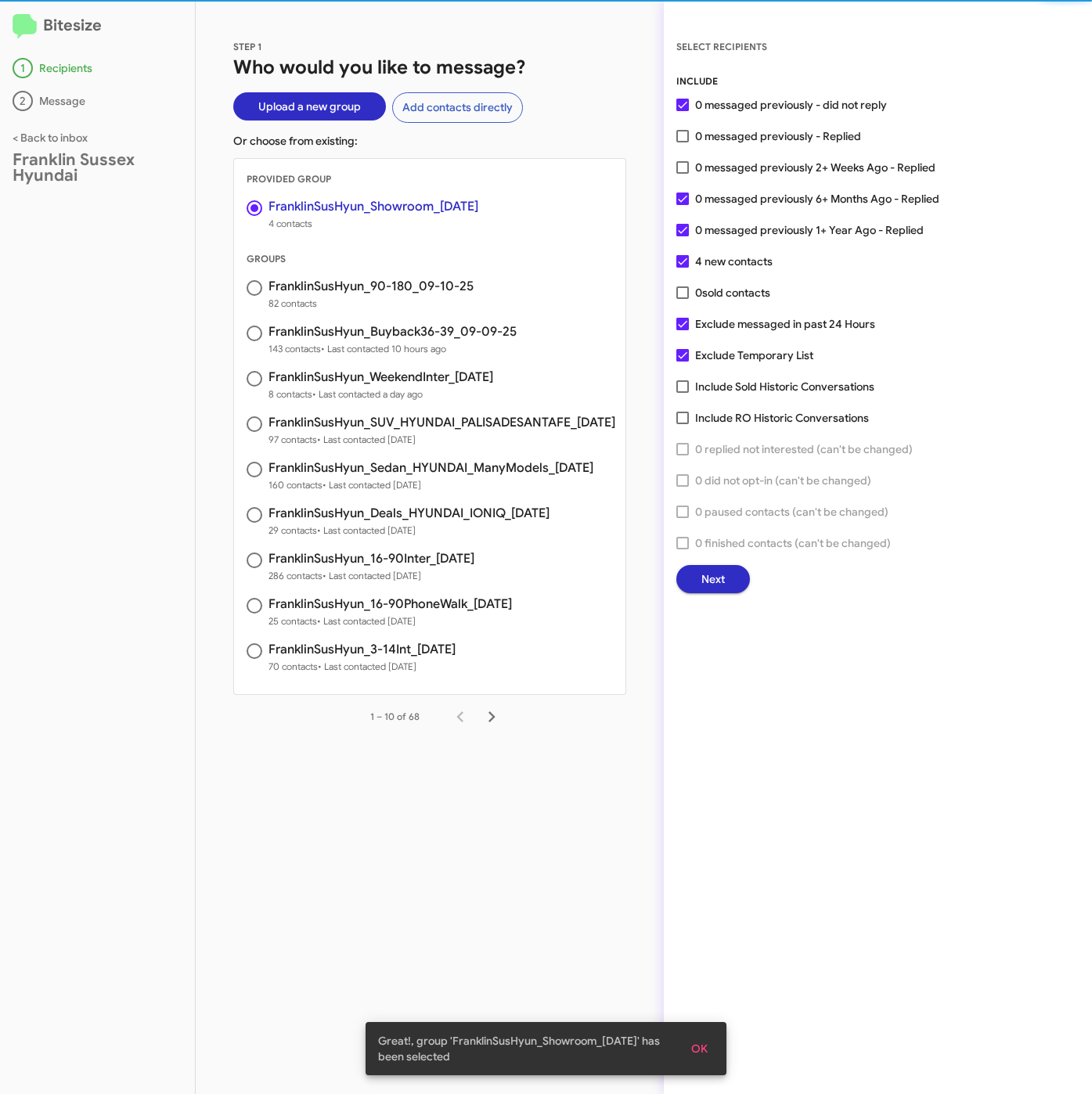
click at [729, 571] on button "Next" at bounding box center [713, 579] width 74 height 28
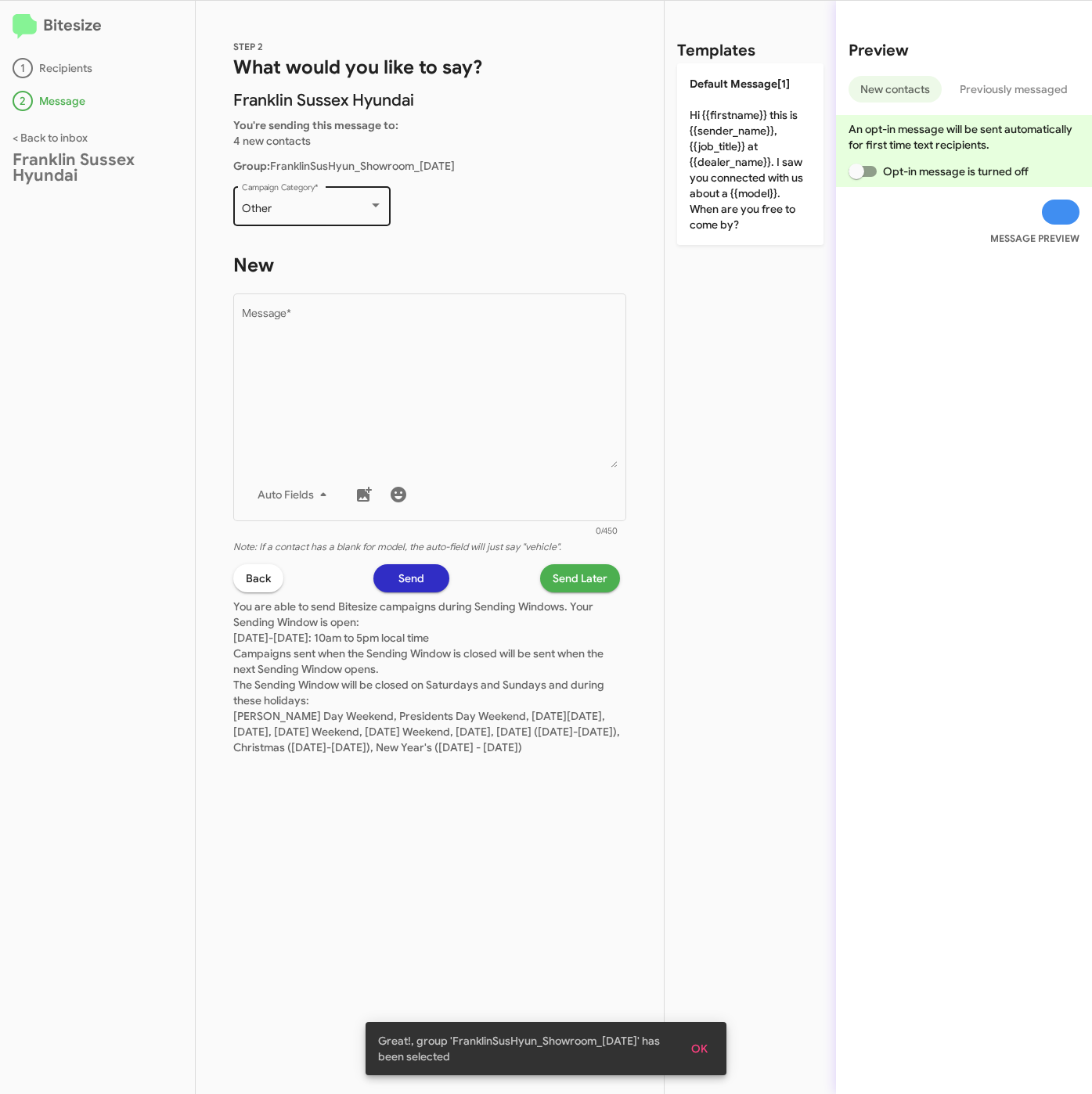
click at [351, 193] on div "Other Campaign Category *" at bounding box center [312, 204] width 141 height 43
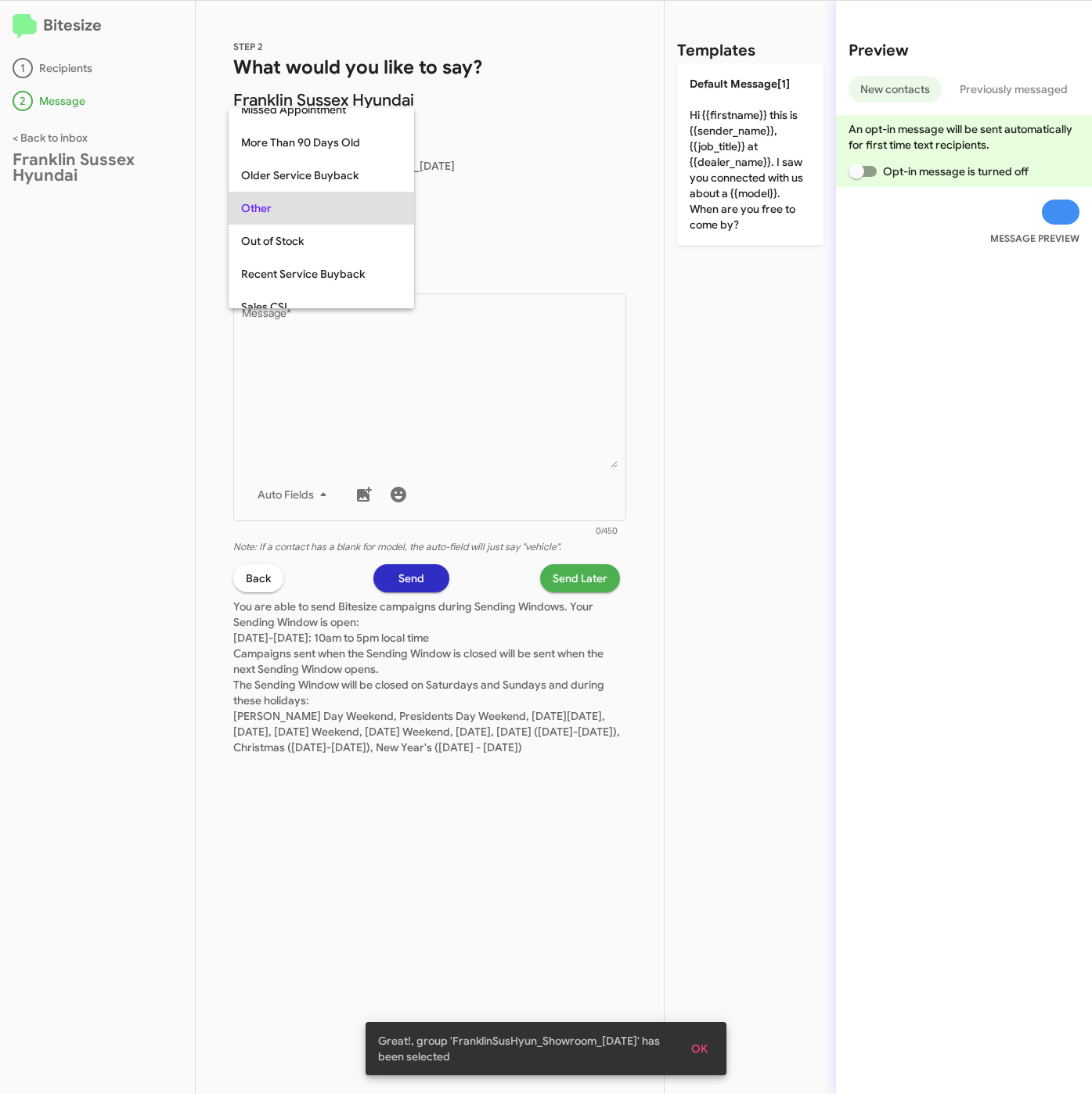
scroll to position [423, 0]
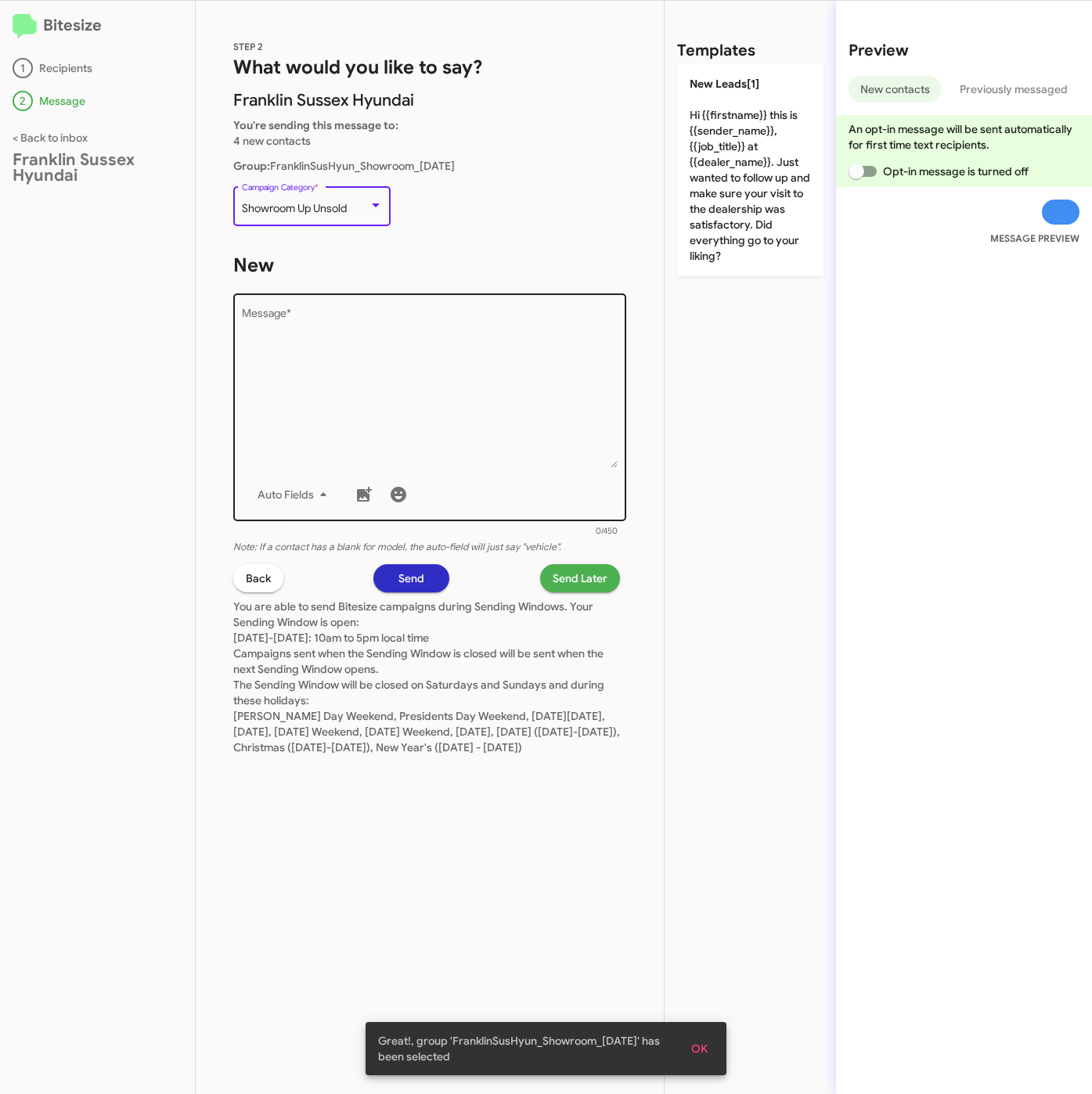
click at [365, 338] on textarea "Message *" at bounding box center [430, 388] width 377 height 159
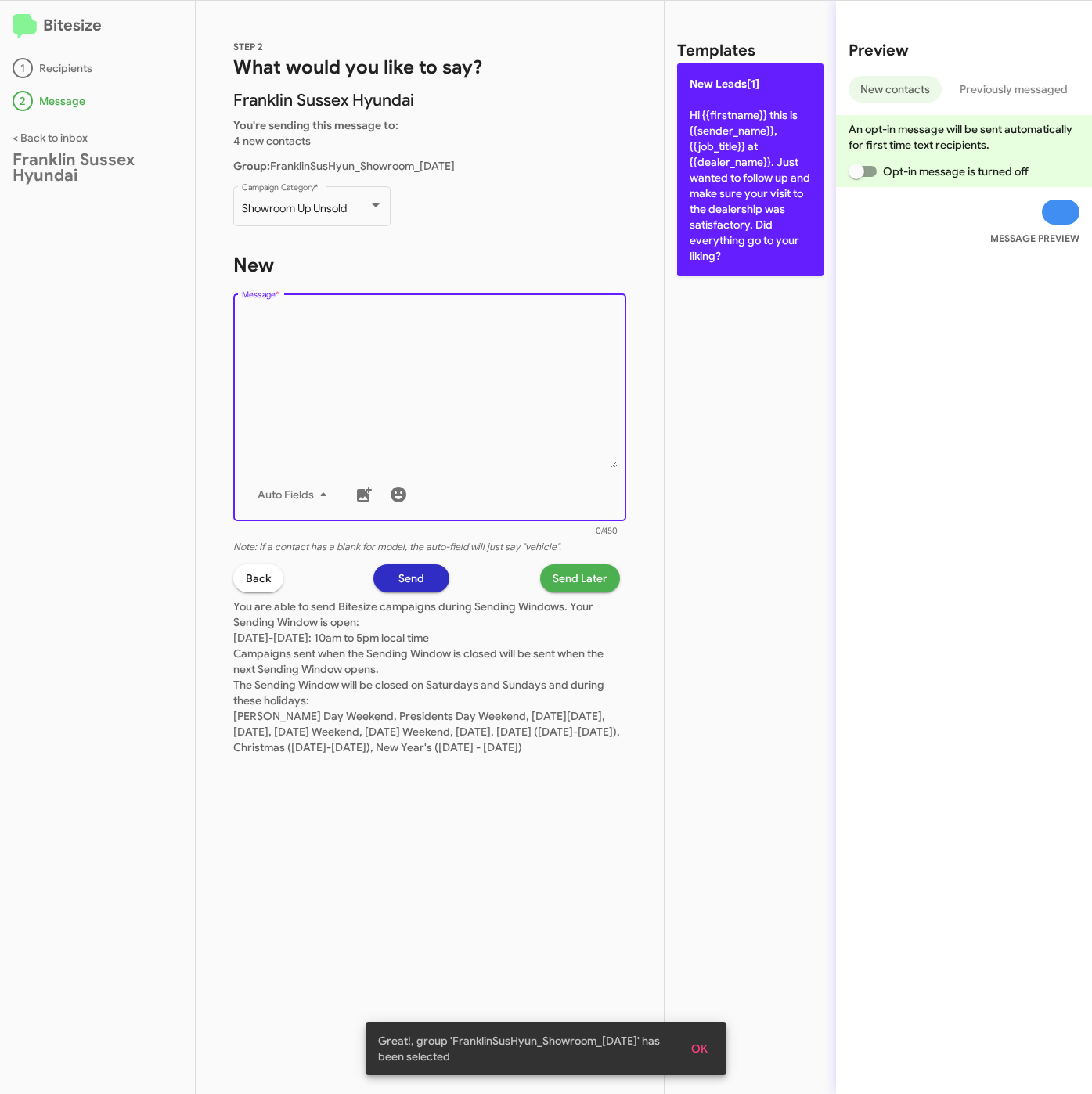
click at [707, 195] on p "New Leads[1] Hi {{firstname}} this is {{sender_name}}, {{job_title}} at {{deale…" at bounding box center [750, 170] width 146 height 213
type textarea "Hi {{firstname}} this is {{sender_name}}, {{job_title}} at {{dealer_name}}. Jus…"
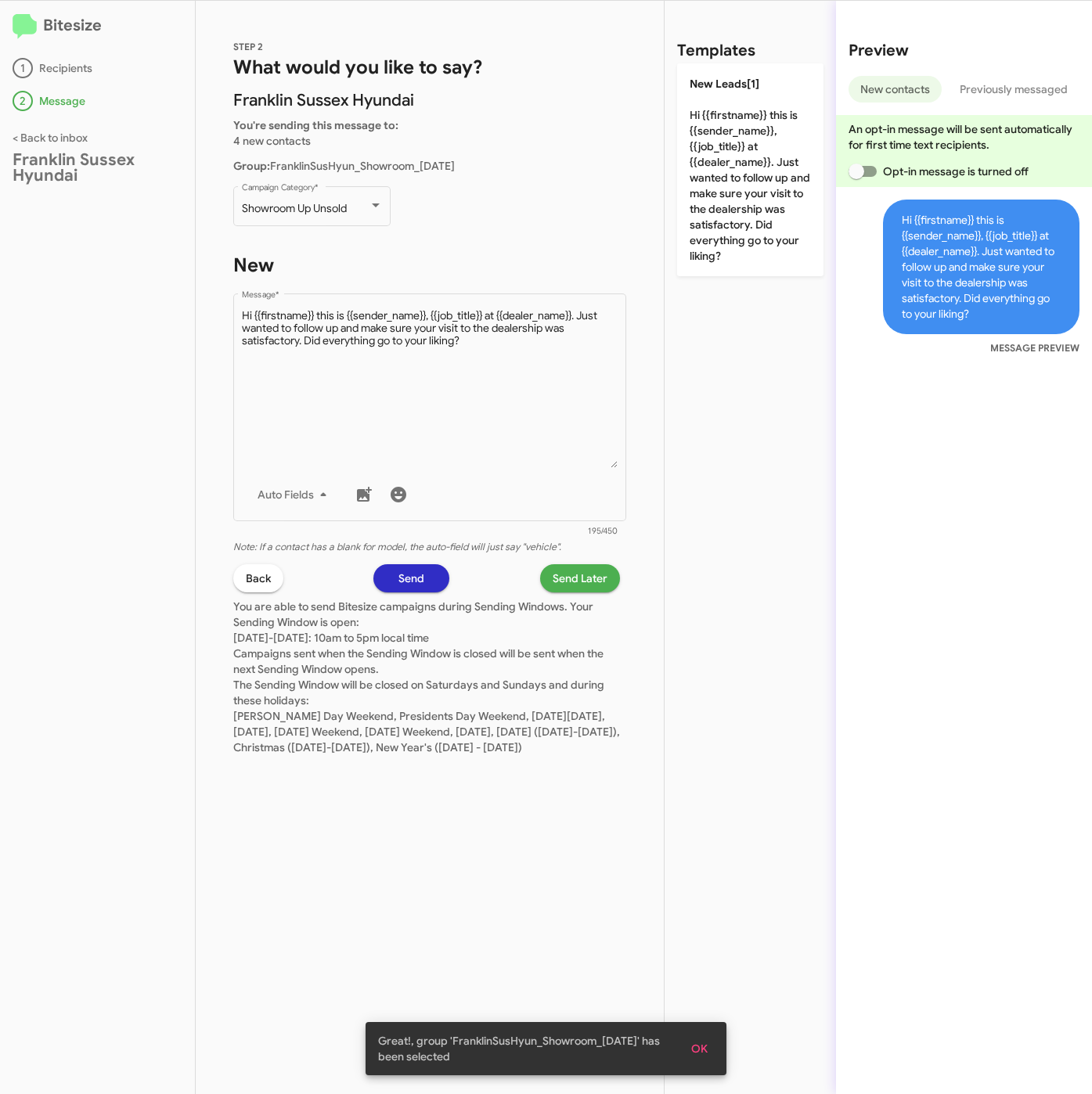
click at [599, 573] on span "Send Later" at bounding box center [580, 578] width 55 height 28
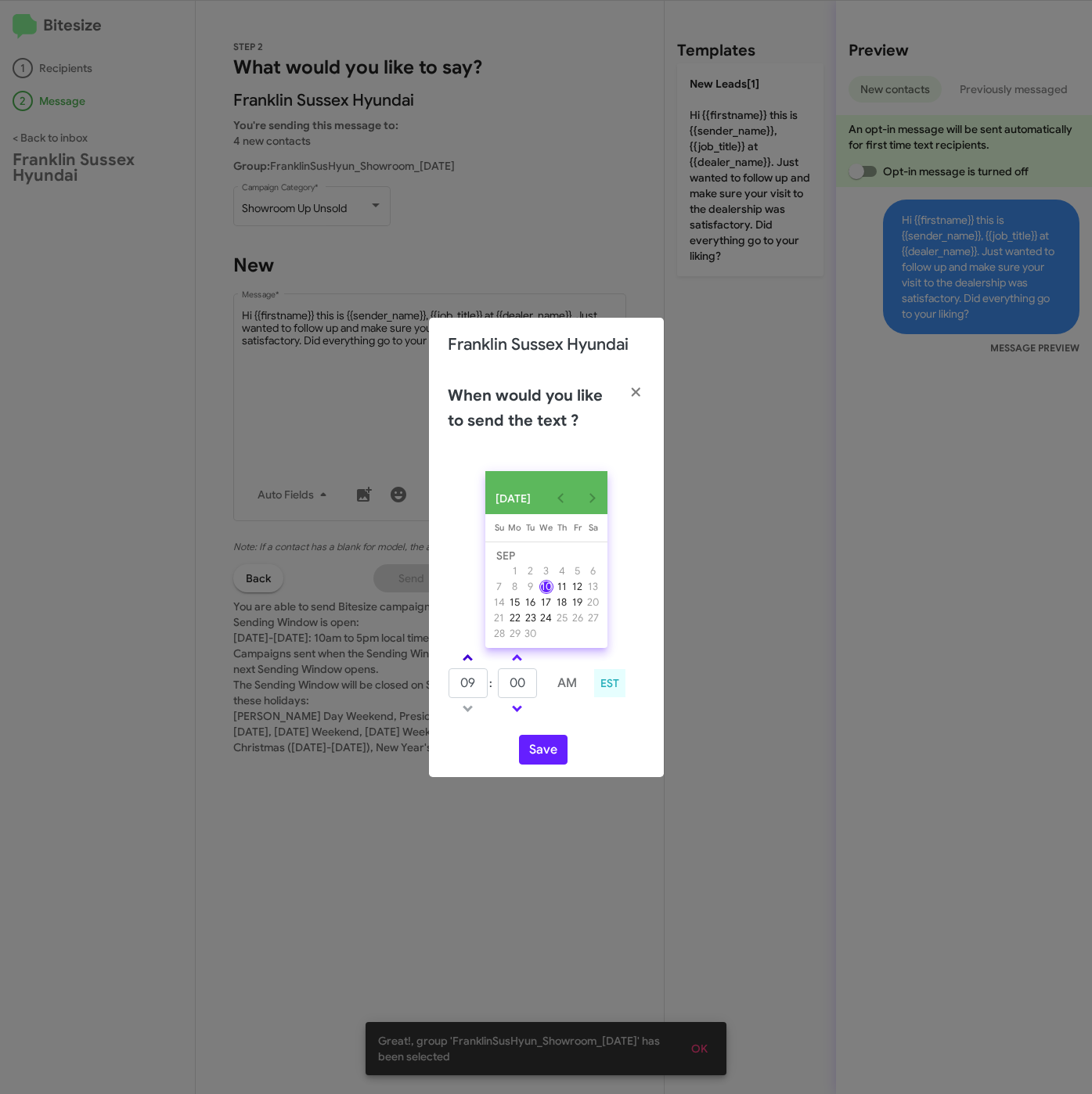
click at [472, 655] on link at bounding box center [467, 658] width 27 height 18
type input "10"
drag, startPoint x: 531, startPoint y: 692, endPoint x: 507, endPoint y: 692, distance: 24.0
click at [507, 692] on input "00" at bounding box center [517, 683] width 39 height 30
type input "13"
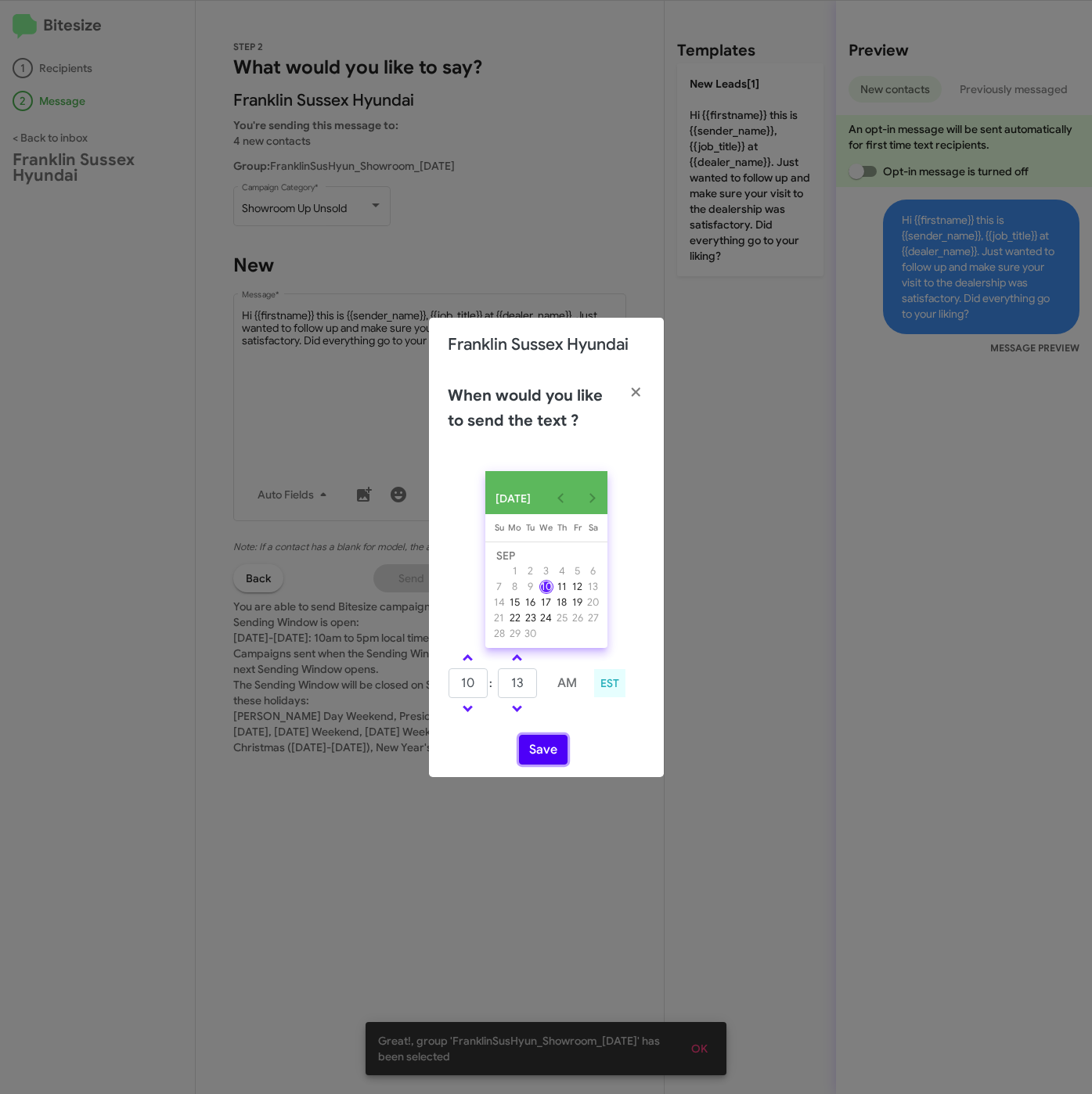
click at [540, 757] on button "Save" at bounding box center [543, 749] width 49 height 30
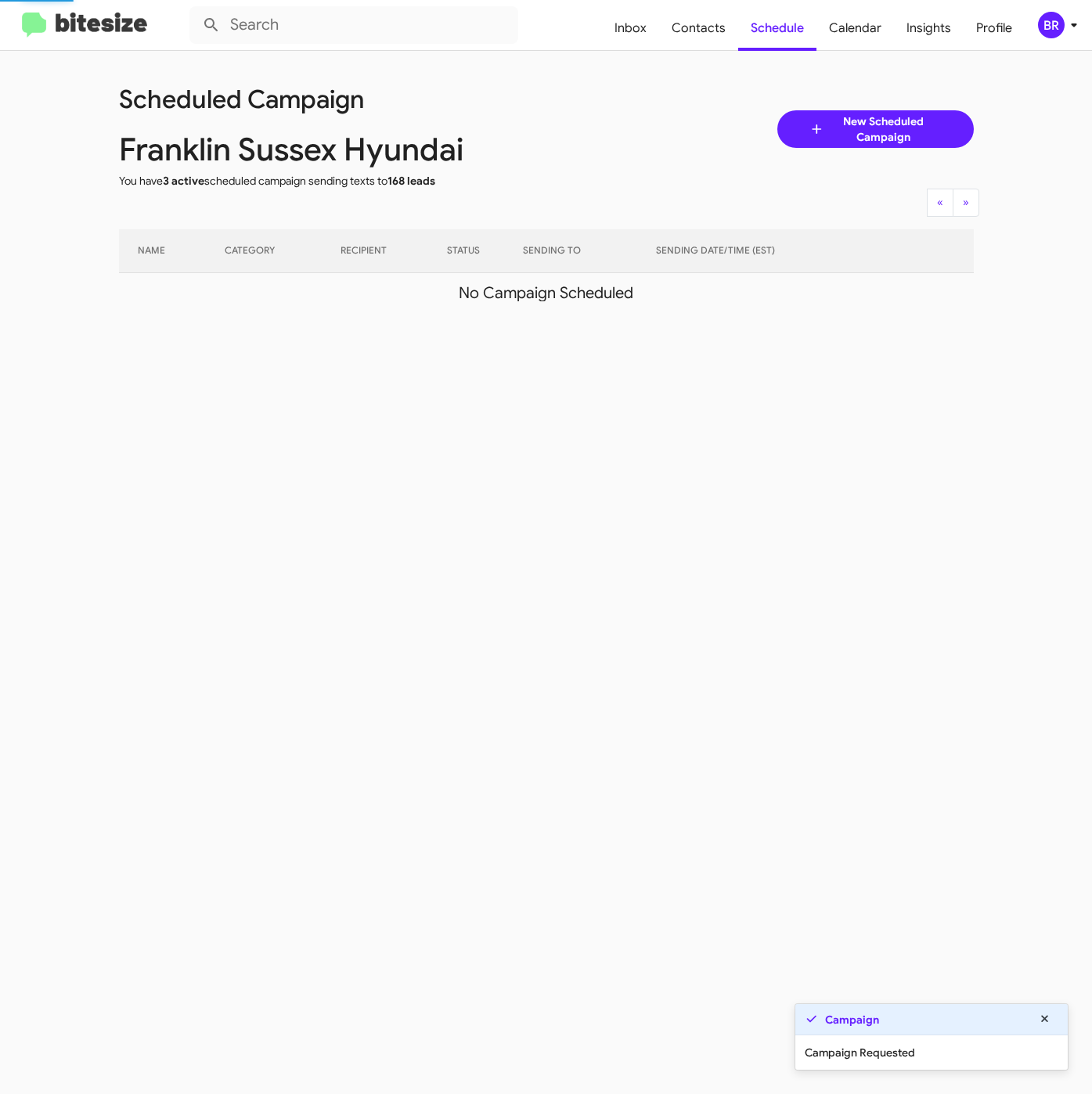
click at [1046, 28] on div "BR" at bounding box center [1051, 25] width 27 height 27
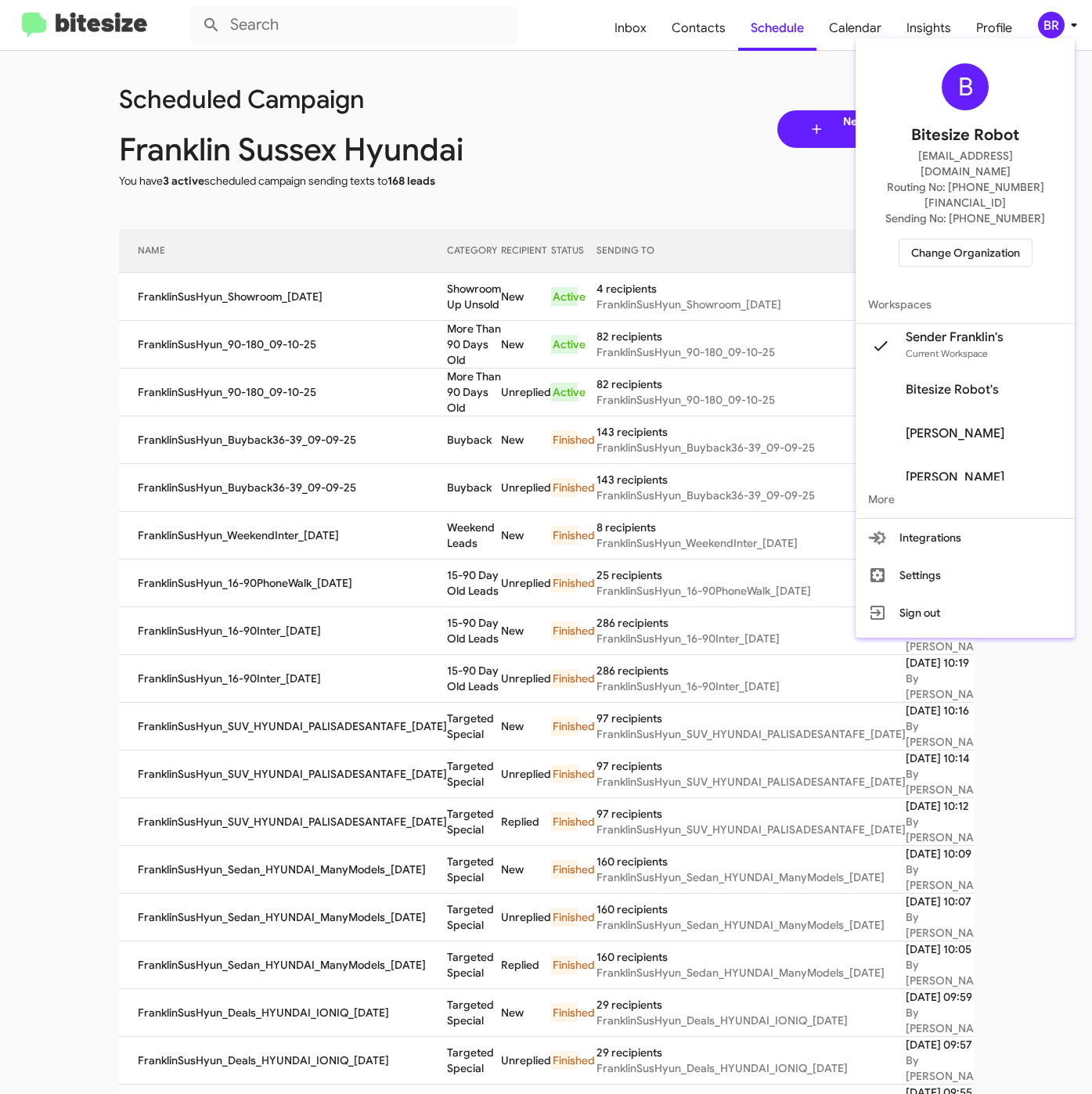
click at [949, 239] on span "Change Organization" at bounding box center [965, 253] width 109 height 27
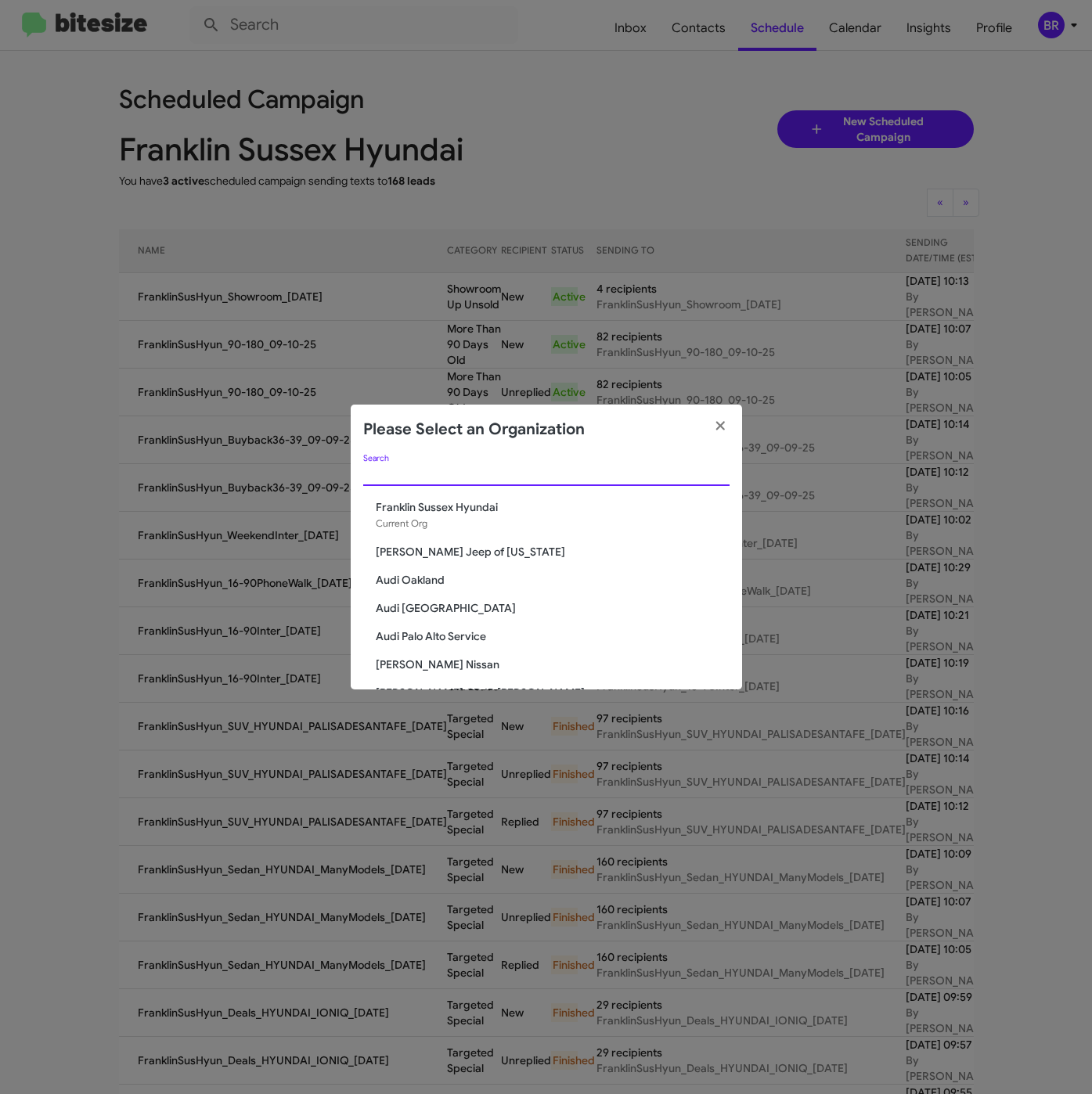
click at [400, 470] on input "Search" at bounding box center [546, 474] width 367 height 13
paste input "Franklin Sussex Auto Mall"
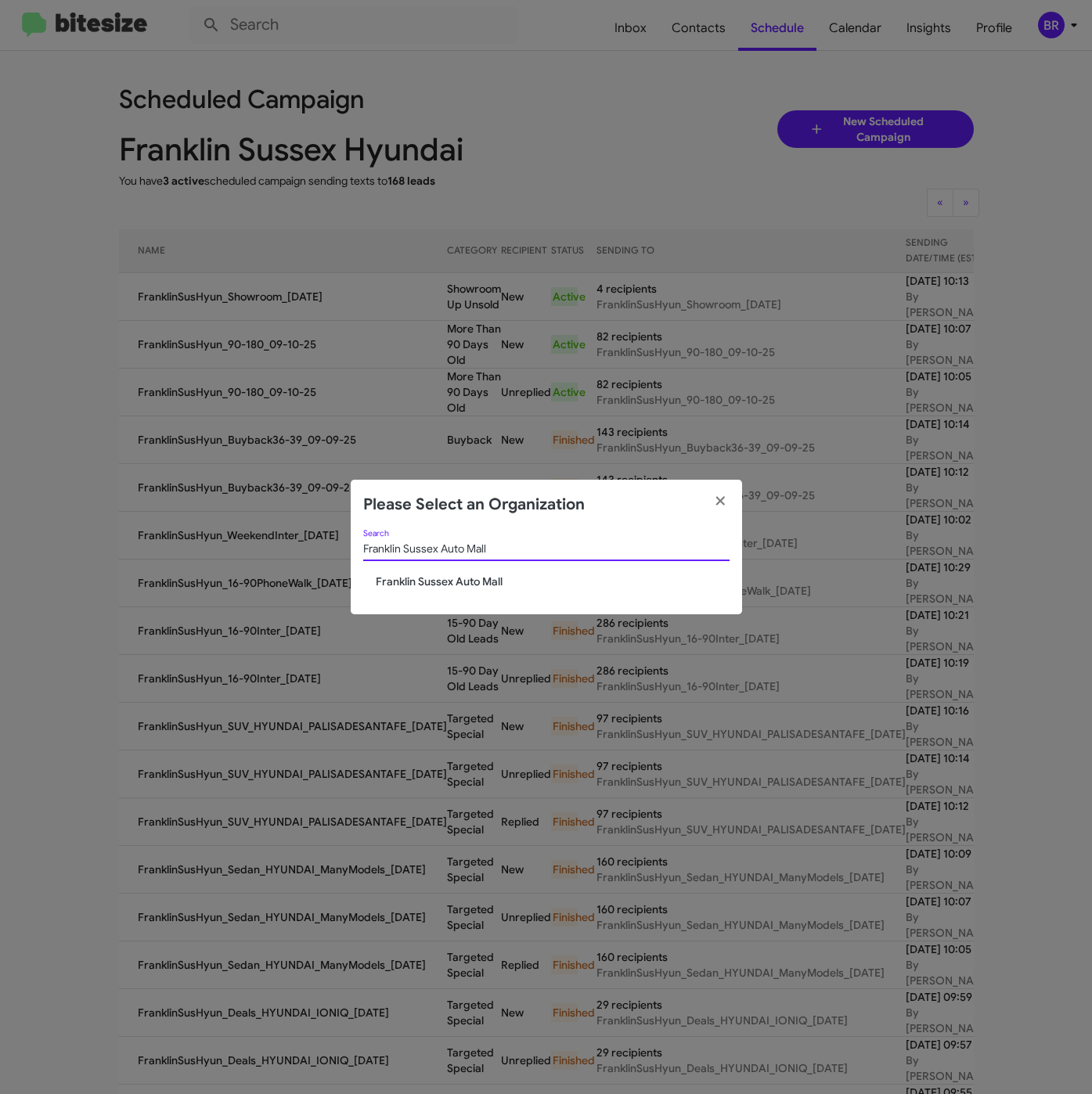
type input "Franklin Sussex Auto Mall"
click at [433, 578] on span "Franklin Sussex Auto Mall" at bounding box center [553, 582] width 354 height 16
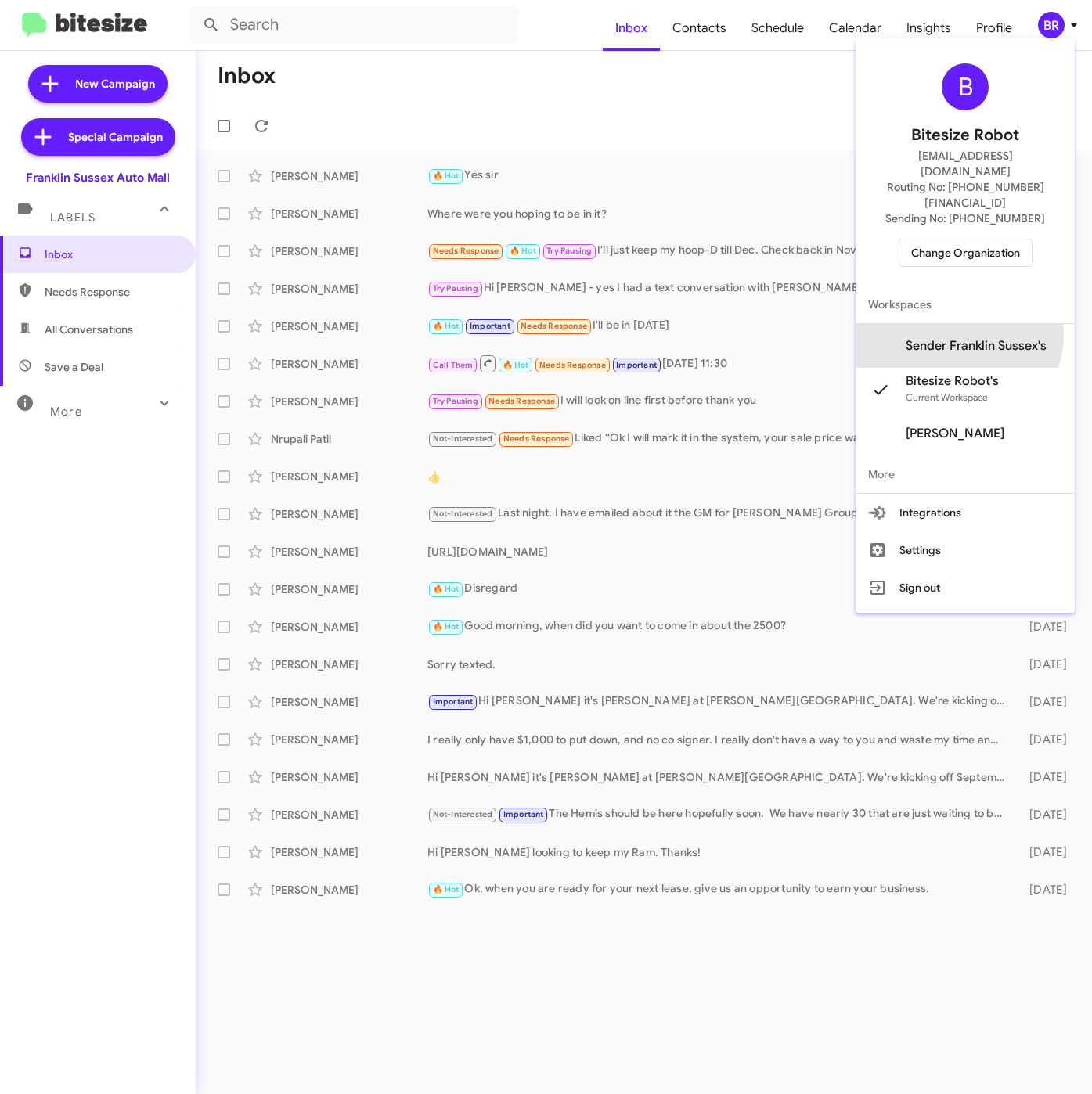
click at [972, 324] on span "Sender Franklin Sussex's" at bounding box center [965, 346] width 219 height 44
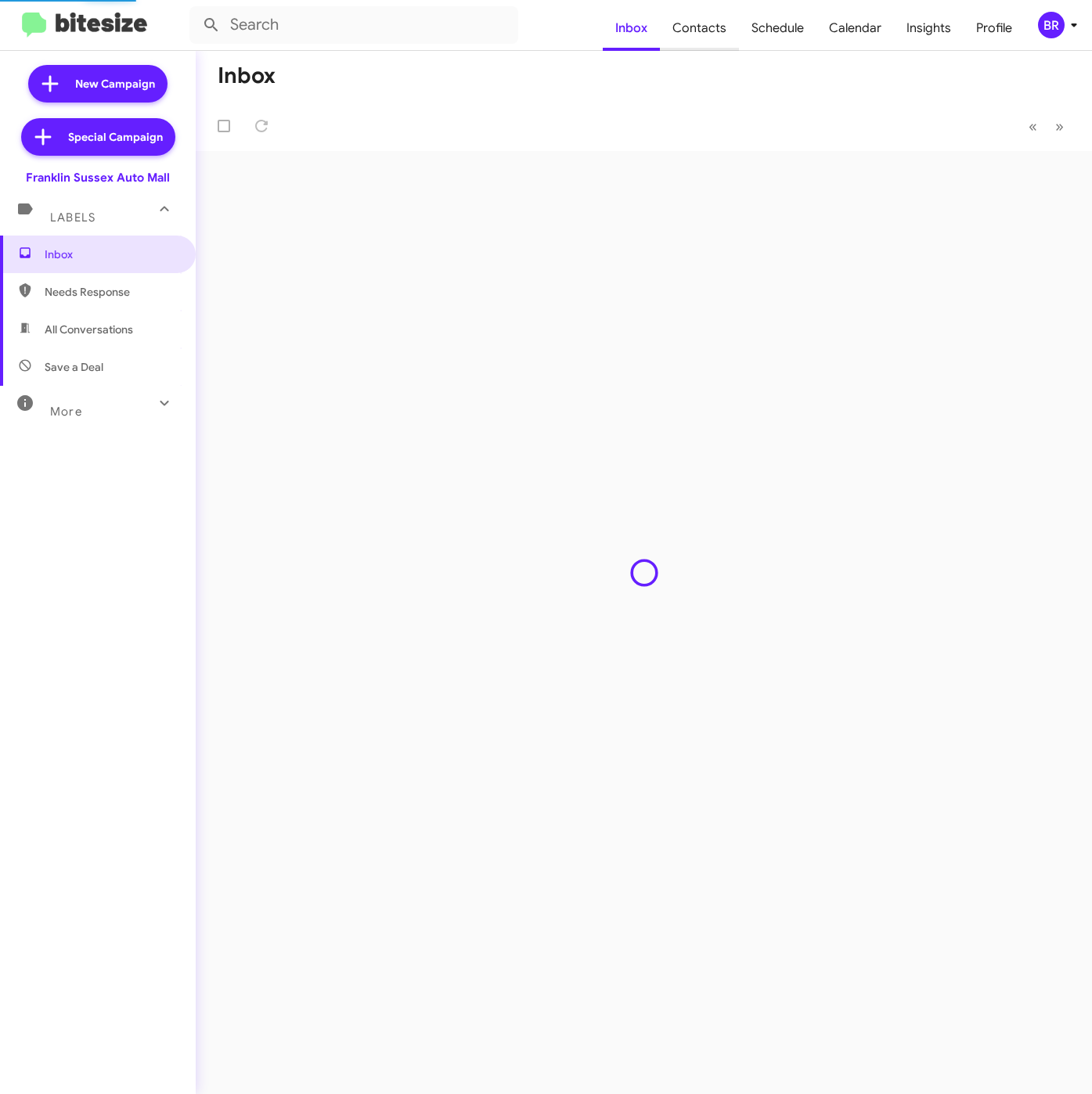
click at [705, 33] on span "Contacts" at bounding box center [699, 28] width 79 height 46
type input "in:groups"
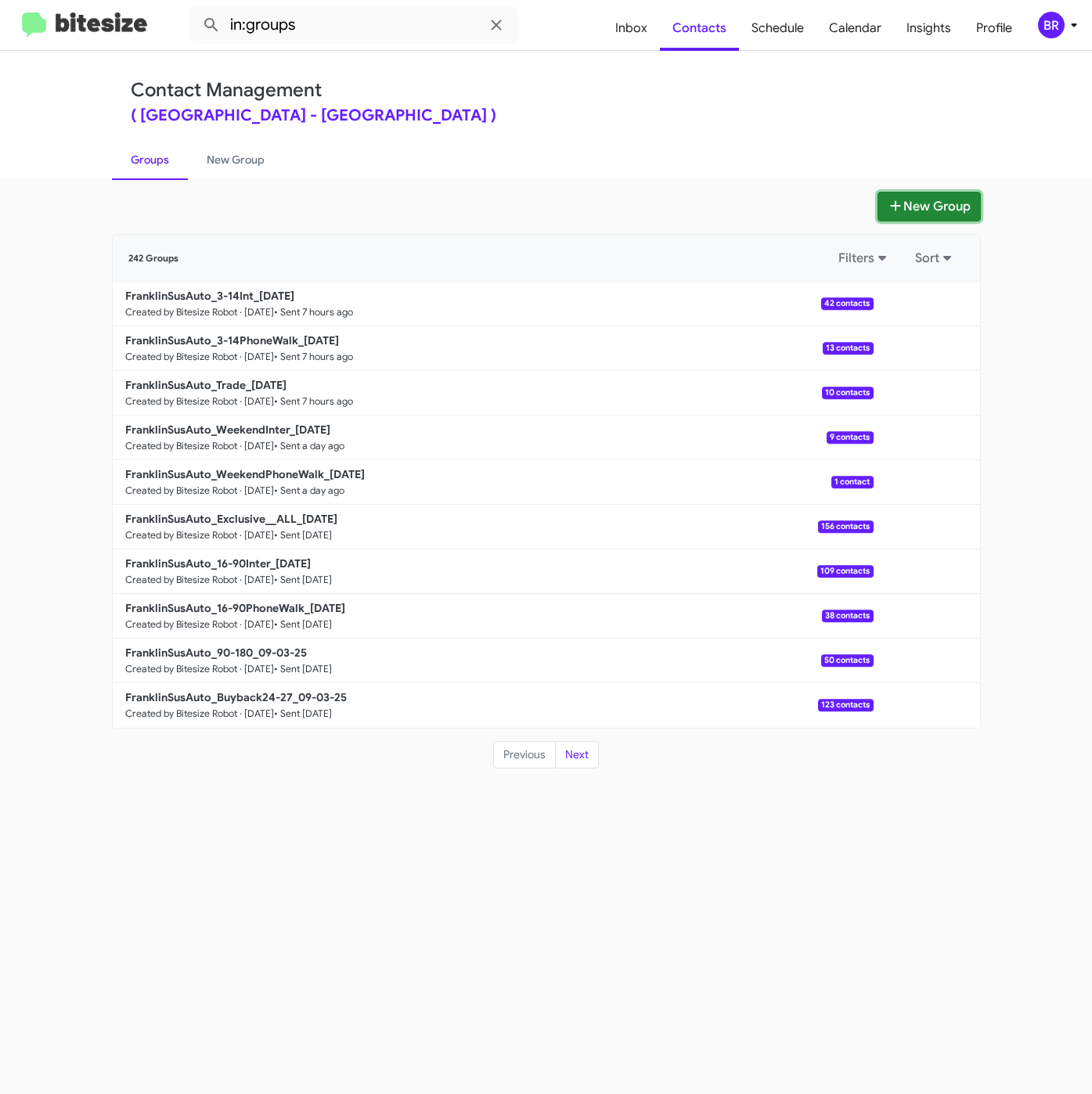
click at [940, 207] on button "New Group" at bounding box center [929, 206] width 104 height 30
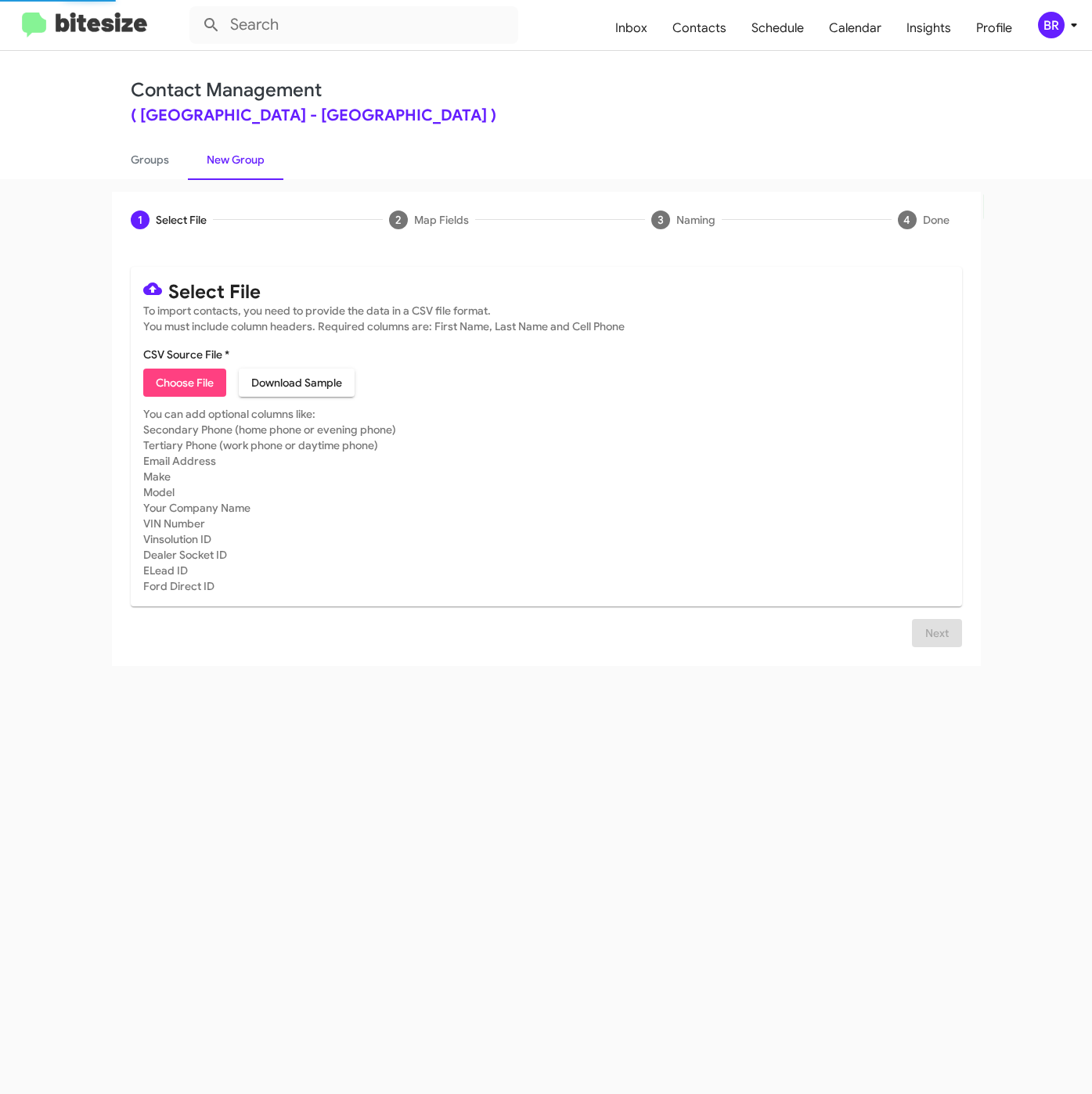
click at [174, 383] on span "Choose File" at bounding box center [184, 383] width 58 height 28
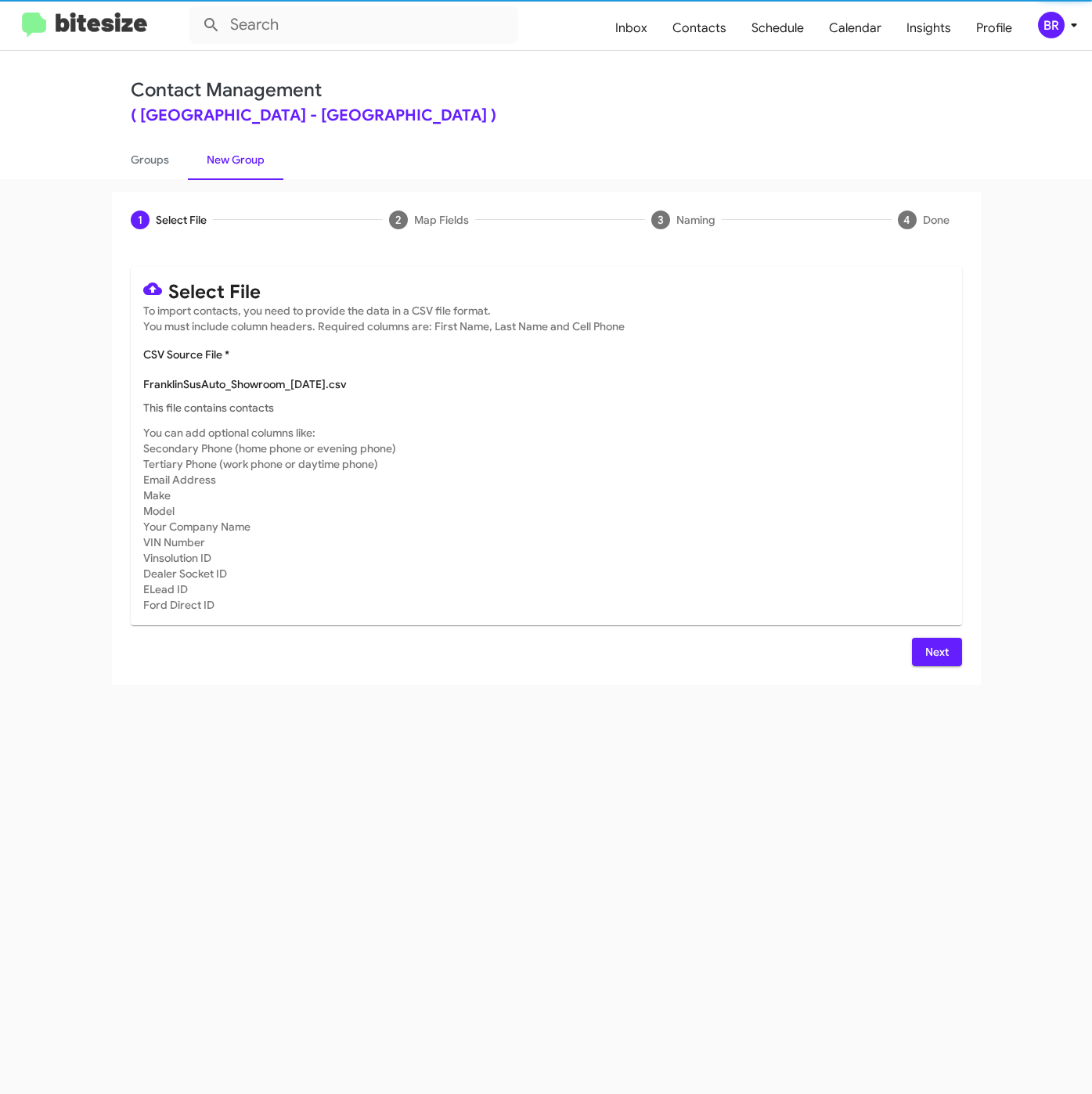
type input "FranklinSusAuto_Showroom_[DATE]"
click at [918, 634] on div "Select File To import contacts, you need to provide the data in a CSV file form…" at bounding box center [546, 466] width 831 height 399
click at [920, 640] on button "Next" at bounding box center [937, 652] width 50 height 28
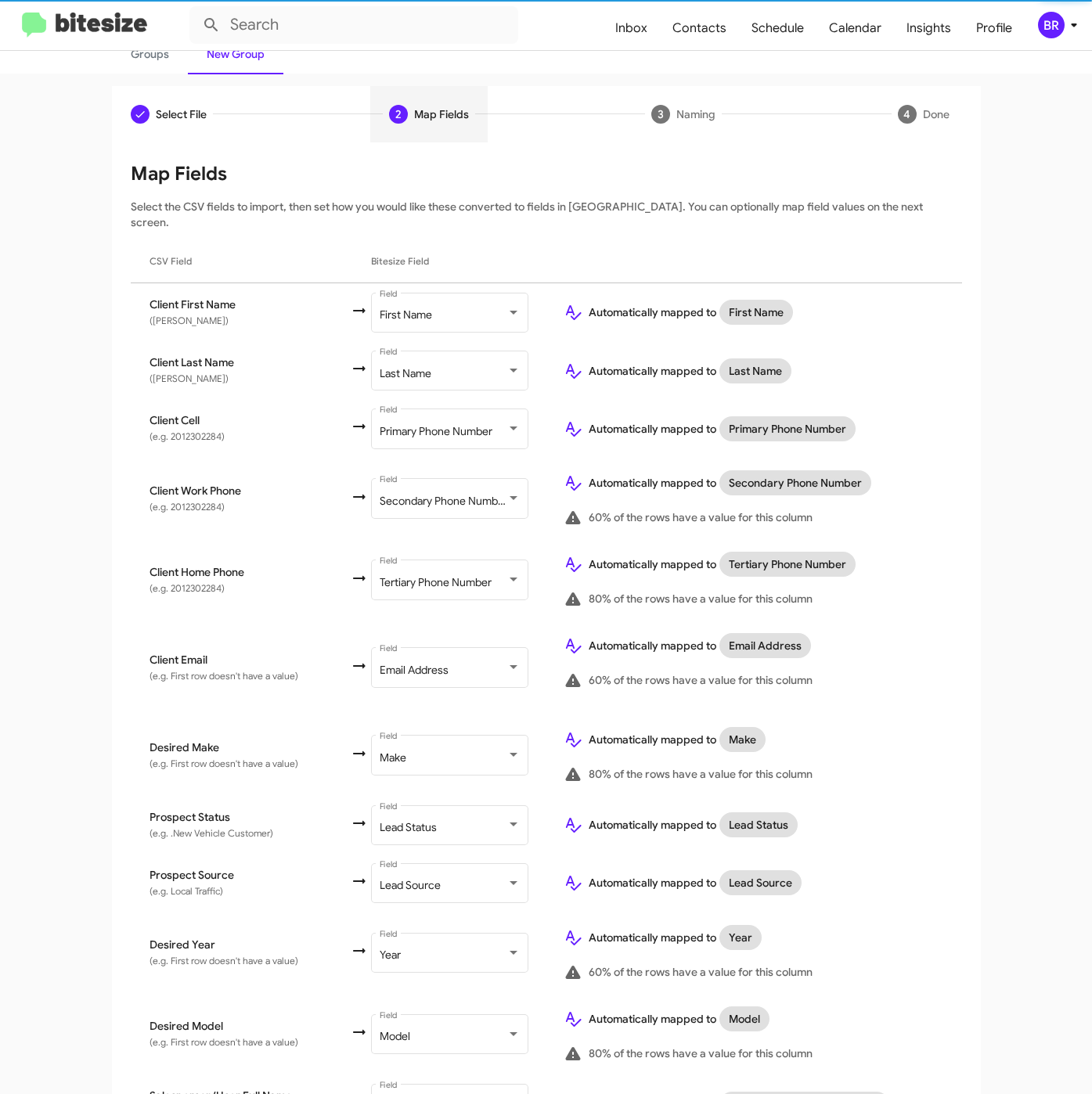
scroll to position [244, 0]
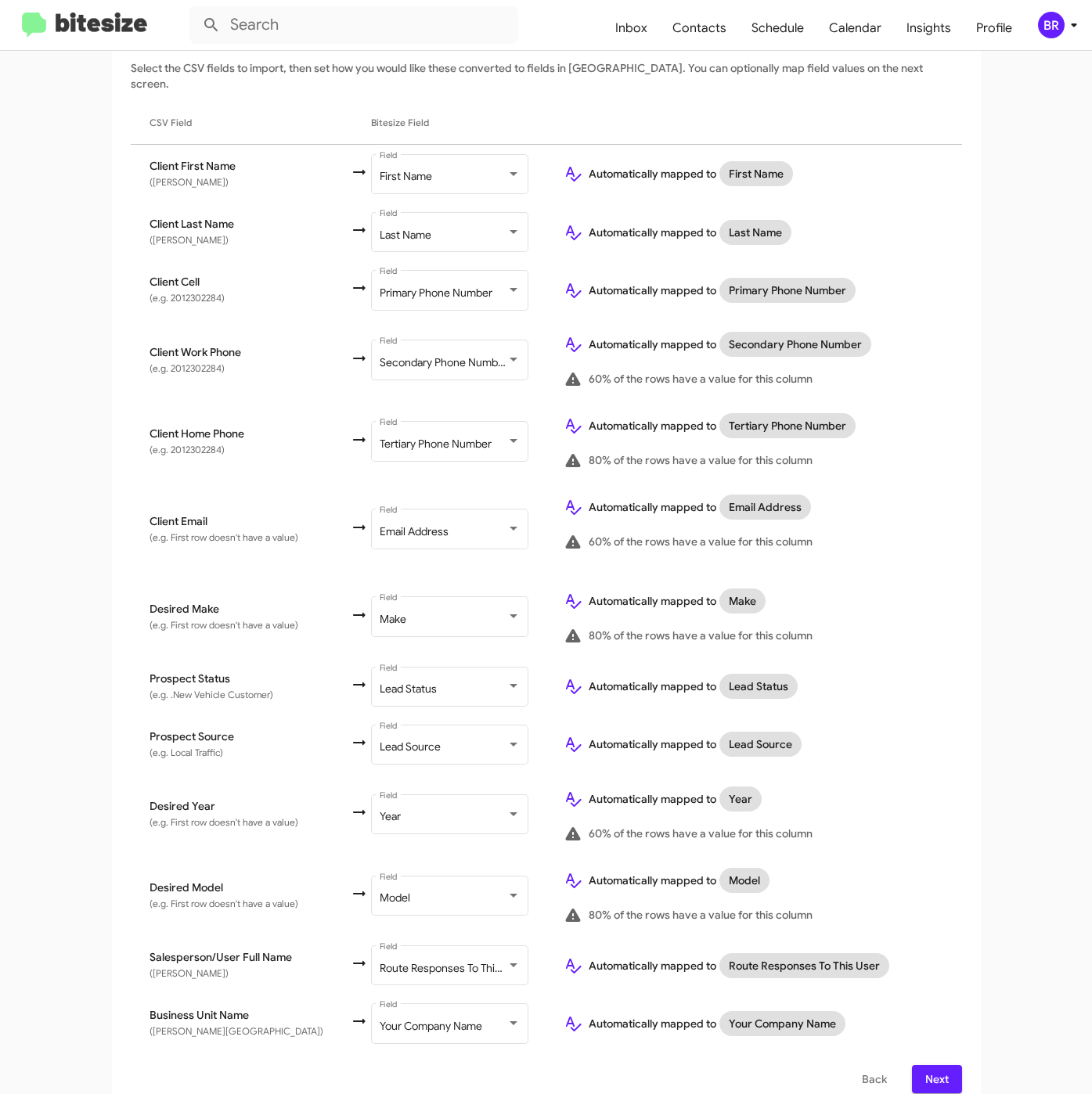
click at [927, 1065] on span "Next" at bounding box center [937, 1079] width 25 height 28
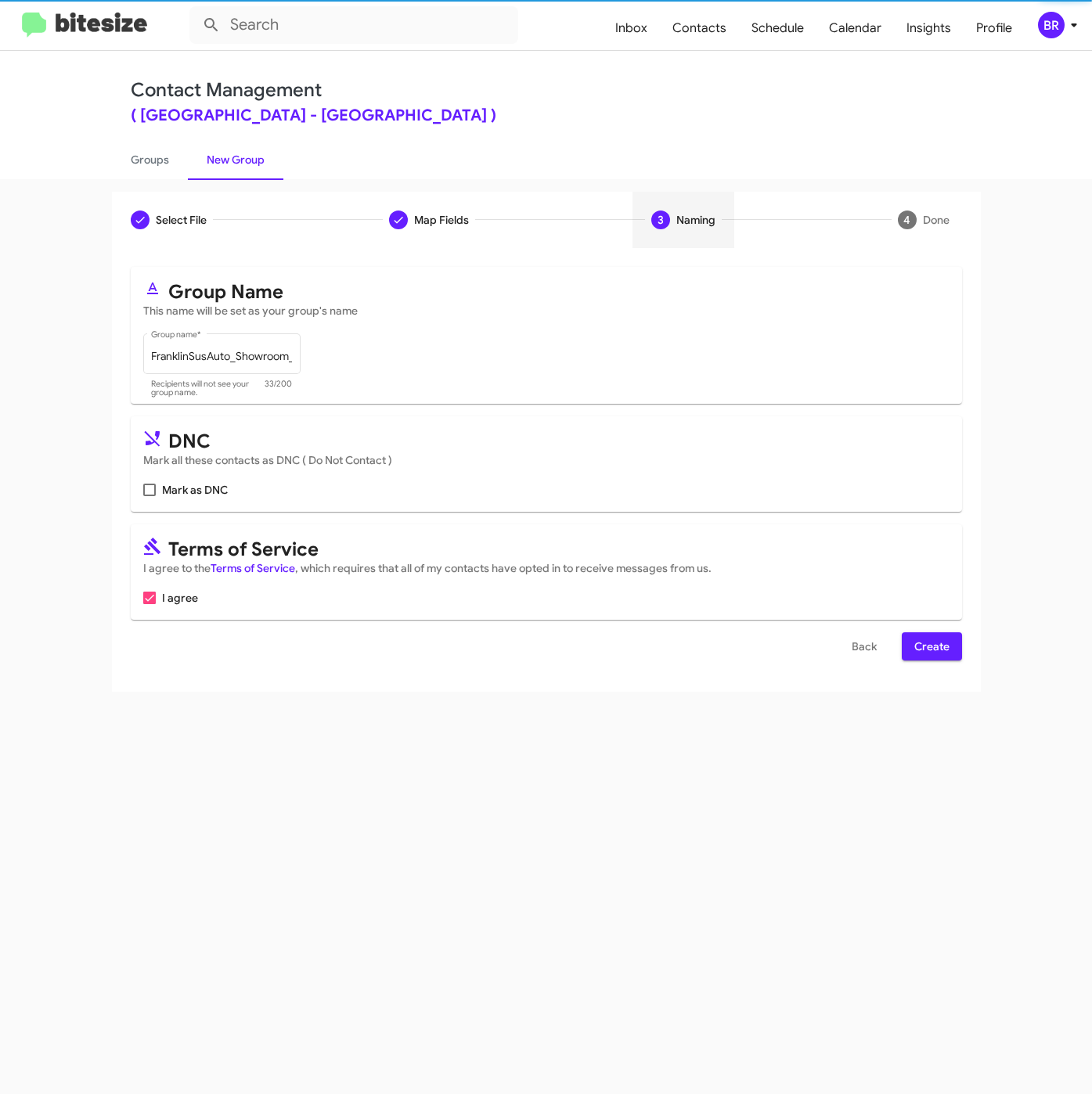
scroll to position [0, 0]
click at [933, 655] on span "Create" at bounding box center [931, 647] width 35 height 28
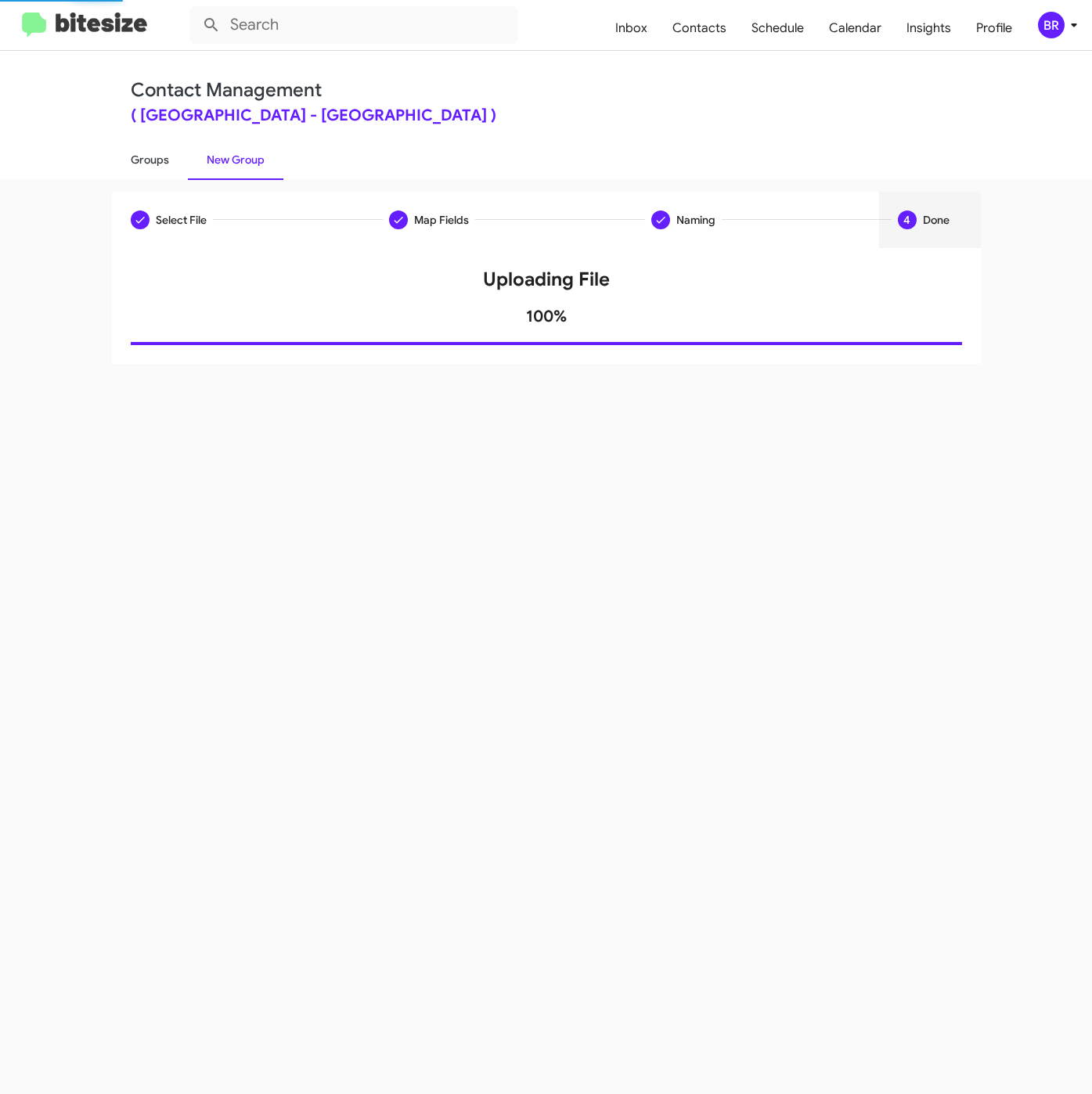
click at [146, 160] on link "Groups" at bounding box center [150, 159] width 76 height 41
type input "in:groups"
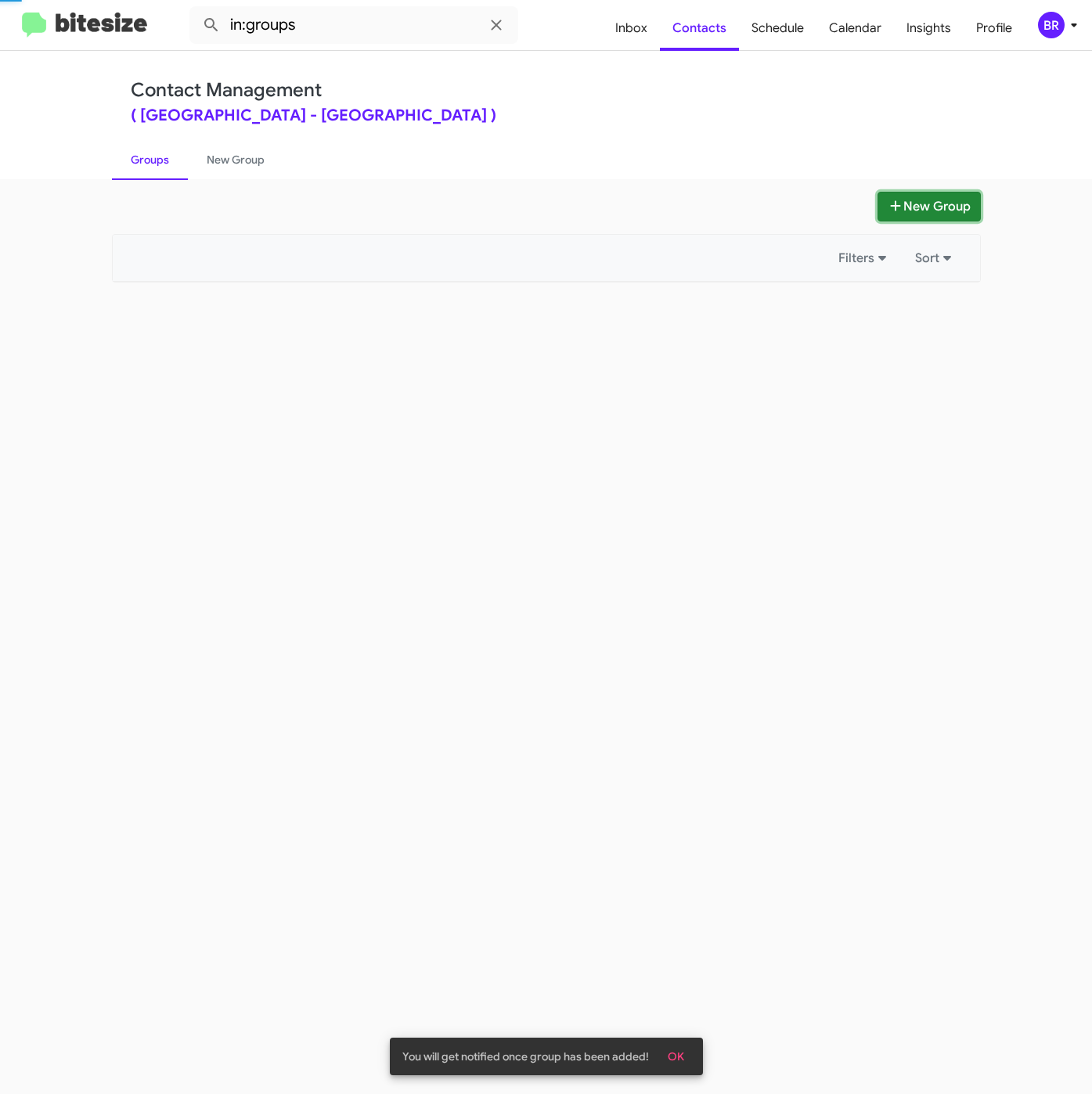
click at [913, 210] on button "New Group" at bounding box center [929, 206] width 104 height 30
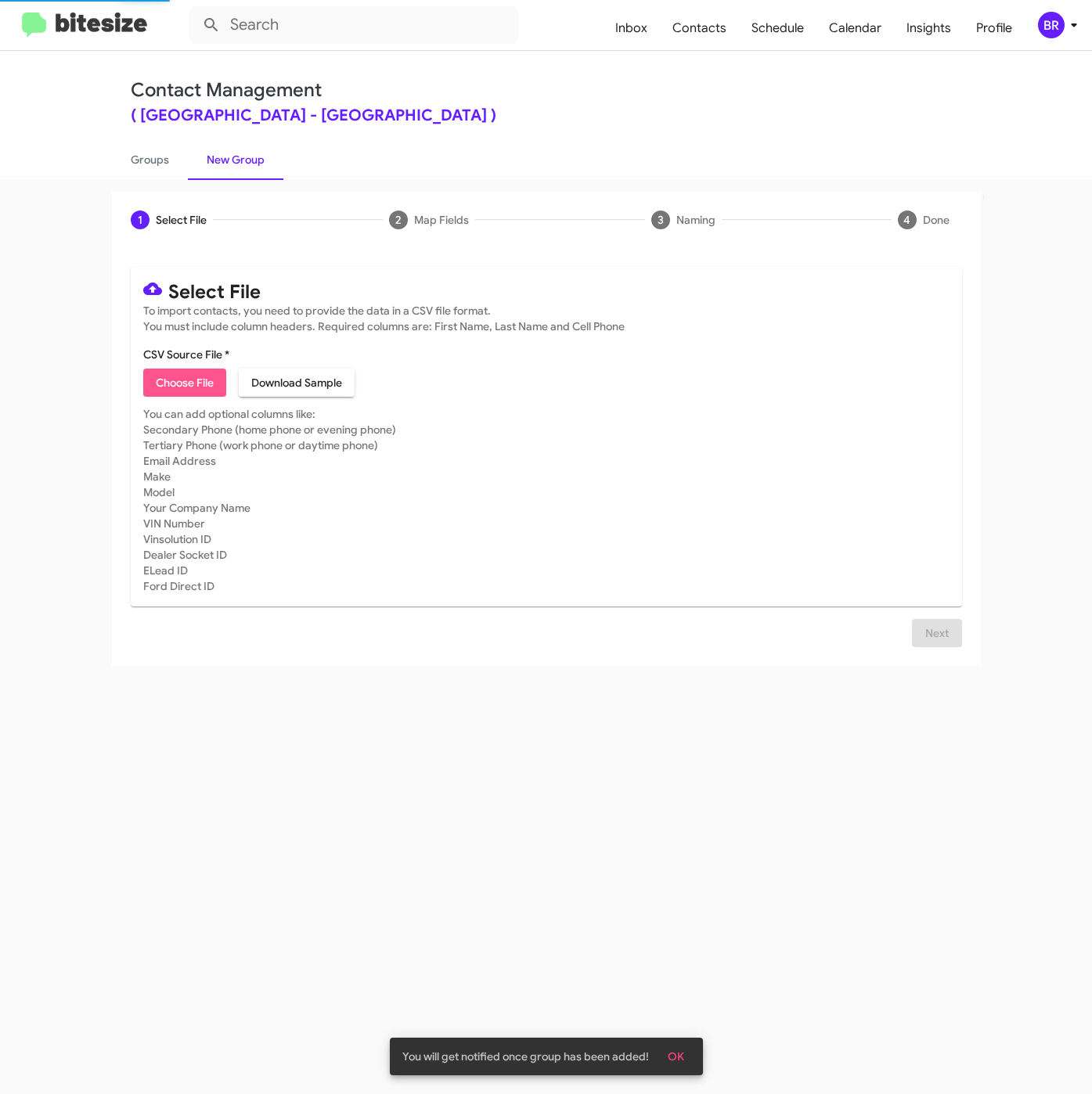
click at [198, 385] on span "Choose File" at bounding box center [184, 383] width 58 height 28
type input "FranklinSusAuto_Buyback36-39_09-10-25"
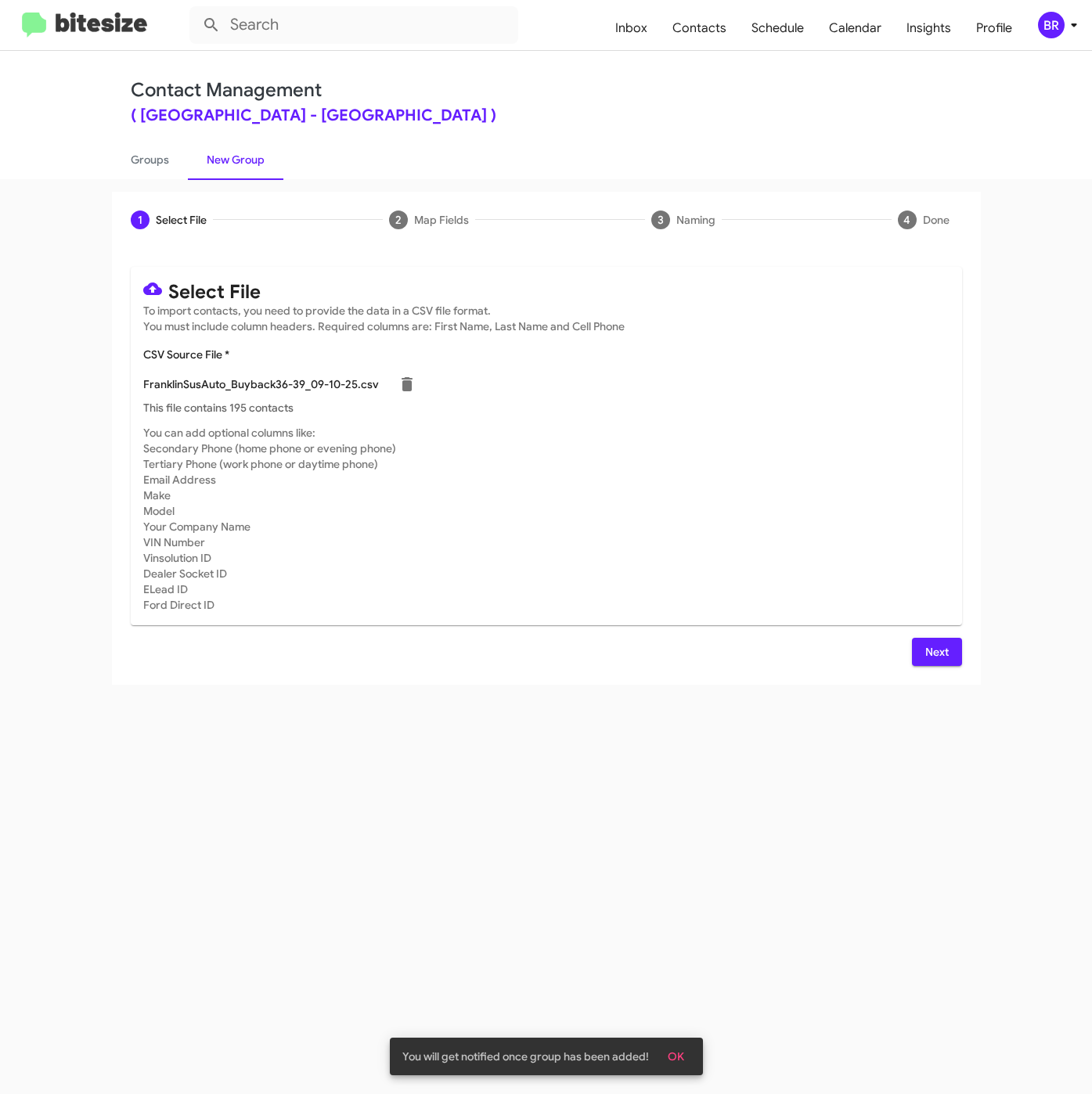
click at [937, 650] on span "Next" at bounding box center [937, 652] width 25 height 28
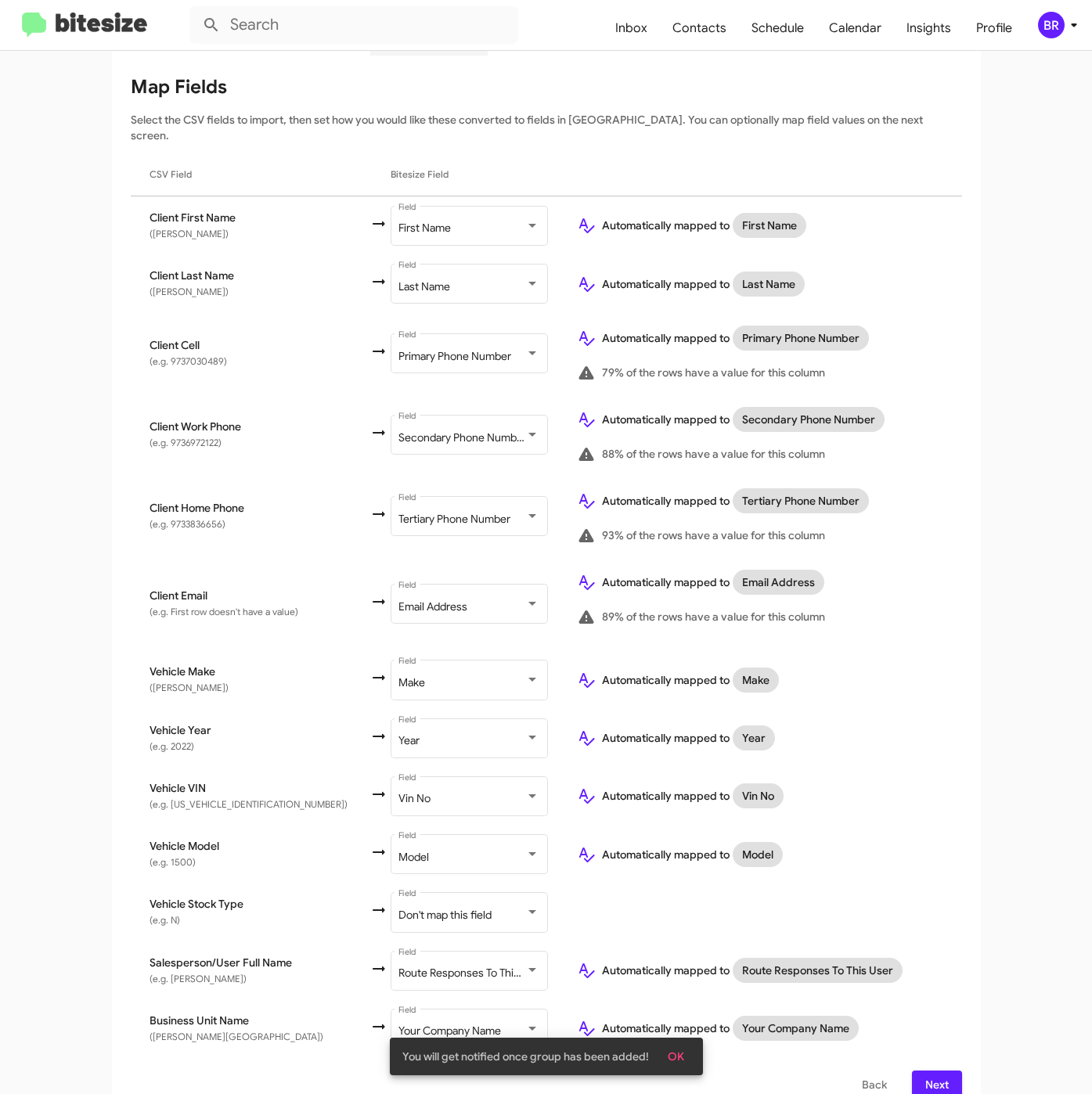
scroll to position [195, 0]
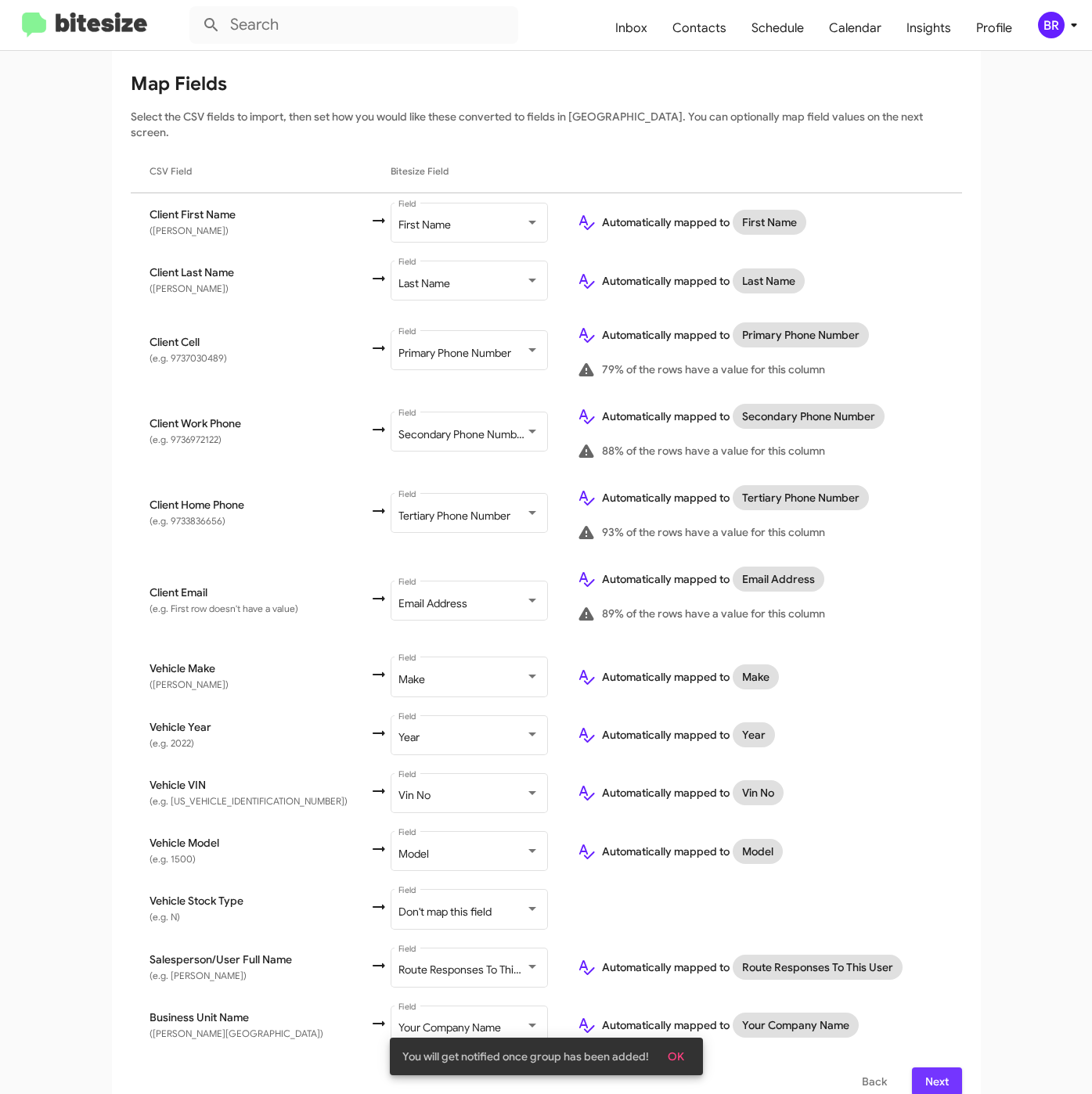
click at [930, 1067] on span "Next" at bounding box center [937, 1081] width 25 height 28
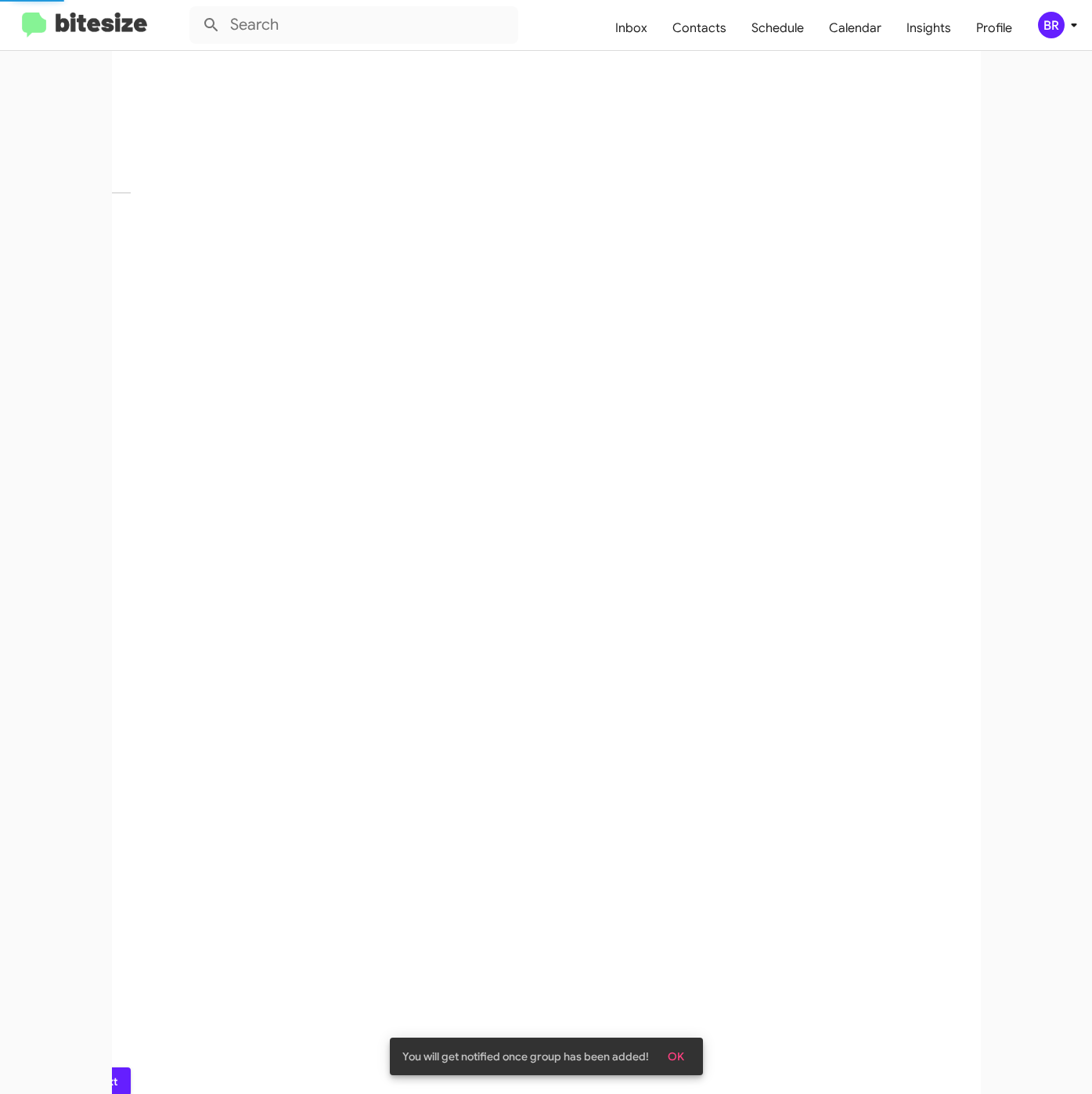
scroll to position [0, 0]
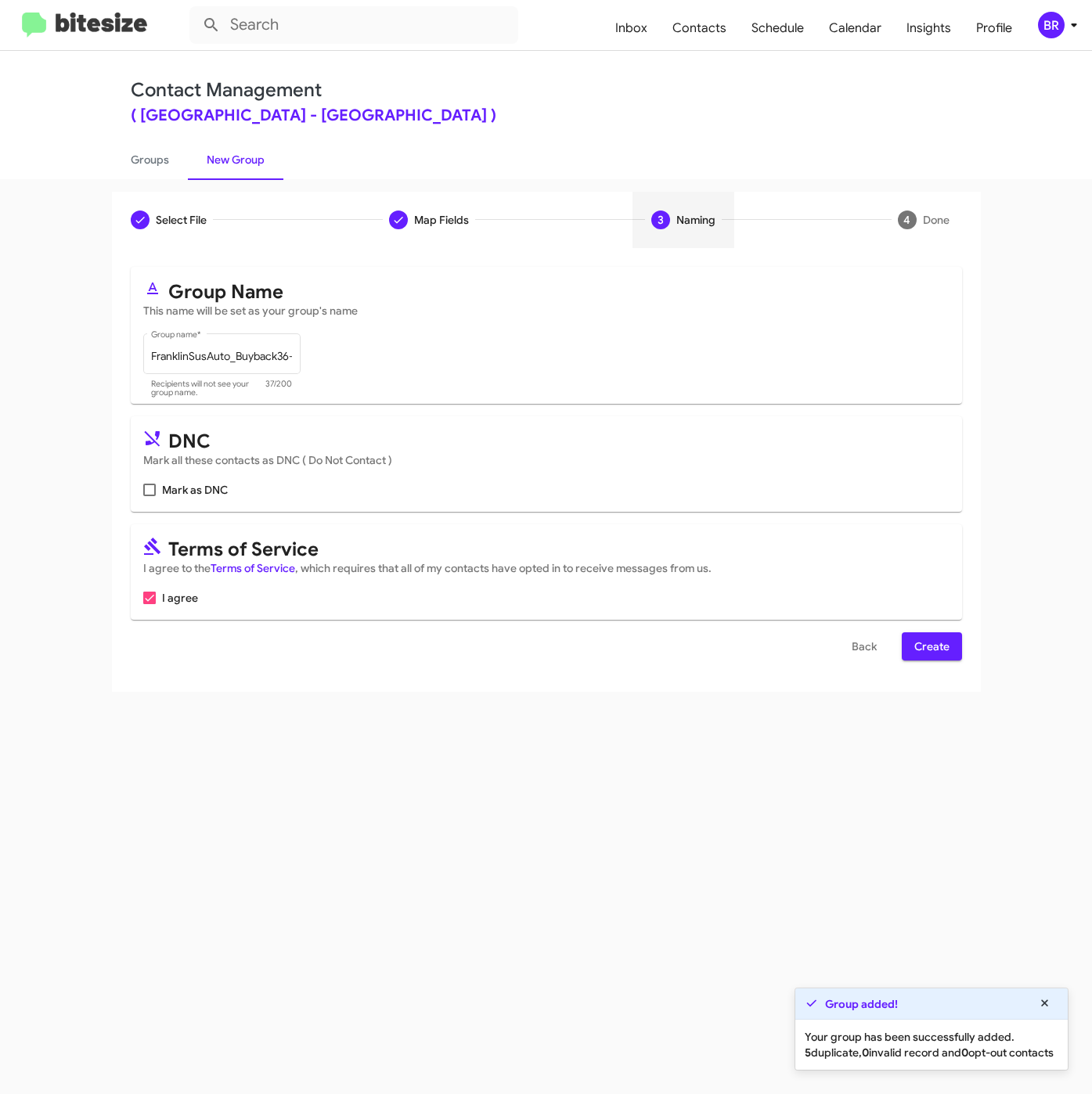
click at [930, 660] on span "Create" at bounding box center [931, 647] width 35 height 28
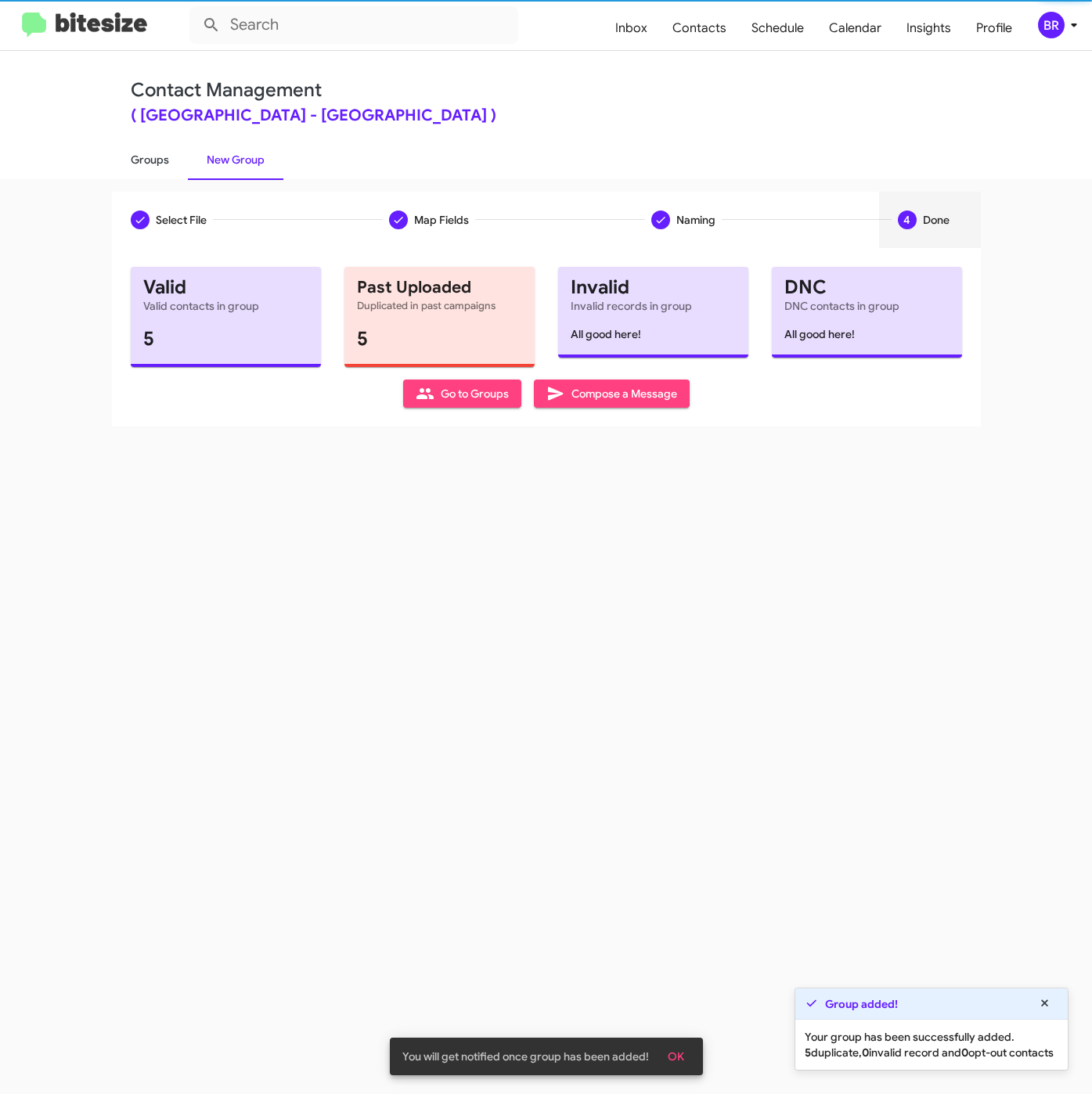
click at [153, 162] on link "Groups" at bounding box center [150, 159] width 76 height 41
type input "in:groups"
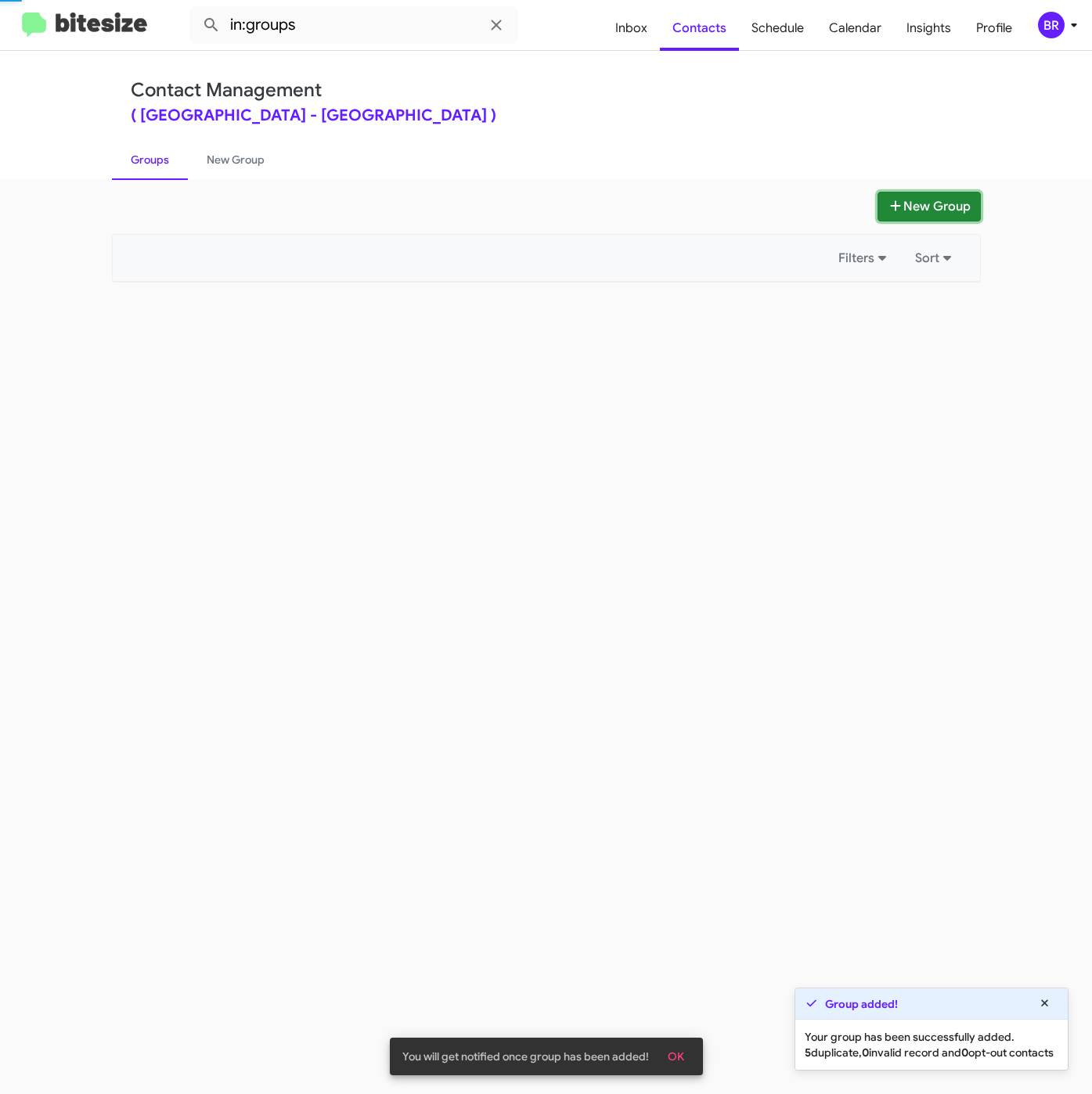
click at [911, 202] on button "New Group" at bounding box center [929, 206] width 104 height 30
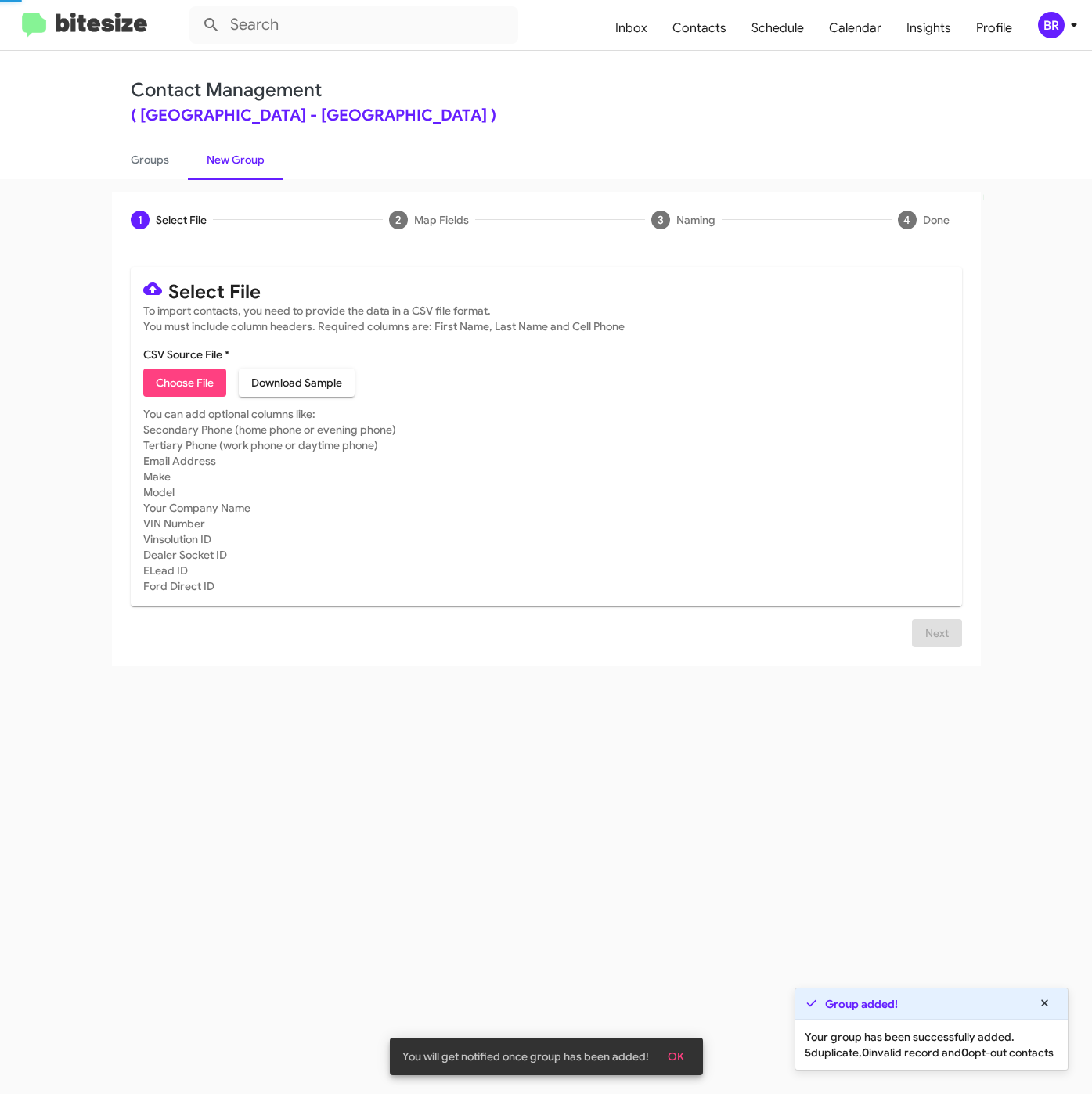
click at [164, 383] on span "Choose File" at bounding box center [184, 383] width 58 height 28
type input "FranklinSusAuto_90-180_09-10-25"
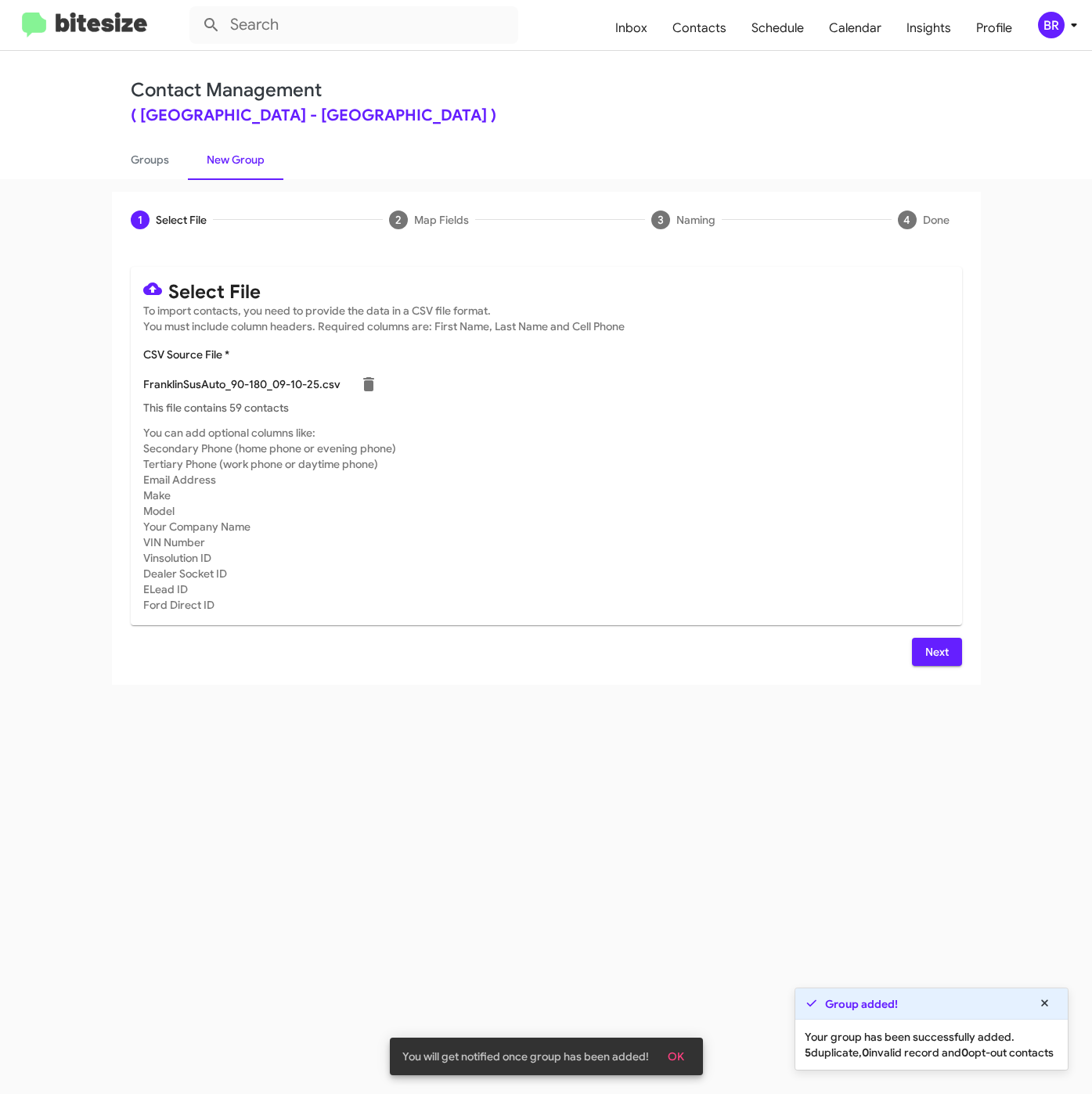
drag, startPoint x: 900, startPoint y: 648, endPoint x: 916, endPoint y: 655, distance: 17.5
click at [904, 650] on div "Next" at bounding box center [546, 652] width 831 height 28
click at [925, 659] on span "Next" at bounding box center [937, 652] width 25 height 28
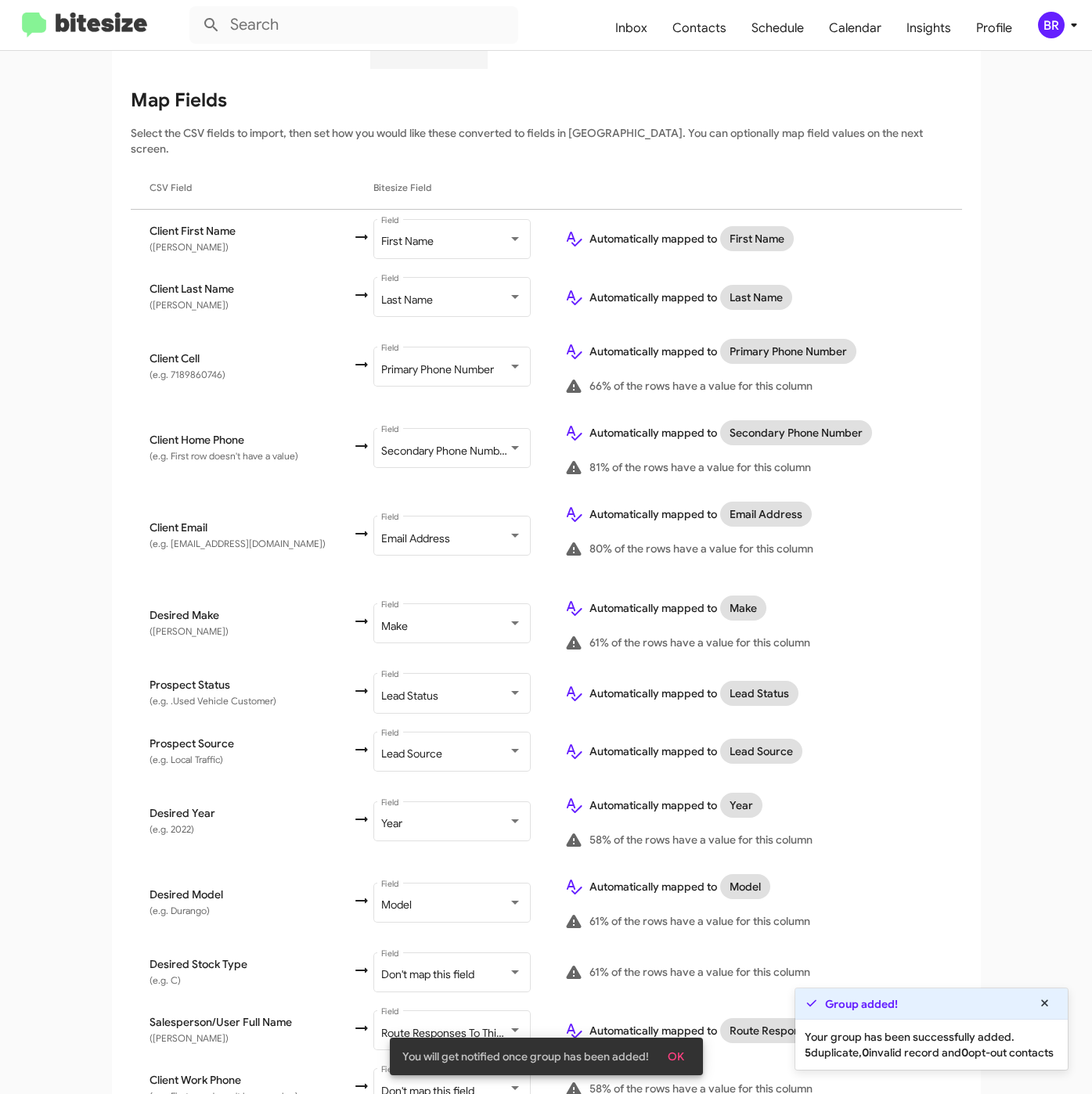
scroll to position [301, 0]
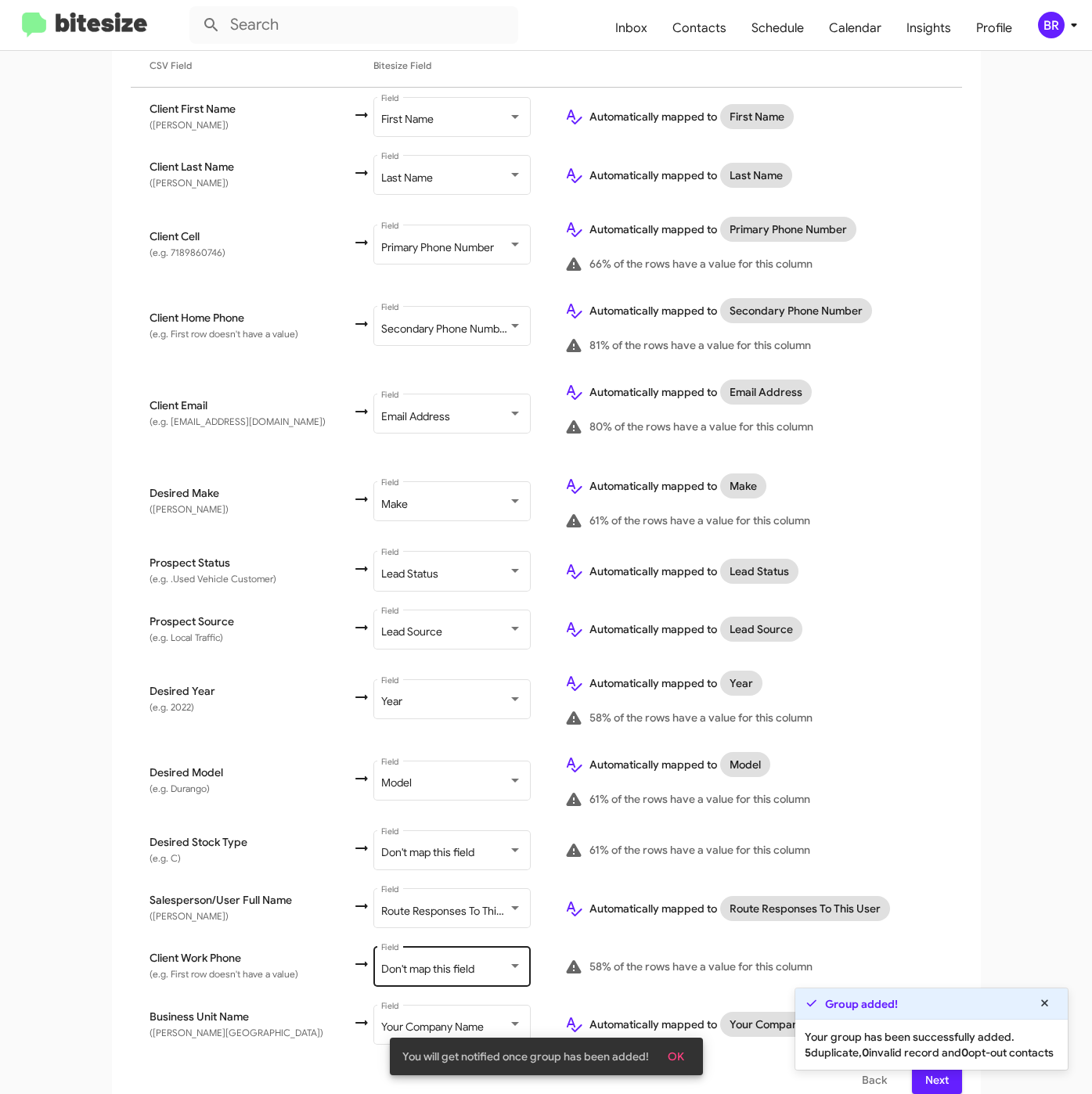
click at [465, 963] on div "Don't map this field" at bounding box center [445, 969] width 127 height 13
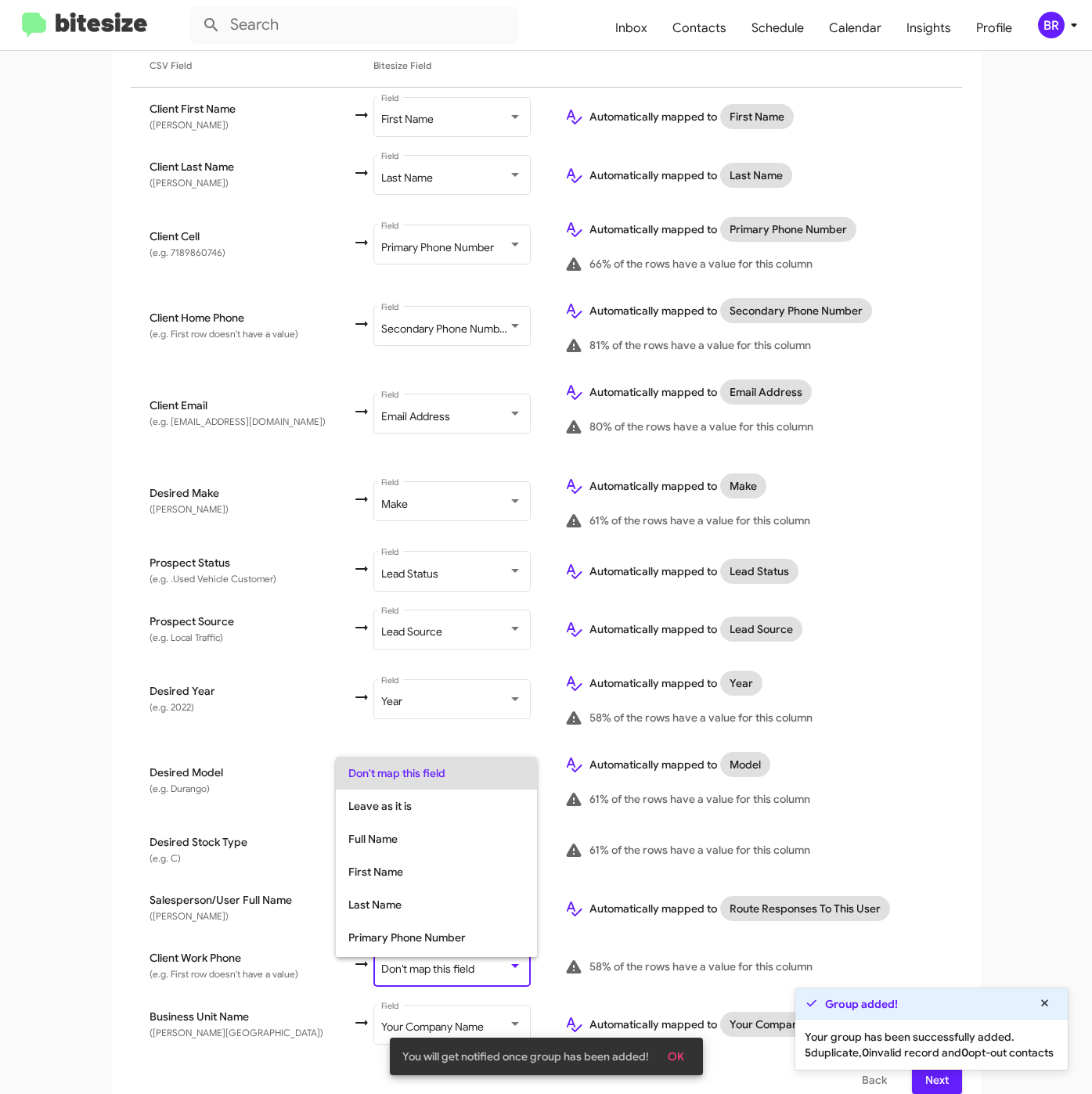
scroll to position [62, 0]
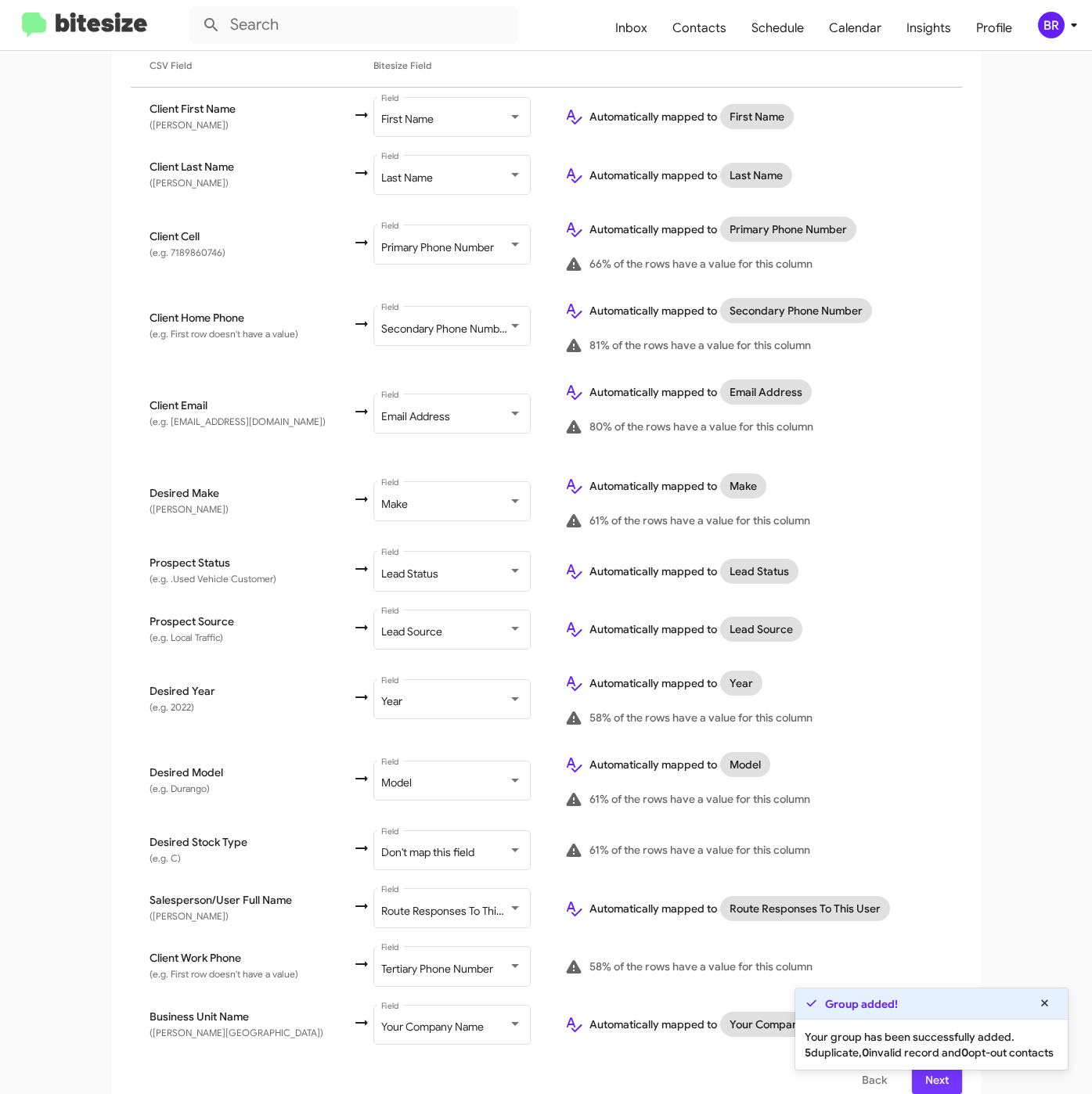
click at [932, 1074] on span "Next" at bounding box center [937, 1080] width 25 height 28
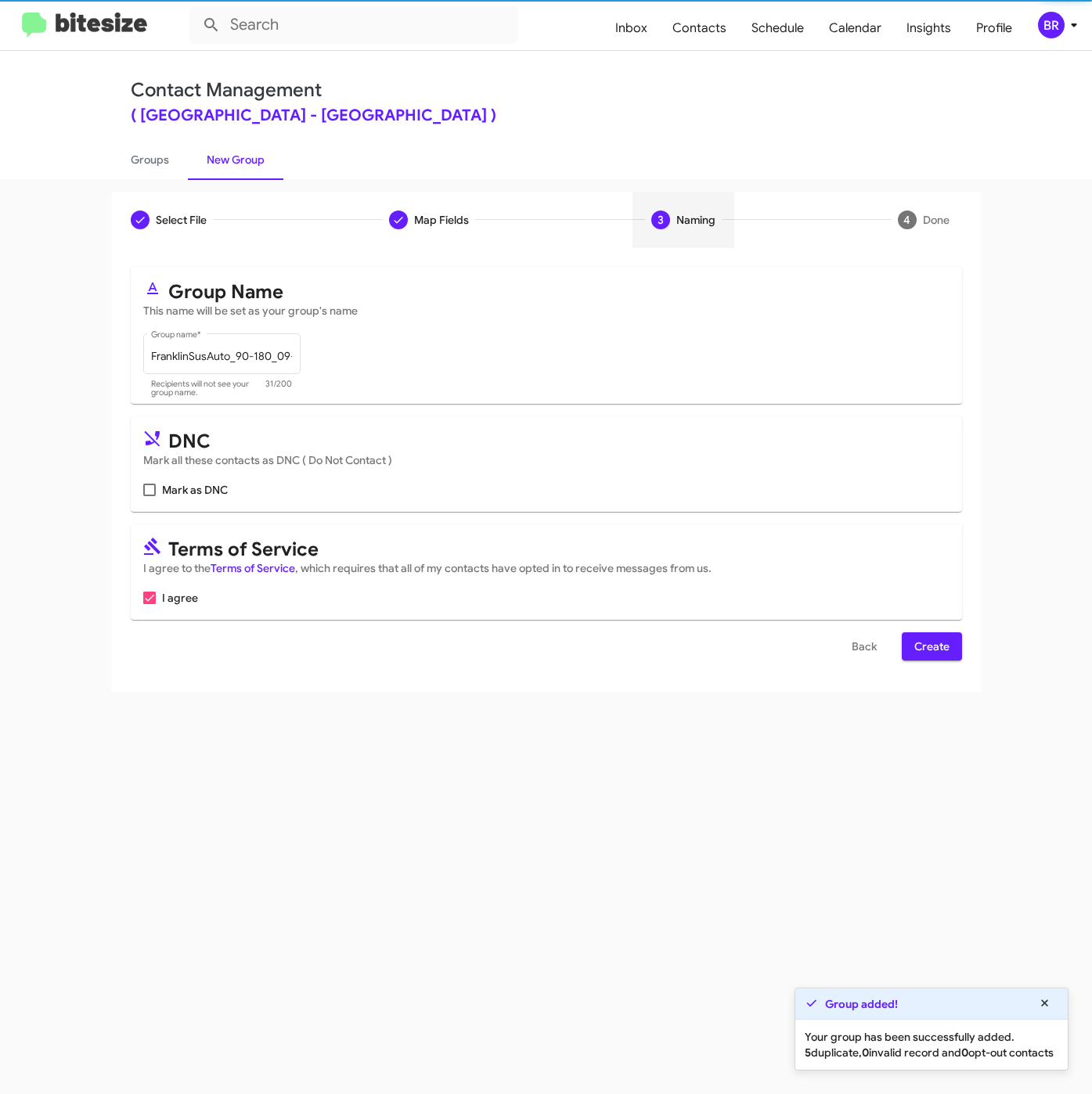
scroll to position [0, 0]
click at [928, 659] on span "Create" at bounding box center [931, 647] width 35 height 28
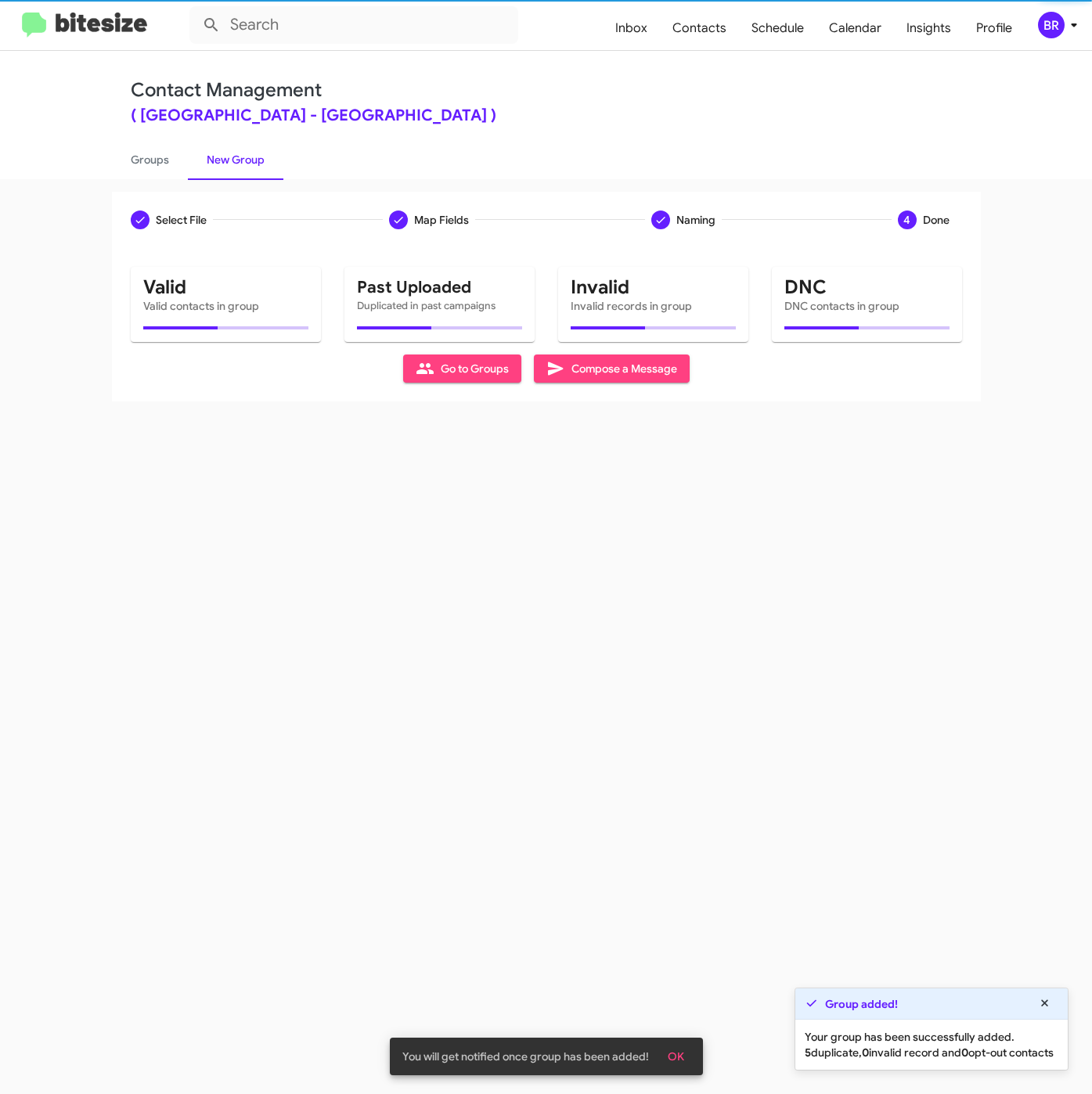
click at [164, 179] on div "Select File Map Fields Naming 4 Done Select File To import contacts, you need t…" at bounding box center [546, 636] width 1092 height 914
click at [159, 162] on link "Groups" at bounding box center [150, 159] width 76 height 41
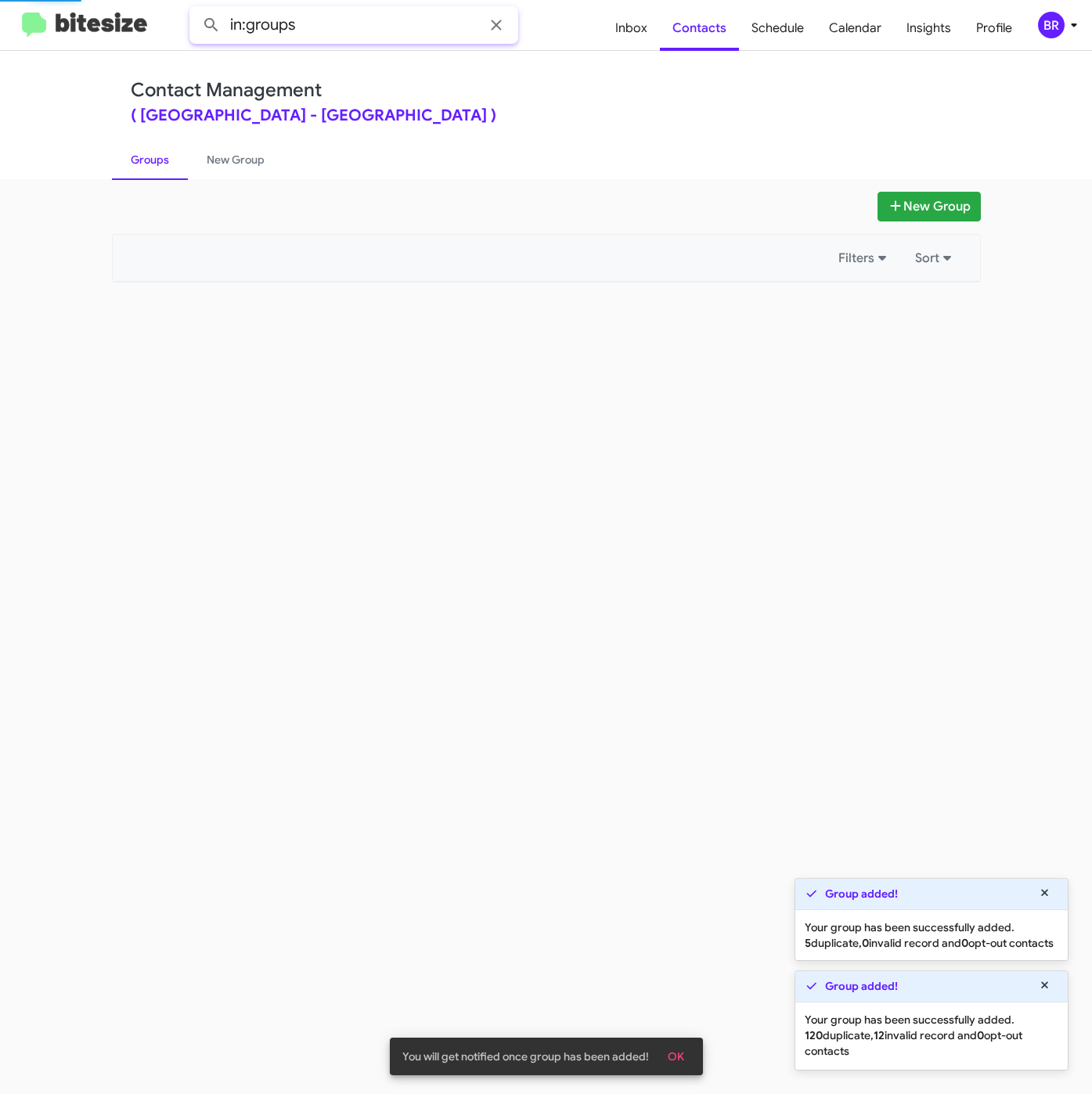
click at [345, 33] on input "in:groups" at bounding box center [353, 25] width 329 height 38
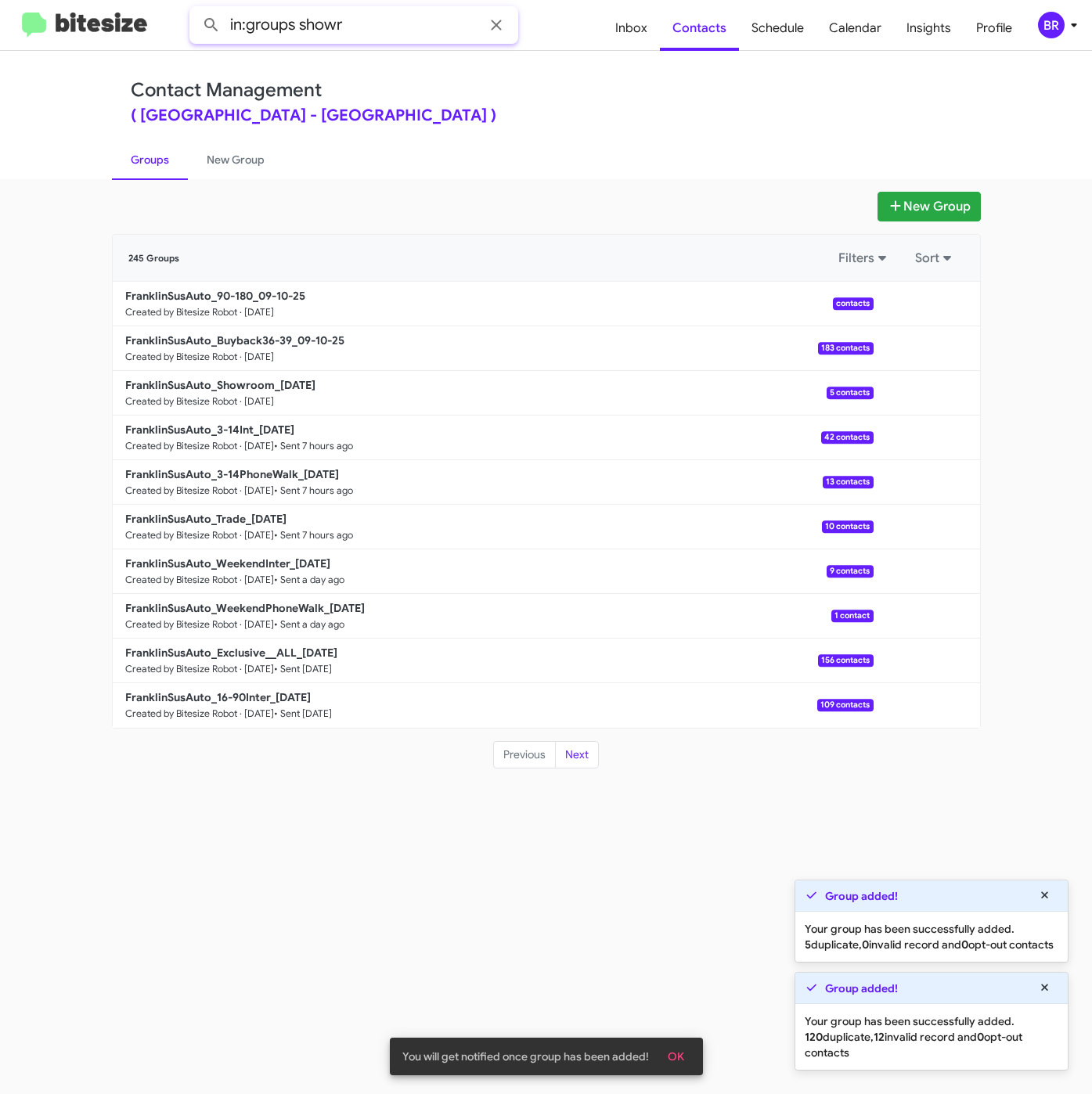
click at [195, 9] on button at bounding box center [211, 25] width 31 height 31
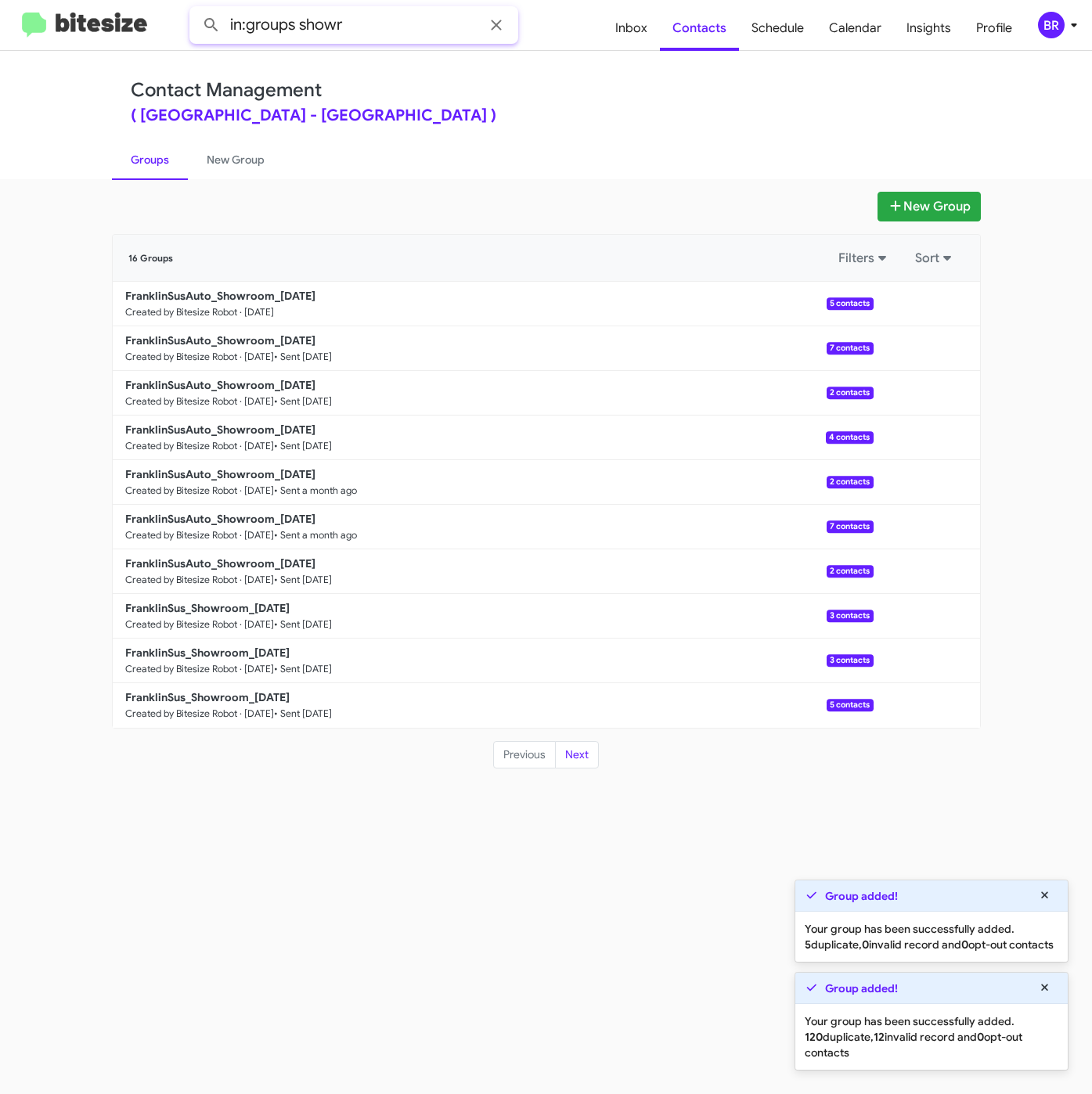
click at [346, 33] on input "in:groups showr" at bounding box center [353, 25] width 329 height 38
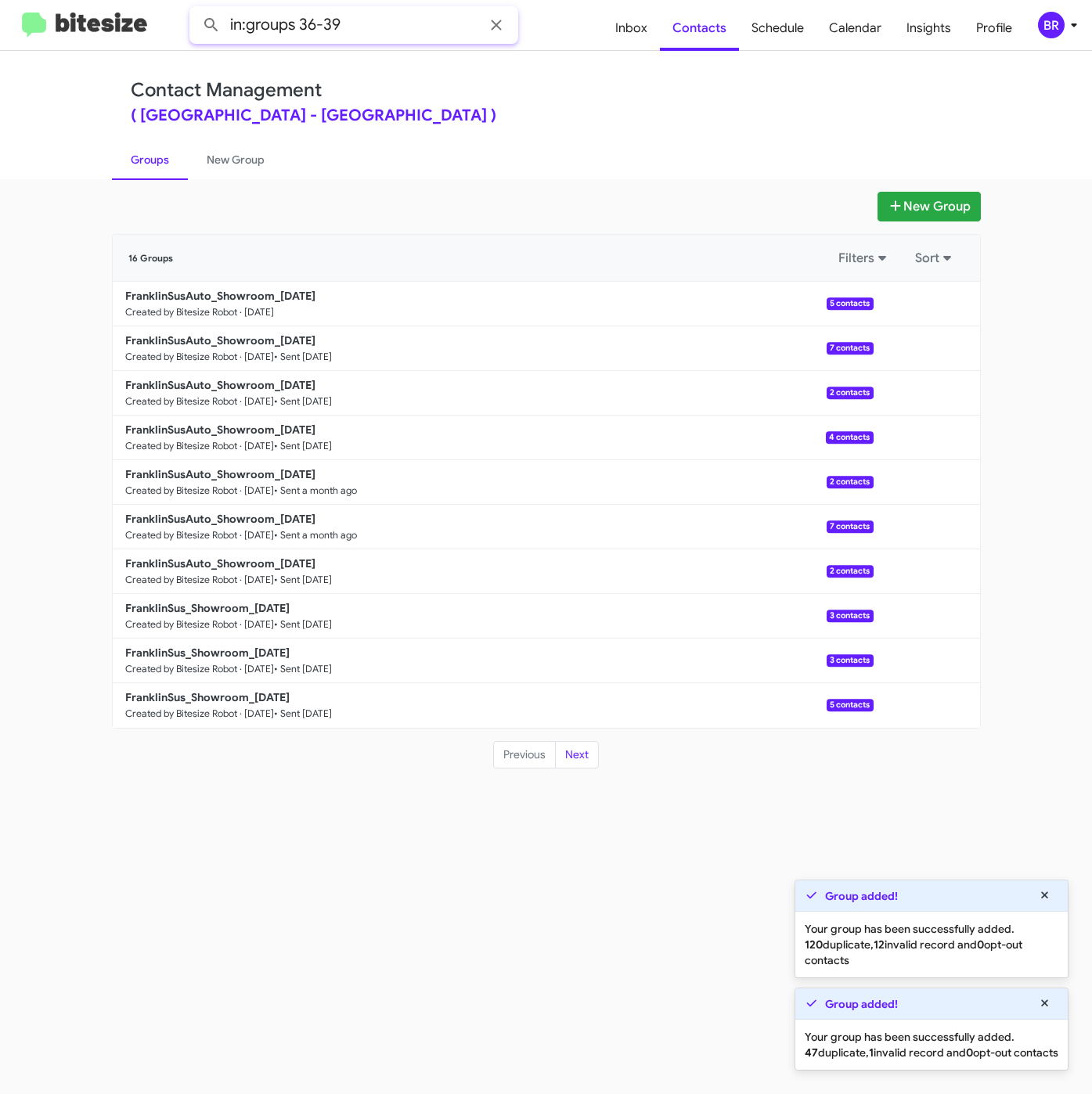
click at [195, 9] on button at bounding box center [211, 25] width 31 height 31
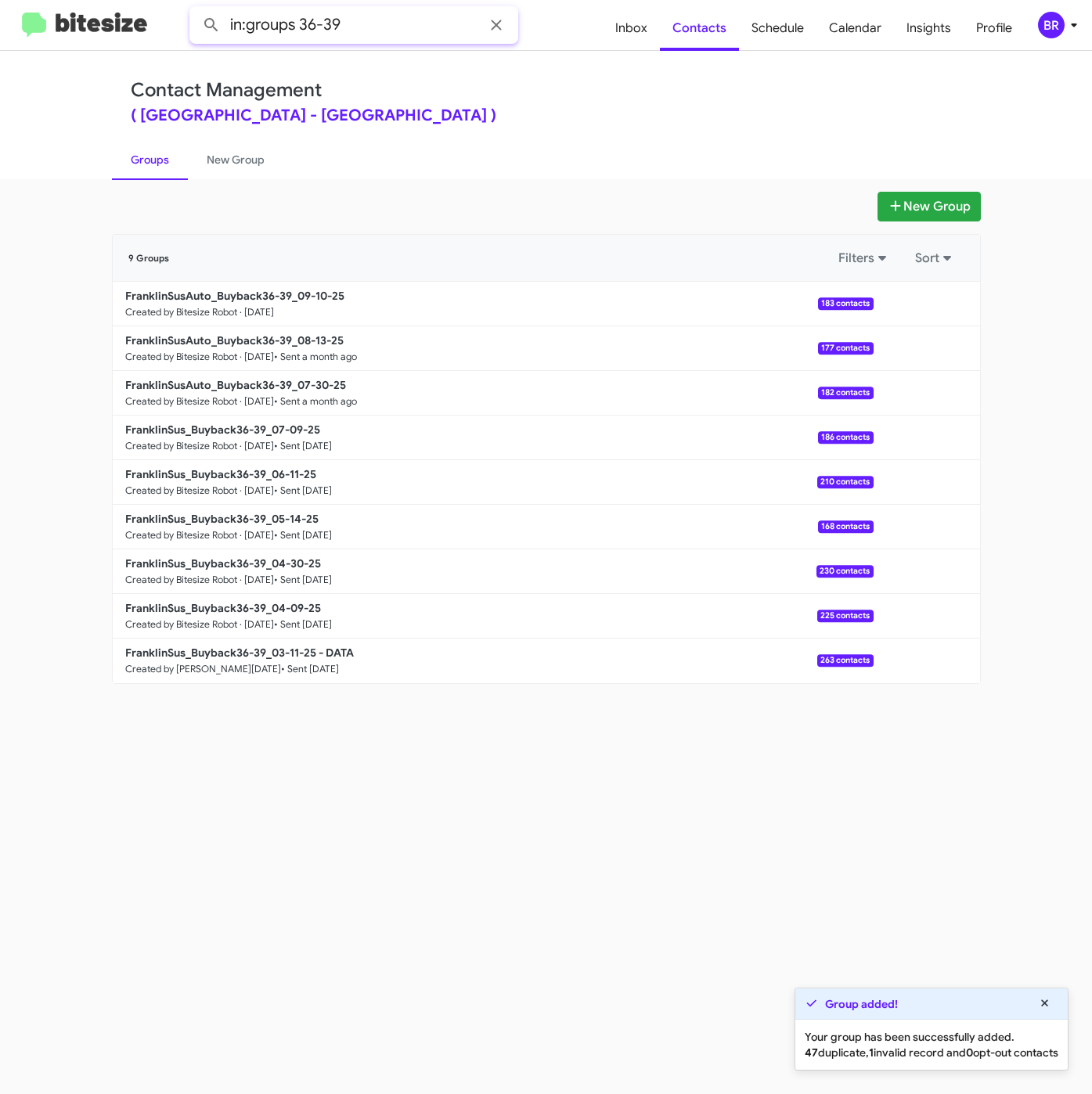
drag, startPoint x: 301, startPoint y: 16, endPoint x: 422, endPoint y: 22, distance: 121.1
click at [421, 21] on input "in:groups 36-39" at bounding box center [353, 25] width 329 height 38
click at [195, 9] on button at bounding box center [211, 25] width 31 height 31
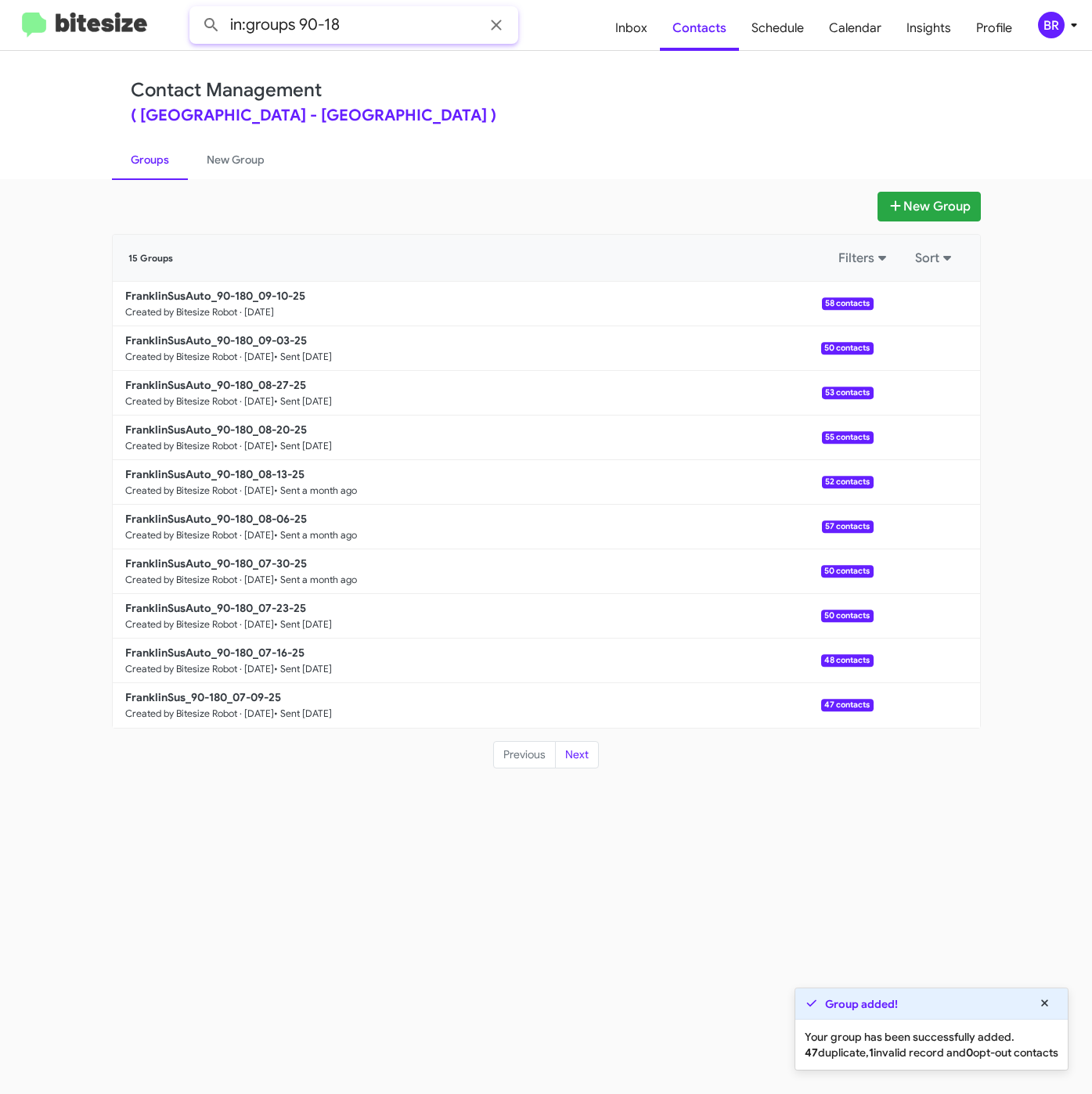
click at [360, 27] on input "in:groups 90-18" at bounding box center [353, 25] width 329 height 38
click at [195, 9] on button at bounding box center [211, 25] width 31 height 31
type input "in:groups"
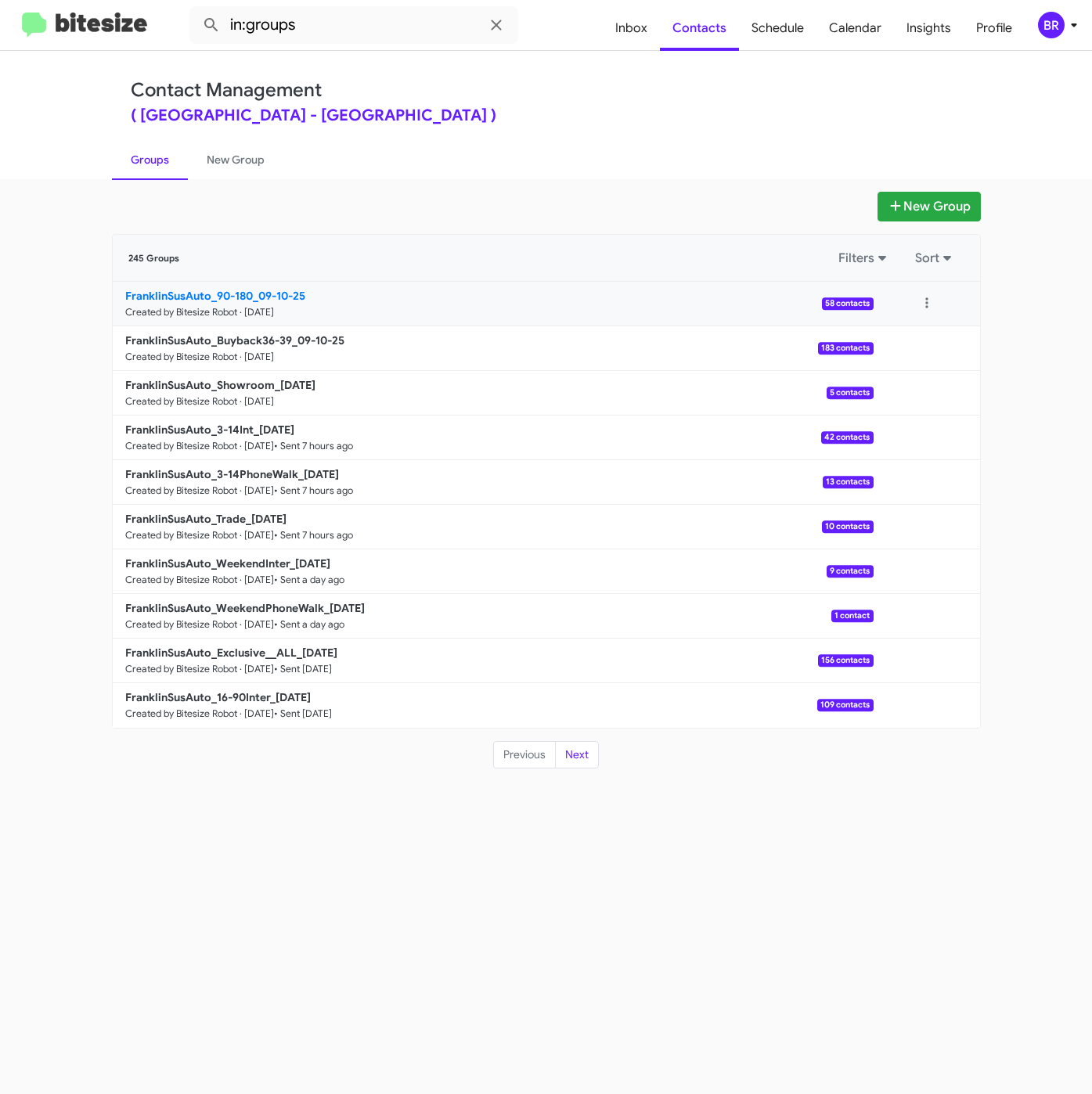
click at [256, 291] on b "FranklinSusAuto_90-180_09-10-25" at bounding box center [215, 296] width 180 height 14
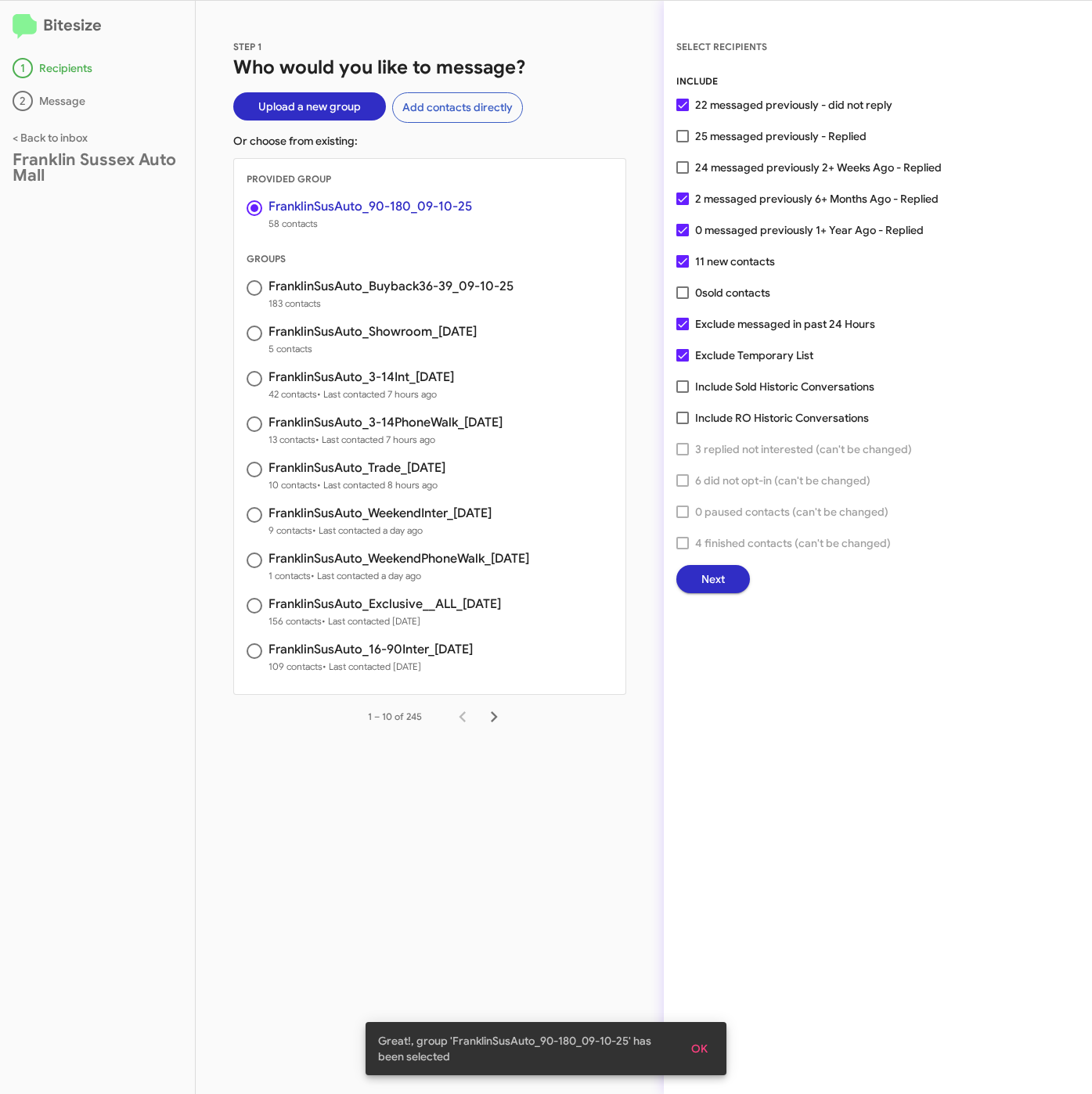
click at [726, 574] on button "Next" at bounding box center [713, 579] width 74 height 28
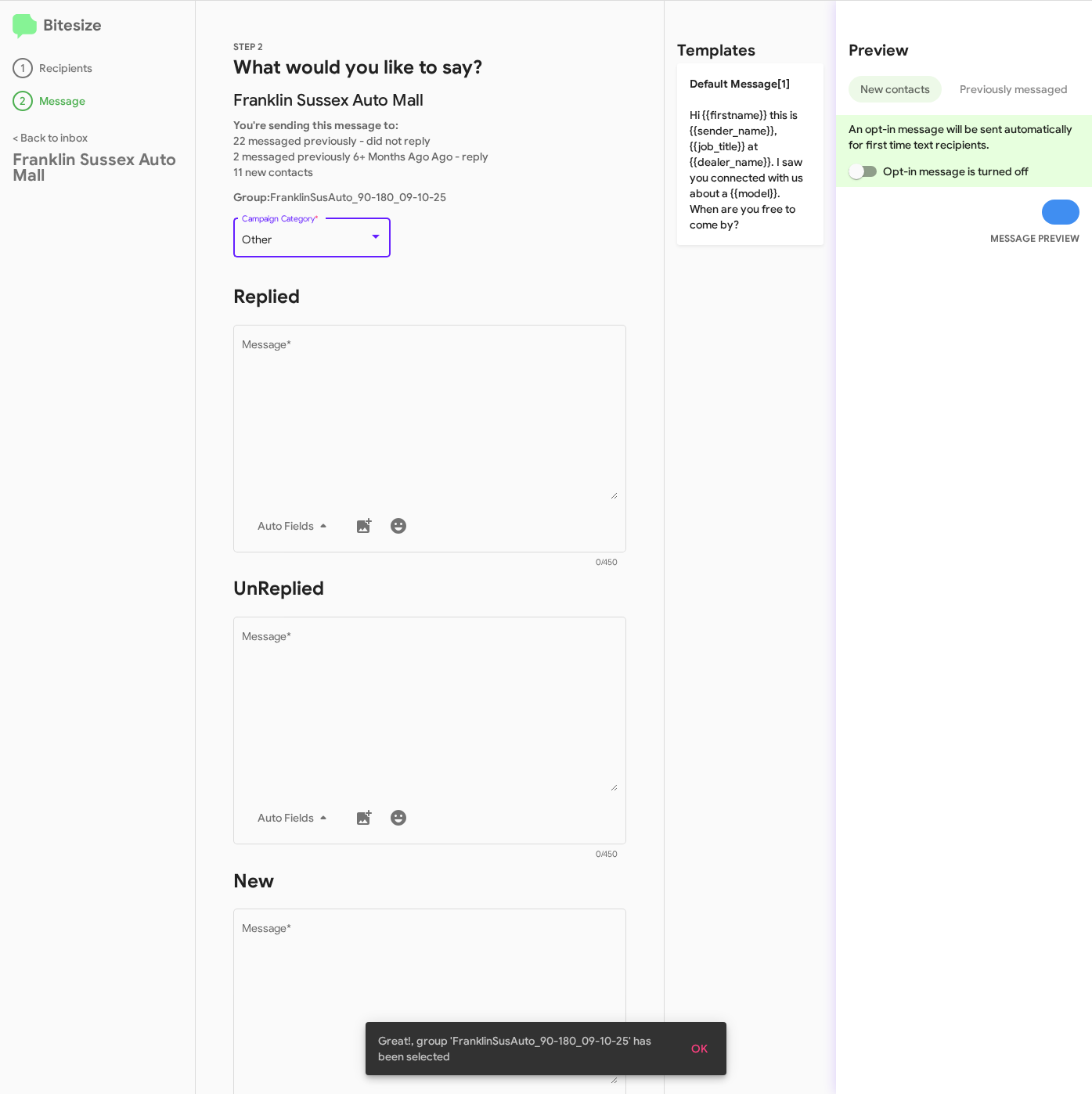
click at [320, 242] on div "Other" at bounding box center [305, 240] width 127 height 13
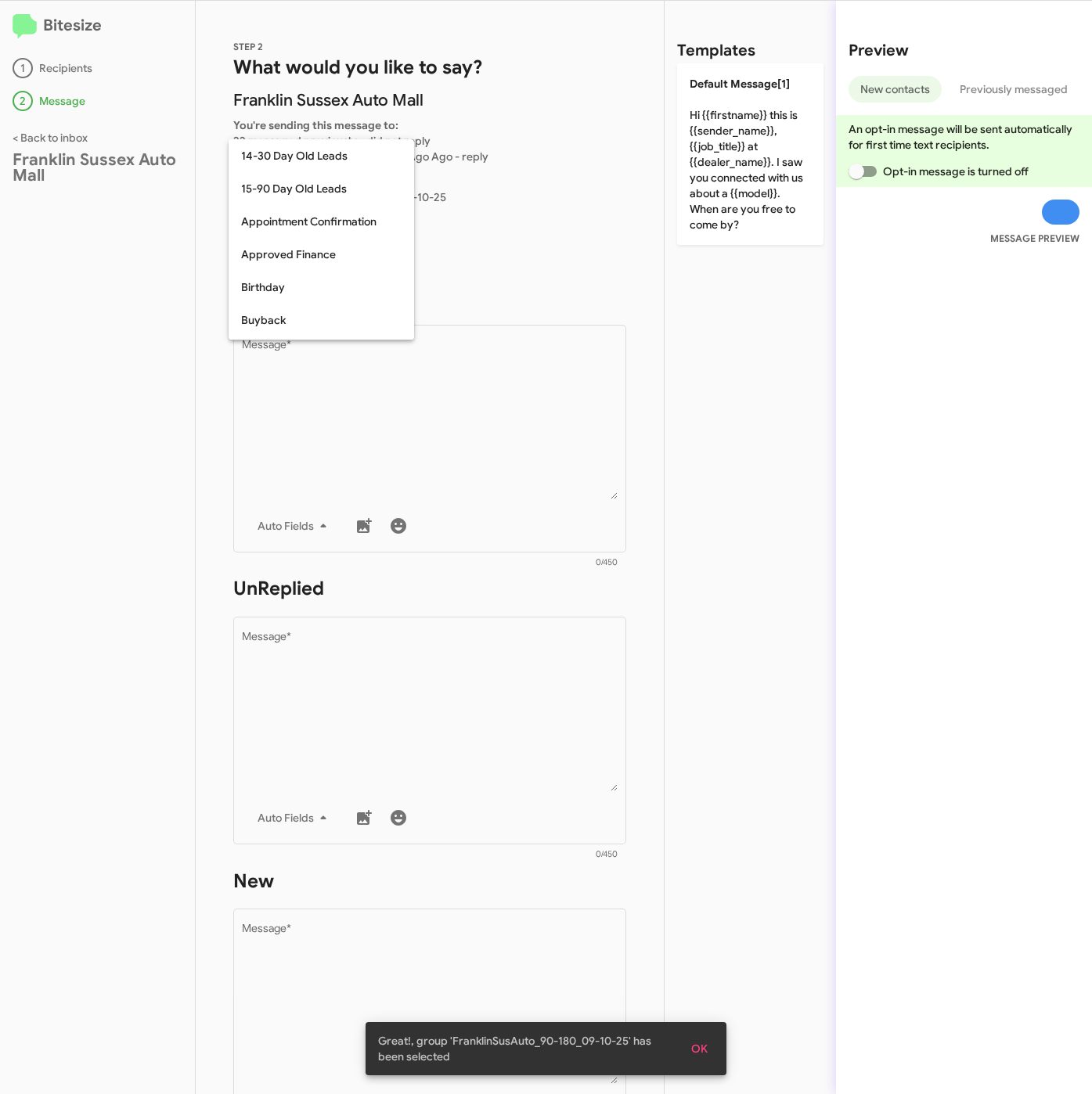
scroll to position [344, 0]
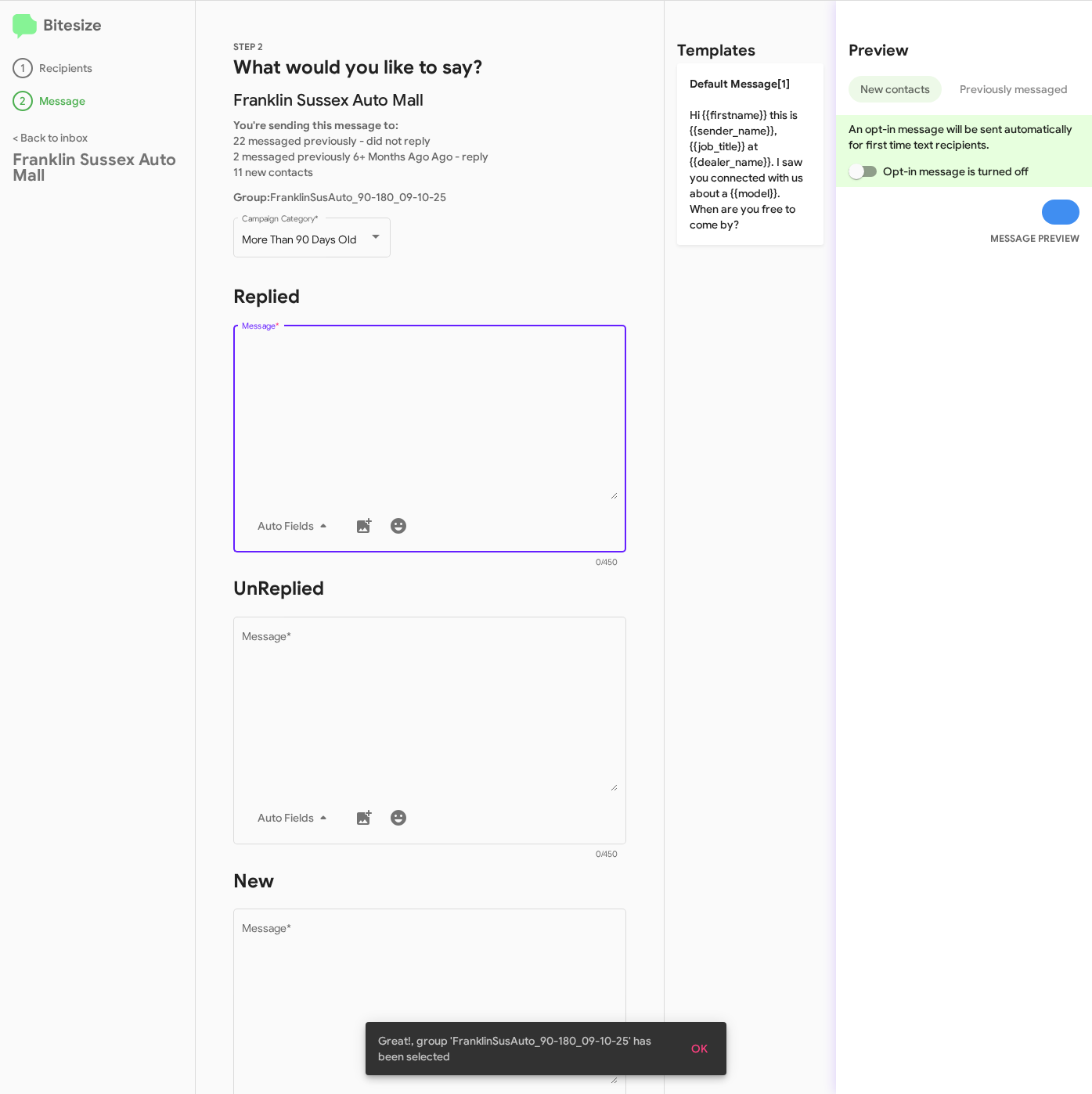
click at [420, 442] on textarea "Message *" at bounding box center [430, 419] width 377 height 159
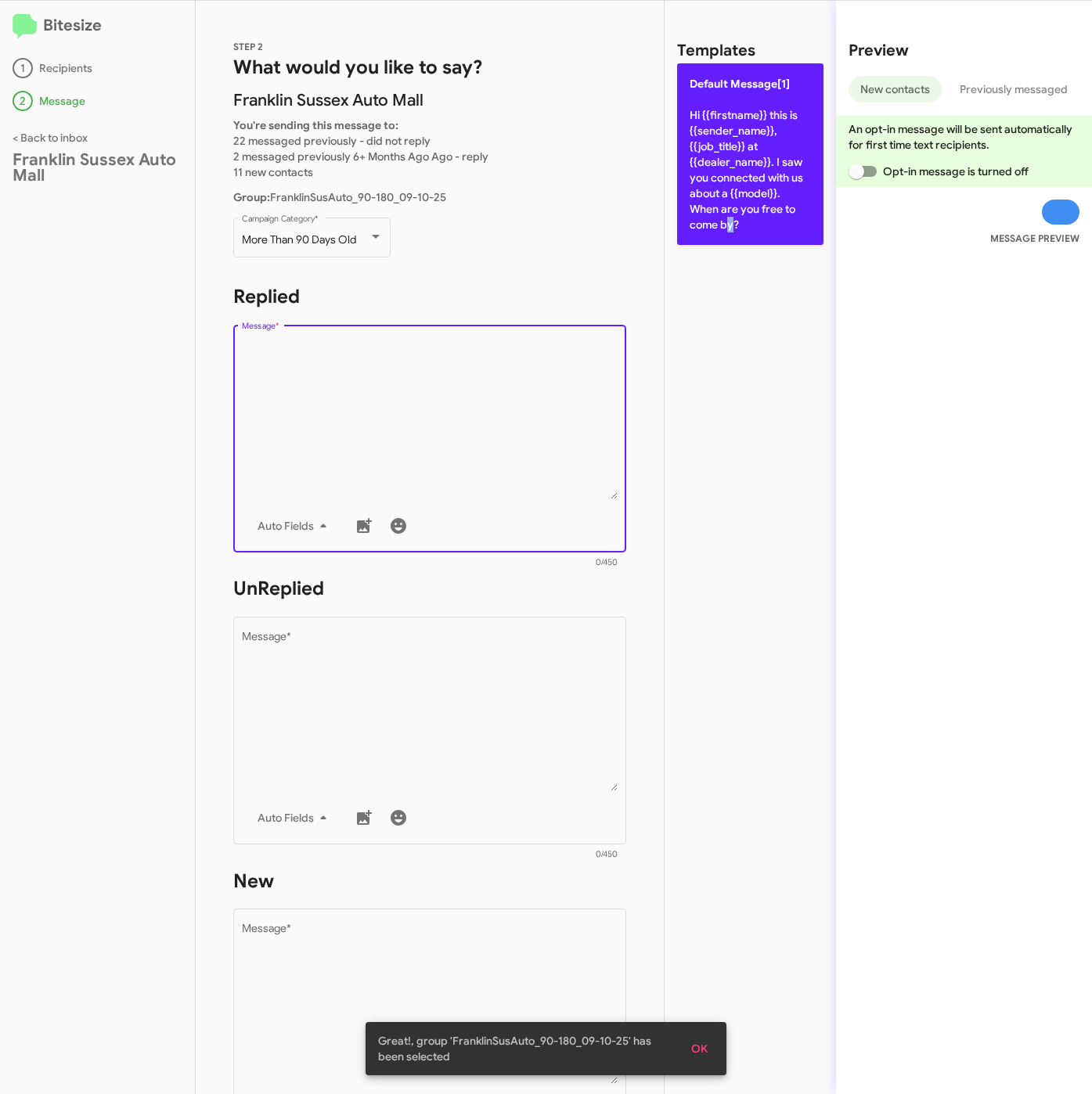
click at [724, 224] on p "Default Message[1] Hi {{firstname}} this is {{sender_name}}, {{job_title}} at {…" at bounding box center [750, 154] width 146 height 181
type textarea "Hi {{firstname}} this is {{sender_name}}, {{job_title}} at {{dealer_name}}. I s…"
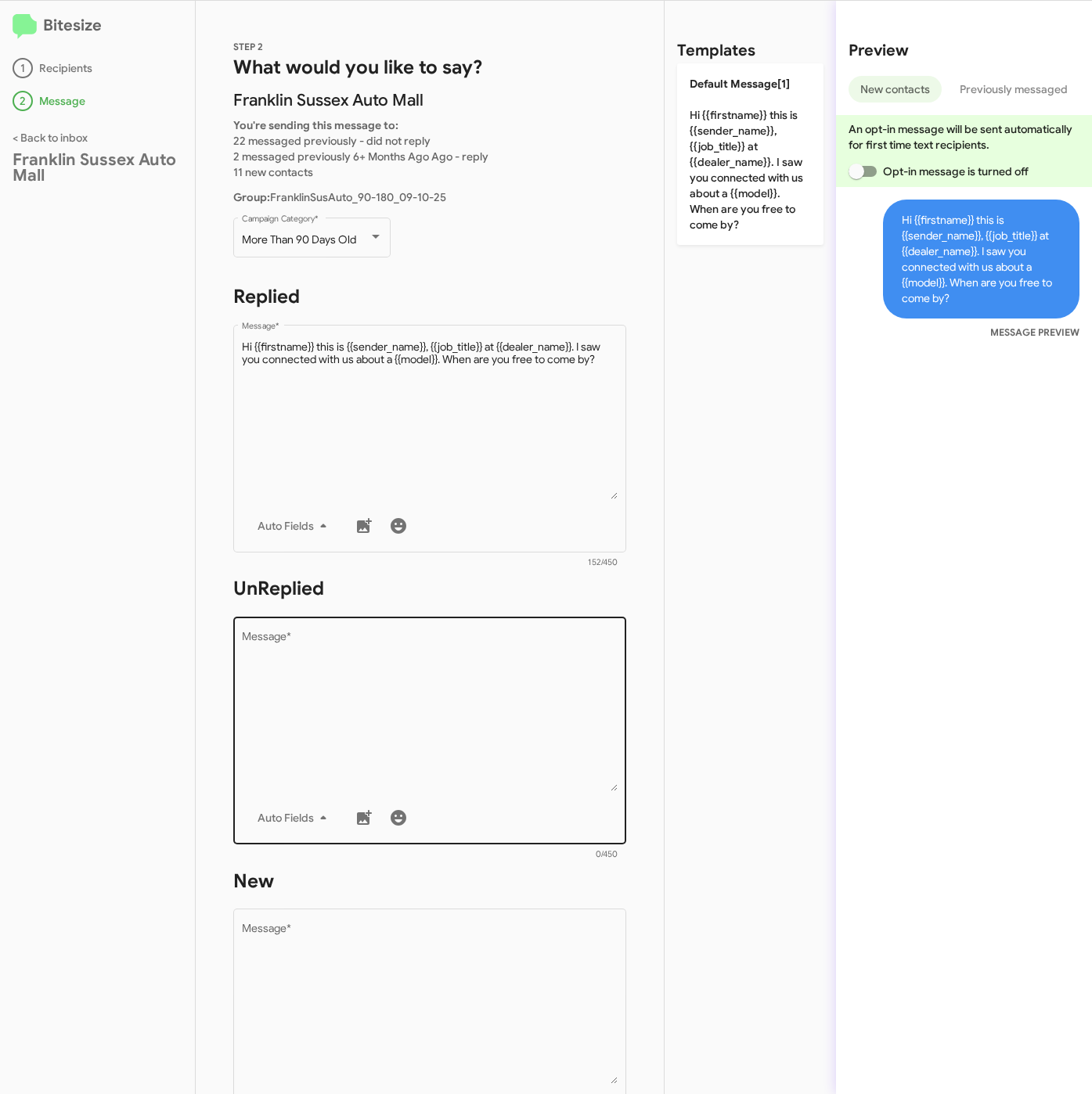
drag, startPoint x: 491, startPoint y: 647, endPoint x: 531, endPoint y: 637, distance: 41.2
click at [489, 647] on textarea "Message *" at bounding box center [430, 711] width 377 height 159
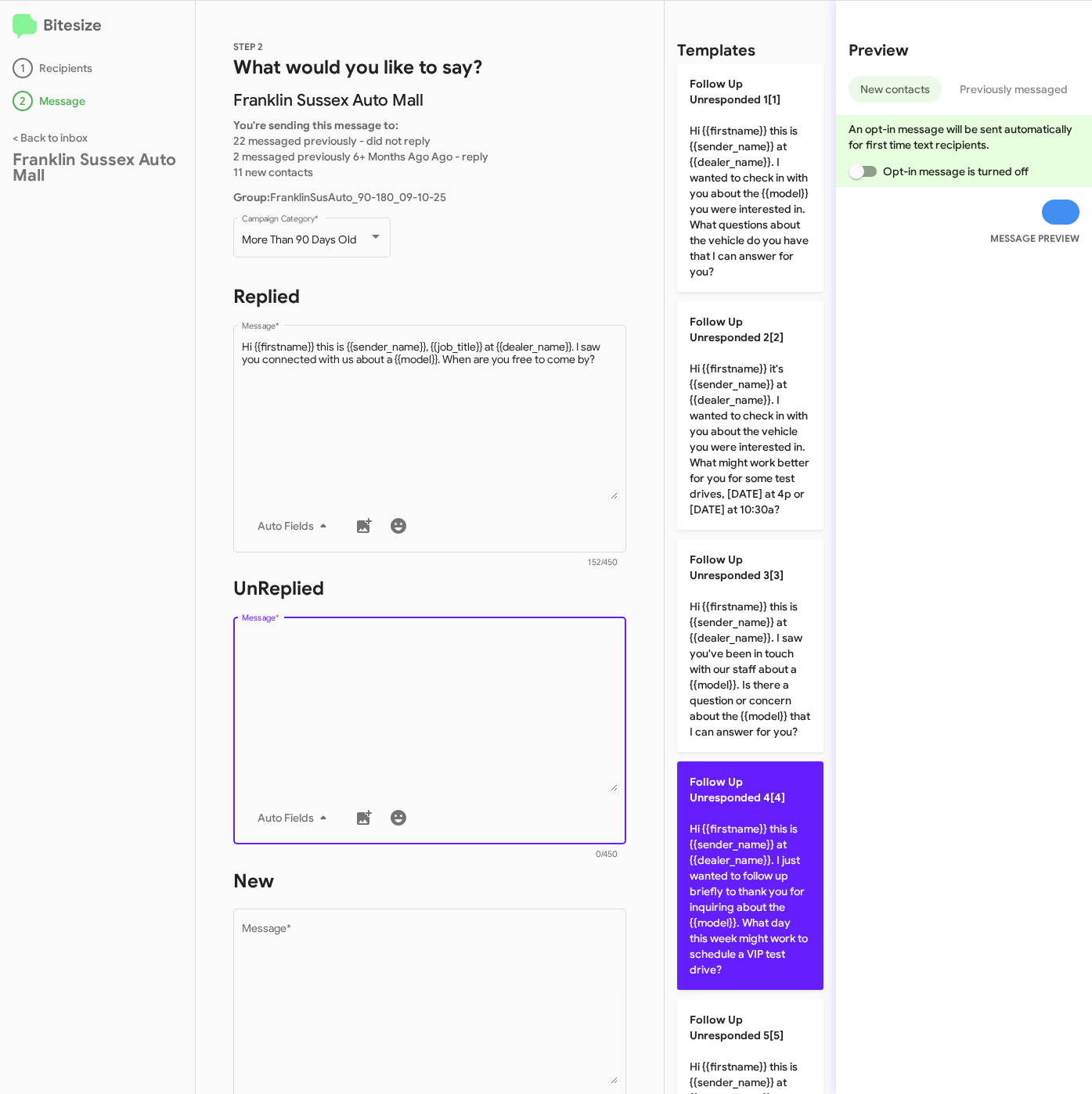
click at [725, 920] on p "Follow Up Unresponded 4[4] Hi {{firstname}} this is {{sender_name}} at {{dealer…" at bounding box center [750, 875] width 146 height 228
type textarea "Hi {{firstname}} this is {{sender_name}} at {{dealer_name}}. I just wanted to f…"
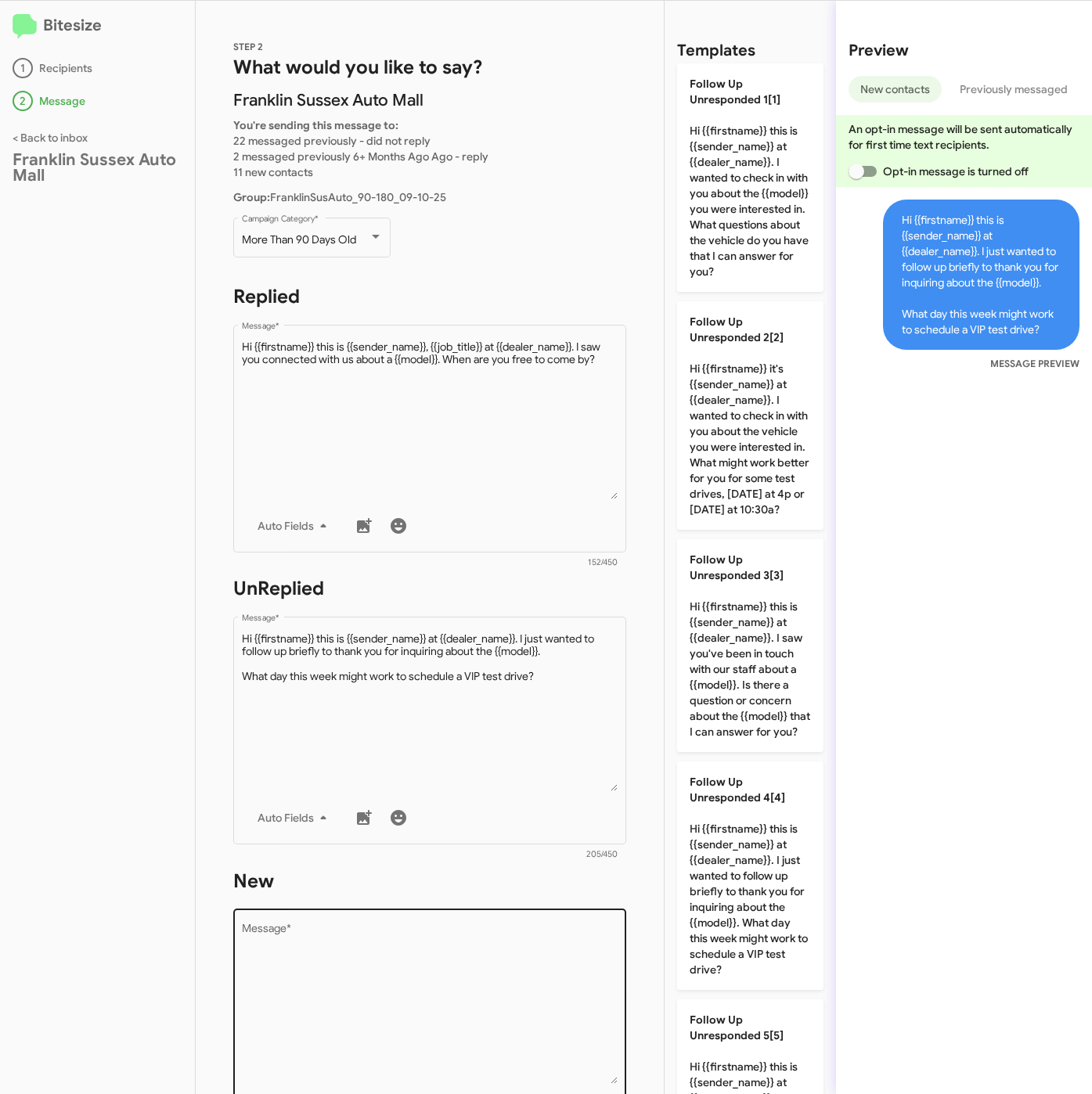
click at [512, 946] on textarea "Message *" at bounding box center [430, 1003] width 377 height 159
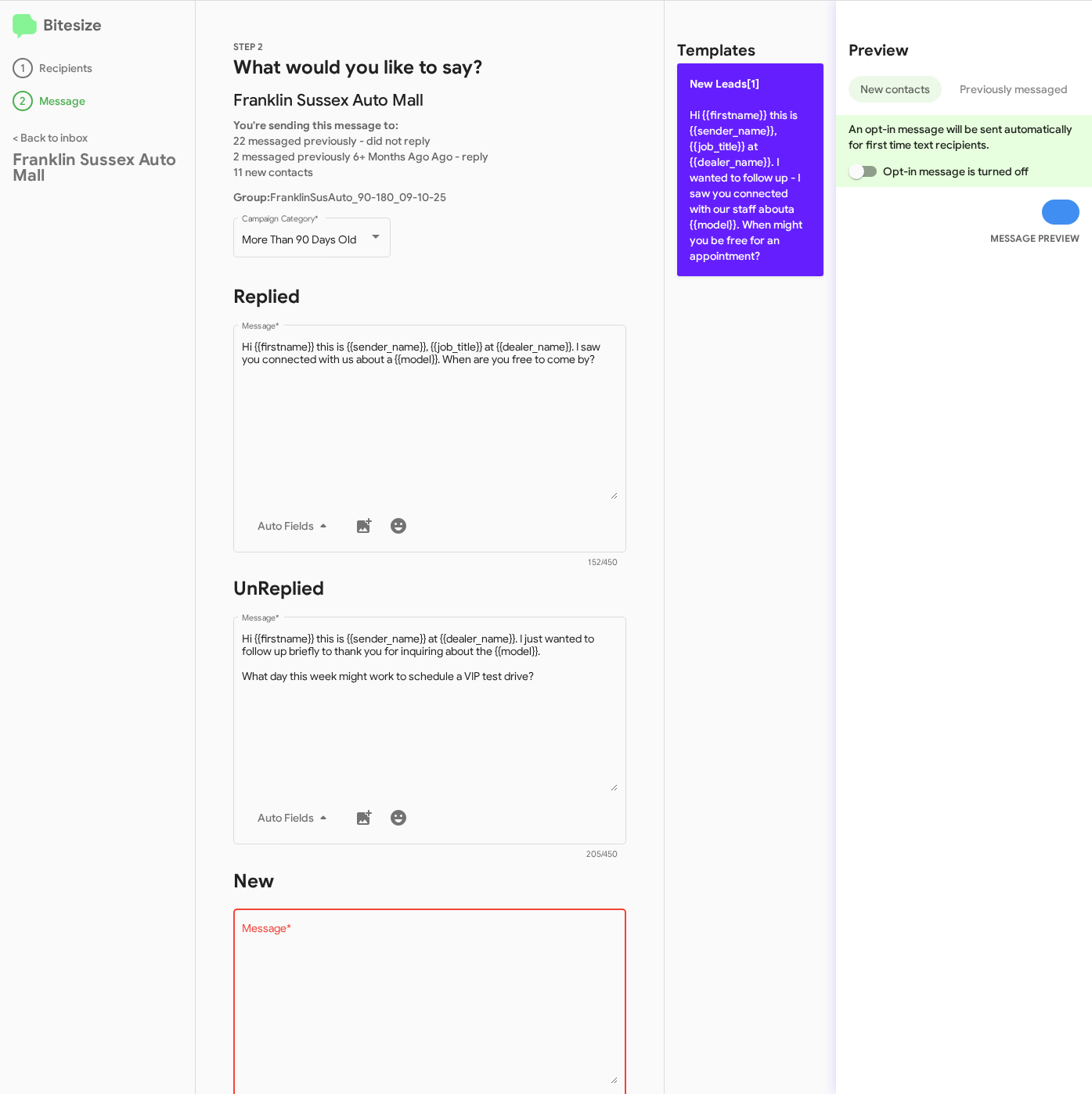
click at [704, 184] on p "New Leads[1] Hi {{firstname}} this is {{sender_name}}, {{job_title}} at {{deale…" at bounding box center [750, 170] width 146 height 213
type textarea "Hi {{firstname}} this is {{sender_name}}, {{job_title}} at {{dealer_name}}. I w…"
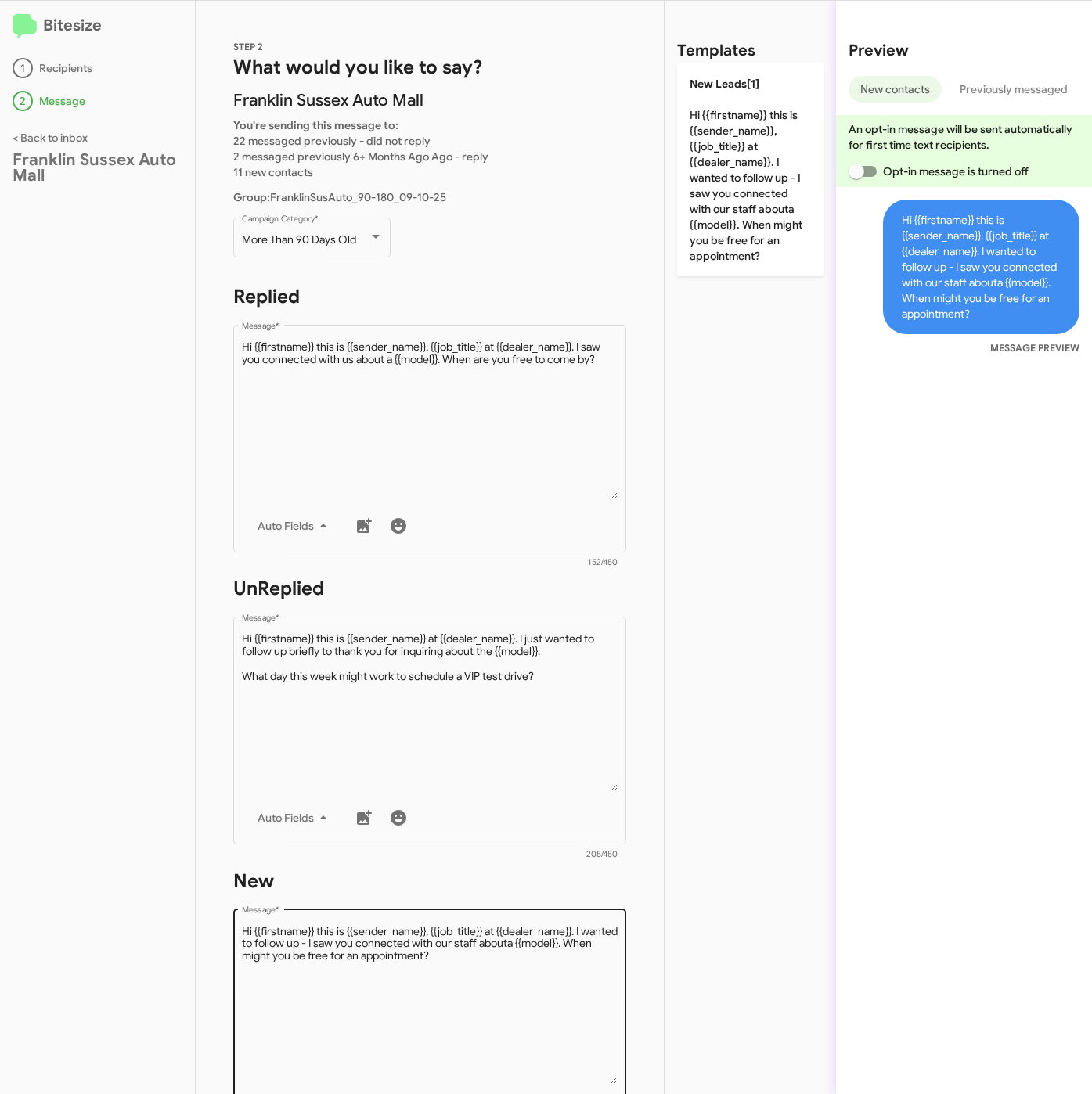
scroll to position [337, 0]
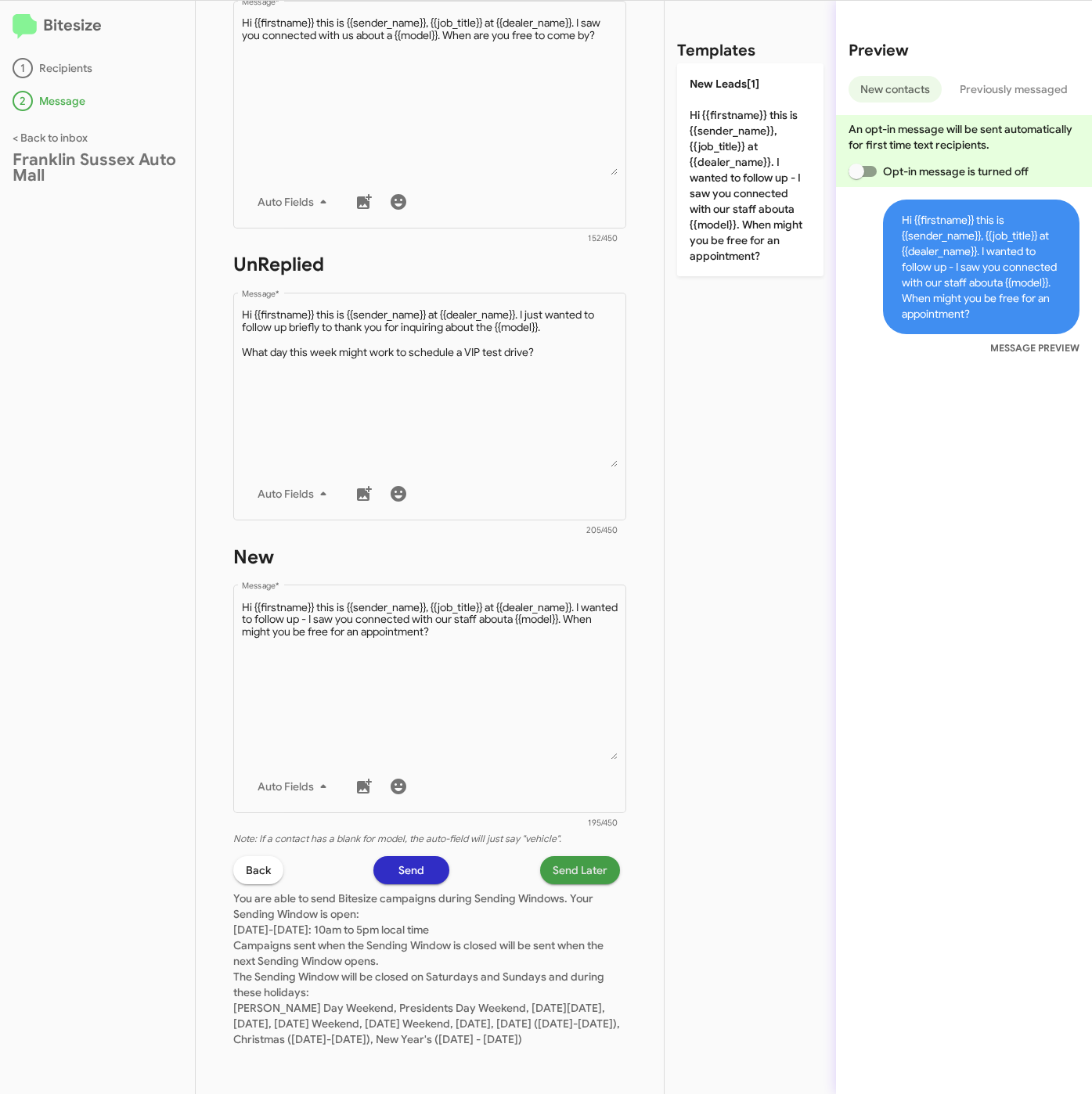
click at [553, 856] on span "Send Later" at bounding box center [580, 870] width 55 height 28
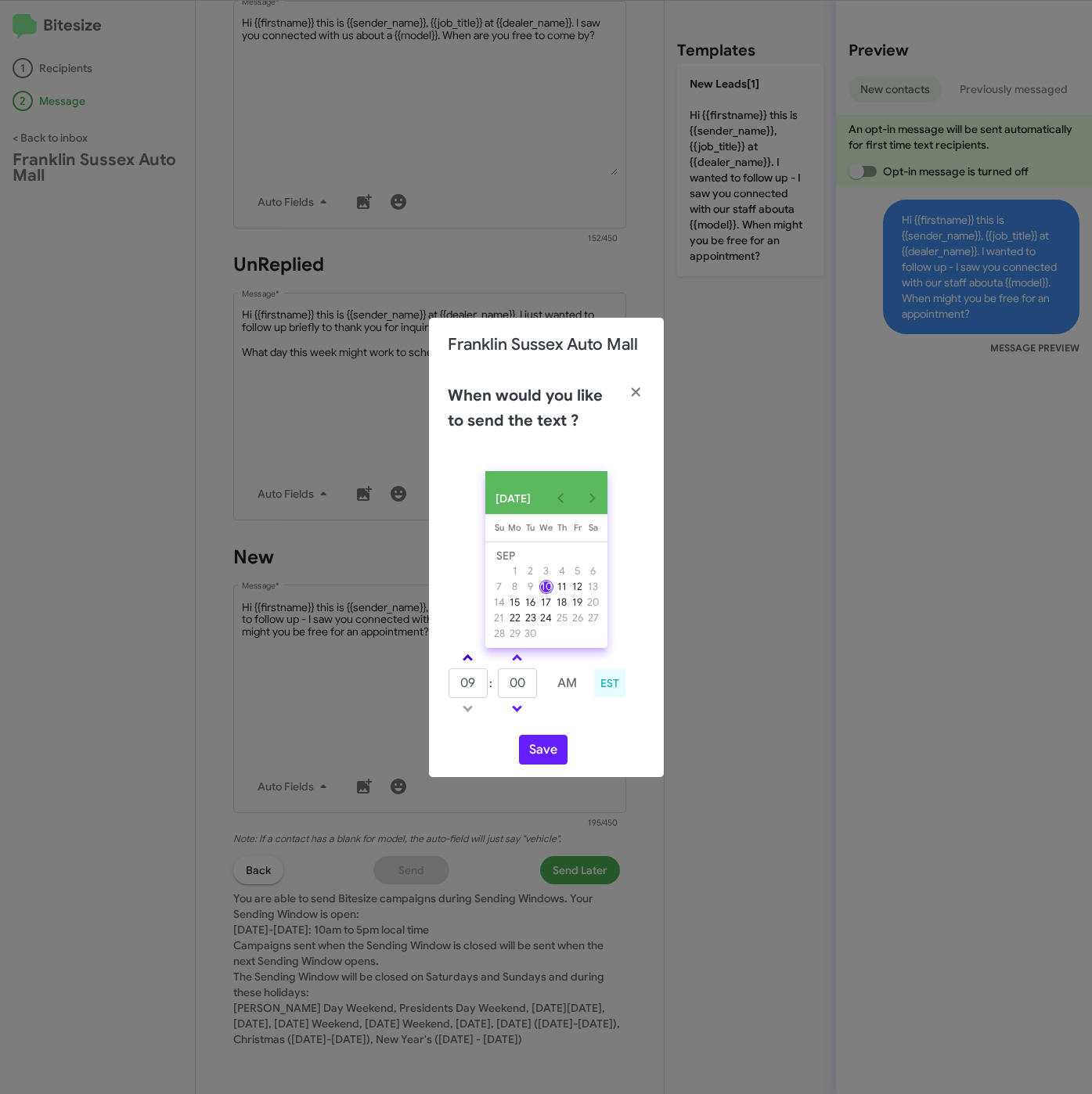
click at [468, 662] on span at bounding box center [467, 658] width 10 height 10
type input "01"
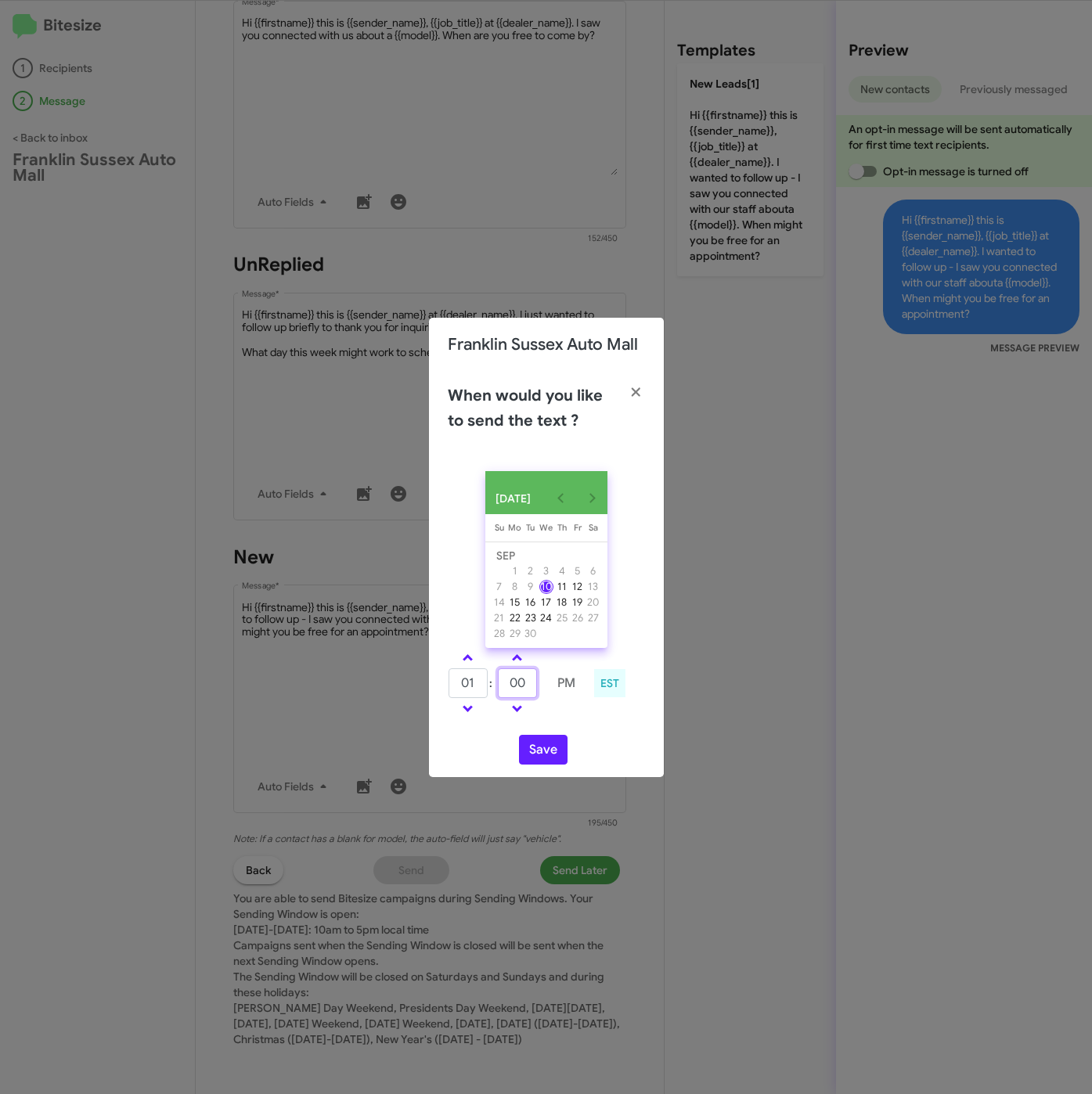
drag, startPoint x: 527, startPoint y: 687, endPoint x: 489, endPoint y: 687, distance: 38.0
click at [489, 687] on tr "01 : 00 PM" at bounding box center [517, 683] width 138 height 31
type input "25"
click at [548, 744] on button "Save" at bounding box center [543, 749] width 49 height 30
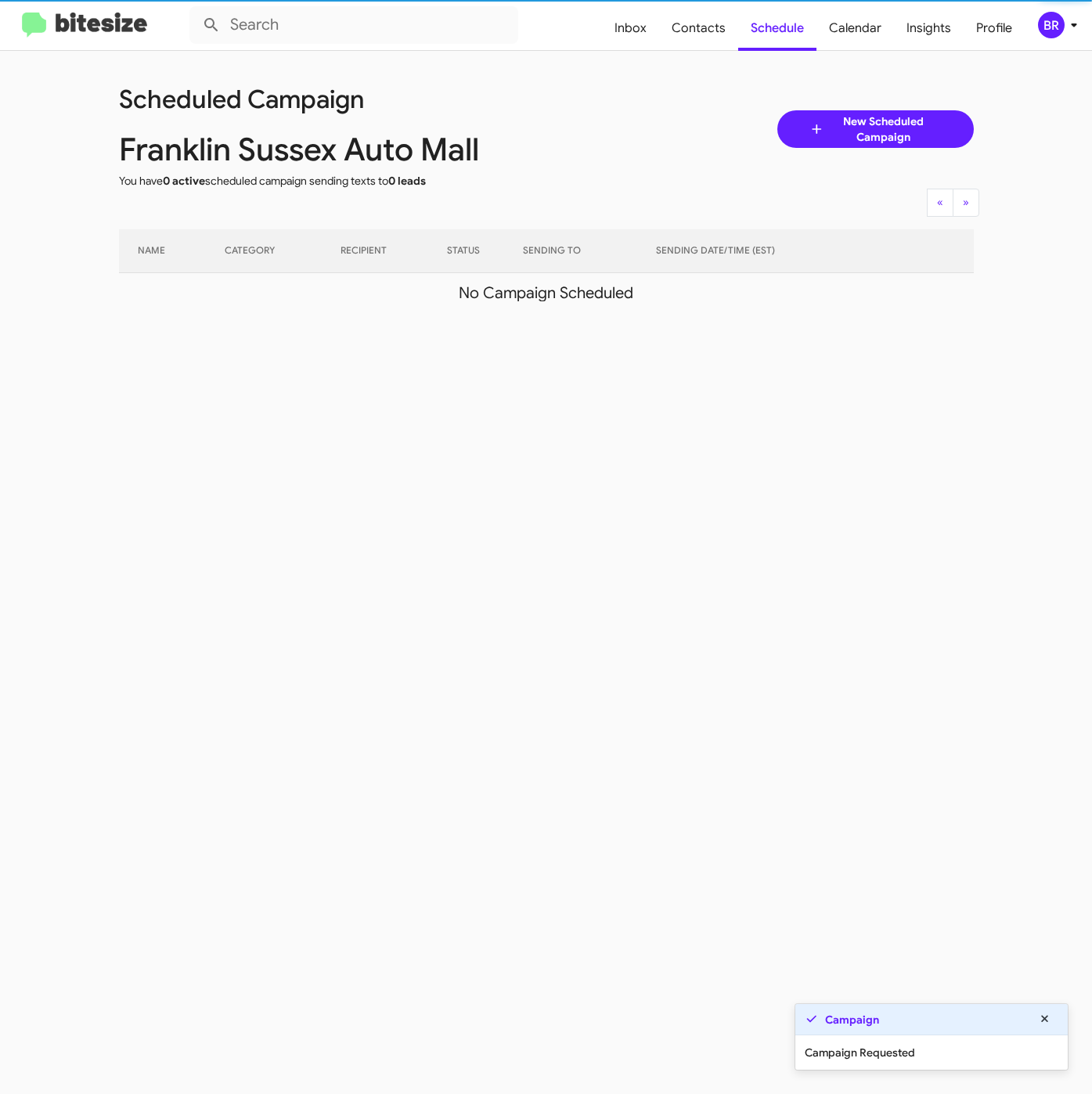
click at [1062, 24] on div "BR" at bounding box center [1051, 25] width 27 height 27
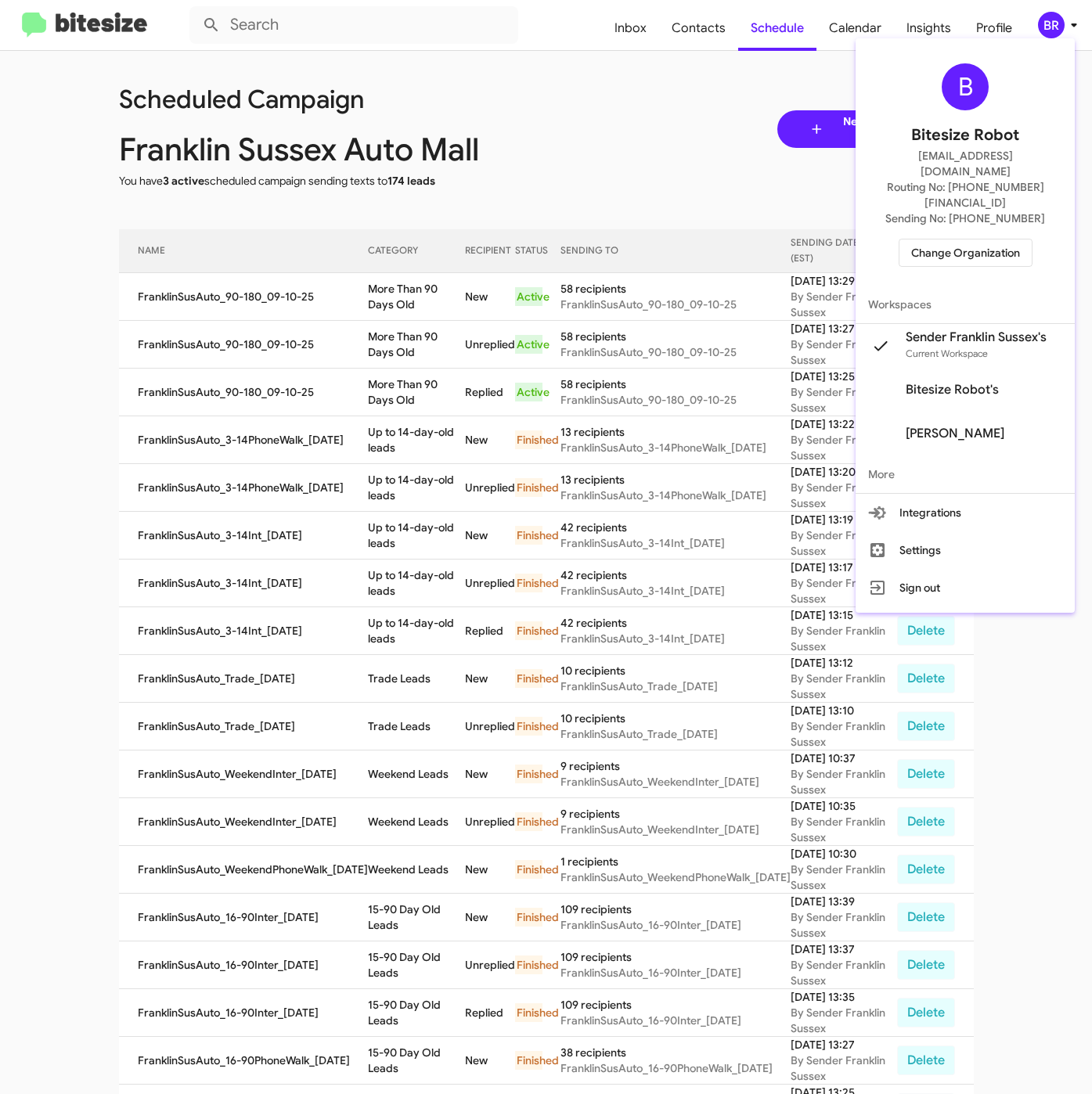
click at [698, 28] on div at bounding box center [546, 547] width 1092 height 1094
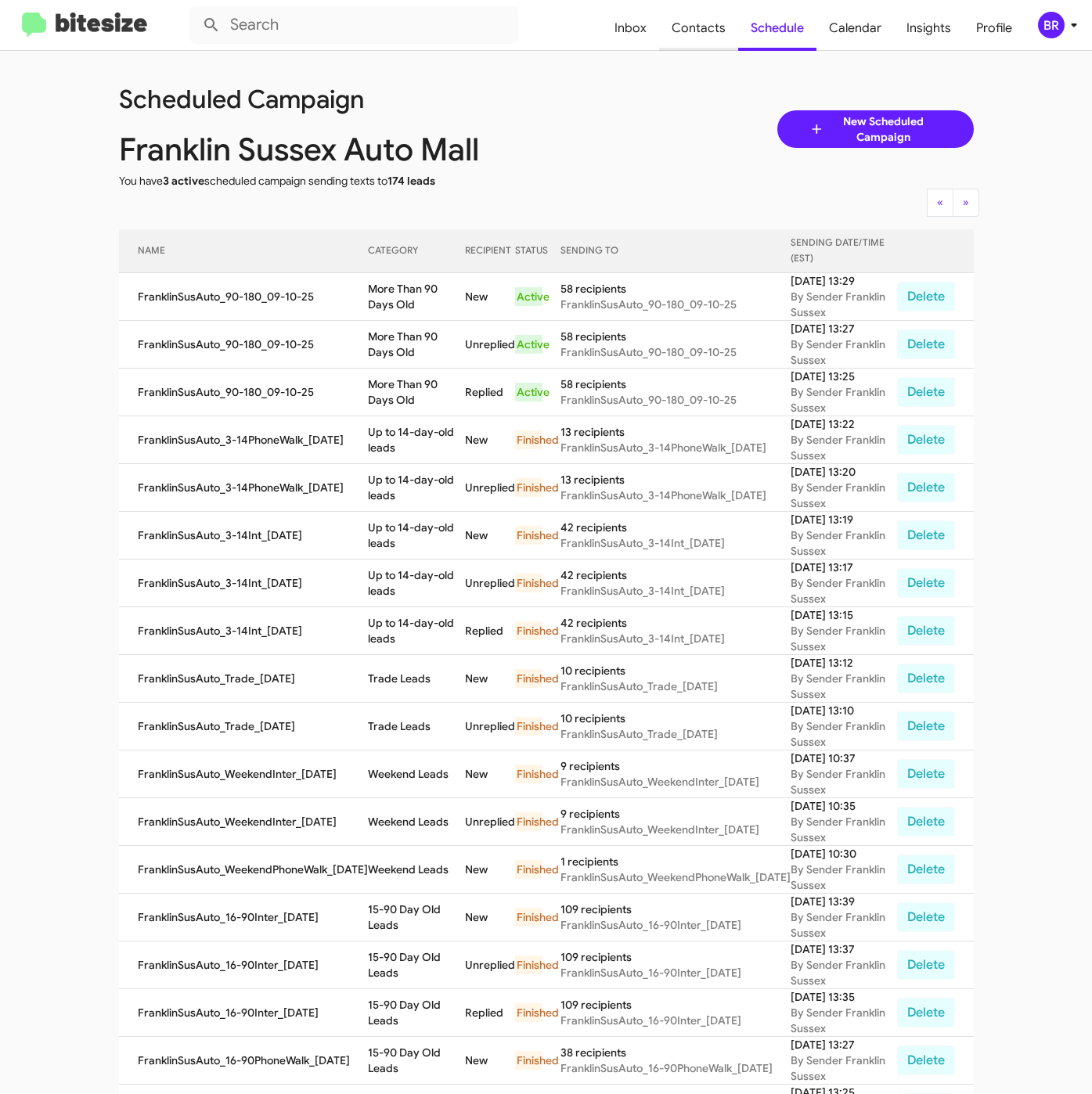
drag, startPoint x: 709, startPoint y: 35, endPoint x: 693, endPoint y: 46, distance: 19.4
click at [709, 35] on span "Contacts" at bounding box center [698, 28] width 79 height 46
type input "in:groups"
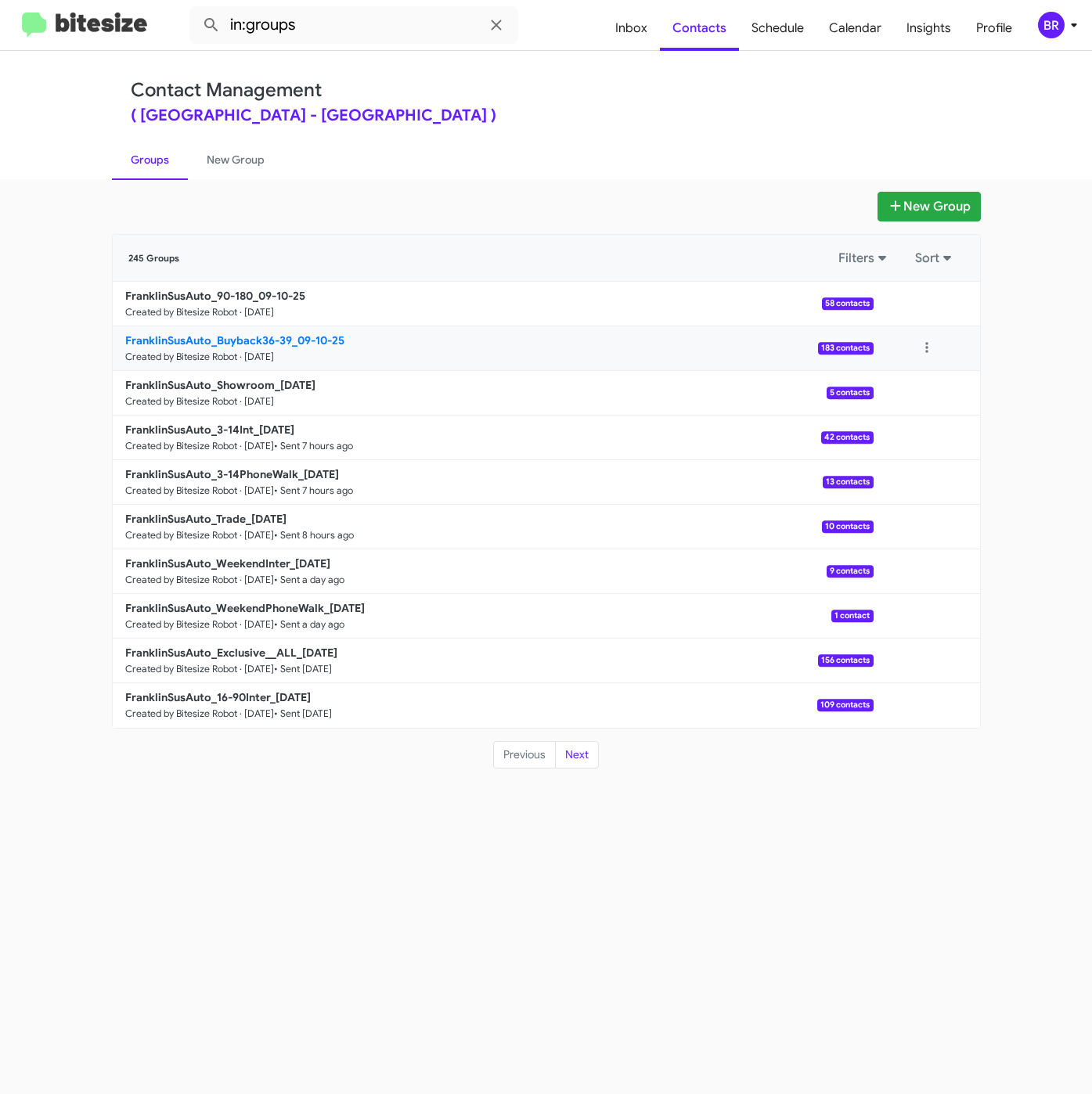
click at [195, 341] on b "FranklinSusAuto_Buyback36-39_09-10-25" at bounding box center [235, 341] width 219 height 14
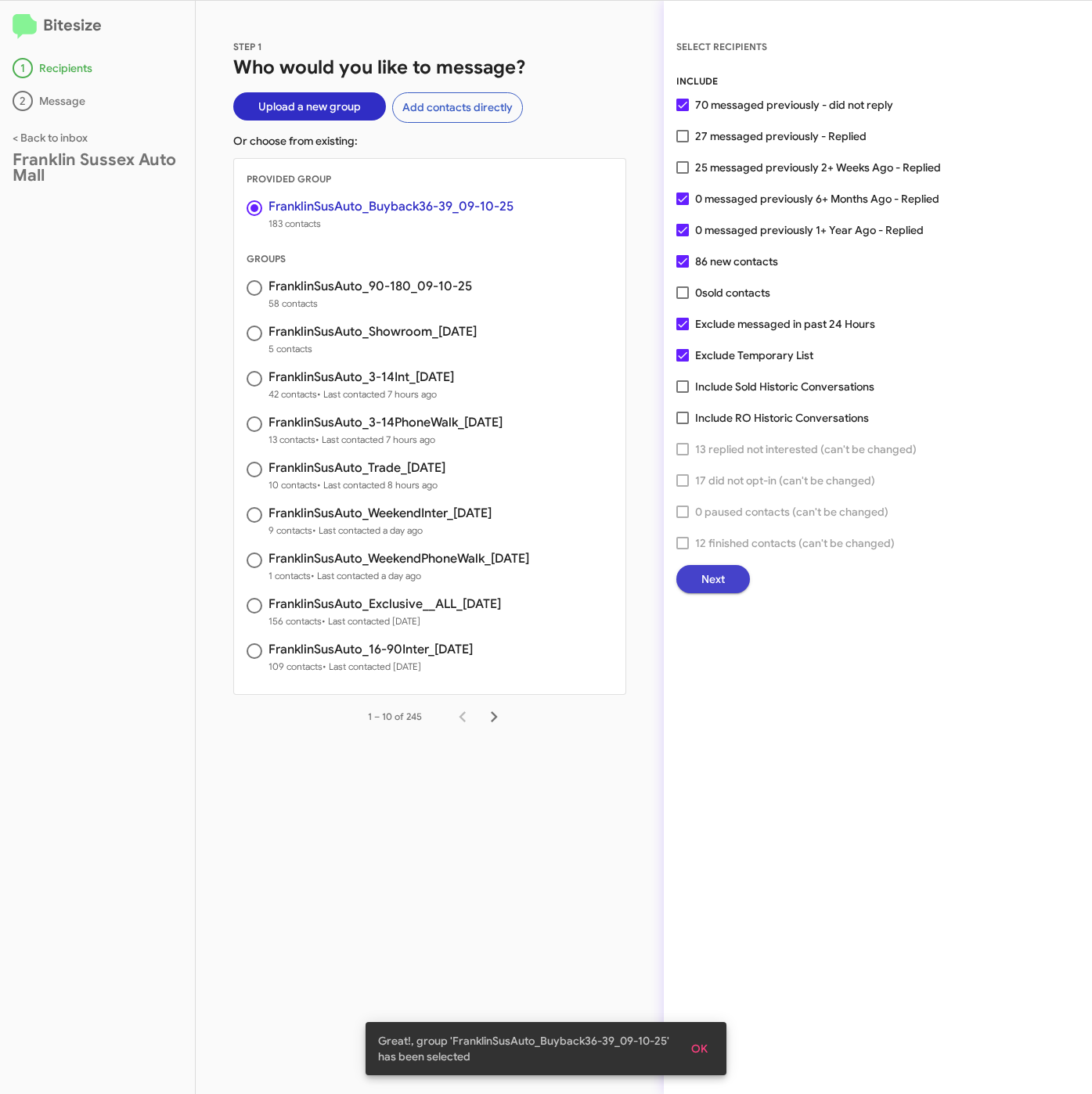
click at [724, 571] on span "Next" at bounding box center [713, 579] width 24 height 28
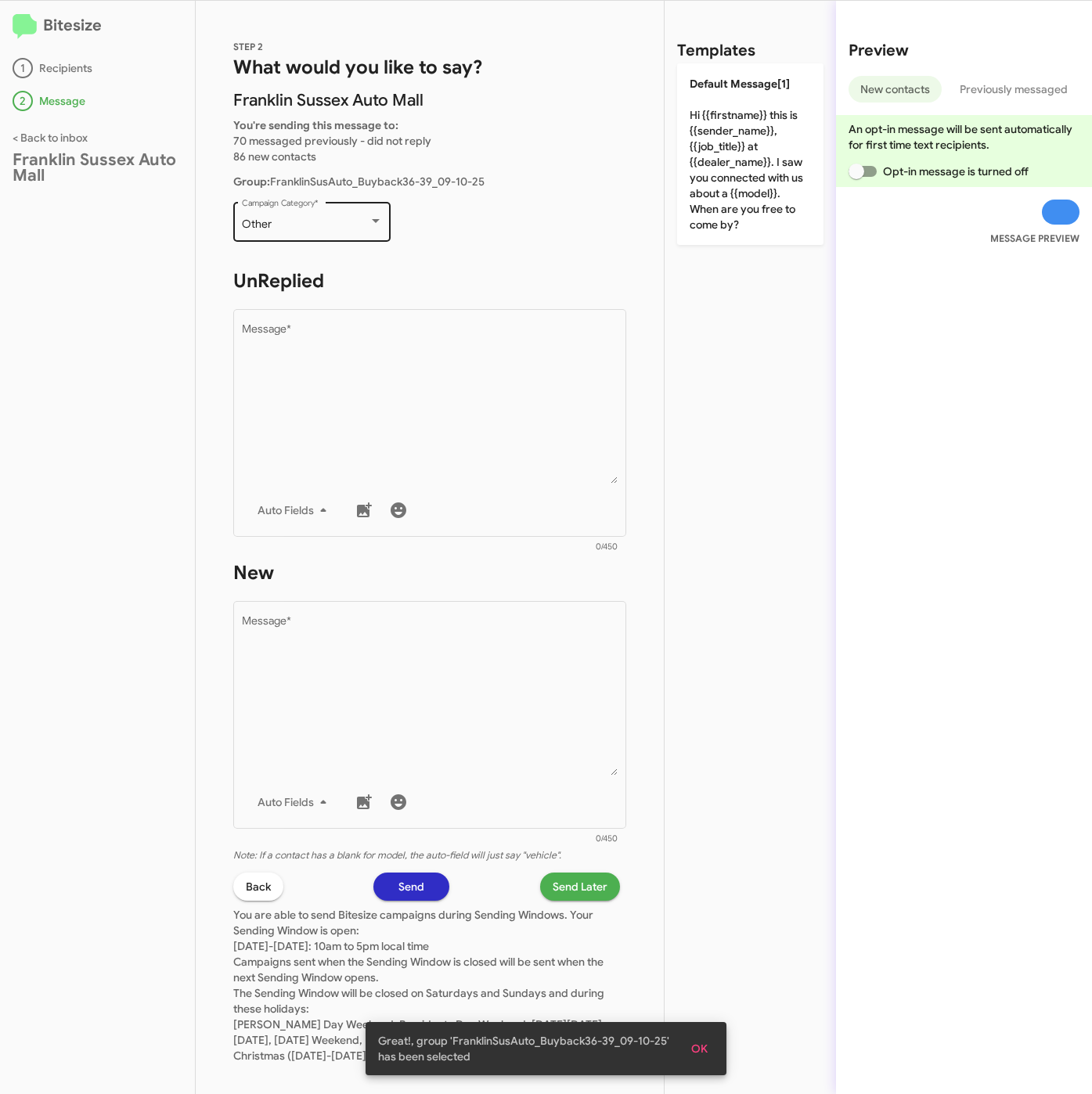
click at [317, 221] on div "Other" at bounding box center [305, 224] width 127 height 13
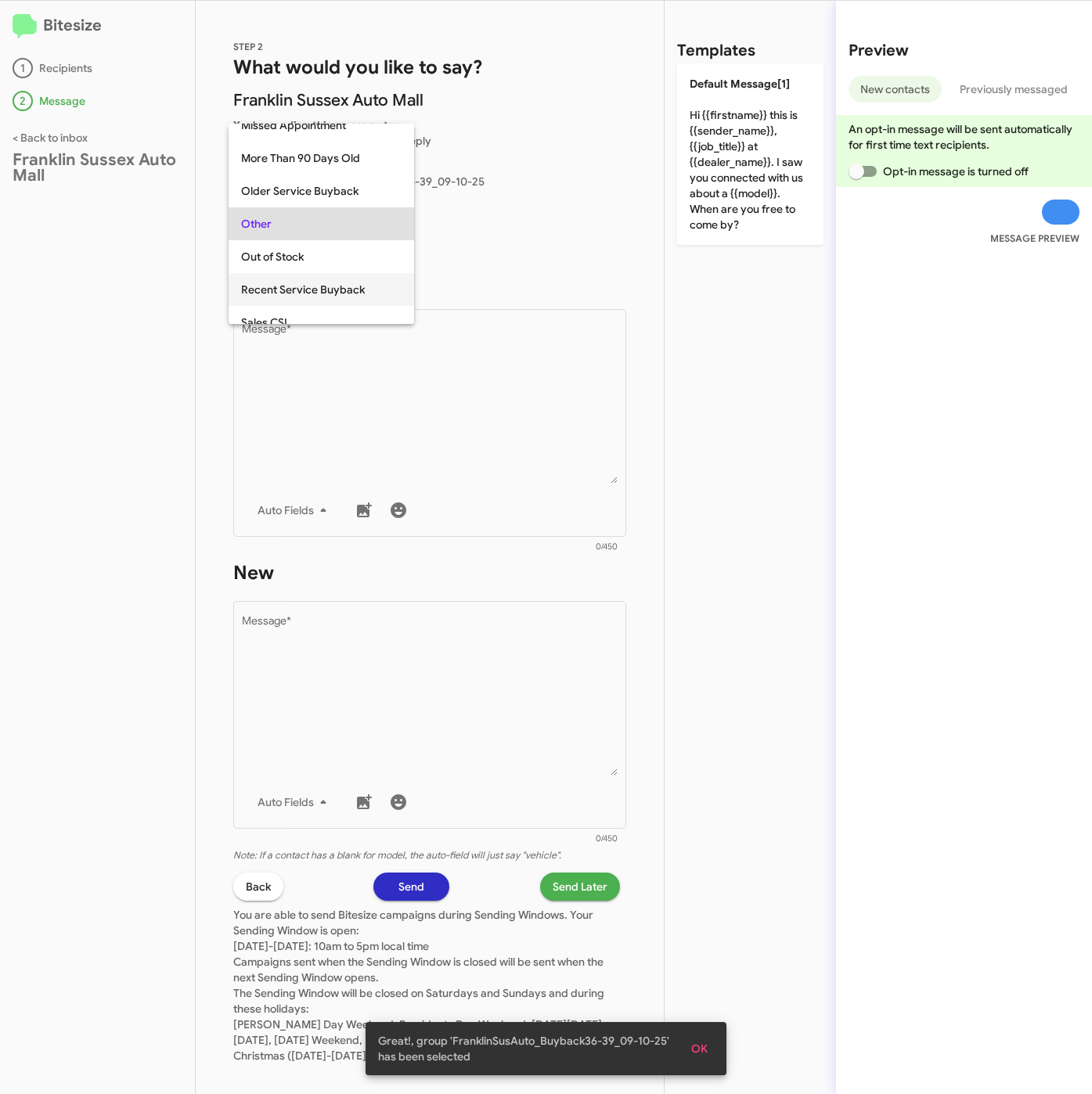
scroll to position [164, 0]
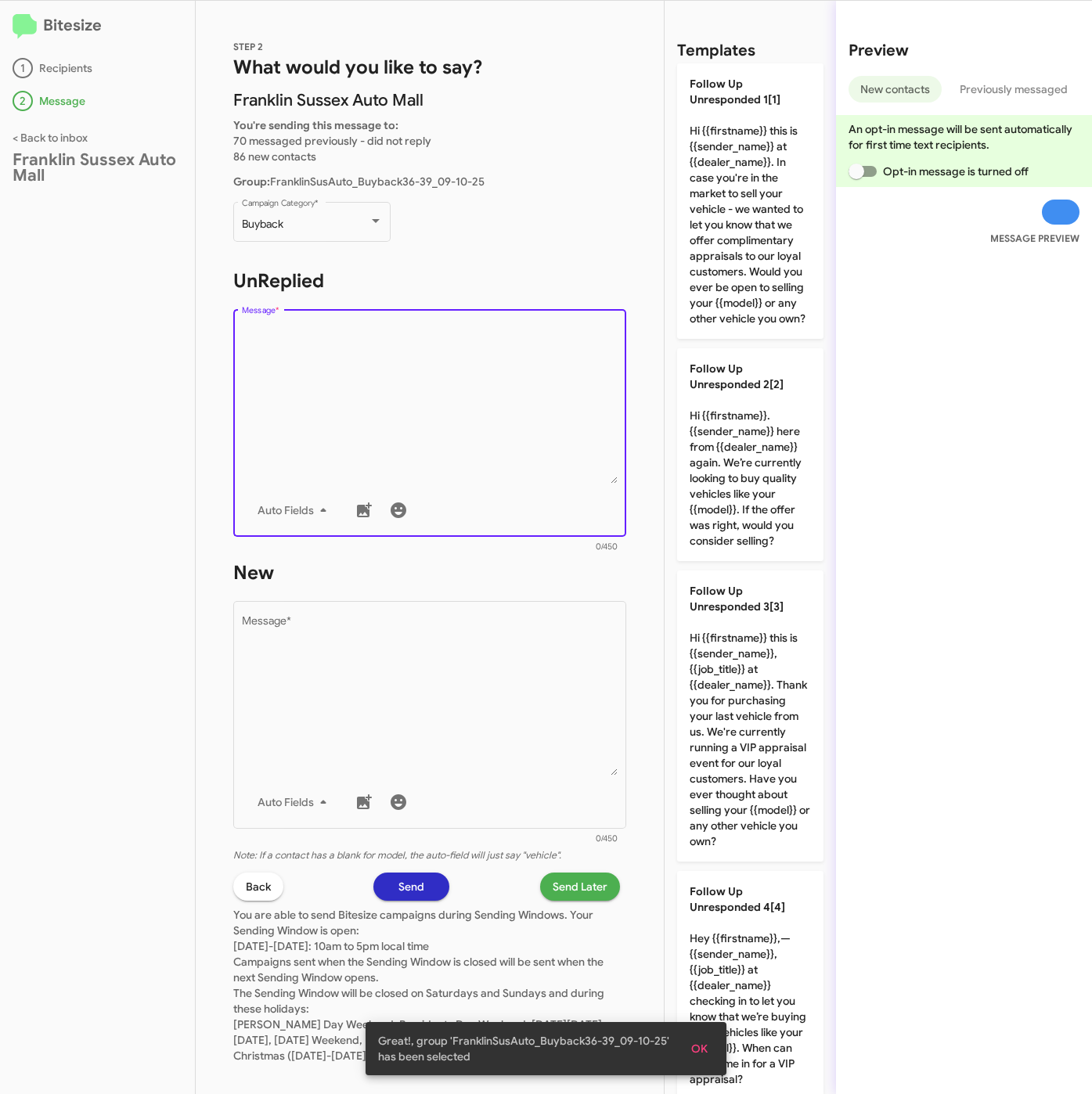
click at [377, 352] on textarea "Message *" at bounding box center [430, 403] width 377 height 159
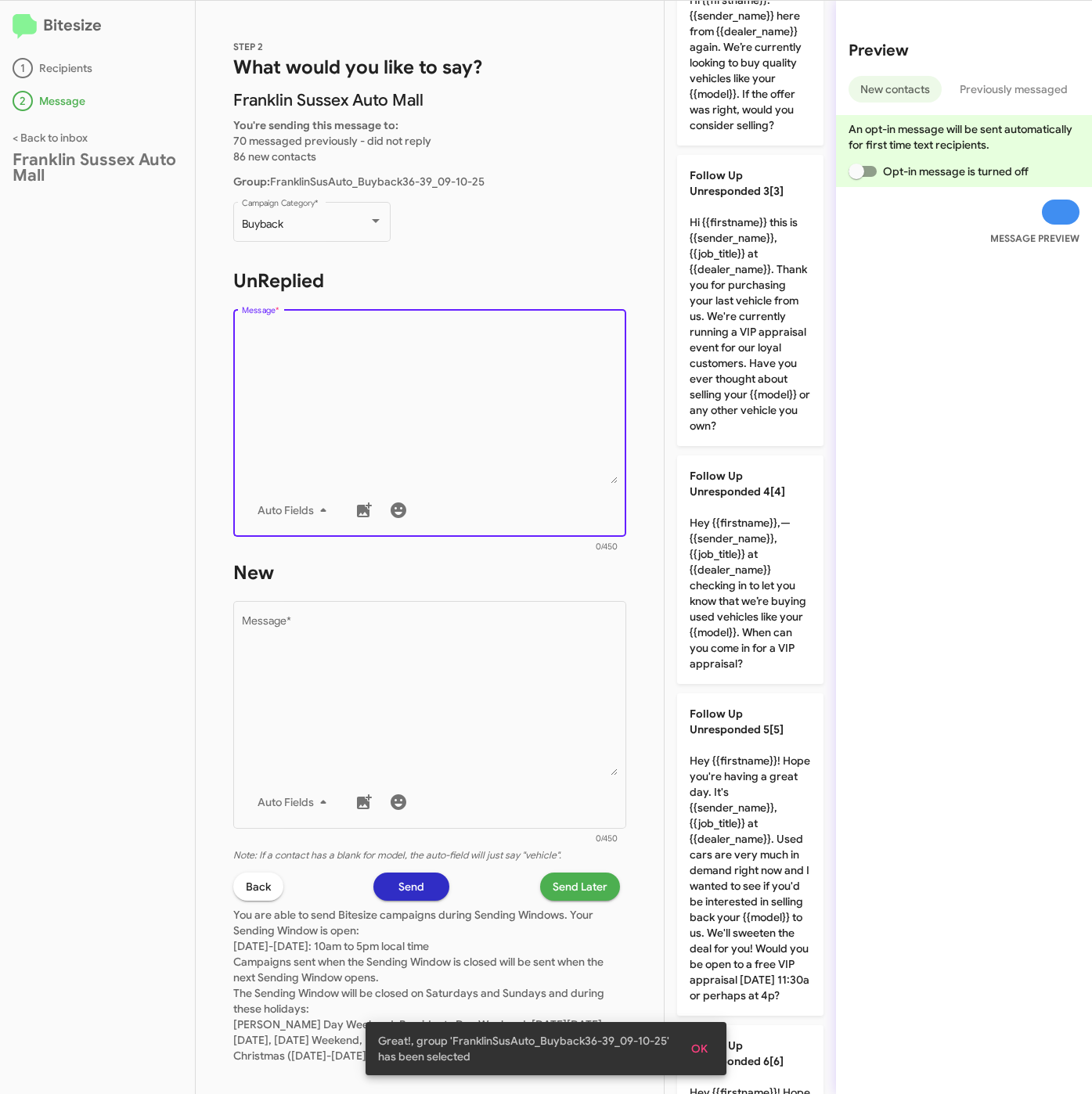
scroll to position [0, 0]
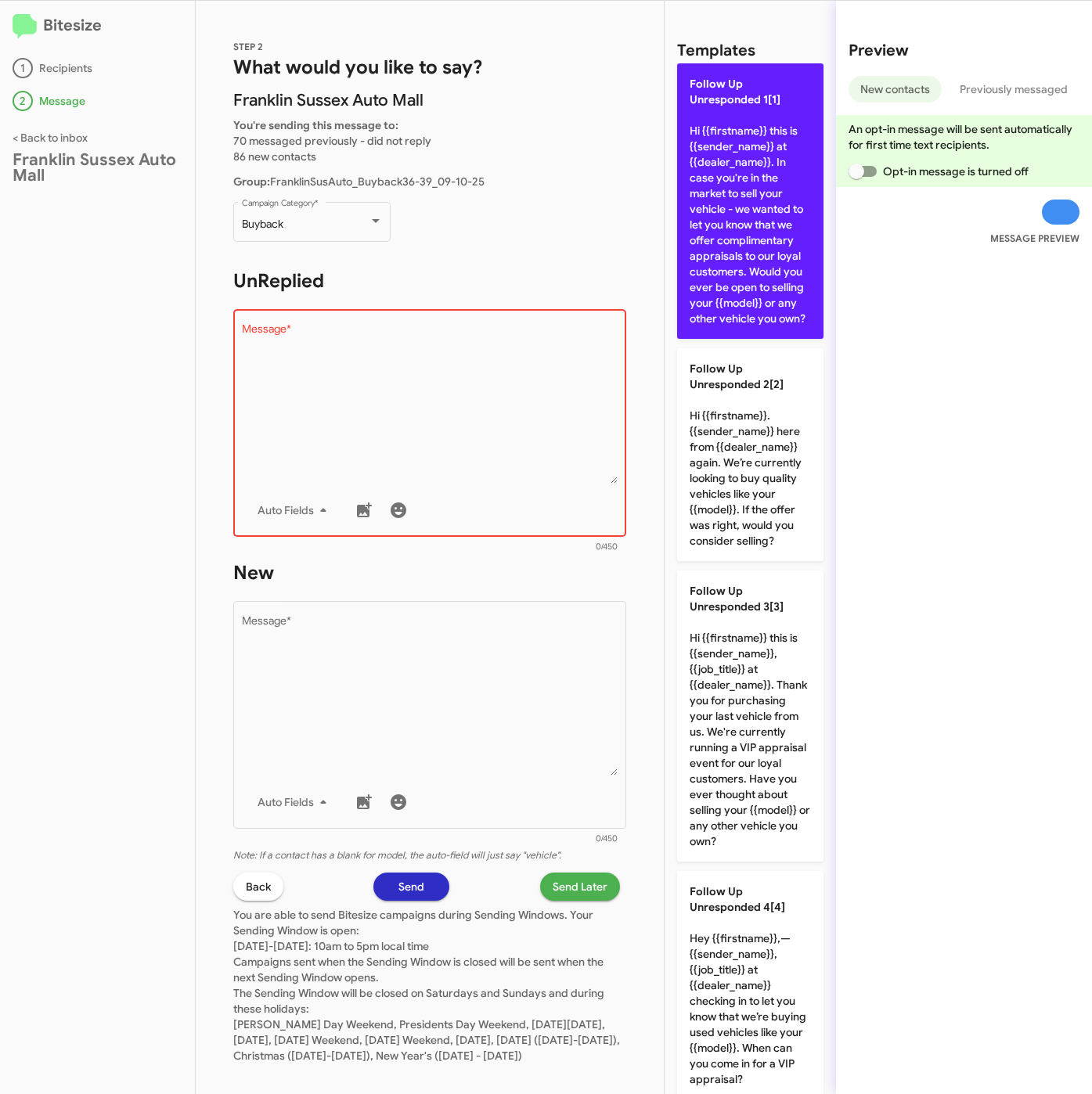
click at [770, 138] on p "Follow Up Unresponded 1[1] Hi {{firstname}} this is {{sender_name}} at {{dealer…" at bounding box center [750, 201] width 146 height 275
type textarea "Hi {{firstname}} this is {{sender_name}} at {{dealer_name}}. In case you're in …"
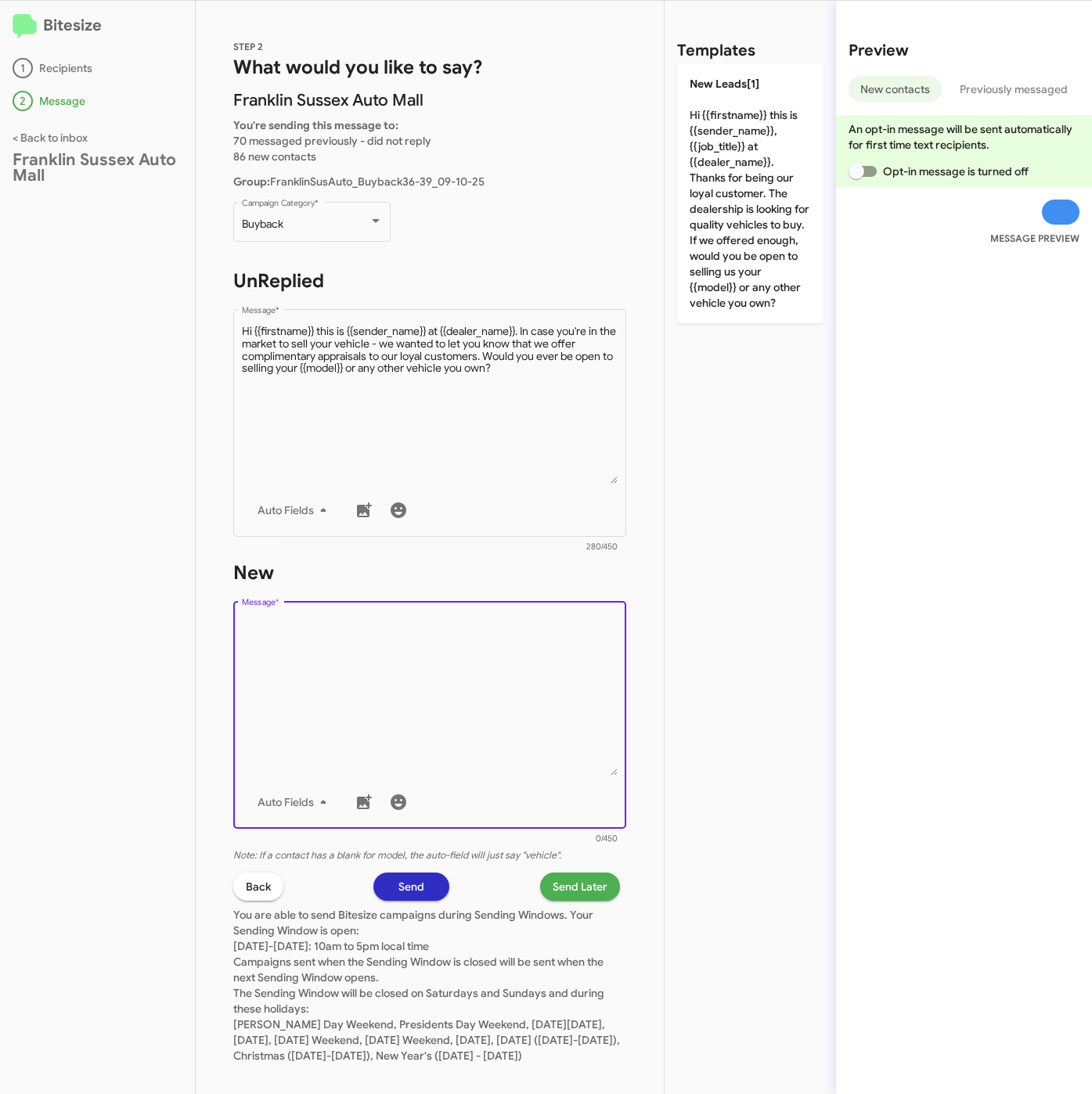
click at [542, 671] on textarea "Message *" at bounding box center [430, 695] width 377 height 159
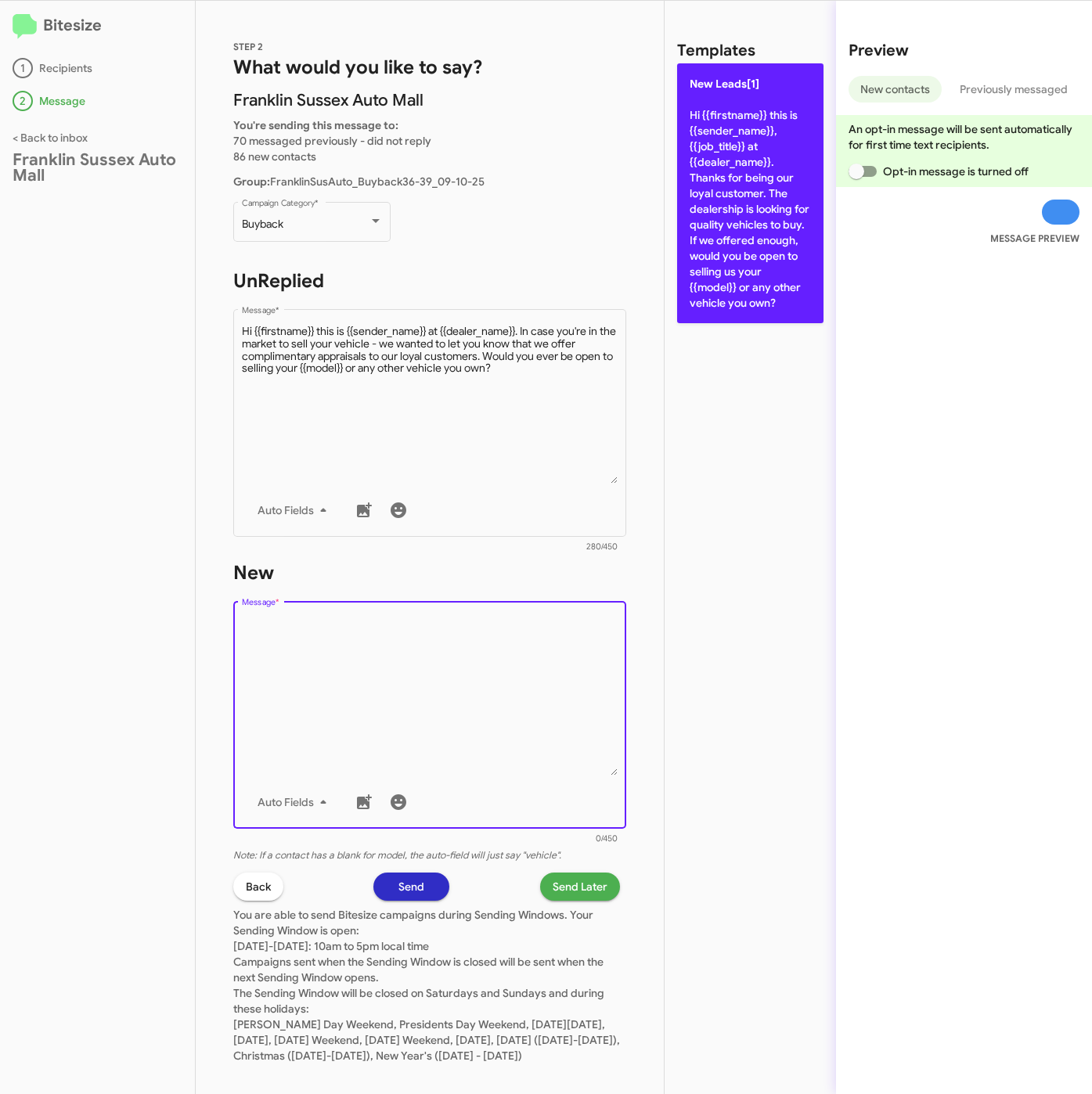
click at [736, 239] on p "New Leads[1] Hi {{firstname}} this is {{sender_name}}, {{job_title}} at {{deale…" at bounding box center [750, 193] width 146 height 260
type textarea "Hi {{firstname}} this is {{sender_name}}, {{job_title}} at {{dealer_name}}. Tha…"
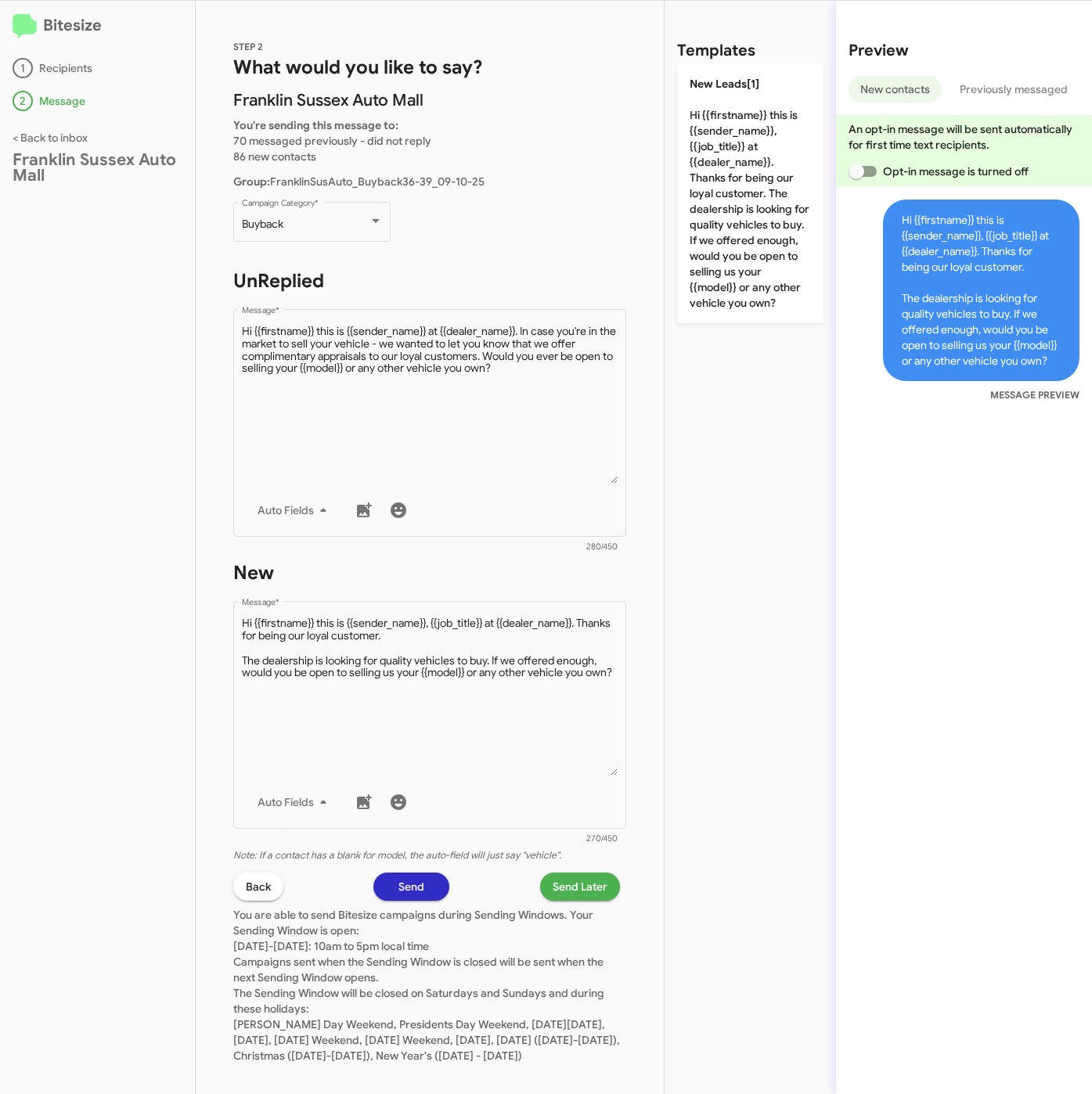
click at [566, 881] on span "Send Later" at bounding box center [580, 887] width 55 height 28
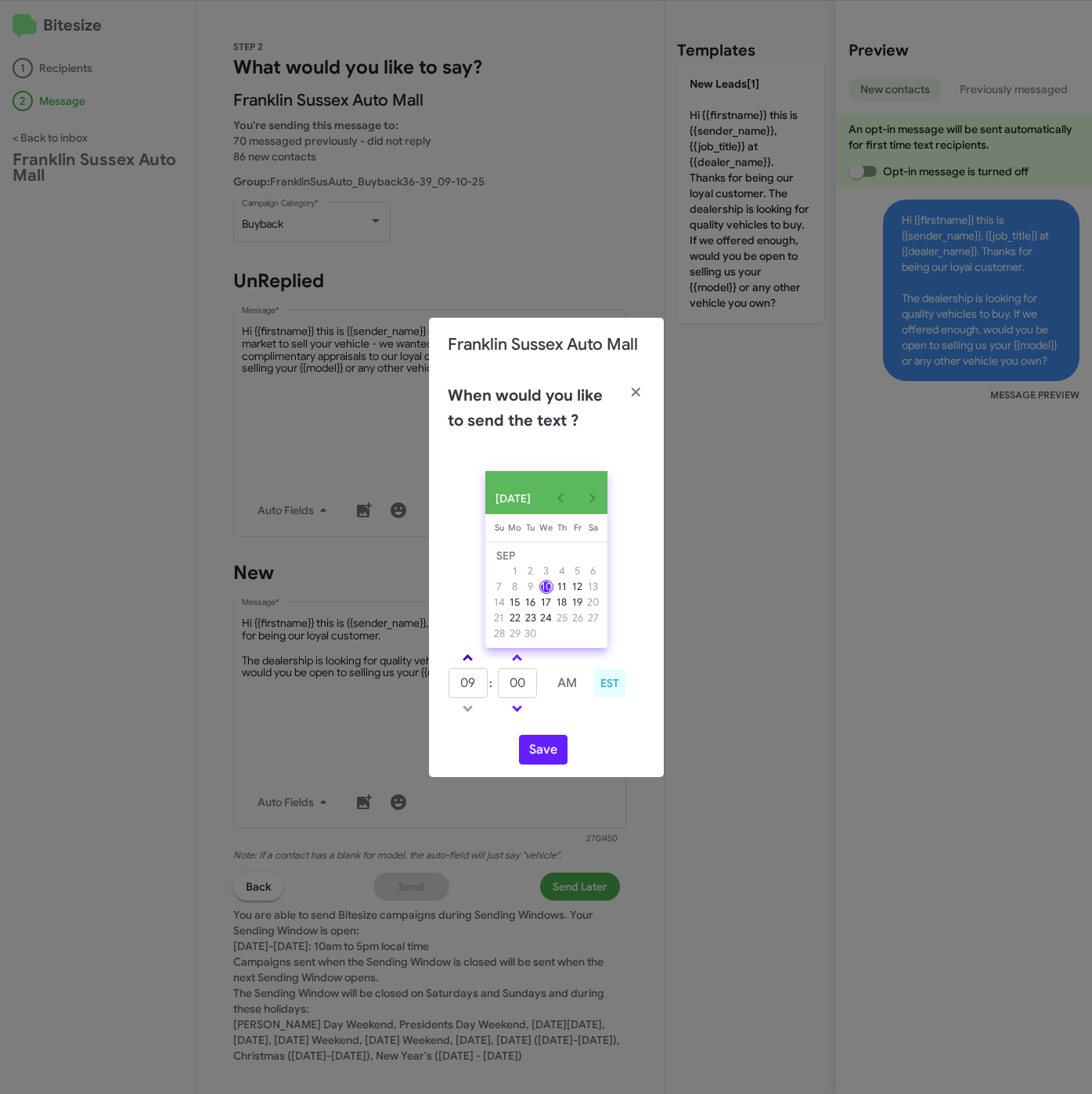
click at [467, 664] on span at bounding box center [467, 658] width 10 height 10
drag, startPoint x: 467, startPoint y: 664, endPoint x: 491, endPoint y: 679, distance: 28.3
click at [468, 664] on span at bounding box center [467, 658] width 10 height 10
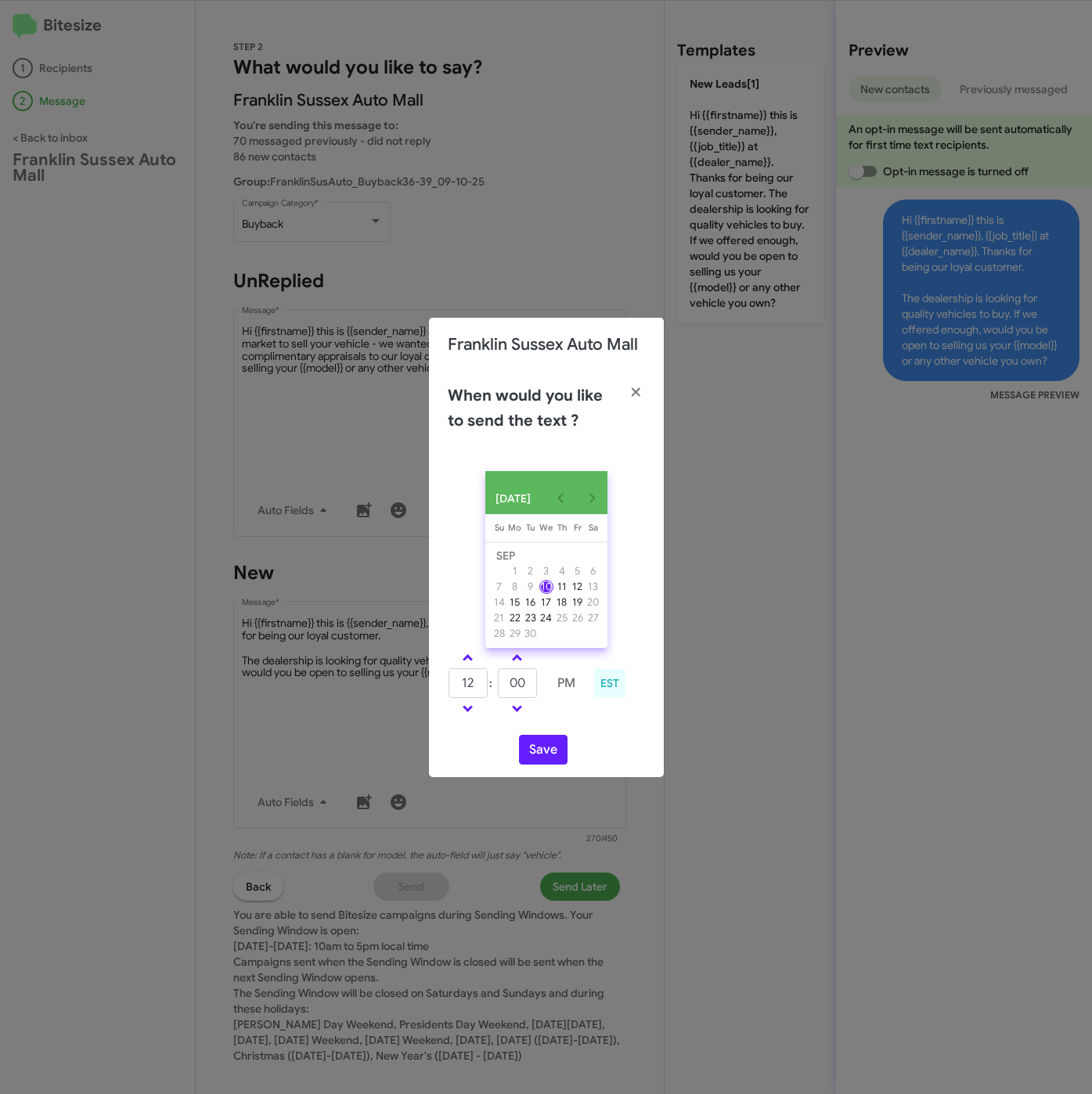
type input "01"
drag, startPoint x: 526, startPoint y: 692, endPoint x: 499, endPoint y: 691, distance: 27.0
click at [499, 691] on input "00" at bounding box center [517, 683] width 39 height 30
type input "15"
click at [534, 747] on button "Save" at bounding box center [543, 749] width 49 height 30
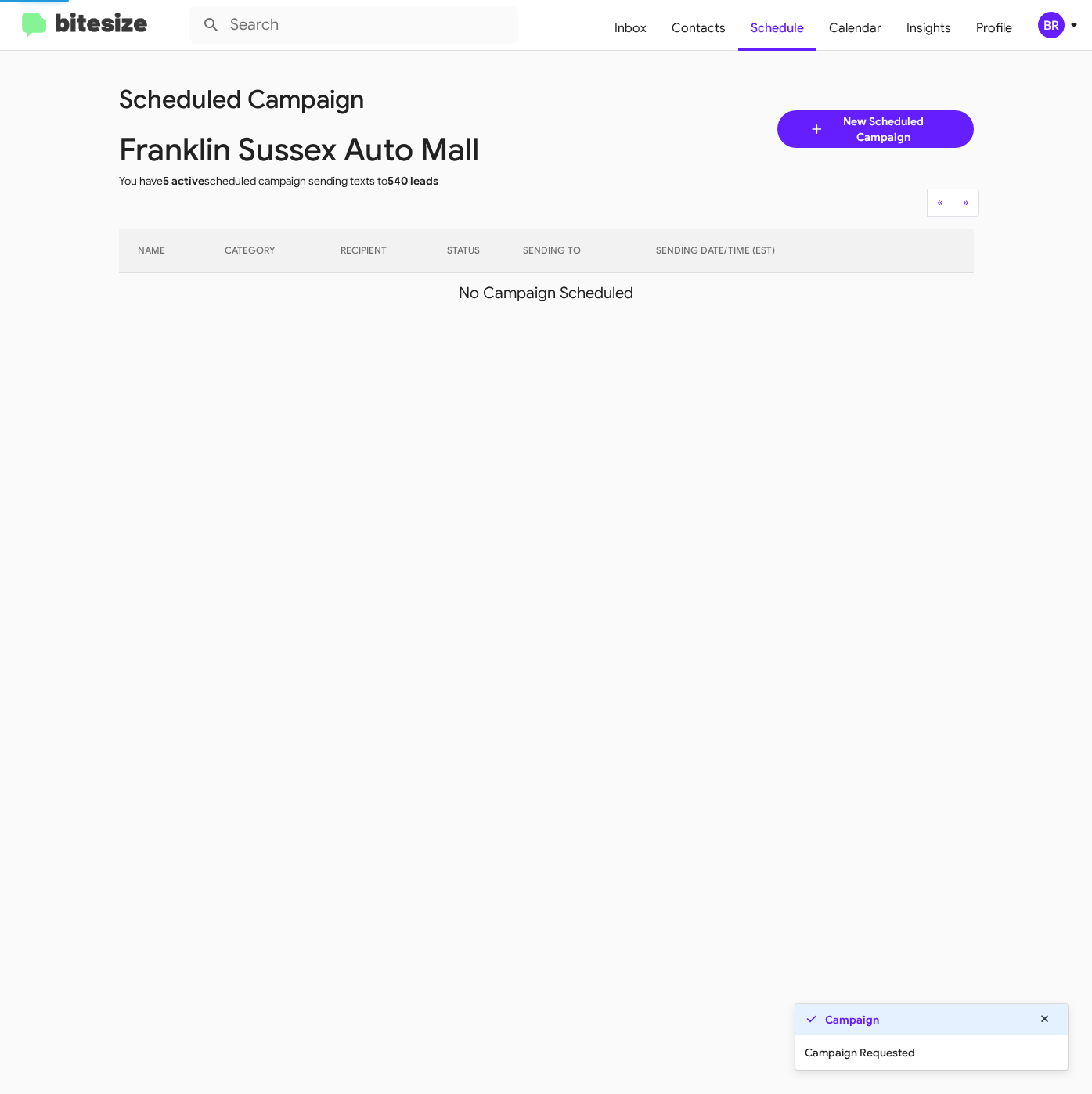
drag, startPoint x: 1059, startPoint y: 10, endPoint x: 1057, endPoint y: 42, distance: 32.1
click at [1060, 9] on mat-toolbar "Inbox Contacts Schedule Calendar Insights Profile BR" at bounding box center [546, 25] width 1092 height 50
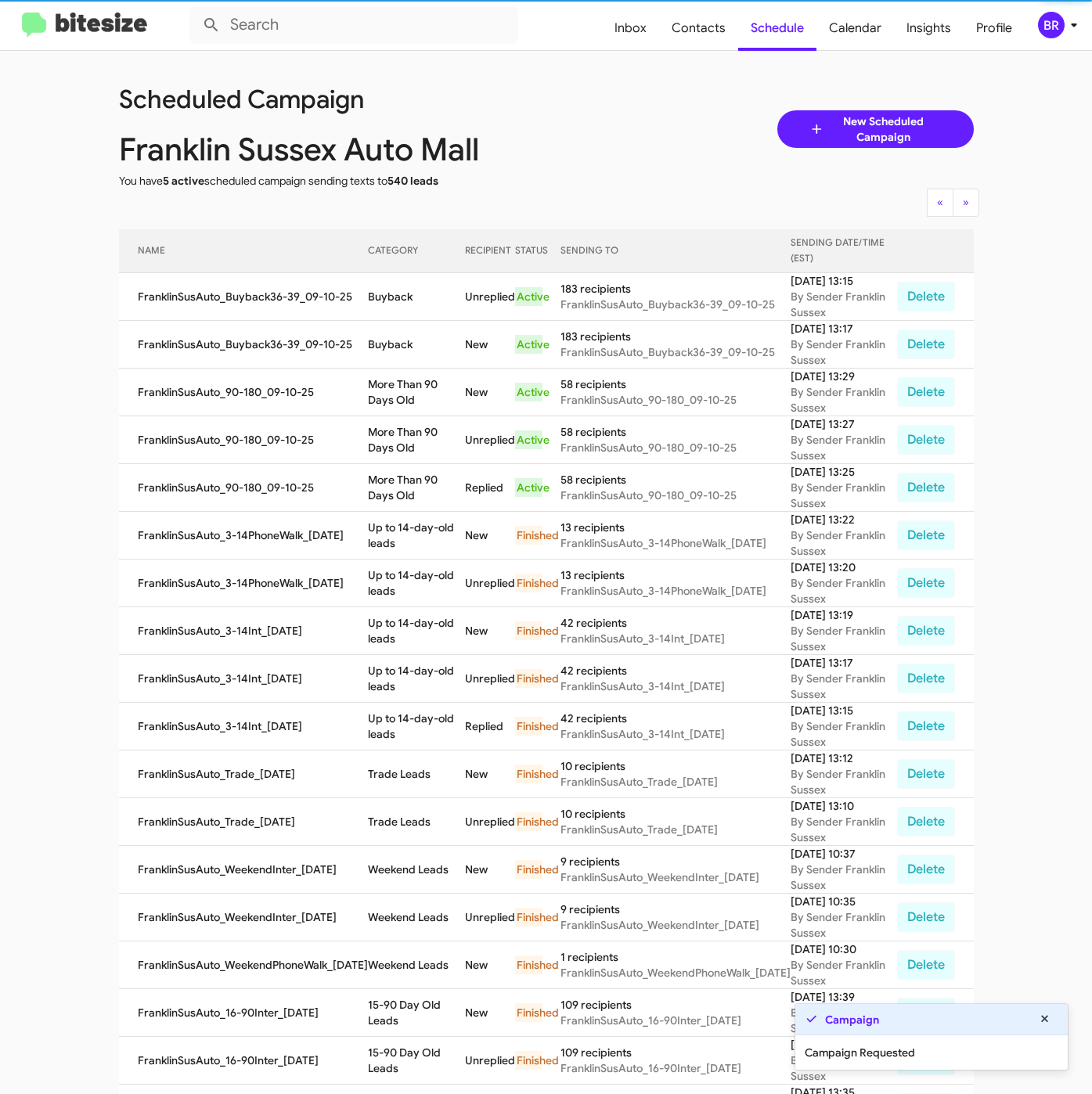
click at [1057, 17] on div "BR" at bounding box center [1051, 25] width 27 height 27
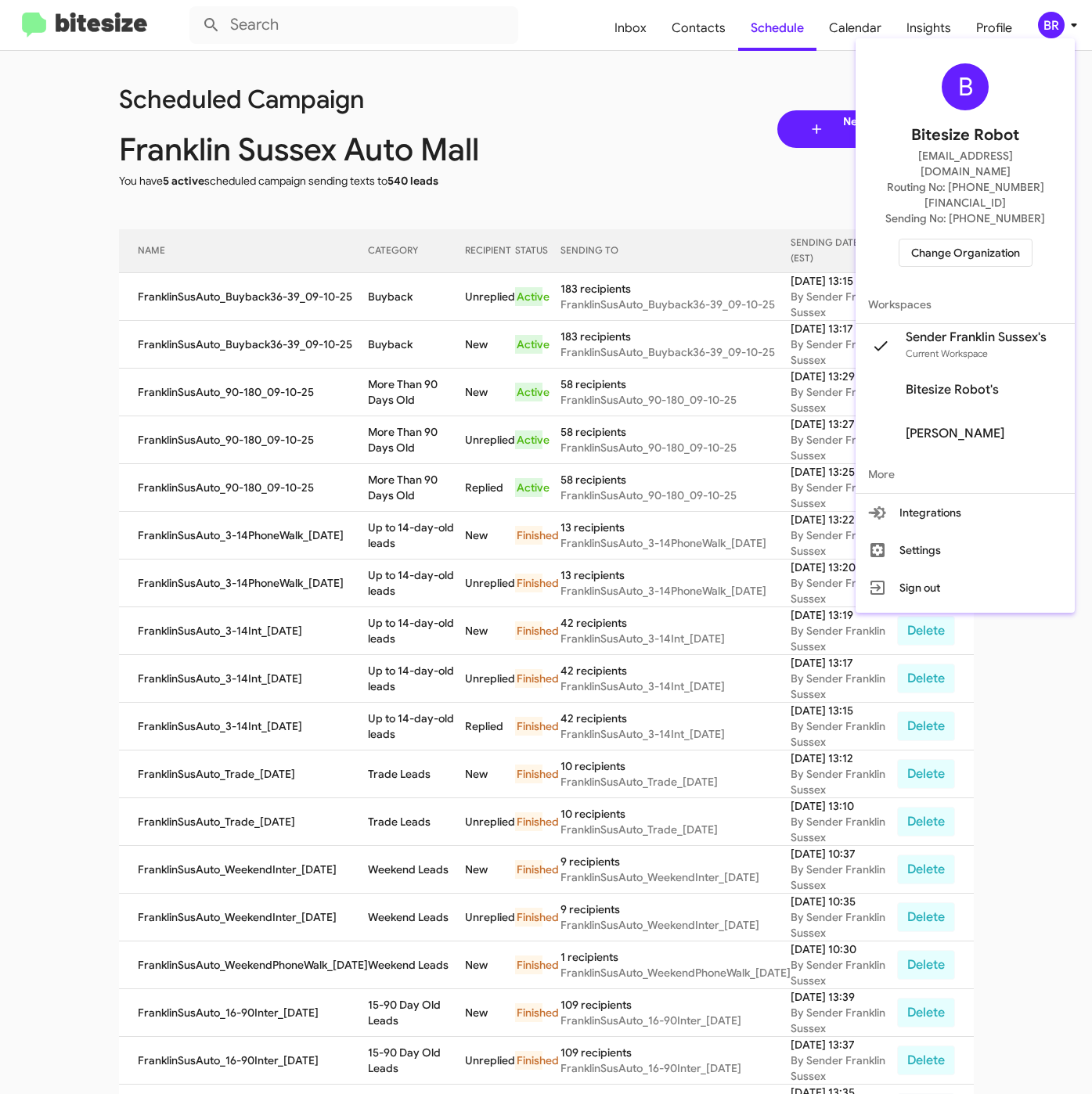
click at [709, 35] on div at bounding box center [546, 547] width 1092 height 1094
click at [709, 35] on span "Contacts" at bounding box center [698, 28] width 79 height 46
type input "in:groups"
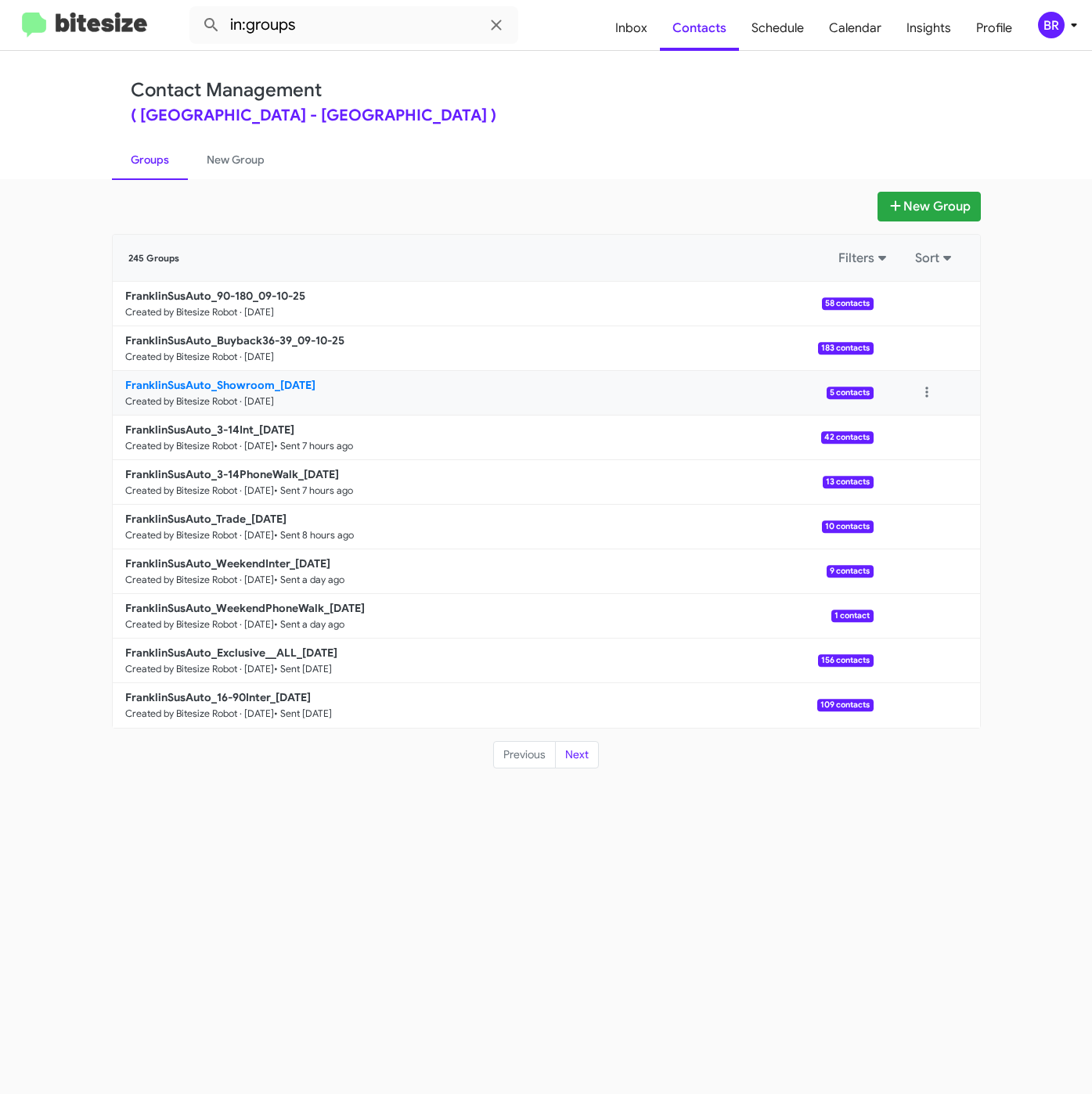
click at [245, 383] on b "FranklinSusAuto_Showroom_[DATE]" at bounding box center [221, 385] width 190 height 14
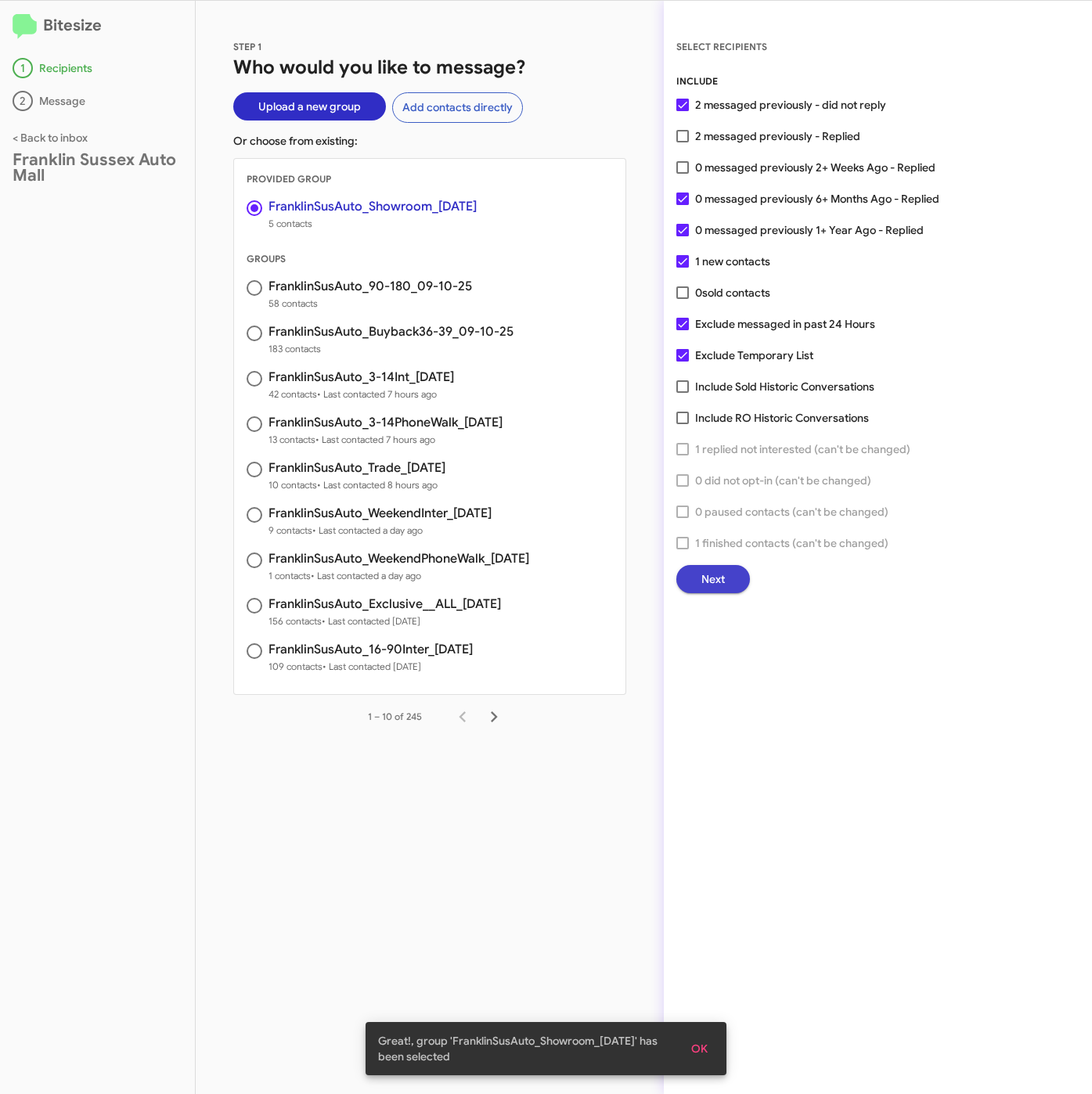
click at [717, 573] on span "Next" at bounding box center [713, 579] width 24 height 28
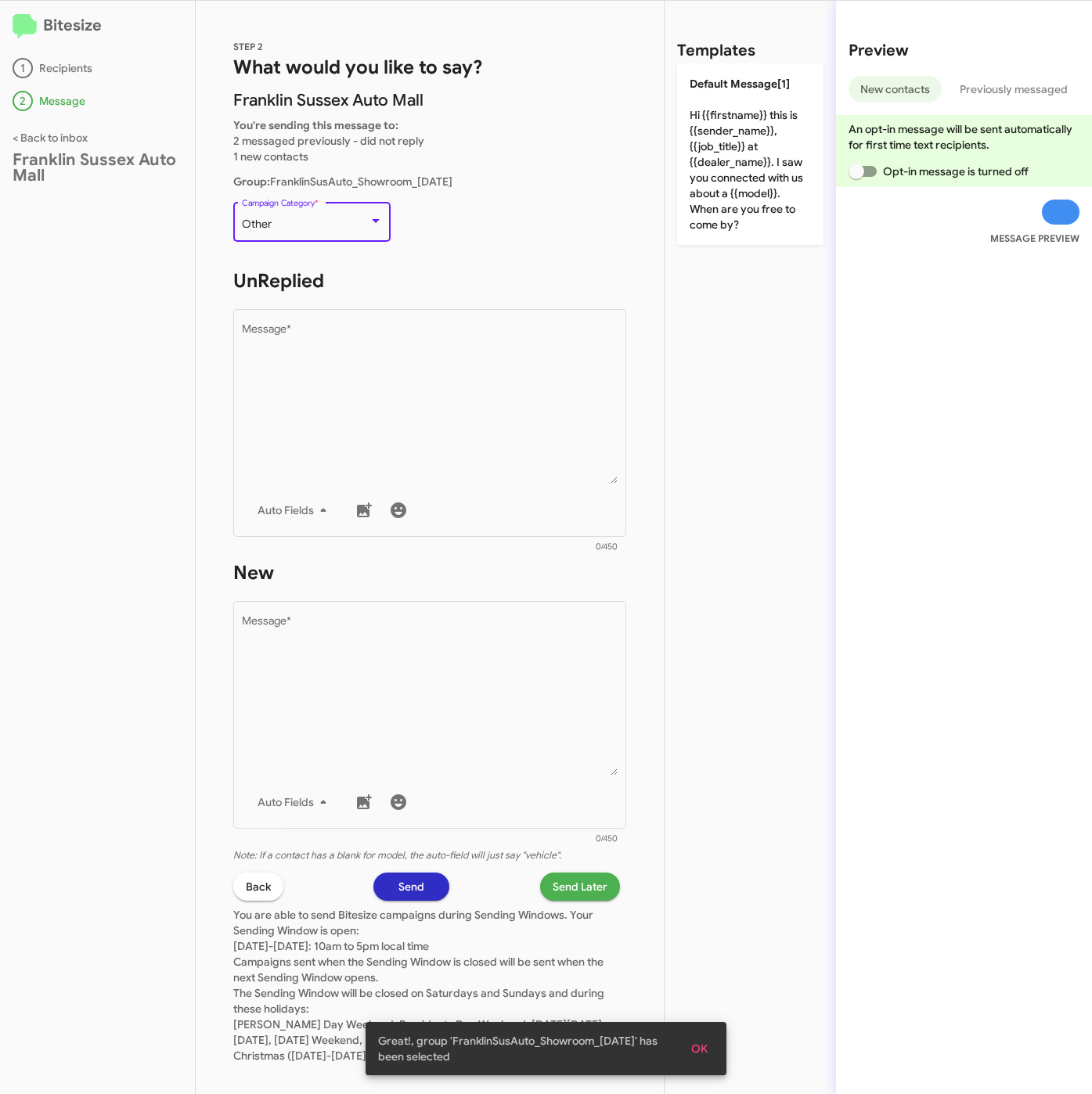
click at [315, 226] on div "Other" at bounding box center [305, 224] width 127 height 13
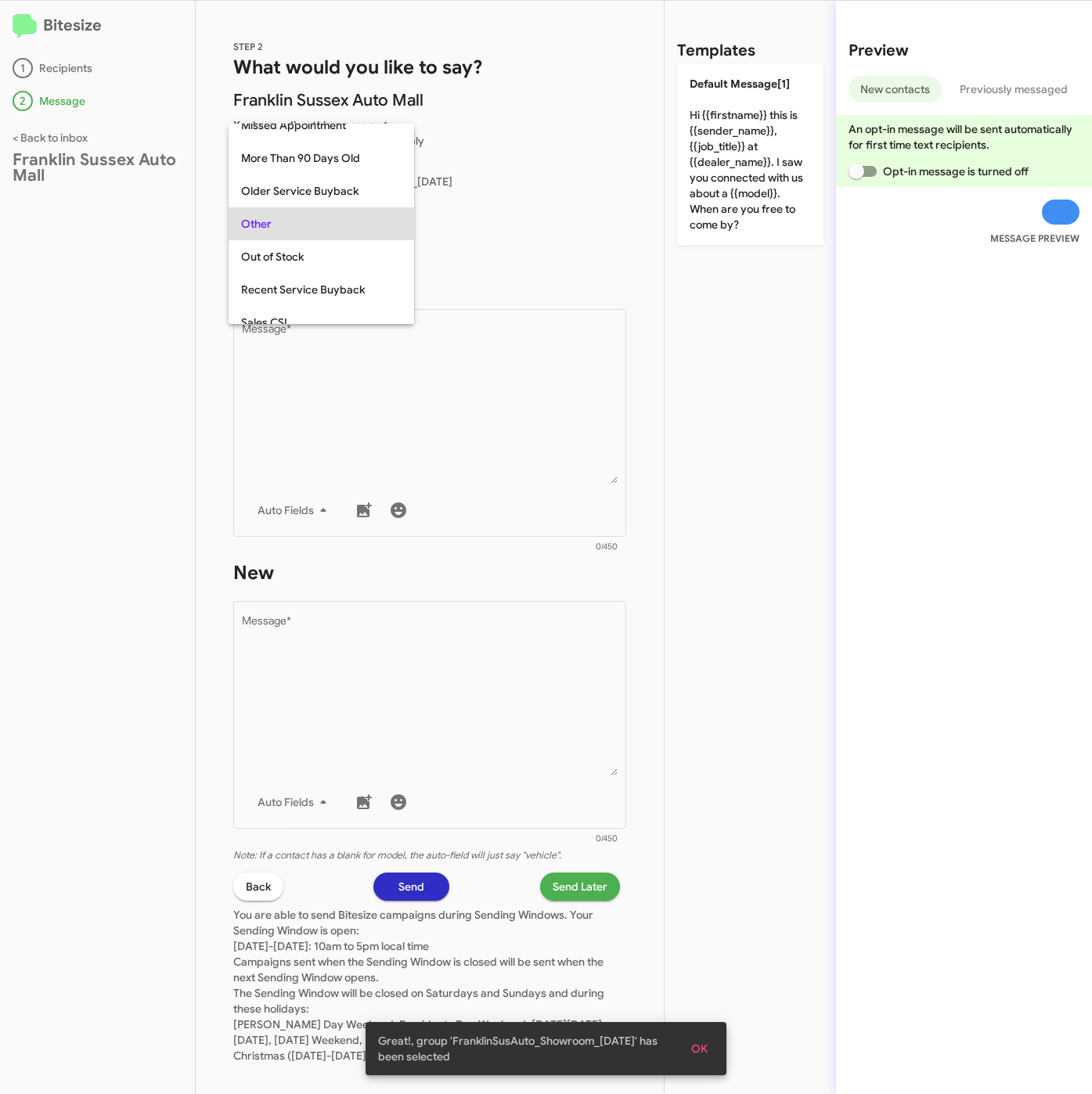
scroll to position [423, 0]
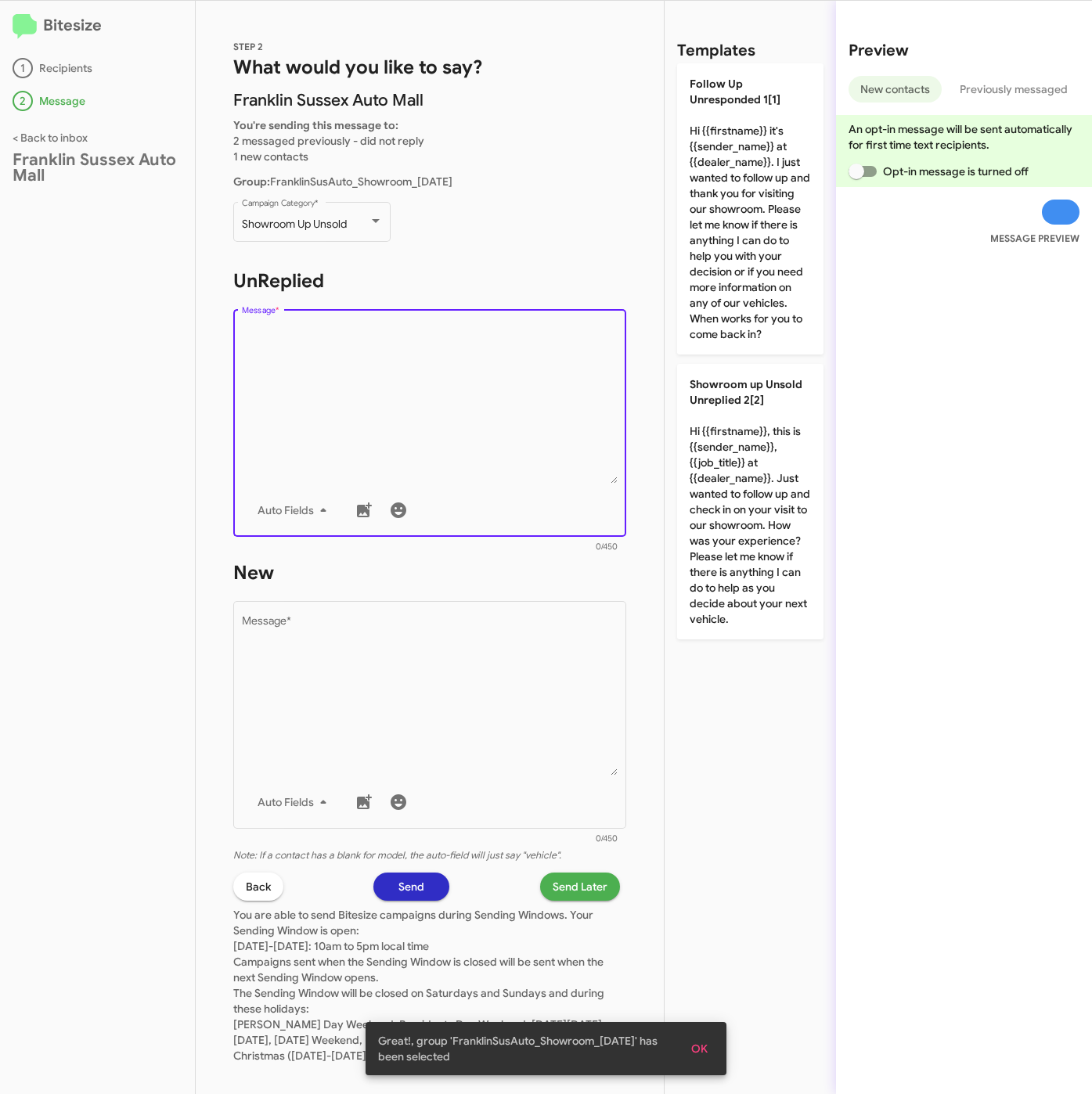
click at [348, 399] on textarea "Message *" at bounding box center [430, 403] width 377 height 159
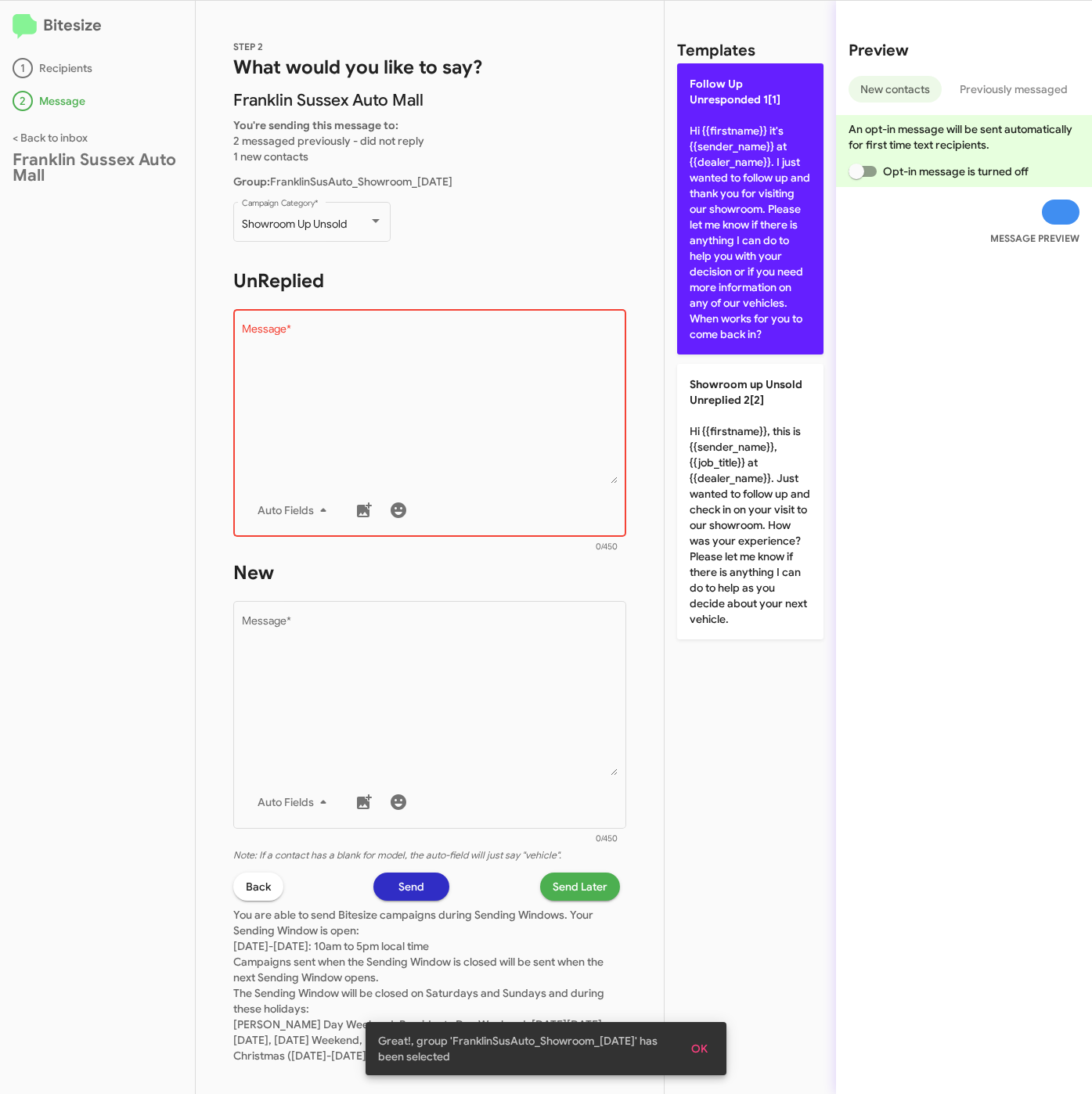
click at [728, 290] on p "Follow Up Unresponded 1[1] Hi {{firstname}} it's {{sender_name}} at {{dealer_na…" at bounding box center [750, 209] width 146 height 291
type textarea "Hi {{firstname}} it's {{sender_name}} at {{dealer_name}}. I just wanted to foll…"
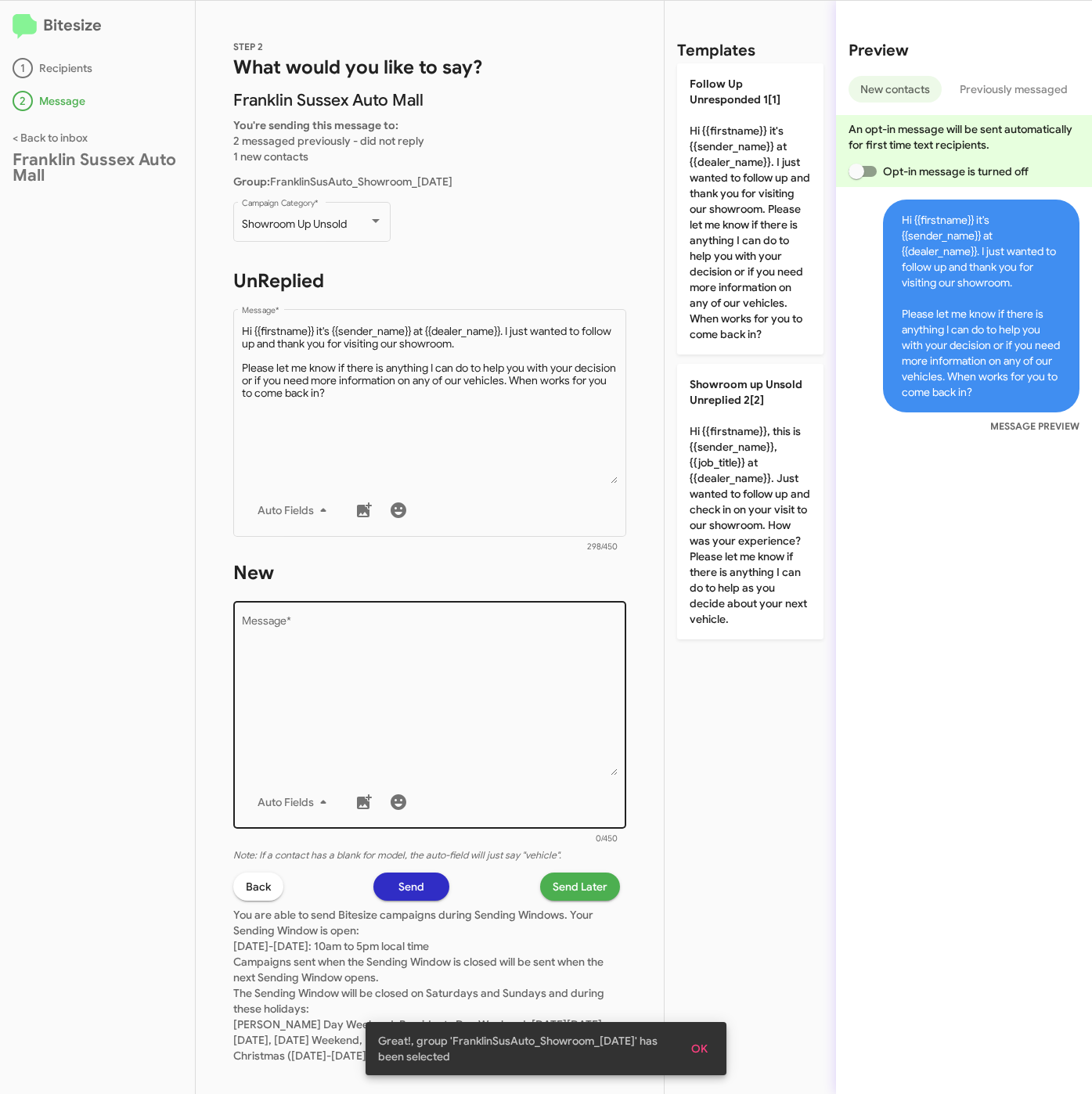
click at [503, 679] on textarea "Message *" at bounding box center [430, 695] width 377 height 159
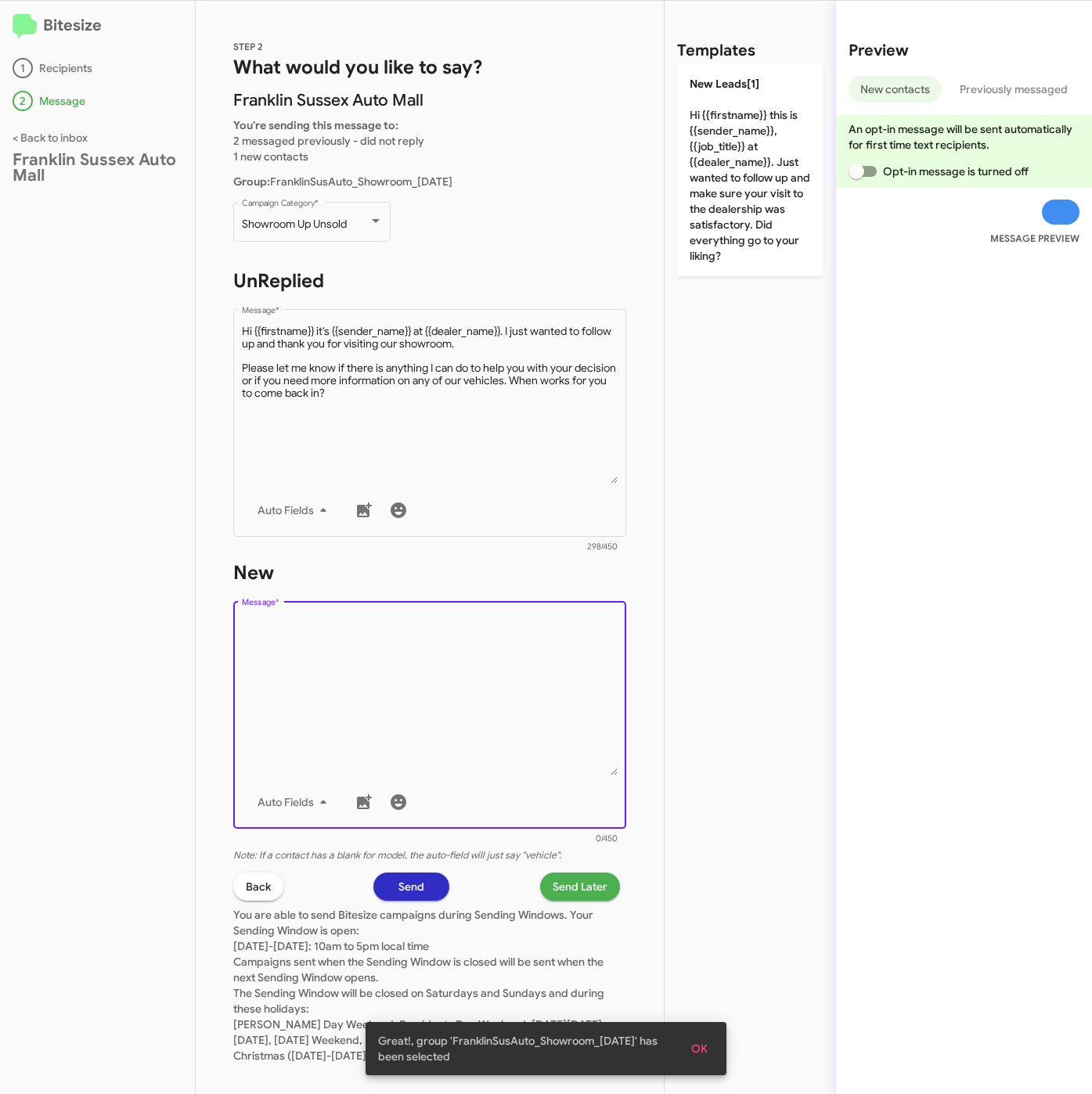
click at [709, 277] on div "Templates New Leads[1] Hi {{firstname}} this is {{sender_name}}, {{job_title}} …" at bounding box center [750, 547] width 171 height 1093
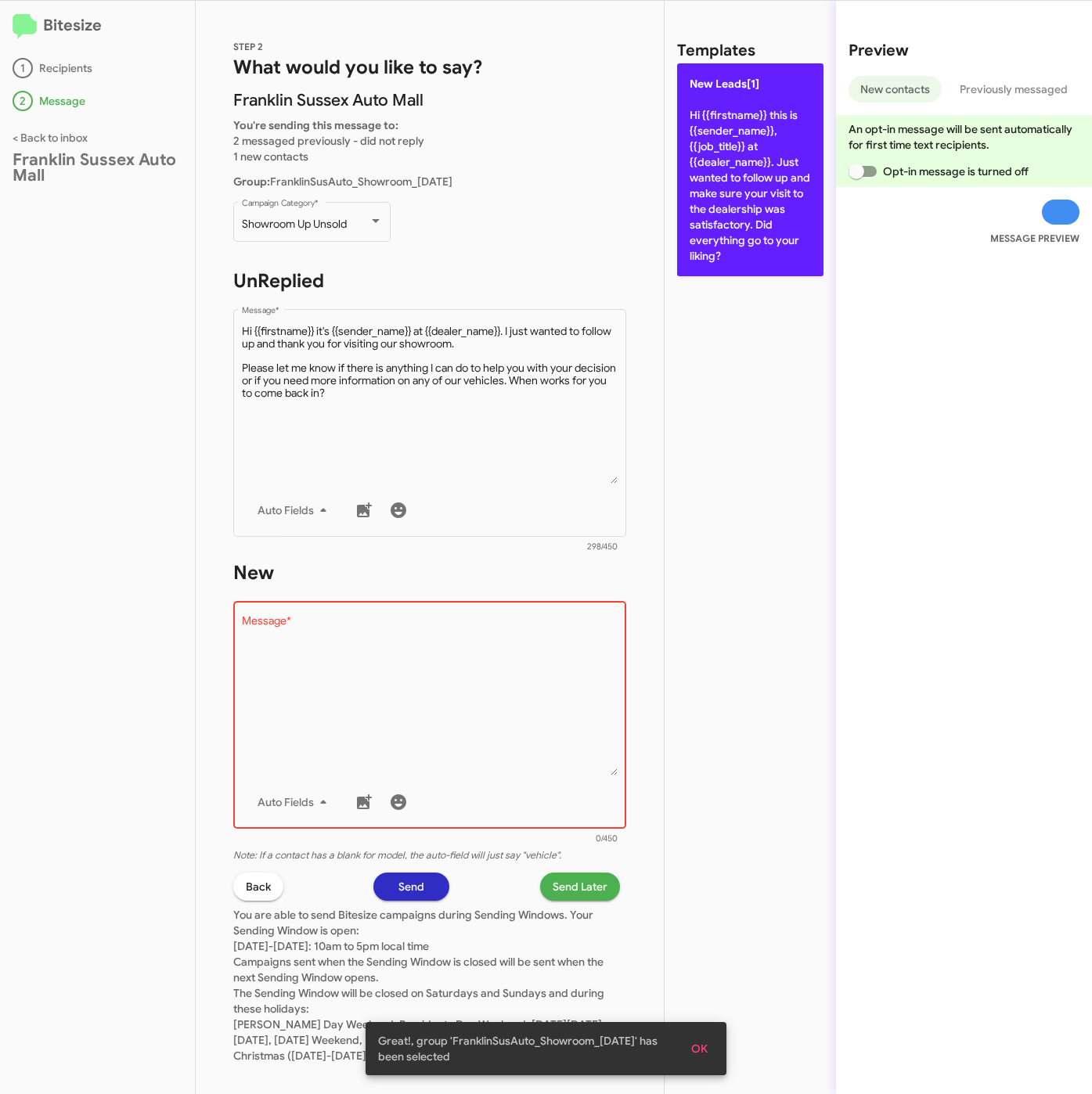
click at [712, 258] on p "New Leads[1] Hi {{firstname}} this is {{sender_name}}, {{job_title}} at {{deale…" at bounding box center [750, 170] width 146 height 213
type textarea "Hi {{firstname}} this is {{sender_name}}, {{job_title}} at {{dealer_name}}. Jus…"
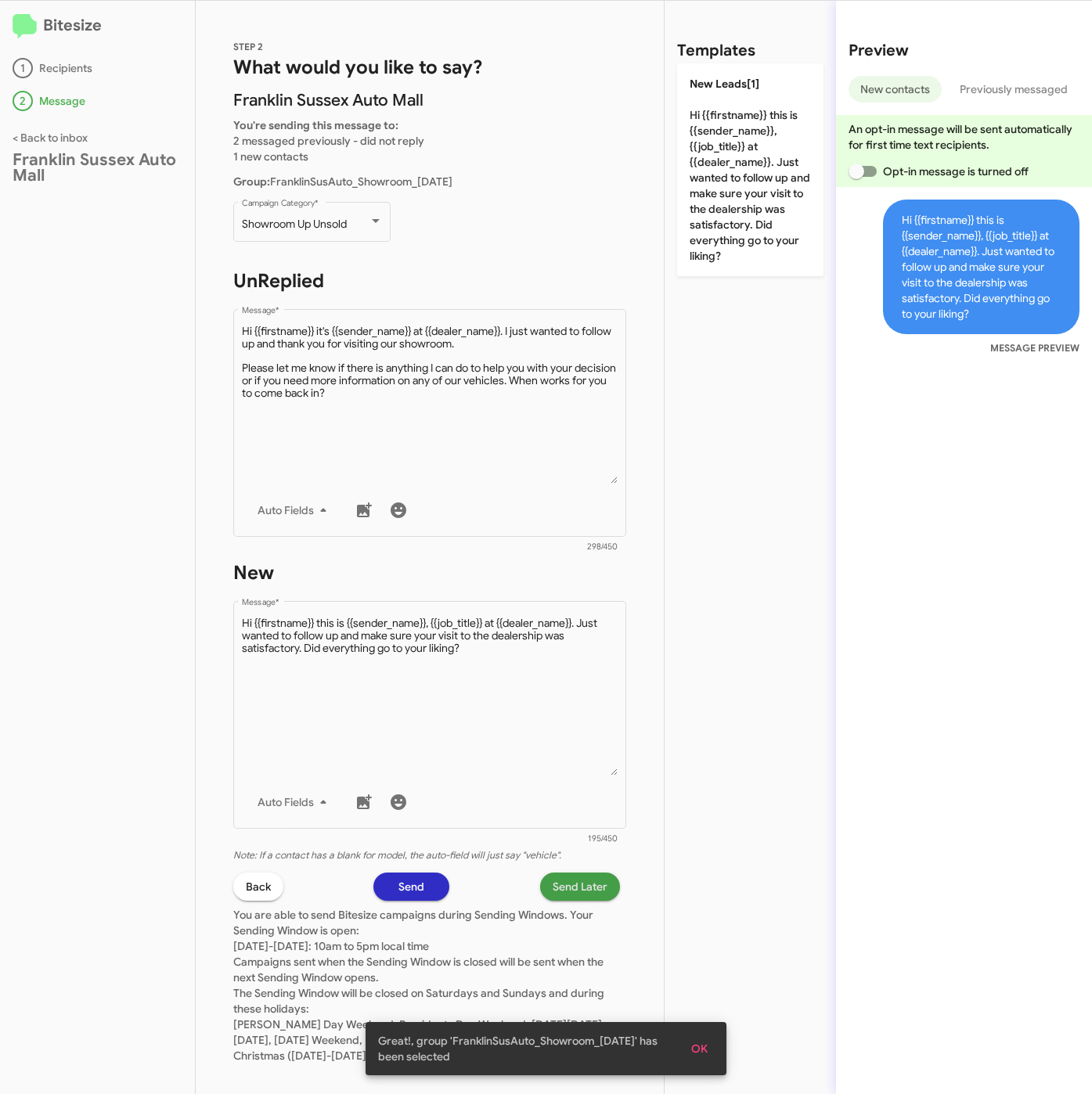
click at [557, 890] on span "Send Later" at bounding box center [580, 887] width 55 height 28
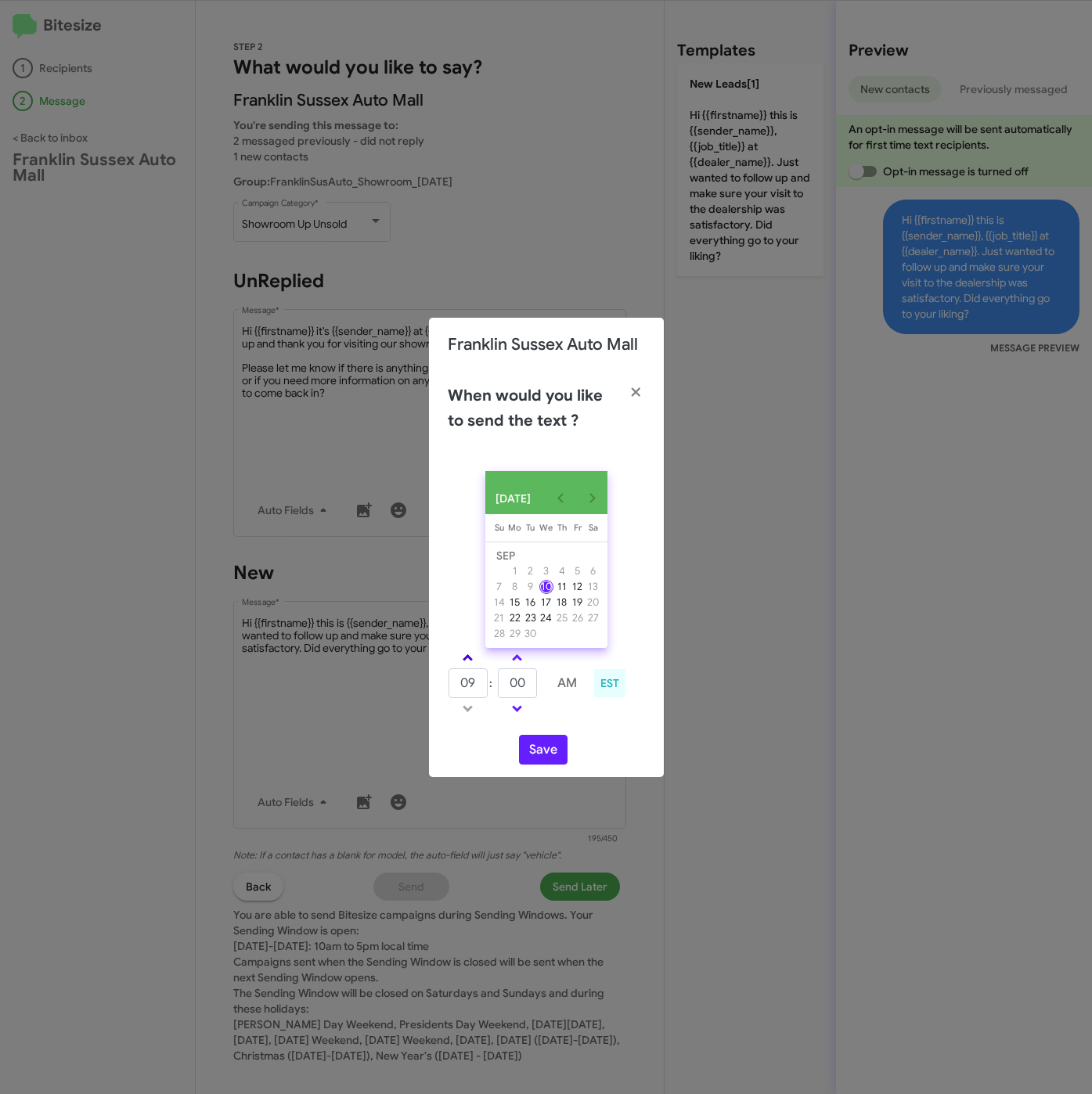
click at [467, 655] on link at bounding box center [467, 658] width 27 height 18
click at [468, 655] on link at bounding box center [467, 658] width 27 height 18
click at [469, 659] on span at bounding box center [467, 658] width 10 height 10
type input "01"
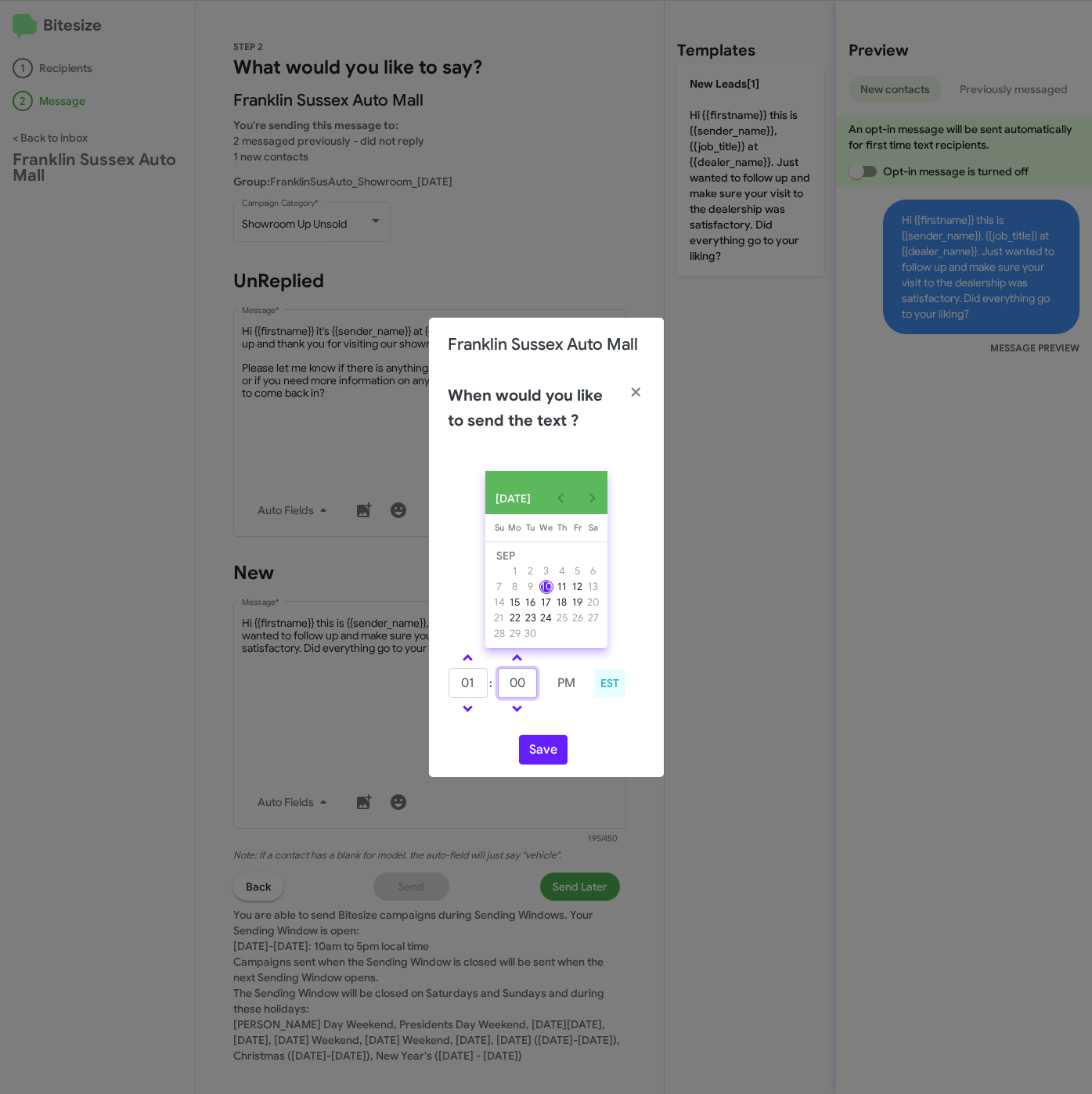
drag, startPoint x: 514, startPoint y: 685, endPoint x: 499, endPoint y: 685, distance: 15.0
click at [500, 685] on input "00" at bounding box center [517, 683] width 39 height 30
type input "10"
click at [557, 756] on button "Save" at bounding box center [543, 749] width 49 height 30
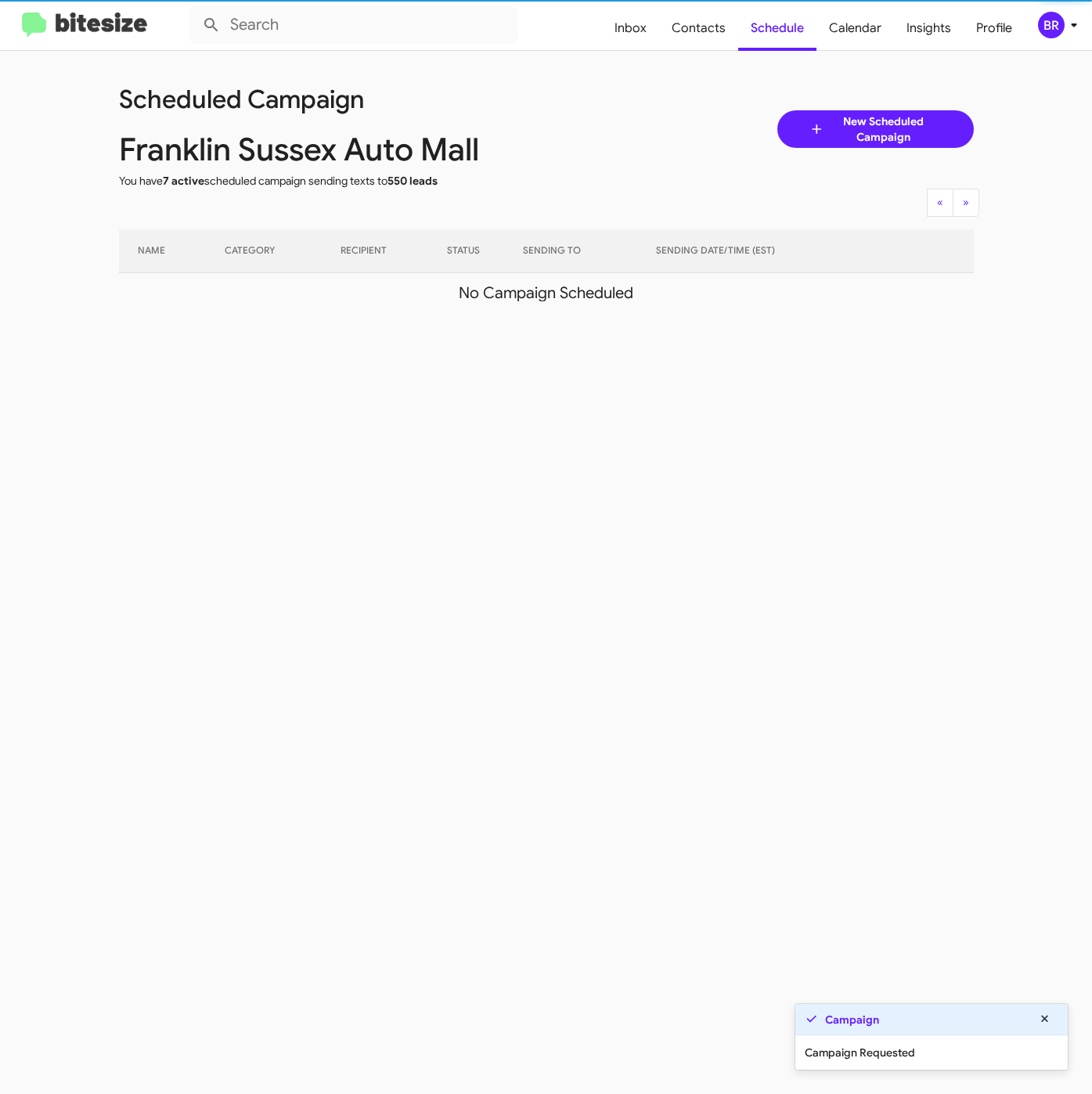
click at [1076, 29] on icon at bounding box center [1074, 25] width 19 height 19
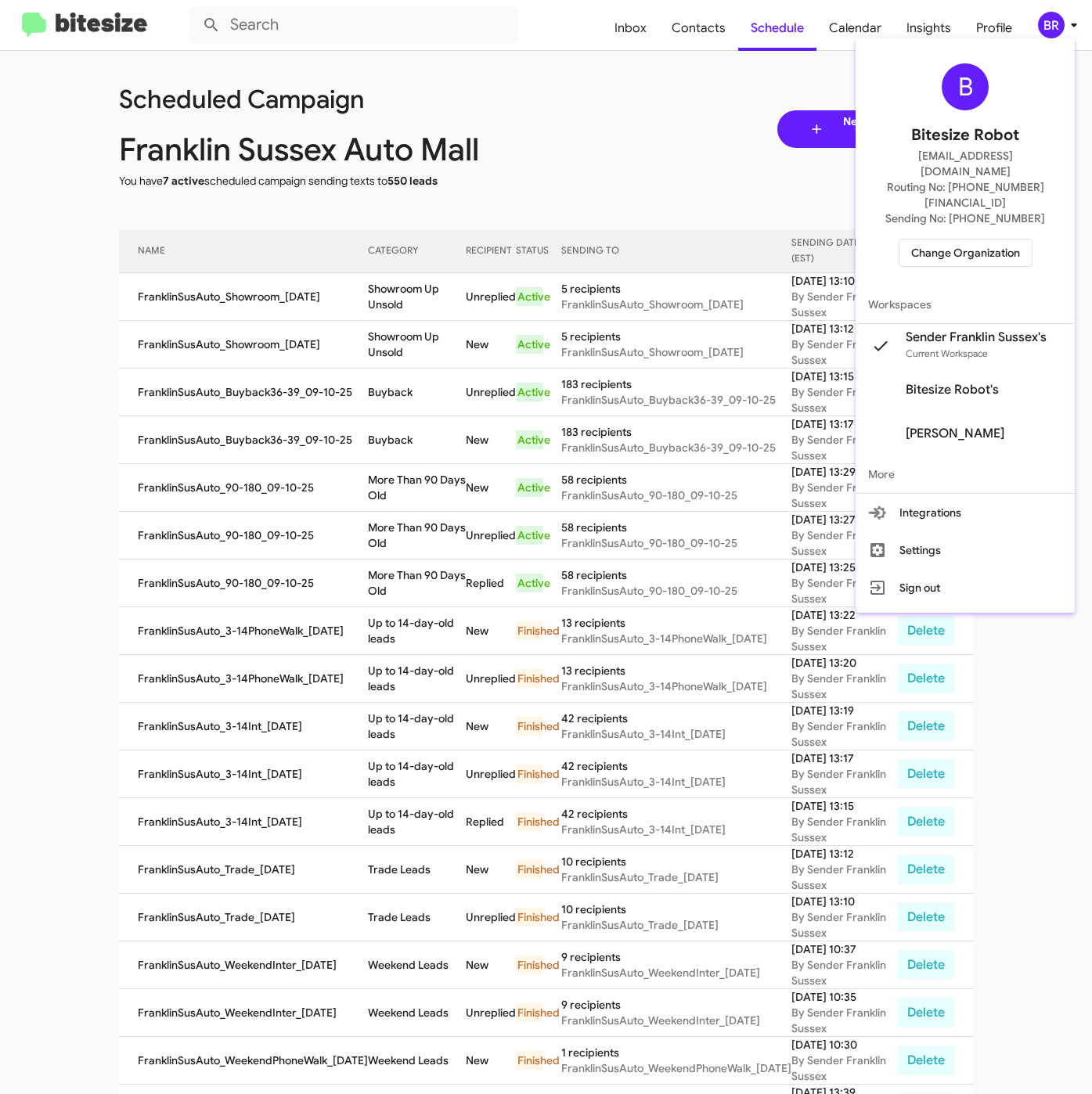
click at [937, 239] on span "Change Organization" at bounding box center [965, 253] width 109 height 27
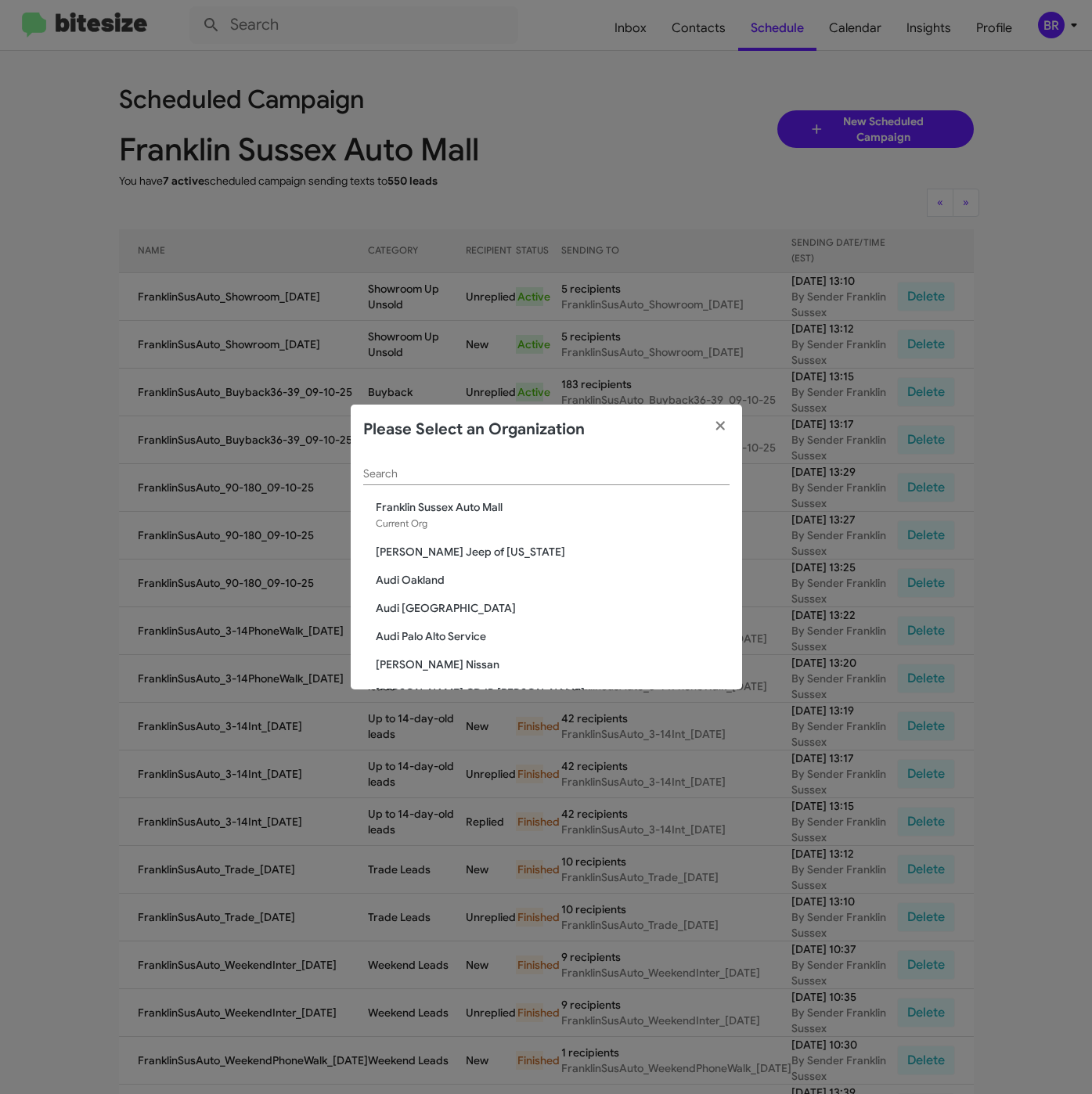
click at [436, 465] on div "Search" at bounding box center [546, 469] width 367 height 31
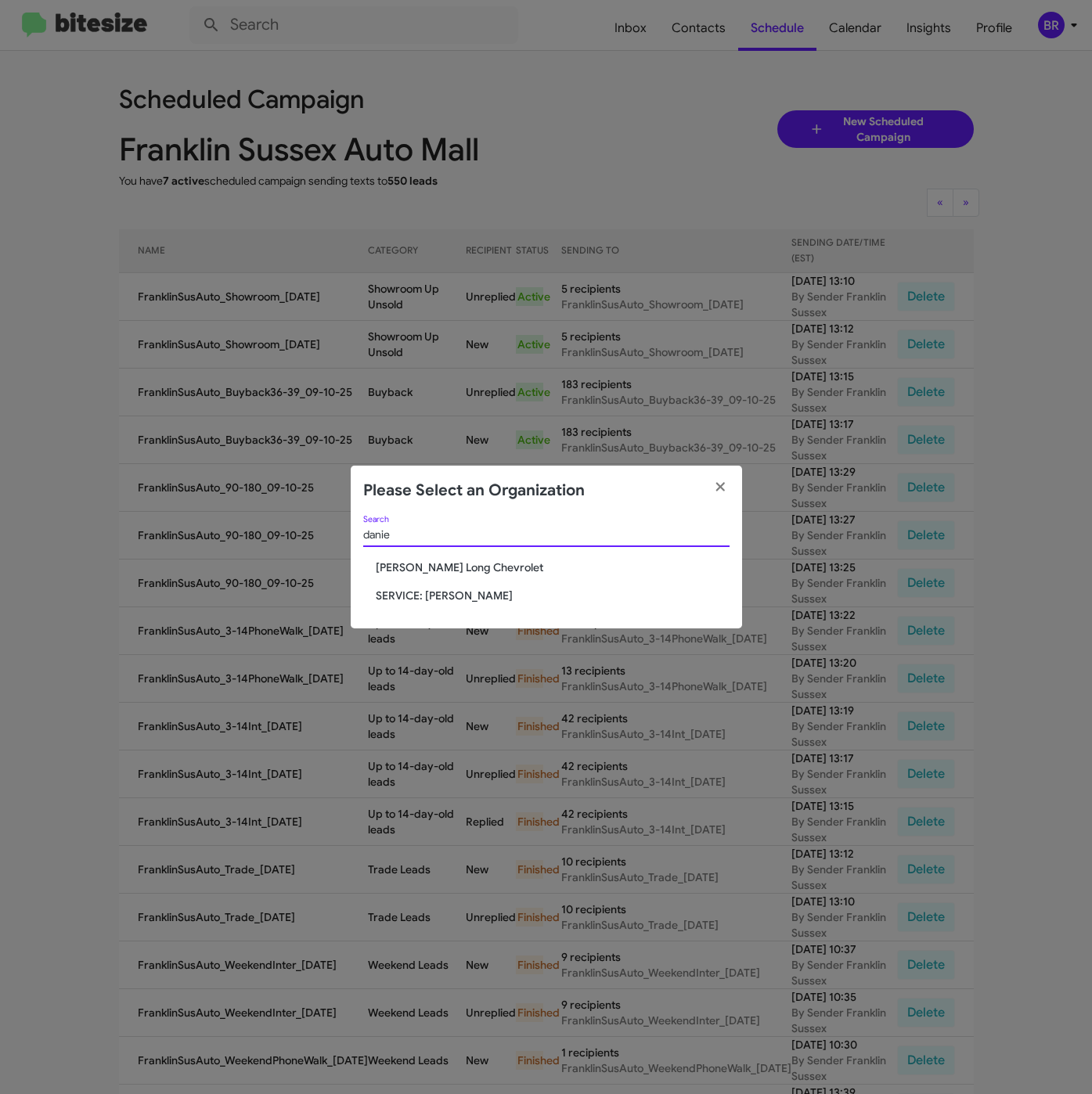
type input "danie"
click at [423, 566] on span "[PERSON_NAME] Long Chevrolet" at bounding box center [553, 567] width 354 height 16
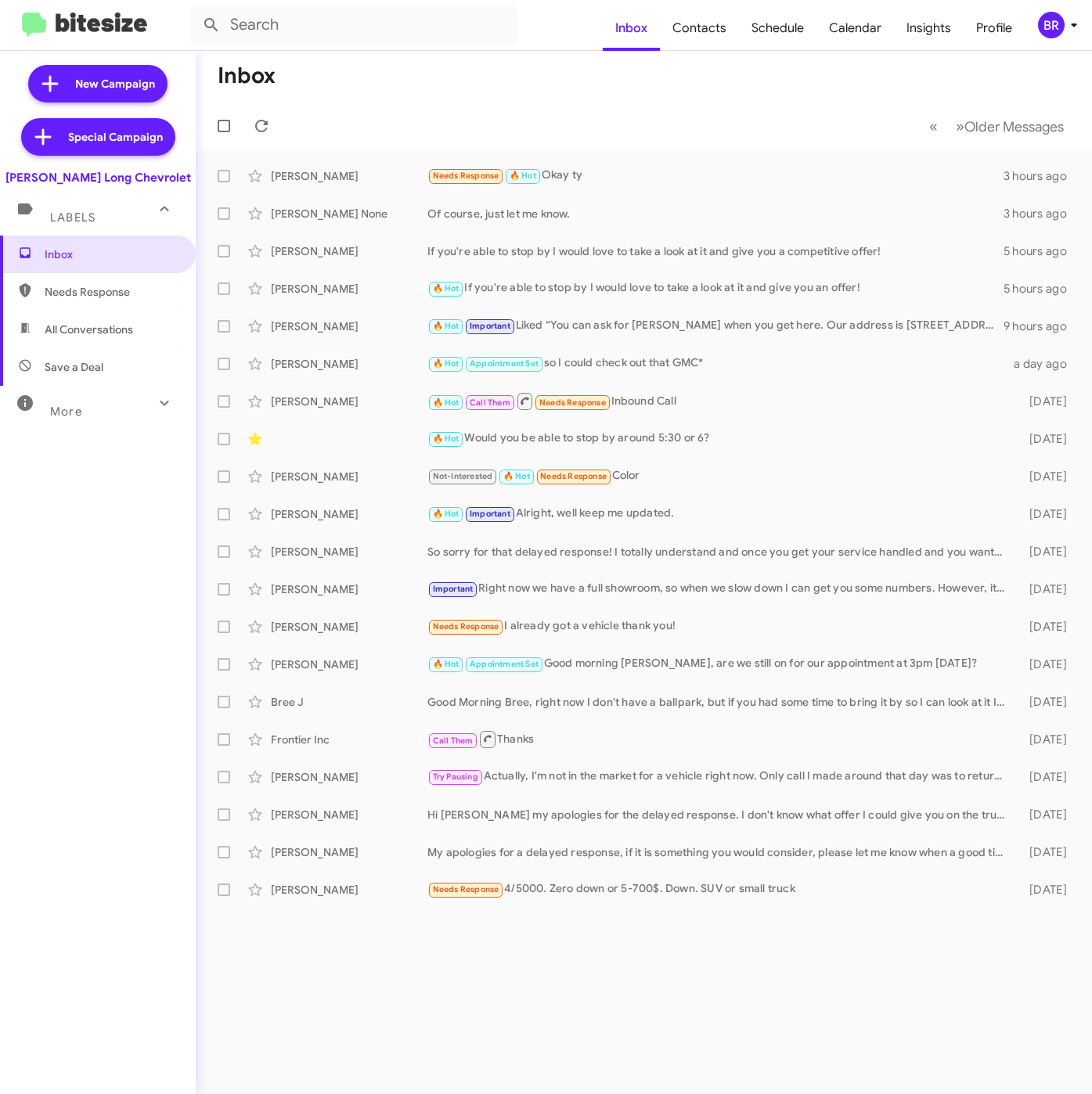
click at [1054, 28] on div "BR" at bounding box center [1051, 25] width 27 height 27
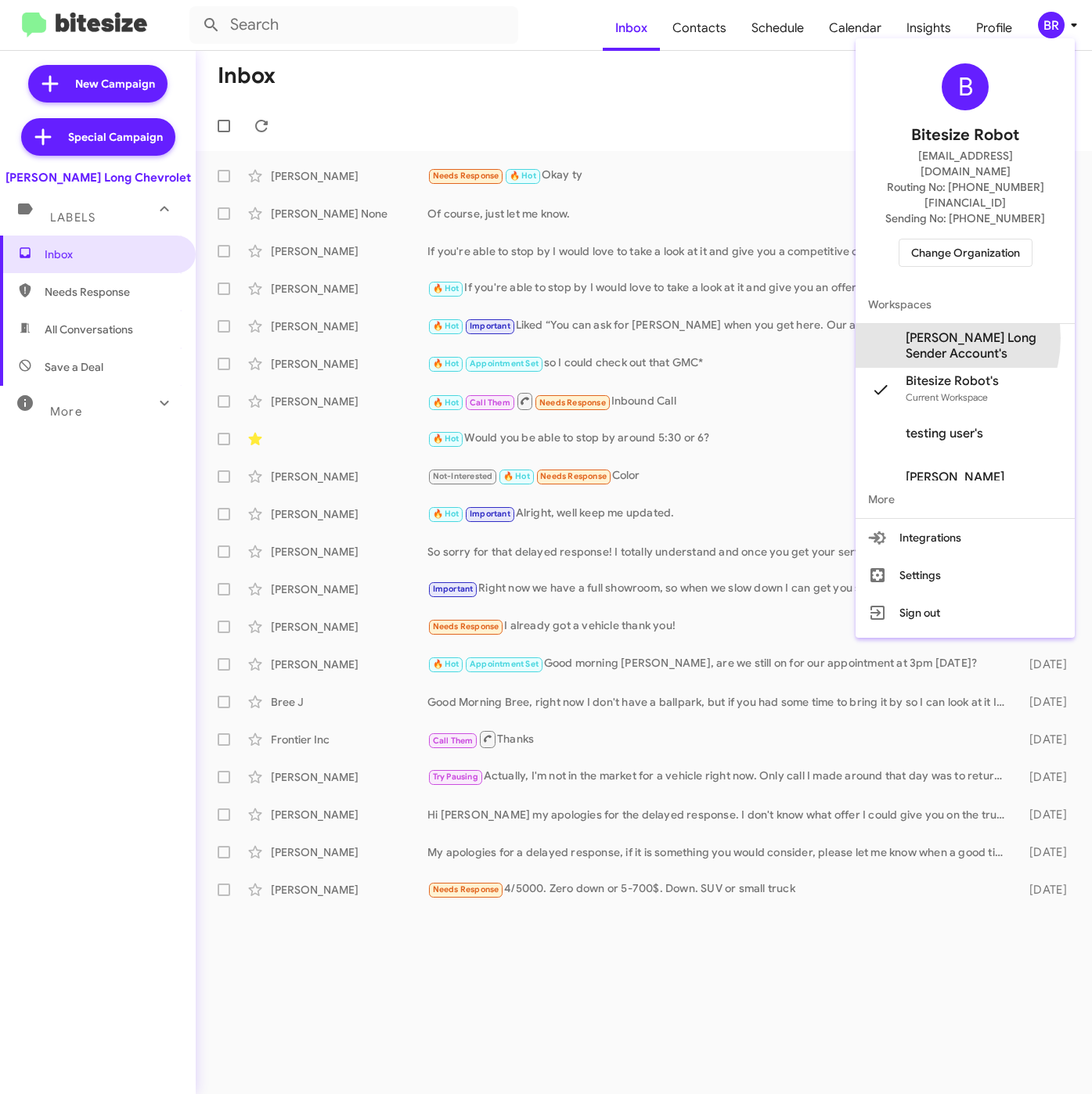
click at [928, 330] on span "[PERSON_NAME] Long Sender Account's" at bounding box center [984, 346] width 156 height 31
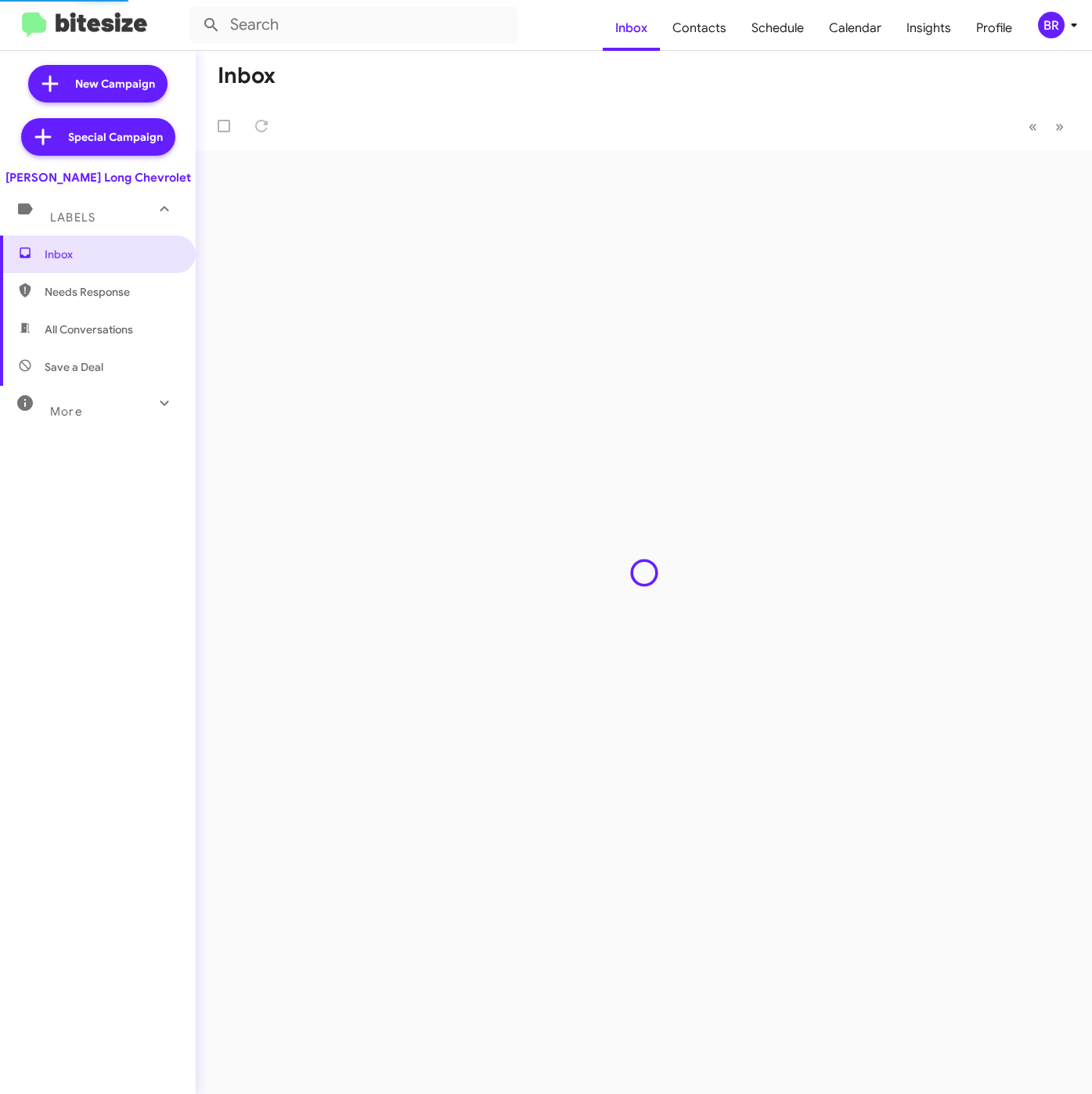
click at [711, 29] on span "Contacts" at bounding box center [699, 28] width 79 height 46
type input "in:groups"
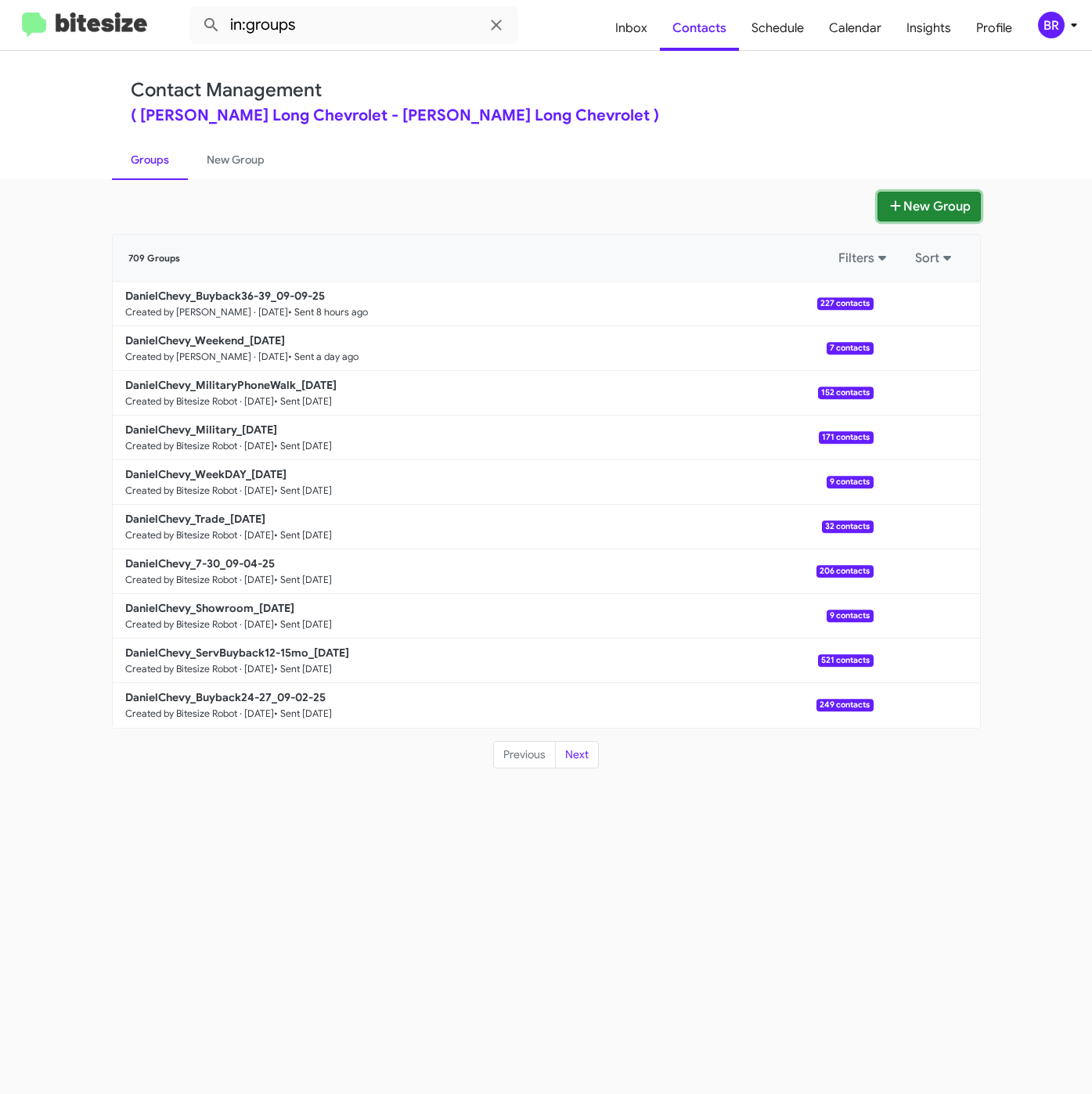
click at [913, 198] on button "New Group" at bounding box center [929, 206] width 104 height 30
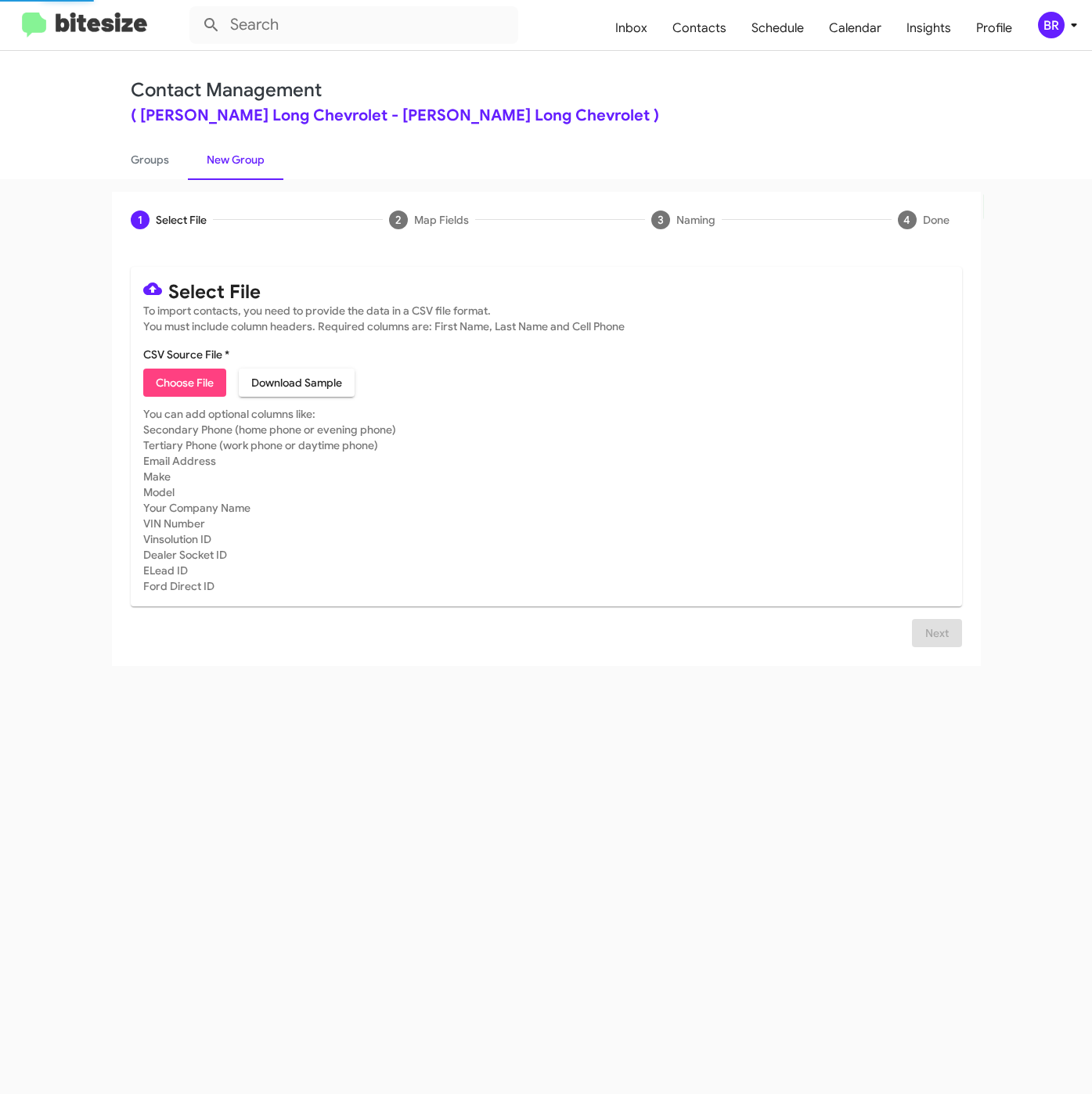
click at [184, 381] on span "Choose File" at bounding box center [184, 383] width 58 height 28
type input "DanielChevy_Showroom_[DATE]"
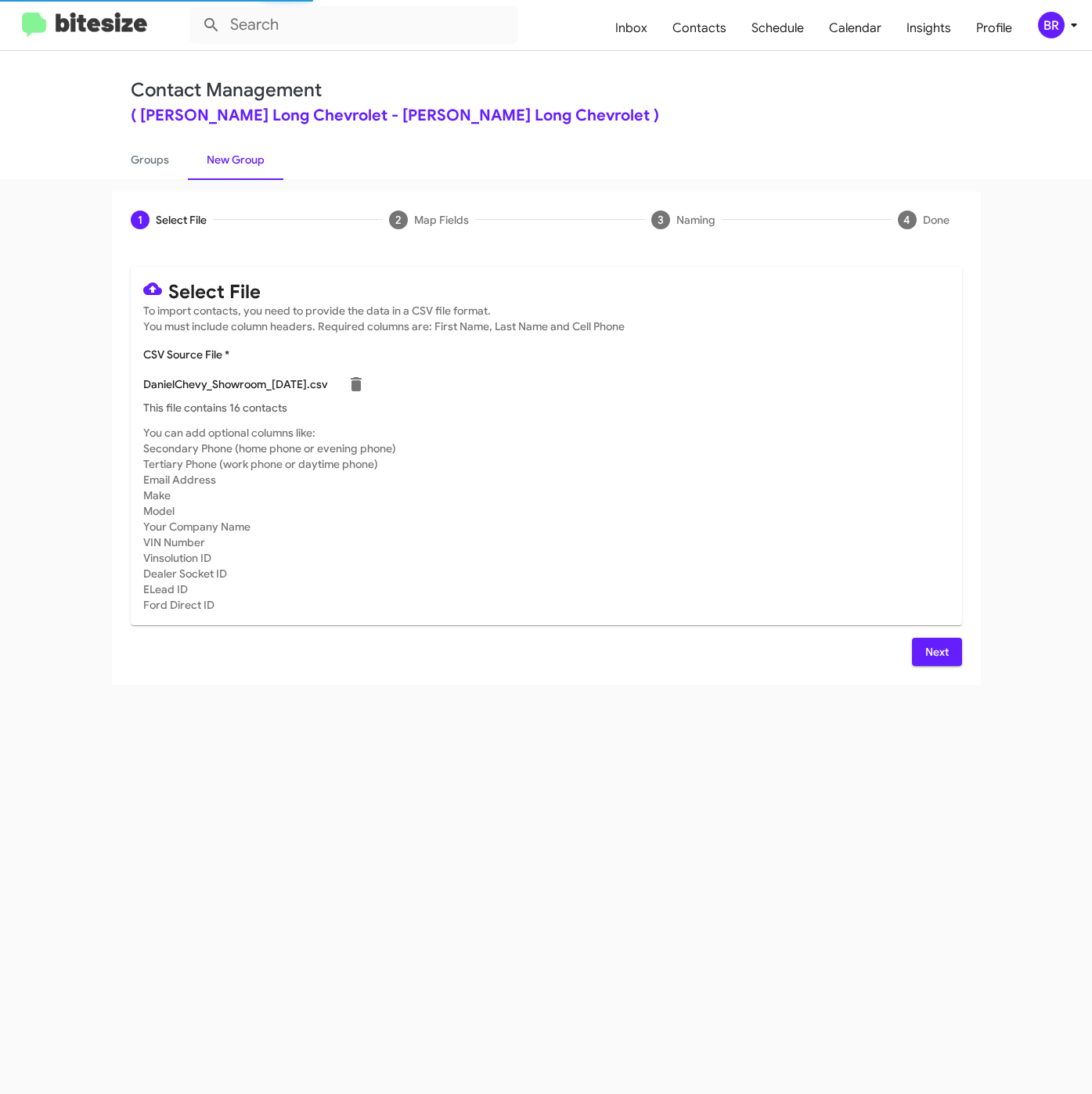
click at [914, 646] on button "Next" at bounding box center [937, 652] width 50 height 28
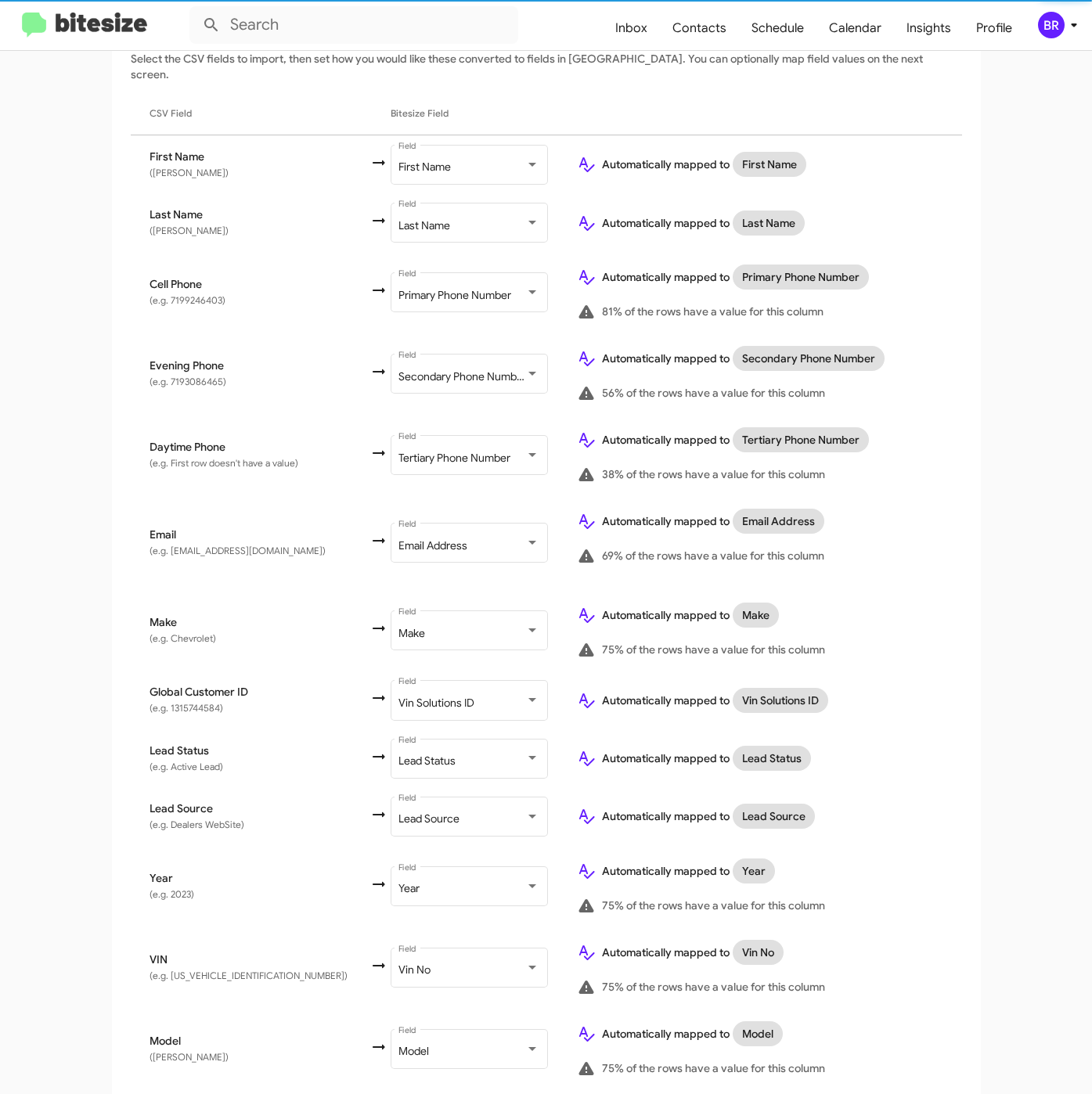
scroll to position [406, 0]
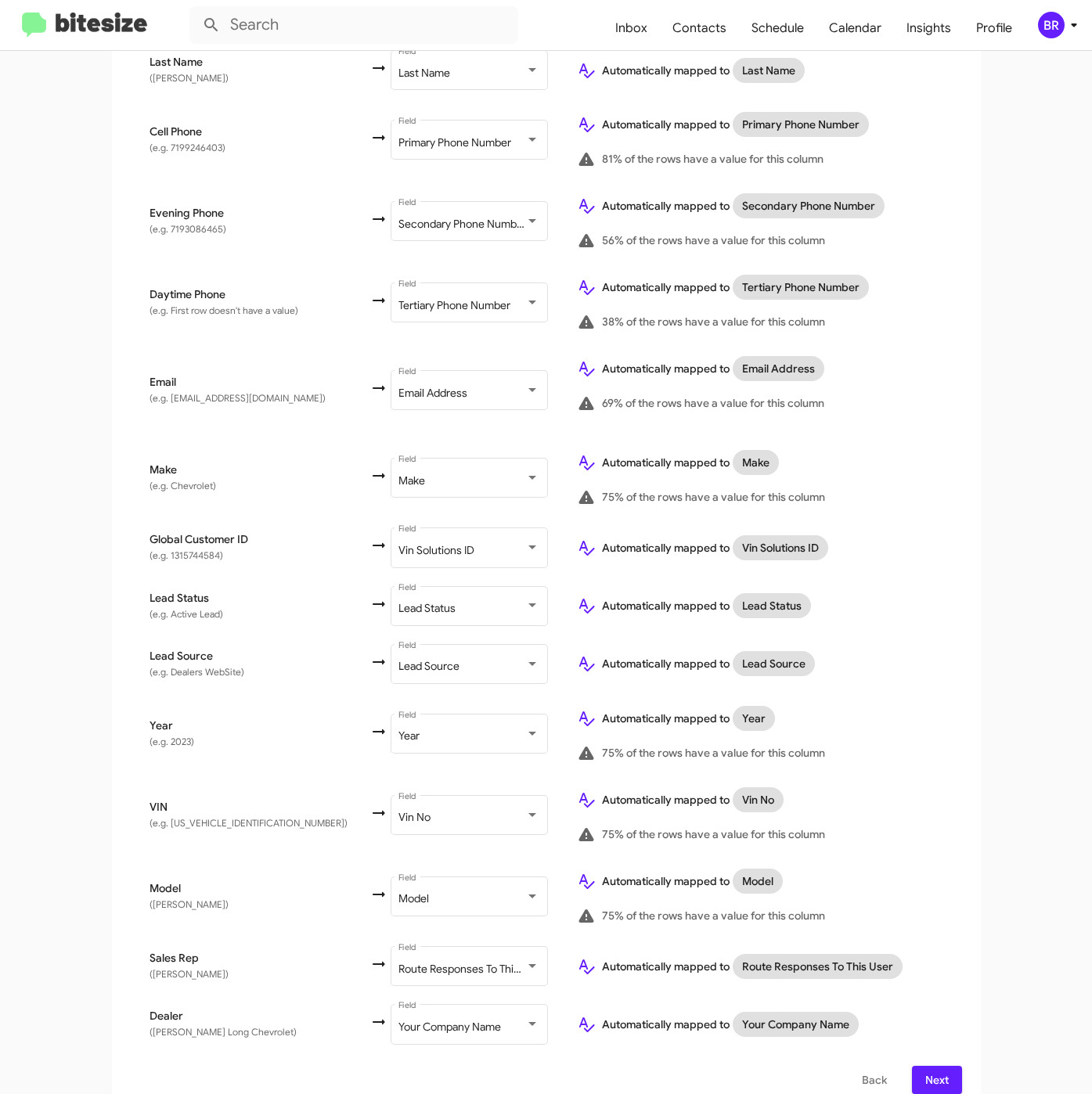
click at [937, 1066] on span "Next" at bounding box center [937, 1080] width 25 height 28
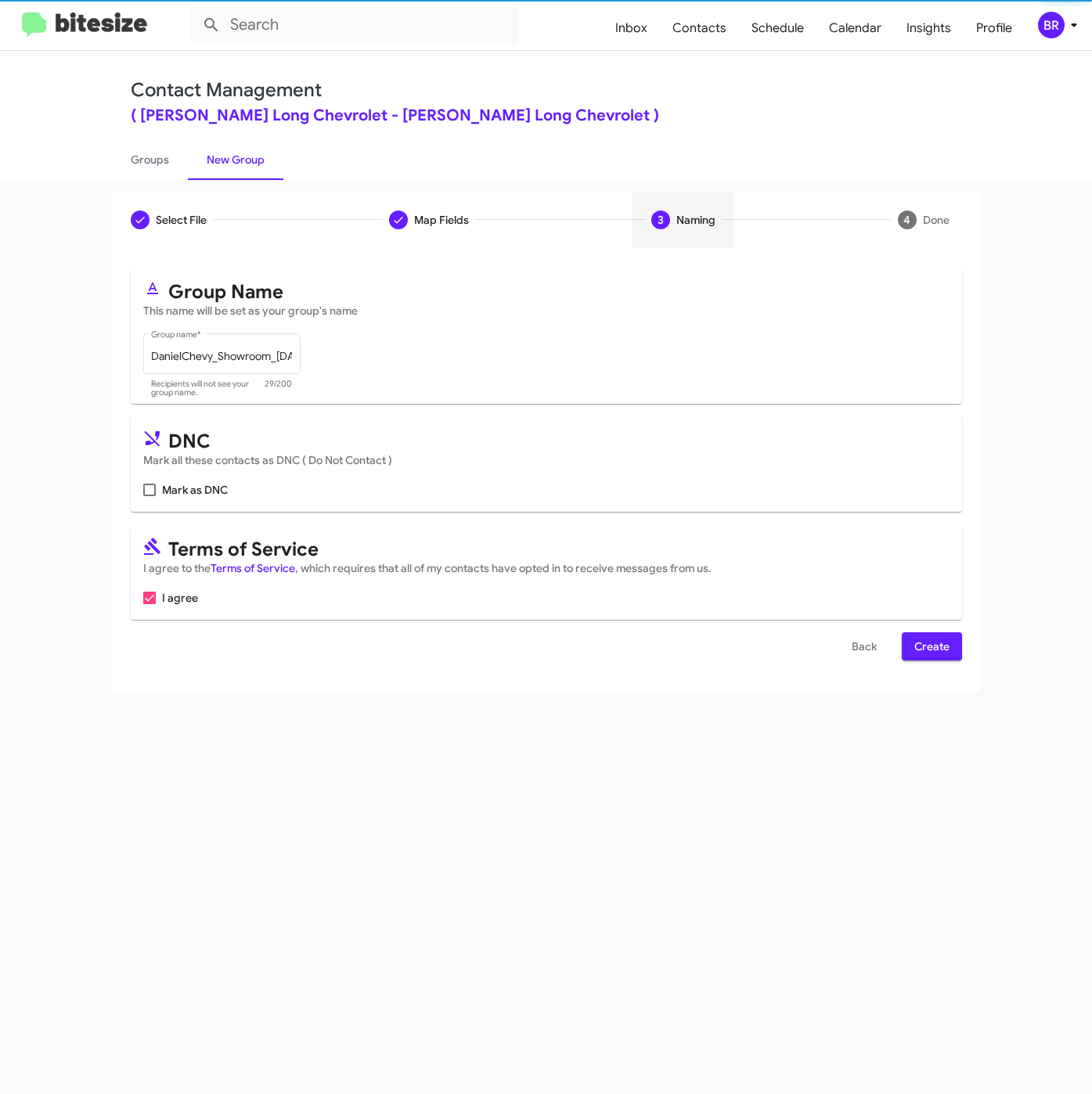
scroll to position [0, 0]
click at [934, 644] on span "Create" at bounding box center [931, 647] width 35 height 28
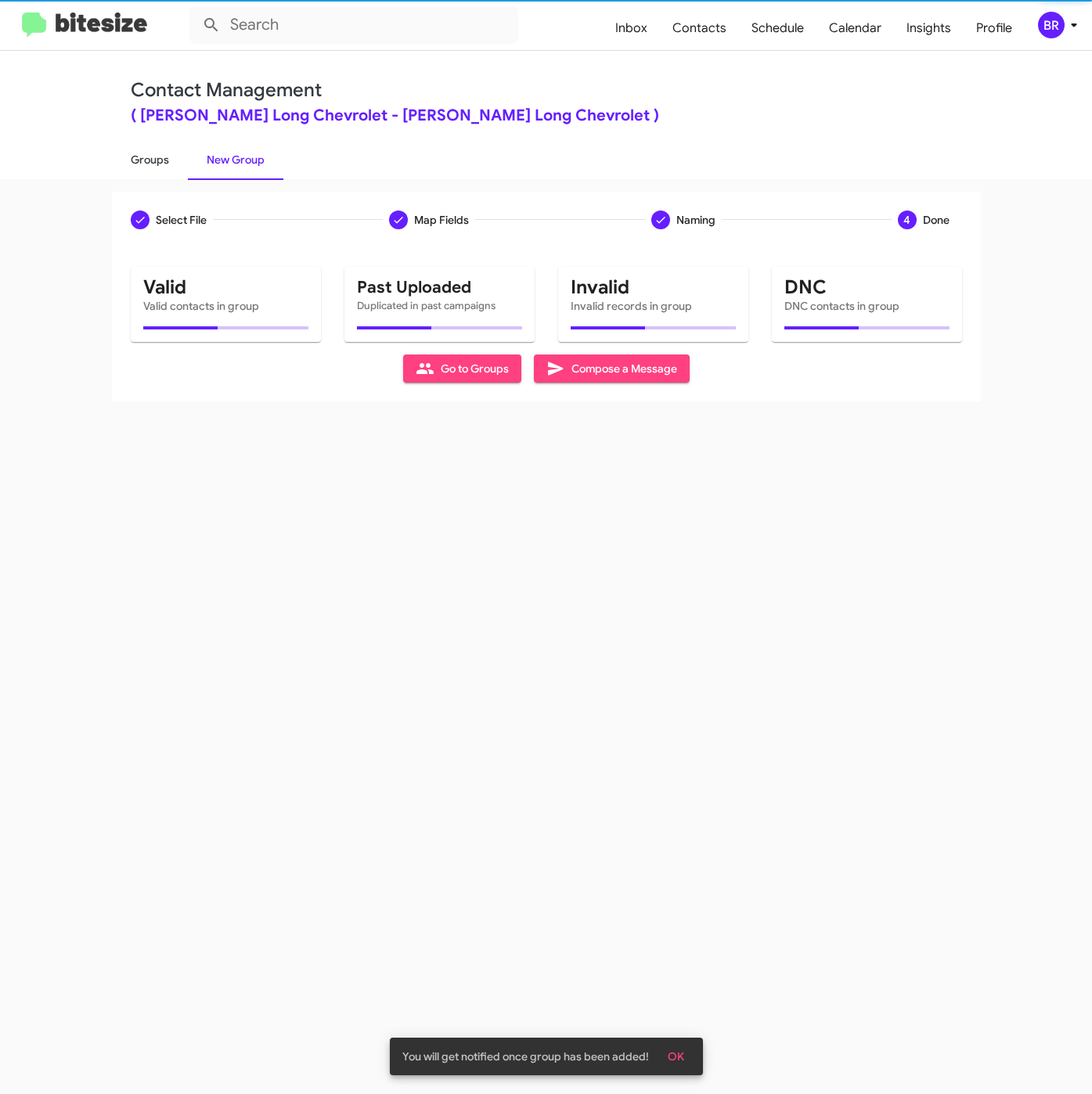
click at [150, 160] on link "Groups" at bounding box center [150, 159] width 76 height 41
type input "in:groups"
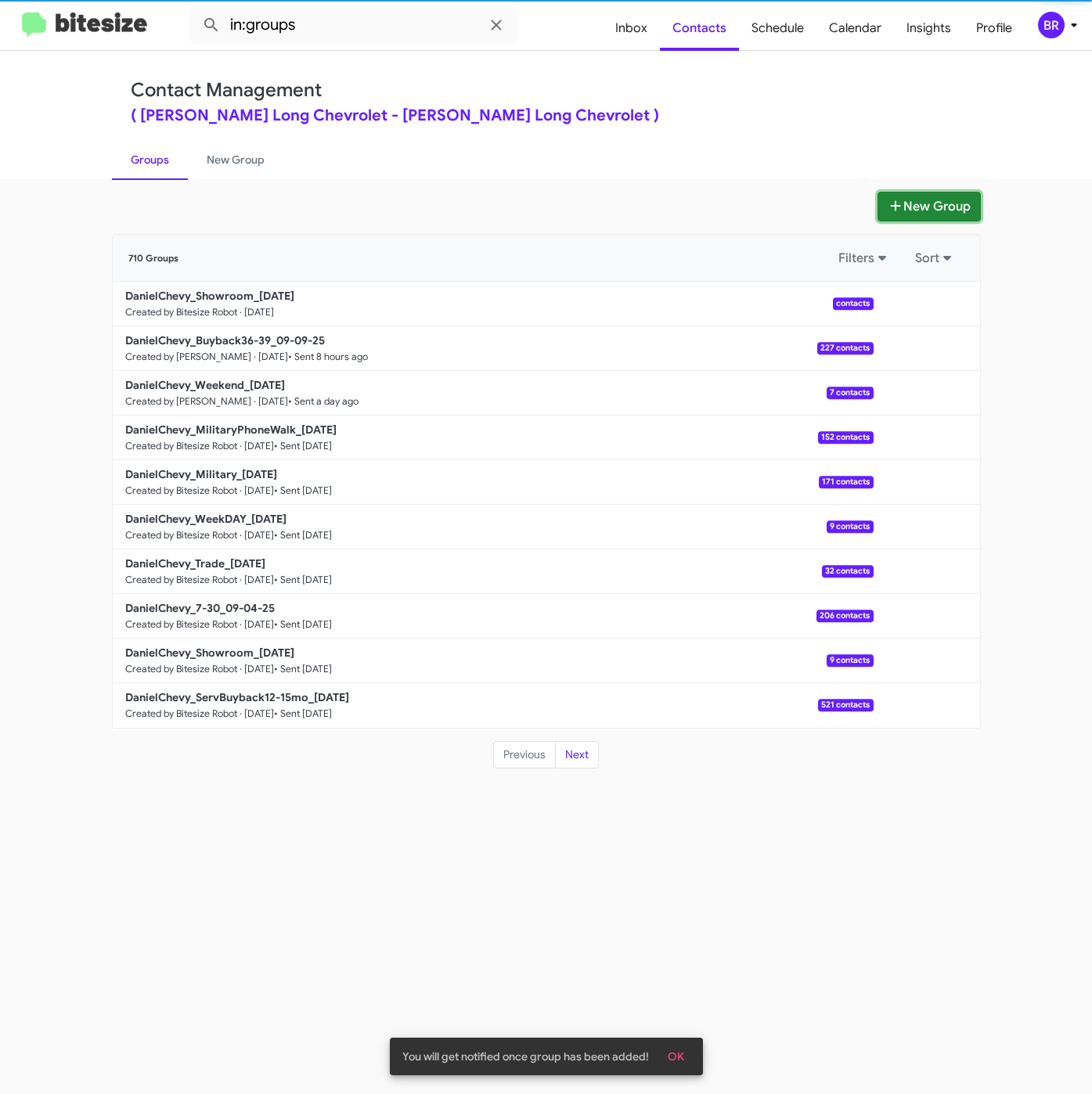
click at [961, 209] on button "New Group" at bounding box center [929, 206] width 104 height 30
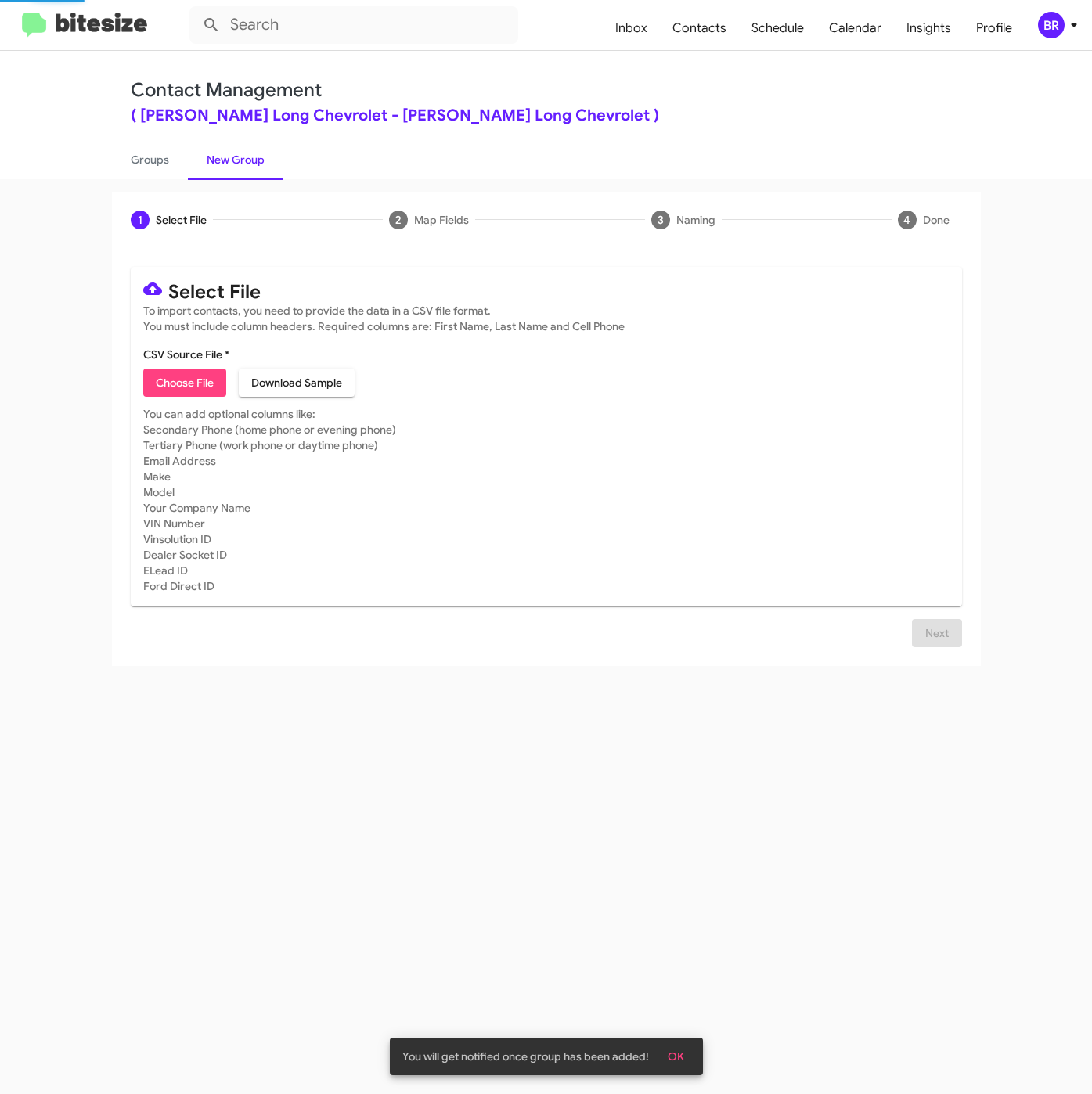
click at [188, 389] on span "Choose File" at bounding box center [184, 383] width 58 height 28
type input "DanielChevy_ServBuyback24-27mo_[DATE]"
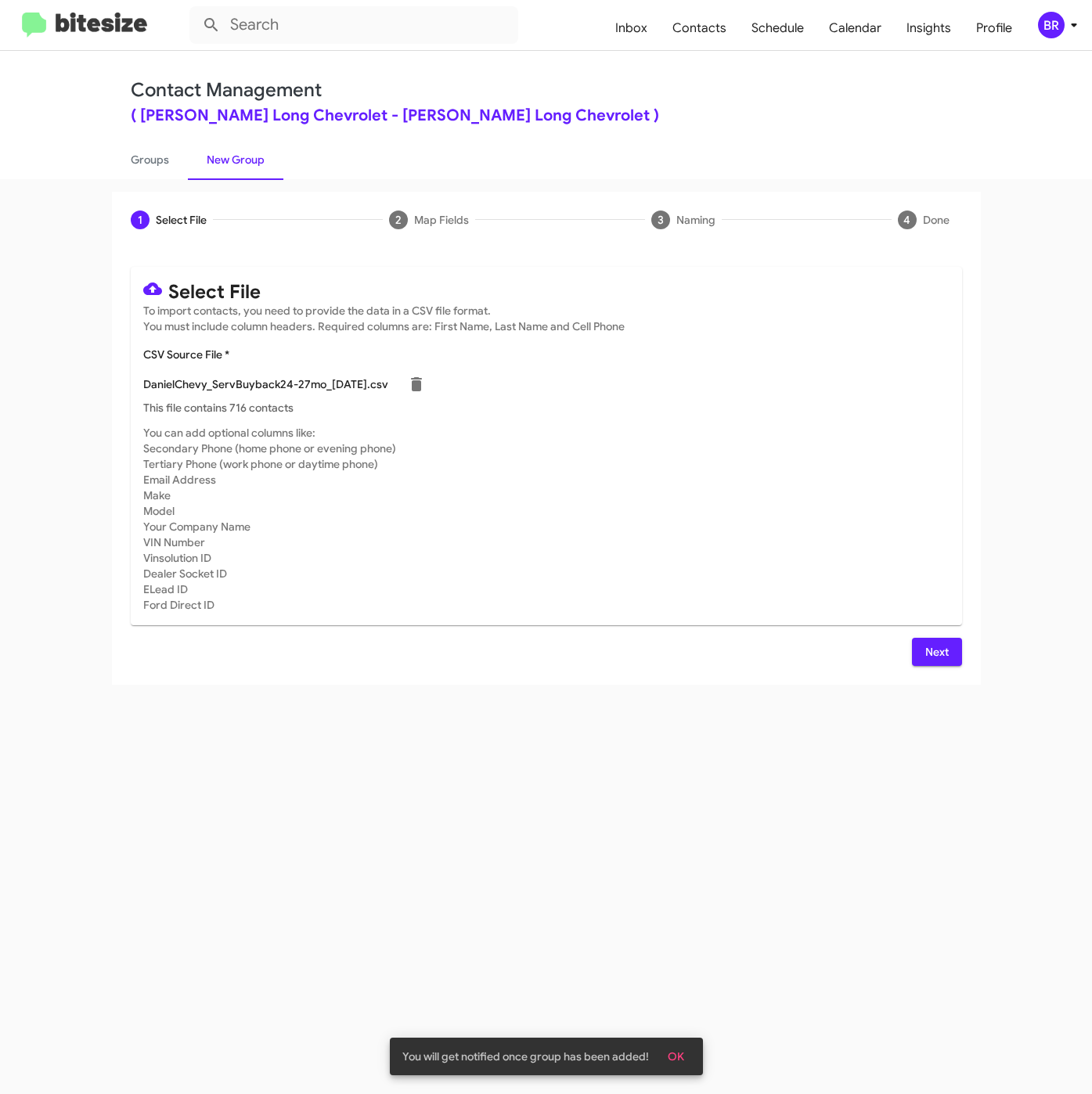
click at [946, 647] on span "Next" at bounding box center [937, 652] width 25 height 28
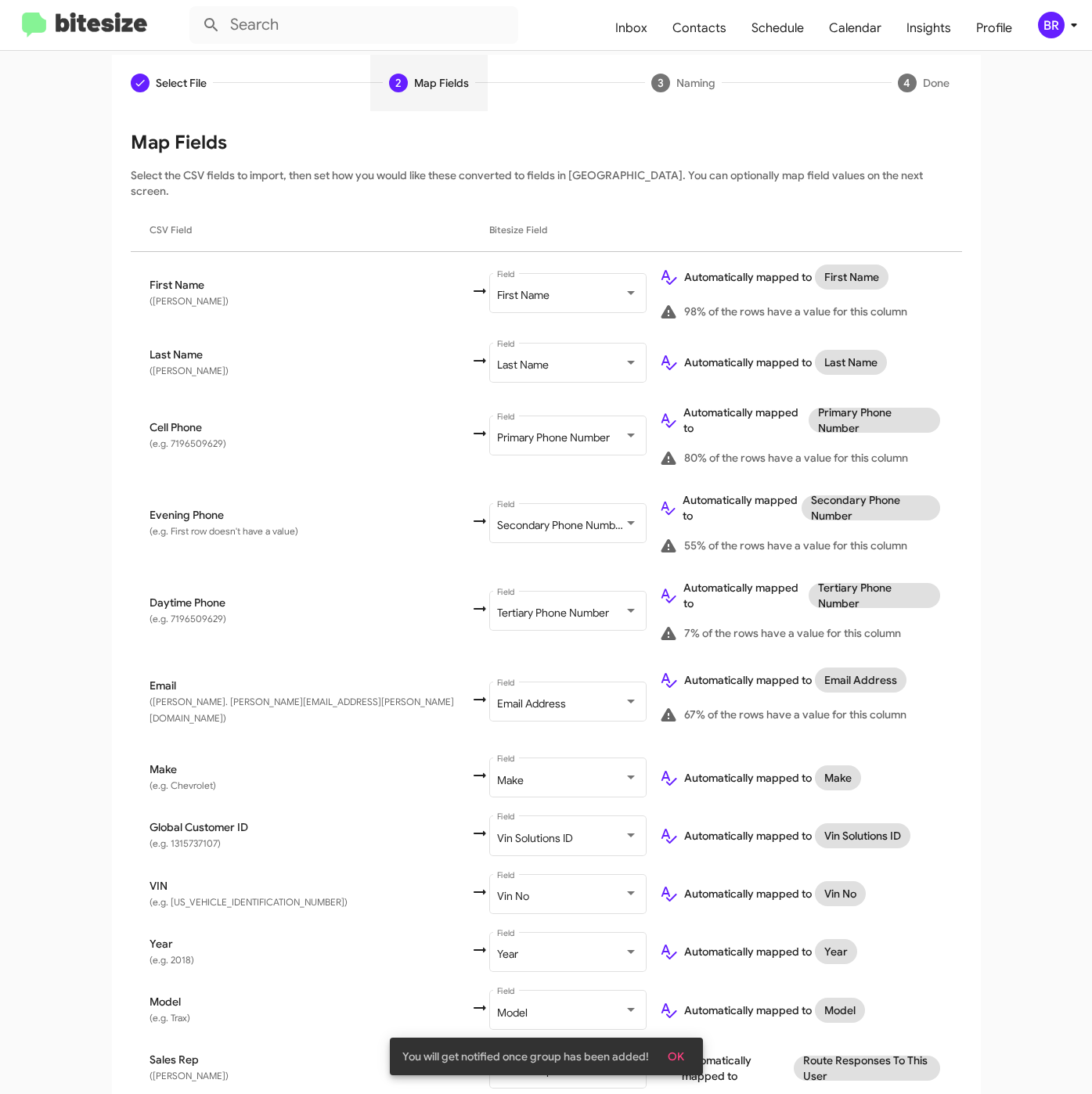
scroll to position [221, 0]
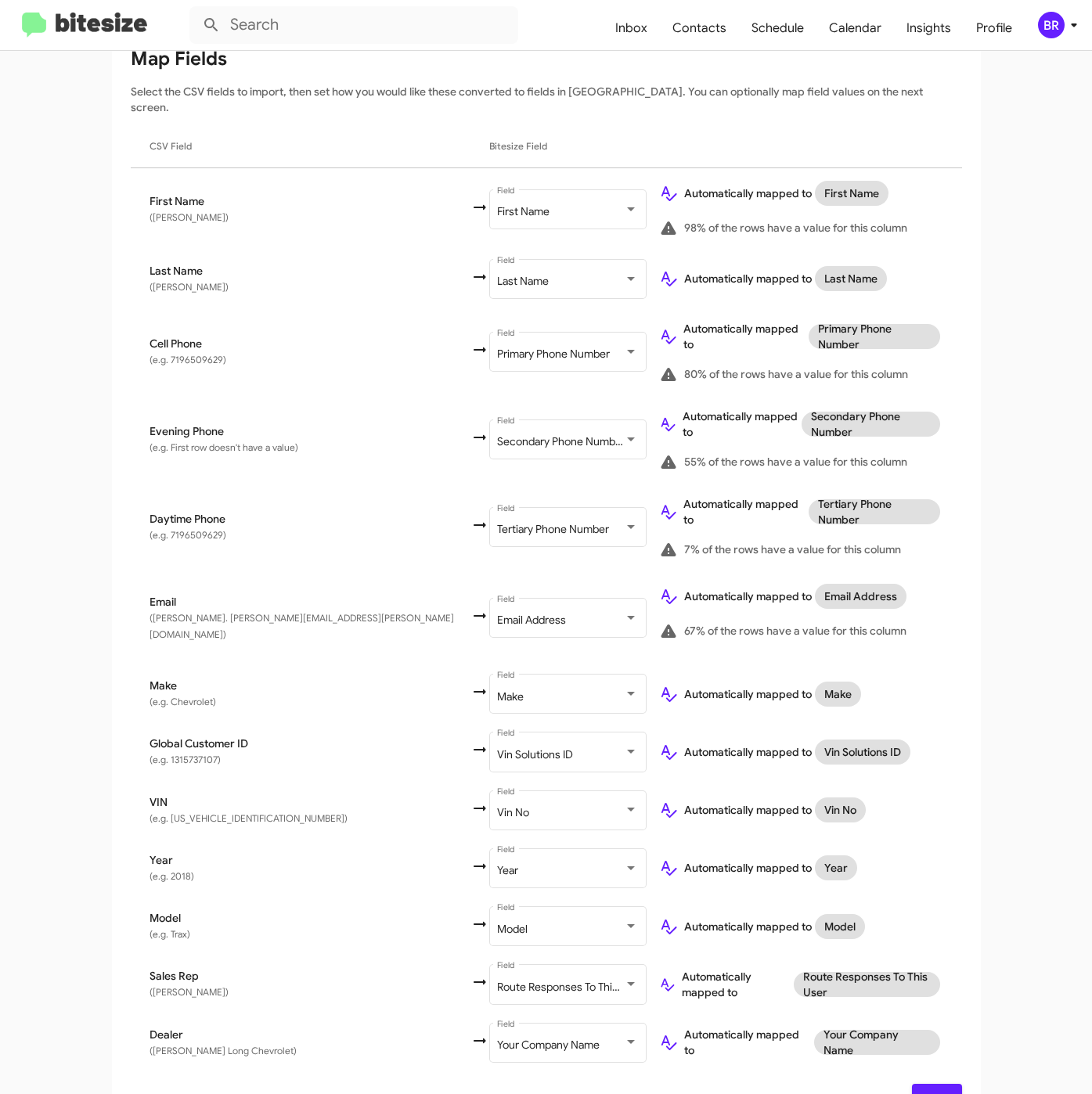
click at [935, 1084] on span "Next" at bounding box center [937, 1098] width 25 height 28
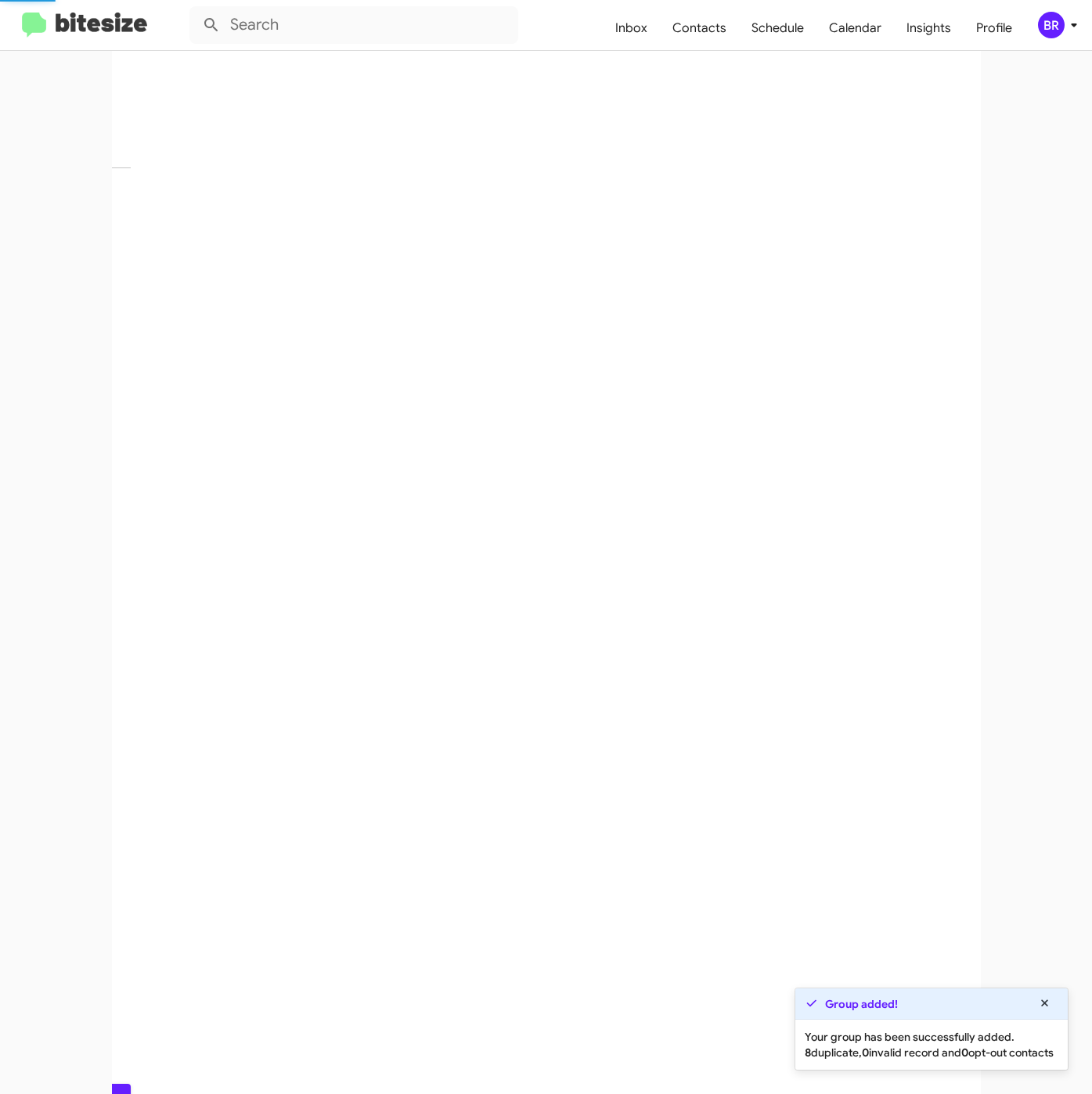
scroll to position [0, 0]
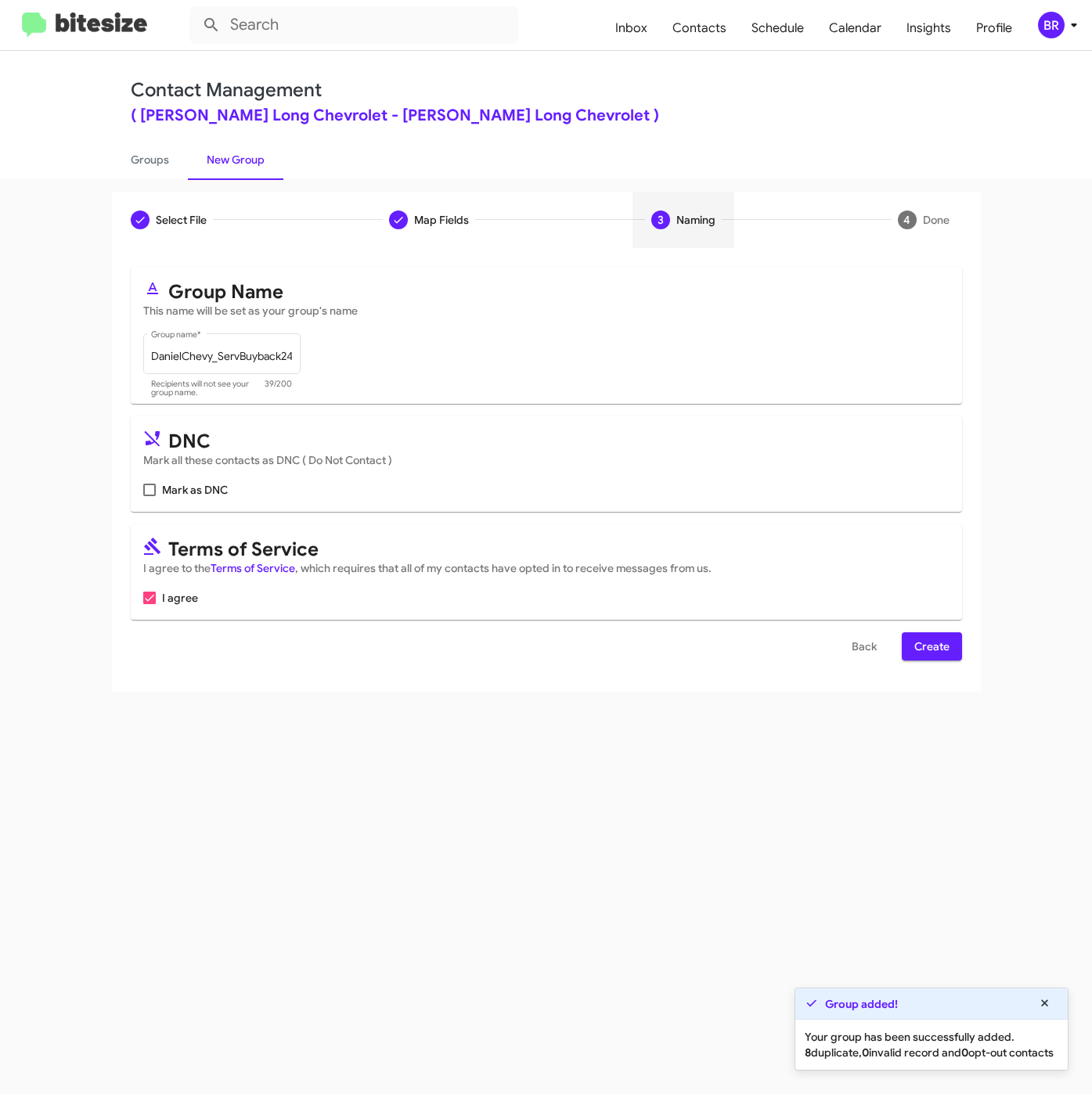
click at [923, 644] on span "Create" at bounding box center [931, 647] width 35 height 28
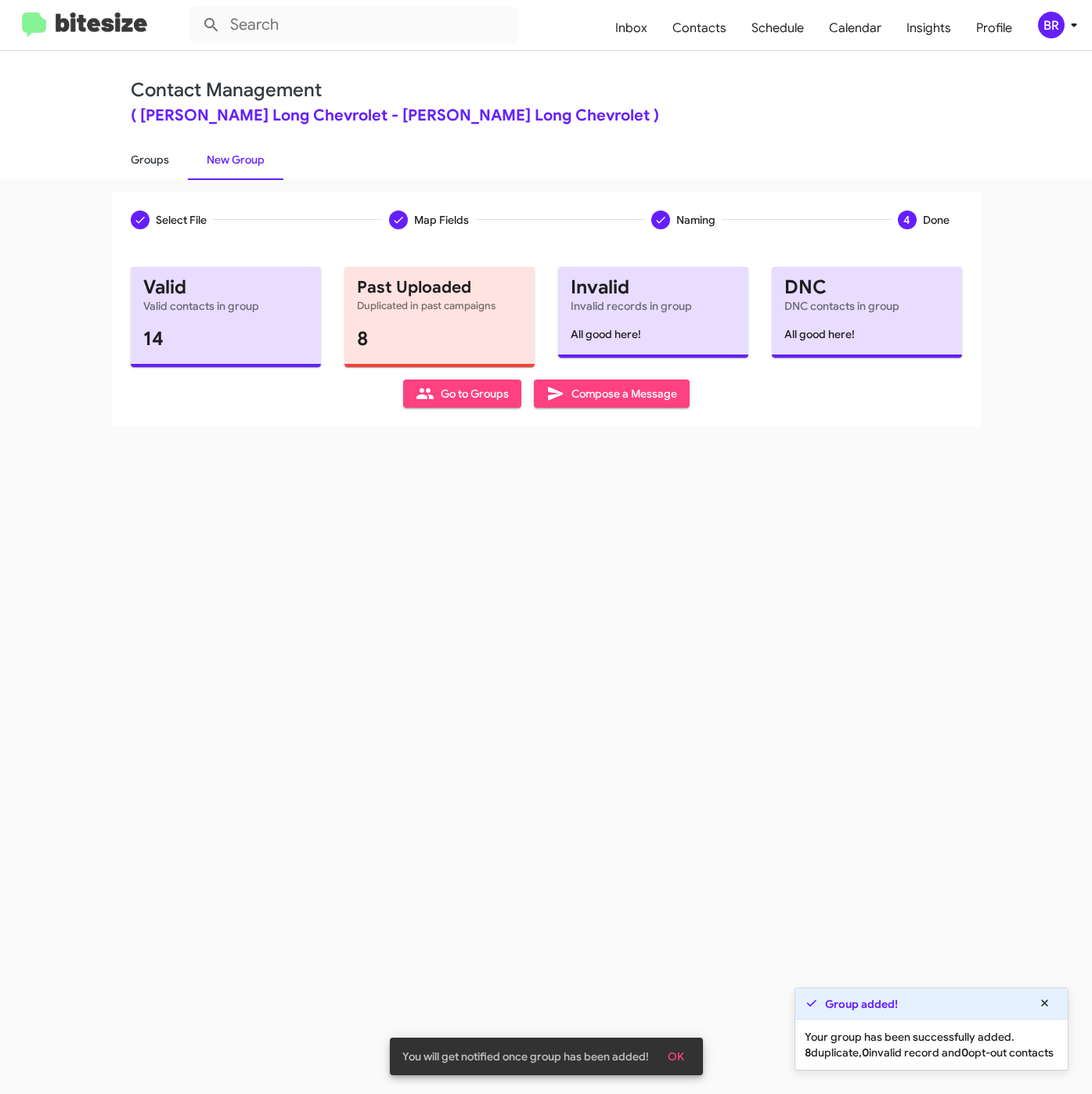
click at [169, 160] on link "Groups" at bounding box center [150, 159] width 76 height 41
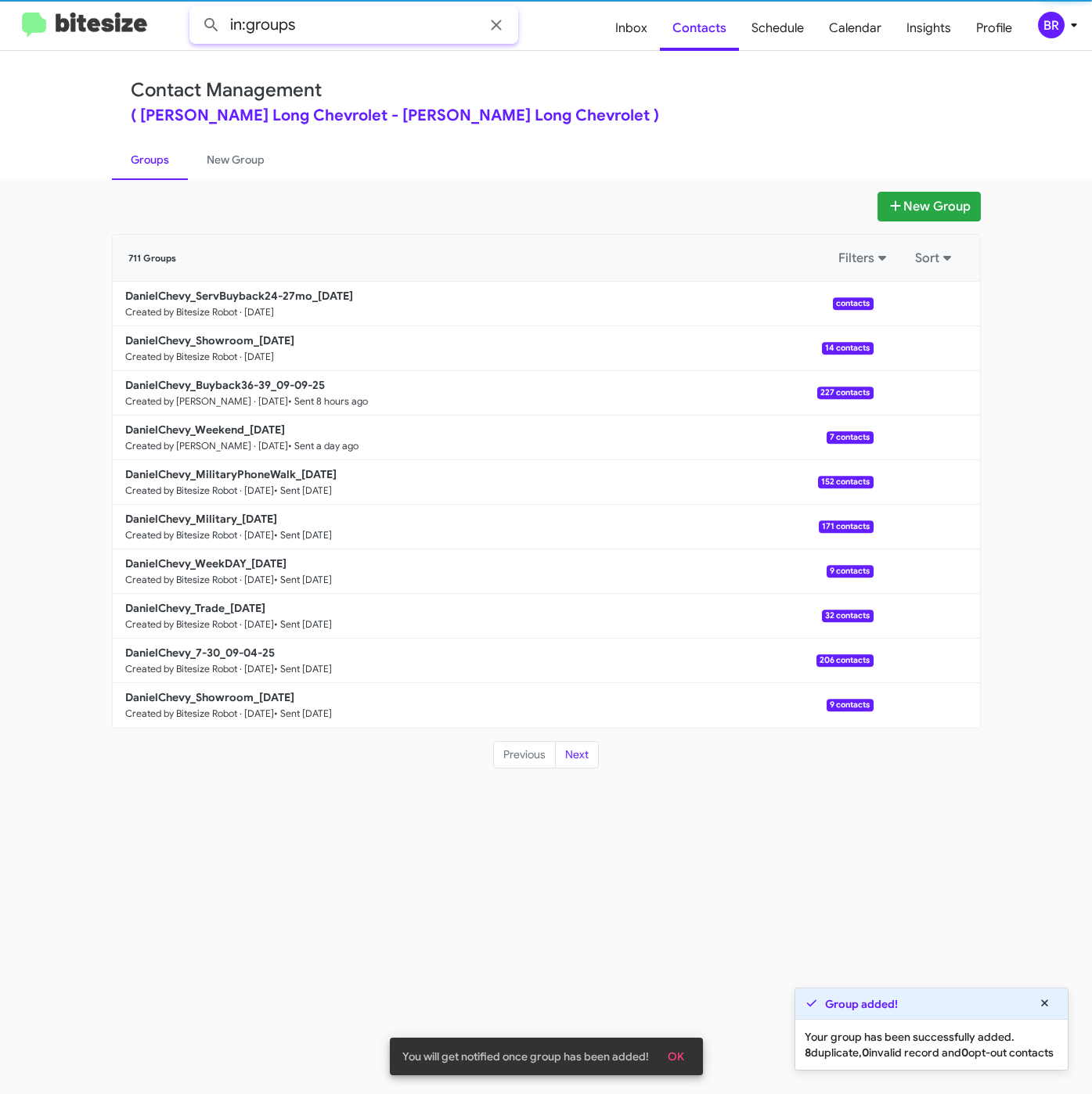
click at [389, 24] on input "in:groups" at bounding box center [353, 25] width 329 height 38
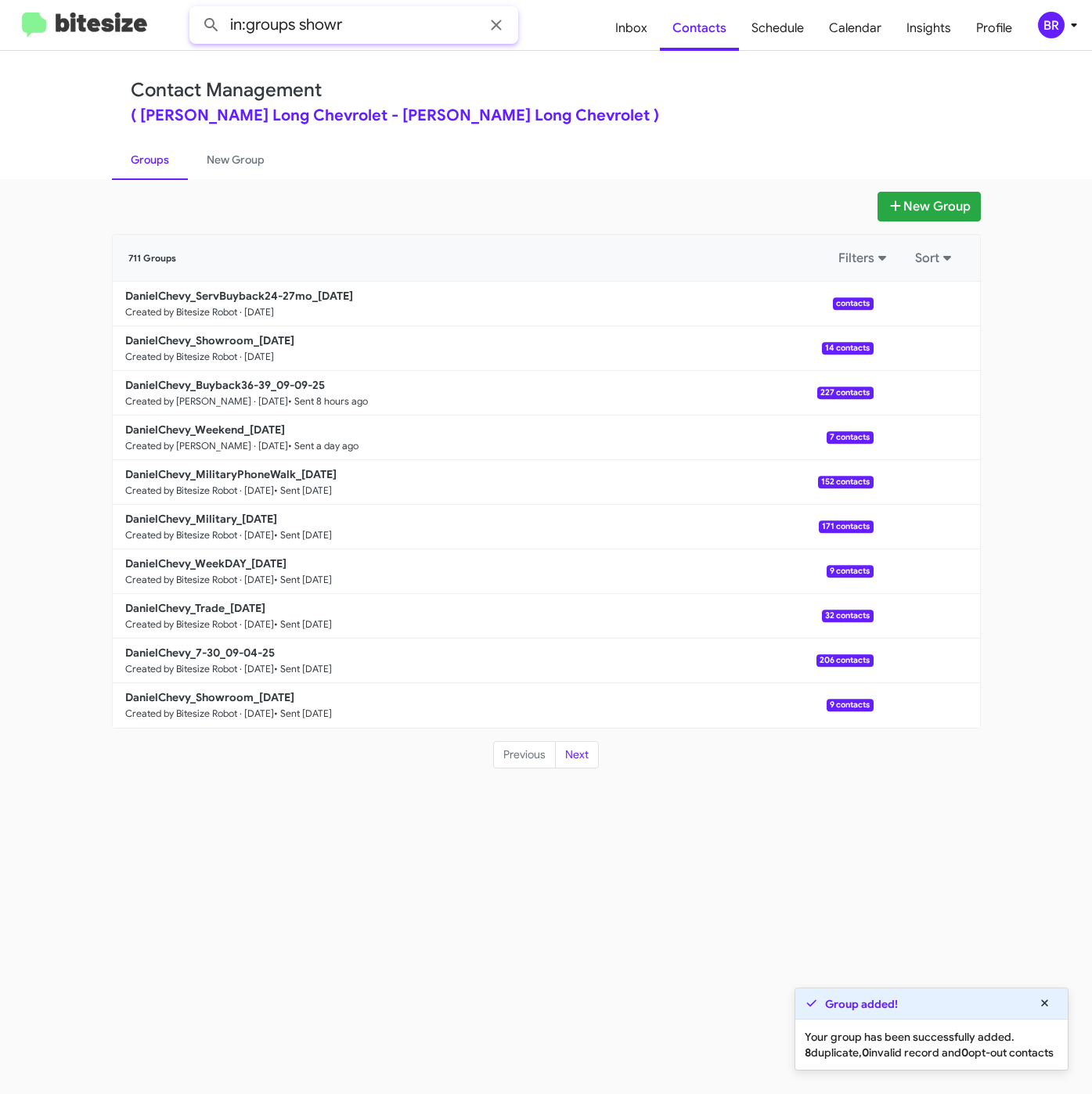
click at [195, 9] on button at bounding box center [211, 25] width 31 height 31
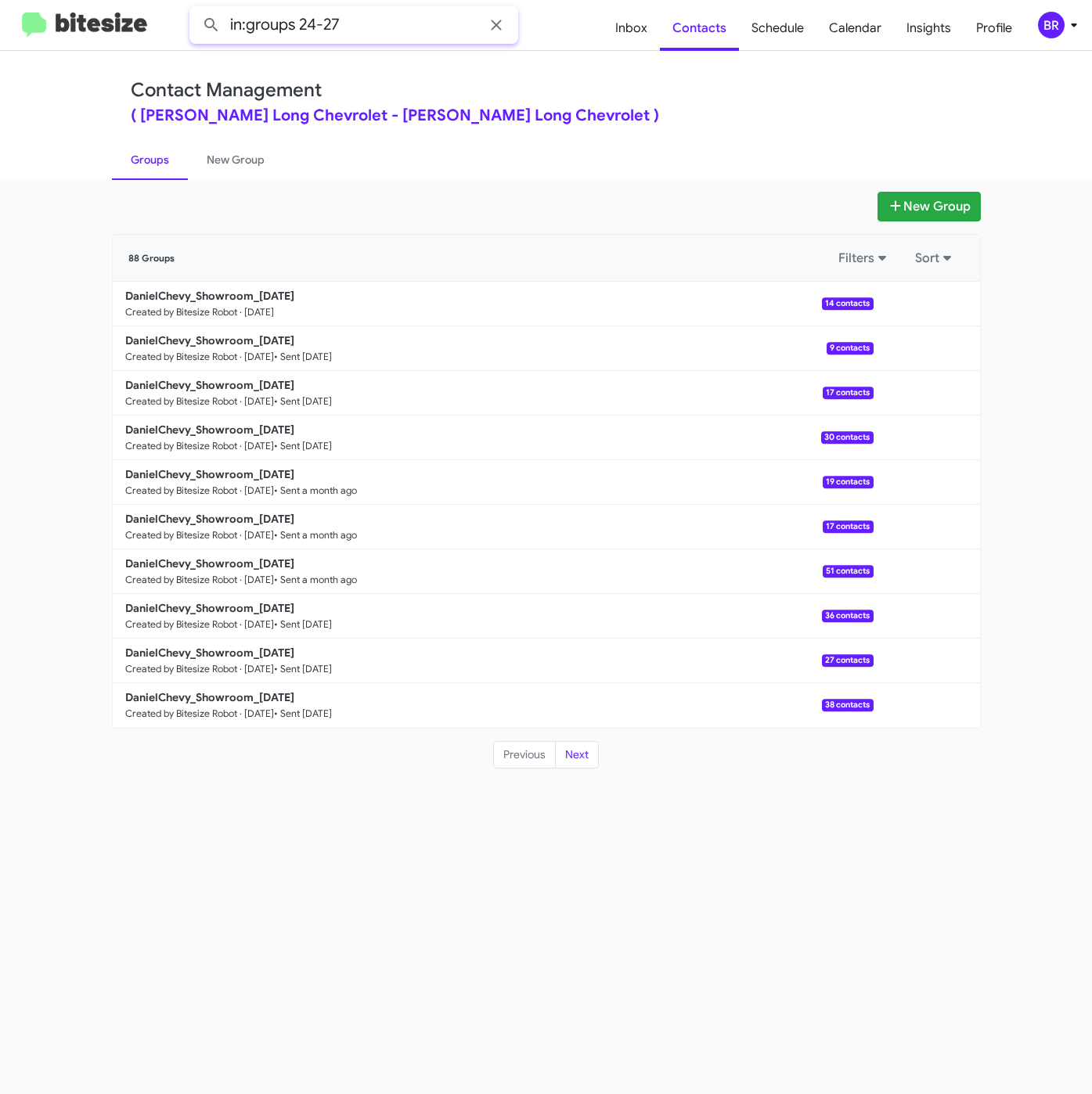
click at [195, 9] on button at bounding box center [211, 25] width 31 height 31
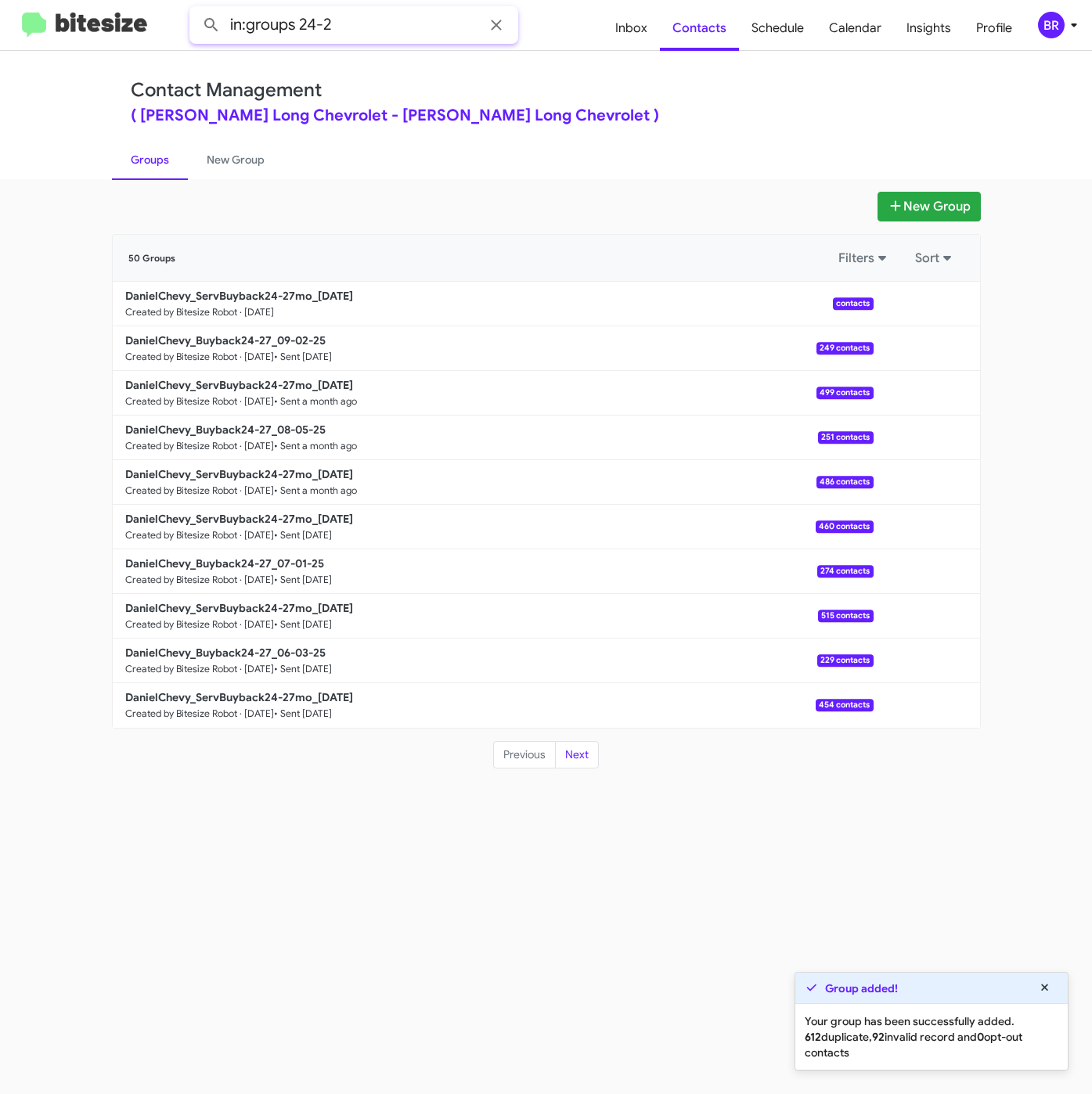
click at [195, 9] on button at bounding box center [211, 25] width 31 height 31
type input "in:groups"
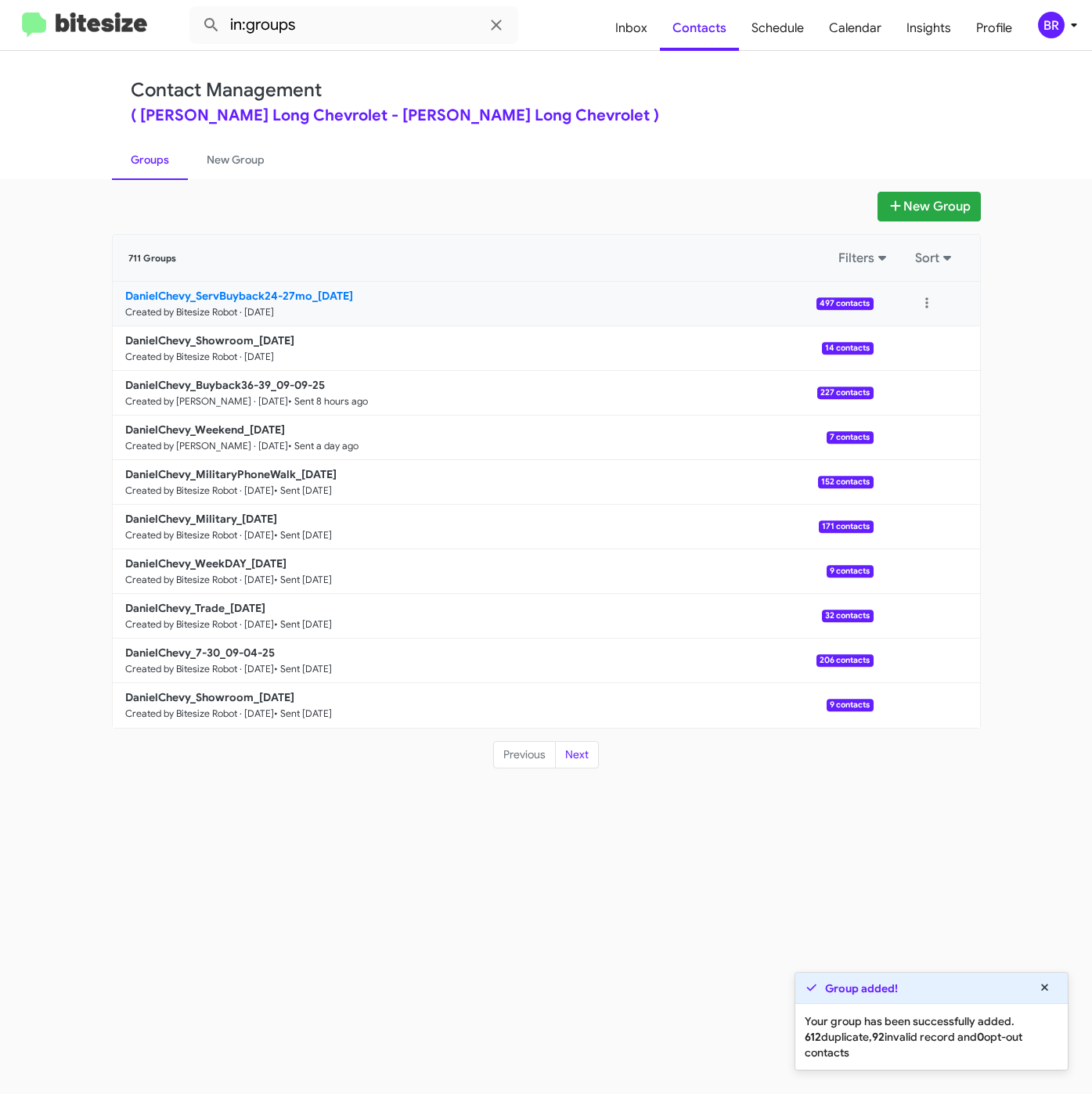
click at [259, 291] on b "DanielChevy_ServBuyback24-27mo_[DATE]" at bounding box center [239, 296] width 228 height 14
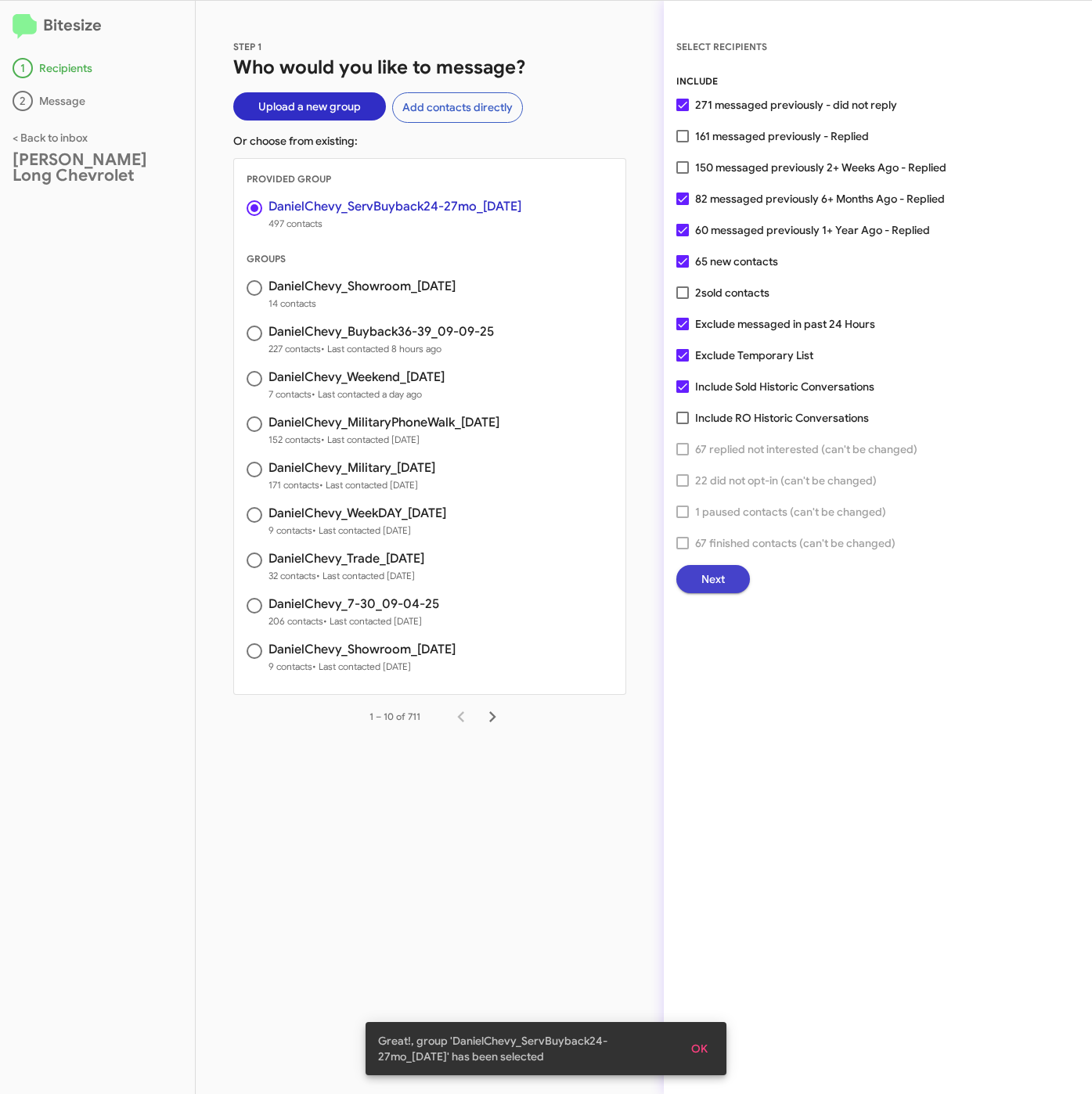
click at [716, 578] on span "Next" at bounding box center [713, 579] width 24 height 28
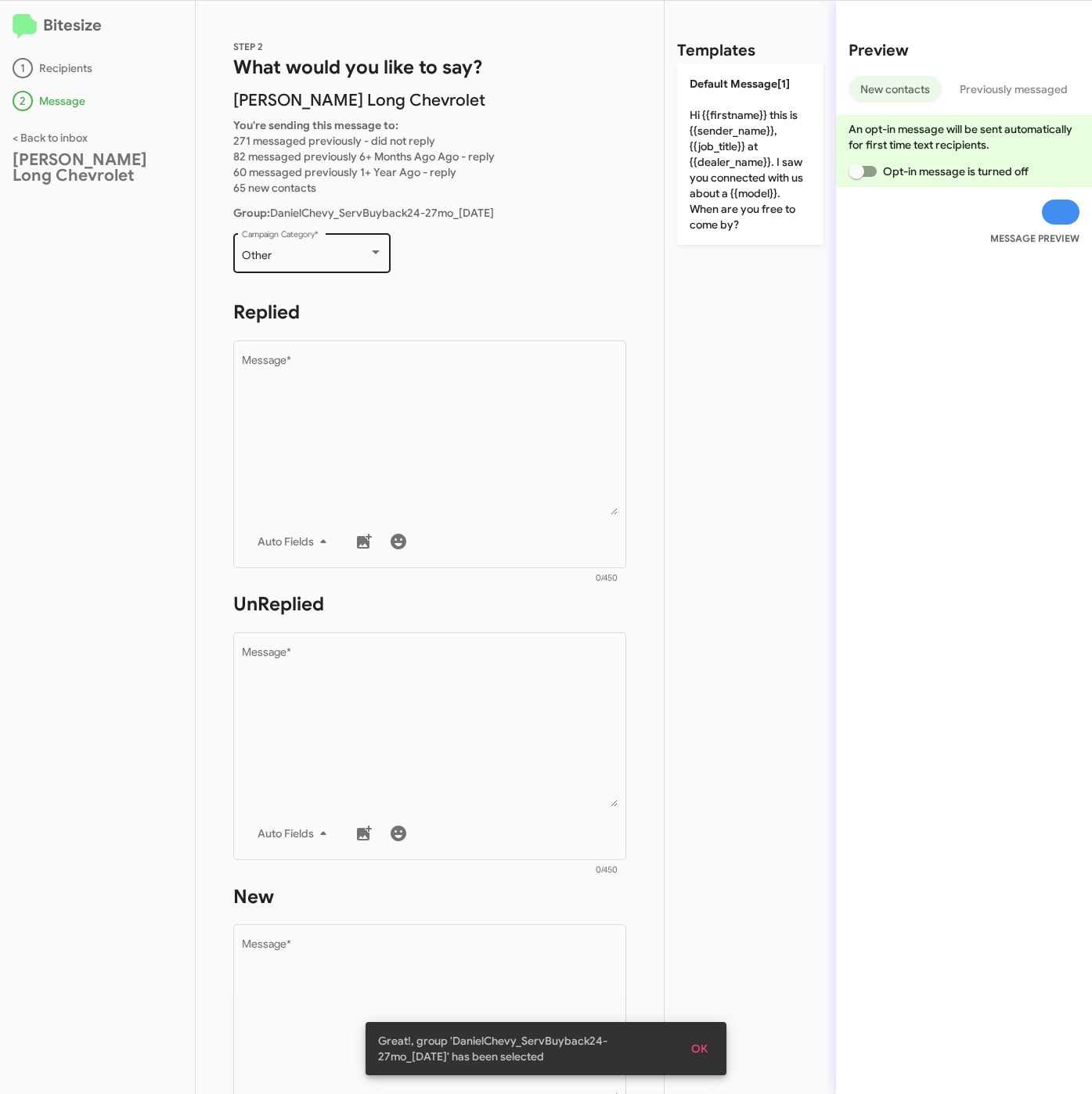
click at [275, 257] on div "Other" at bounding box center [305, 256] width 127 height 13
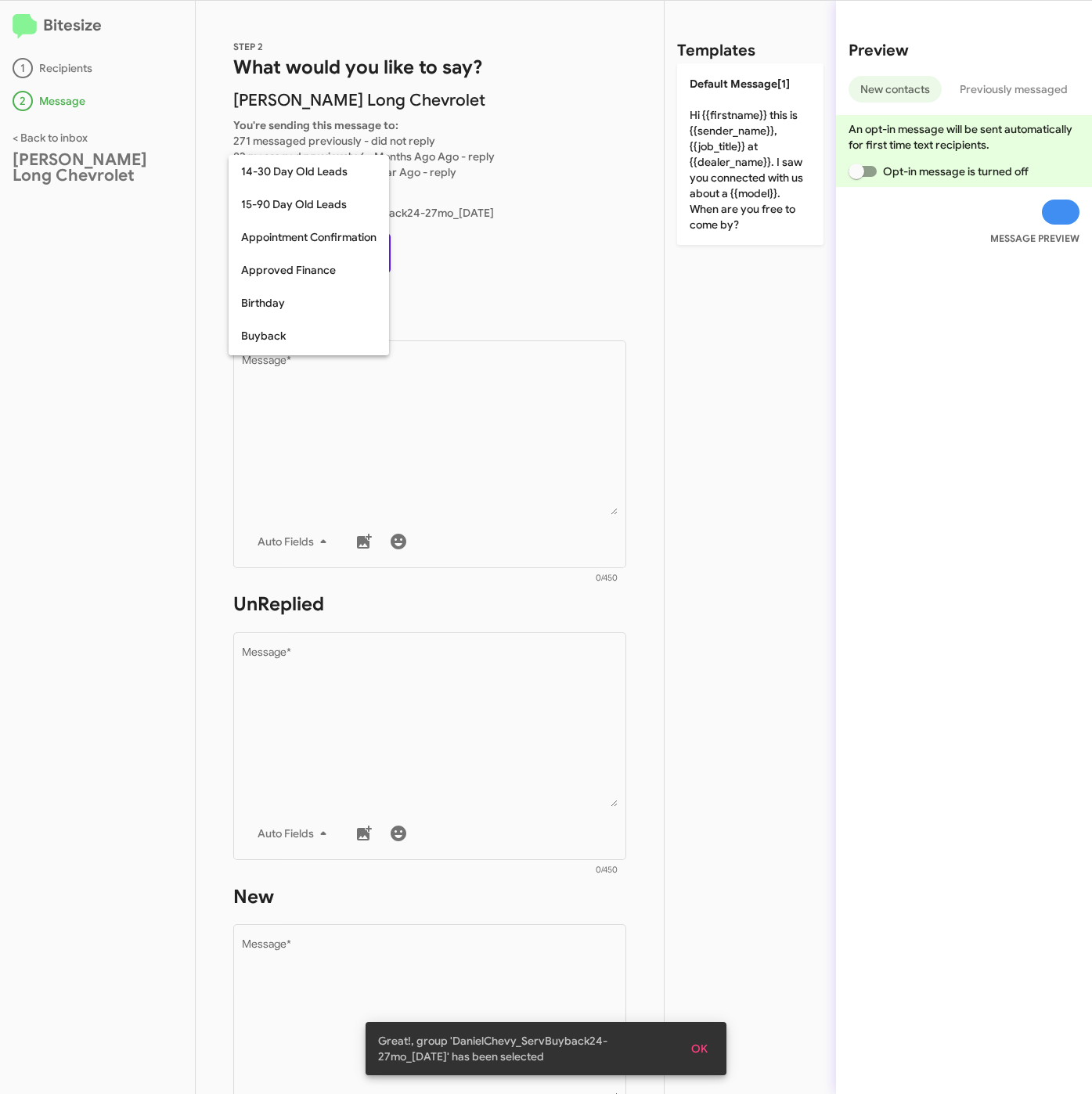
scroll to position [344, 0]
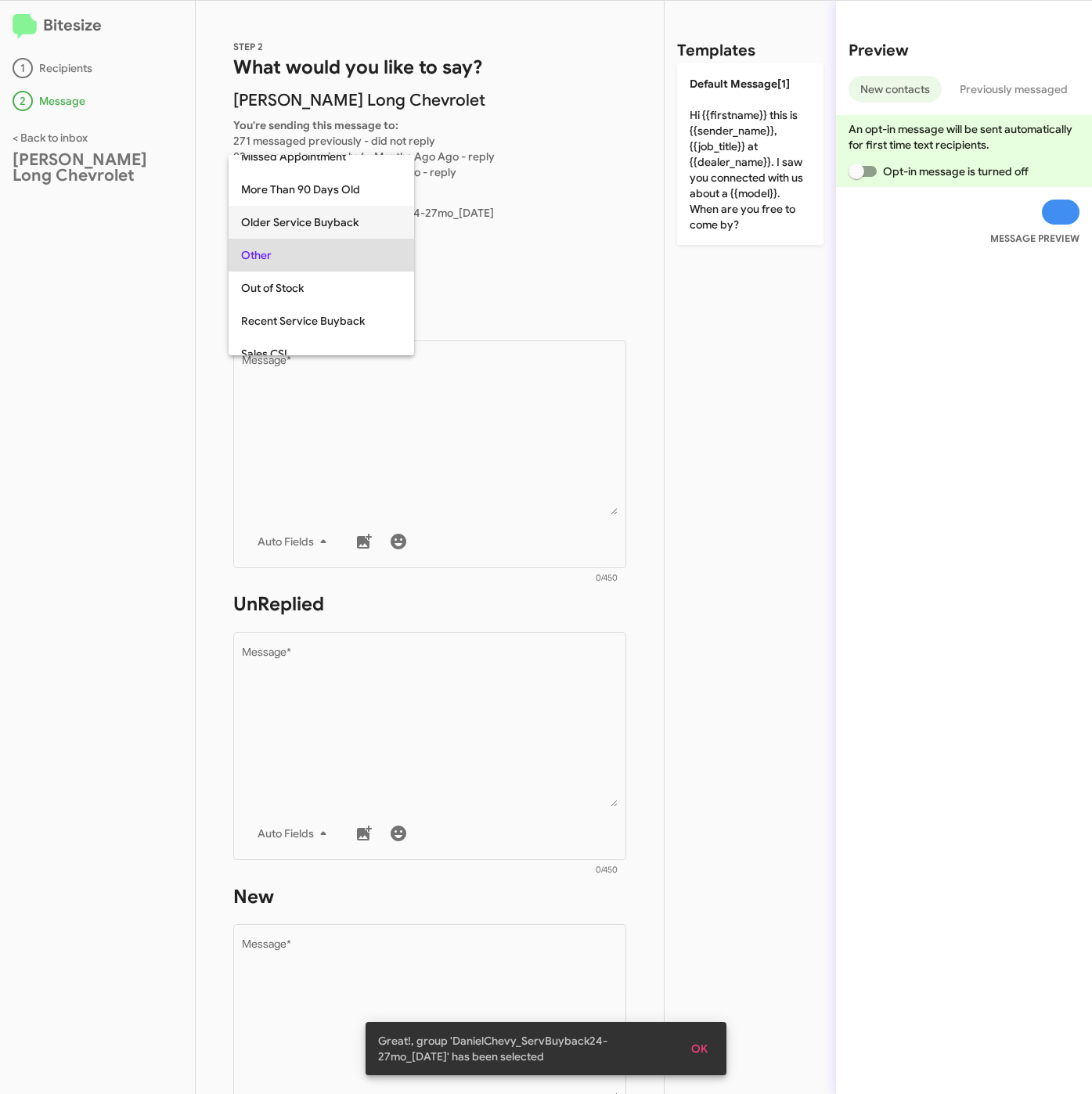
click at [280, 228] on span "Older Service Buyback" at bounding box center [321, 222] width 160 height 33
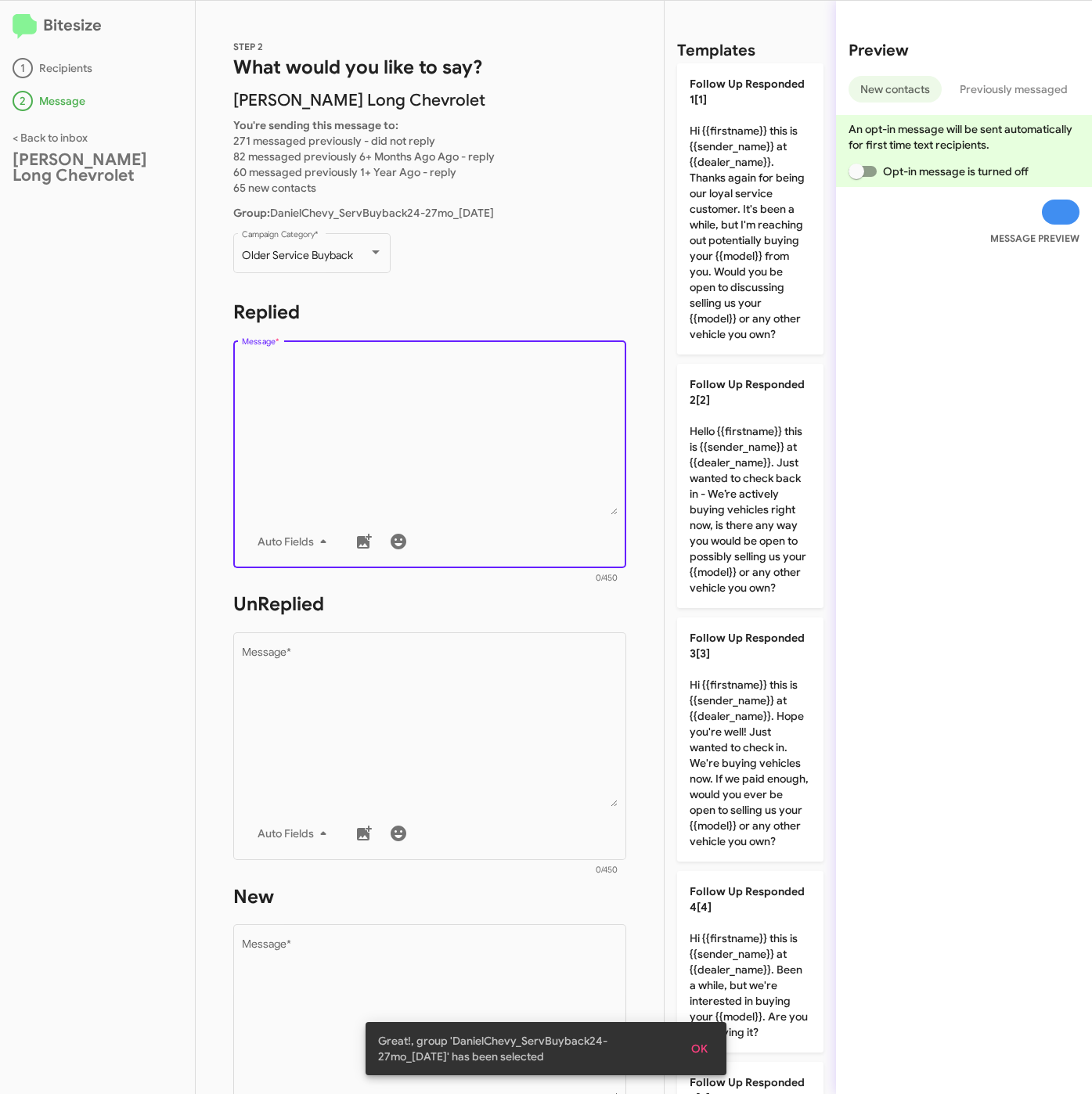
click at [378, 392] on textarea "Message *" at bounding box center [430, 435] width 377 height 159
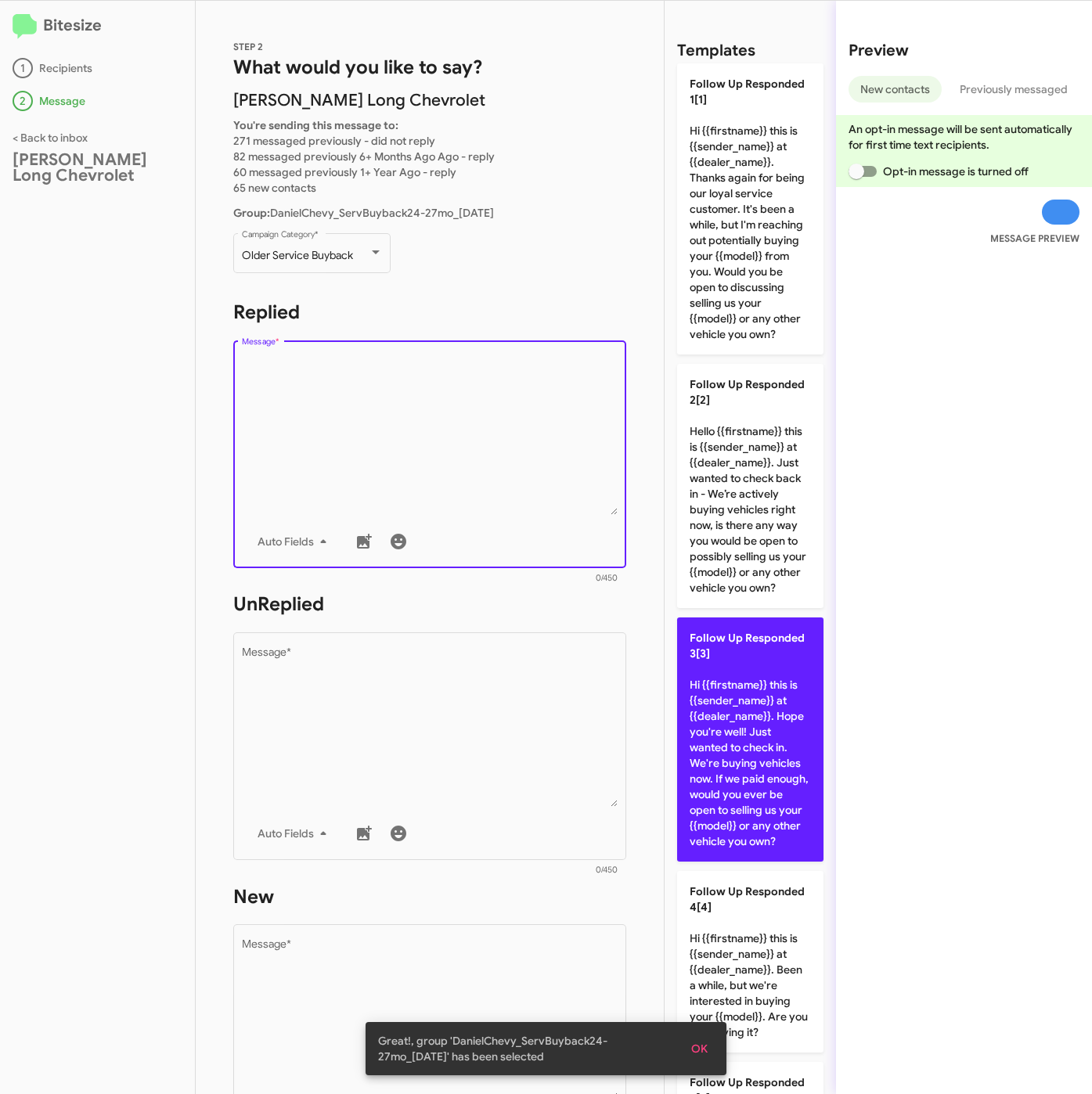
click at [725, 757] on p "Follow Up Responded 3[3] Hi {{firstname}} this is {{sender_name}} at {{dealer_n…" at bounding box center [750, 739] width 146 height 244
type textarea "Hi {{firstname}} this is {{sender_name}} at {{dealer_name}}. Hope you're well! …"
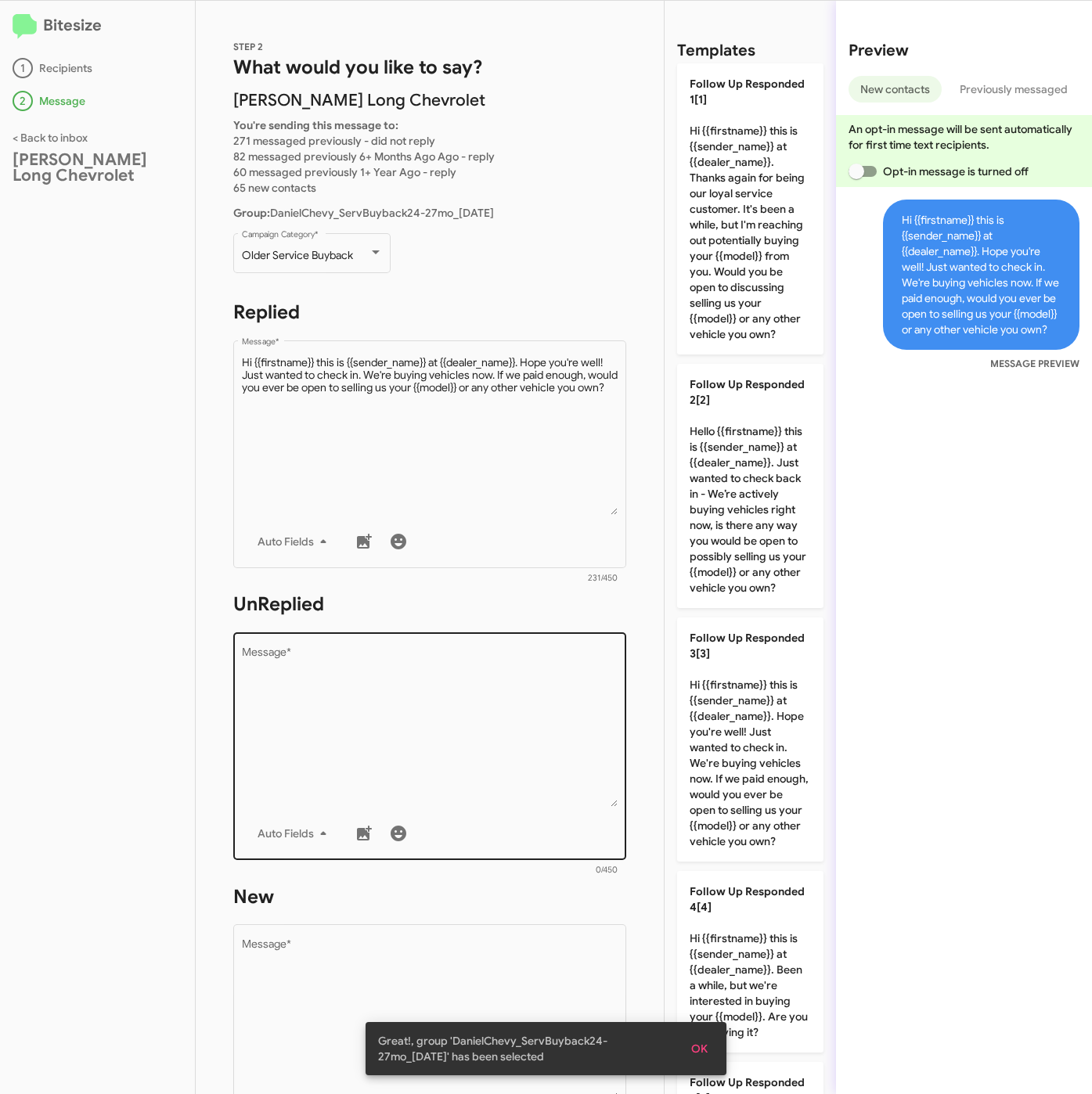
click at [460, 728] on textarea "Message *" at bounding box center [430, 727] width 377 height 159
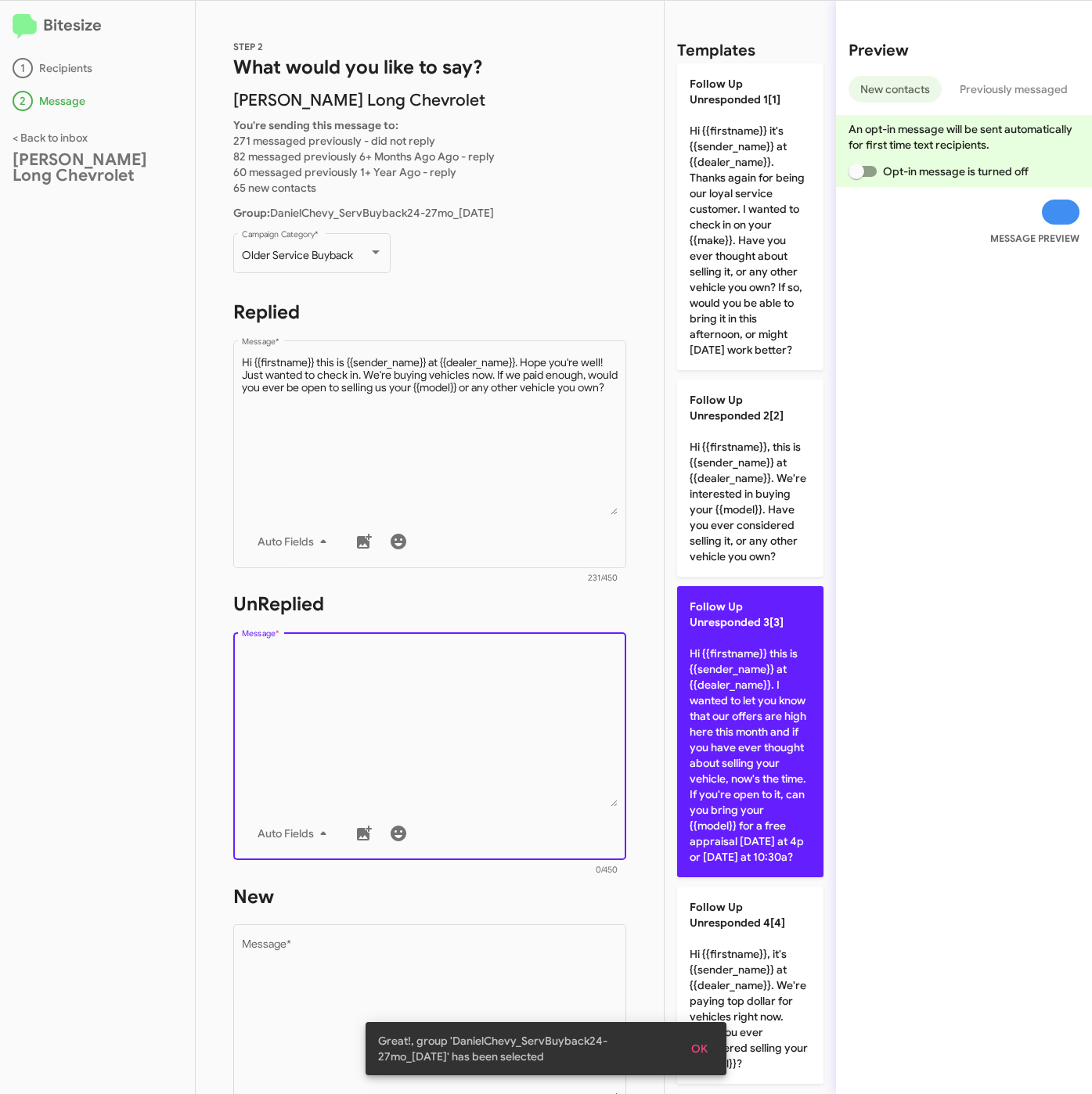
click at [731, 752] on p "Follow Up Unresponded 3[3] Hi {{firstname}} this is {{sender_name}} at {{dealer…" at bounding box center [750, 731] width 146 height 291
type textarea "Hi {{firstname}} this is {{sender_name}} at {{dealer_name}}. I wanted to let yo…"
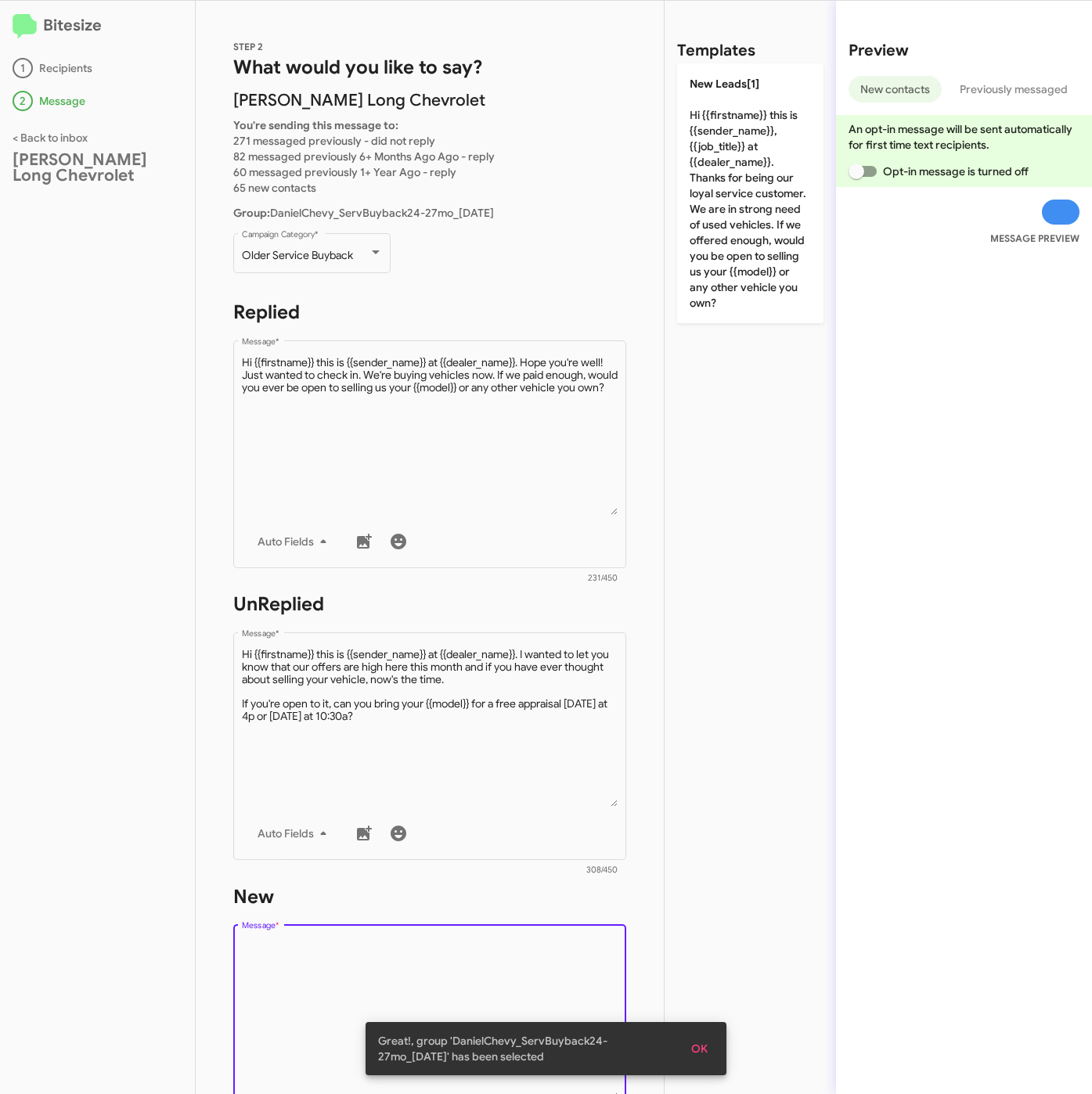
click at [446, 965] on textarea "Message *" at bounding box center [430, 1019] width 377 height 159
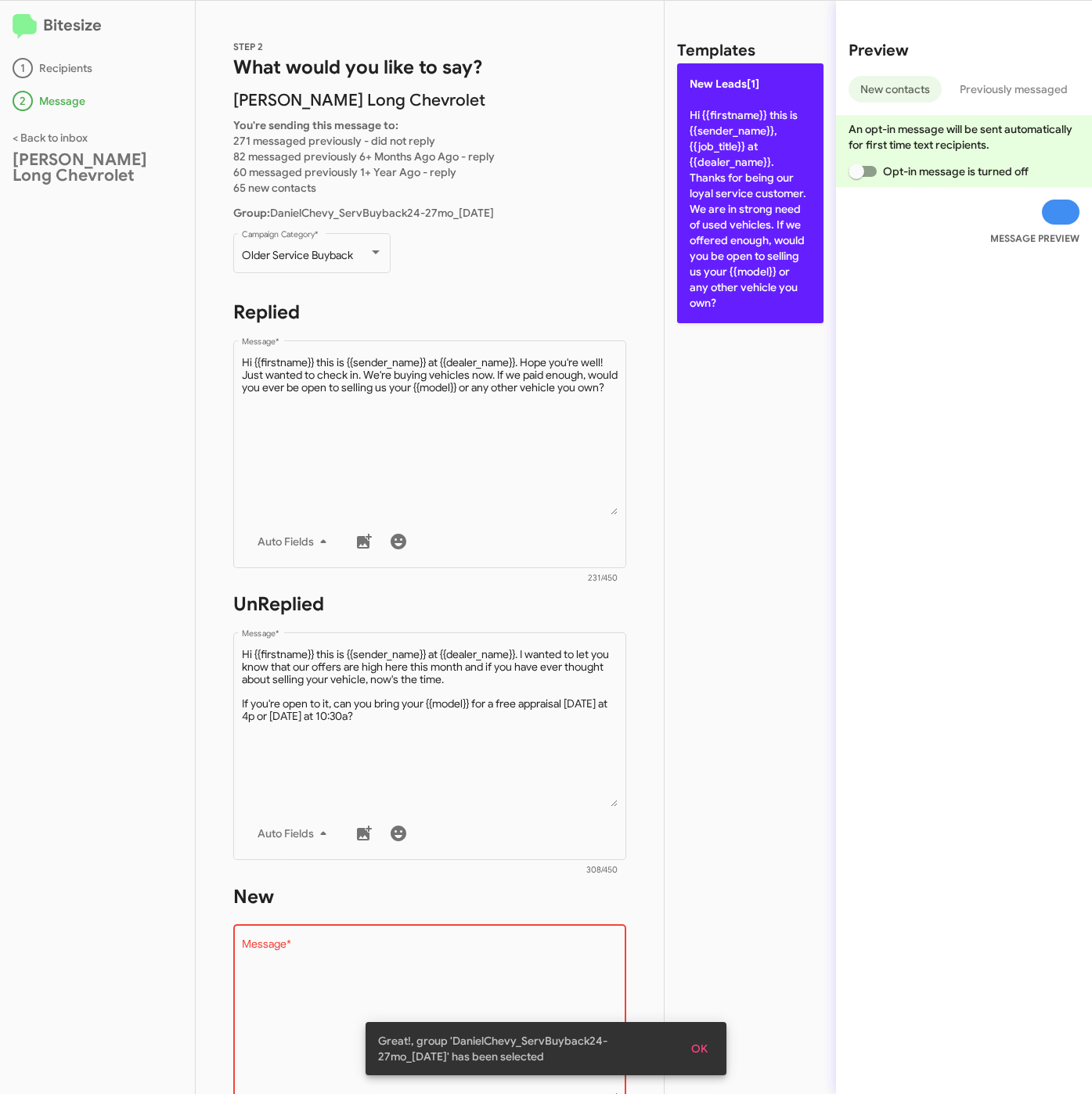
click at [728, 200] on p "New Leads[1] Hi {{firstname}} this is {{sender_name}}, {{job_title}} at {{deale…" at bounding box center [750, 193] width 146 height 260
type textarea "Hi {{firstname}} this is {{sender_name}}, {{job_title}} at {{dealer_name}}. Tha…"
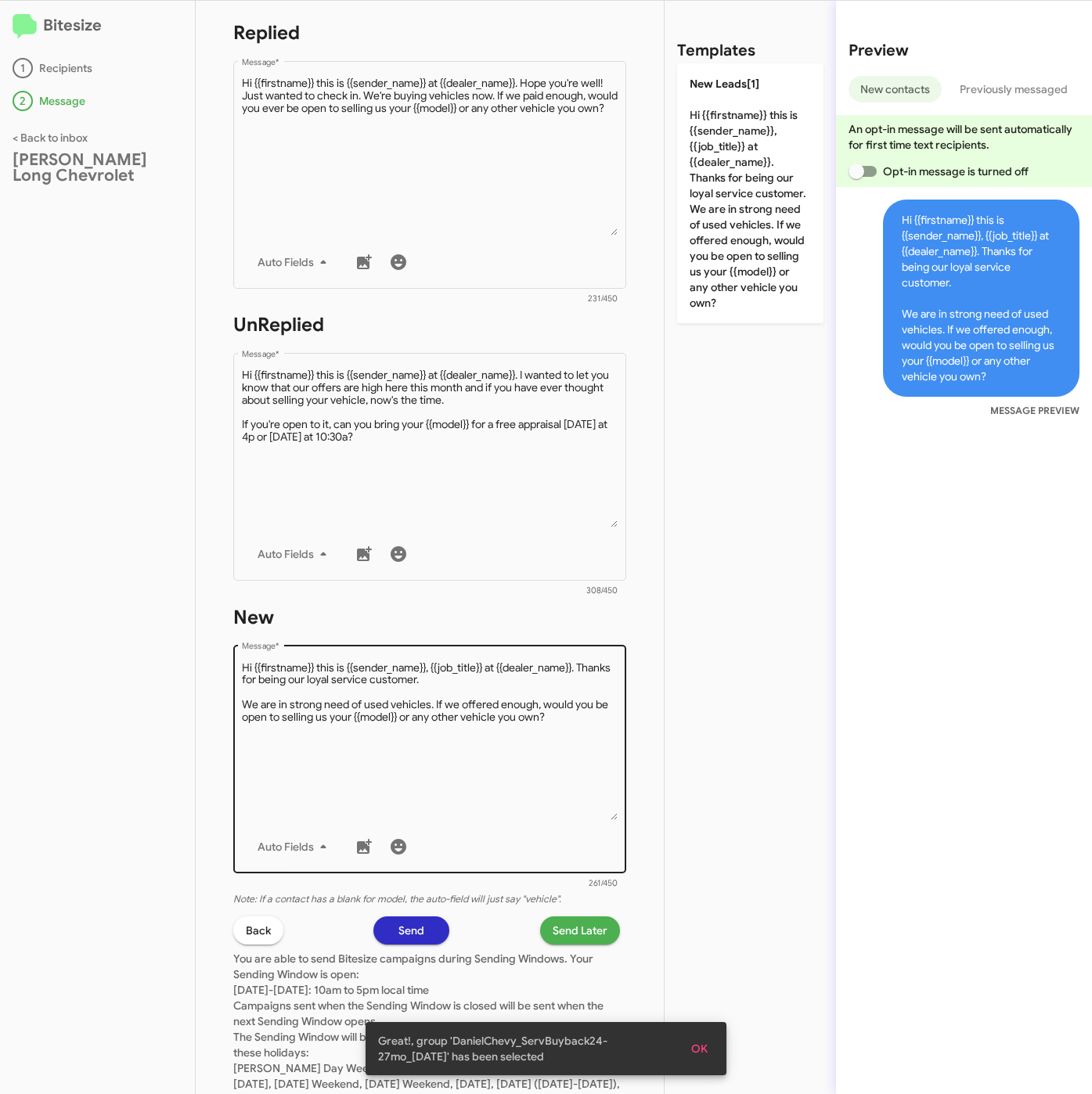
scroll to position [352, 0]
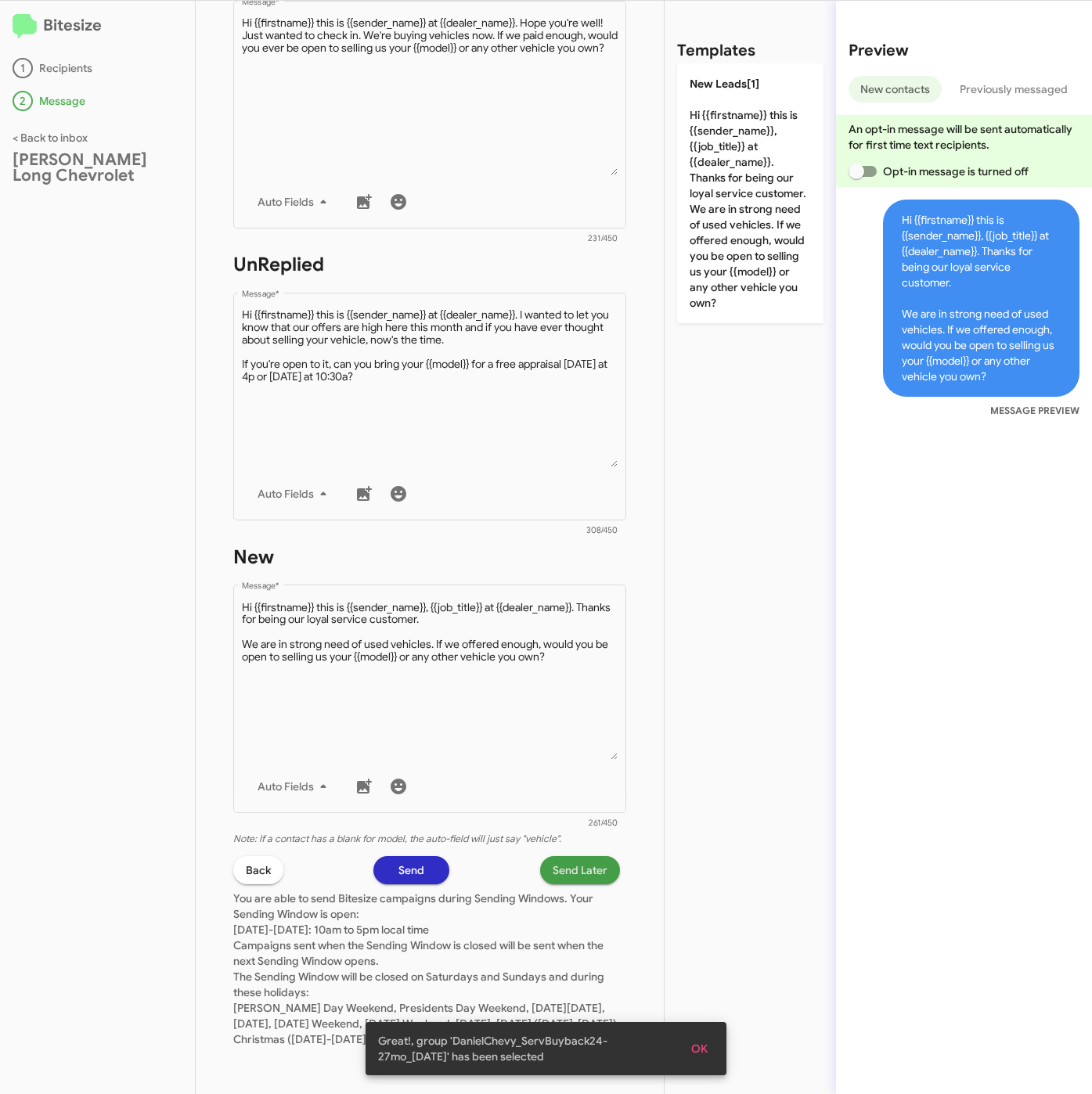
click at [555, 856] on span "Send Later" at bounding box center [580, 870] width 55 height 28
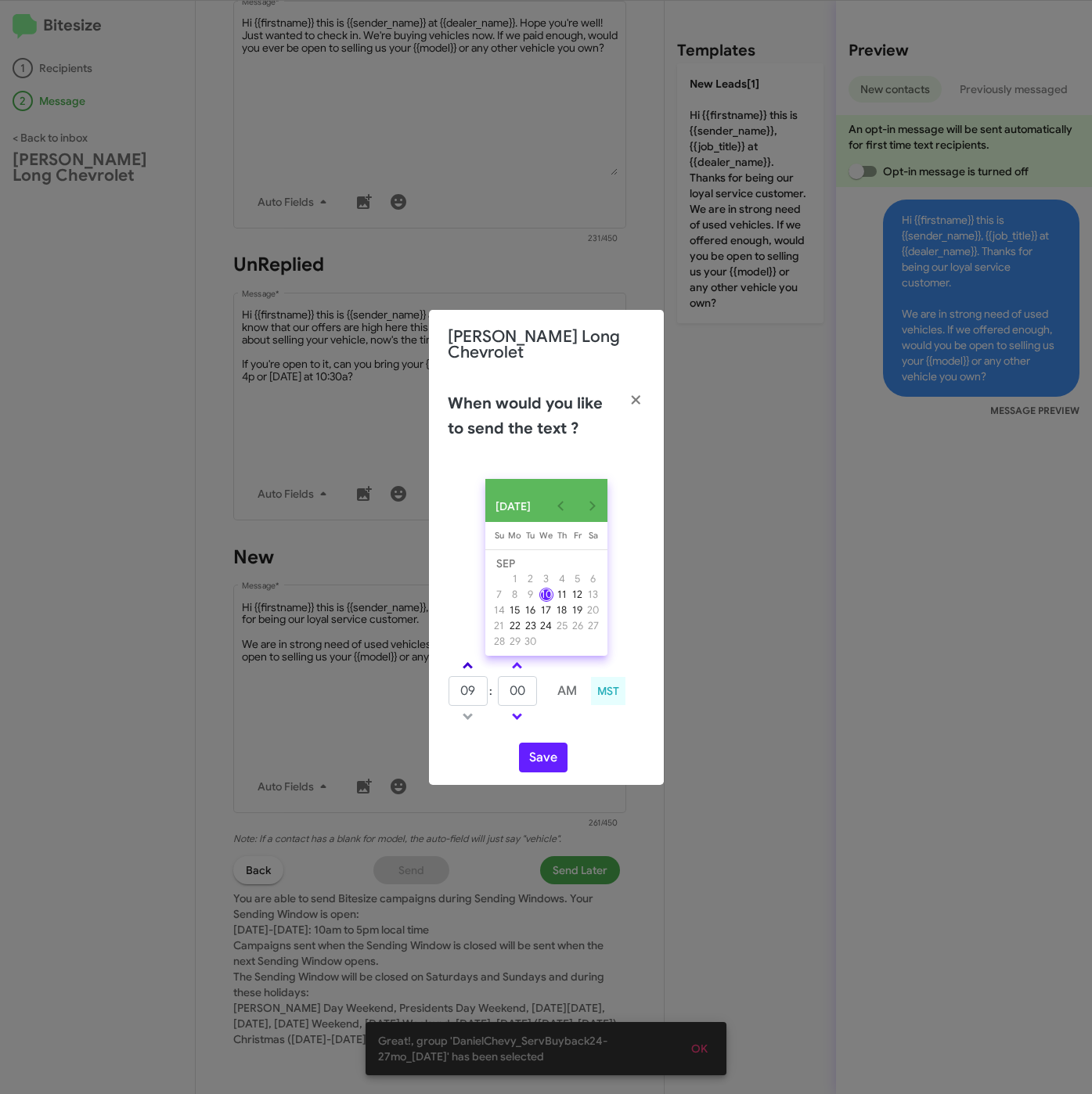
click at [463, 657] on link at bounding box center [467, 665] width 27 height 18
type input "10"
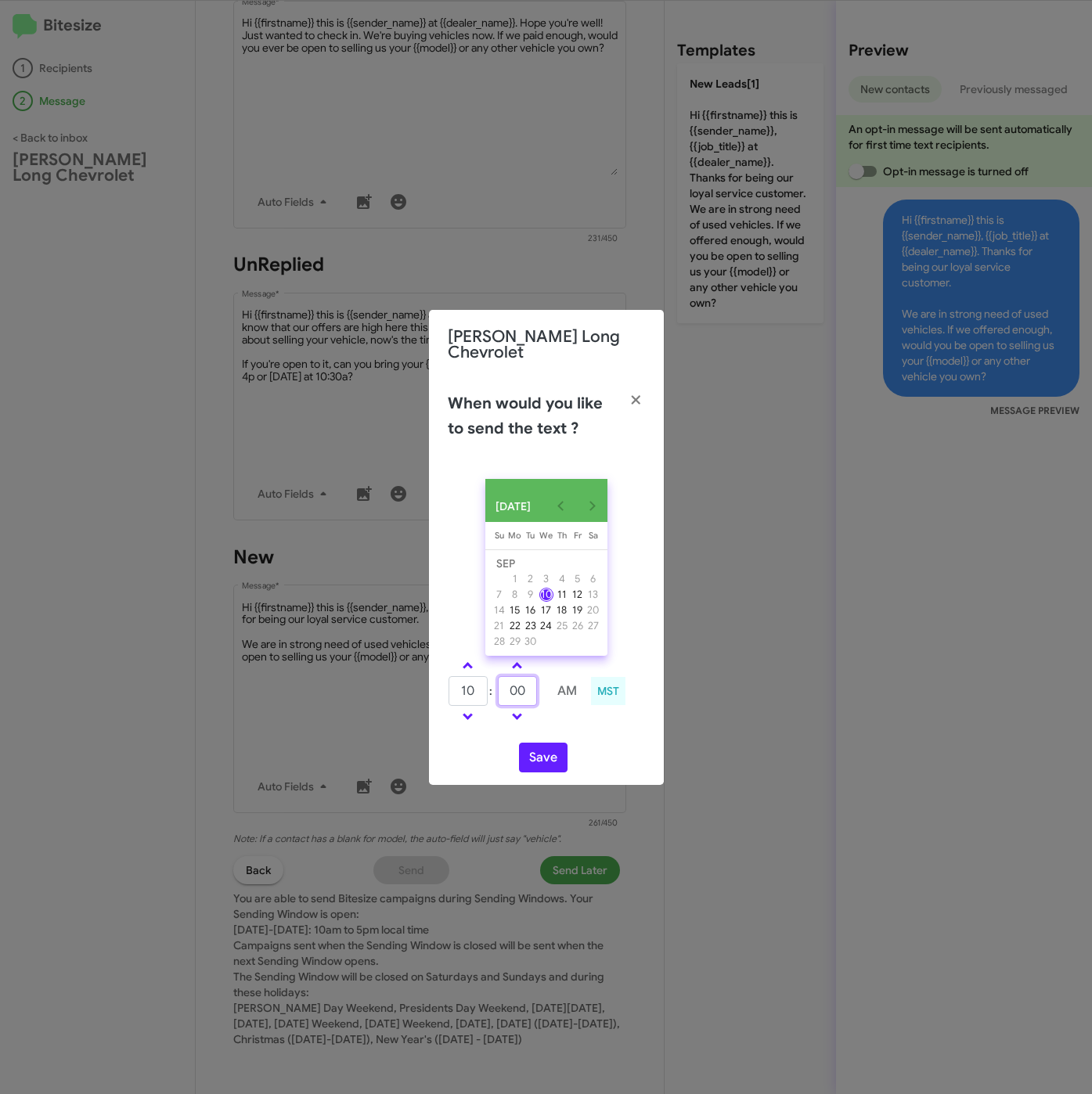
drag, startPoint x: 524, startPoint y: 686, endPoint x: 489, endPoint y: 690, distance: 35.2
click at [489, 690] on tr "10 : 00 AM" at bounding box center [517, 691] width 140 height 31
type input "45"
click at [557, 760] on button "Save" at bounding box center [543, 757] width 49 height 30
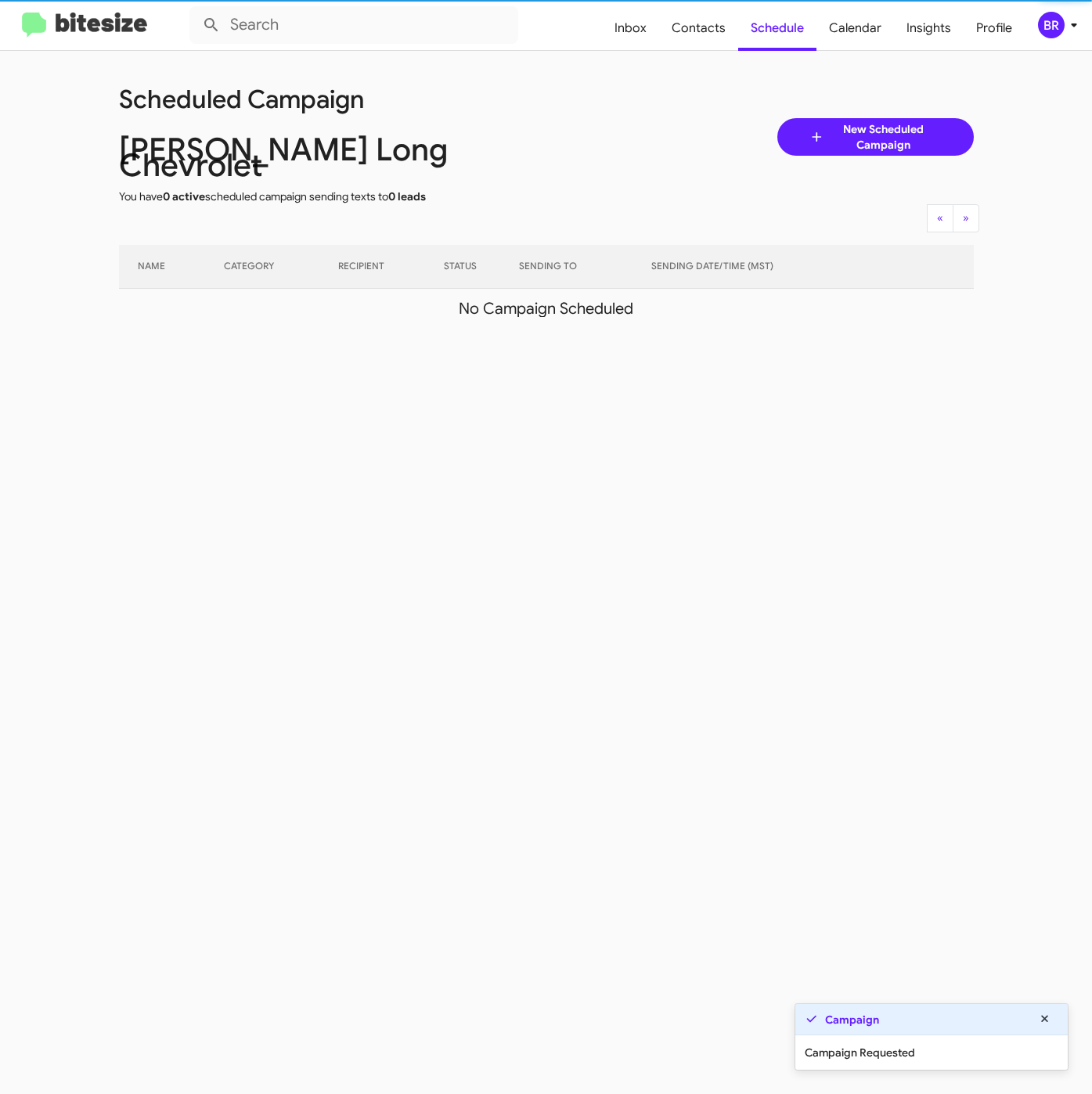
click at [1057, 31] on div "BR" at bounding box center [1051, 25] width 27 height 27
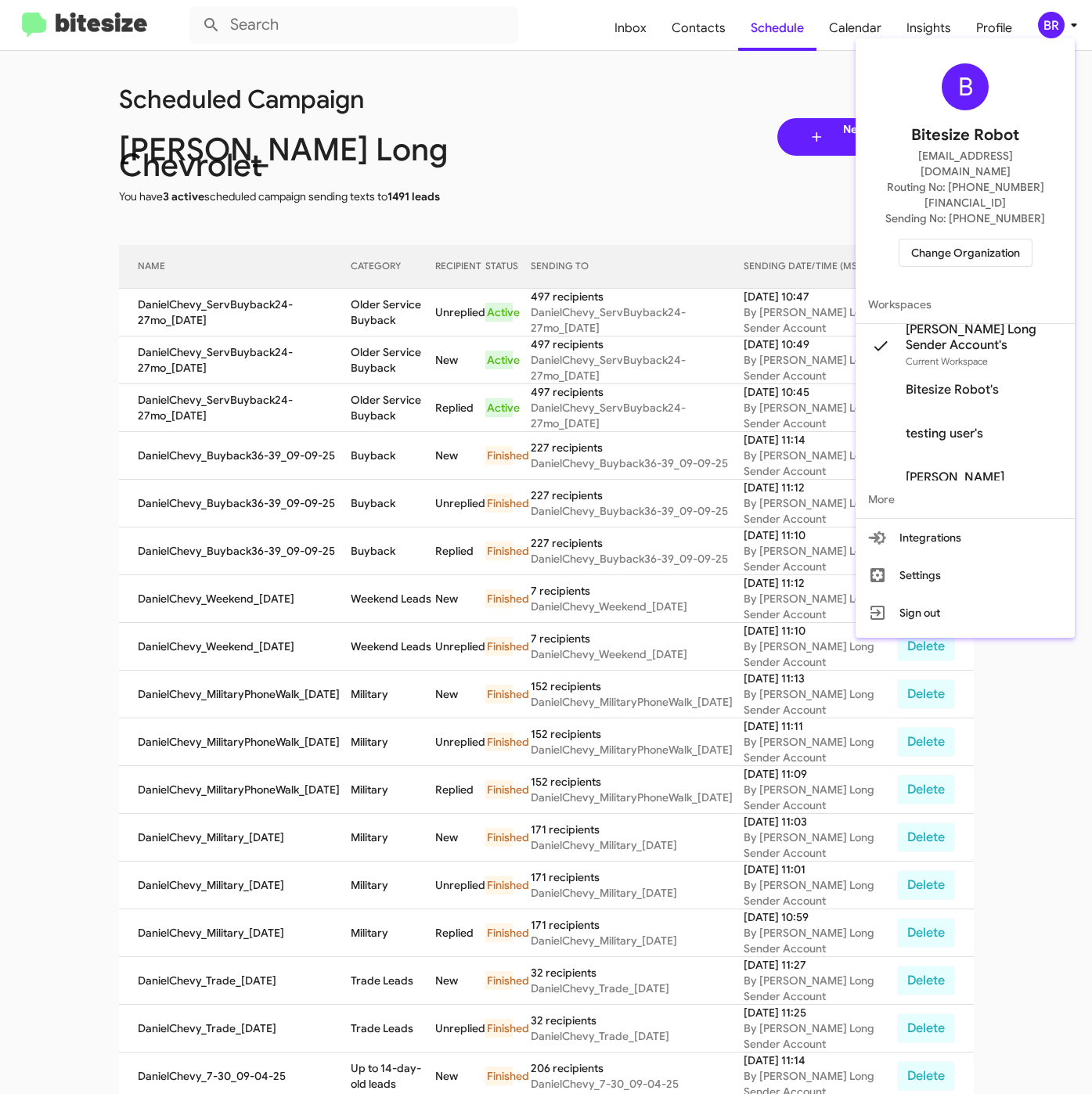
click at [529, 131] on div at bounding box center [546, 547] width 1092 height 1094
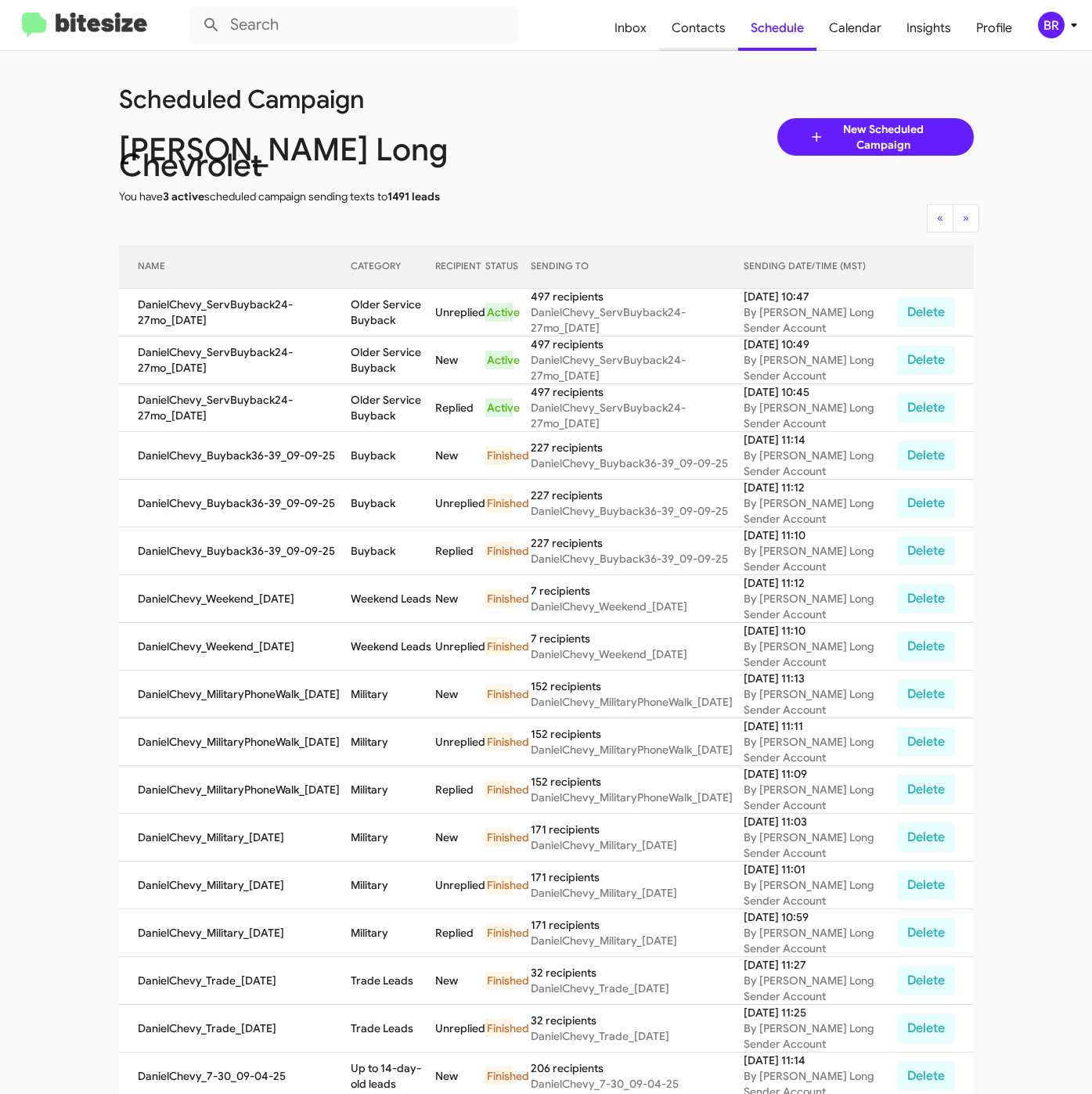
click at [714, 35] on span "Contacts" at bounding box center [698, 28] width 79 height 46
type input "in:groups"
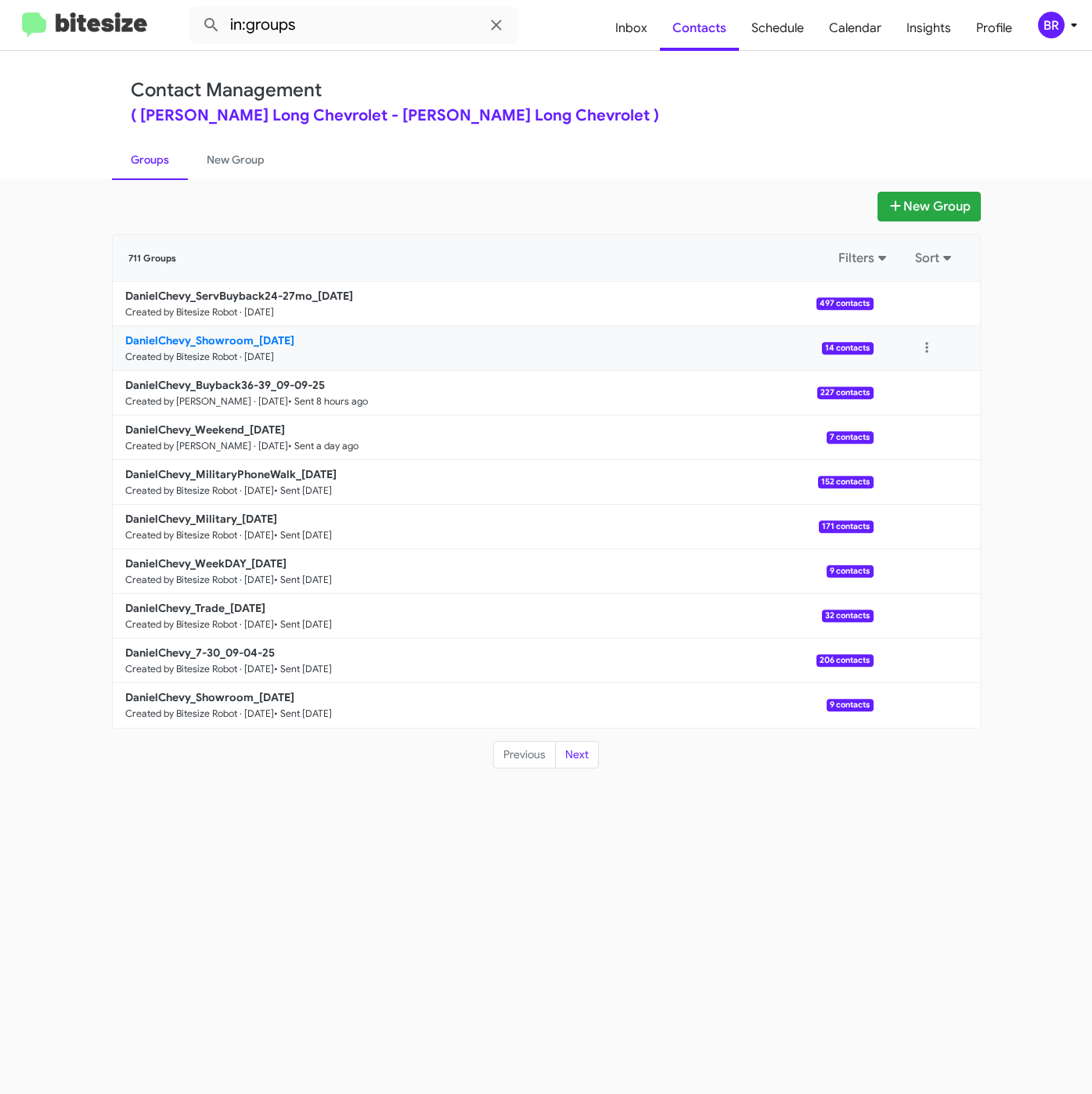
click at [204, 345] on b "DanielChevy_Showroom_[DATE]" at bounding box center [210, 341] width 169 height 14
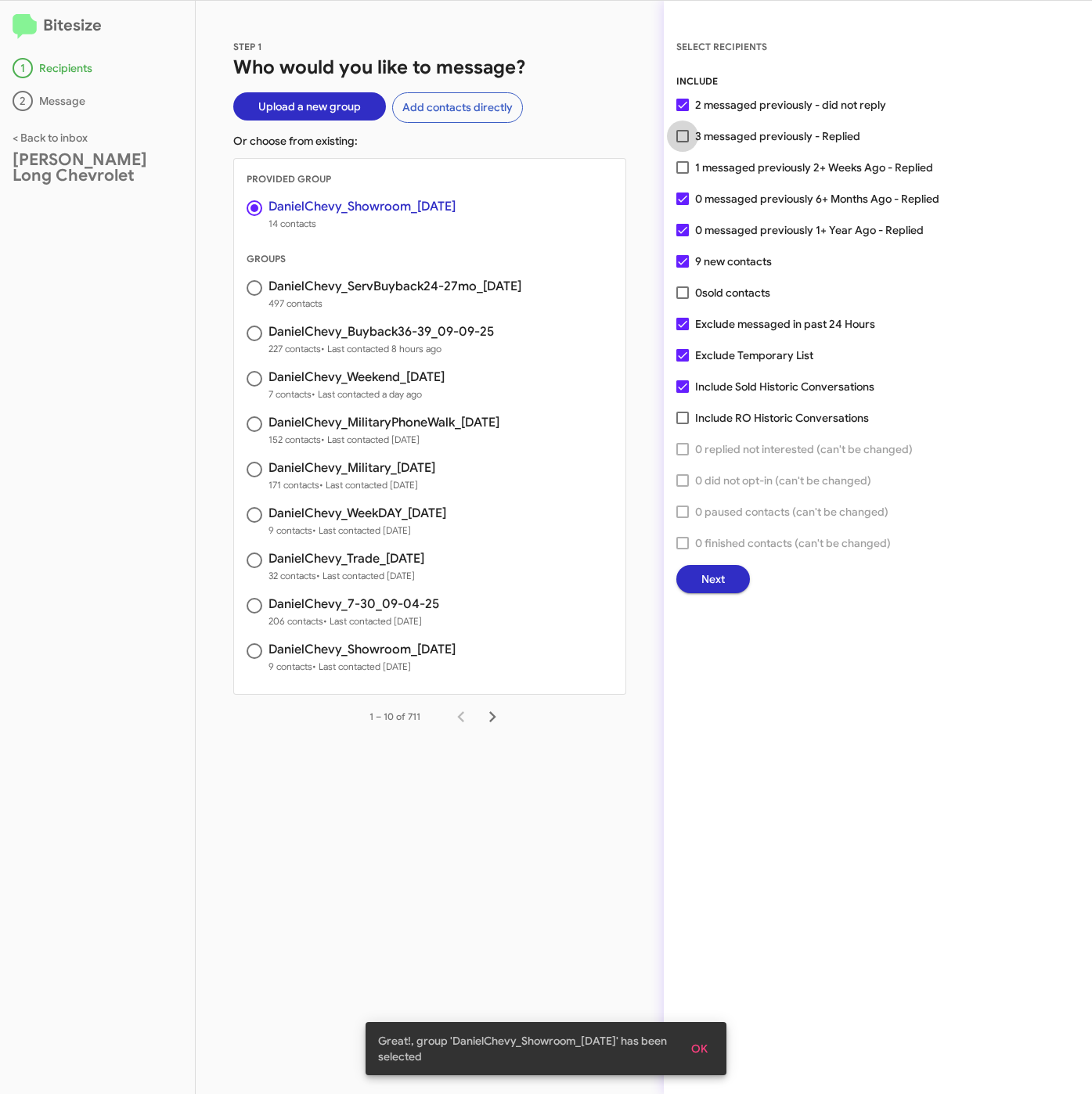
click at [751, 133] on span "3 messaged previously - Replied" at bounding box center [777, 137] width 165 height 19
click at [682, 142] on input "3 messaged previously - Replied" at bounding box center [681, 142] width 1 height 1
checkbox input "true"
click at [726, 581] on button "Next" at bounding box center [713, 579] width 74 height 28
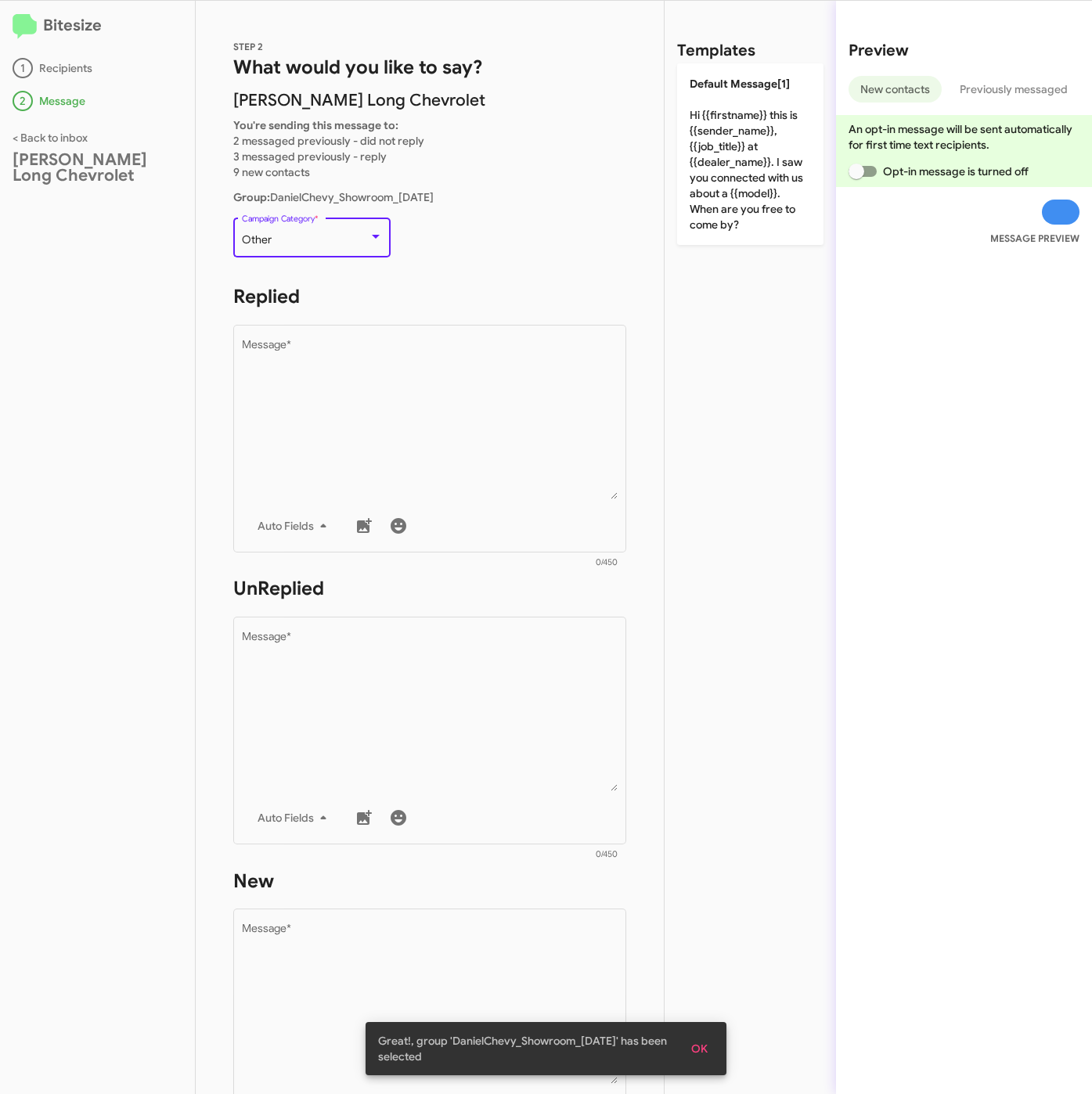
click at [303, 235] on div "Other" at bounding box center [305, 240] width 127 height 13
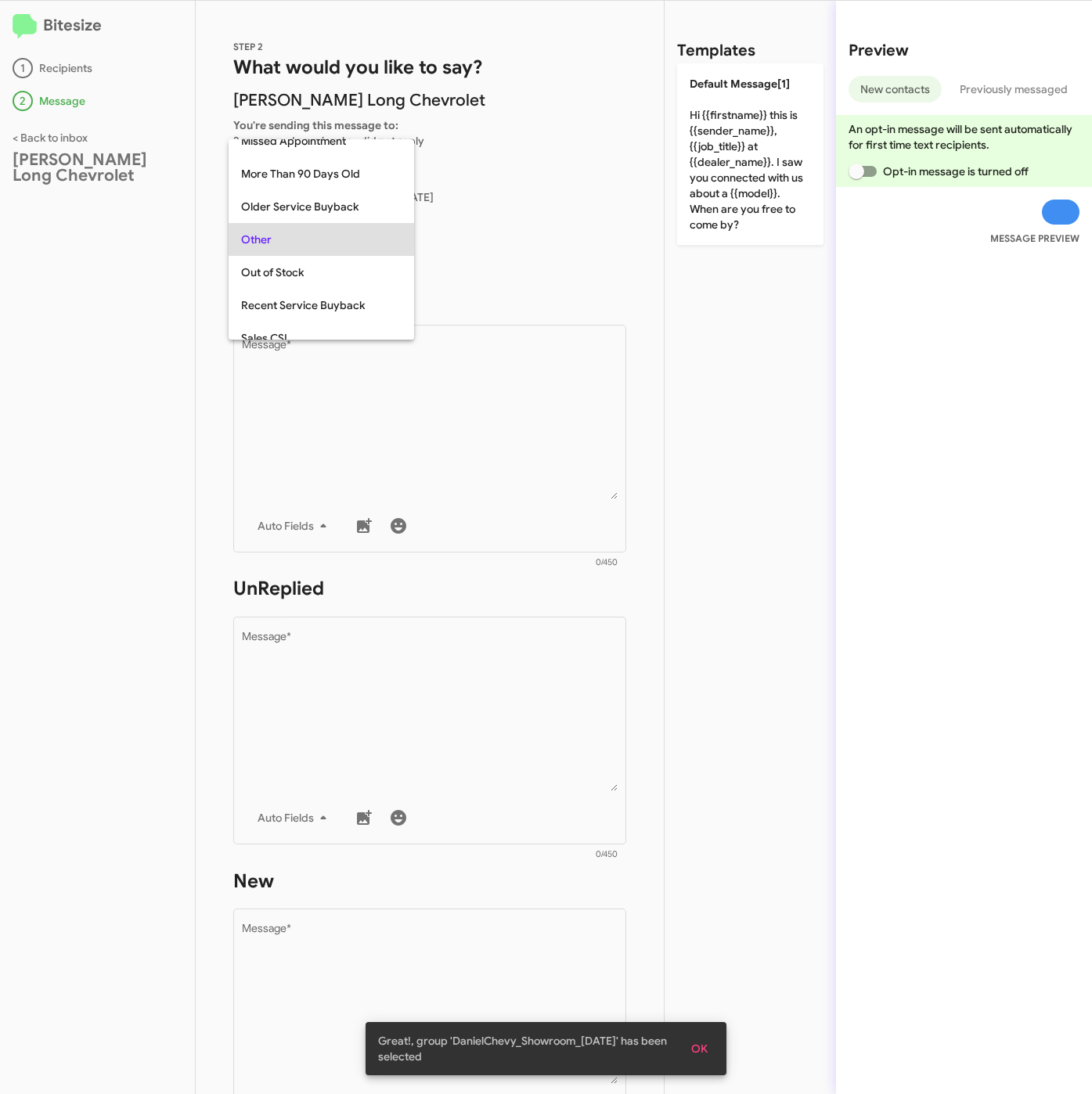
scroll to position [423, 0]
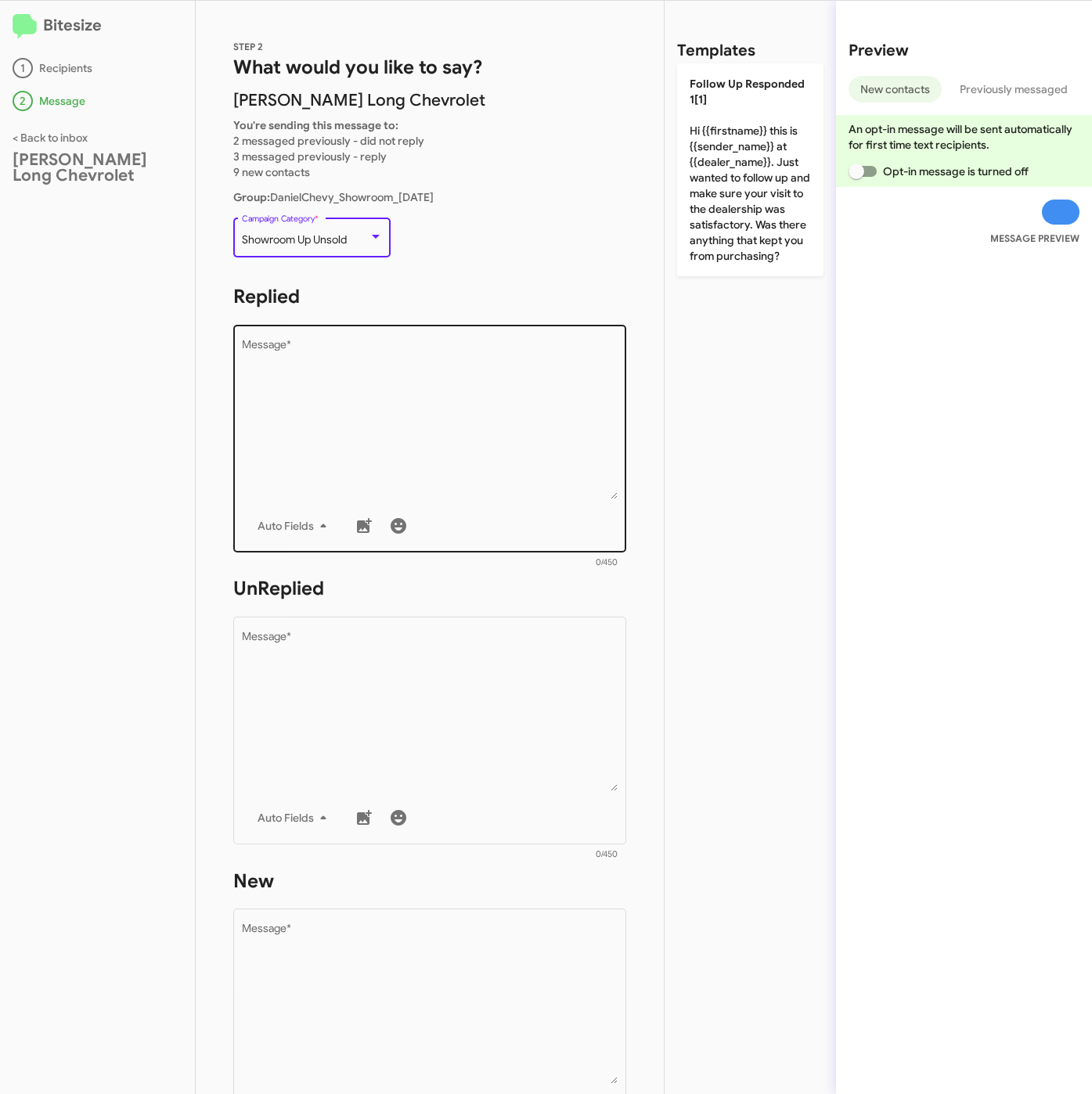
click at [332, 377] on textarea "Message *" at bounding box center [430, 419] width 377 height 159
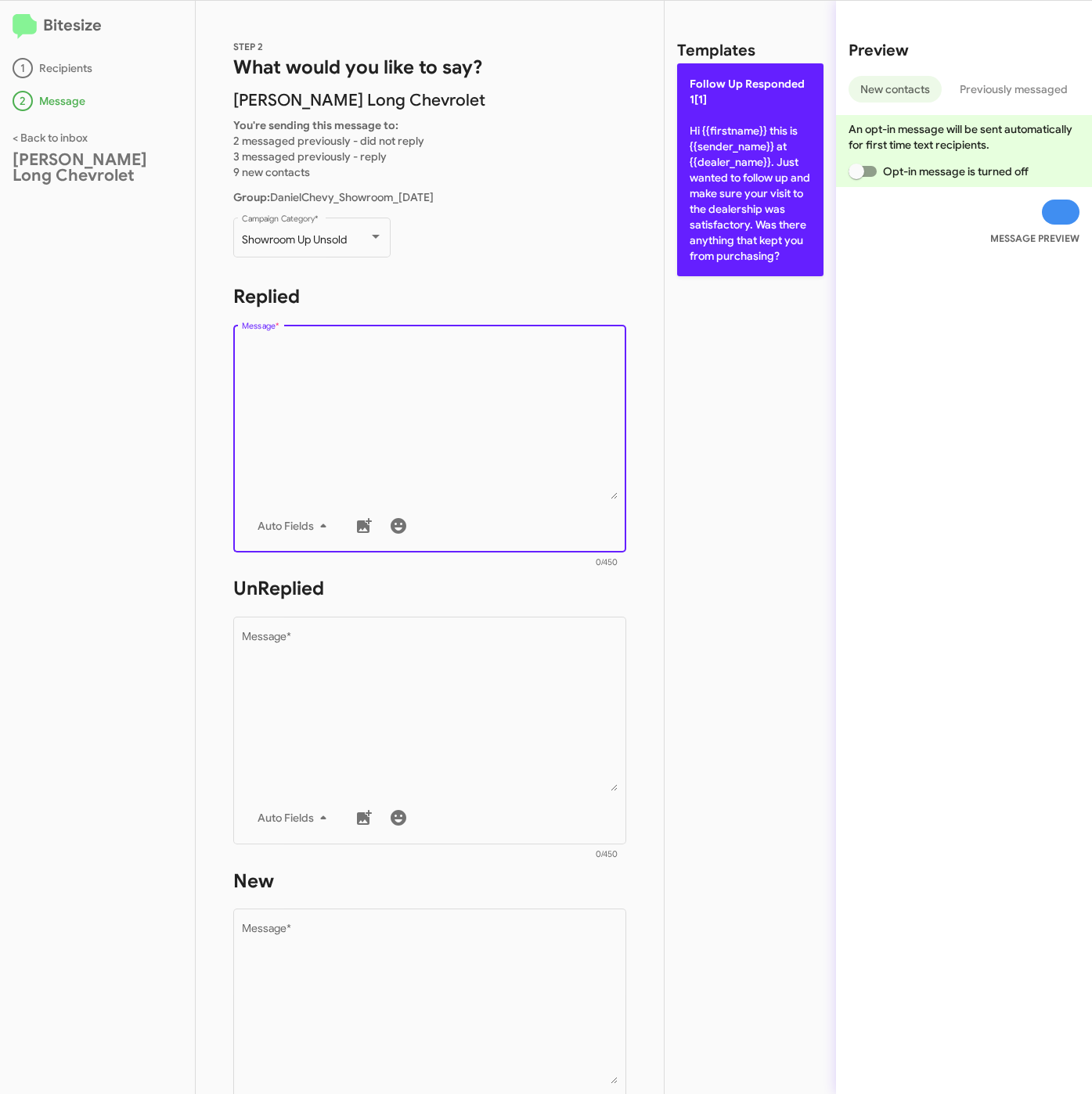
click at [787, 210] on p "Follow Up Responded 1[1] Hi {{firstname}} this is {{sender_name}} at {{dealer_n…" at bounding box center [750, 170] width 146 height 213
type textarea "Hi {{firstname}} this is {{sender_name}} at {{dealer_name}}. Just wanted to fol…"
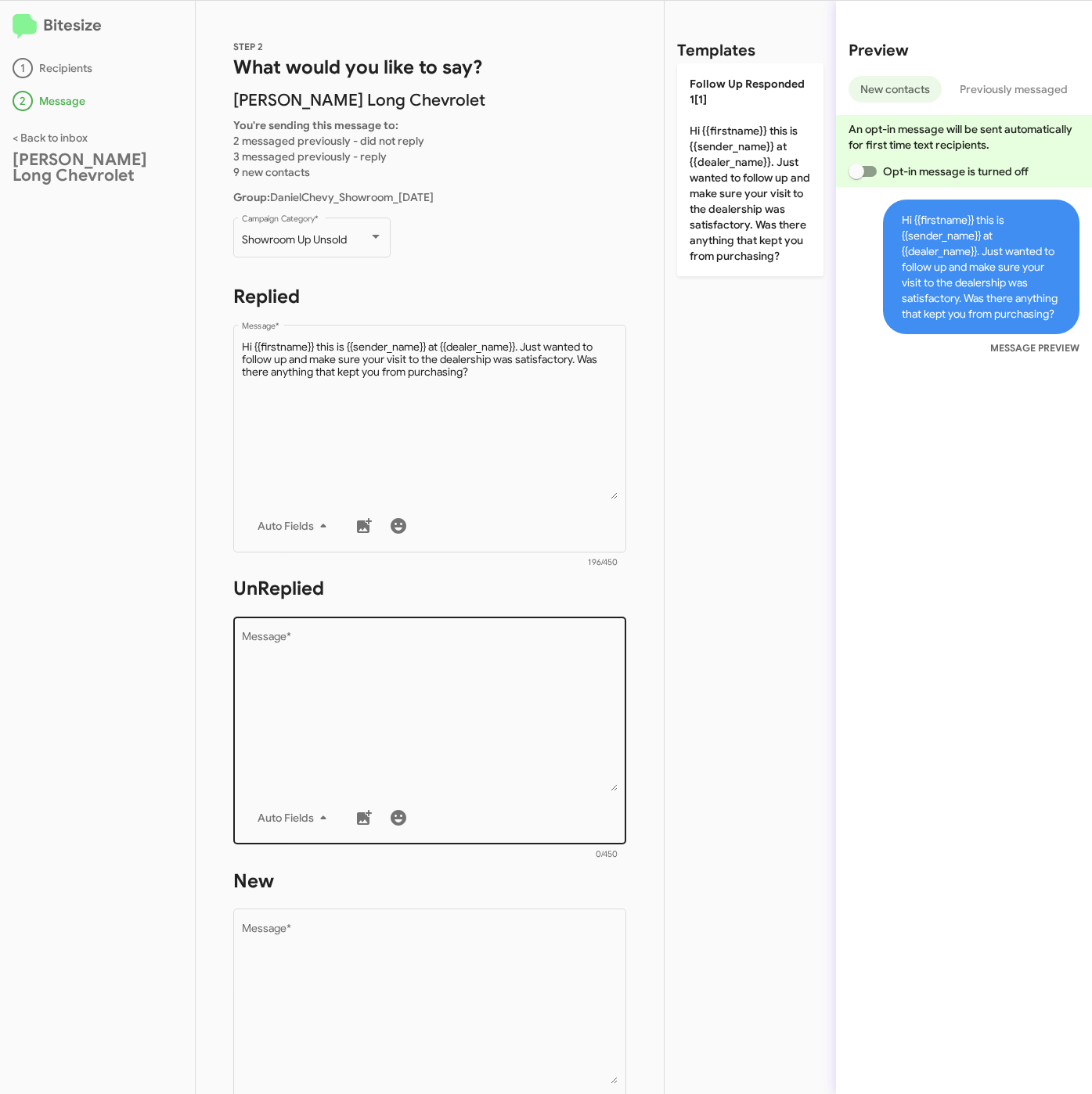
click at [491, 695] on textarea "Message *" at bounding box center [430, 711] width 377 height 159
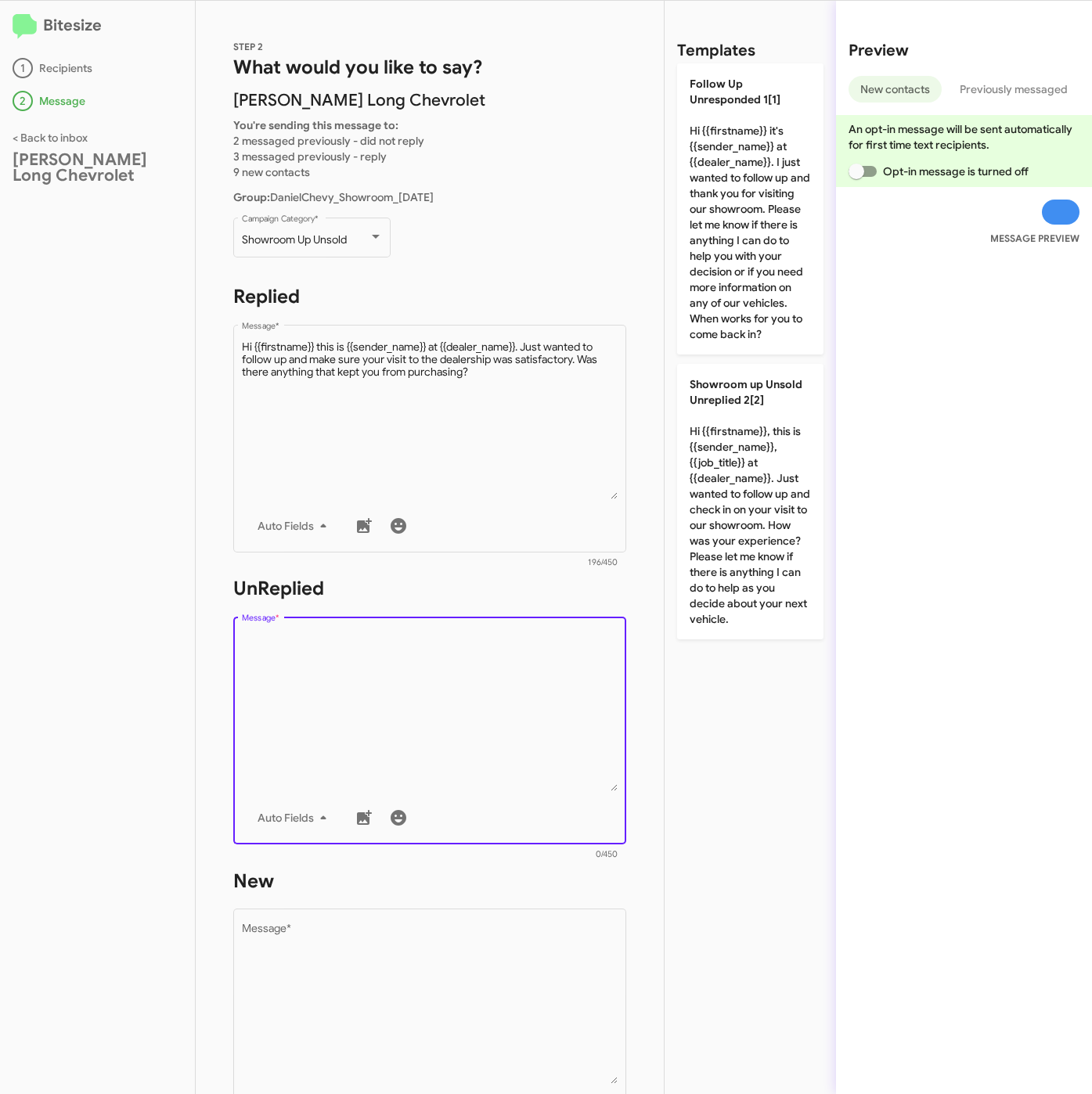
drag, startPoint x: 761, startPoint y: 502, endPoint x: 648, endPoint y: 725, distance: 250.0
click at [763, 502] on p "Showroom up Unsold Unreplied 2[2] Hi {{firstname}}, this is {{sender_name}}, {{…" at bounding box center [750, 501] width 146 height 275
type textarea "Hi {{firstname}}, this is {{sender_name}}, {{job_title}} at {{dealer_name}}. Ju…"
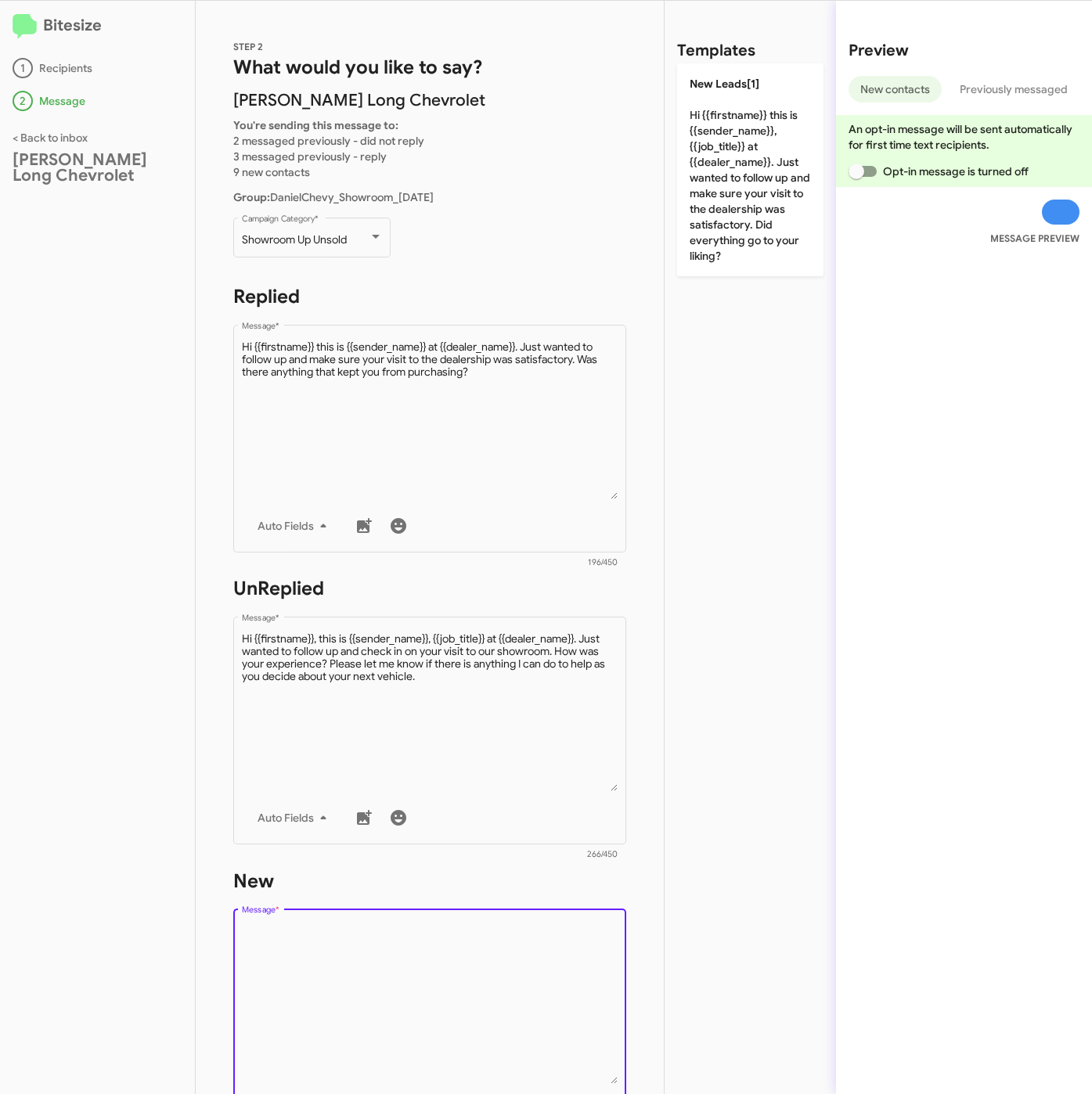
click at [481, 963] on textarea "Message *" at bounding box center [430, 1003] width 377 height 159
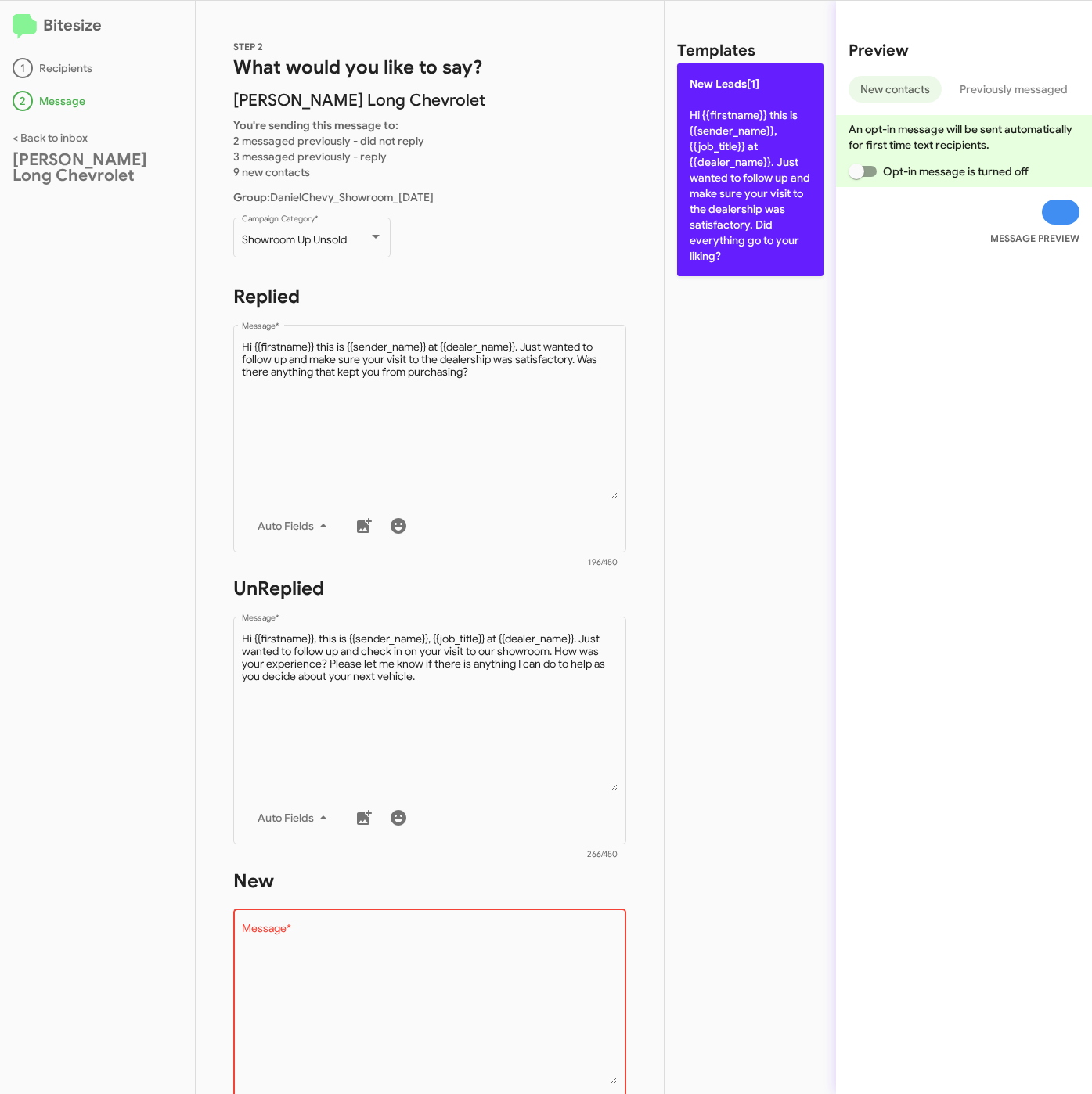
click at [765, 160] on p "New Leads[1] Hi {{firstname}} this is {{sender_name}}, {{job_title}} at {{deale…" at bounding box center [750, 170] width 146 height 213
type textarea "Hi {{firstname}} this is {{sender_name}}, {{job_title}} at {{dealer_name}}. Jus…"
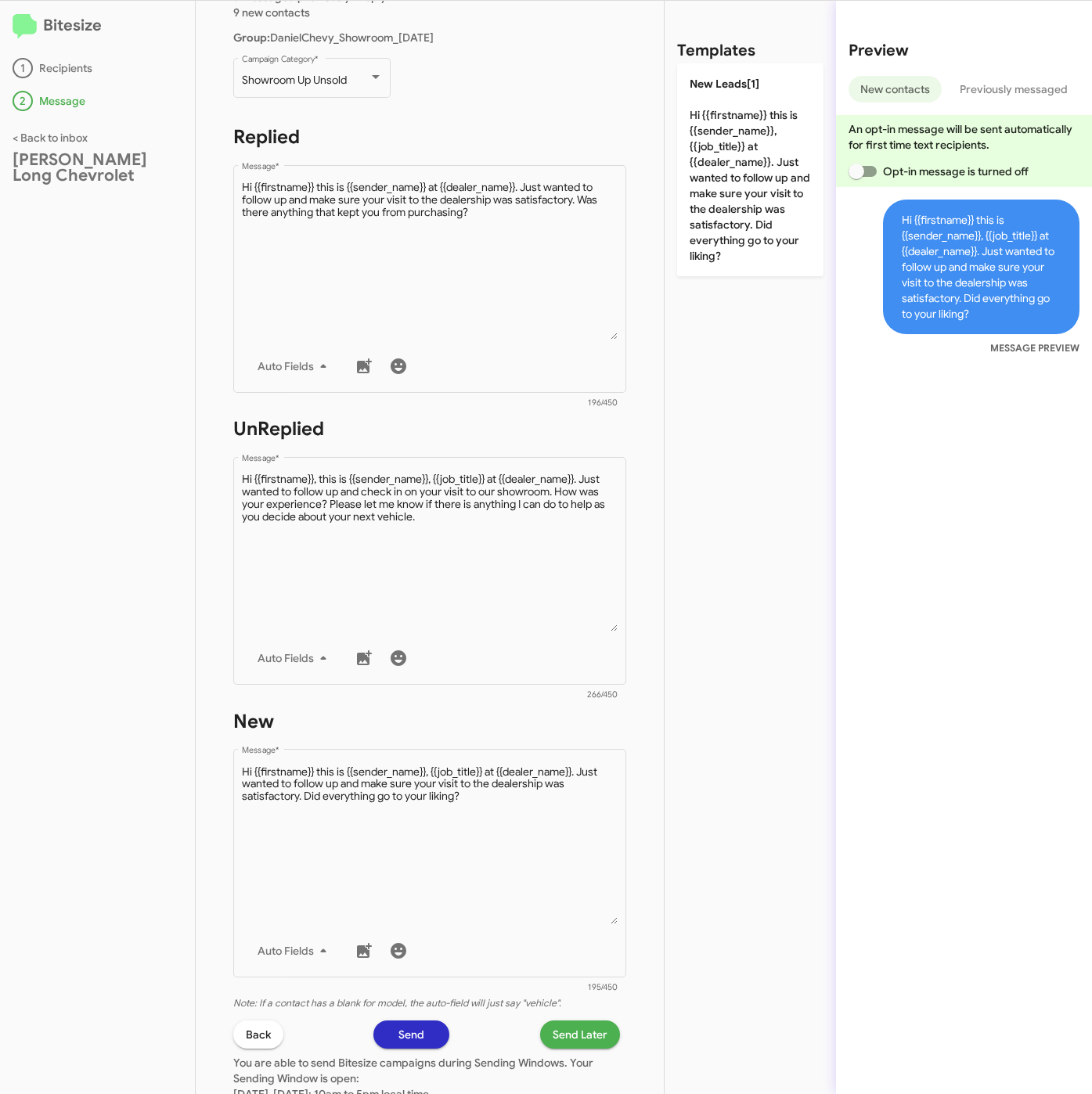
scroll to position [337, 0]
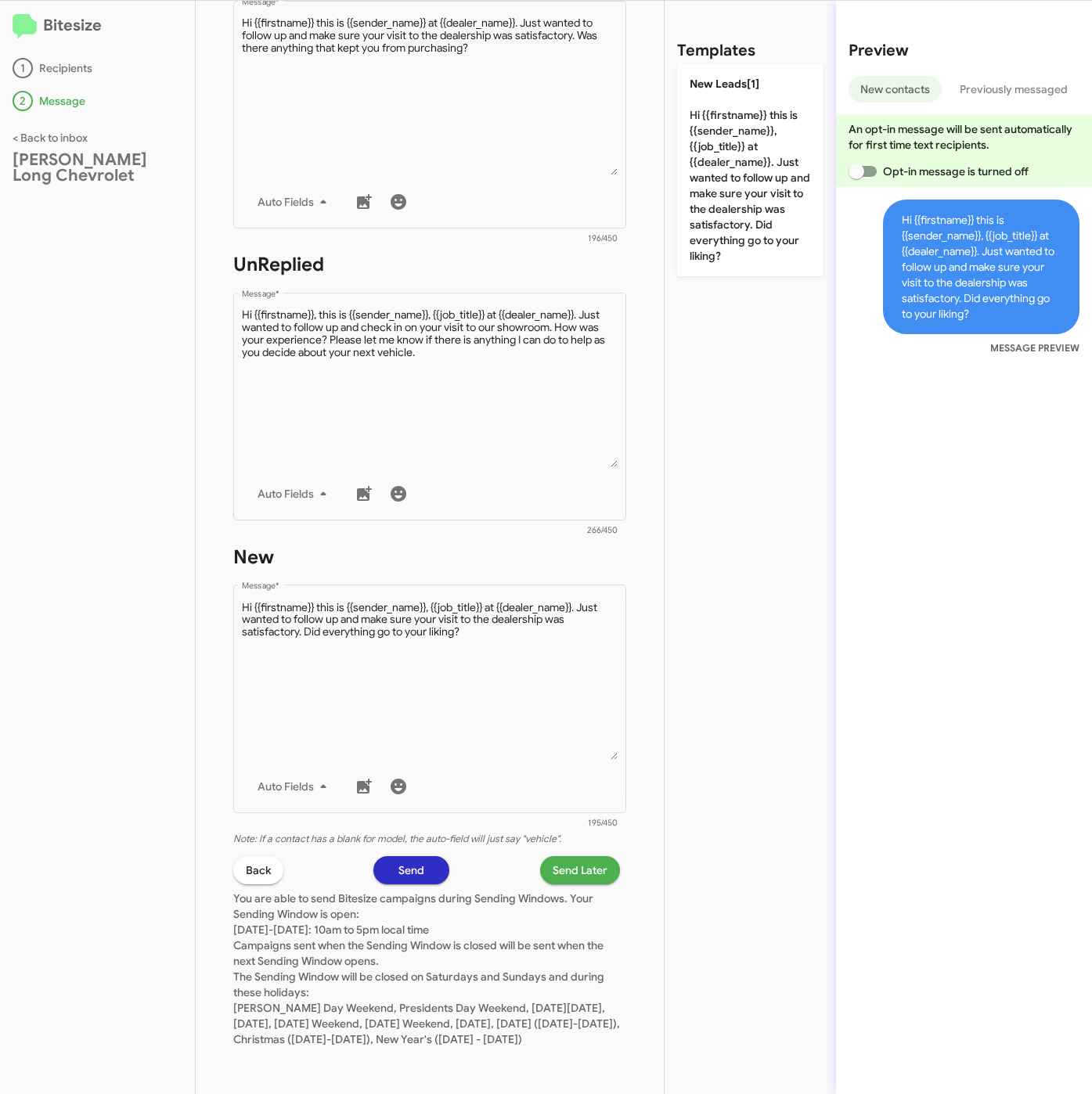
click at [564, 856] on span "Send Later" at bounding box center [580, 870] width 55 height 28
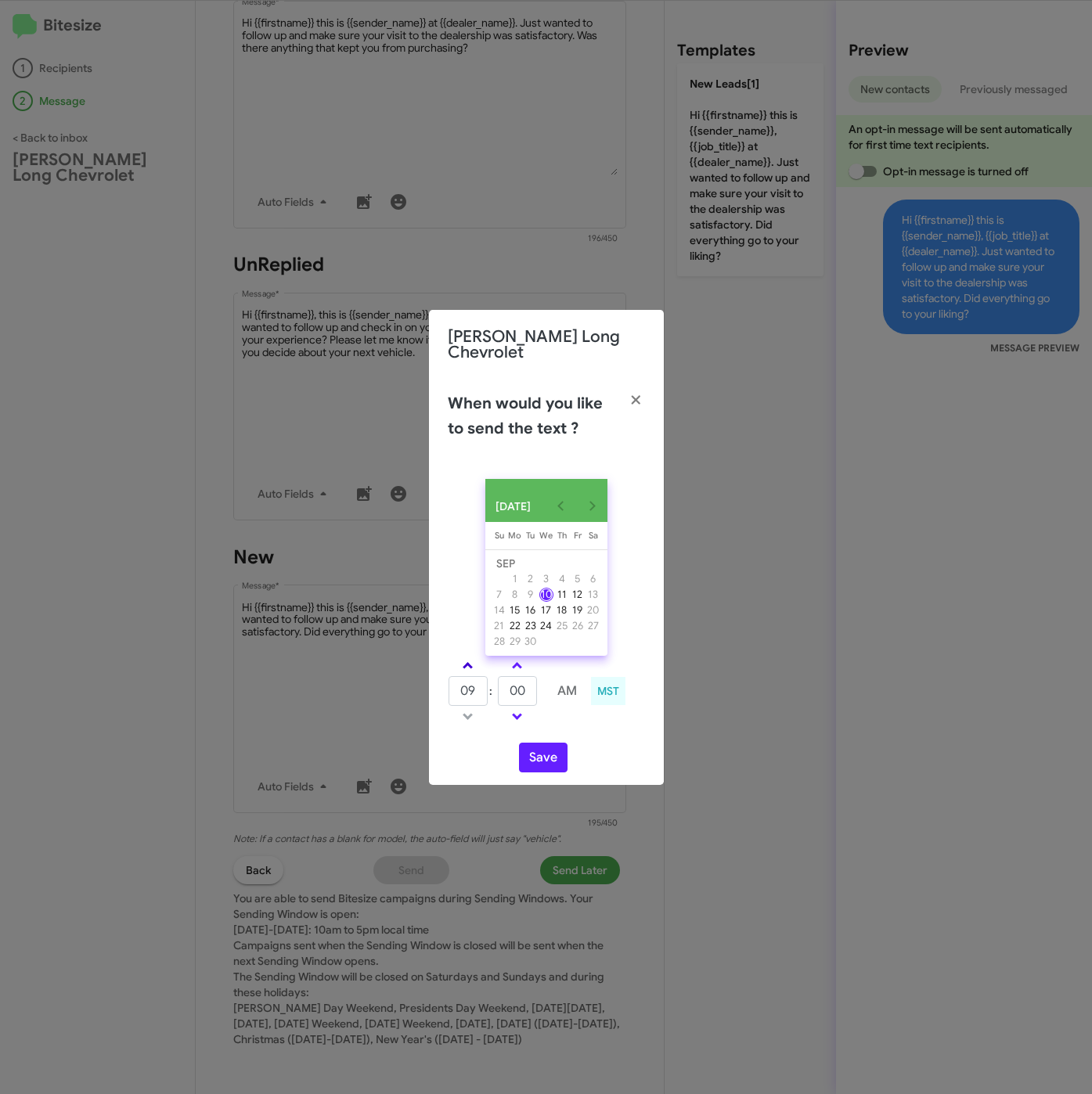
click at [470, 657] on link at bounding box center [467, 665] width 27 height 18
type input "11"
drag, startPoint x: 515, startPoint y: 688, endPoint x: 489, endPoint y: 688, distance: 26.0
click at [489, 688] on tr "11 : 00 AM" at bounding box center [517, 691] width 140 height 31
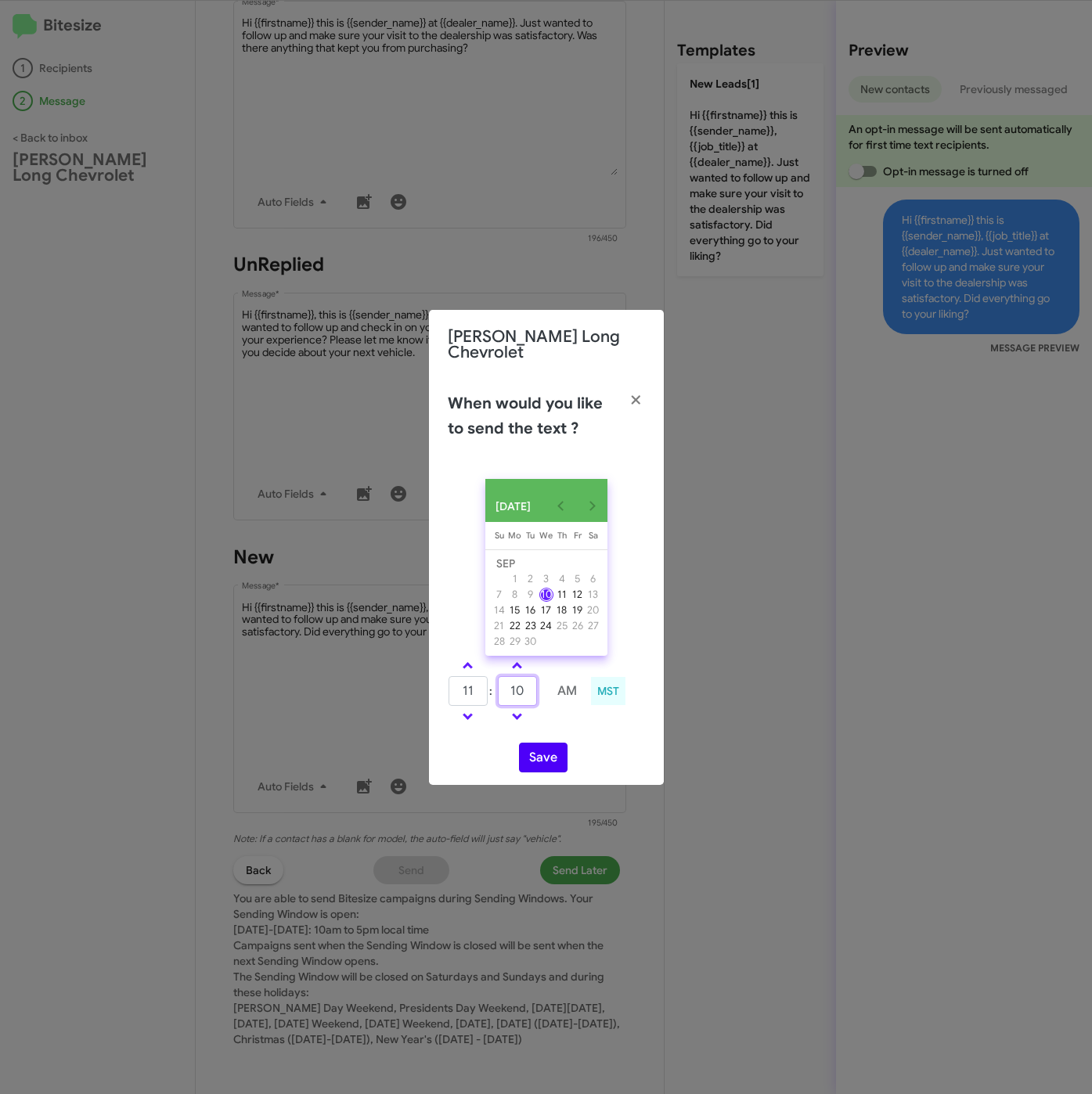
type input "10"
click at [560, 768] on button "Save" at bounding box center [543, 757] width 49 height 30
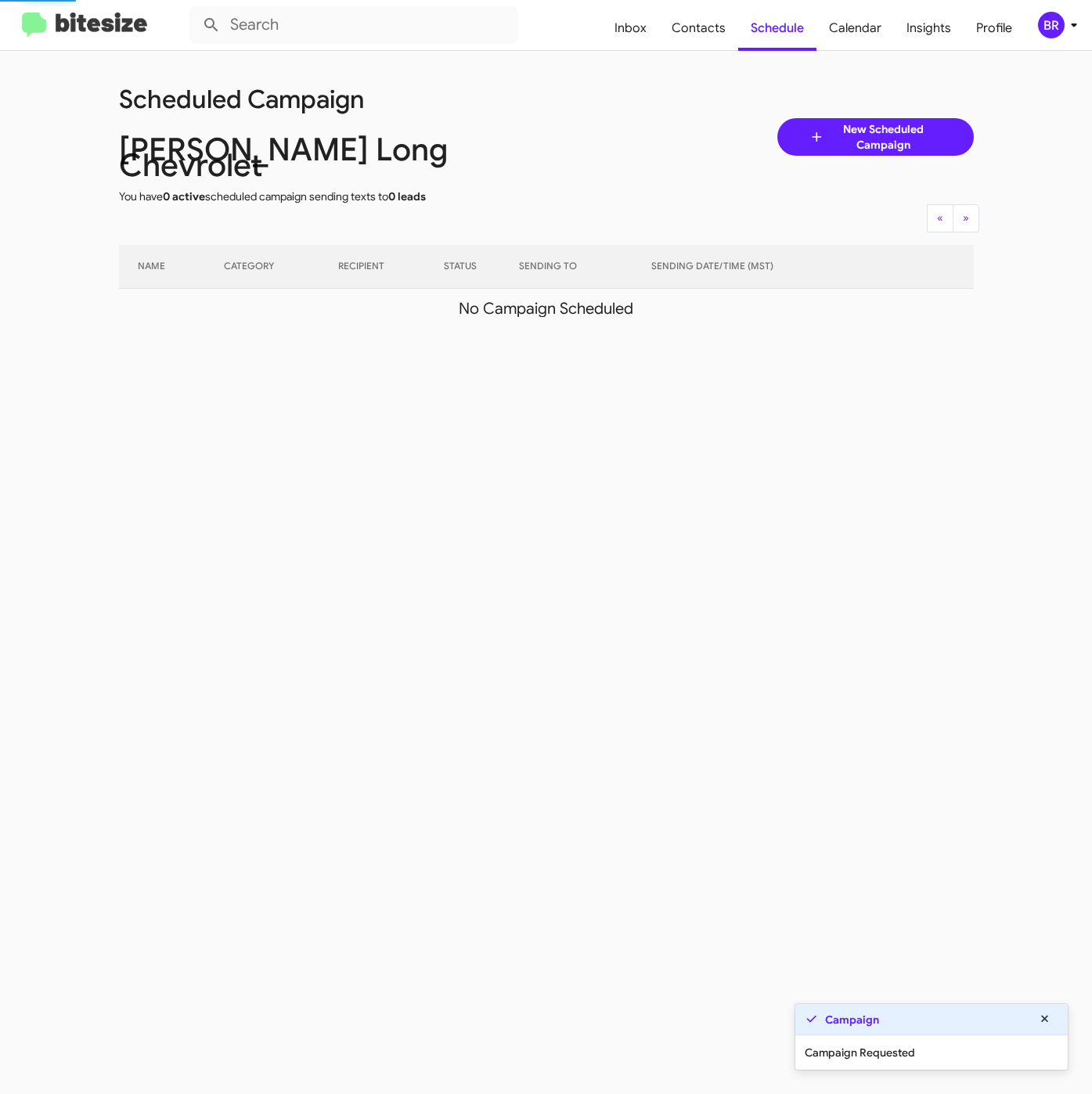
click at [1067, 34] on icon at bounding box center [1074, 25] width 19 height 19
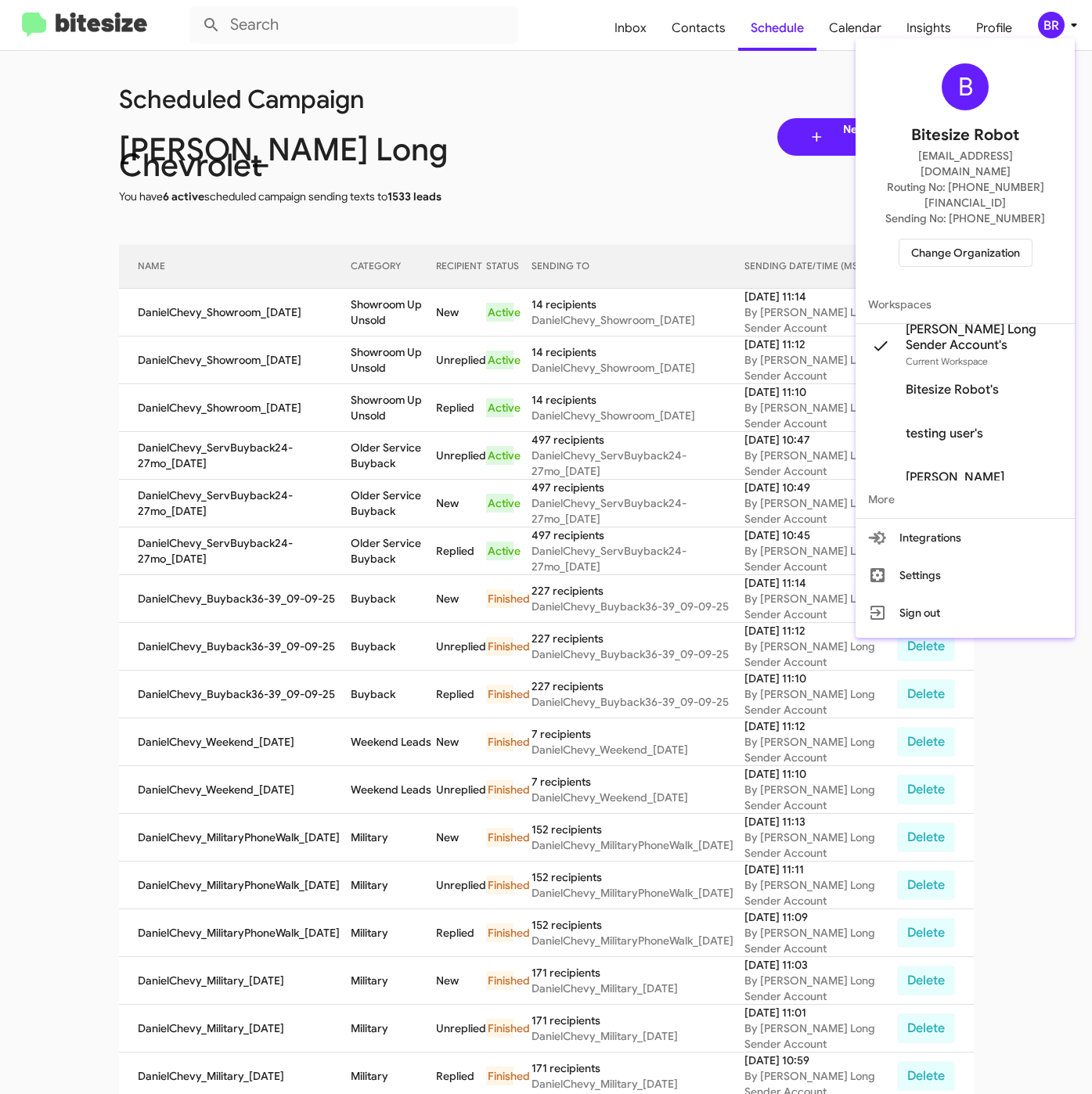
click at [982, 239] on span "Change Organization" at bounding box center [965, 253] width 109 height 27
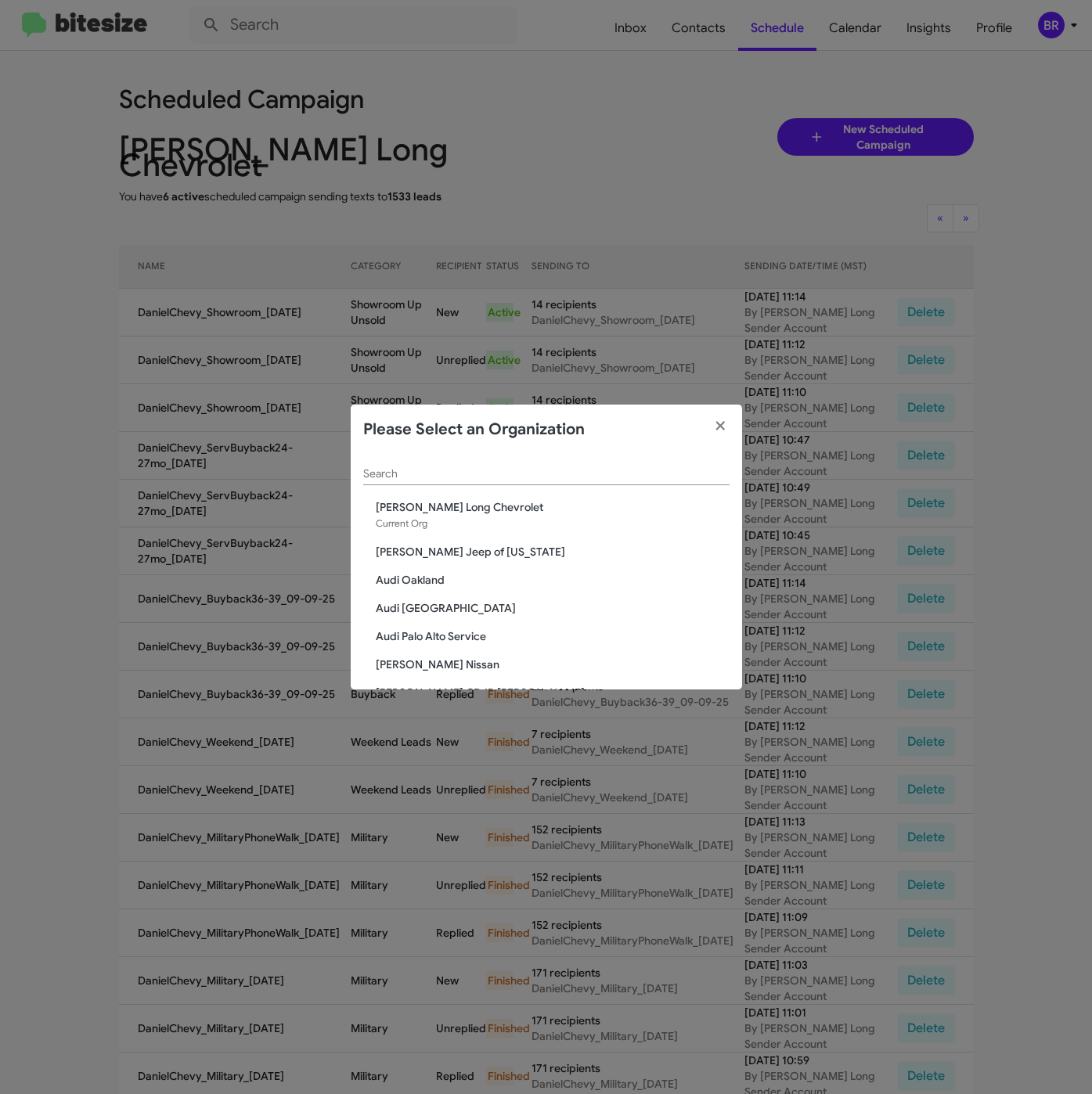
click at [451, 472] on input "Search" at bounding box center [546, 474] width 367 height 13
paste input "Volkswagen of [GEOGRAPHIC_DATA]"
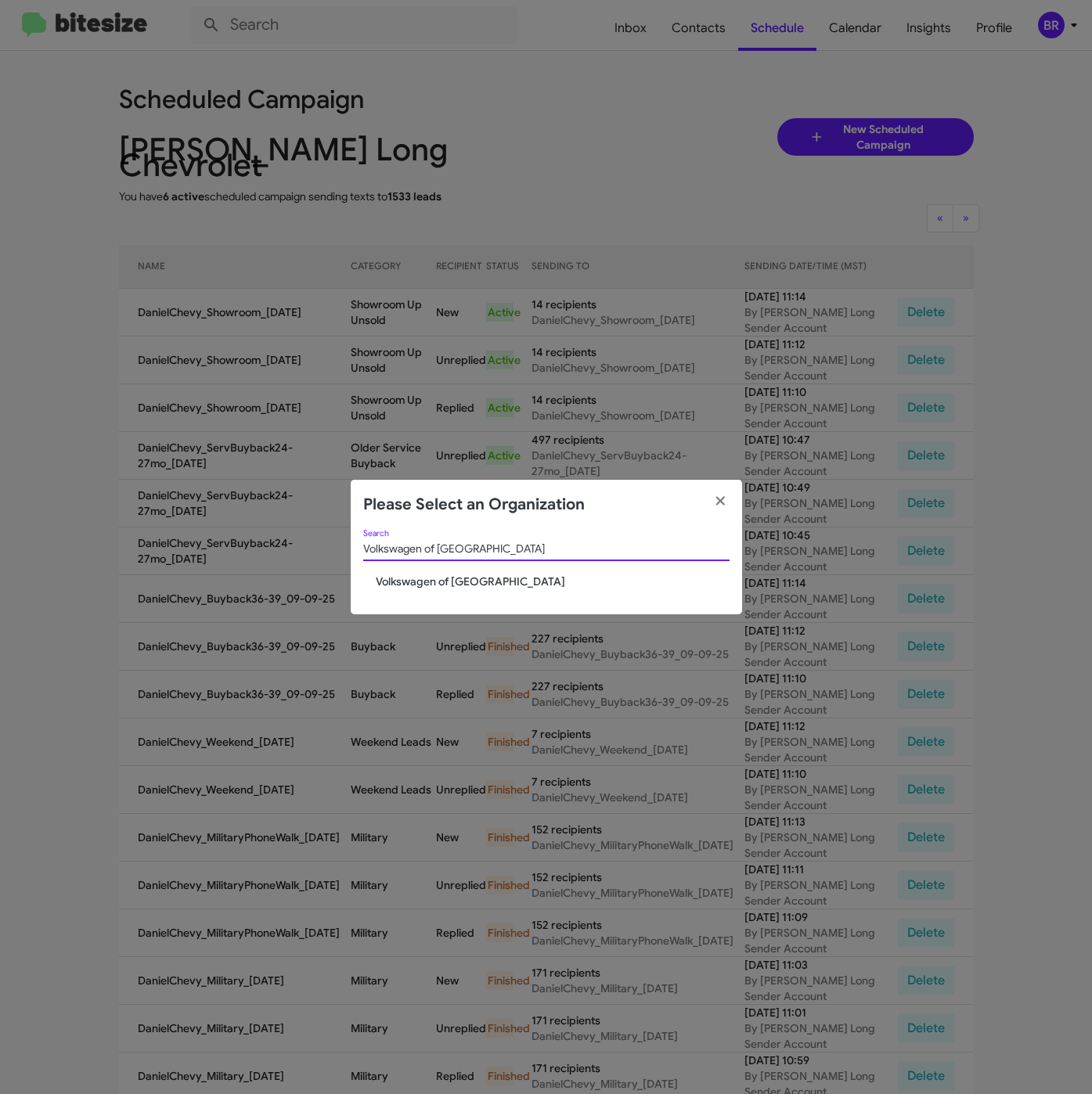
type input "Volkswagen of [GEOGRAPHIC_DATA]"
click at [414, 578] on span "Volkswagen of [GEOGRAPHIC_DATA]" at bounding box center [553, 582] width 354 height 16
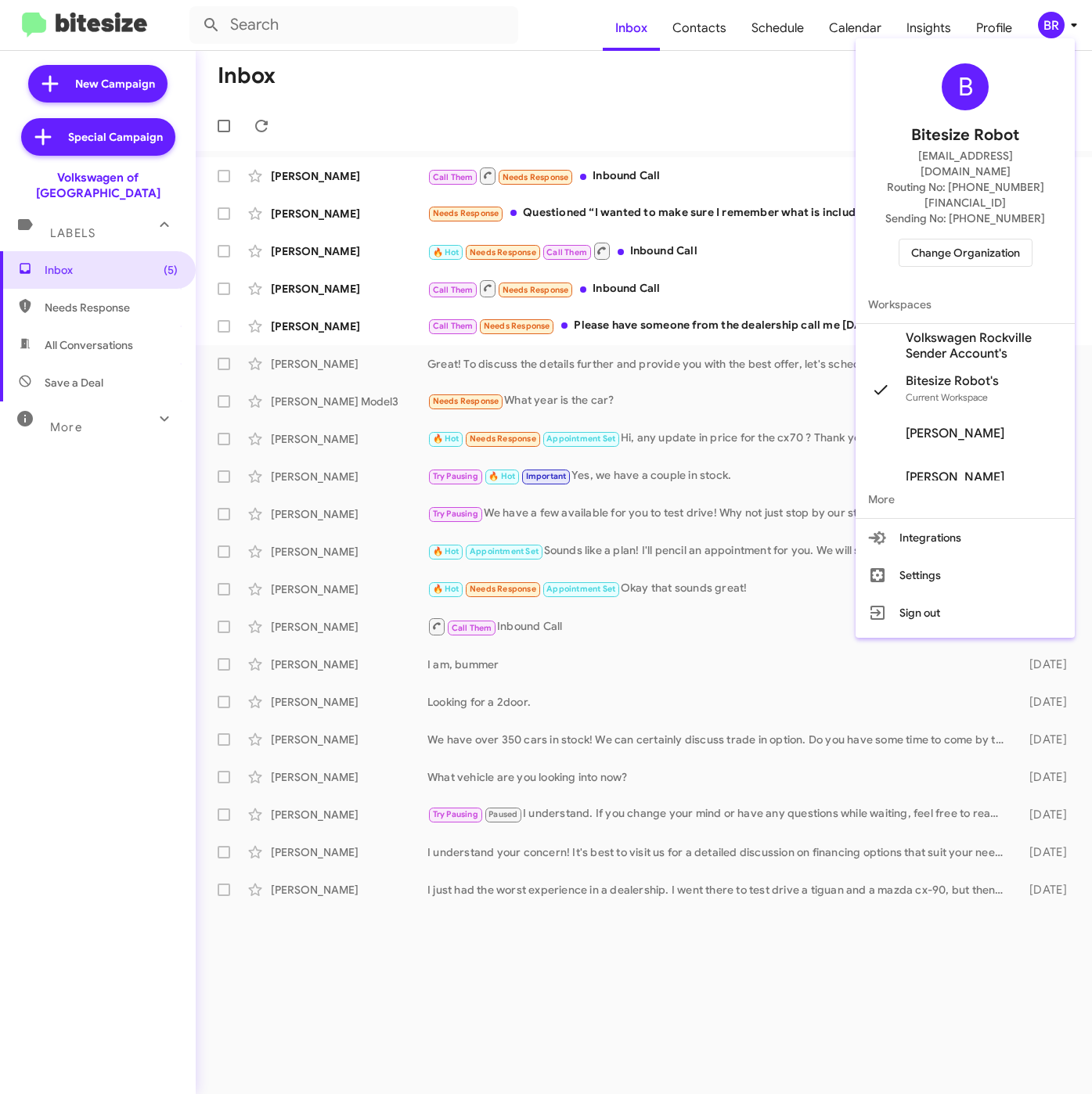
click at [937, 330] on span "Volkswagen Rockville Sender Account's" at bounding box center [984, 346] width 156 height 31
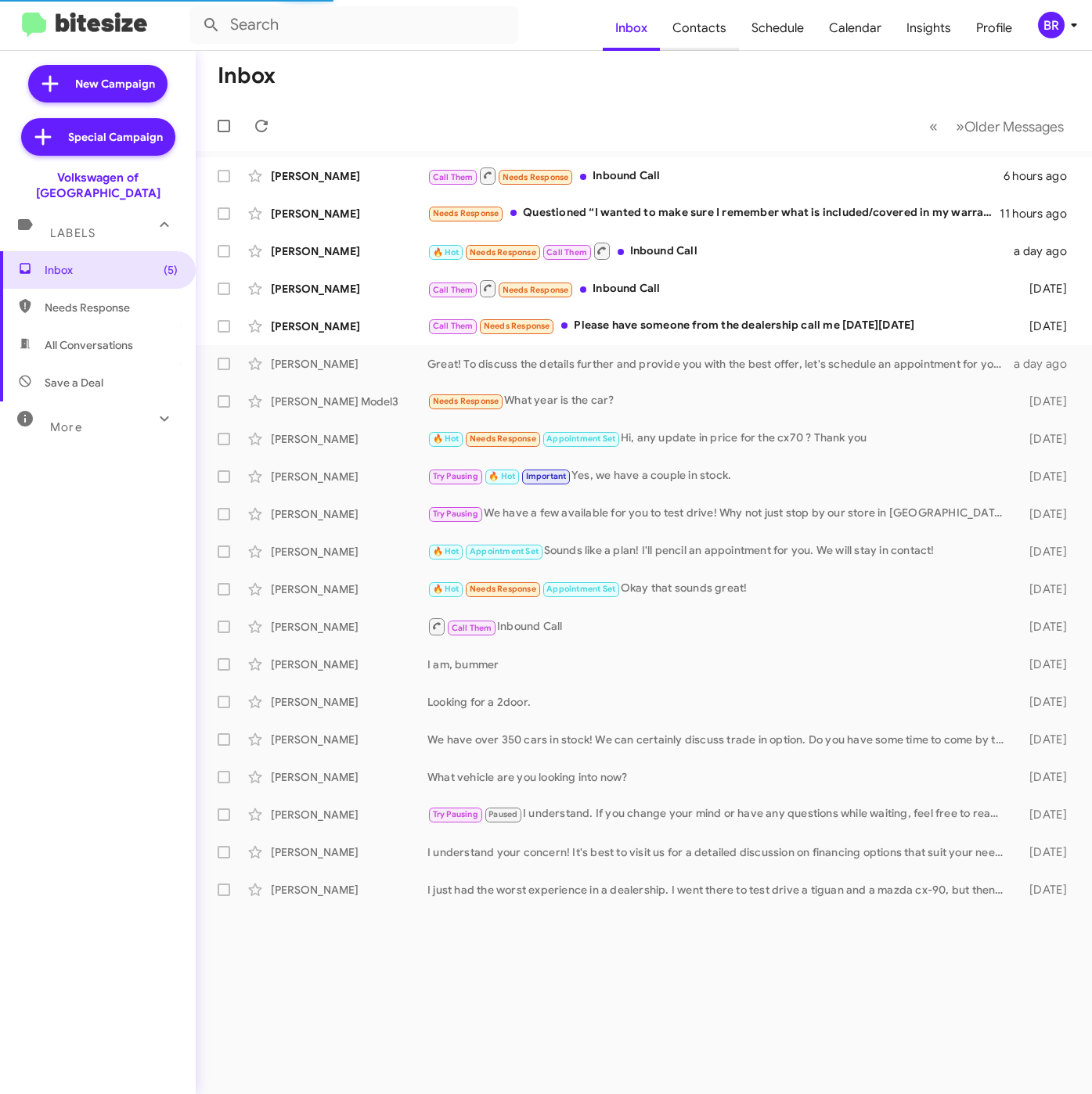
click at [710, 21] on span "Contacts" at bounding box center [699, 28] width 79 height 46
type input "in:groups"
